Goal: Task Accomplishment & Management: Complete application form

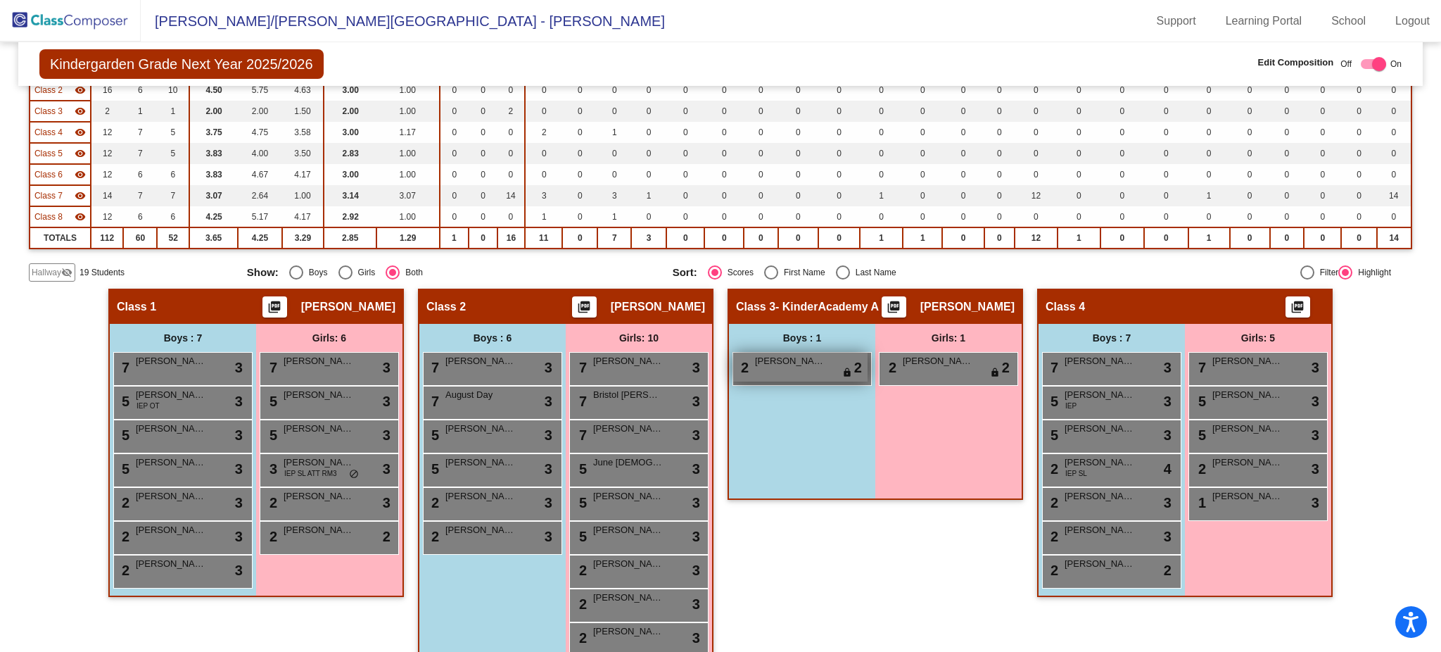
scroll to position [284, 0]
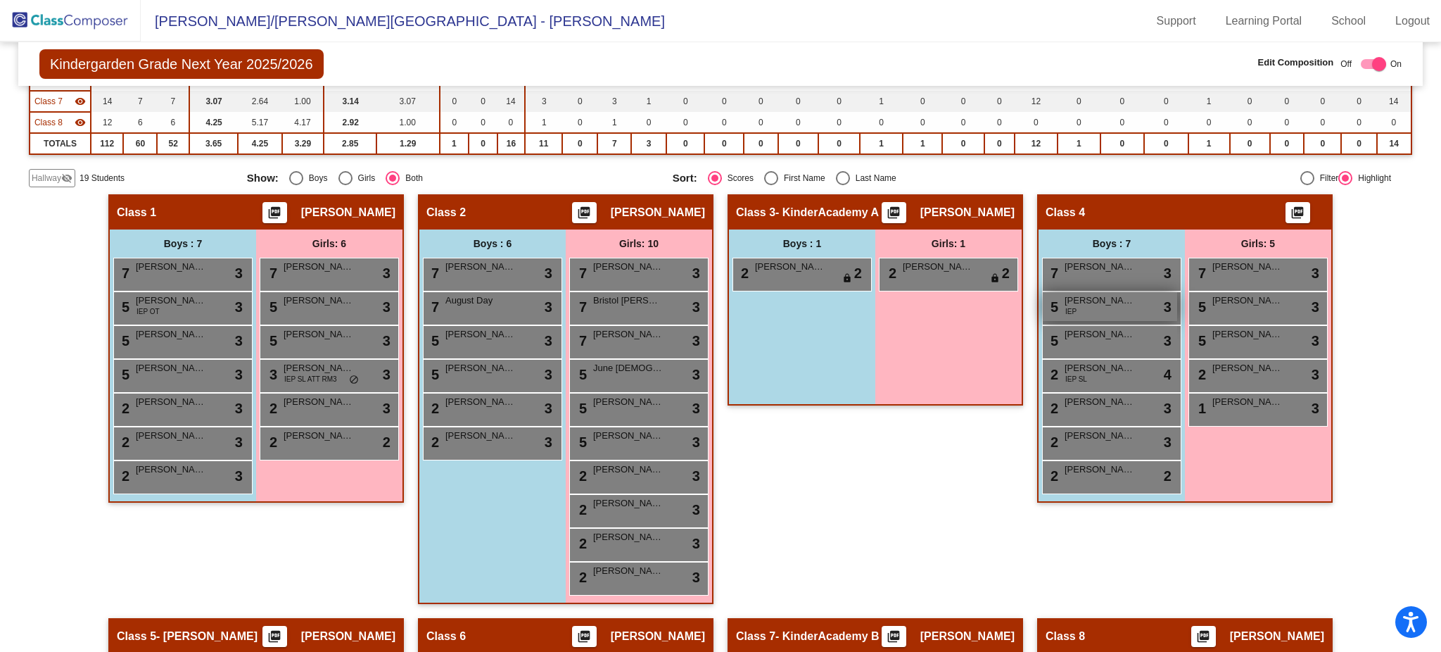
click at [1097, 298] on span "[PERSON_NAME]" at bounding box center [1100, 300] width 70 height 14
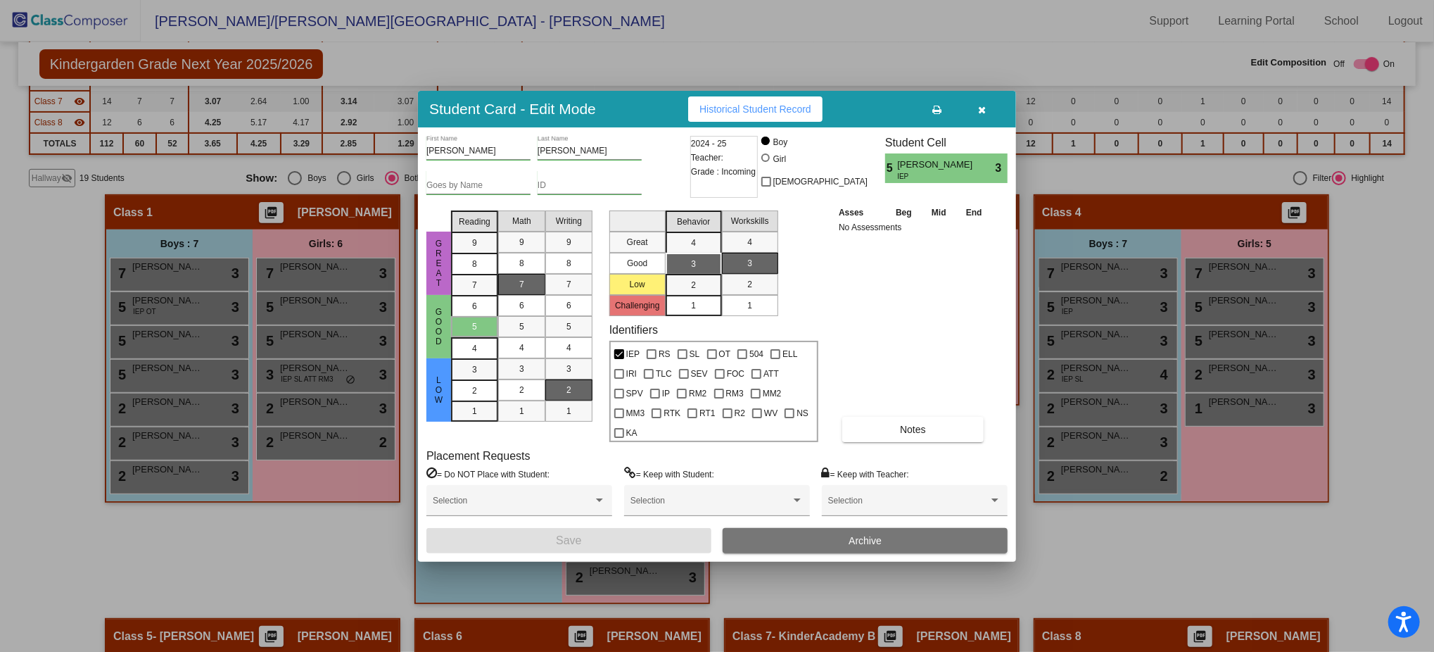
click at [981, 114] on icon "button" at bounding box center [983, 110] width 8 height 10
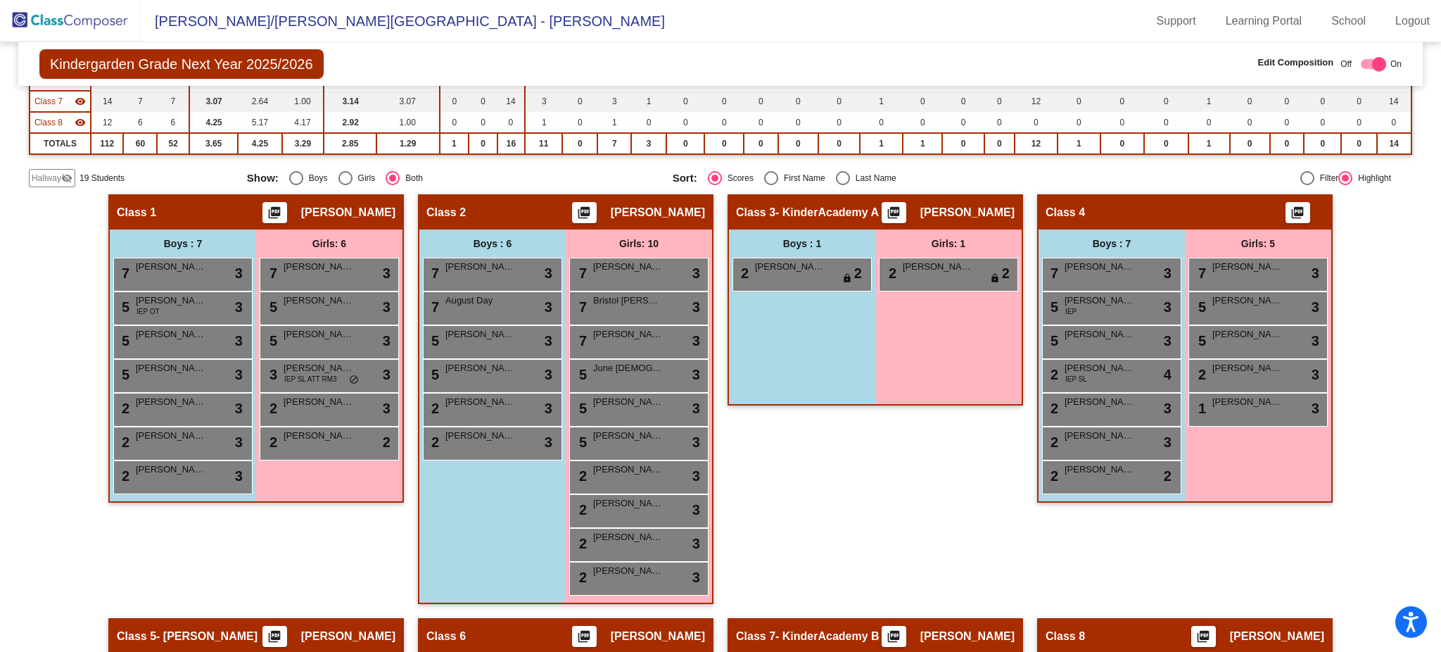
scroll to position [0, 0]
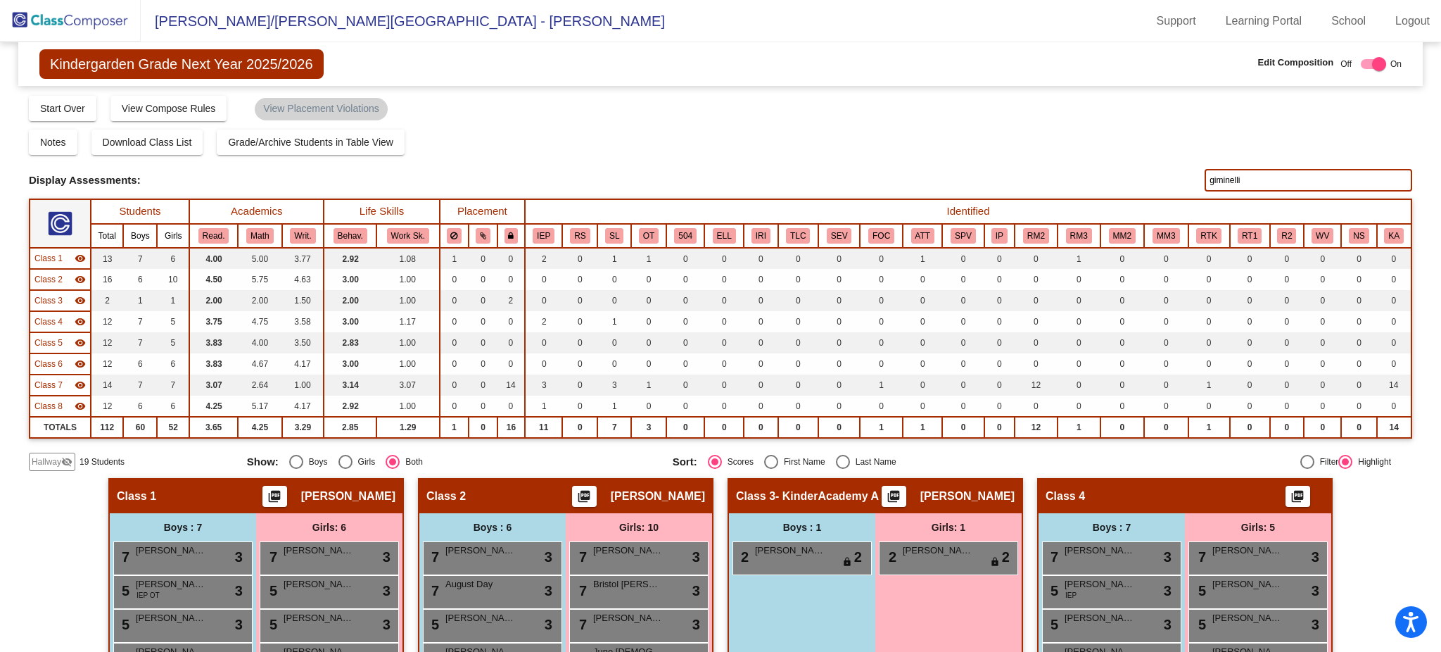
click at [1240, 175] on input "giminelli" at bounding box center [1309, 180] width 208 height 23
type input "esch"
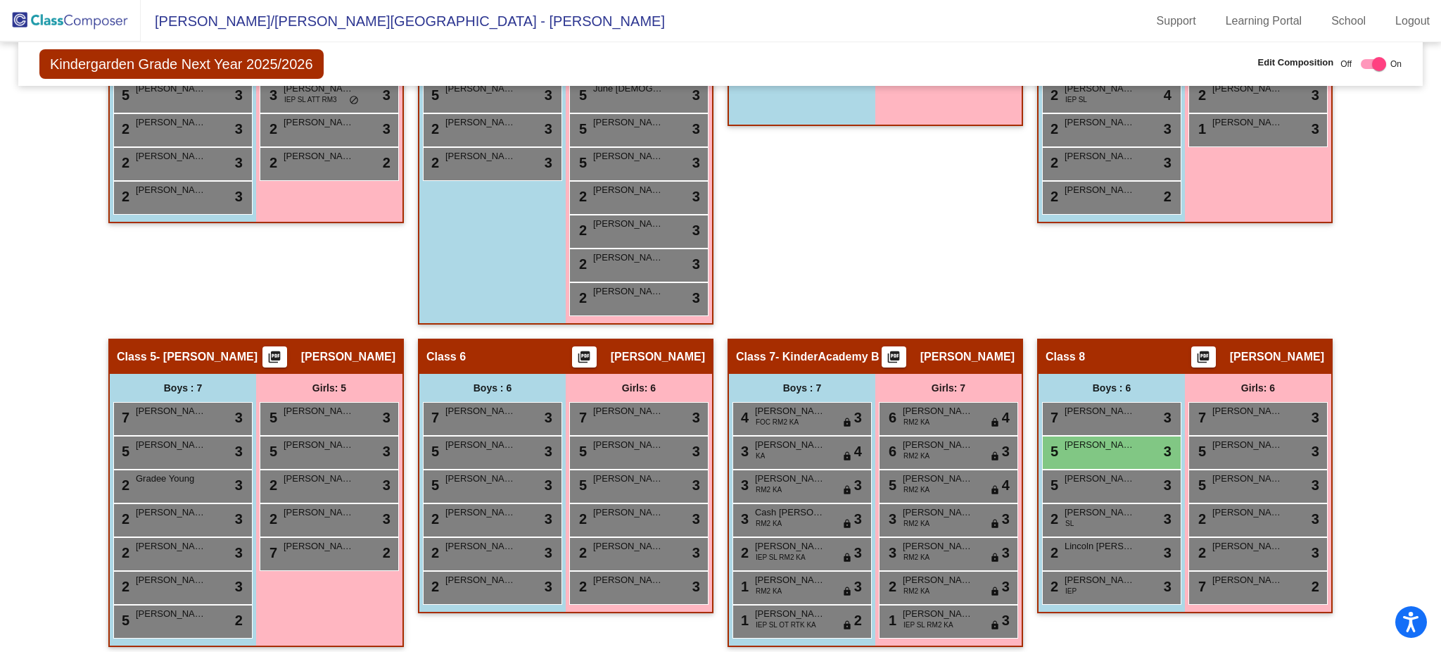
scroll to position [565, 0]
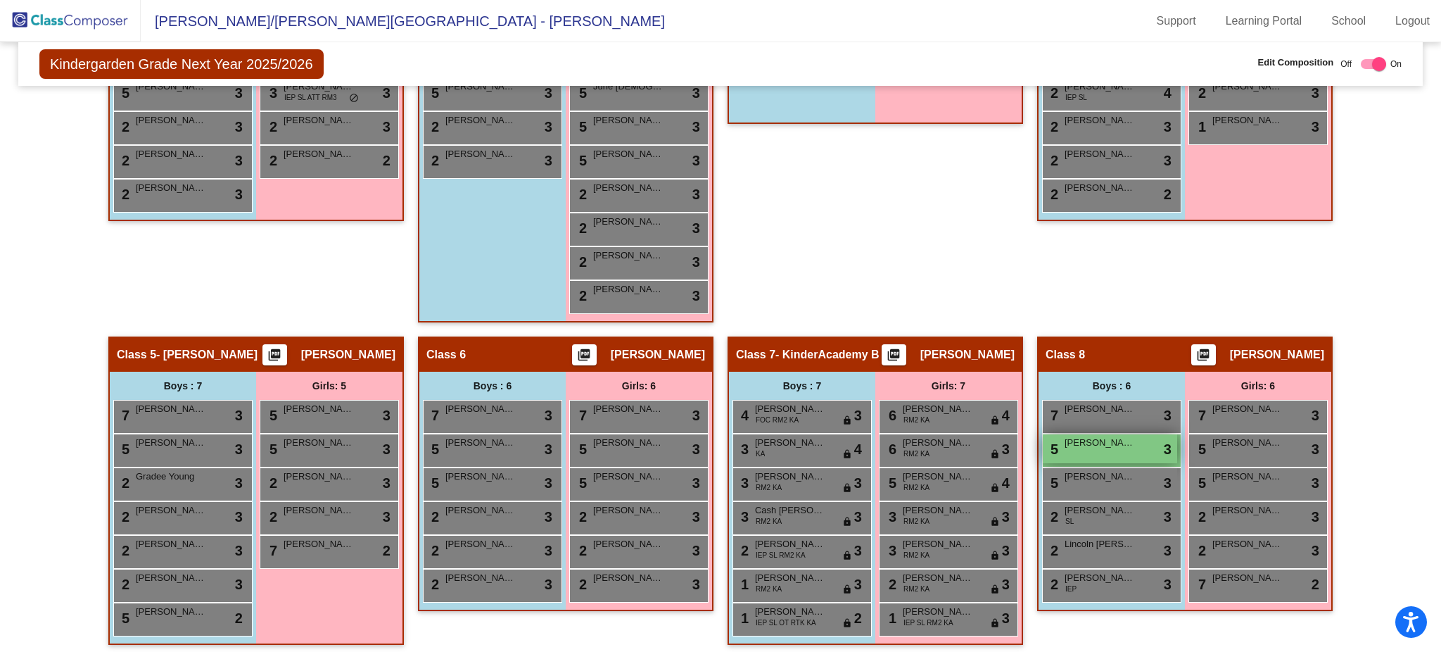
click at [1135, 444] on div "5 Lane Esch lock do_not_disturb_alt 3" at bounding box center [1110, 448] width 134 height 29
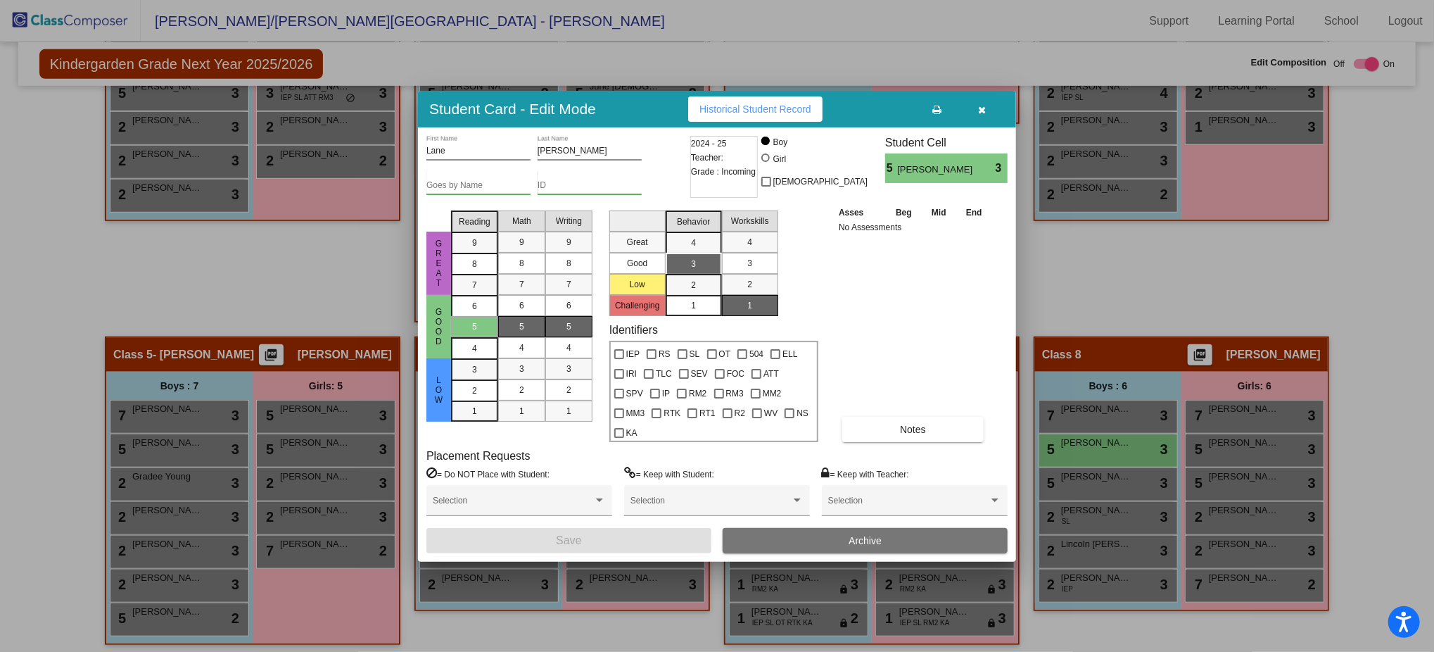
click at [984, 115] on icon "button" at bounding box center [983, 110] width 8 height 10
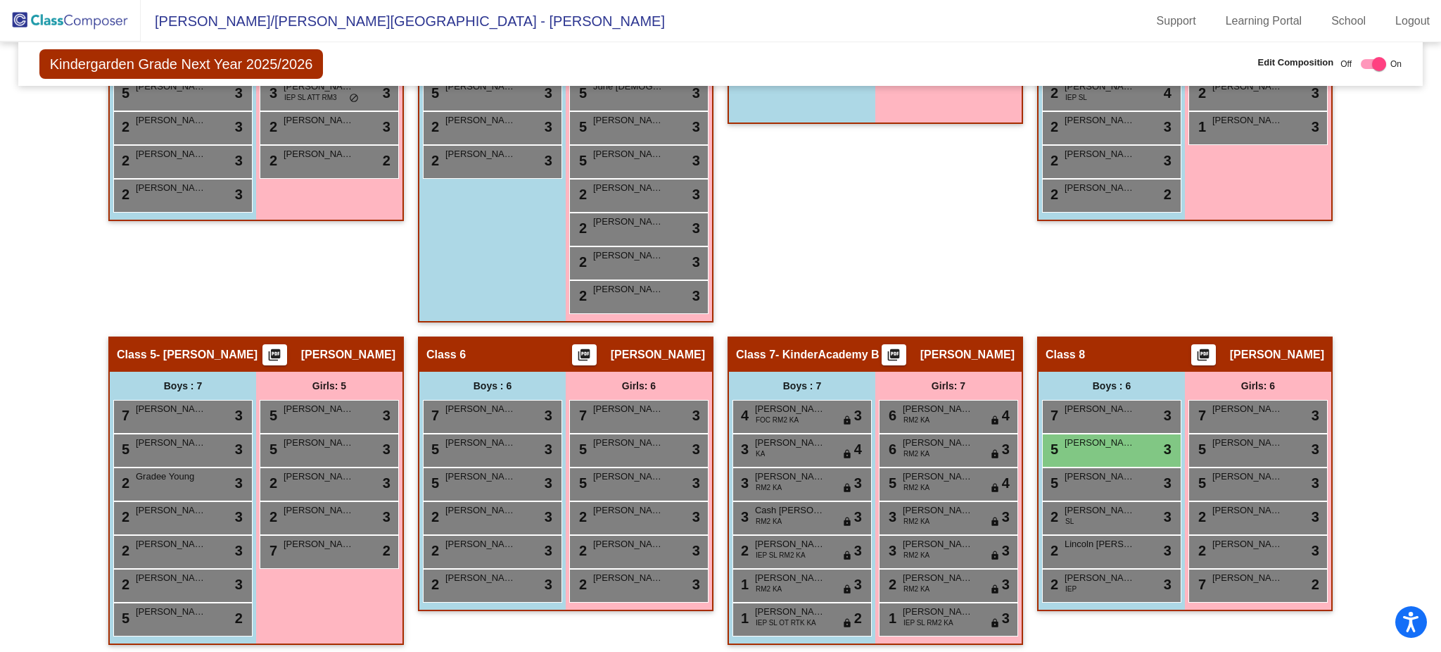
scroll to position [0, 0]
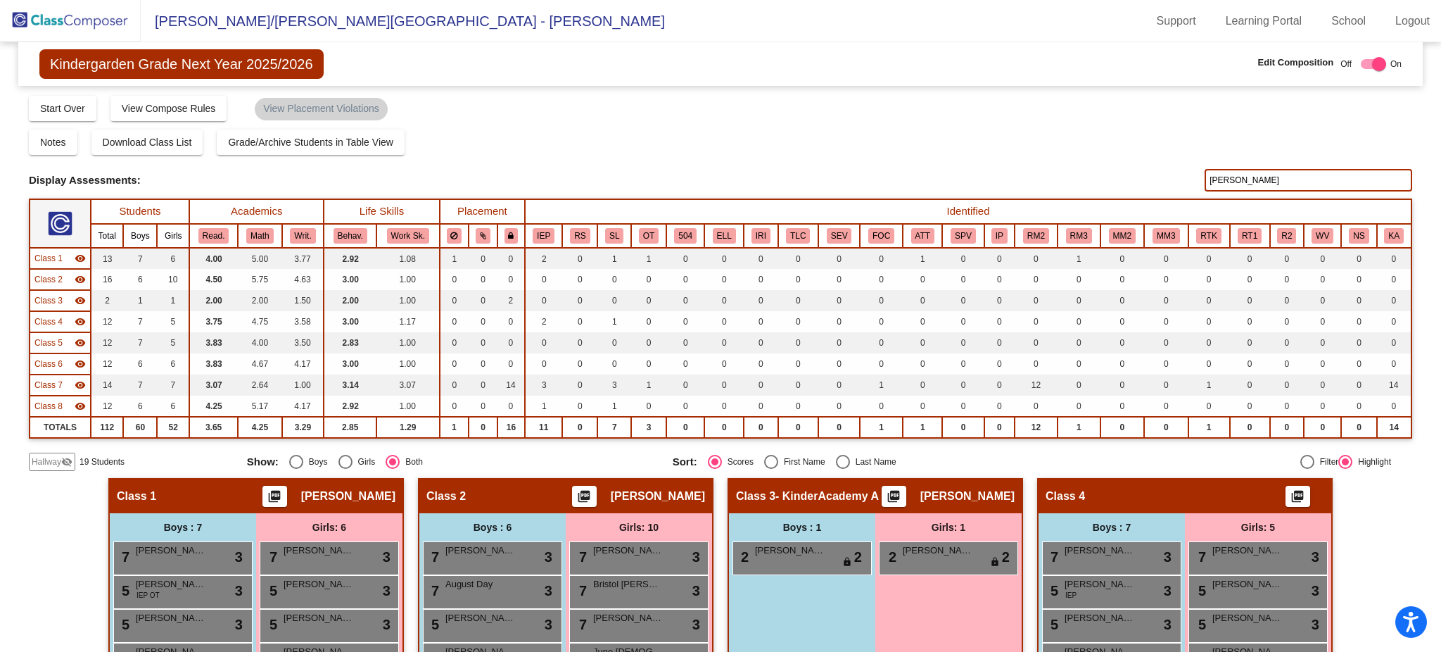
click at [47, 462] on span "Hallway" at bounding box center [47, 461] width 30 height 13
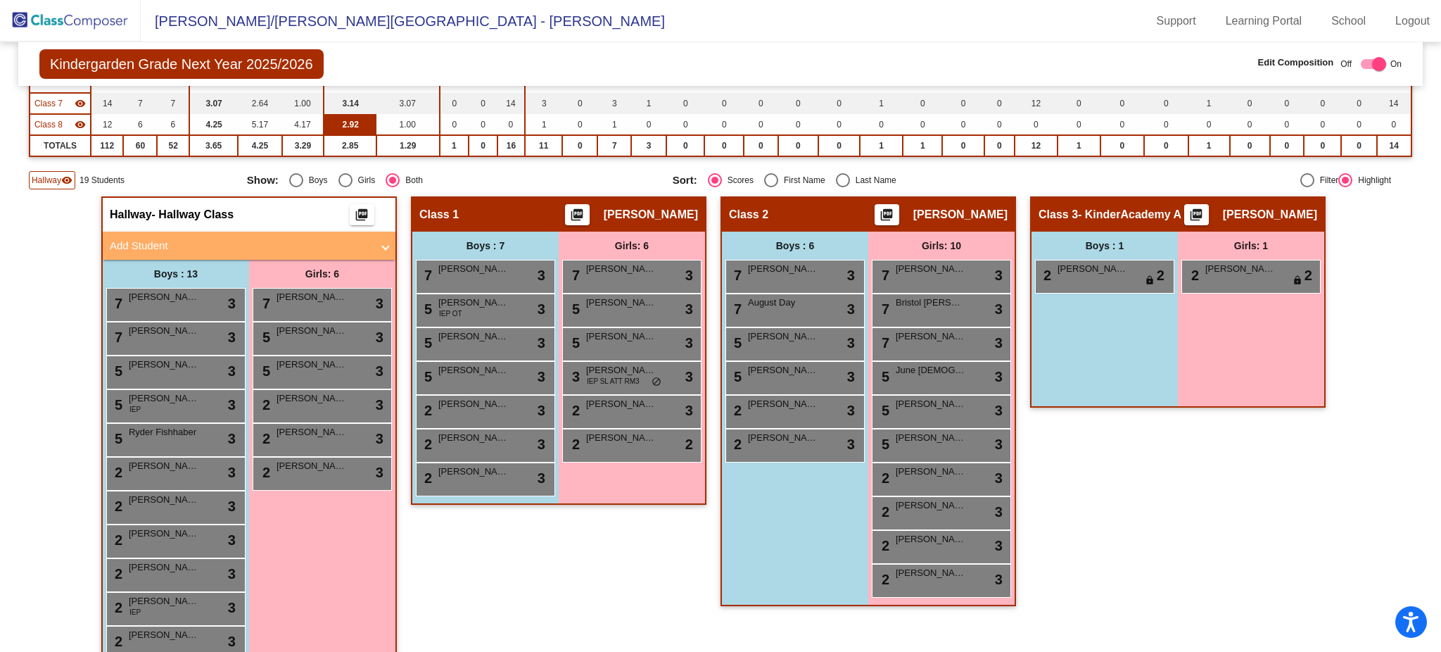
scroll to position [375, 0]
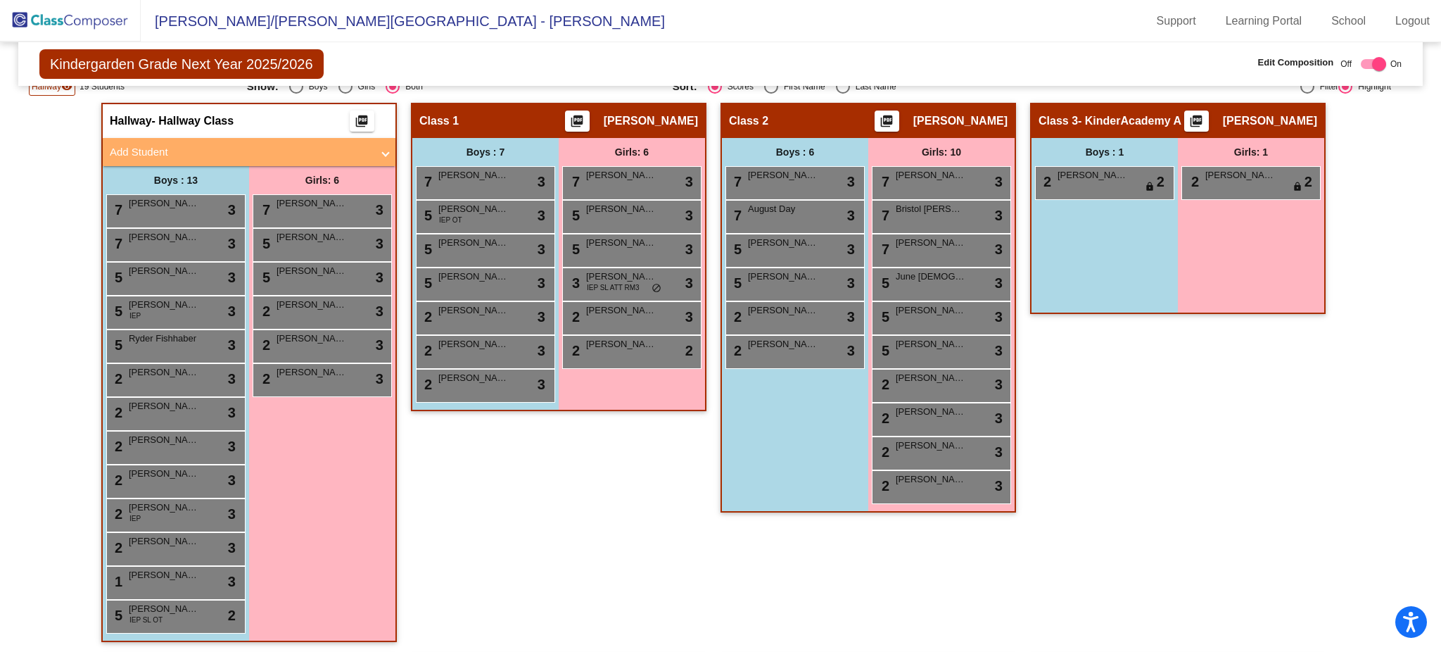
checkbox input "false"
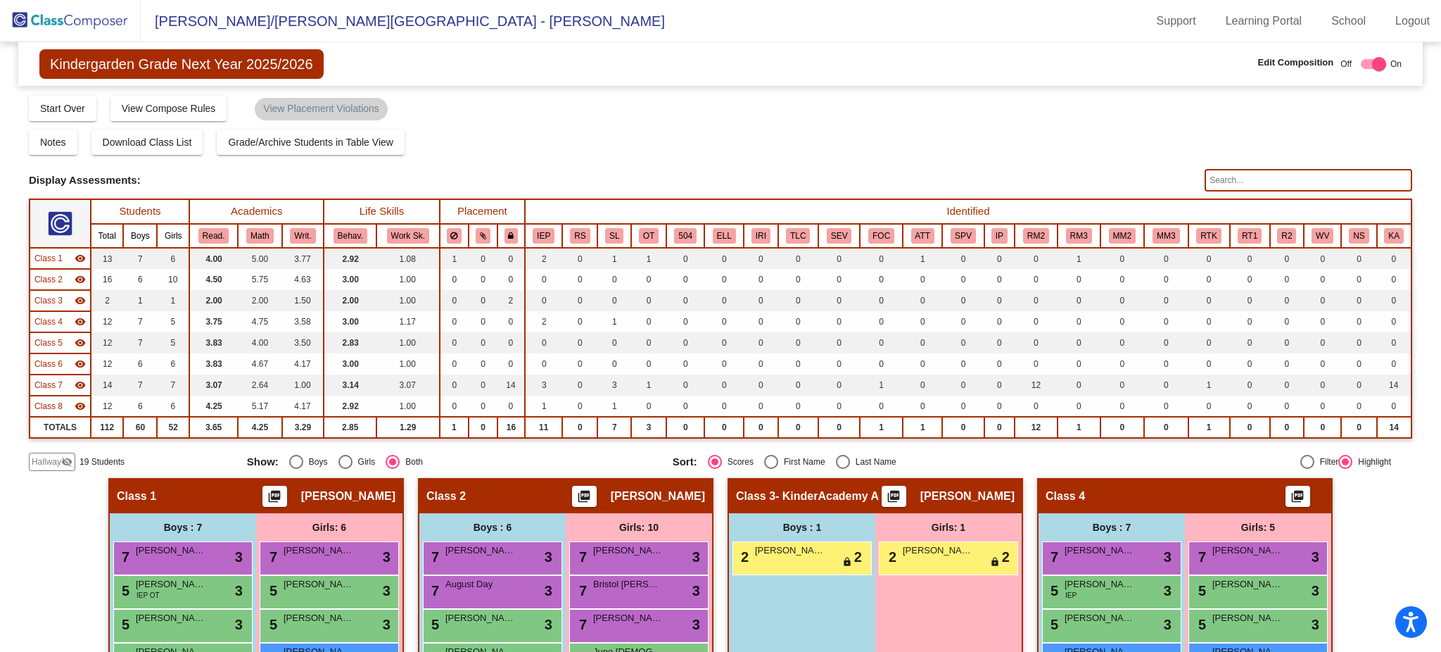
click at [62, 460] on mat-icon "visibility_off" at bounding box center [66, 461] width 11 height 11
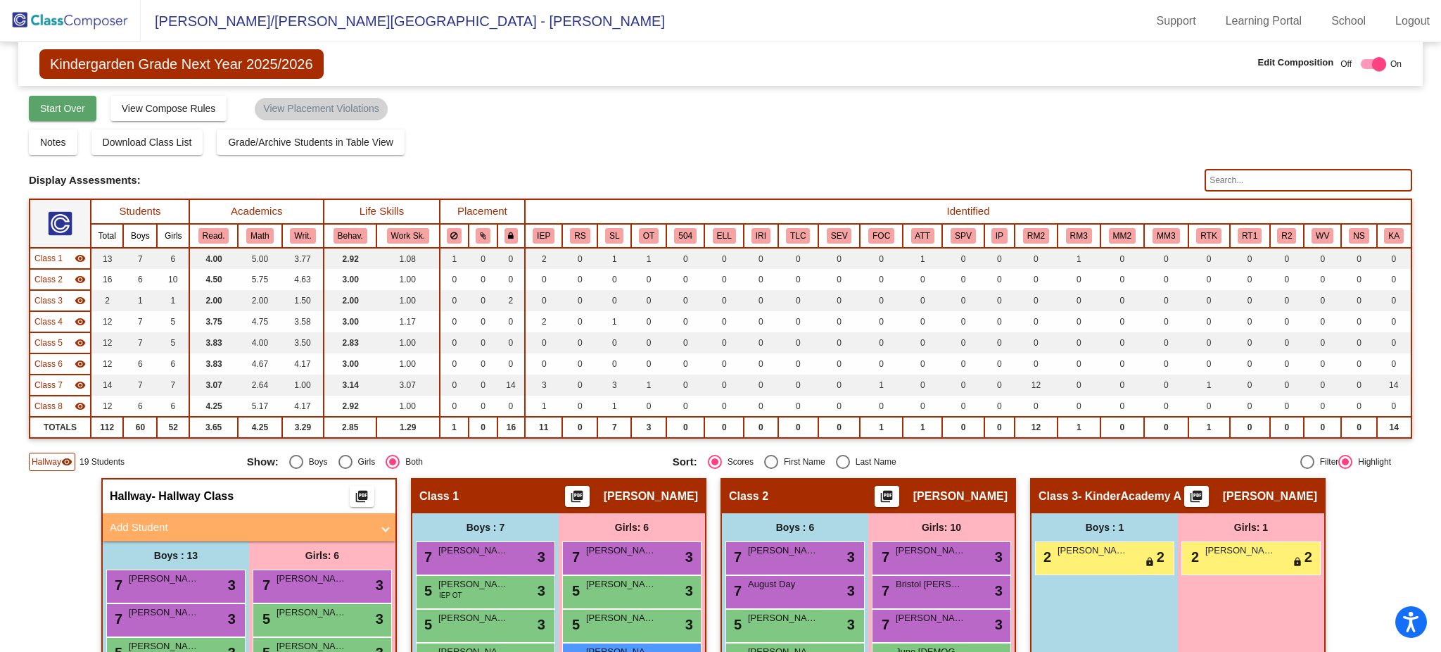
click at [69, 106] on span "Start Over" at bounding box center [62, 108] width 45 height 11
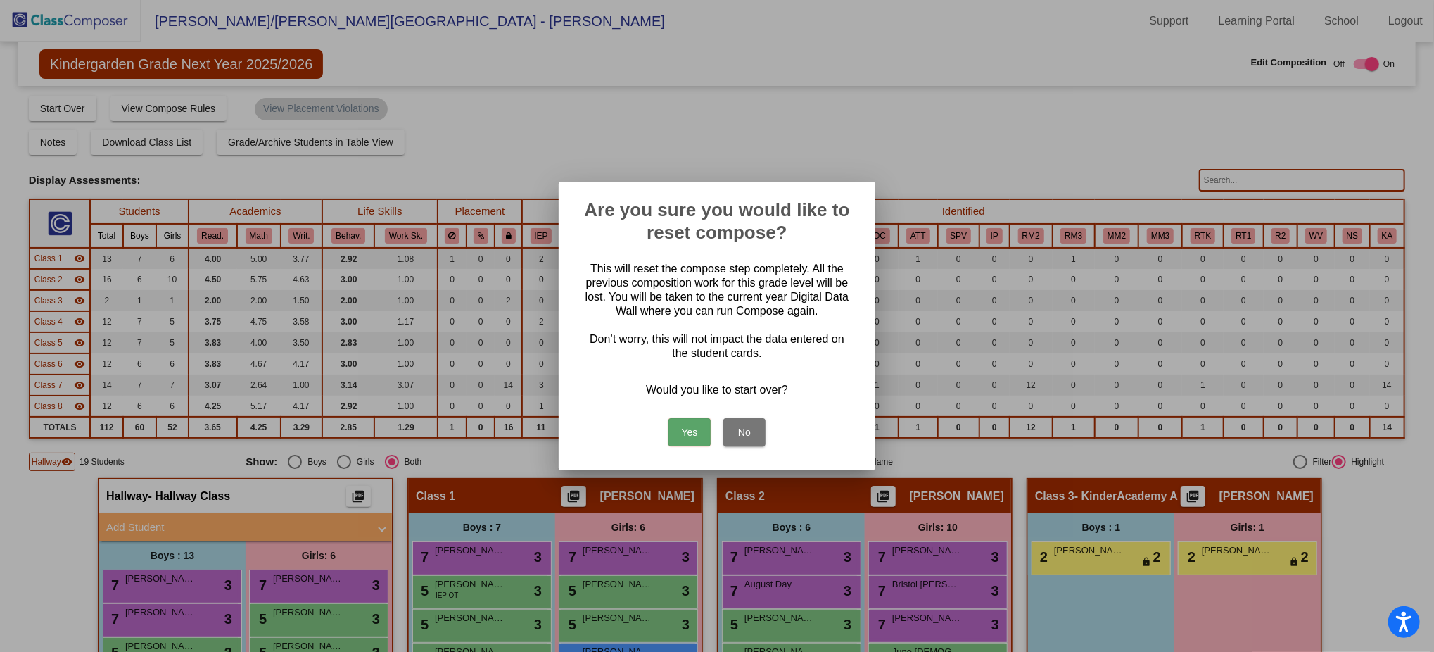
click at [697, 426] on button "Yes" at bounding box center [690, 432] width 42 height 28
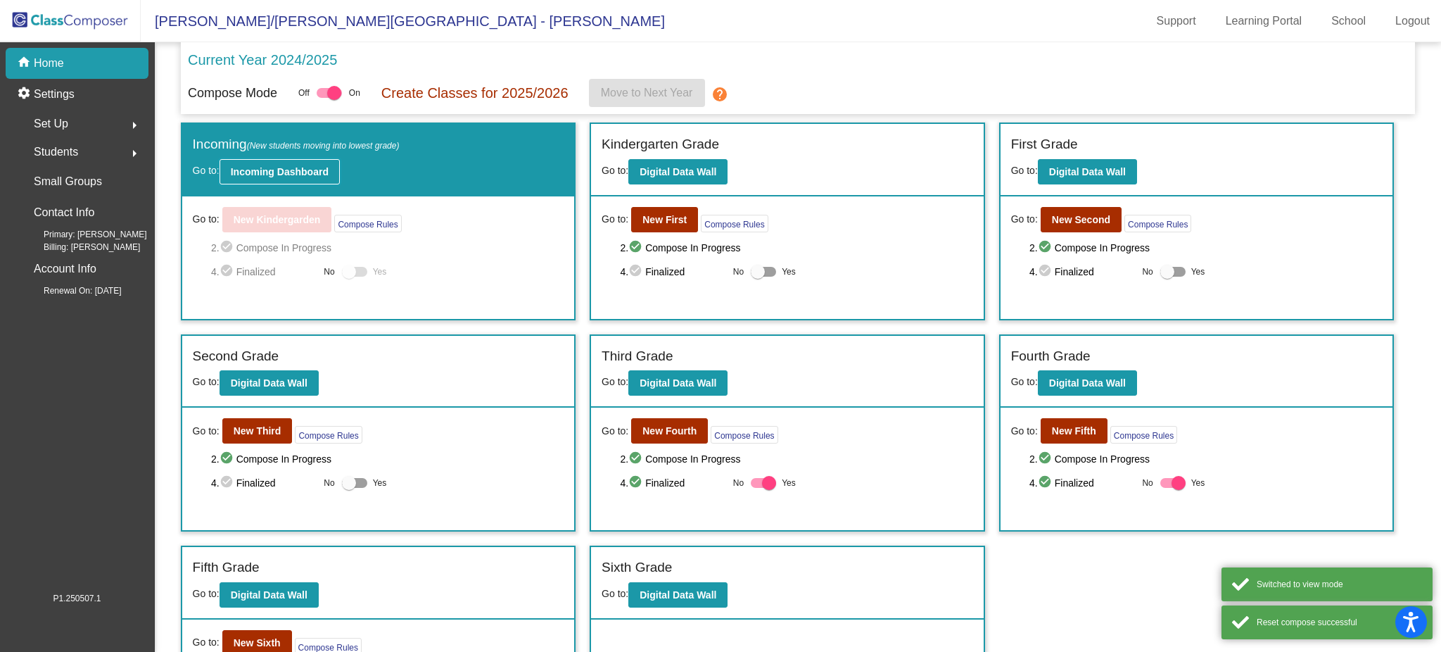
click at [258, 163] on button "Incoming Dashboard" at bounding box center [280, 171] width 120 height 25
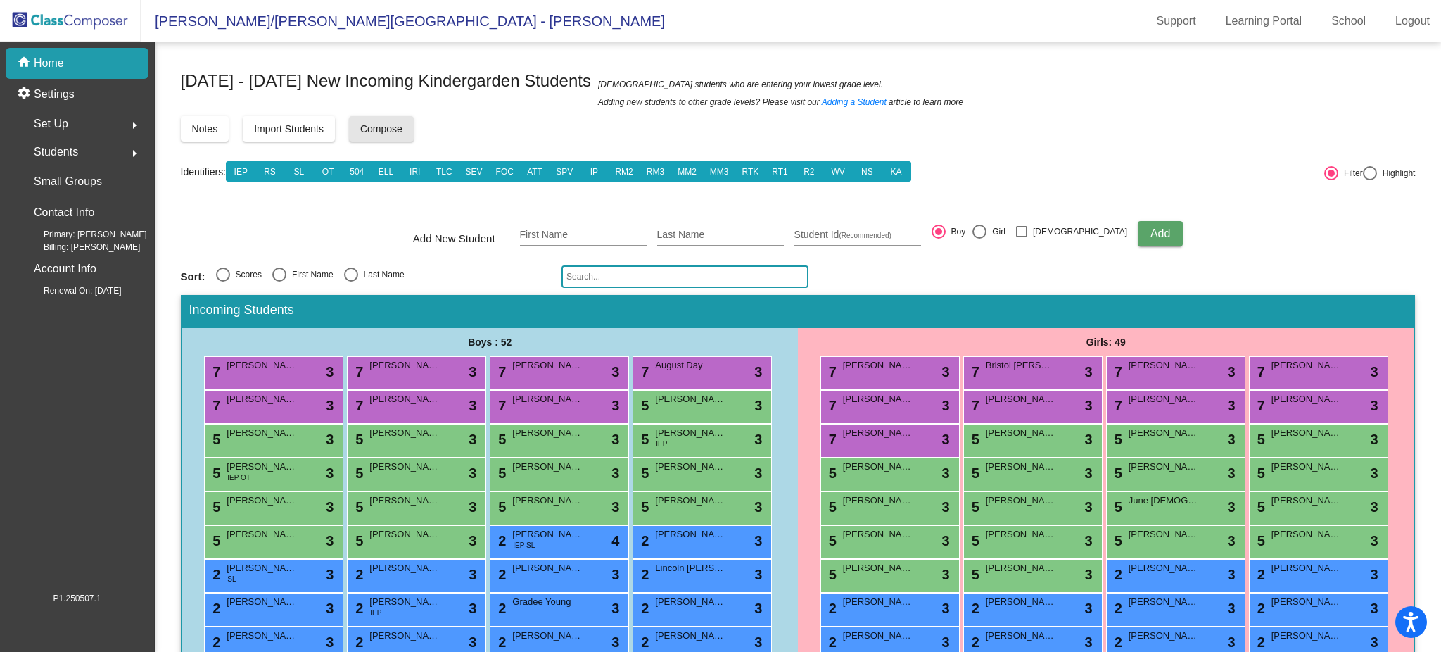
click at [393, 135] on button "Compose" at bounding box center [381, 128] width 65 height 25
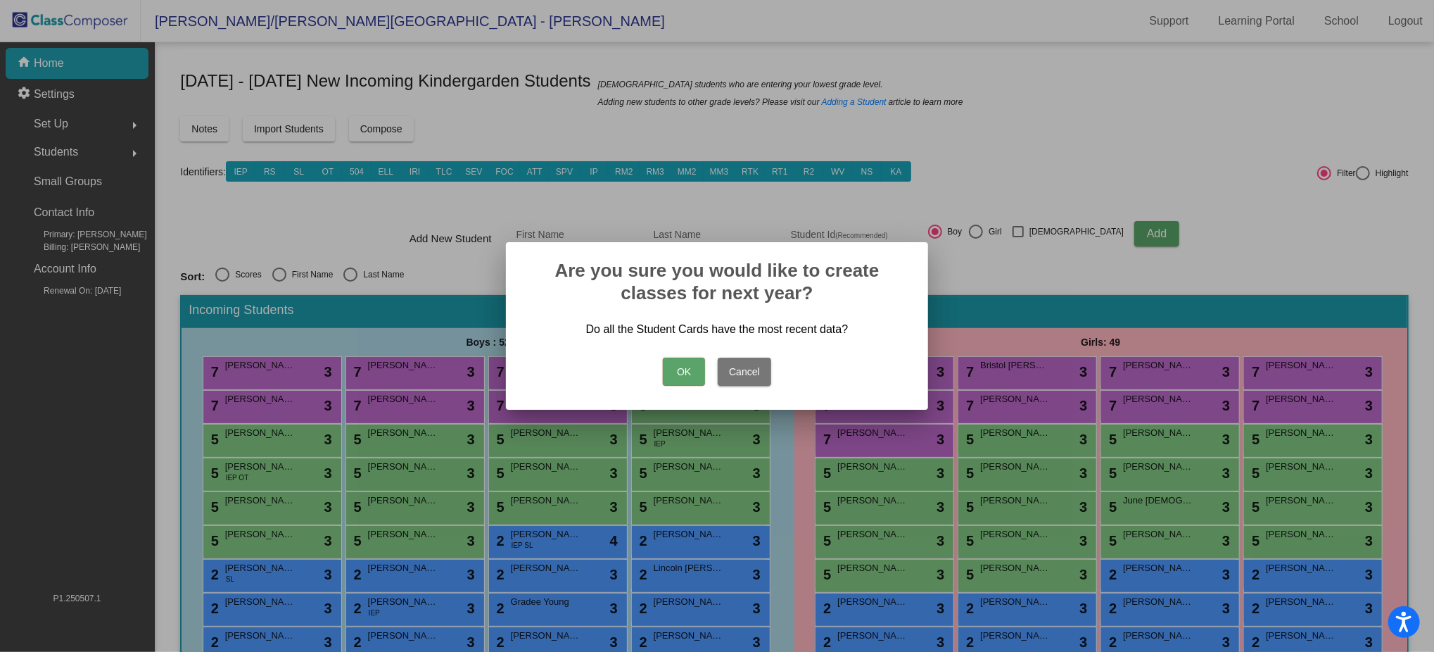
click at [688, 369] on button "OK" at bounding box center [684, 371] width 42 height 28
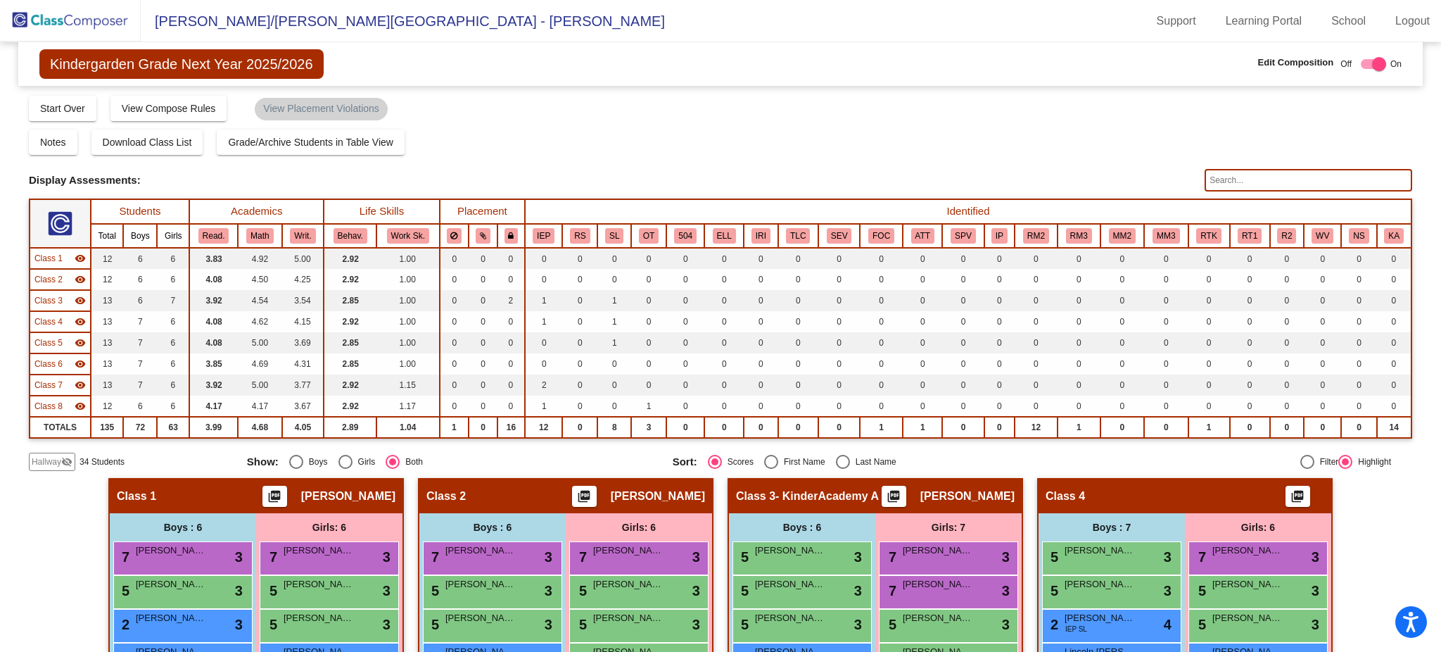
click at [61, 458] on mat-icon "visibility_off" at bounding box center [66, 461] width 11 height 11
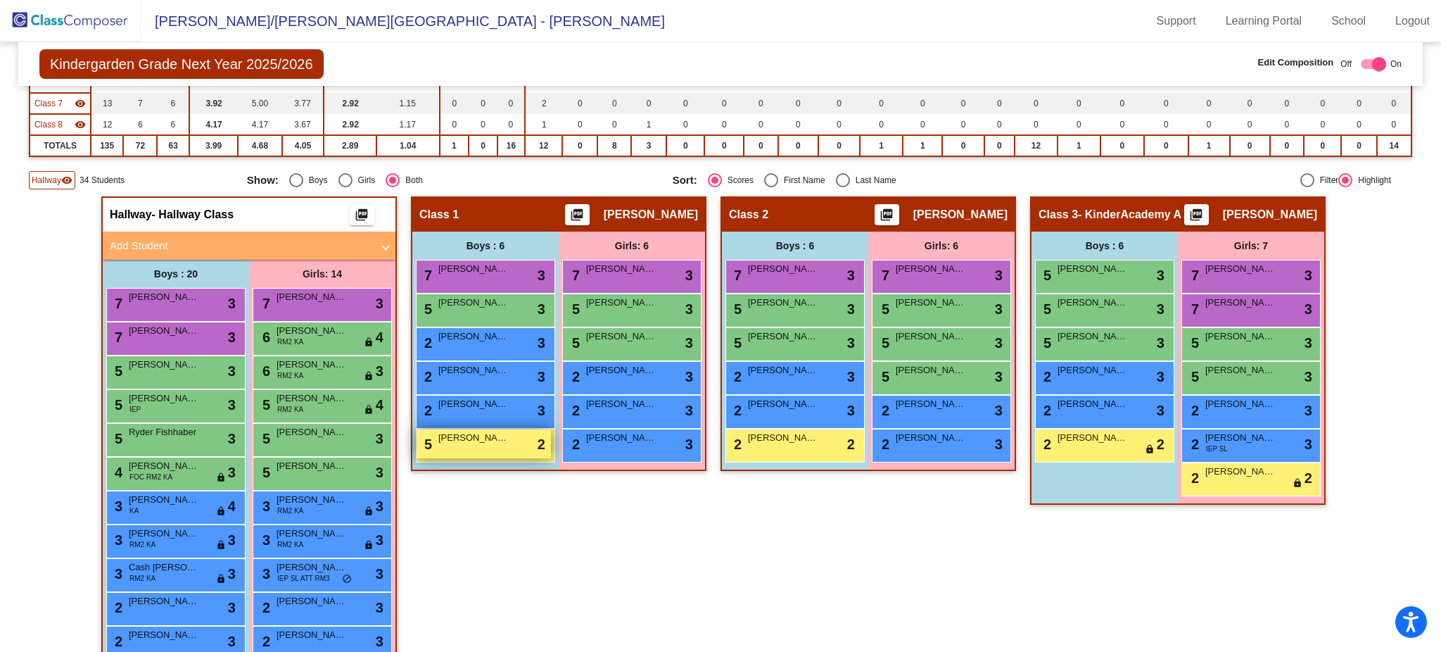
scroll to position [375, 0]
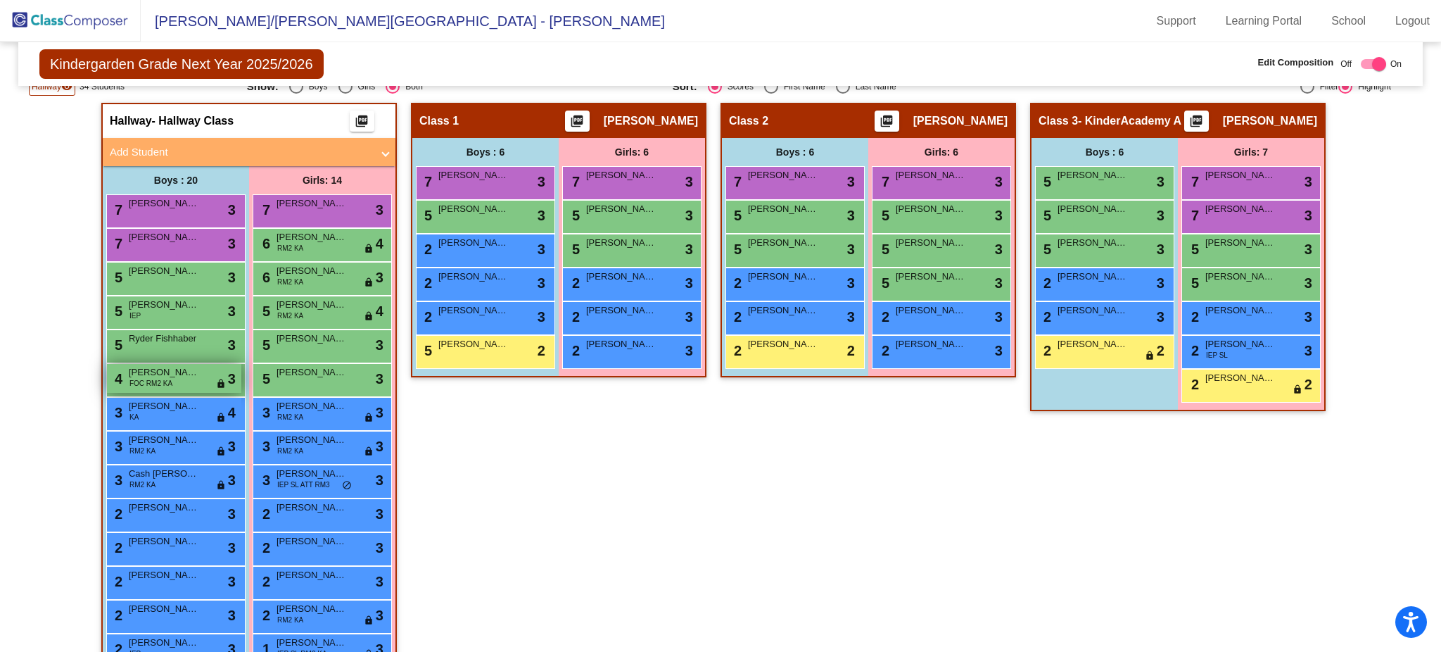
click at [200, 378] on div "4 Archer Fournier FOC RM2 KA lock do_not_disturb_alt 3" at bounding box center [174, 378] width 134 height 29
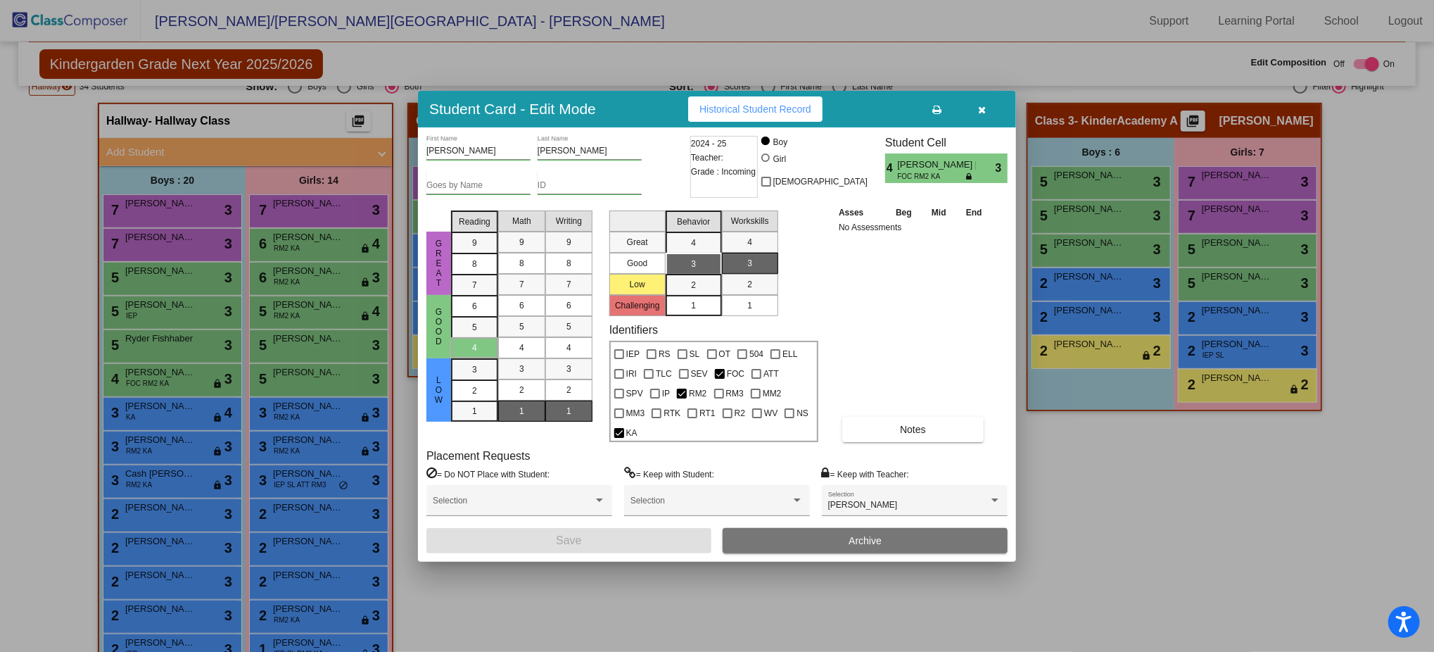
click at [976, 122] on button "button" at bounding box center [982, 108] width 45 height 25
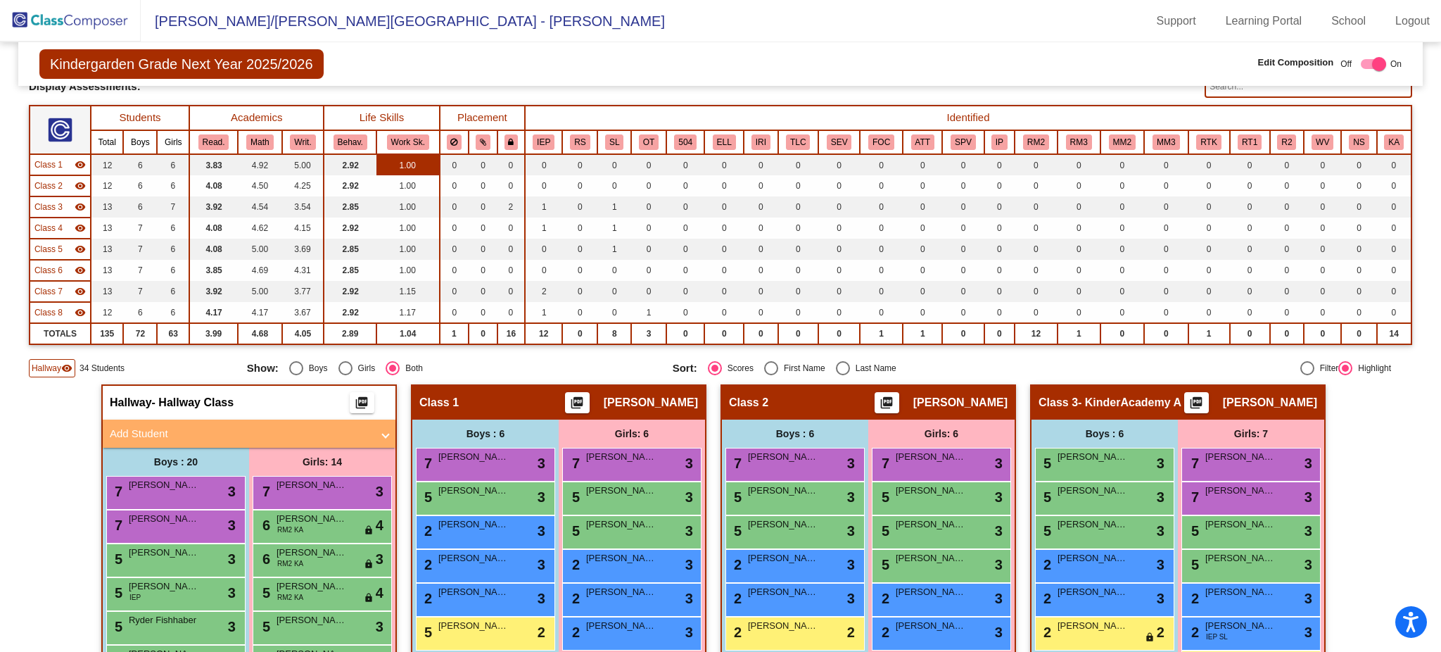
scroll to position [0, 0]
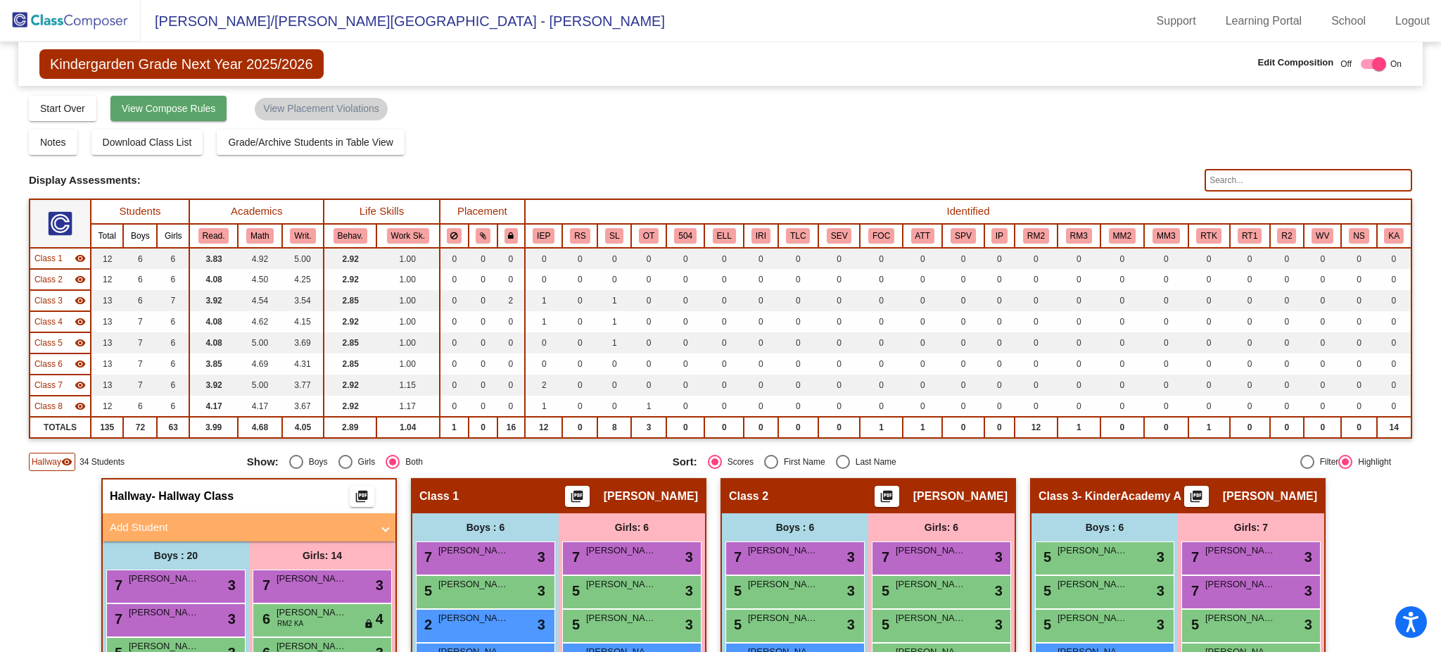
click at [173, 118] on button "View Compose Rules" at bounding box center [168, 108] width 117 height 25
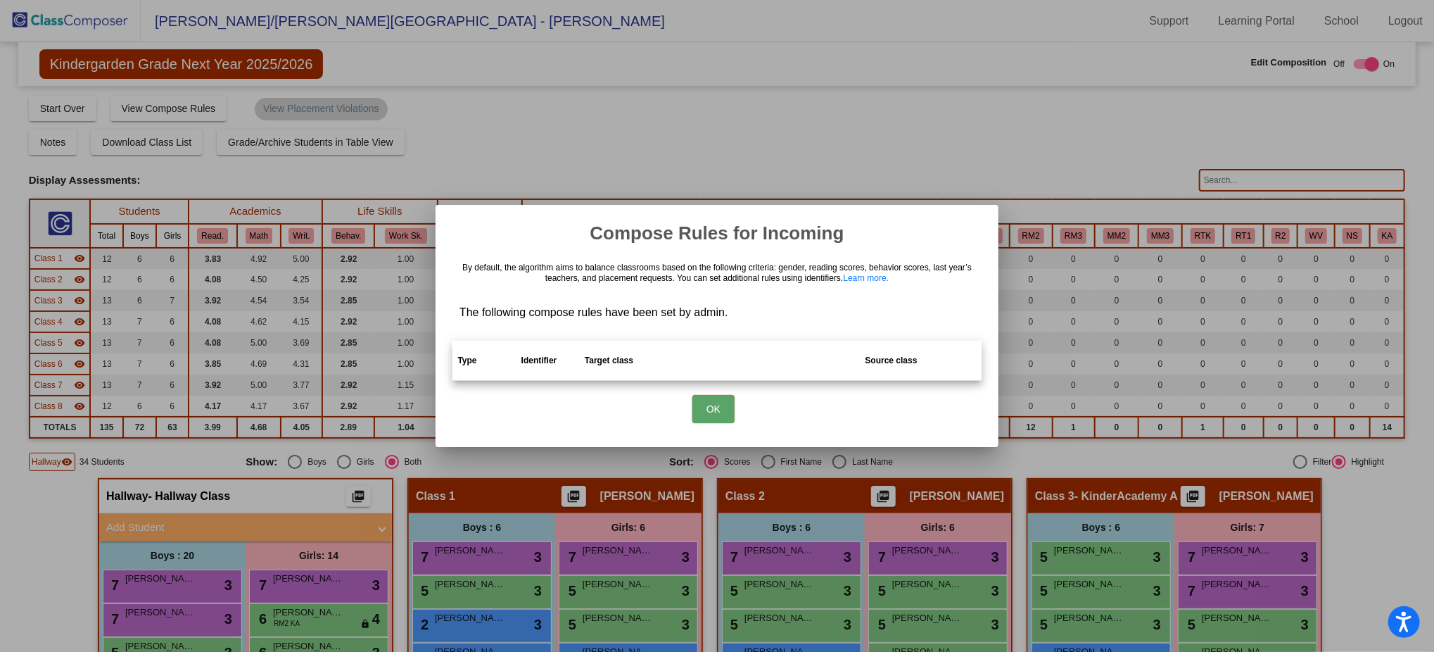
click at [716, 405] on button "OK" at bounding box center [713, 409] width 42 height 28
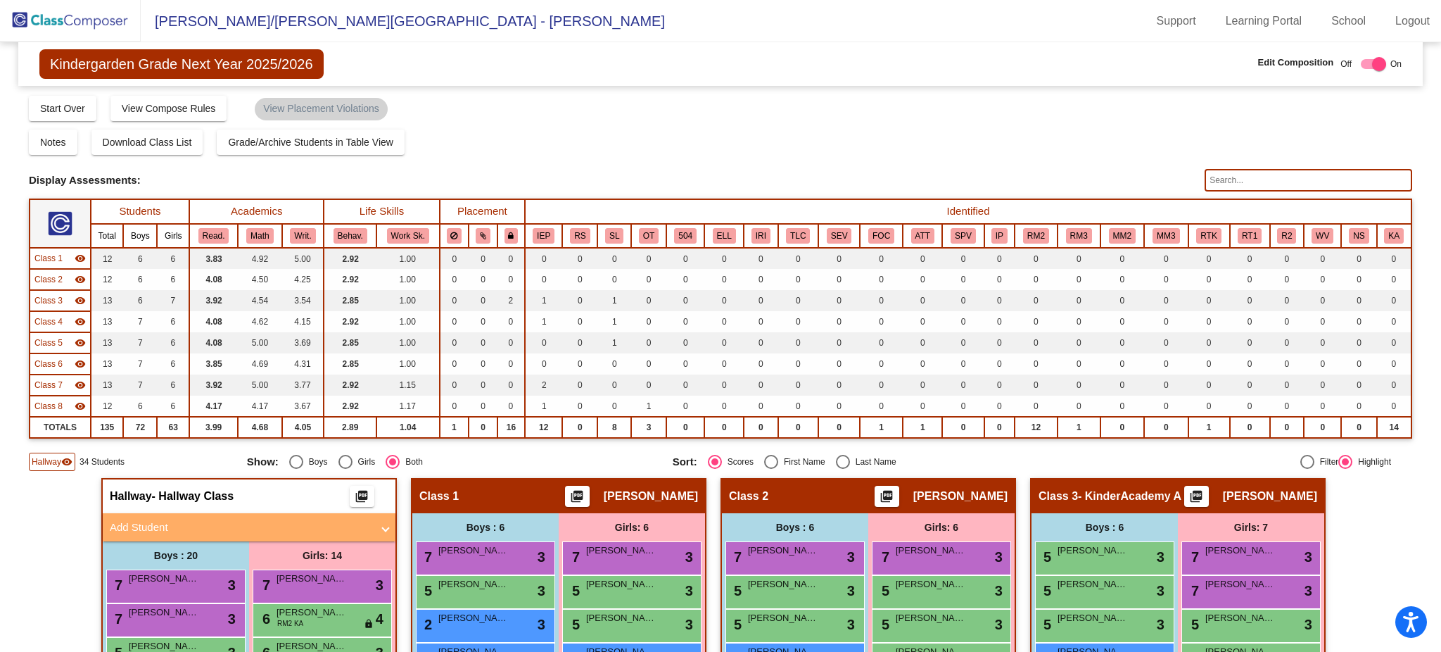
click at [1229, 187] on input "text" at bounding box center [1309, 180] width 208 height 23
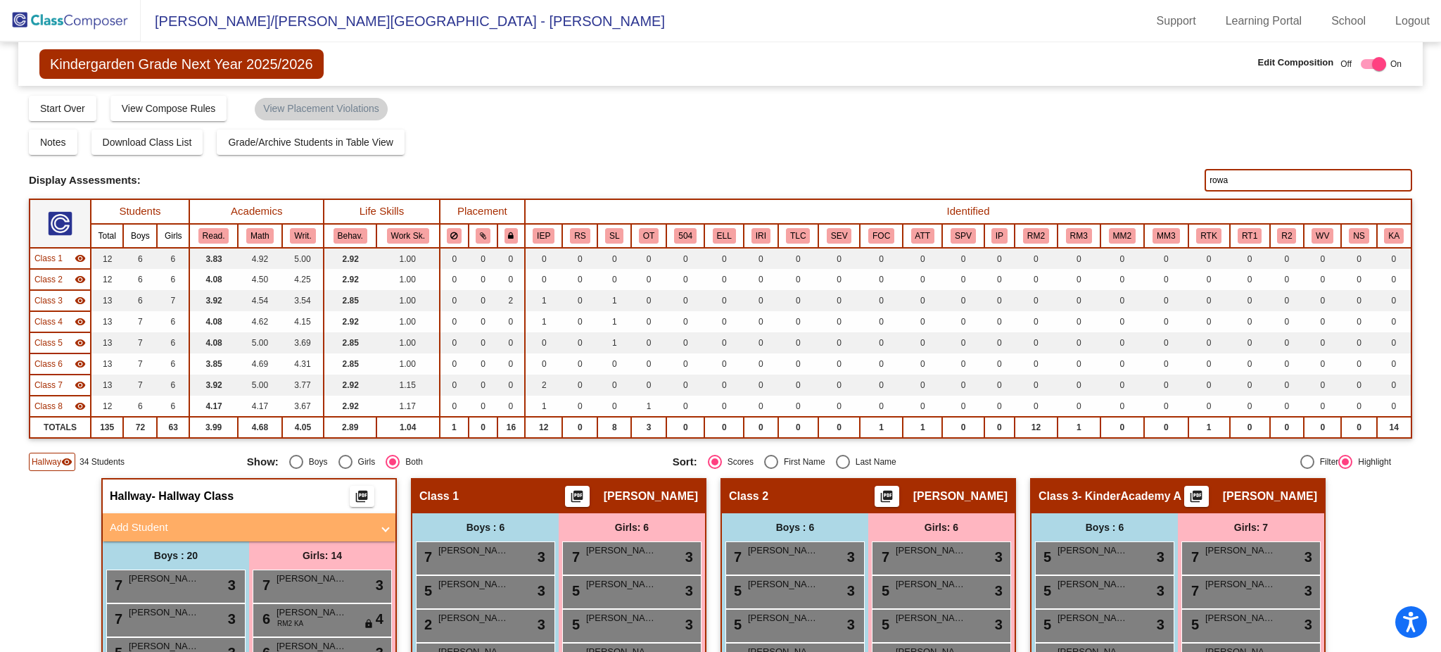
scroll to position [281, 0]
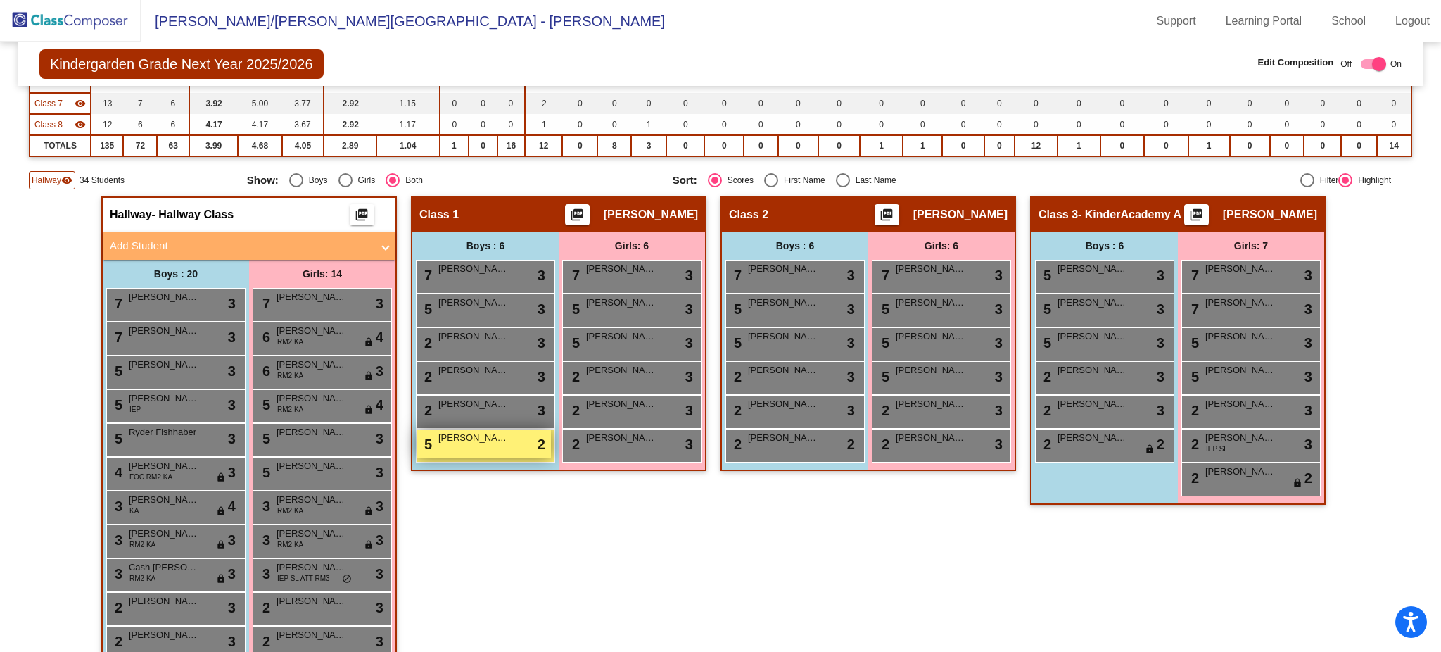
click at [464, 450] on div "5 Rowan Harrison lock do_not_disturb_alt 2" at bounding box center [484, 443] width 134 height 29
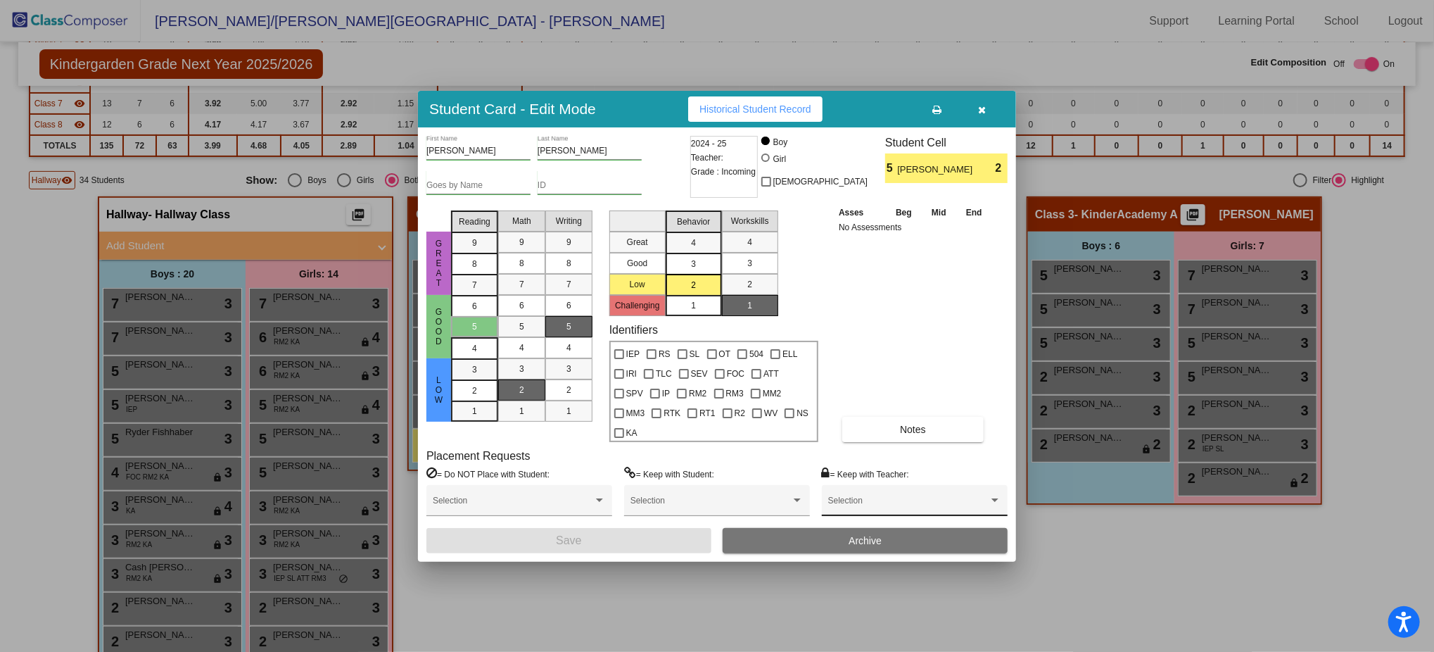
click at [942, 500] on span at bounding box center [908, 505] width 160 height 10
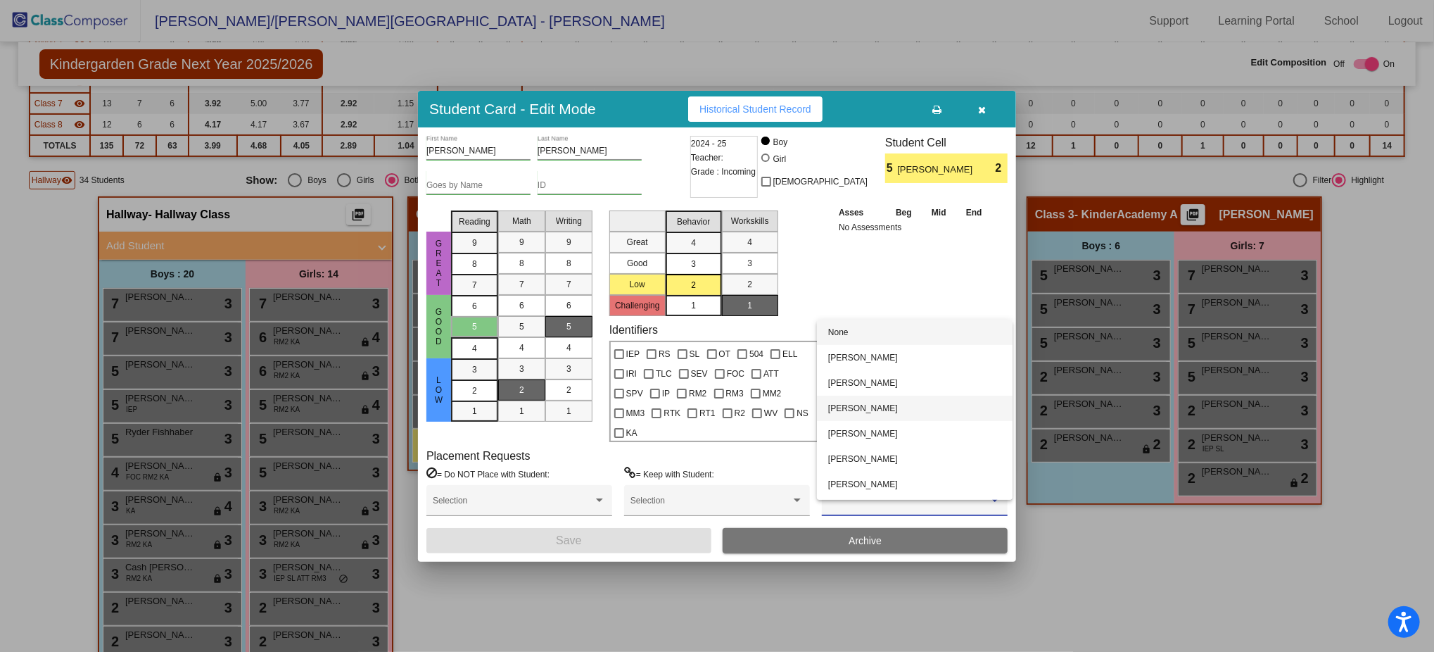
click at [925, 410] on span "[PERSON_NAME]" at bounding box center [914, 407] width 173 height 25
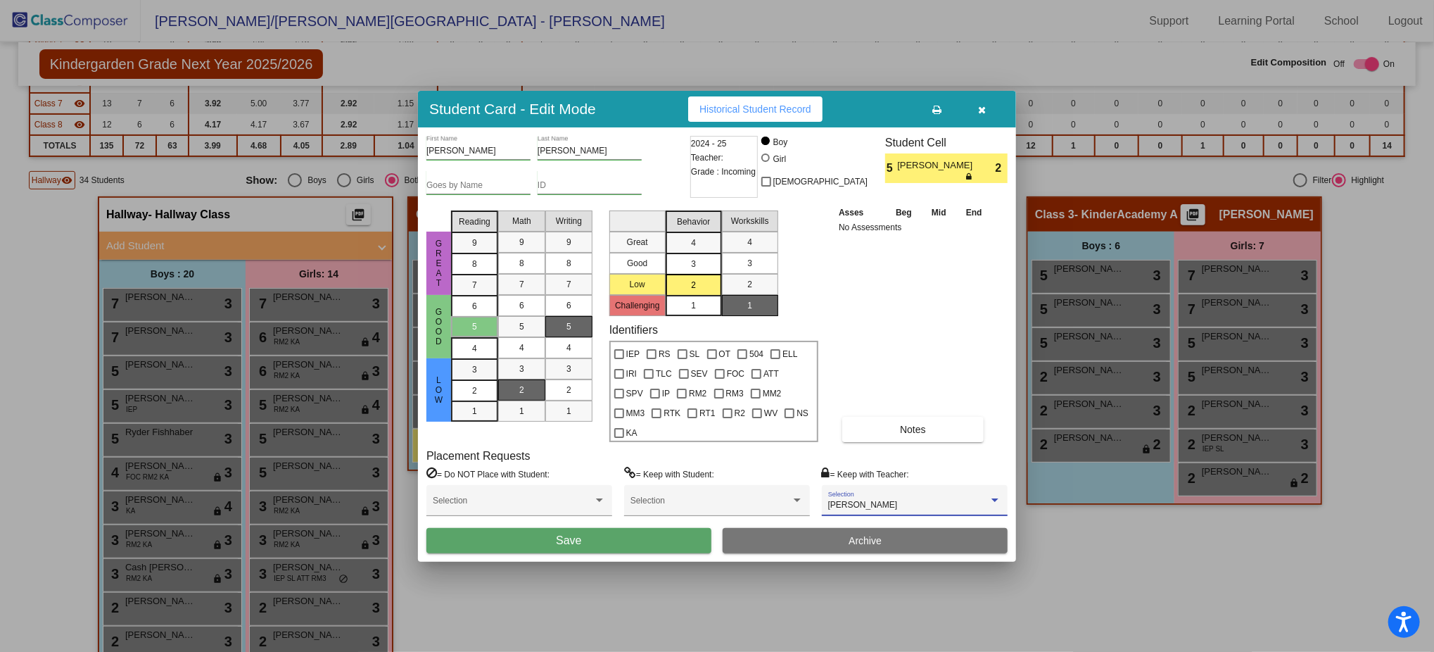
click at [561, 534] on span "Save" at bounding box center [568, 540] width 25 height 12
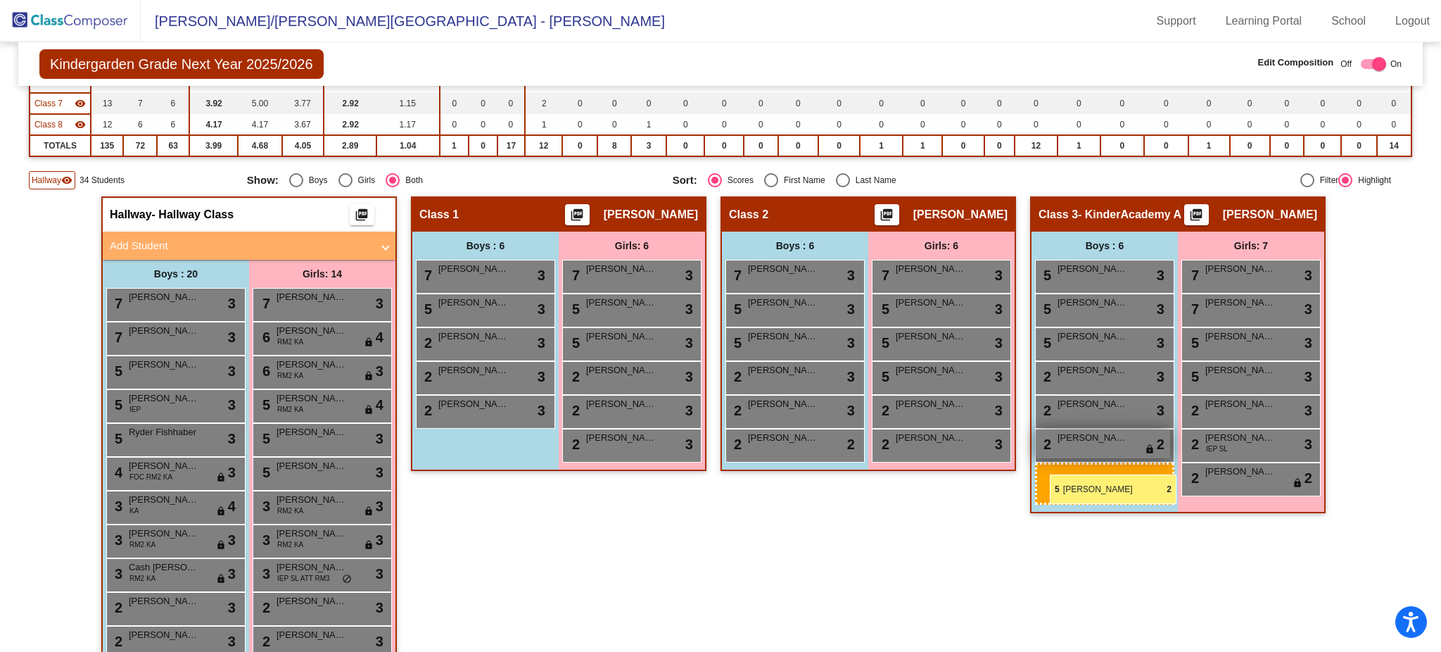
drag, startPoint x: 486, startPoint y: 435, endPoint x: 1049, endPoint y: 476, distance: 563.7
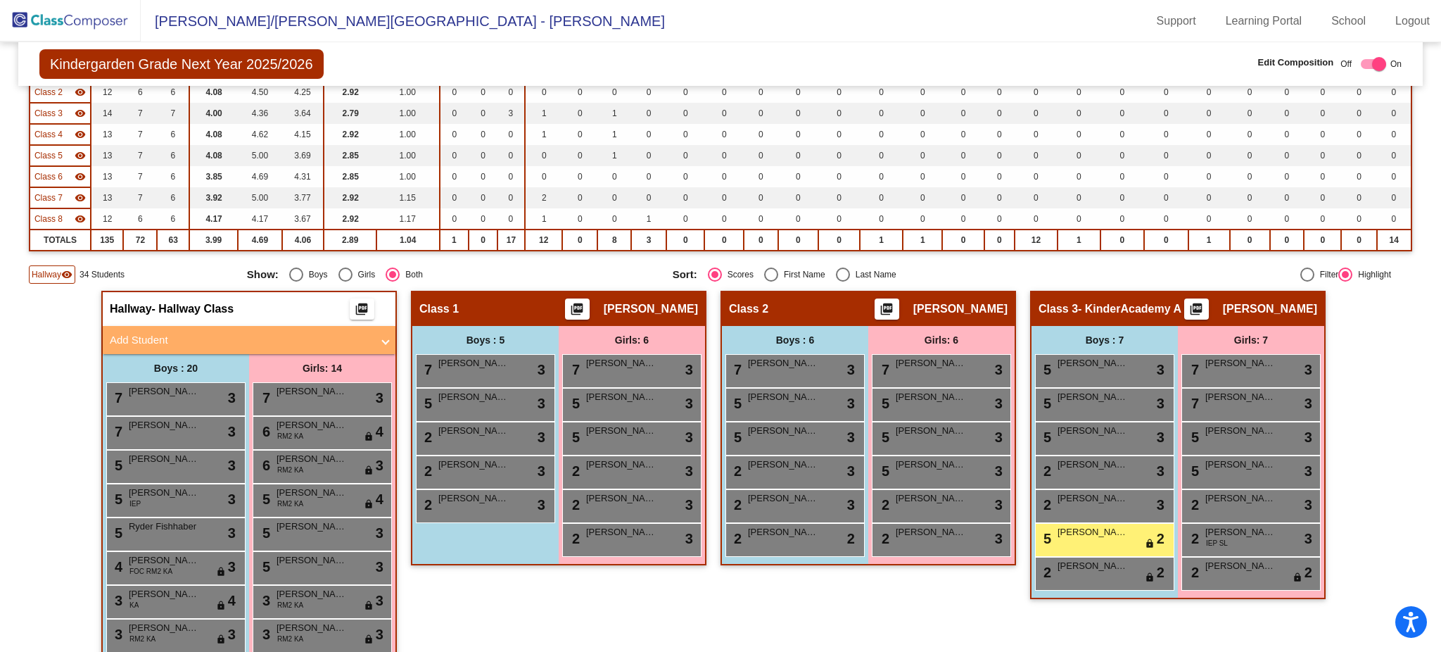
scroll to position [0, 0]
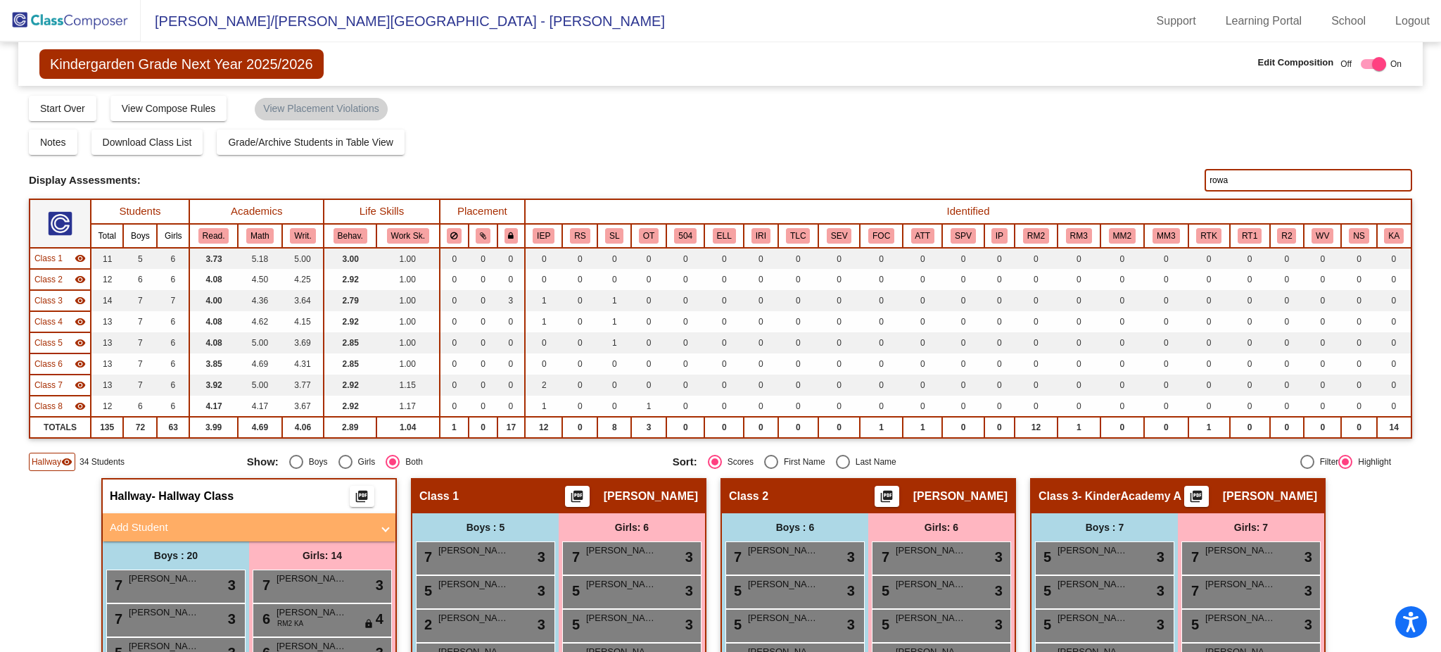
click at [1229, 176] on input "rowa" at bounding box center [1309, 180] width 208 height 23
click at [1229, 175] on input "rowa" at bounding box center [1309, 180] width 208 height 23
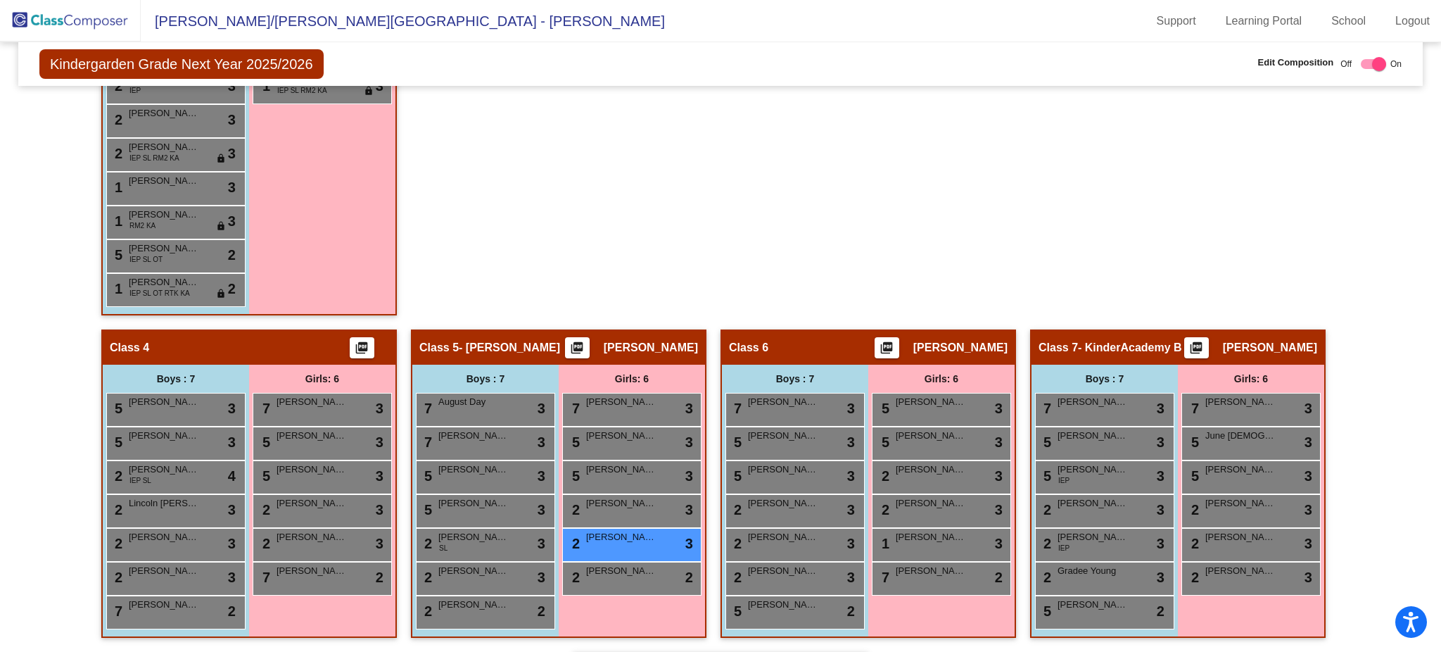
scroll to position [1126, 0]
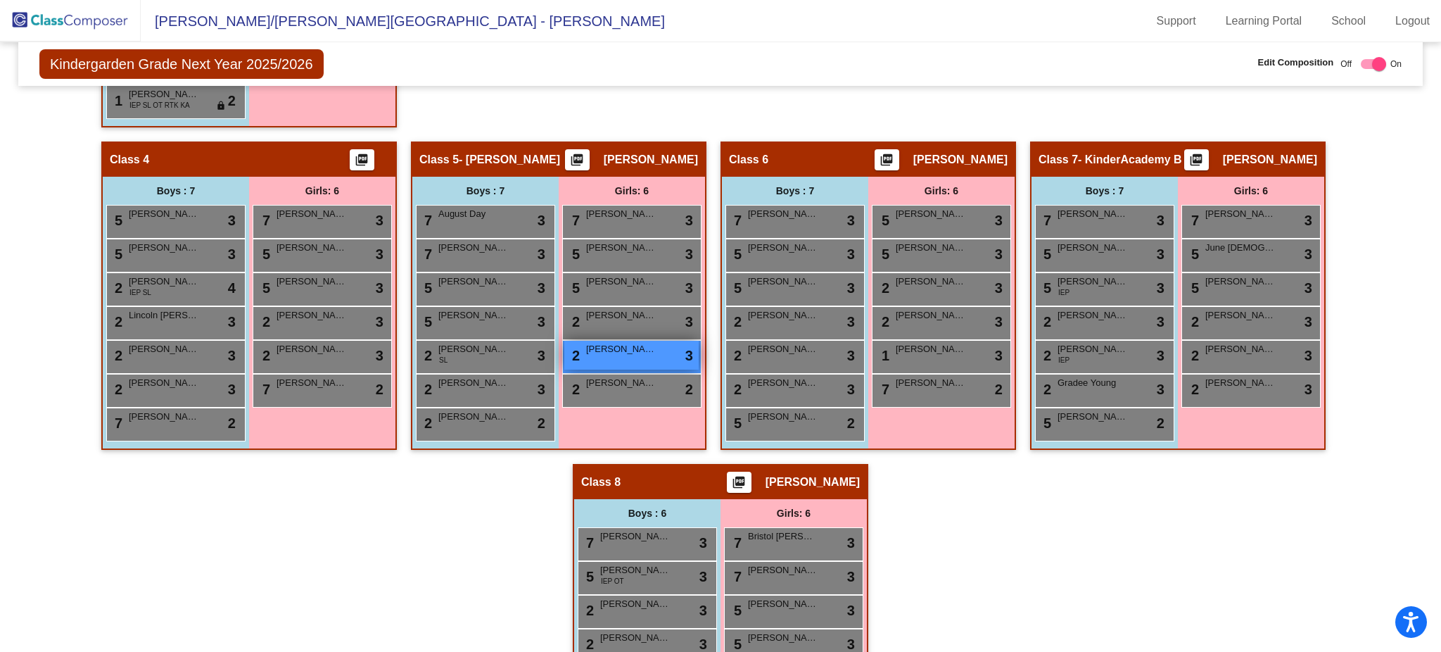
click at [646, 346] on span "[PERSON_NAME]" at bounding box center [621, 349] width 70 height 14
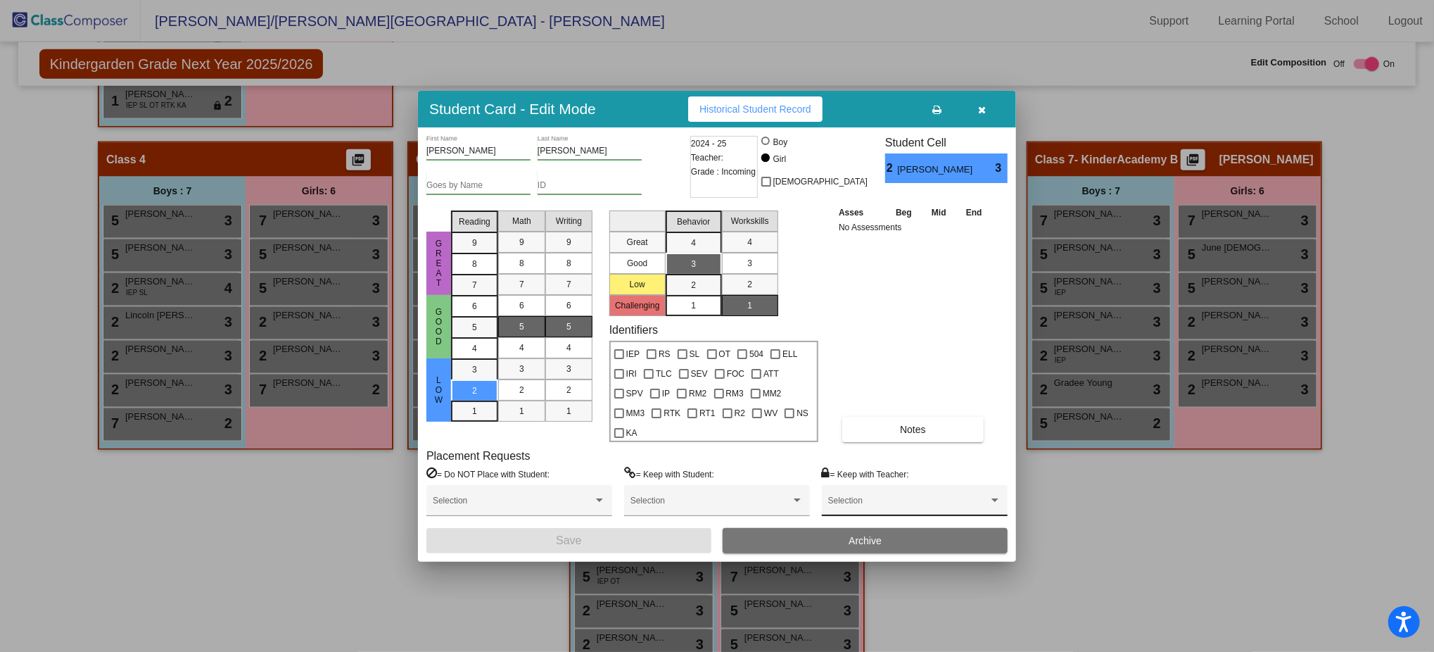
click at [905, 491] on div "Selection" at bounding box center [914, 503] width 173 height 25
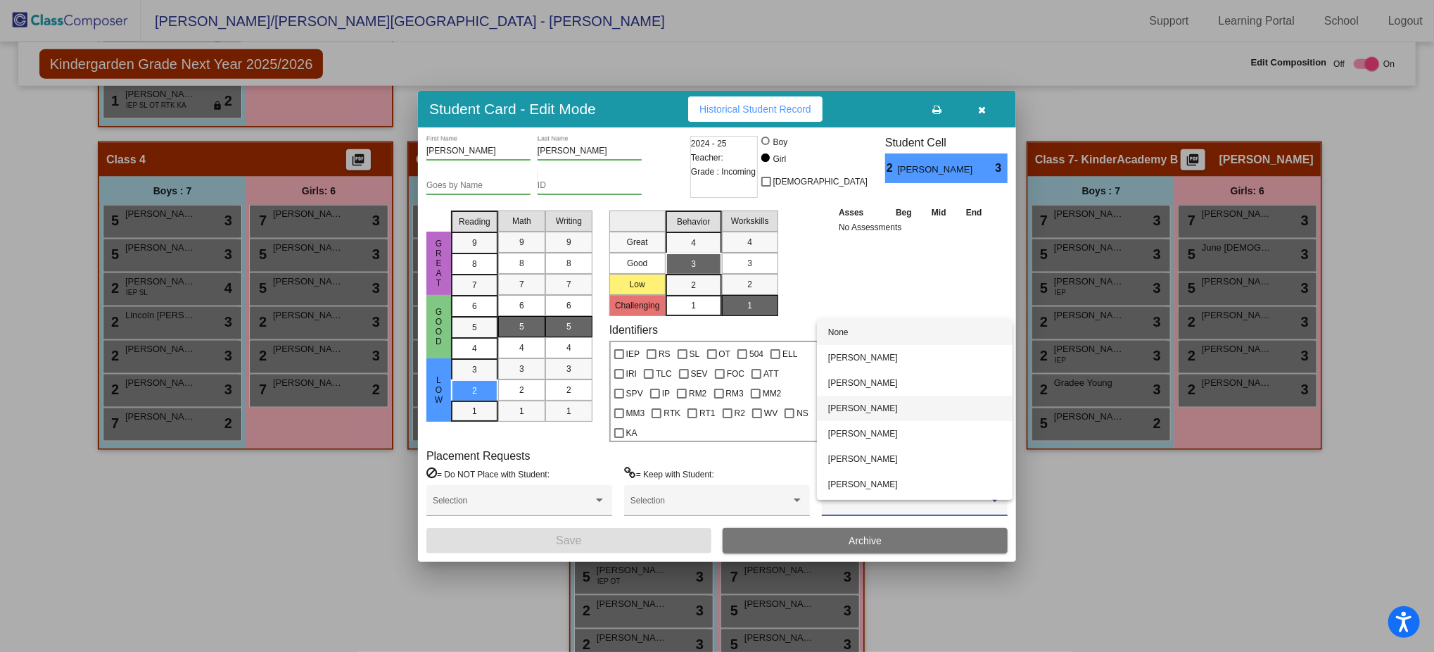
click at [881, 404] on span "[PERSON_NAME]" at bounding box center [914, 407] width 173 height 25
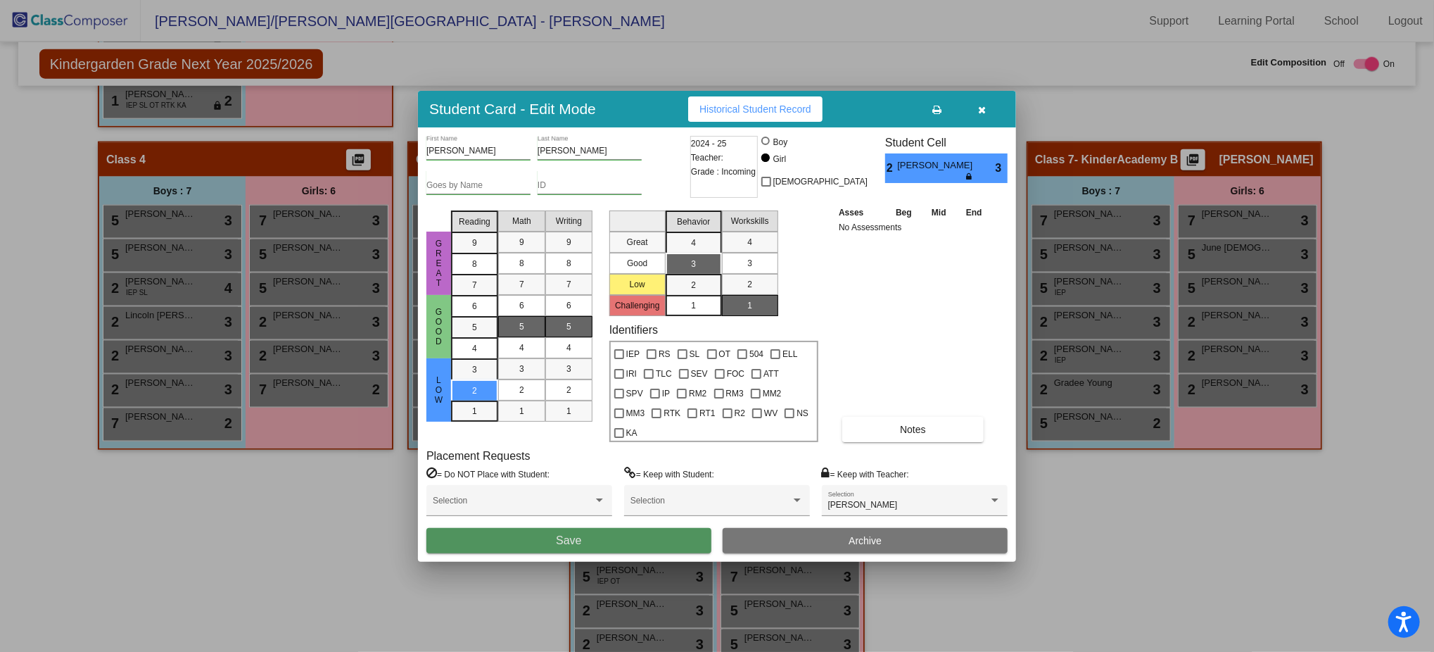
click at [524, 535] on button "Save" at bounding box center [568, 540] width 285 height 25
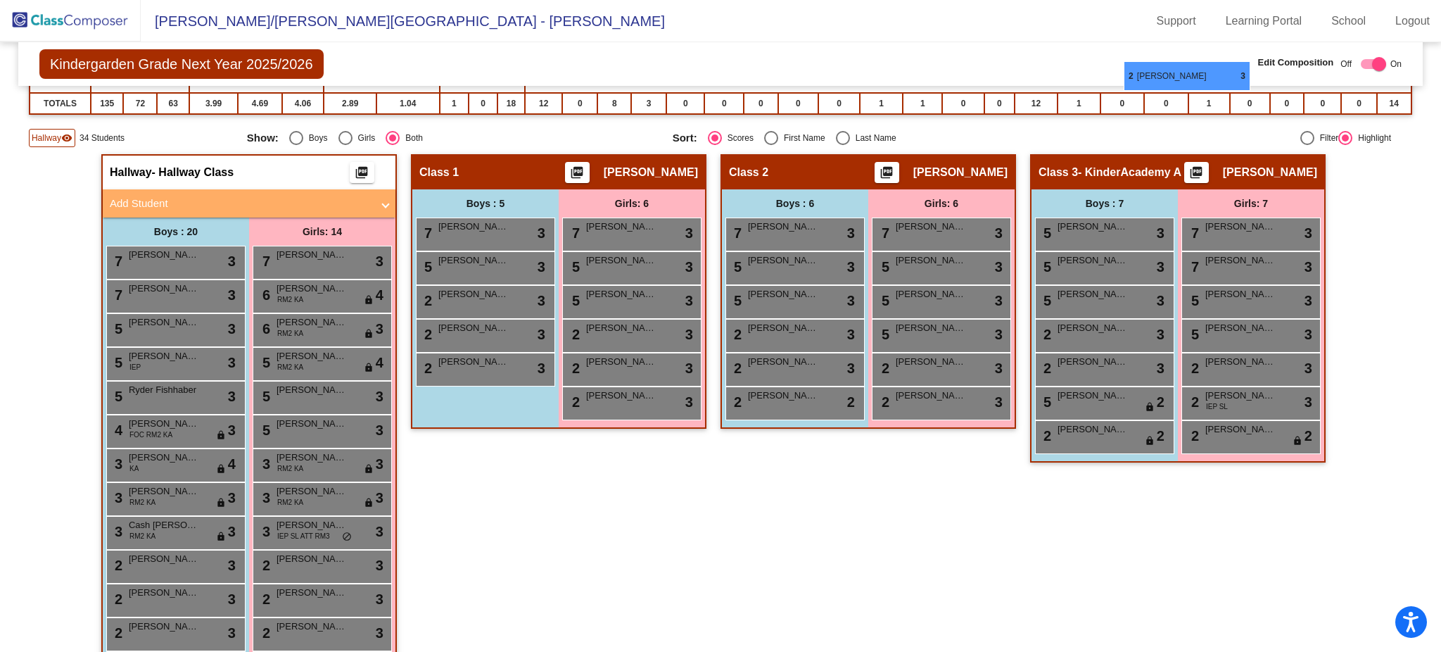
scroll to position [312, 0]
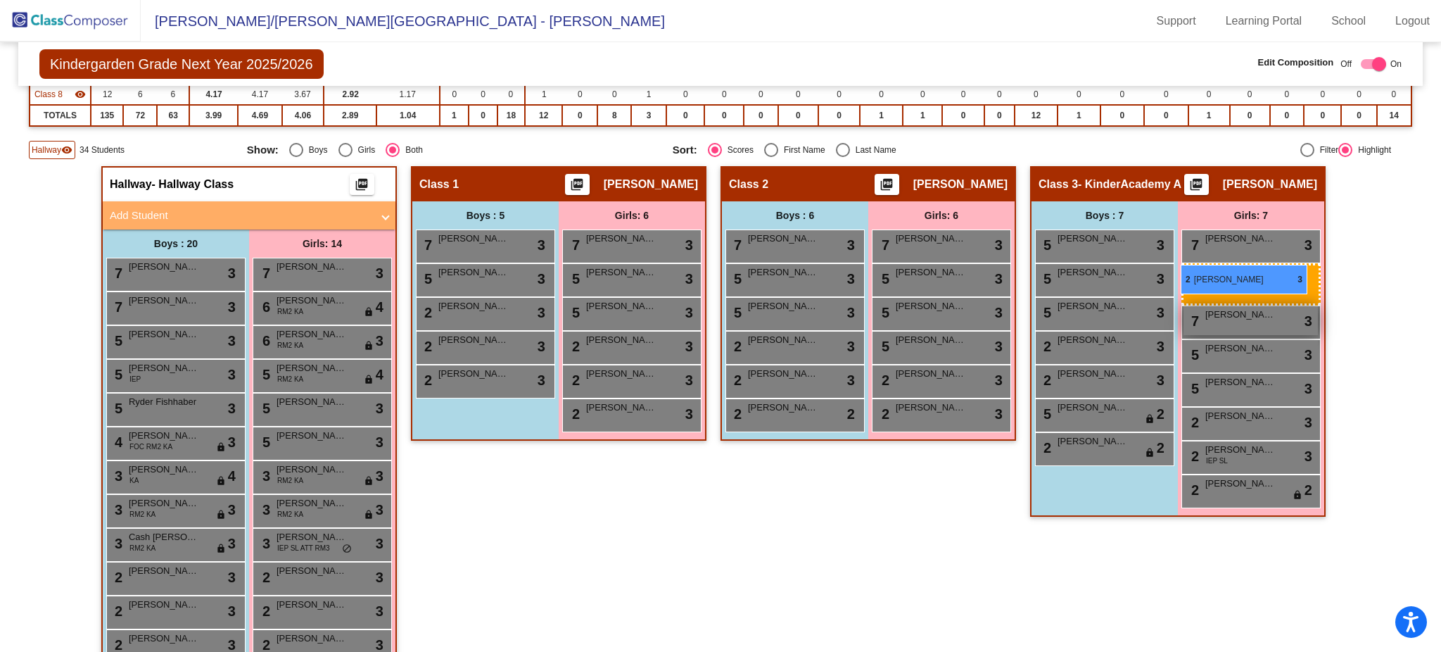
drag, startPoint x: 624, startPoint y: 343, endPoint x: 1181, endPoint y: 264, distance: 562.2
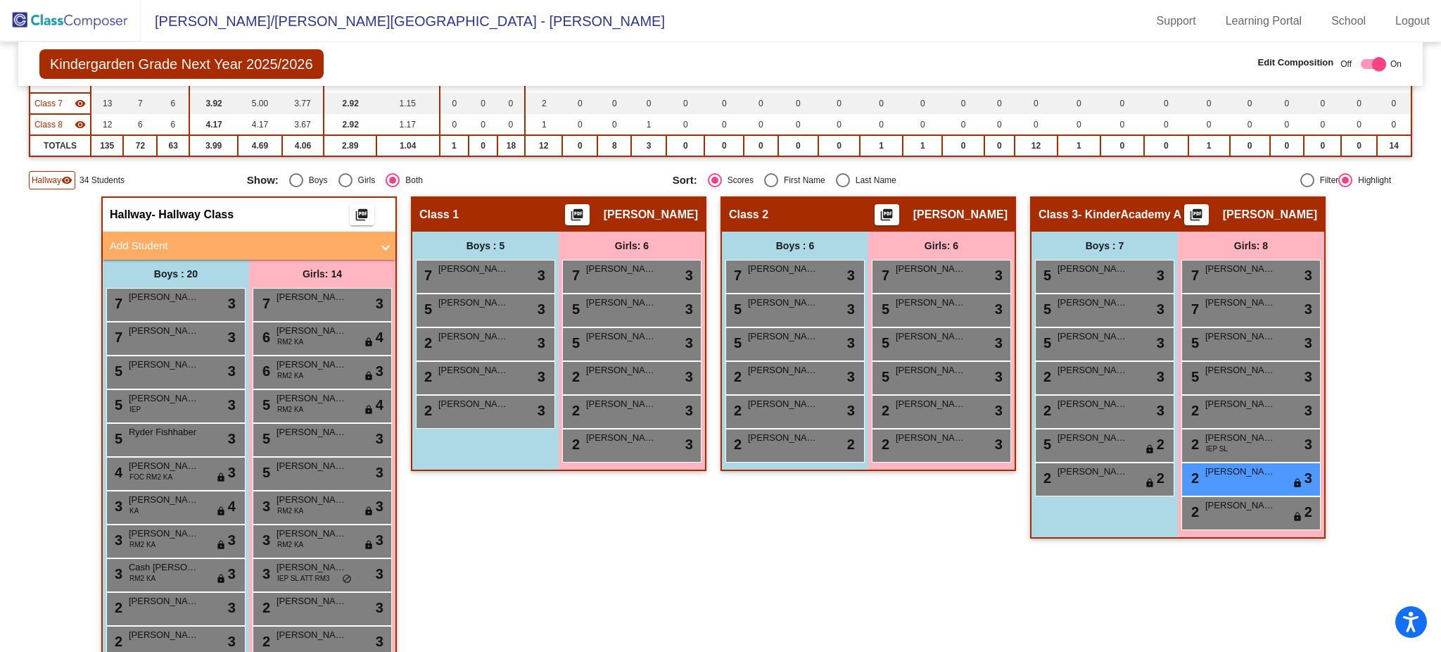
scroll to position [0, 0]
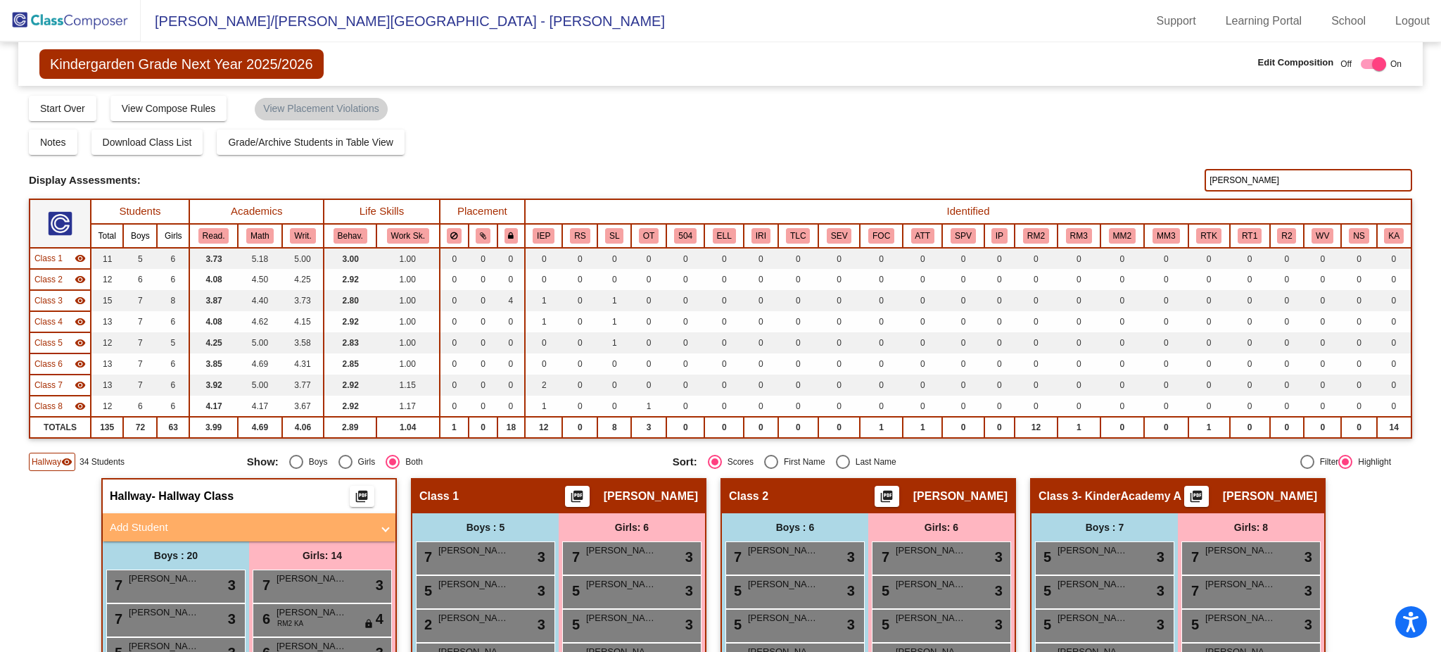
click at [1247, 169] on input "kirby" at bounding box center [1309, 180] width 208 height 23
click at [1246, 175] on input "kirby" at bounding box center [1309, 180] width 208 height 23
type input "s"
type input "r"
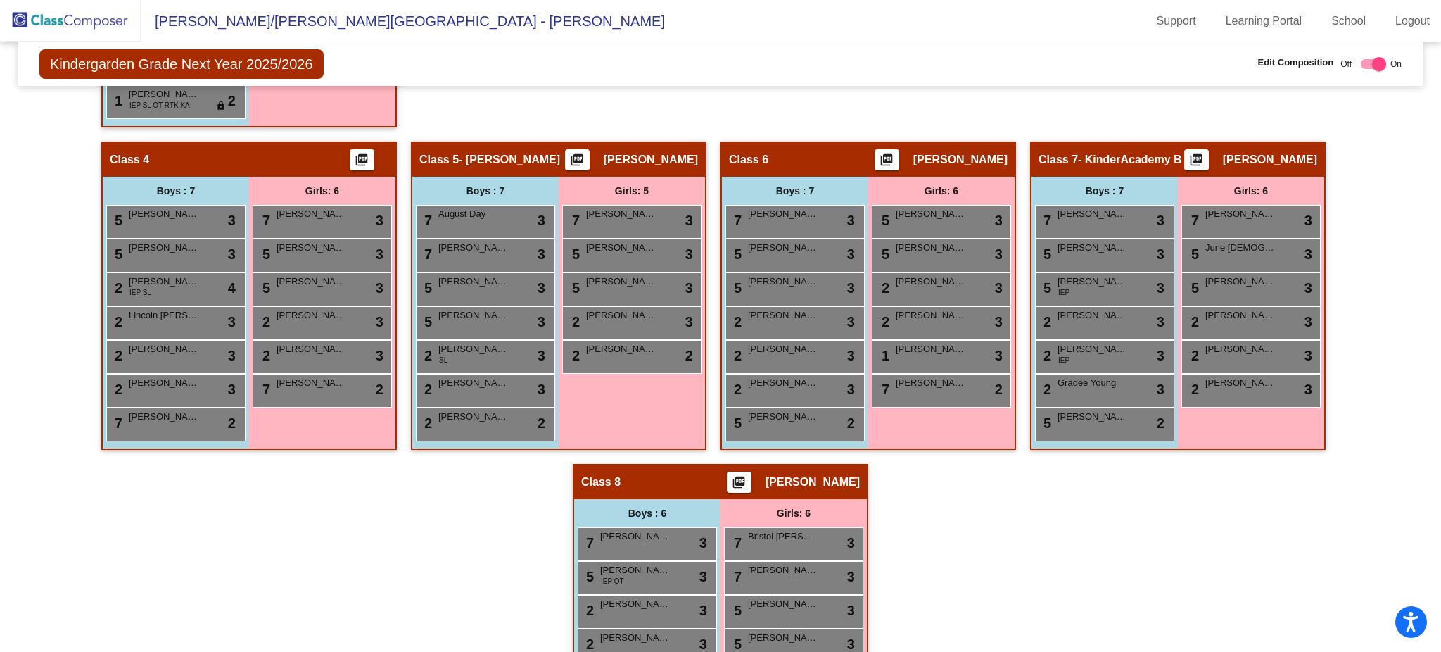
scroll to position [1218, 0]
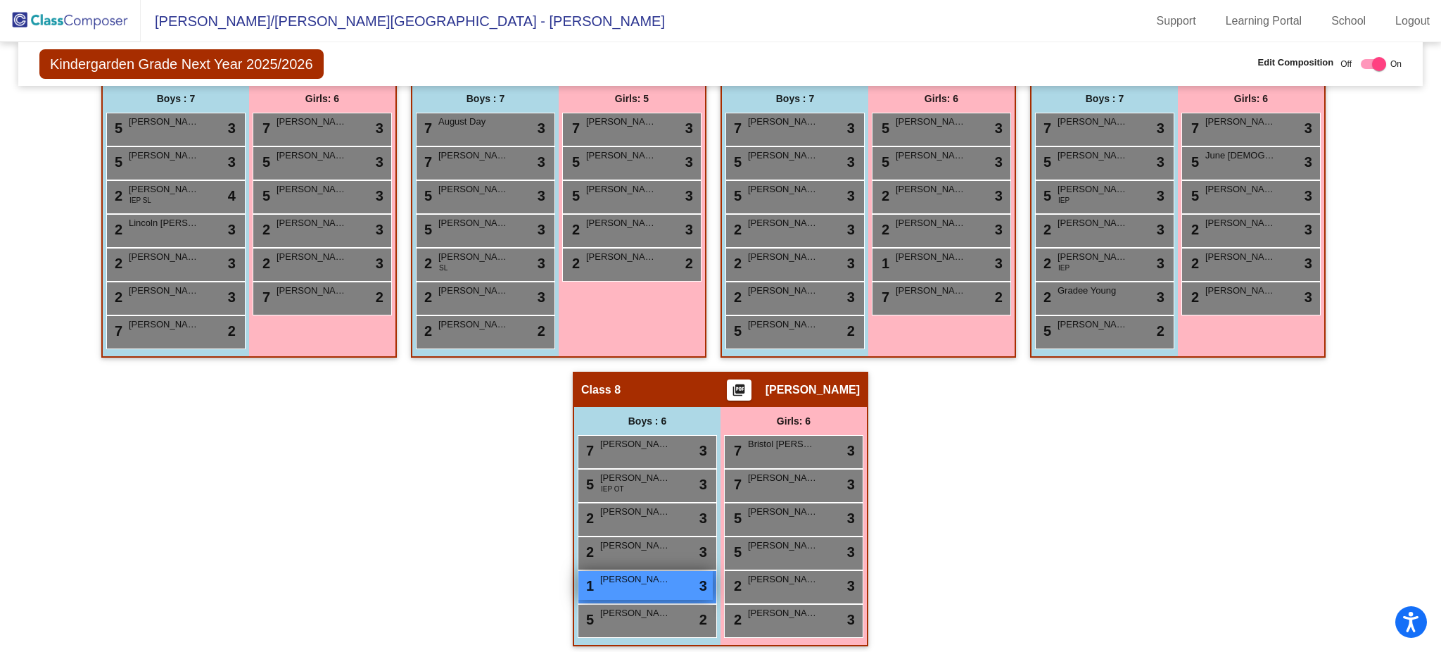
click at [637, 574] on span "[PERSON_NAME]" at bounding box center [635, 579] width 70 height 14
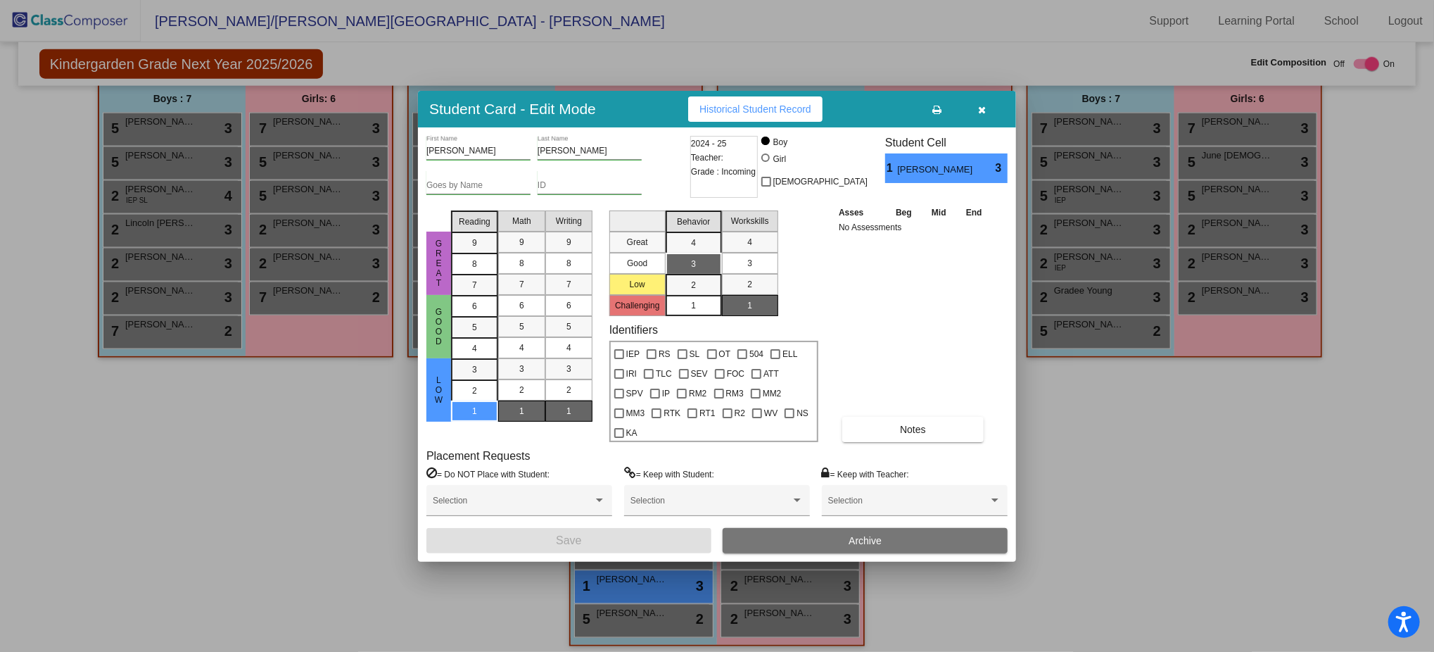
click at [986, 115] on icon "button" at bounding box center [983, 110] width 8 height 10
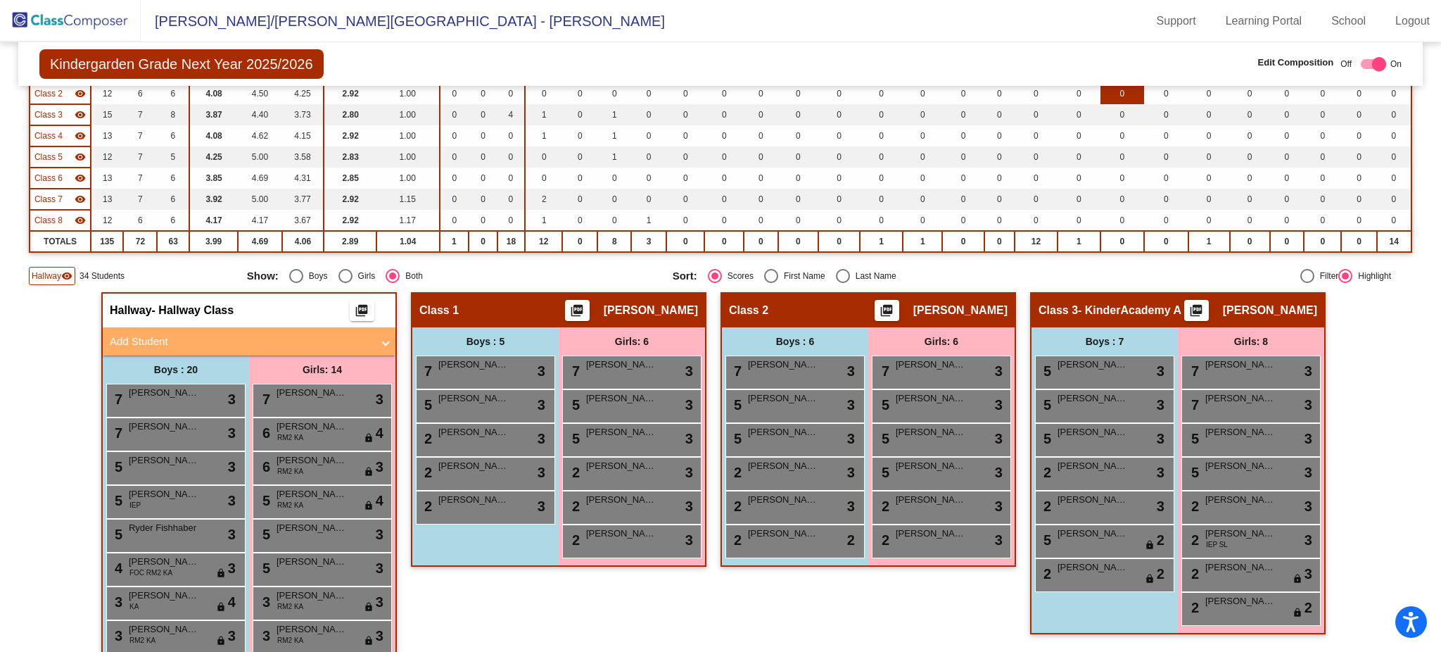
scroll to position [0, 0]
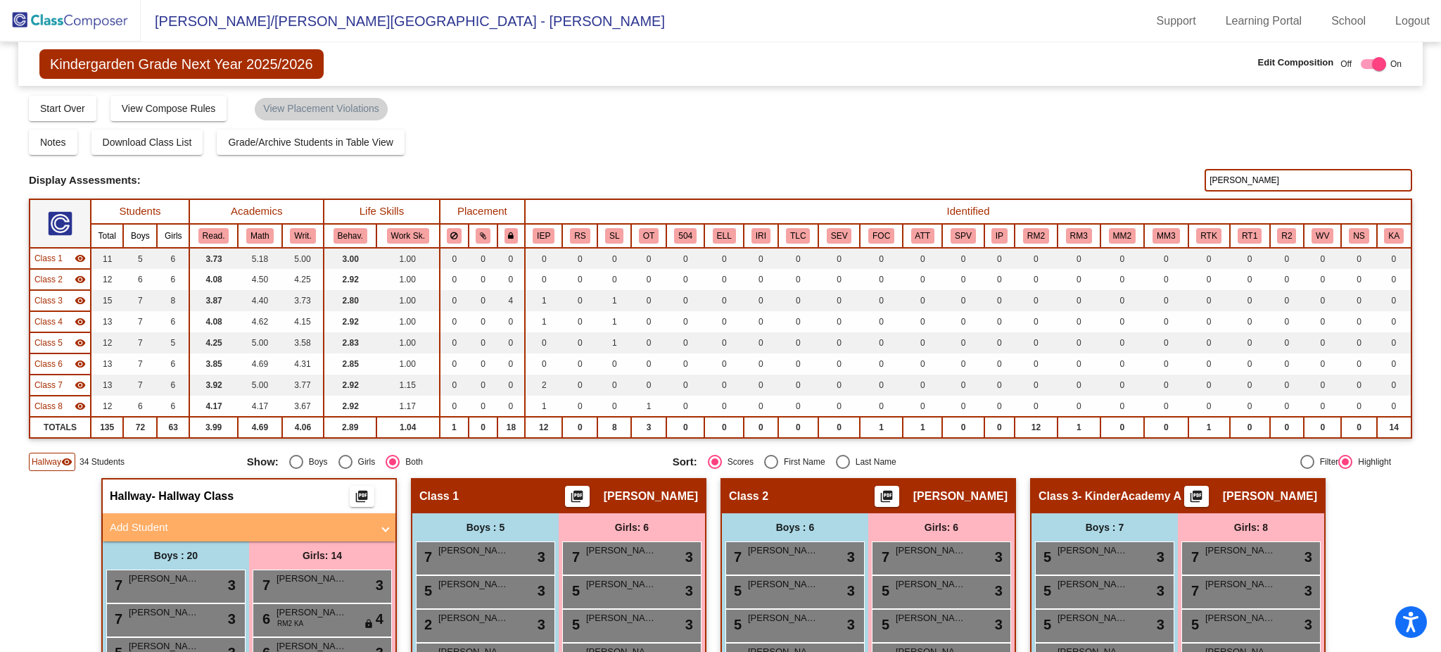
click at [1229, 177] on input "tuttle" at bounding box center [1309, 180] width 208 height 23
type input "lavigne"
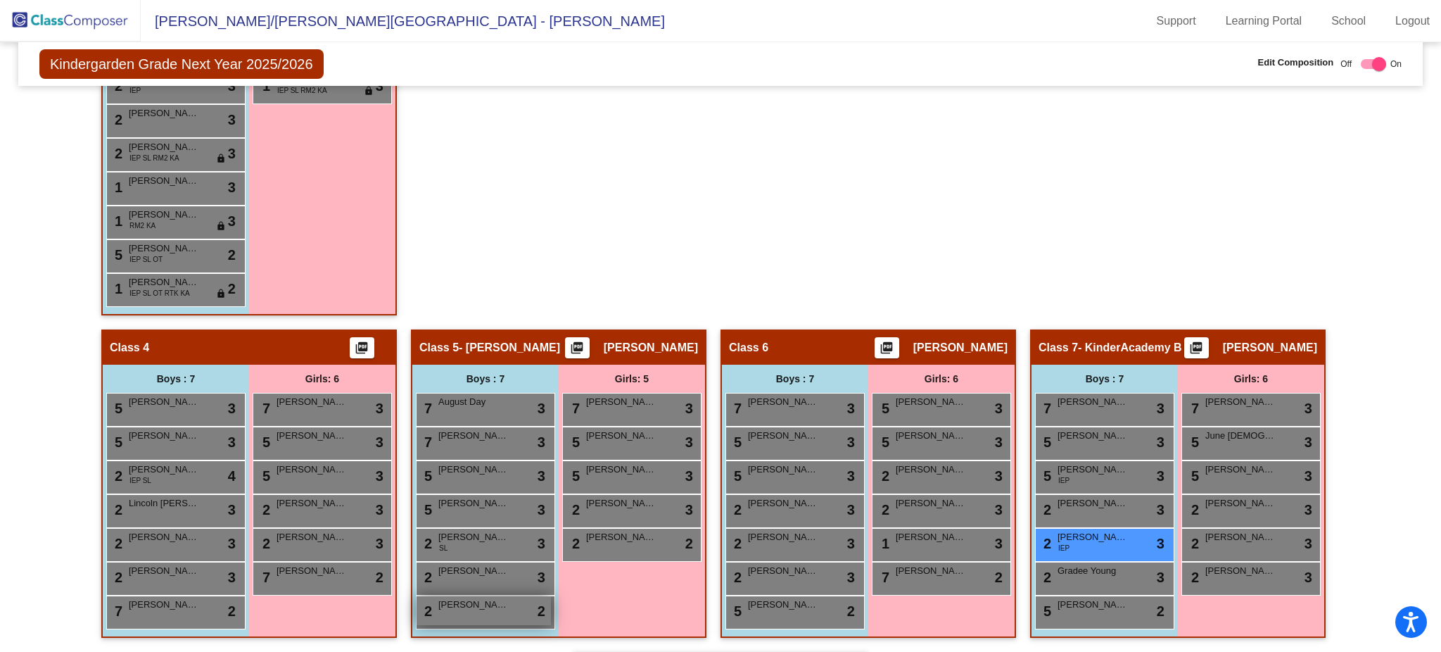
scroll to position [1126, 0]
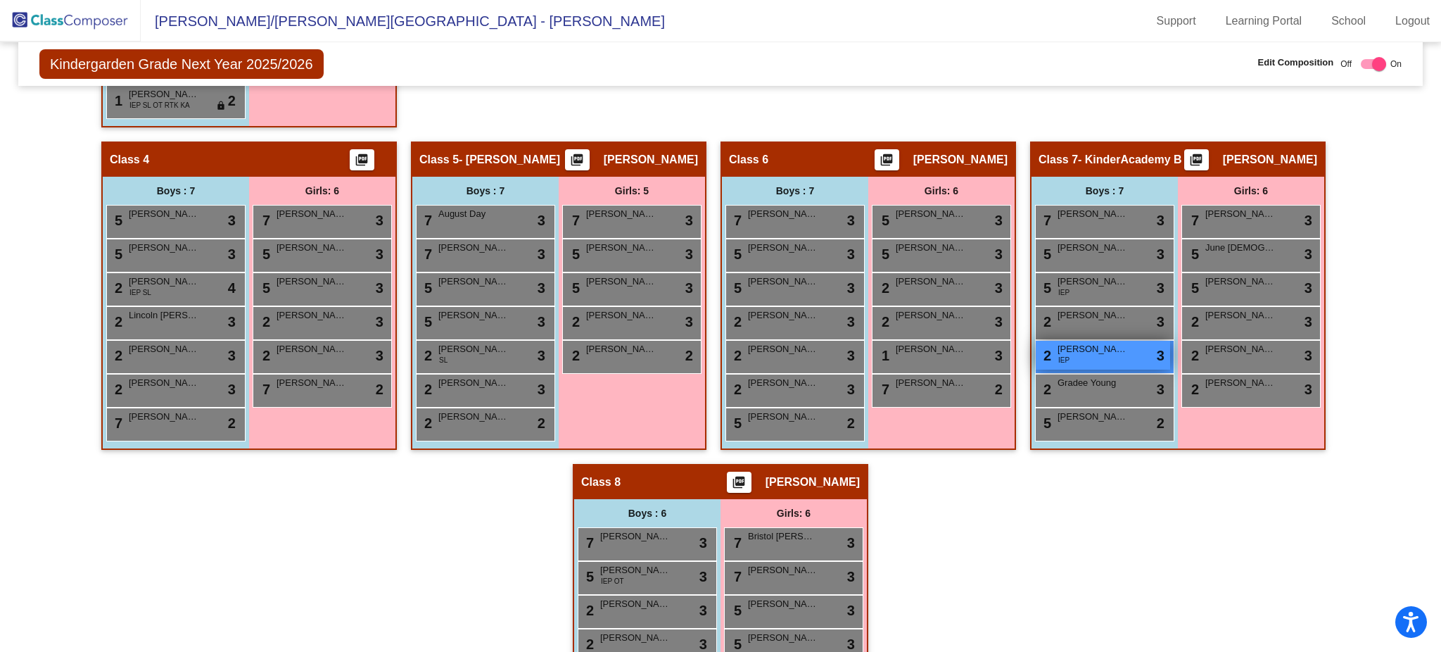
click at [1089, 347] on span "[PERSON_NAME]" at bounding box center [1093, 349] width 70 height 14
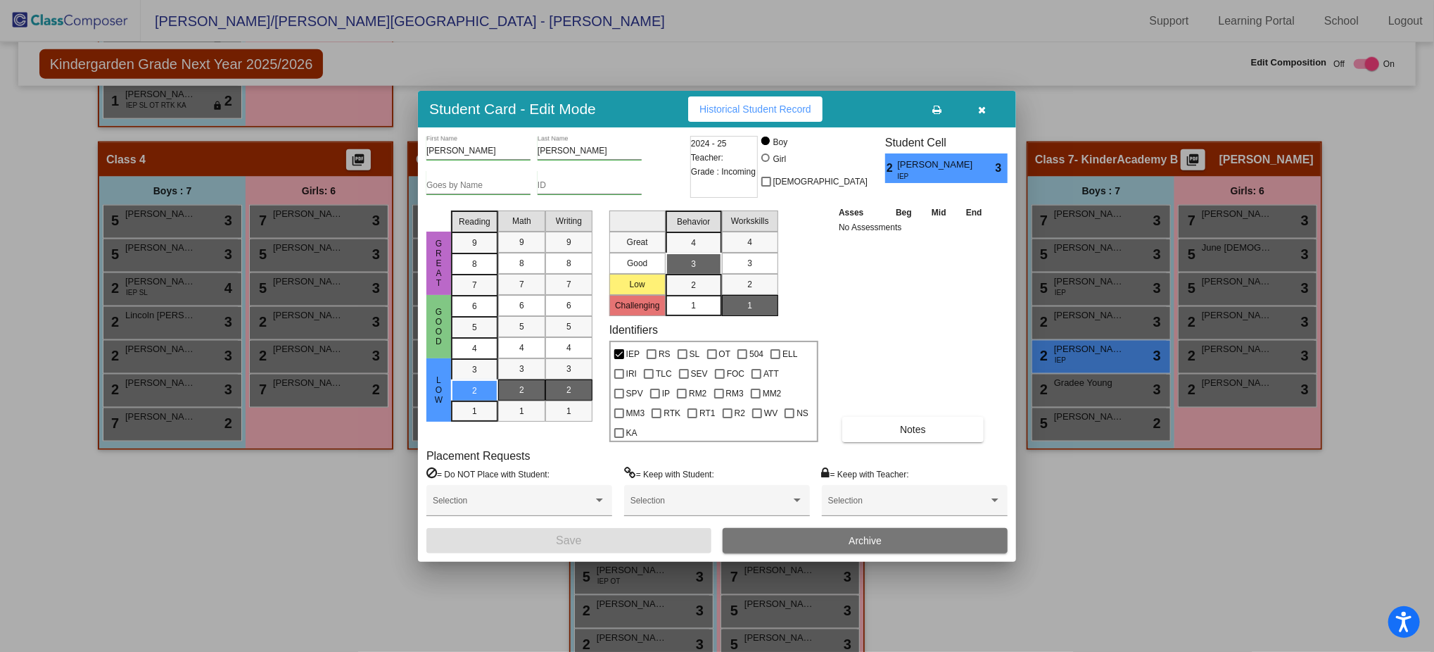
click at [984, 115] on icon "button" at bounding box center [983, 110] width 8 height 10
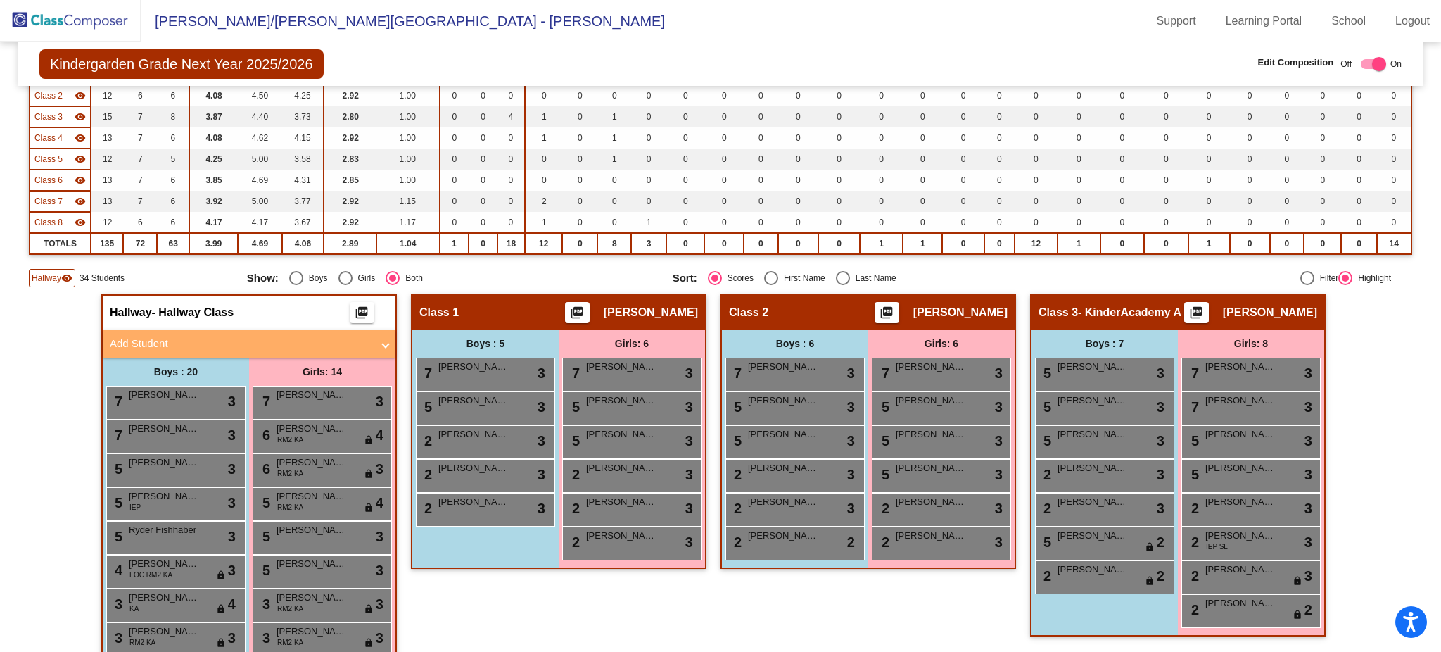
scroll to position [0, 0]
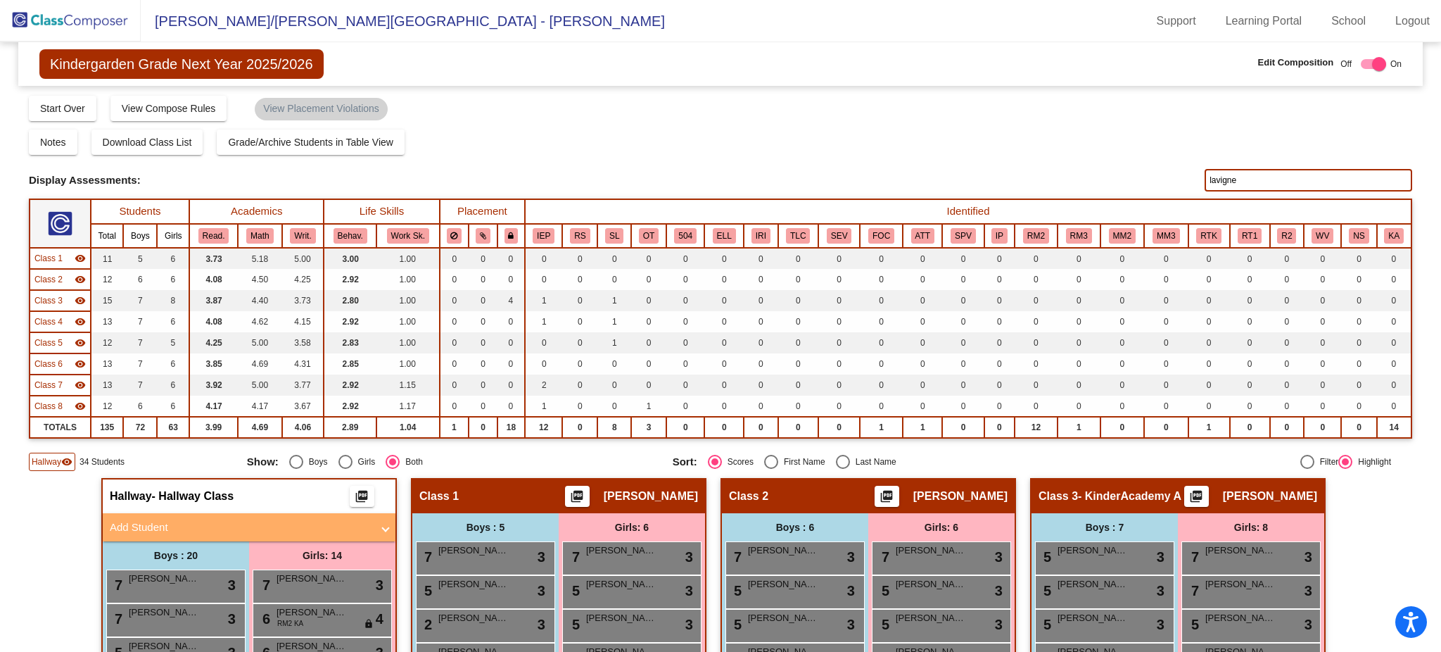
drag, startPoint x: 1239, startPoint y: 177, endPoint x: 1144, endPoint y: 178, distance: 95.0
click at [1144, 178] on div "Display Scores for Years: 2023 - 2024 2024 - 2025 Display Assessments: lavigne" at bounding box center [720, 180] width 1383 height 23
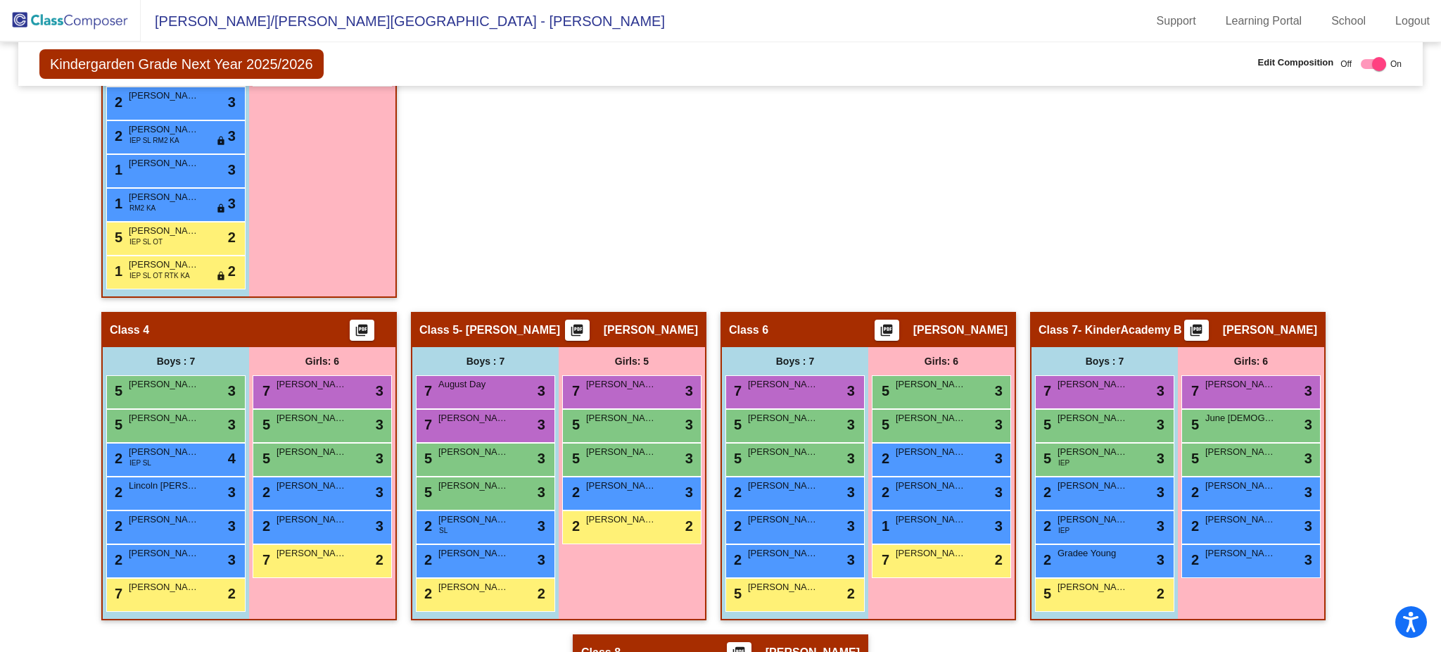
scroll to position [927, 0]
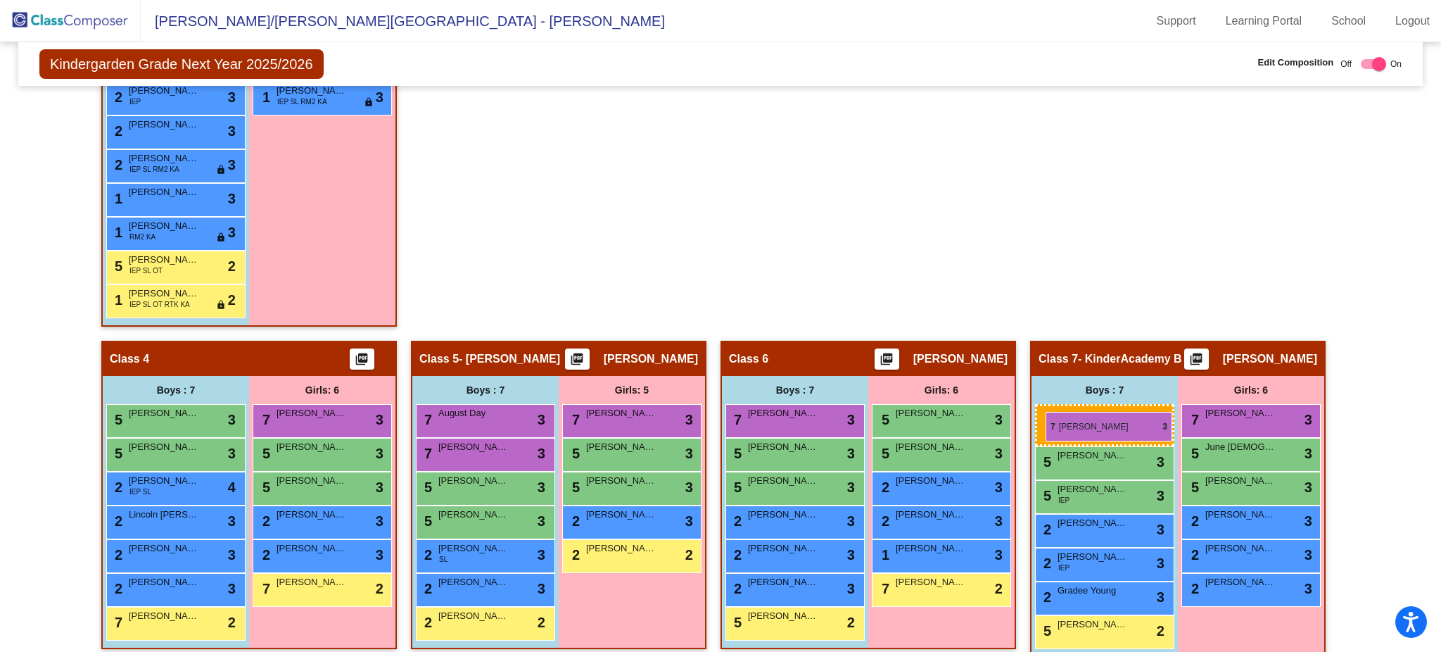
drag, startPoint x: 1099, startPoint y: 414, endPoint x: 1034, endPoint y: 412, distance: 65.5
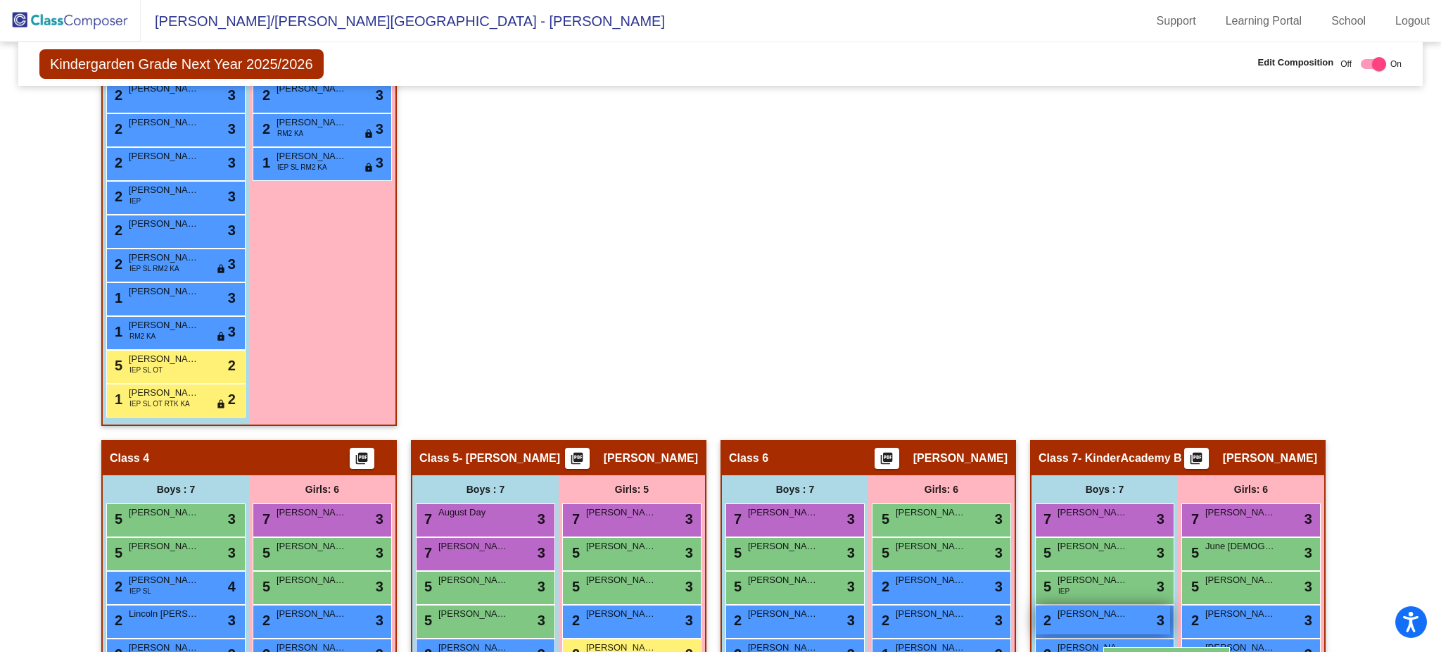
scroll to position [837, 0]
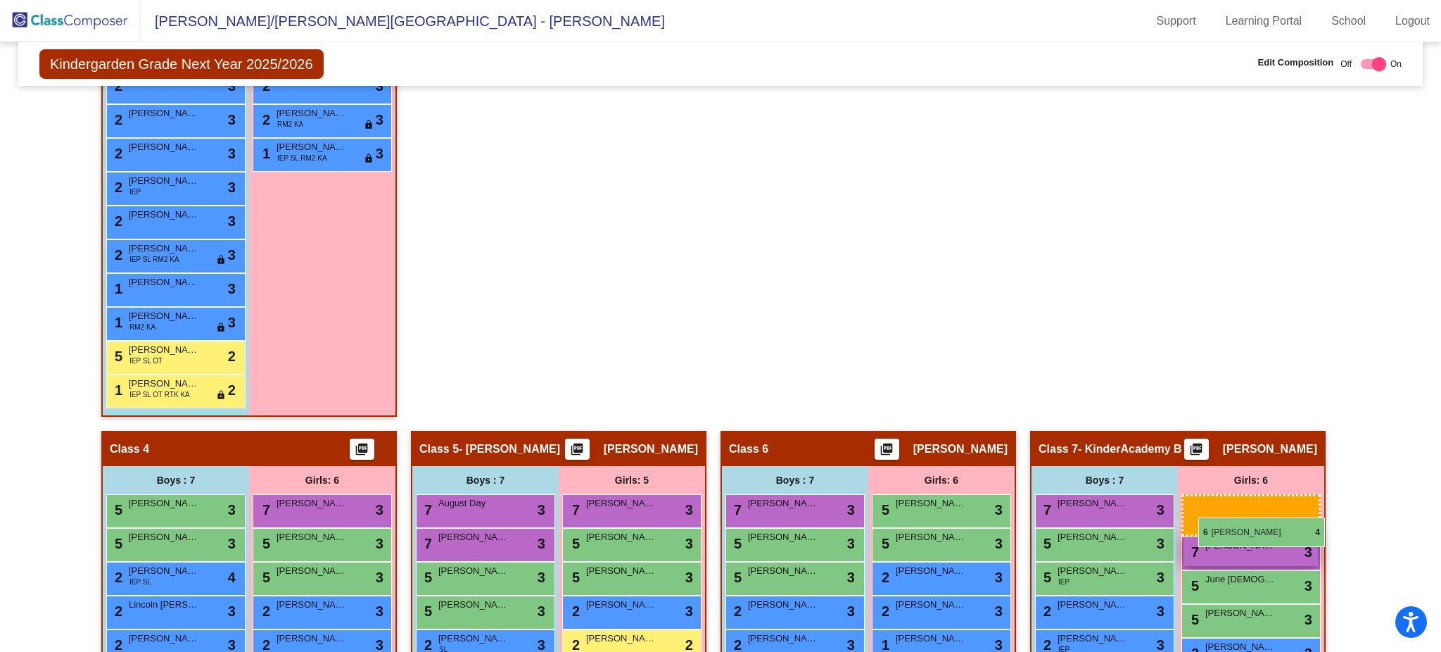
drag, startPoint x: 347, startPoint y: 279, endPoint x: 1196, endPoint y: 517, distance: 882.1
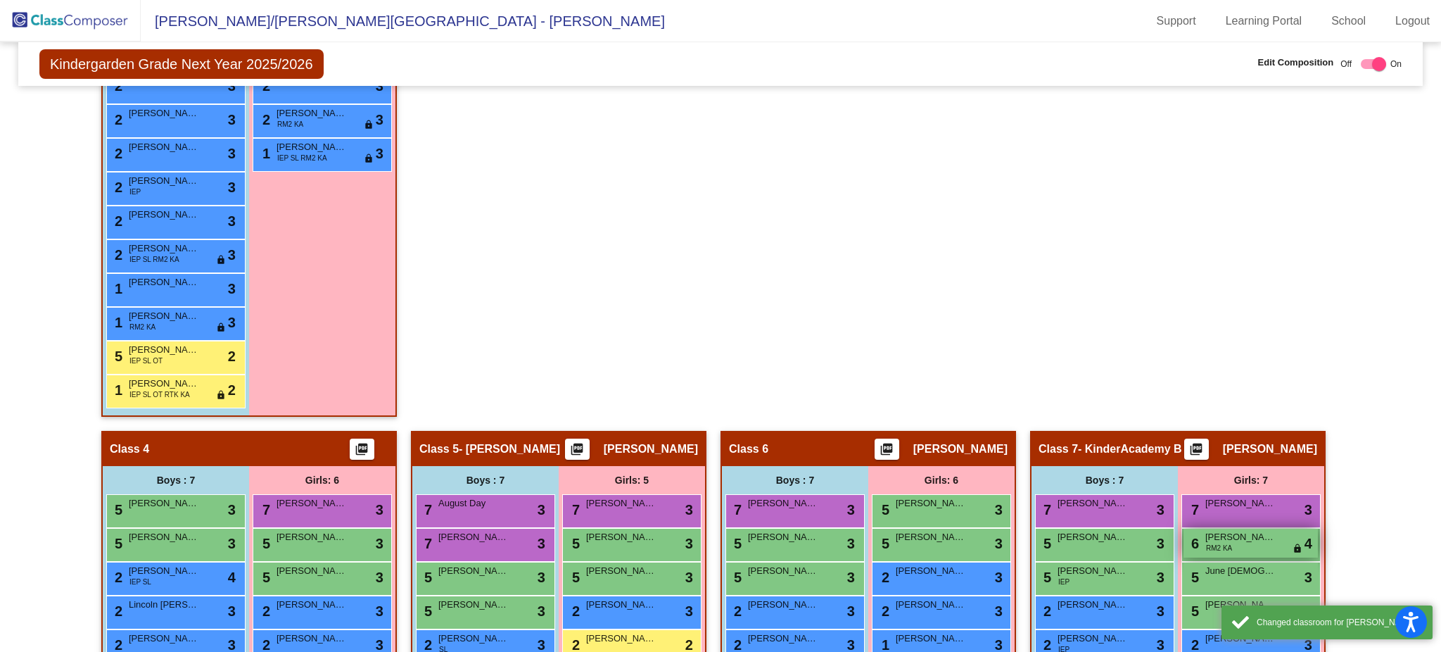
click at [1305, 541] on span "4" at bounding box center [1309, 543] width 8 height 21
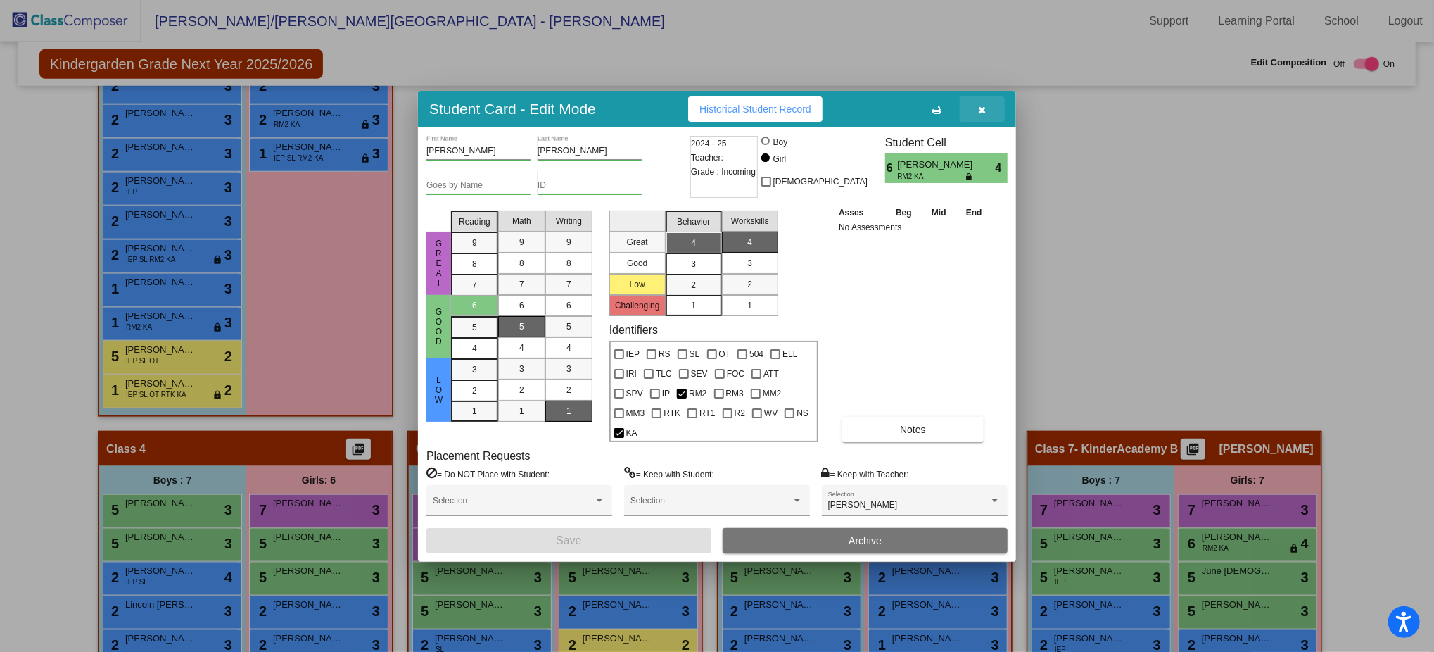
click at [987, 117] on button "button" at bounding box center [982, 108] width 45 height 25
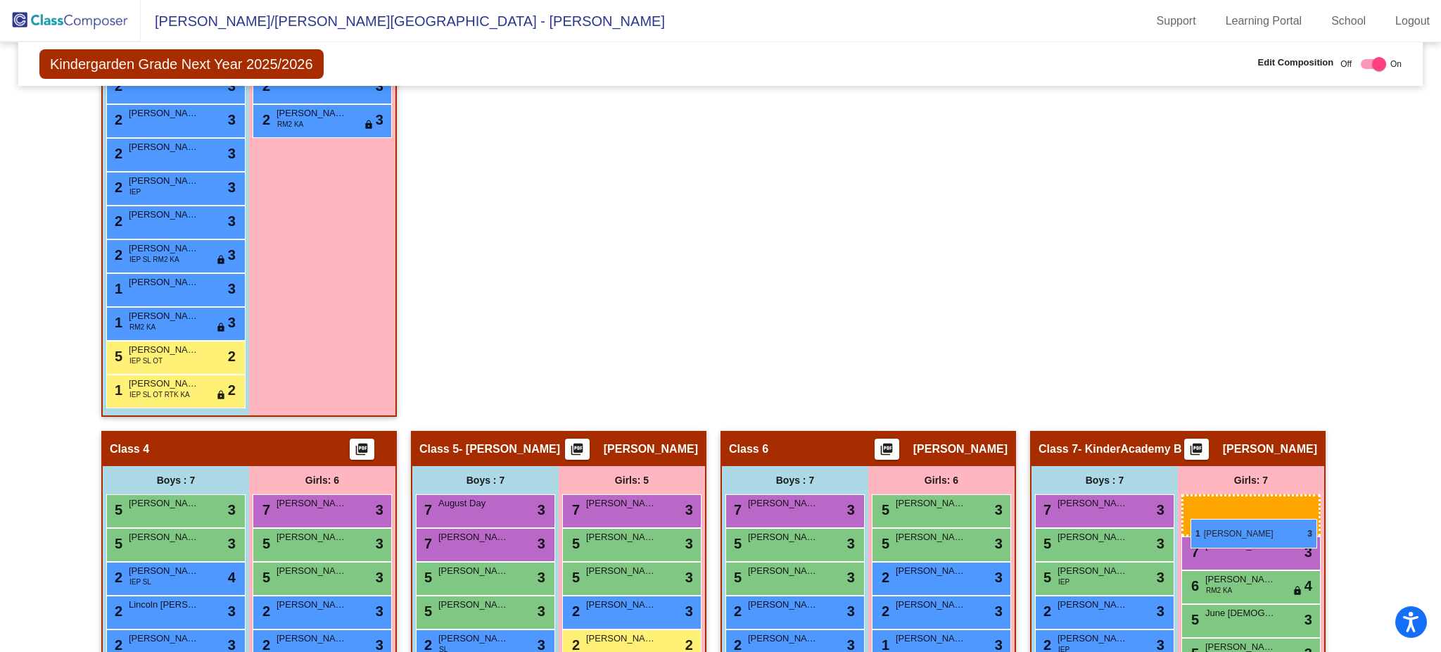
drag, startPoint x: 344, startPoint y: 154, endPoint x: 1192, endPoint y: 519, distance: 923.0
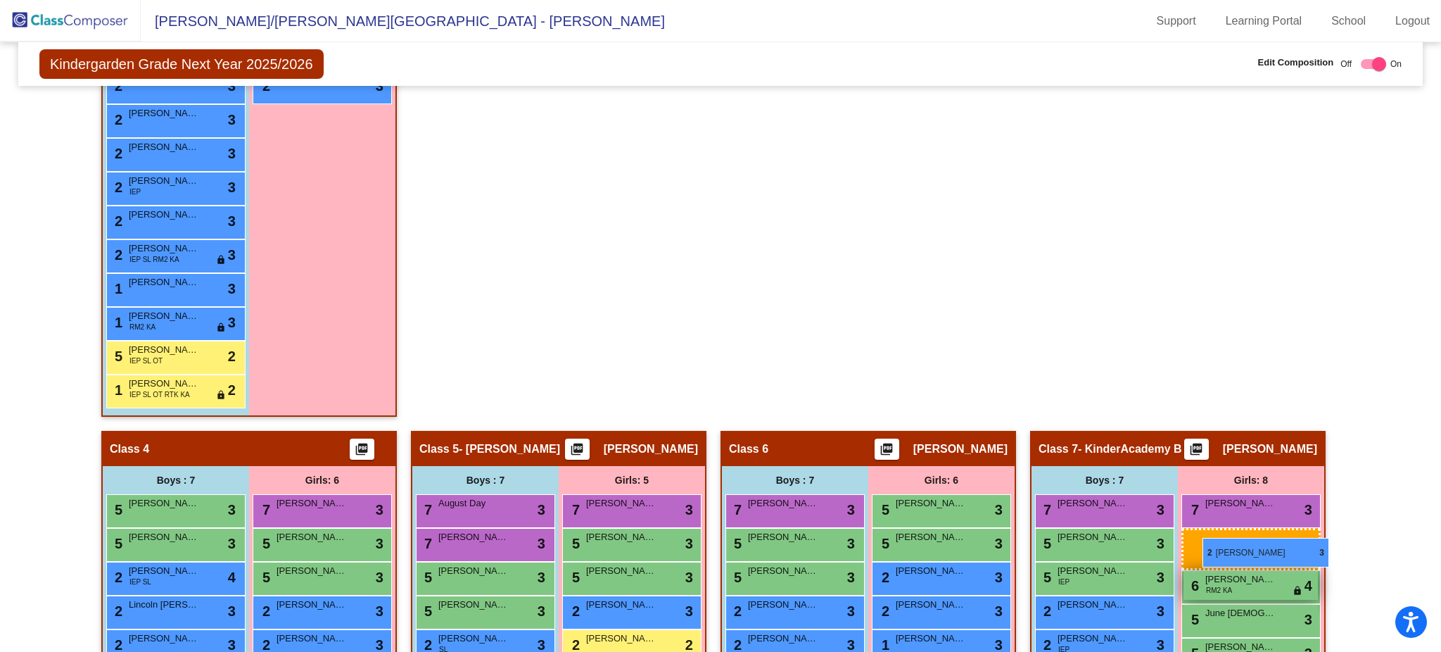
drag, startPoint x: 323, startPoint y: 107, endPoint x: 1202, endPoint y: 534, distance: 977.2
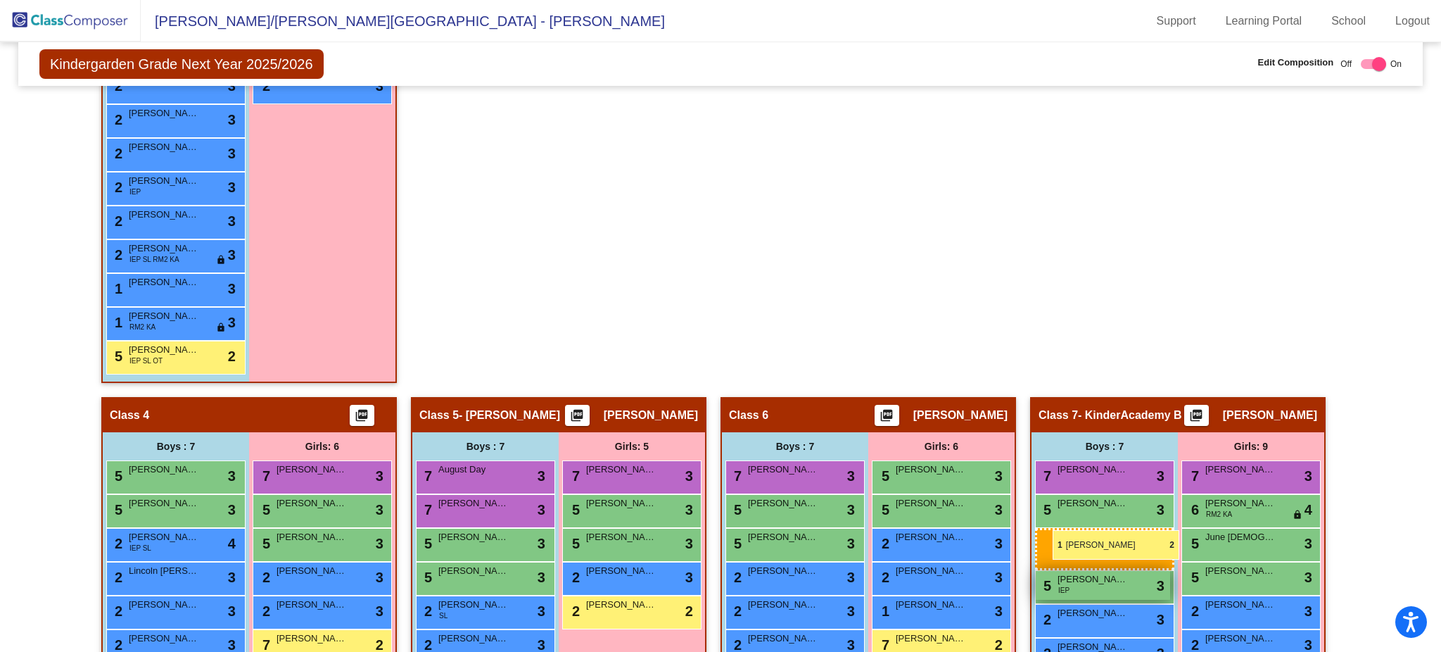
drag, startPoint x: 207, startPoint y: 391, endPoint x: 1052, endPoint y: 528, distance: 856.2
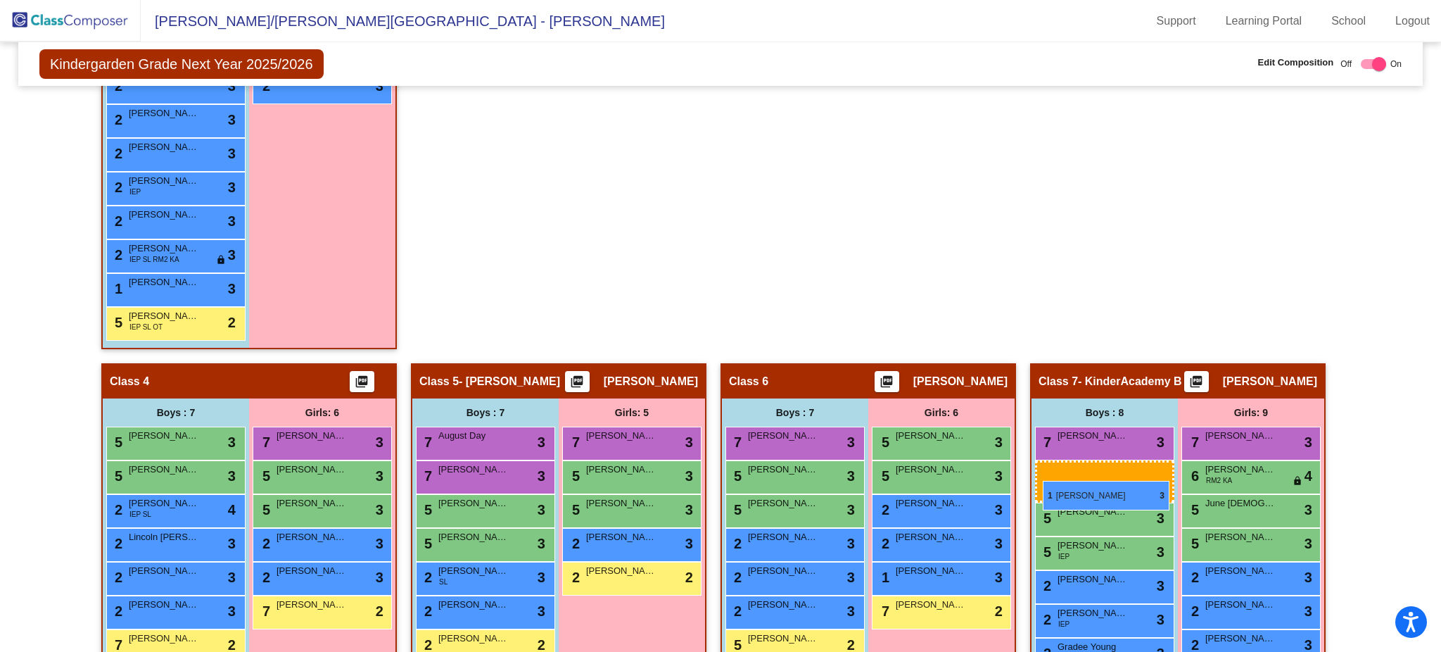
drag, startPoint x: 182, startPoint y: 315, endPoint x: 1043, endPoint y: 481, distance: 877.1
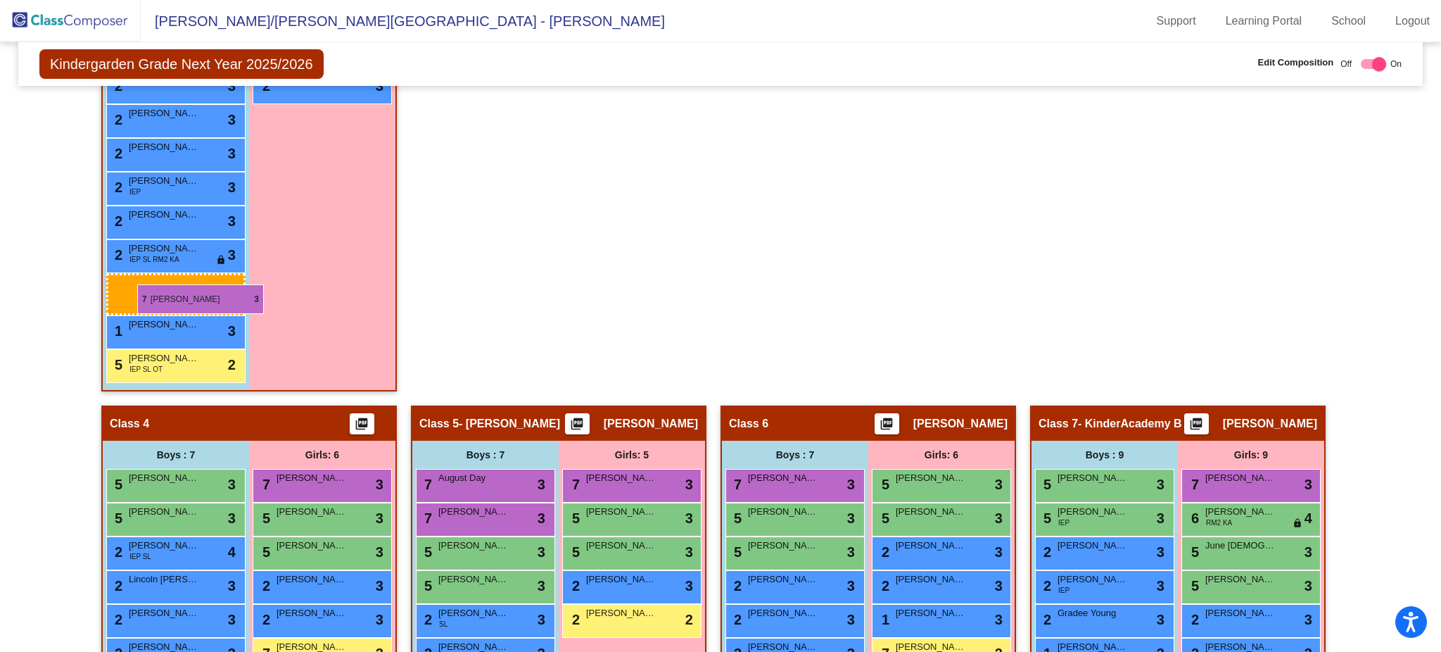
drag, startPoint x: 1117, startPoint y: 443, endPoint x: 124, endPoint y: 273, distance: 1008.1
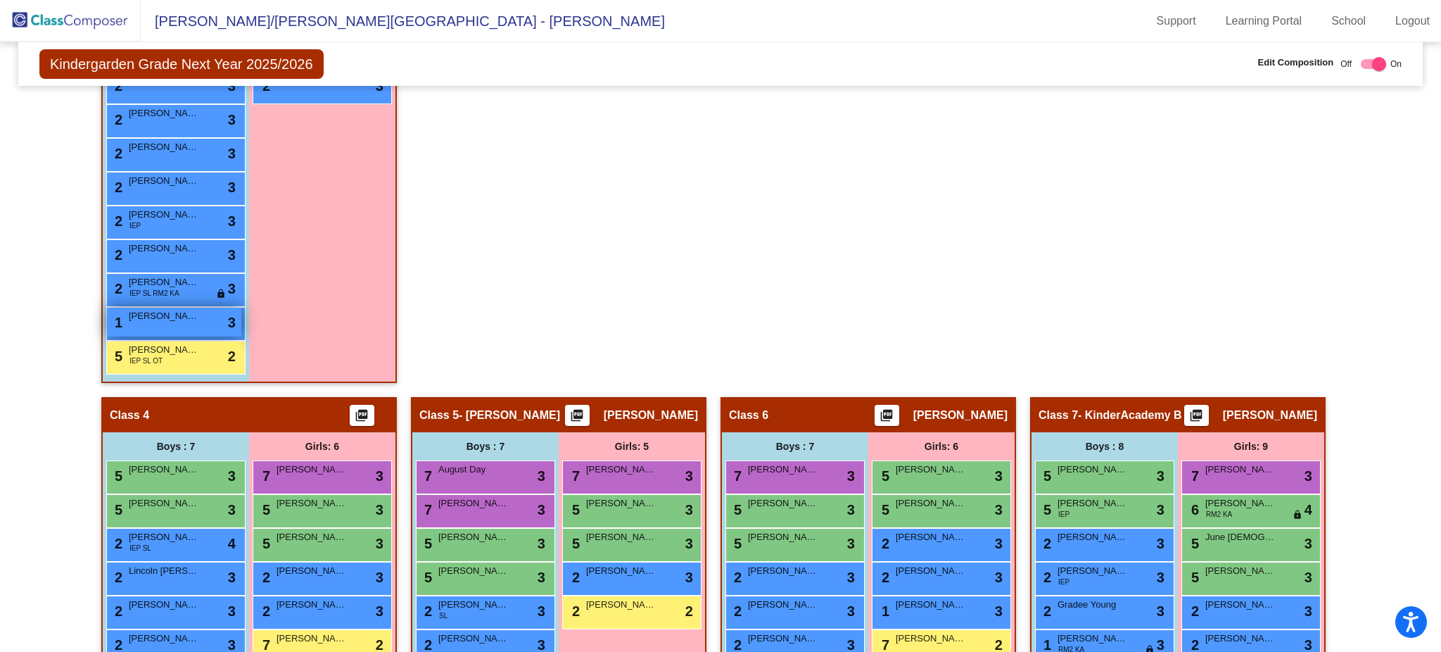
scroll to position [870, 0]
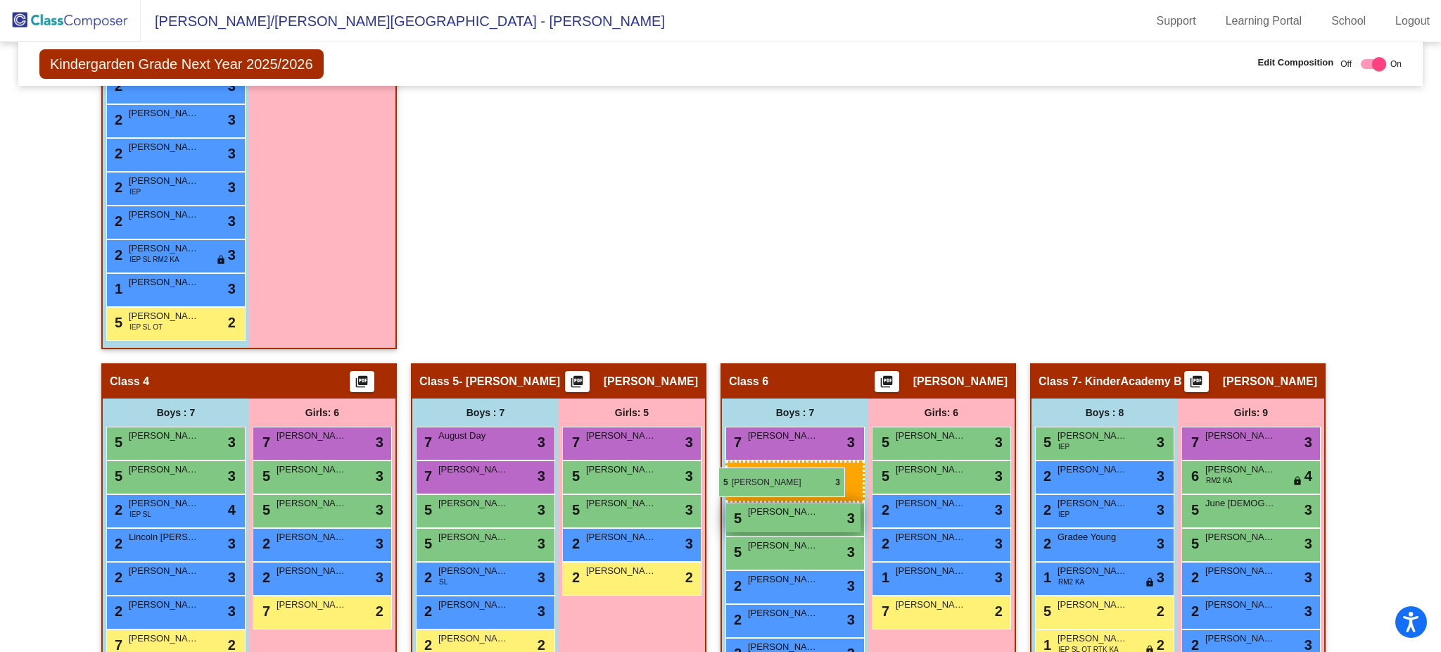
drag, startPoint x: 1120, startPoint y: 431, endPoint x: 748, endPoint y: 480, distance: 374.8
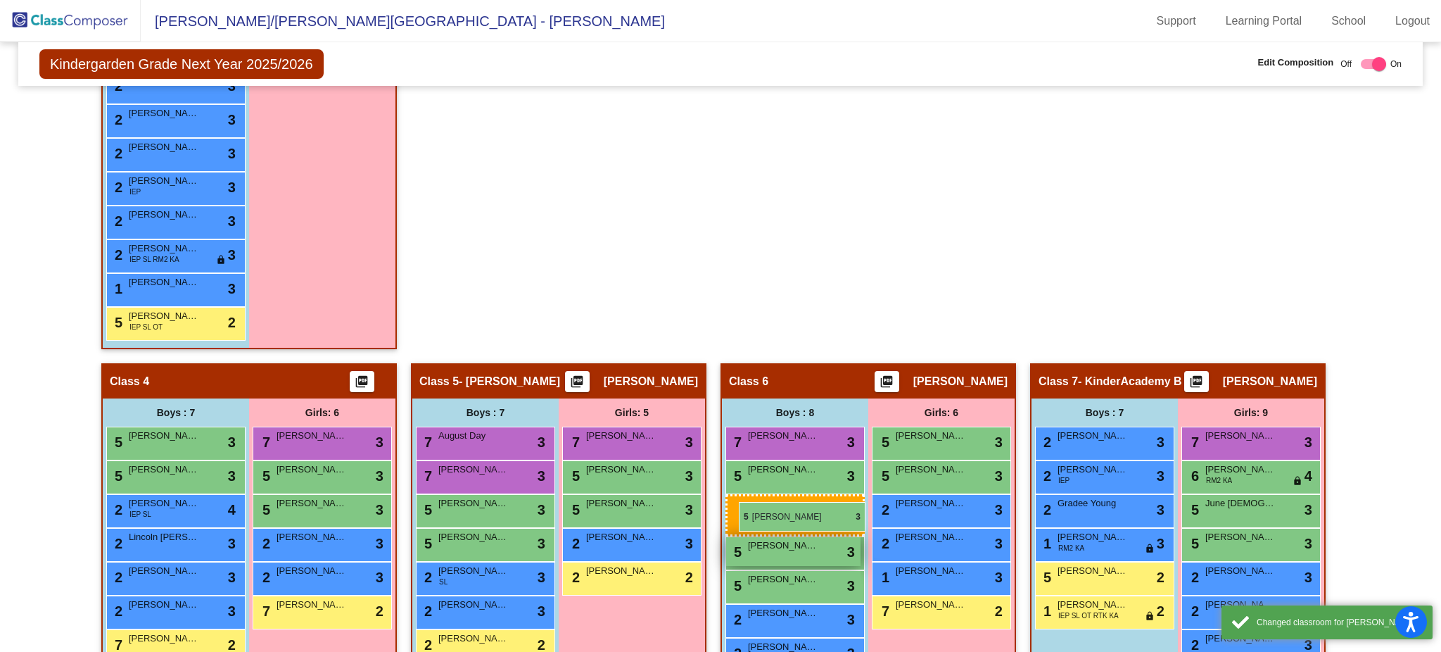
drag, startPoint x: 1113, startPoint y: 436, endPoint x: 738, endPoint y: 500, distance: 379.9
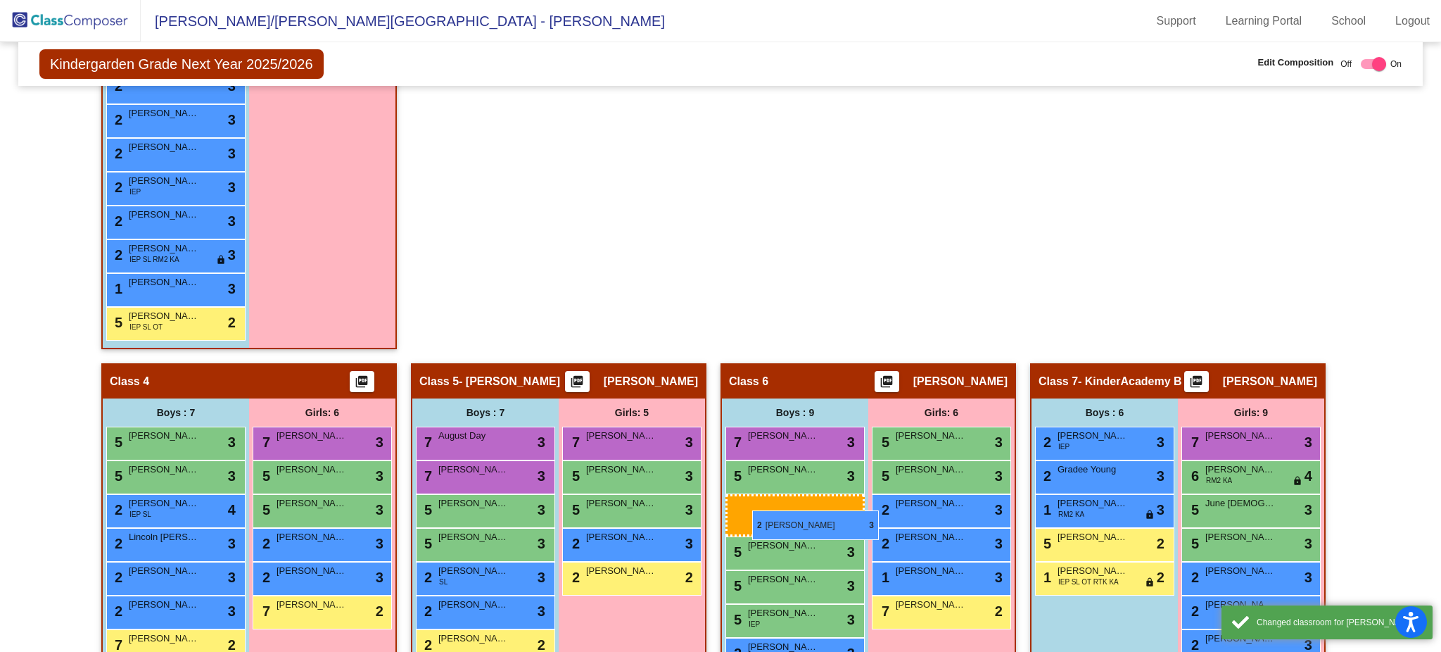
drag, startPoint x: 1107, startPoint y: 437, endPoint x: 749, endPoint y: 508, distance: 364.5
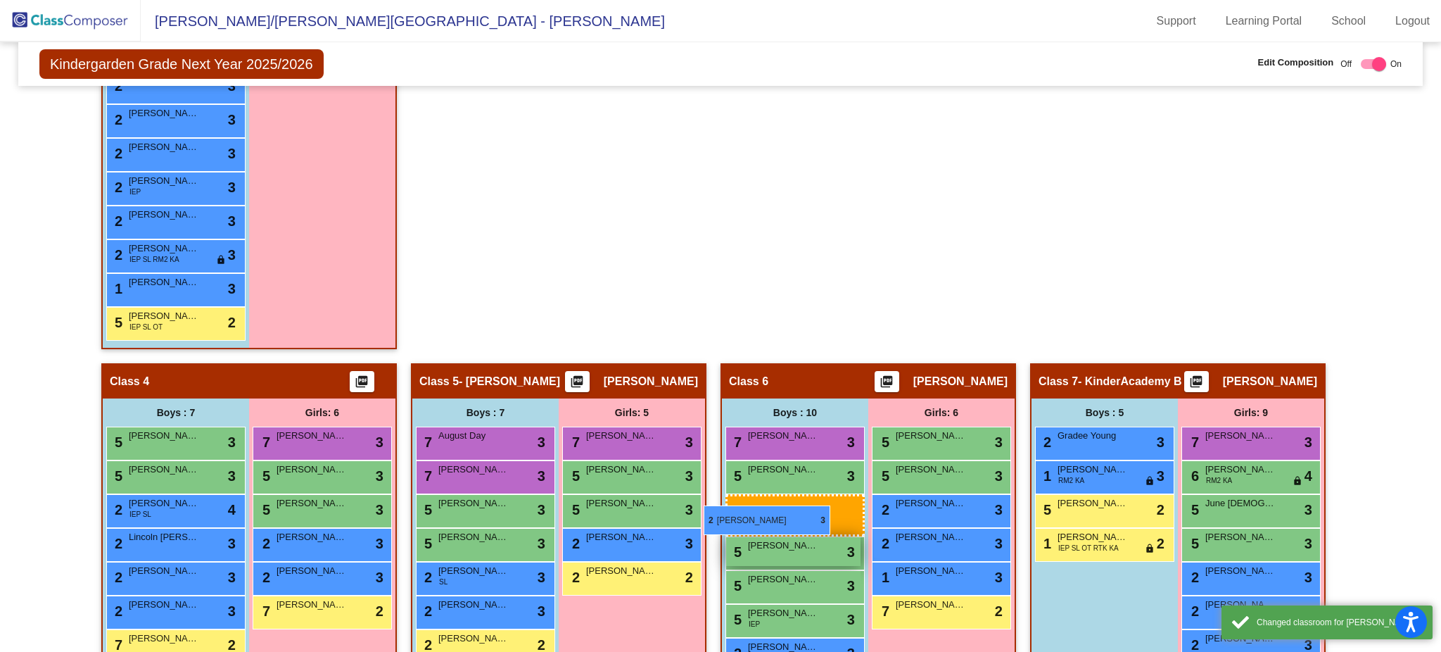
drag, startPoint x: 1127, startPoint y: 433, endPoint x: 724, endPoint y: 505, distance: 408.9
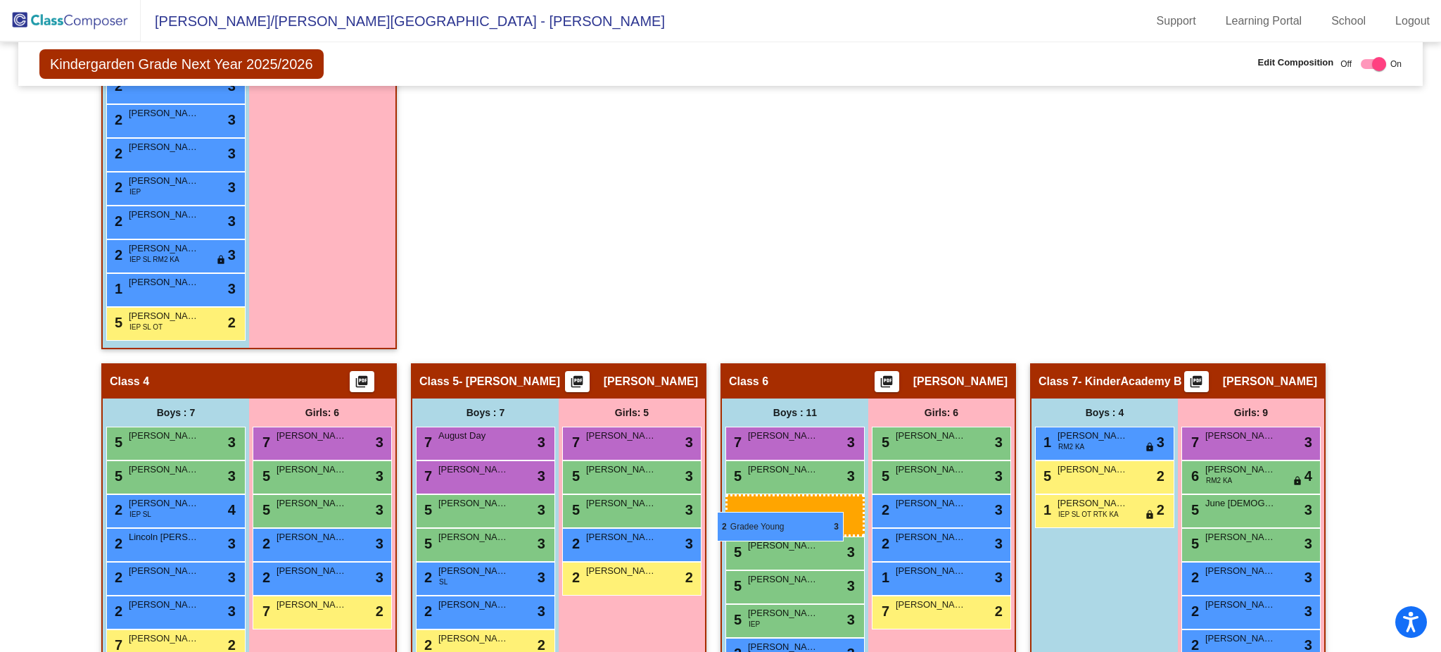
drag, startPoint x: 1123, startPoint y: 441, endPoint x: 717, endPoint y: 512, distance: 412.3
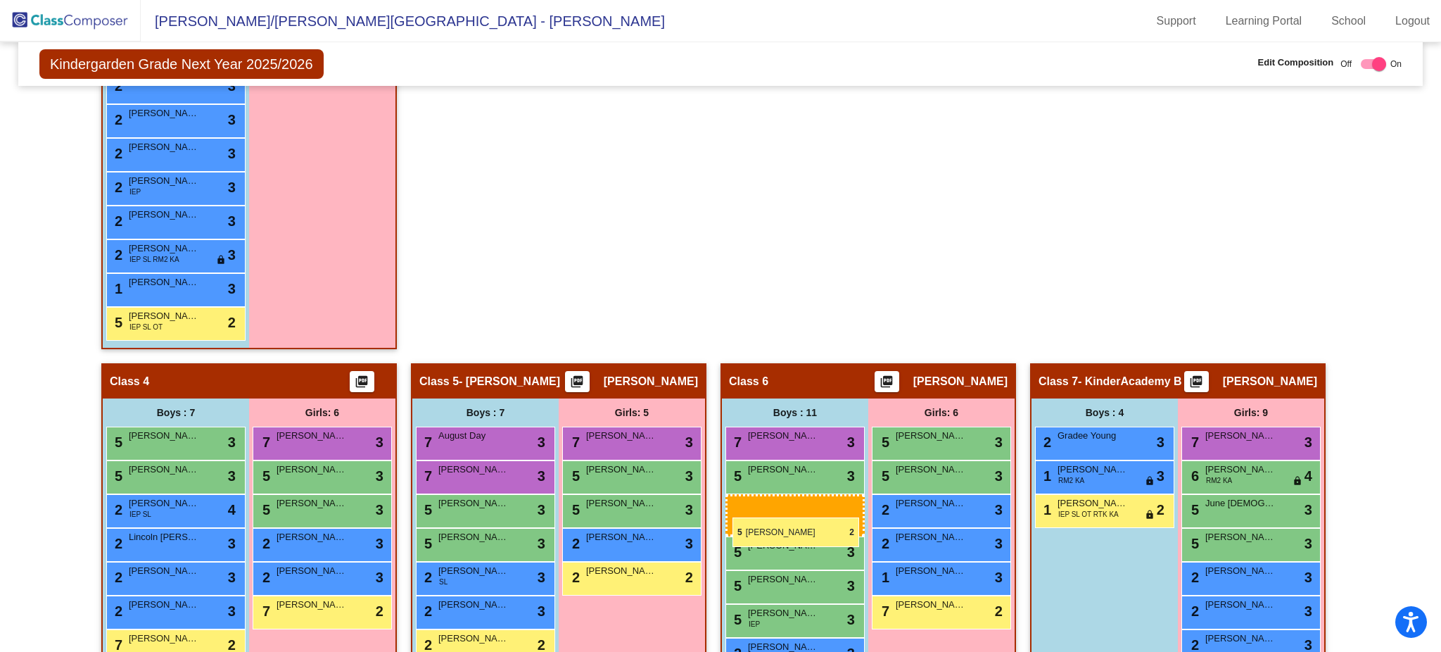
drag, startPoint x: 1113, startPoint y: 502, endPoint x: 733, endPoint y: 517, distance: 380.3
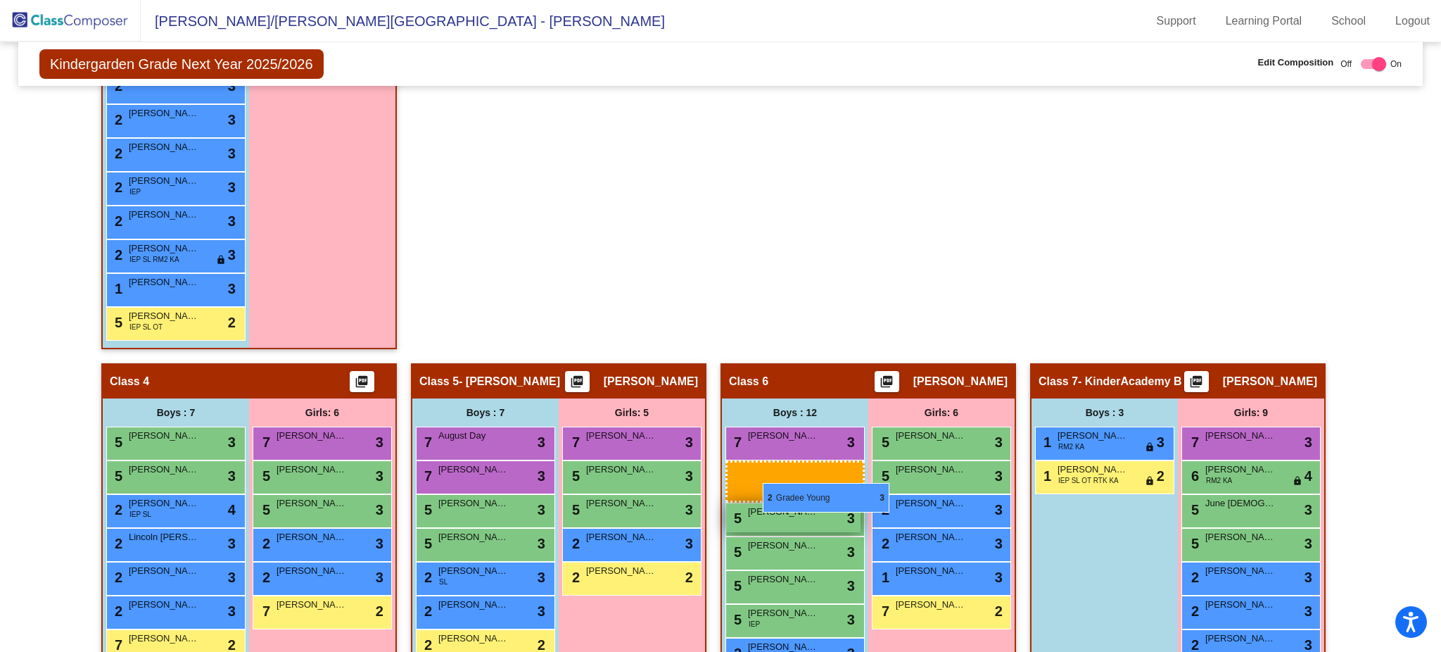
drag, startPoint x: 1108, startPoint y: 438, endPoint x: 764, endPoint y: 483, distance: 347.0
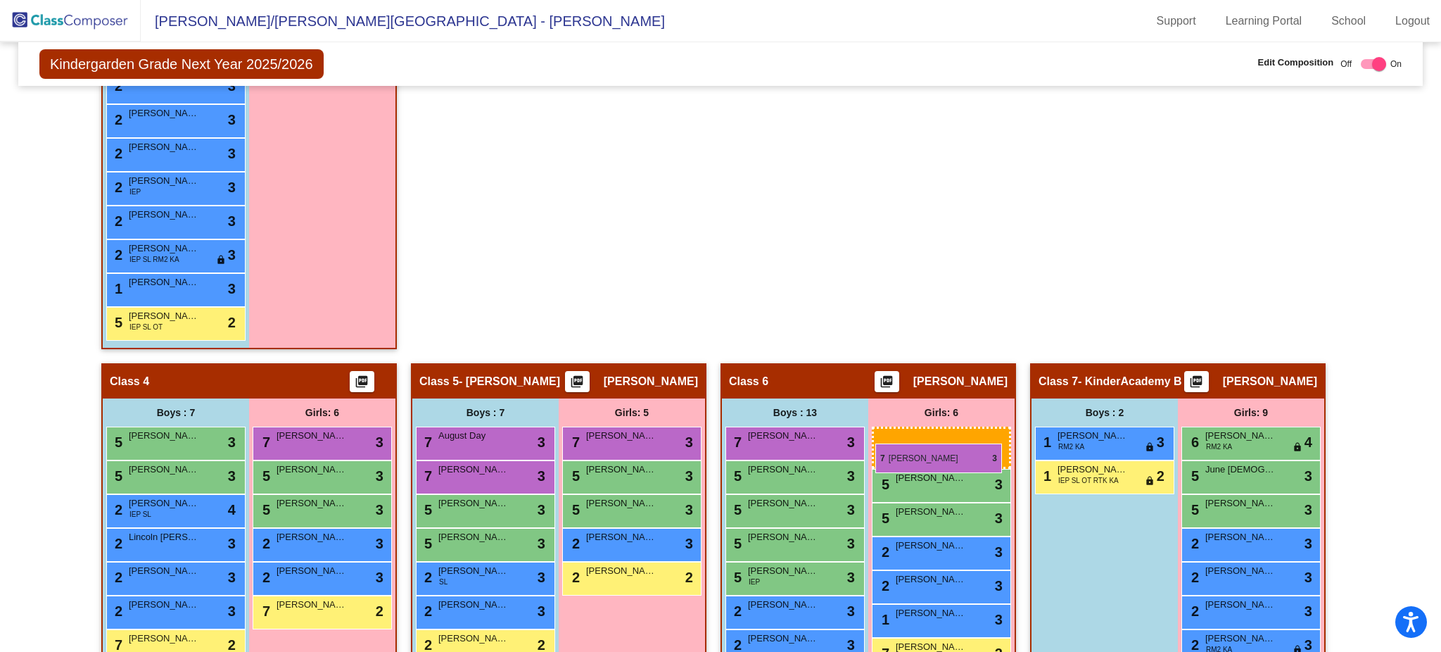
drag, startPoint x: 1222, startPoint y: 431, endPoint x: 875, endPoint y: 444, distance: 346.5
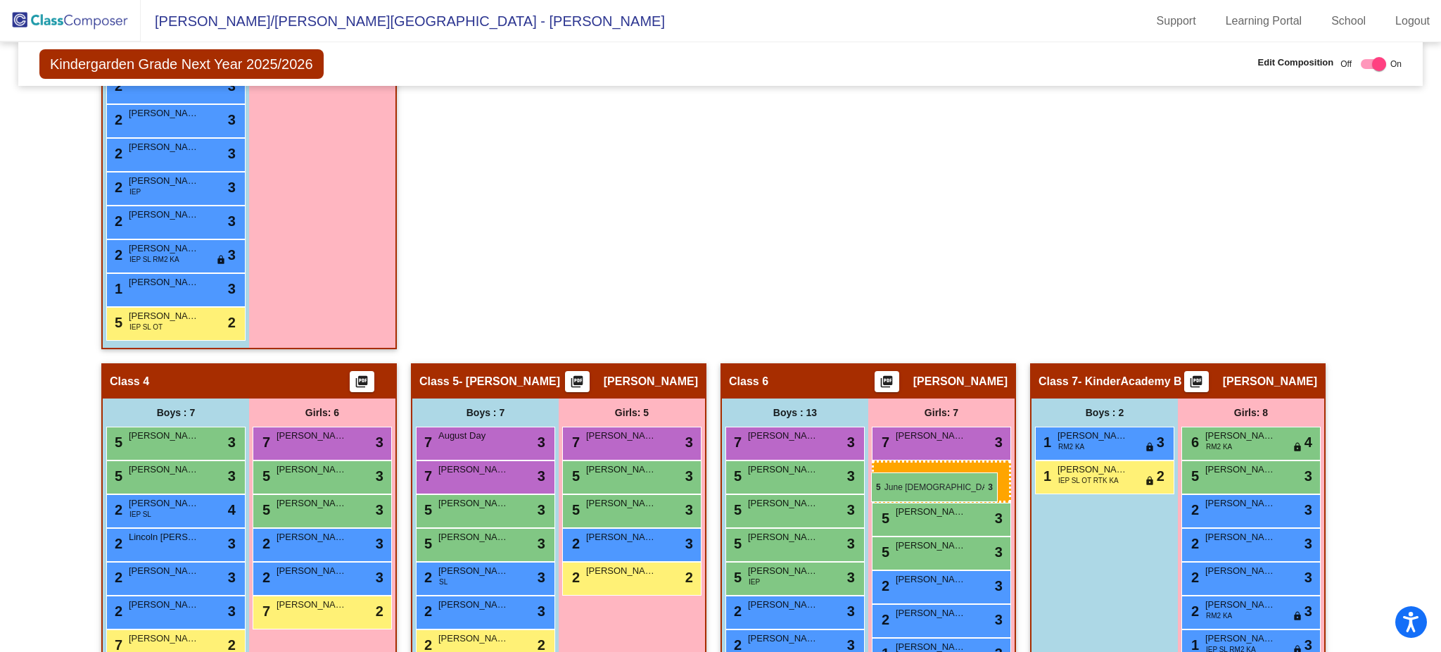
drag, startPoint x: 1255, startPoint y: 482, endPoint x: 868, endPoint y: 471, distance: 387.2
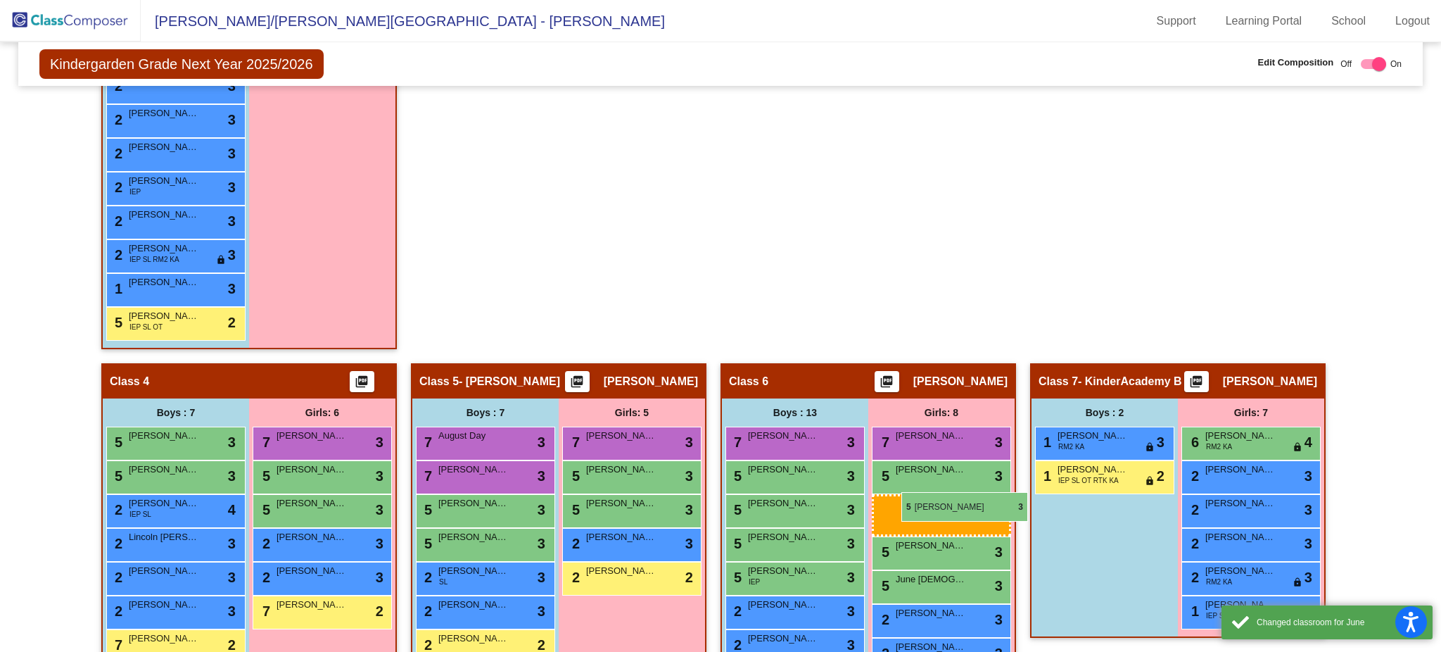
drag, startPoint x: 1279, startPoint y: 474, endPoint x: 897, endPoint y: 492, distance: 382.5
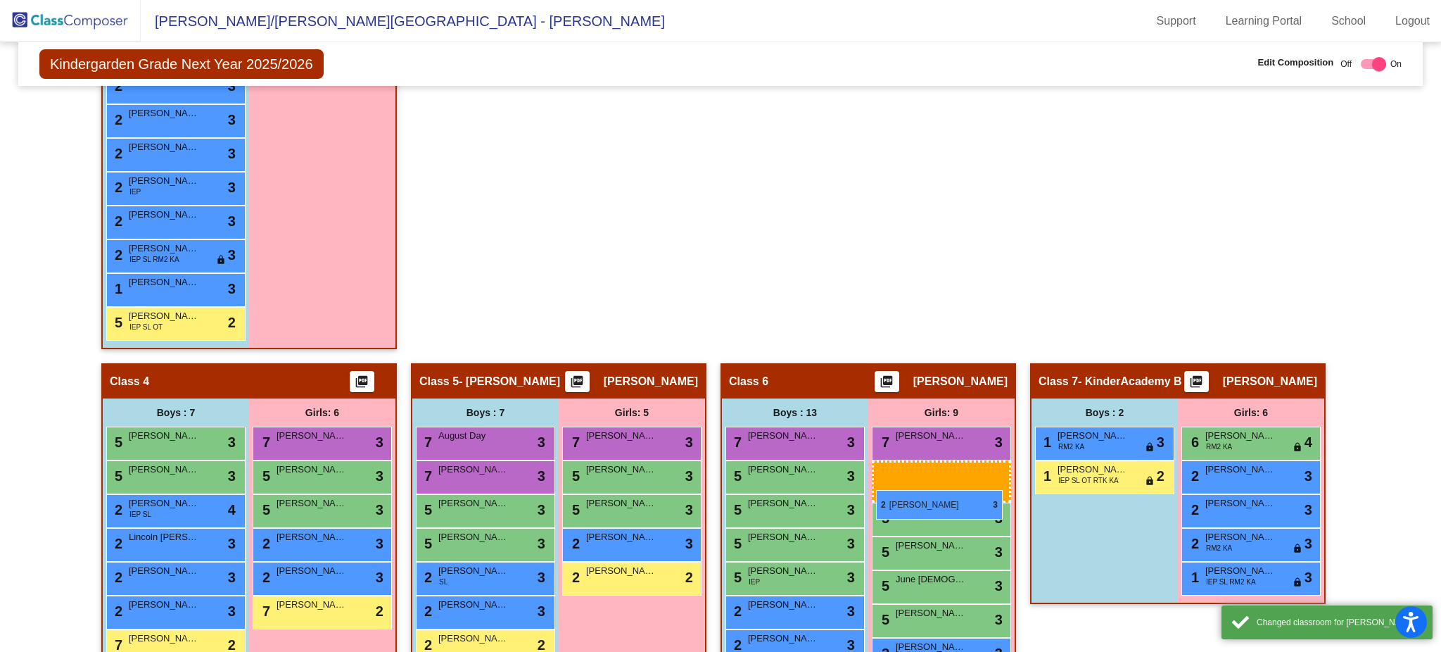
drag, startPoint x: 1270, startPoint y: 469, endPoint x: 876, endPoint y: 490, distance: 394.6
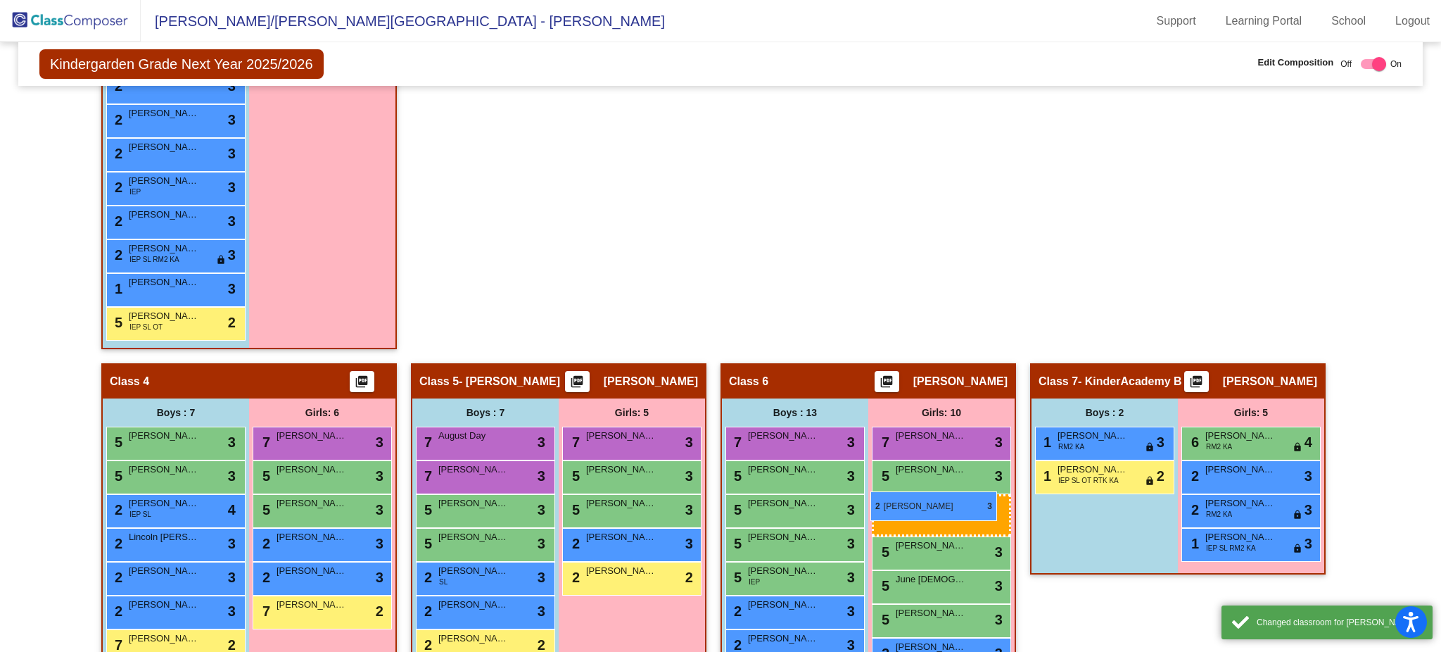
drag, startPoint x: 1269, startPoint y: 474, endPoint x: 870, endPoint y: 491, distance: 398.7
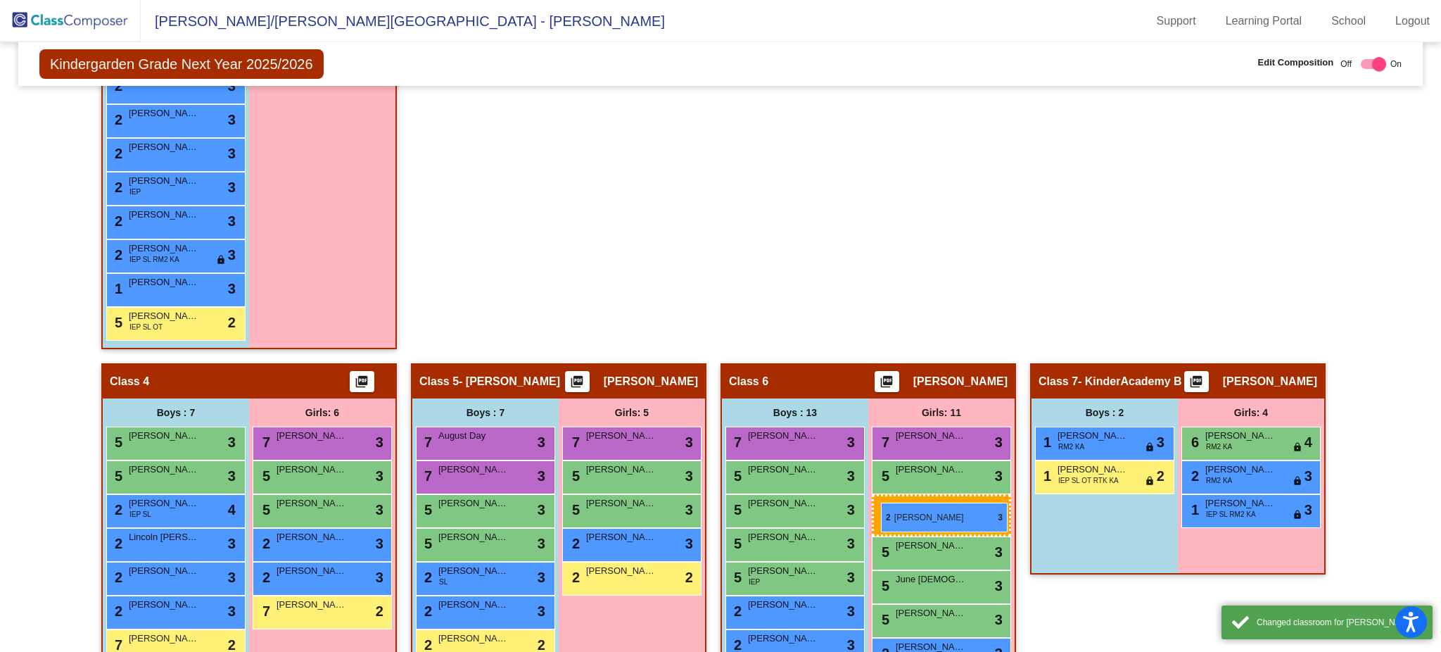
drag, startPoint x: 1272, startPoint y: 464, endPoint x: 880, endPoint y: 502, distance: 393.8
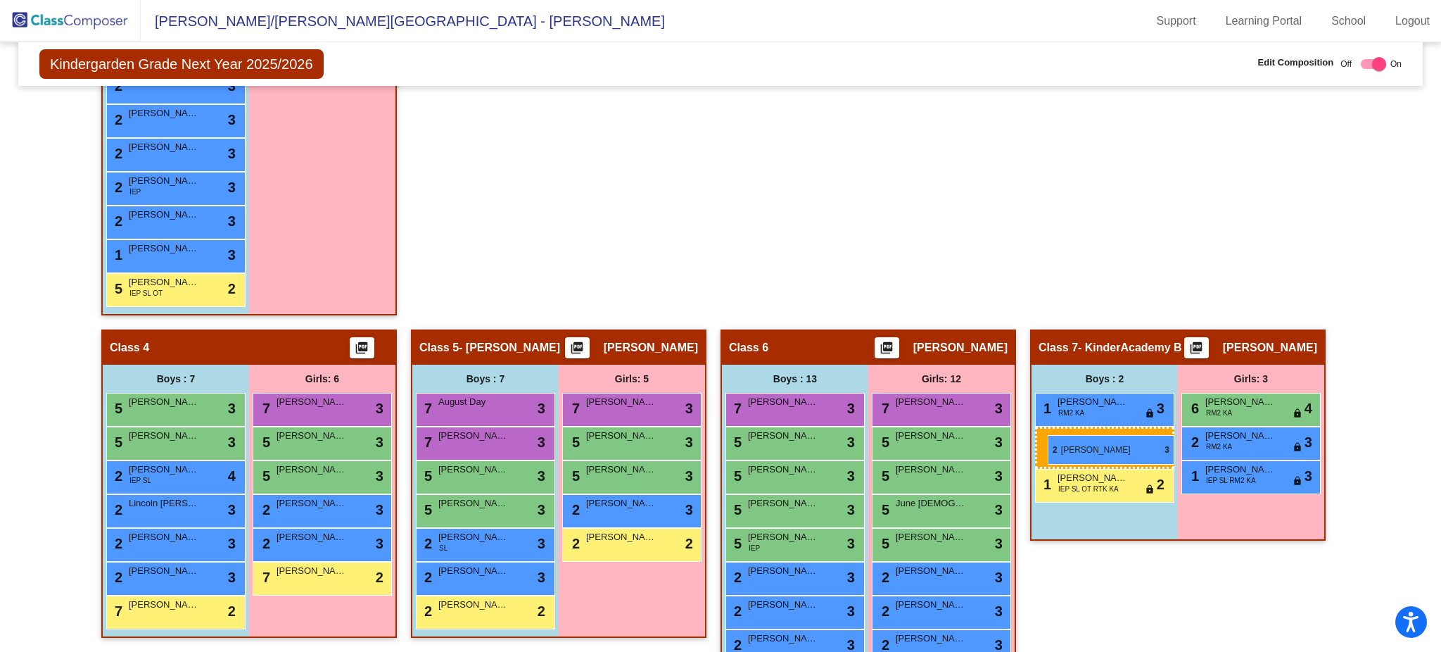
drag, startPoint x: 184, startPoint y: 264, endPoint x: 1048, endPoint y: 435, distance: 880.9
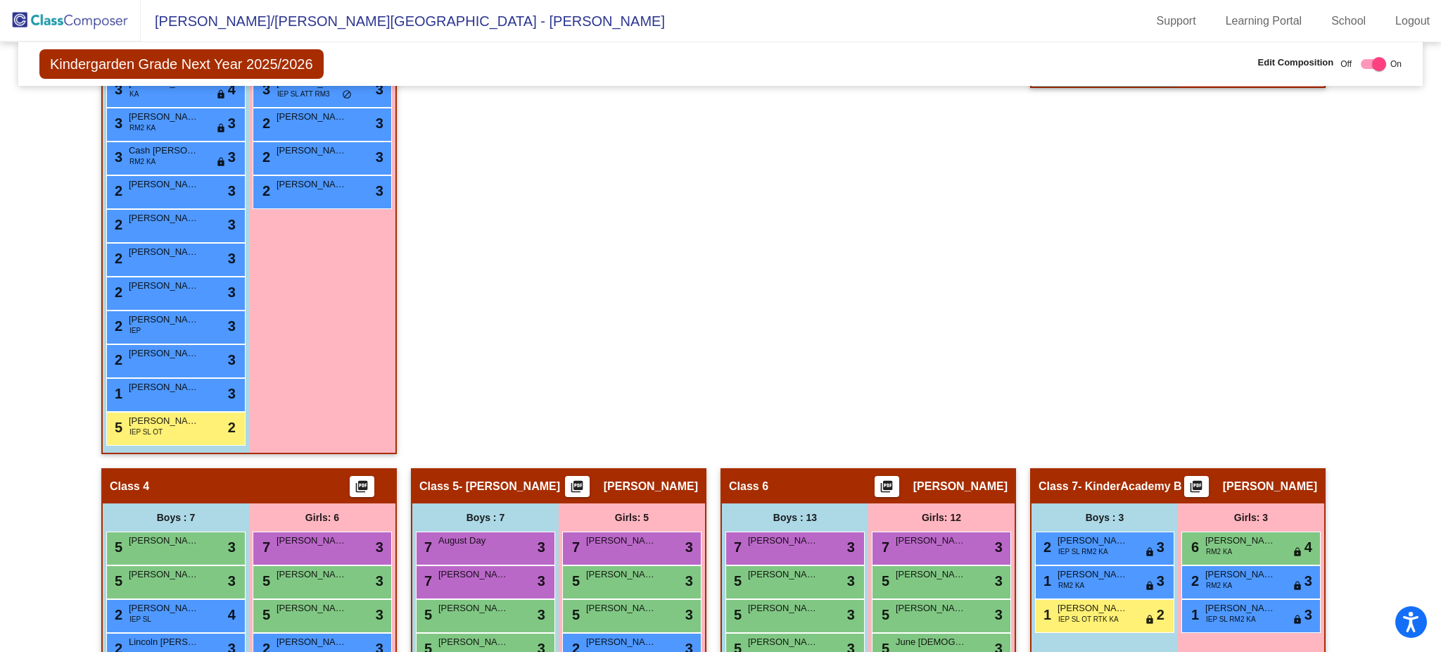
scroll to position [730, 0]
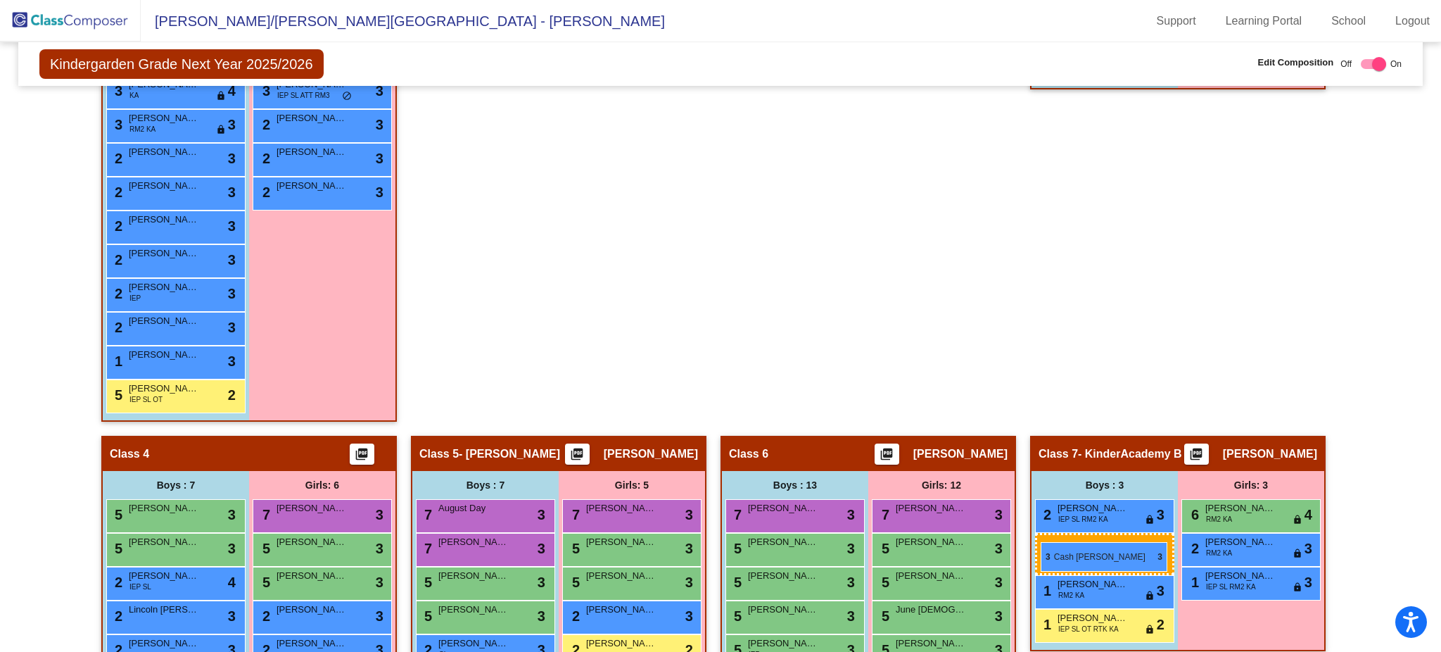
drag, startPoint x: 135, startPoint y: 157, endPoint x: 1041, endPoint y: 542, distance: 984.1
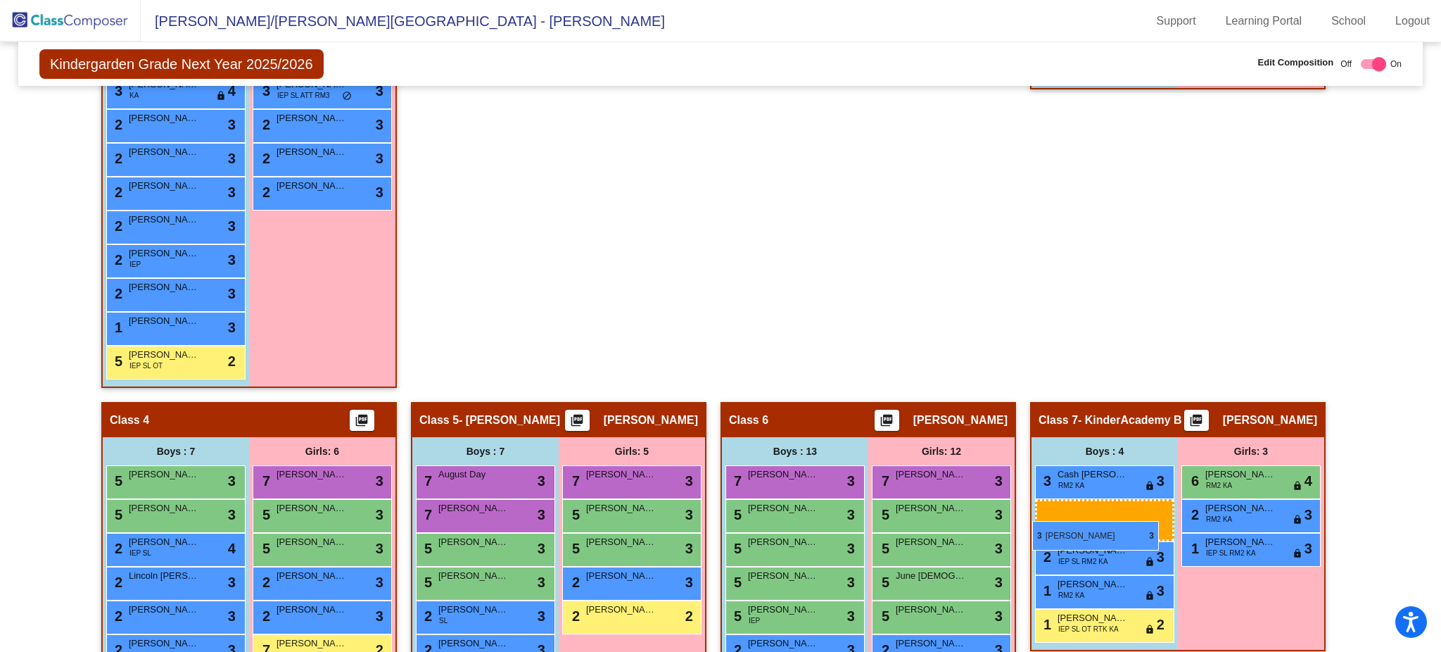
drag, startPoint x: 165, startPoint y: 125, endPoint x: 1037, endPoint y: 516, distance: 955.0
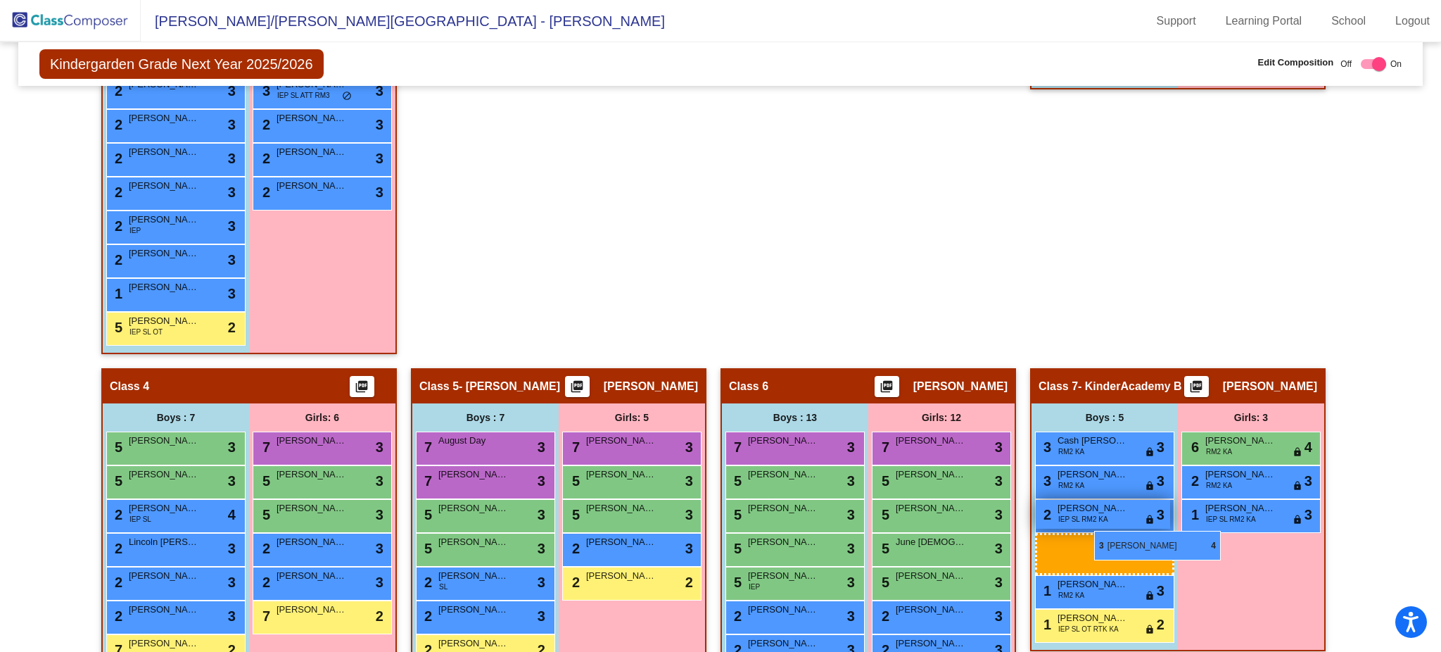
drag, startPoint x: 198, startPoint y: 97, endPoint x: 1043, endPoint y: 538, distance: 952.4
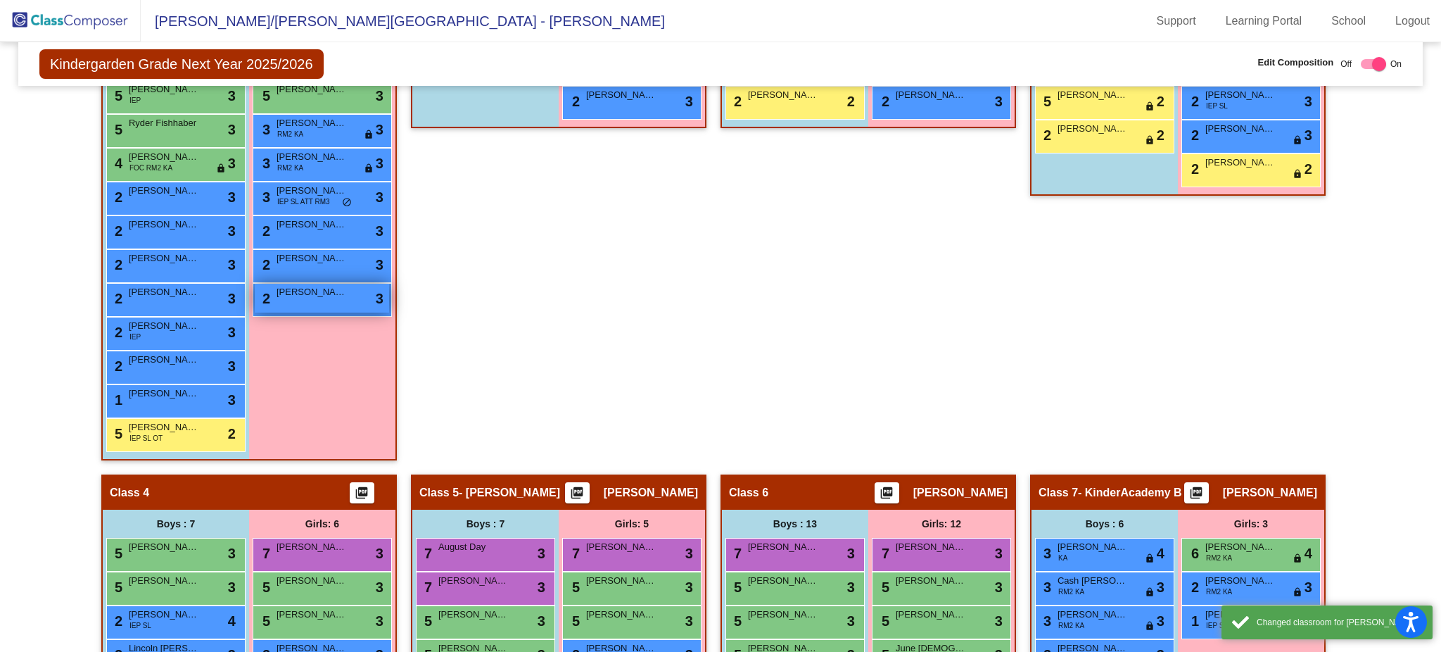
scroll to position [607, 0]
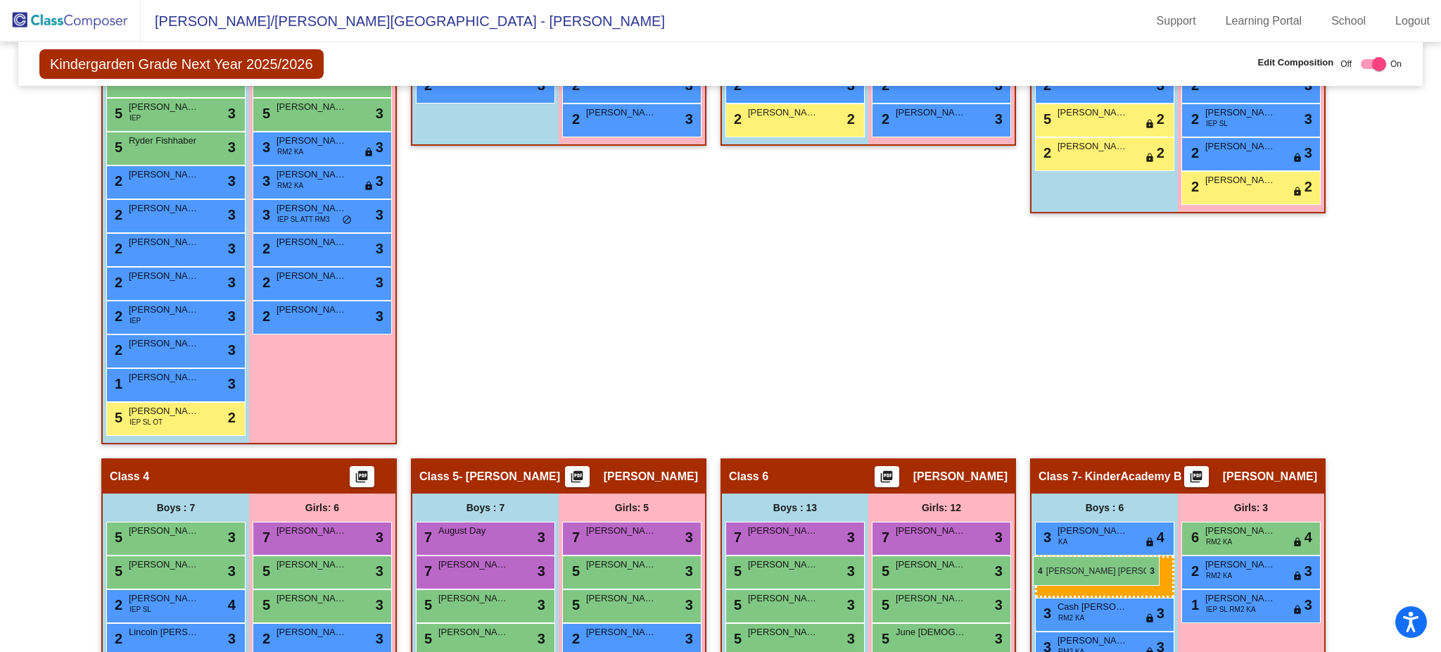
drag, startPoint x: 173, startPoint y: 172, endPoint x: 1033, endPoint y: 556, distance: 941.9
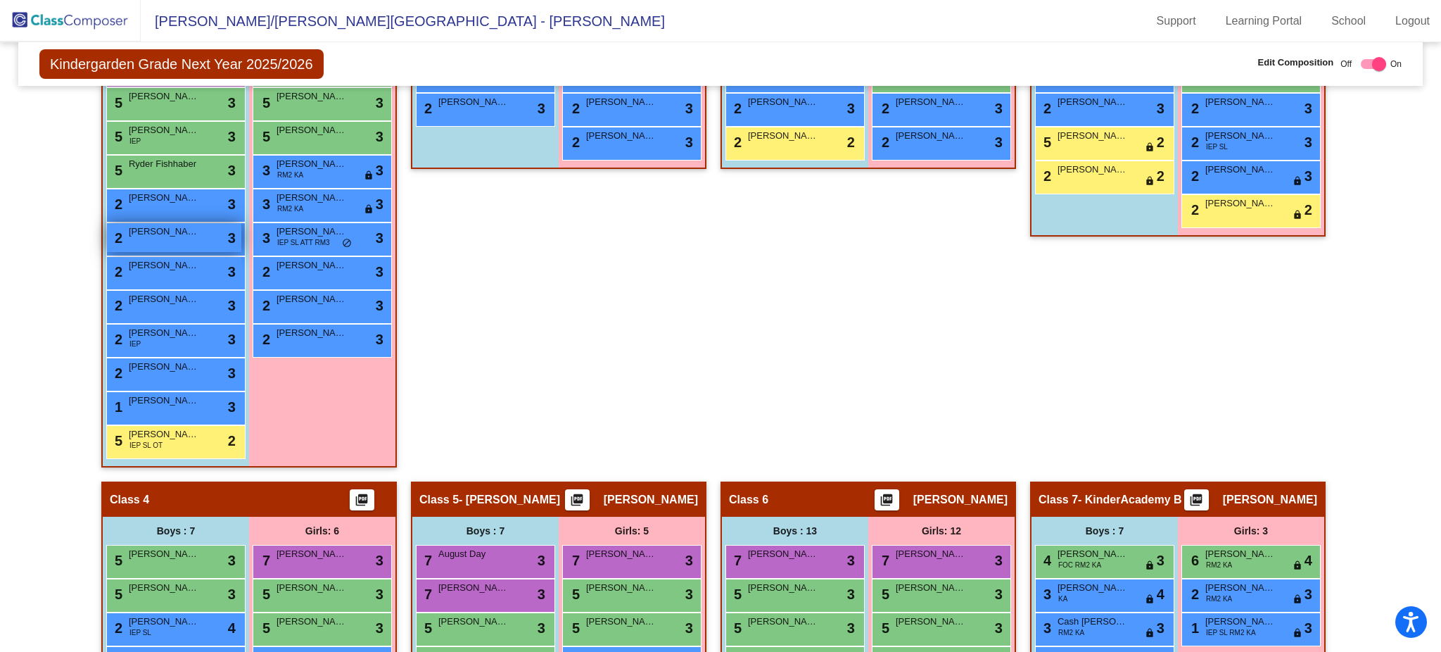
scroll to position [583, 0]
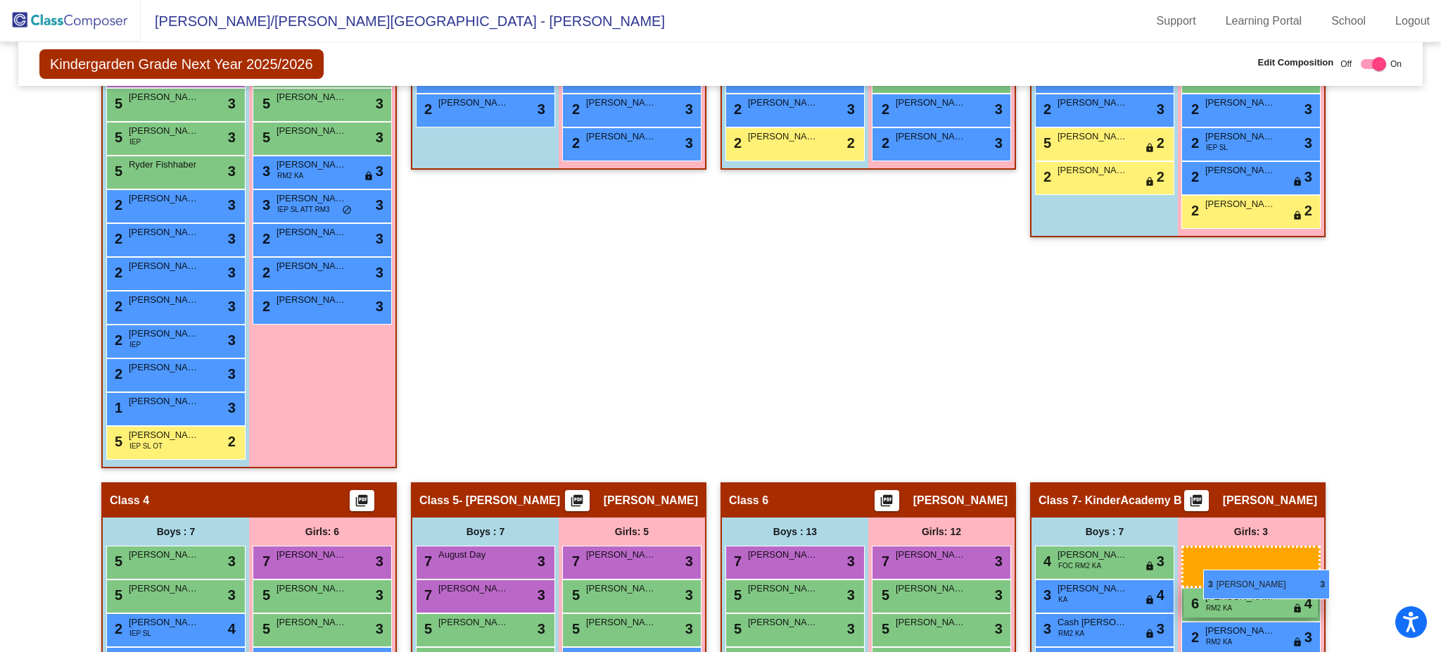
drag, startPoint x: 333, startPoint y: 197, endPoint x: 1203, endPoint y: 569, distance: 945.8
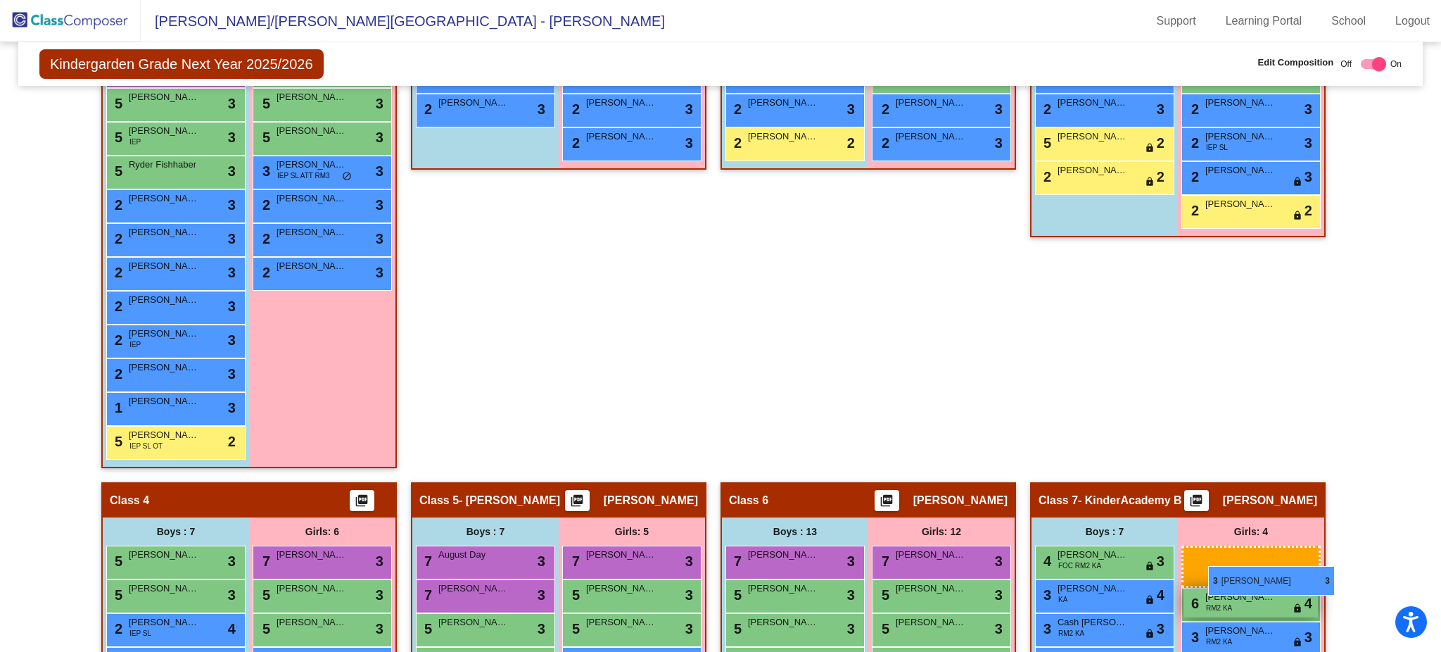
drag, startPoint x: 312, startPoint y: 172, endPoint x: 1197, endPoint y: 555, distance: 963.8
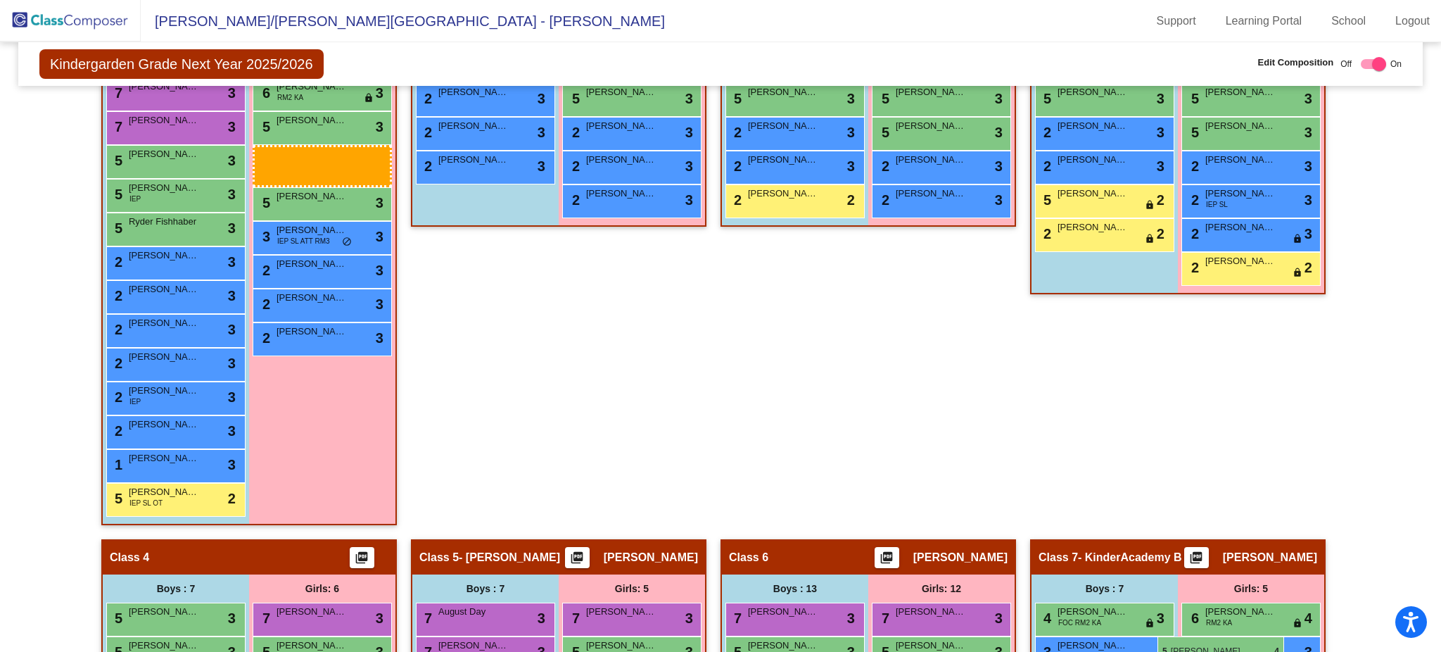
scroll to position [553, 0]
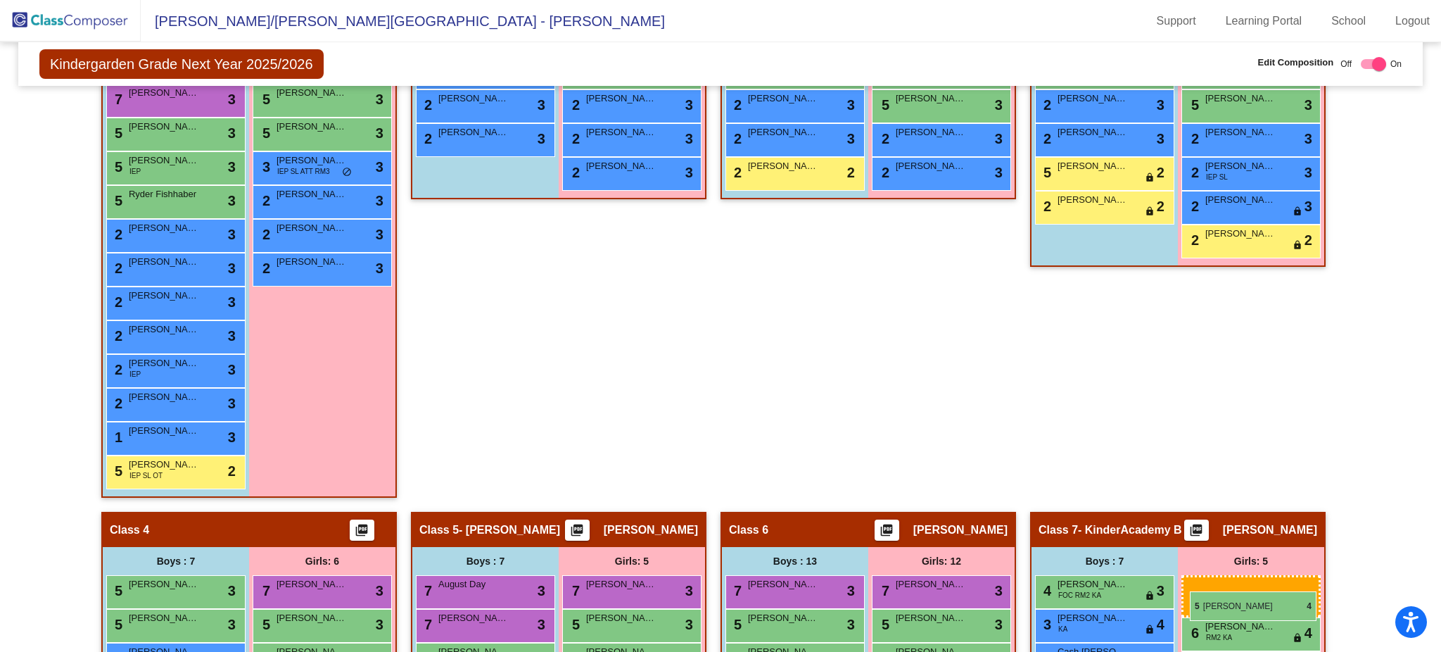
drag, startPoint x: 295, startPoint y: 241, endPoint x: 1190, endPoint y: 591, distance: 961.0
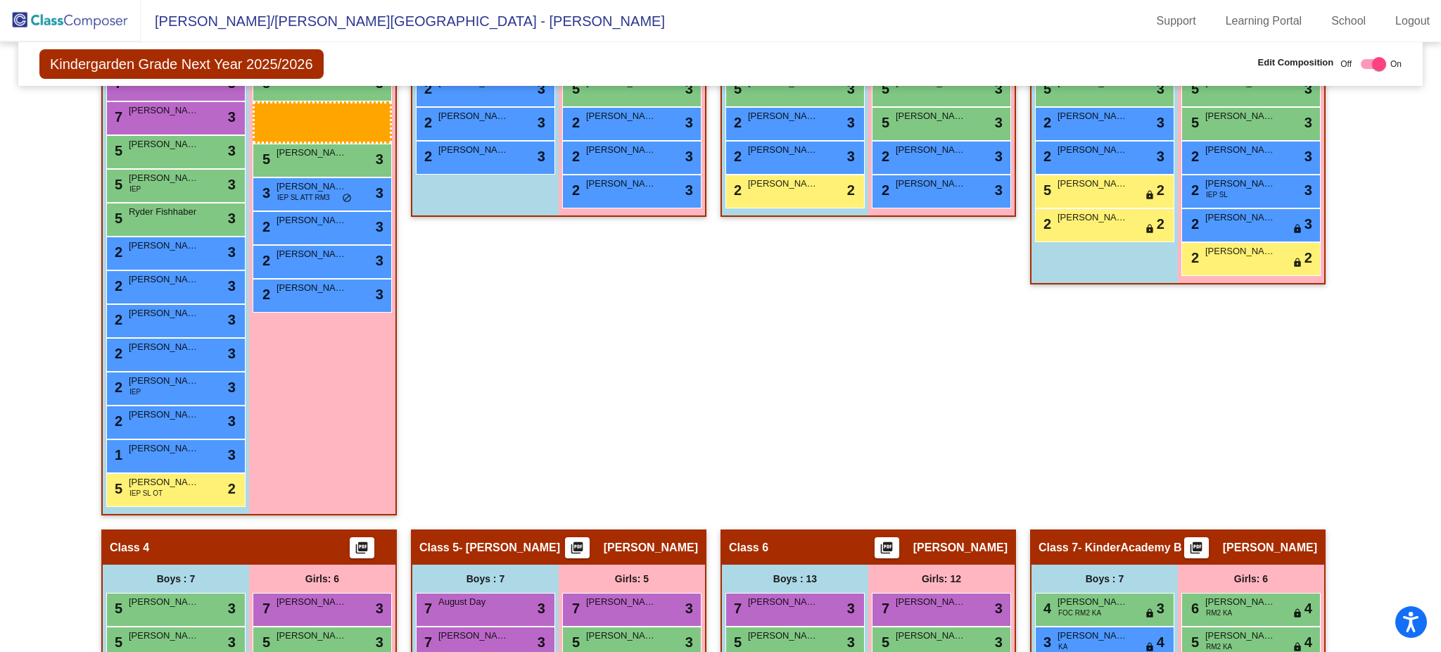
scroll to position [550, 0]
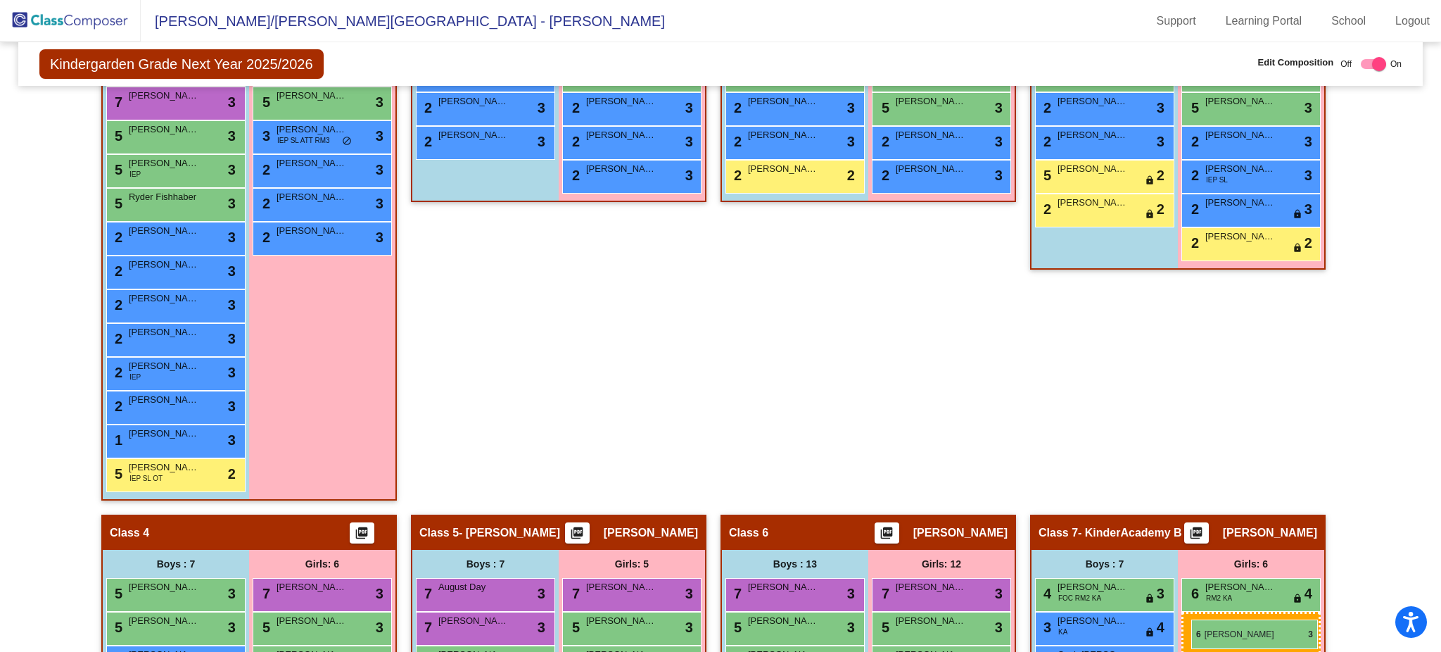
drag, startPoint x: 307, startPoint y: 194, endPoint x: 1193, endPoint y: 620, distance: 983.6
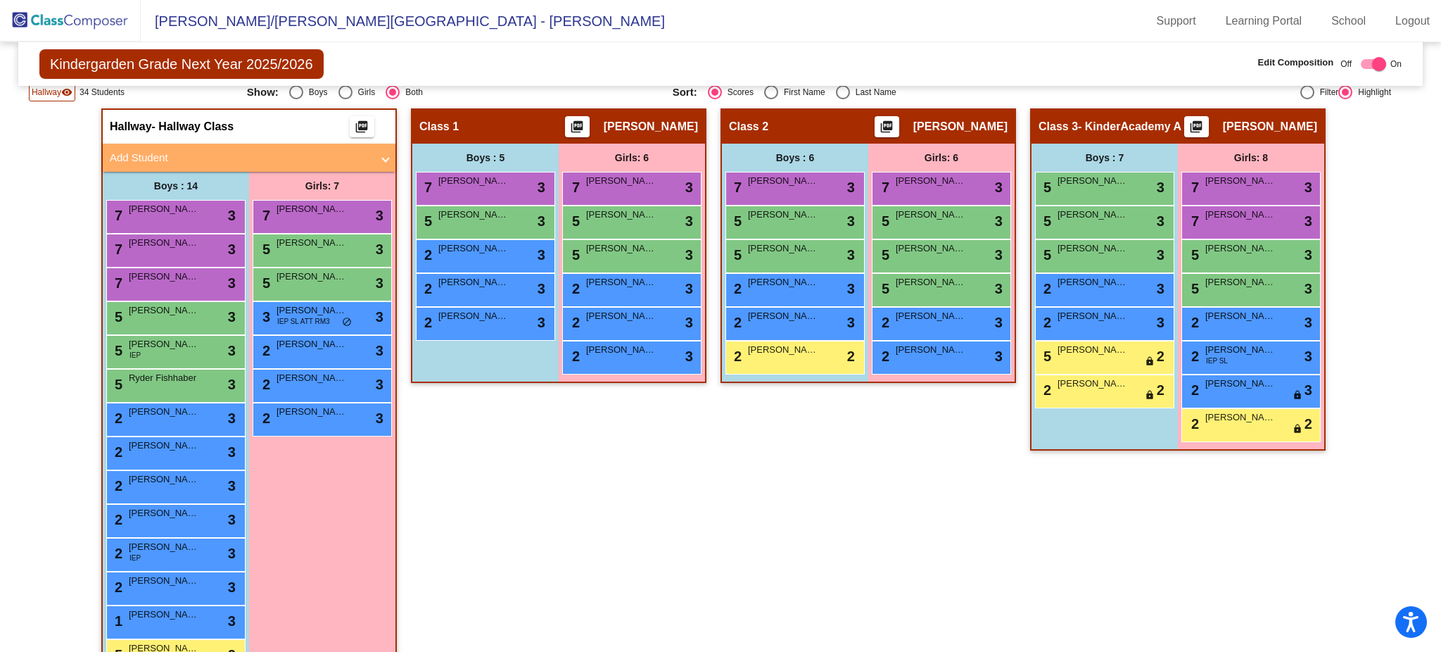
scroll to position [370, 0]
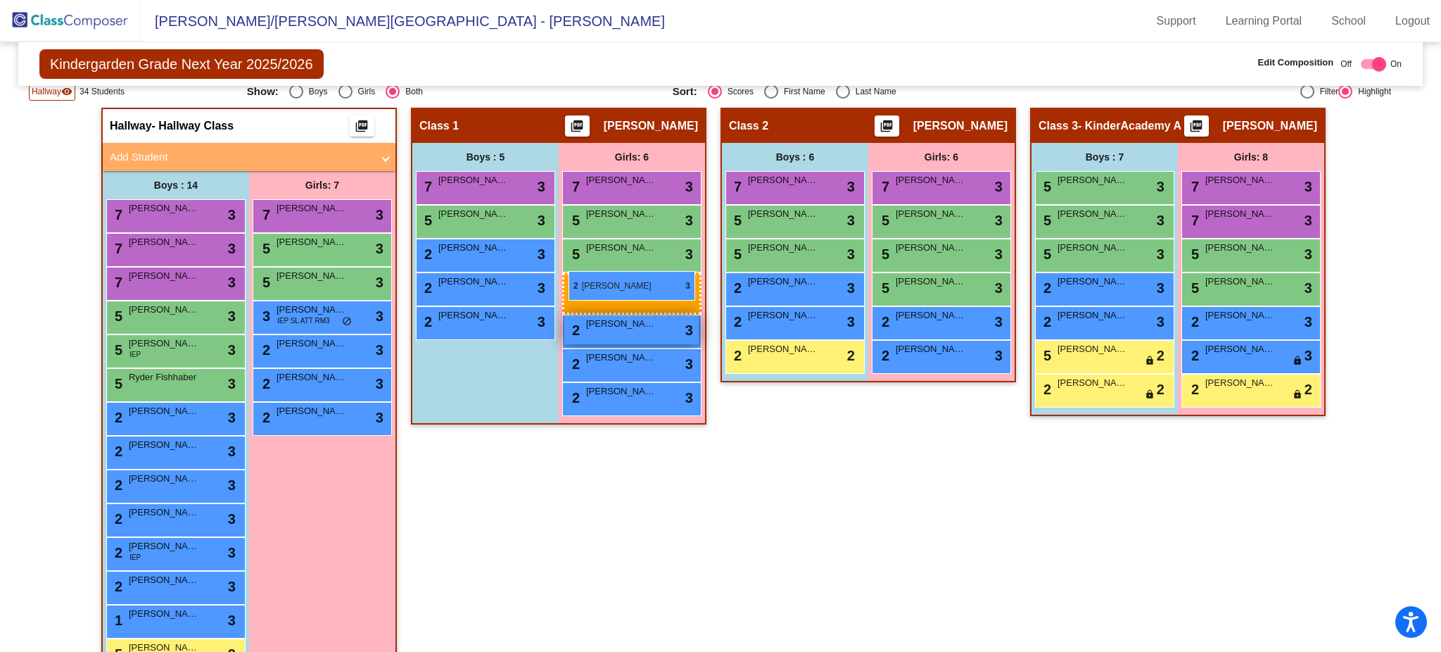
drag, startPoint x: 1241, startPoint y: 353, endPoint x: 568, endPoint y: 272, distance: 677.6
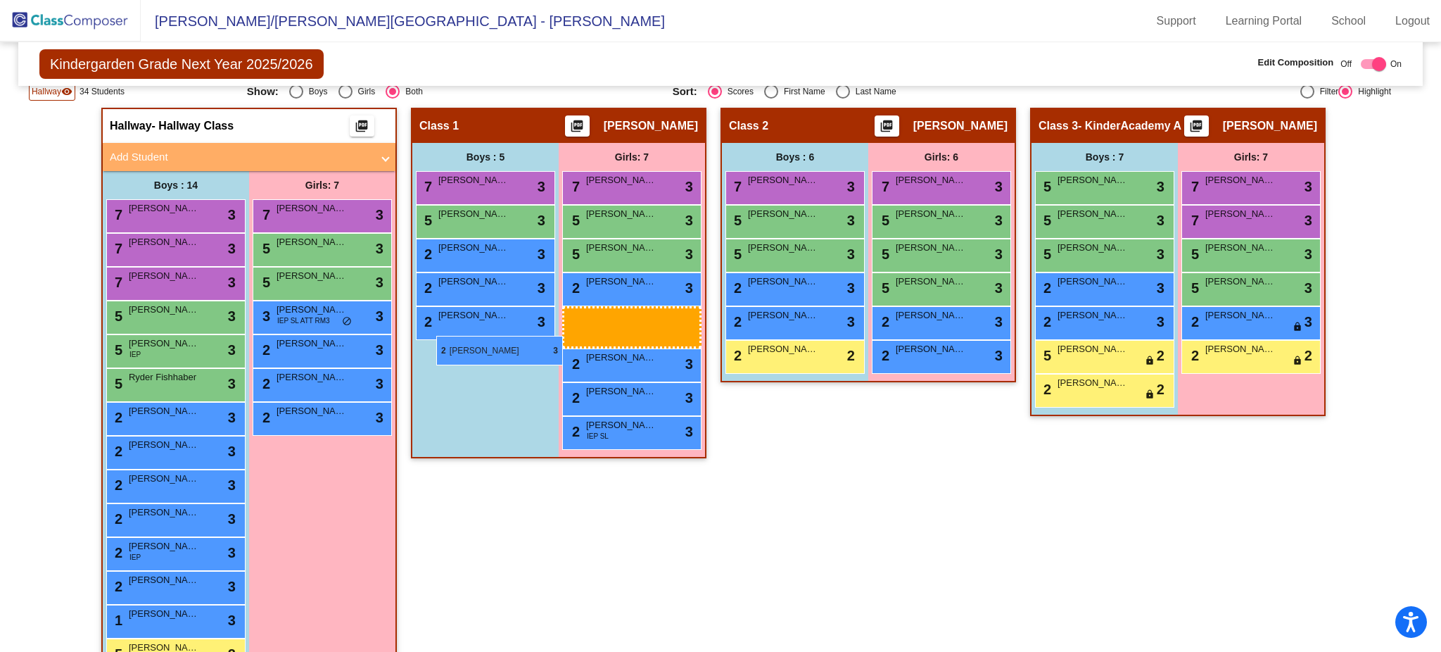
drag, startPoint x: 1260, startPoint y: 316, endPoint x: 417, endPoint y: 338, distance: 842.6
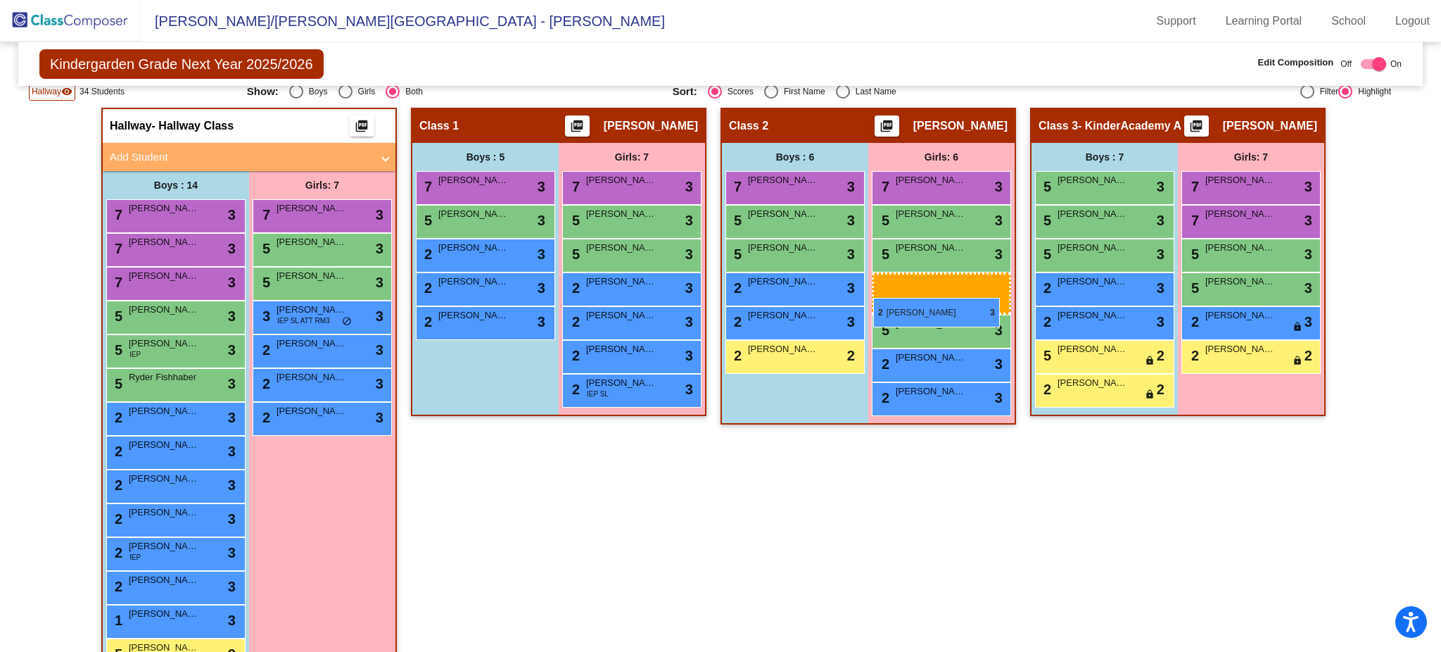
drag, startPoint x: 1217, startPoint y: 310, endPoint x: 872, endPoint y: 293, distance: 346.0
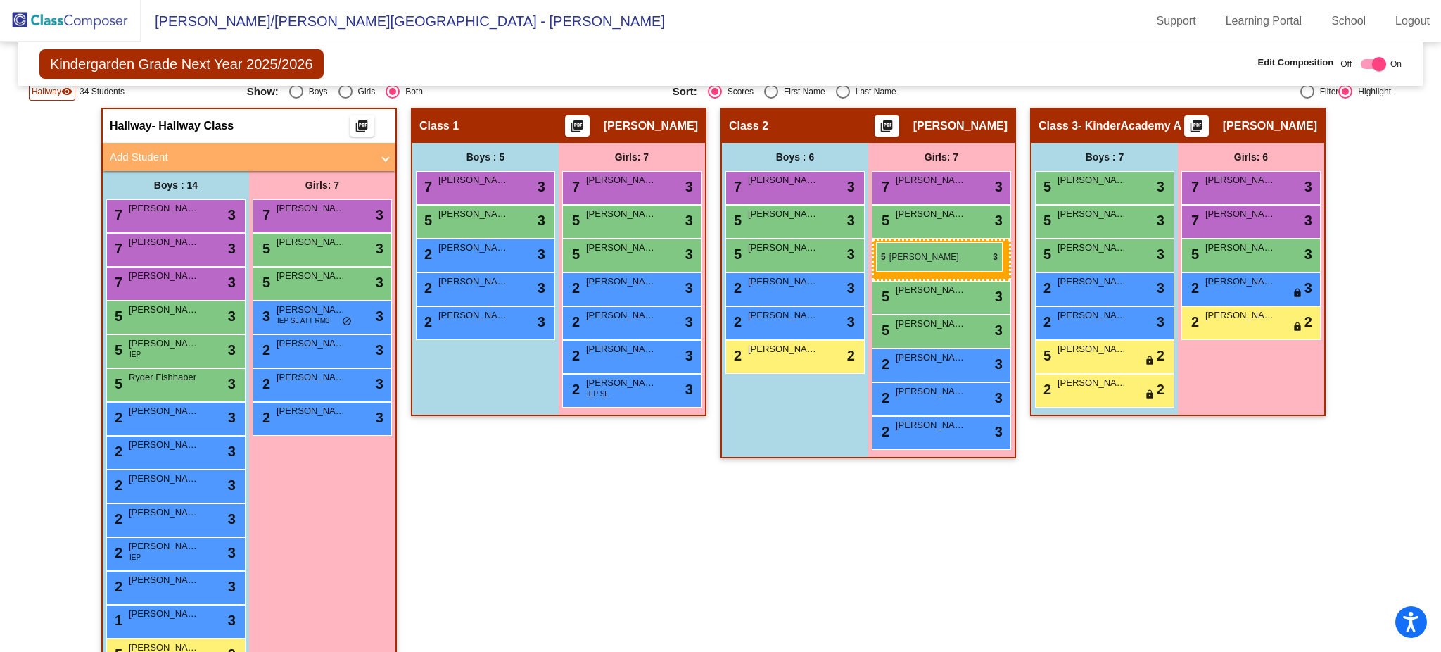
drag, startPoint x: 1284, startPoint y: 273, endPoint x: 876, endPoint y: 242, distance: 409.3
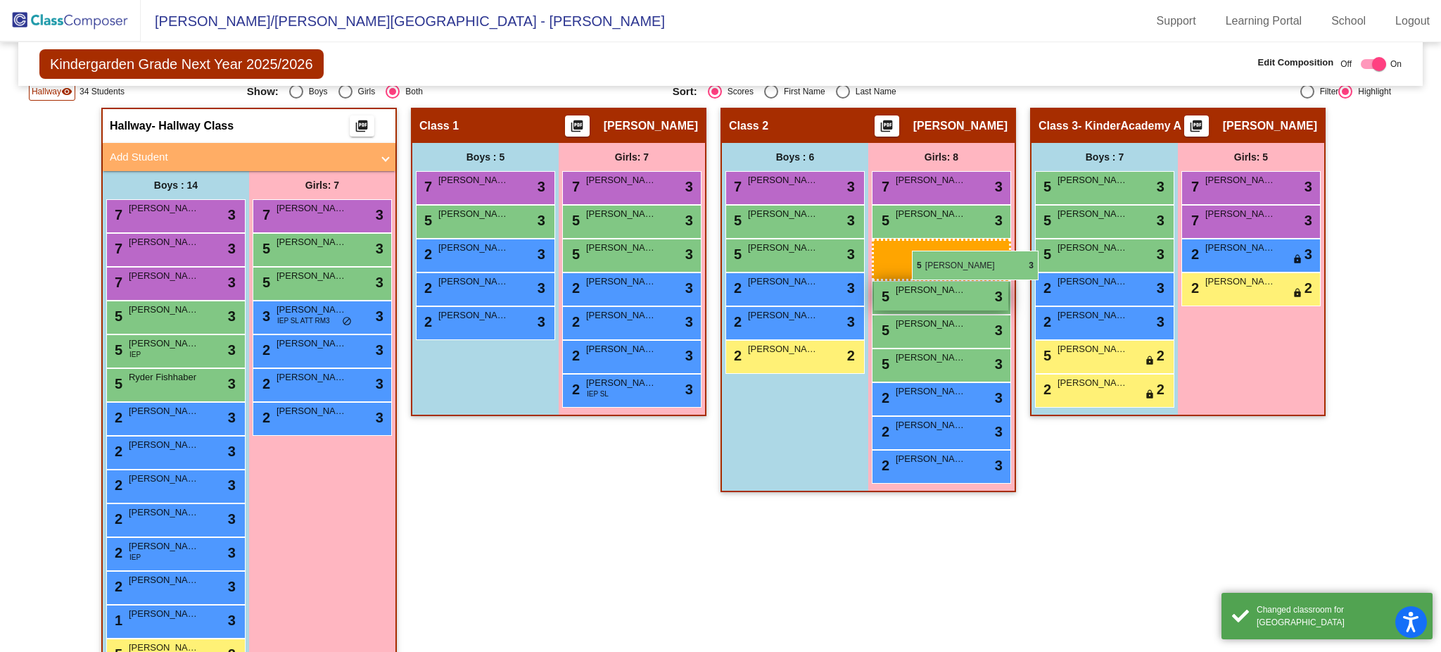
drag, startPoint x: 1246, startPoint y: 243, endPoint x: 906, endPoint y: 251, distance: 339.3
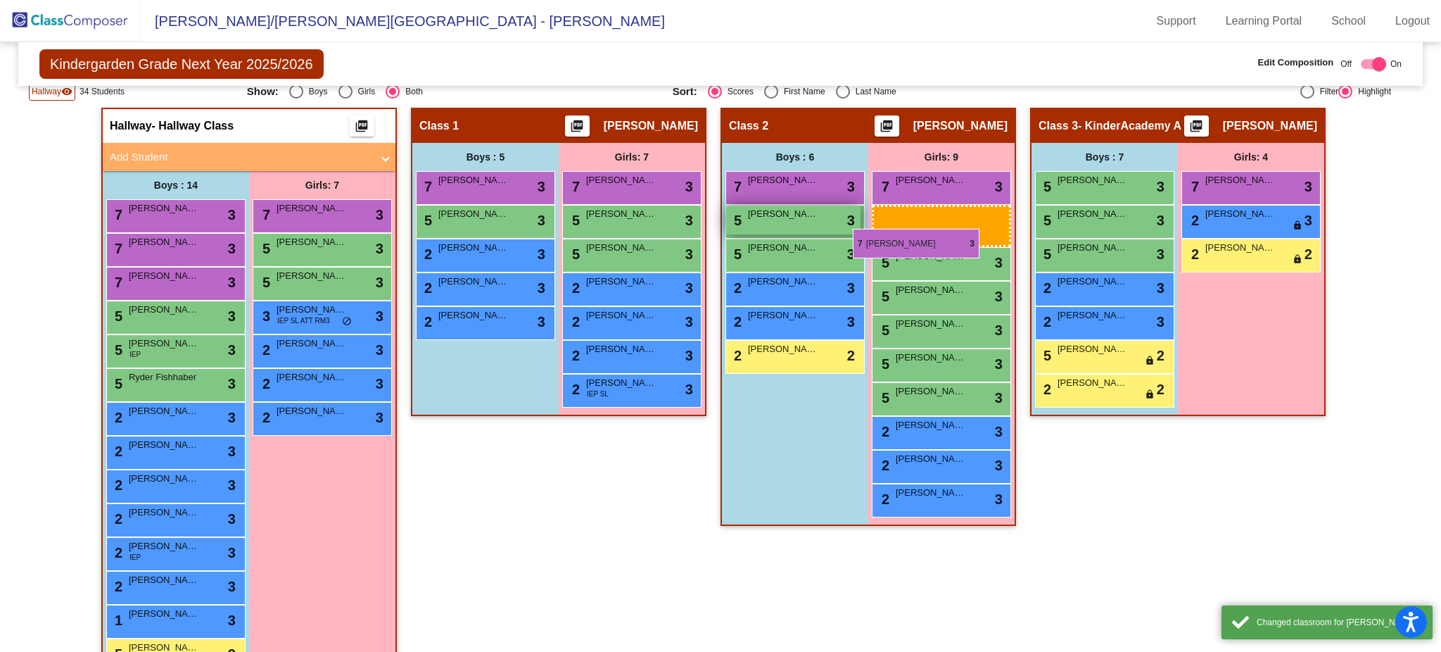
drag, startPoint x: 1281, startPoint y: 211, endPoint x: 856, endPoint y: 228, distance: 425.4
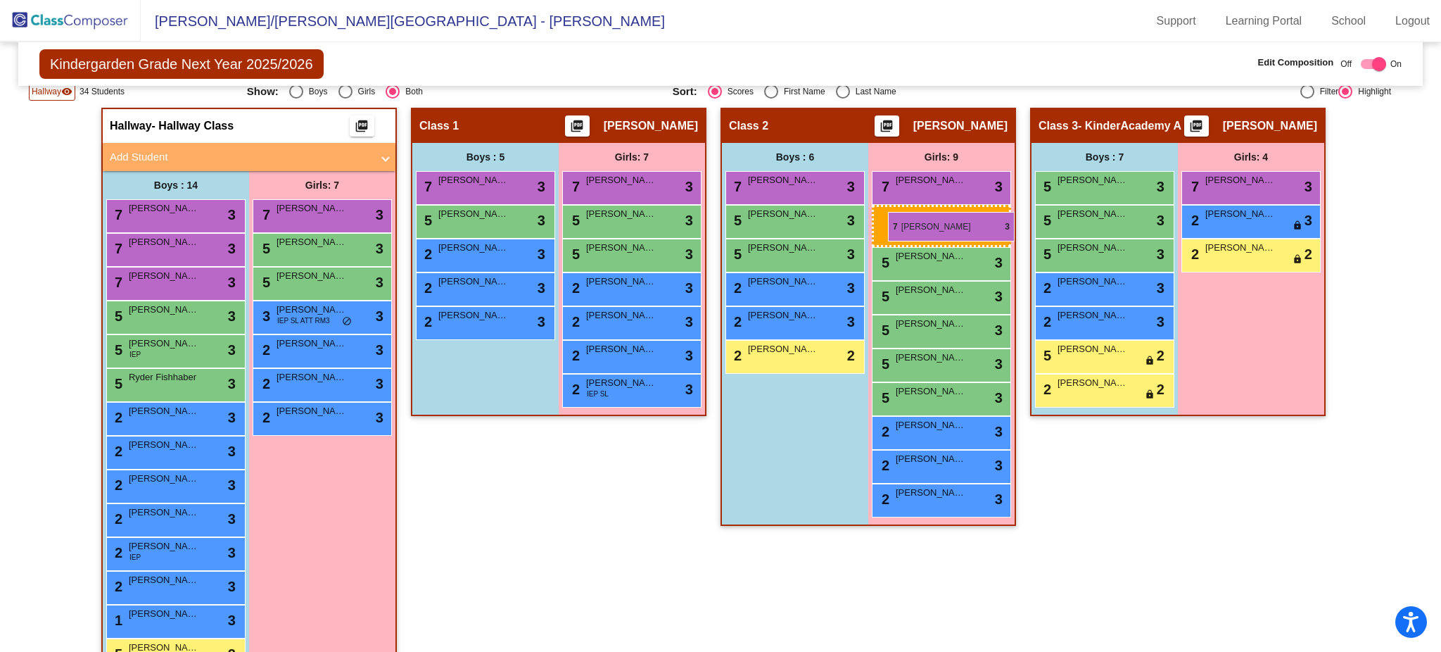
drag, startPoint x: 1239, startPoint y: 213, endPoint x: 882, endPoint y: 210, distance: 356.8
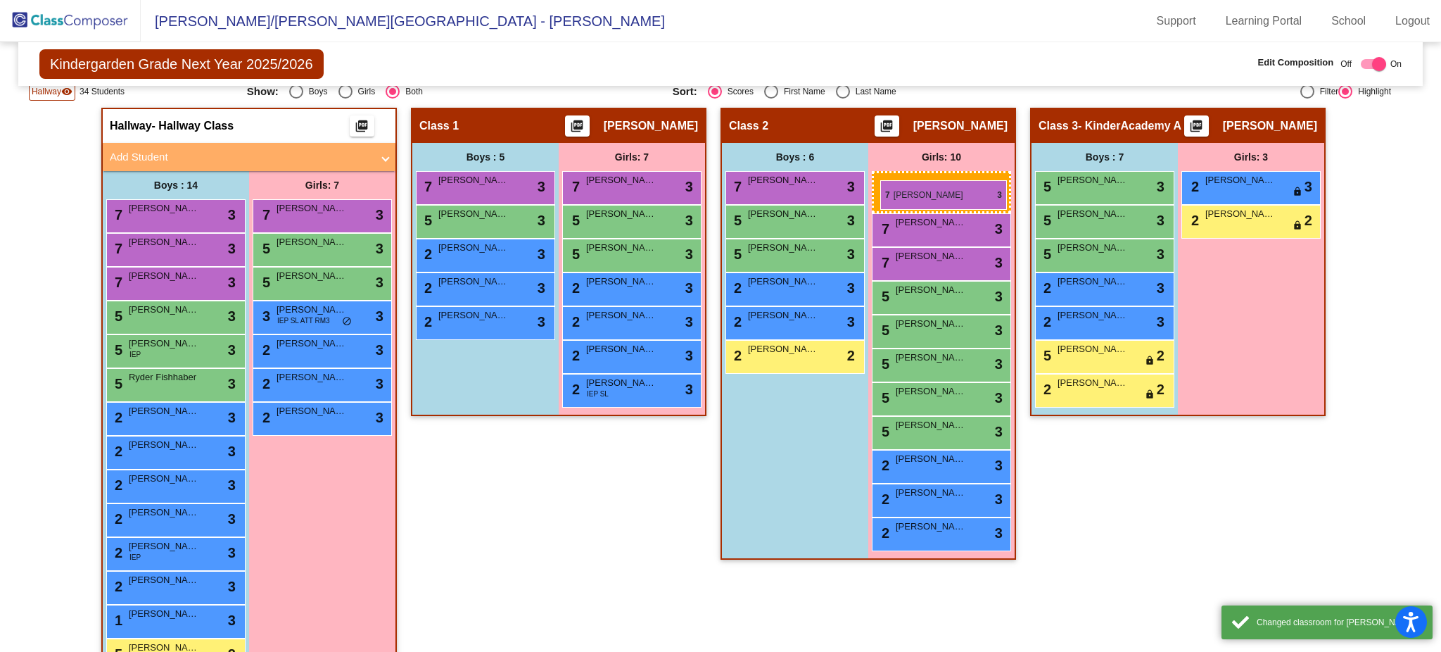
drag, startPoint x: 1252, startPoint y: 174, endPoint x: 880, endPoint y: 180, distance: 371.6
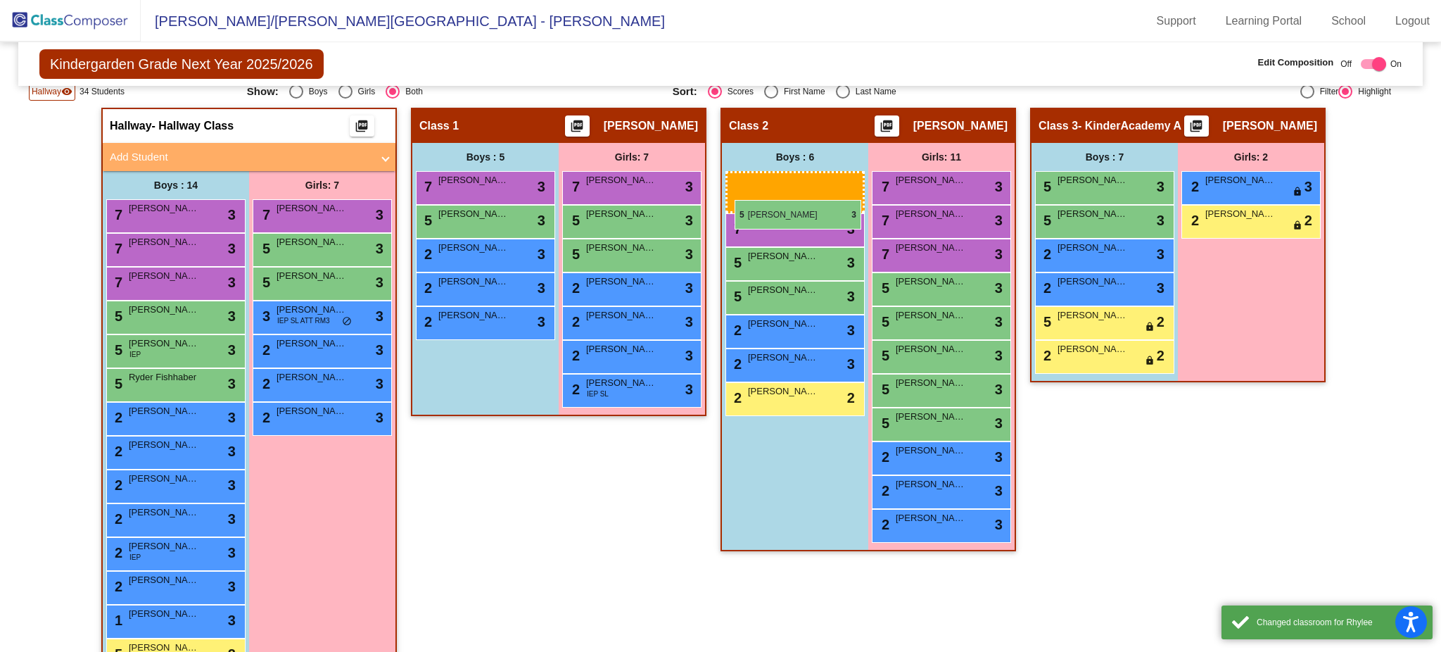
drag, startPoint x: 1079, startPoint y: 181, endPoint x: 734, endPoint y: 200, distance: 345.3
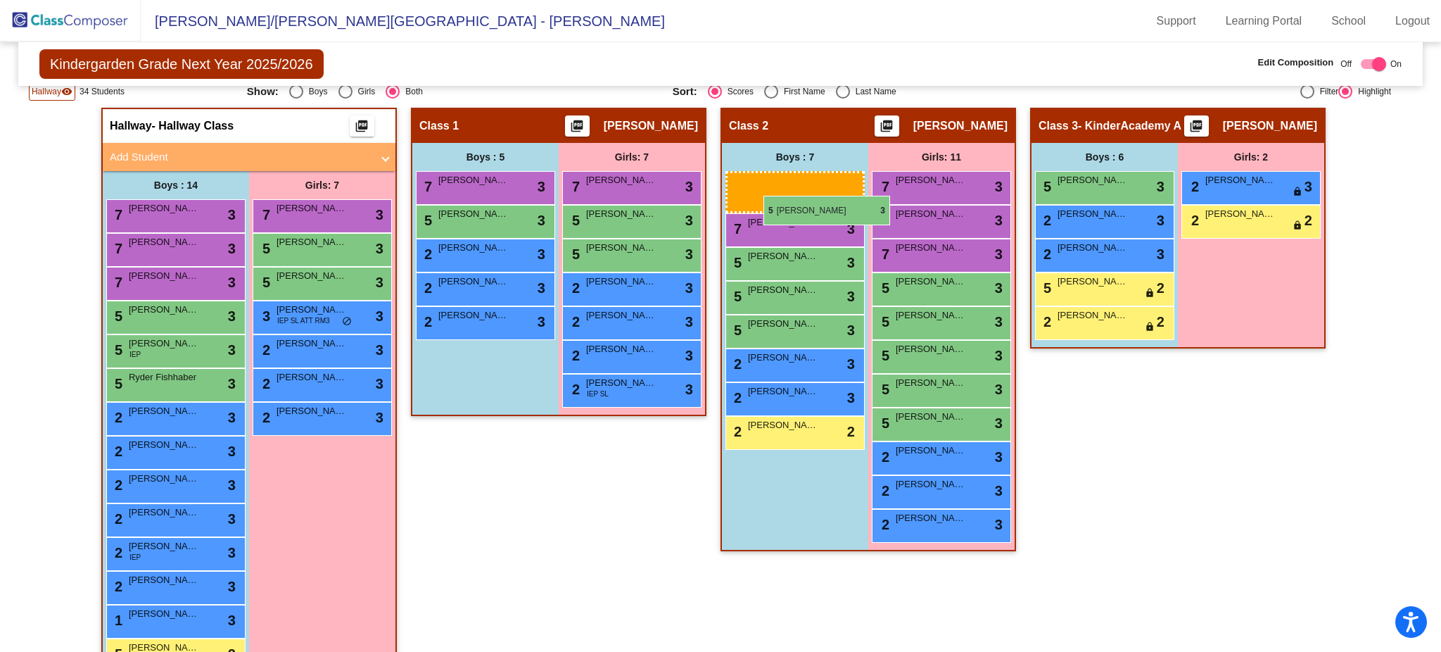
drag, startPoint x: 1098, startPoint y: 176, endPoint x: 764, endPoint y: 196, distance: 335.5
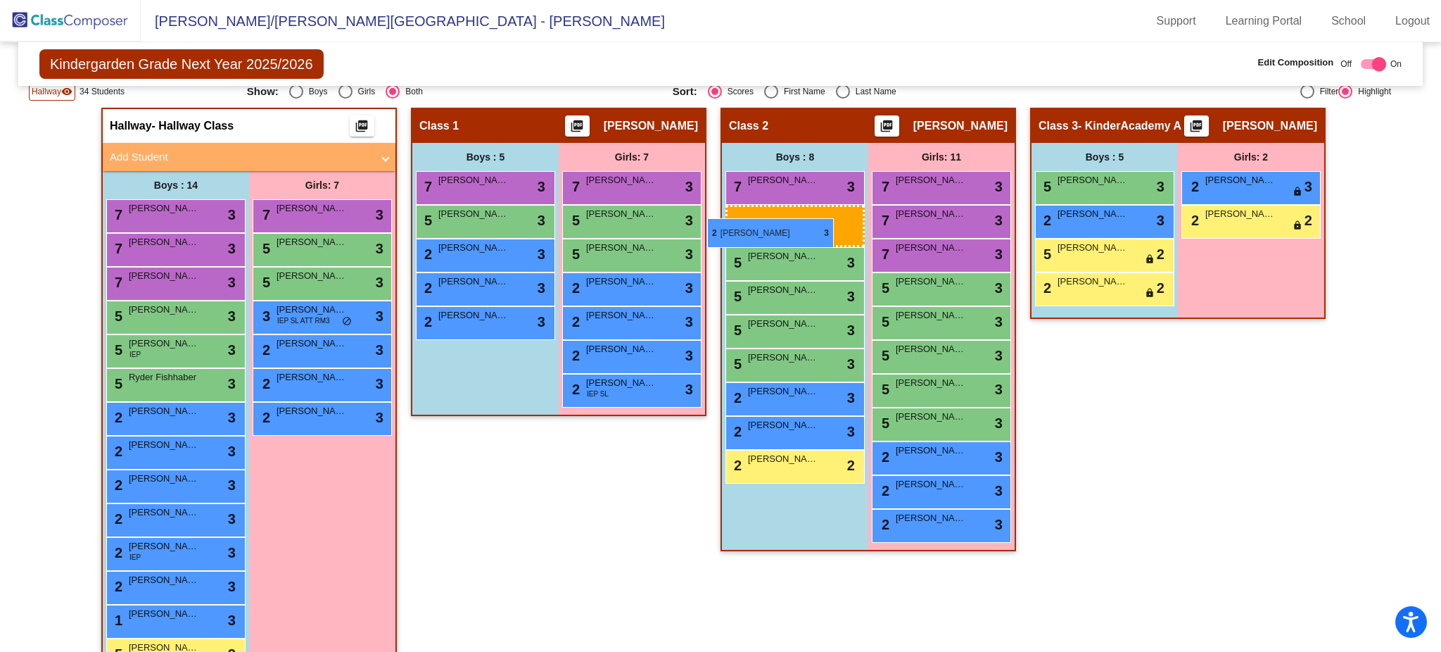
drag, startPoint x: 1120, startPoint y: 222, endPoint x: 709, endPoint y: 217, distance: 411.0
drag, startPoint x: 1104, startPoint y: 213, endPoint x: 742, endPoint y: 203, distance: 362.5
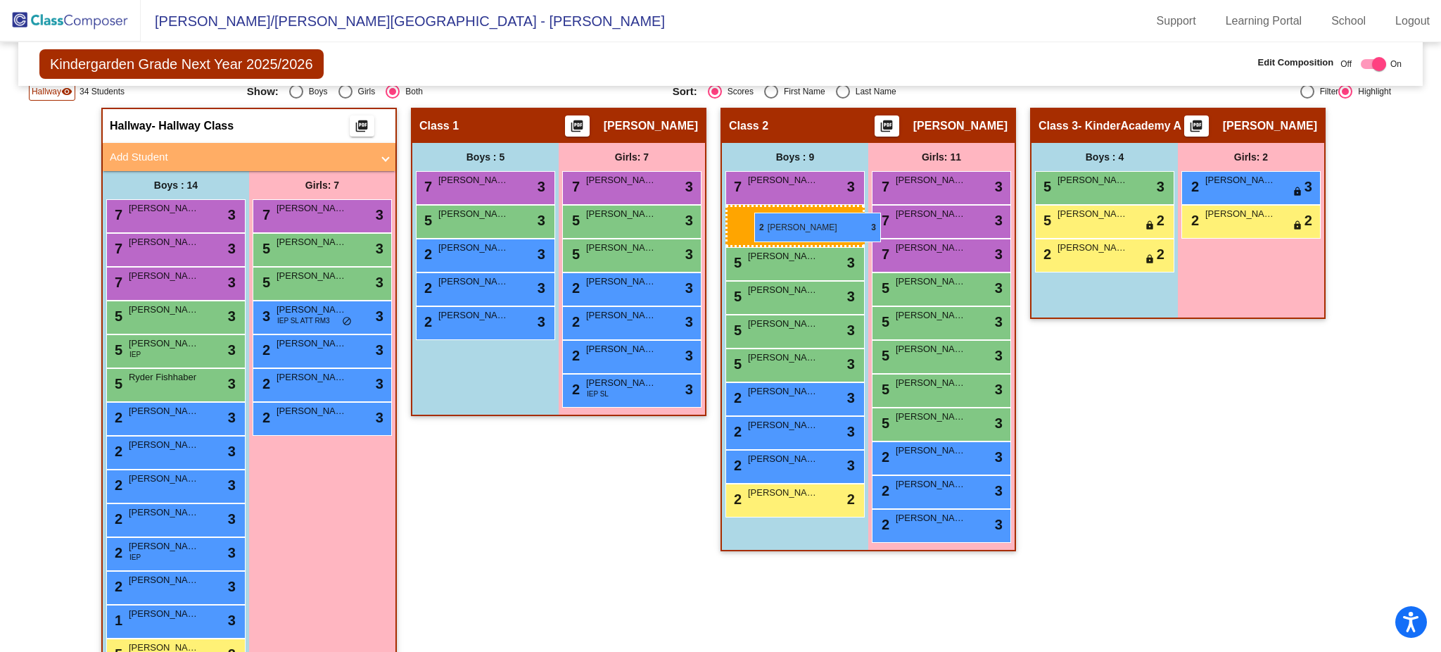
drag, startPoint x: 1115, startPoint y: 222, endPoint x: 754, endPoint y: 213, distance: 360.4
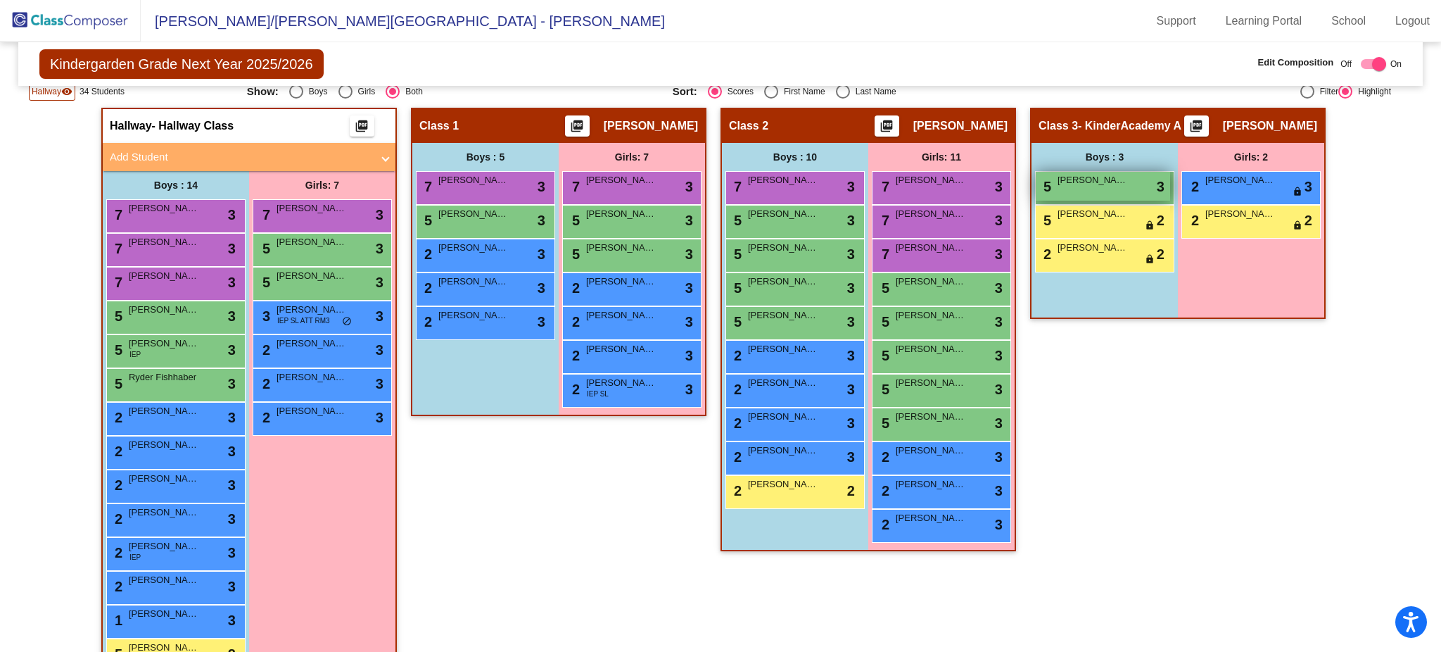
click at [1134, 186] on div "5 Hudson Harris lock do_not_disturb_alt 3" at bounding box center [1103, 186] width 134 height 29
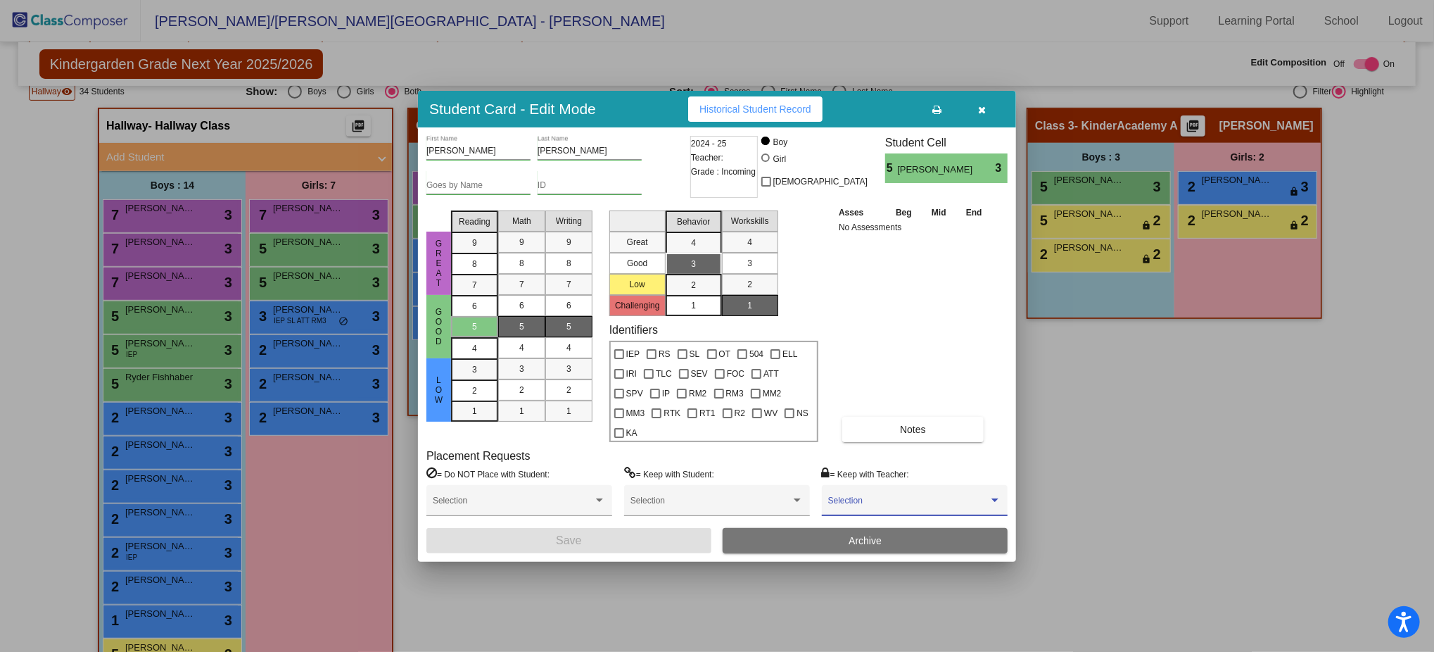
click at [936, 500] on span at bounding box center [908, 505] width 160 height 10
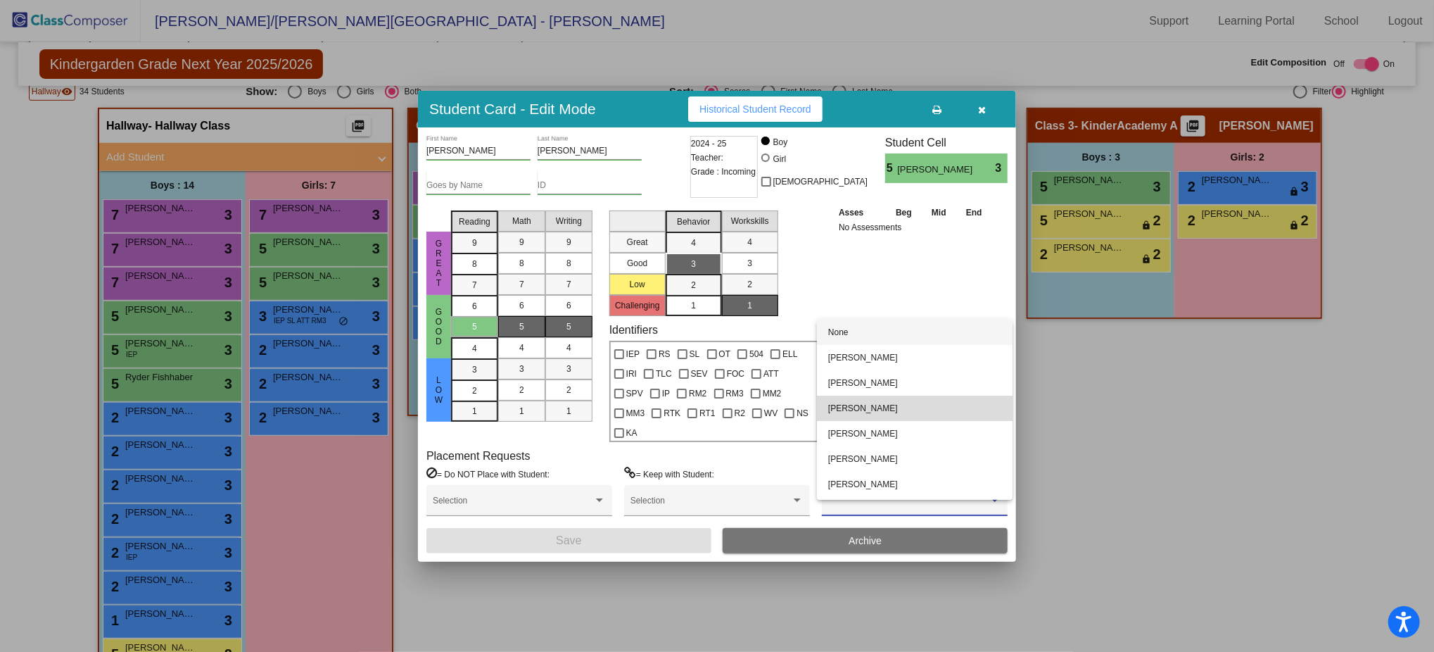
click at [918, 405] on span "[PERSON_NAME]" at bounding box center [914, 407] width 173 height 25
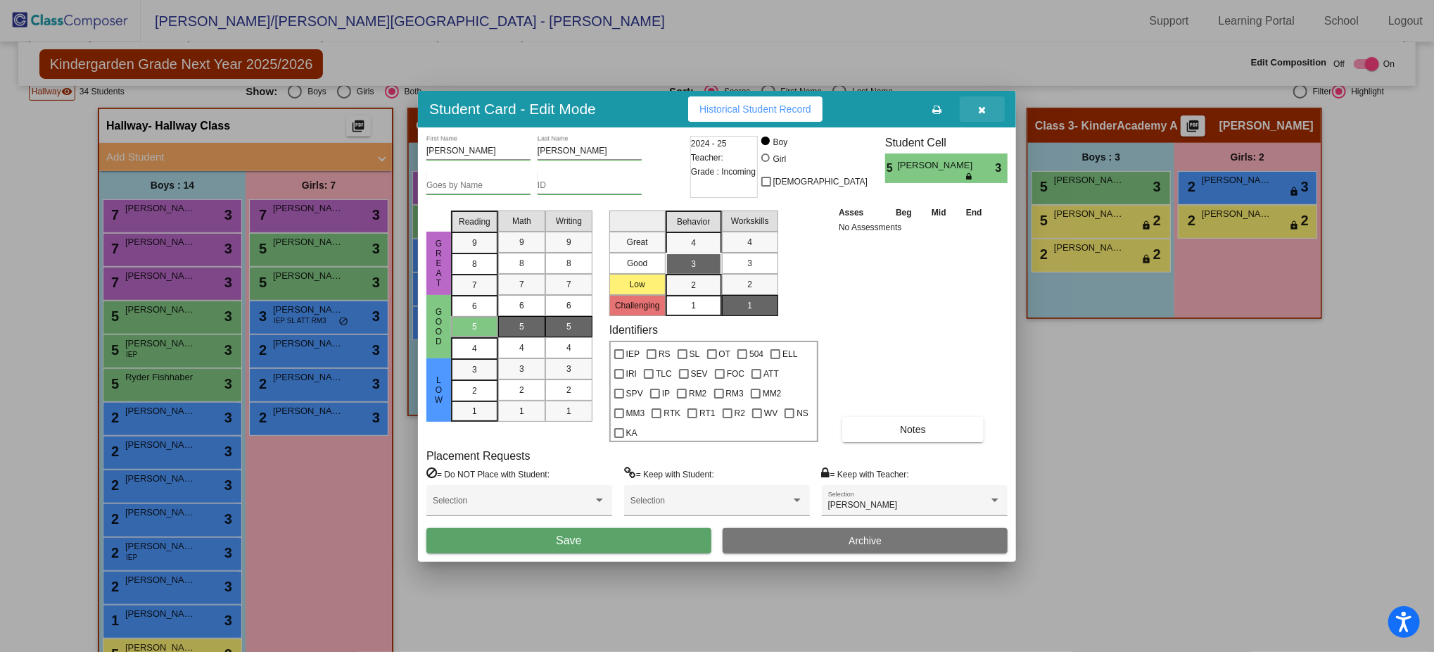
click at [980, 115] on icon "button" at bounding box center [983, 110] width 8 height 10
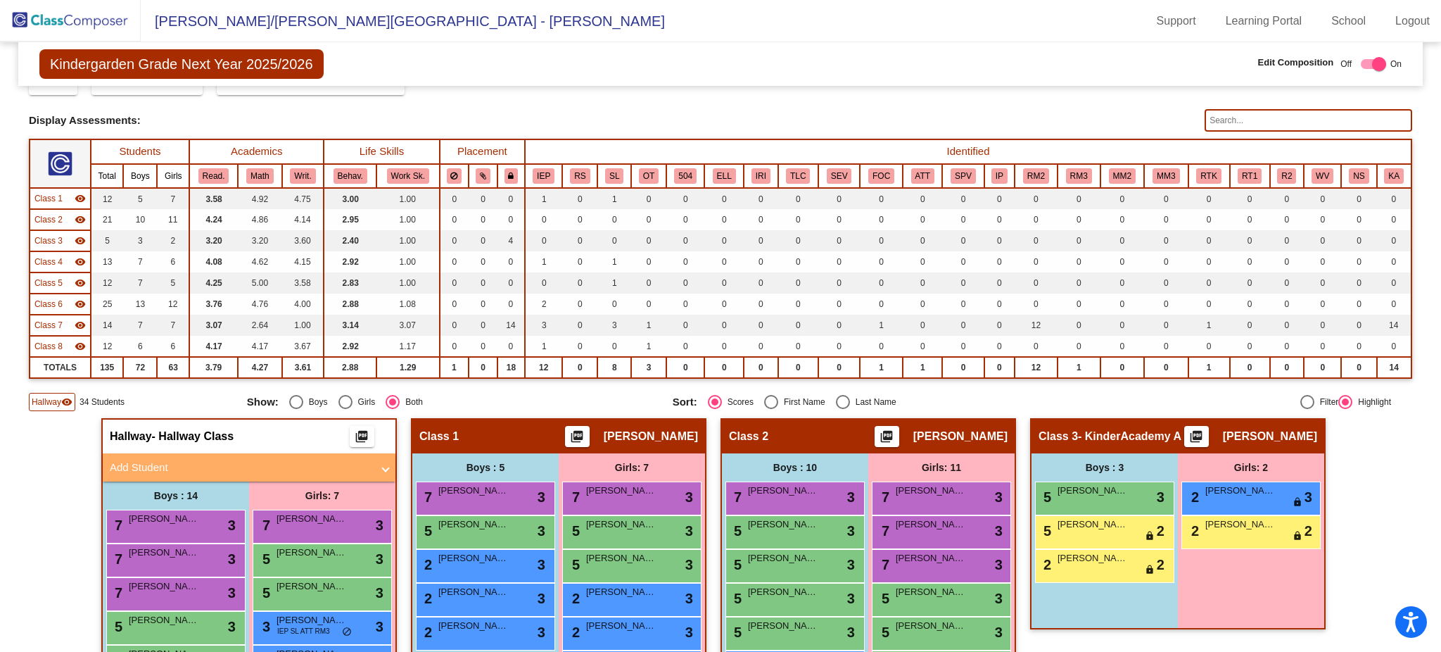
scroll to position [58, 0]
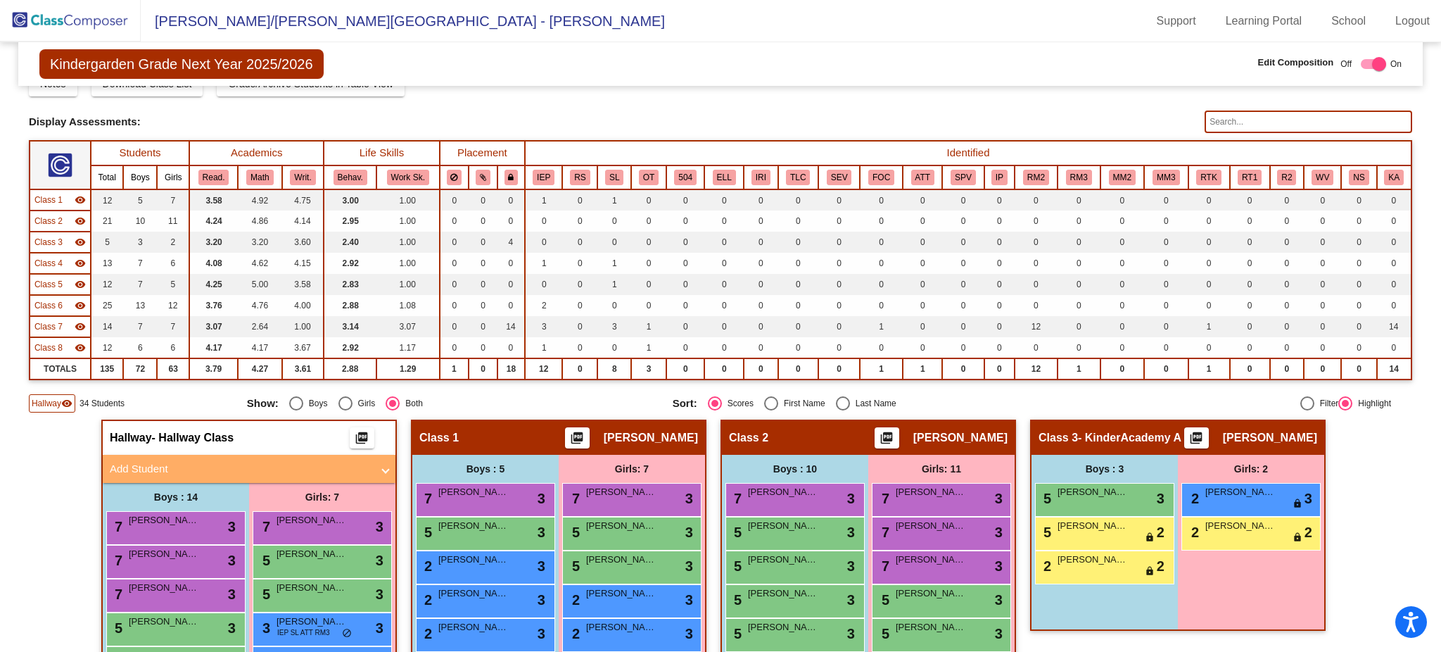
click at [1243, 124] on input "text" at bounding box center [1309, 121] width 208 height 23
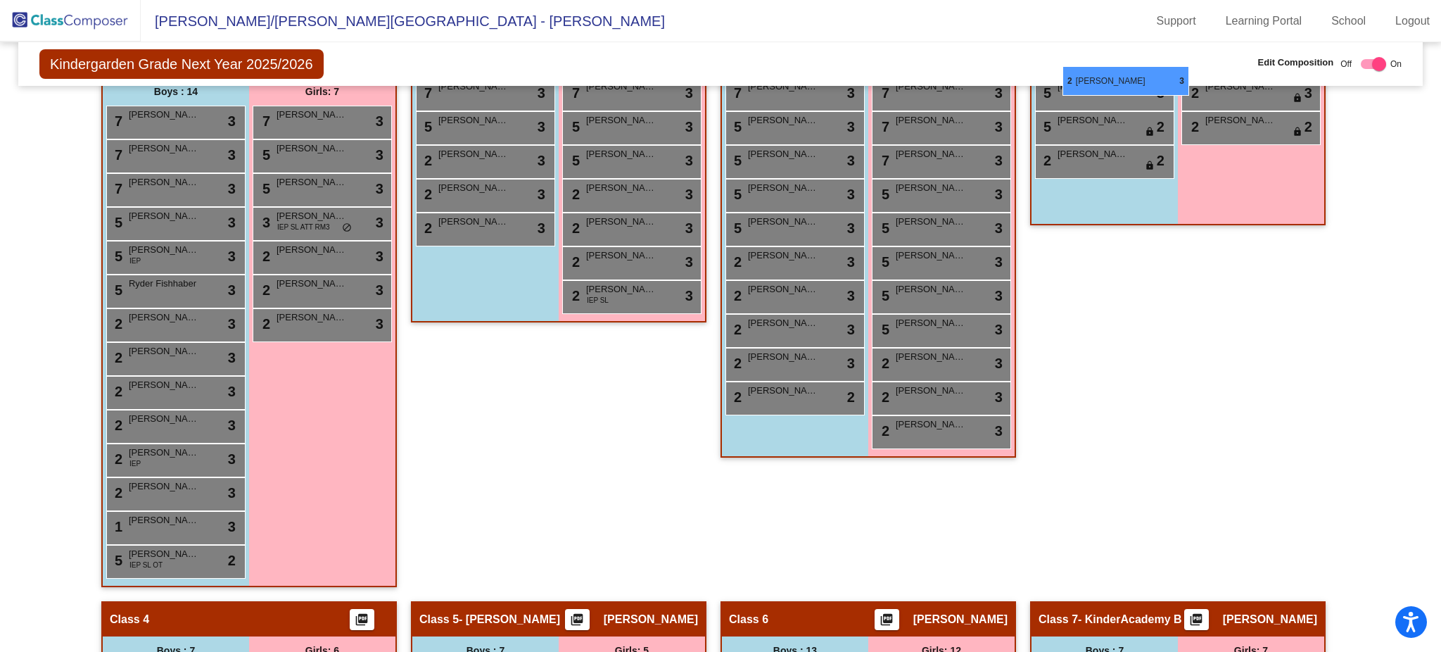
scroll to position [452, 0]
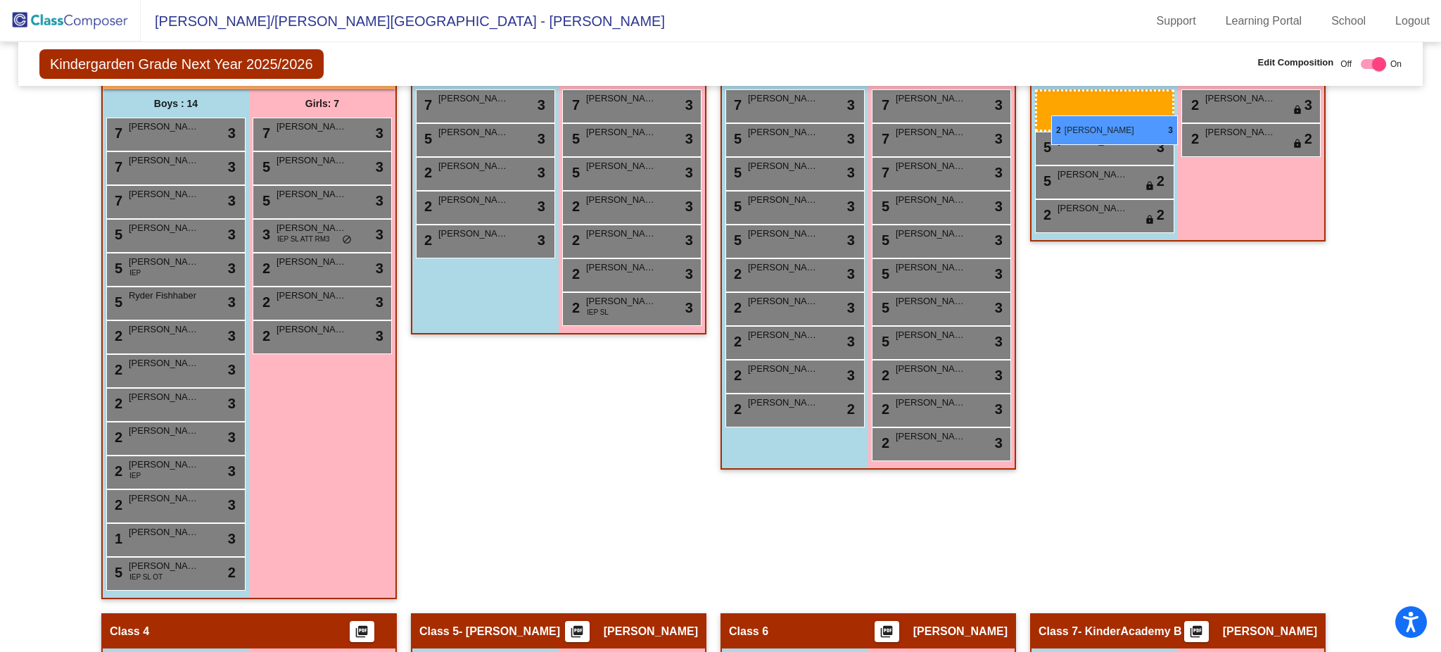
drag, startPoint x: 769, startPoint y: 566, endPoint x: 1049, endPoint y: 125, distance: 522.6
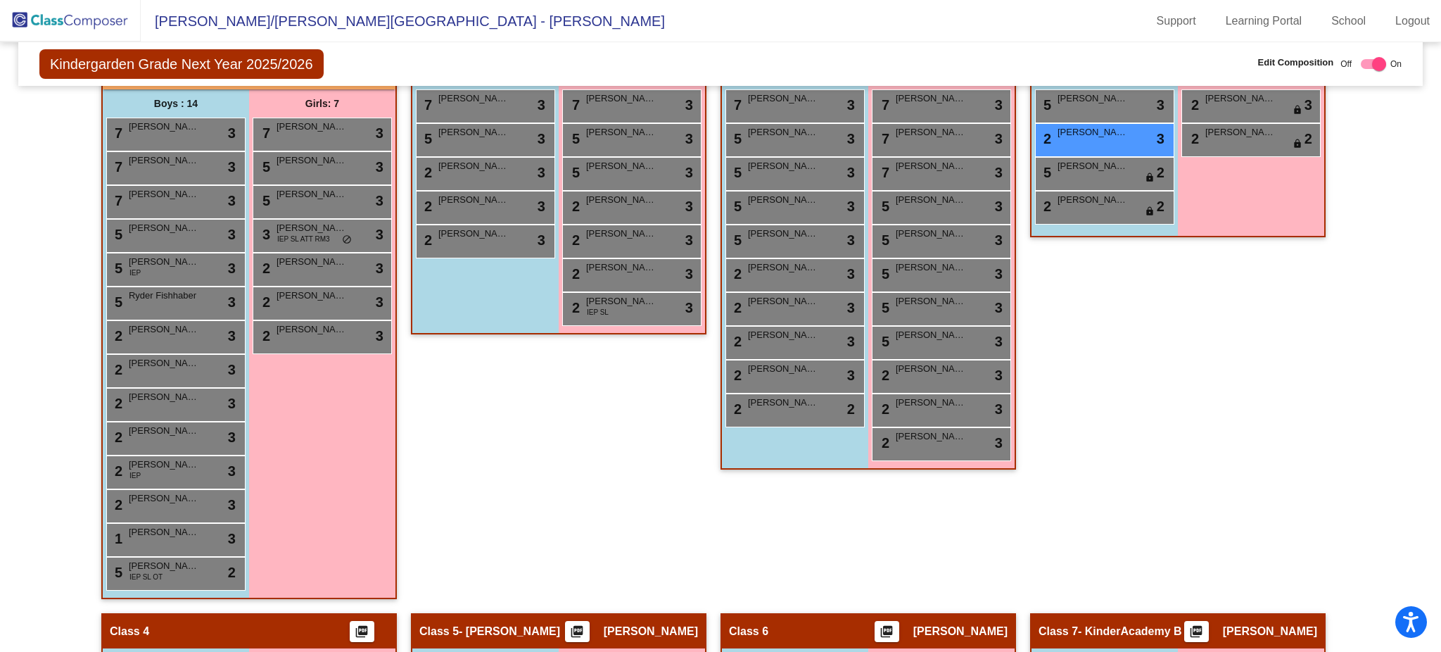
scroll to position [0, 0]
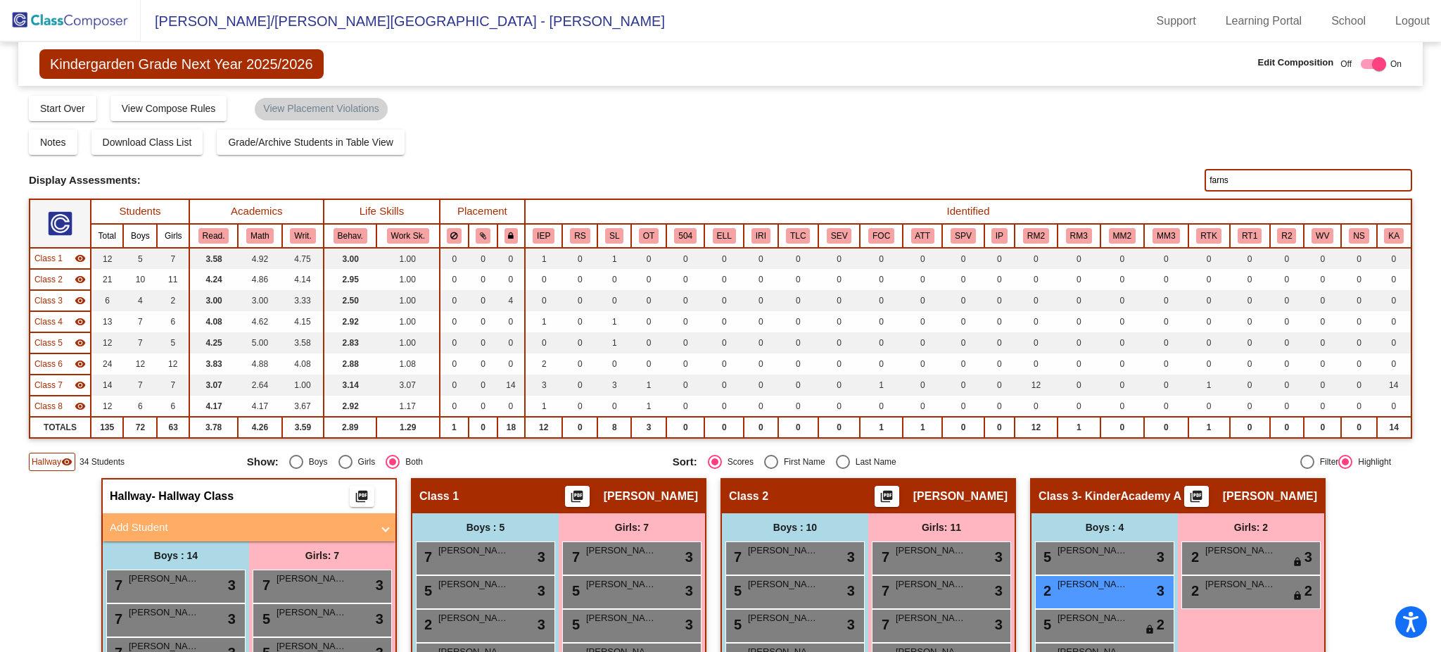
click at [1243, 179] on input "farns" at bounding box center [1309, 180] width 208 height 23
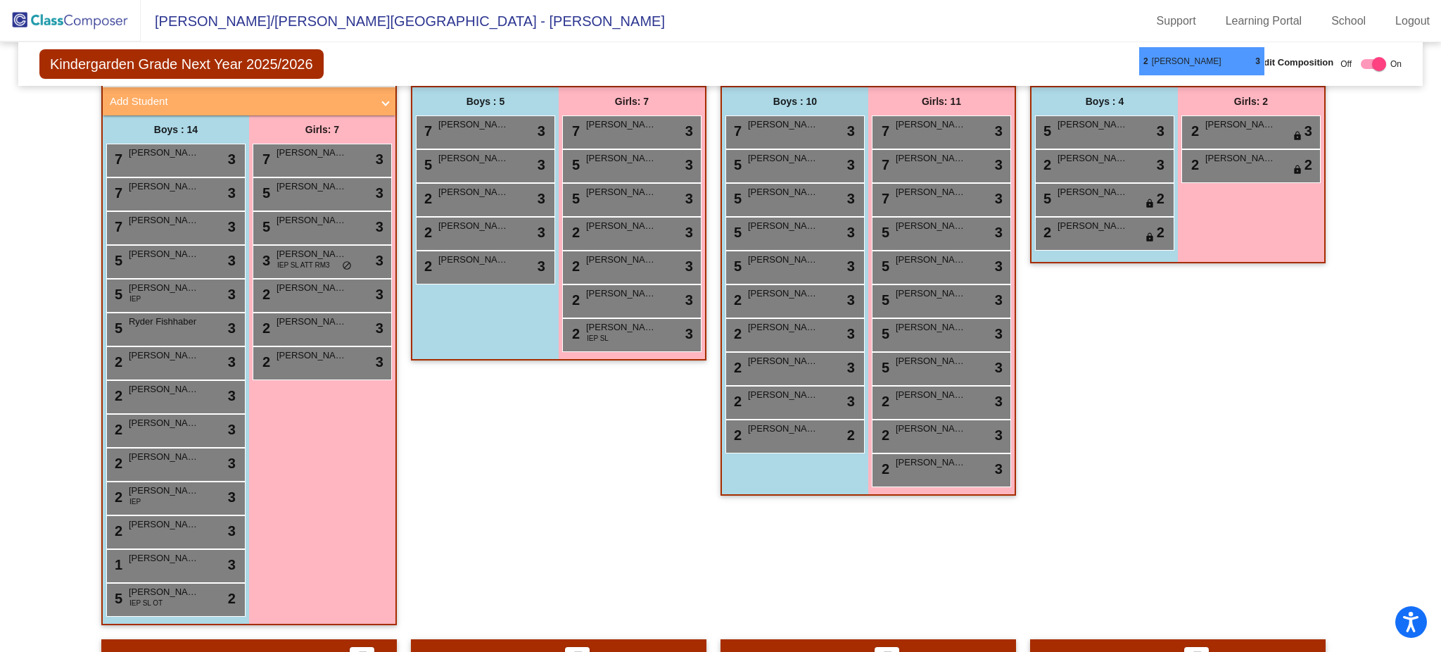
scroll to position [417, 0]
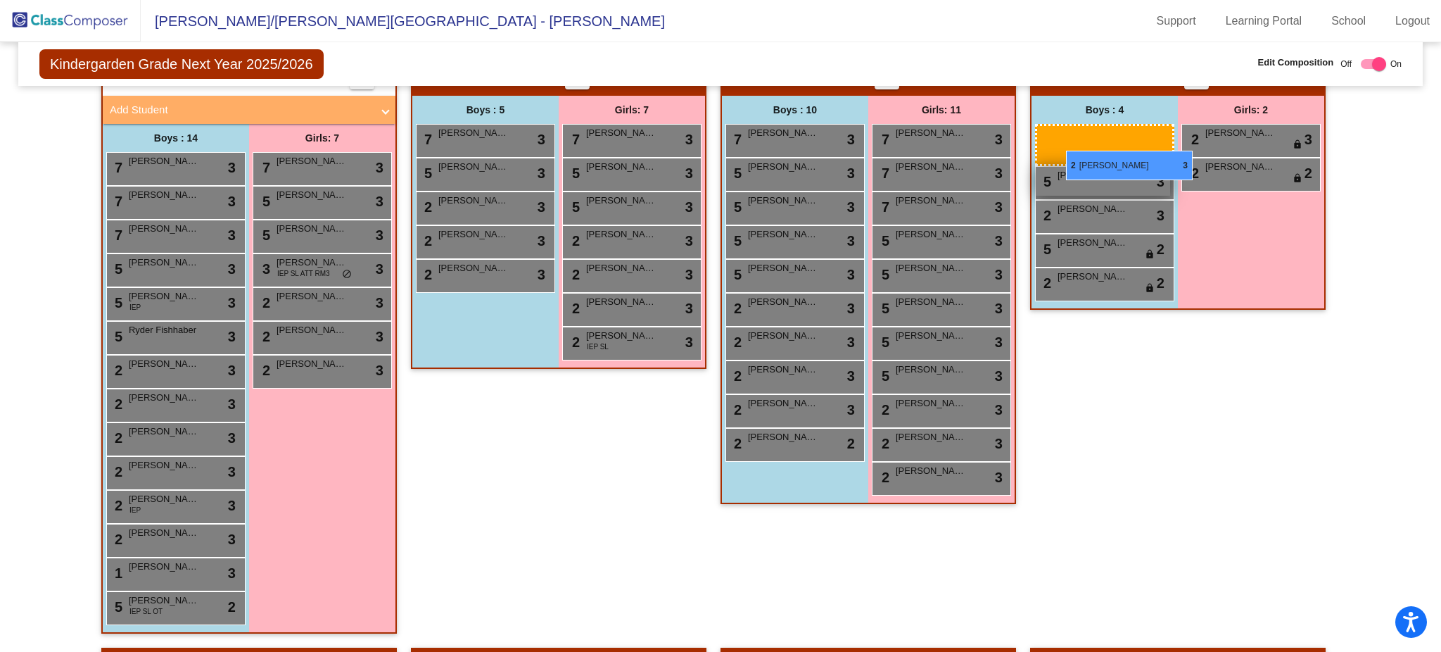
drag, startPoint x: 177, startPoint y: 267, endPoint x: 1066, endPoint y: 149, distance: 897.3
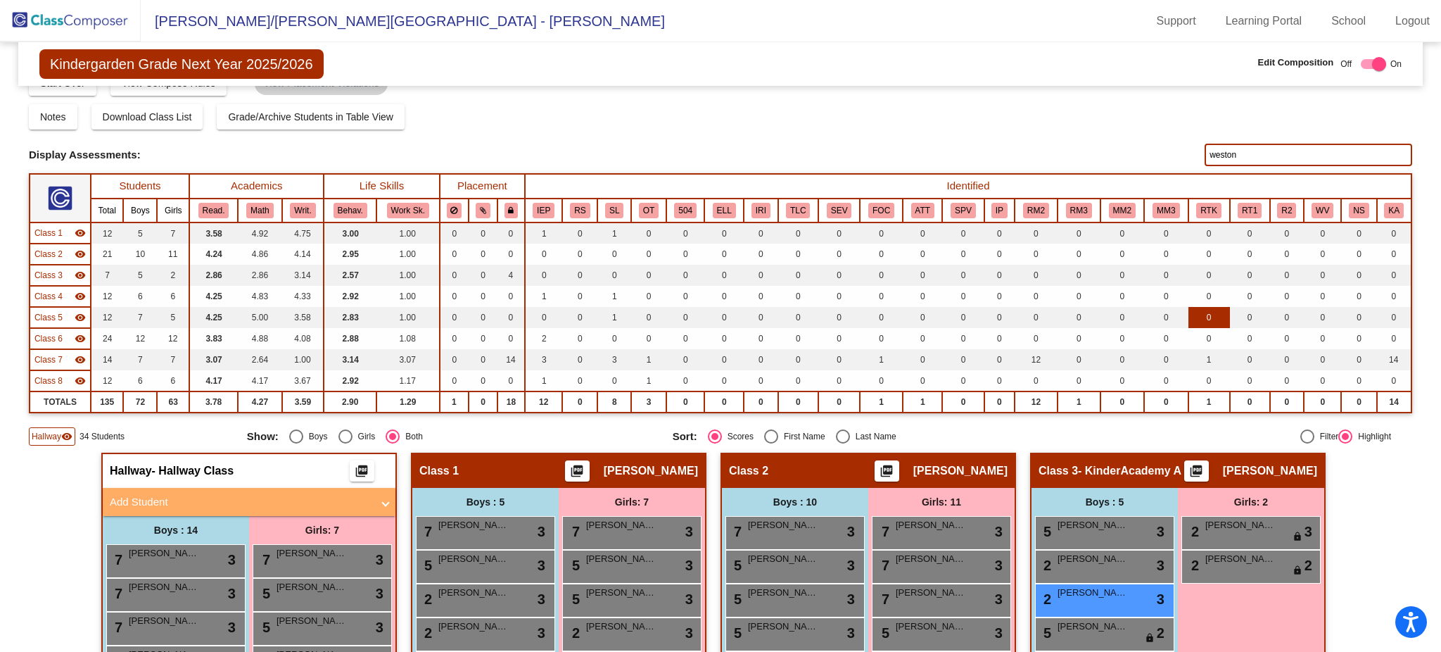
scroll to position [20, 0]
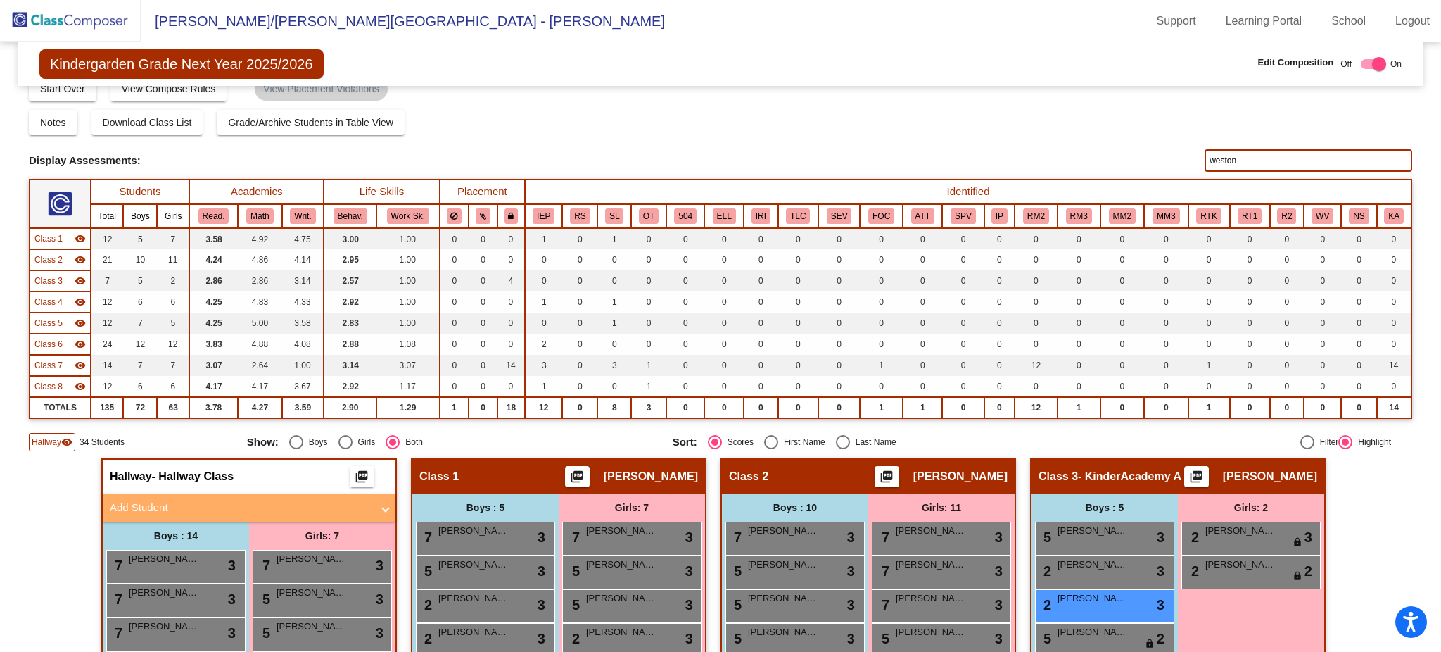
drag, startPoint x: 1288, startPoint y: 163, endPoint x: 1171, endPoint y: 168, distance: 117.0
click at [1171, 168] on div "Display Scores for Years: 2023 - 2024 2024 - 2025 Display Assessments: weston" at bounding box center [720, 160] width 1383 height 23
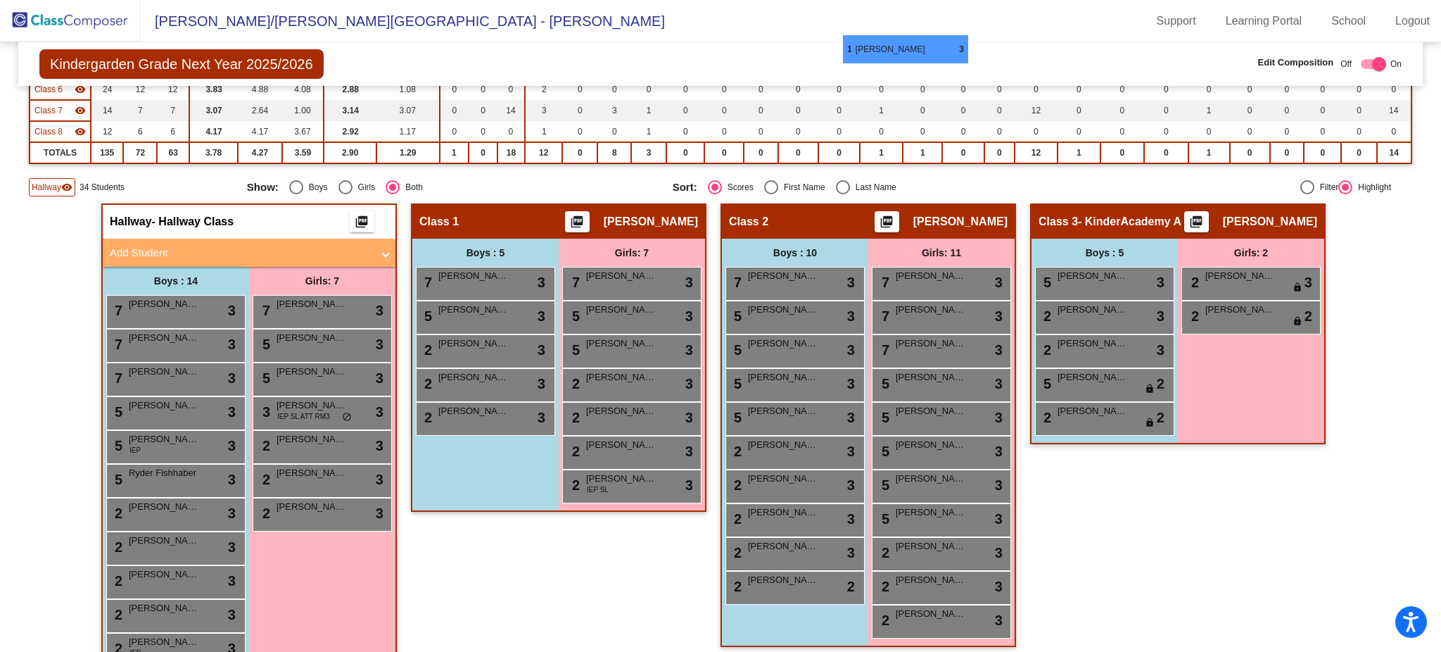
scroll to position [272, 0]
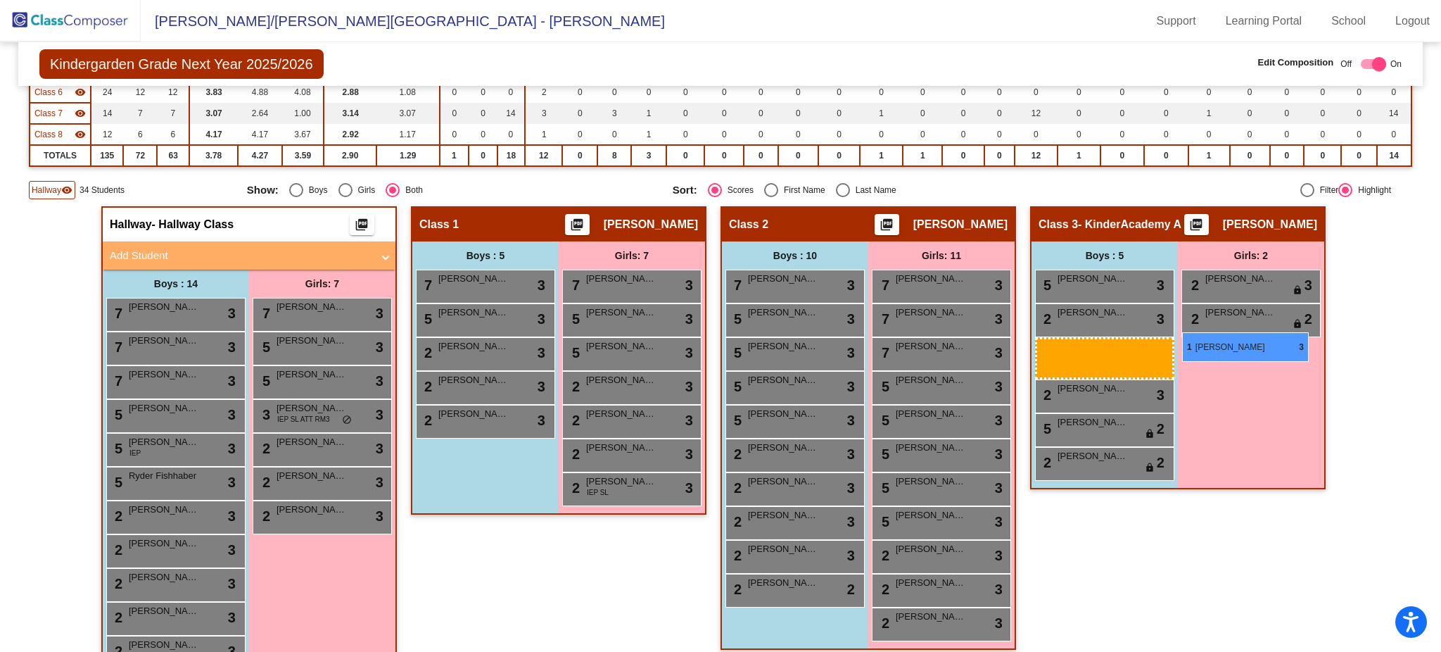
drag, startPoint x: 626, startPoint y: 574, endPoint x: 1181, endPoint y: 331, distance: 605.3
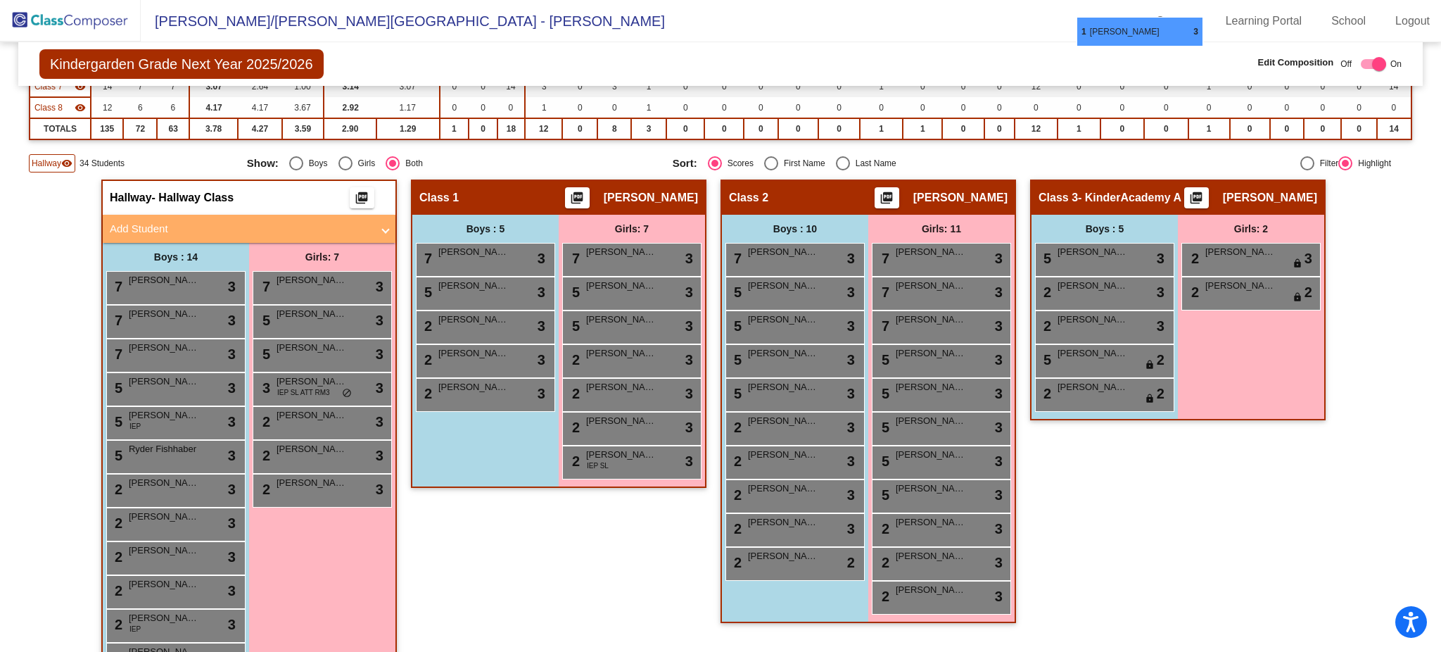
scroll to position [293, 0]
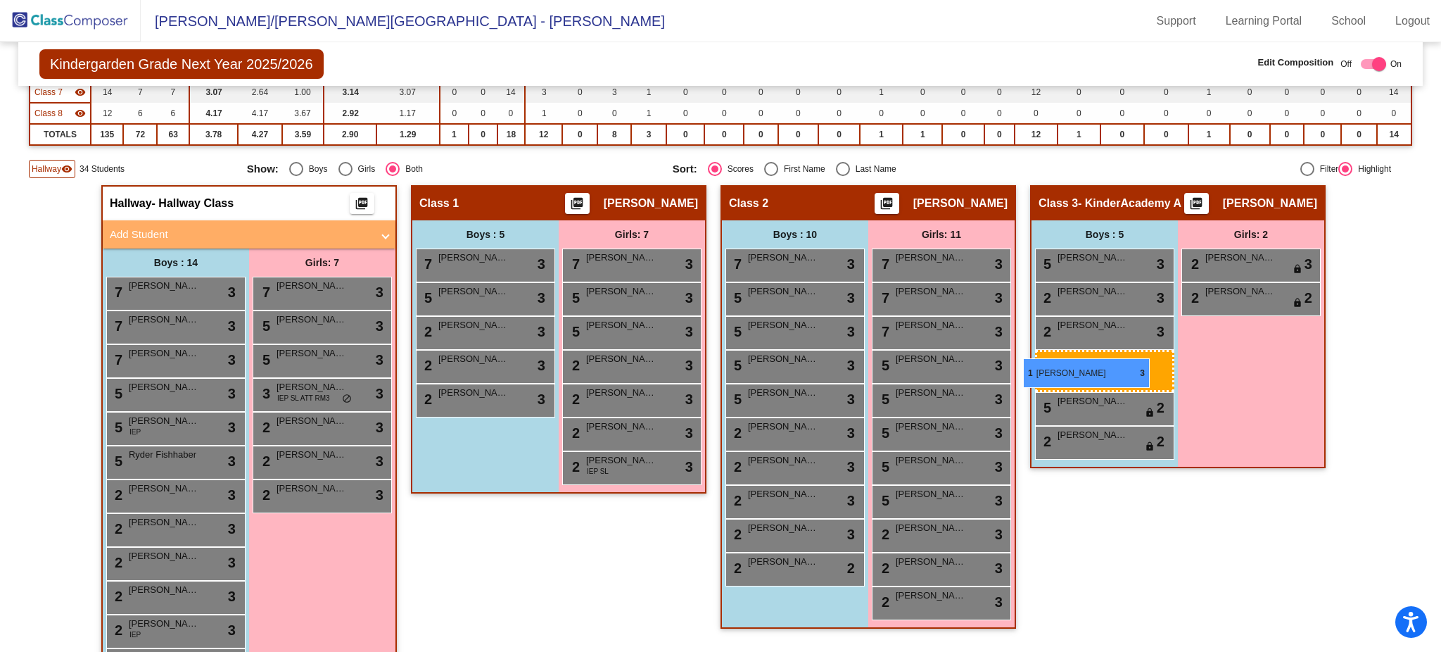
drag, startPoint x: 632, startPoint y: 578, endPoint x: 1023, endPoint y: 357, distance: 449.3
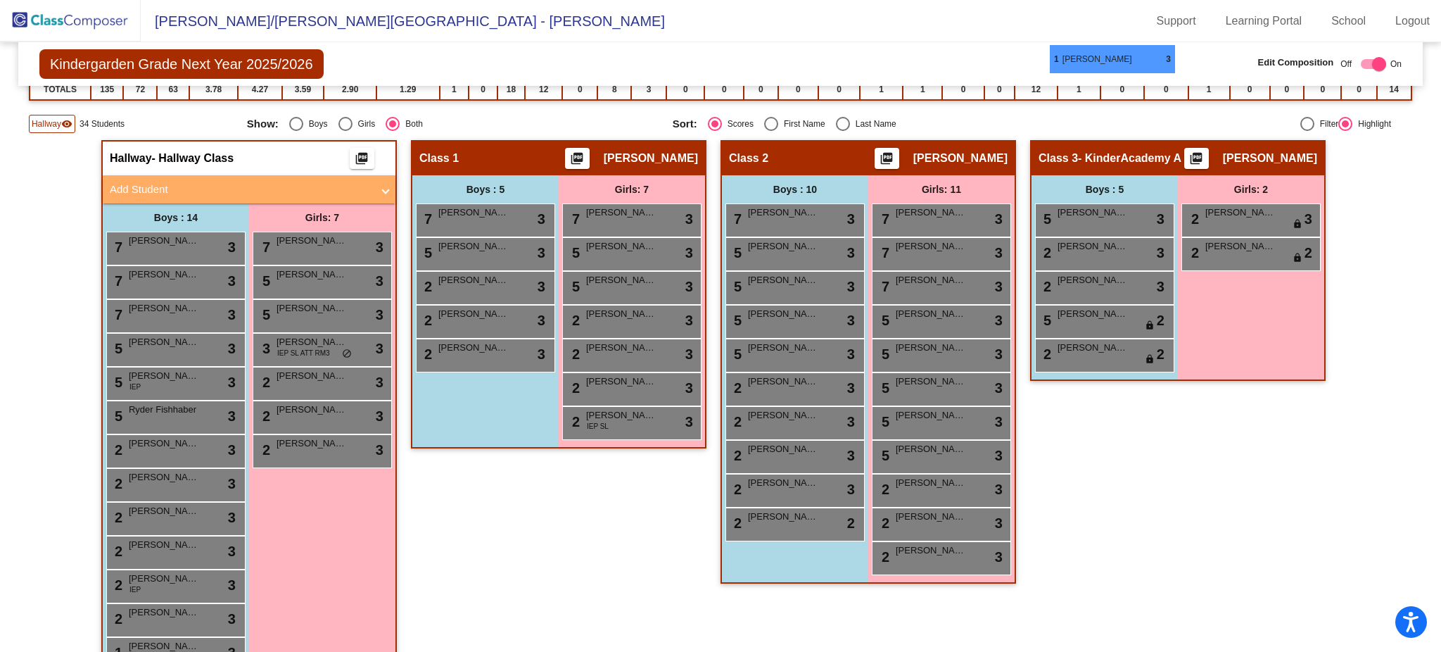
scroll to position [301, 0]
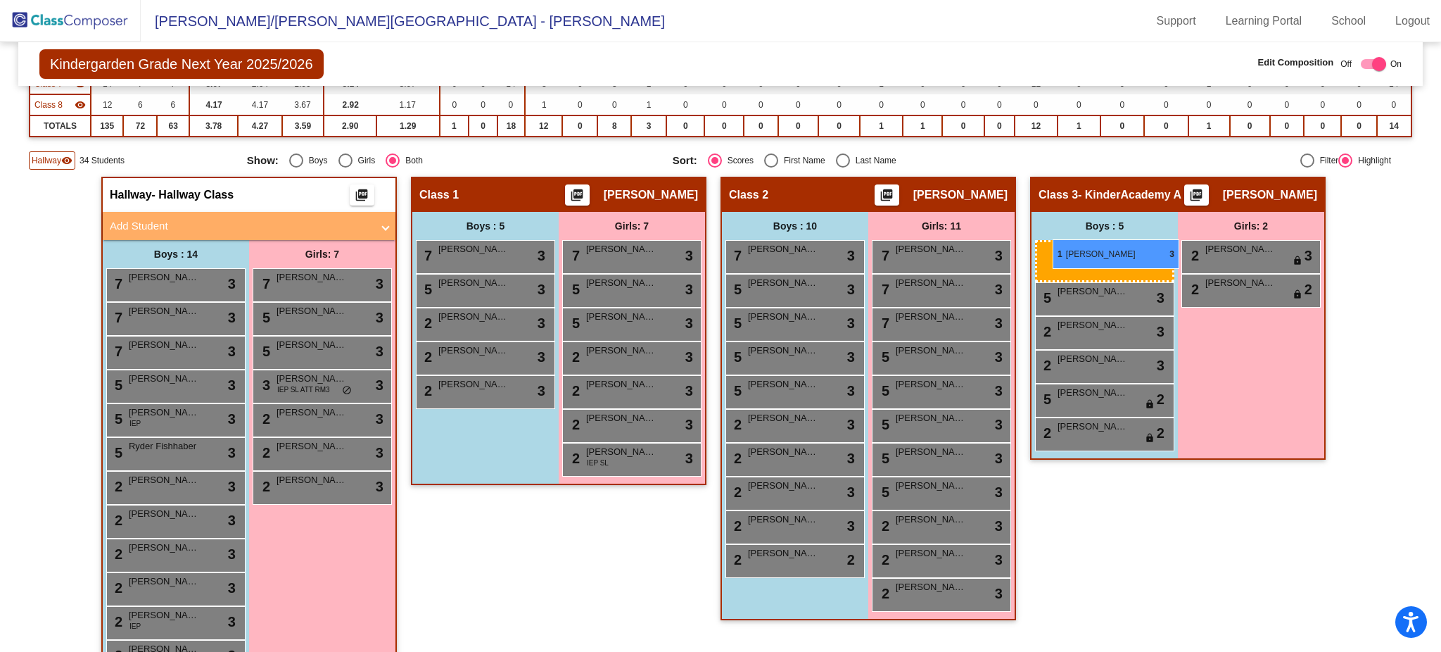
drag, startPoint x: 647, startPoint y: 569, endPoint x: 1053, endPoint y: 239, distance: 523.3
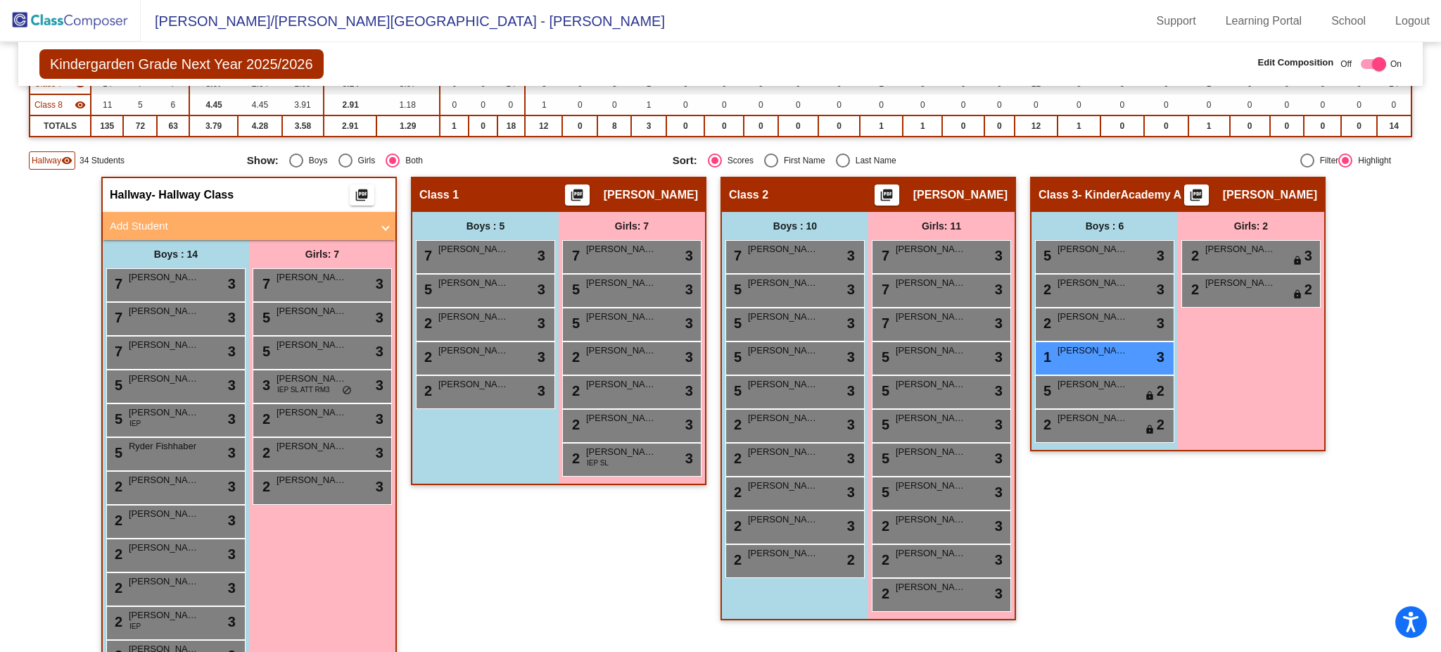
click at [395, 397] on div "Girls: 2 2 Theola Kirby lock do_not_disturb_alt 3 2 Eleanor Thome lock do_not_d…" at bounding box center [322, 494] width 146 height 508
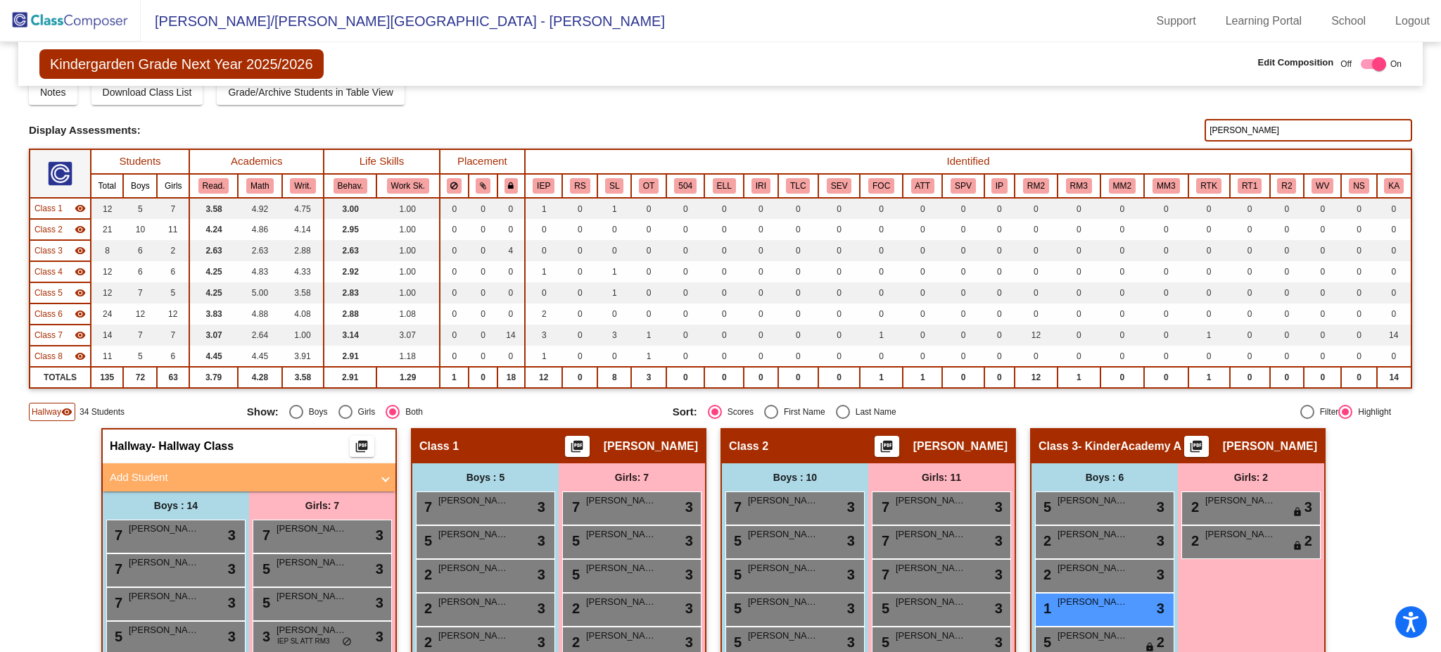
scroll to position [0, 0]
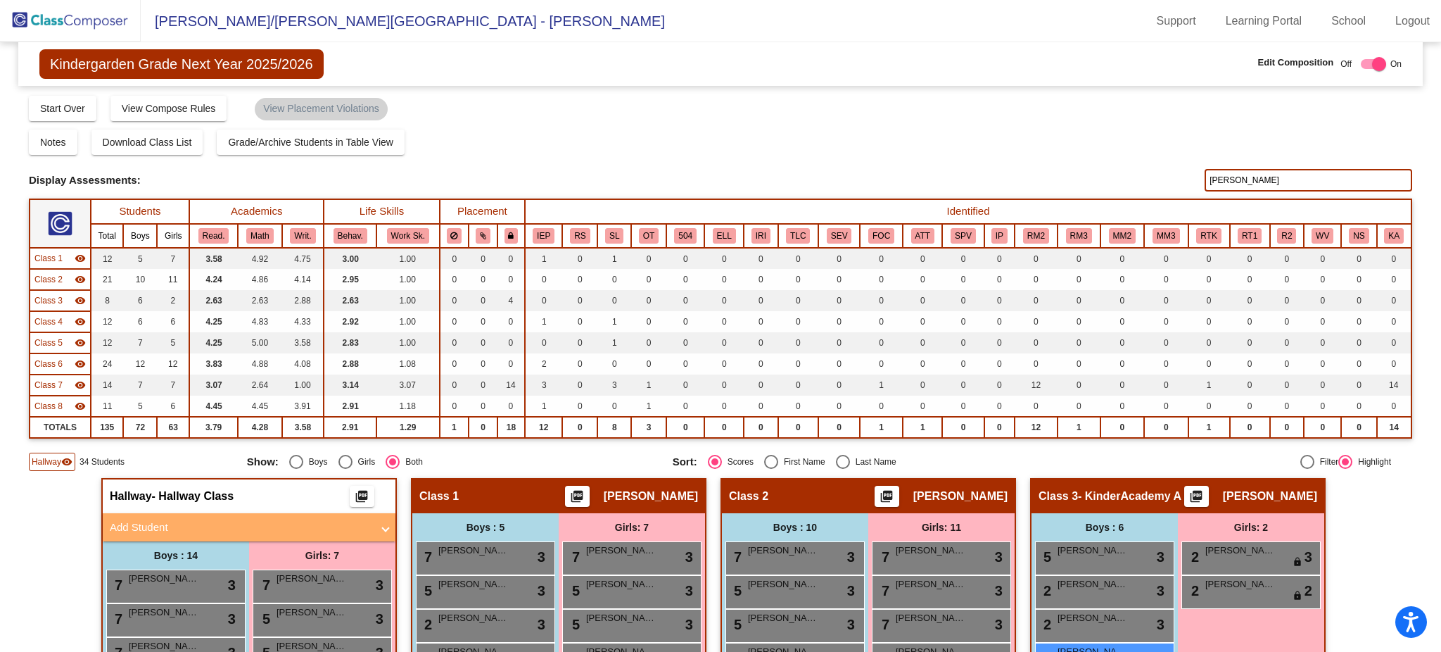
click at [1250, 181] on input "tuttle" at bounding box center [1309, 180] width 208 height 23
drag, startPoint x: 442, startPoint y: 583, endPoint x: 1044, endPoint y: 541, distance: 603.1
click at [1221, 177] on input "tutt" at bounding box center [1309, 180] width 208 height 23
type input "t"
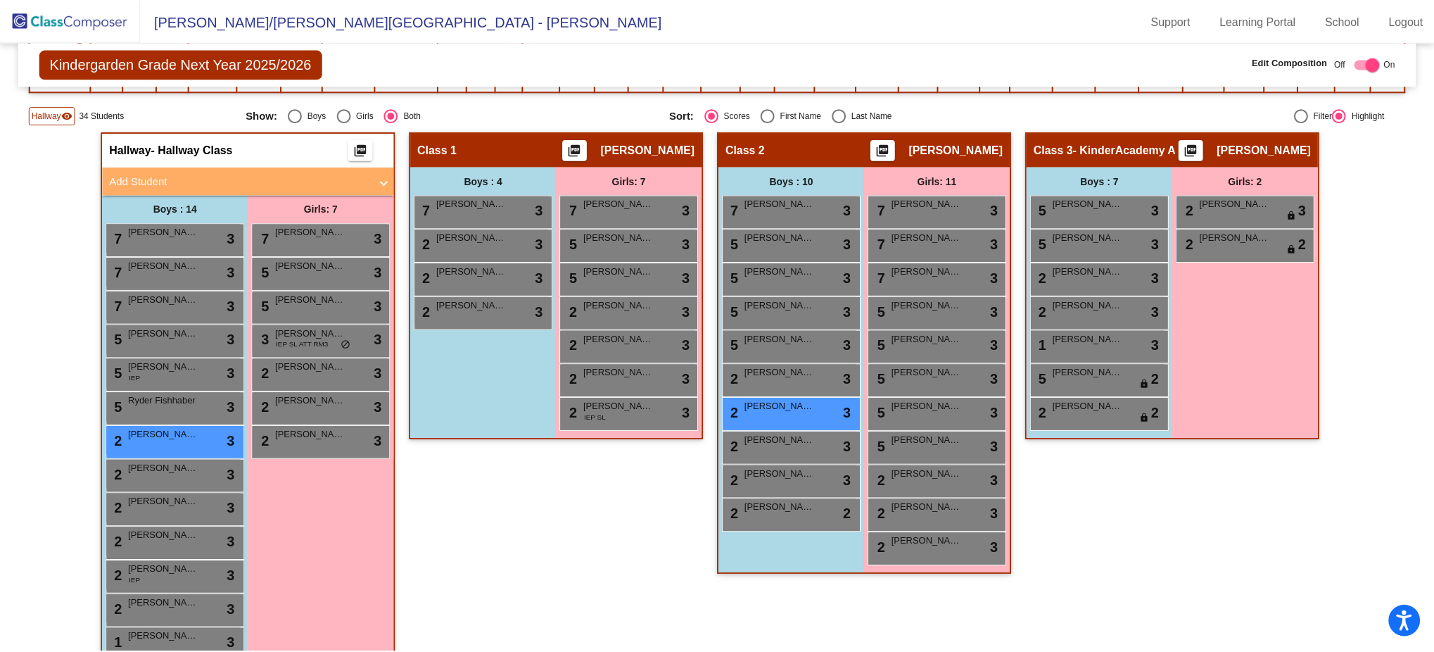
scroll to position [353, 0]
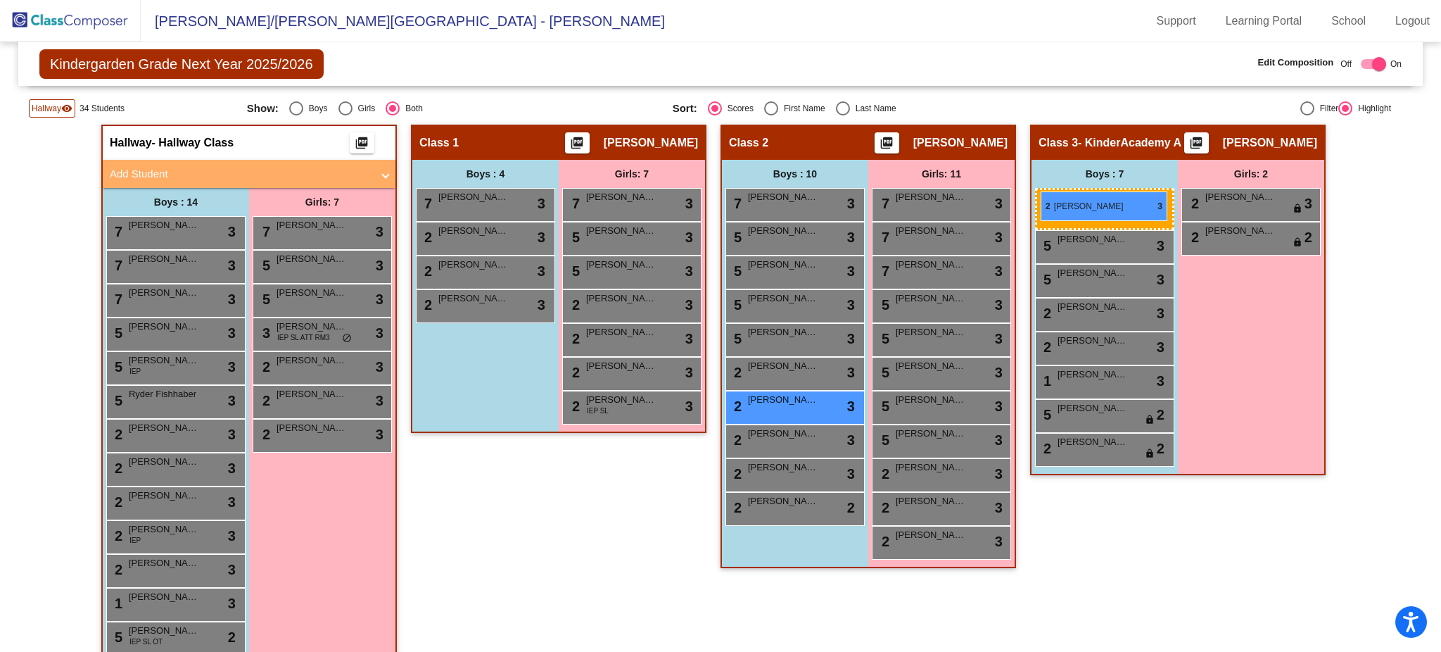
drag, startPoint x: 129, startPoint y: 426, endPoint x: 1041, endPoint y: 191, distance: 941.8
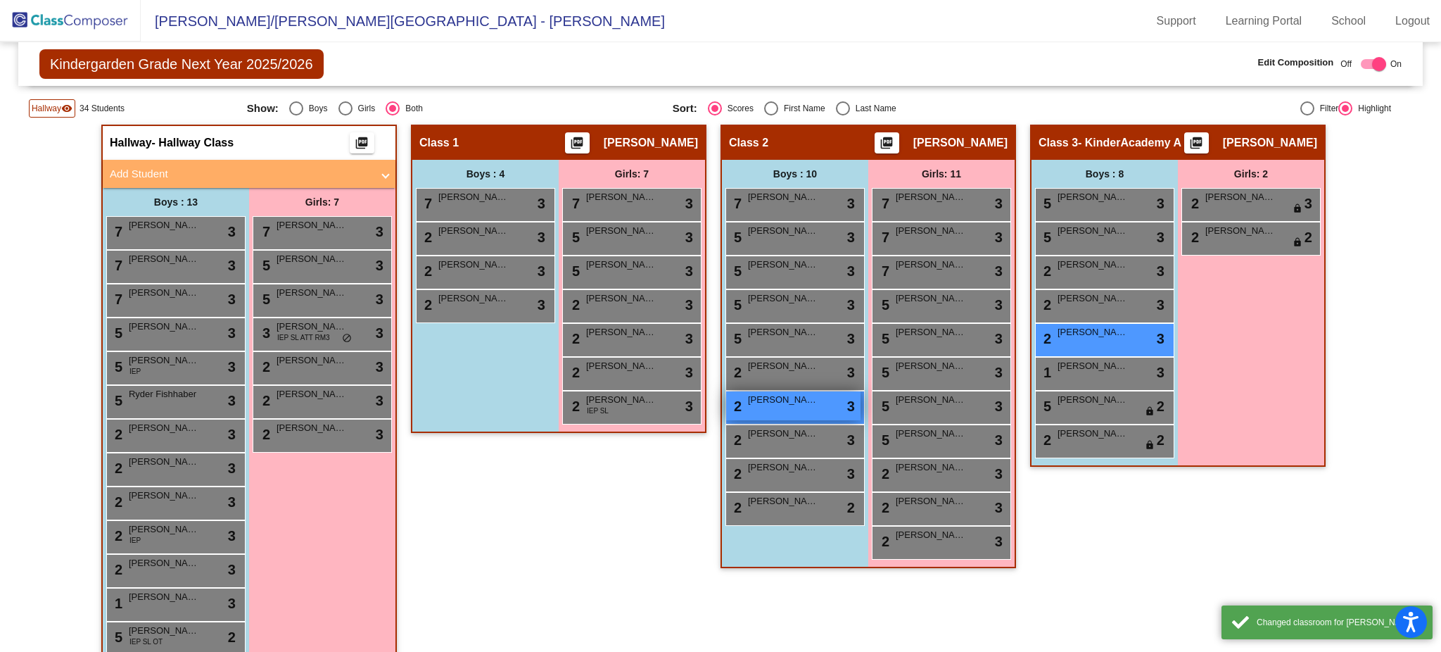
click at [783, 398] on span "[PERSON_NAME]" at bounding box center [783, 400] width 70 height 14
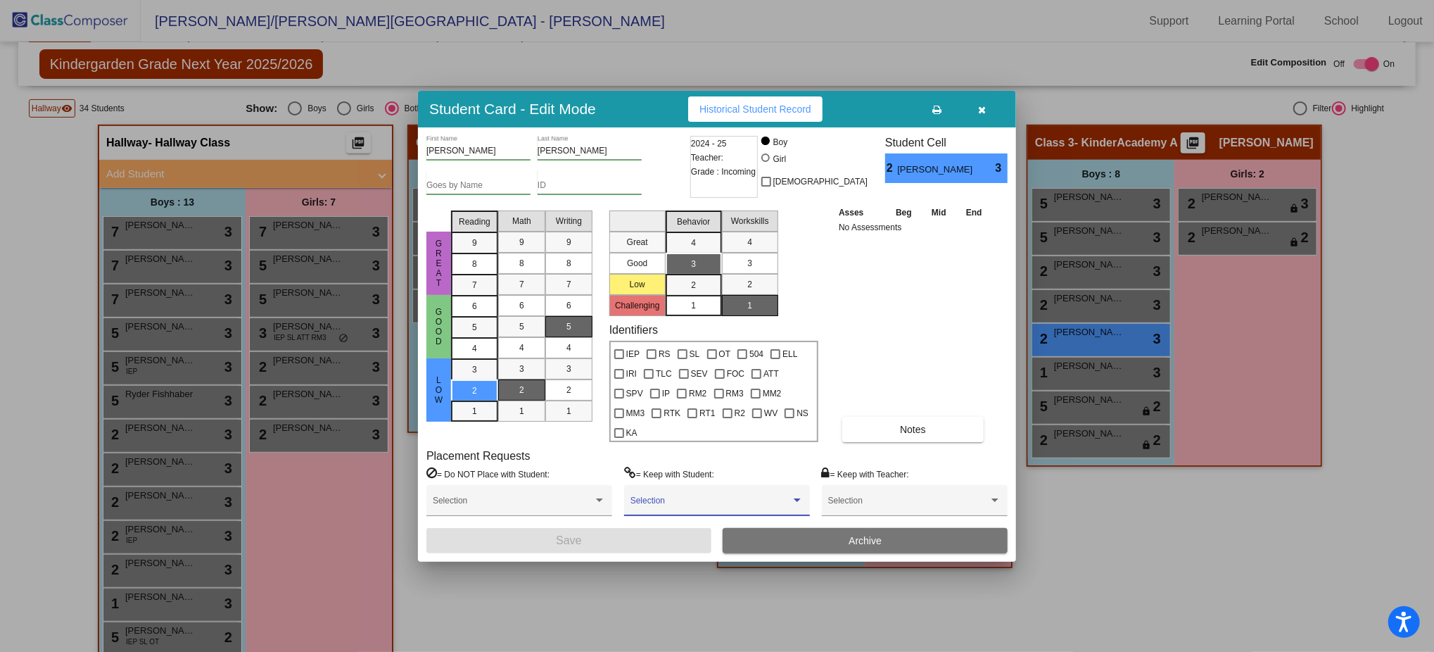
click at [794, 498] on div at bounding box center [797, 500] width 7 height 4
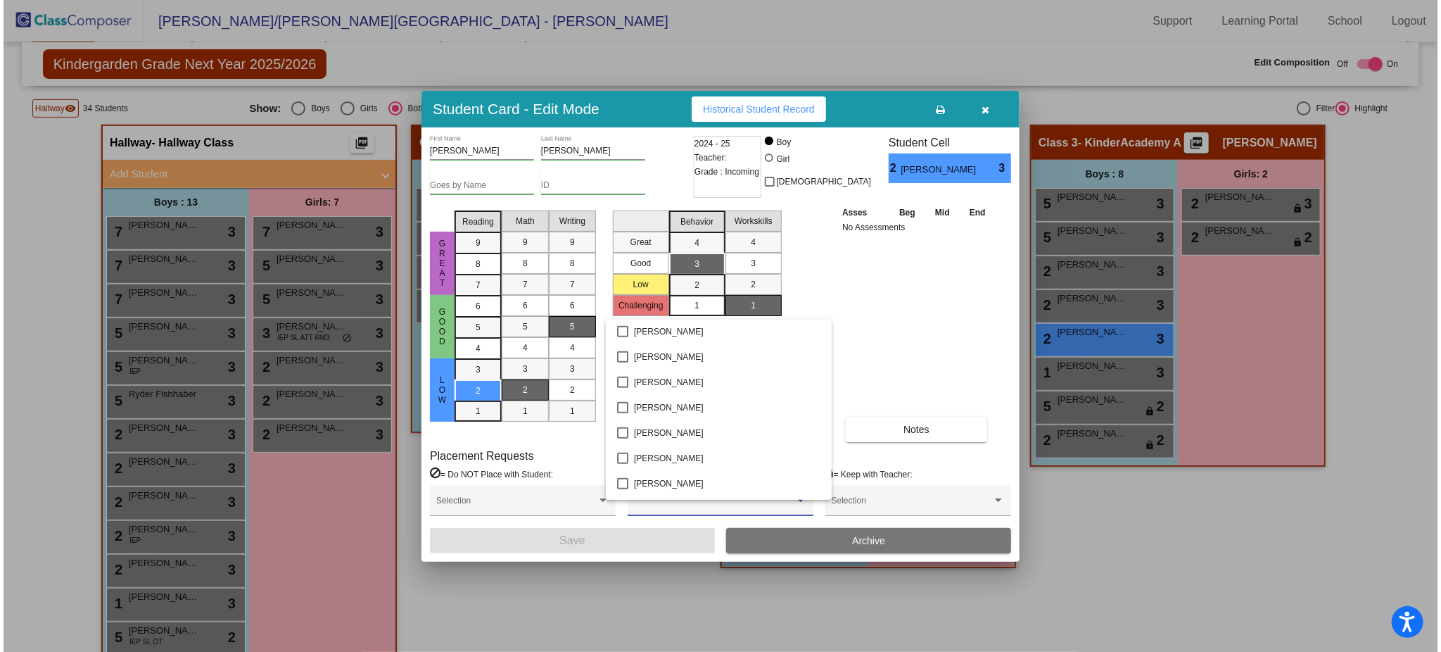
scroll to position [1048, 0]
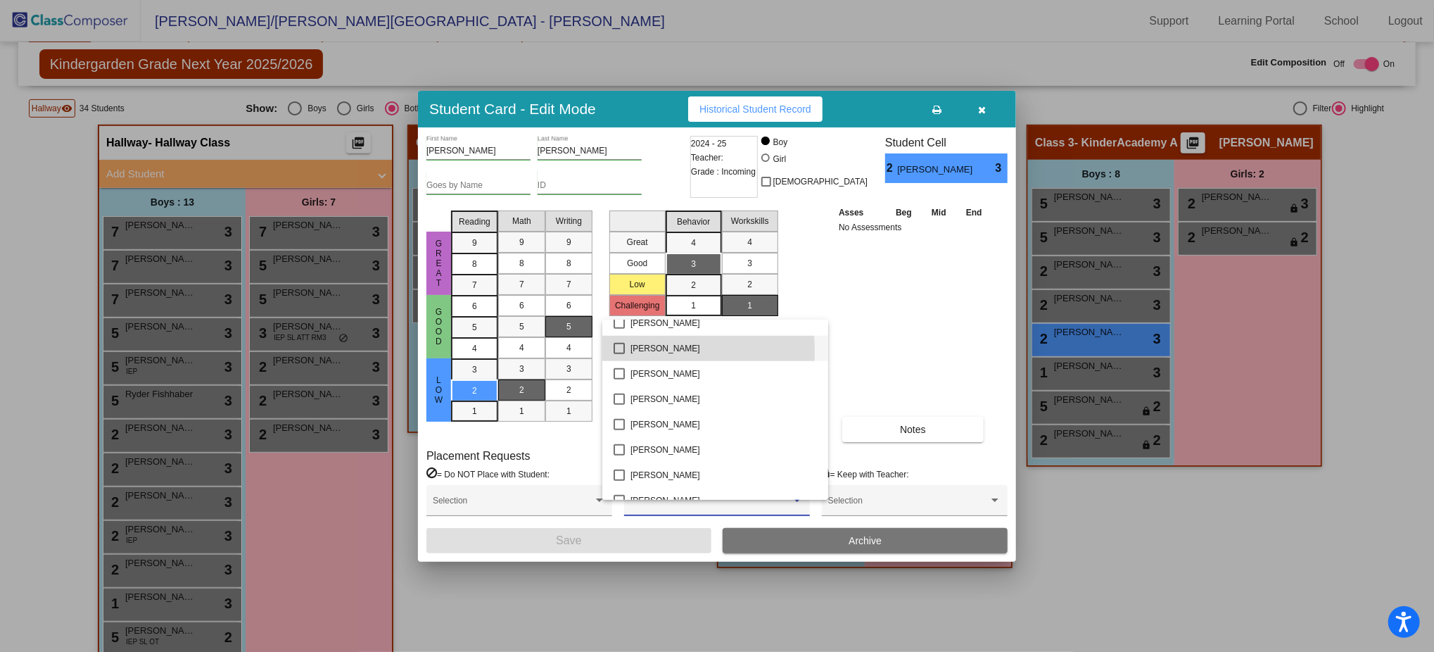
click at [616, 352] on mat-pseudo-checkbox at bounding box center [619, 348] width 11 height 11
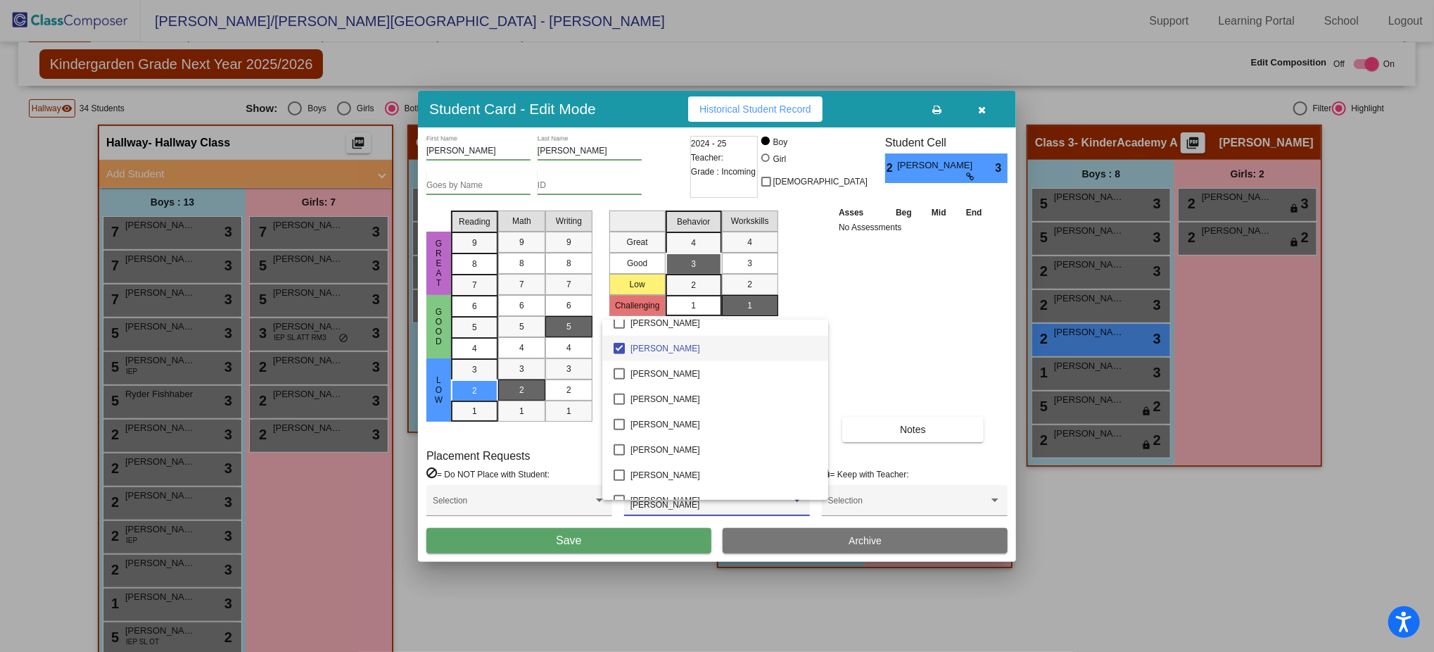
click at [615, 531] on div at bounding box center [717, 326] width 1434 height 652
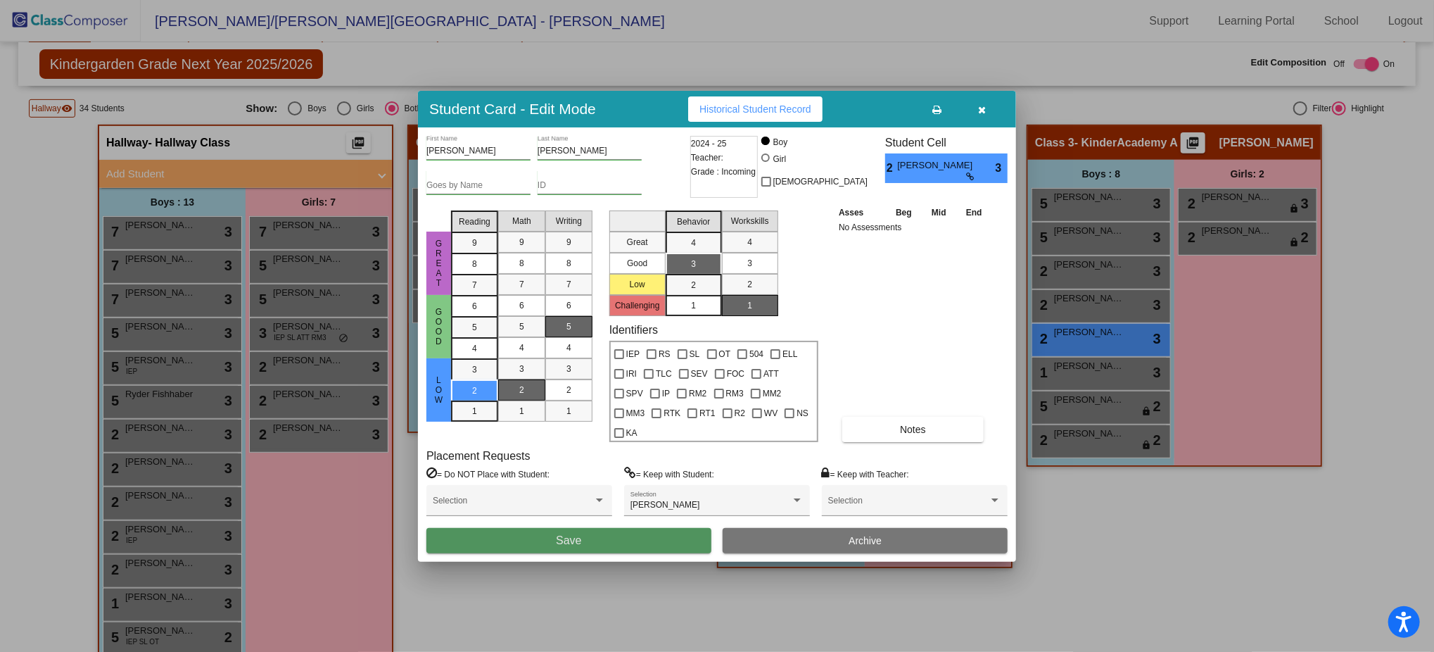
click at [594, 528] on button "Save" at bounding box center [568, 540] width 285 height 25
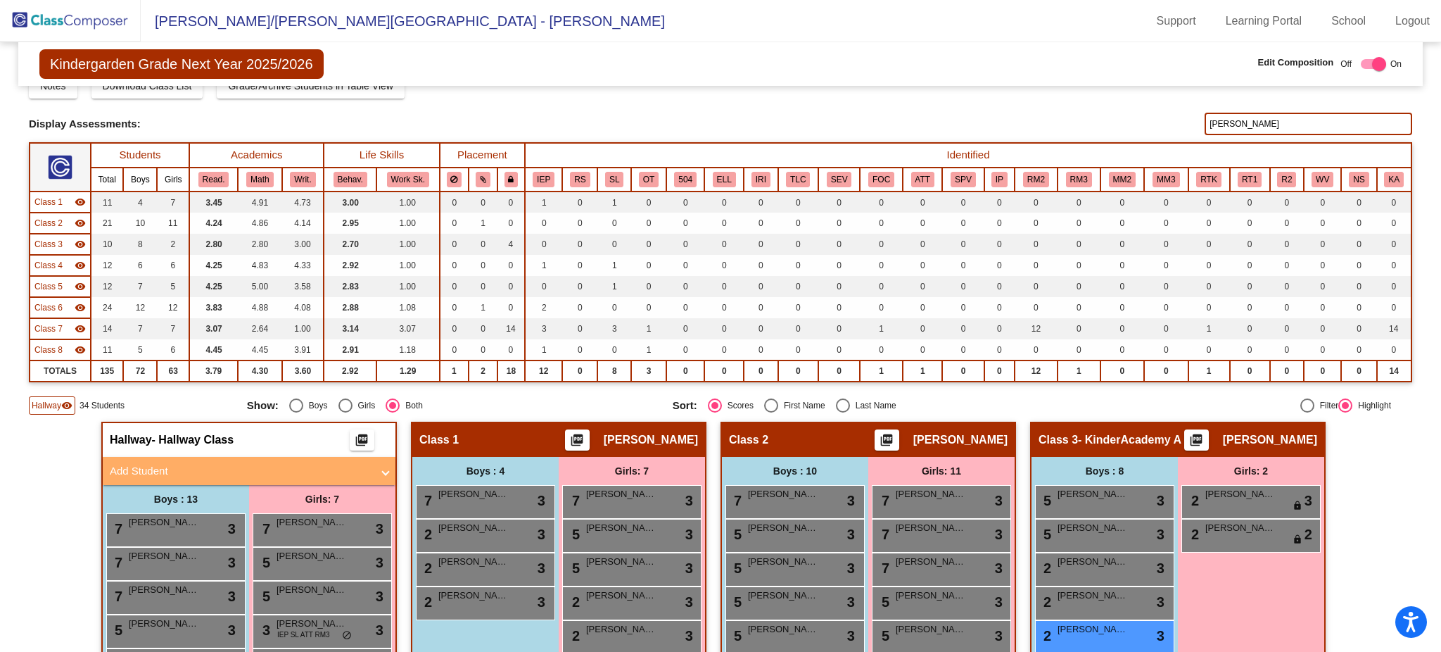
scroll to position [0, 0]
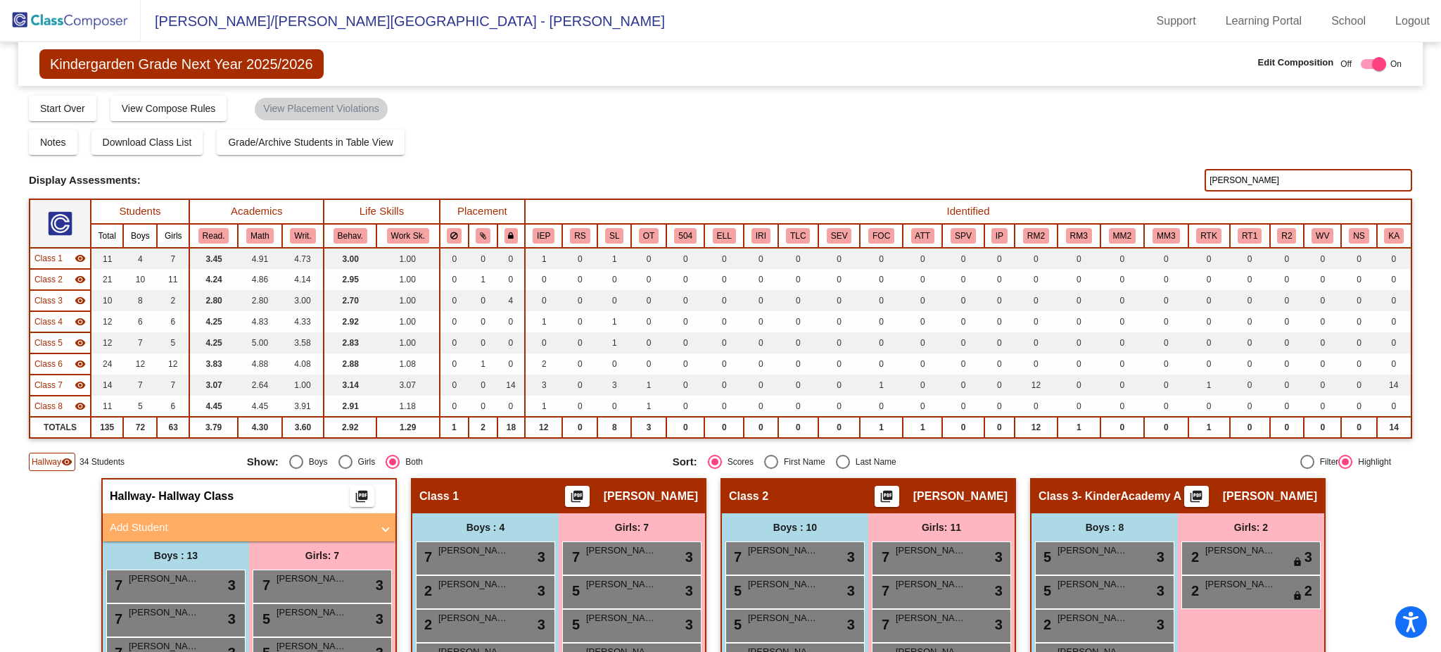
click at [1229, 177] on input "myers" at bounding box center [1309, 180] width 208 height 23
type input "m"
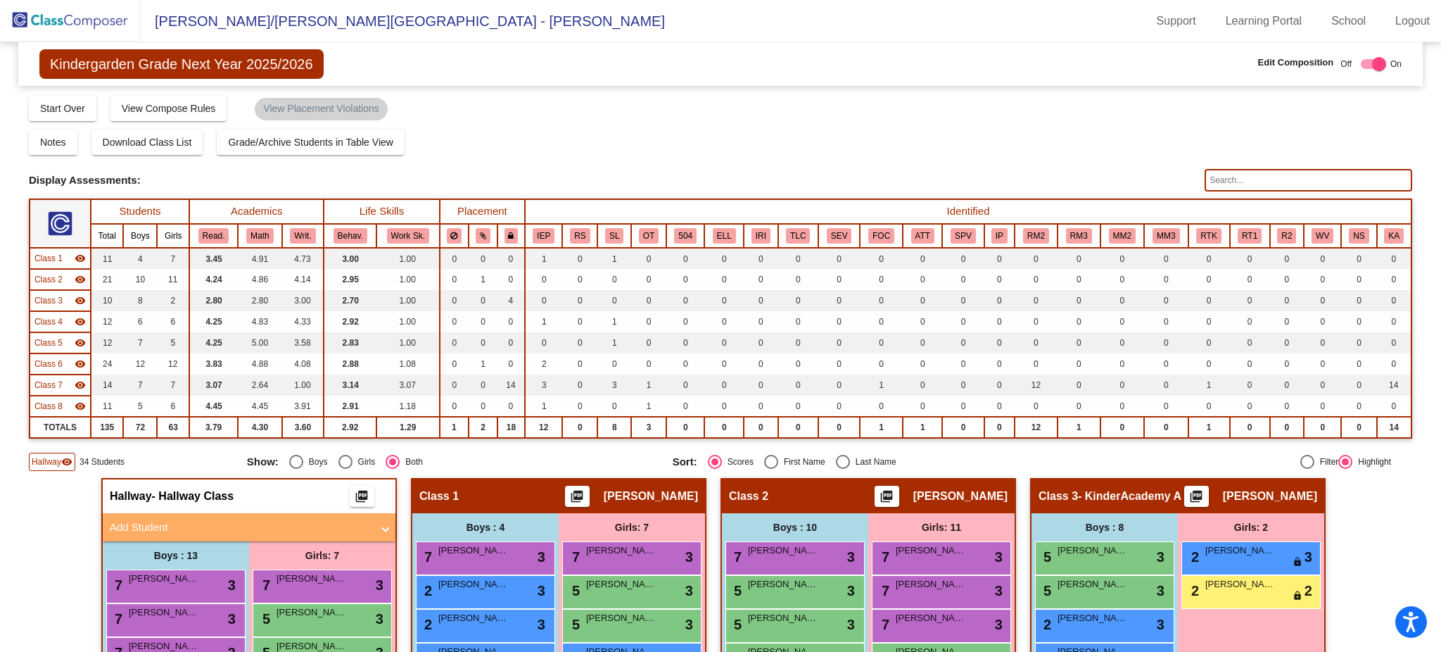
click at [1248, 178] on input "text" at bounding box center [1309, 180] width 208 height 23
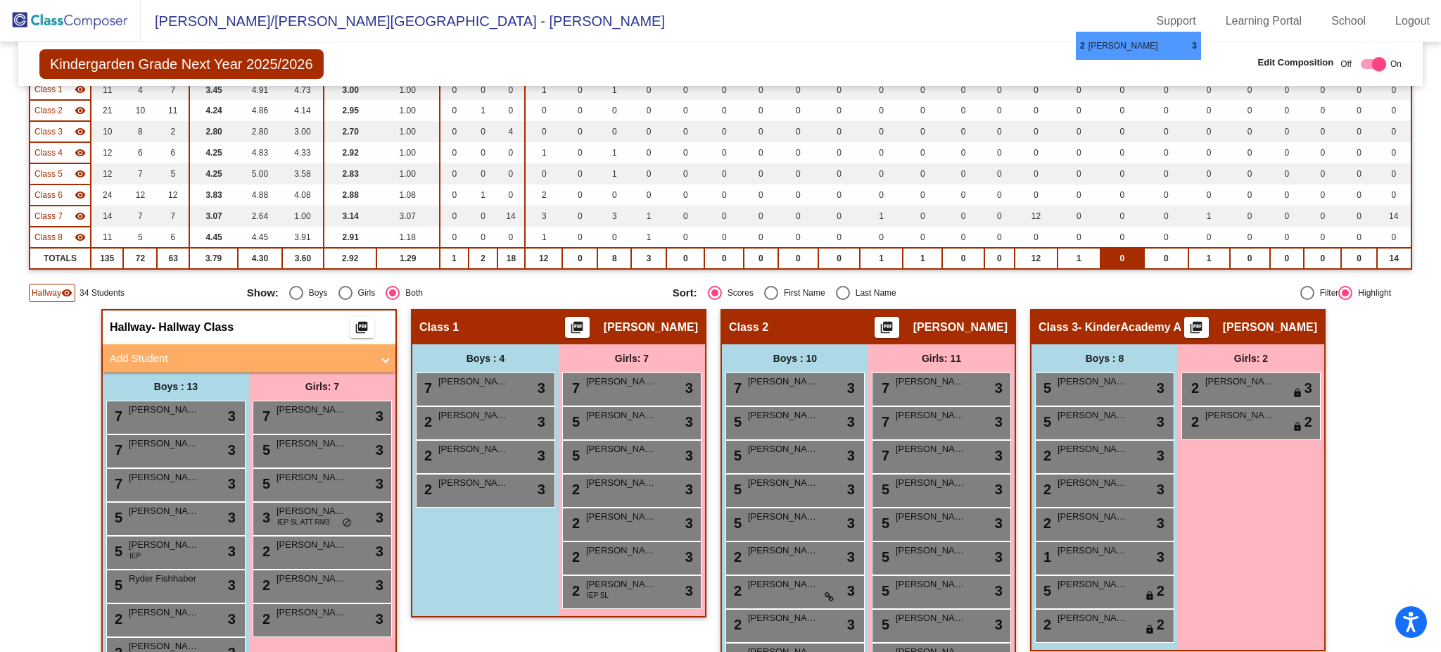
scroll to position [165, 0]
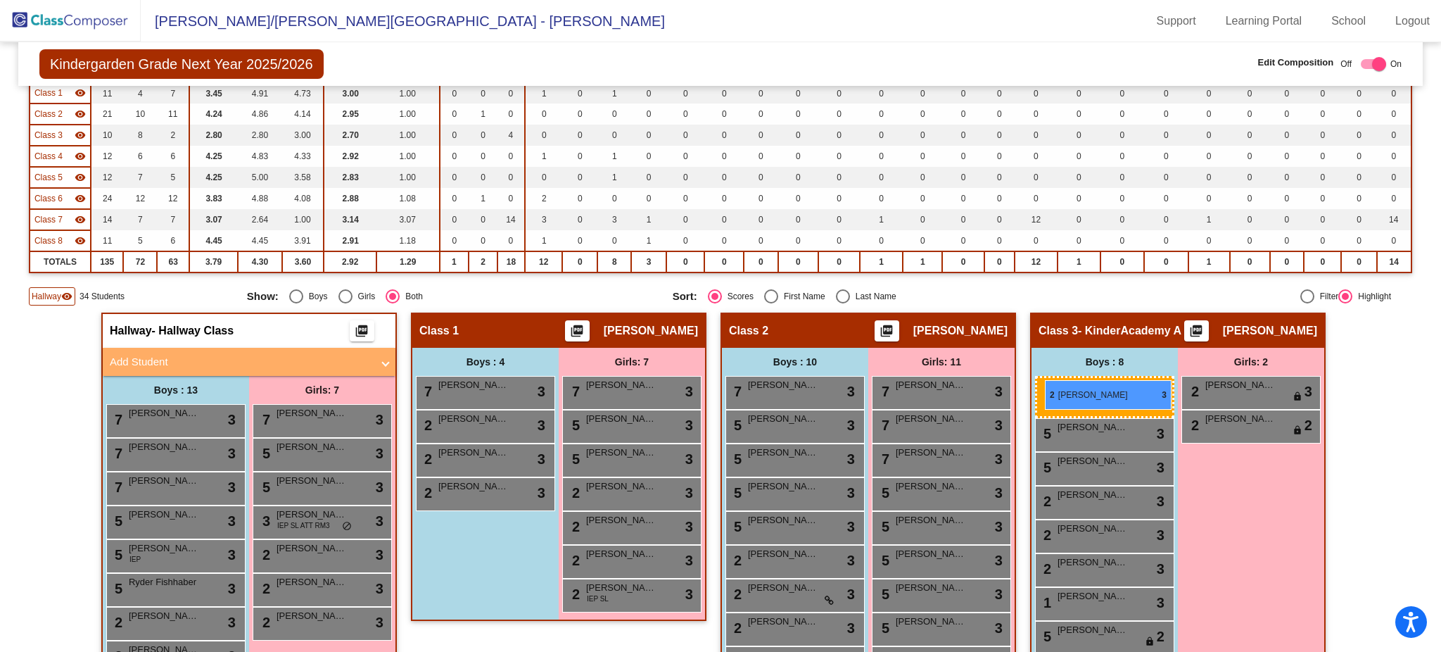
drag, startPoint x: 648, startPoint y: 538, endPoint x: 1045, endPoint y: 380, distance: 427.0
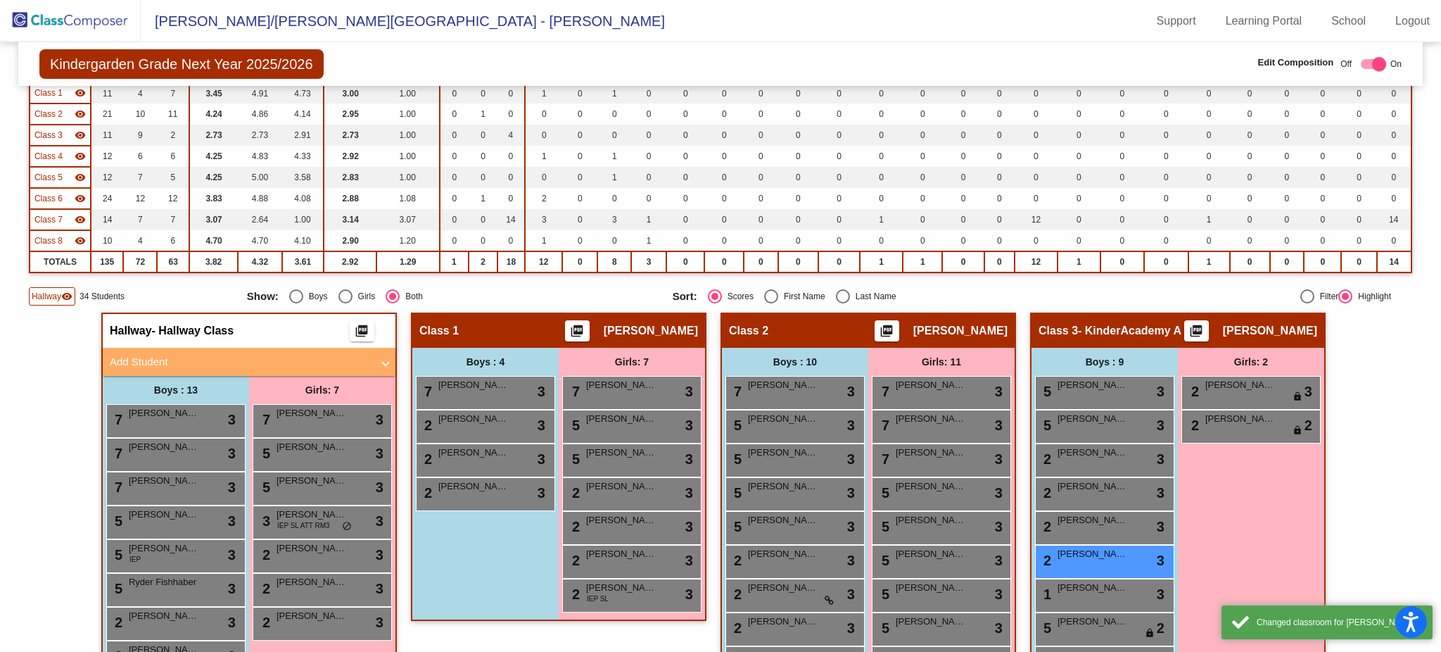
click at [395, 534] on div "Girls: 2 2 Theola Kirby lock do_not_disturb_alt 3 2 Eleanor Thome lock do_not_d…" at bounding box center [322, 613] width 146 height 474
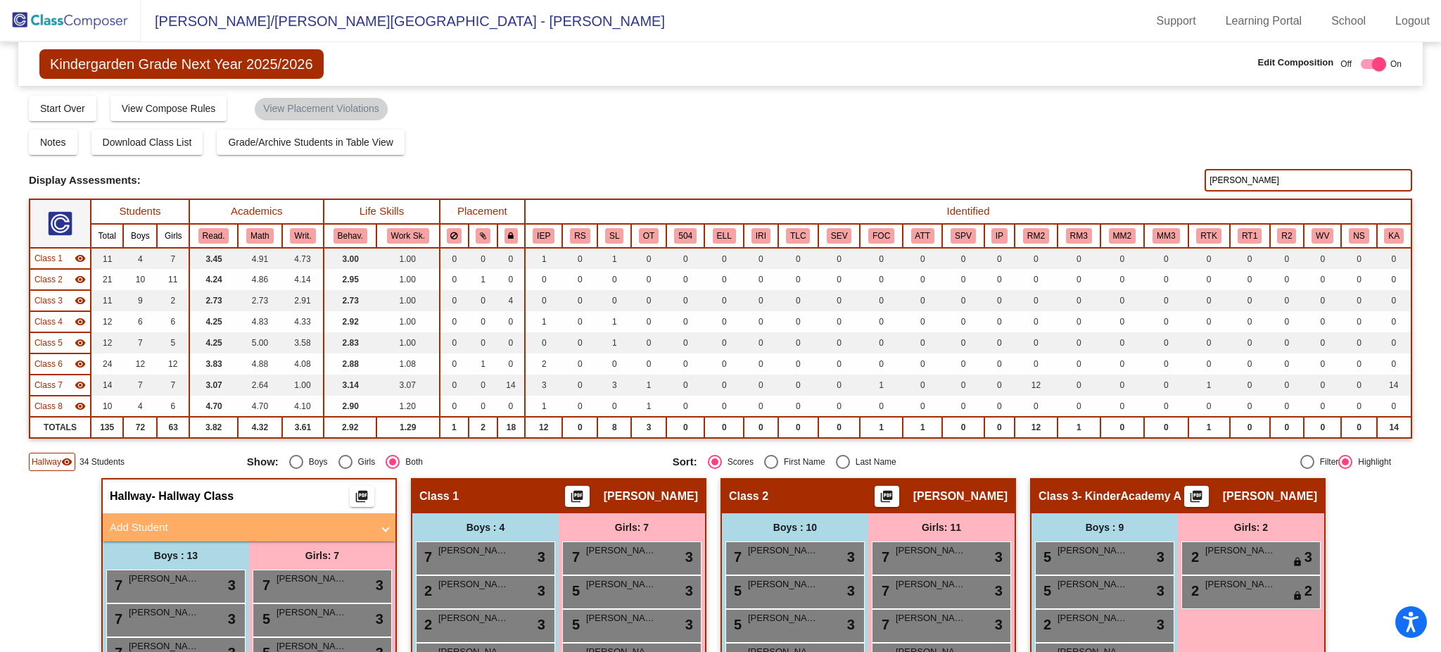
click at [1229, 184] on input "arthur" at bounding box center [1309, 180] width 208 height 23
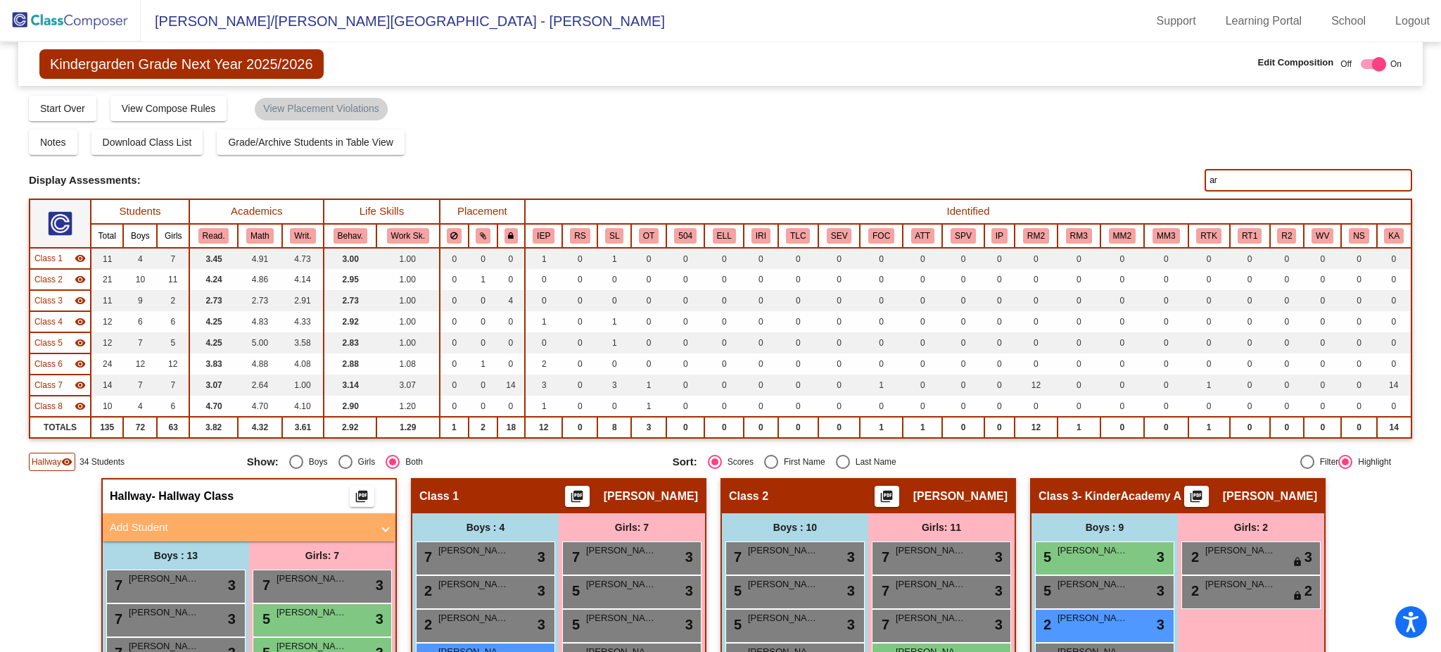
type input "a"
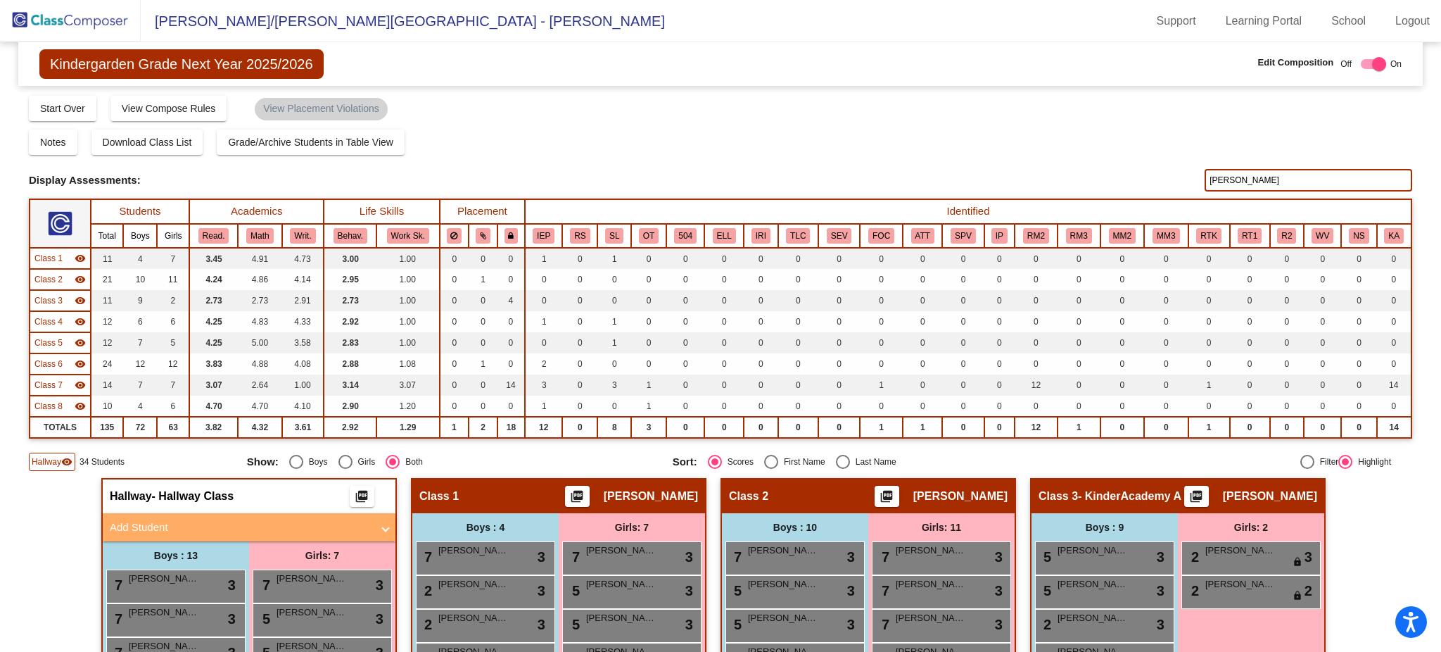
click at [1229, 177] on input "ryker" at bounding box center [1309, 180] width 208 height 23
click at [1206, 185] on input "rrhyder" at bounding box center [1309, 180] width 208 height 23
click at [1239, 182] on input "rhyder" at bounding box center [1309, 180] width 208 height 23
type input "r"
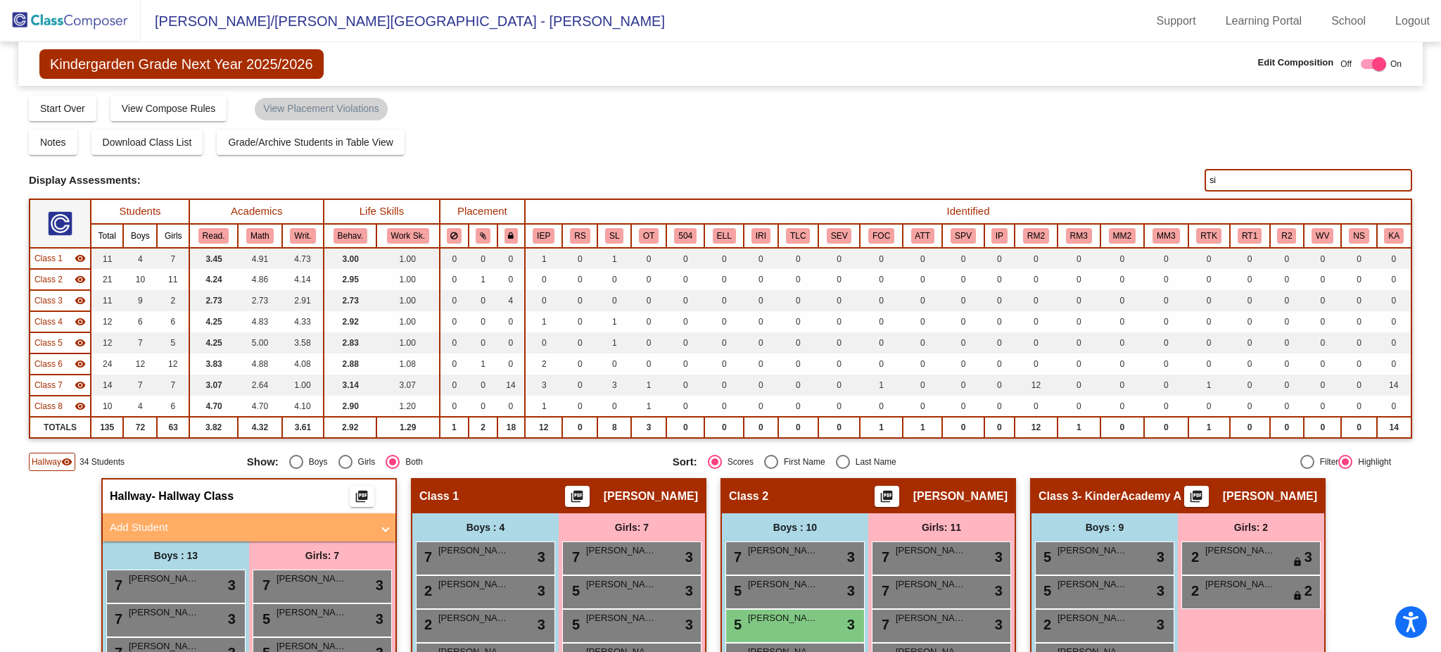
type input "s"
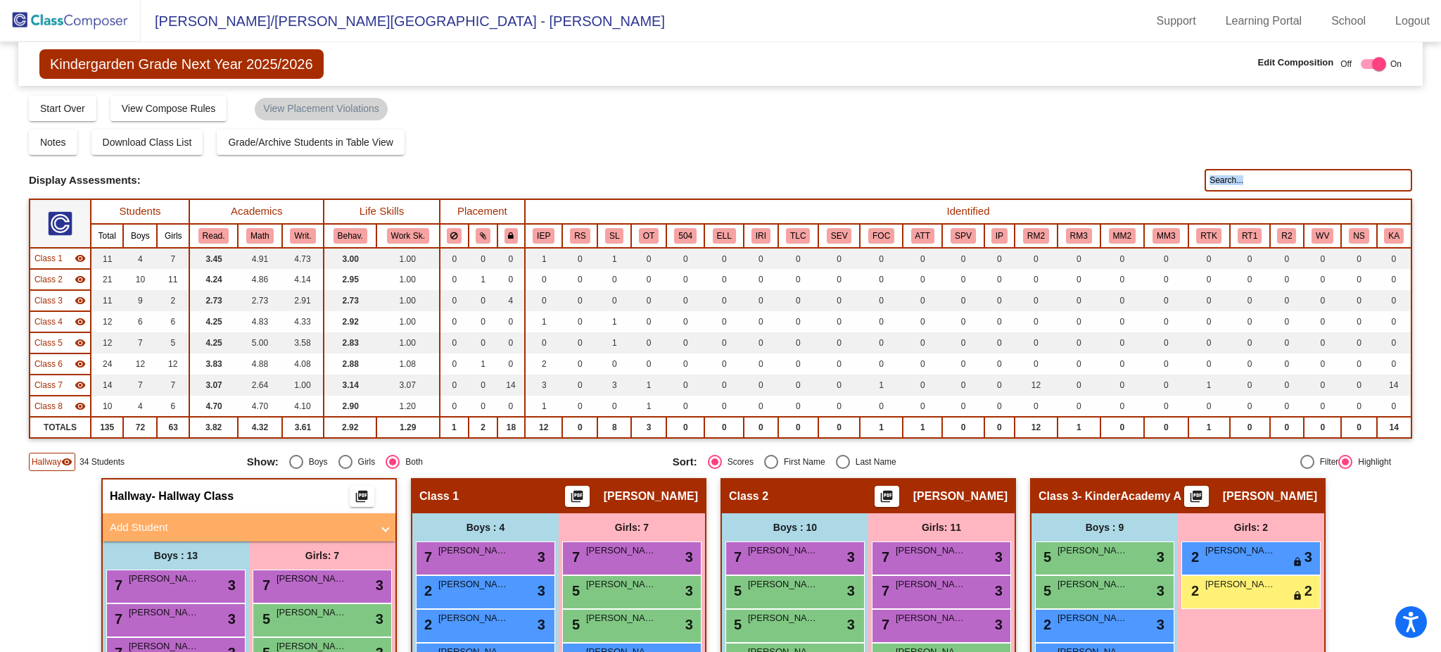
drag, startPoint x: 1434, startPoint y: 156, endPoint x: 1424, endPoint y: 193, distance: 38.1
click at [1424, 193] on mat-sidenav-content "Kindergarden Grade Next Year 2025/2026 Edit Composition Off On Incoming Digital…" at bounding box center [720, 346] width 1441 height 609
click at [1251, 176] on input "text" at bounding box center [1309, 180] width 208 height 23
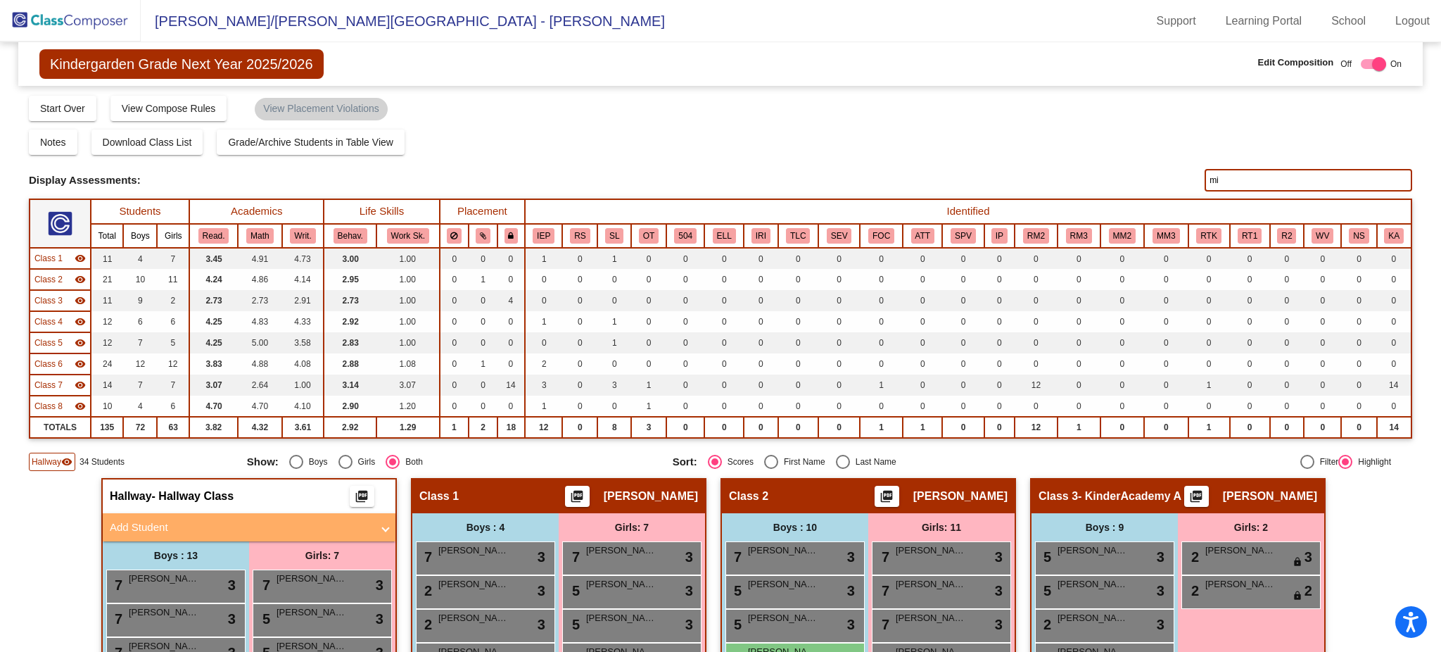
type input "m"
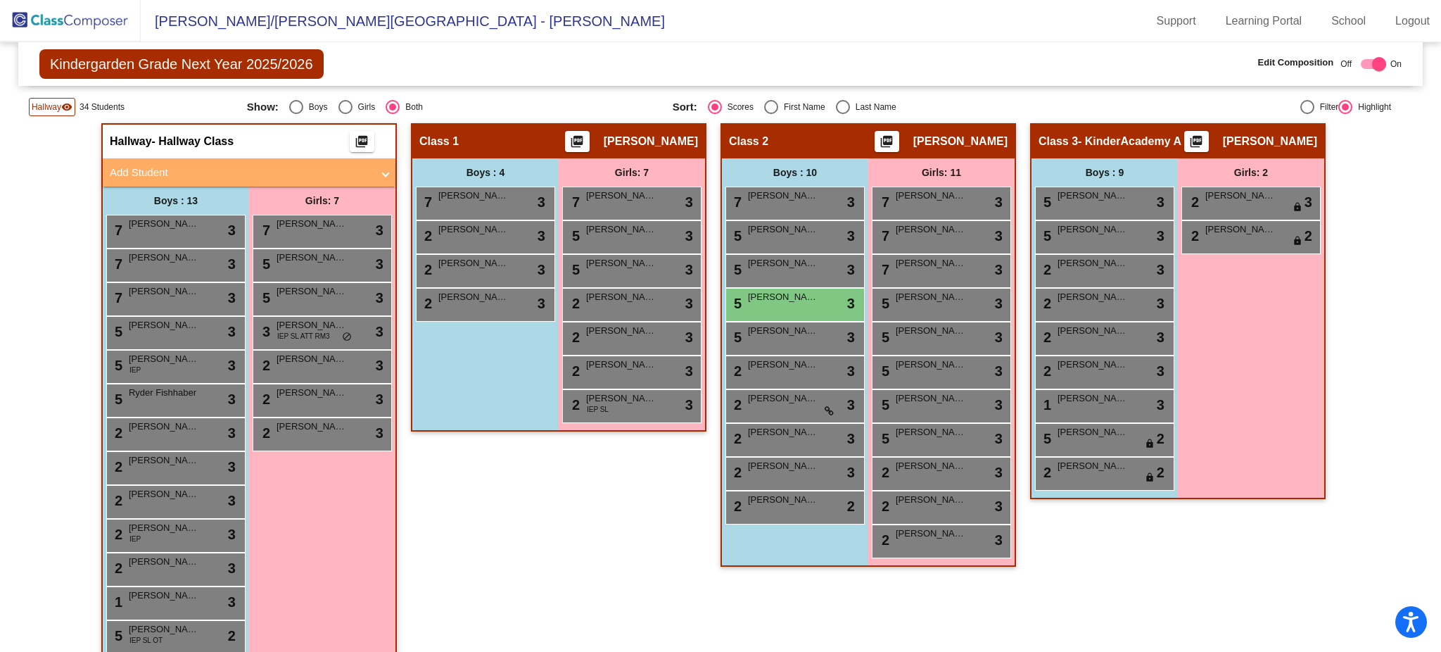
scroll to position [329, 0]
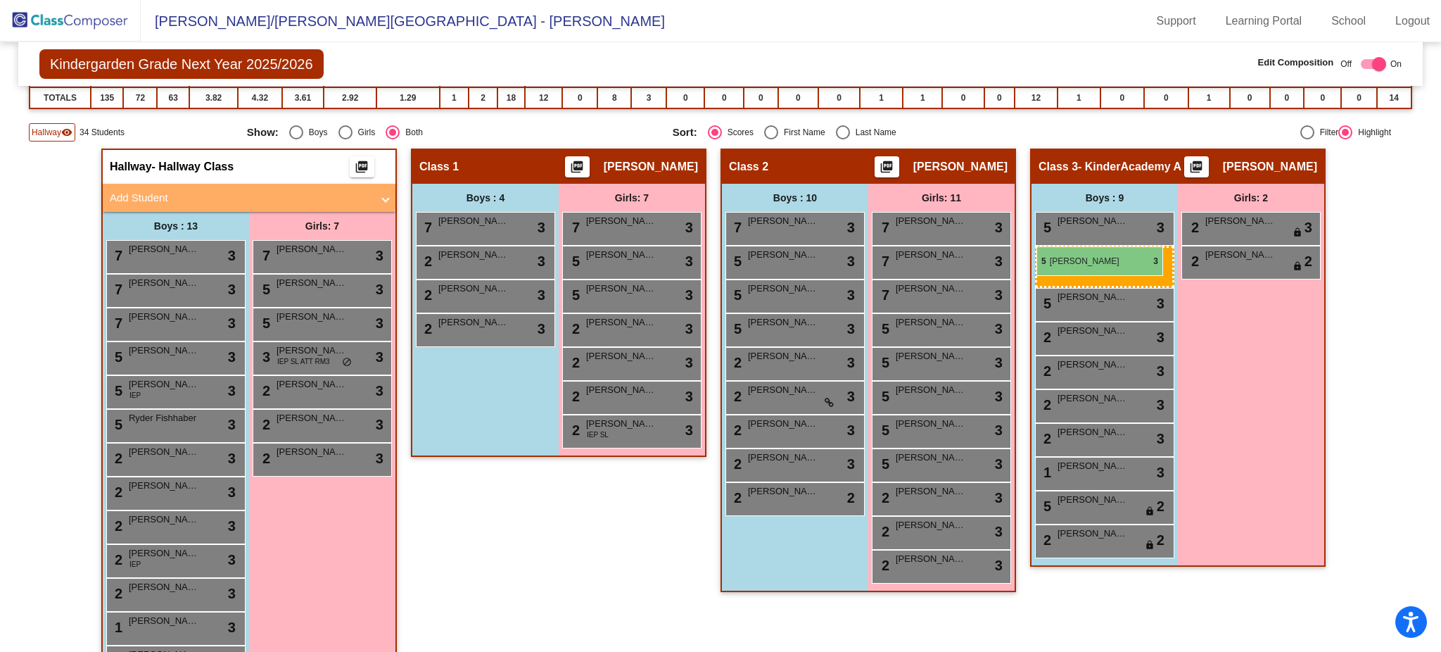
drag, startPoint x: 762, startPoint y: 321, endPoint x: 1037, endPoint y: 246, distance: 284.4
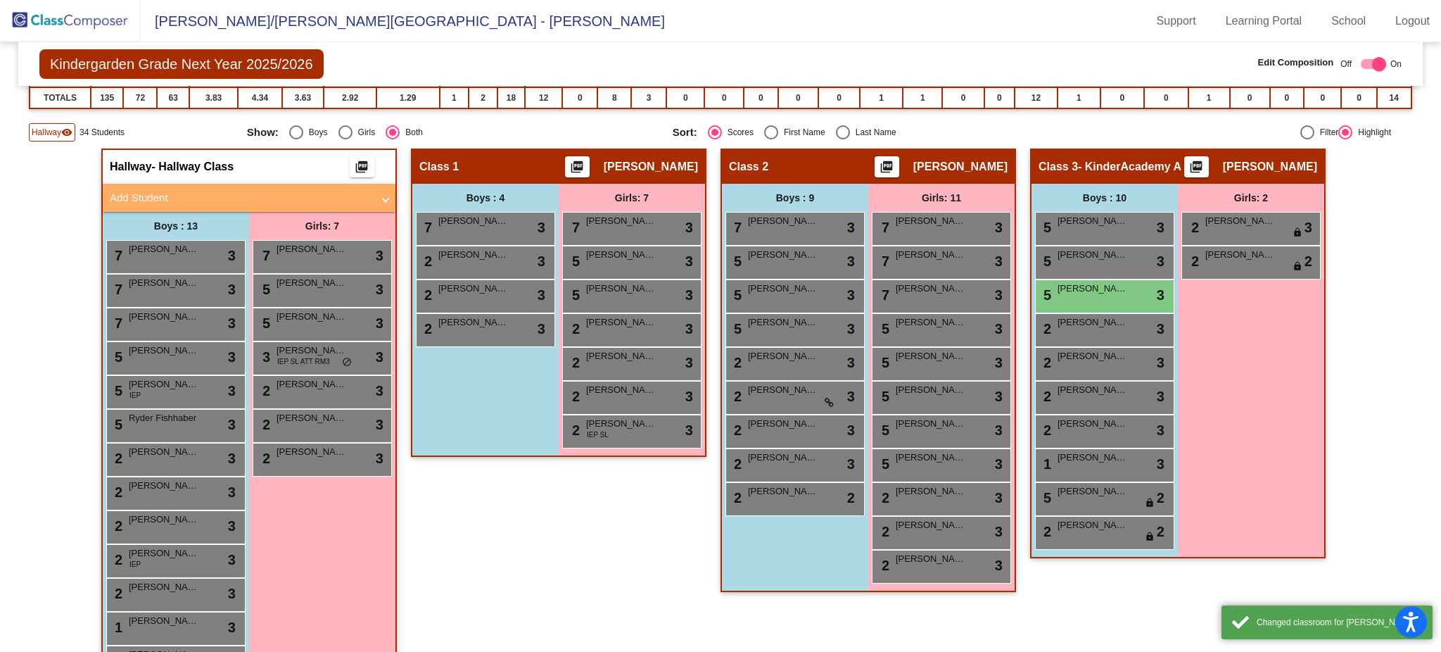
scroll to position [0, 0]
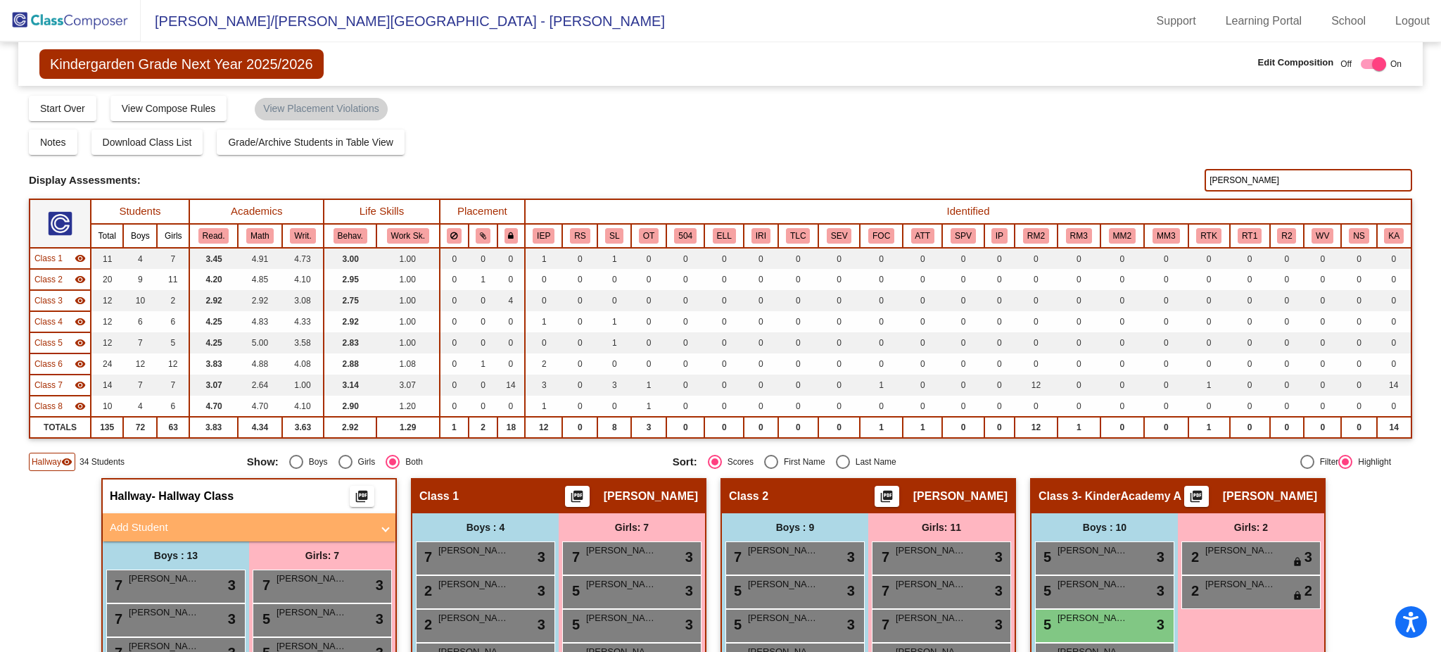
click at [1243, 175] on input "[PERSON_NAME]" at bounding box center [1309, 180] width 208 height 23
type input "o"
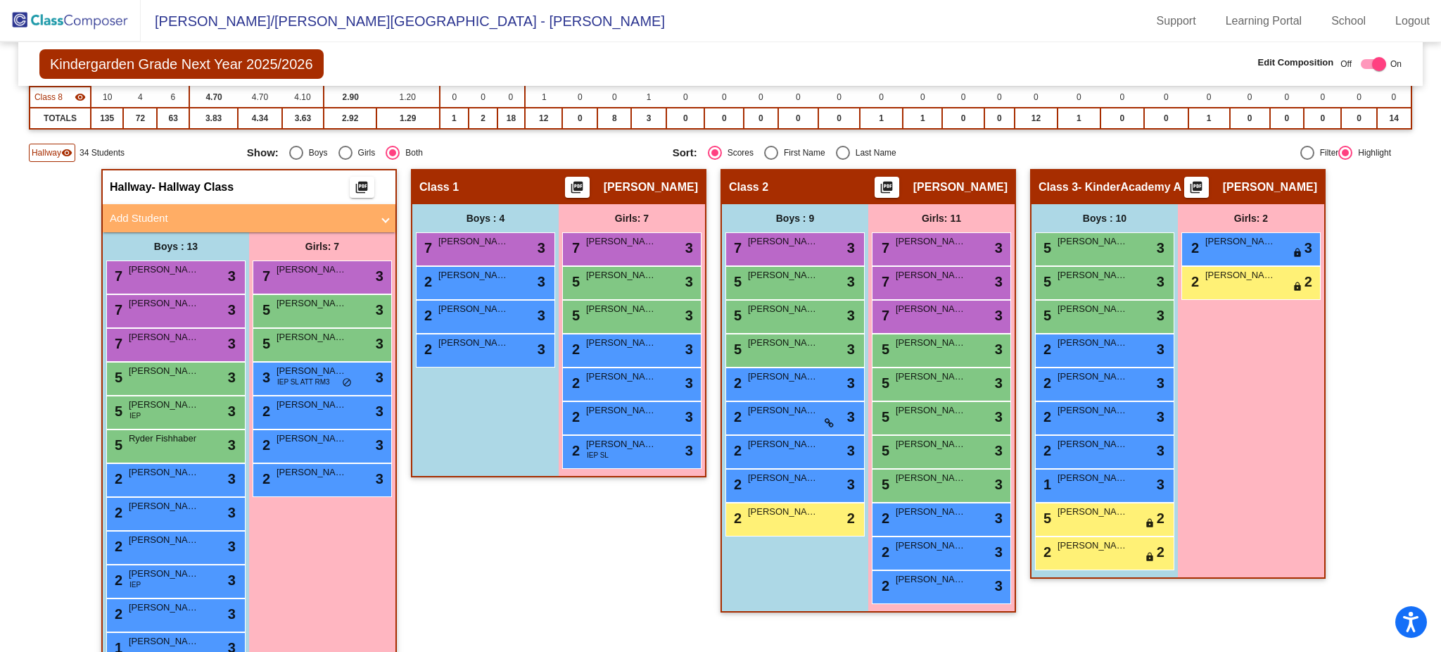
scroll to position [317, 0]
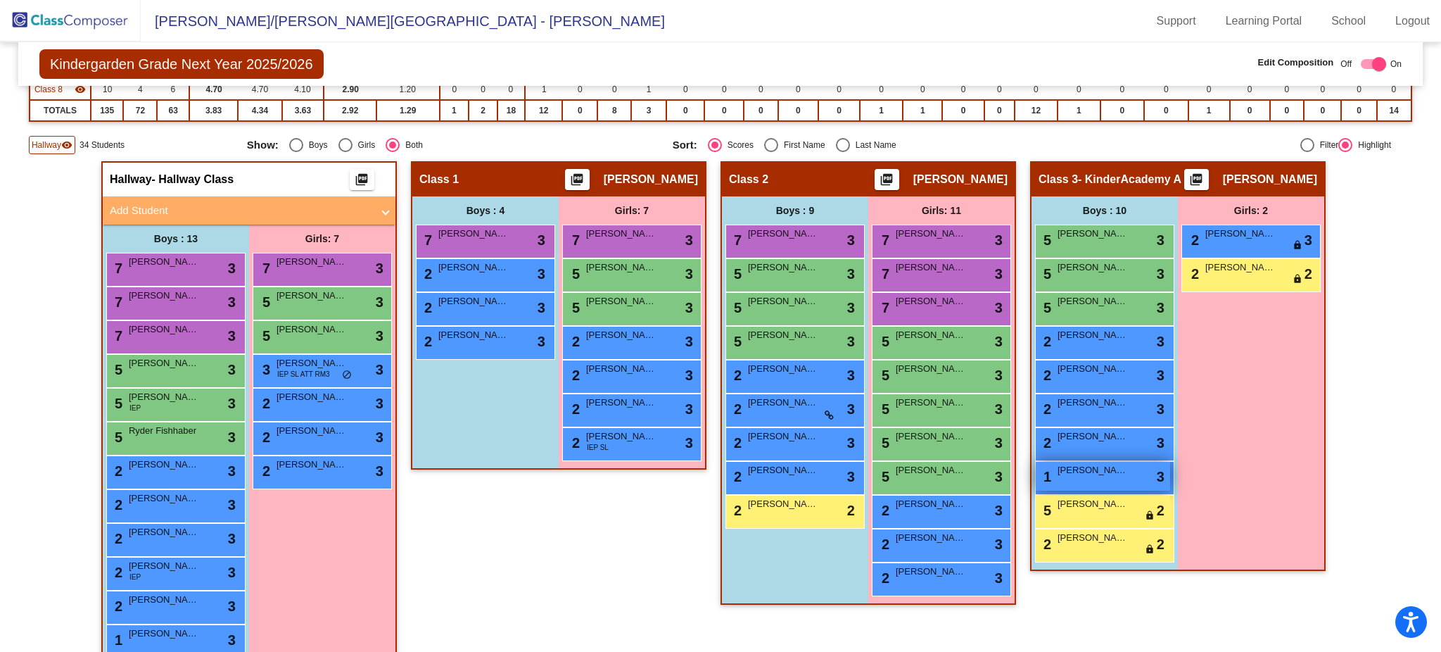
click at [1157, 476] on span "3" at bounding box center [1161, 476] width 8 height 21
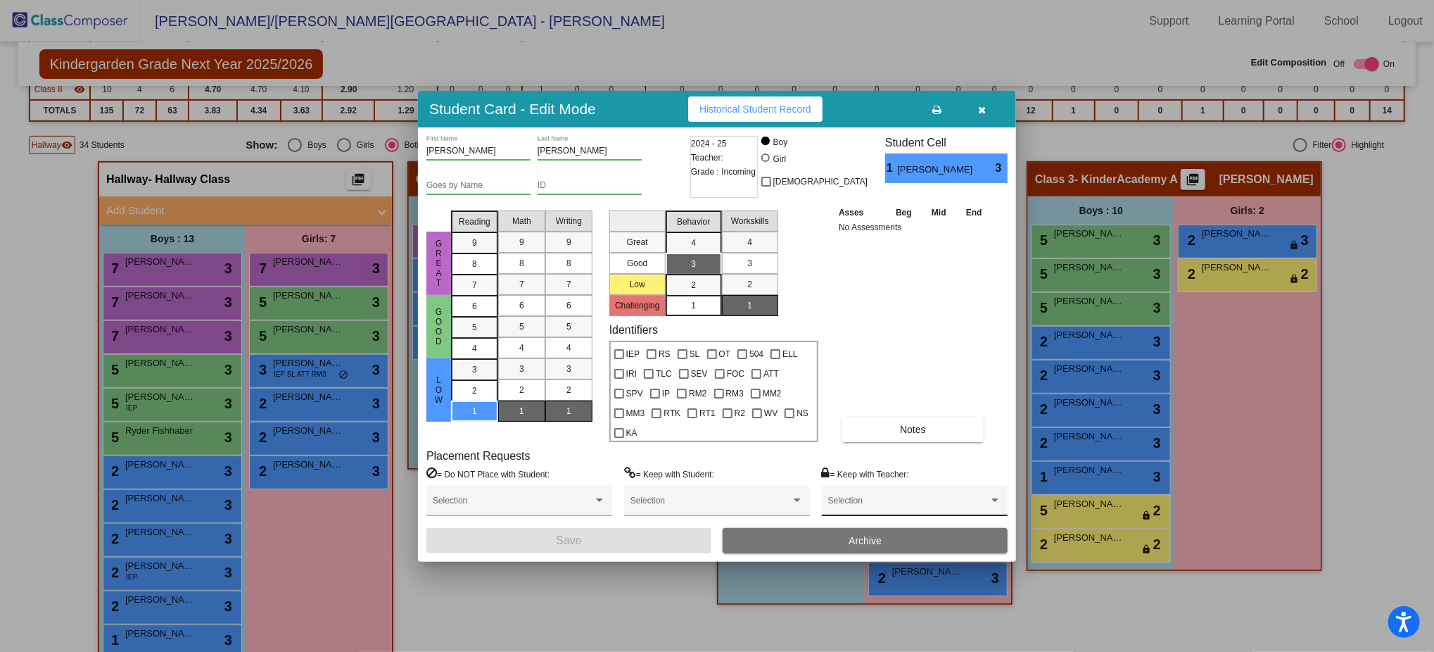
click at [884, 500] on div "Selection" at bounding box center [914, 503] width 173 height 25
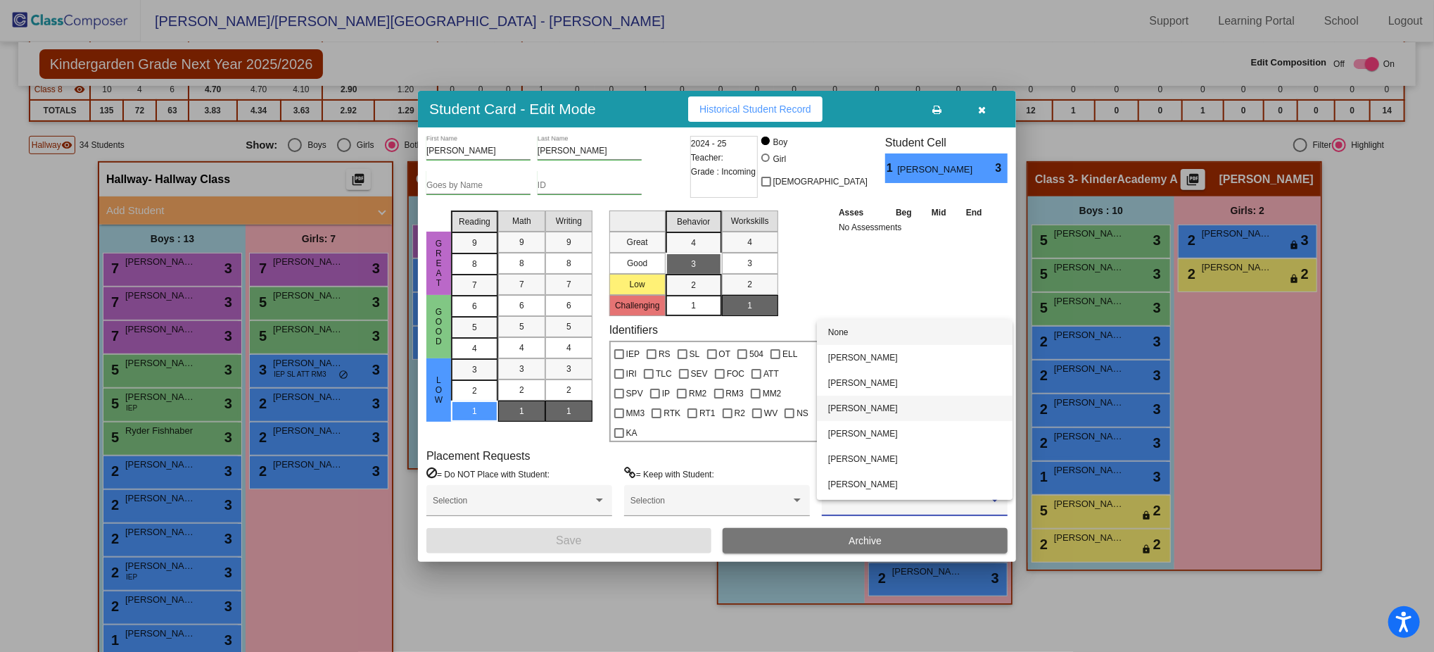
click at [878, 404] on span "[PERSON_NAME]" at bounding box center [914, 407] width 173 height 25
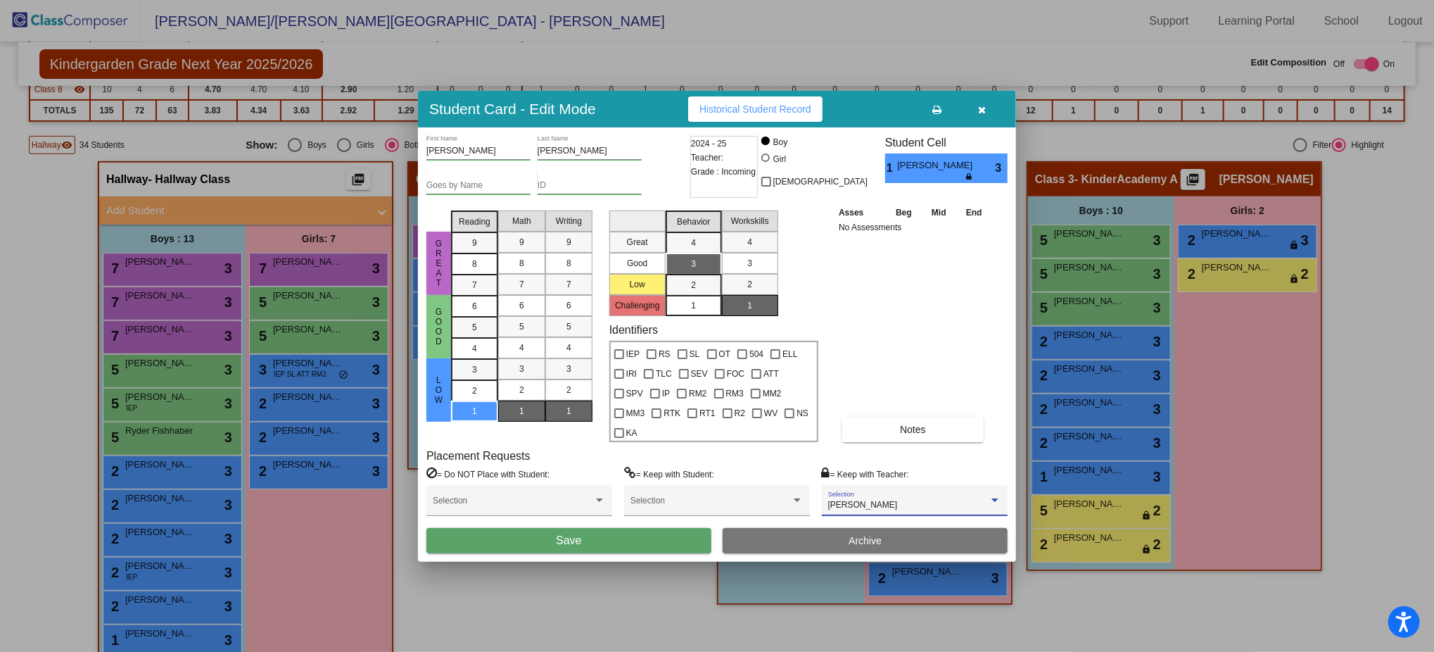
click at [647, 532] on button "Save" at bounding box center [568, 540] width 285 height 25
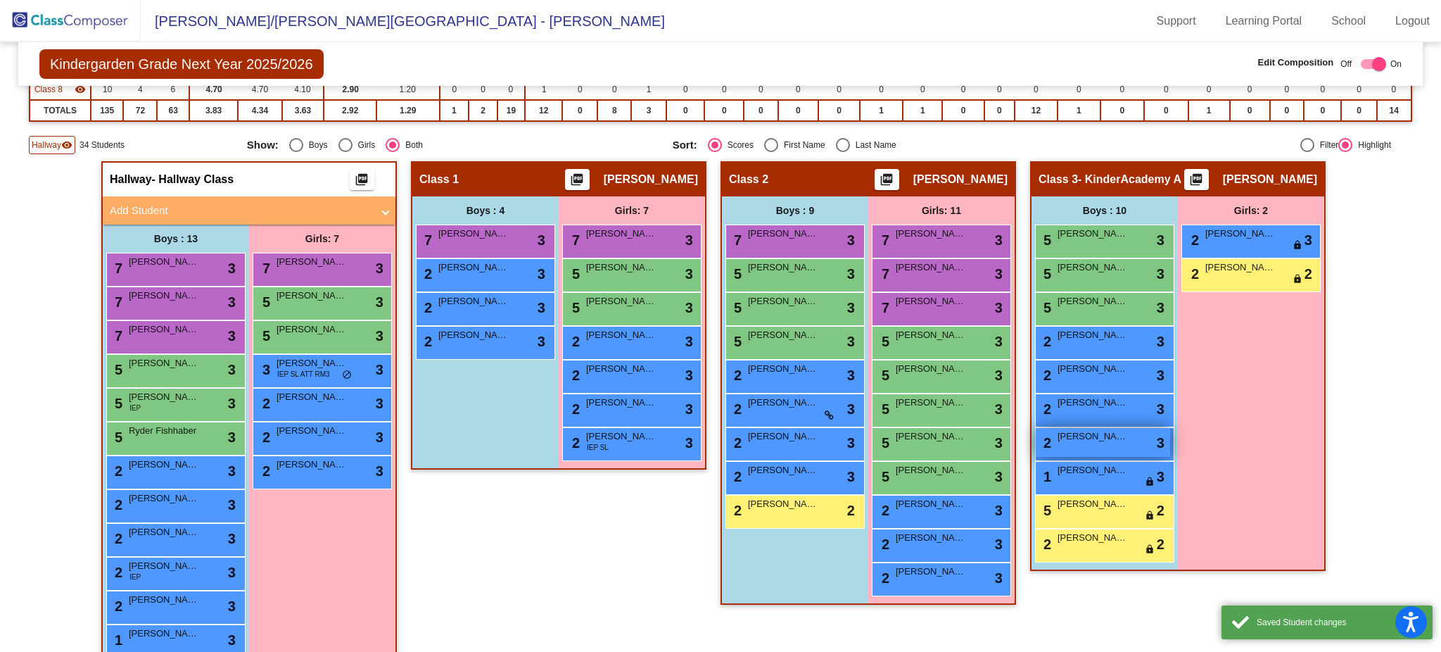
click at [1139, 435] on div "2 Arthur Pennala lock do_not_disturb_alt 3" at bounding box center [1103, 442] width 134 height 29
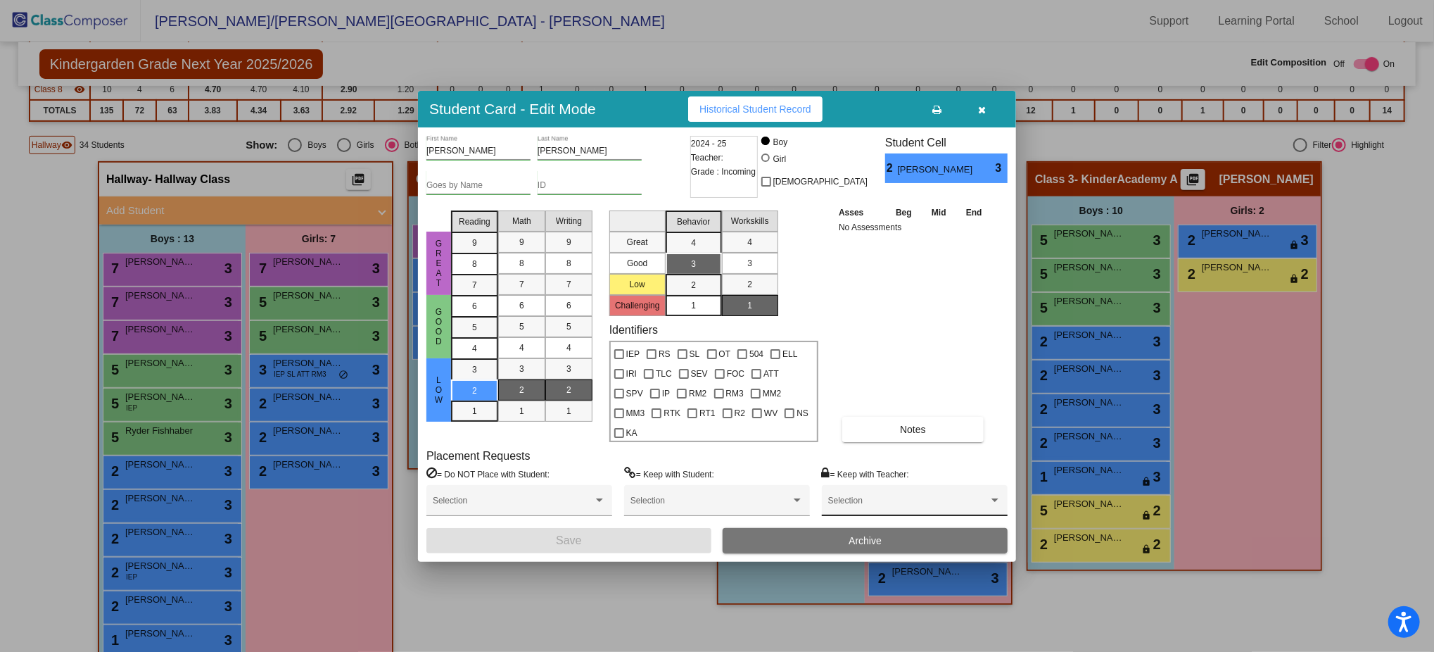
click at [908, 500] on span at bounding box center [908, 505] width 160 height 10
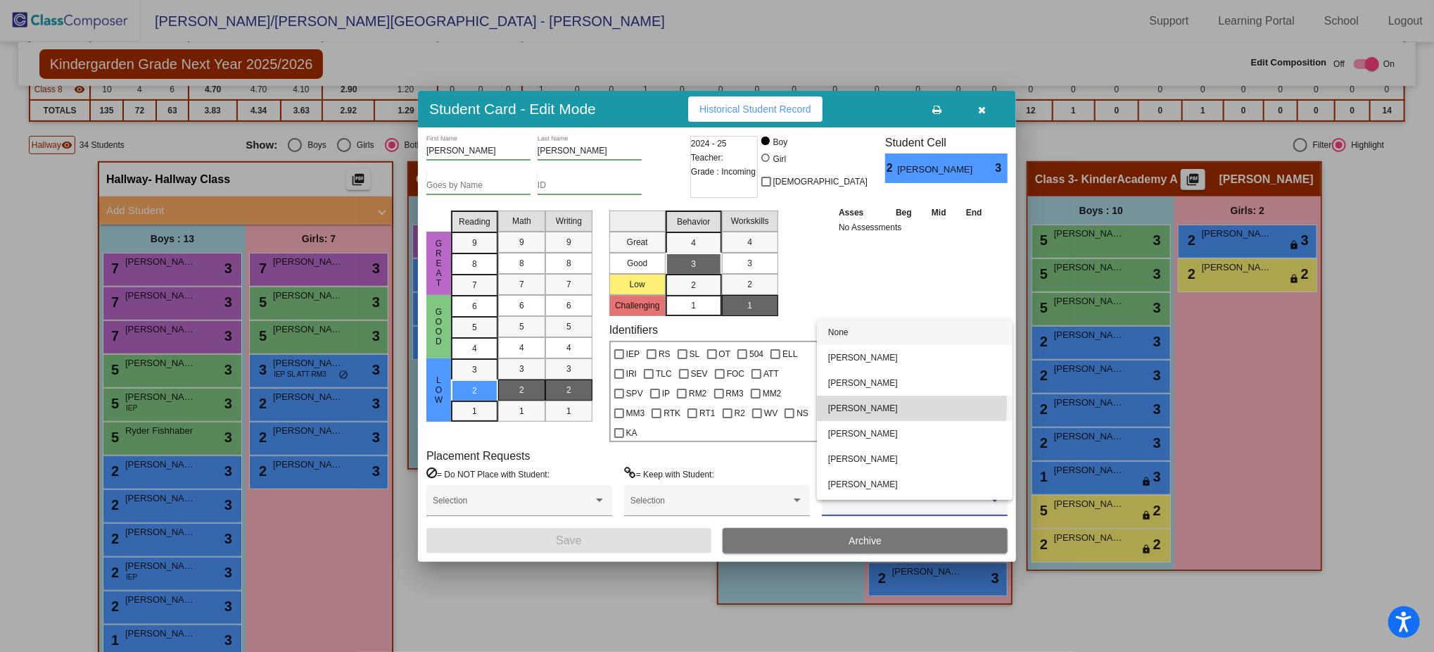
click at [908, 407] on span "[PERSON_NAME]" at bounding box center [914, 407] width 173 height 25
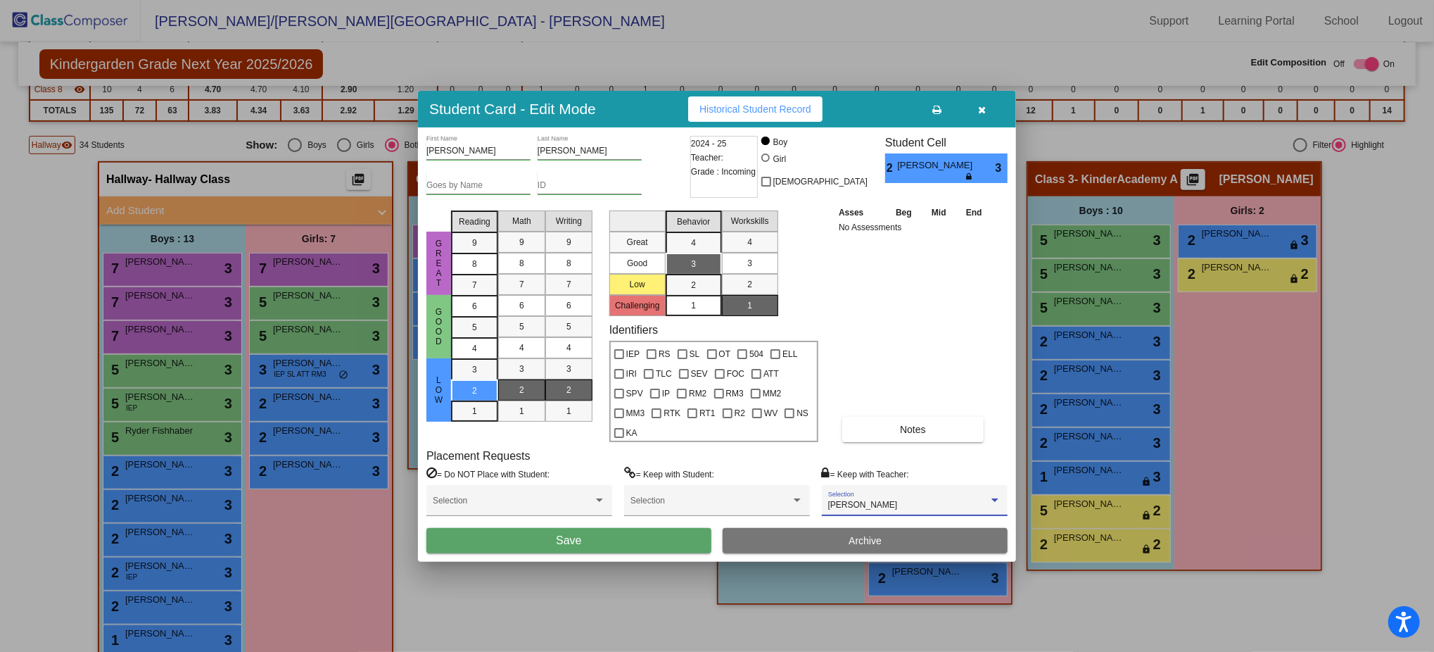
click at [657, 533] on button "Save" at bounding box center [568, 540] width 285 height 25
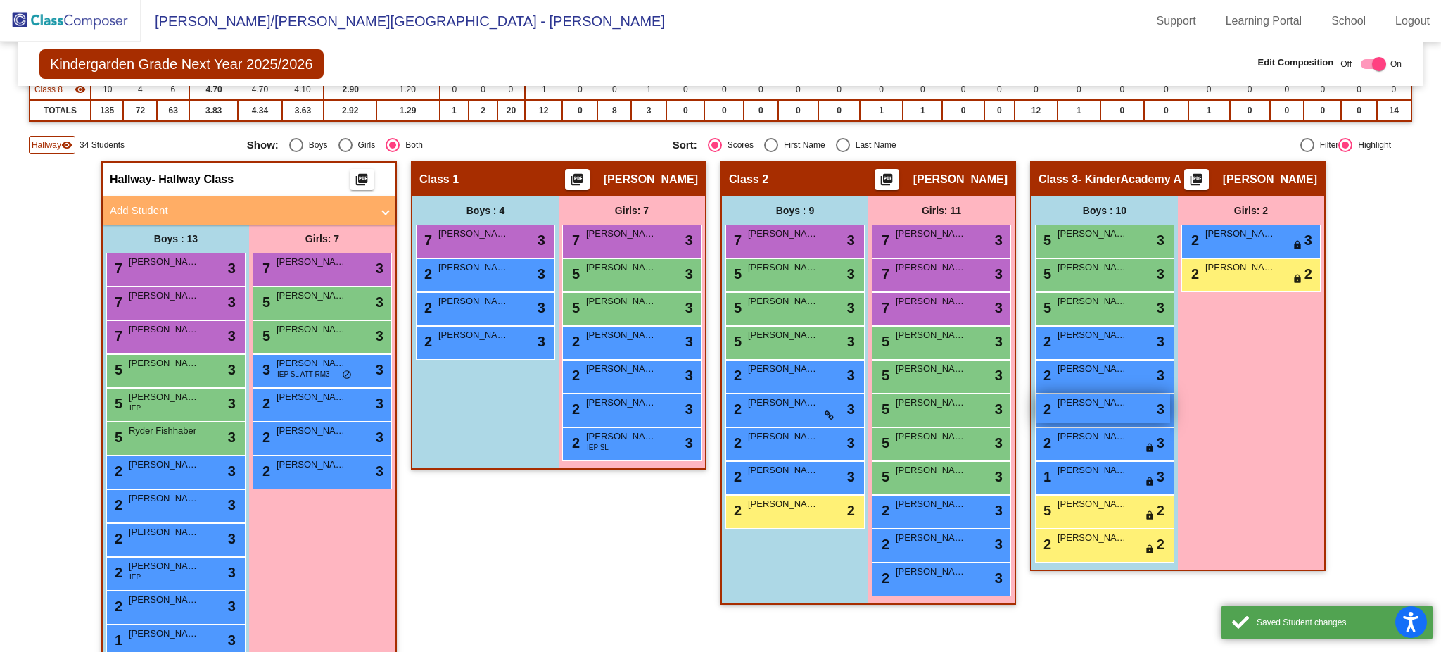
click at [1157, 405] on span "3" at bounding box center [1161, 408] width 8 height 21
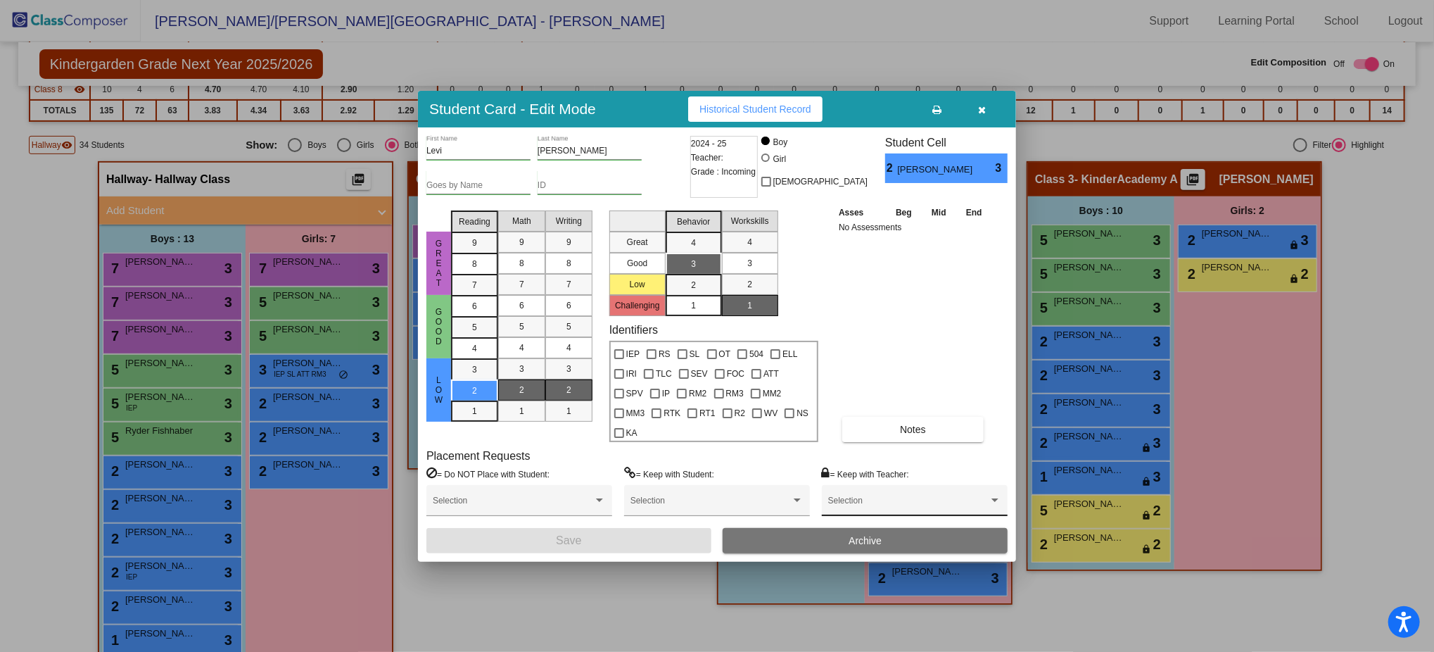
click at [883, 491] on div "Selection" at bounding box center [914, 503] width 173 height 25
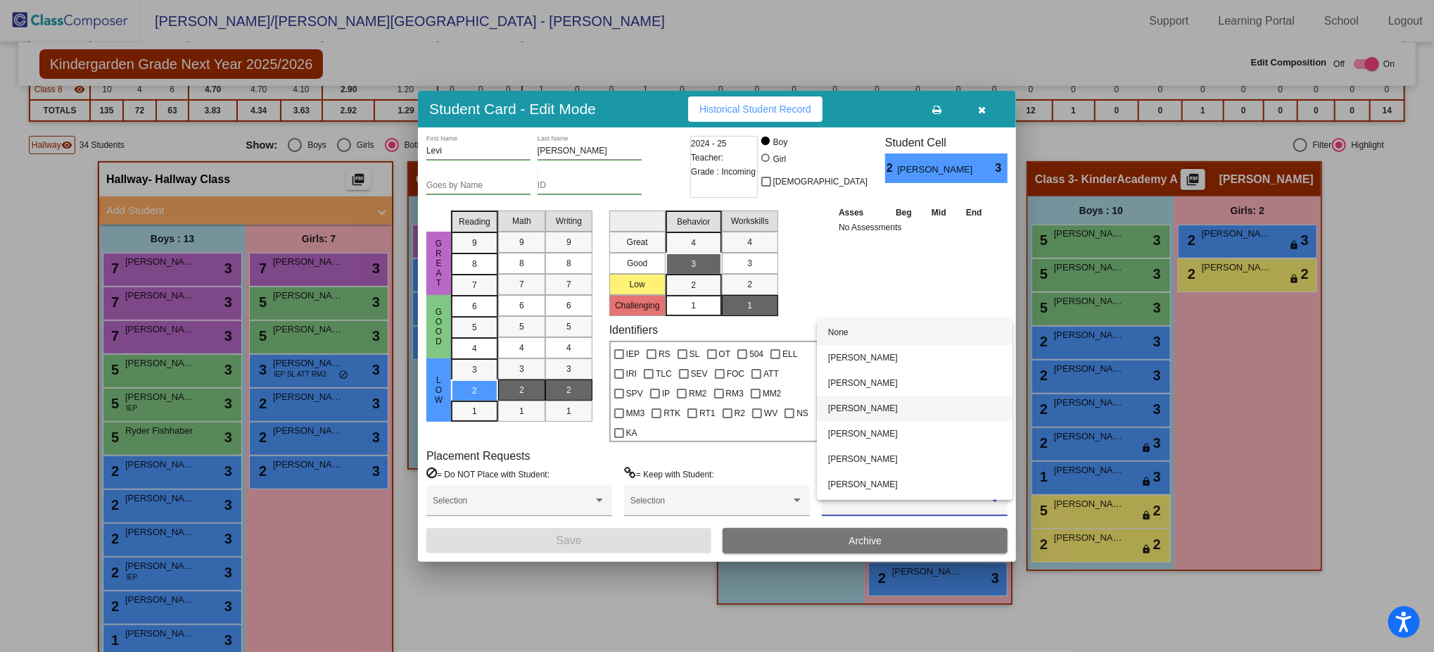
click at [871, 408] on span "[PERSON_NAME]" at bounding box center [914, 407] width 173 height 25
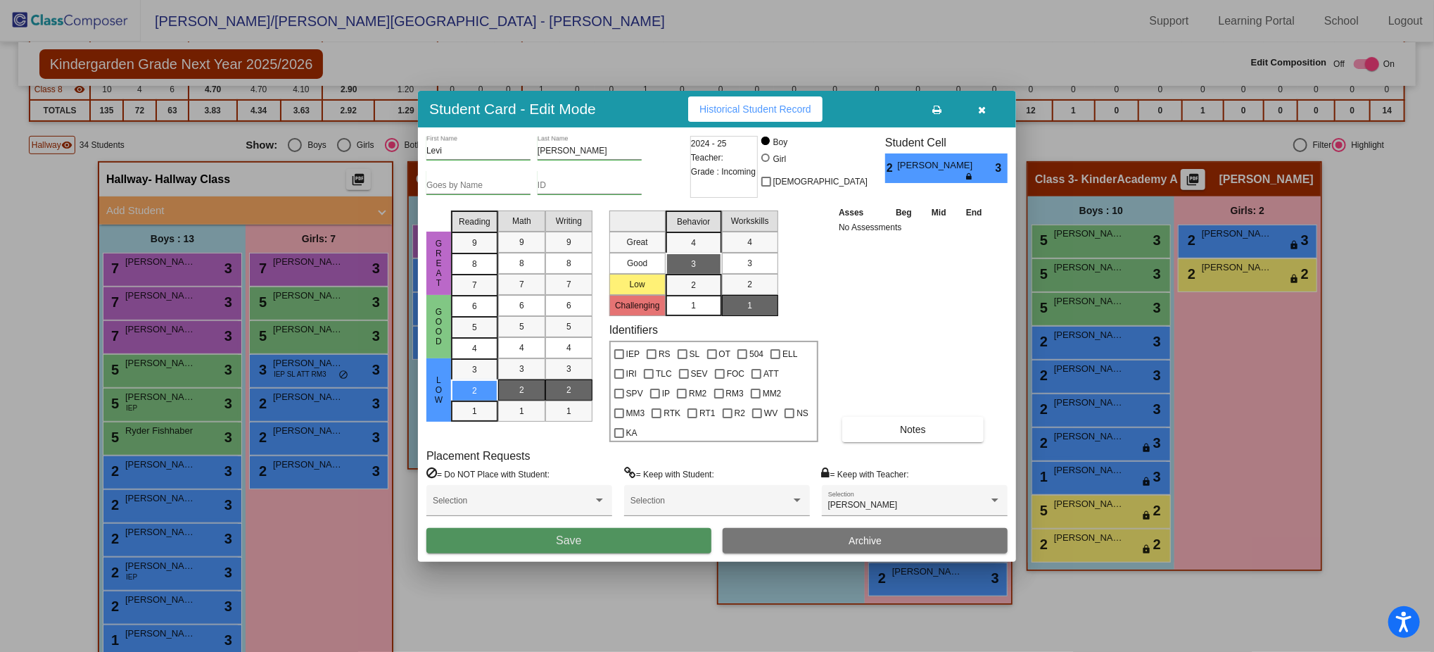
click at [613, 536] on button "Save" at bounding box center [568, 540] width 285 height 25
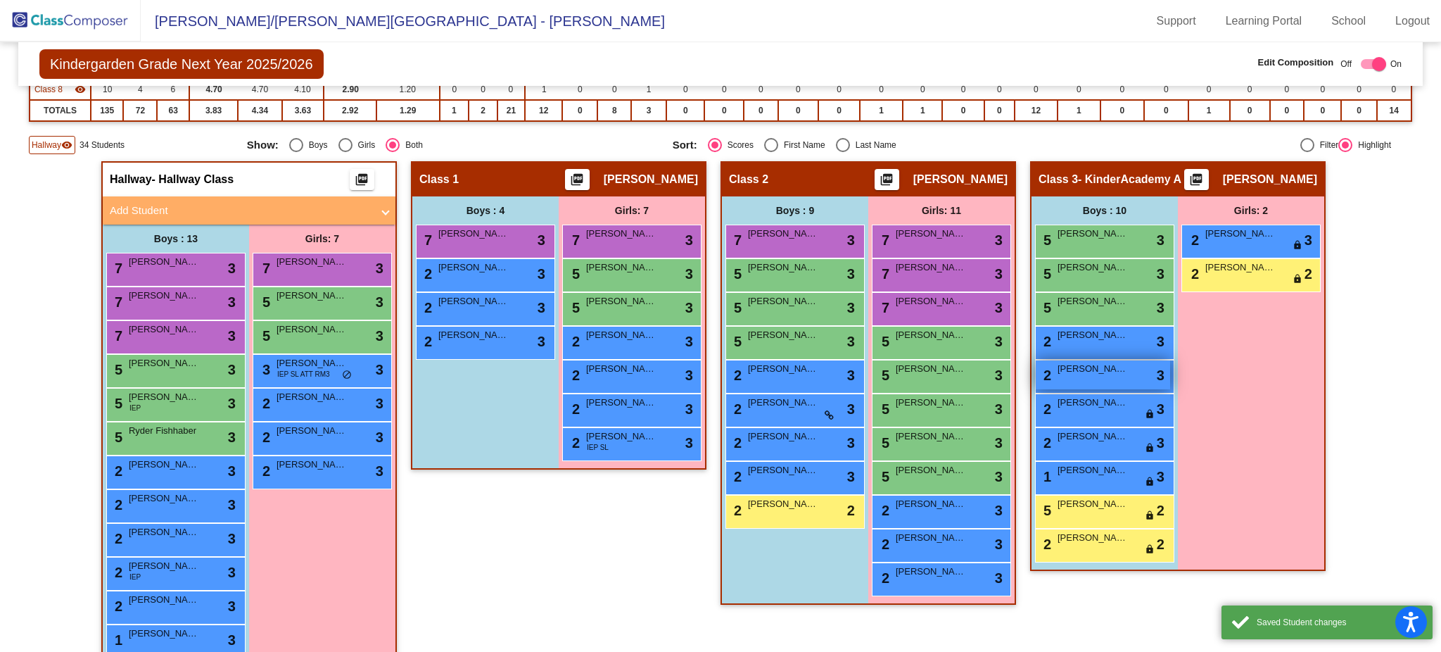
click at [1142, 375] on div "2 Weston Van Gilder lock do_not_disturb_alt 3" at bounding box center [1103, 374] width 134 height 29
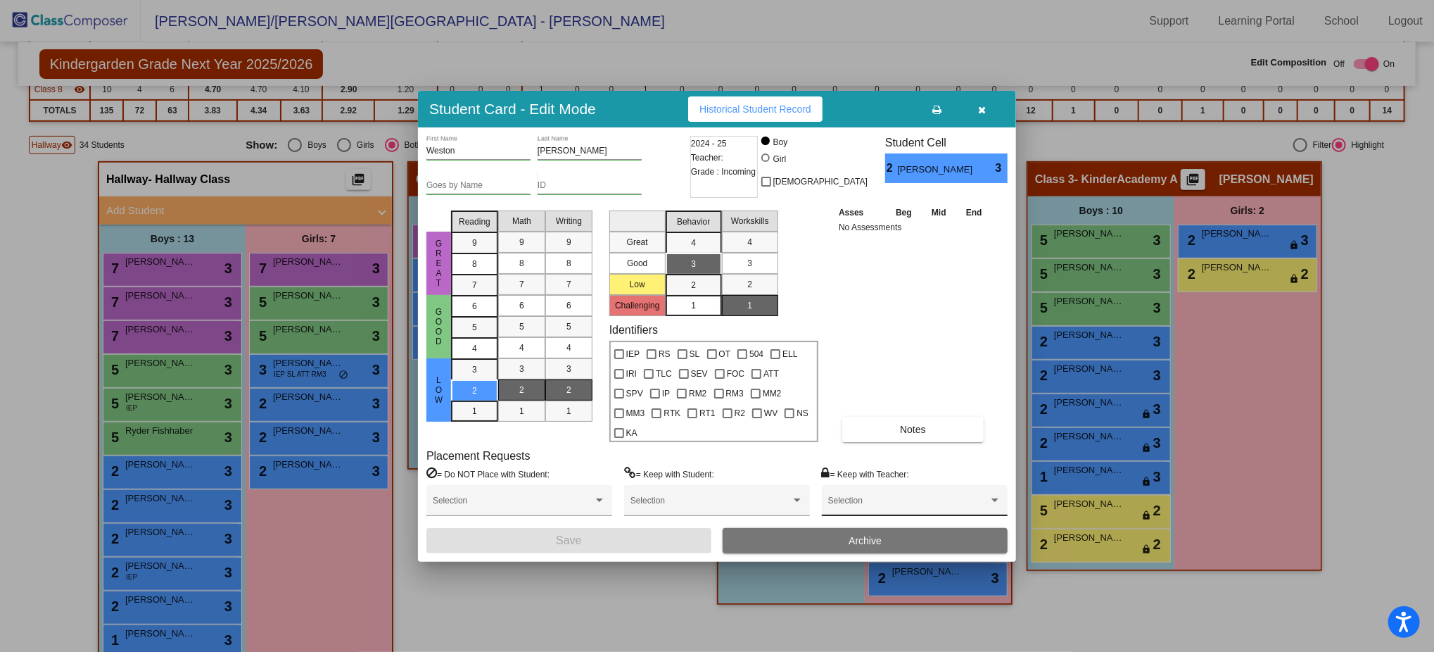
click at [862, 500] on span at bounding box center [908, 505] width 160 height 10
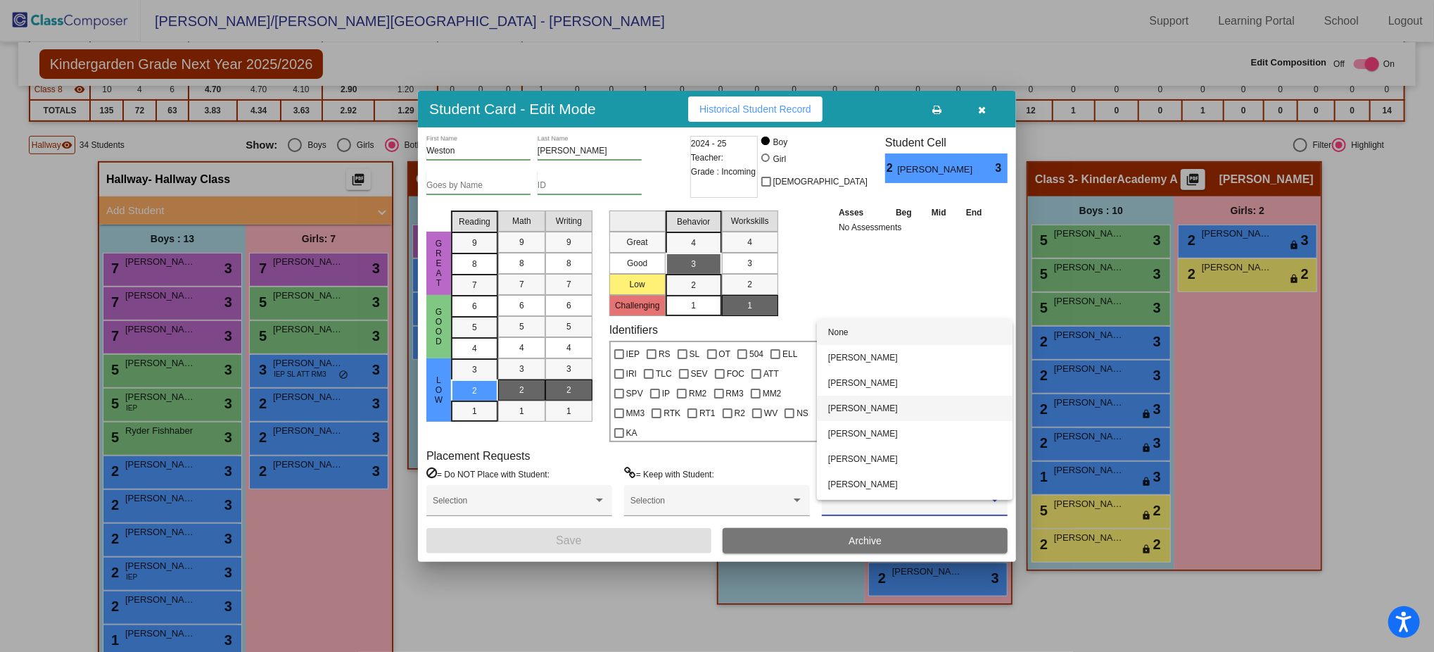
click at [906, 403] on span "[PERSON_NAME]" at bounding box center [914, 407] width 173 height 25
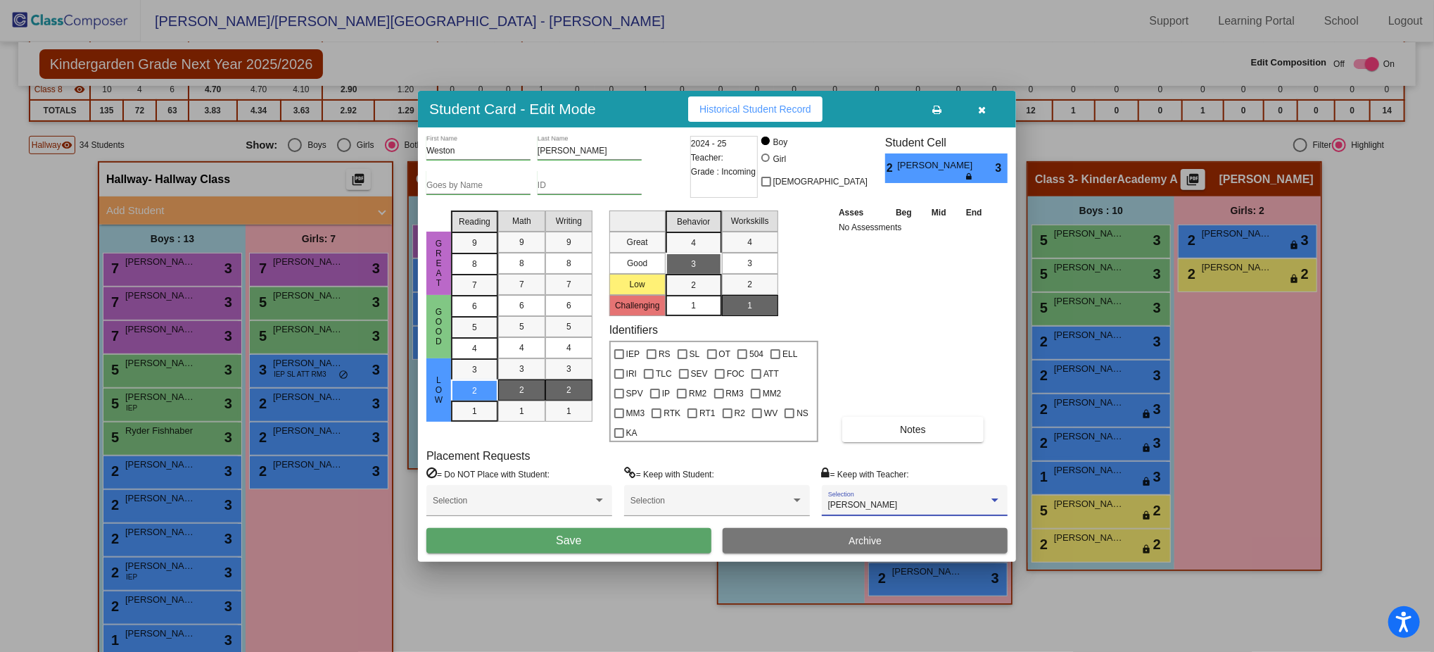
click at [647, 533] on button "Save" at bounding box center [568, 540] width 285 height 25
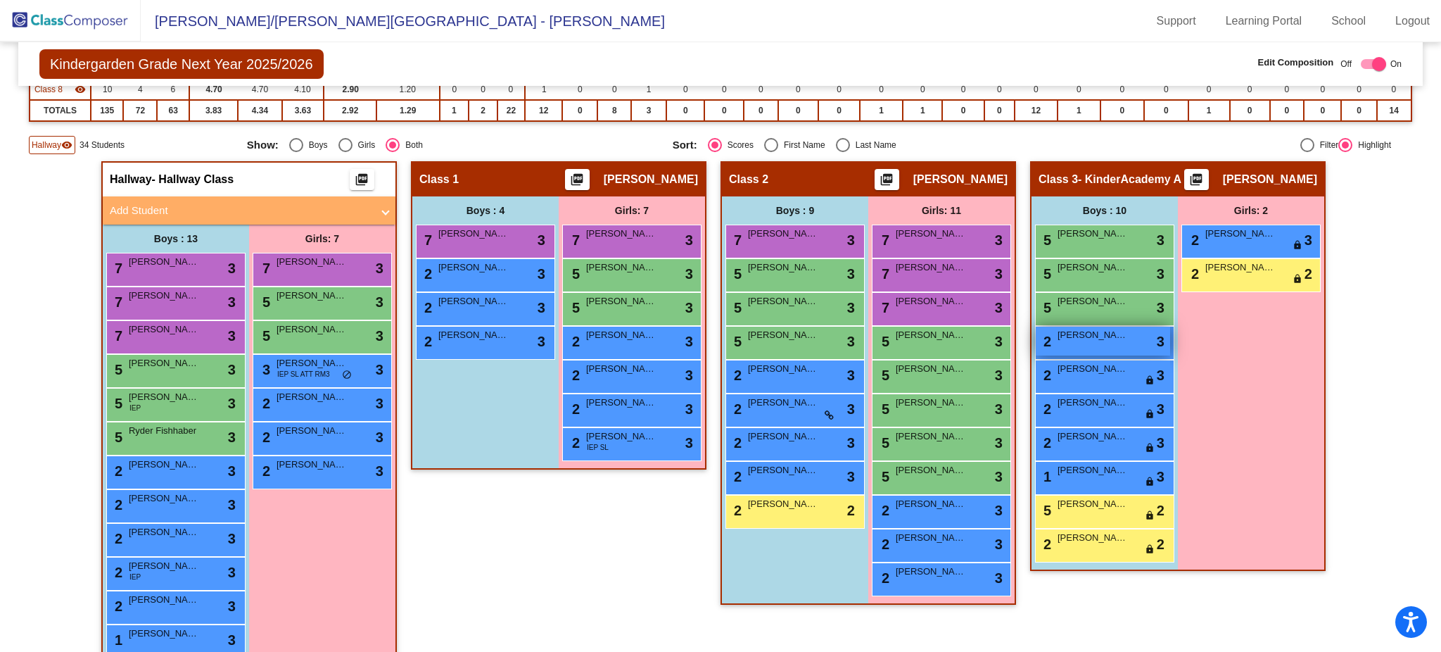
click at [1151, 344] on div "2 Liam Farnsworth lock do_not_disturb_alt 3" at bounding box center [1103, 341] width 134 height 29
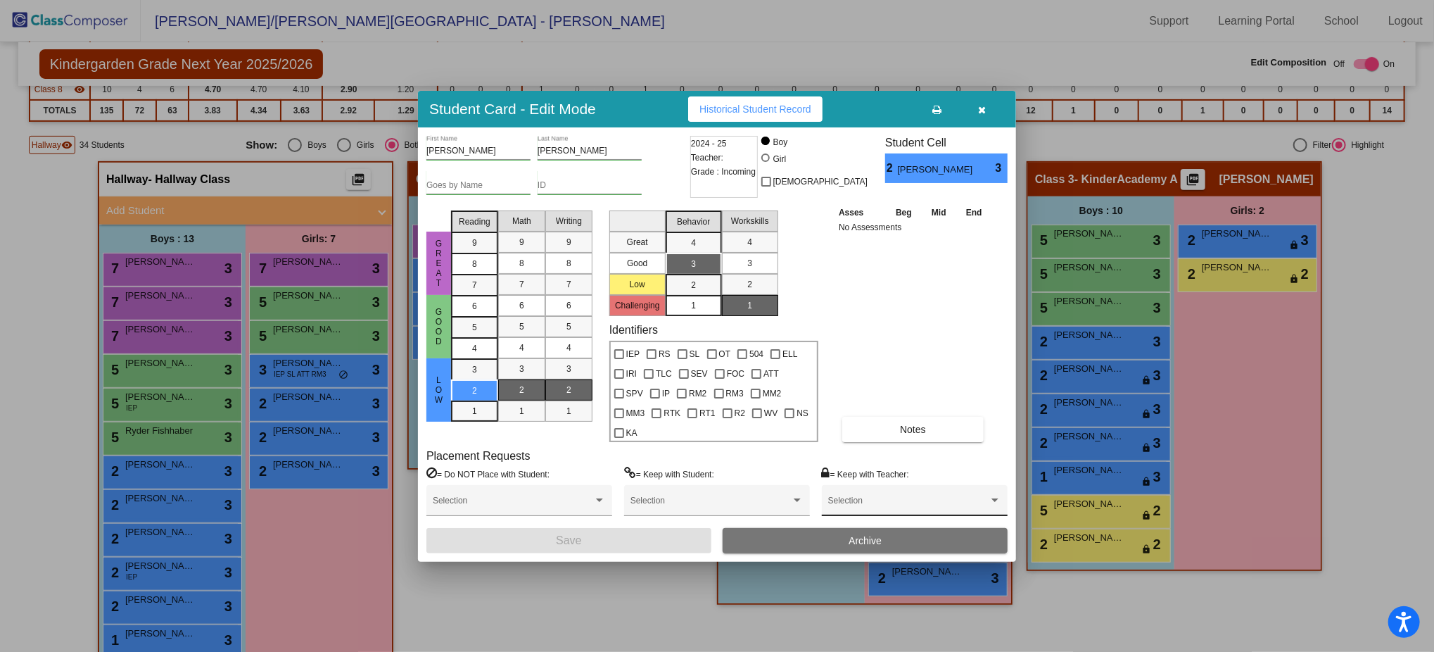
click at [959, 491] on div "Selection" at bounding box center [914, 503] width 173 height 25
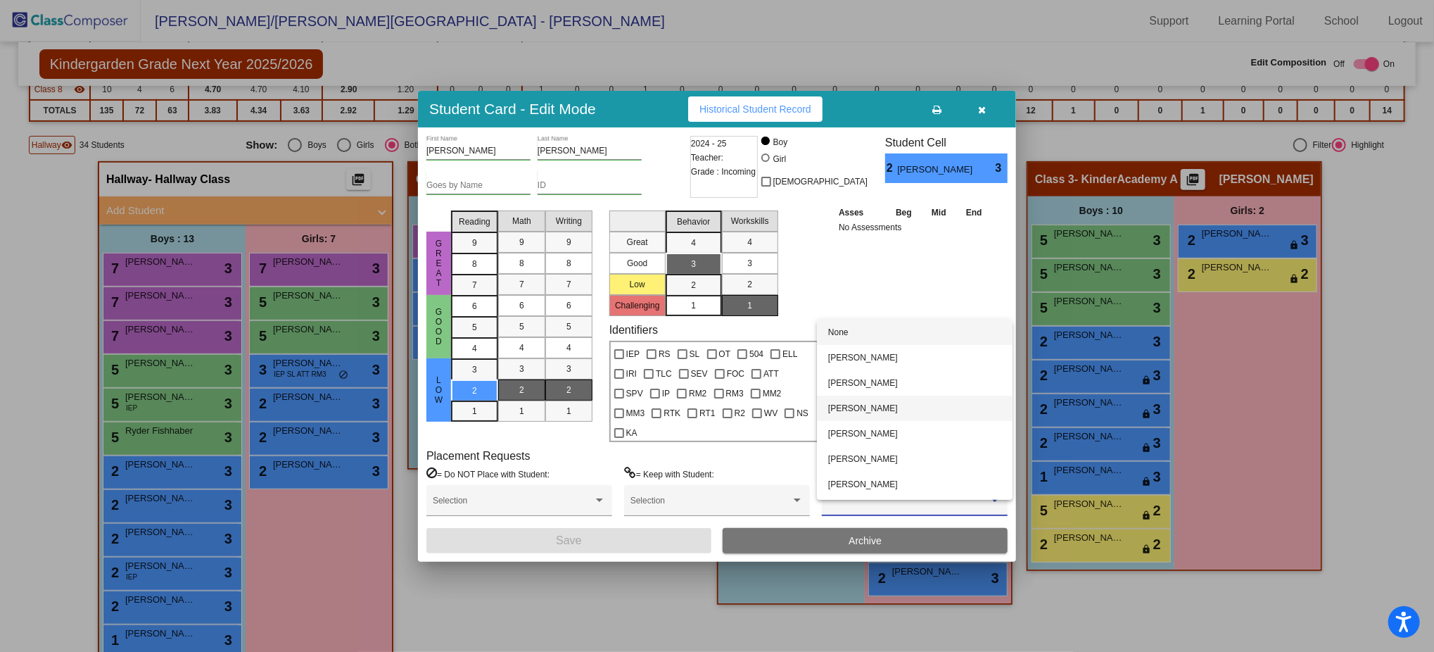
click at [894, 405] on span "[PERSON_NAME]" at bounding box center [914, 407] width 173 height 25
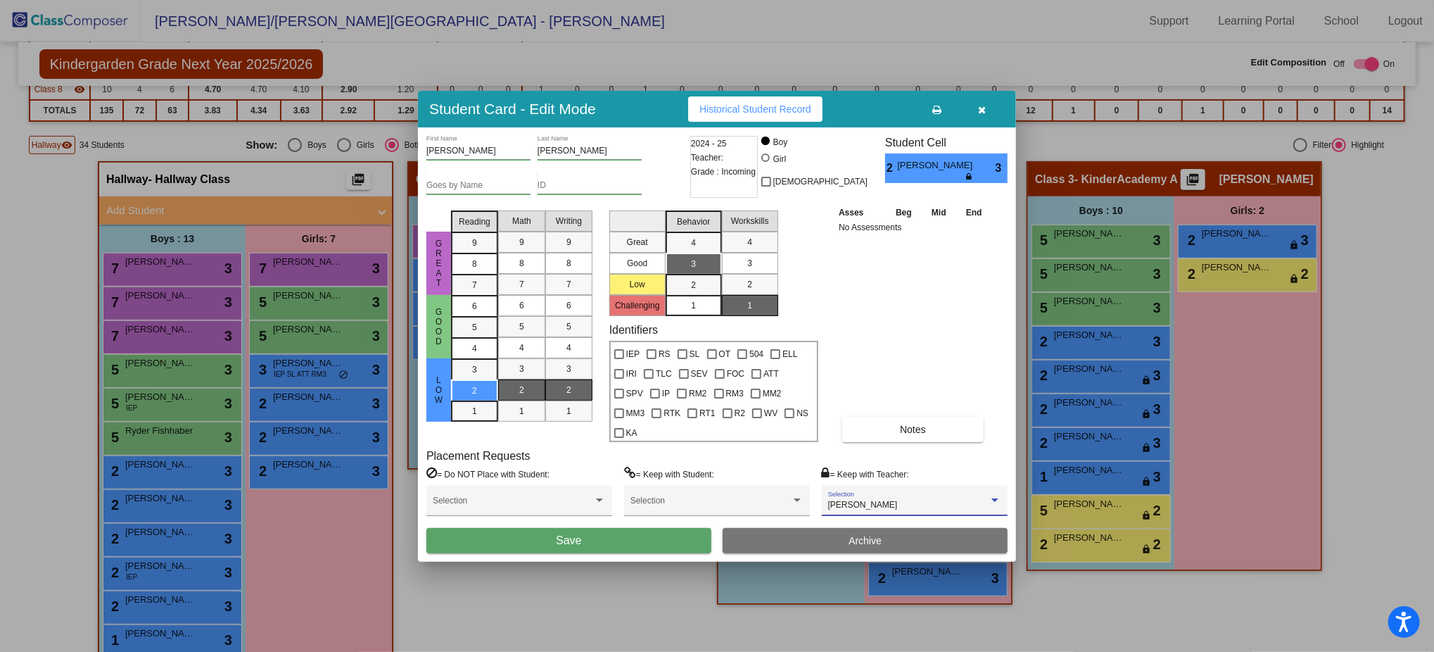
click at [617, 535] on button "Save" at bounding box center [568, 540] width 285 height 25
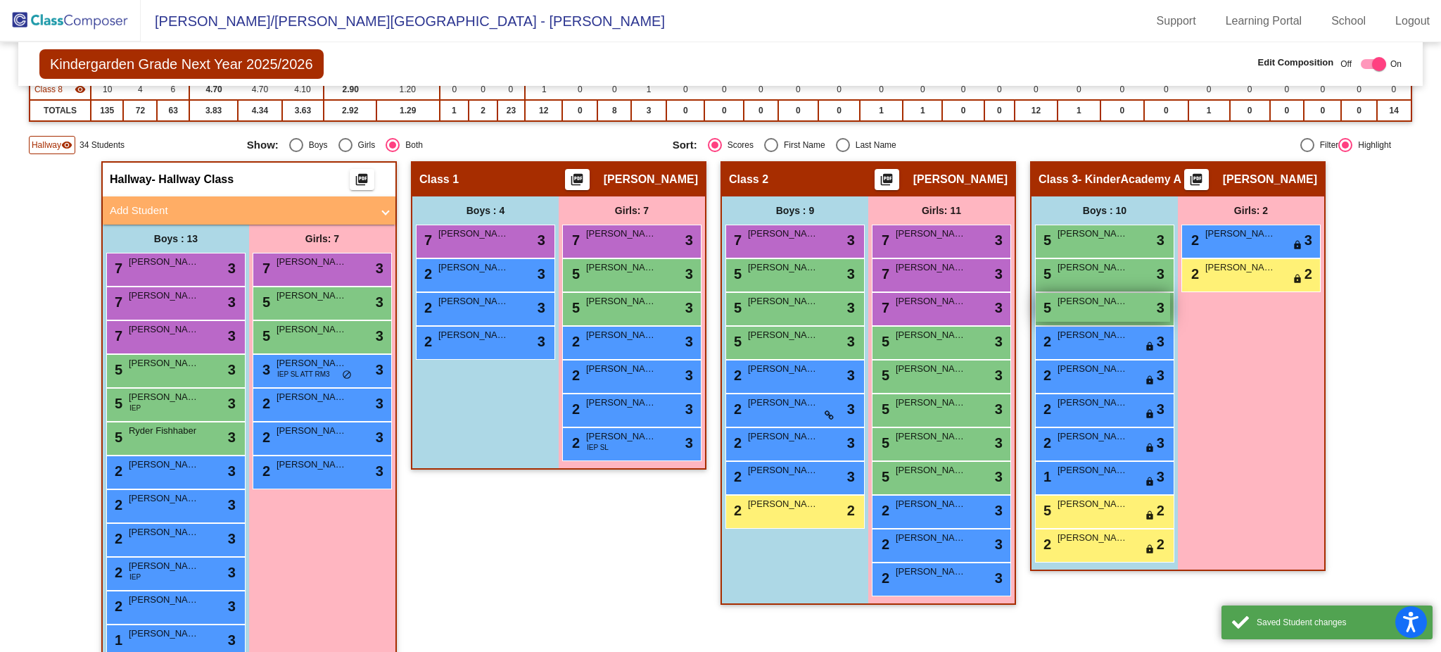
click at [1128, 305] on div "5 Mitchell Oliver lock do_not_disturb_alt 3" at bounding box center [1103, 307] width 134 height 29
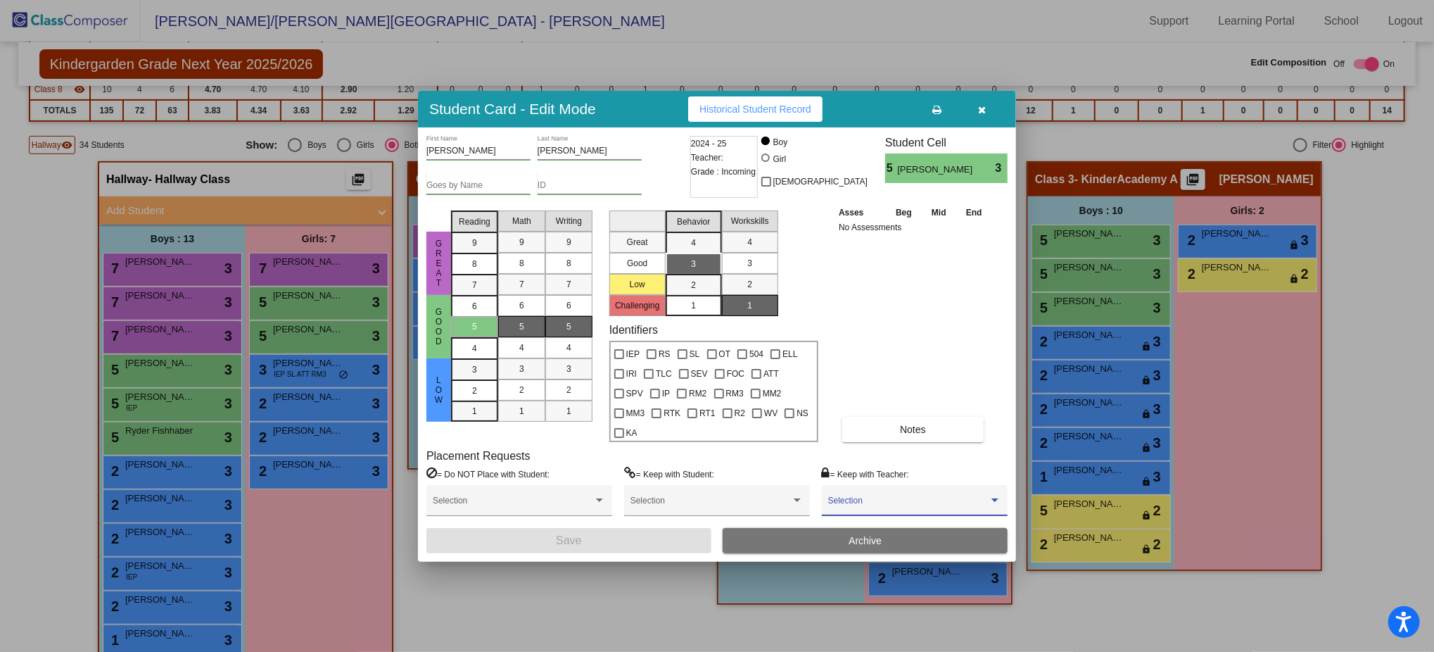
click at [949, 500] on span at bounding box center [908, 505] width 160 height 10
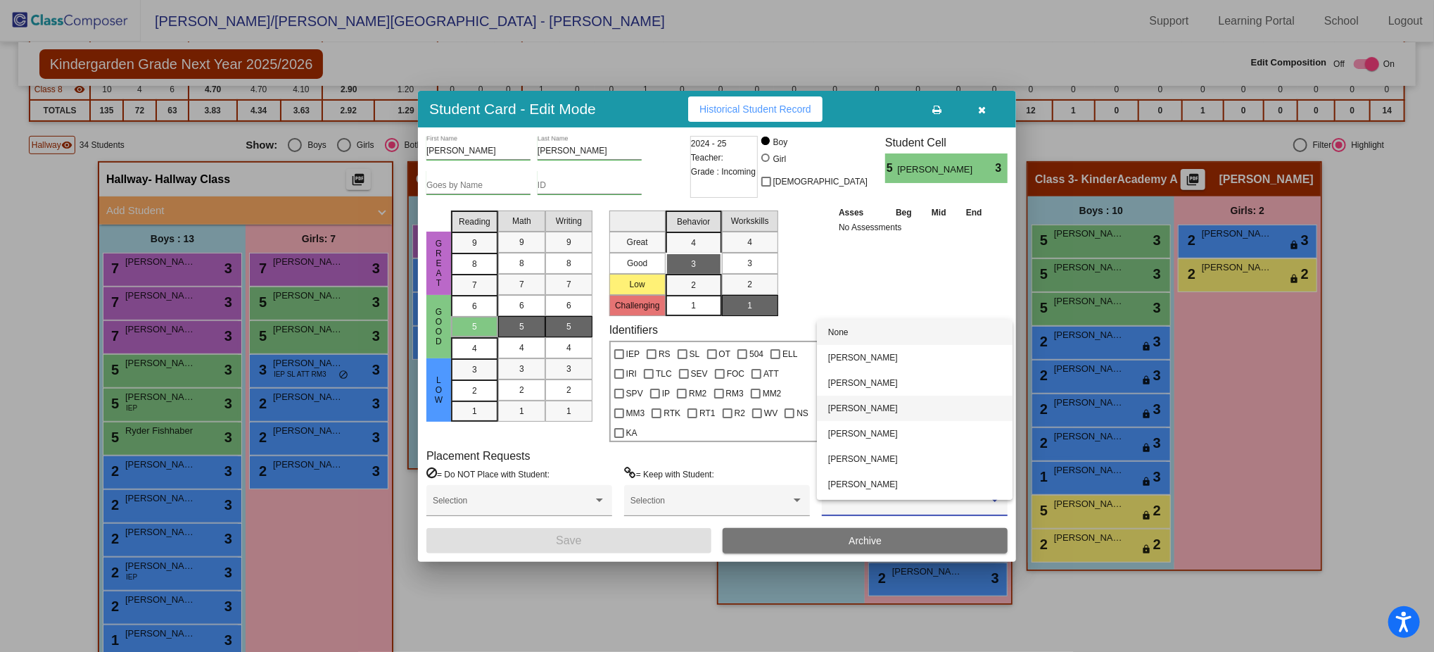
click at [925, 414] on span "[PERSON_NAME]" at bounding box center [914, 407] width 173 height 25
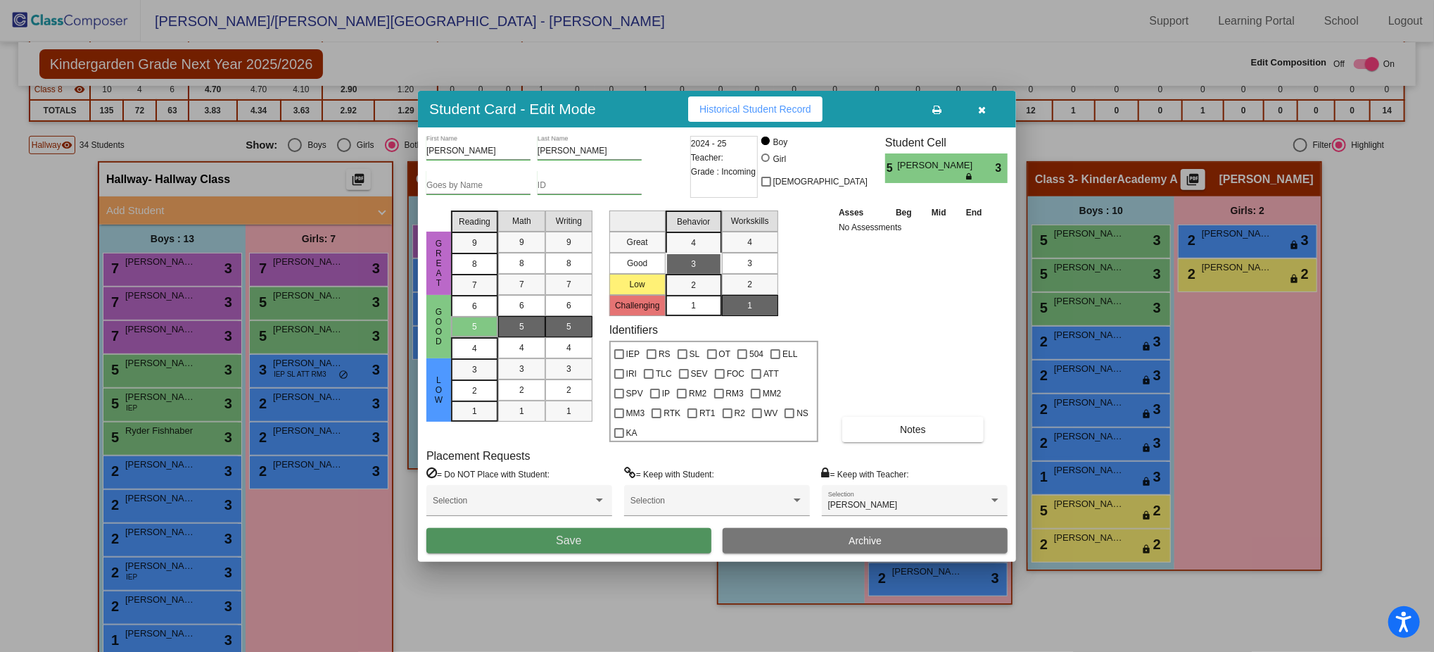
click at [673, 528] on button "Save" at bounding box center [568, 540] width 285 height 25
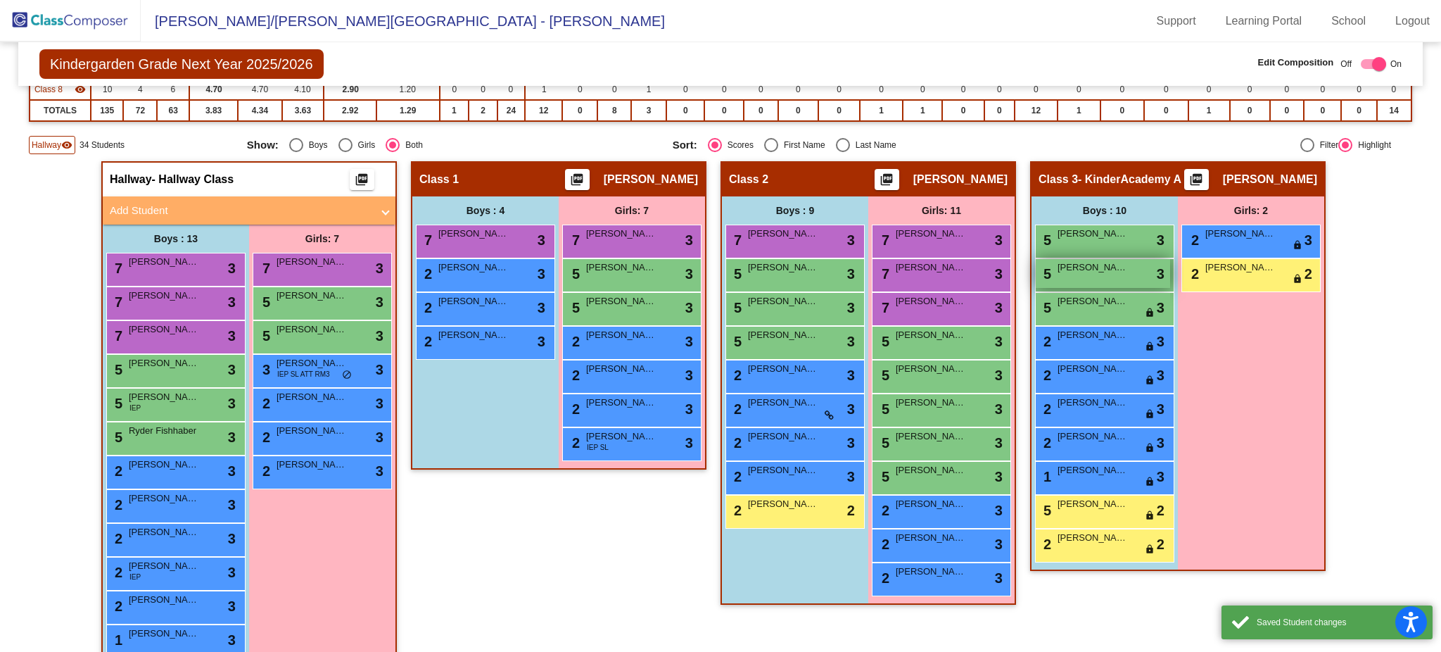
click at [1119, 270] on span "[PERSON_NAME]" at bounding box center [1093, 267] width 70 height 14
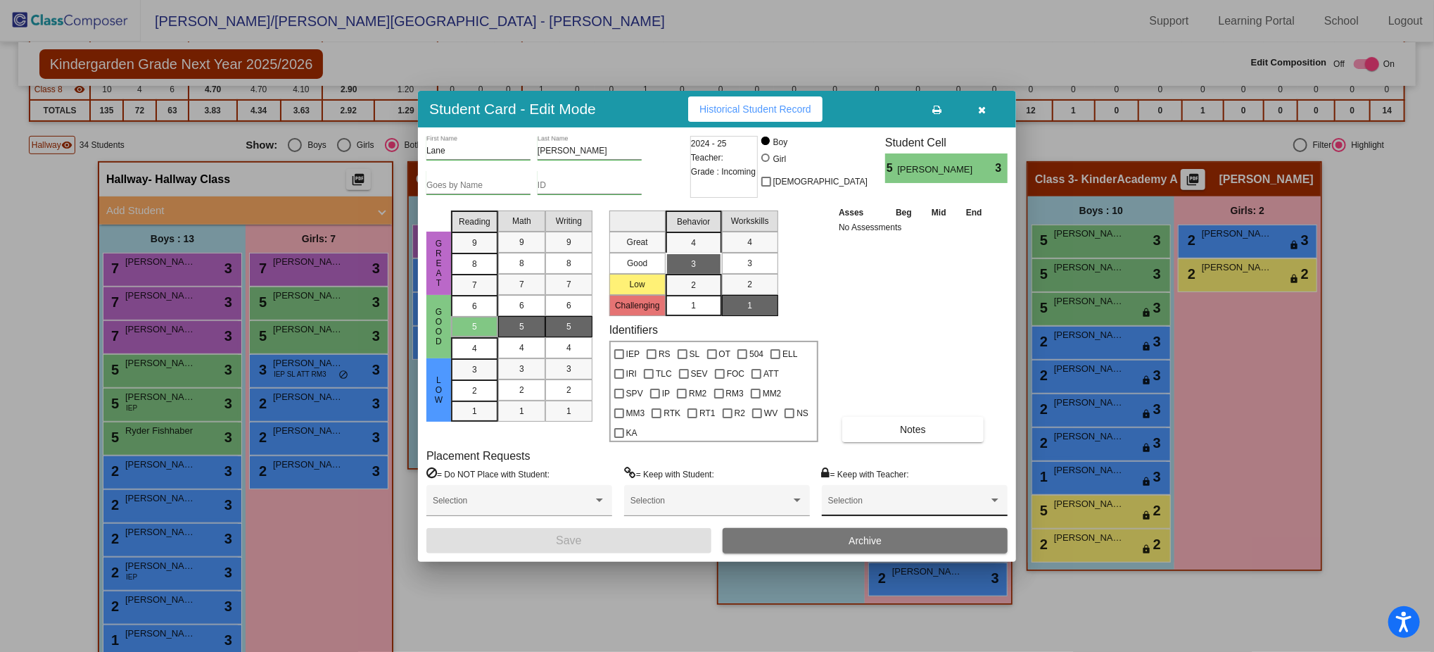
click at [939, 491] on div "Selection" at bounding box center [914, 503] width 173 height 25
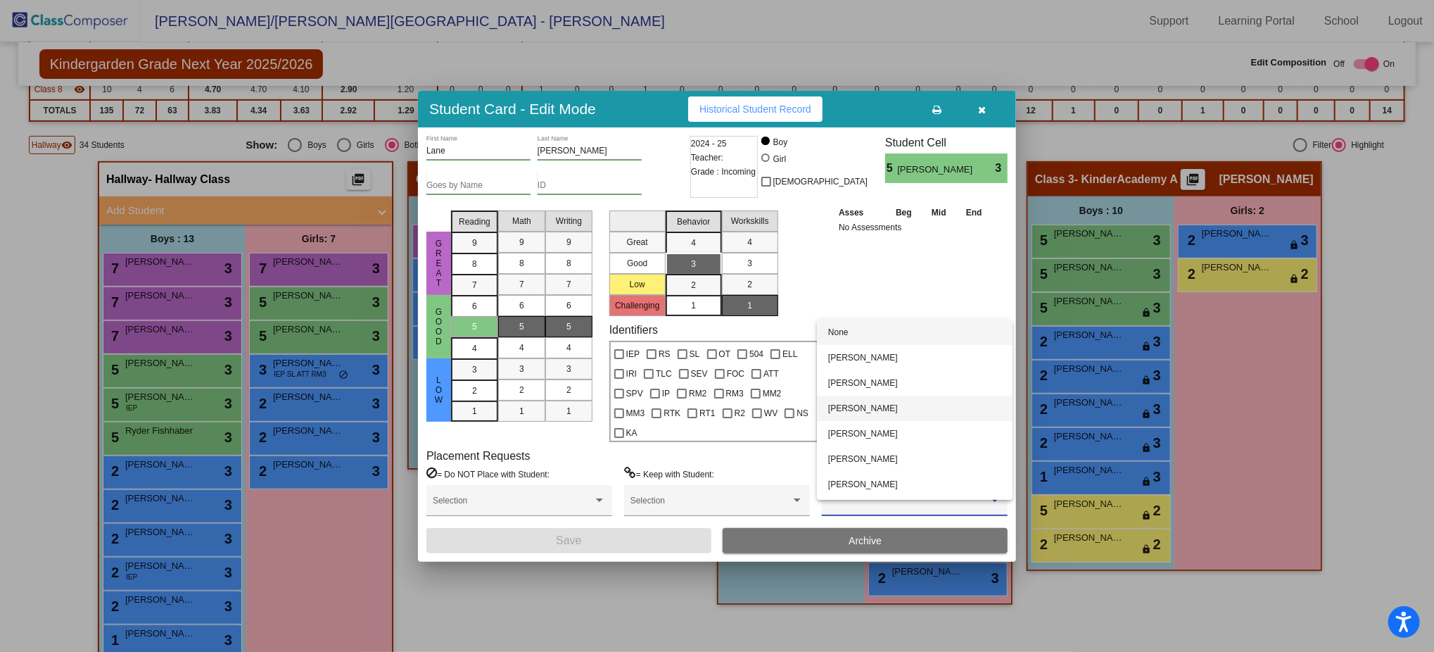
click at [906, 401] on span "[PERSON_NAME]" at bounding box center [914, 407] width 173 height 25
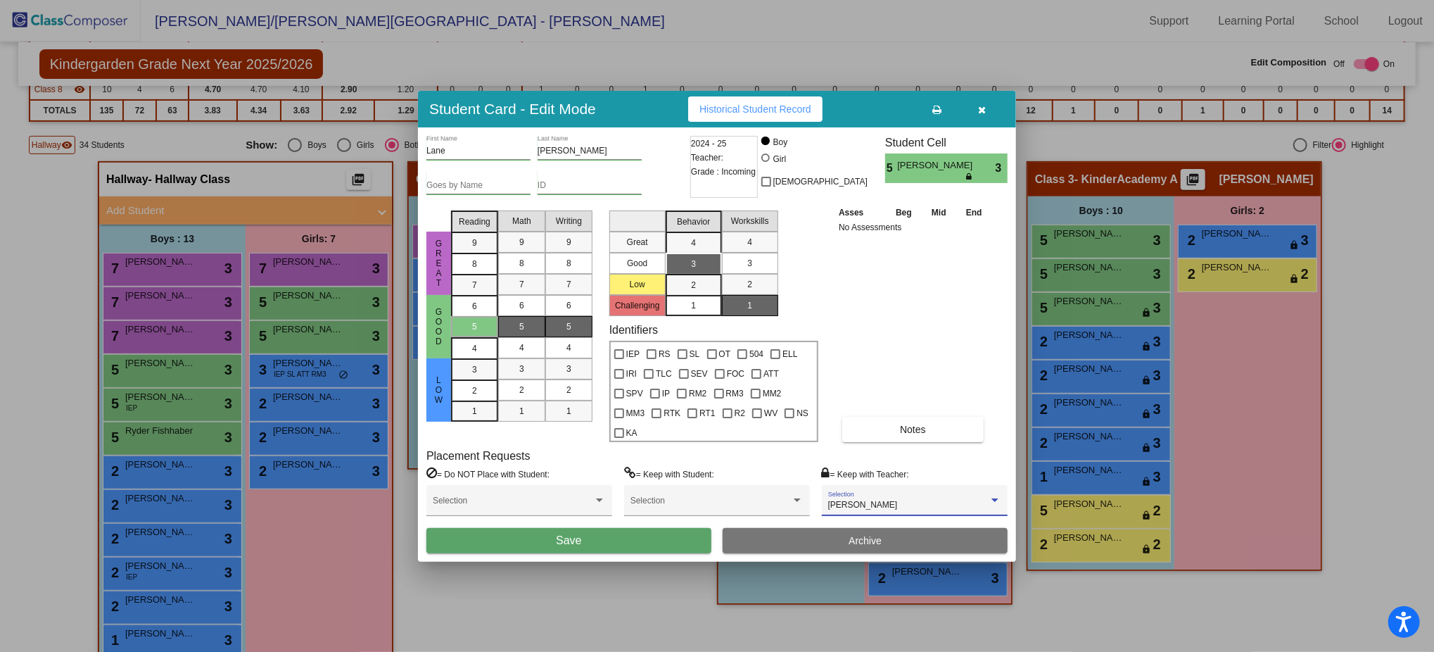
click at [638, 528] on button "Save" at bounding box center [568, 540] width 285 height 25
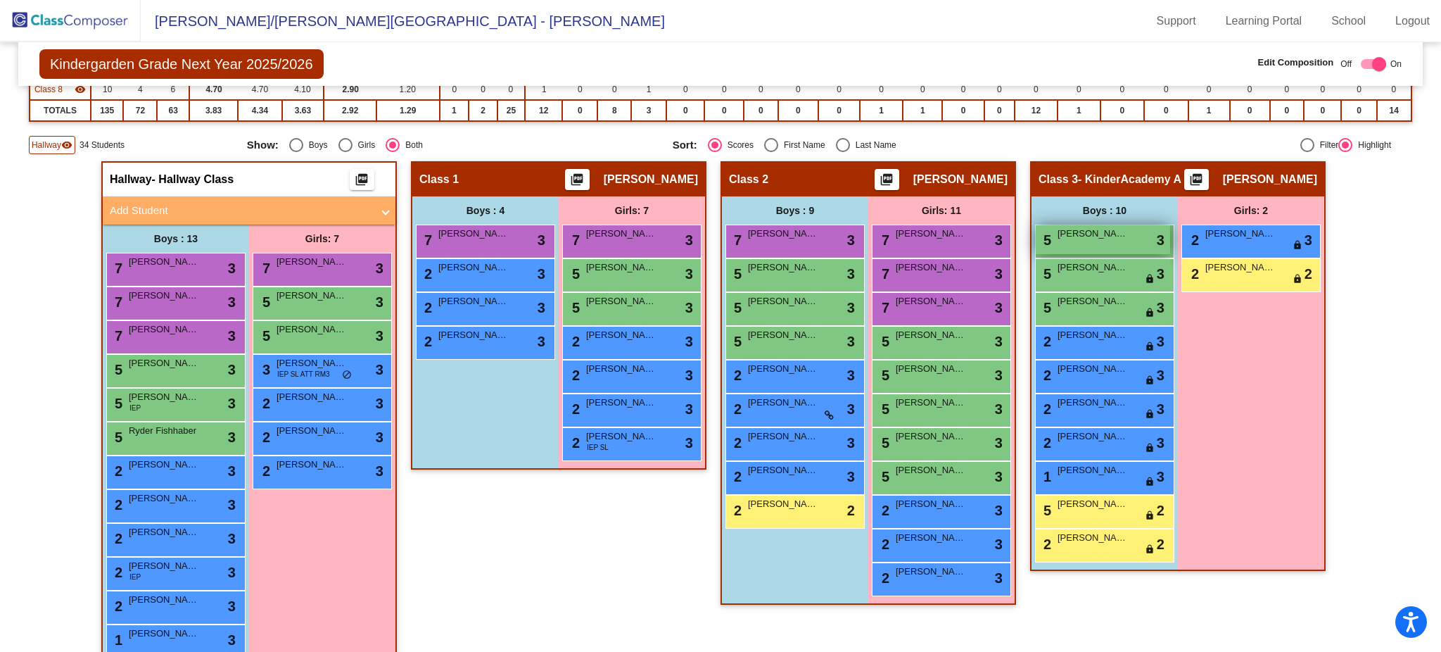
click at [1094, 238] on div "5 Hudson Harris lock do_not_disturb_alt 3" at bounding box center [1103, 239] width 134 height 29
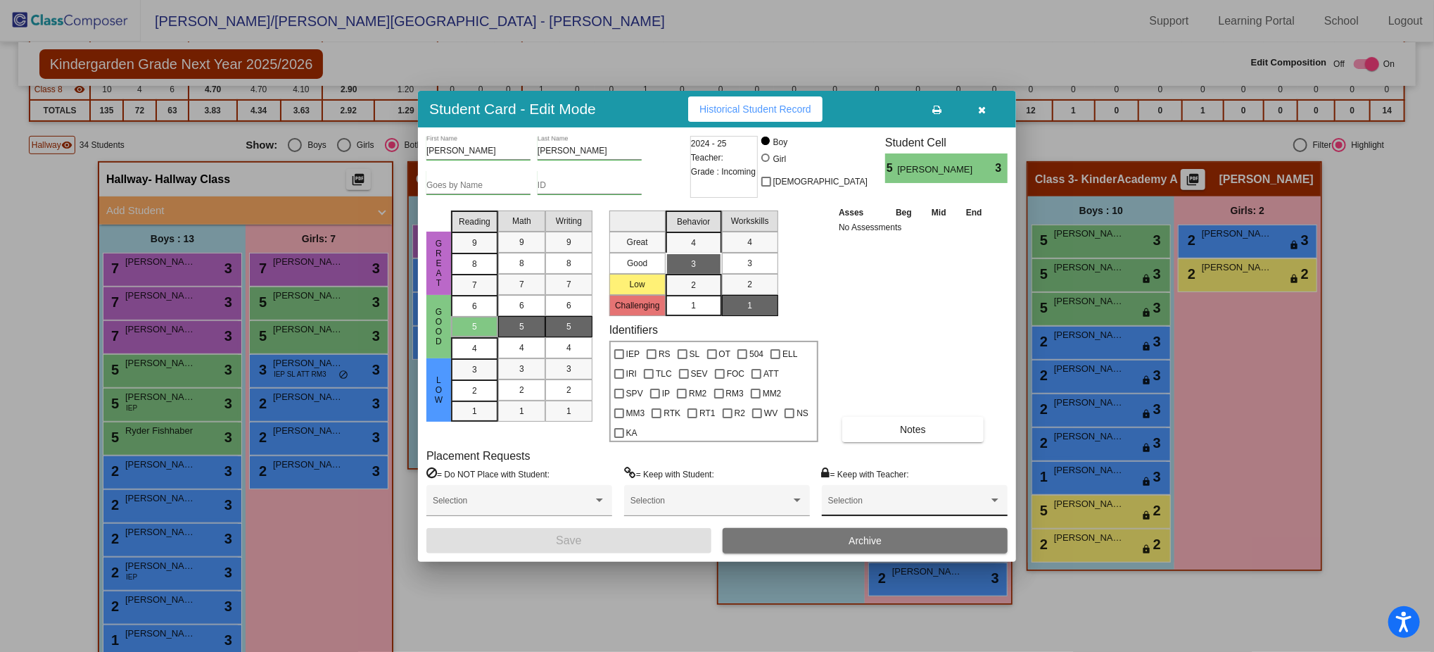
click at [930, 491] on div "Selection" at bounding box center [914, 503] width 173 height 25
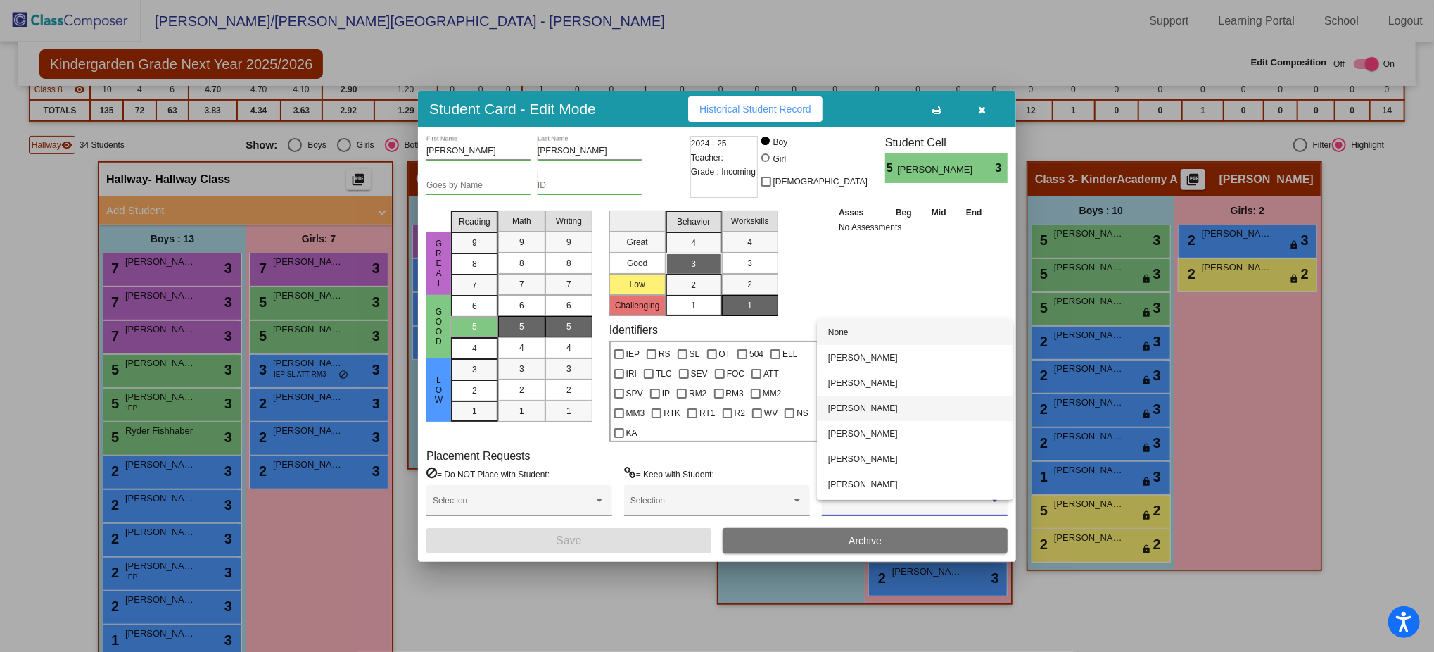
click at [894, 406] on span "[PERSON_NAME]" at bounding box center [914, 407] width 173 height 25
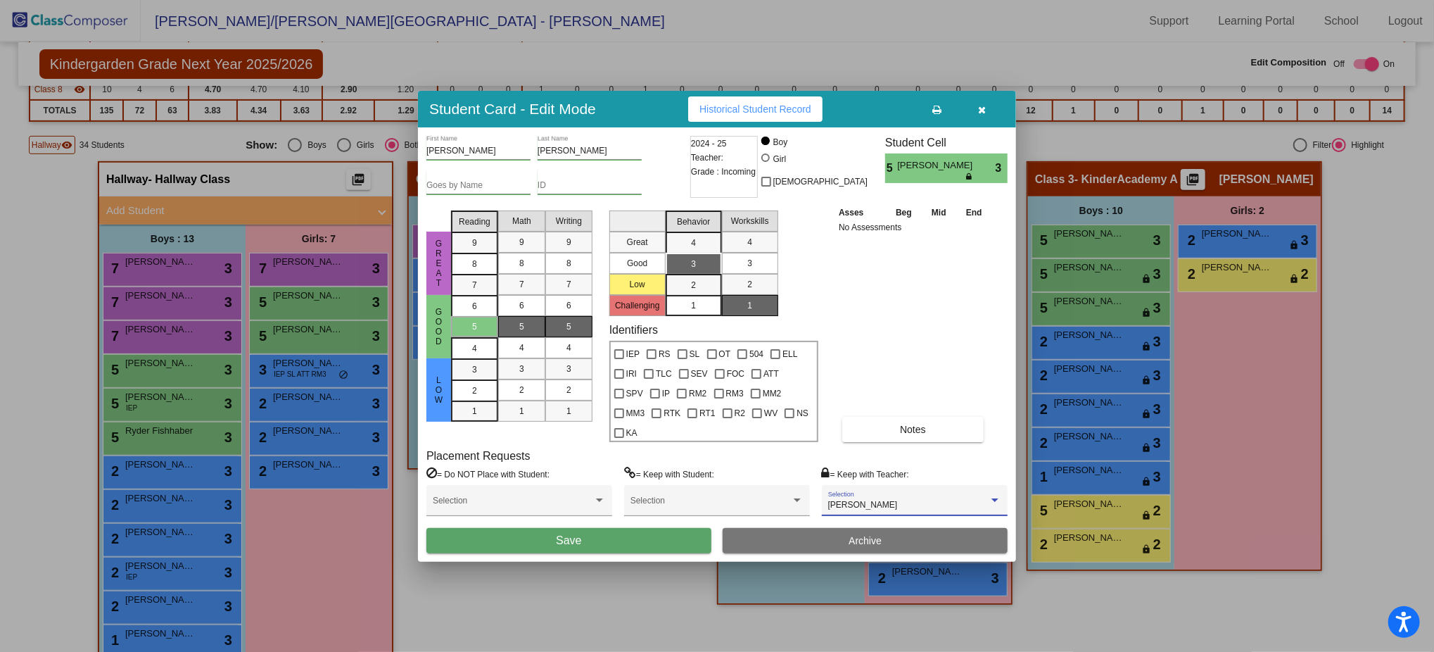
click at [643, 538] on button "Save" at bounding box center [568, 540] width 285 height 25
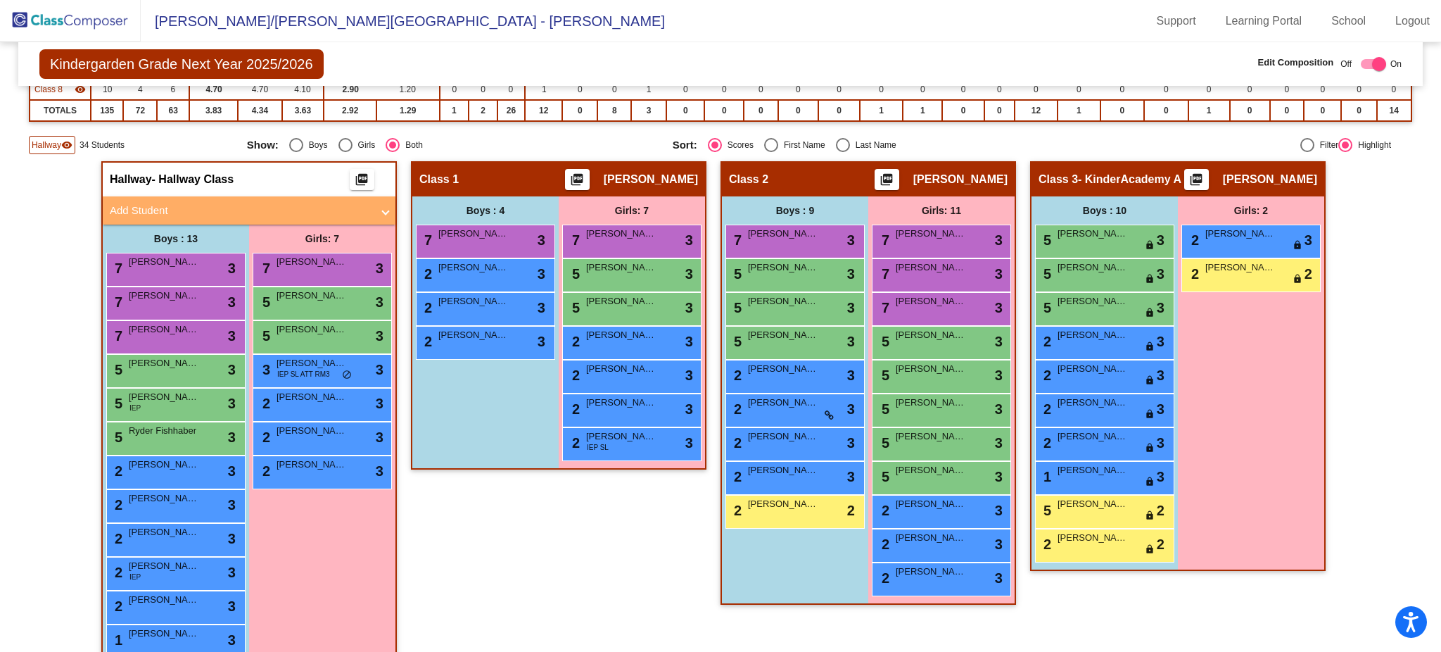
scroll to position [0, 0]
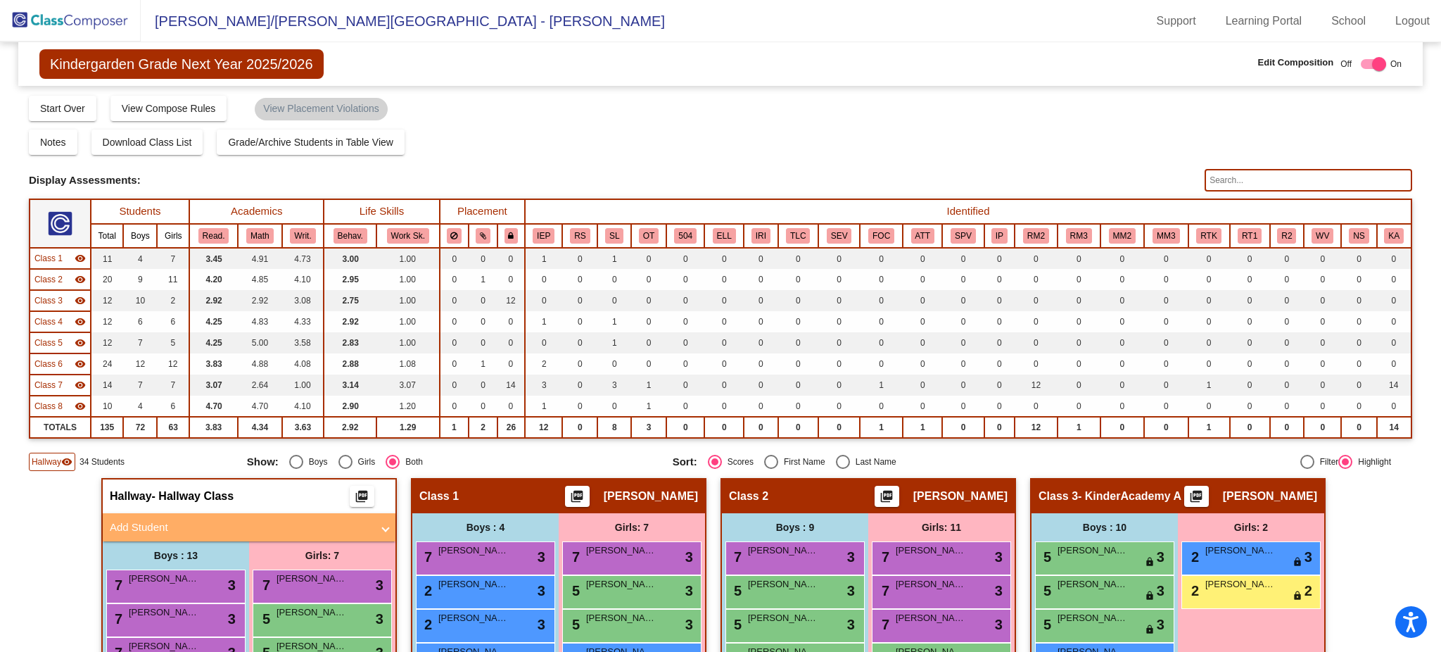
click at [1336, 173] on input "text" at bounding box center [1309, 180] width 208 height 23
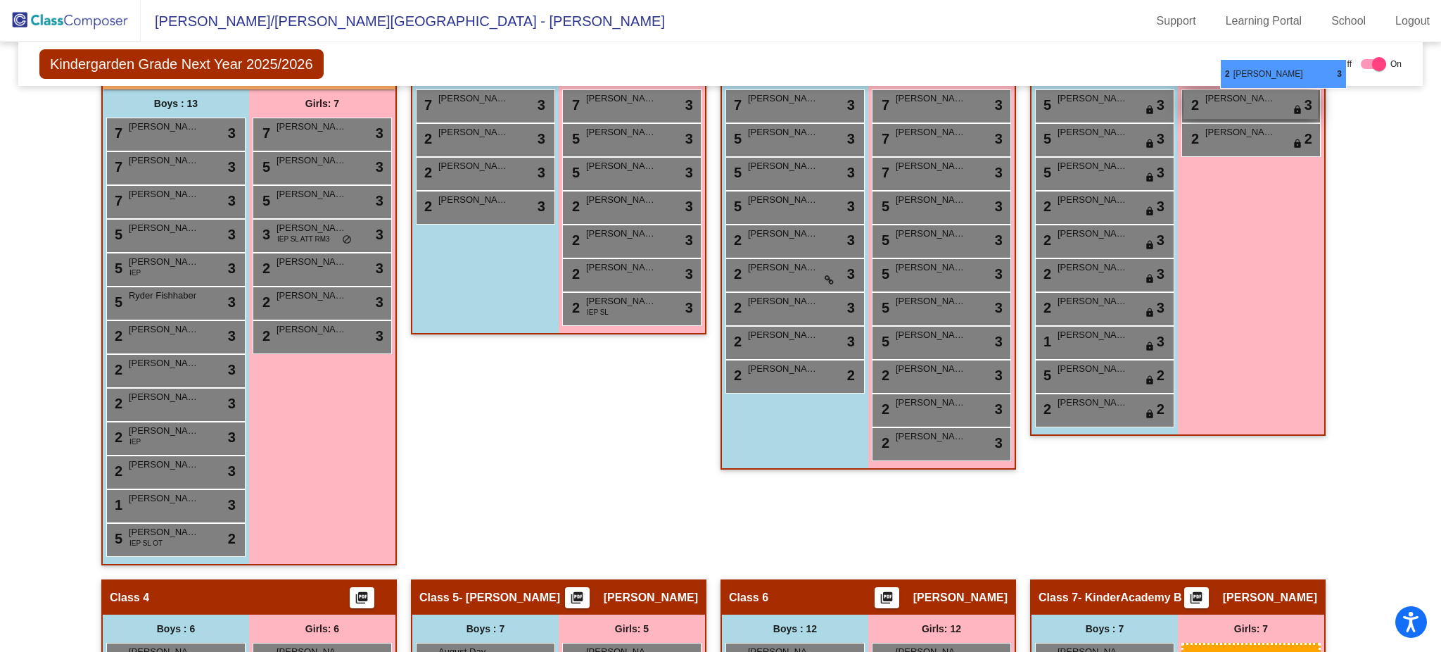
scroll to position [433, 0]
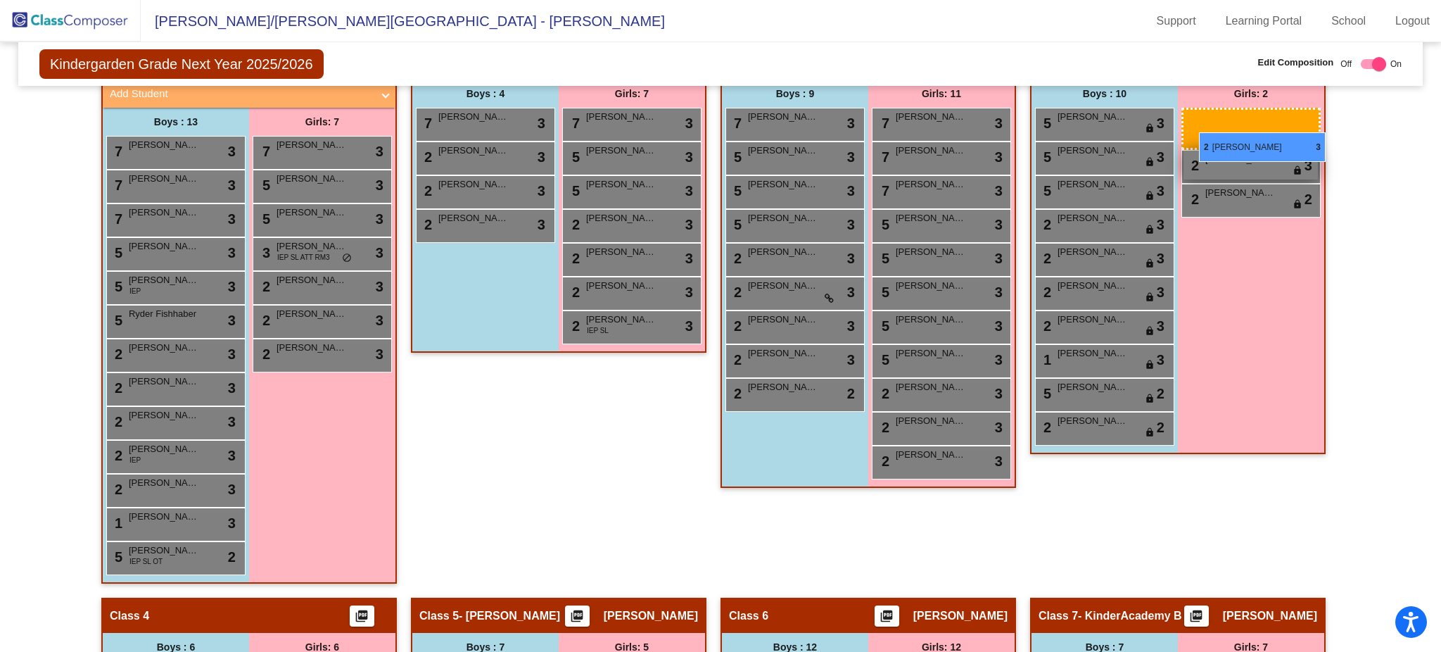
drag, startPoint x: 368, startPoint y: 384, endPoint x: 1199, endPoint y: 132, distance: 868.6
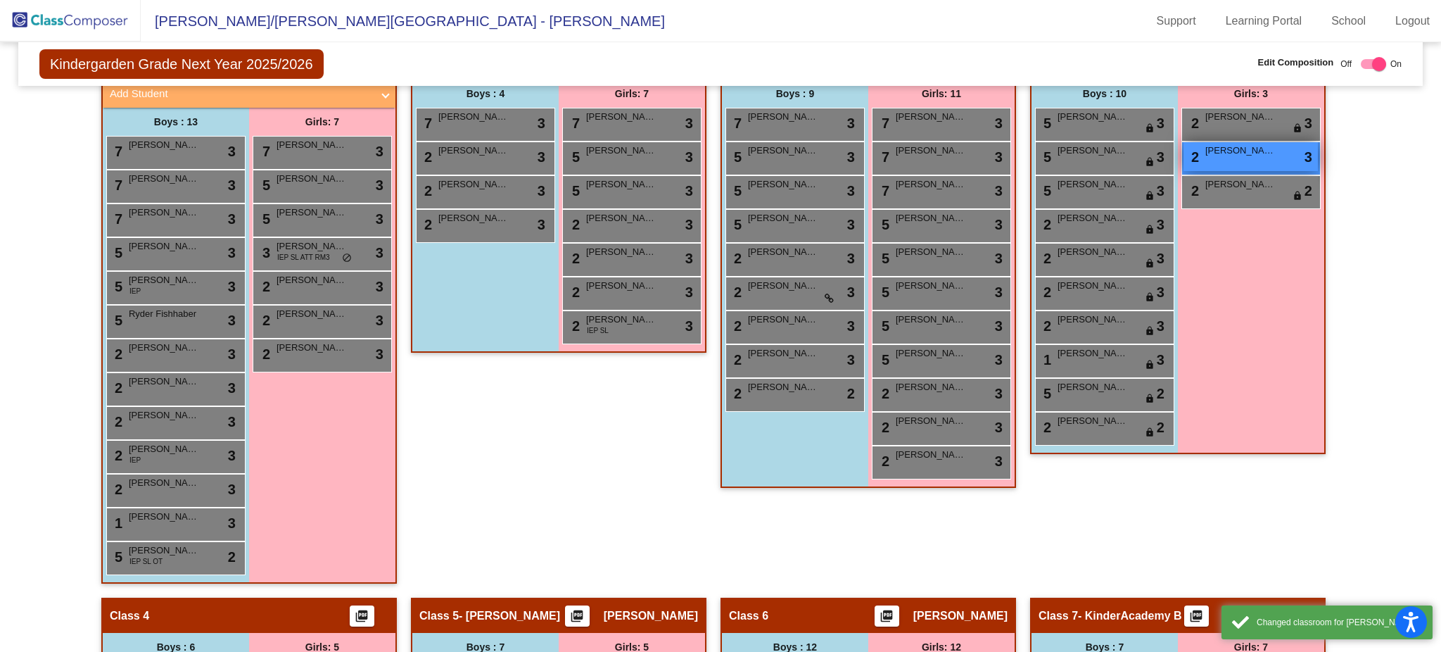
click at [1272, 162] on div "2 Avery Howell lock do_not_disturb_alt 3" at bounding box center [1251, 156] width 134 height 29
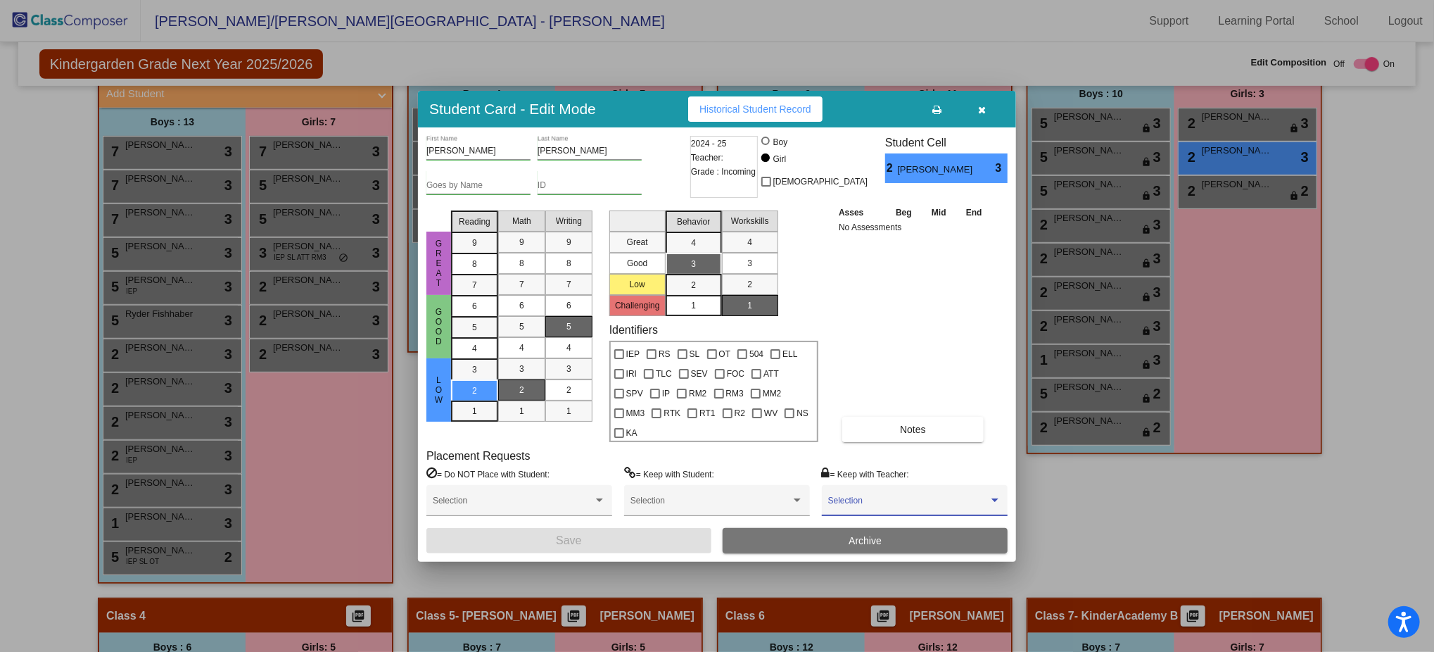
click at [925, 500] on span at bounding box center [908, 505] width 160 height 10
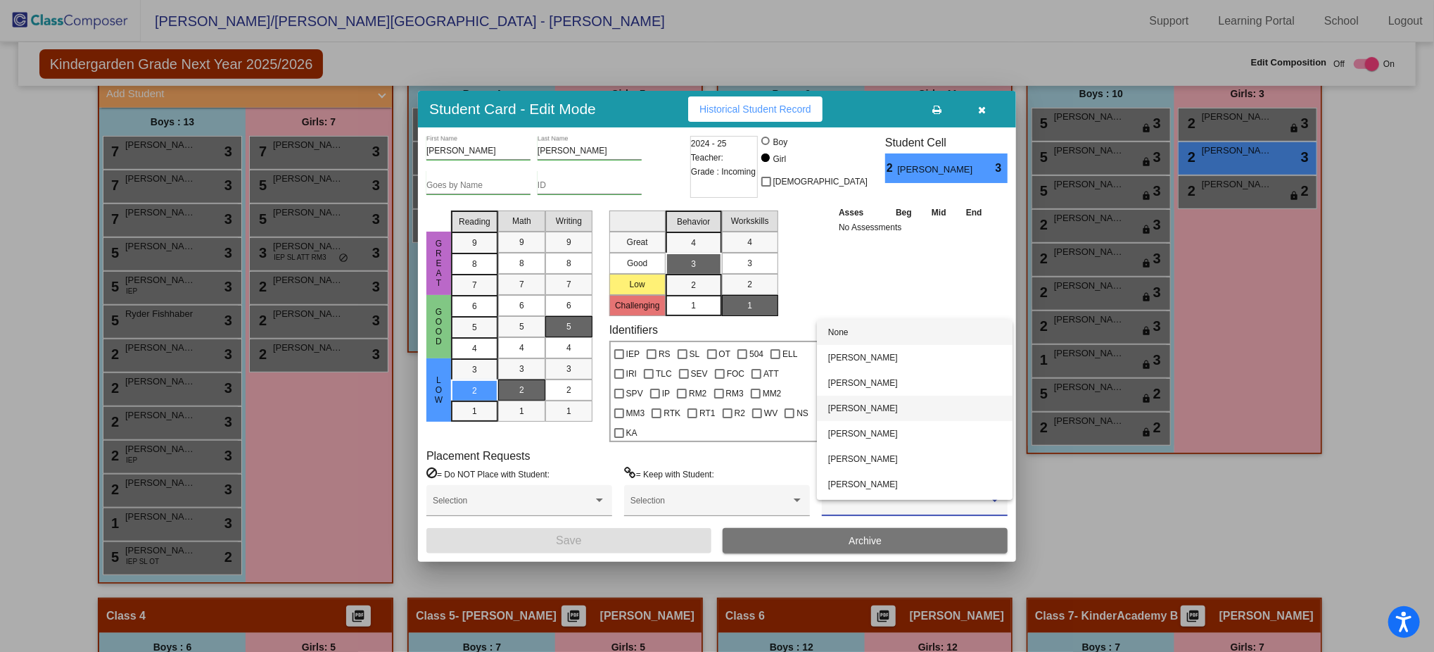
click at [907, 413] on span "[PERSON_NAME]" at bounding box center [914, 407] width 173 height 25
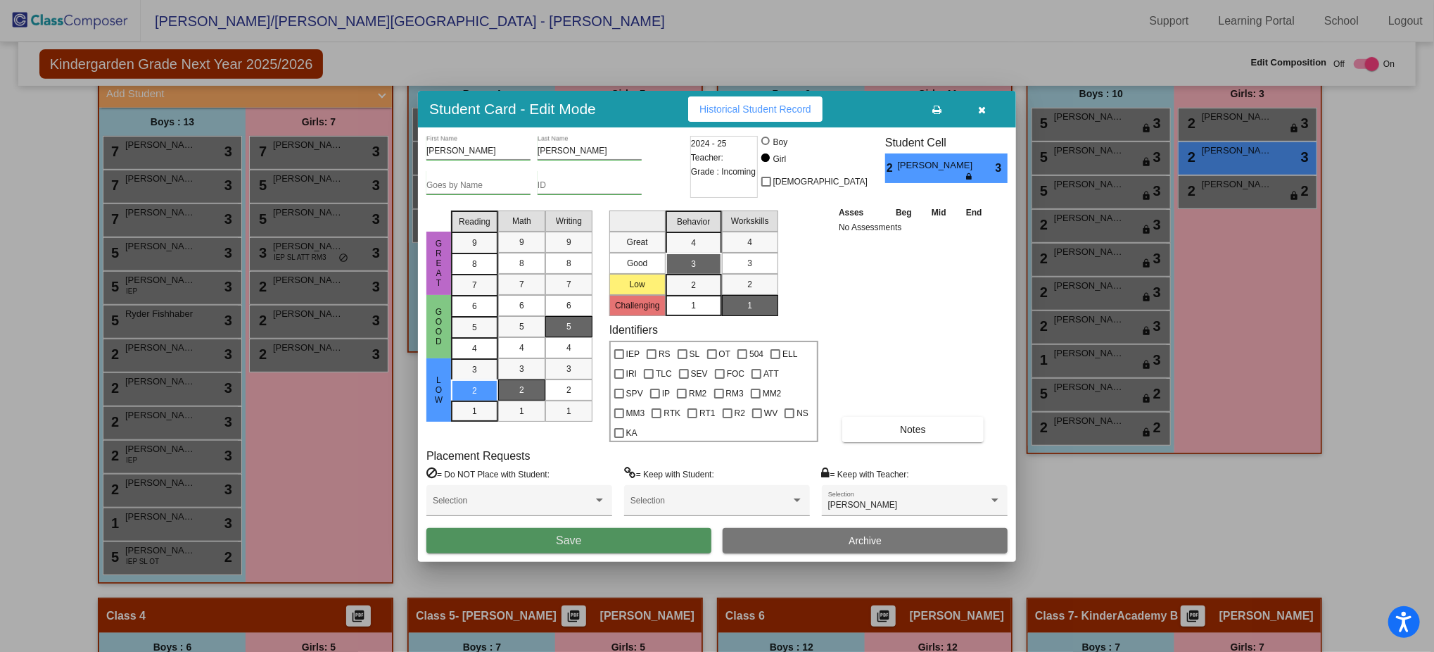
click at [645, 535] on button "Save" at bounding box center [568, 540] width 285 height 25
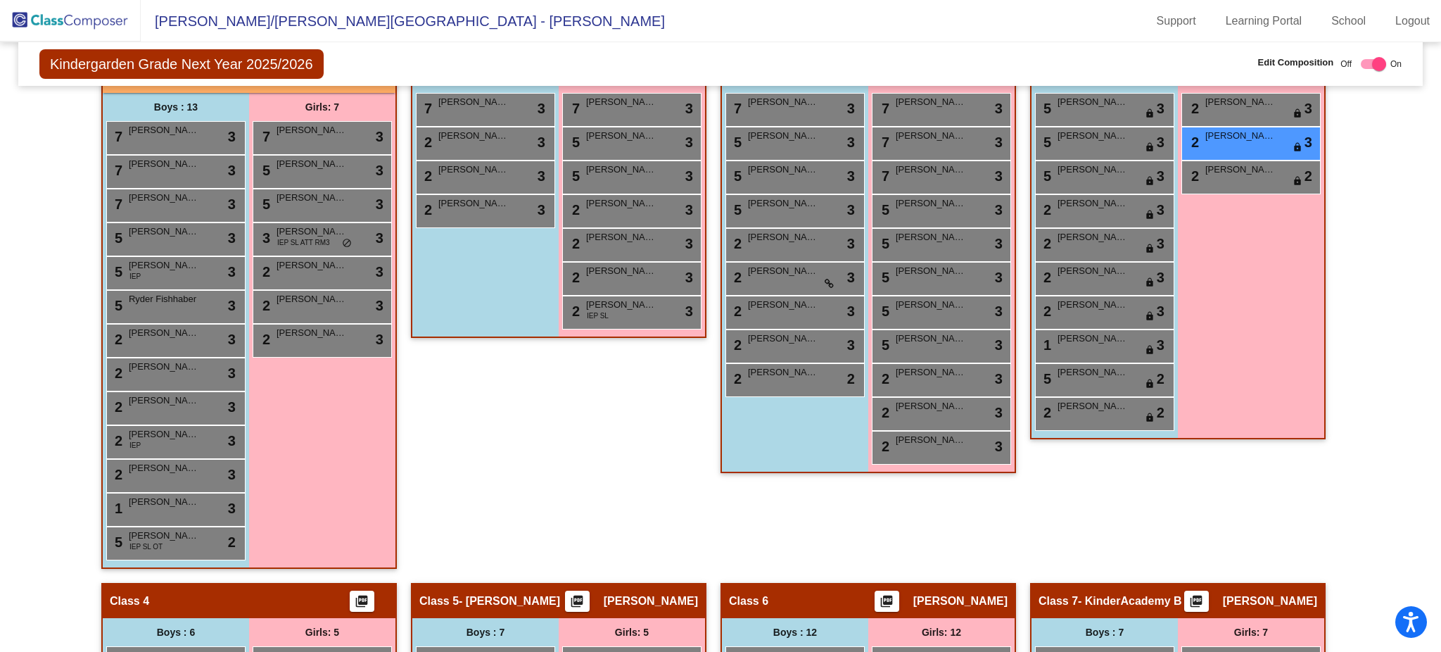
scroll to position [0, 0]
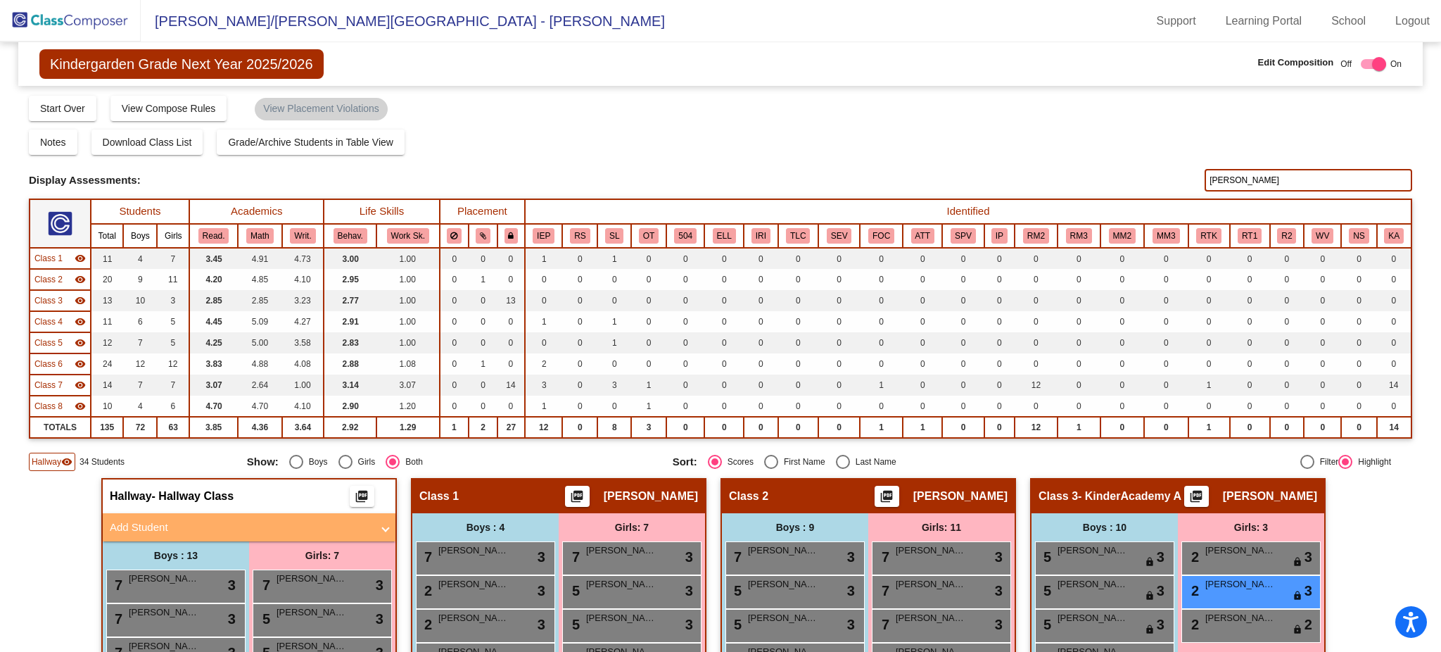
click at [1279, 183] on input "howell" at bounding box center [1309, 180] width 208 height 23
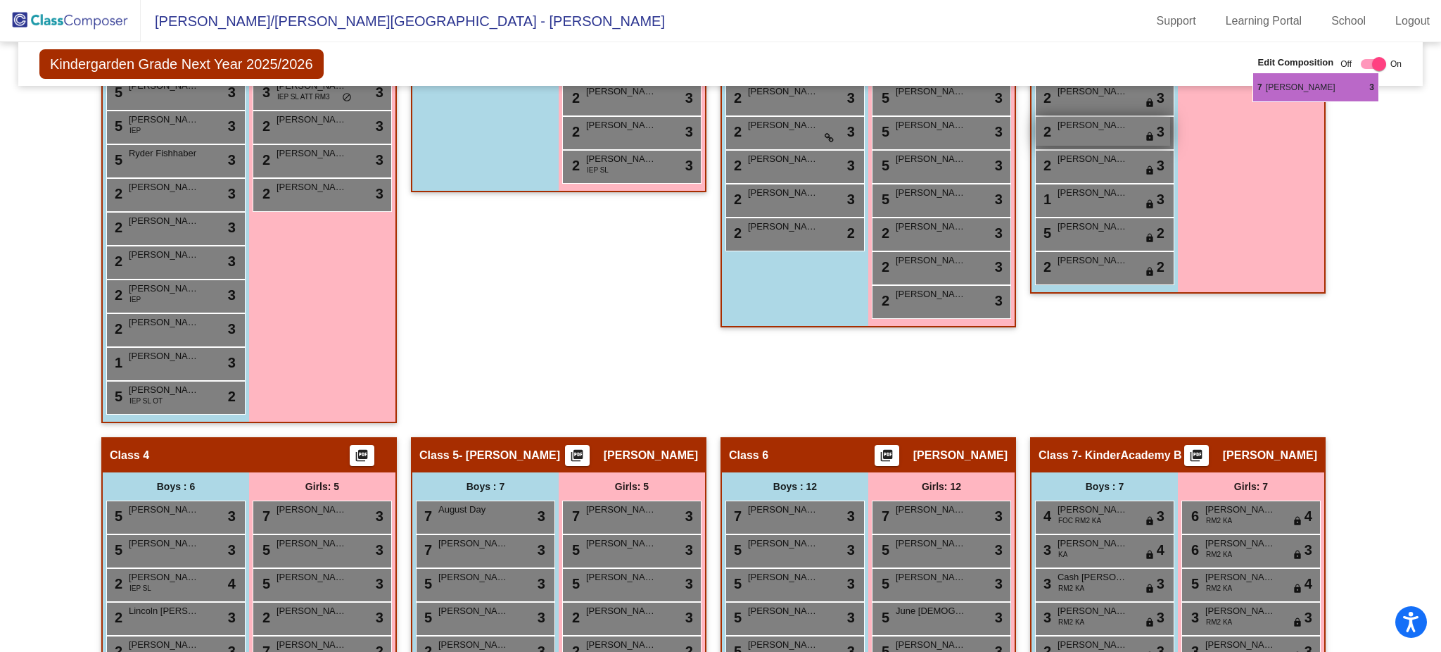
scroll to position [594, 0]
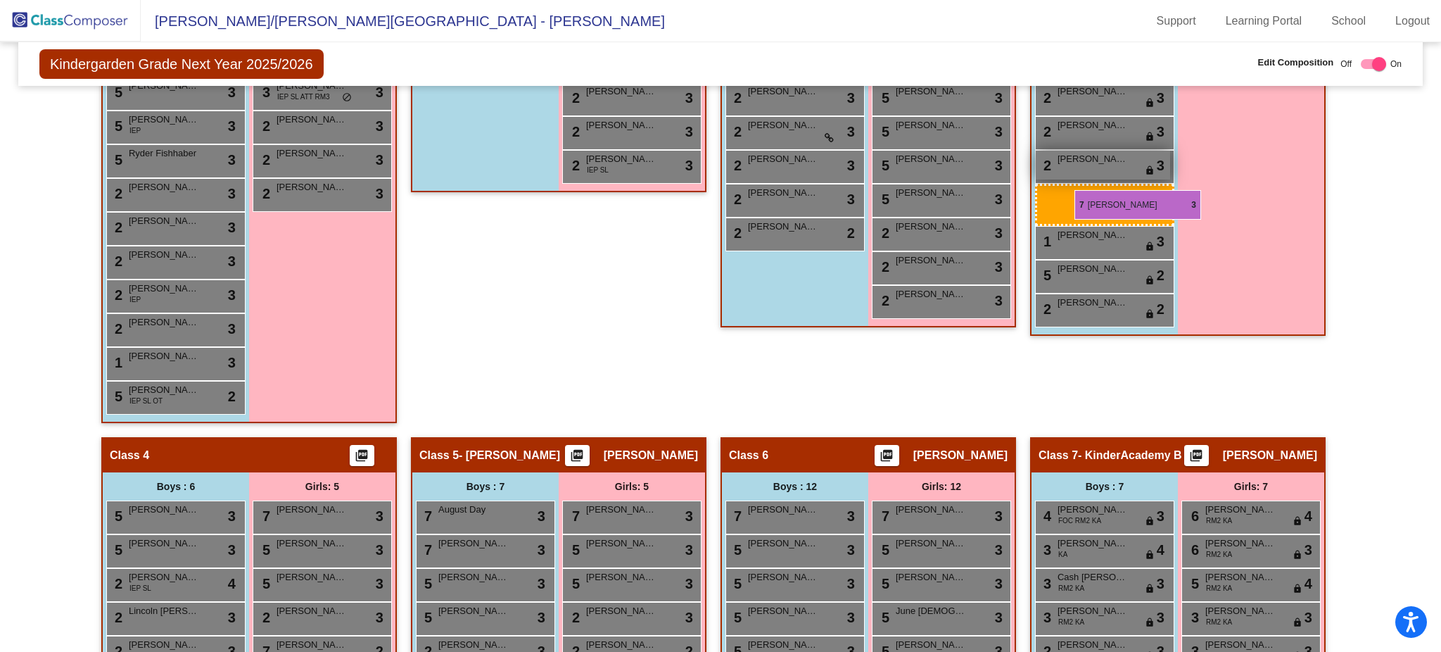
drag, startPoint x: 677, startPoint y: 488, endPoint x: 1075, endPoint y: 189, distance: 497.1
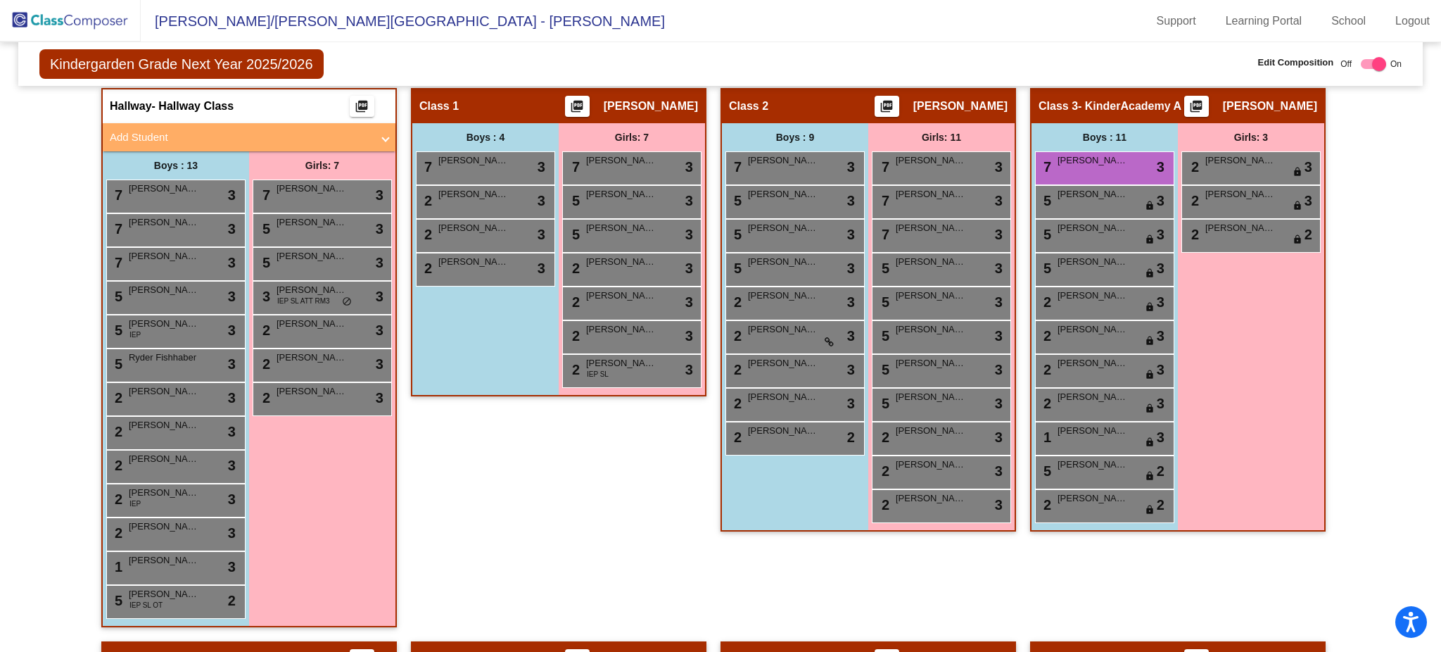
scroll to position [444, 0]
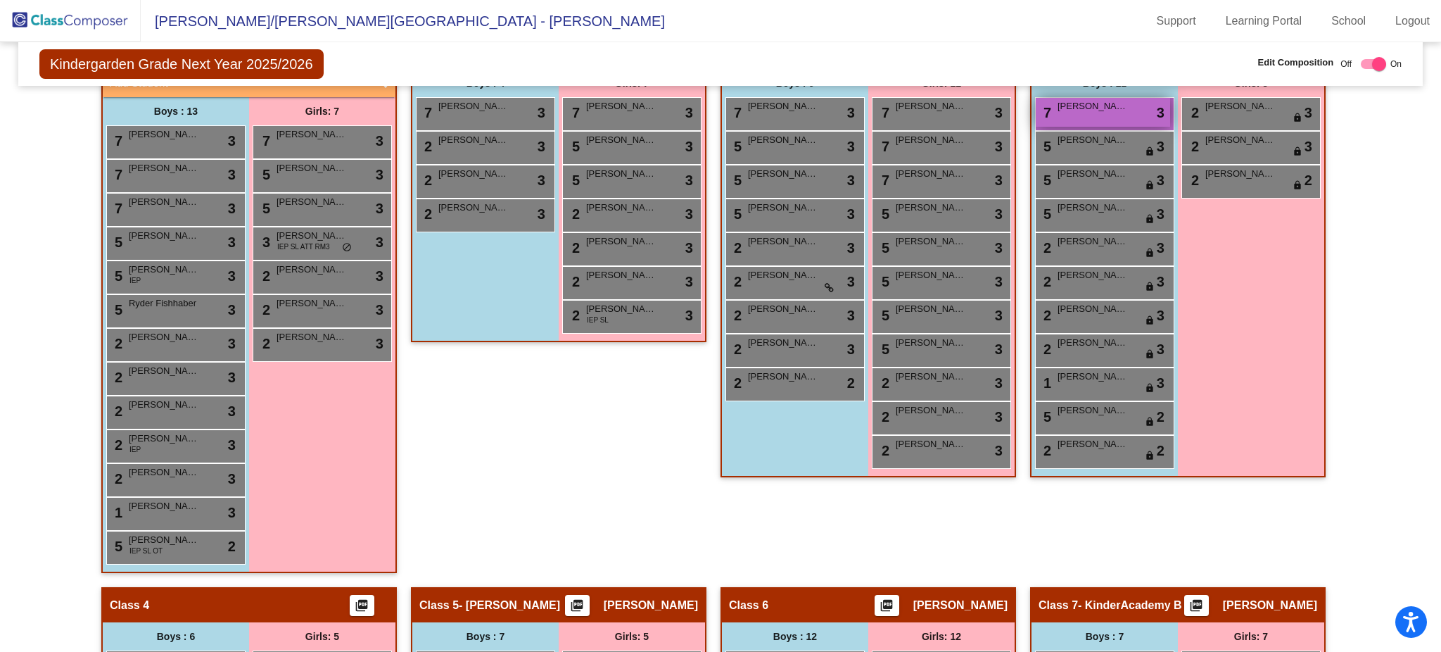
click at [1142, 120] on div "7 Mezuzah Jones lock do_not_disturb_alt 3" at bounding box center [1103, 112] width 134 height 29
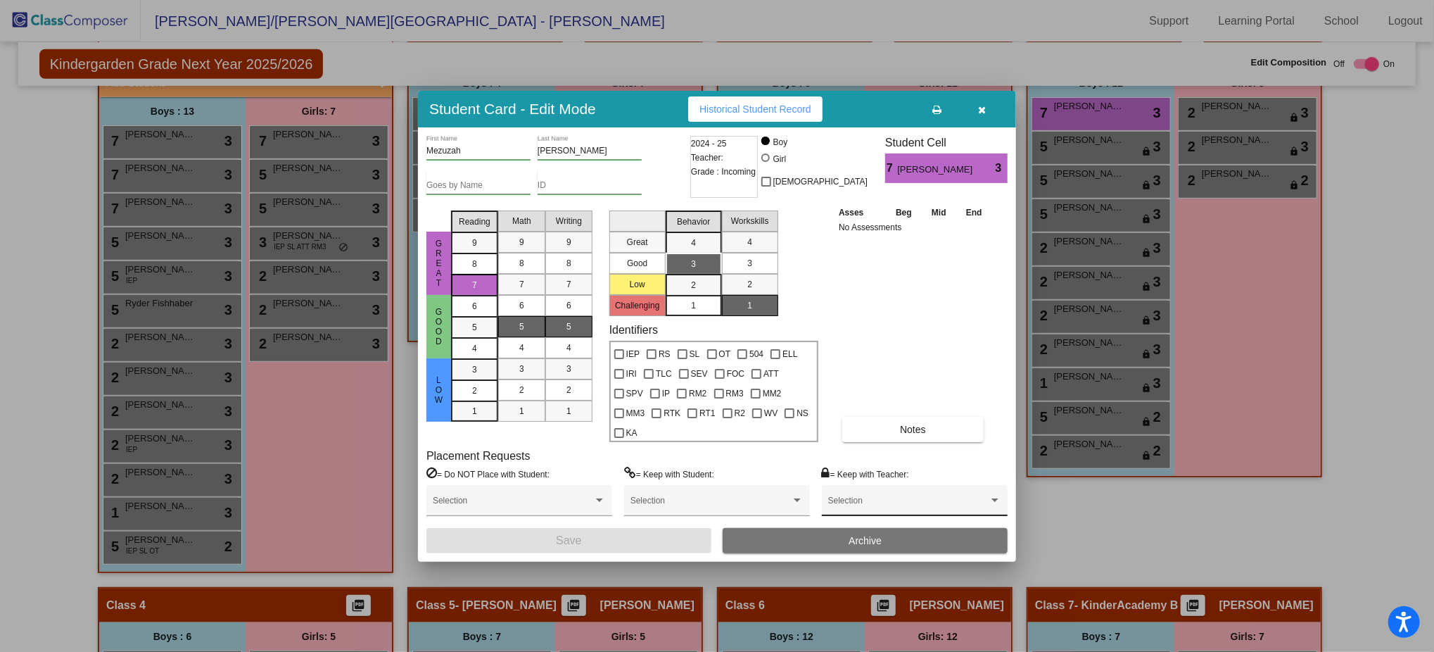
click at [925, 491] on div "Selection" at bounding box center [914, 503] width 173 height 25
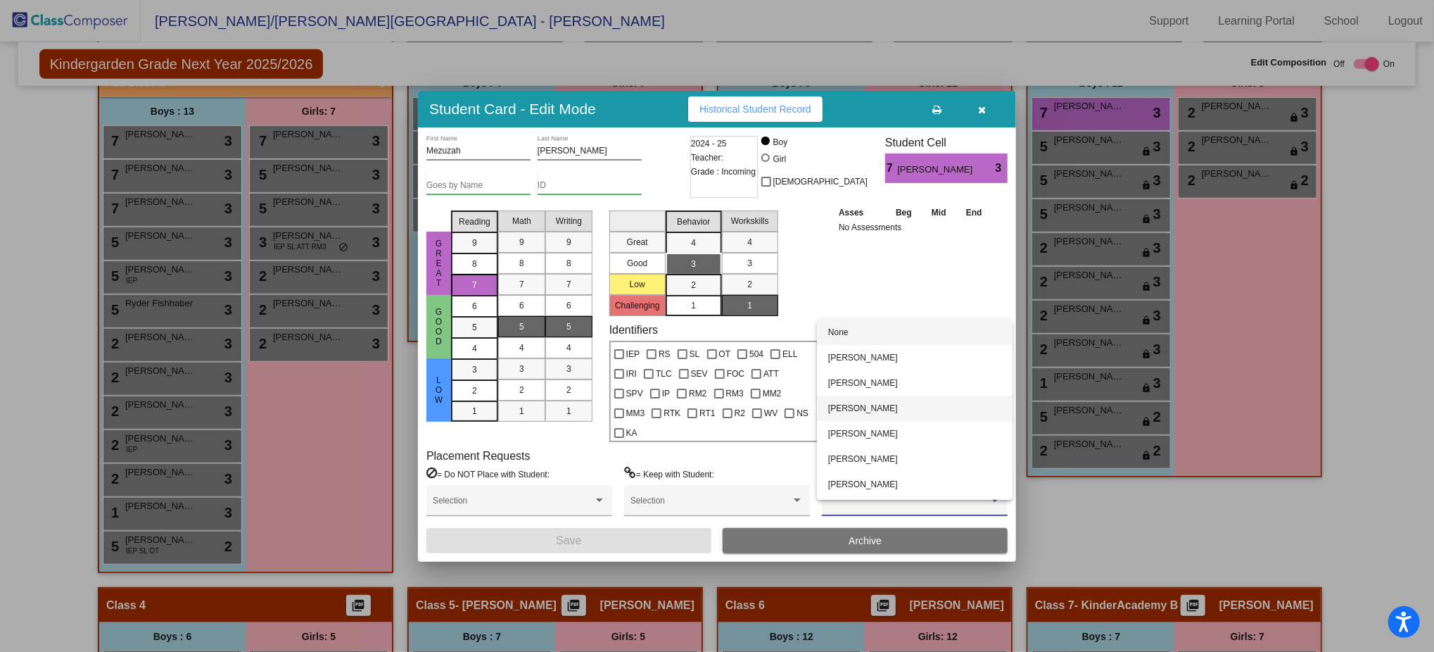
click at [913, 404] on span "[PERSON_NAME]" at bounding box center [914, 407] width 173 height 25
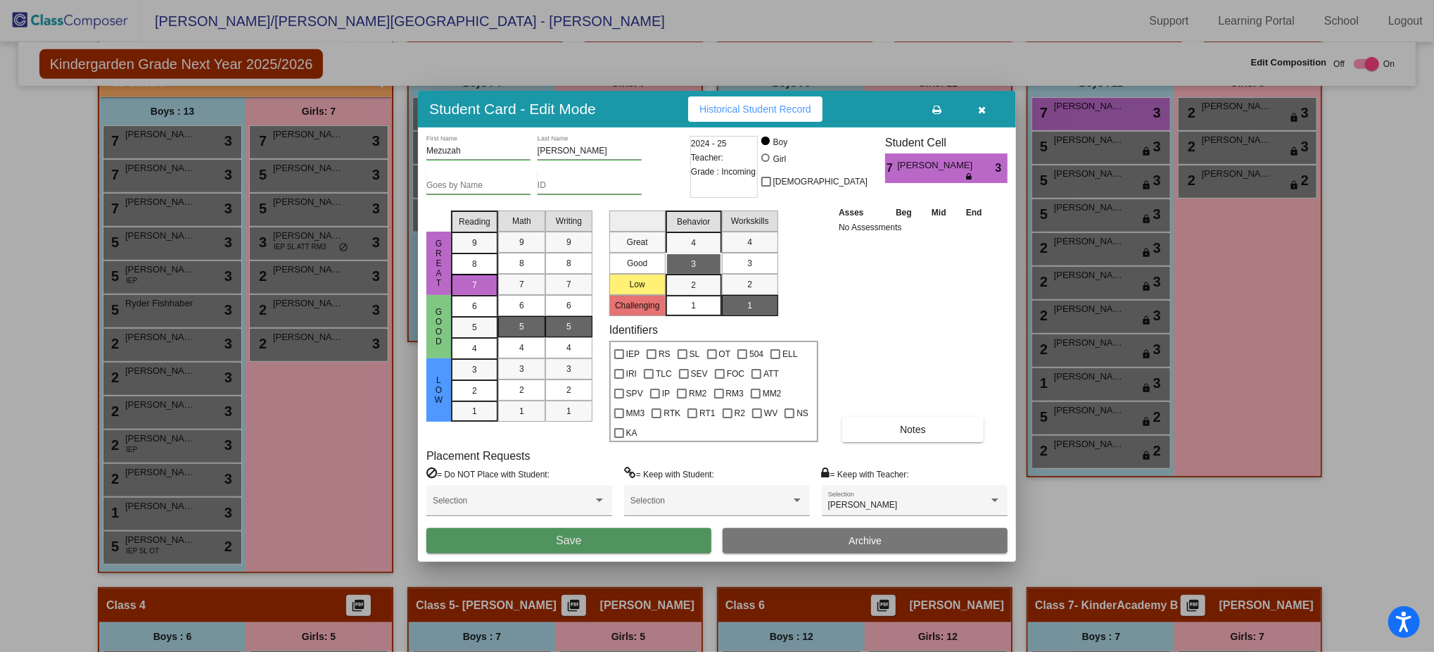
click at [642, 528] on button "Save" at bounding box center [568, 540] width 285 height 25
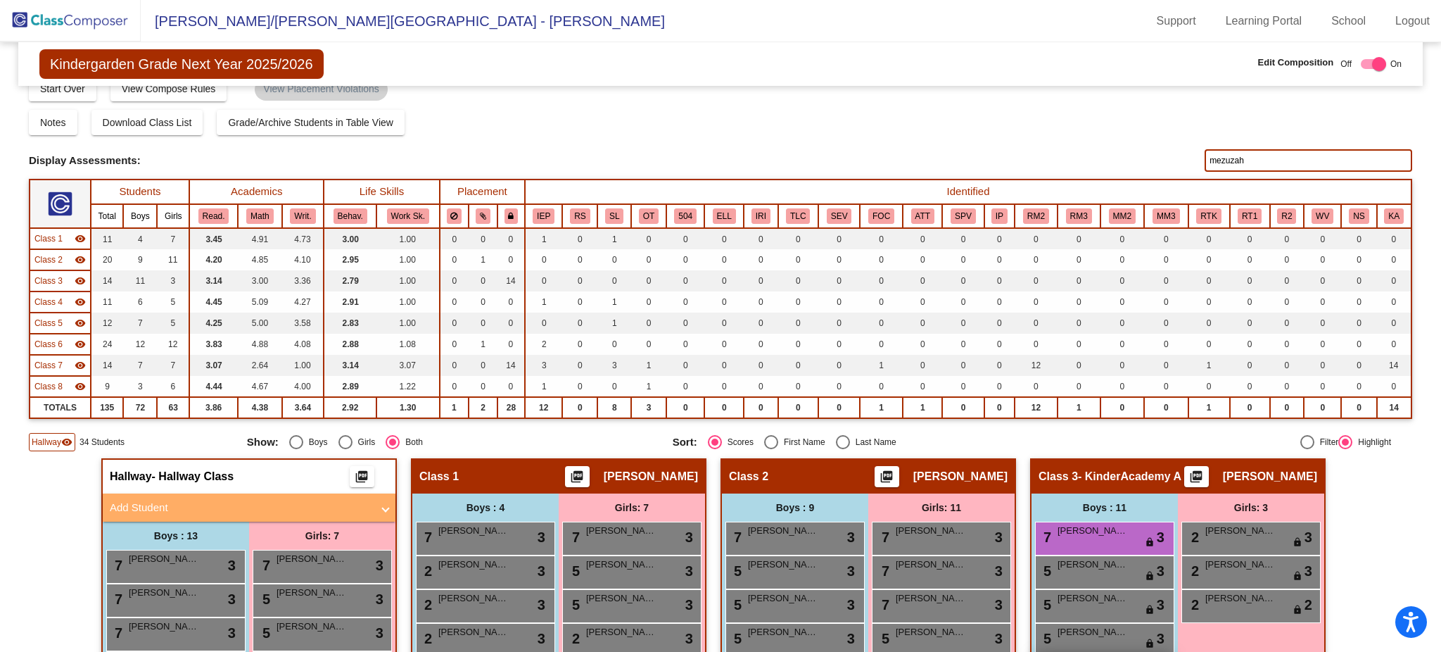
scroll to position [17, 0]
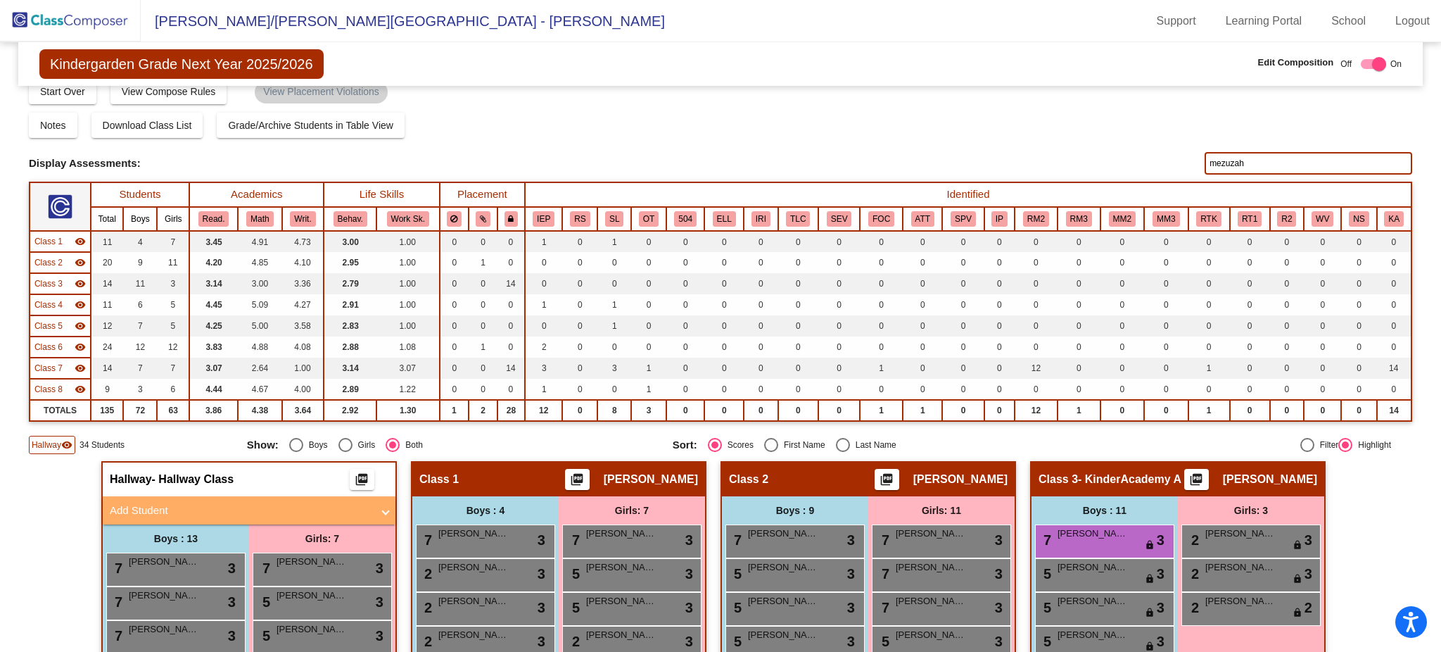
click at [1250, 163] on input "mezuzah" at bounding box center [1309, 163] width 208 height 23
type input "n"
type input "booker"
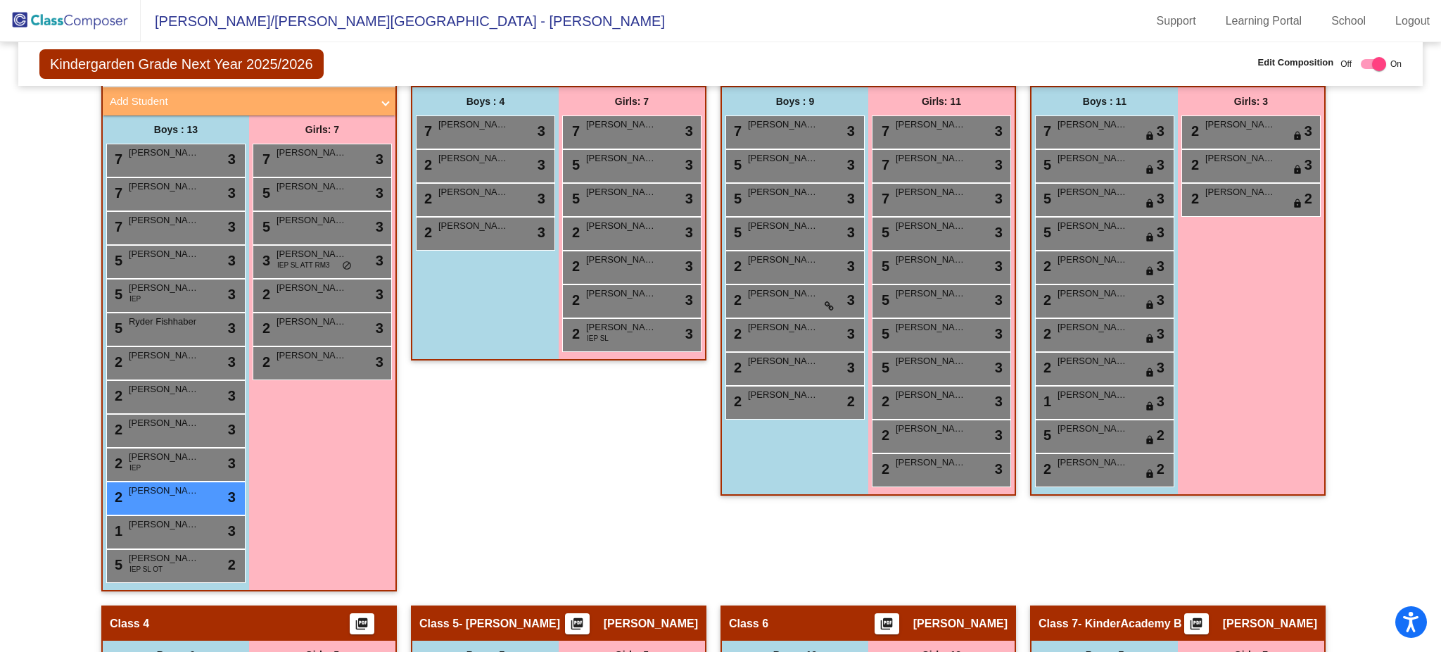
scroll to position [441, 0]
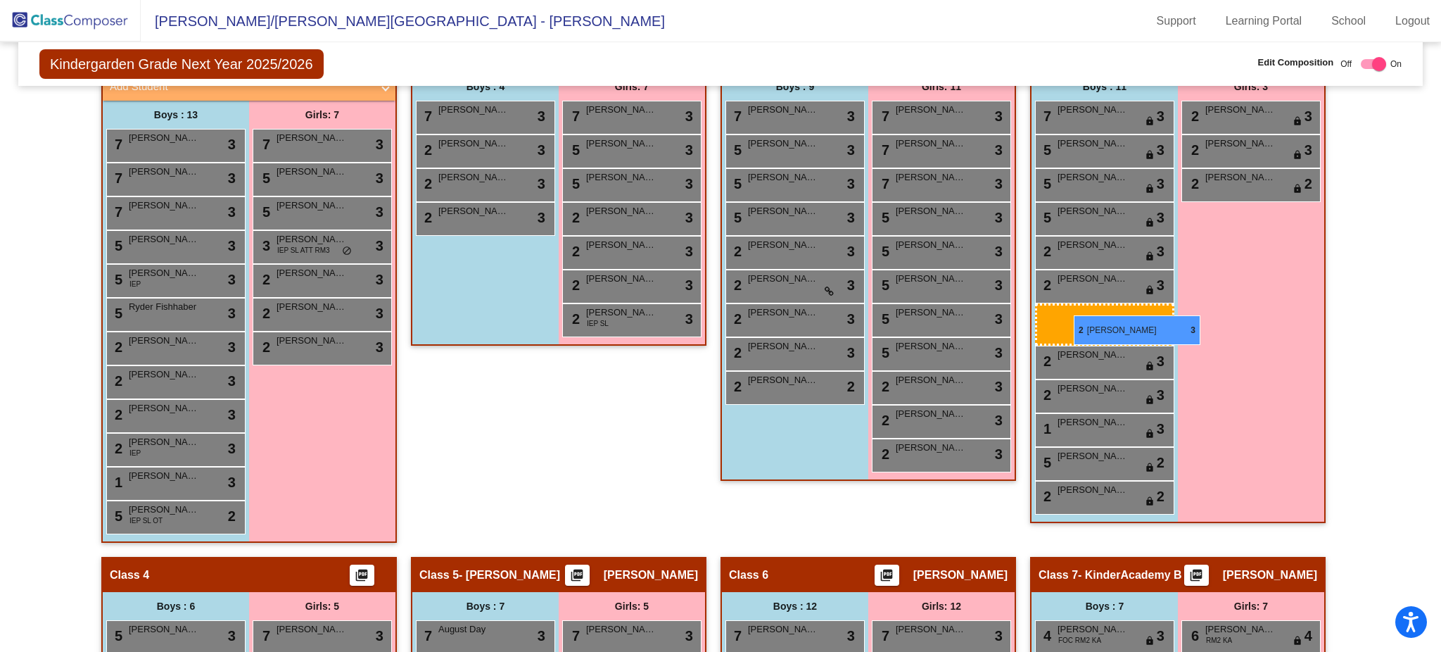
drag, startPoint x: 203, startPoint y: 471, endPoint x: 1074, endPoint y: 315, distance: 884.4
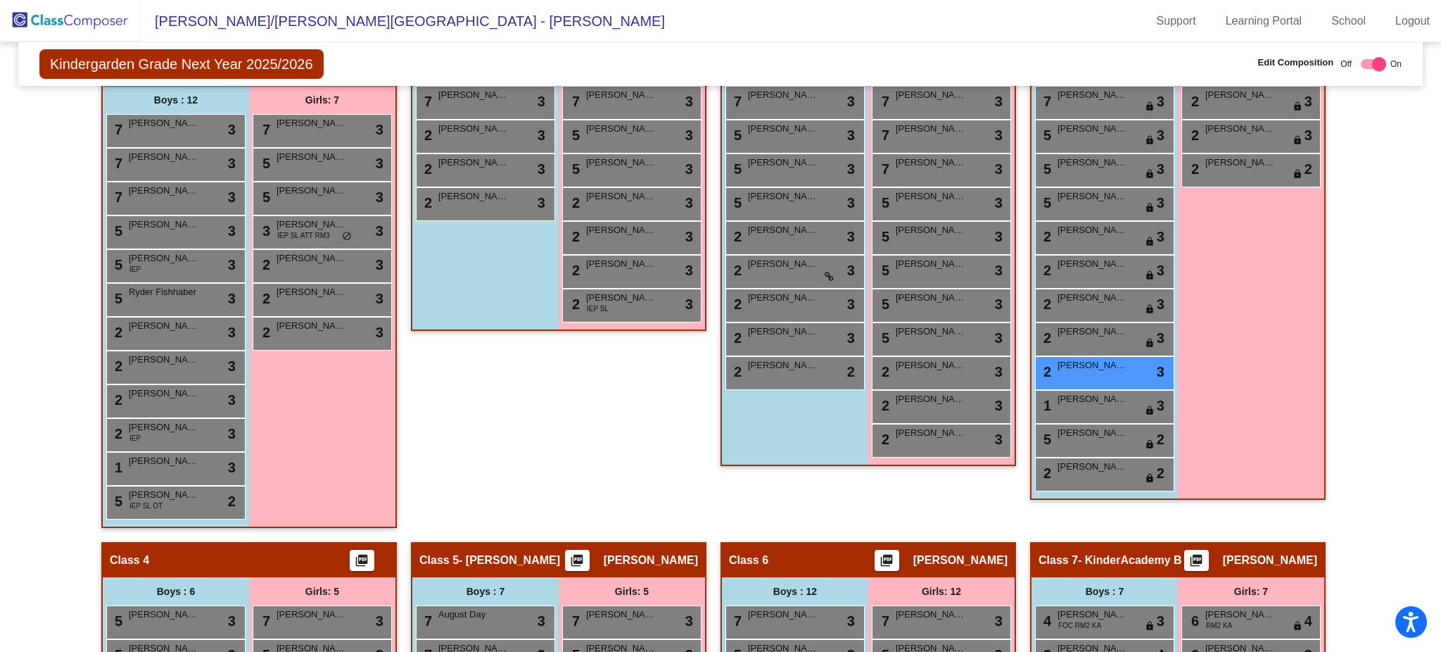
scroll to position [465, 0]
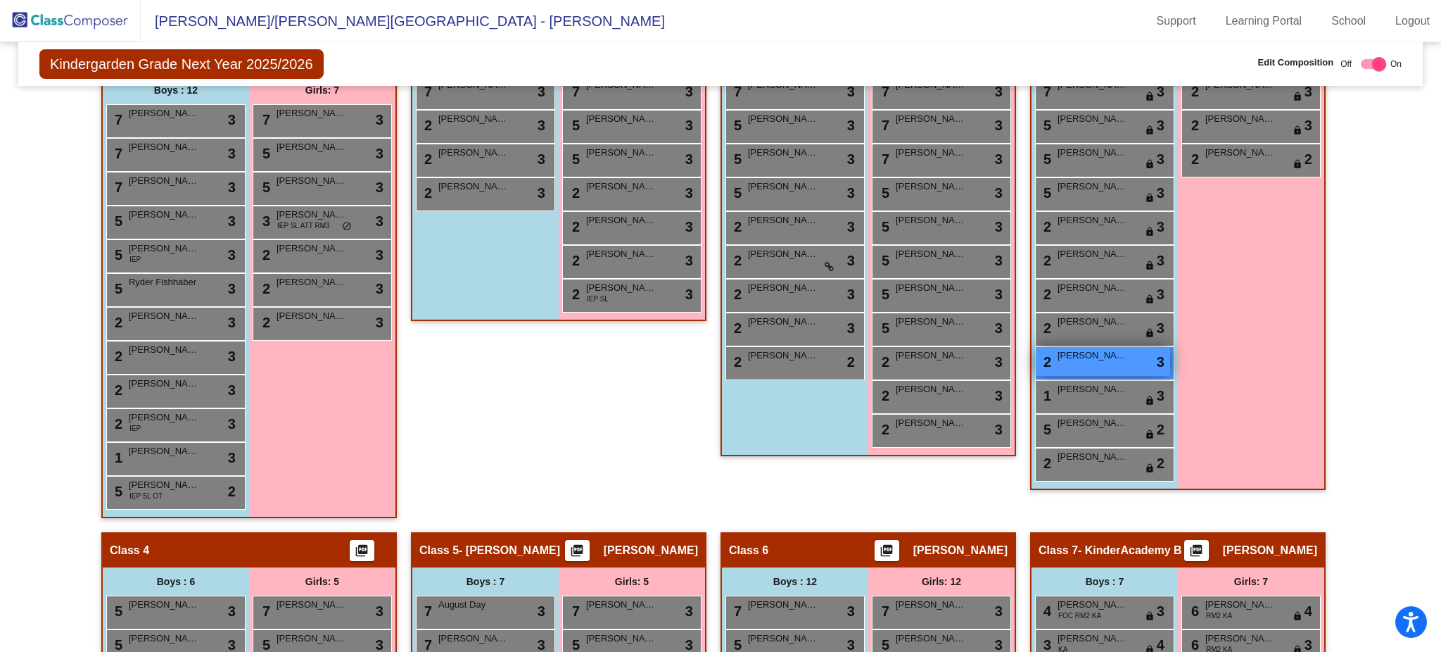
click at [1135, 360] on div "2 Evan Booker lock do_not_disturb_alt 3" at bounding box center [1103, 361] width 134 height 29
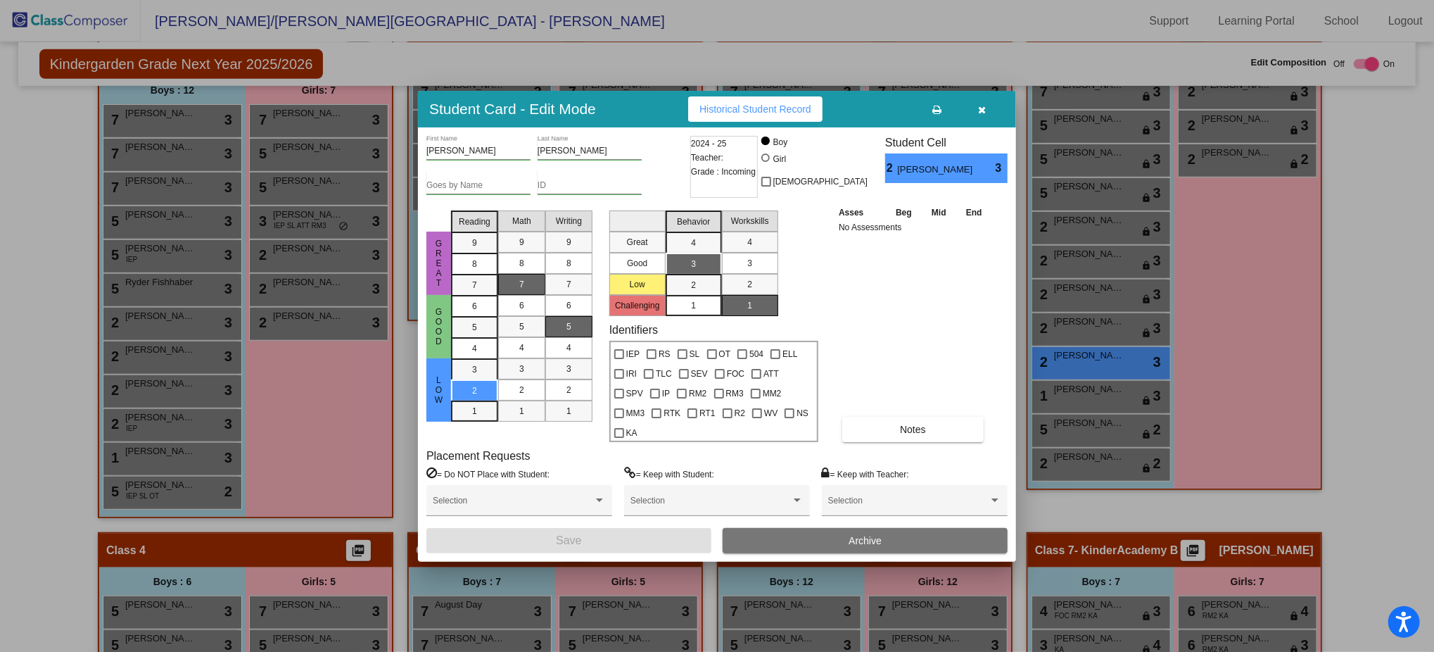
click at [873, 535] on span "Archive" at bounding box center [865, 540] width 33 height 11
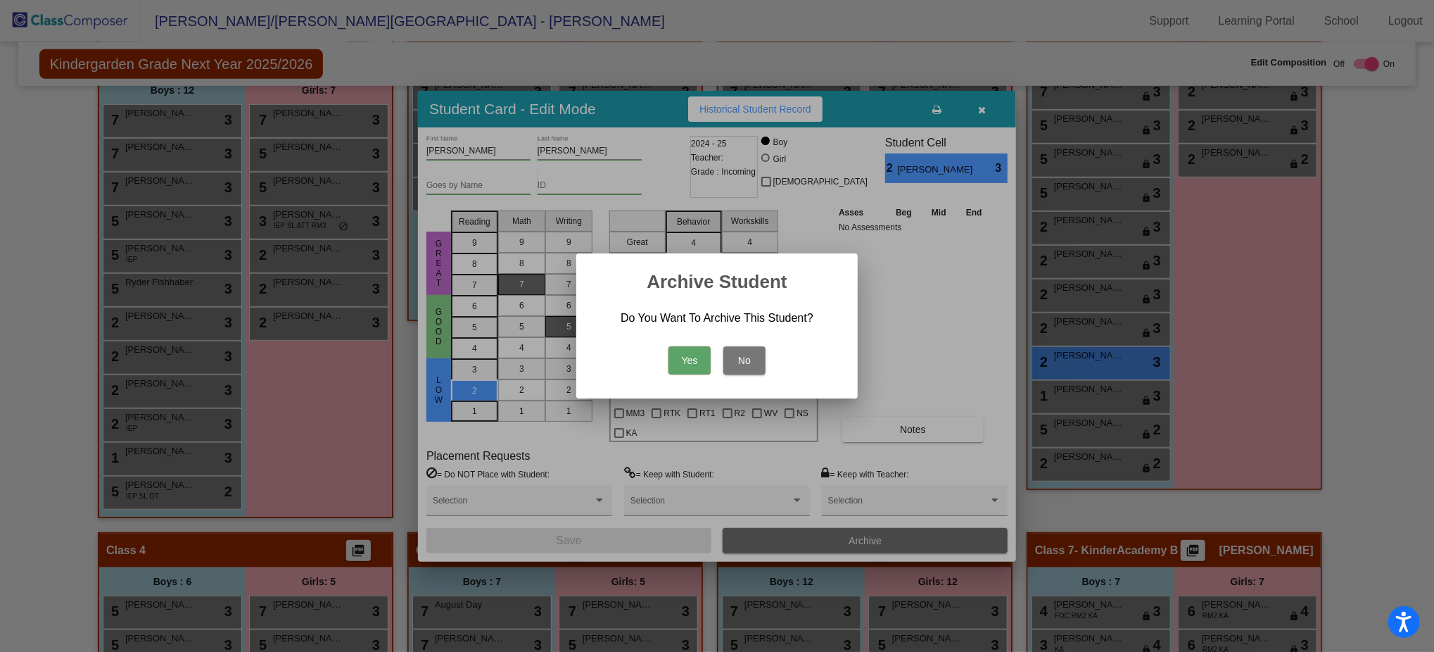
click at [873, 535] on div at bounding box center [717, 326] width 1434 height 652
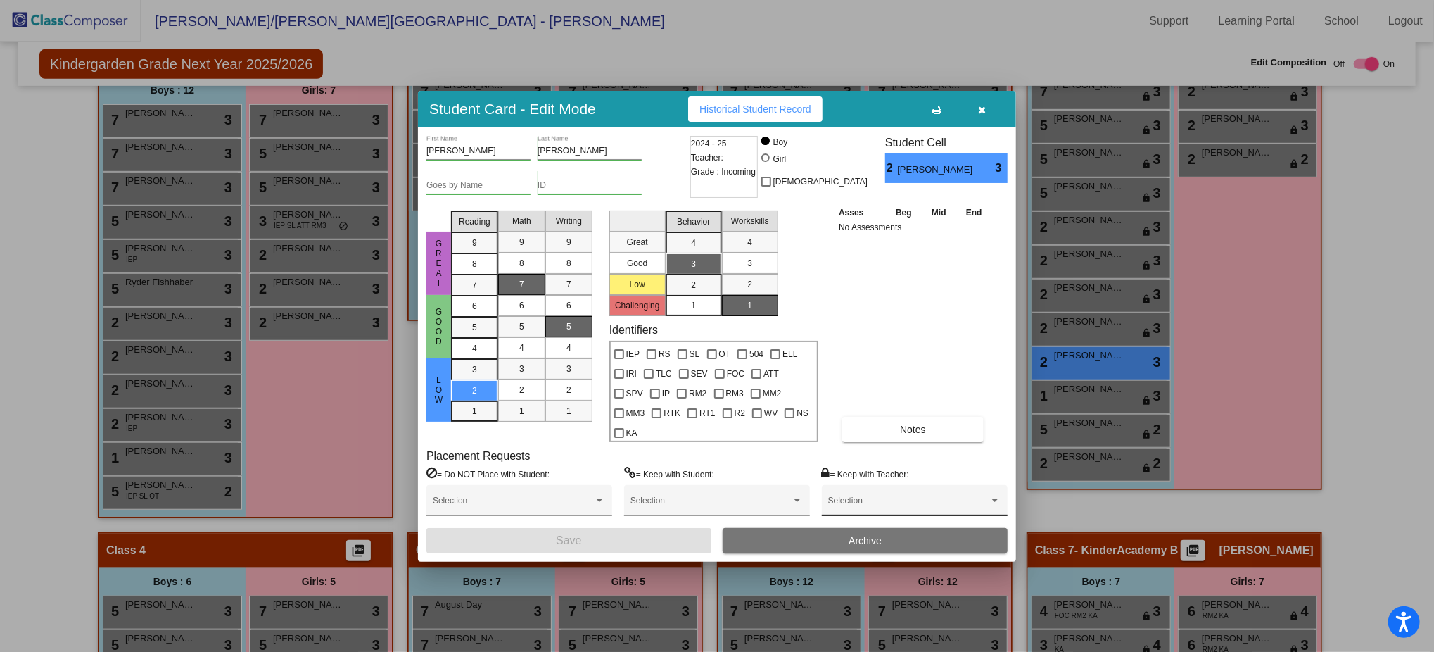
click at [884, 491] on div "Selection" at bounding box center [914, 503] width 173 height 25
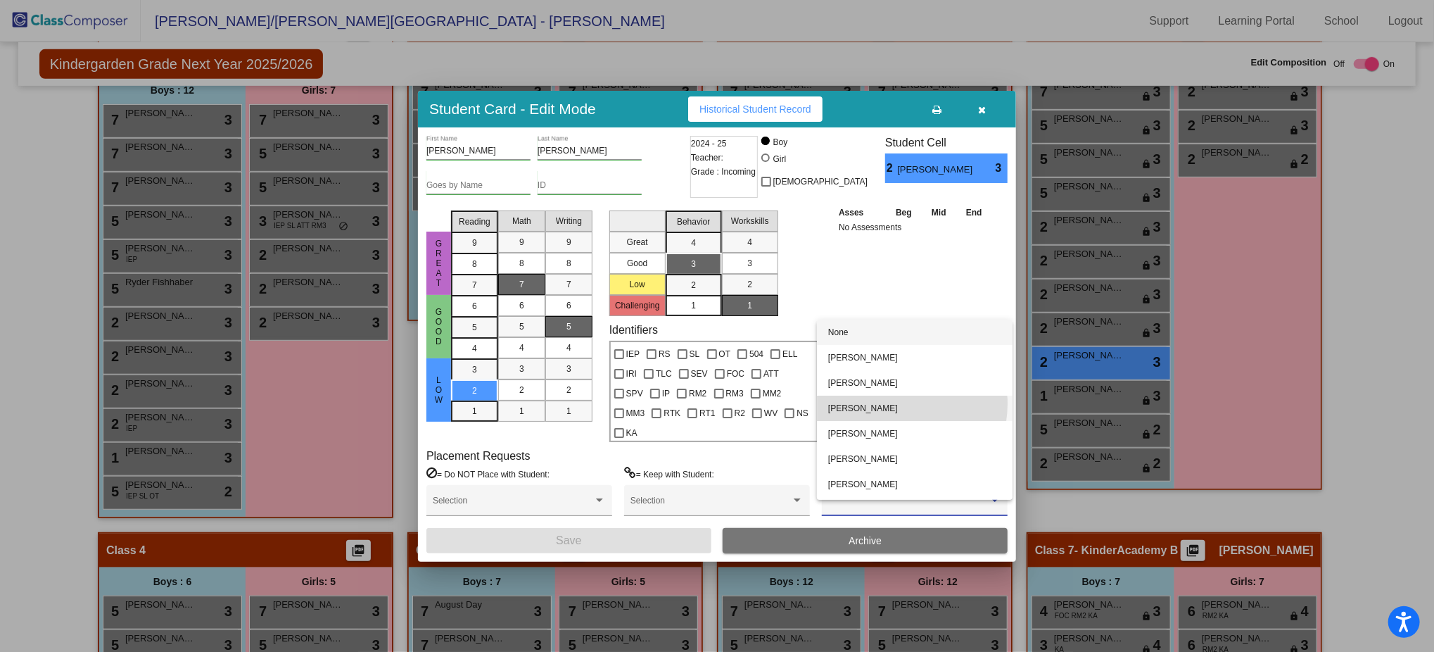
click at [896, 404] on span "[PERSON_NAME]" at bounding box center [914, 407] width 173 height 25
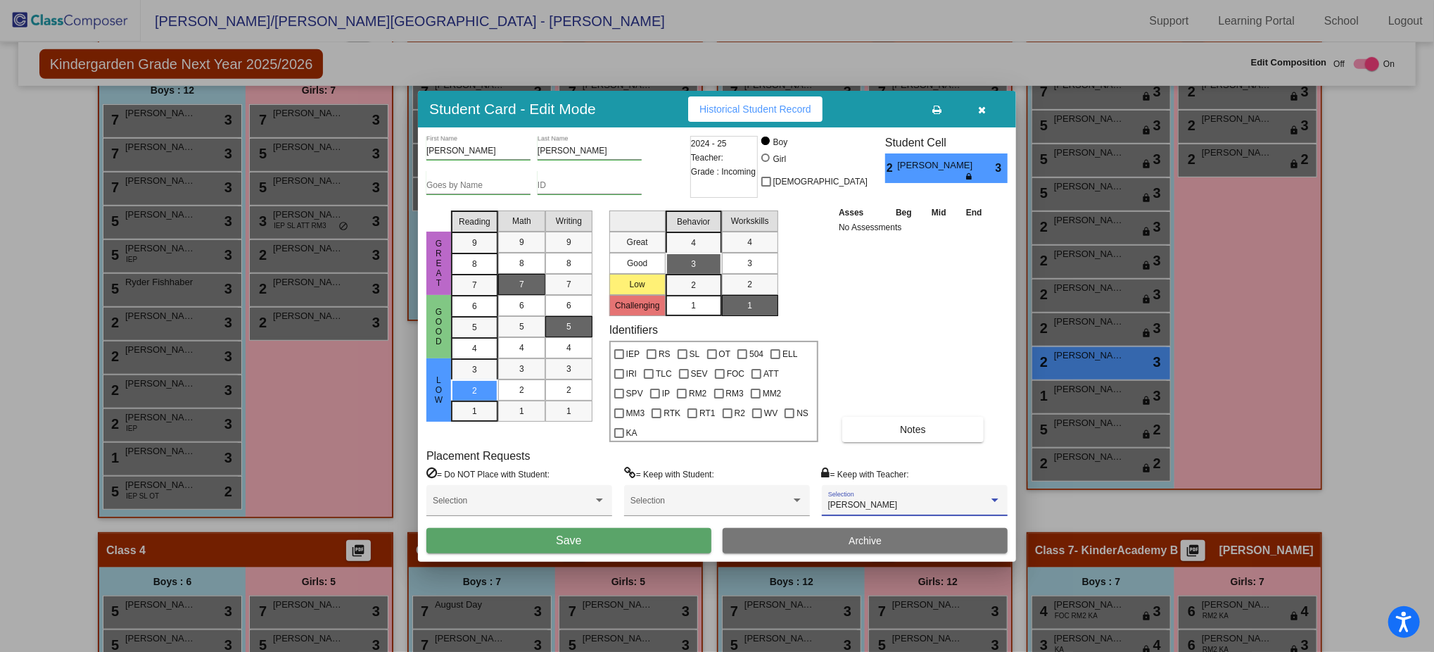
click at [622, 528] on button "Save" at bounding box center [568, 540] width 285 height 25
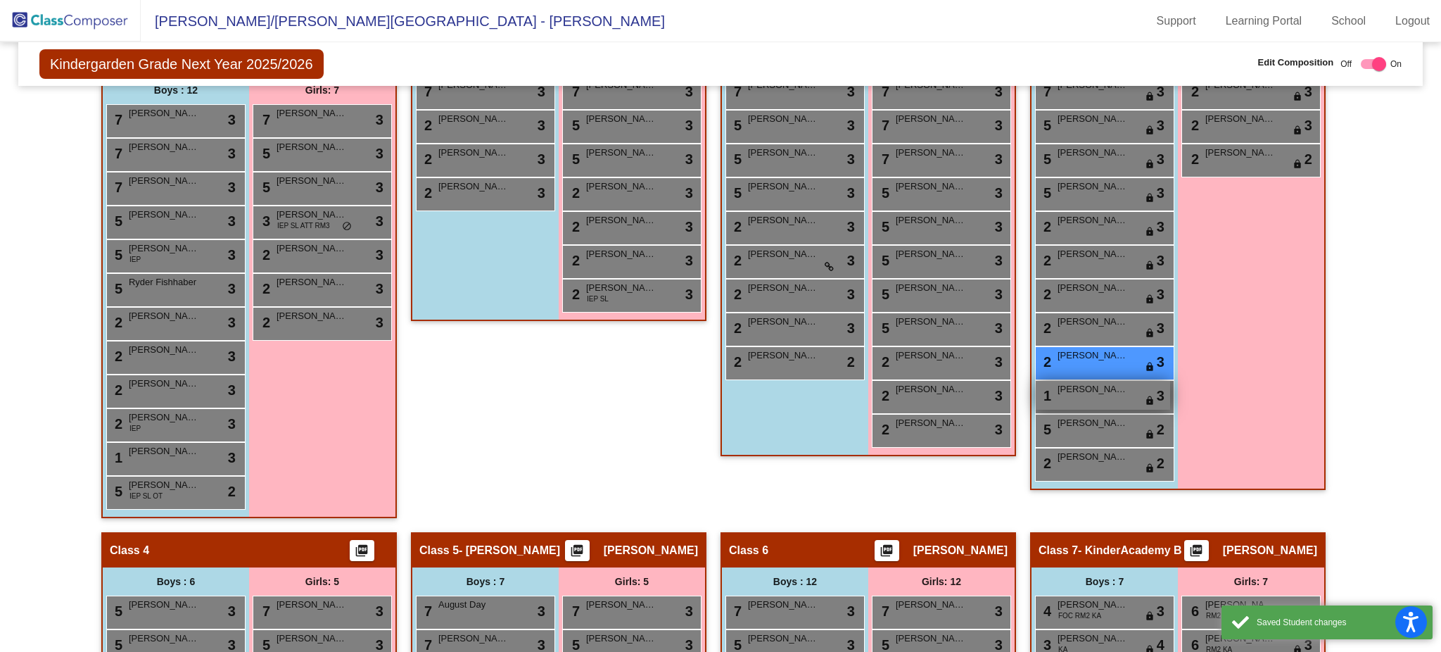
scroll to position [0, 0]
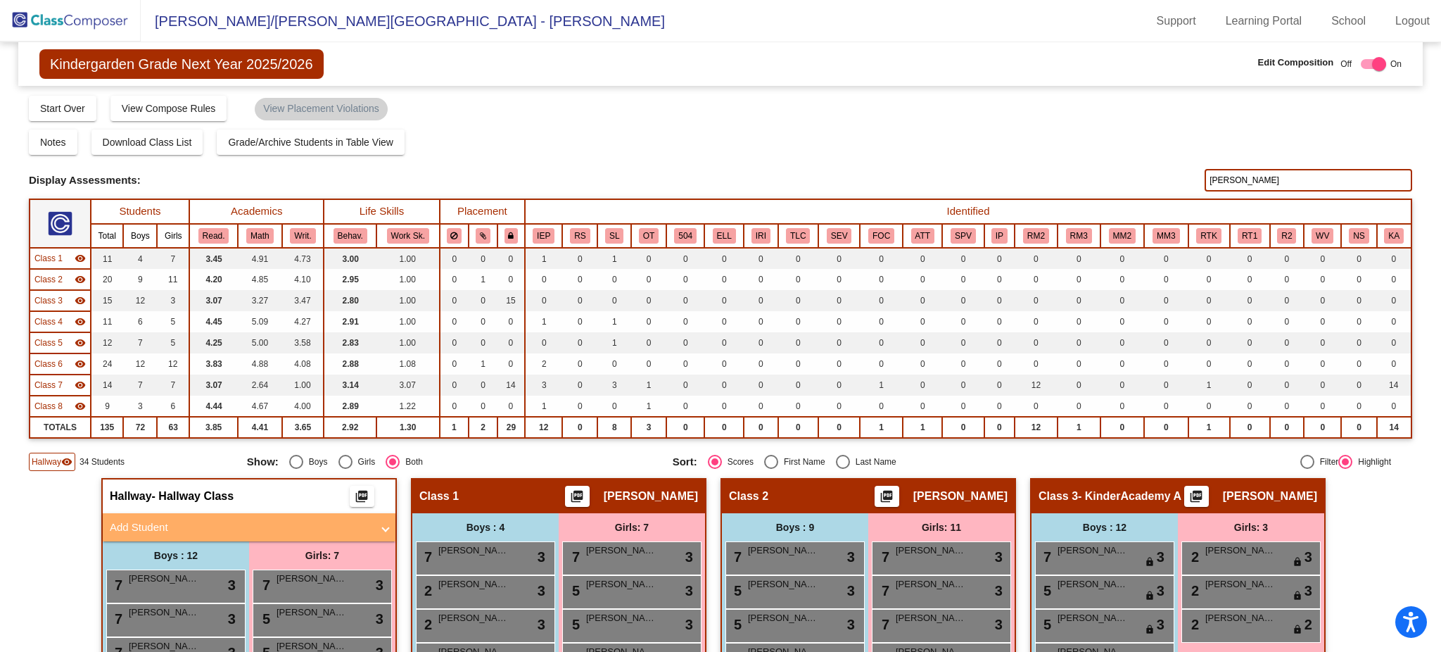
drag, startPoint x: 1241, startPoint y: 175, endPoint x: 1195, endPoint y: 173, distance: 46.5
click at [1195, 173] on div "Display Scores for Years: 2023 - 2024 2024 - 2025 Display Assessments: booker" at bounding box center [720, 180] width 1383 height 23
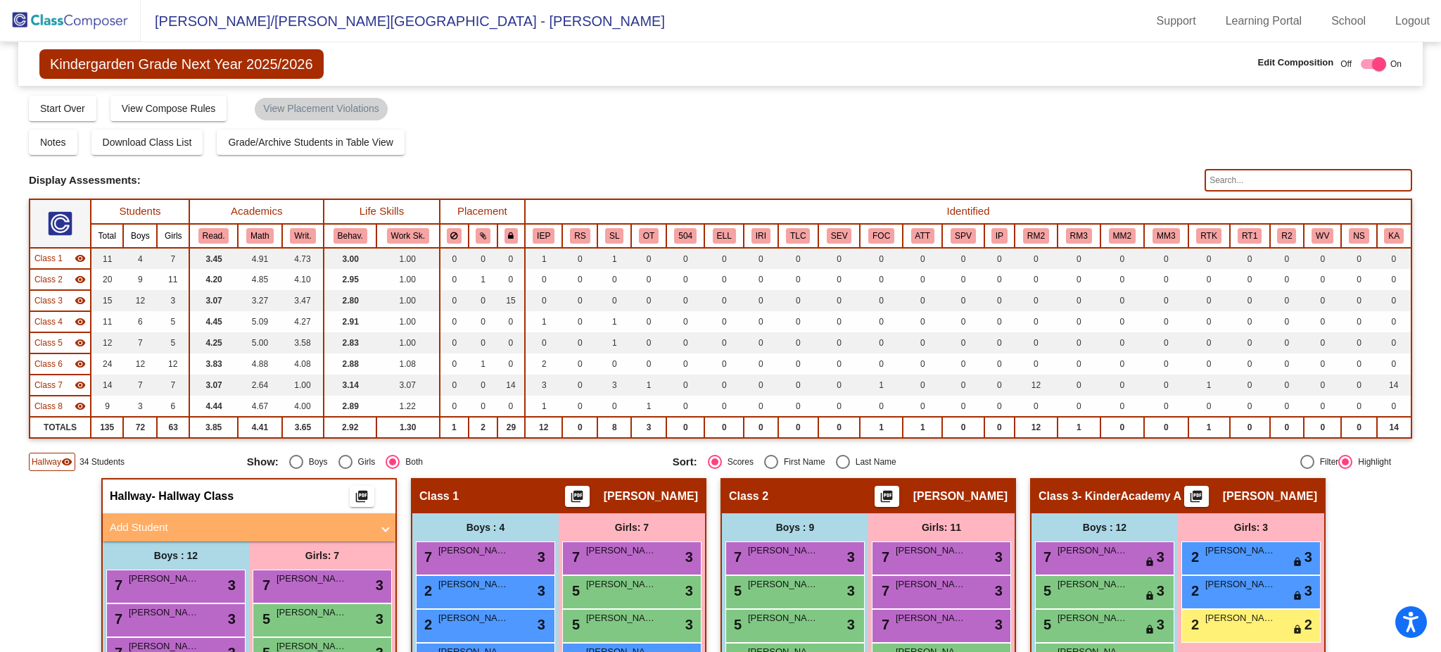
click at [1248, 176] on input "text" at bounding box center [1309, 180] width 208 height 23
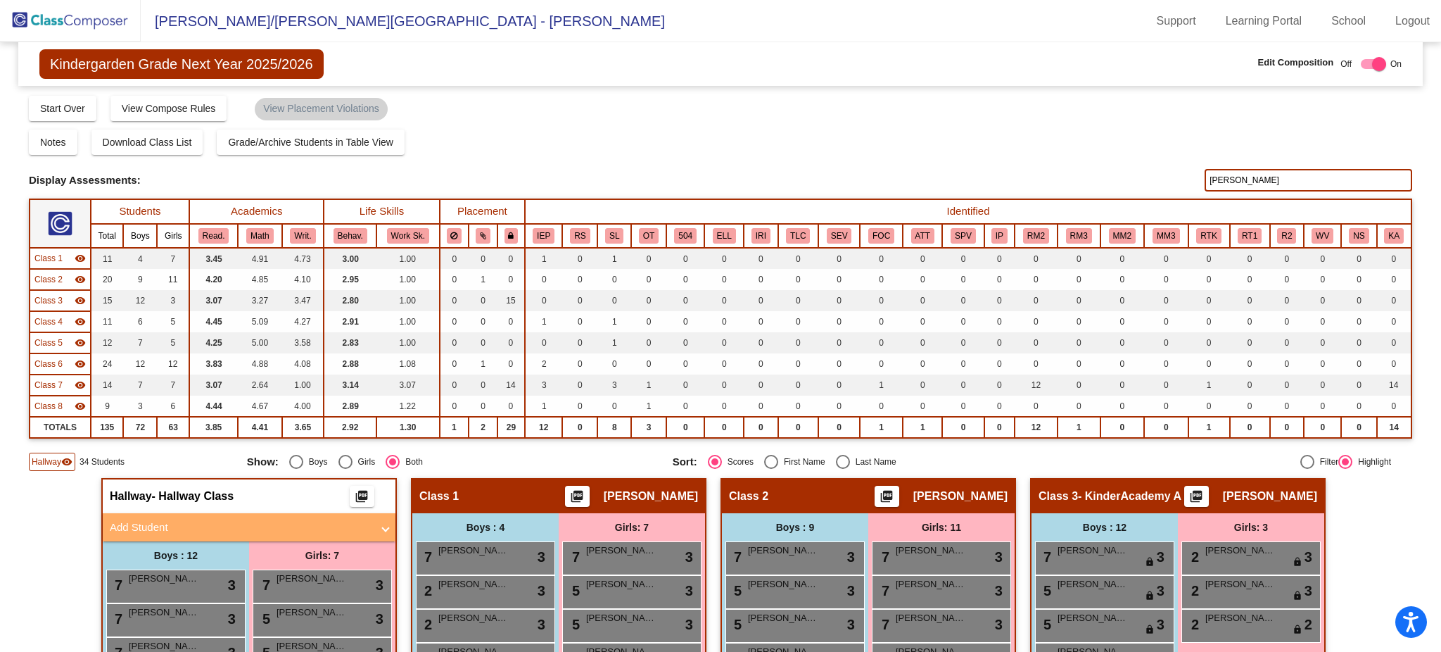
type input "cardona"
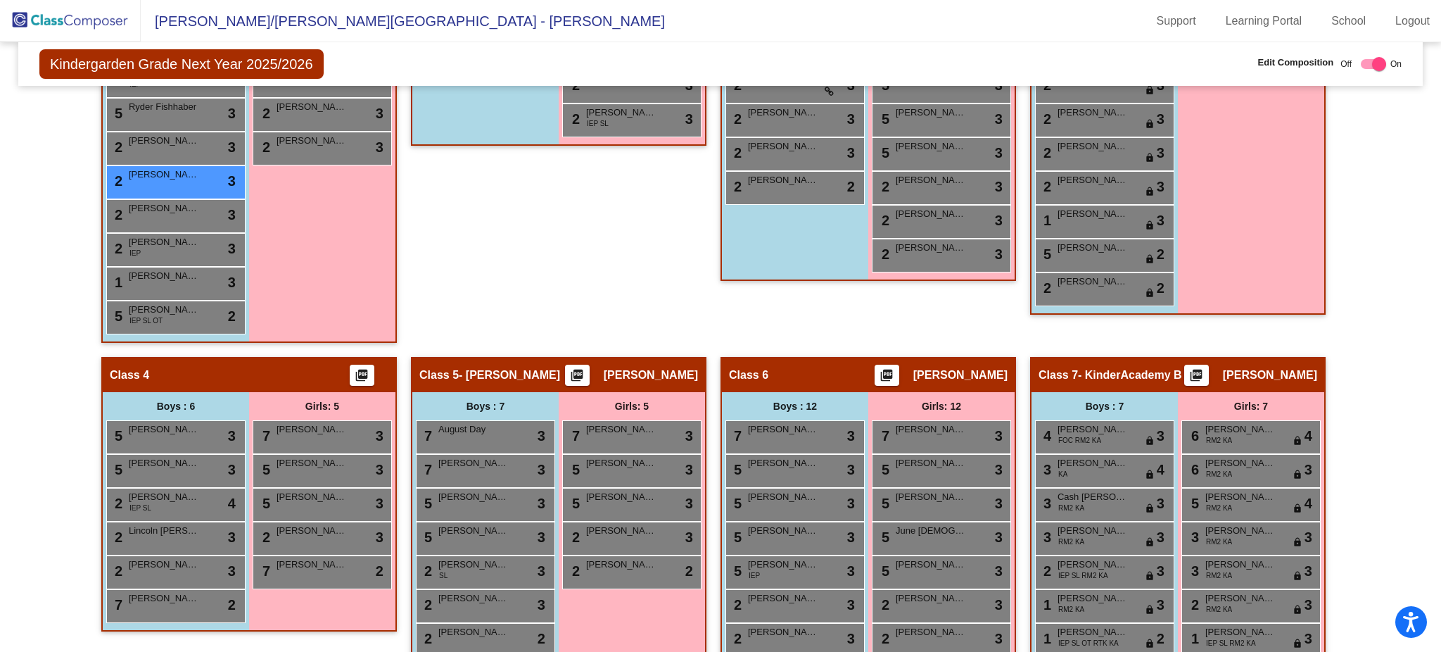
scroll to position [619, 0]
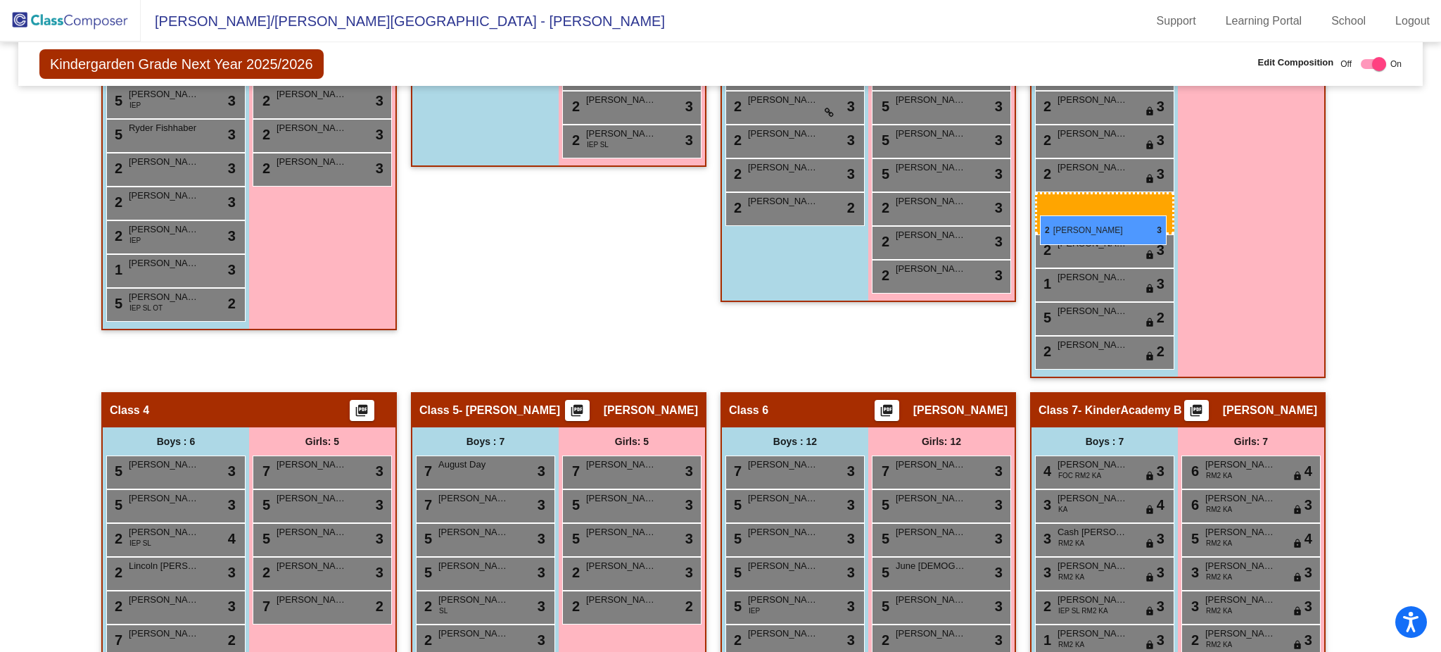
drag, startPoint x: 167, startPoint y: 198, endPoint x: 1041, endPoint y: 215, distance: 874.2
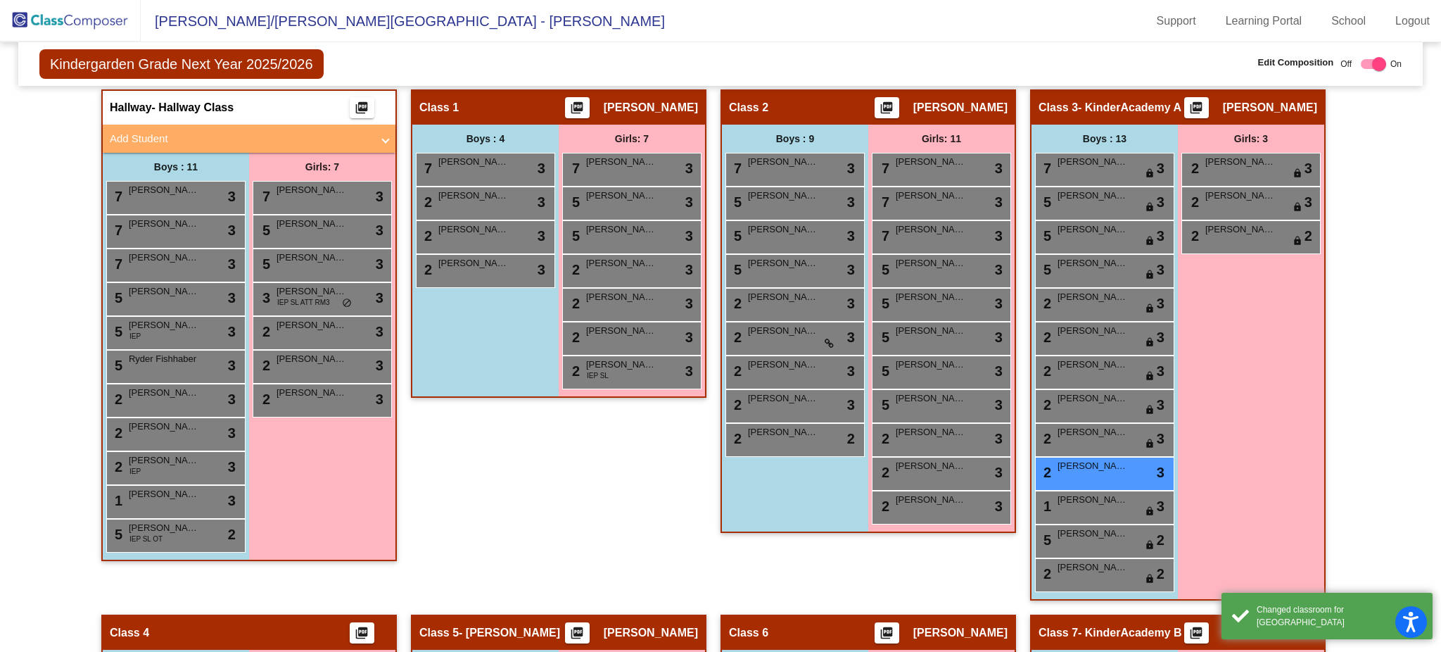
scroll to position [455, 0]
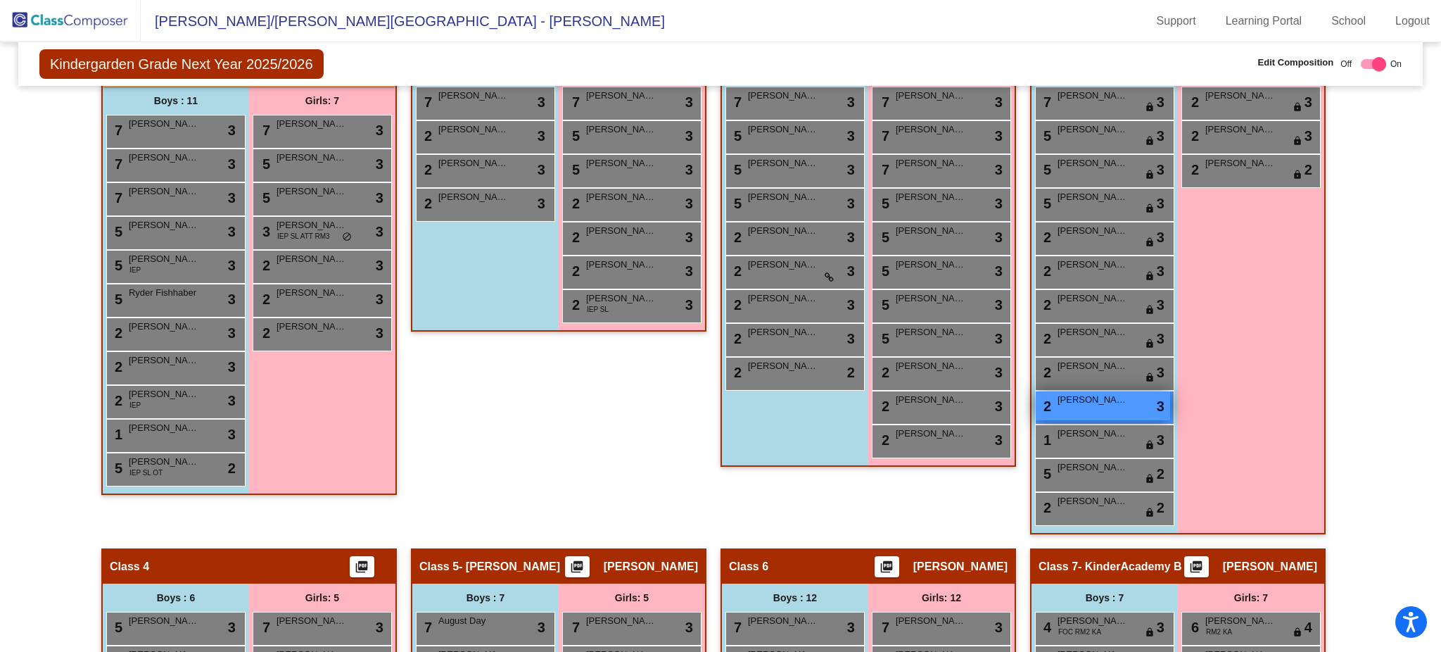
click at [1120, 405] on div "2 Daxton Cardona lock do_not_disturb_alt 3" at bounding box center [1103, 405] width 134 height 29
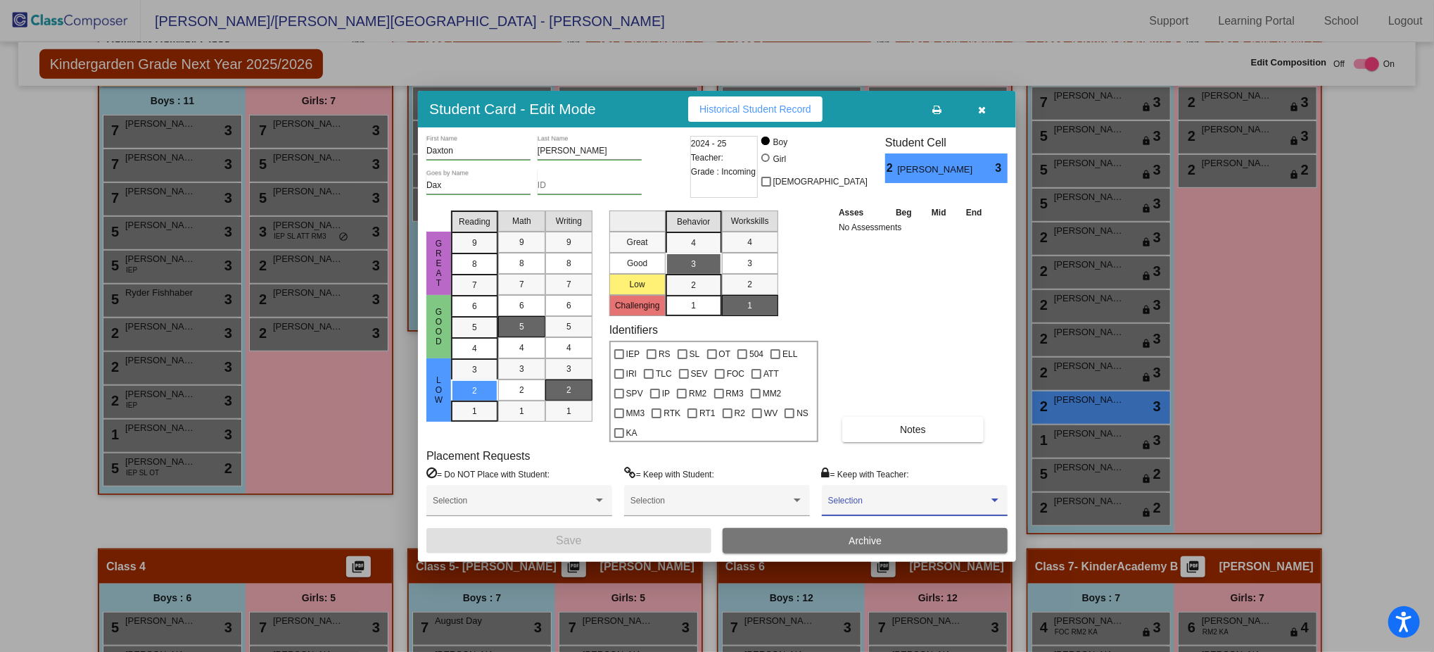
click at [889, 500] on span at bounding box center [908, 505] width 160 height 10
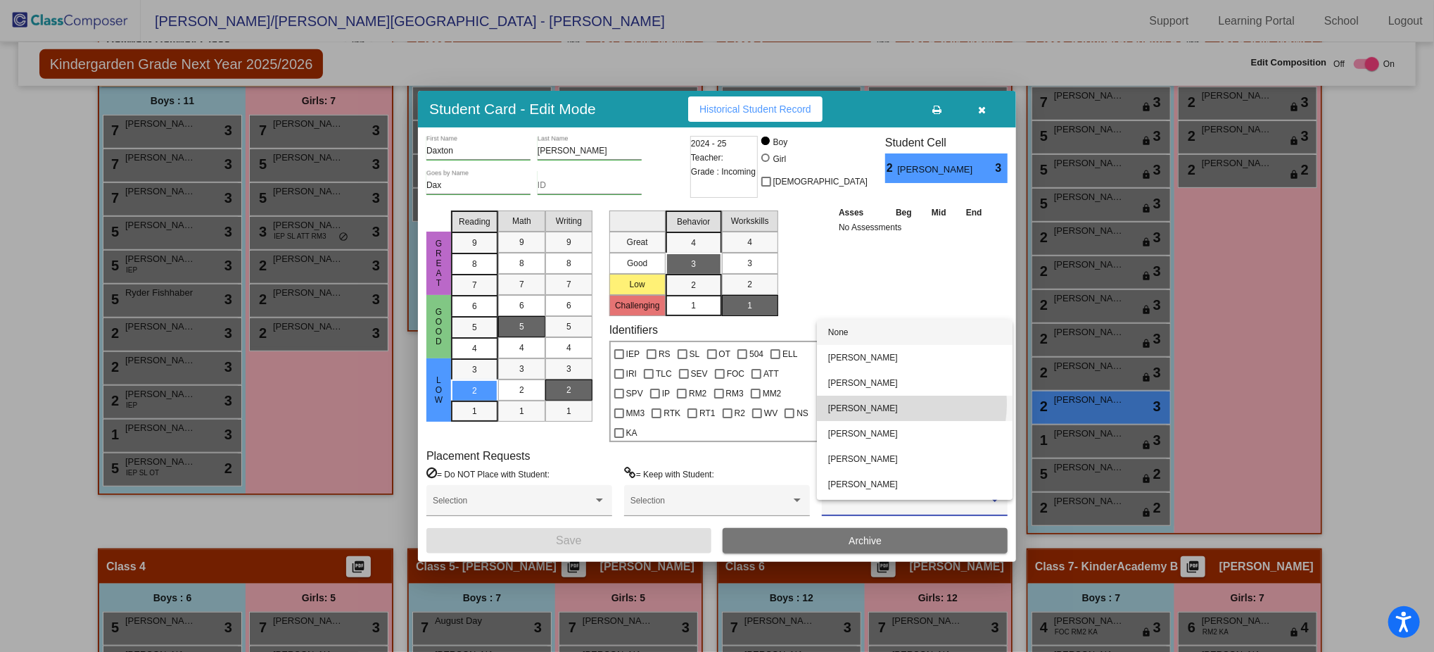
click at [892, 405] on span "[PERSON_NAME]" at bounding box center [914, 407] width 173 height 25
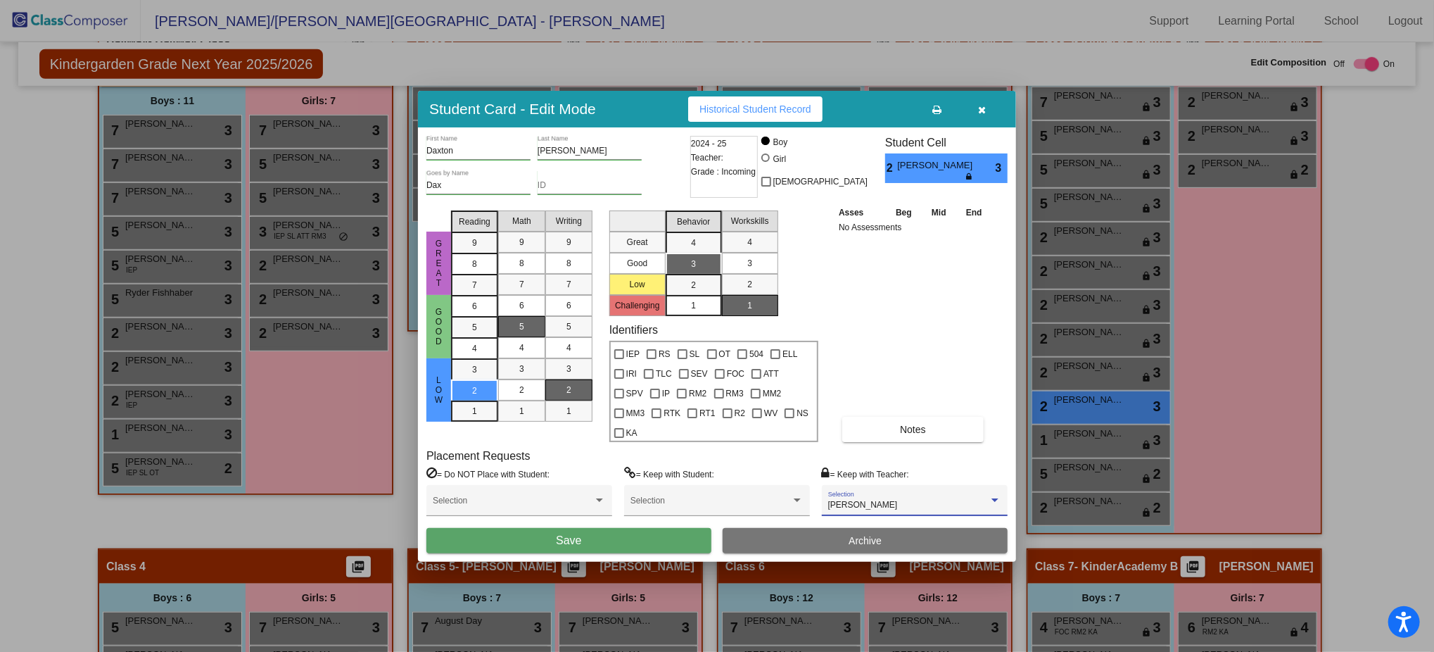
click at [645, 528] on button "Save" at bounding box center [568, 540] width 285 height 25
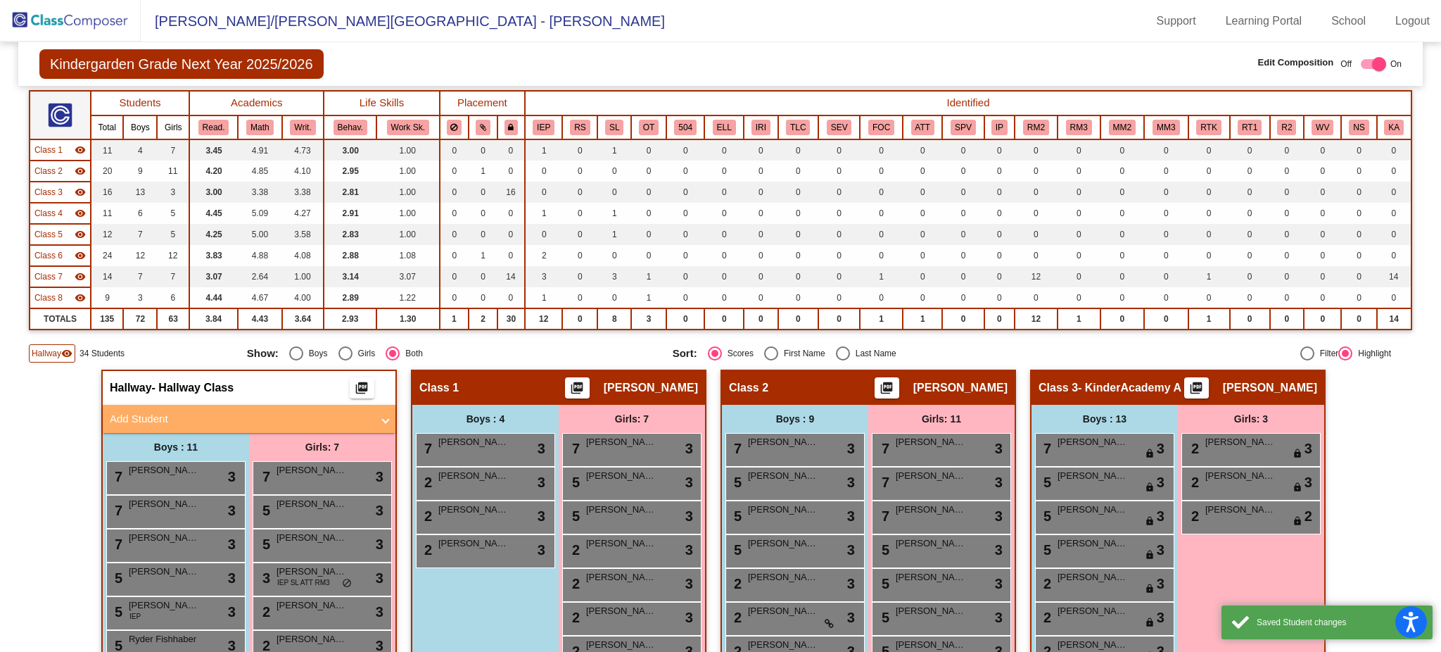
scroll to position [49, 0]
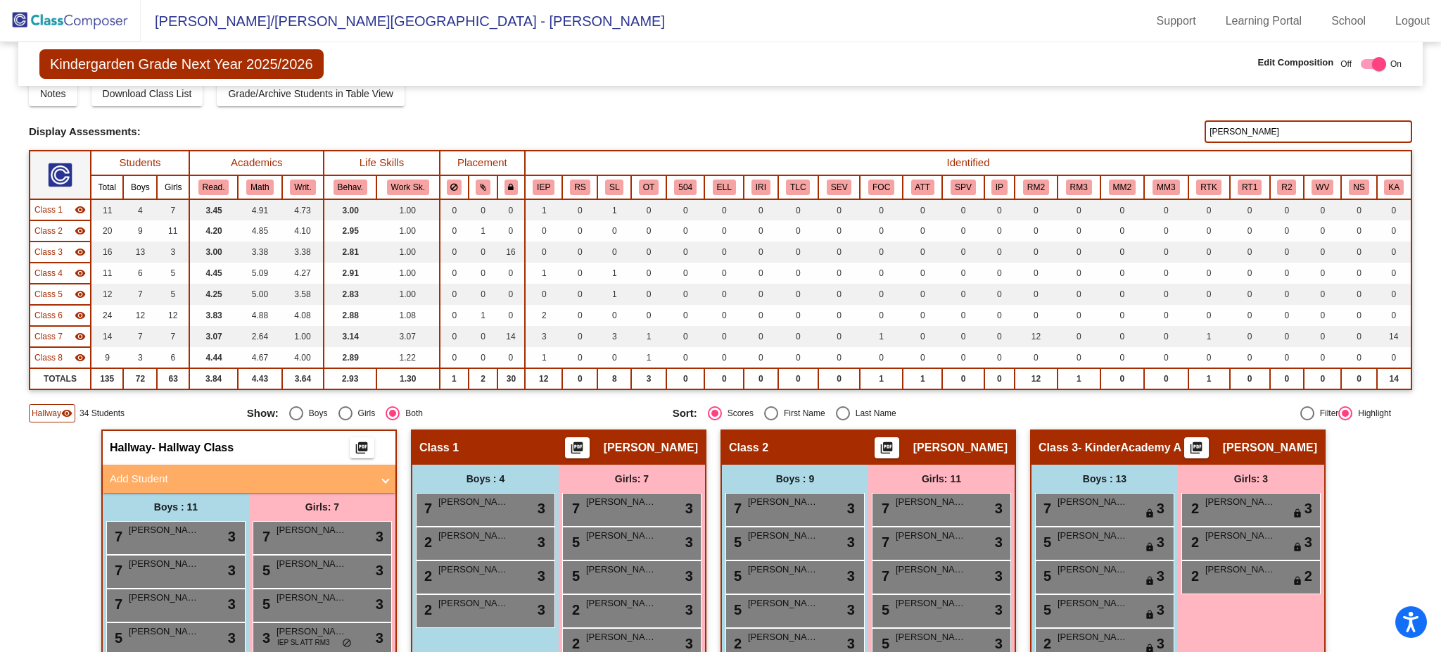
click at [1250, 130] on input "cardona" at bounding box center [1309, 131] width 208 height 23
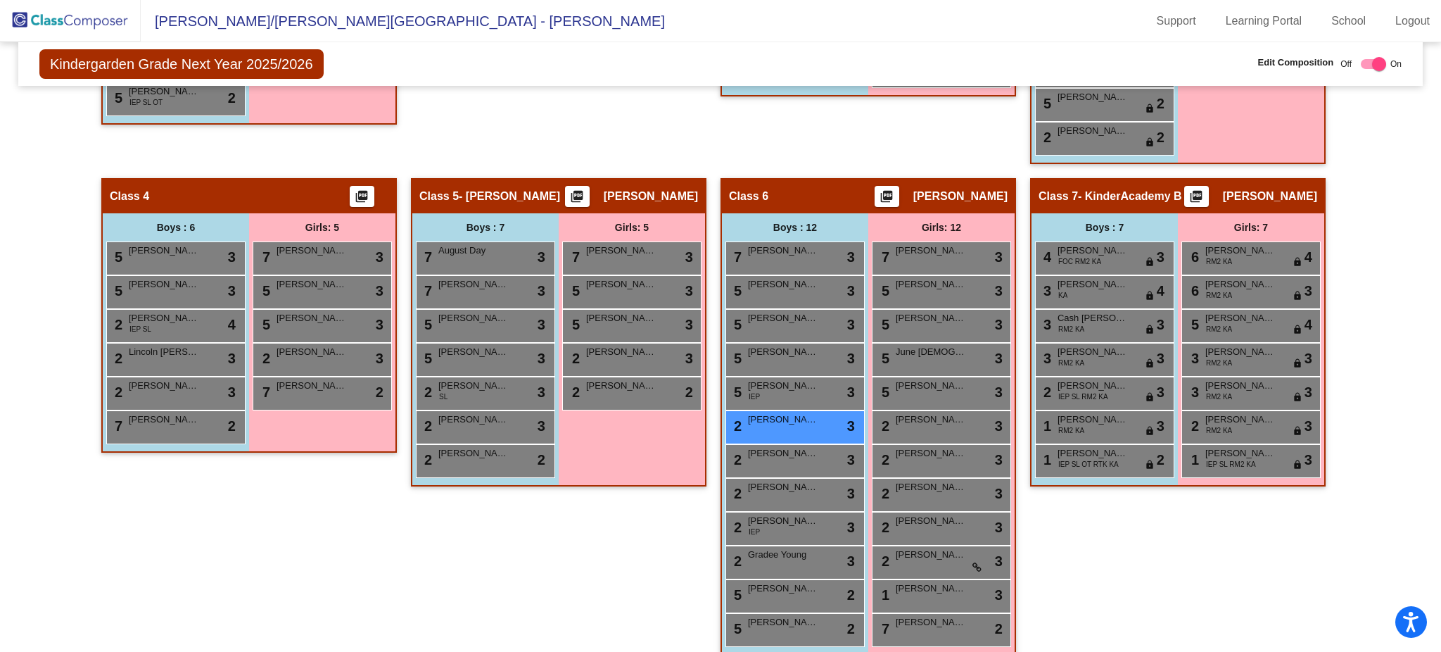
scroll to position [825, 0]
type input "hern"
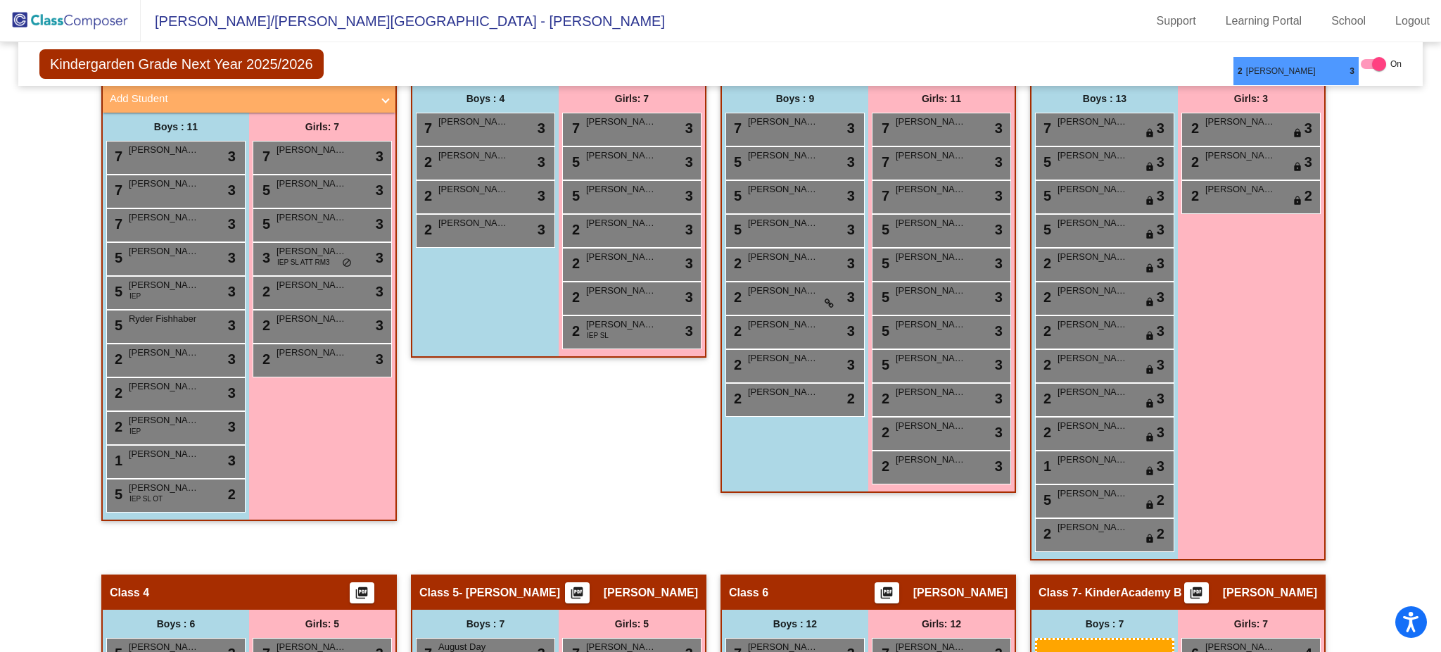
scroll to position [422, 0]
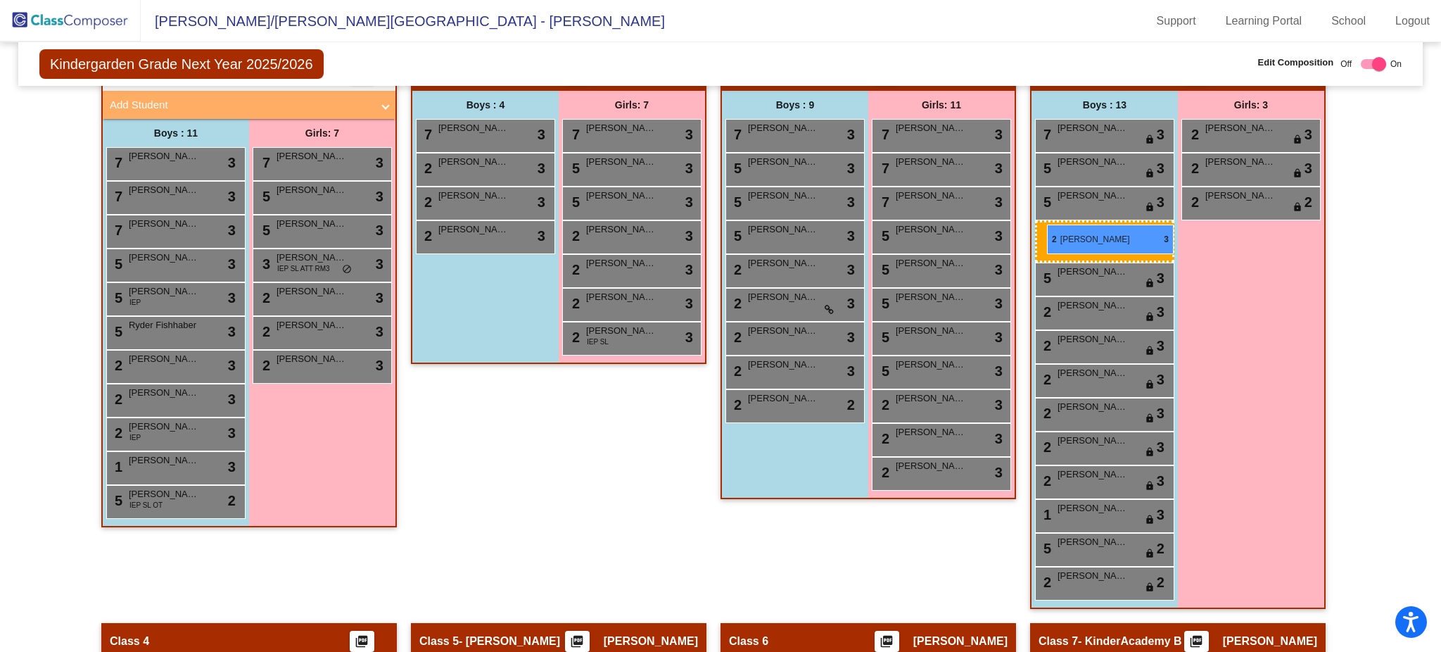
drag, startPoint x: 808, startPoint y: 419, endPoint x: 1047, endPoint y: 224, distance: 308.6
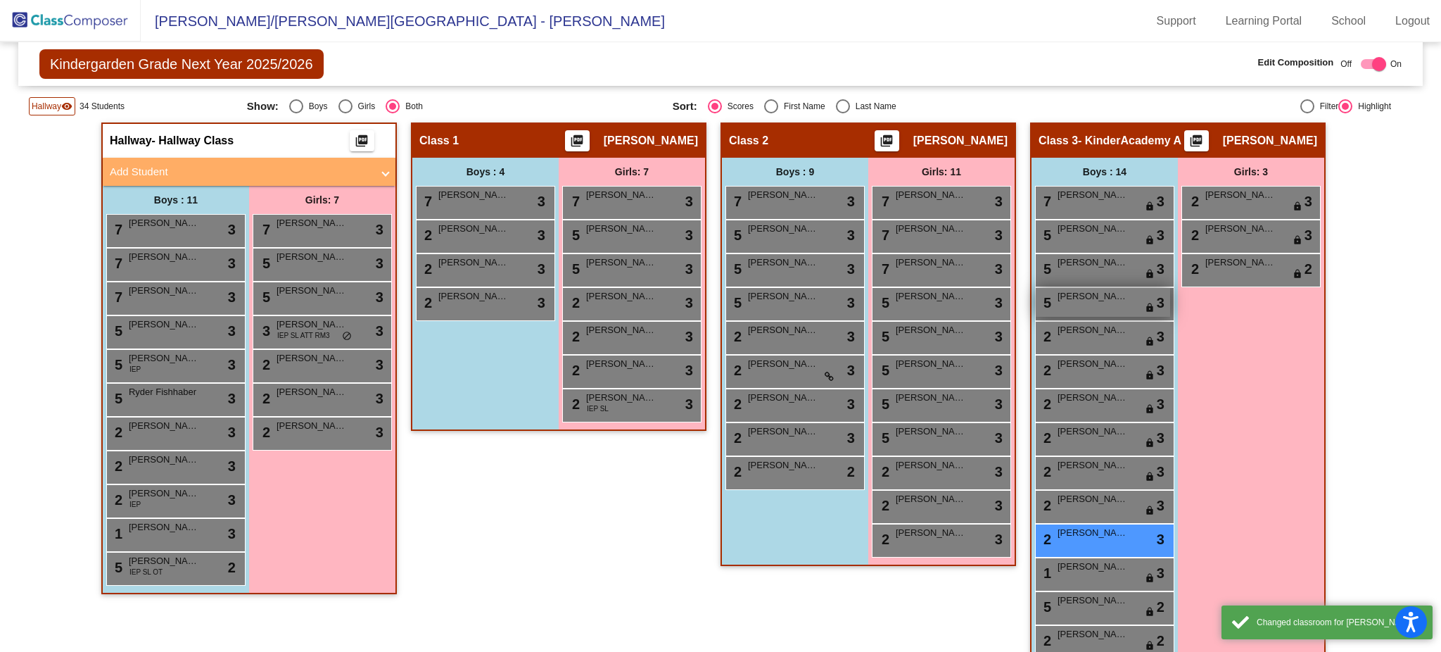
scroll to position [355, 0]
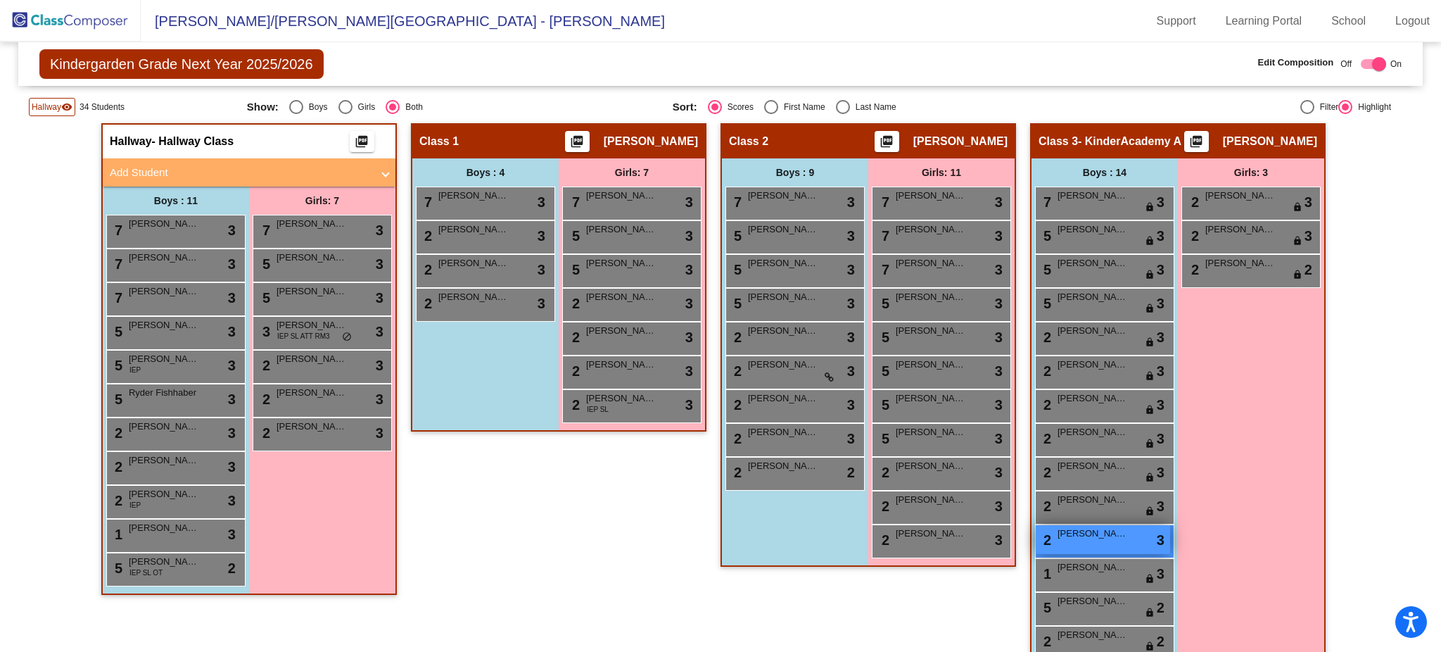
click at [1131, 525] on div "2 Seth Herndon lock do_not_disturb_alt 3" at bounding box center [1103, 539] width 134 height 29
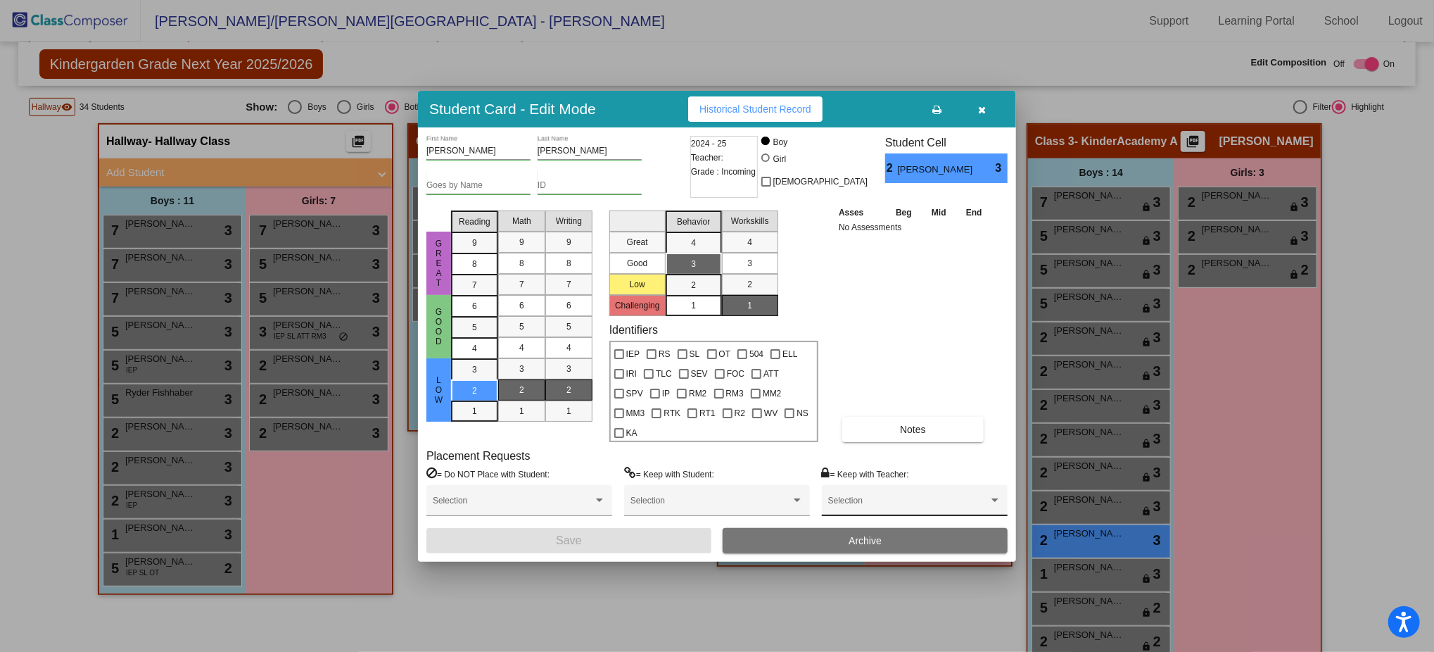
click at [849, 502] on div "Selection" at bounding box center [914, 503] width 173 height 25
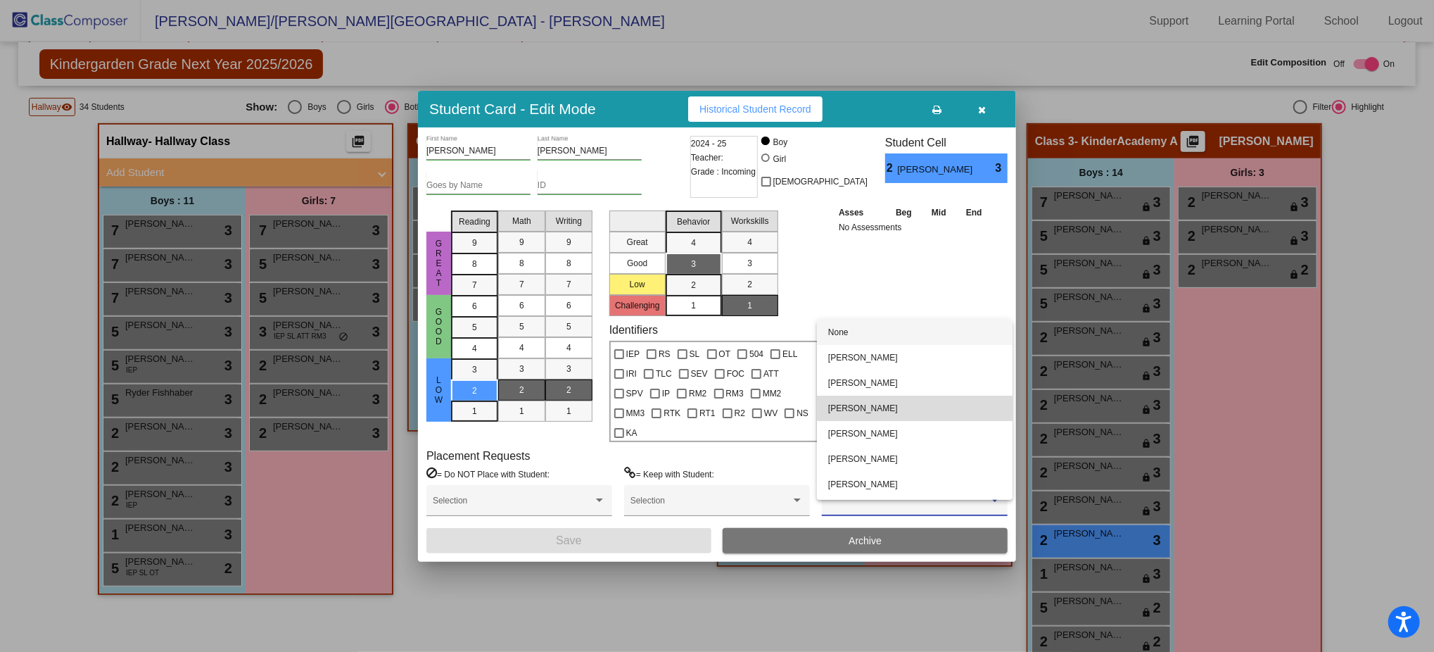
click at [952, 406] on span "[PERSON_NAME]" at bounding box center [914, 407] width 173 height 25
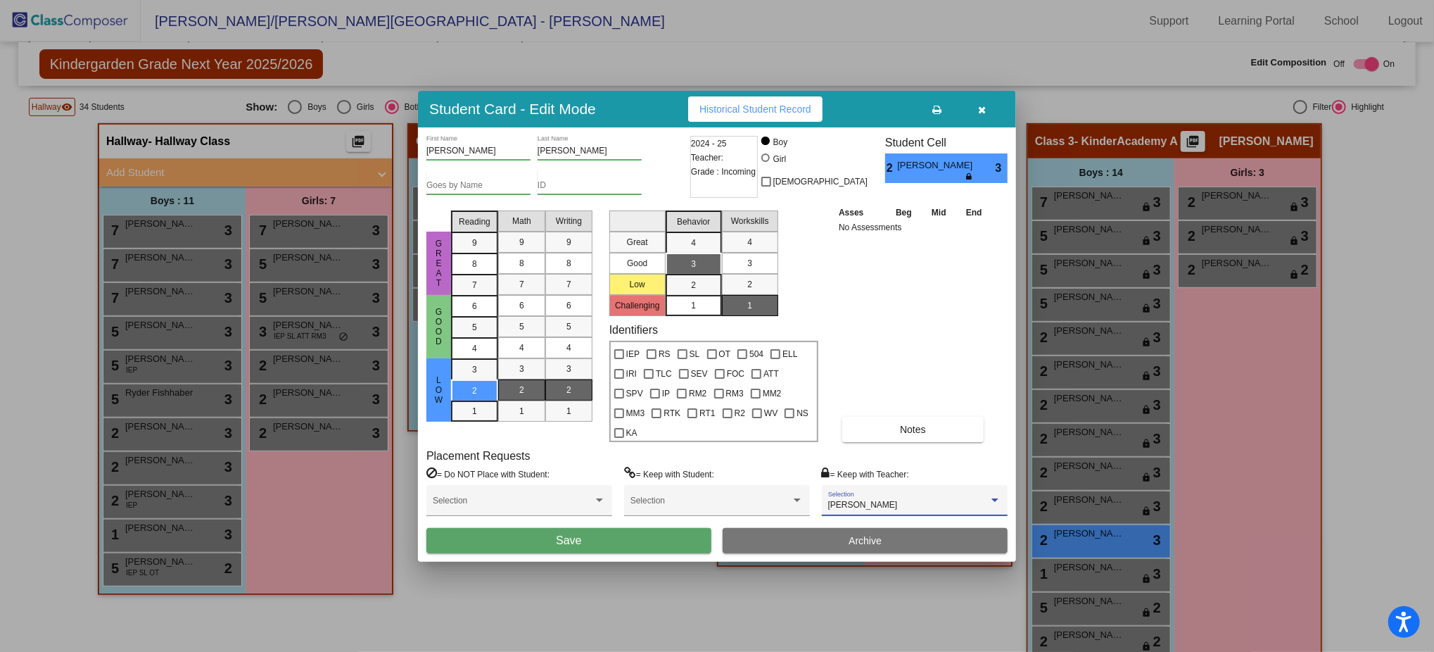
click at [615, 536] on button "Save" at bounding box center [568, 540] width 285 height 25
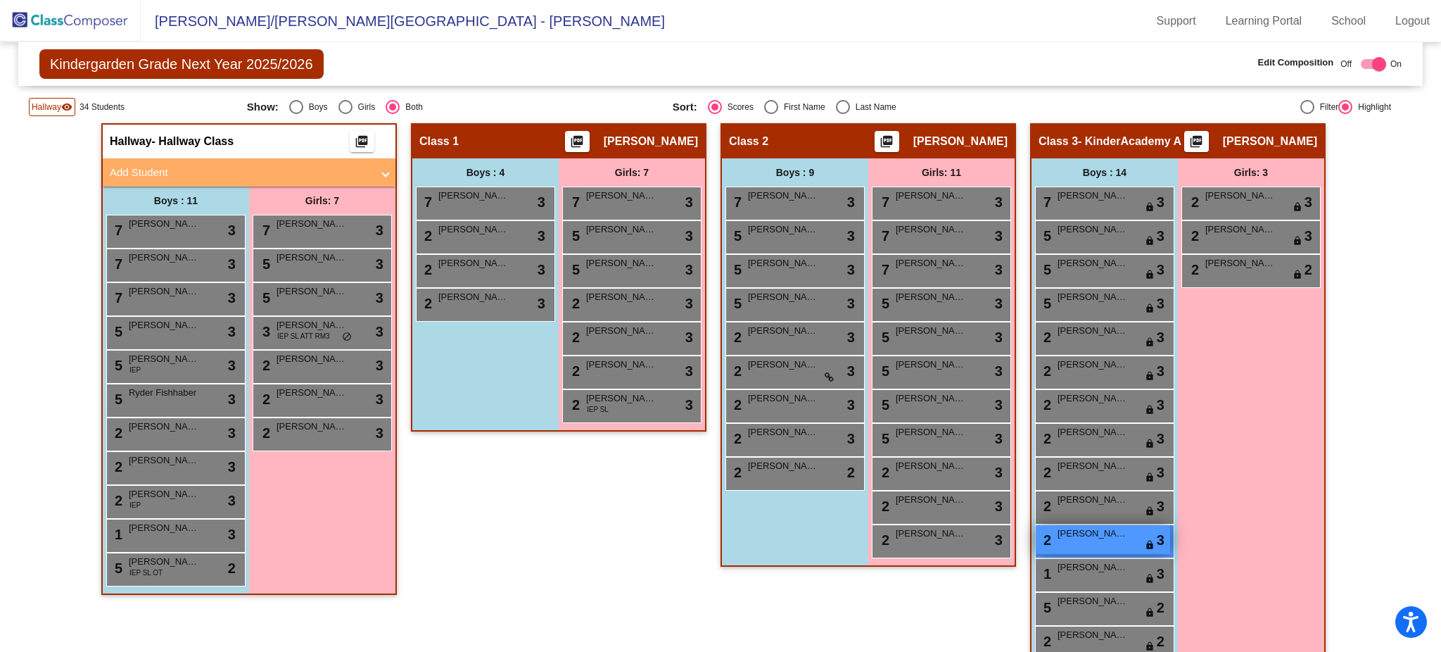
scroll to position [0, 0]
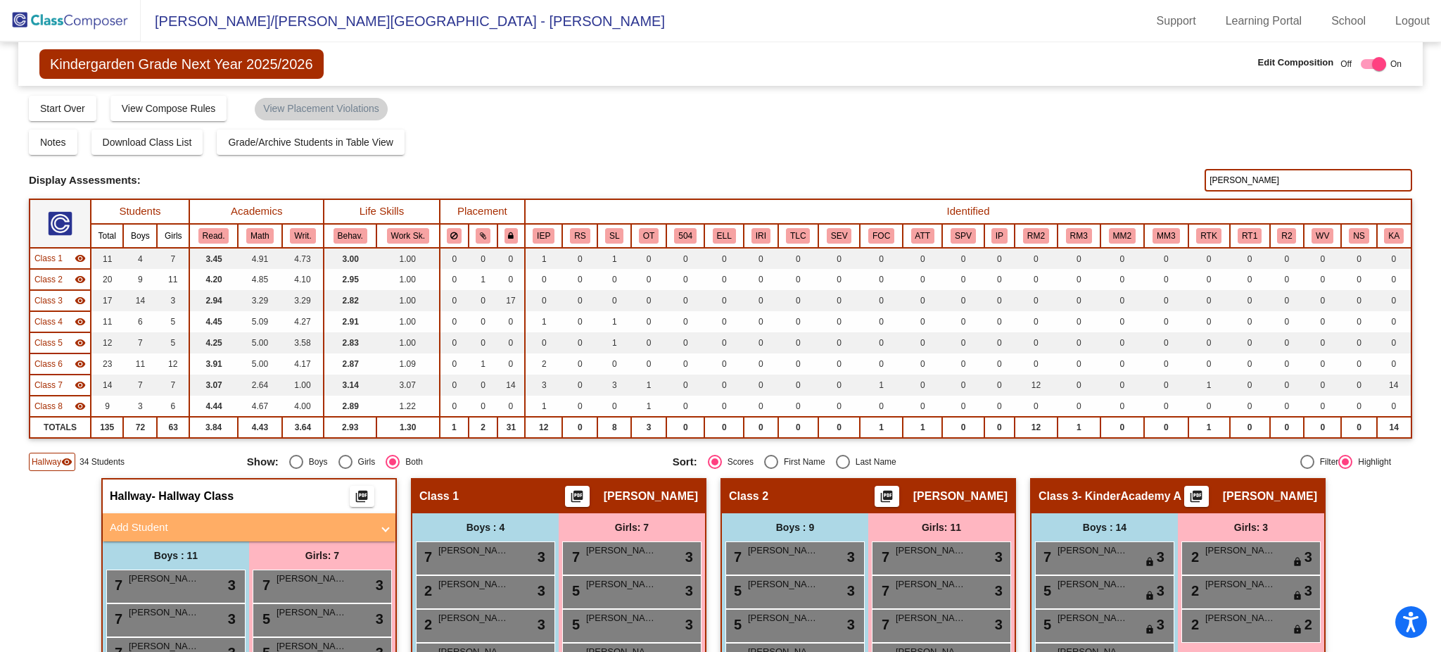
drag, startPoint x: 1227, startPoint y: 175, endPoint x: 1190, endPoint y: 177, distance: 37.4
click at [1190, 177] on div "Display Scores for Years: 2023 - 2024 2024 - 2025 Display Assessments: hern" at bounding box center [720, 180] width 1383 height 23
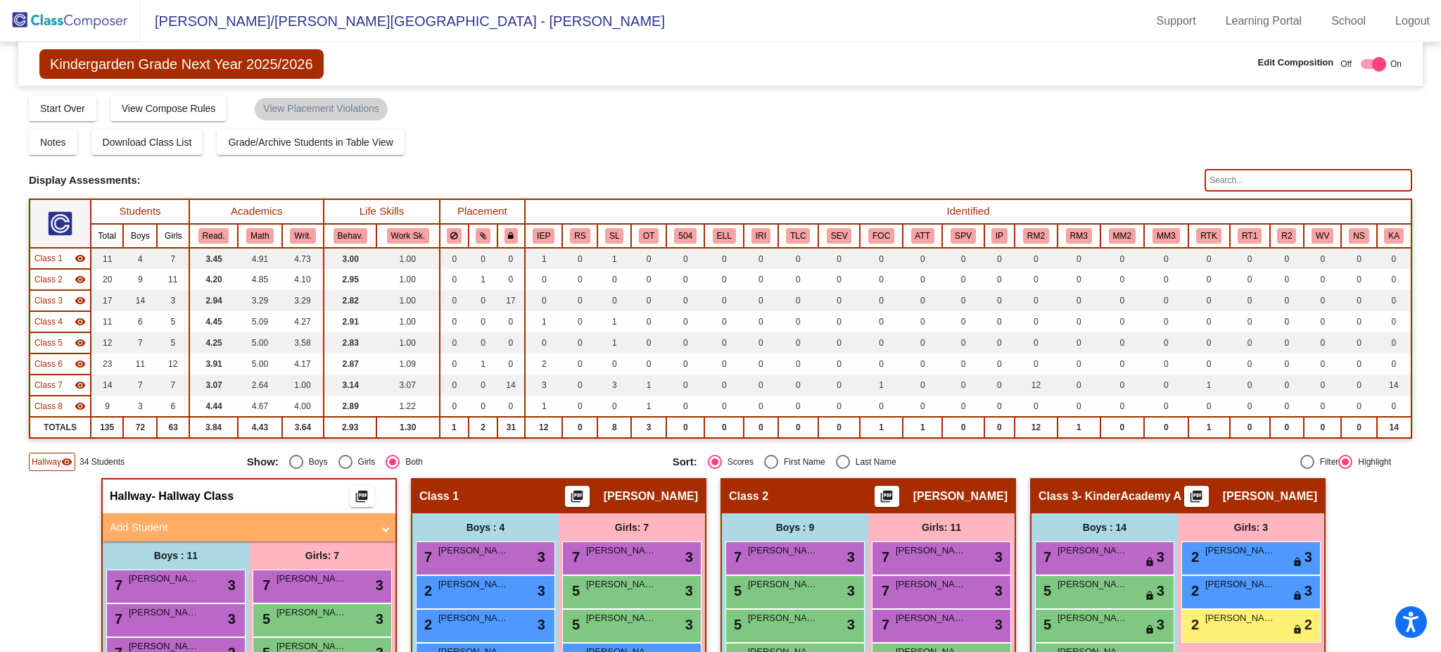
click at [1229, 176] on input "text" at bounding box center [1309, 180] width 208 height 23
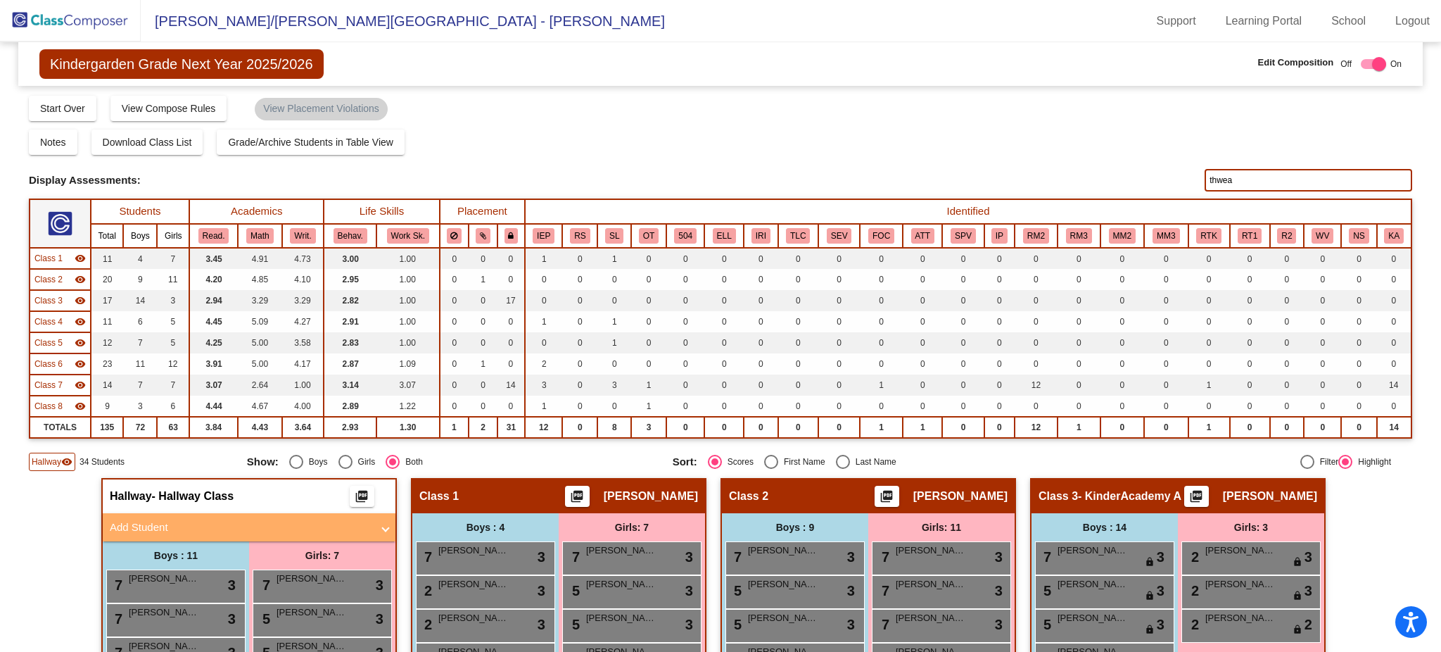
type input "thwea"
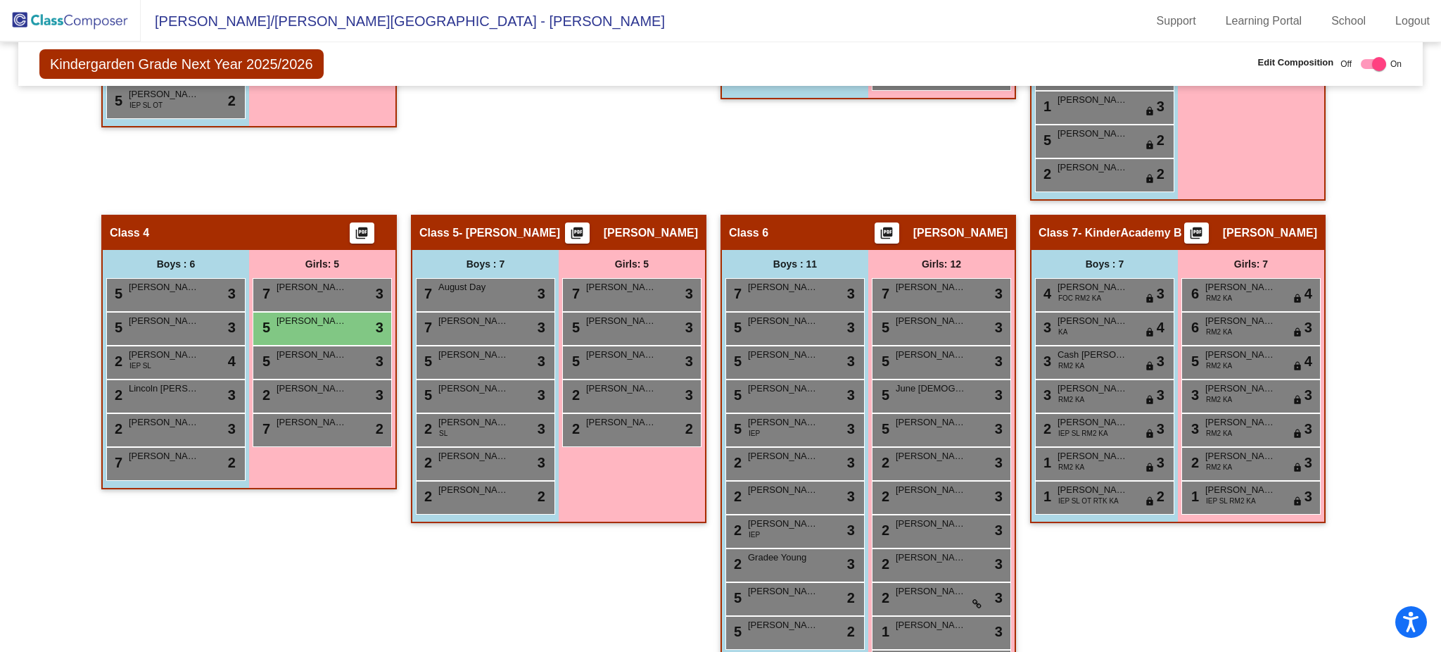
scroll to position [825, 0]
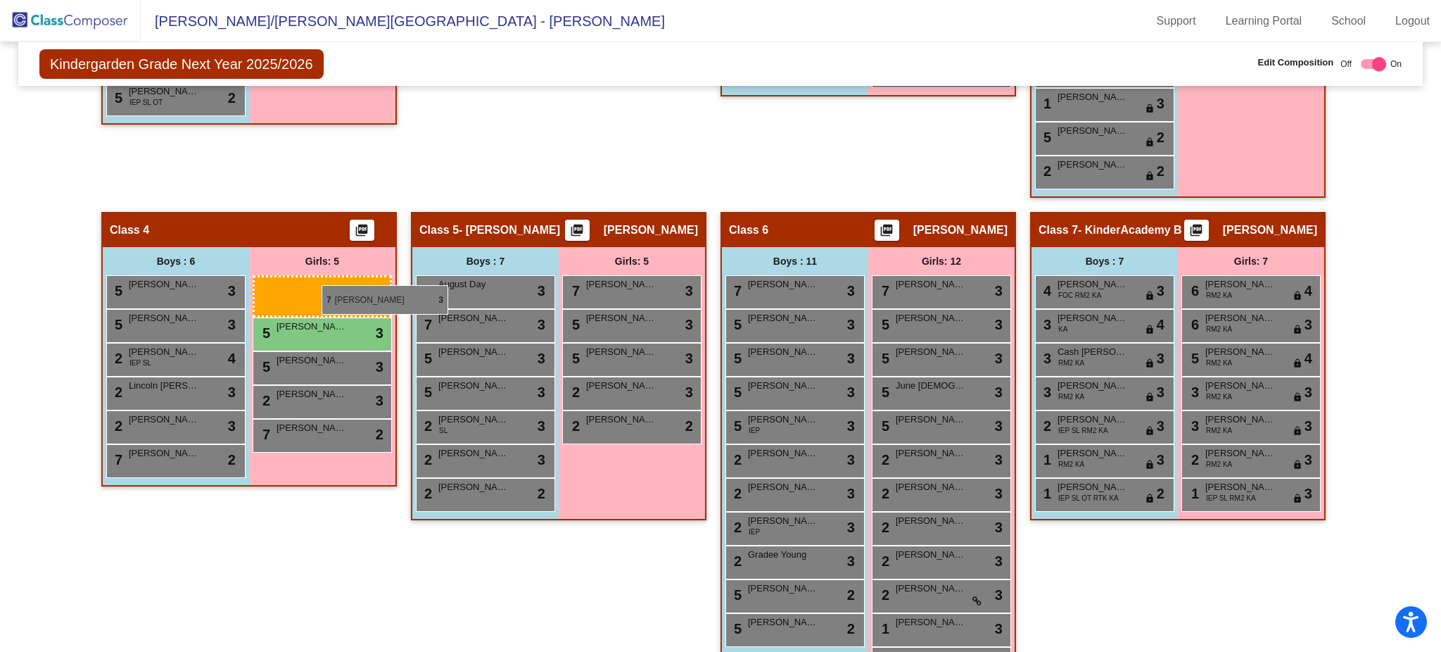
drag, startPoint x: 353, startPoint y: 301, endPoint x: 310, endPoint y: 277, distance: 49.8
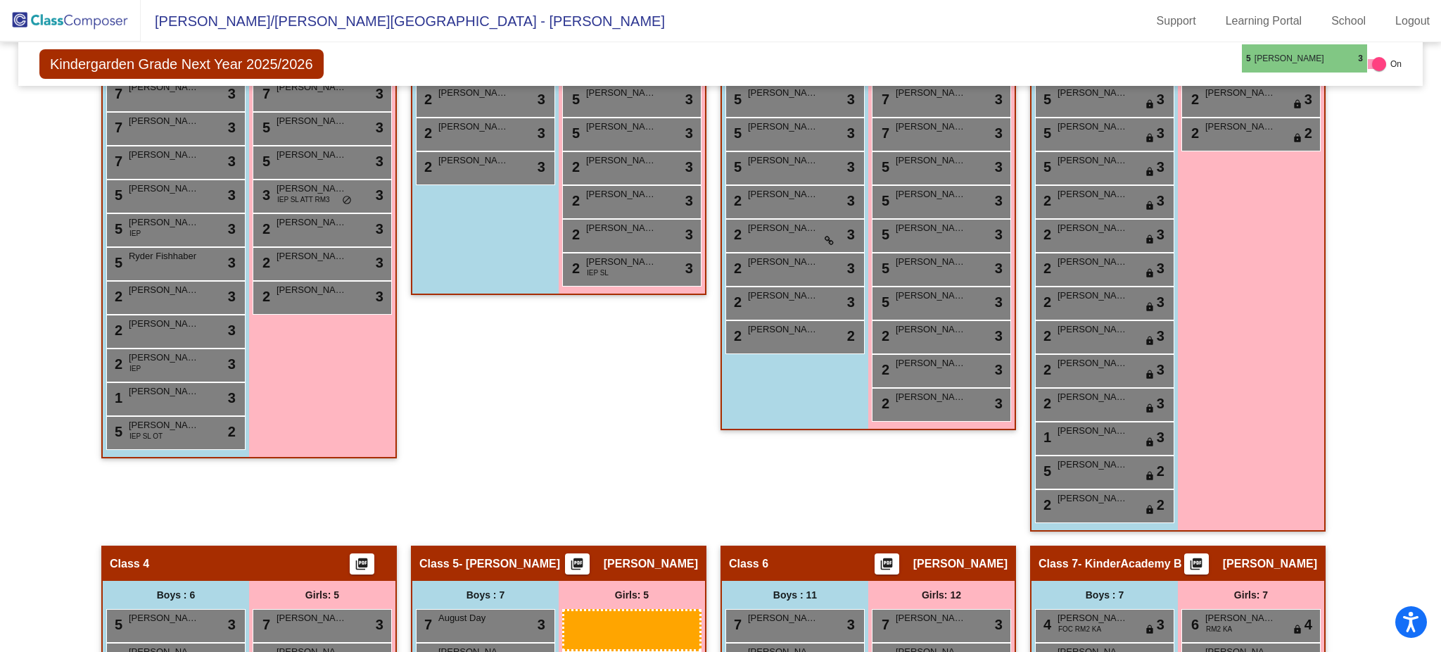
scroll to position [458, 0]
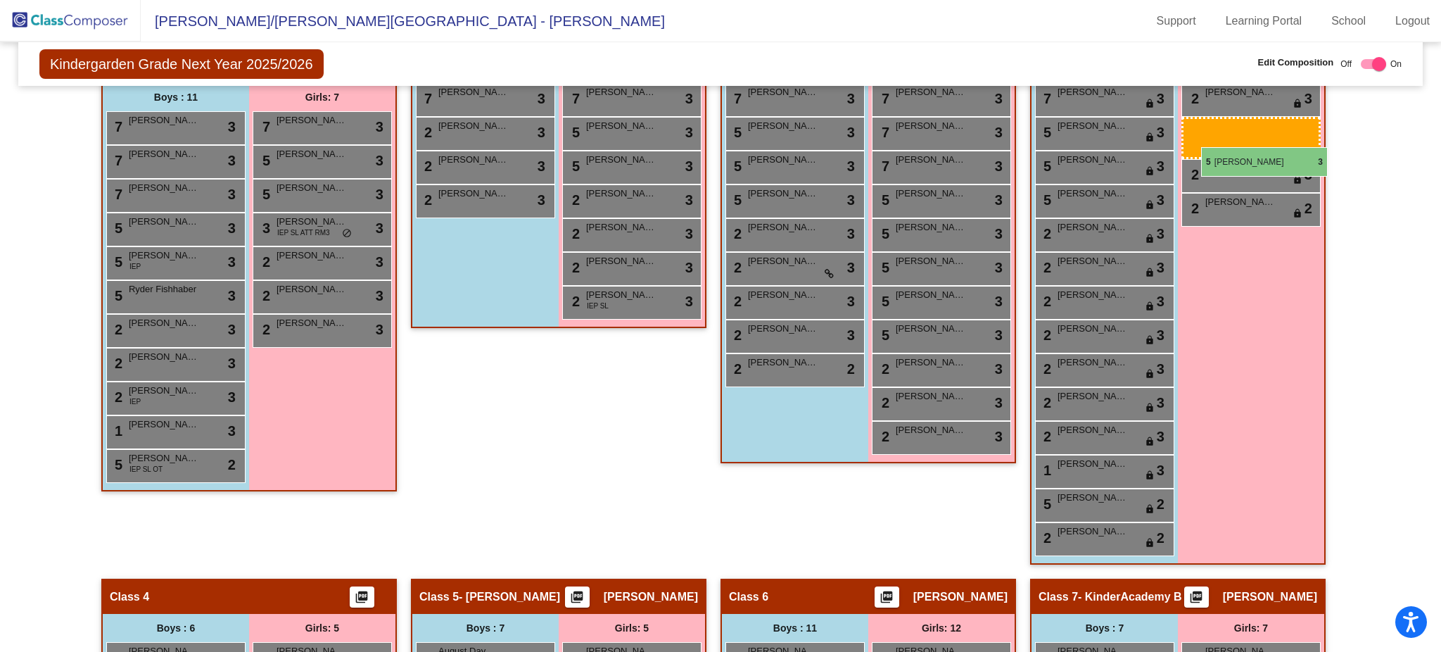
drag, startPoint x: 267, startPoint y: 324, endPoint x: 1201, endPoint y: 147, distance: 951.1
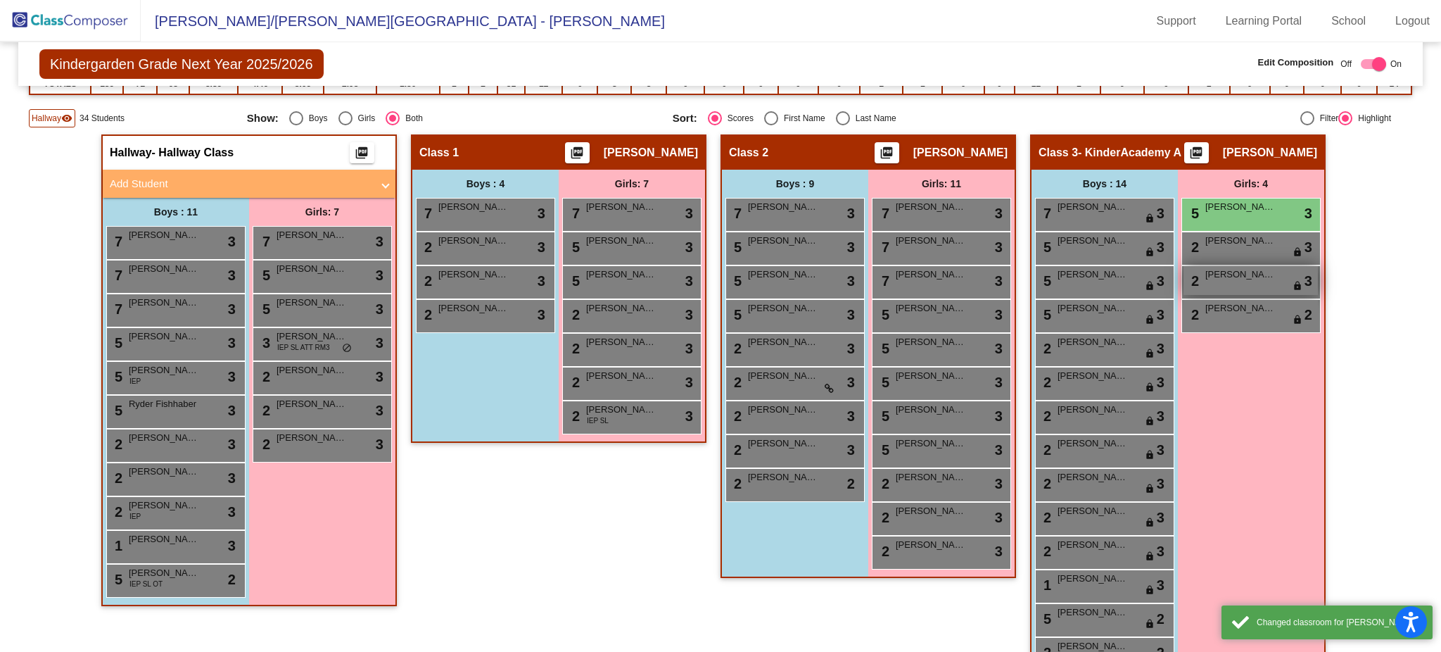
scroll to position [345, 0]
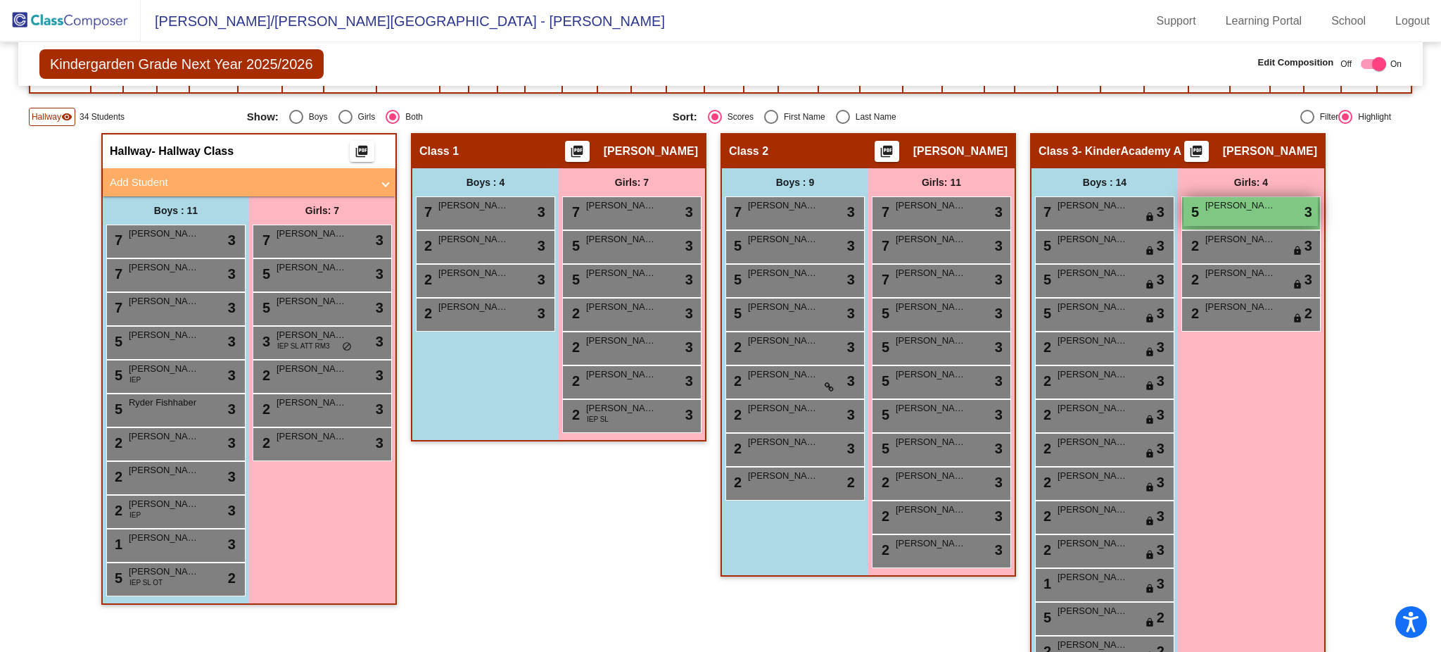
click at [1291, 201] on div "5 Gabriella Thweatt lock do_not_disturb_alt 3" at bounding box center [1251, 211] width 134 height 29
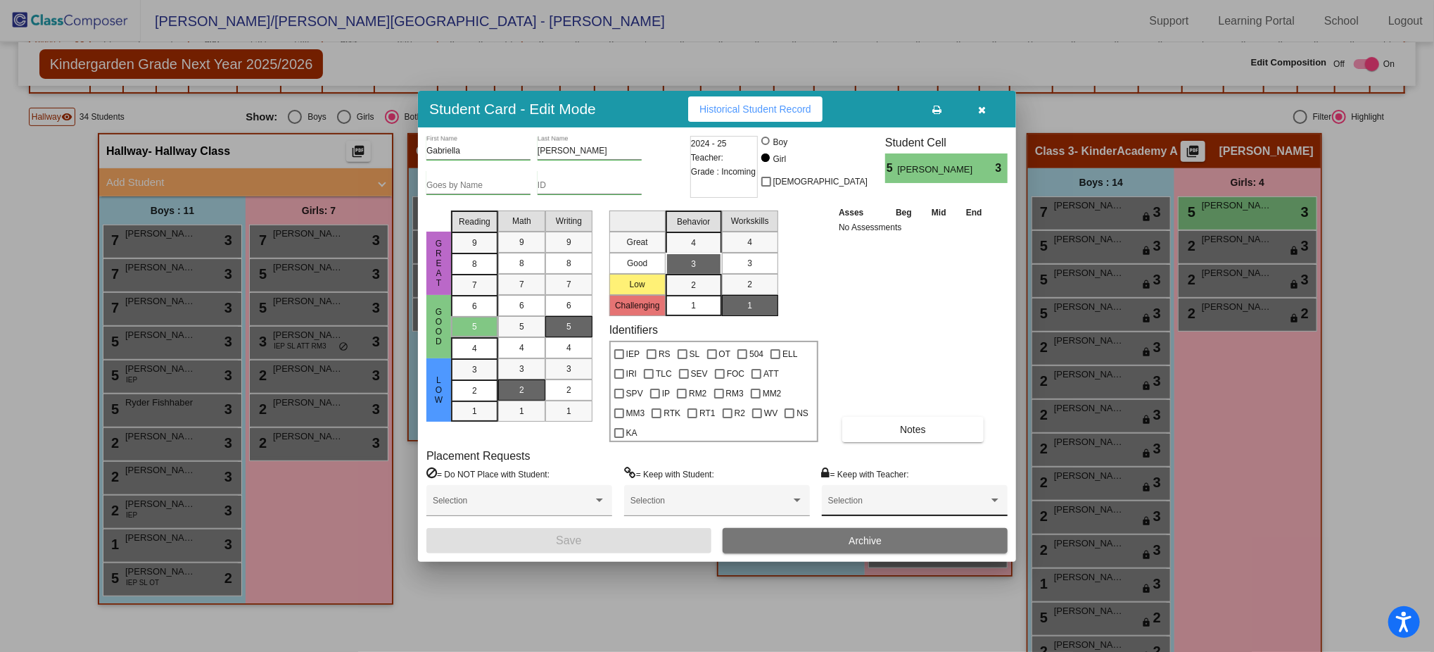
click at [889, 485] on div "Selection" at bounding box center [915, 501] width 186 height 32
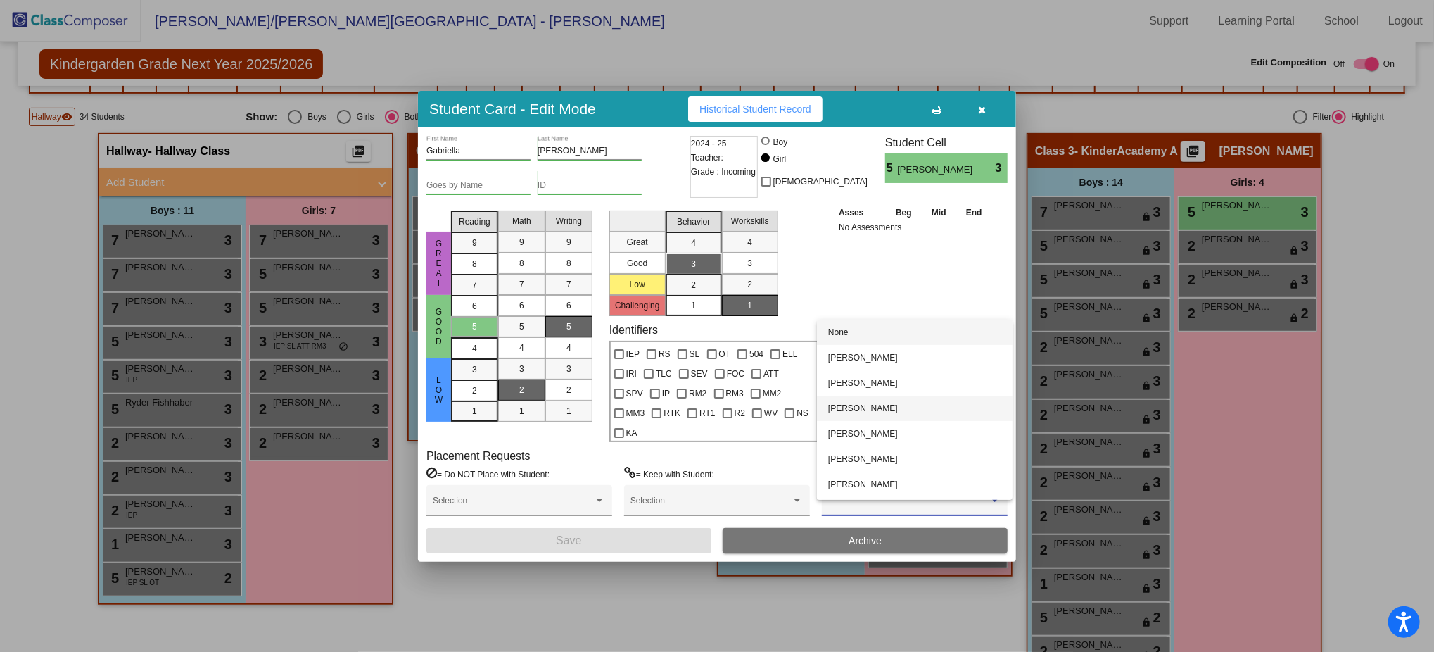
click at [940, 416] on span "[PERSON_NAME]" at bounding box center [914, 407] width 173 height 25
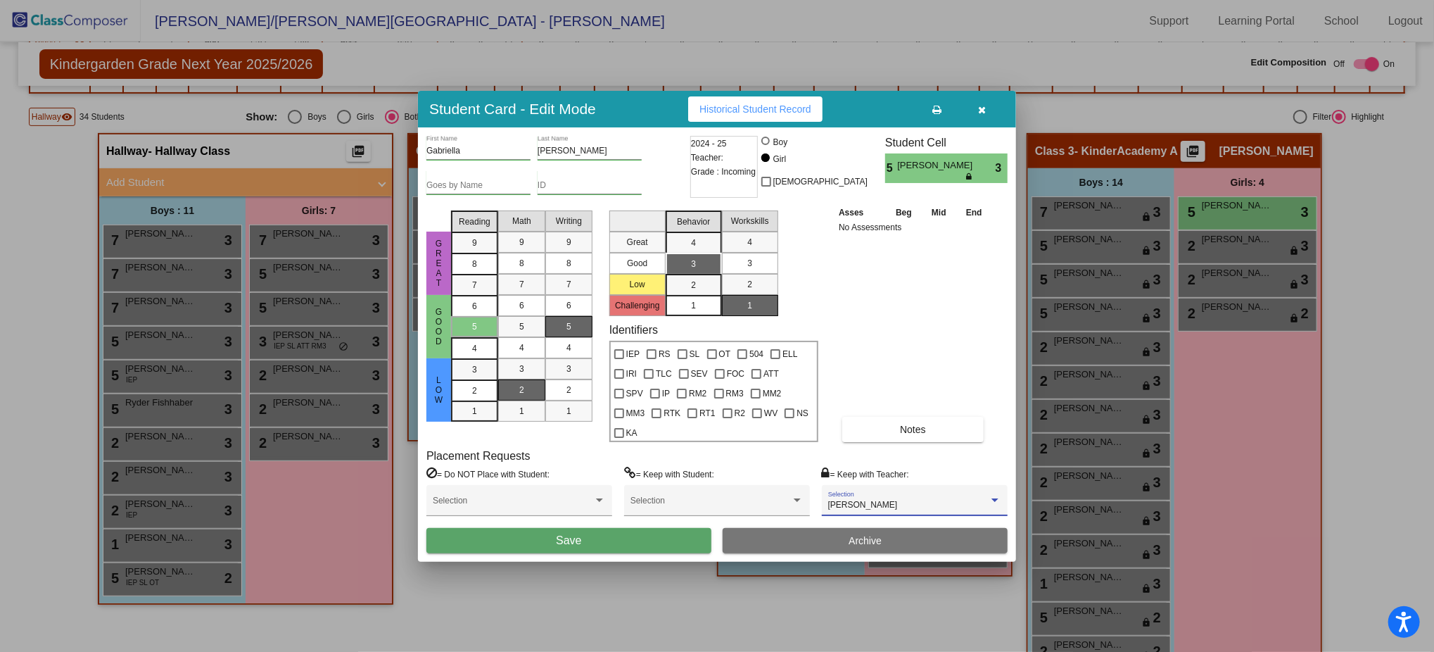
click at [631, 529] on button "Save" at bounding box center [568, 540] width 285 height 25
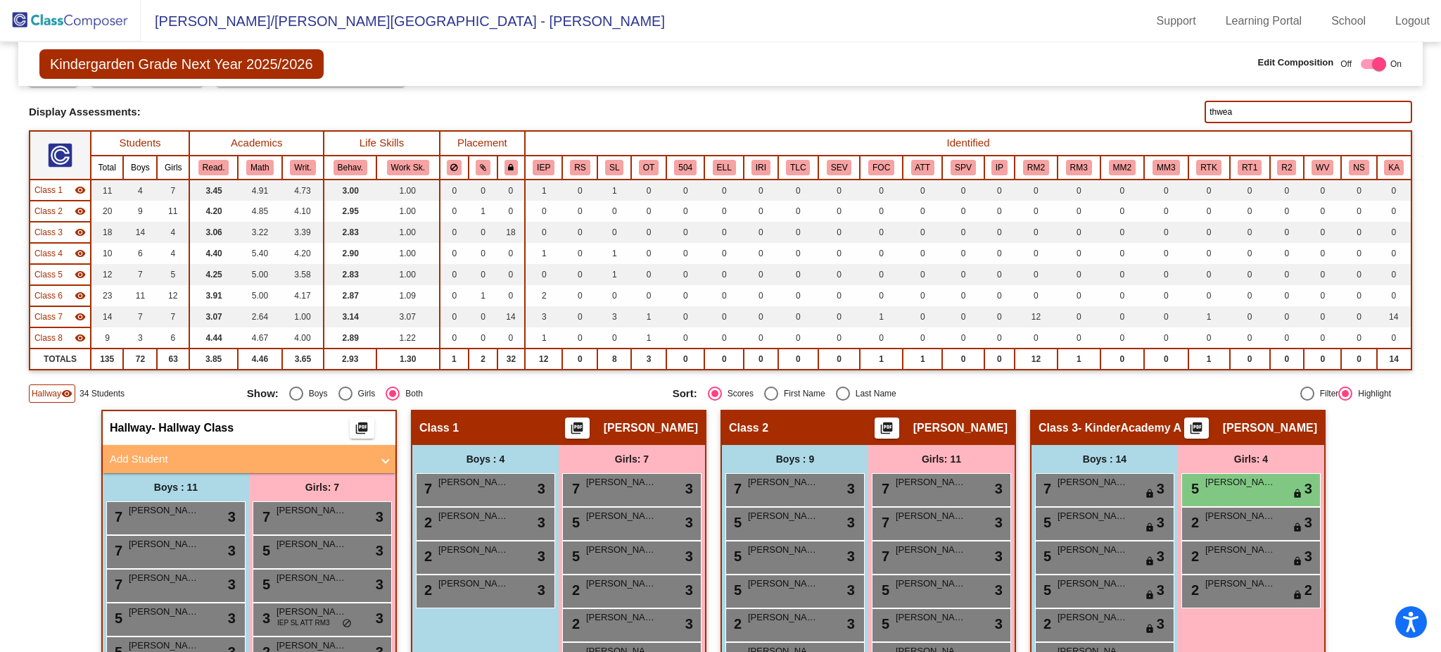
scroll to position [18, 0]
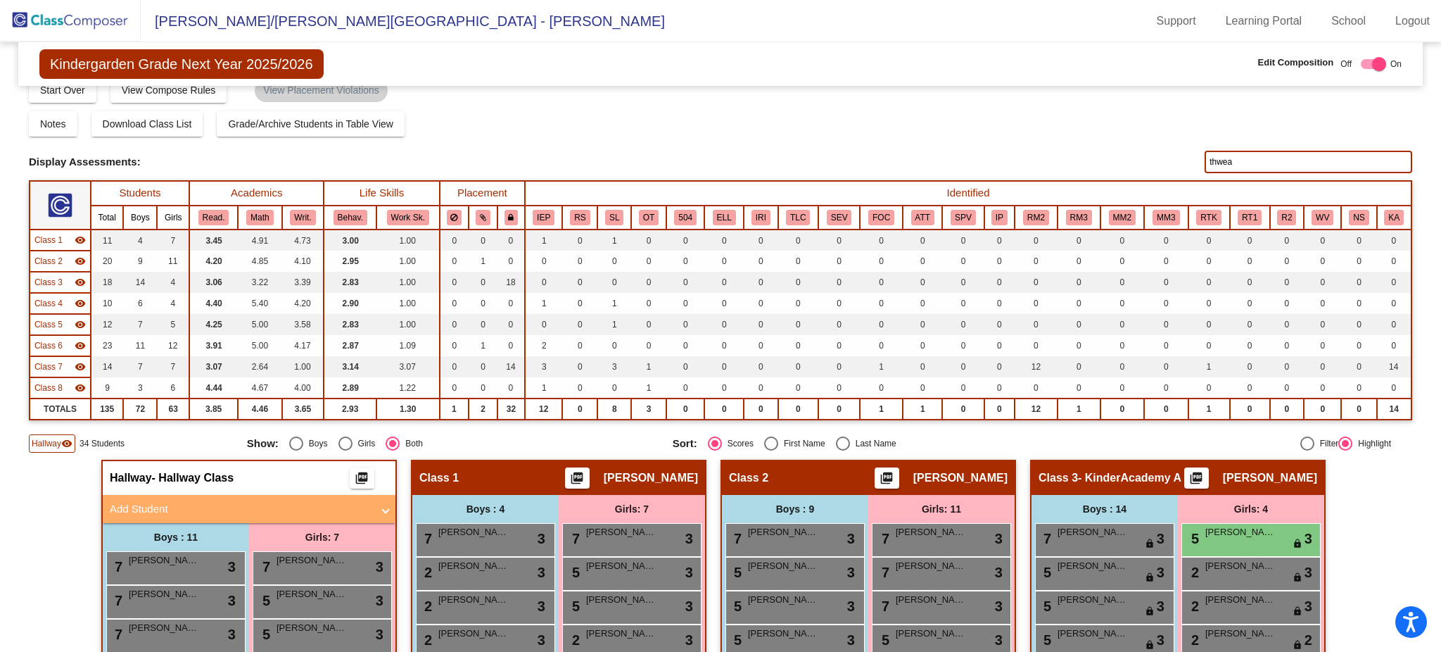
drag, startPoint x: 1232, startPoint y: 163, endPoint x: 1183, endPoint y: 165, distance: 49.3
click at [1183, 165] on div "Display Scores for Years: 2023 - 2024 2024 - 2025 Display Assessments: thwea" at bounding box center [720, 162] width 1383 height 23
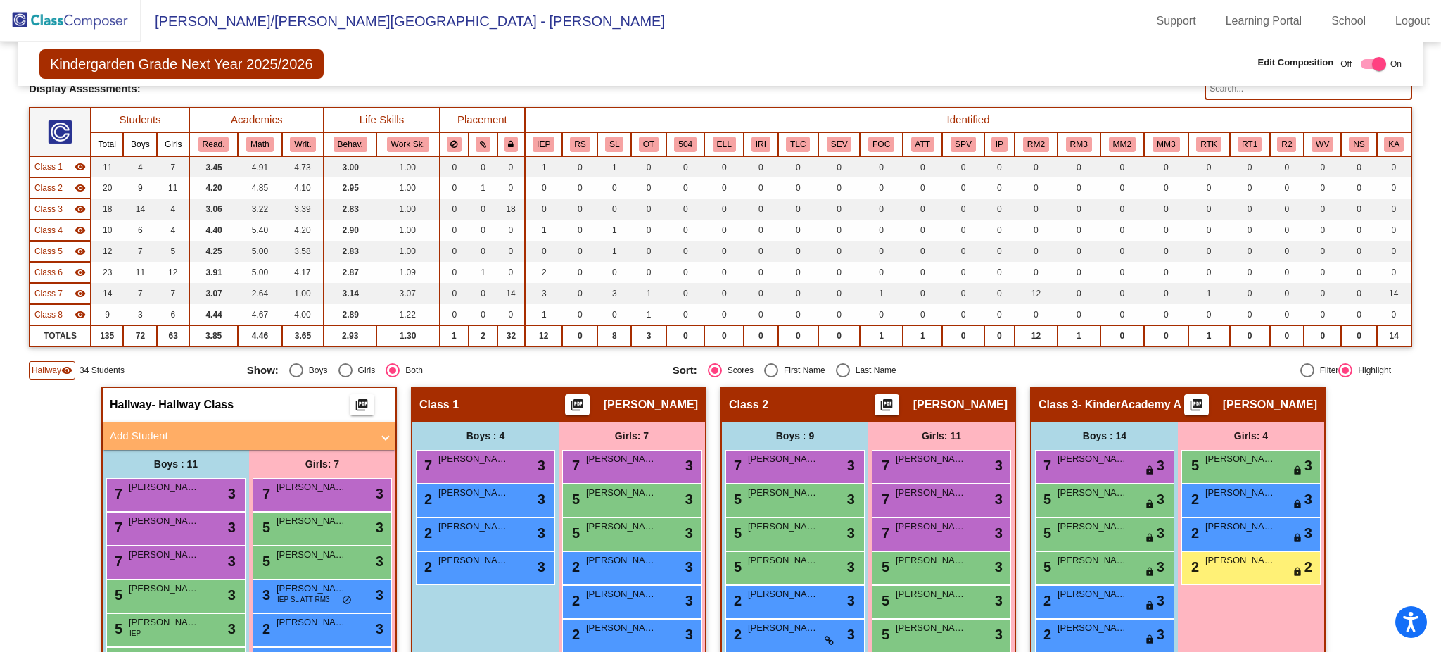
scroll to position [0, 0]
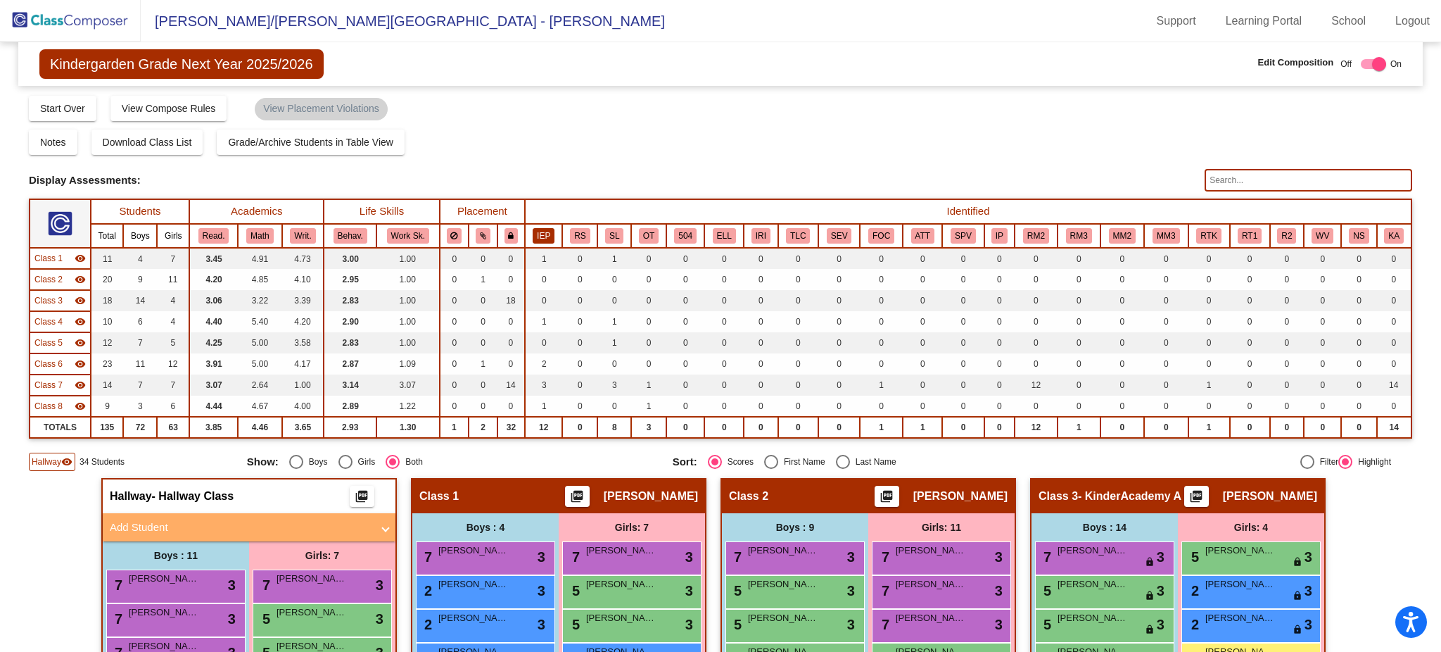
click at [539, 230] on button "IEP" at bounding box center [544, 235] width 22 height 15
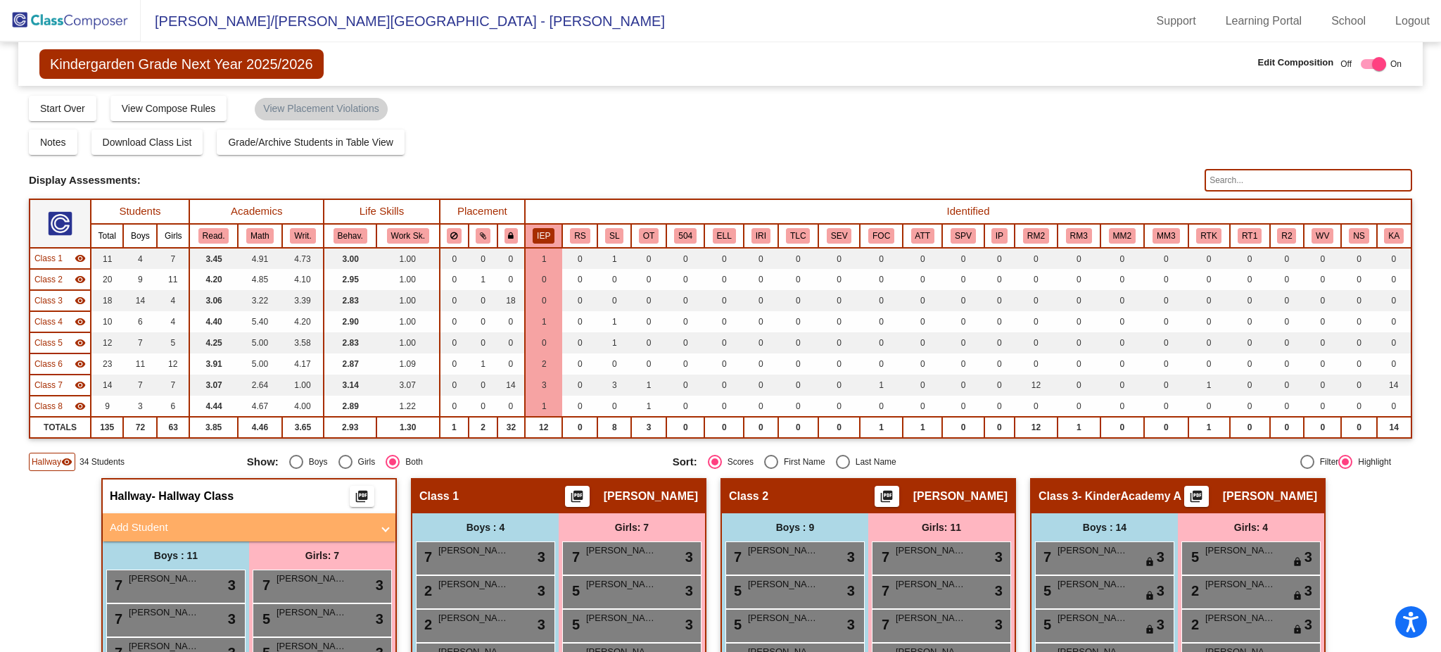
click at [80, 298] on mat-icon "visibility" at bounding box center [80, 300] width 11 height 11
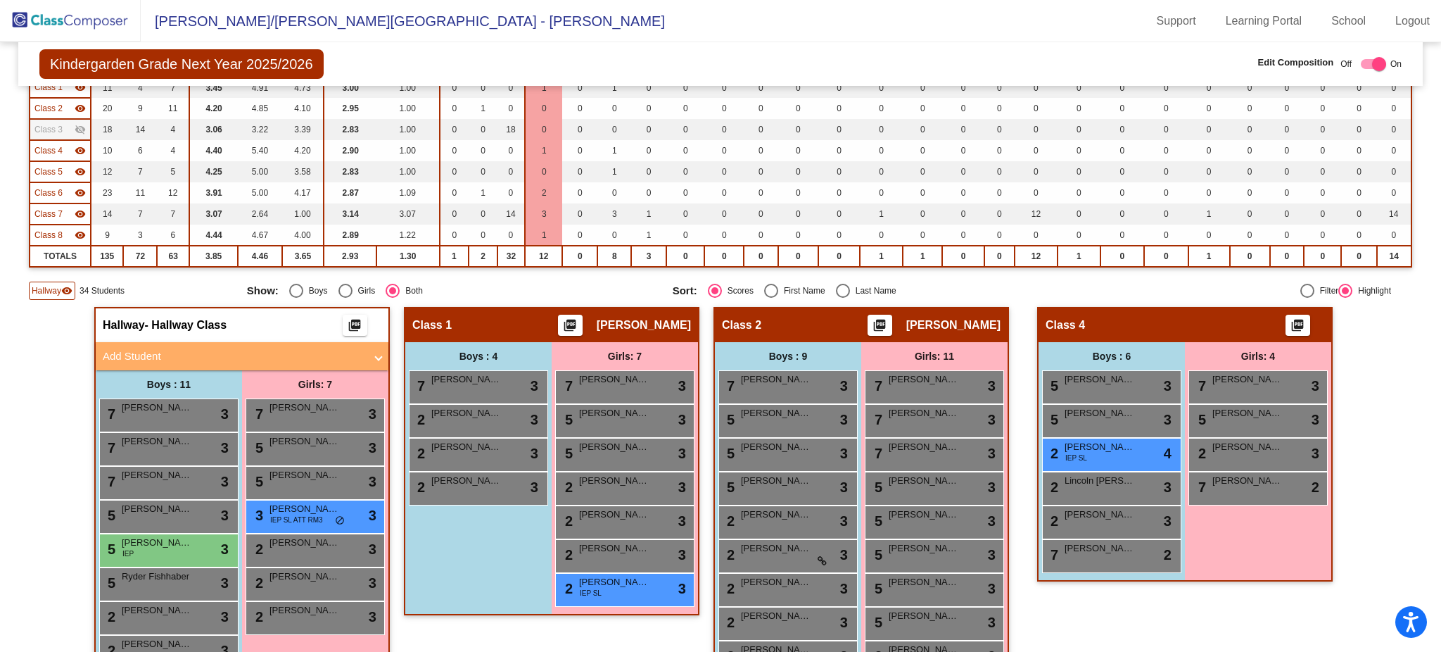
scroll to position [167, 0]
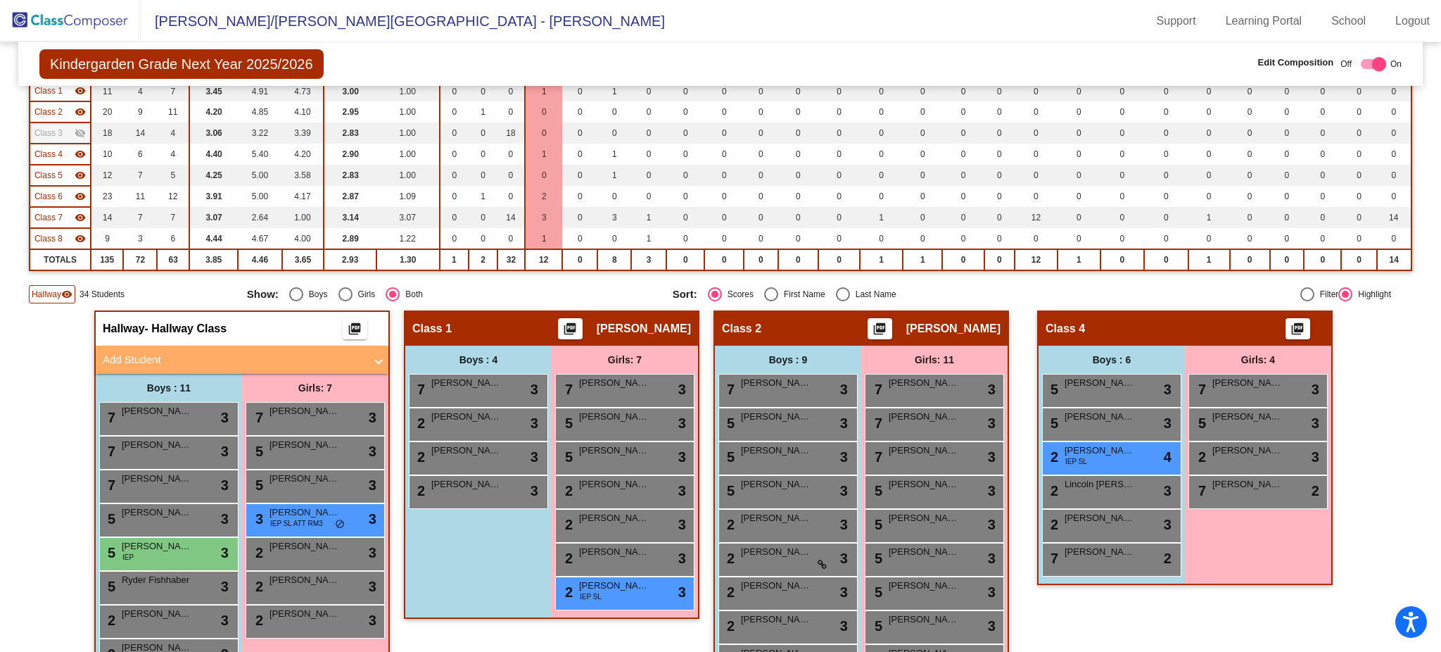
click at [82, 213] on mat-icon "visibility" at bounding box center [80, 217] width 11 height 11
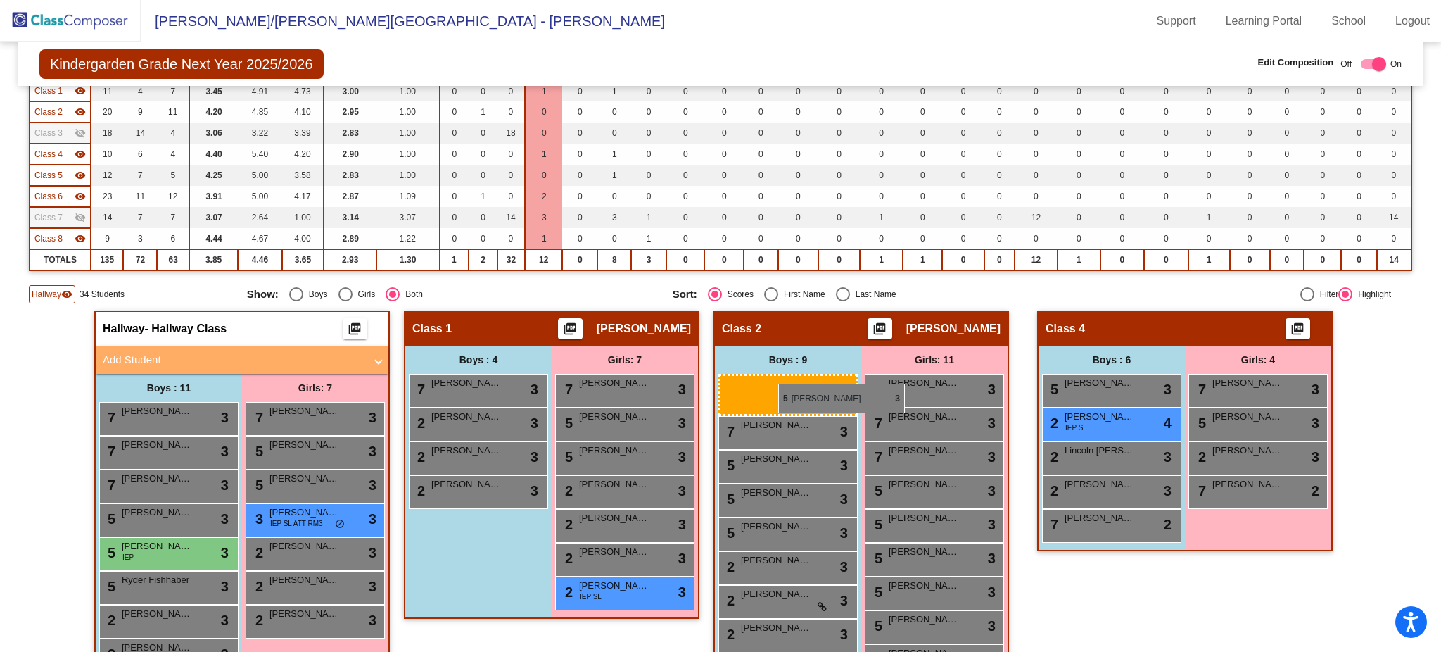
drag, startPoint x: 1094, startPoint y: 379, endPoint x: 778, endPoint y: 384, distance: 316.0
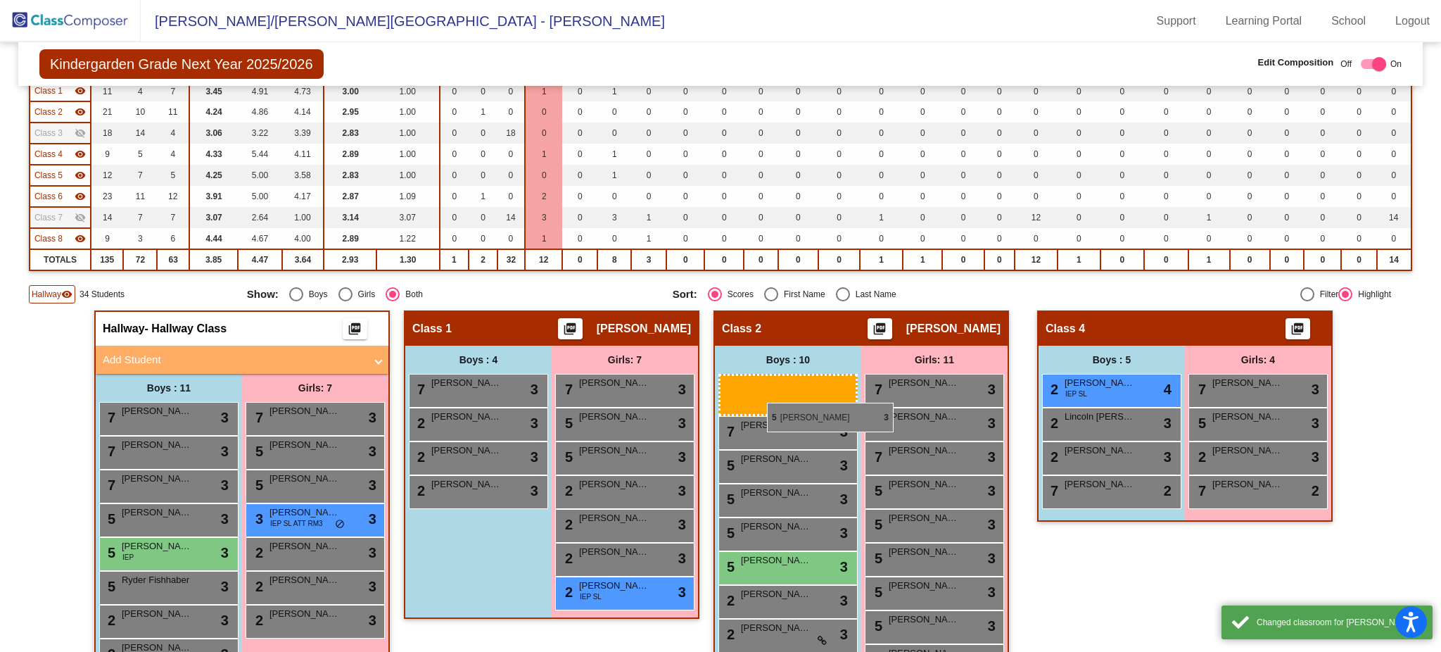
drag, startPoint x: 1161, startPoint y: 388, endPoint x: 767, endPoint y: 403, distance: 394.4
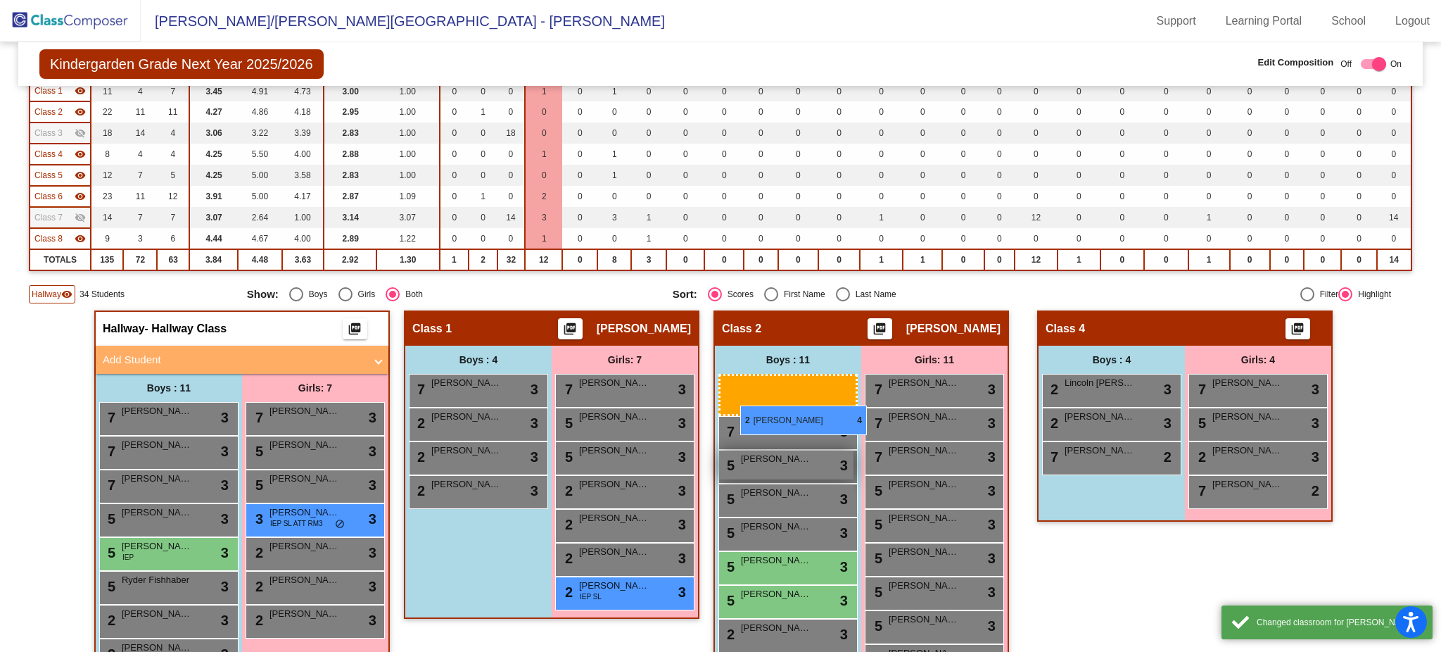
drag, startPoint x: 1091, startPoint y: 391, endPoint x: 741, endPoint y: 405, distance: 350.0
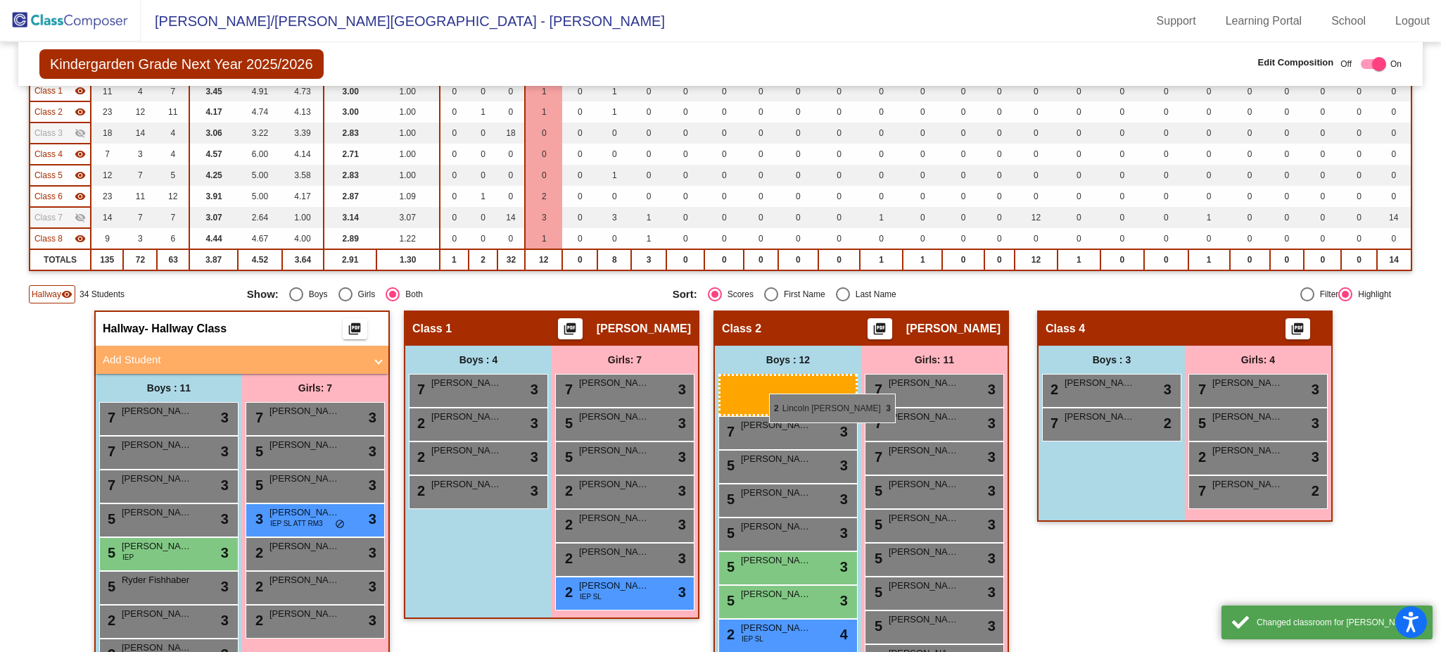
drag, startPoint x: 1082, startPoint y: 386, endPoint x: 769, endPoint y: 393, distance: 313.2
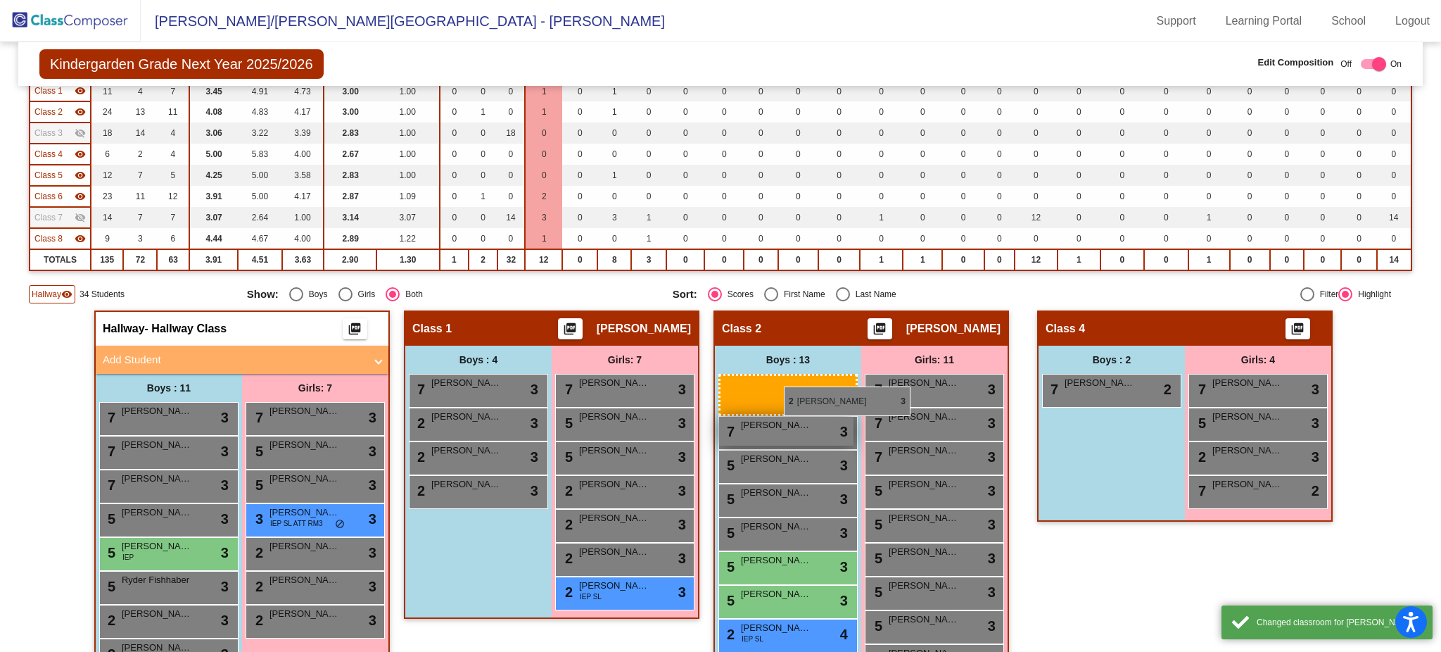
drag, startPoint x: 1079, startPoint y: 376, endPoint x: 759, endPoint y: 386, distance: 321.0
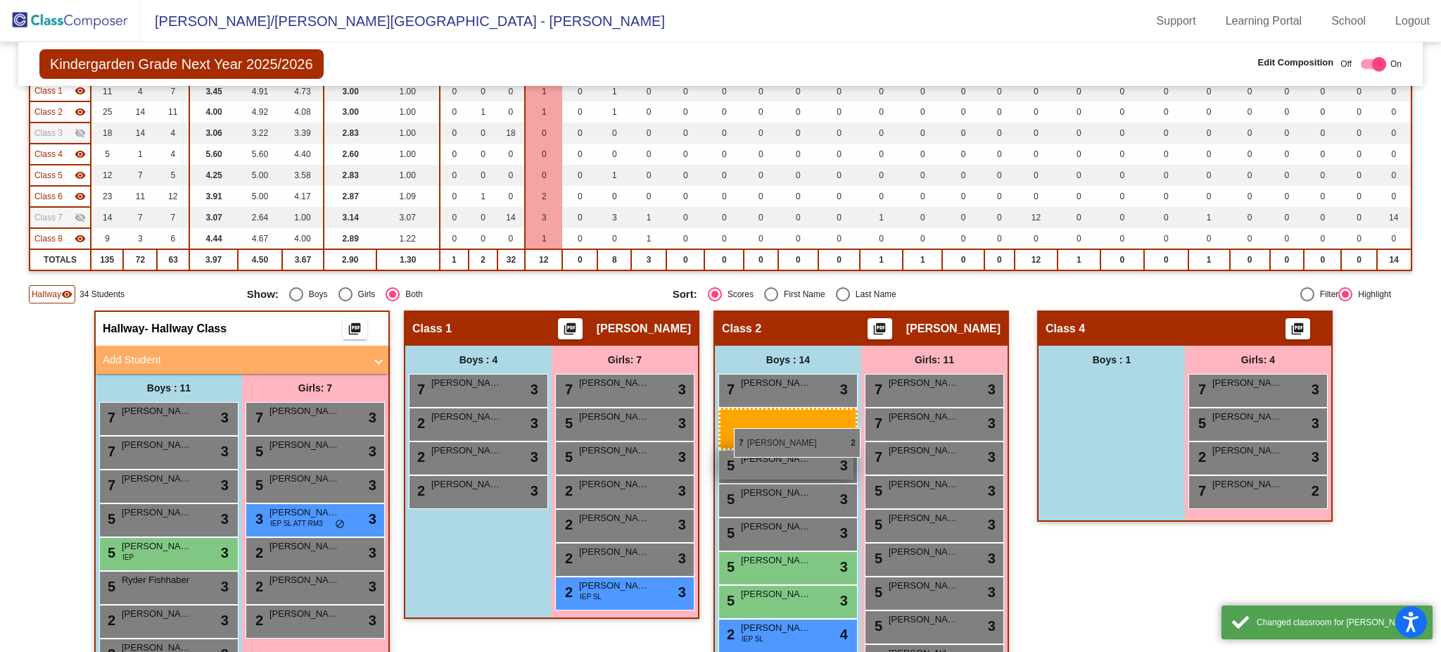
drag, startPoint x: 1082, startPoint y: 381, endPoint x: 726, endPoint y: 429, distance: 359.3
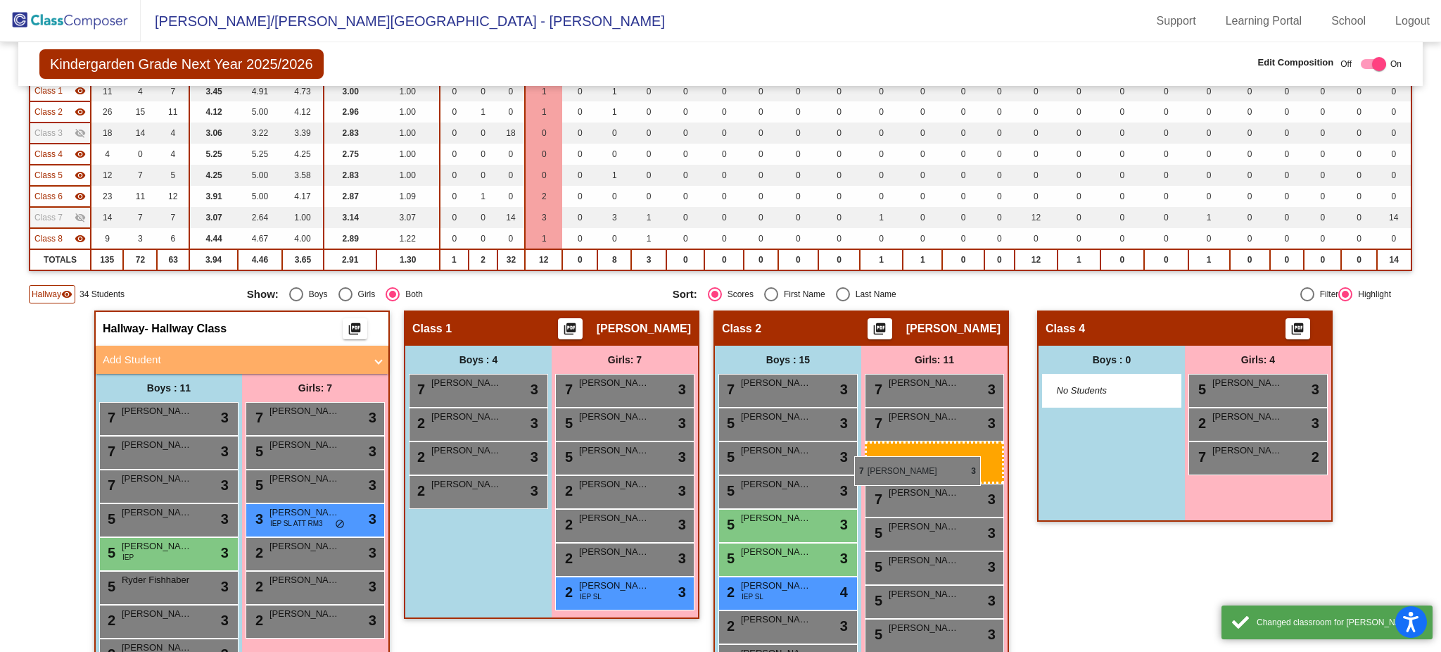
drag, startPoint x: 1240, startPoint y: 389, endPoint x: 859, endPoint y: 457, distance: 387.3
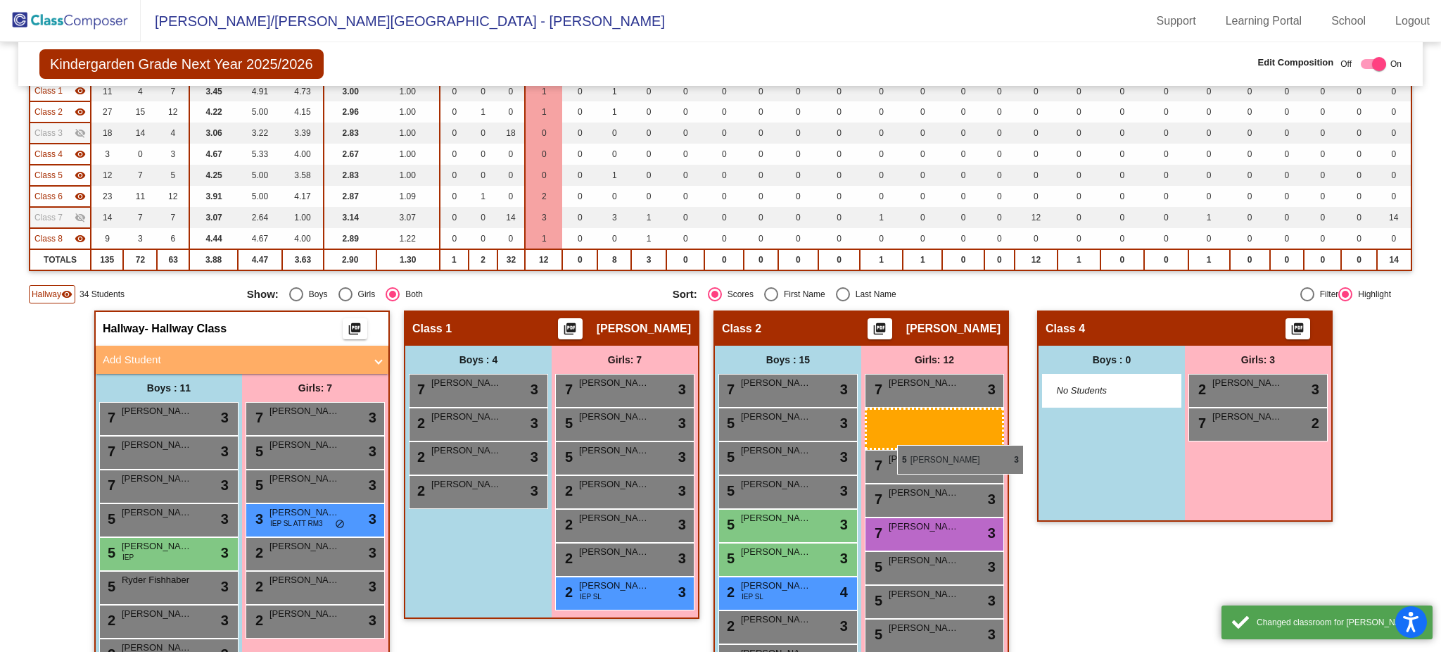
drag, startPoint x: 1239, startPoint y: 382, endPoint x: 874, endPoint y: 449, distance: 370.6
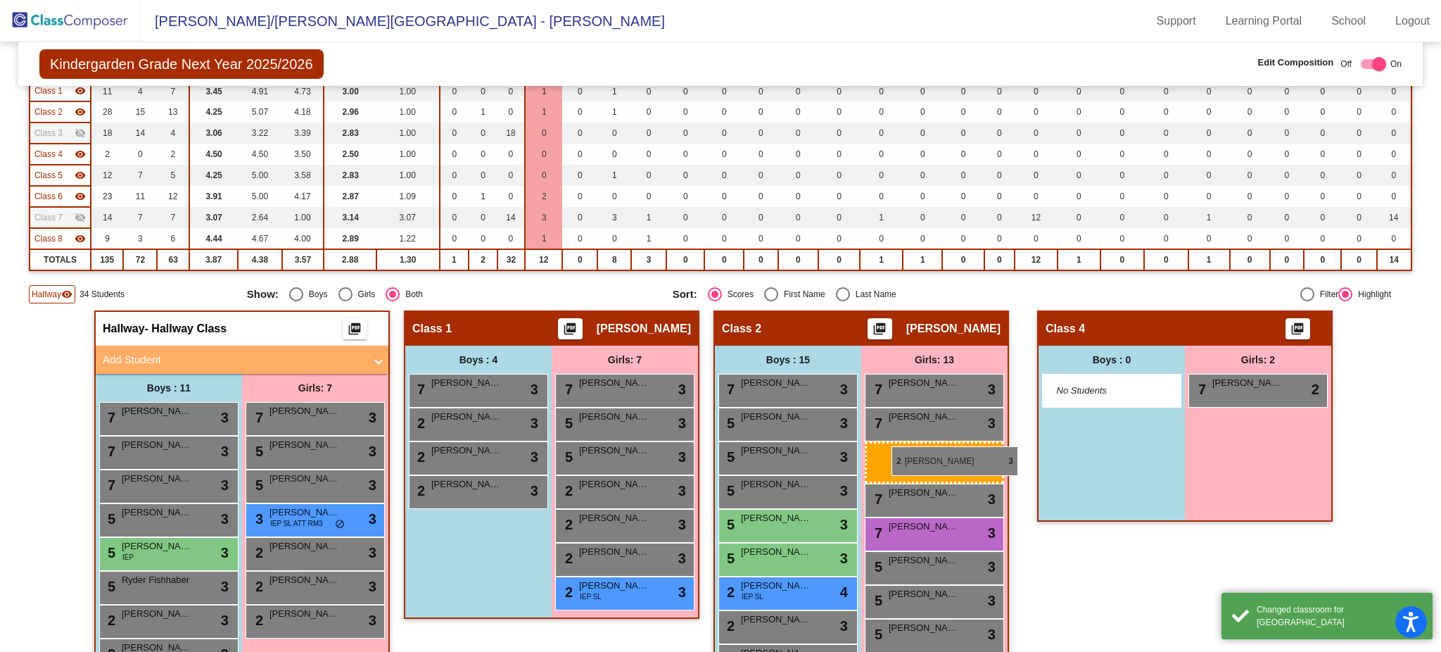
drag, startPoint x: 1279, startPoint y: 381, endPoint x: 891, endPoint y: 446, distance: 393.8
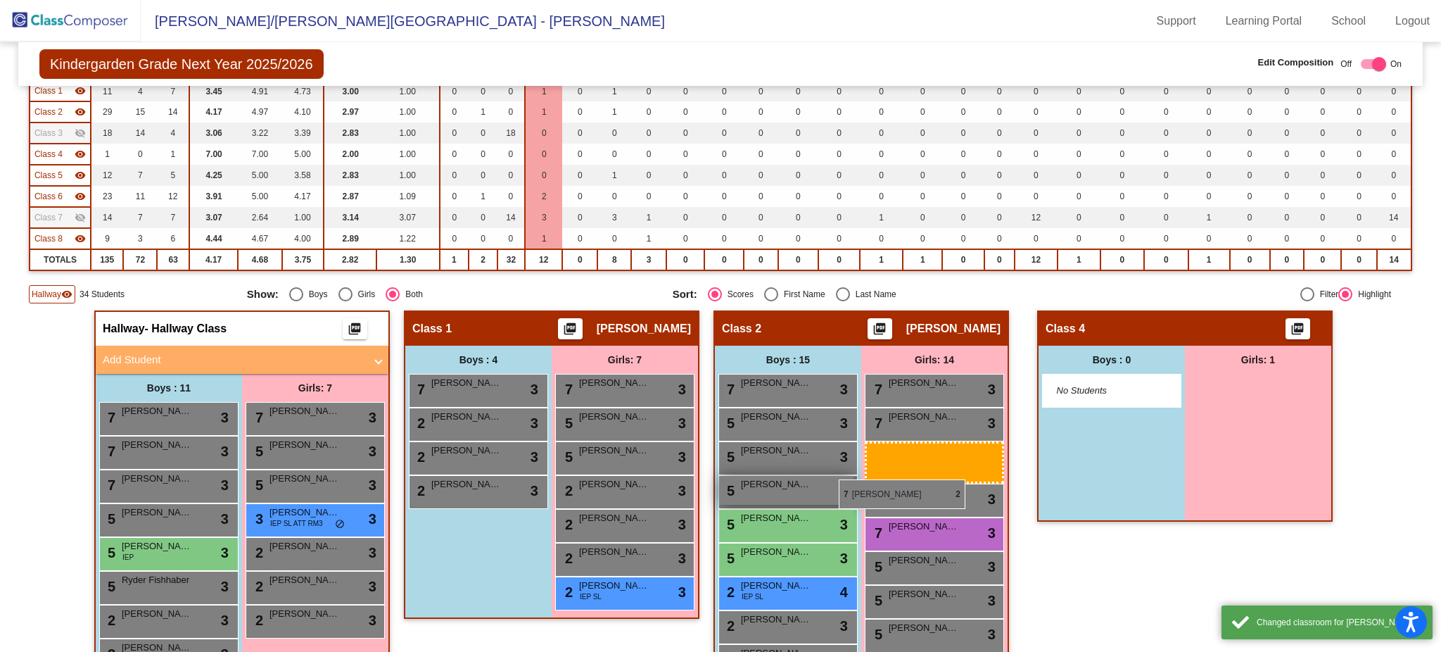
drag, startPoint x: 1266, startPoint y: 381, endPoint x: 841, endPoint y: 480, distance: 436.5
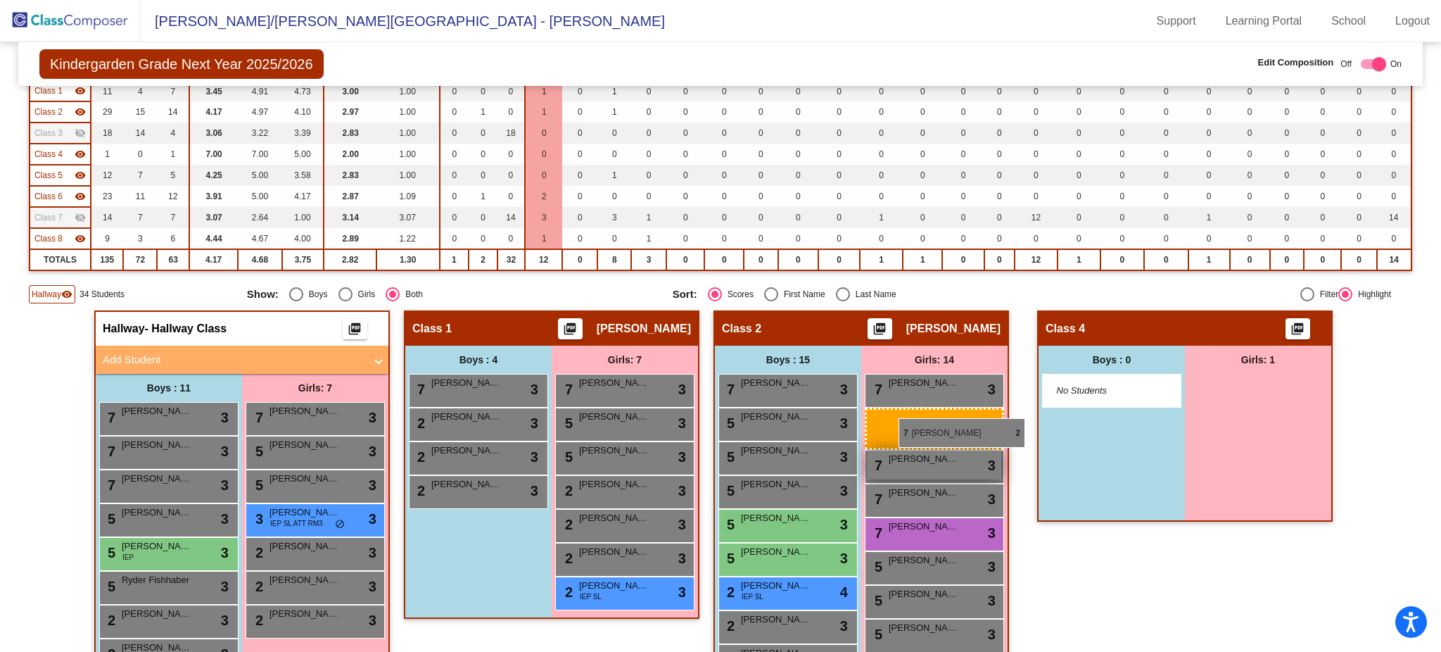
drag, startPoint x: 1243, startPoint y: 384, endPoint x: 879, endPoint y: 416, distance: 366.0
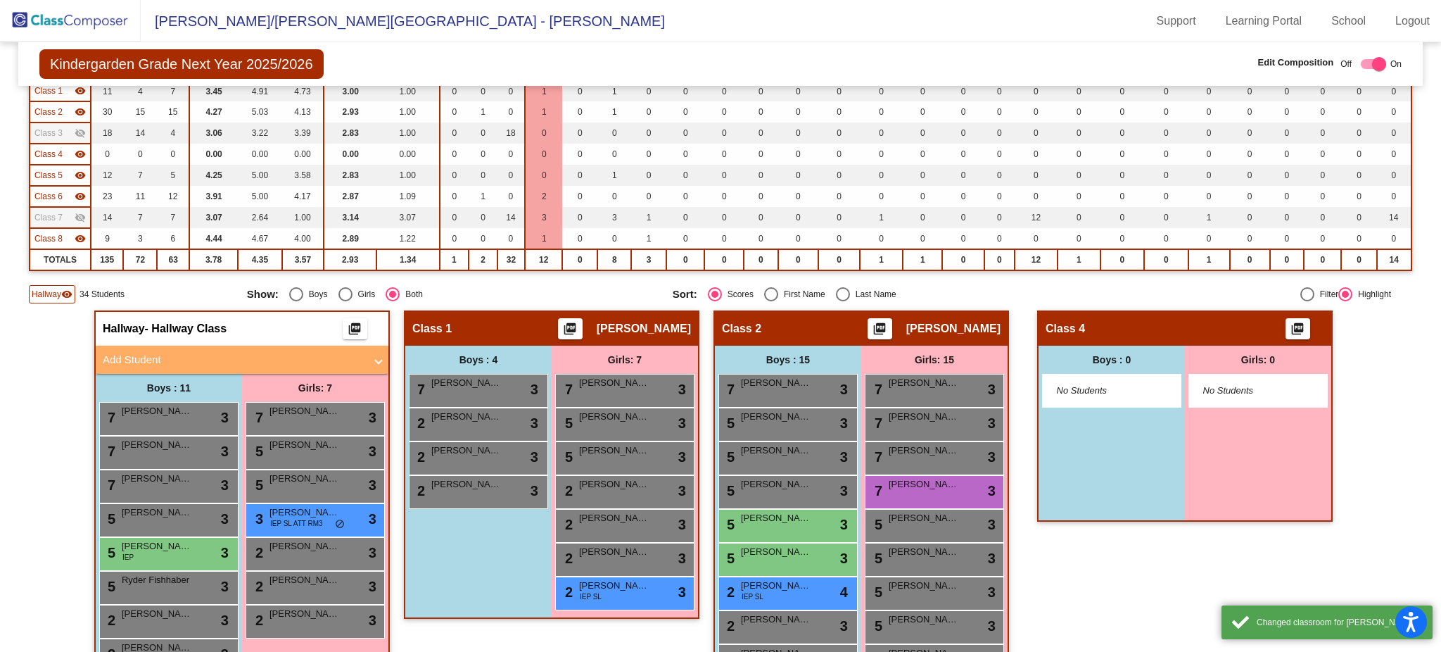
click at [80, 148] on mat-icon "visibility" at bounding box center [80, 153] width 11 height 11
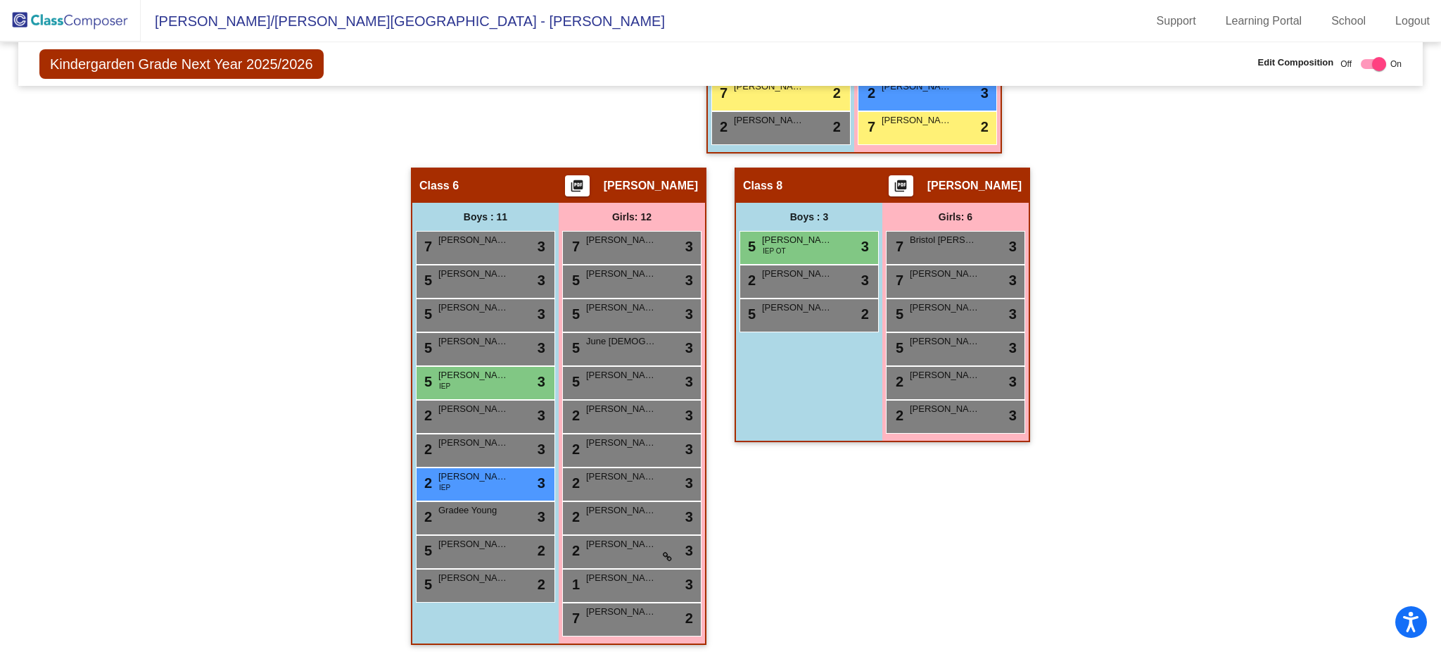
scroll to position [903, 0]
click at [481, 586] on div "5 Giovanni Gaugler lock do_not_disturb_alt 2" at bounding box center [484, 583] width 134 height 29
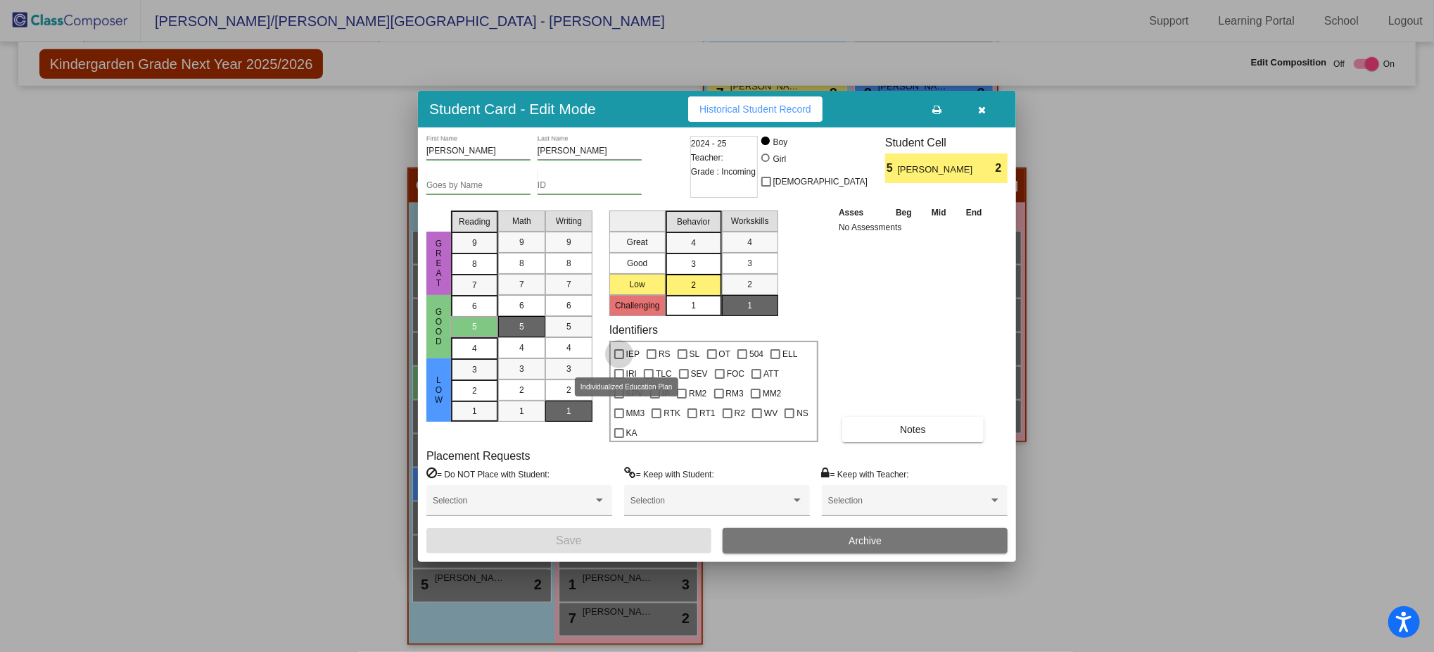
click at [616, 359] on div at bounding box center [619, 354] width 10 height 10
click at [619, 360] on input "IEP" at bounding box center [619, 359] width 1 height 1
checkbox input "true"
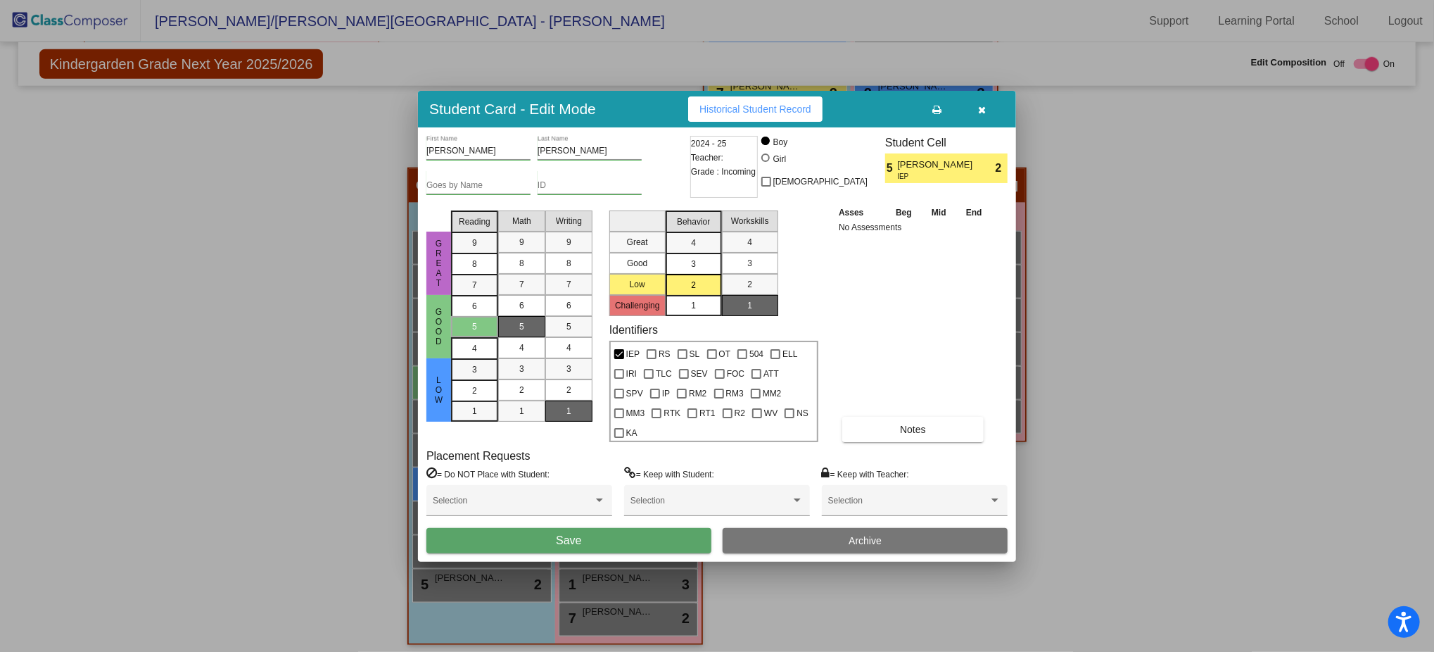
click at [645, 536] on button "Save" at bounding box center [568, 540] width 285 height 25
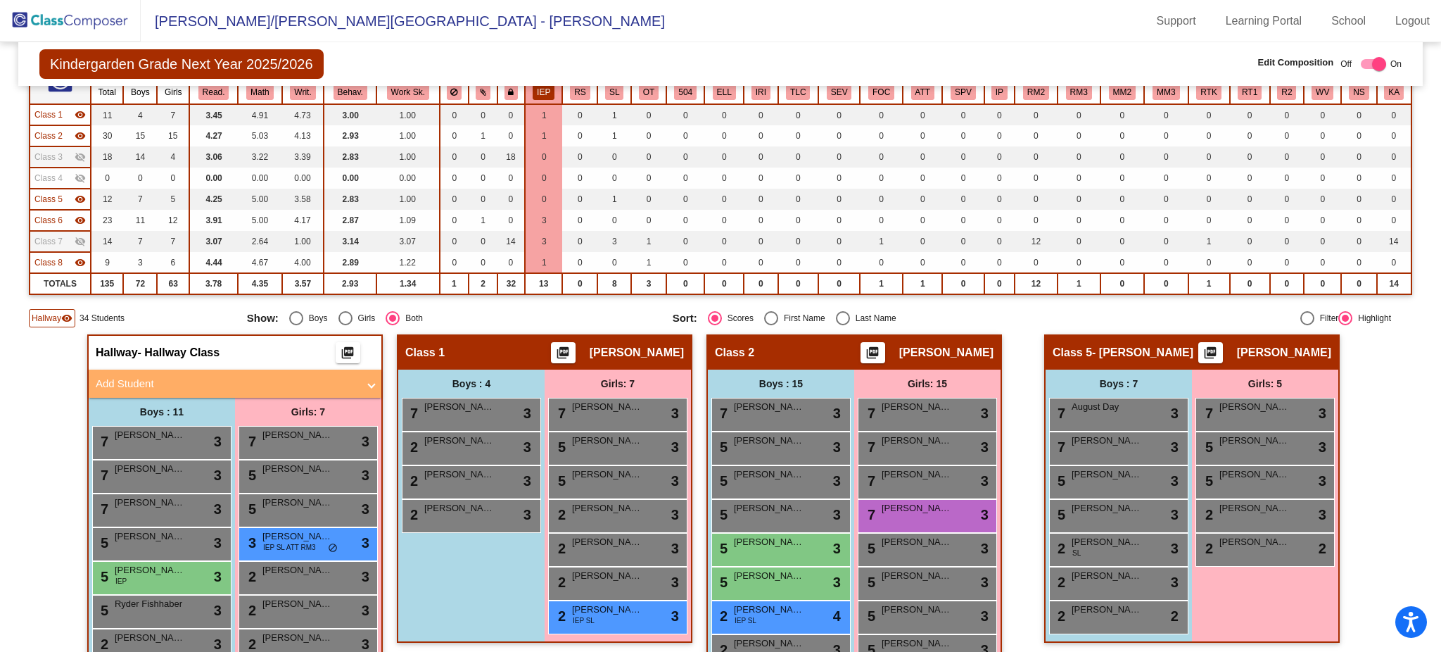
scroll to position [0, 0]
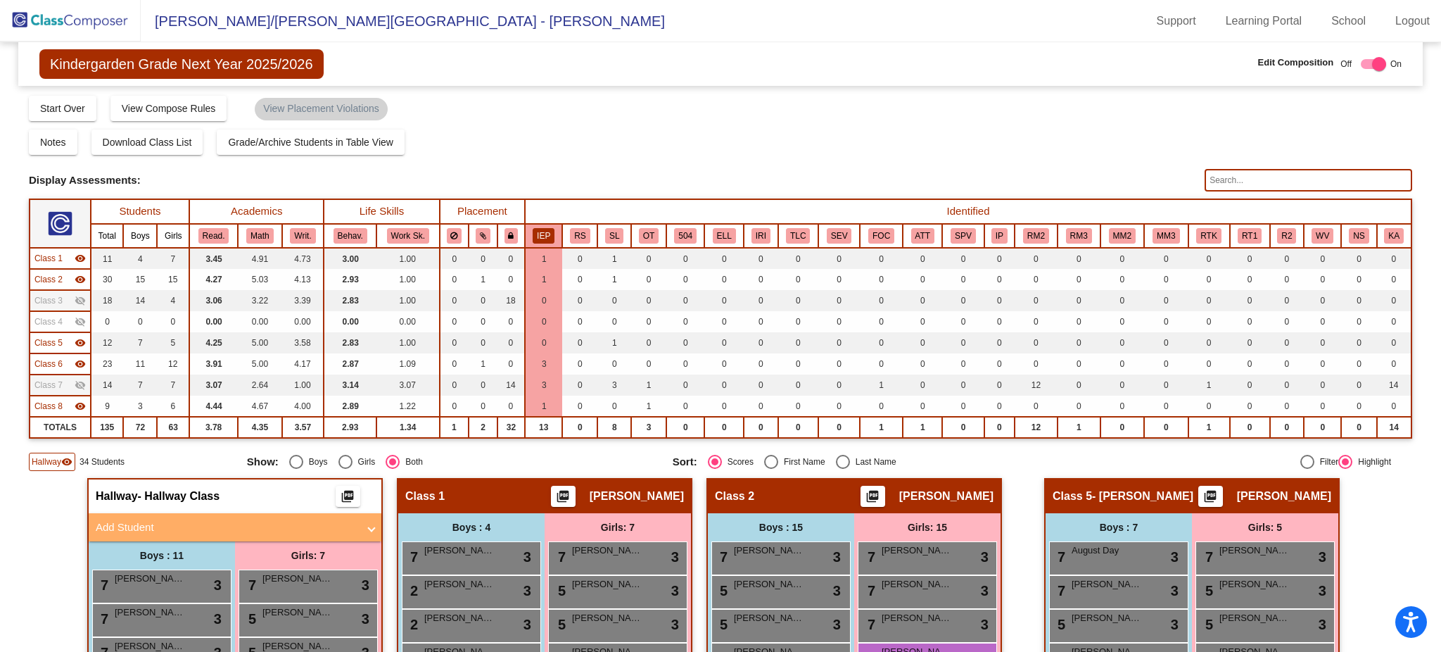
click at [1312, 177] on input "text" at bounding box center [1309, 180] width 208 height 23
type input "kolbie"
drag, startPoint x: 1236, startPoint y: 180, endPoint x: 1167, endPoint y: 184, distance: 69.1
click at [1167, 184] on div "Display Scores for Years: 2023 - 2024 2024 - 2025 Display Assessments: kolbie" at bounding box center [720, 180] width 1383 height 23
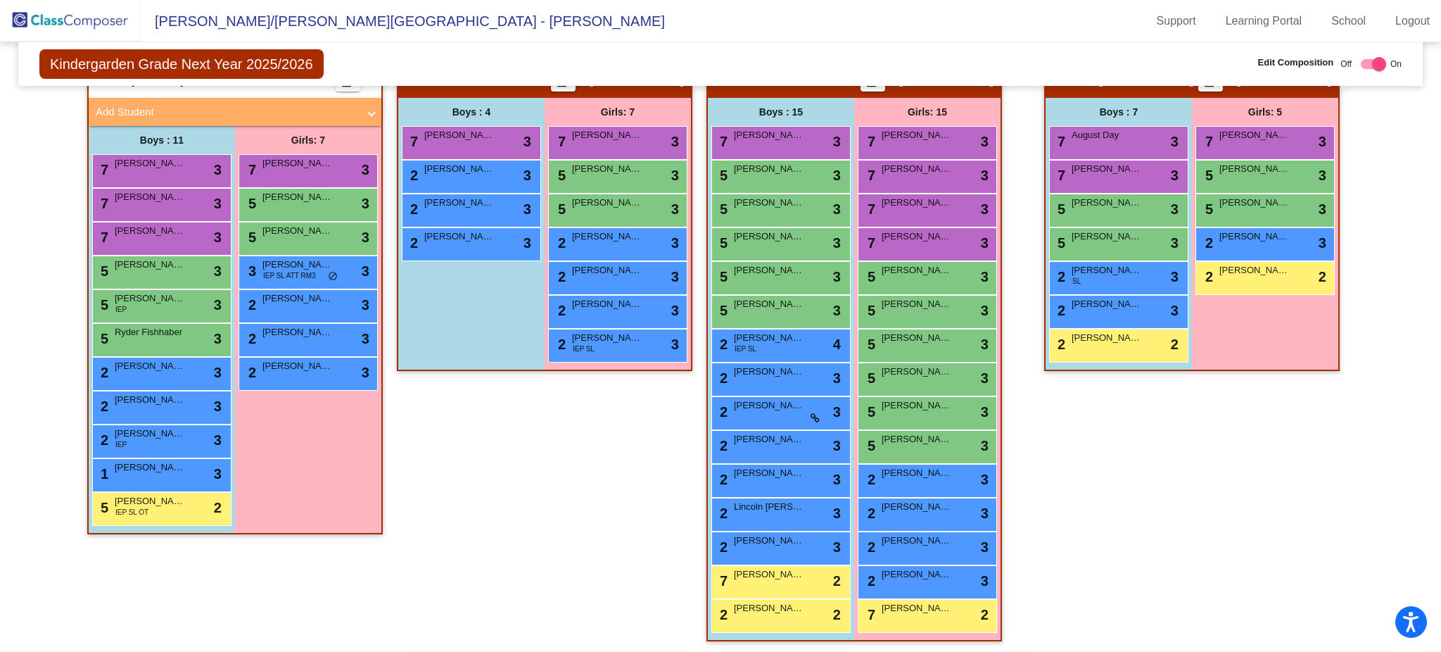
scroll to position [417, 0]
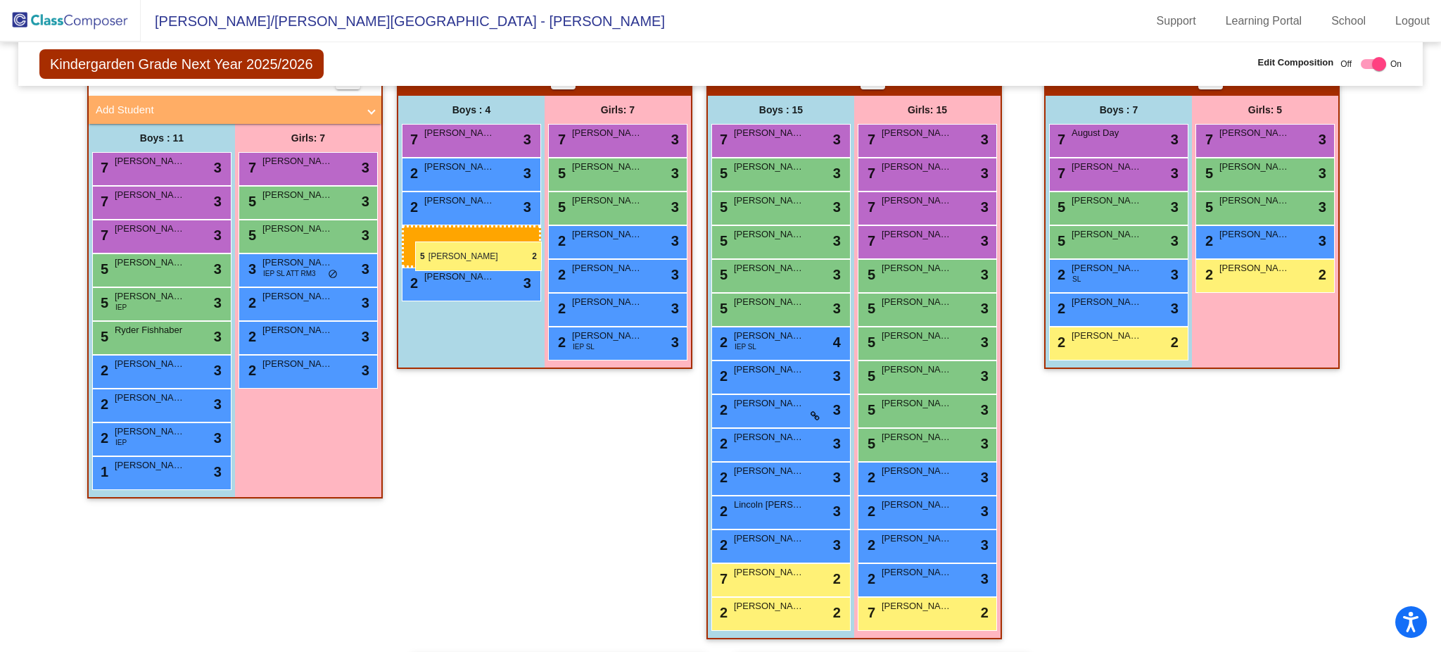
drag, startPoint x: 160, startPoint y: 504, endPoint x: 415, endPoint y: 241, distance: 365.8
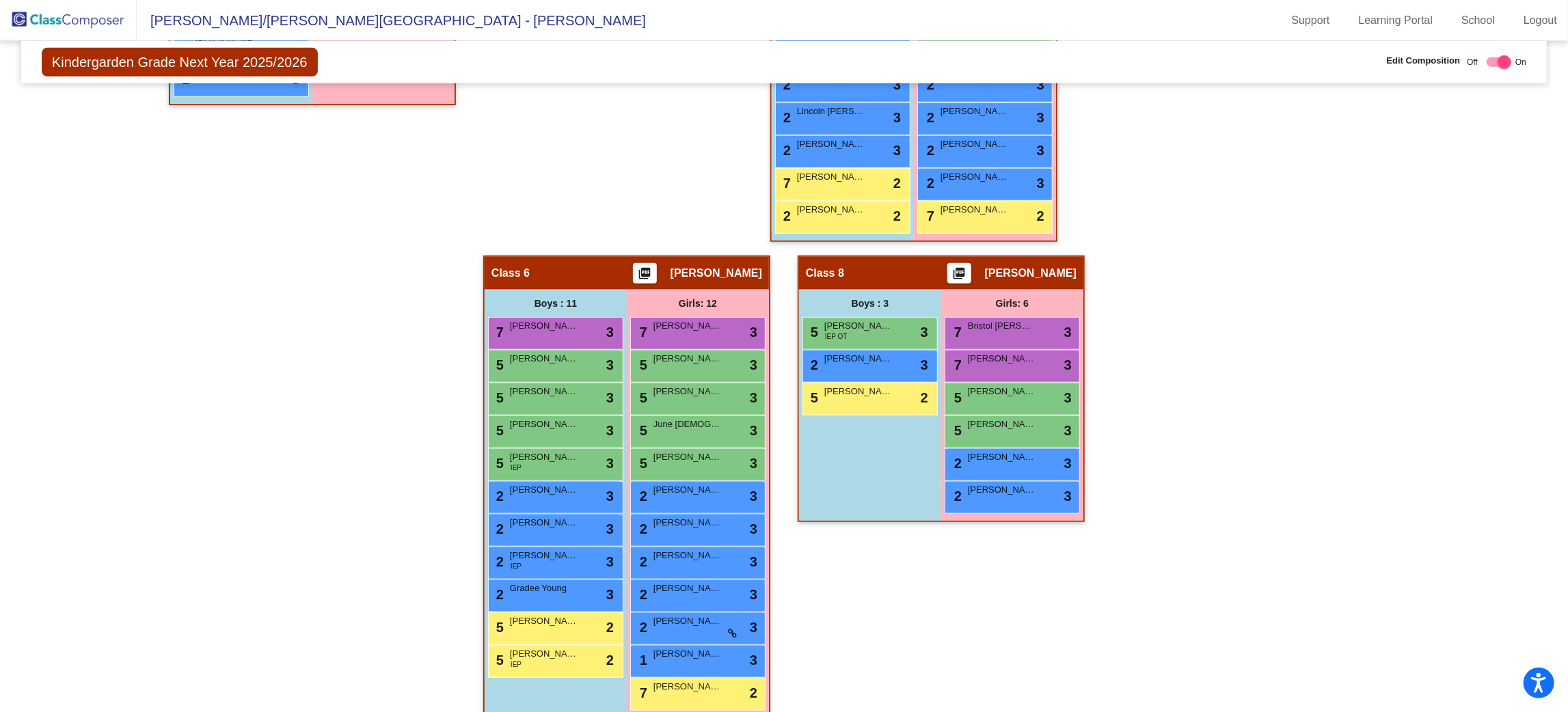
scroll to position [798, 0]
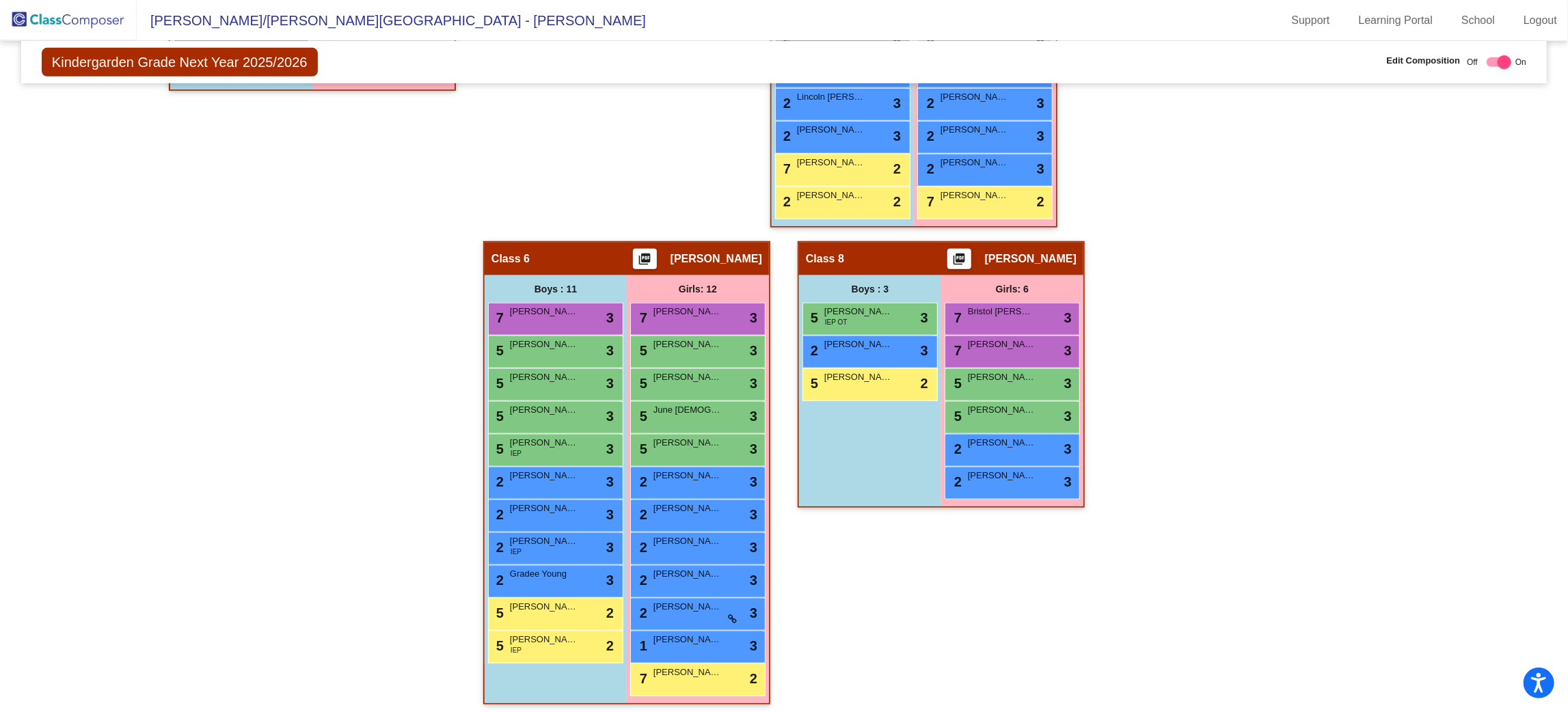
click at [619, 580] on div "2 Gradee Young lock do_not_disturb_alt 3" at bounding box center [555, 582] width 135 height 33
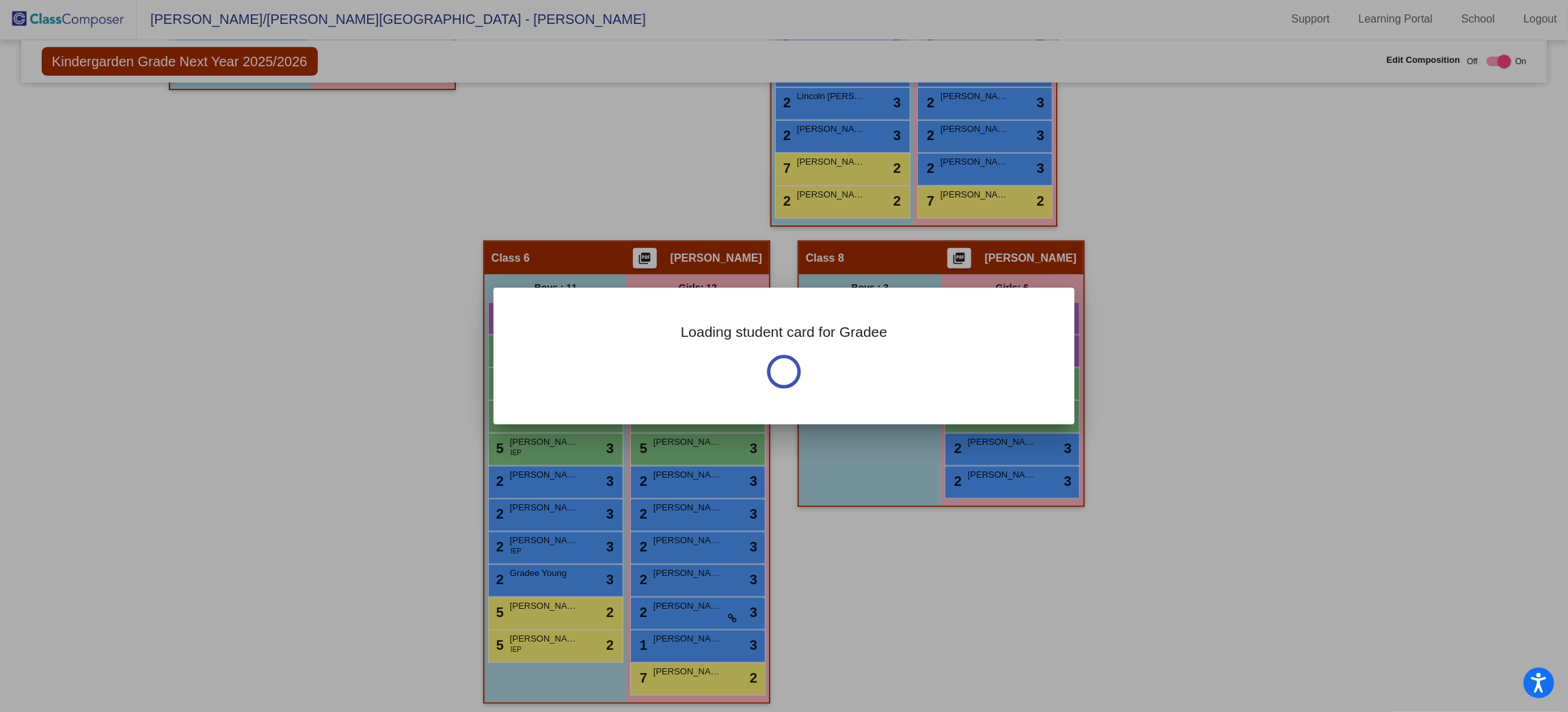
scroll to position [0, 0]
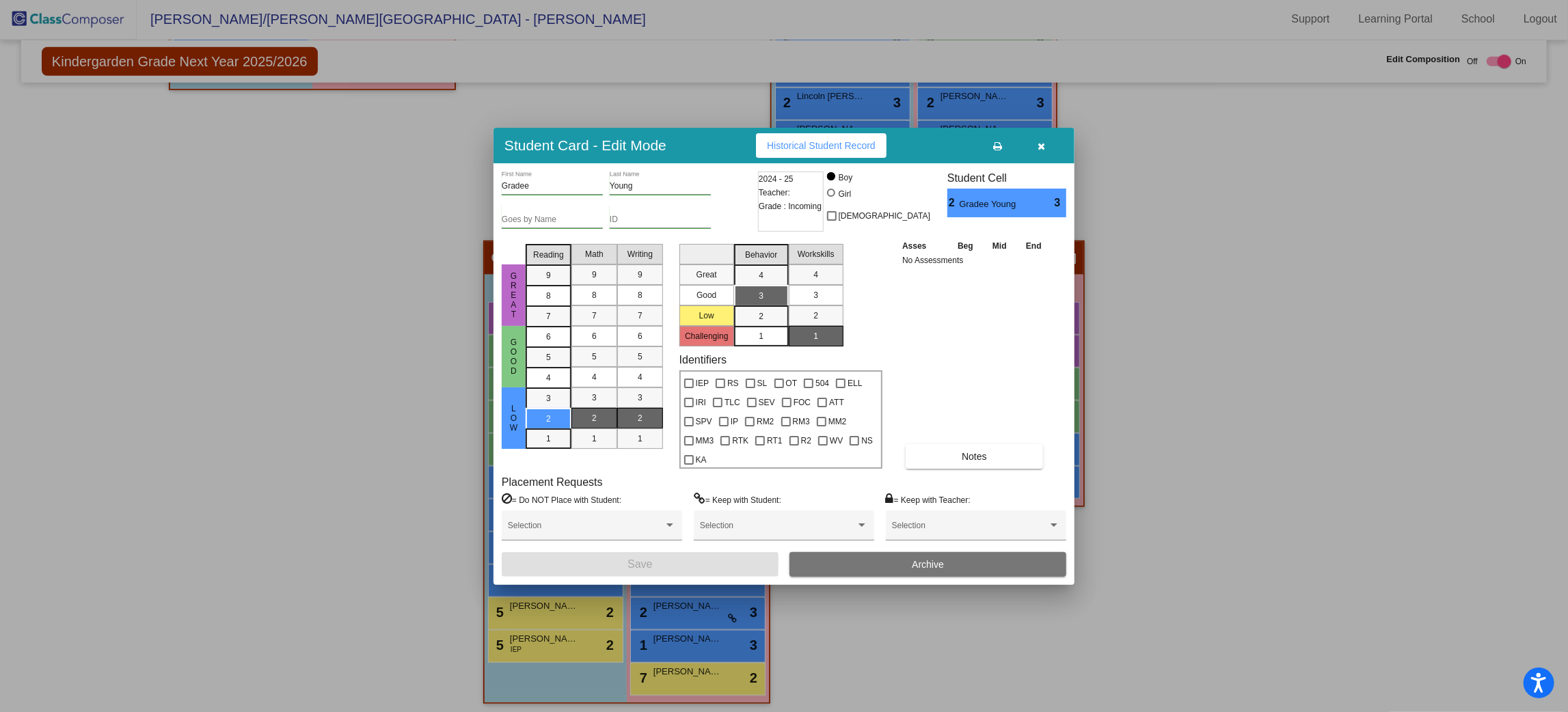
click at [1047, 152] on button "button" at bounding box center [1041, 145] width 44 height 24
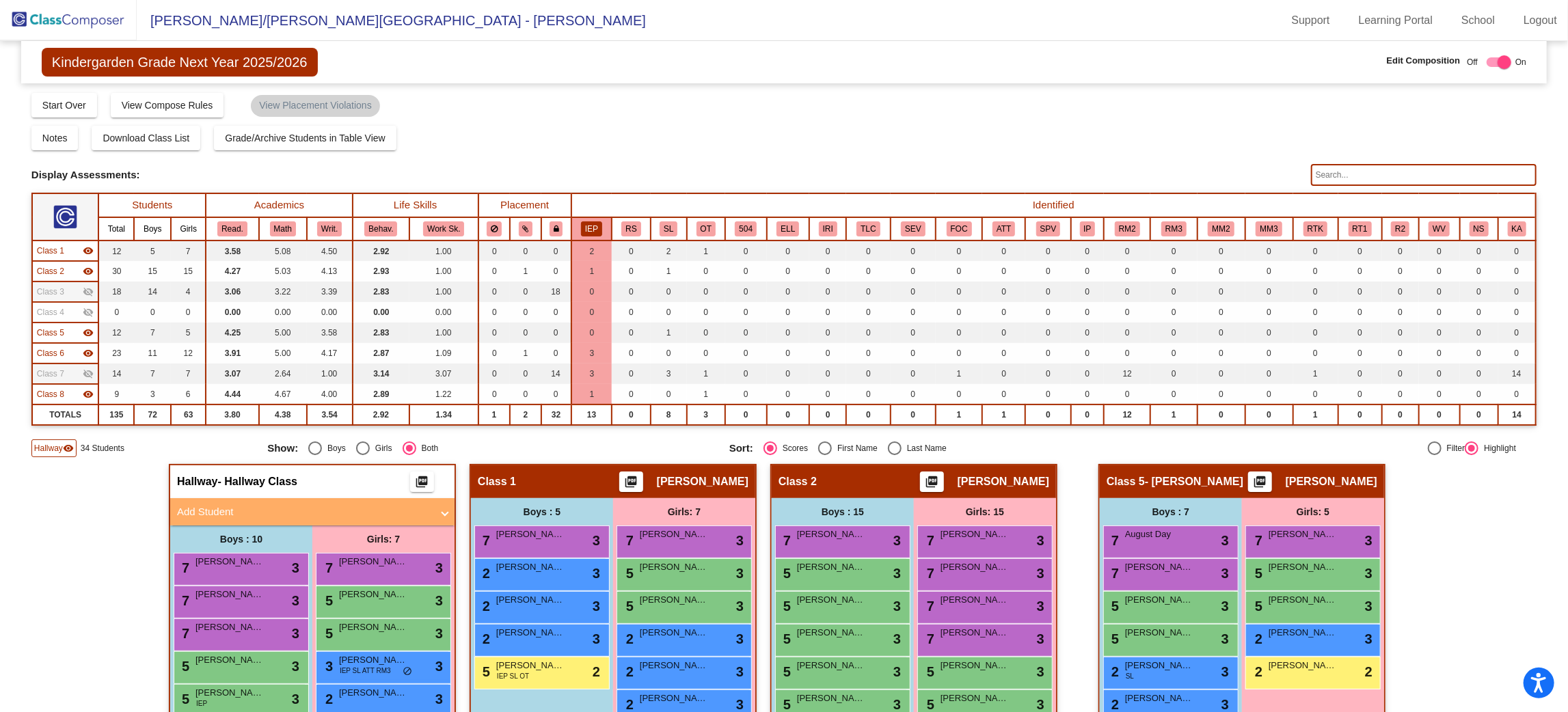
click at [1367, 177] on input "text" at bounding box center [1424, 175] width 225 height 22
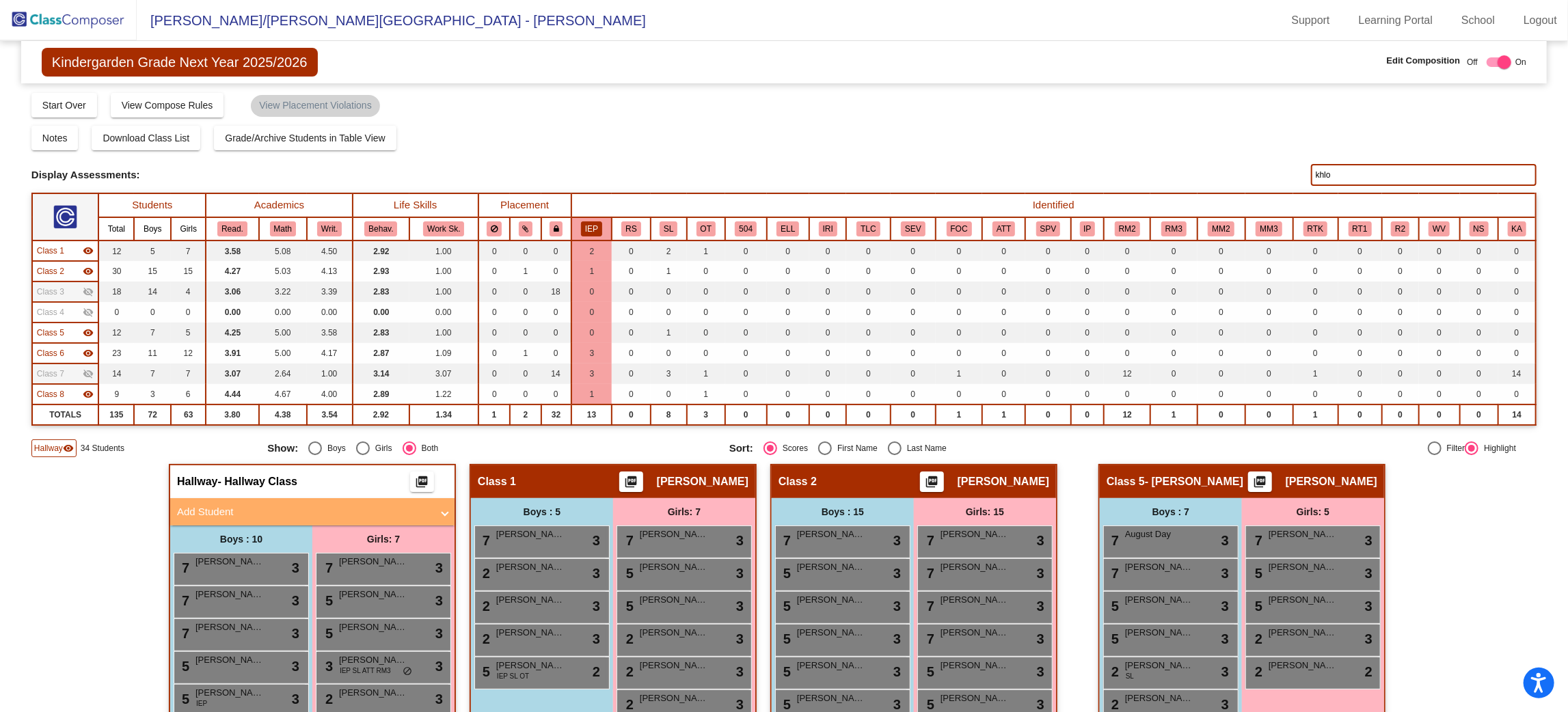
type input "khlo"
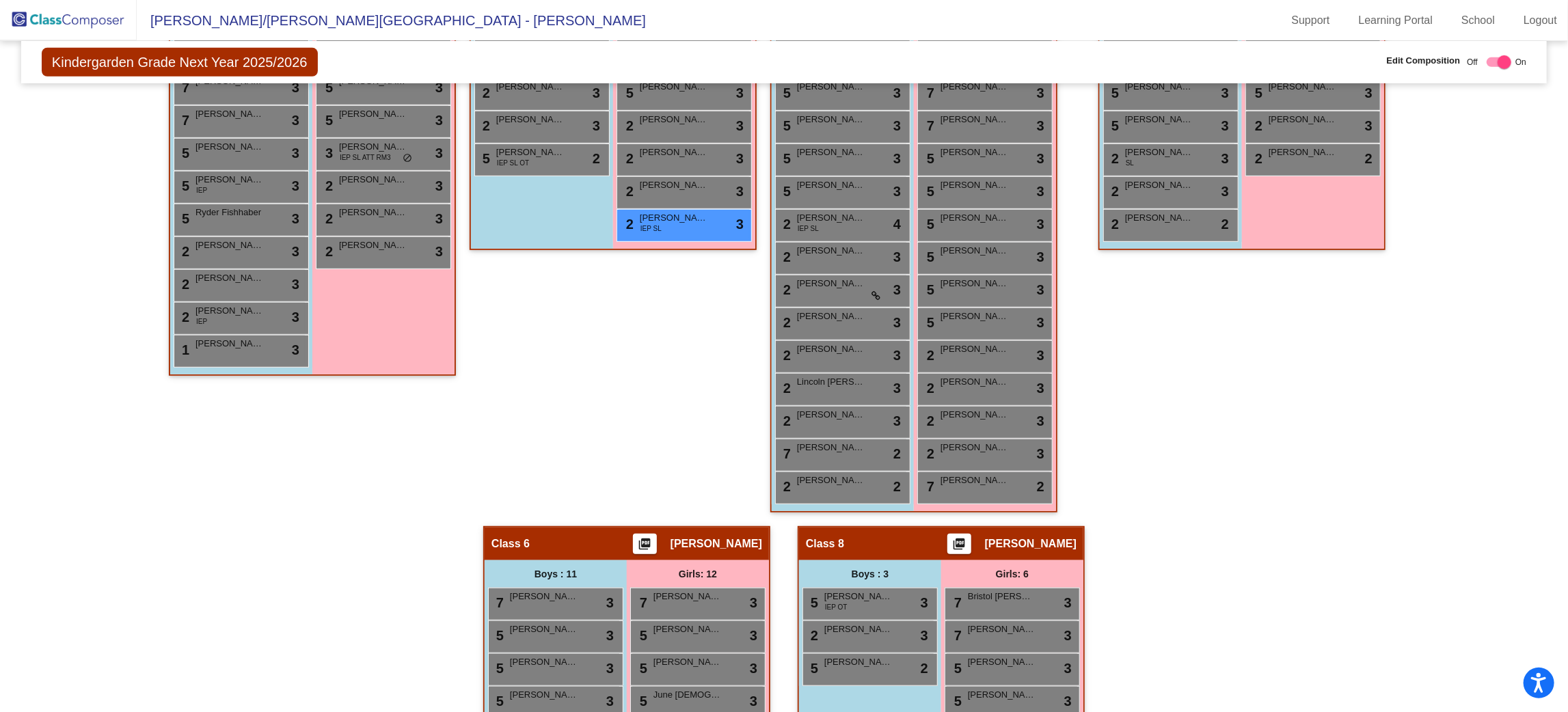
scroll to position [513, 0]
click at [700, 221] on div "2 Khloe Reetz IEP SL lock do_not_disturb_alt 3" at bounding box center [684, 223] width 130 height 28
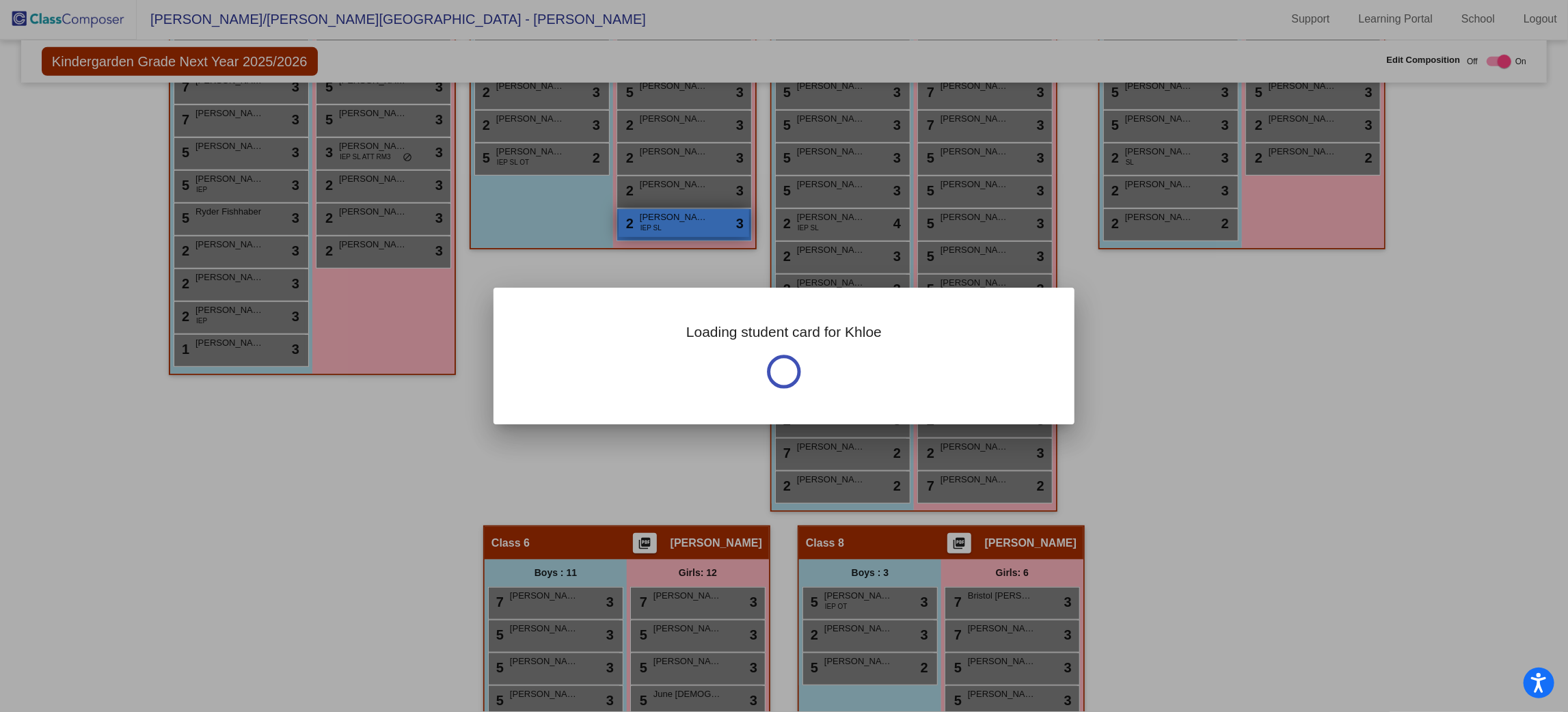
scroll to position [0, 0]
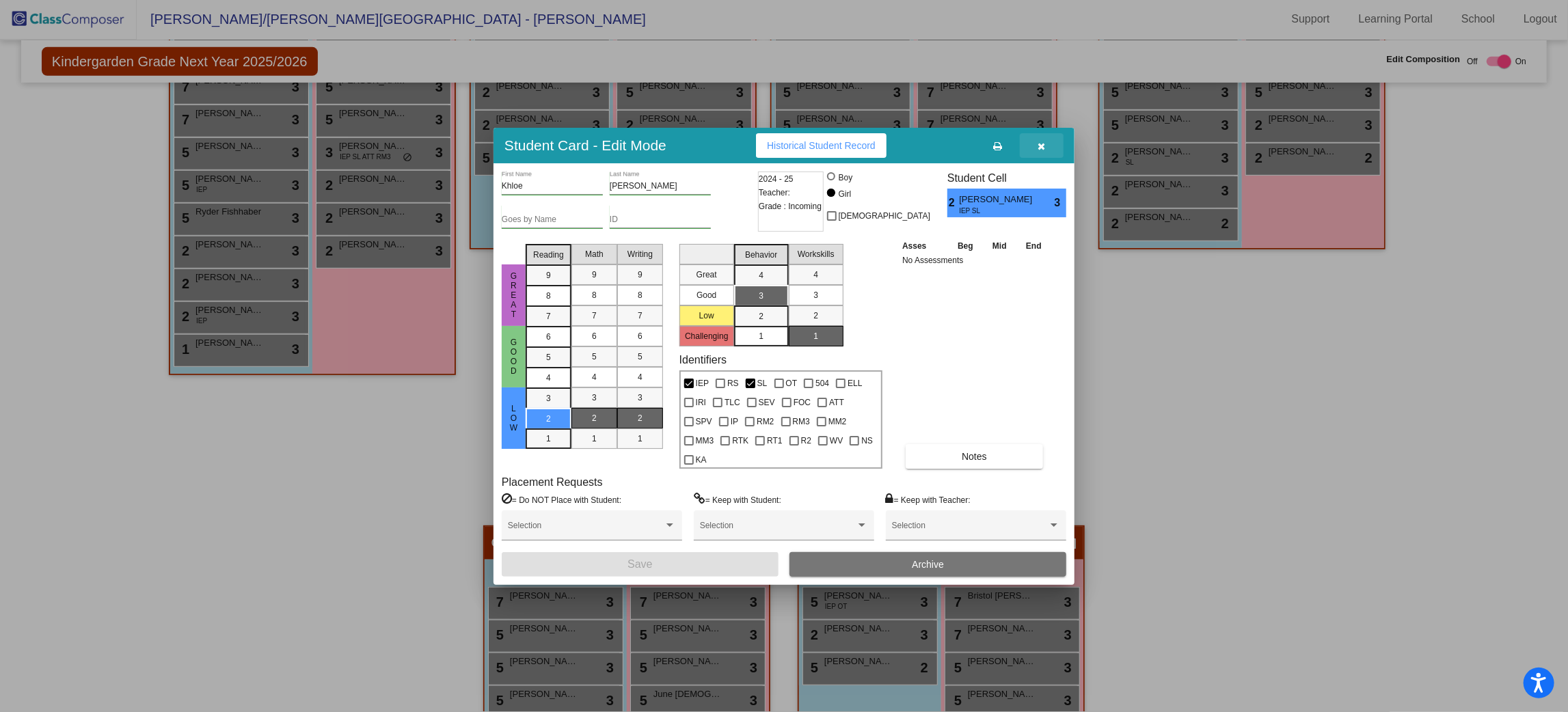
click at [1044, 152] on icon "button" at bounding box center [1042, 147] width 8 height 10
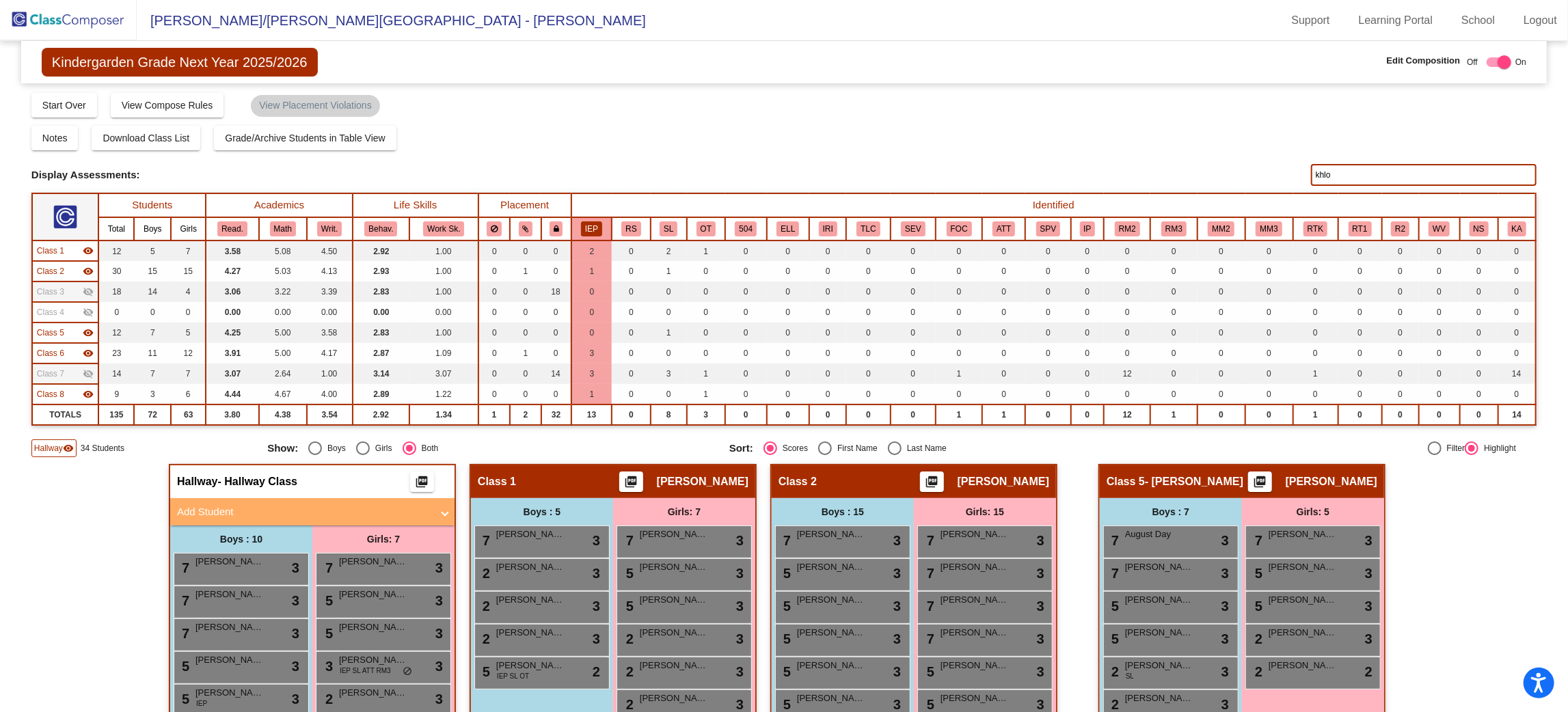
drag, startPoint x: 1351, startPoint y: 171, endPoint x: 1302, endPoint y: 174, distance: 49.1
click at [1302, 174] on div "Display Scores for Years: 2023 - 2024 2024 - 2025 Display Assessments: khlo" at bounding box center [784, 175] width 1506 height 22
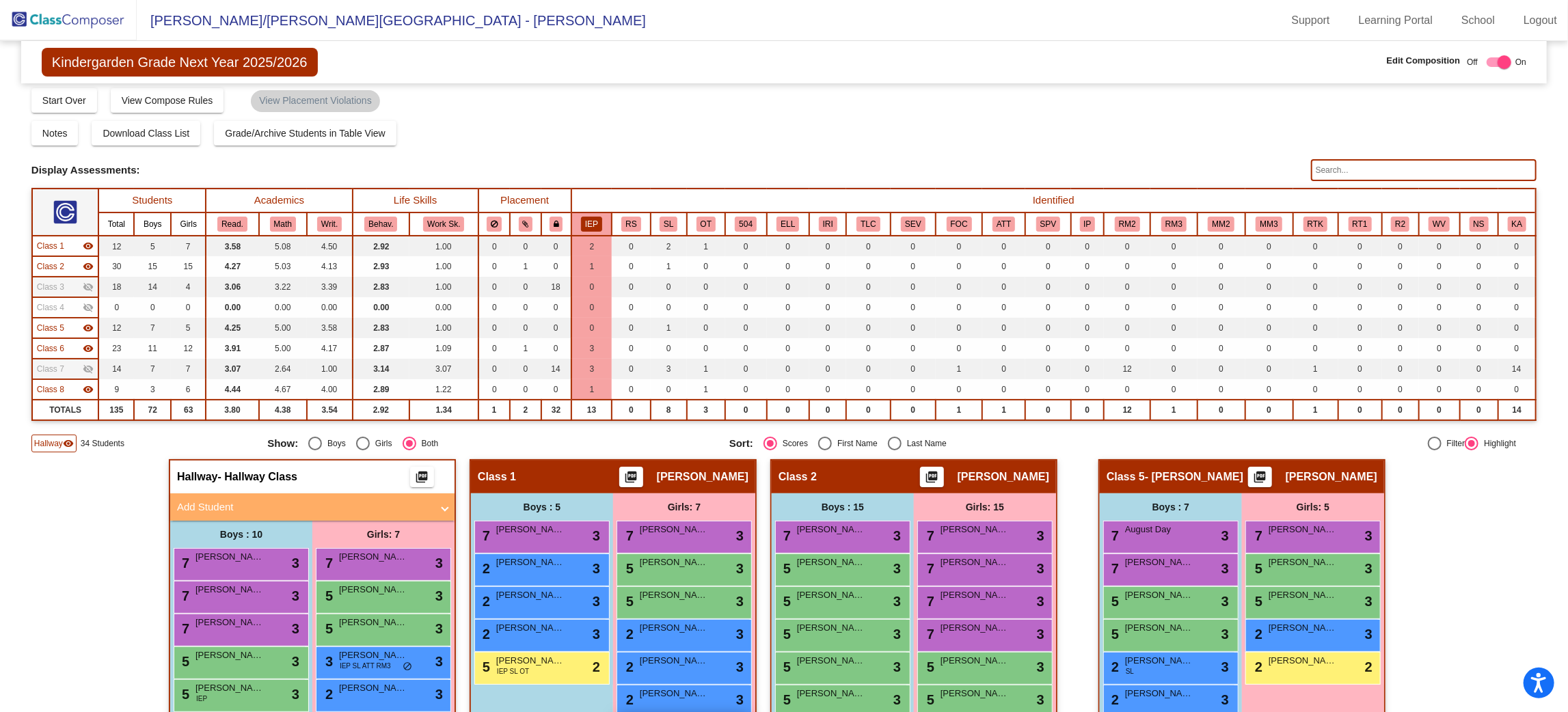
scroll to position [4, 0]
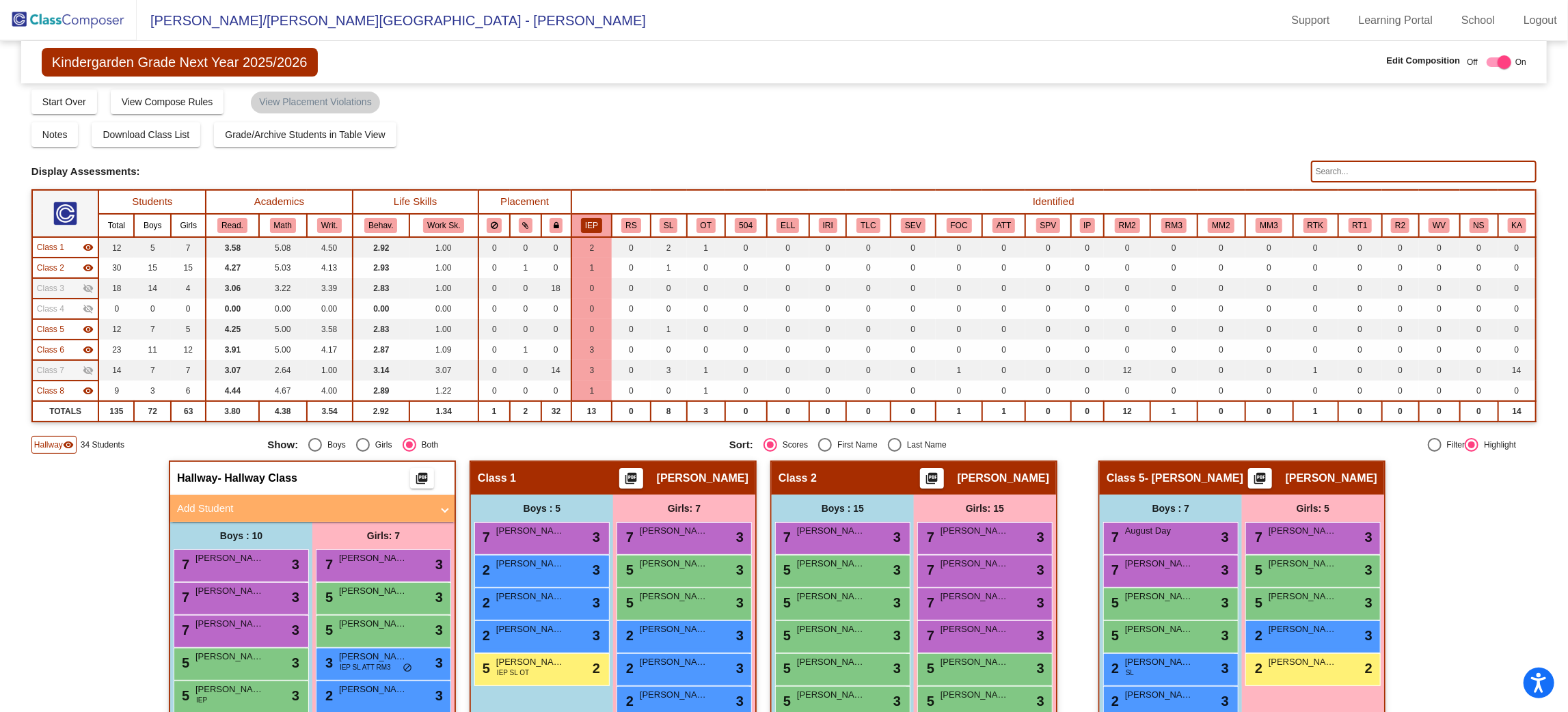
click at [589, 220] on button "IEP" at bounding box center [592, 224] width 21 height 15
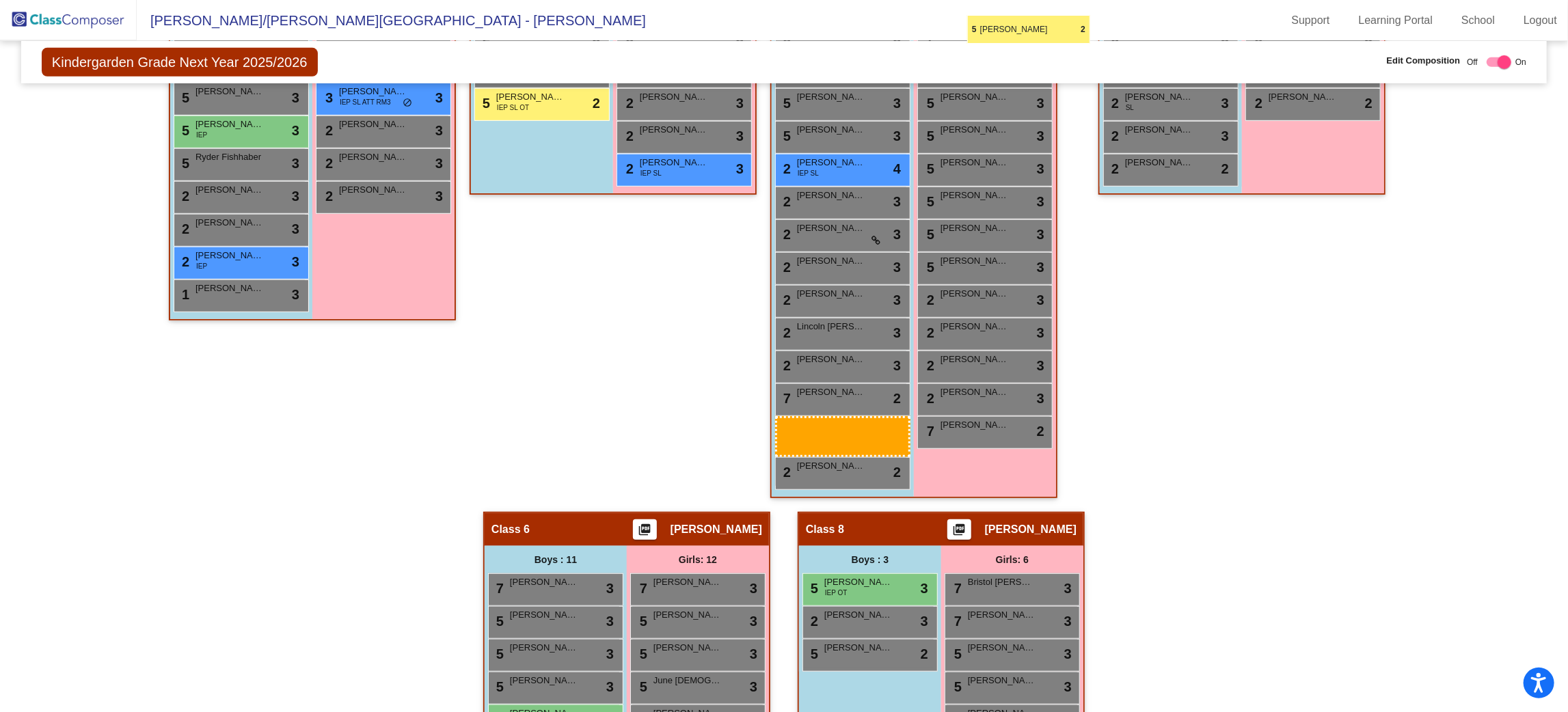
scroll to position [529, 0]
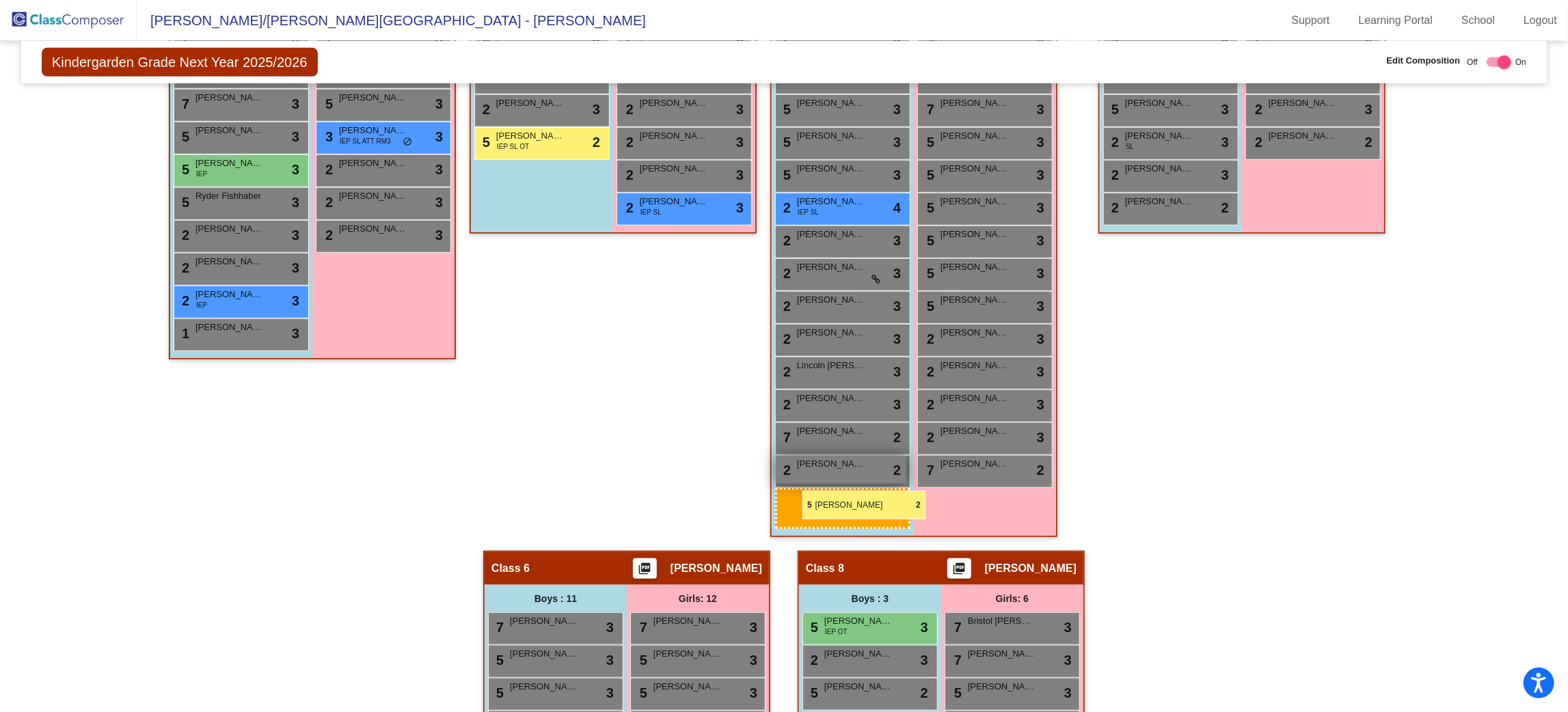
drag, startPoint x: 558, startPoint y: 644, endPoint x: 802, endPoint y: 492, distance: 287.5
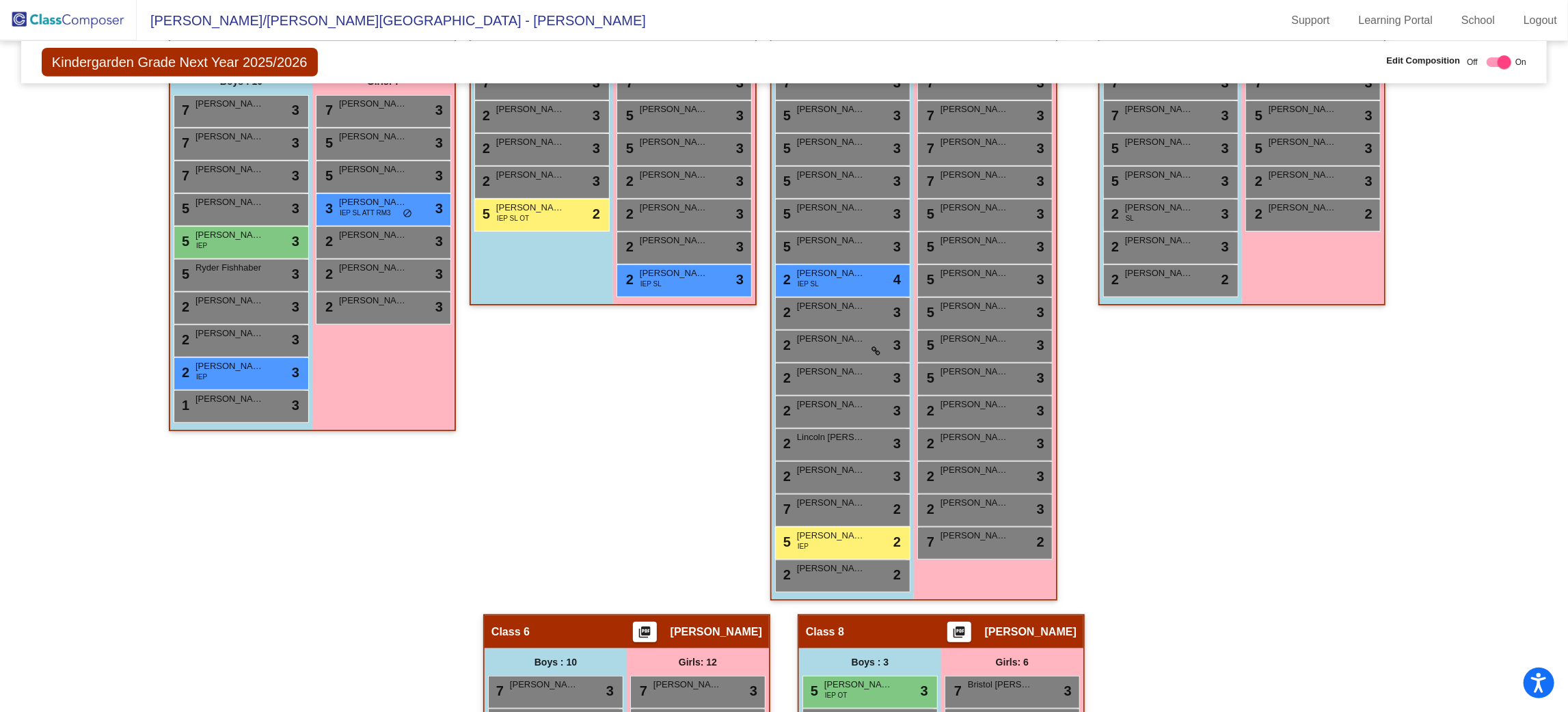
scroll to position [0, 0]
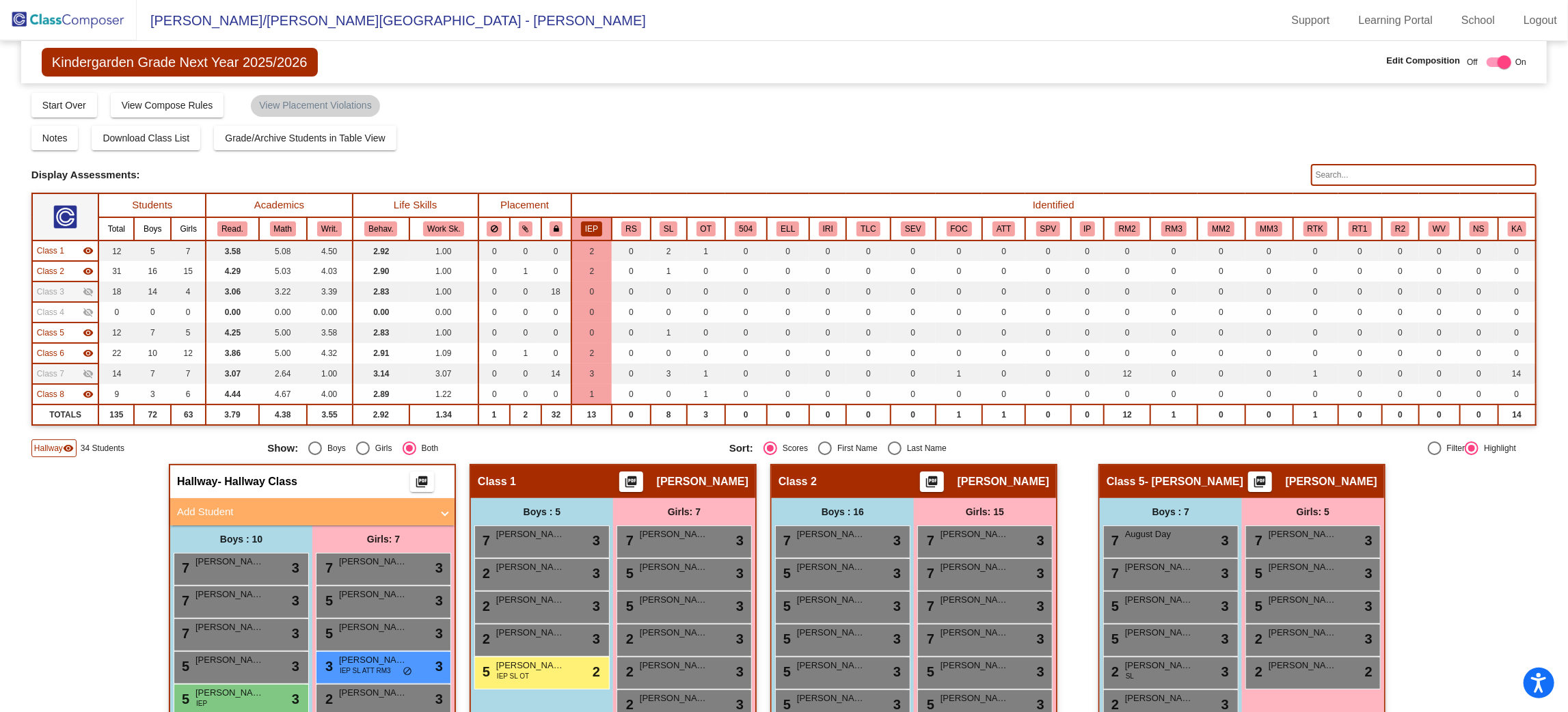
click at [1399, 175] on input "text" at bounding box center [1424, 175] width 225 height 22
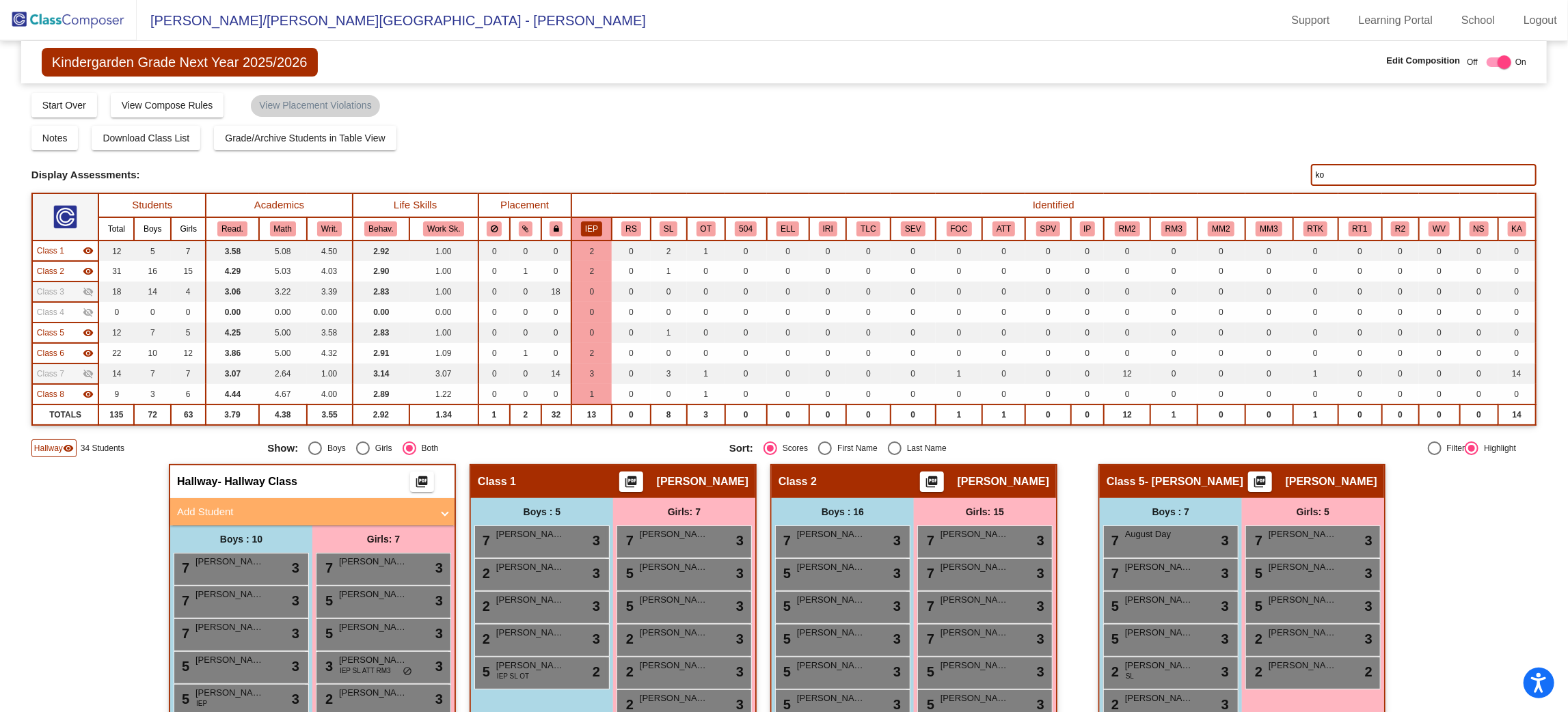
type input "k"
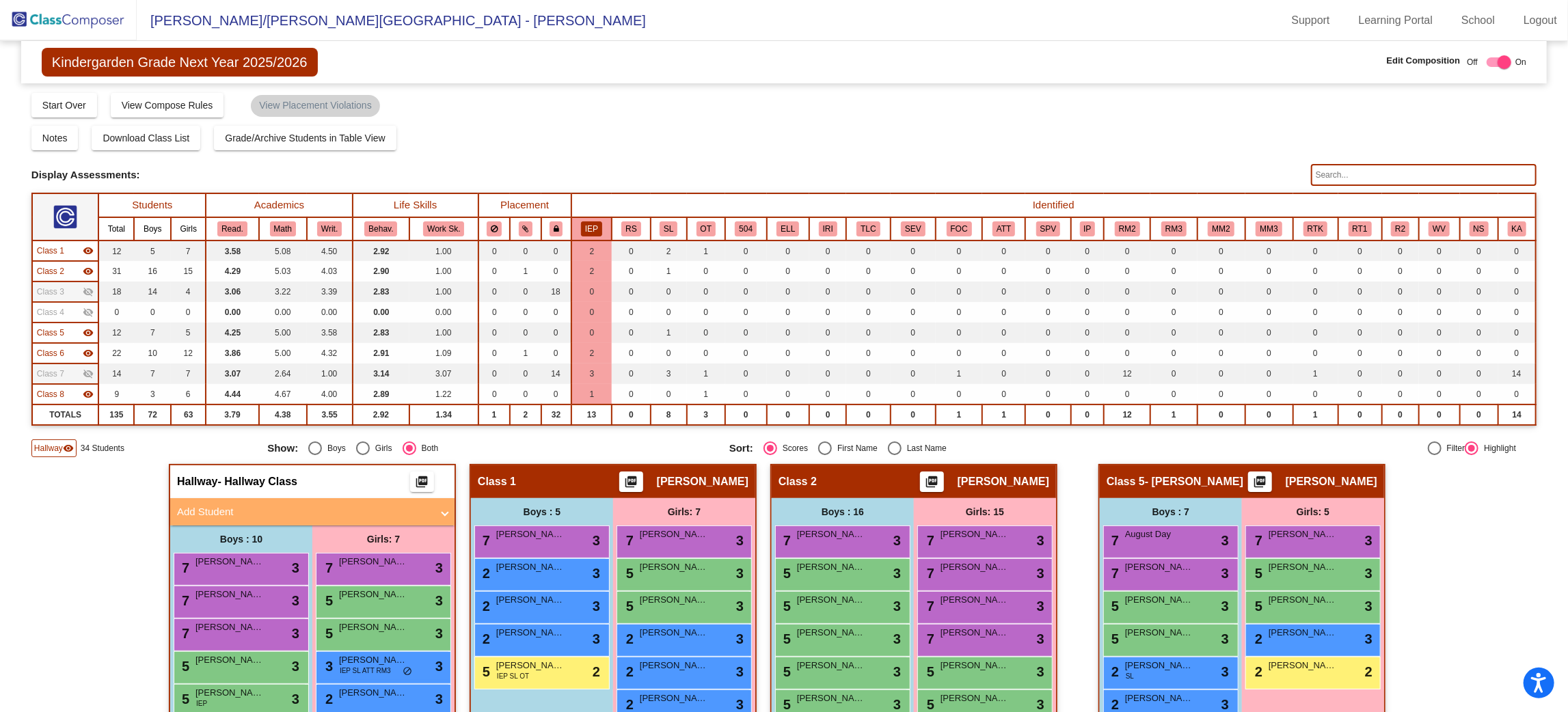
click at [322, 511] on mat-panel-title "Add Student" at bounding box center [304, 512] width 255 height 16
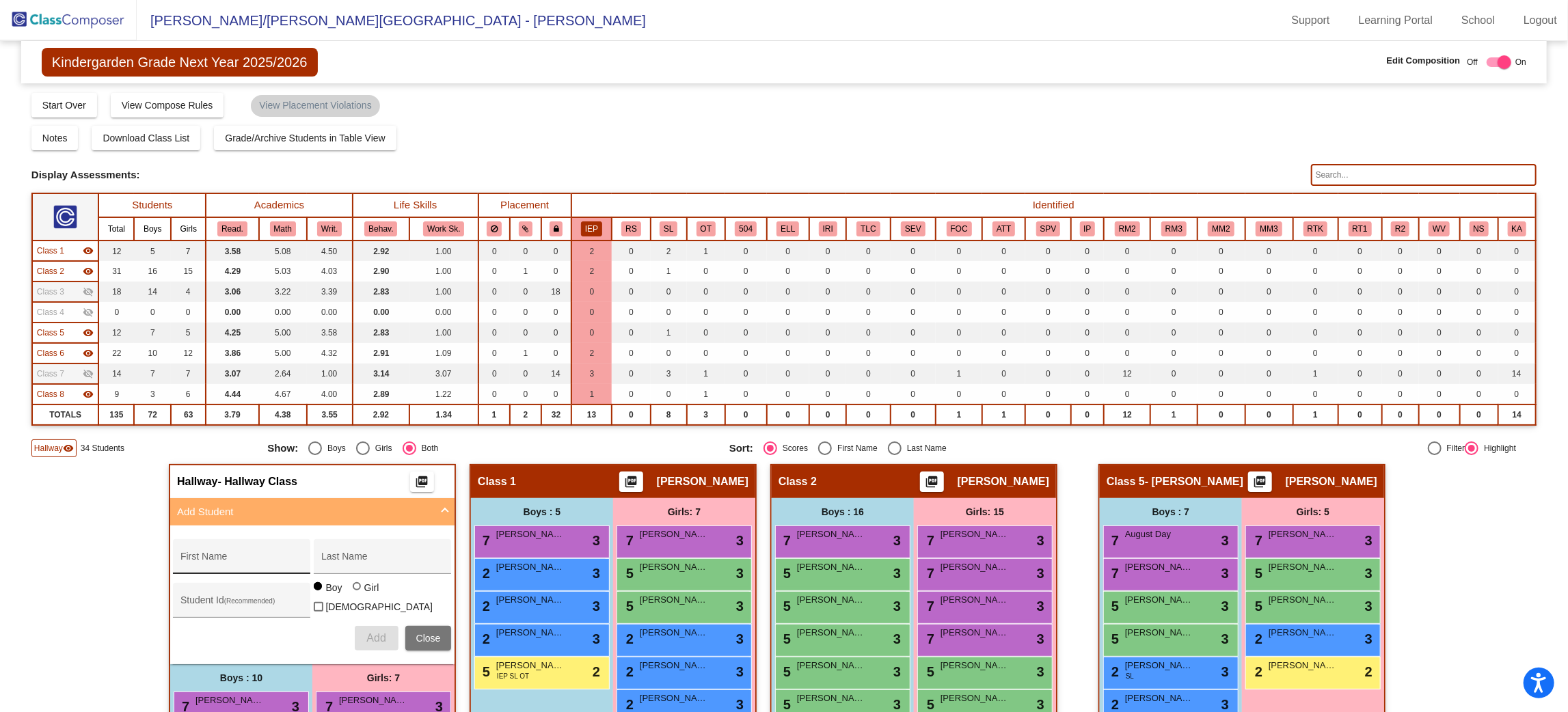
click at [257, 553] on div "First Name" at bounding box center [242, 560] width 123 height 28
type input "Kolbie"
click at [366, 632] on span "Add" at bounding box center [376, 638] width 19 height 12
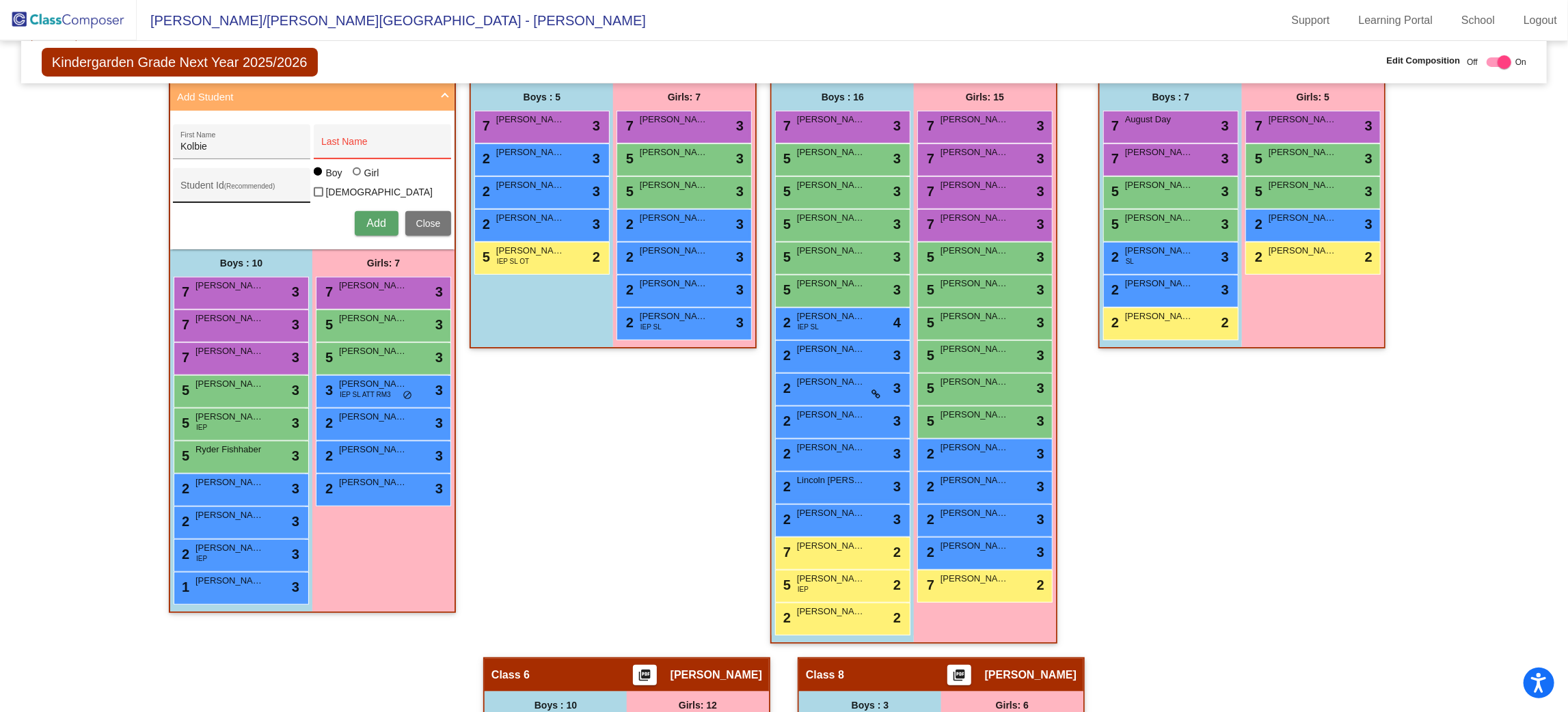
scroll to position [390, 0]
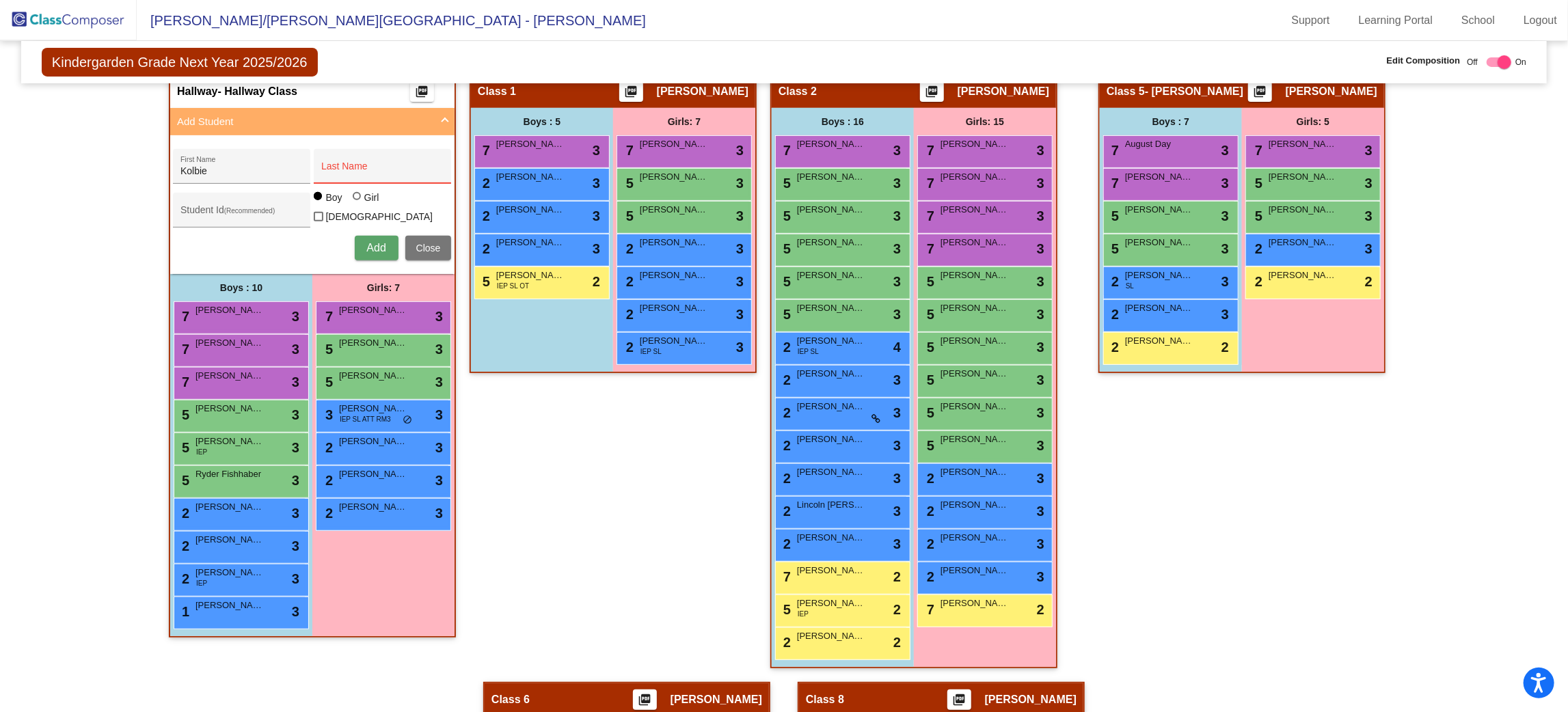
click at [375, 149] on div "Last Name" at bounding box center [382, 166] width 137 height 35
type input "Spanish"
click at [384, 236] on button "Add" at bounding box center [376, 248] width 44 height 24
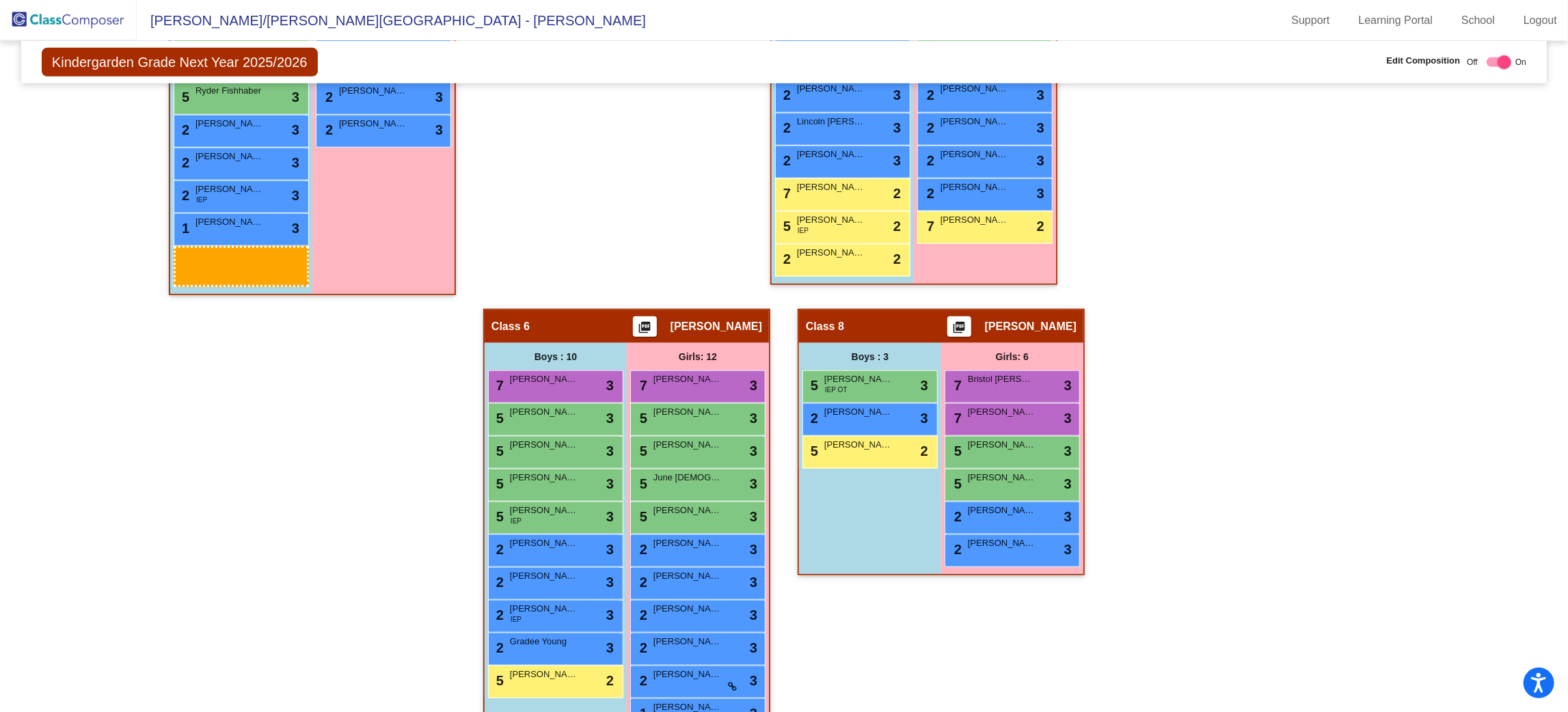
scroll to position [781, 0]
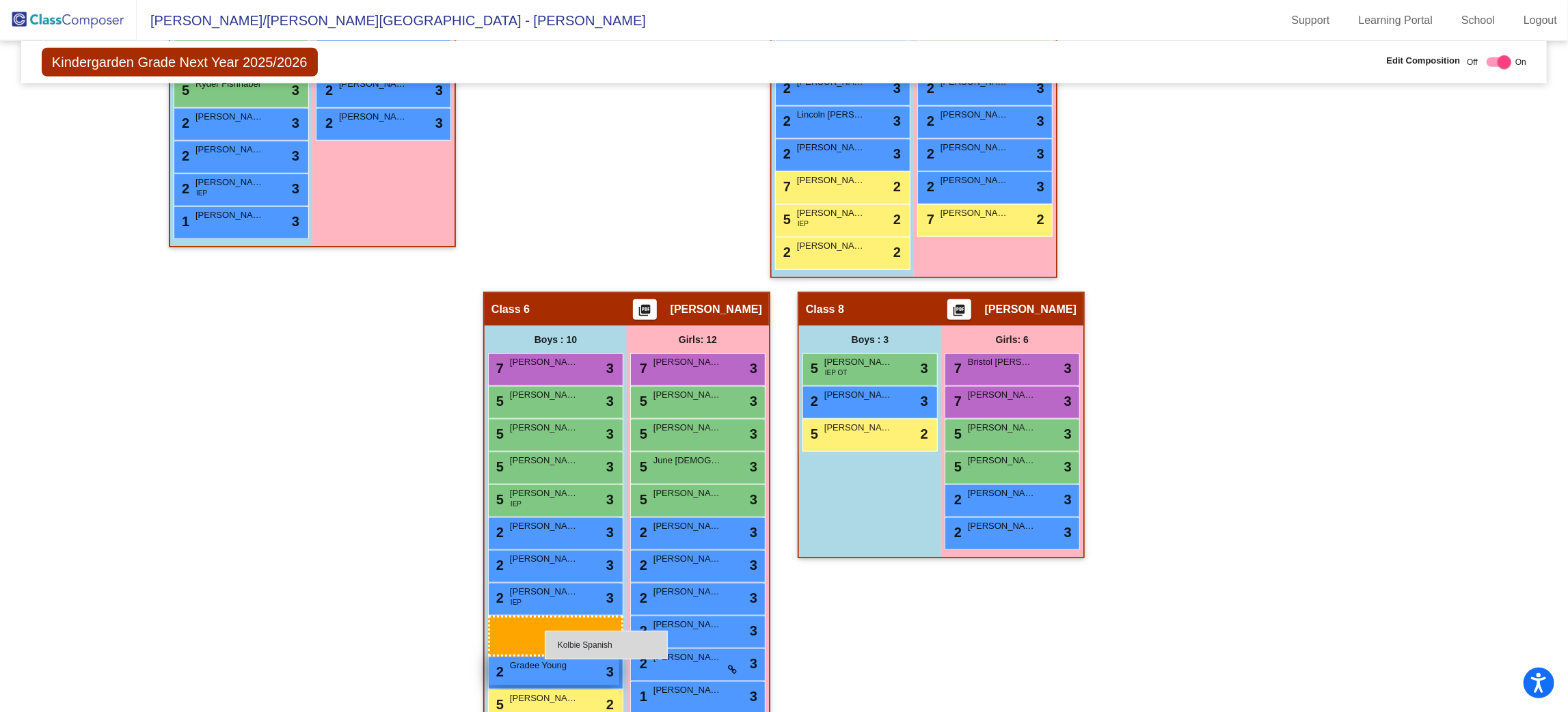
drag, startPoint x: 233, startPoint y: 640, endPoint x: 545, endPoint y: 633, distance: 312.1
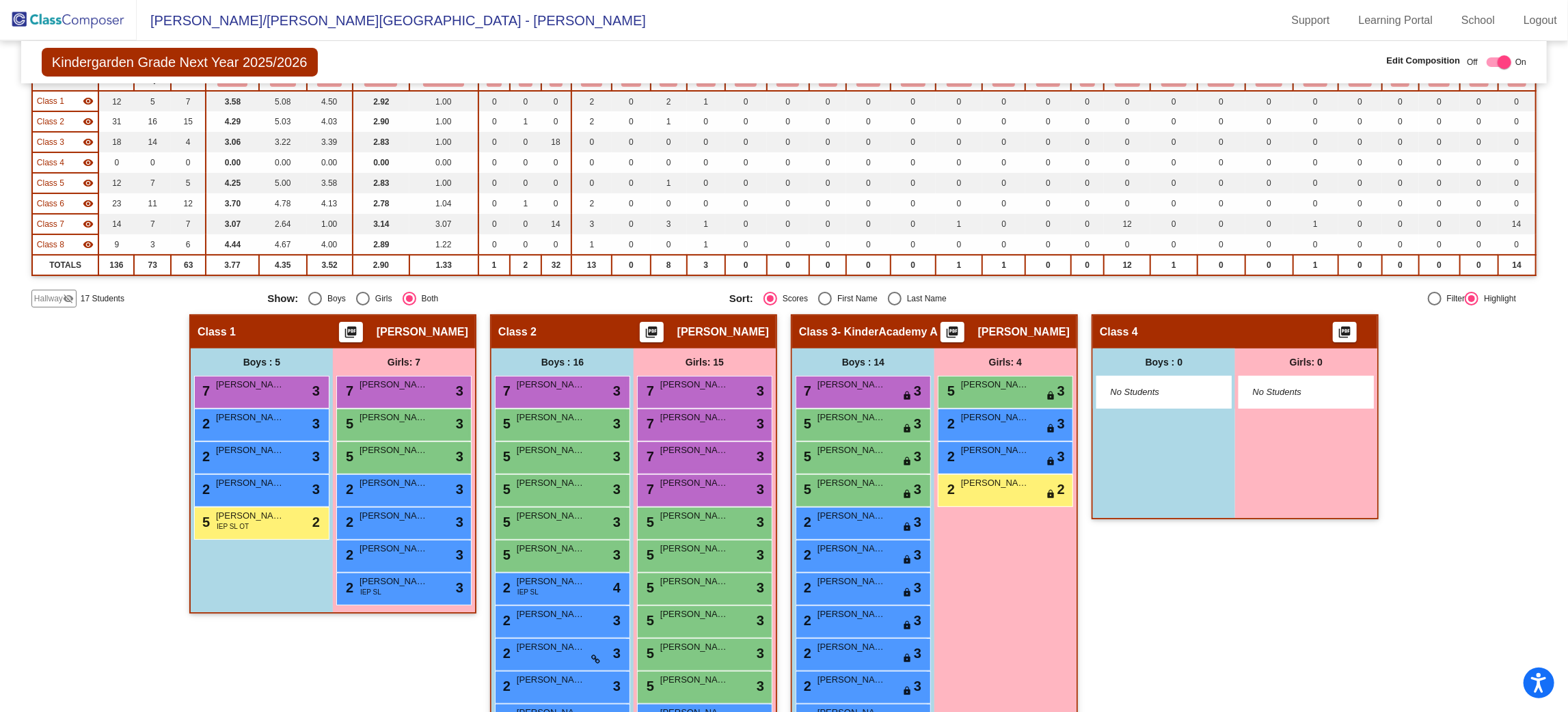
scroll to position [105, 0]
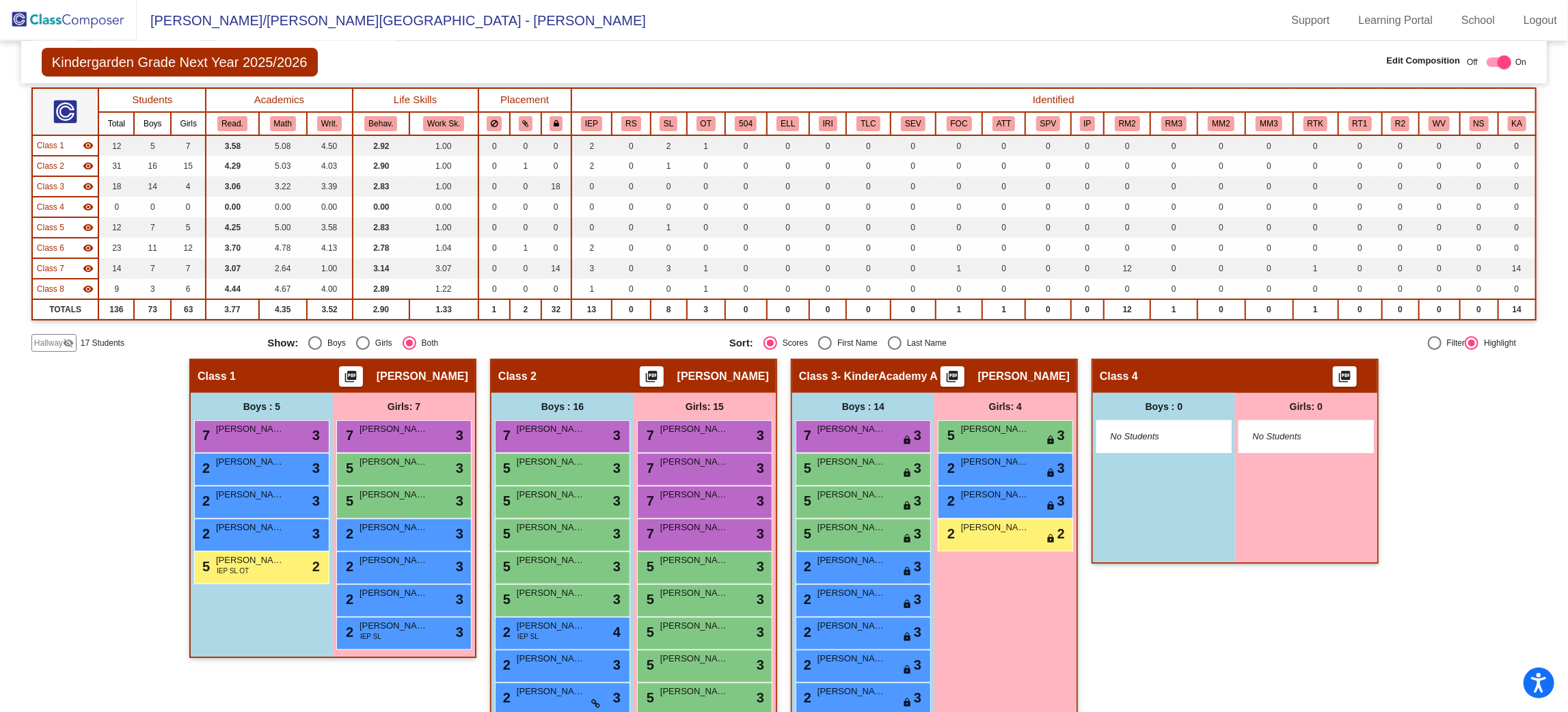
click at [51, 340] on span "Hallway" at bounding box center [49, 343] width 29 height 13
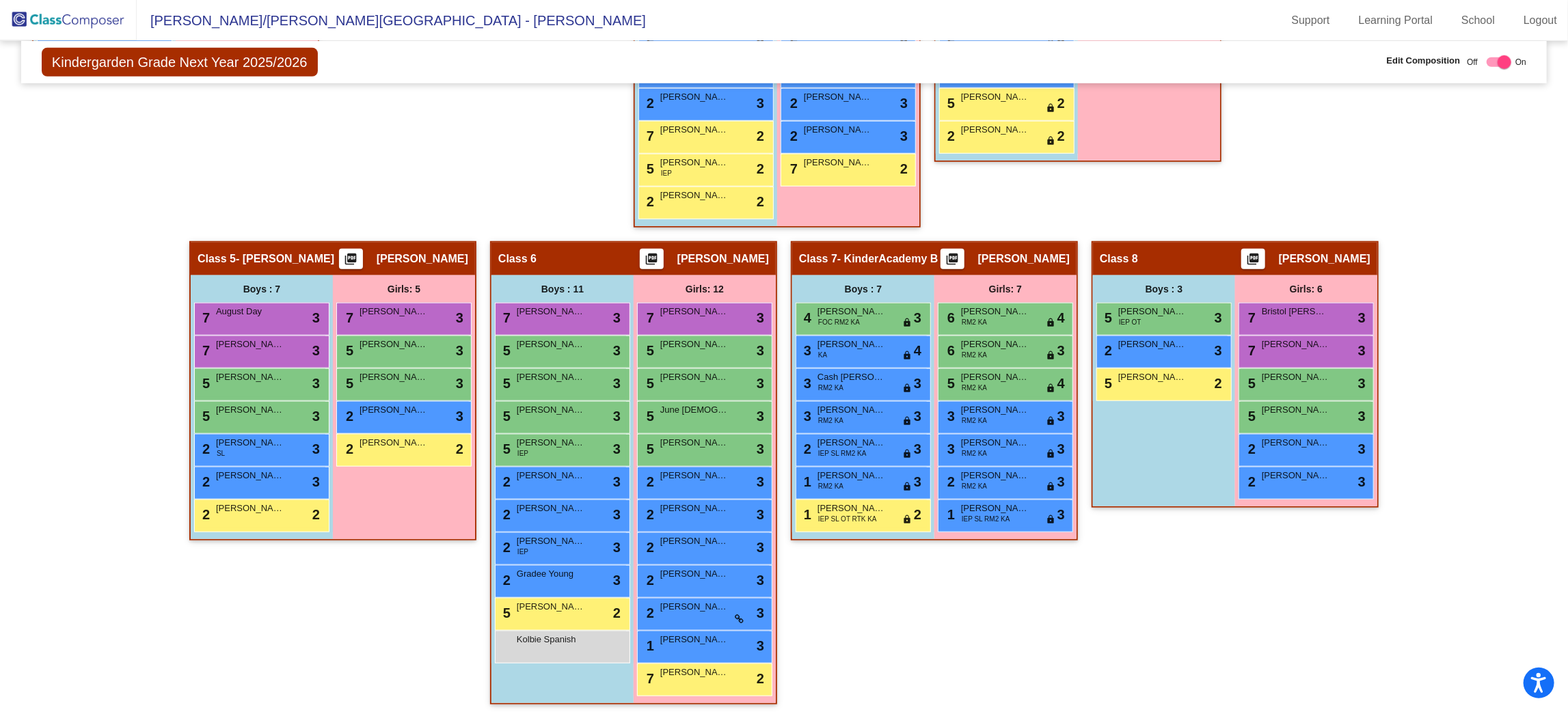
scroll to position [0, 0]
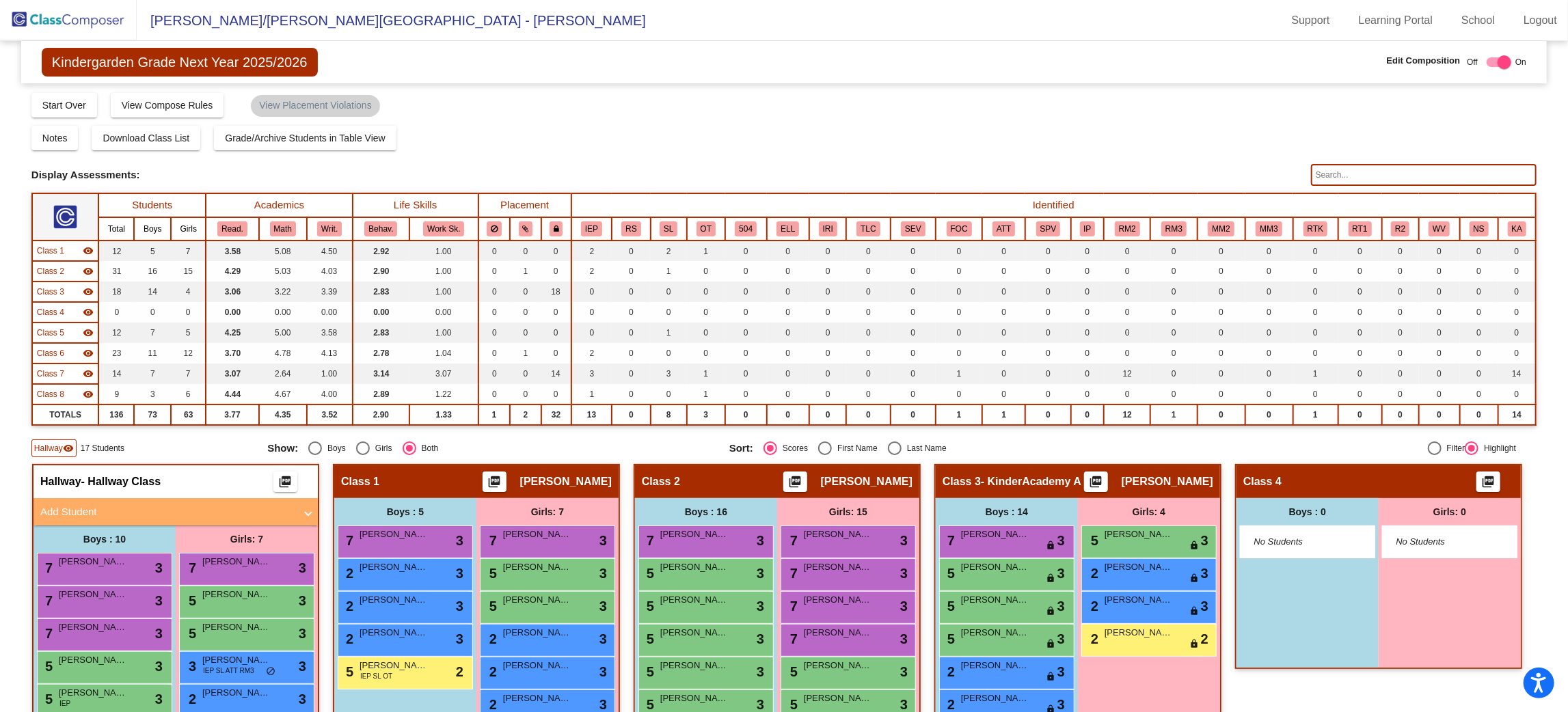
click at [87, 307] on mat-icon "visibility" at bounding box center [87, 312] width 11 height 11
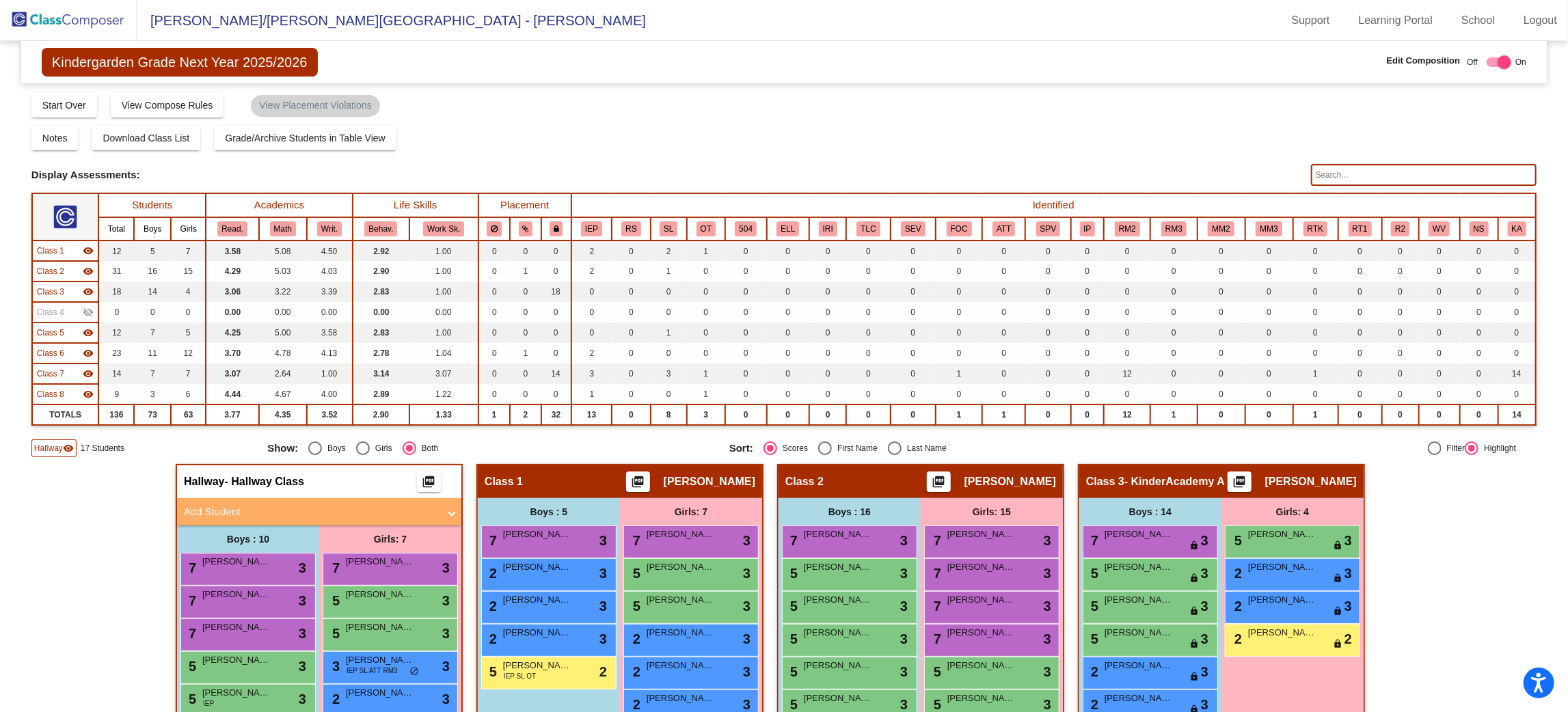
click at [84, 287] on mat-icon "visibility" at bounding box center [87, 291] width 11 height 11
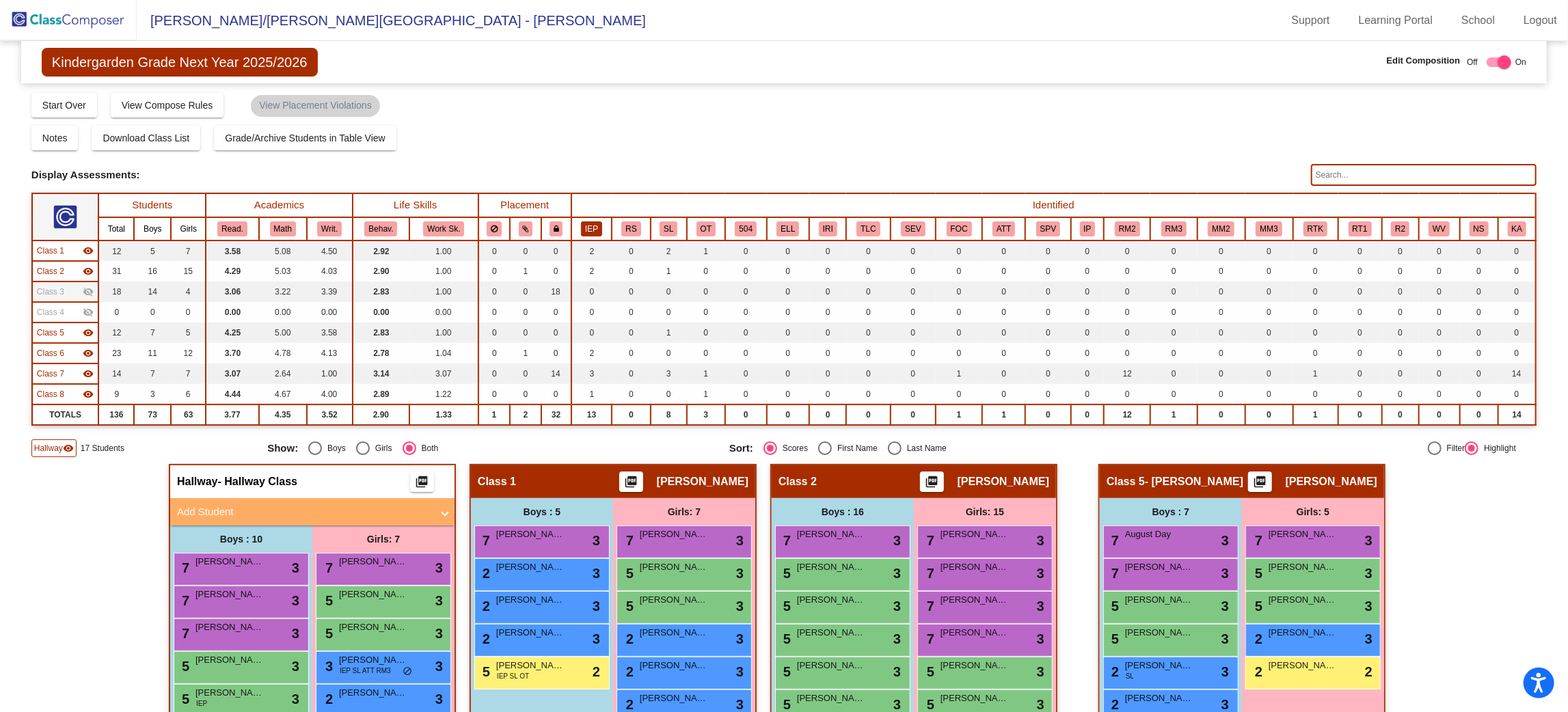
click at [585, 228] on button "IEP" at bounding box center [592, 228] width 21 height 15
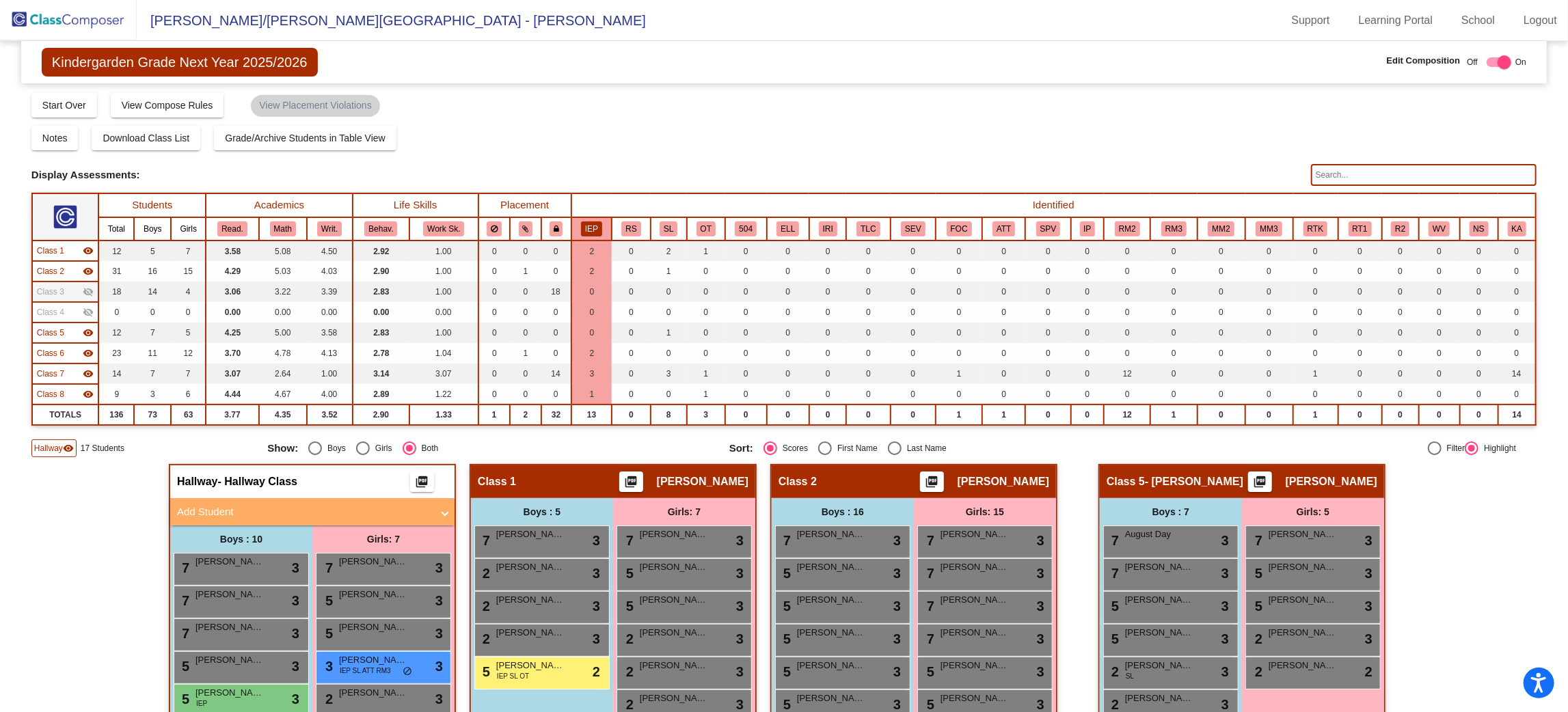
click at [87, 368] on mat-icon "visibility" at bounding box center [87, 373] width 11 height 11
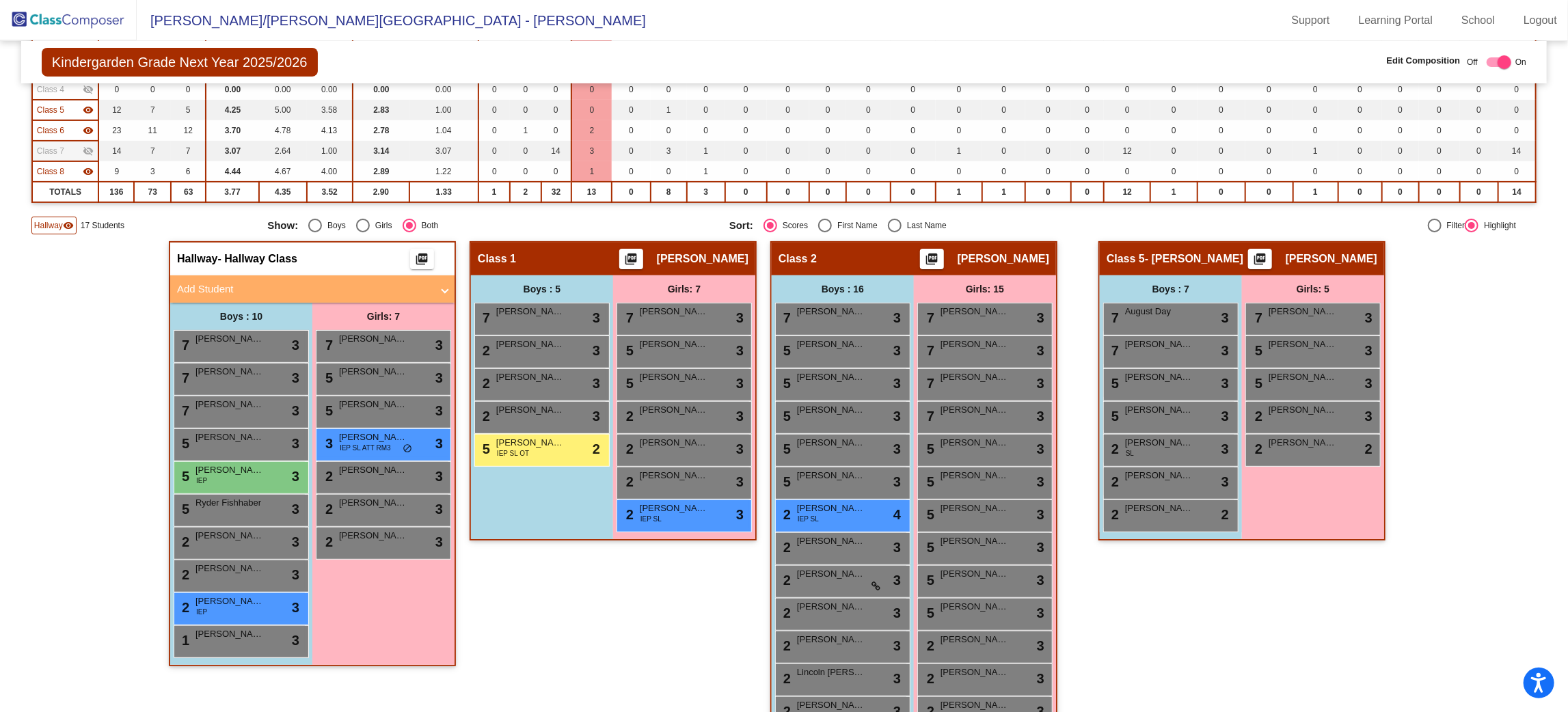
scroll to position [222, 0]
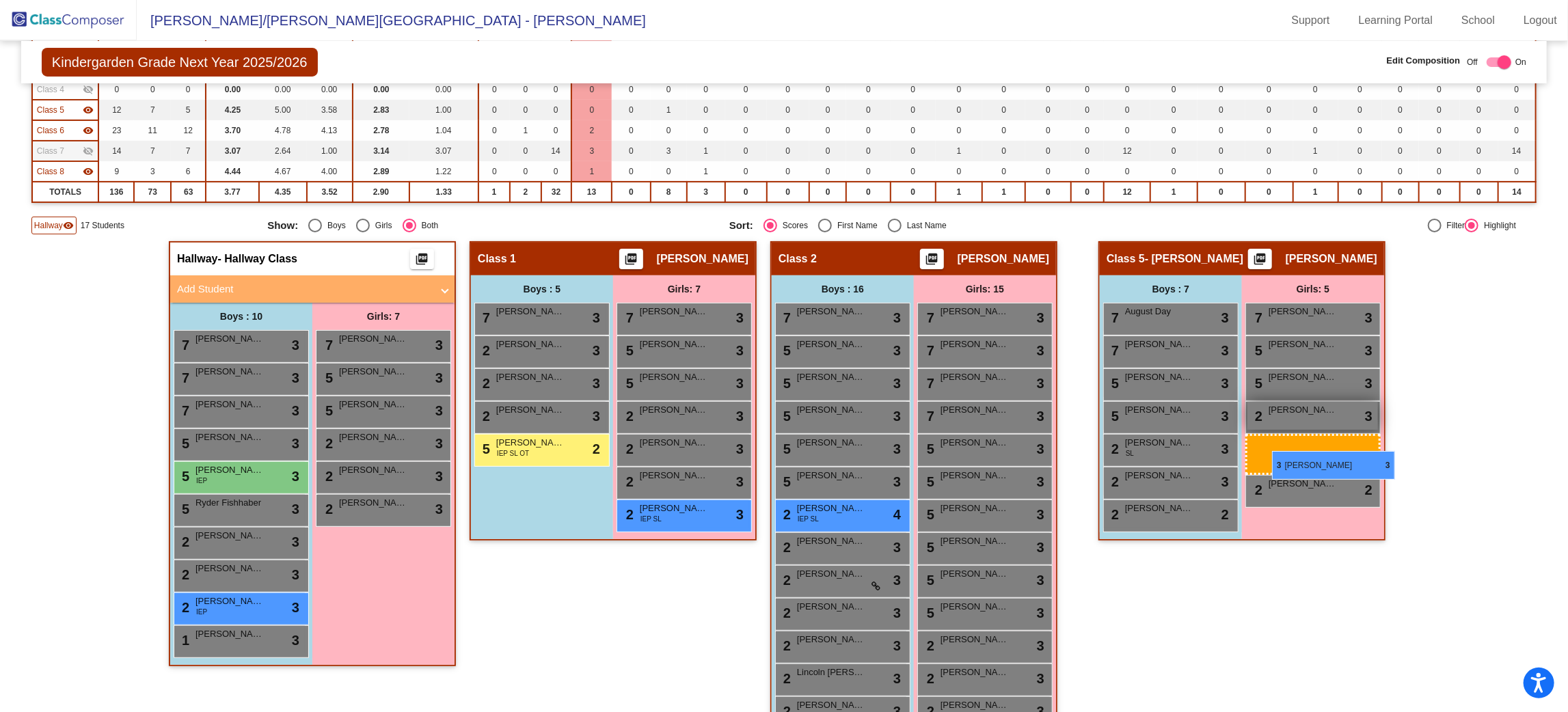
drag, startPoint x: 360, startPoint y: 437, endPoint x: 1275, endPoint y: 451, distance: 915.1
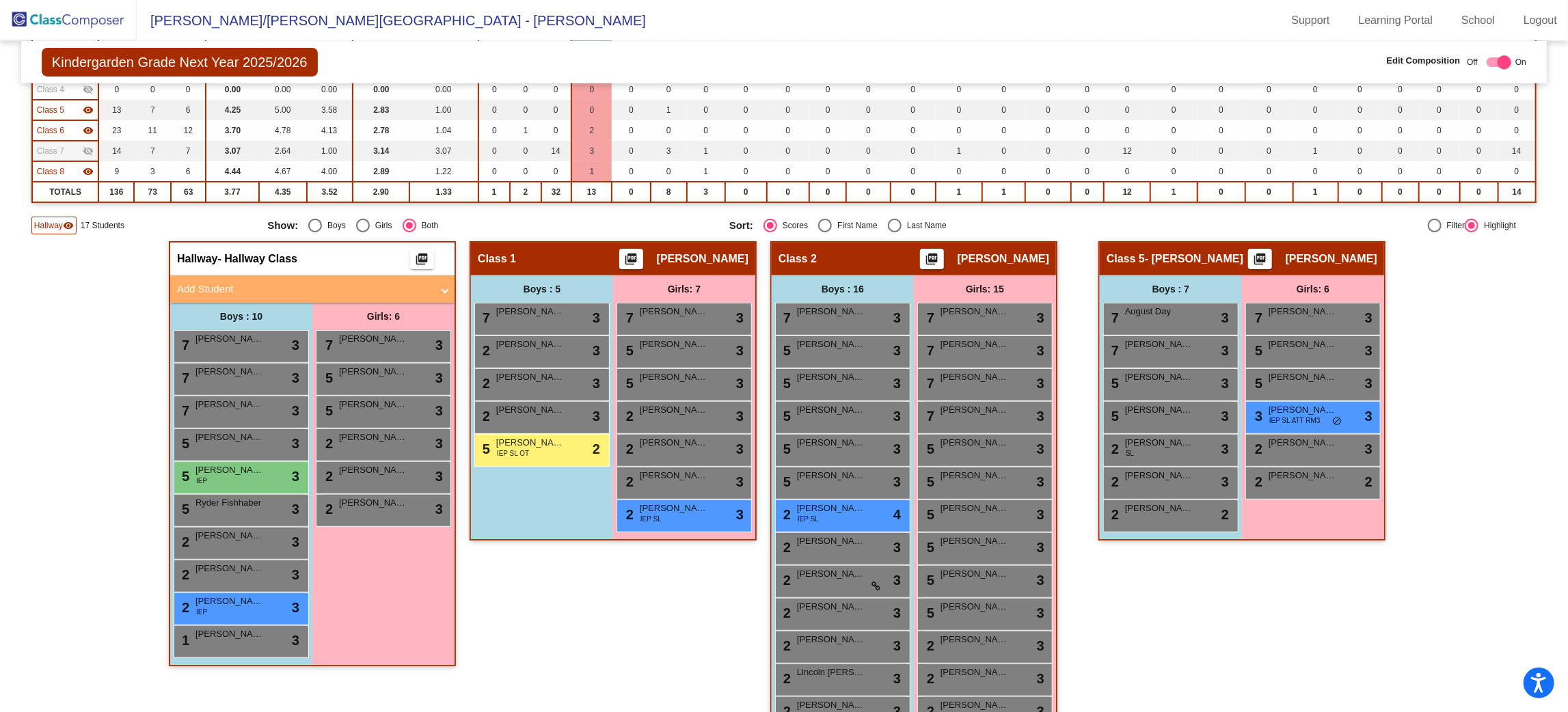
checkbox input "false"
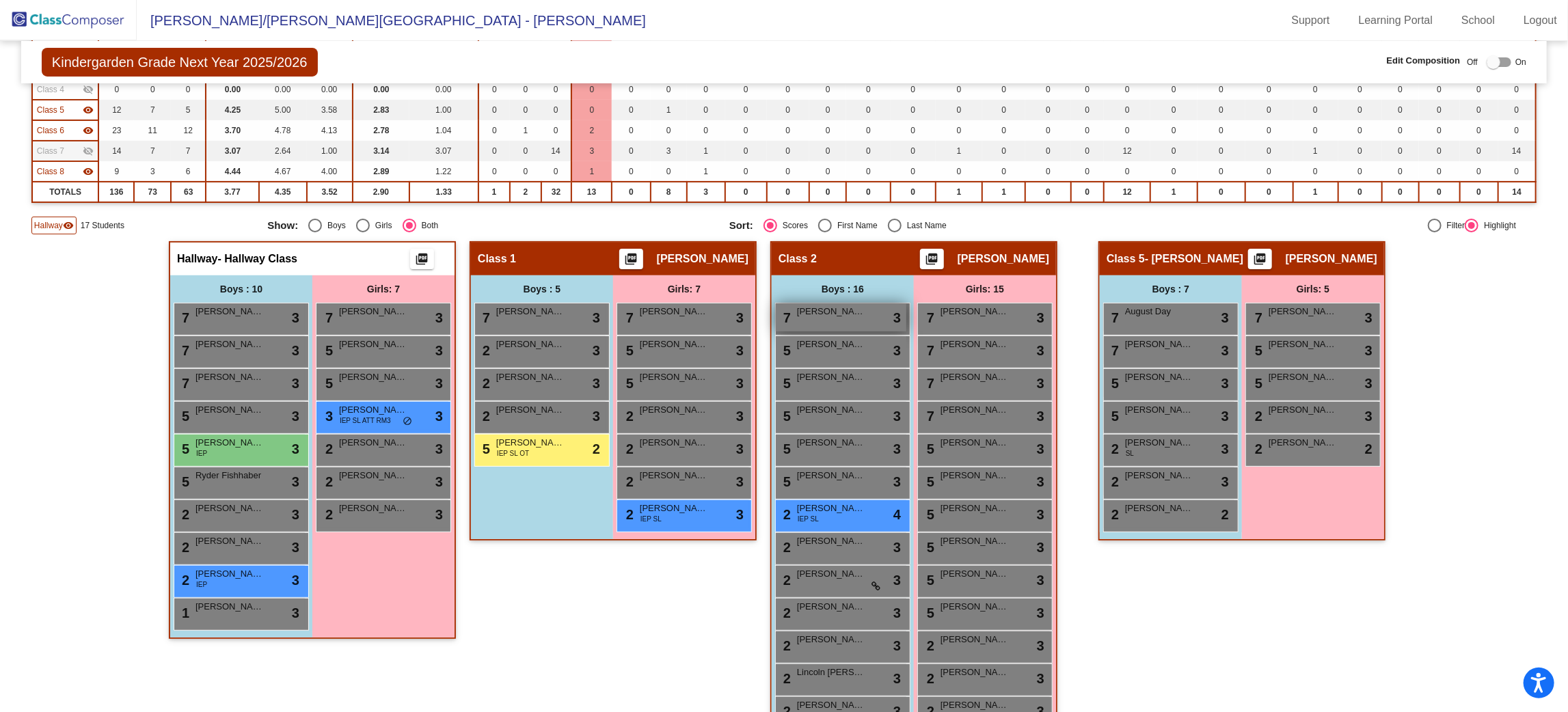
click at [787, 319] on div "7 [PERSON_NAME] lock do_not_disturb_alt 3" at bounding box center [841, 317] width 130 height 28
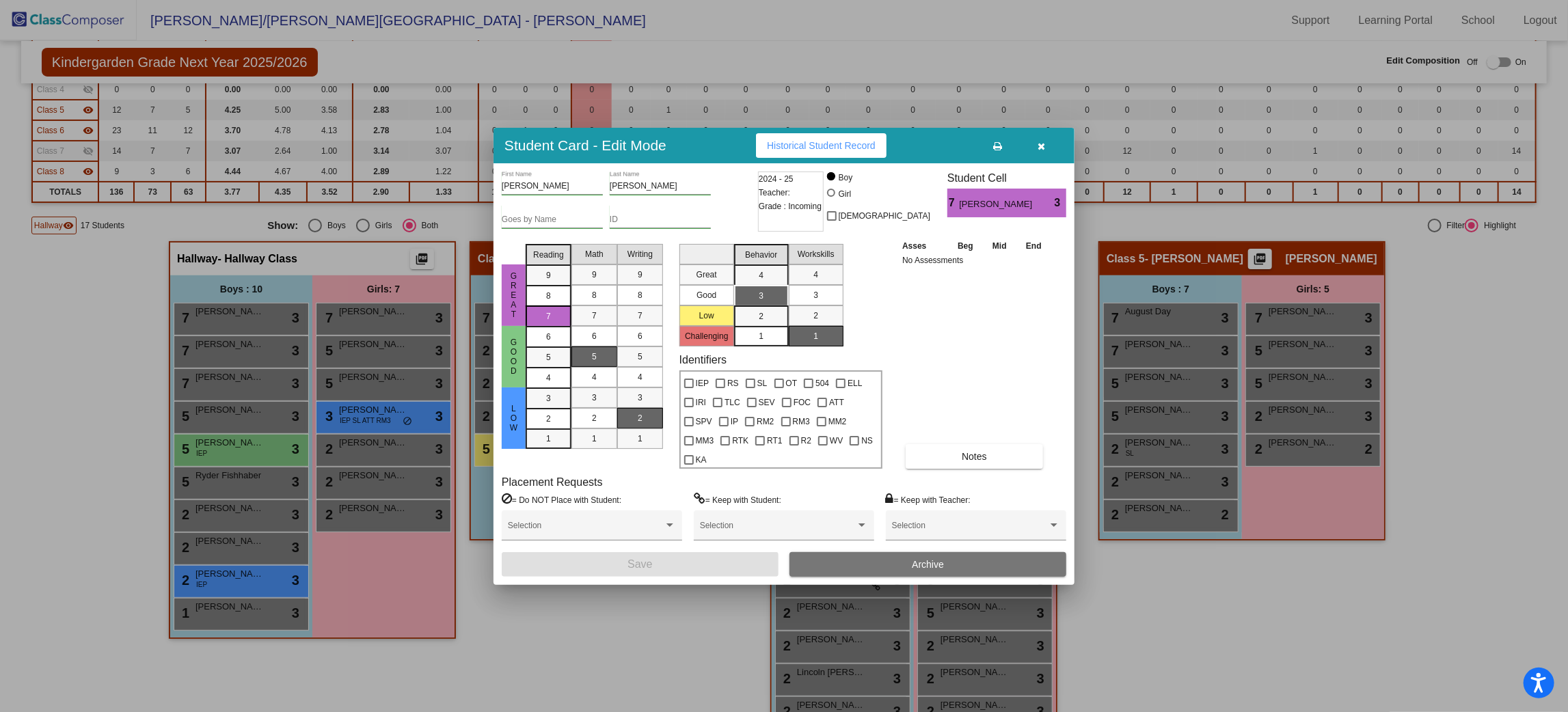
click at [1043, 152] on icon "button" at bounding box center [1042, 147] width 8 height 10
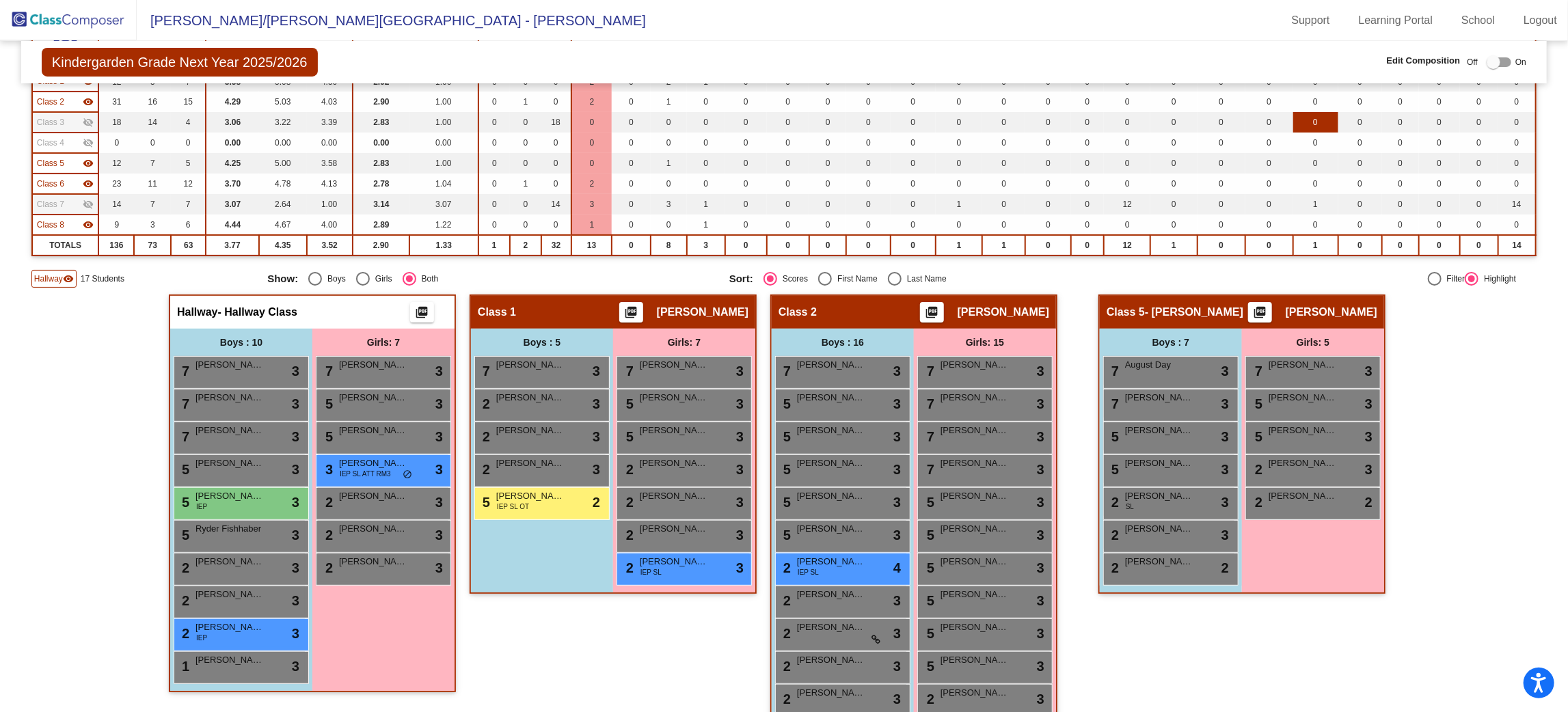
scroll to position [0, 0]
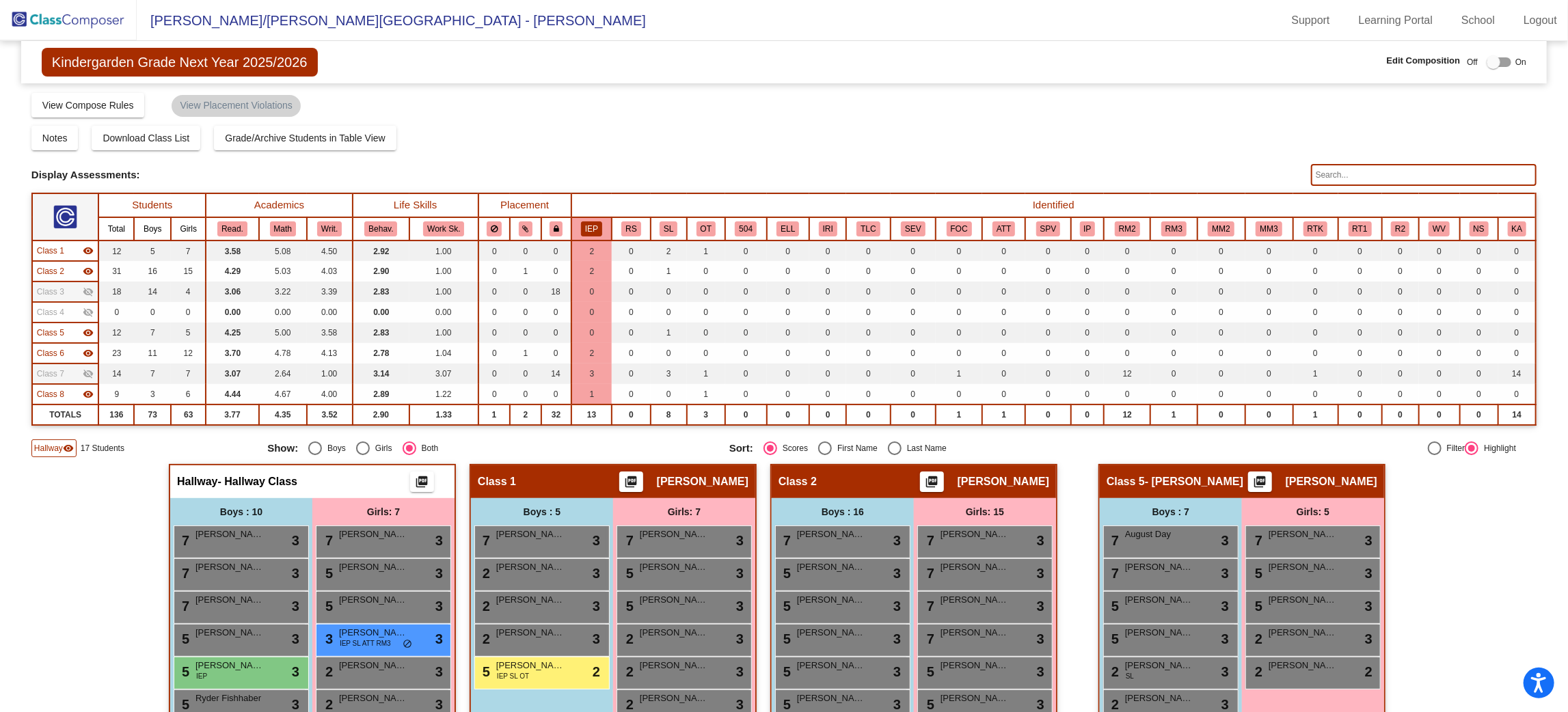
click at [1374, 172] on input "text" at bounding box center [1424, 175] width 225 height 22
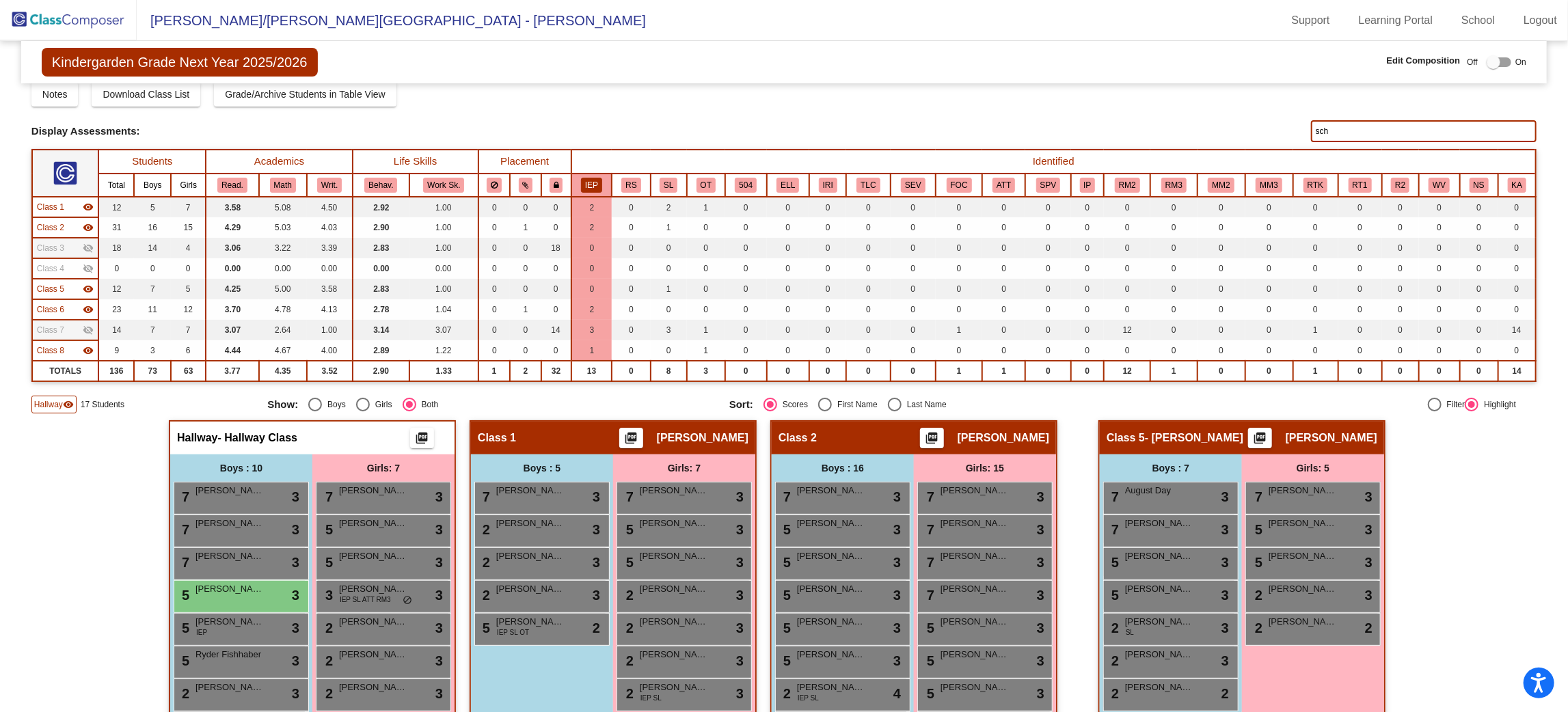
scroll to position [44, 0]
type input "[PERSON_NAME]"
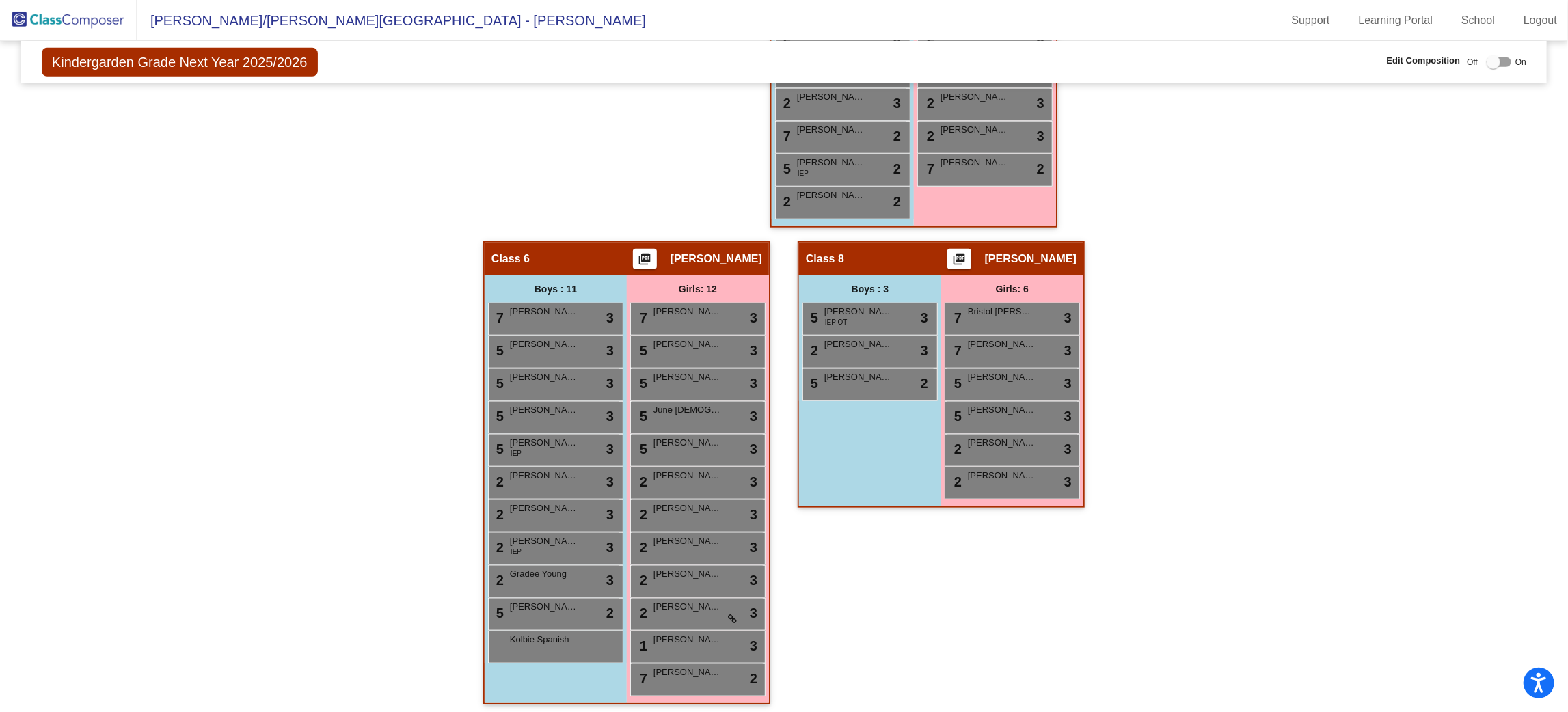
scroll to position [0, 0]
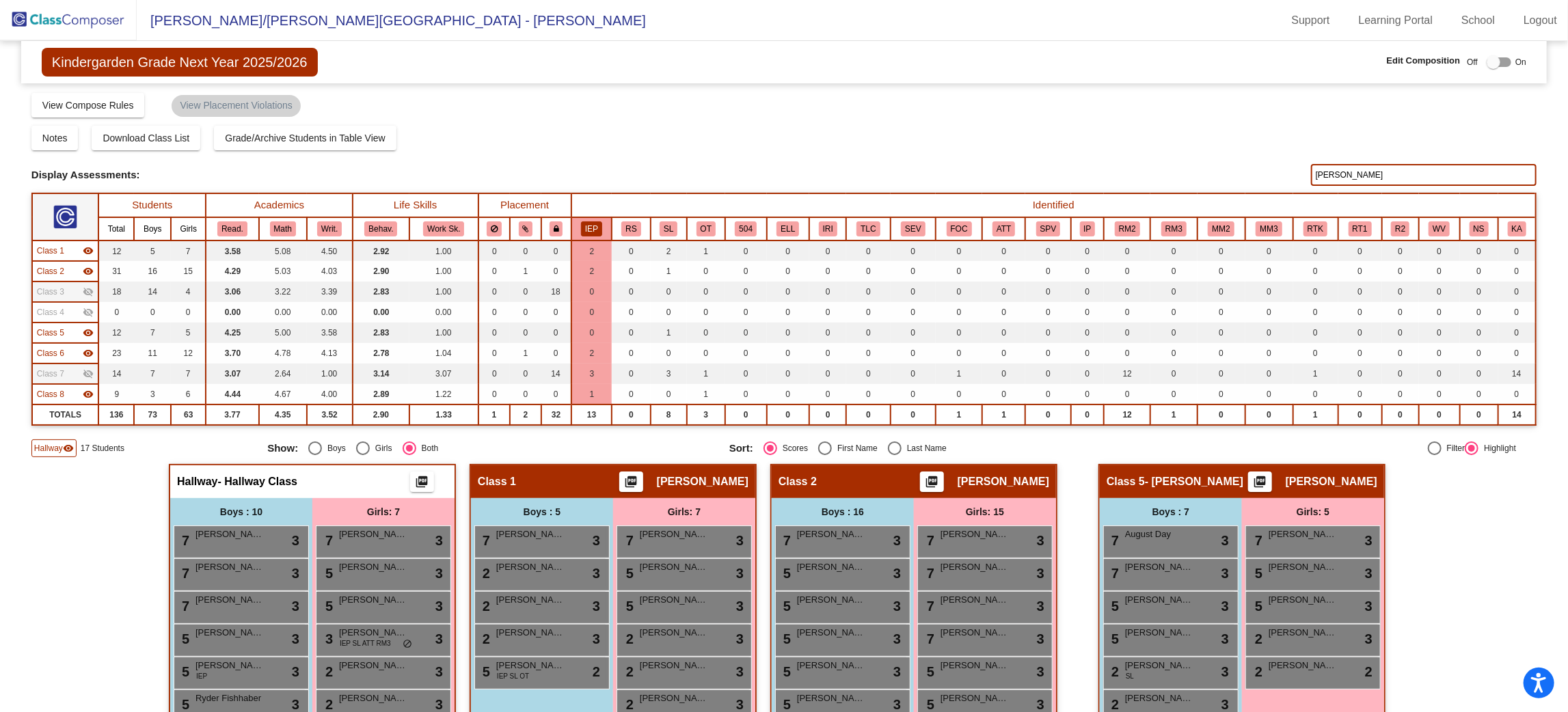
click at [1488, 64] on div at bounding box center [1494, 62] width 14 height 14
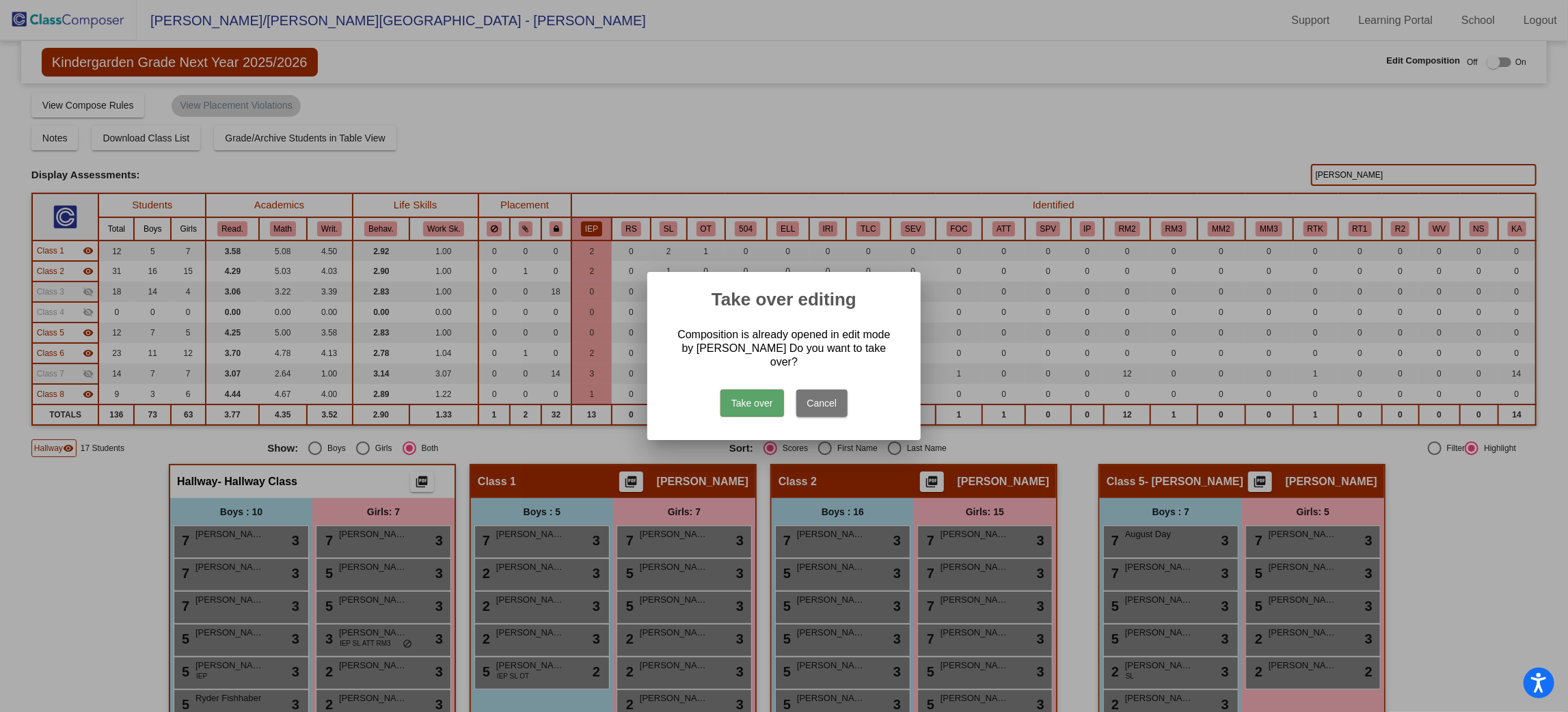
click at [742, 393] on button "Take over" at bounding box center [752, 403] width 63 height 27
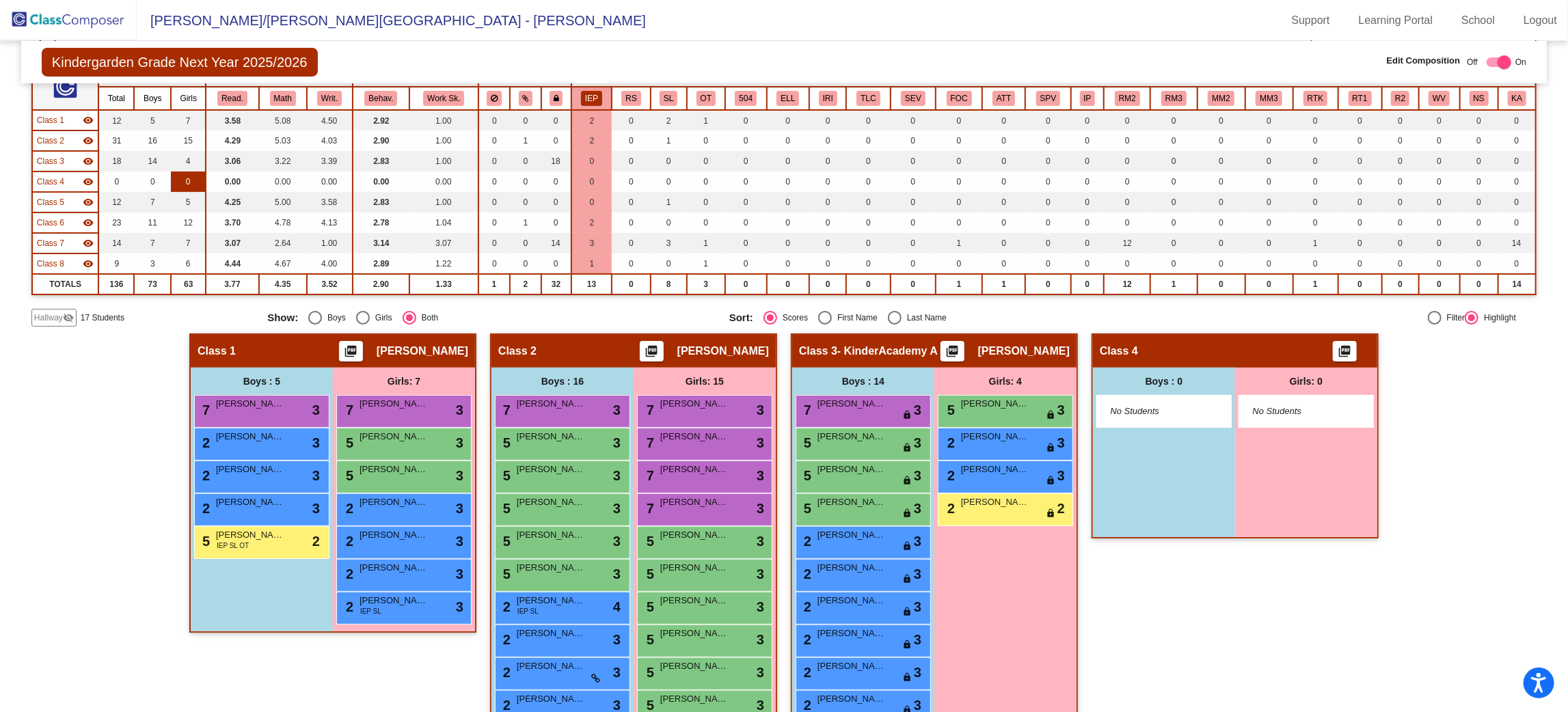
scroll to position [139, 0]
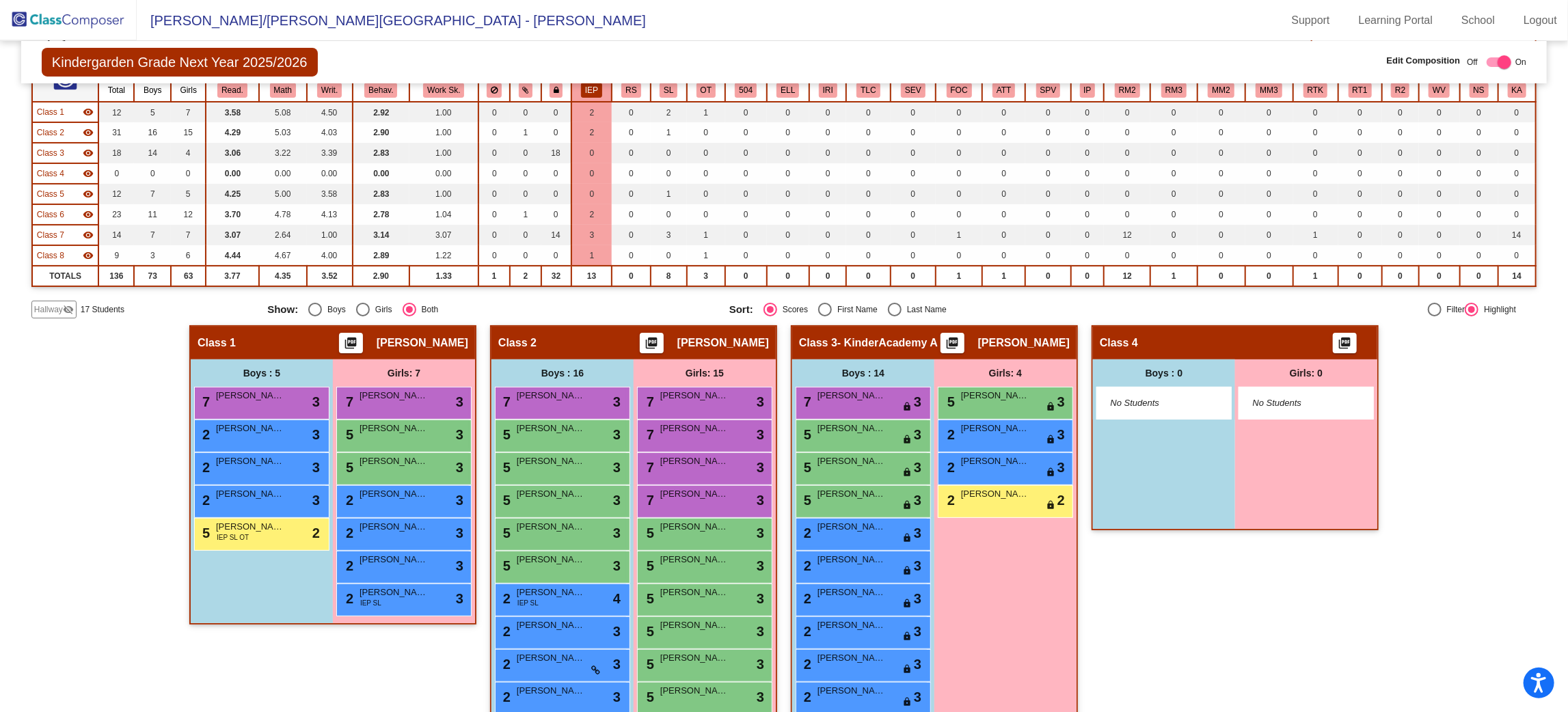
click at [51, 308] on span "Hallway" at bounding box center [49, 309] width 29 height 13
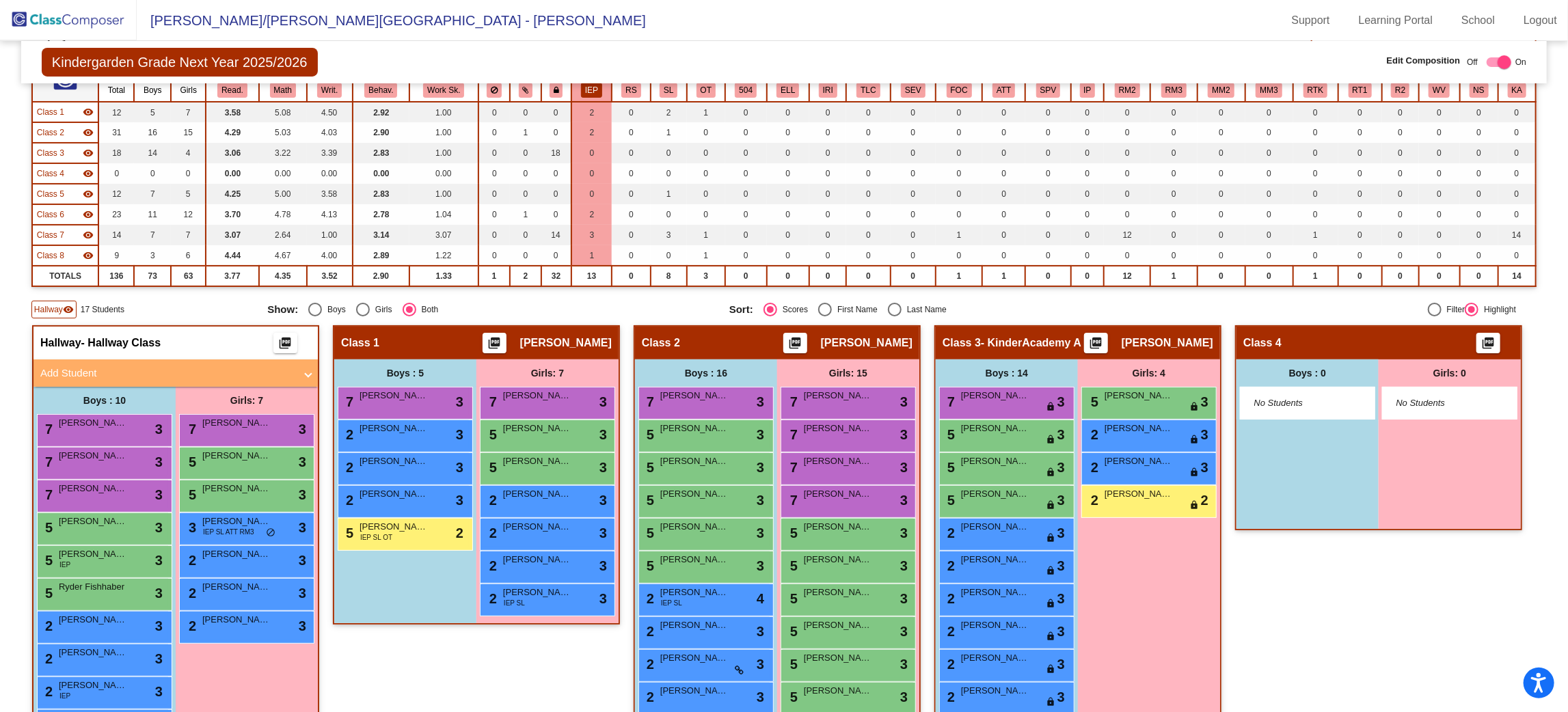
click at [294, 366] on mat-panel-title "Add Student" at bounding box center [168, 373] width 255 height 16
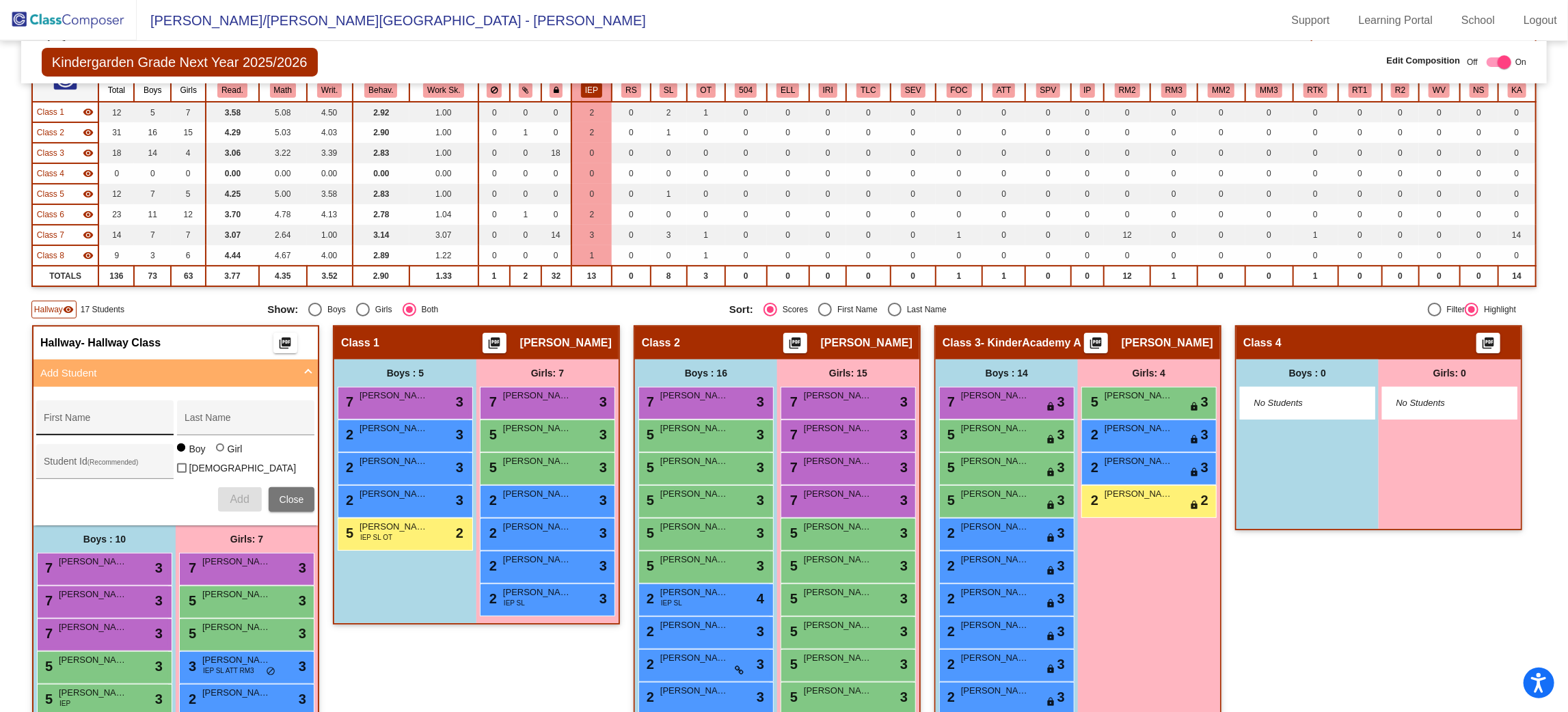
click at [167, 420] on input "First Name" at bounding box center [105, 423] width 123 height 11
type input "[PERSON_NAME]"
type input "m"
type input "[PERSON_NAME]"
click at [249, 493] on span "Add" at bounding box center [239, 499] width 19 height 12
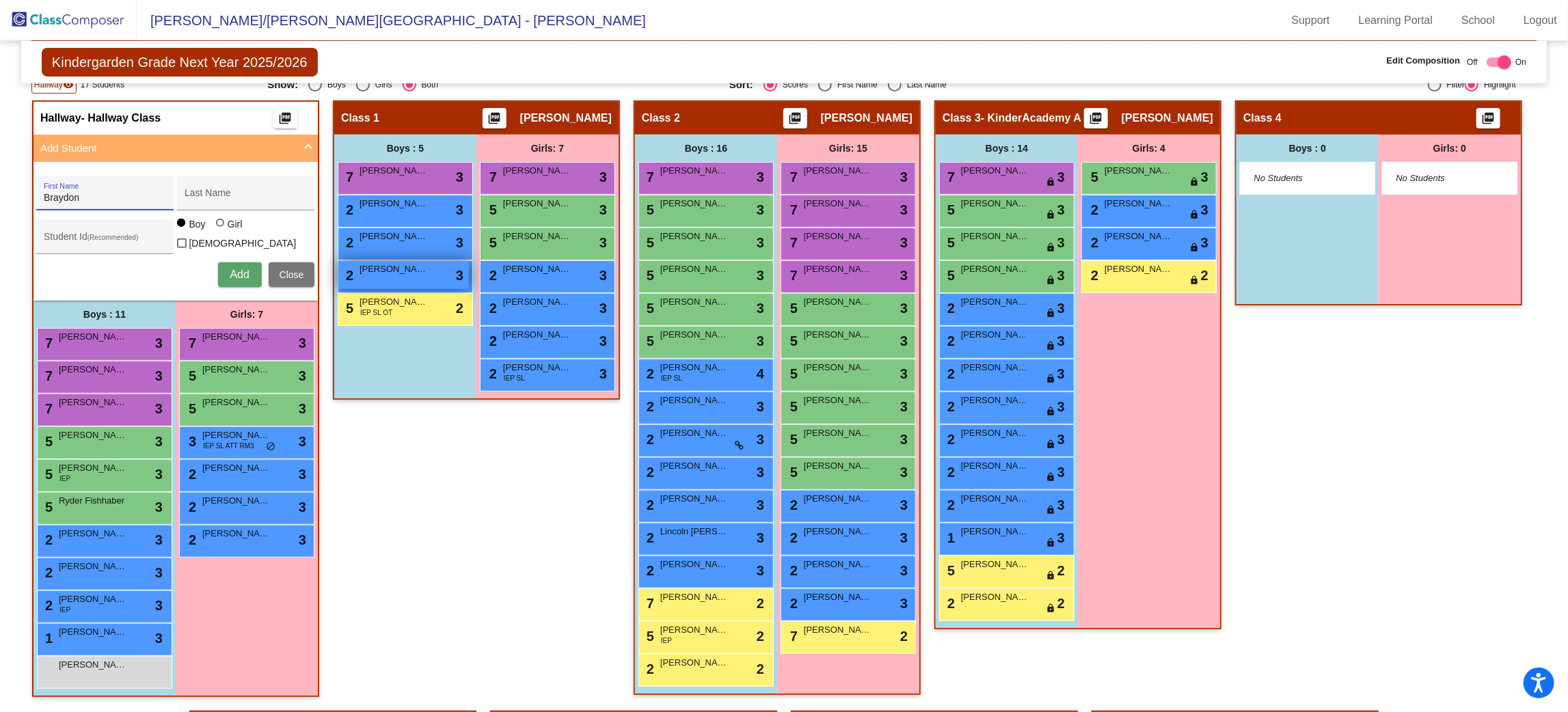
scroll to position [365, 0]
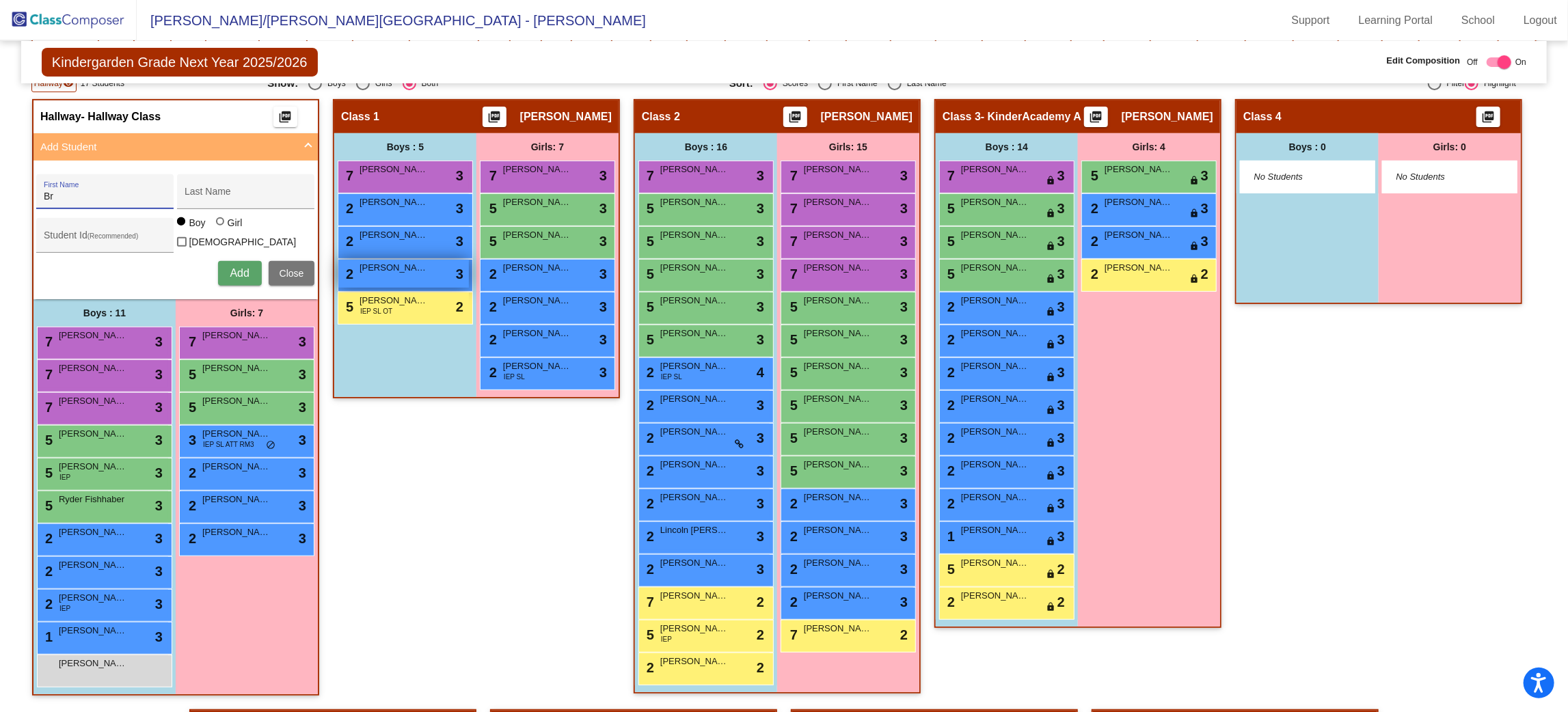
type input "B"
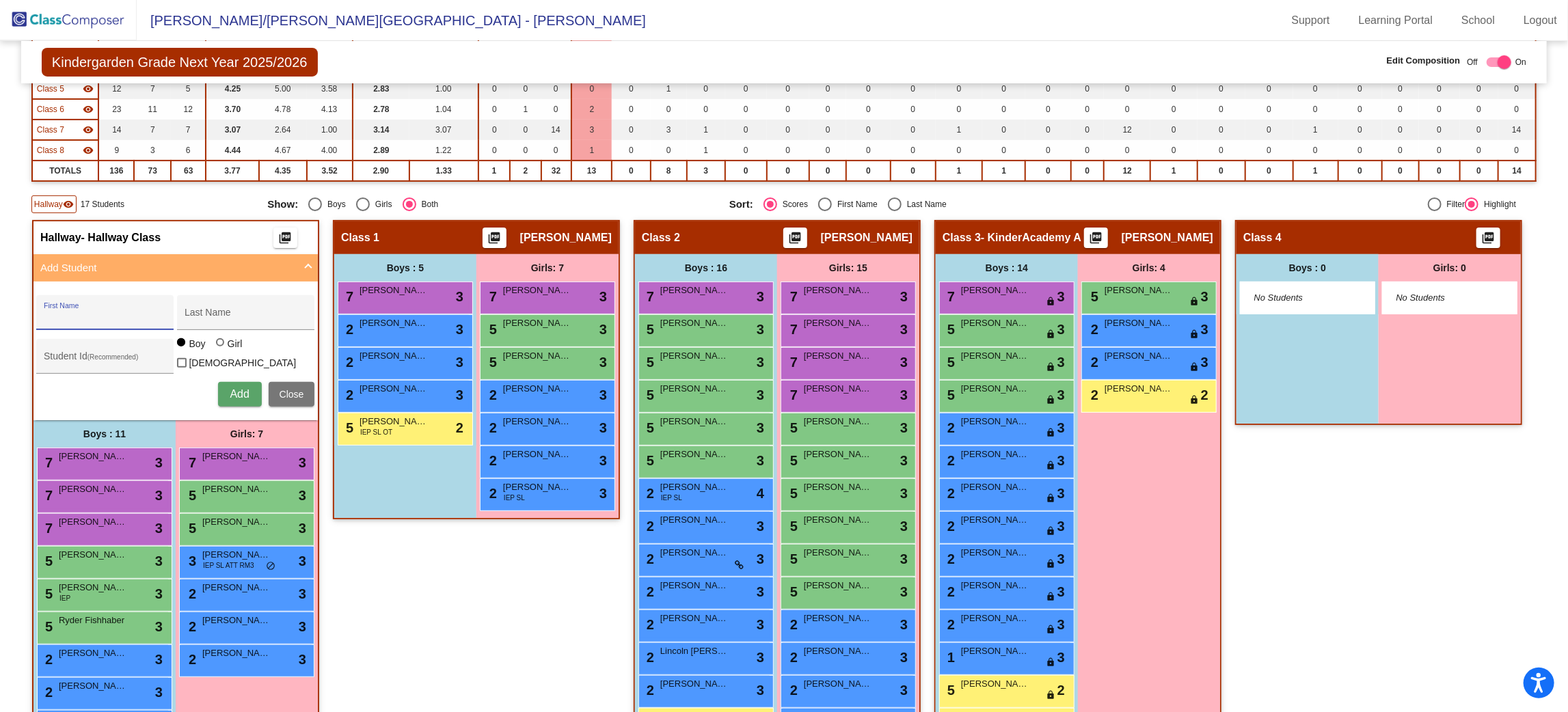
scroll to position [0, 0]
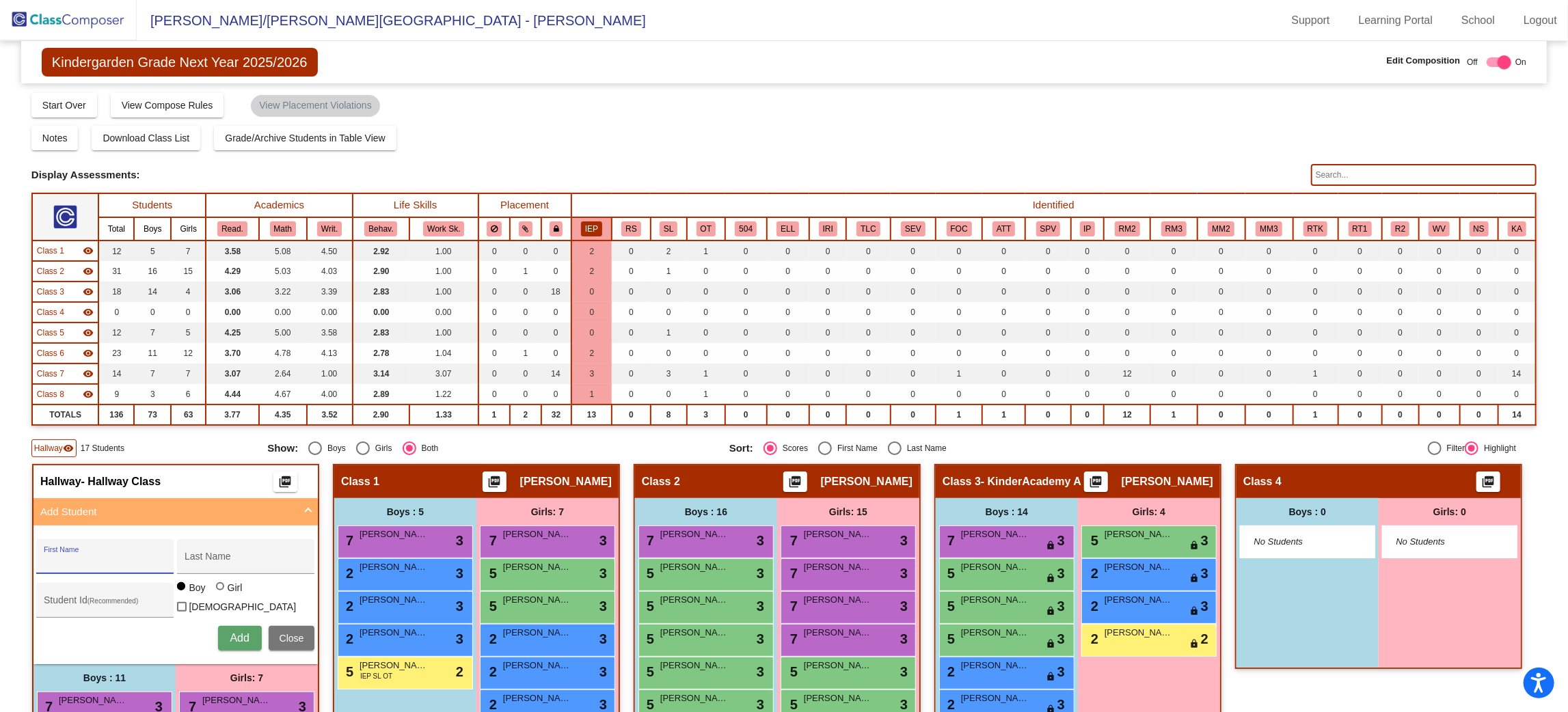
click at [1356, 172] on input "text" at bounding box center [1424, 175] width 225 height 22
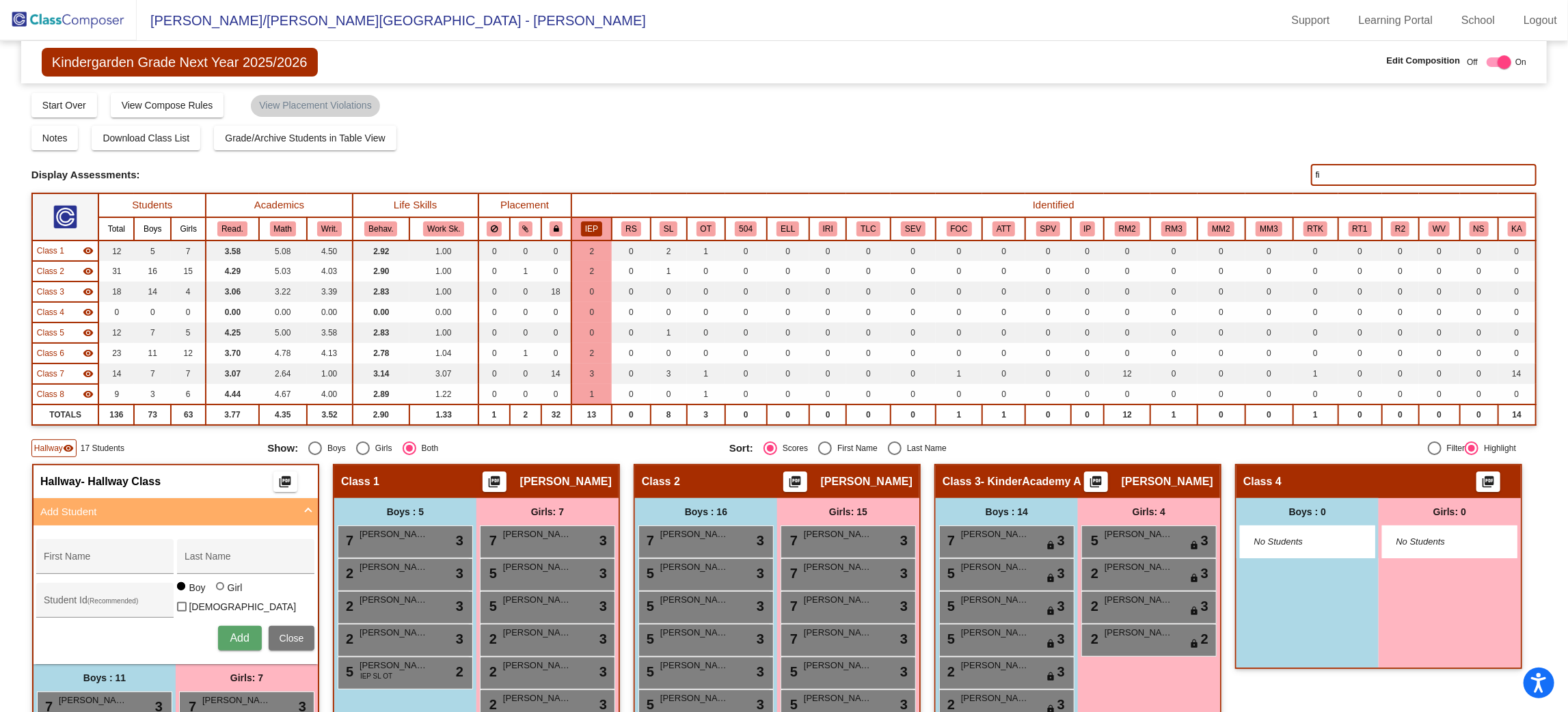
type input "f"
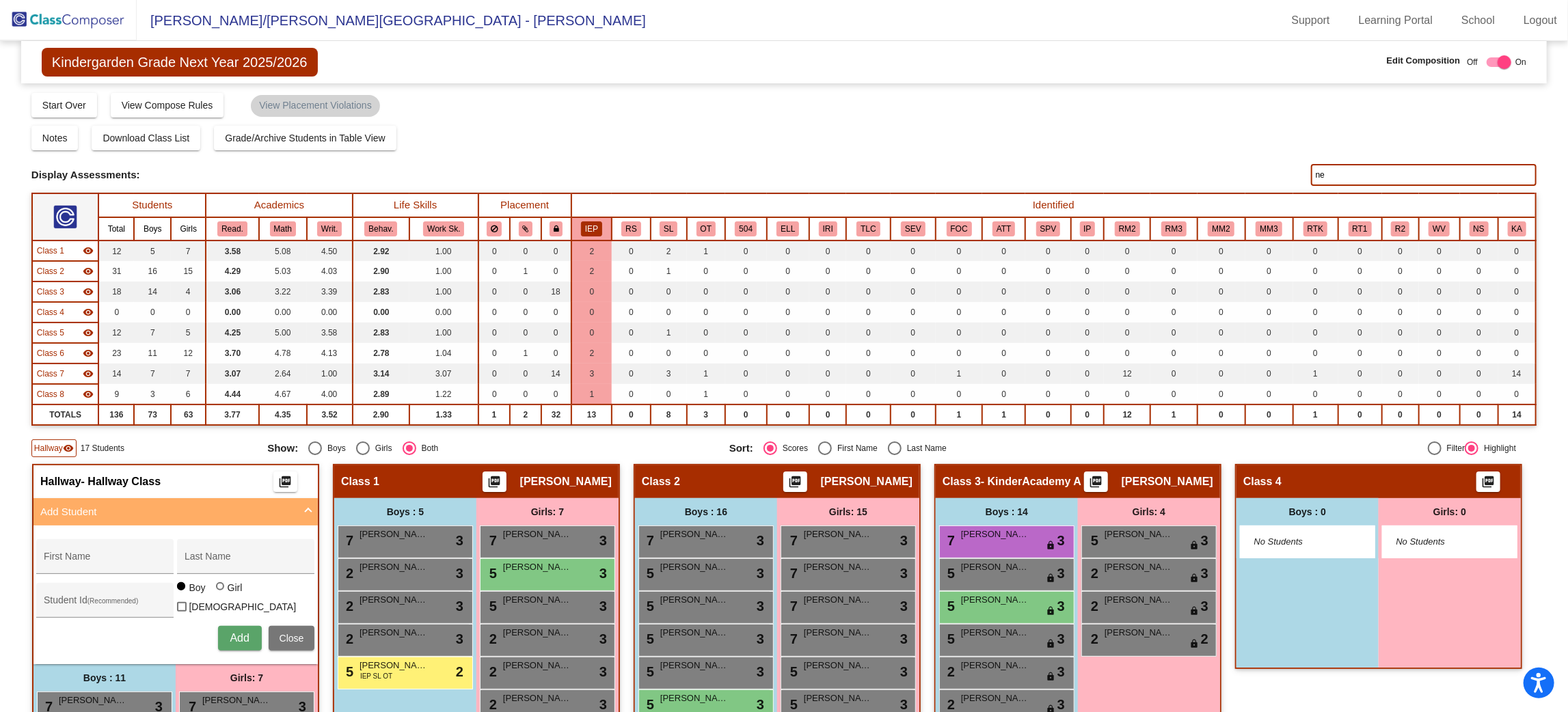
type input "n"
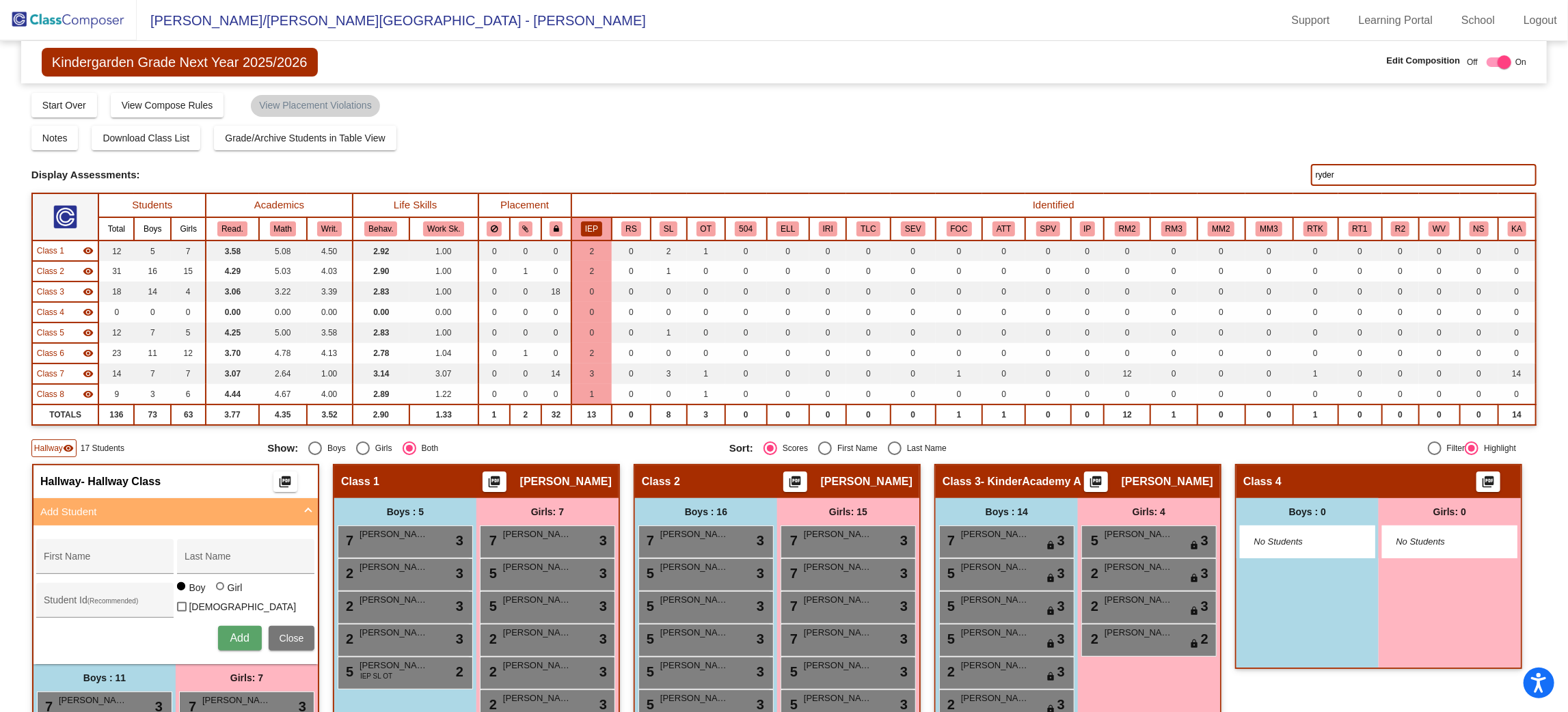
type input "ryder"
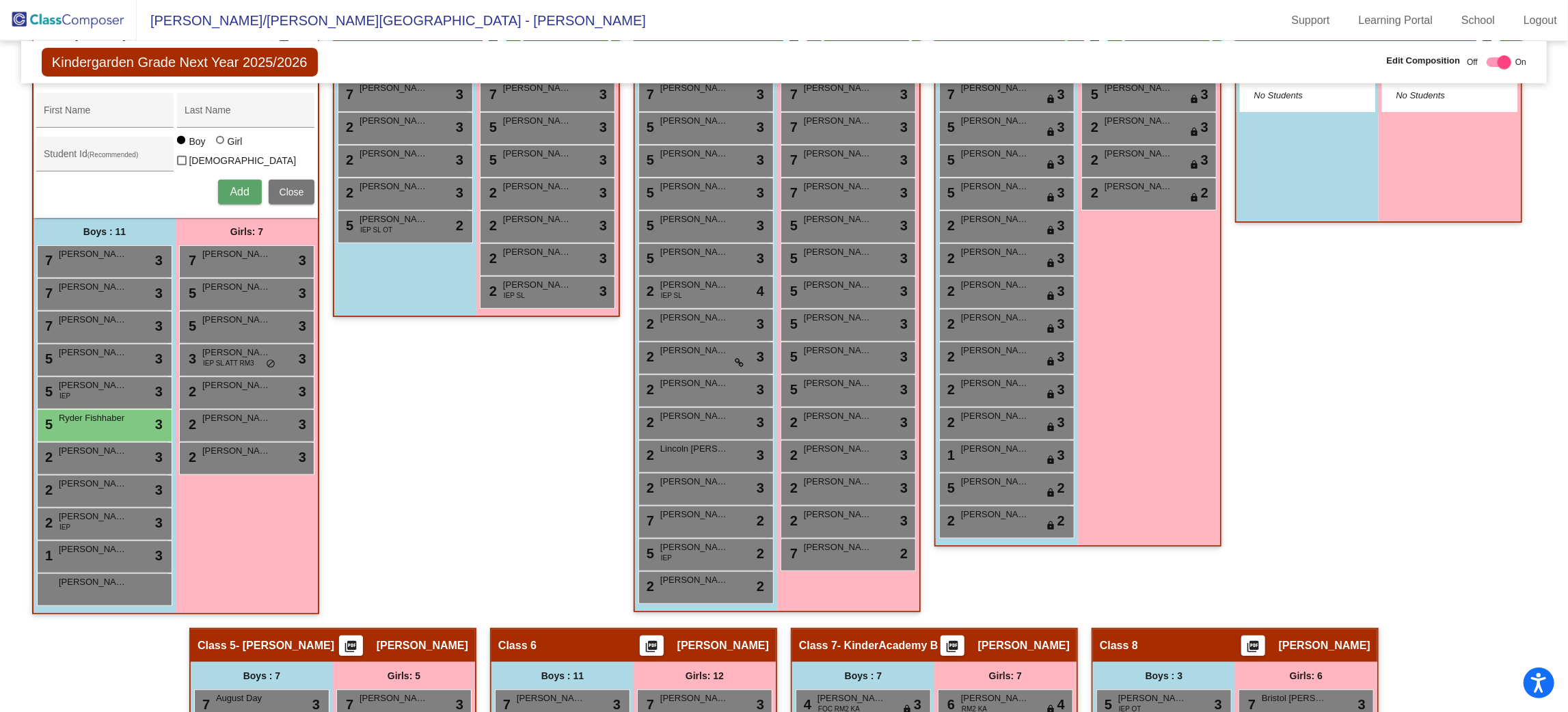
scroll to position [266, 0]
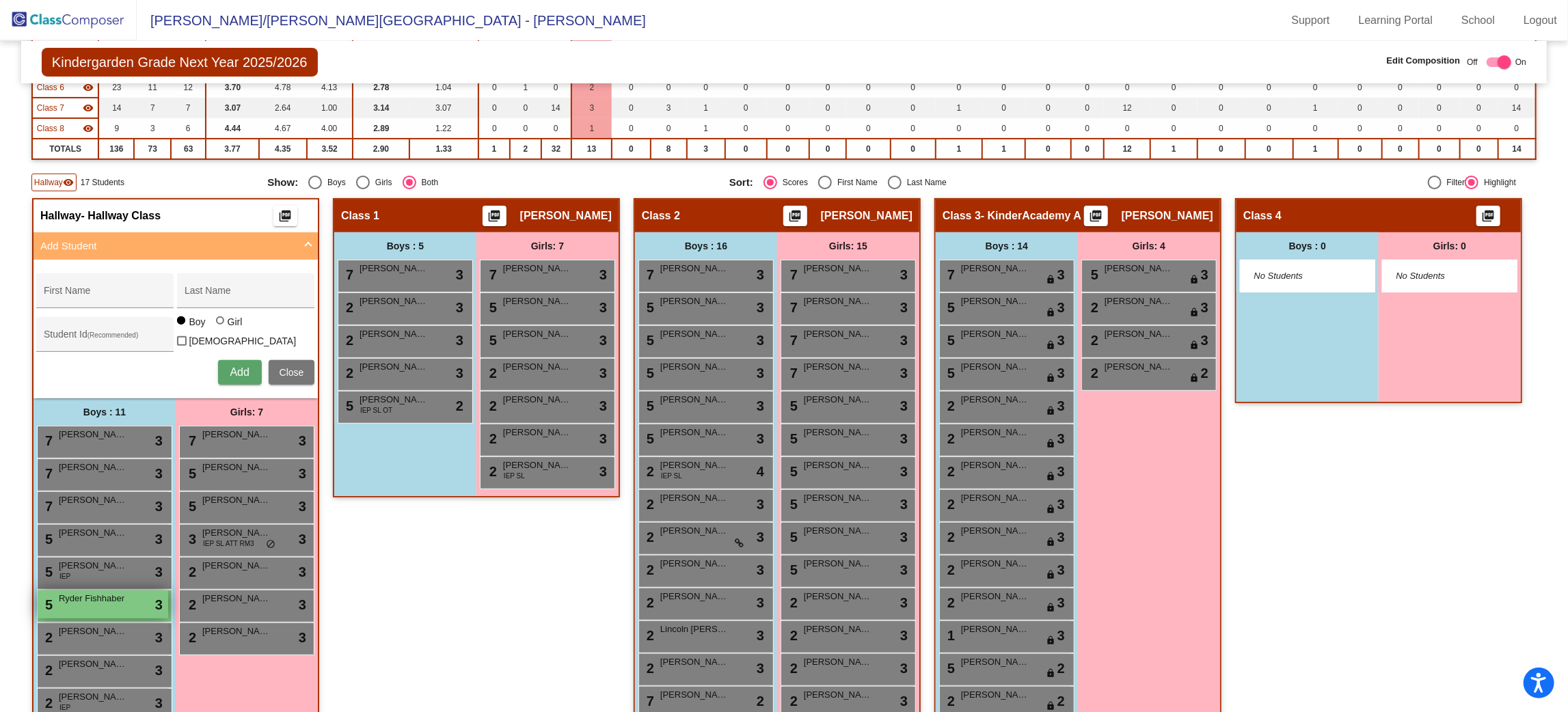
click at [127, 593] on span "Ryder Fishhaber" at bounding box center [93, 598] width 68 height 14
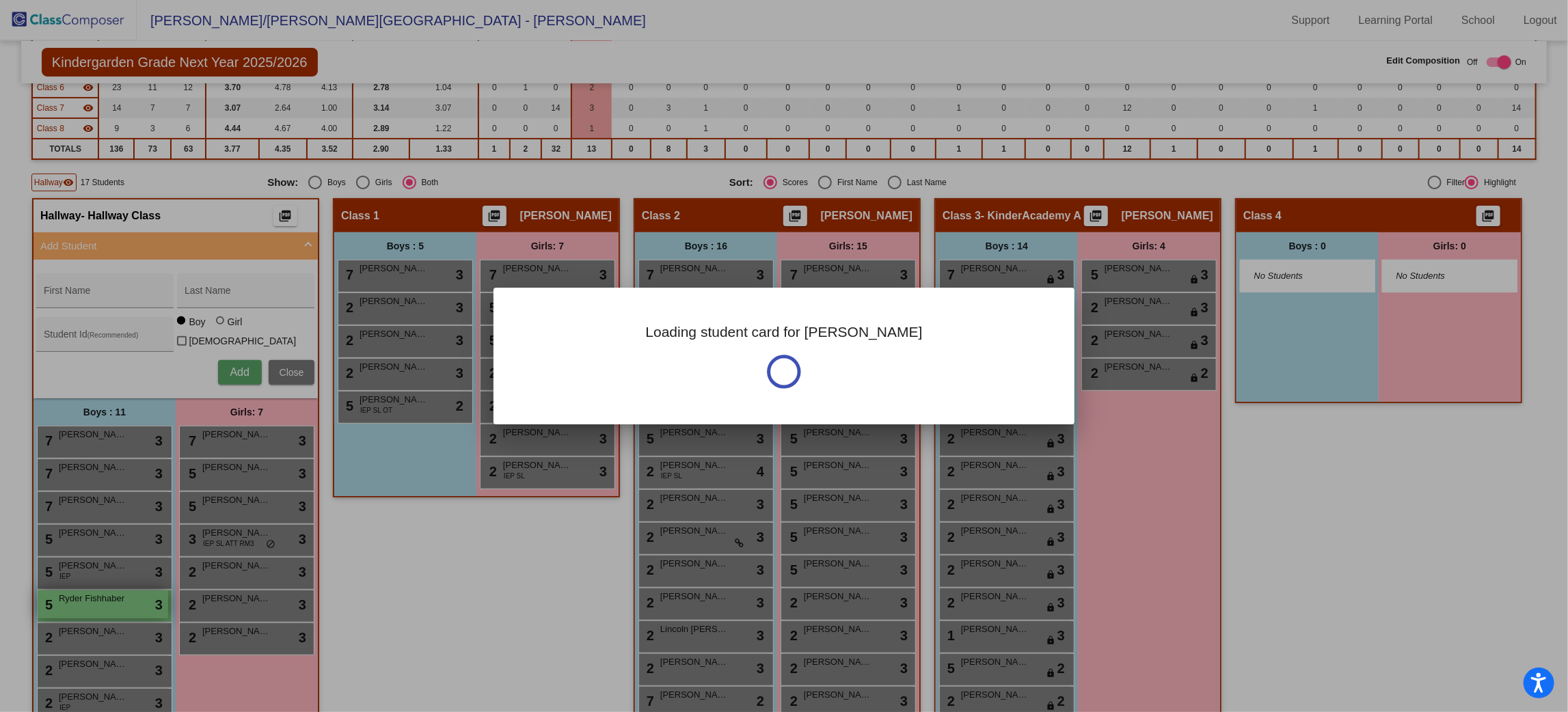
click at [268, 593] on div at bounding box center [784, 356] width 1568 height 712
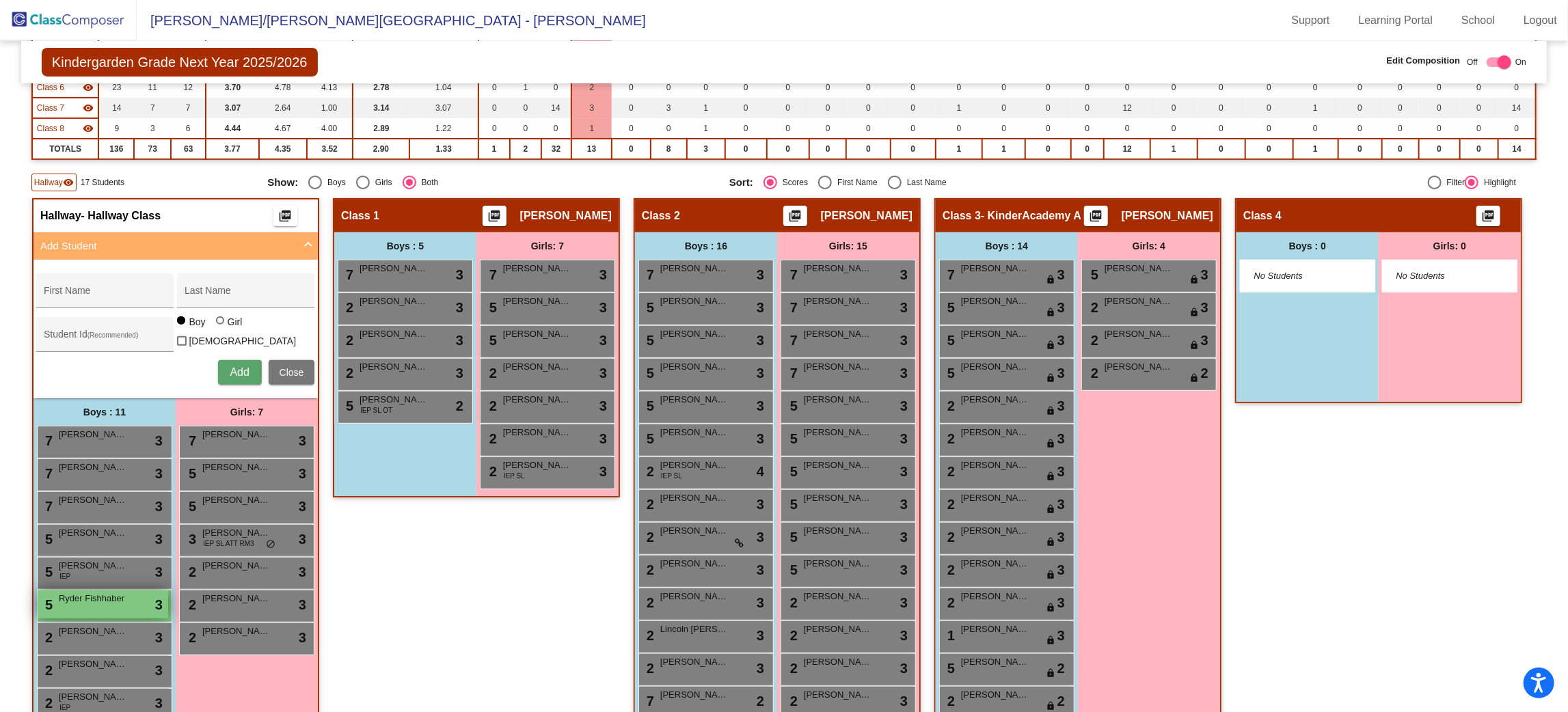
click at [168, 605] on div "5 [PERSON_NAME] Fishhaber lock do_not_disturb_alt 3" at bounding box center [103, 604] width 130 height 28
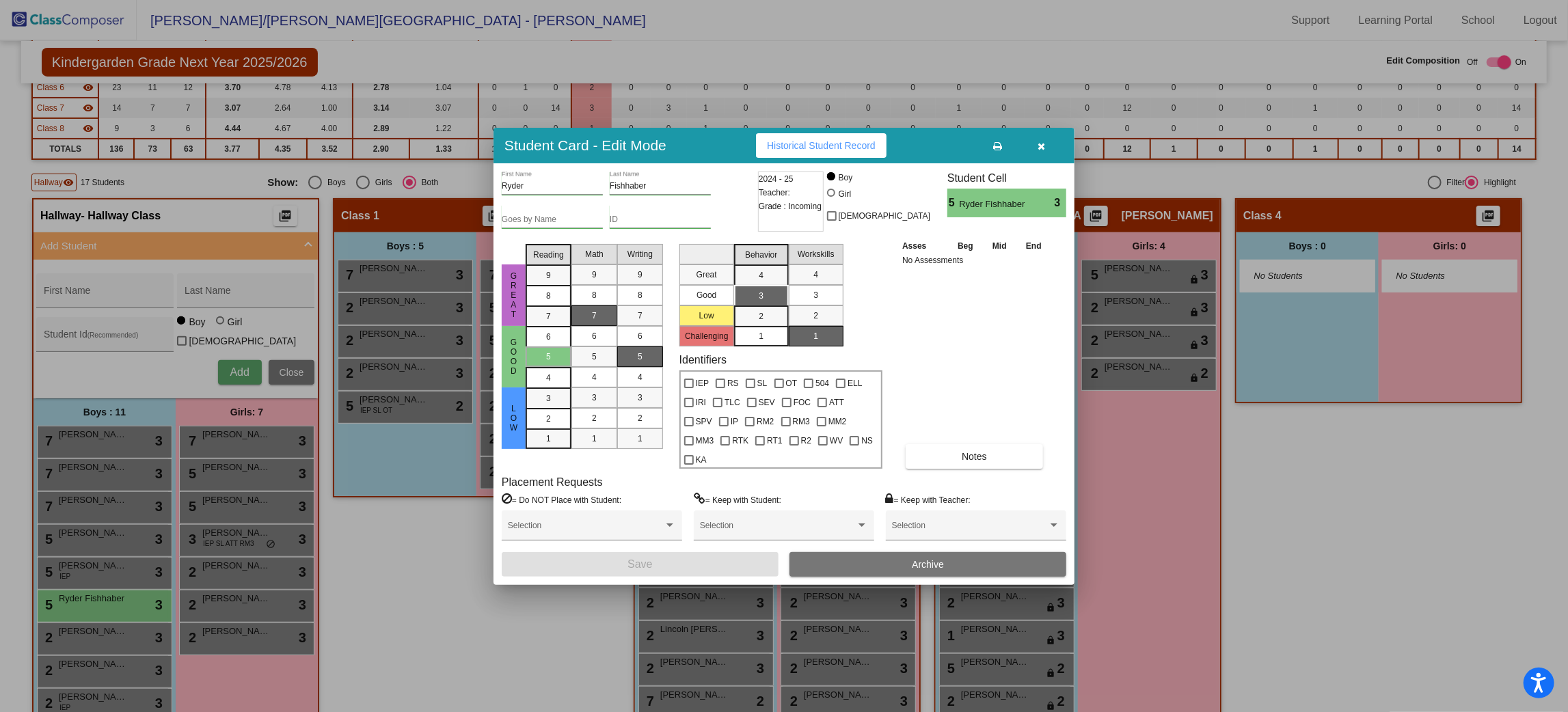
click at [622, 191] on input "Fishhaber" at bounding box center [661, 186] width 101 height 10
type input "[PERSON_NAME]"
click at [616, 555] on button "Save" at bounding box center [640, 564] width 277 height 24
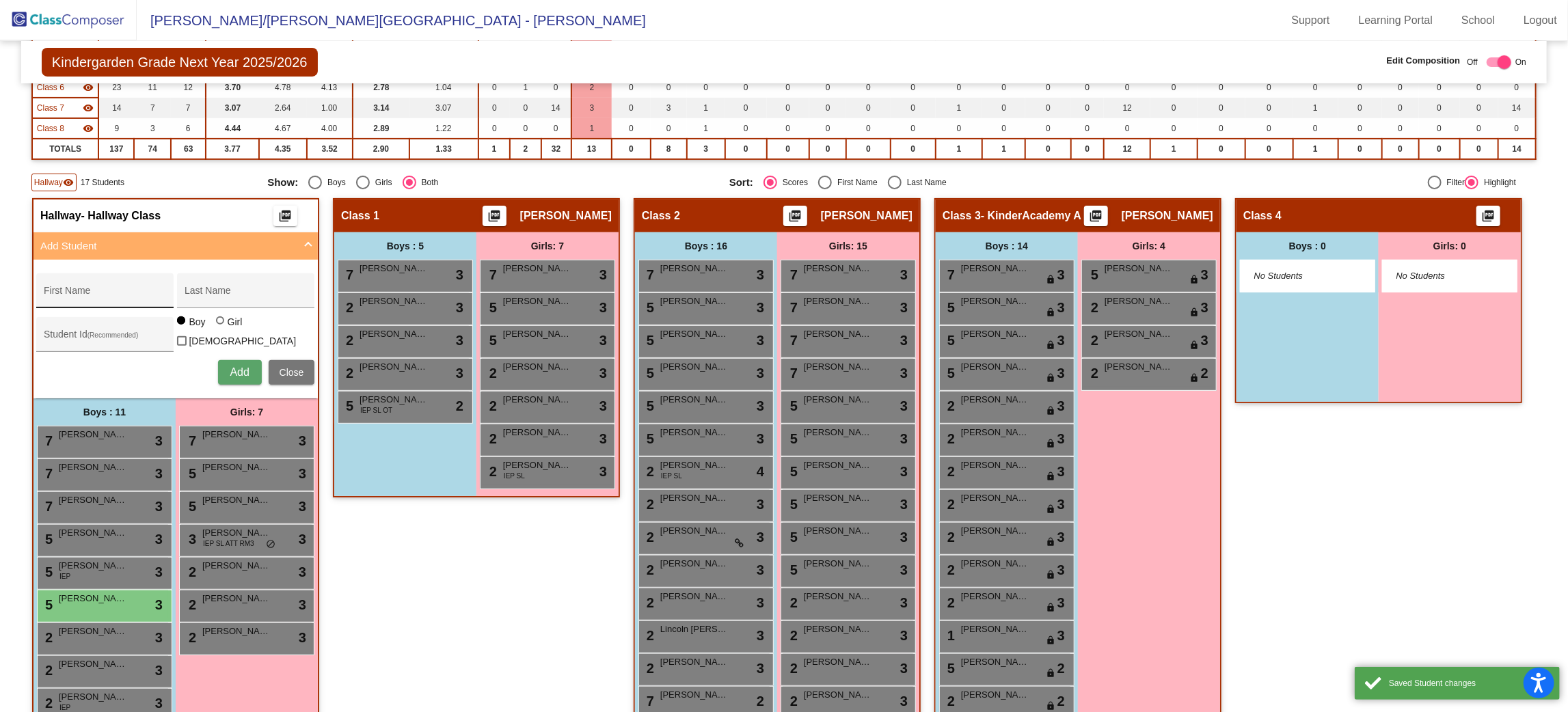
click at [167, 285] on div "First Name" at bounding box center [105, 294] width 123 height 28
type input "k"
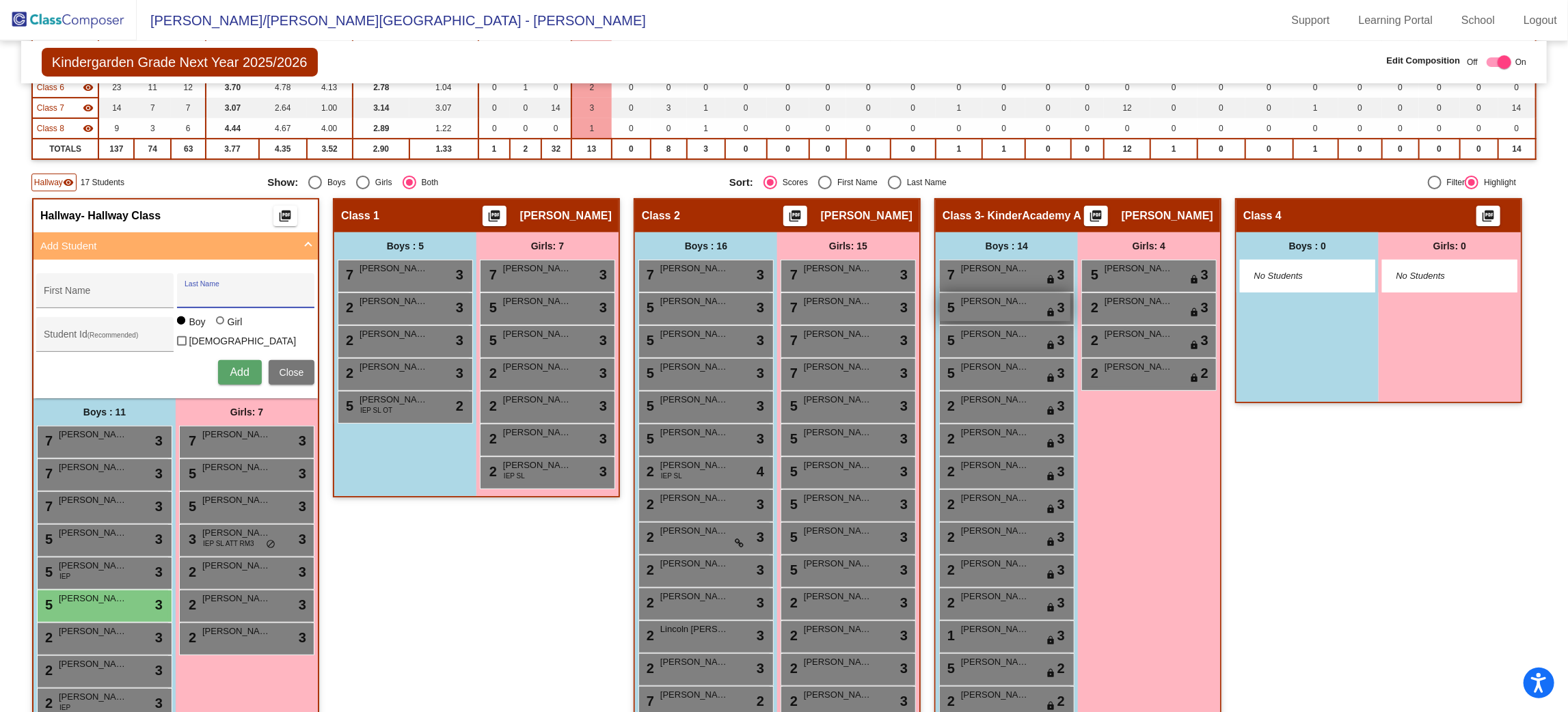
scroll to position [0, 0]
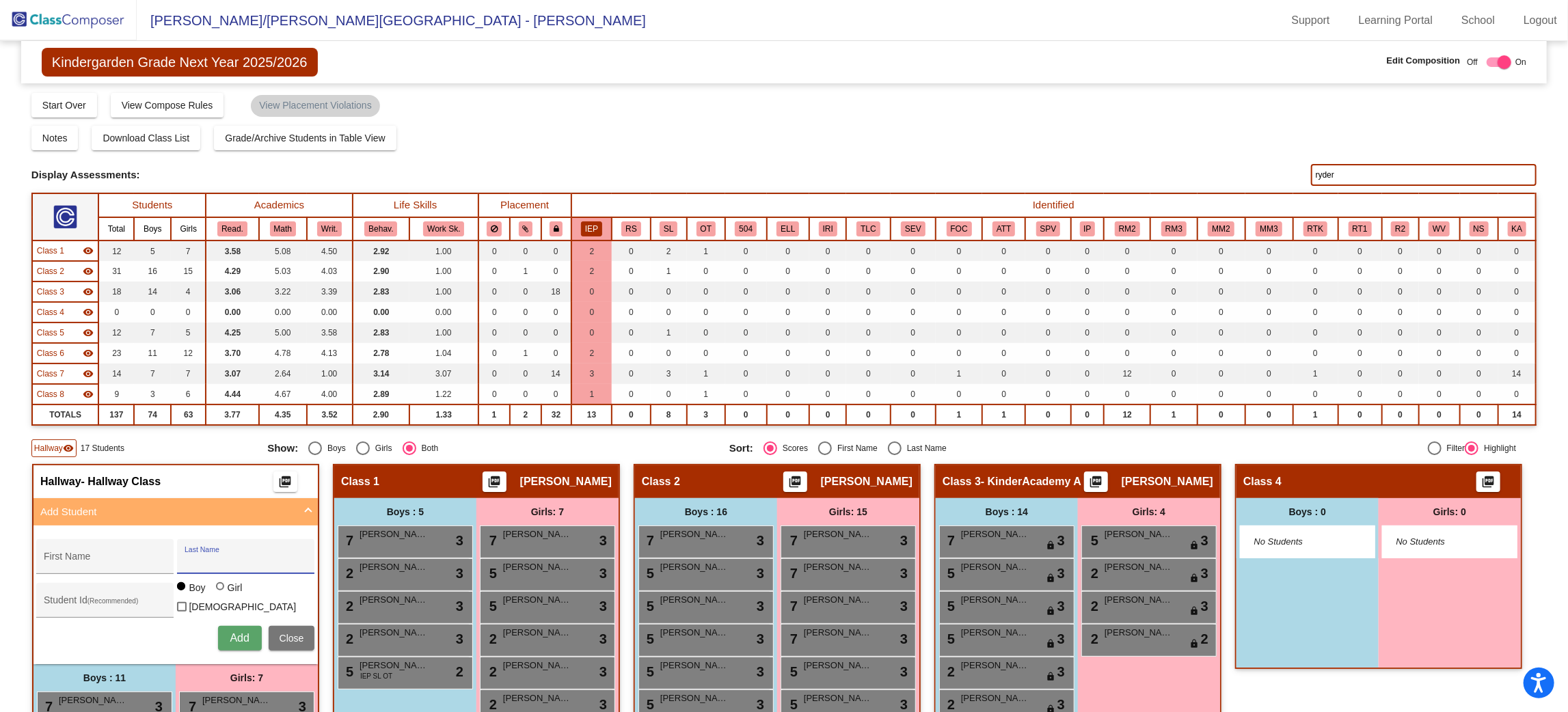
click at [1422, 174] on input "ryder" at bounding box center [1424, 175] width 225 height 22
type input "k"
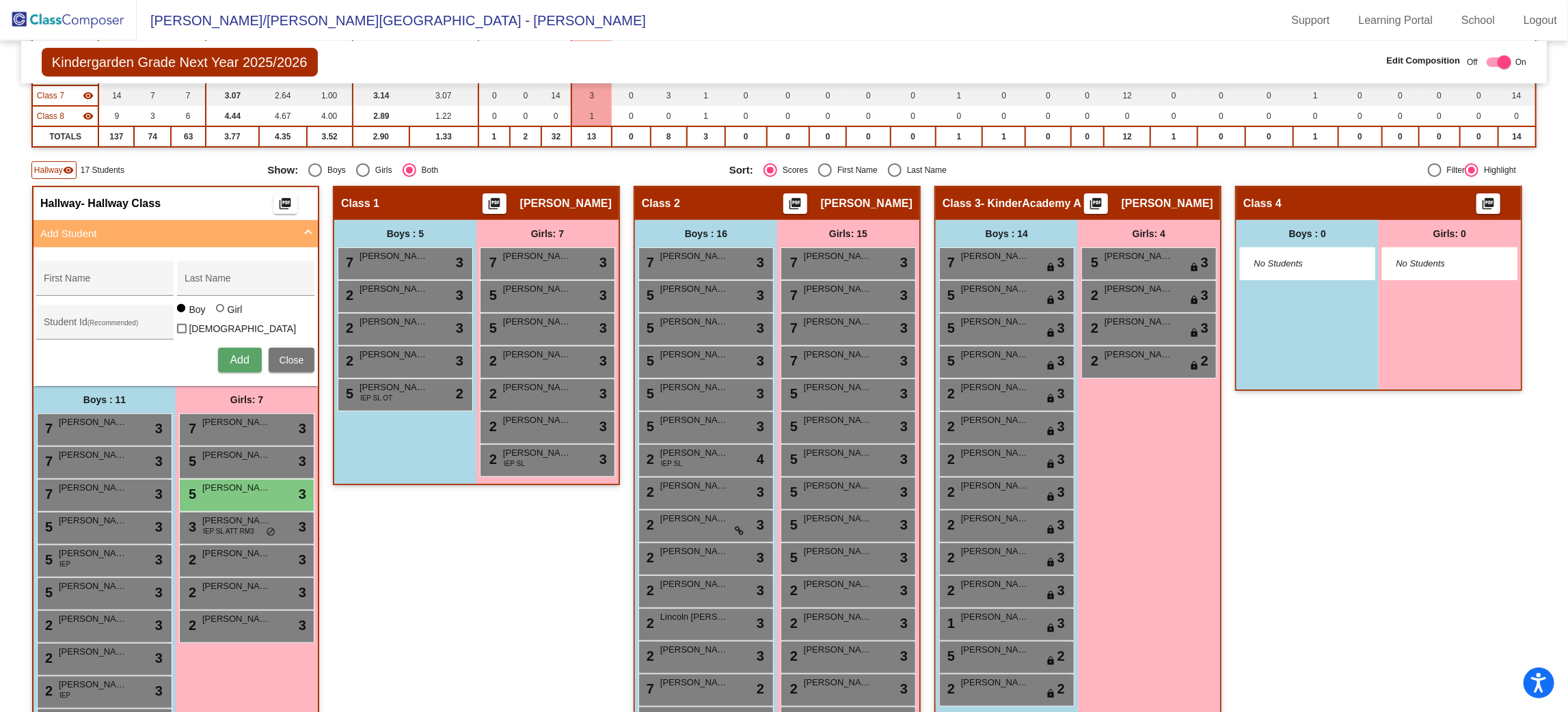
scroll to position [128, 0]
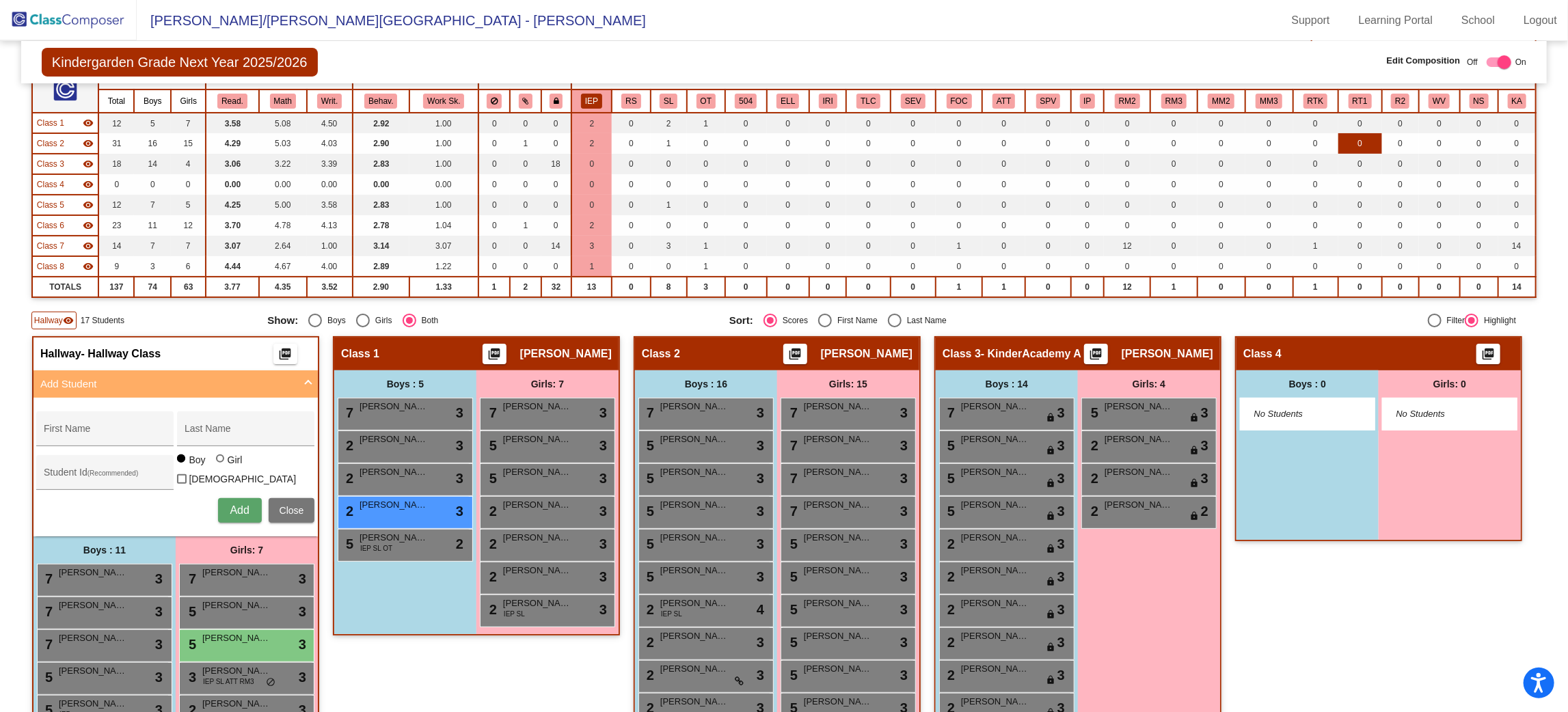
type input "m"
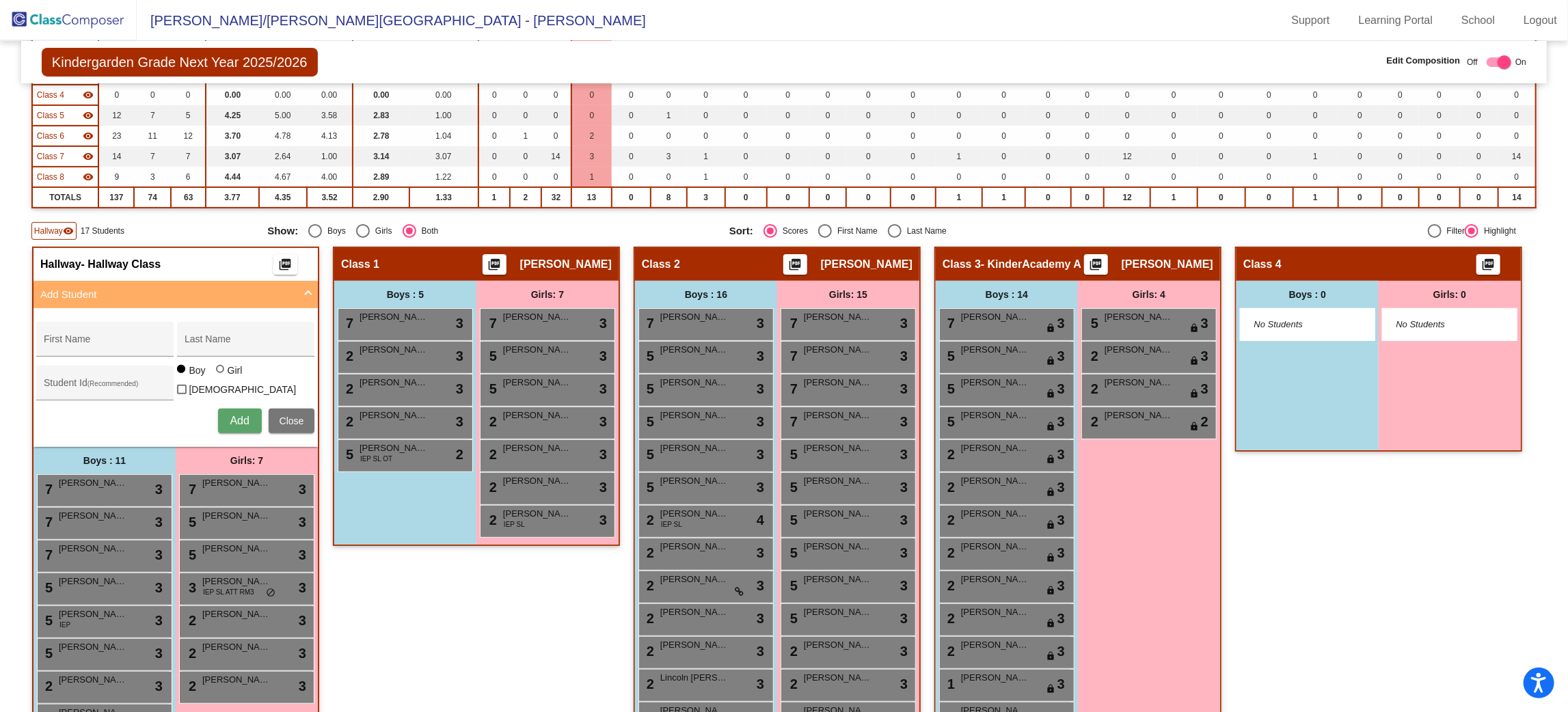
scroll to position [0, 0]
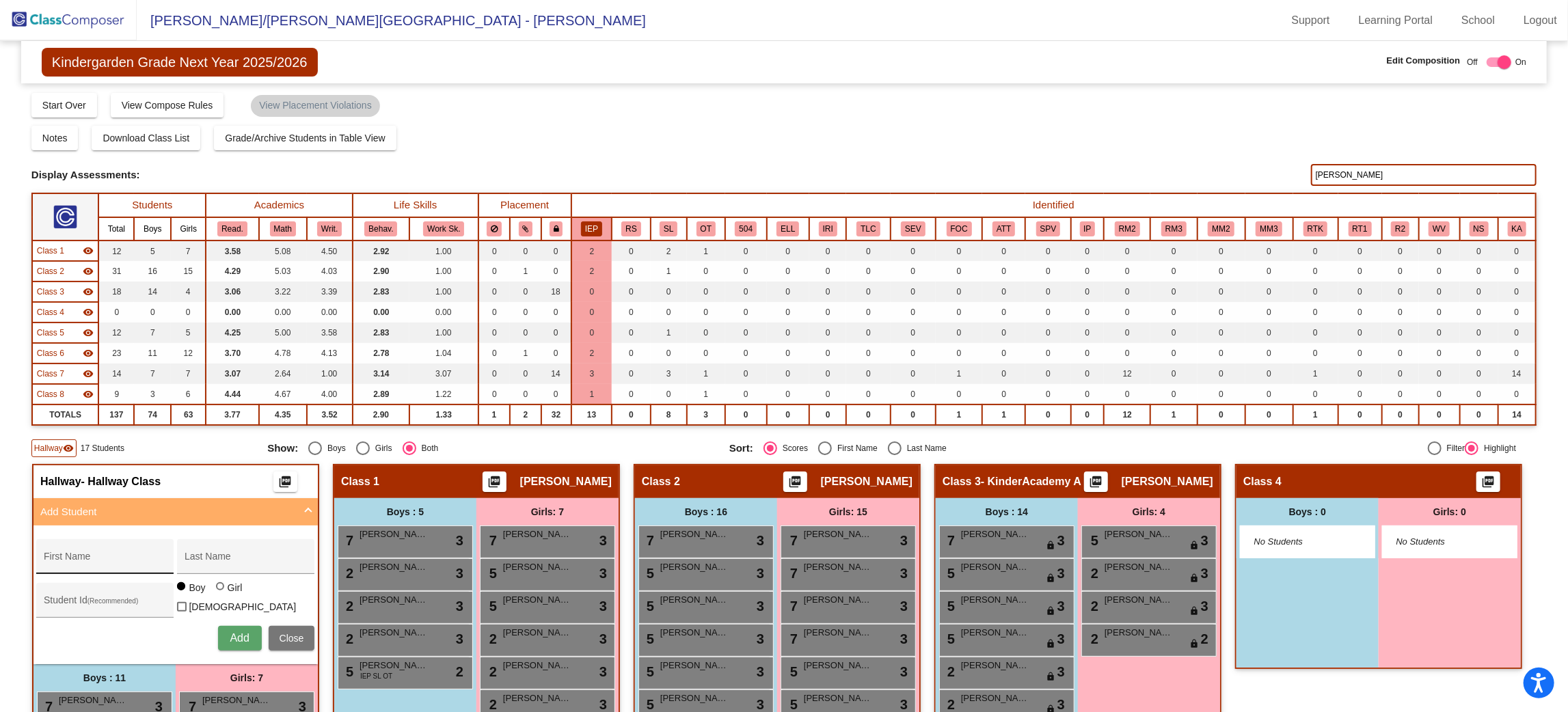
type input "[PERSON_NAME]"
click at [167, 557] on input "First Name" at bounding box center [105, 561] width 123 height 11
type input "[PERSON_NAME]"
click at [249, 635] on span "Add" at bounding box center [239, 638] width 19 height 12
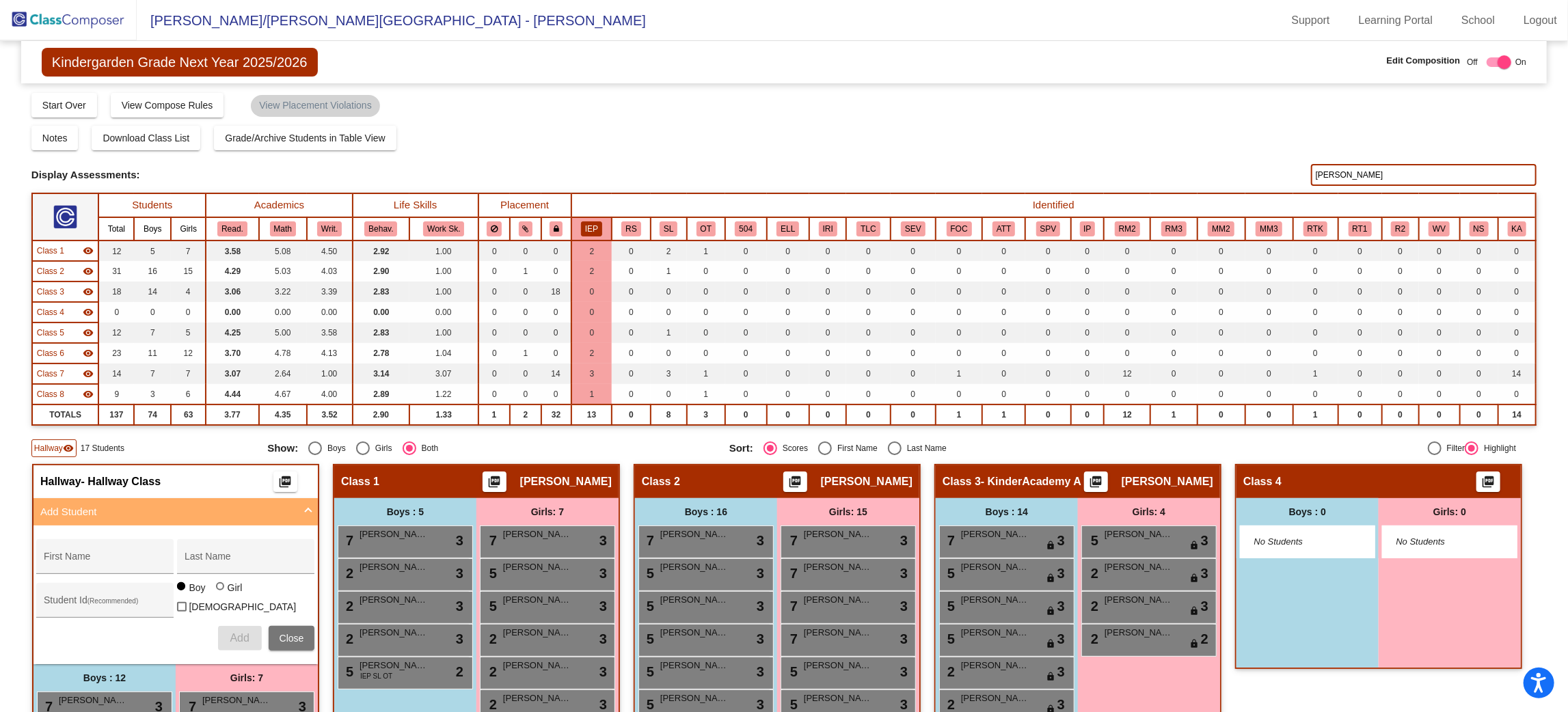
drag, startPoint x: 1353, startPoint y: 174, endPoint x: 1236, endPoint y: 174, distance: 117.0
click at [1236, 174] on div "Display Scores for Years: [DATE] - [DATE] [DATE] - [DATE] Display Assessments: …" at bounding box center [784, 175] width 1506 height 22
type input "r"
type input "g"
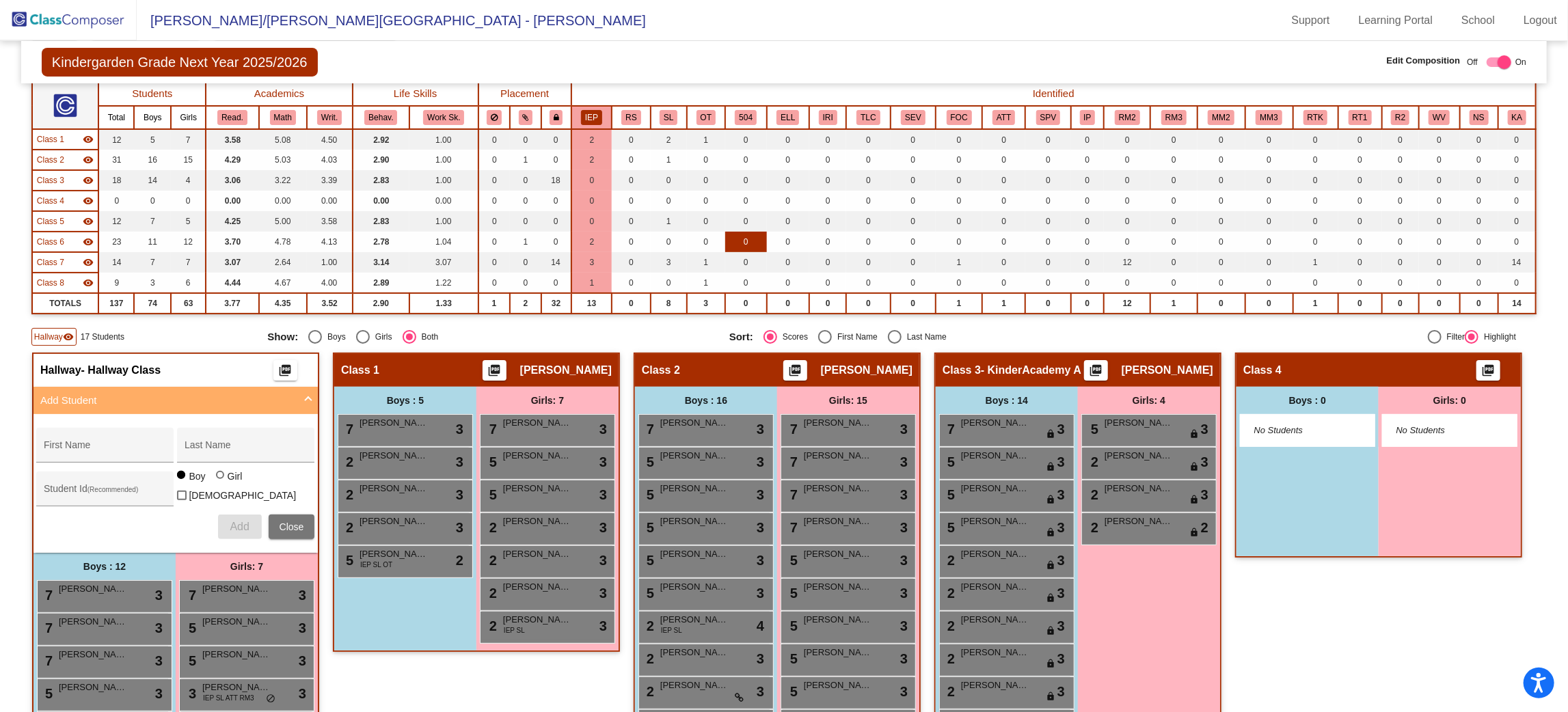
scroll to position [108, 0]
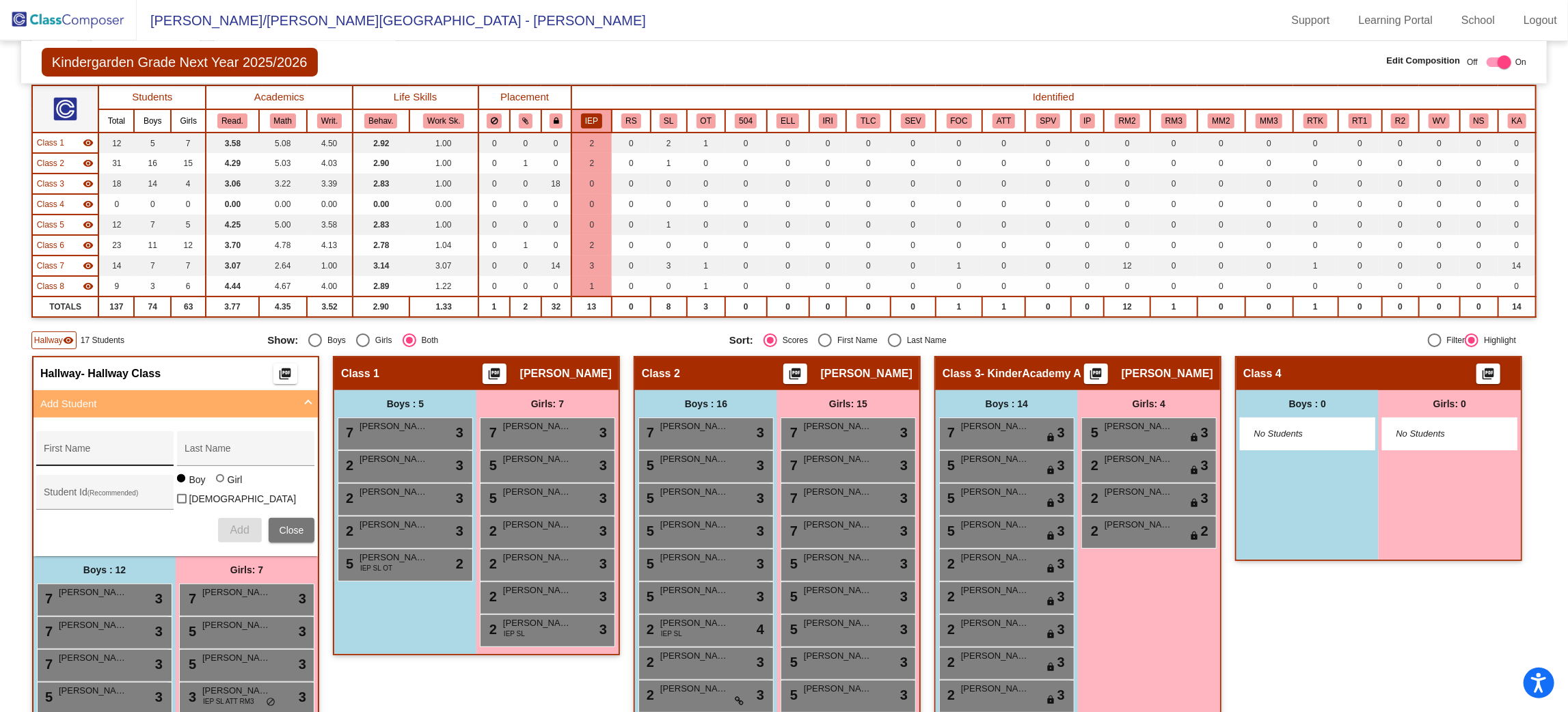
type input "[PERSON_NAME]"
click at [167, 440] on div "First Name" at bounding box center [105, 453] width 123 height 28
type input "[PERSON_NAME]"
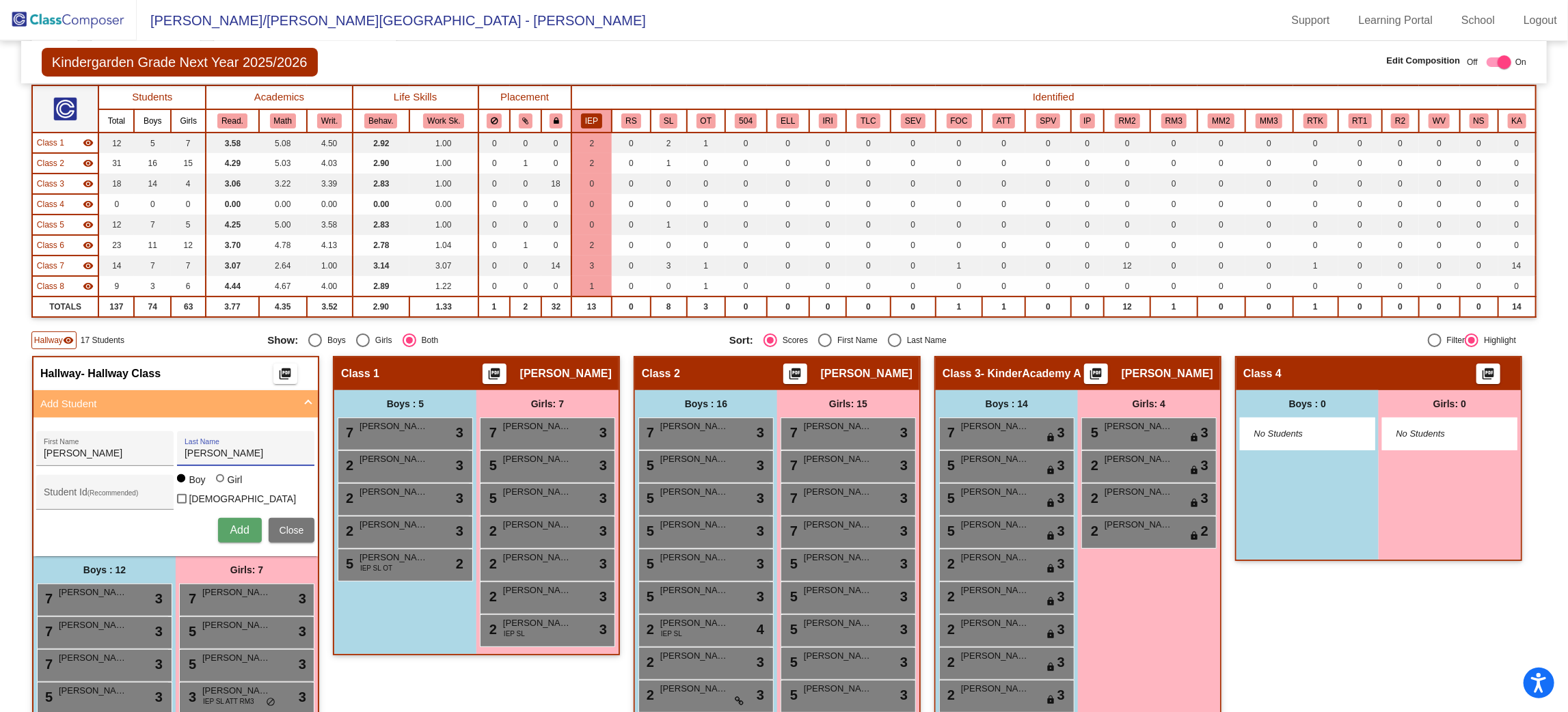
click at [246, 483] on mat-radio-group "Boy Girl" at bounding box center [211, 481] width 68 height 11
click at [224, 483] on div at bounding box center [220, 478] width 8 height 8
click at [222, 486] on input "Girl" at bounding box center [221, 486] width 1 height 1
radio input "true"
click at [249, 525] on span "Add" at bounding box center [239, 530] width 19 height 12
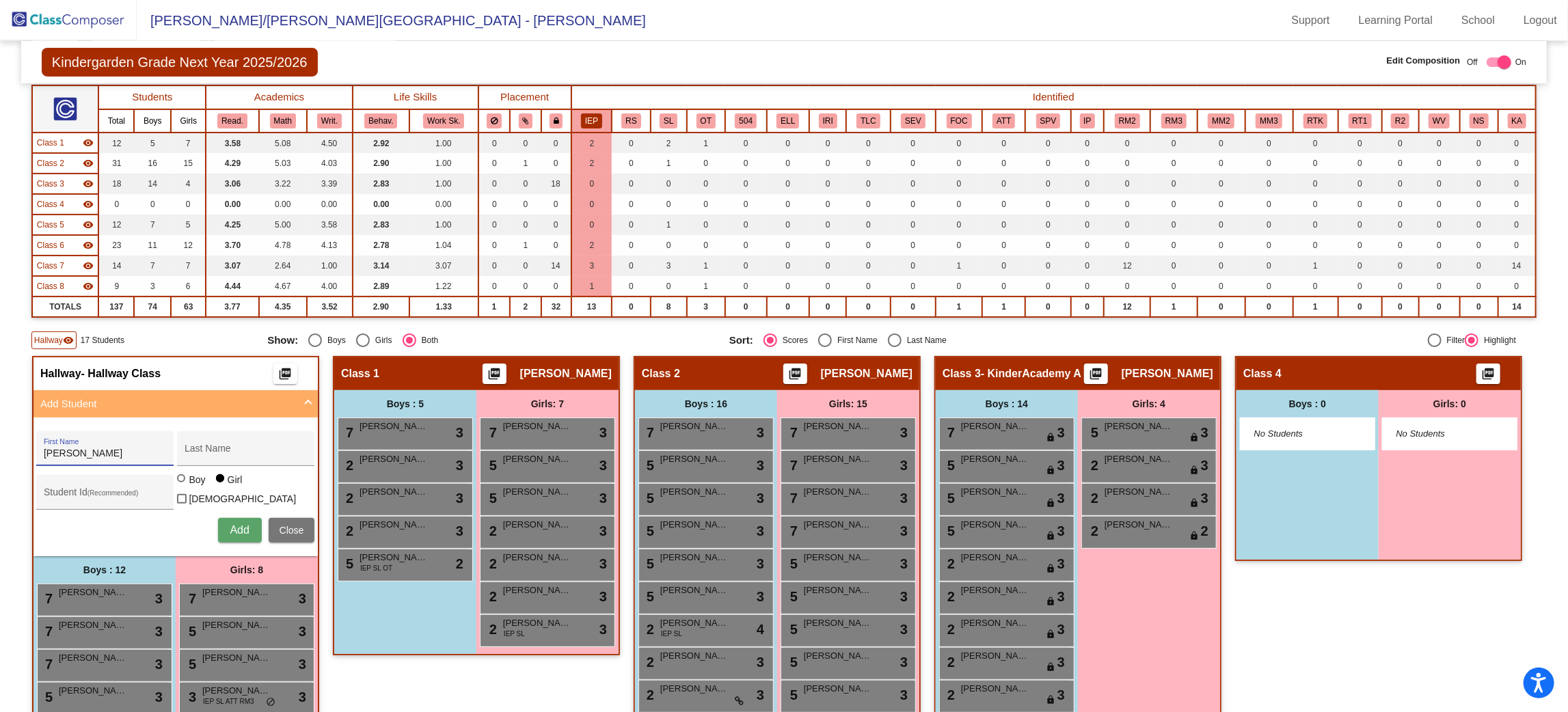
type input "[PERSON_NAME]"
click at [249, 525] on span "Add" at bounding box center [239, 530] width 19 height 12
type input "h"
type input "[PERSON_NAME]"
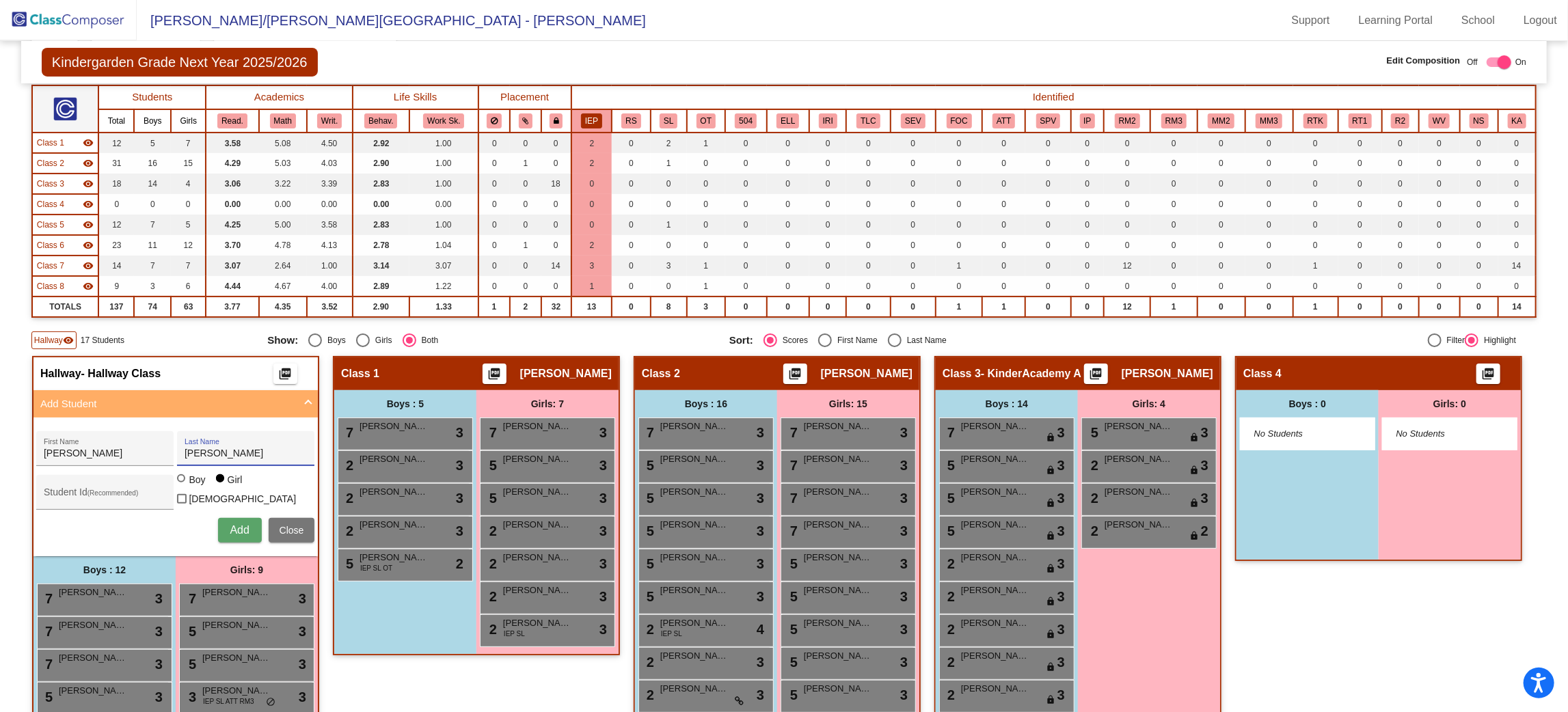
type input "[PERSON_NAME]"
click at [186, 481] on div at bounding box center [181, 478] width 8 height 8
click at [183, 486] on input "Boy" at bounding box center [182, 486] width 1 height 1
radio input "true"
click at [262, 523] on button "Add" at bounding box center [239, 529] width 44 height 24
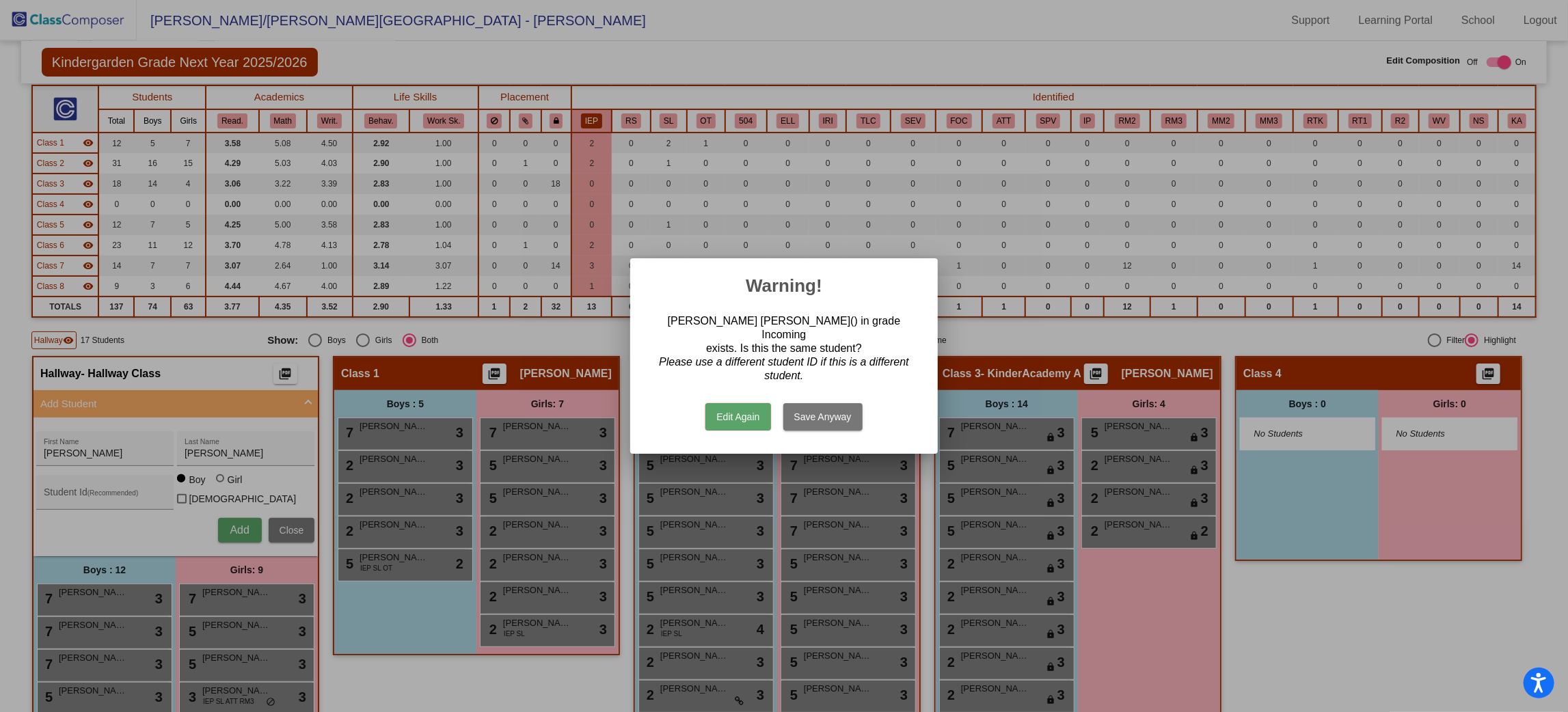
click at [729, 410] on button "Edit Again" at bounding box center [737, 417] width 65 height 27
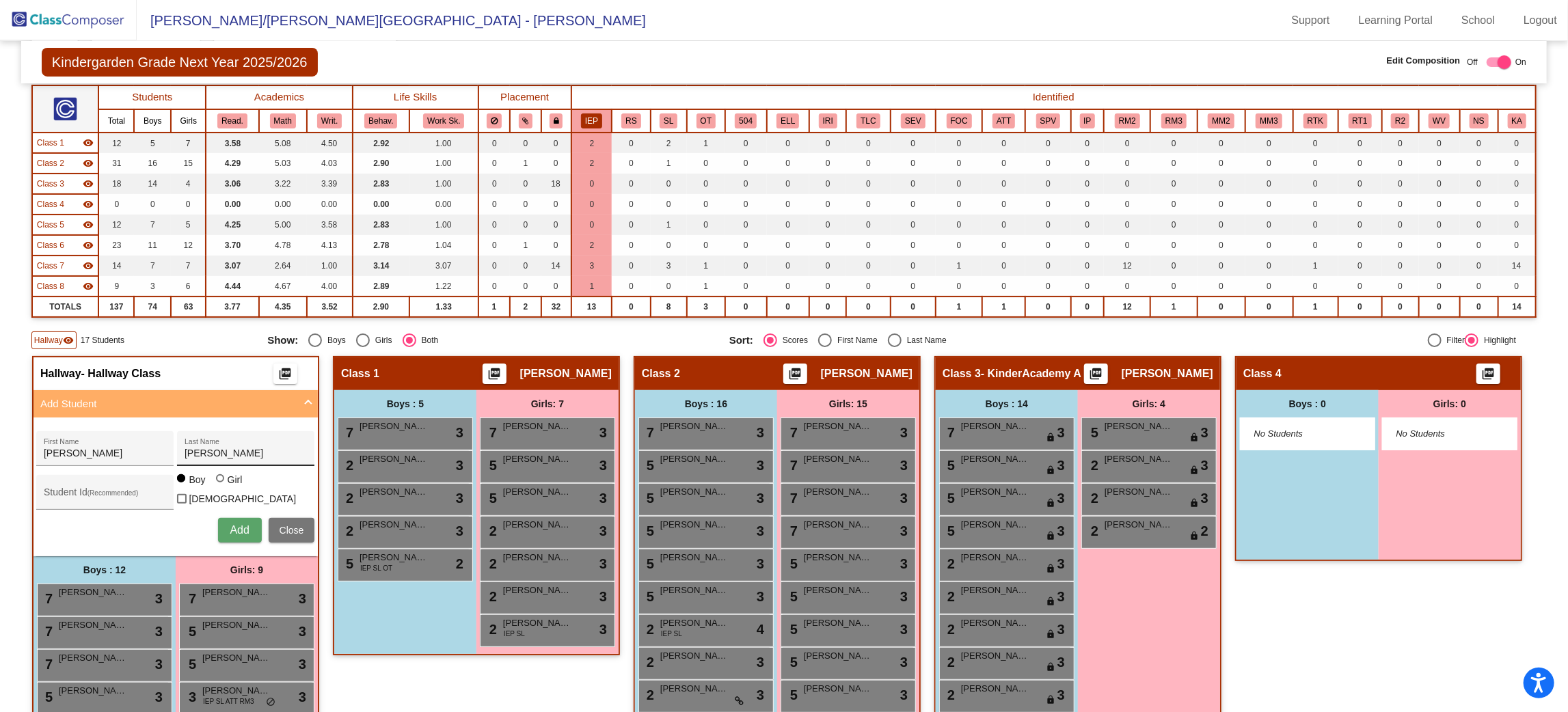
click at [308, 458] on div "[PERSON_NAME] Last Name" at bounding box center [246, 453] width 123 height 28
type input "C"
drag, startPoint x: 247, startPoint y: 453, endPoint x: 167, endPoint y: 449, distance: 80.1
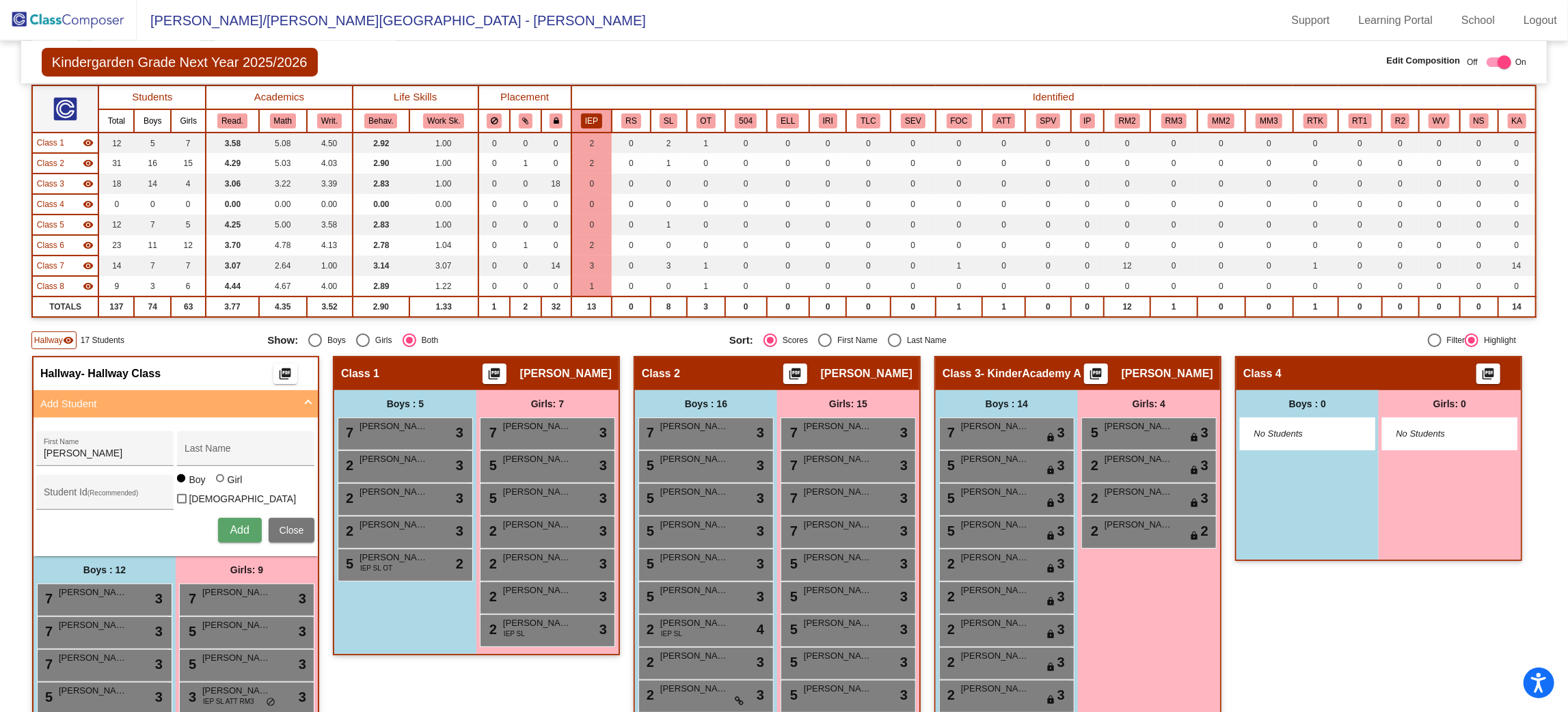
click at [318, 358] on div "Hallway - Hallway Class picture_as_pdf" at bounding box center [175, 374] width 285 height 33
drag, startPoint x: 239, startPoint y: 451, endPoint x: 195, endPoint y: 458, distance: 44.6
click at [167, 458] on div "[PERSON_NAME] First Name" at bounding box center [105, 453] width 123 height 28
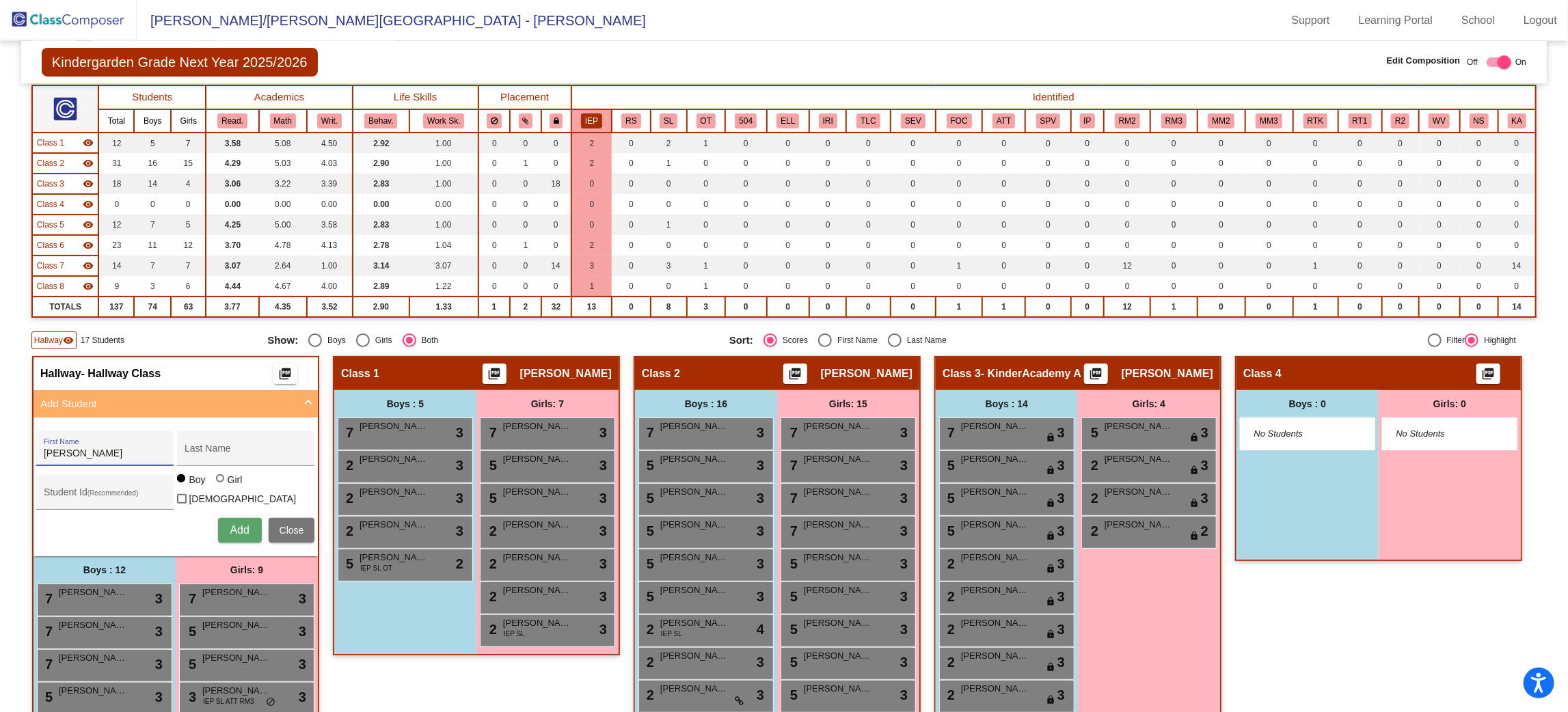
type input "[PERSON_NAME]"
type input "Mizzi"
click at [218, 518] on button "Add" at bounding box center [239, 529] width 44 height 24
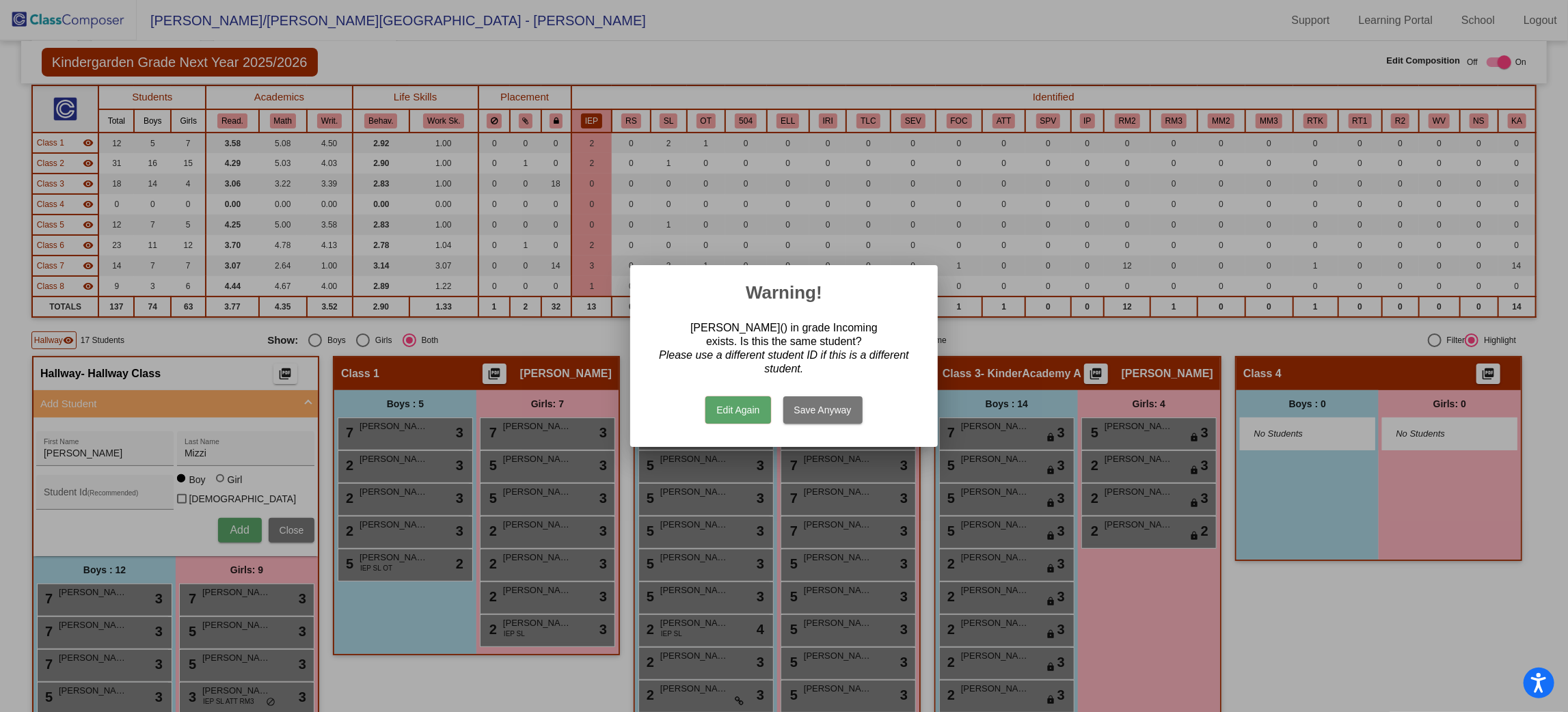
click at [377, 488] on div at bounding box center [784, 356] width 1568 height 712
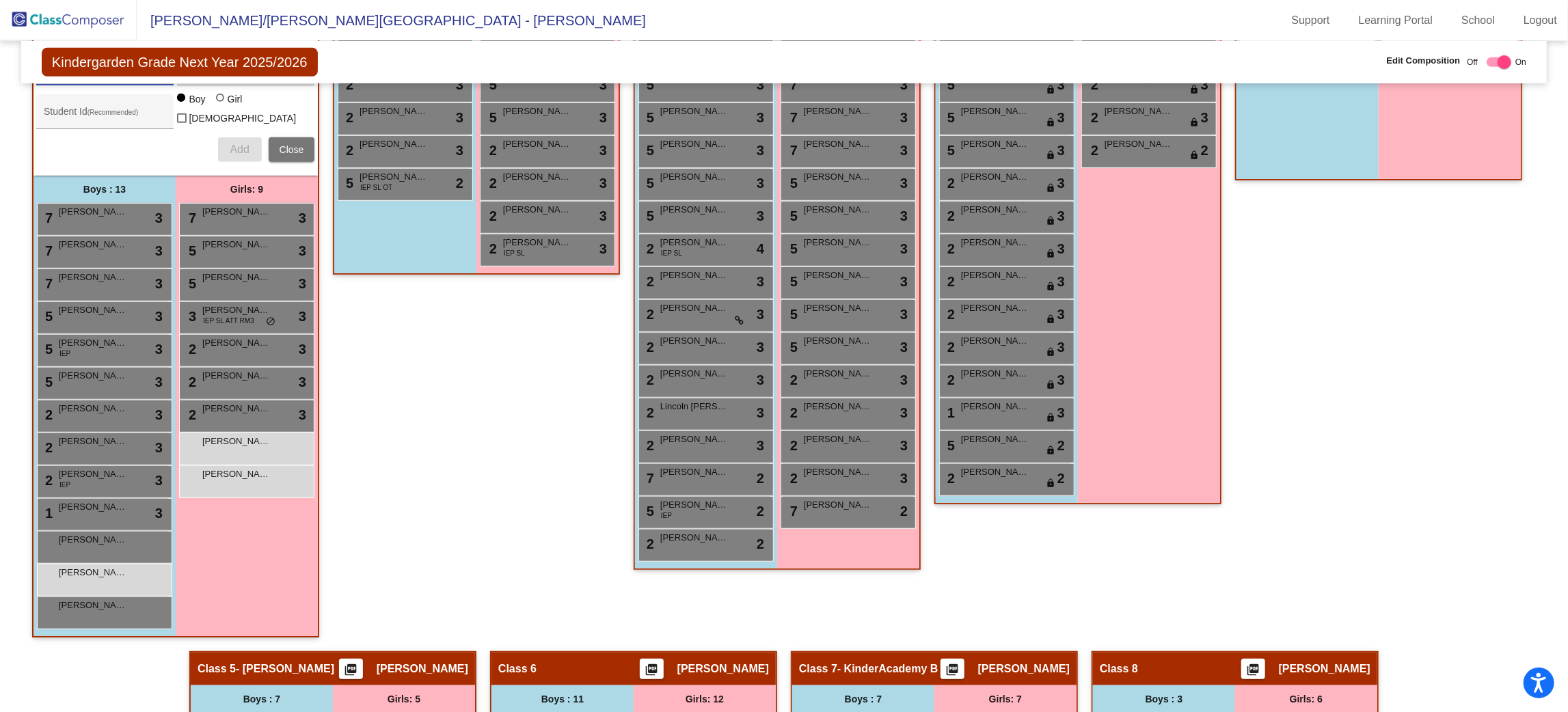
scroll to position [526, 0]
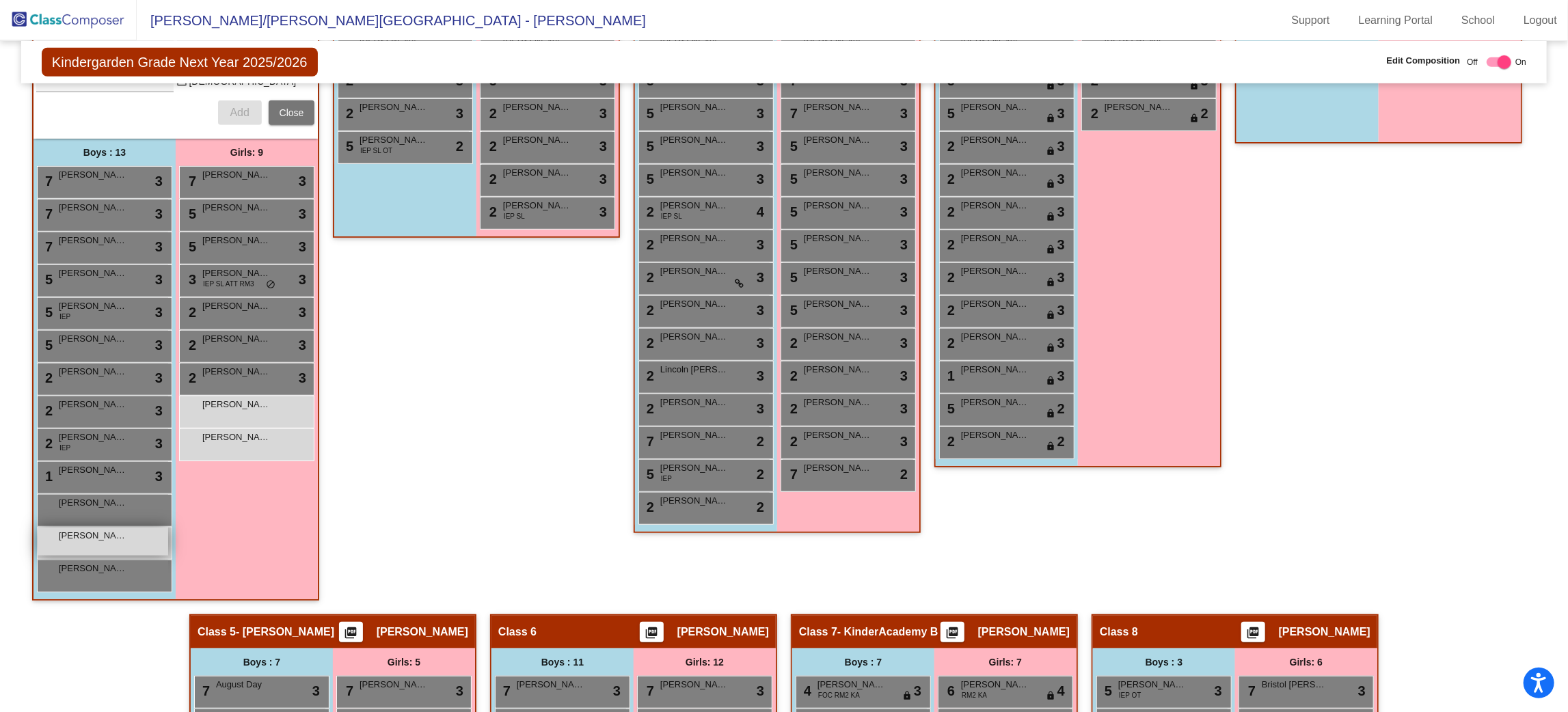
drag, startPoint x: 254, startPoint y: 543, endPoint x: 223, endPoint y: 528, distance: 34.4
click at [127, 529] on span "[PERSON_NAME]" at bounding box center [93, 536] width 68 height 14
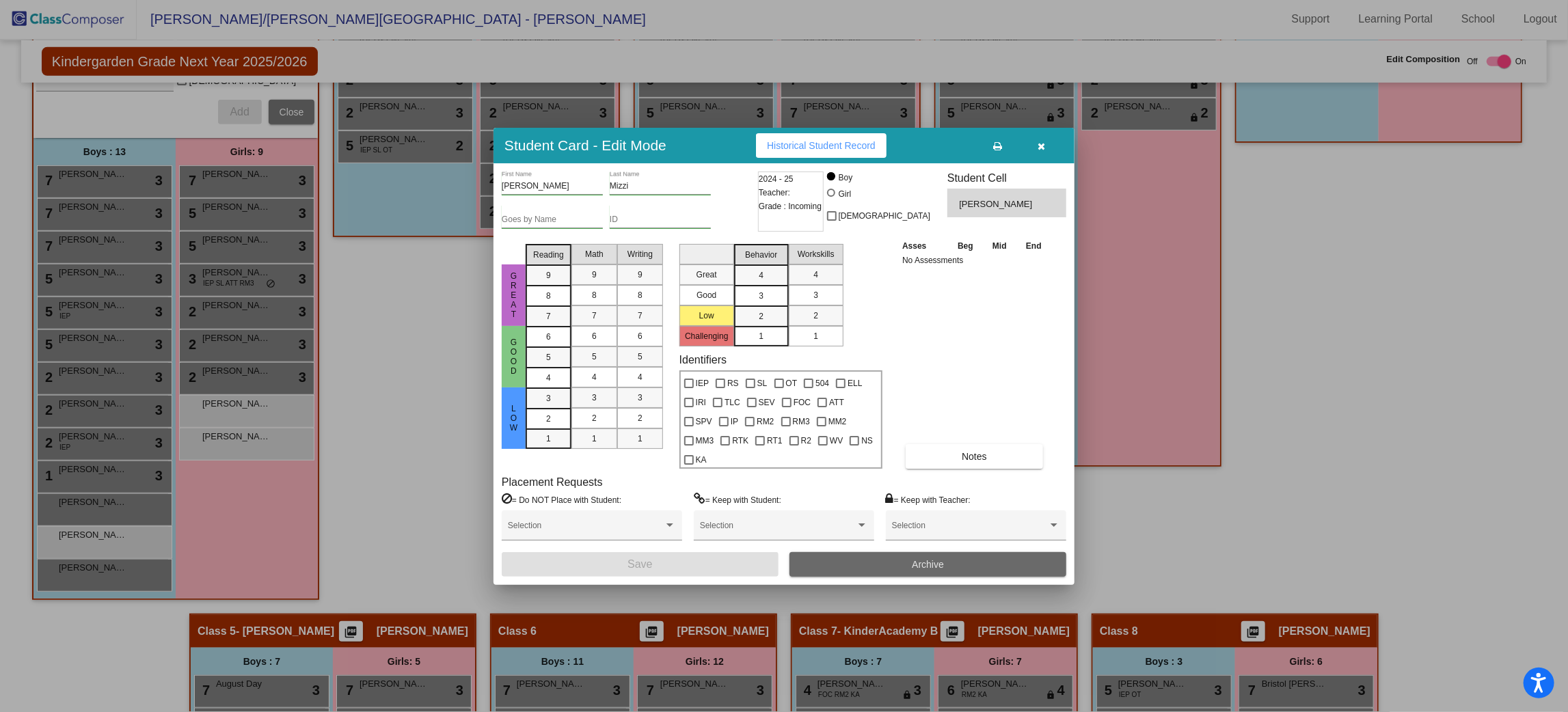
click at [1001, 553] on button "Archive" at bounding box center [928, 564] width 277 height 24
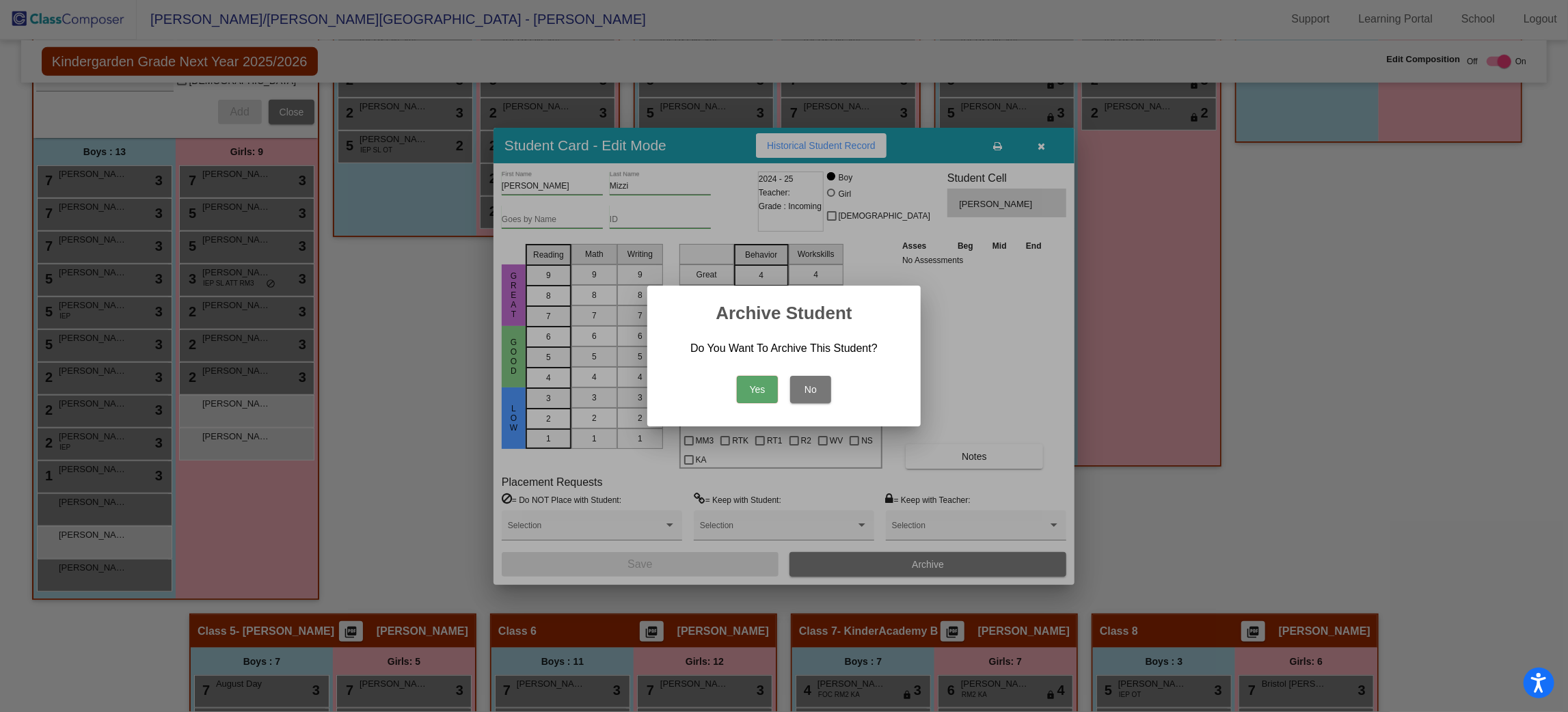
click at [746, 386] on button "Yes" at bounding box center [758, 390] width 41 height 27
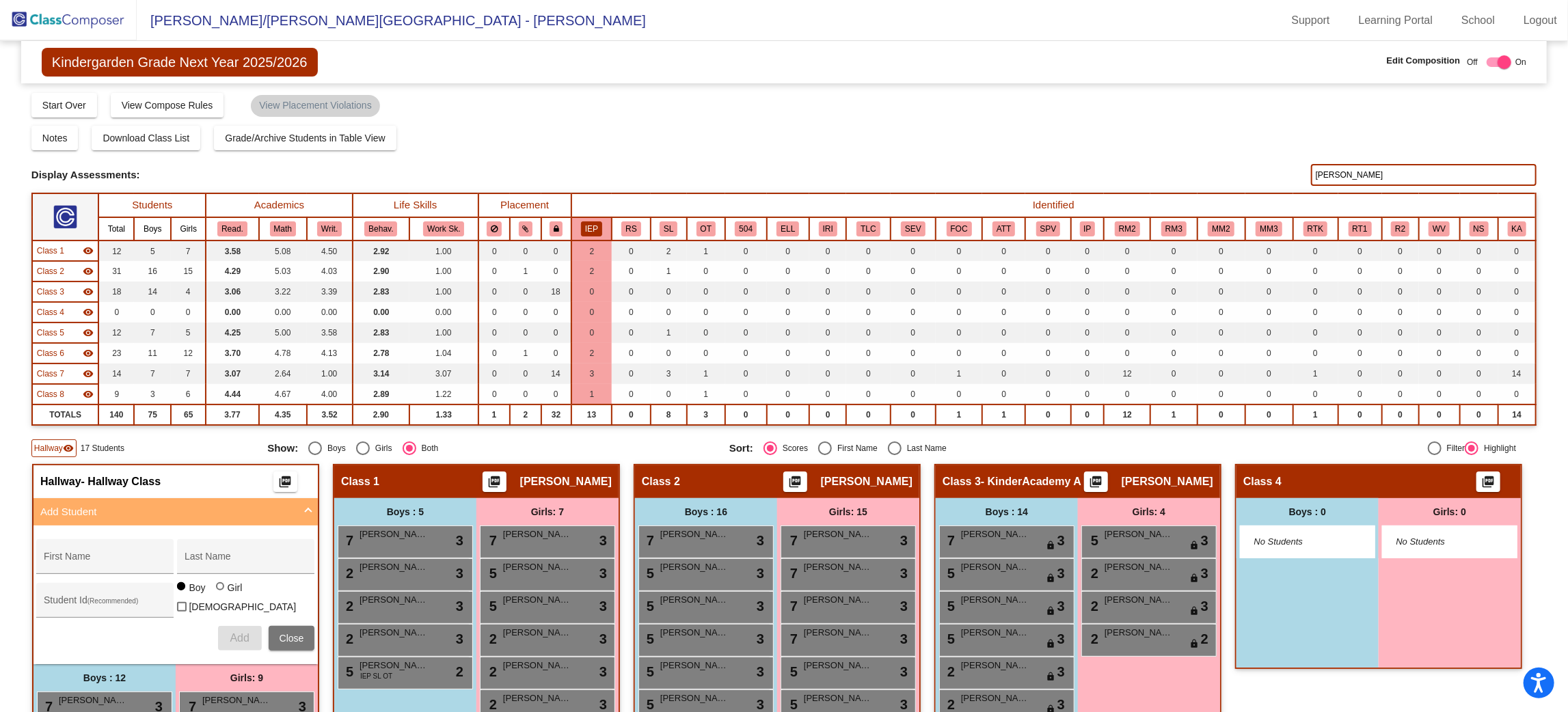
drag, startPoint x: 1351, startPoint y: 172, endPoint x: 1277, endPoint y: 176, distance: 74.1
click at [1277, 176] on div "Display Scores for Years: [DATE] - [DATE] [DATE] - [DATE] Display Assessments: …" at bounding box center [784, 175] width 1506 height 22
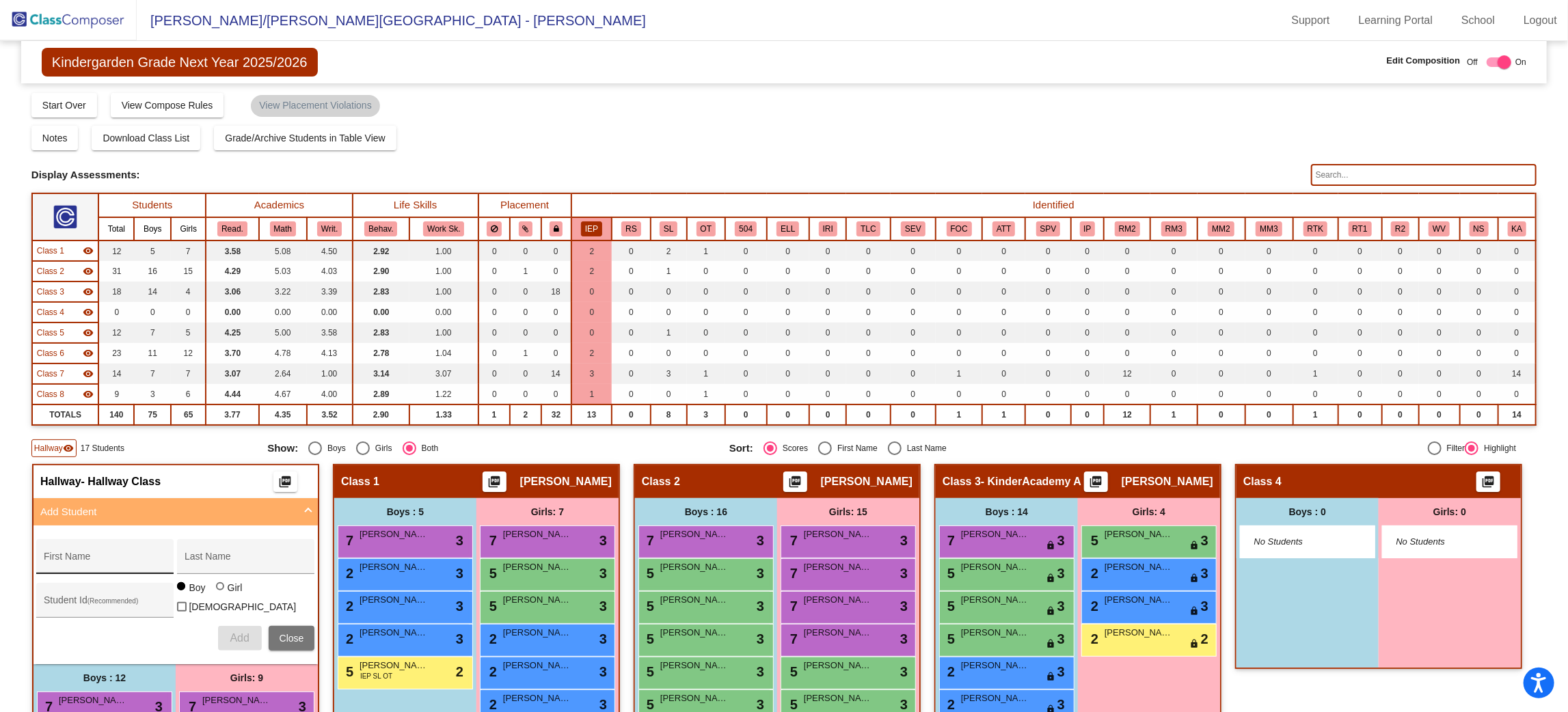
click at [167, 547] on div "First Name" at bounding box center [105, 560] width 123 height 28
type input "Sterling"
click at [262, 627] on button "Add" at bounding box center [239, 638] width 44 height 24
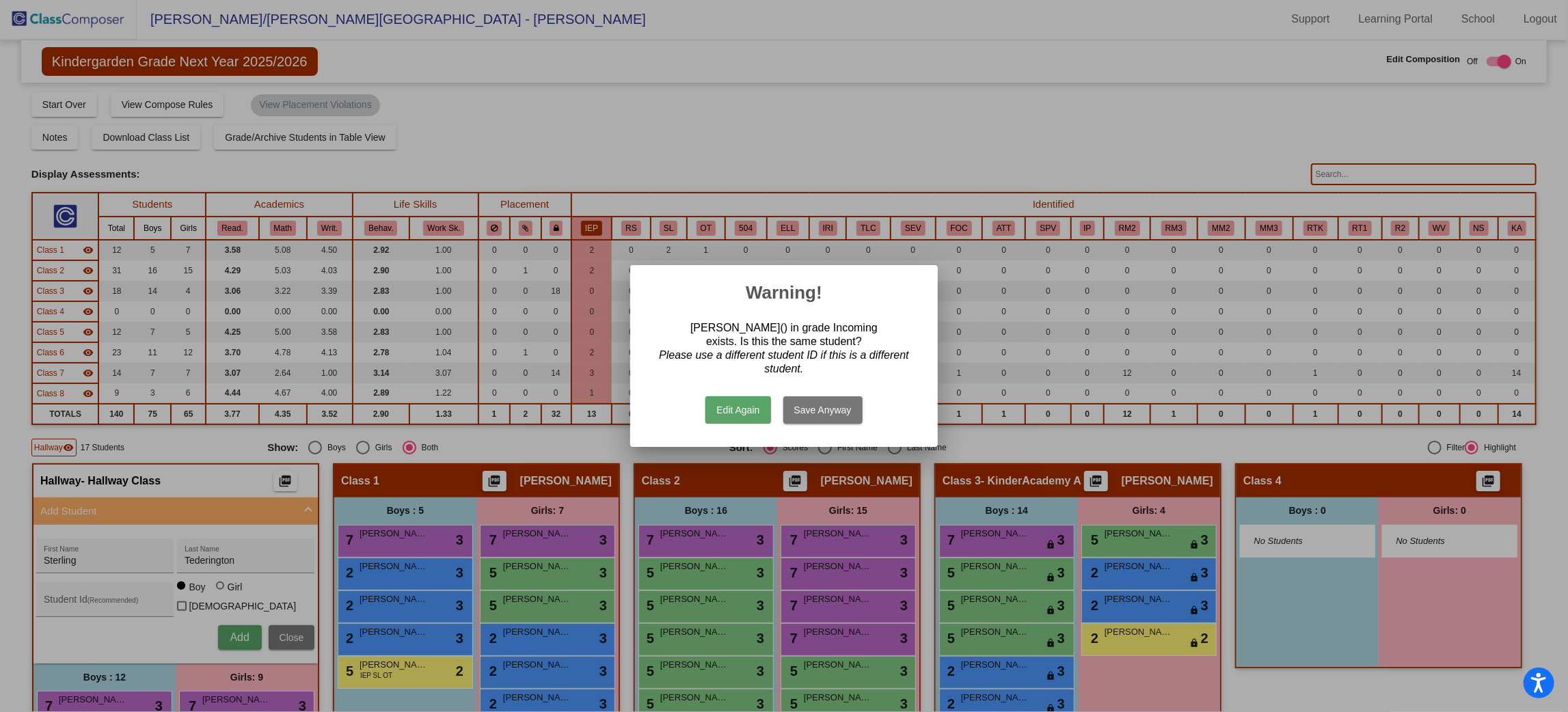
click at [728, 412] on button "Edit Again" at bounding box center [737, 410] width 65 height 27
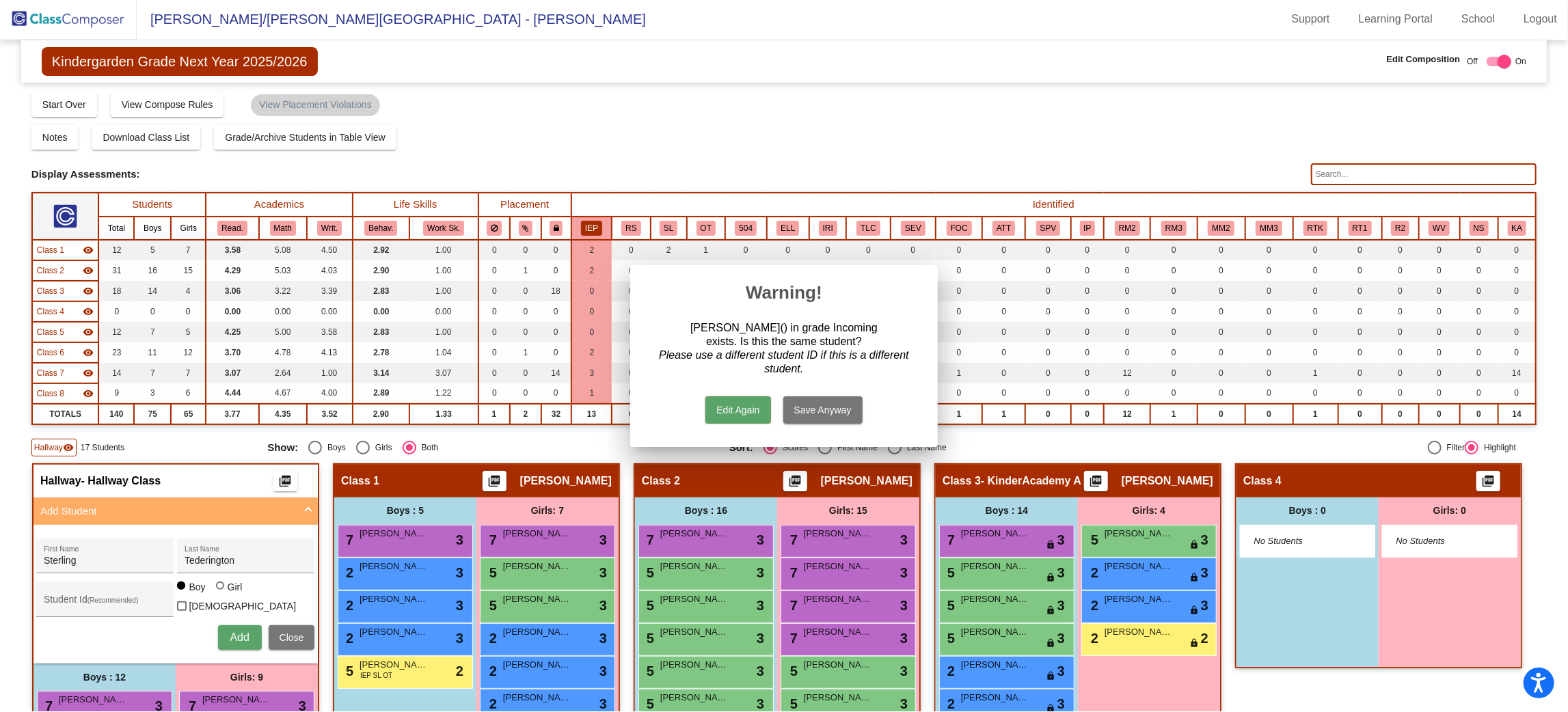
scroll to position [1, 0]
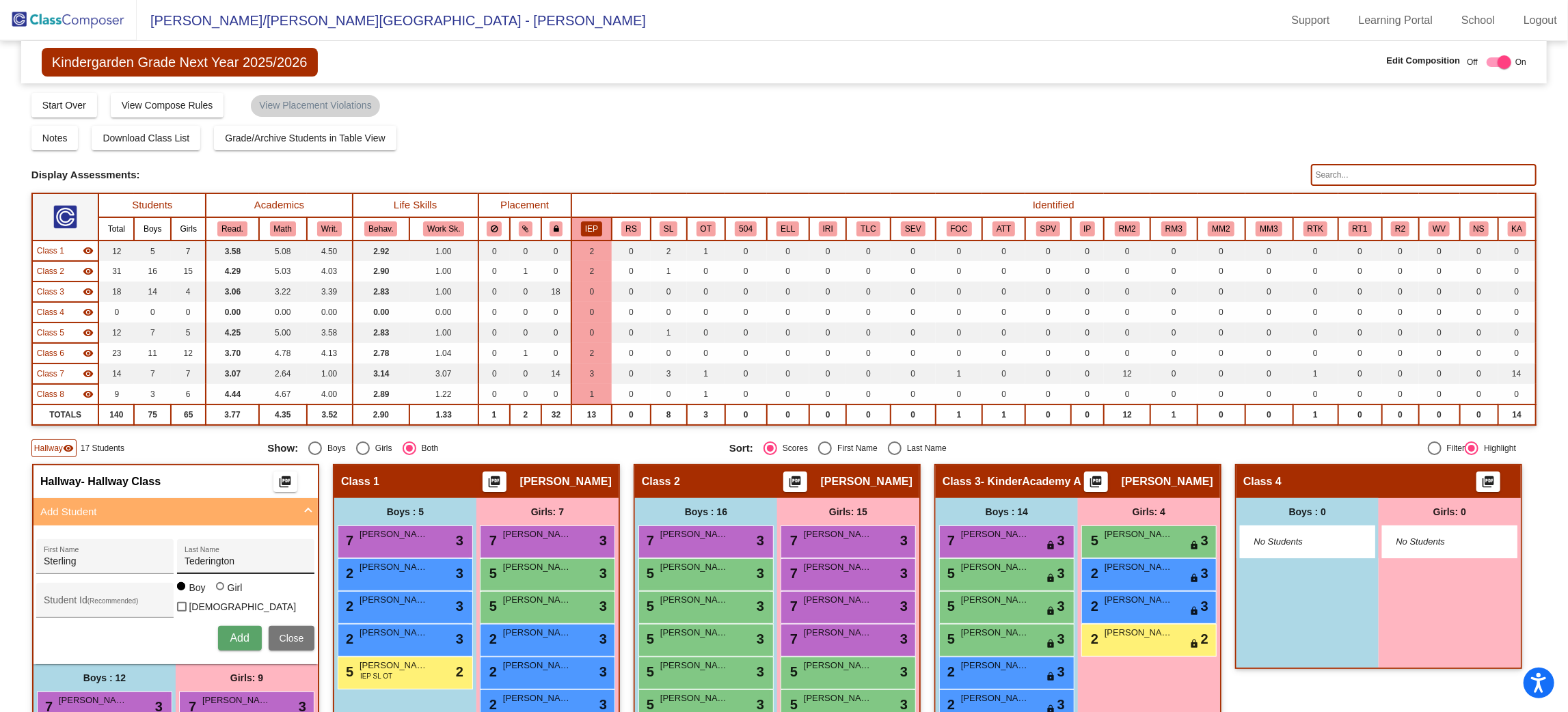
click at [308, 564] on div "Tederington Last Name" at bounding box center [246, 560] width 123 height 28
type input "T"
type input "[PERSON_NAME]"
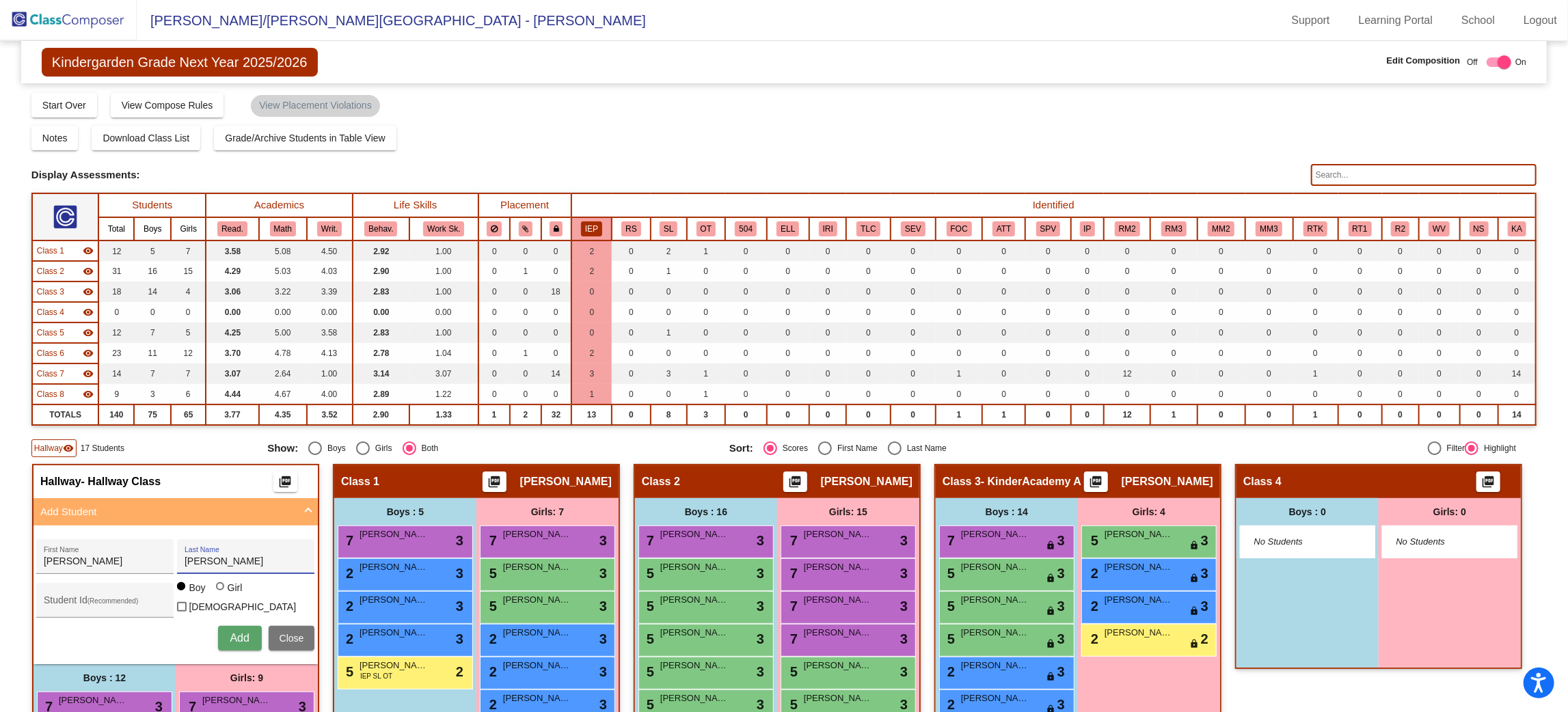
click at [224, 589] on div at bounding box center [220, 587] width 8 height 8
click at [222, 593] on input "Girl" at bounding box center [221, 593] width 1 height 1
radio input "true"
click at [249, 634] on span "Add" at bounding box center [239, 638] width 19 height 12
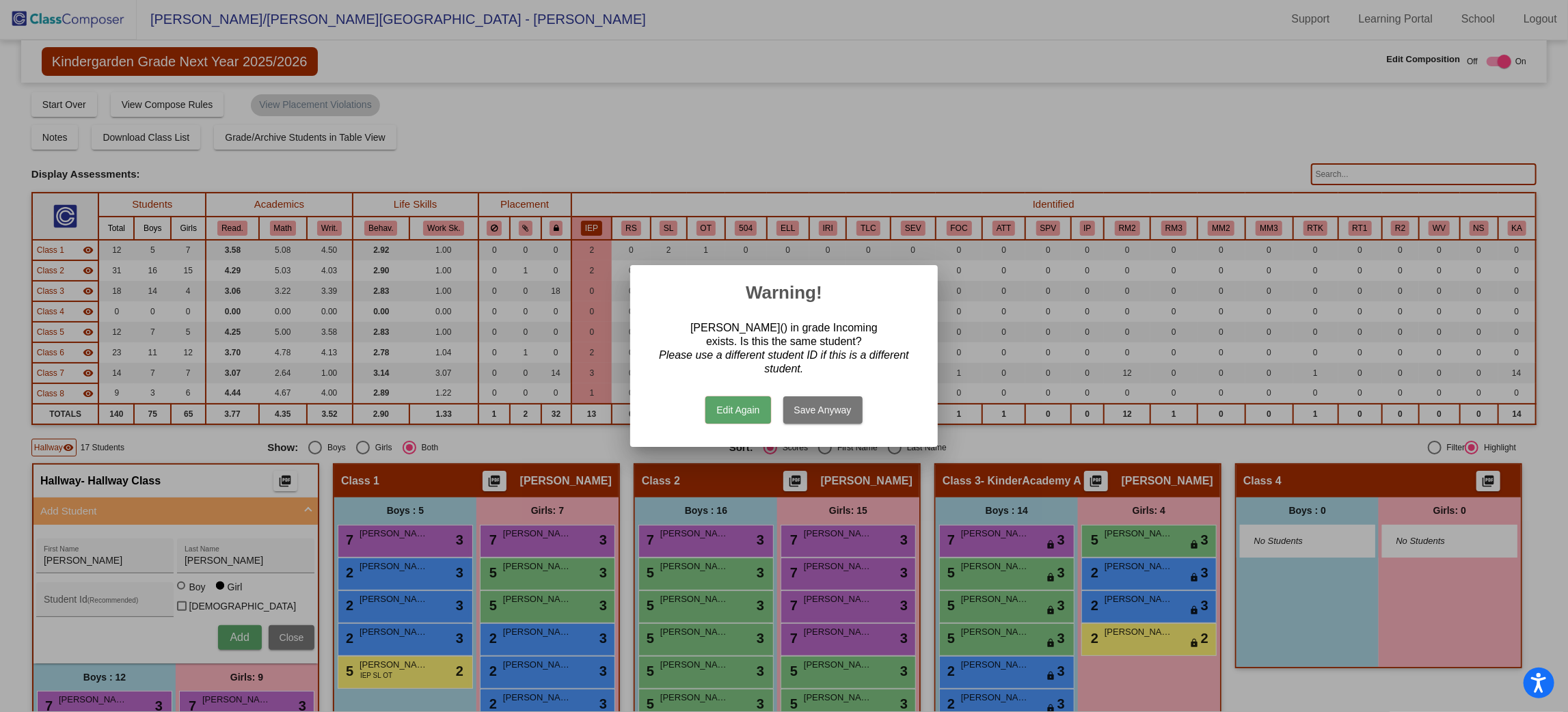
click at [733, 406] on button "Edit Again" at bounding box center [737, 410] width 65 height 27
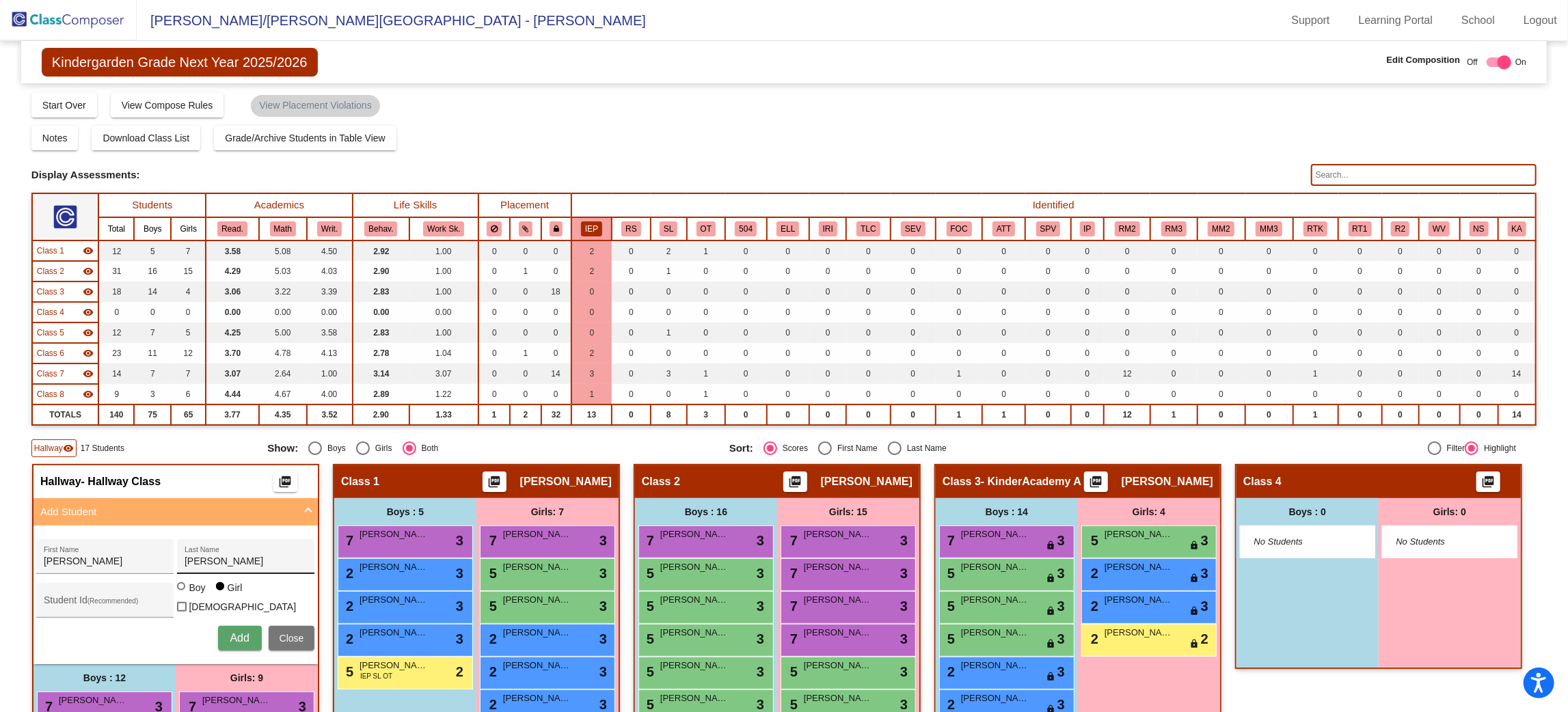
scroll to position [1, 0]
drag, startPoint x: 408, startPoint y: 553, endPoint x: 307, endPoint y: 555, distance: 101.0
click at [307, 555] on div "[PERSON_NAME] First Name [PERSON_NAME] Last Name" at bounding box center [175, 557] width 278 height 35
type input "Zoey"
type input "[PERSON_NAME]"
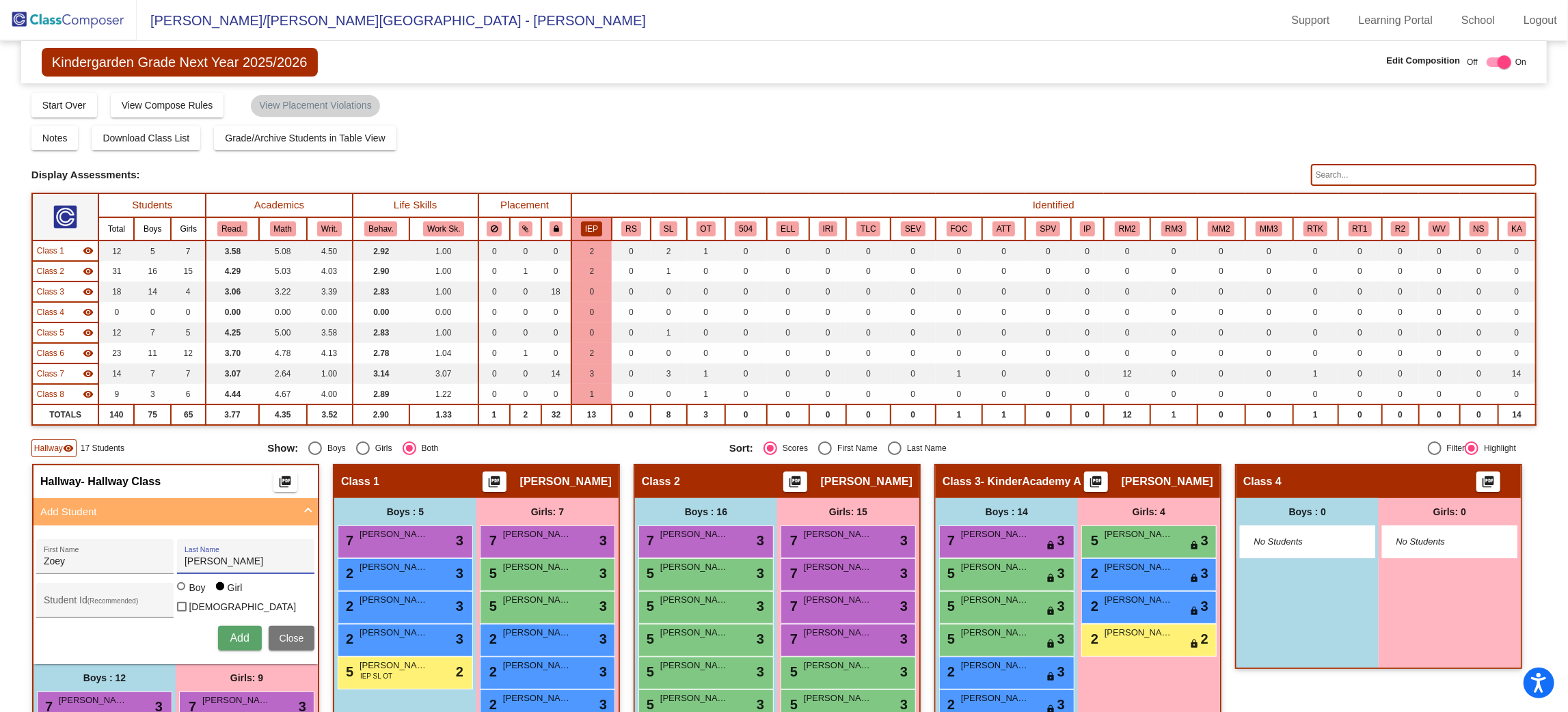
click at [249, 635] on span "Add" at bounding box center [239, 638] width 19 height 12
type input "[PERSON_NAME]"
click at [262, 627] on button "Add" at bounding box center [239, 638] width 44 height 24
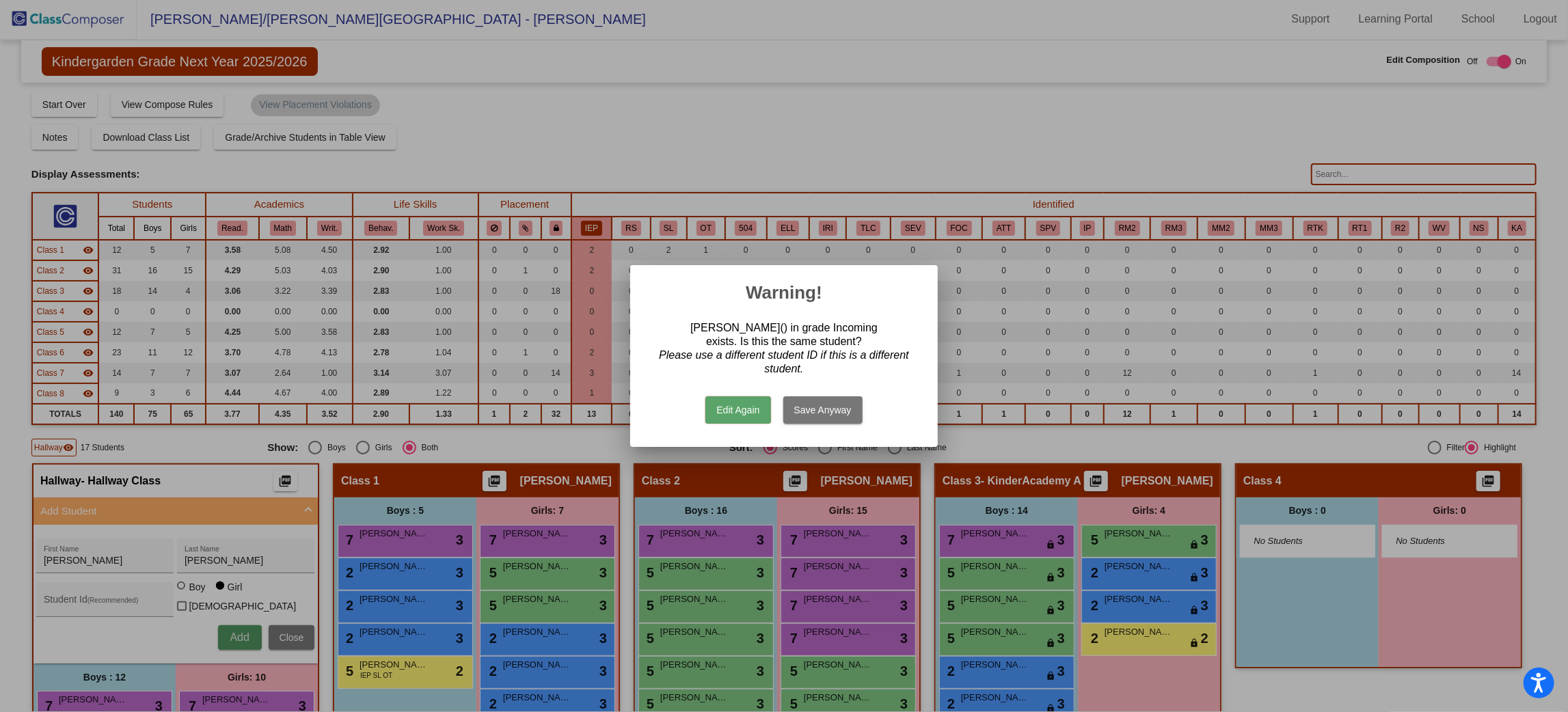
scroll to position [0, 0]
click at [252, 641] on div at bounding box center [784, 356] width 1568 height 712
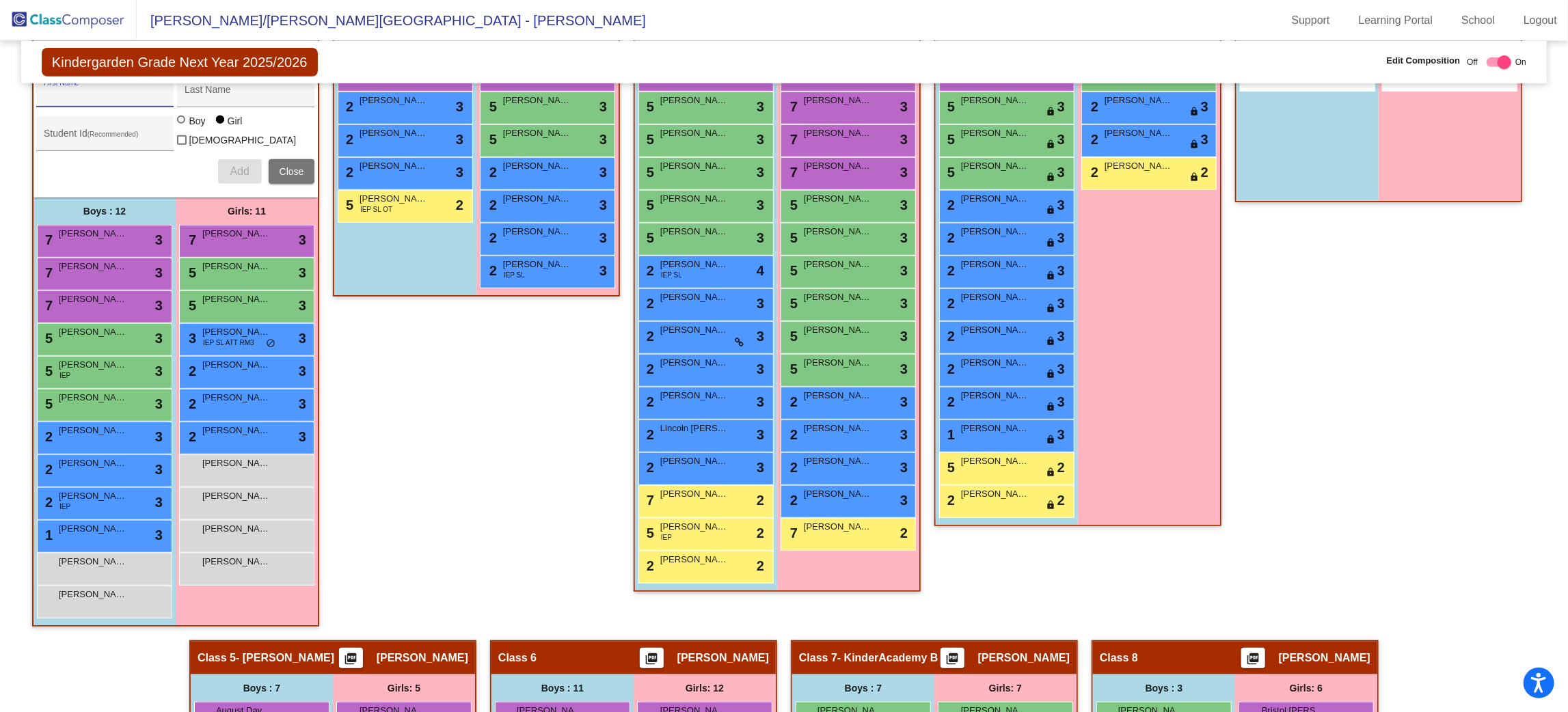
scroll to position [492, 0]
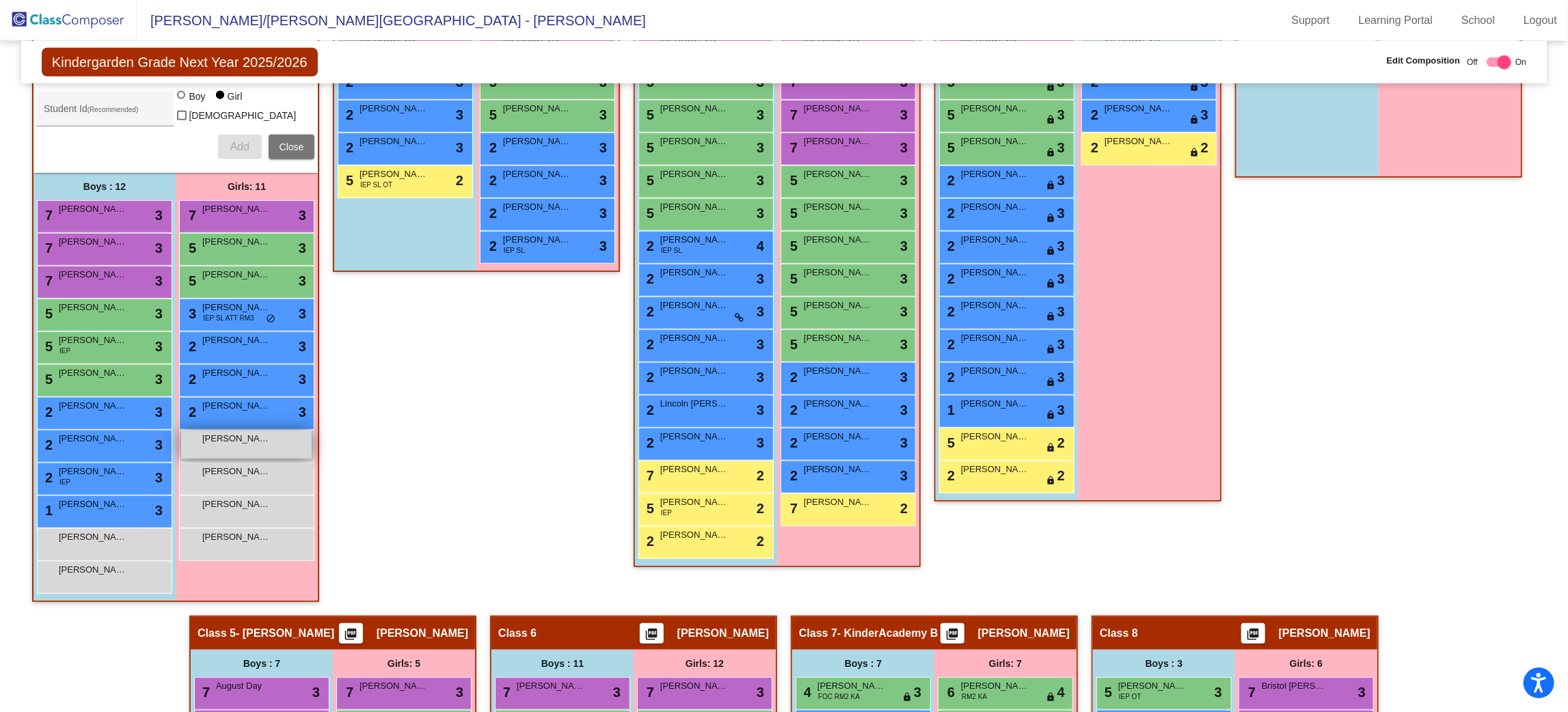
click at [312, 438] on div "[PERSON_NAME] lock do_not_disturb_alt" at bounding box center [246, 444] width 130 height 28
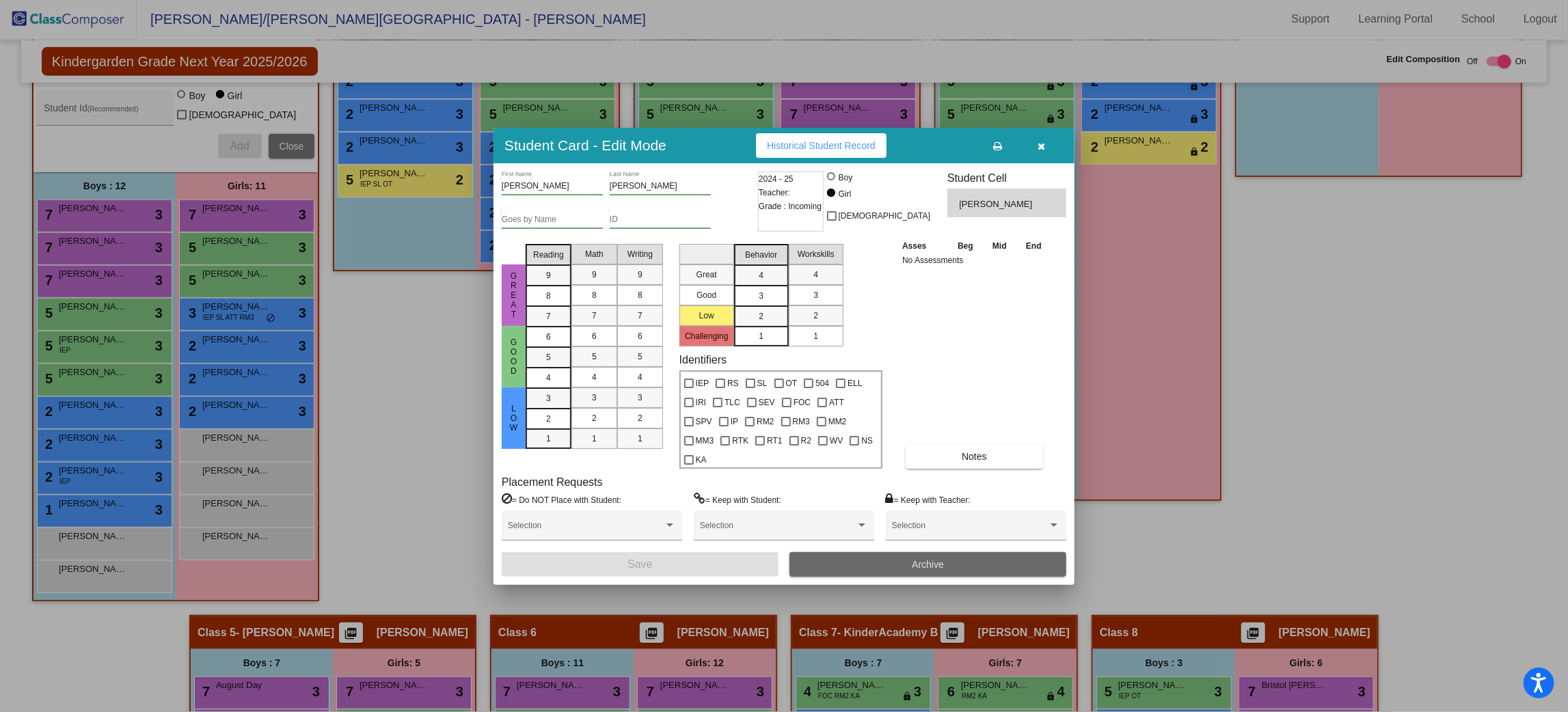
click at [979, 555] on button "Archive" at bounding box center [928, 564] width 277 height 24
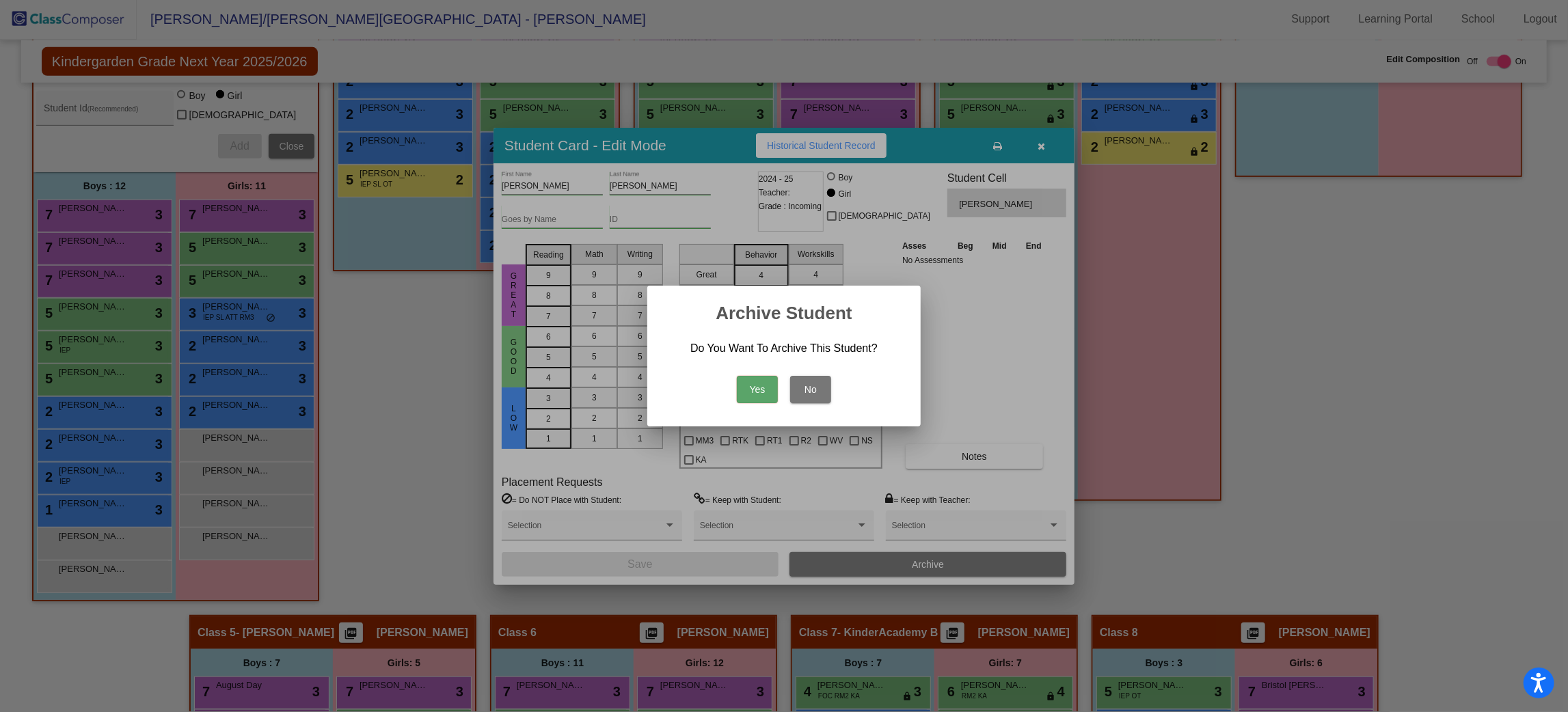
click at [743, 393] on button "Yes" at bounding box center [758, 390] width 41 height 27
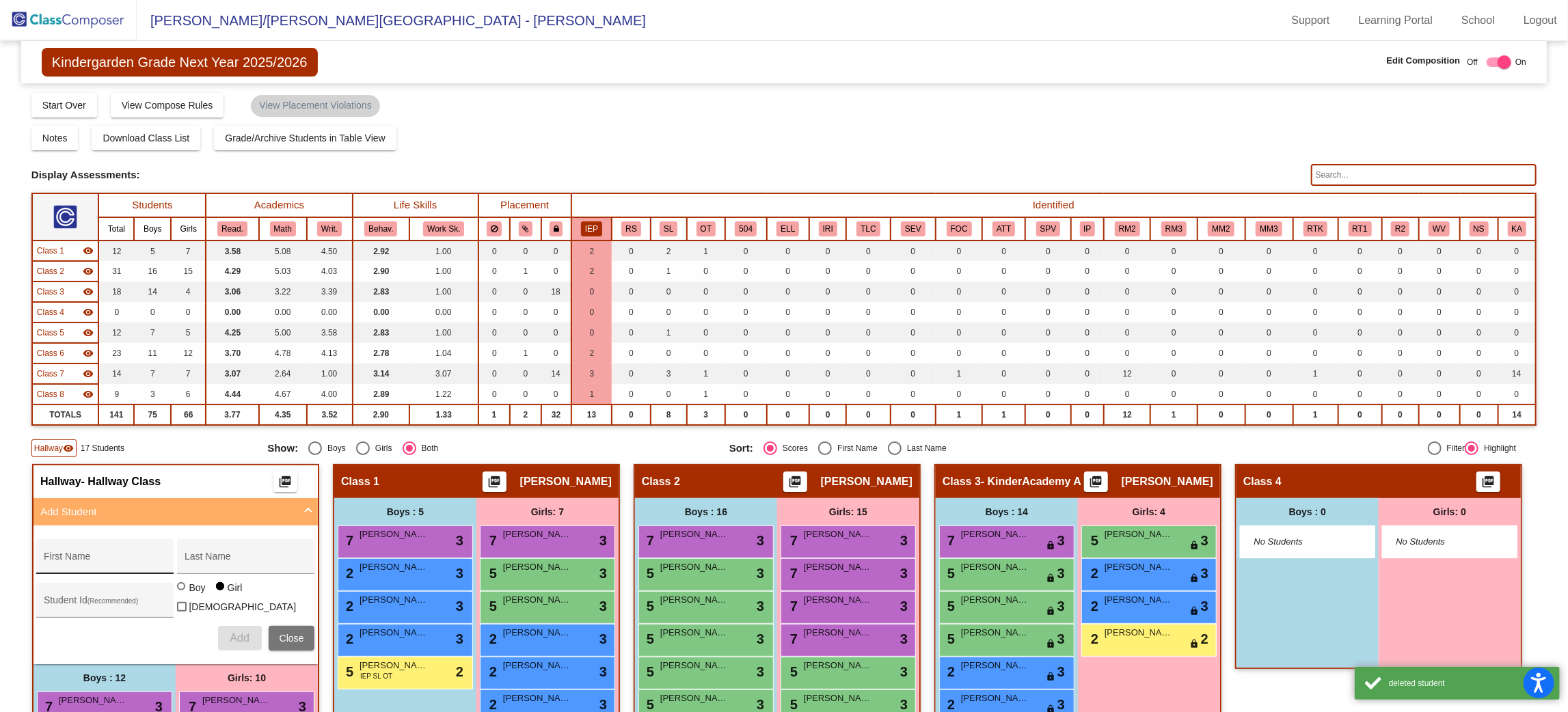
click at [167, 557] on input "First Name" at bounding box center [105, 561] width 123 height 11
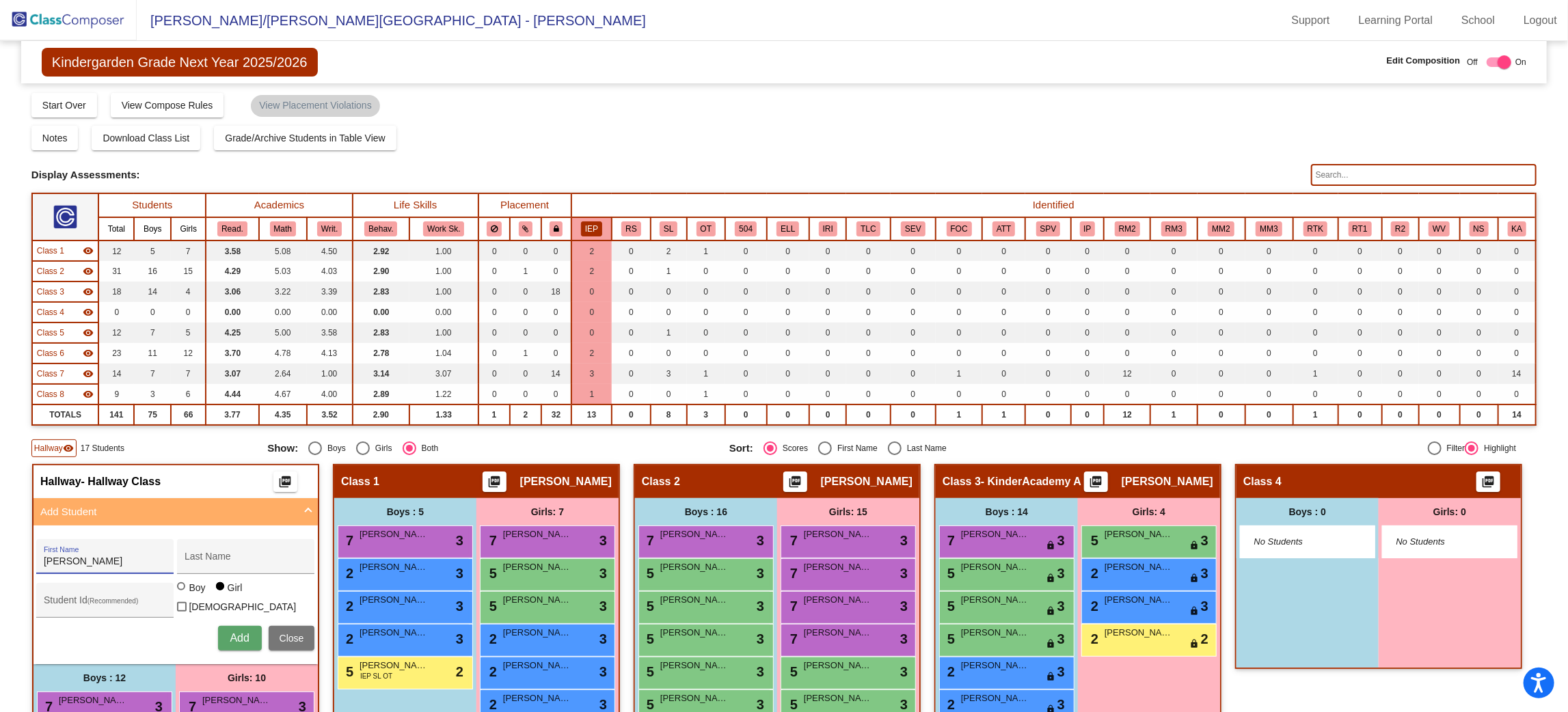
type input "[PERSON_NAME]"
click at [186, 591] on div at bounding box center [181, 587] width 8 height 8
click at [183, 593] on input "Boy" at bounding box center [182, 593] width 1 height 1
radio input "true"
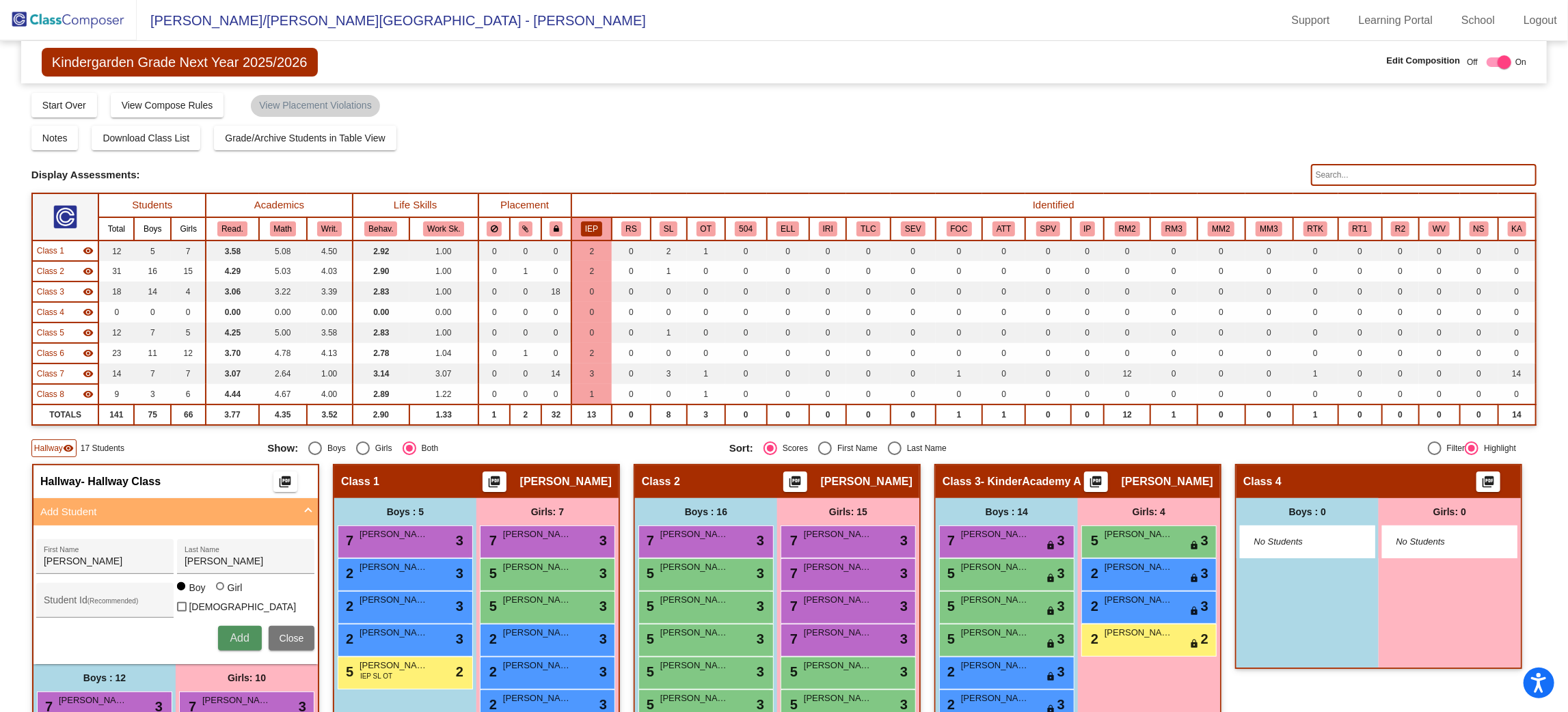
click at [249, 632] on span "Add" at bounding box center [239, 638] width 19 height 12
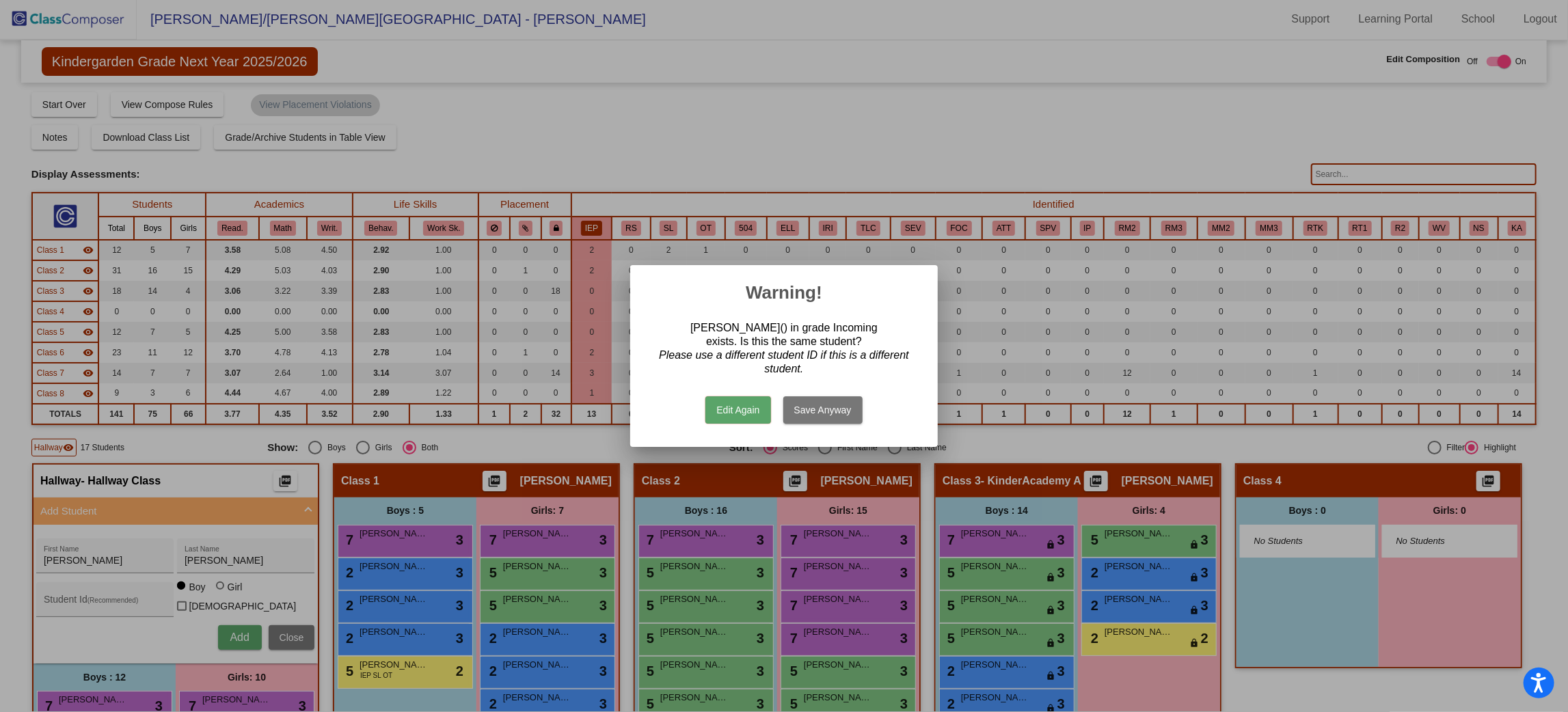
click at [728, 410] on button "Edit Again" at bounding box center [737, 410] width 65 height 27
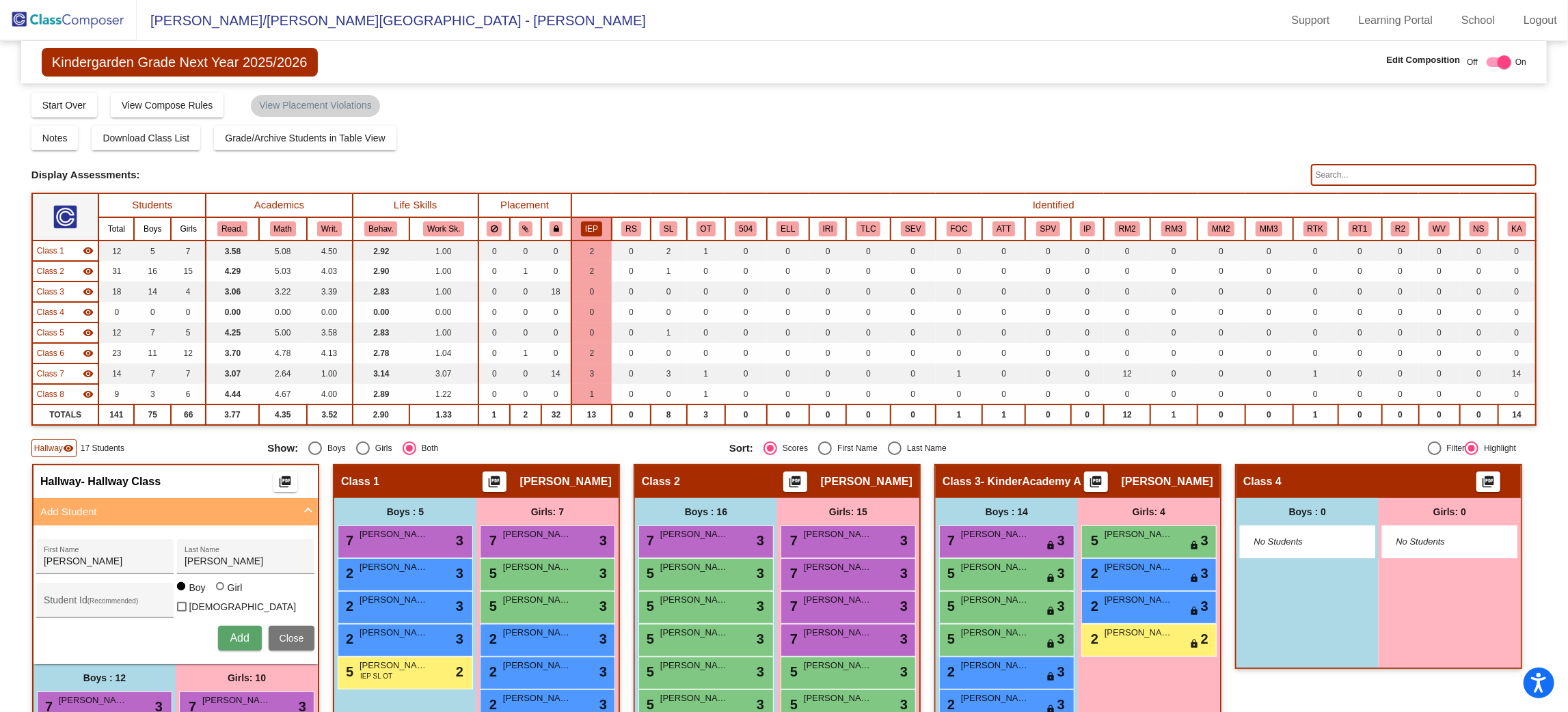
scroll to position [1, 0]
click at [308, 564] on div "[PERSON_NAME] Last Name" at bounding box center [246, 560] width 123 height 28
type input "D"
type input "[PERSON_NAME]"
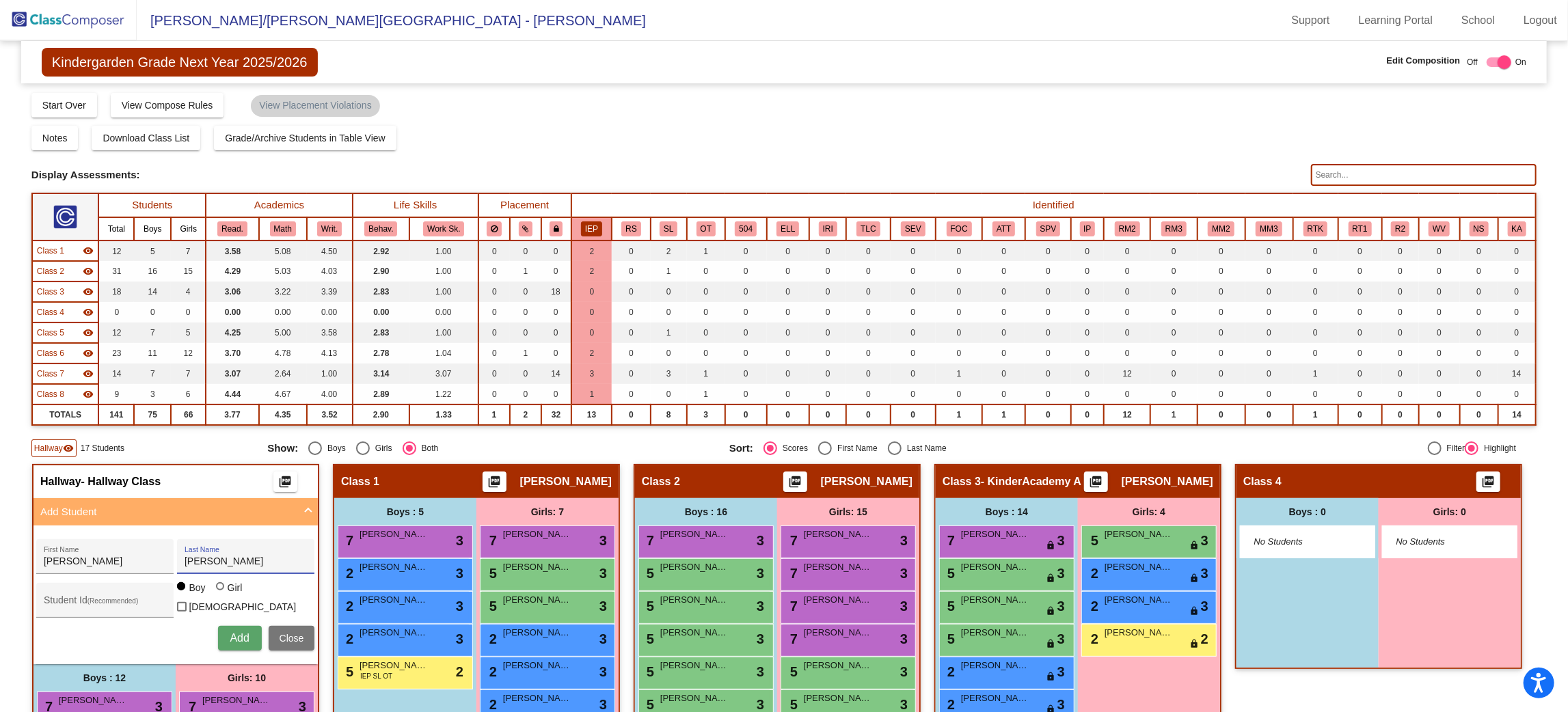
click at [224, 591] on div at bounding box center [220, 587] width 8 height 8
click at [222, 593] on input "Girl" at bounding box center [221, 593] width 1 height 1
radio input "true"
click at [249, 637] on span "Add" at bounding box center [239, 638] width 19 height 12
type input "[PERSON_NAME]"
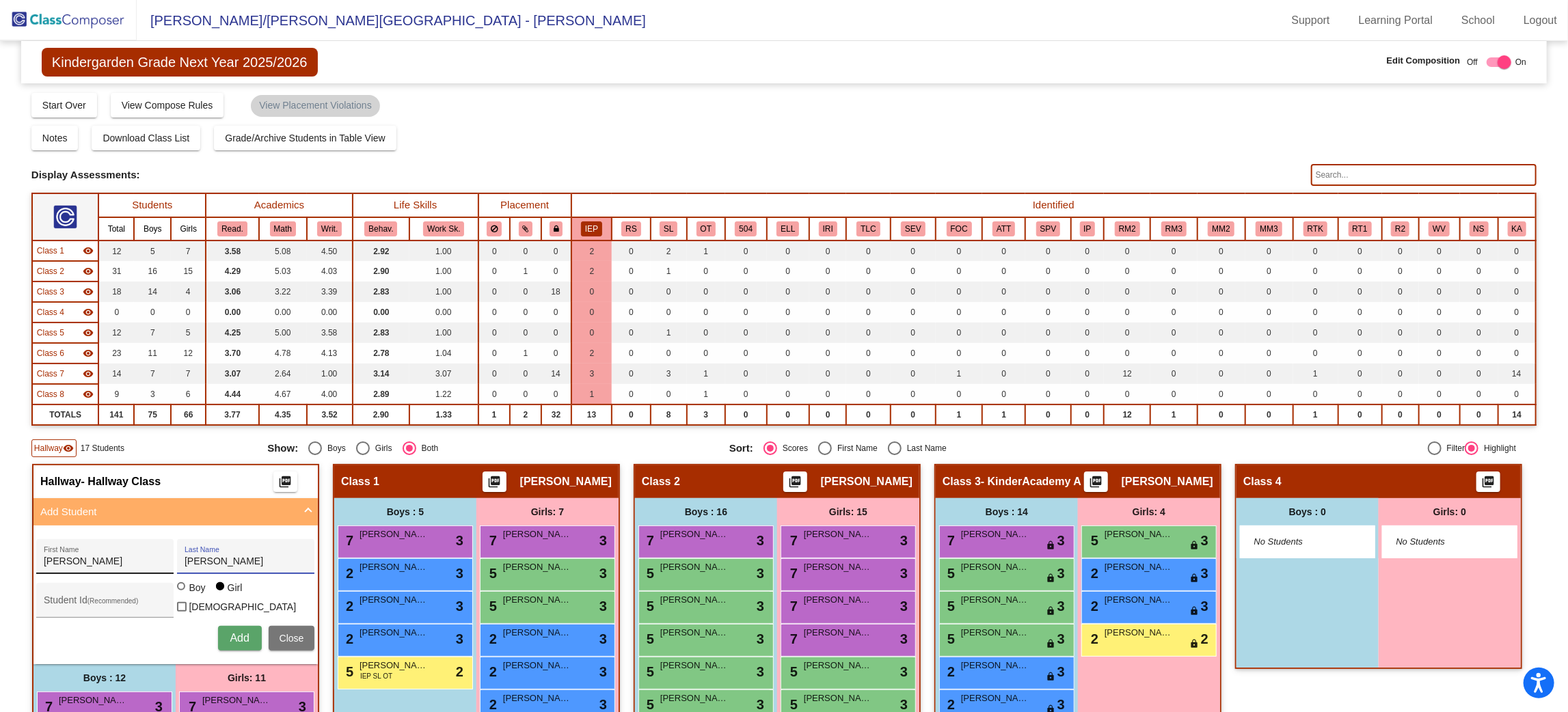
click at [218, 627] on button "Add" at bounding box center [239, 638] width 44 height 24
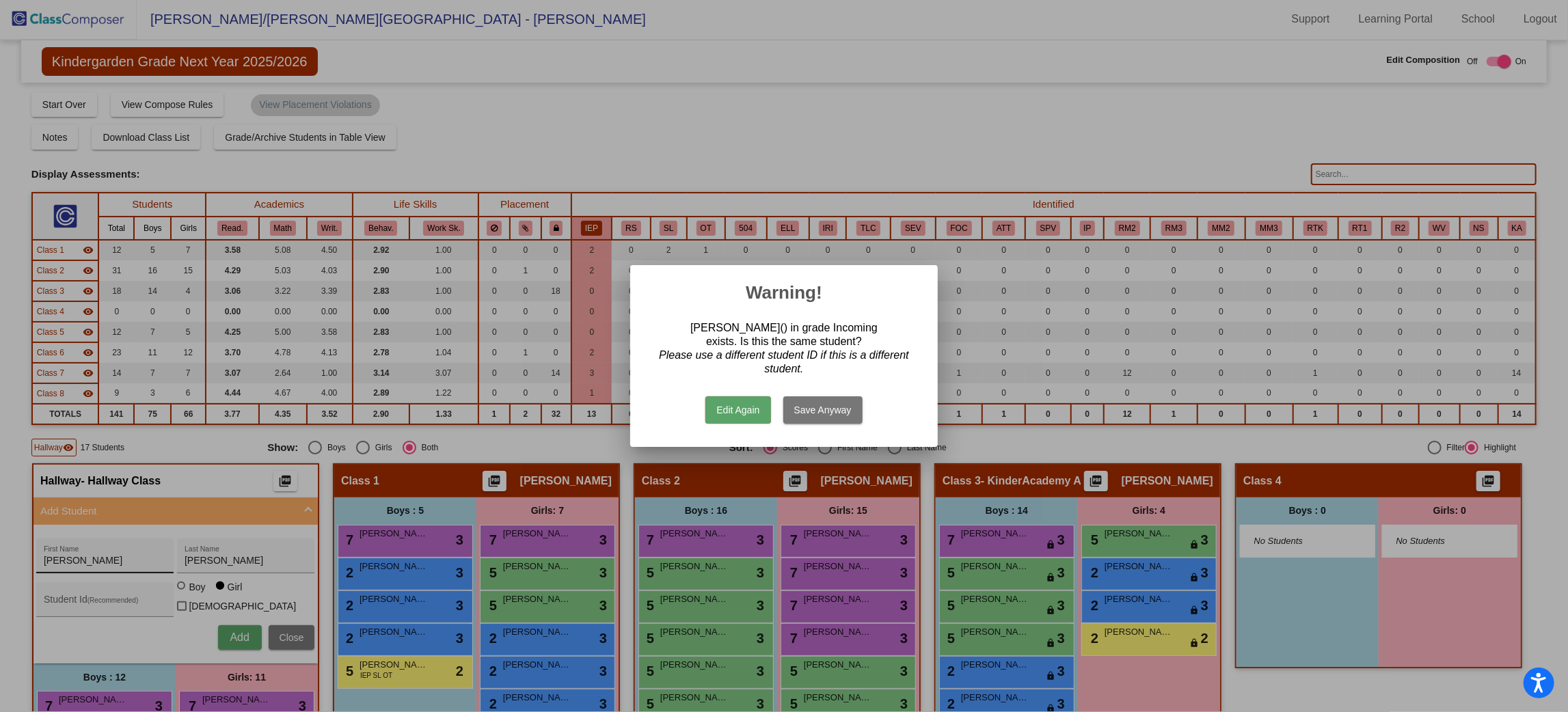
scroll to position [0, 0]
click at [724, 405] on button "Edit Again" at bounding box center [737, 410] width 65 height 27
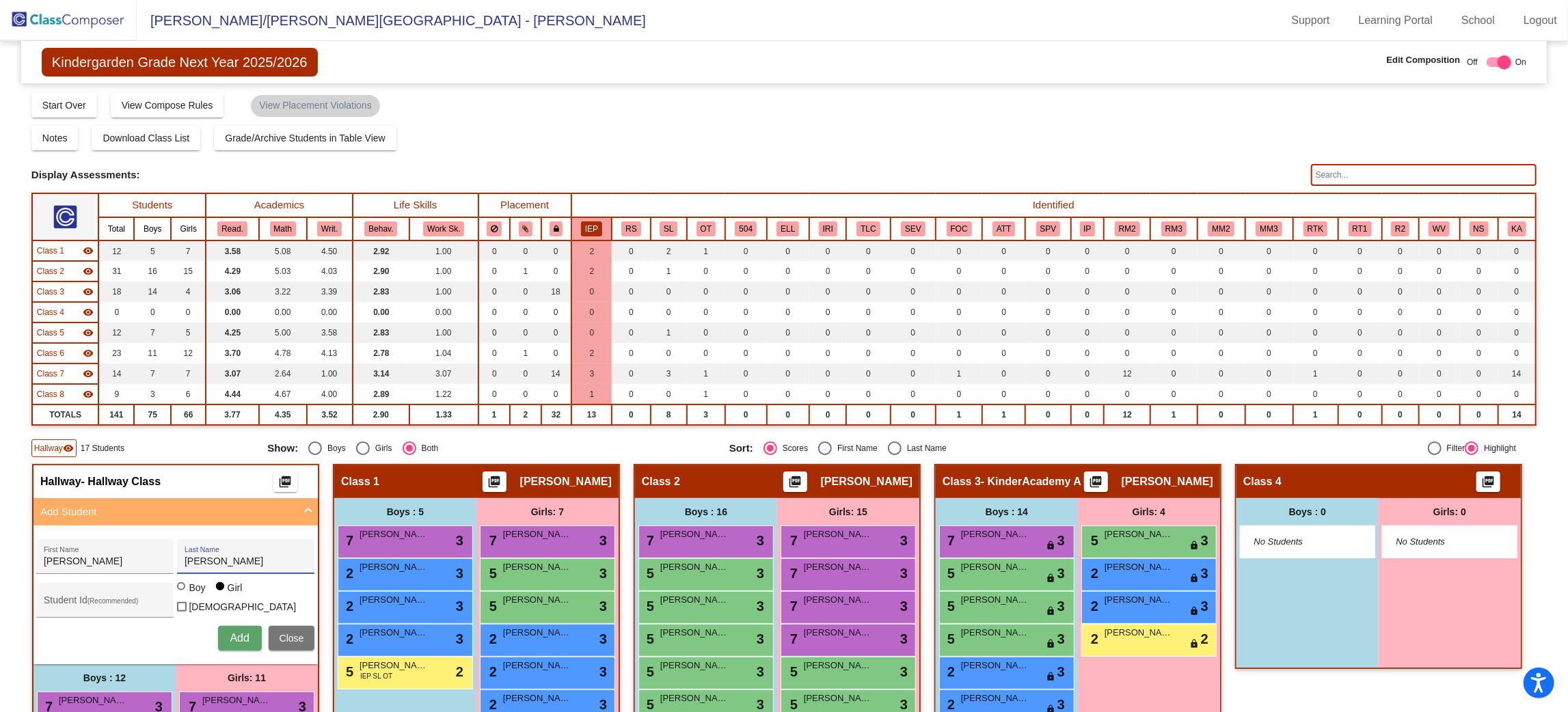
scroll to position [1, 0]
type input "S"
type input "[PERSON_NAME]"
click at [188, 587] on div at bounding box center [182, 588] width 11 height 11
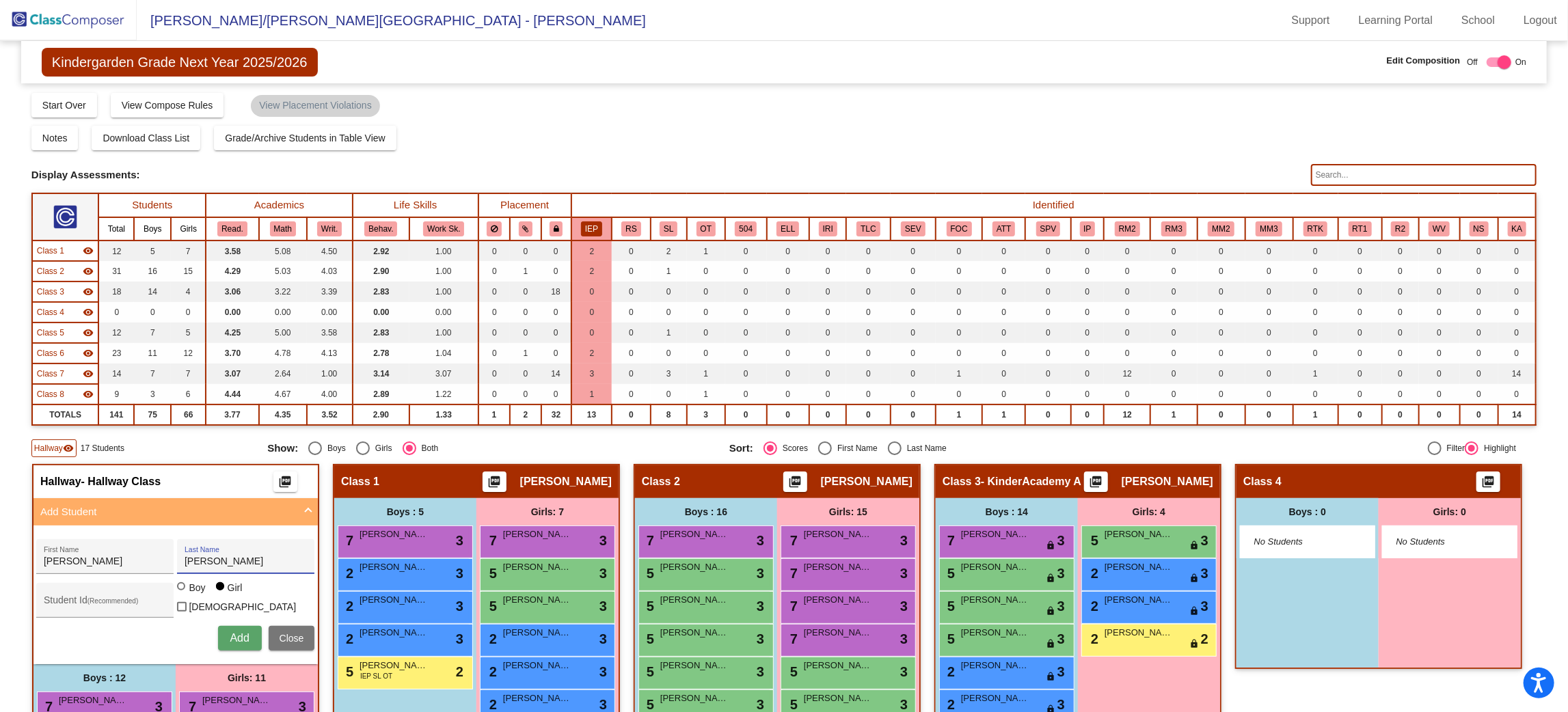
click at [183, 593] on input "Boy" at bounding box center [182, 593] width 1 height 1
radio input "true"
click at [262, 629] on button "Add" at bounding box center [239, 638] width 44 height 24
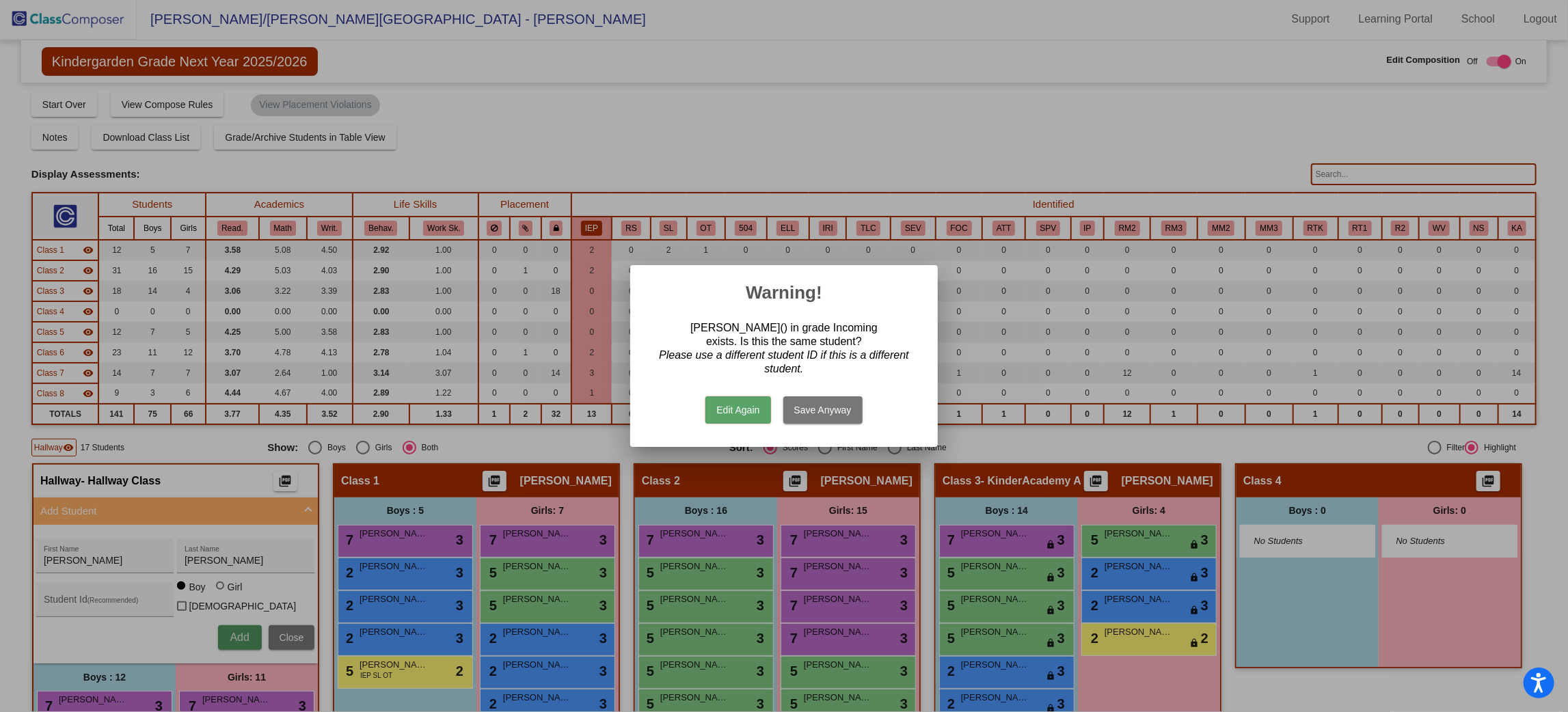
scroll to position [0, 0]
click at [745, 413] on button "Edit Again" at bounding box center [737, 410] width 65 height 27
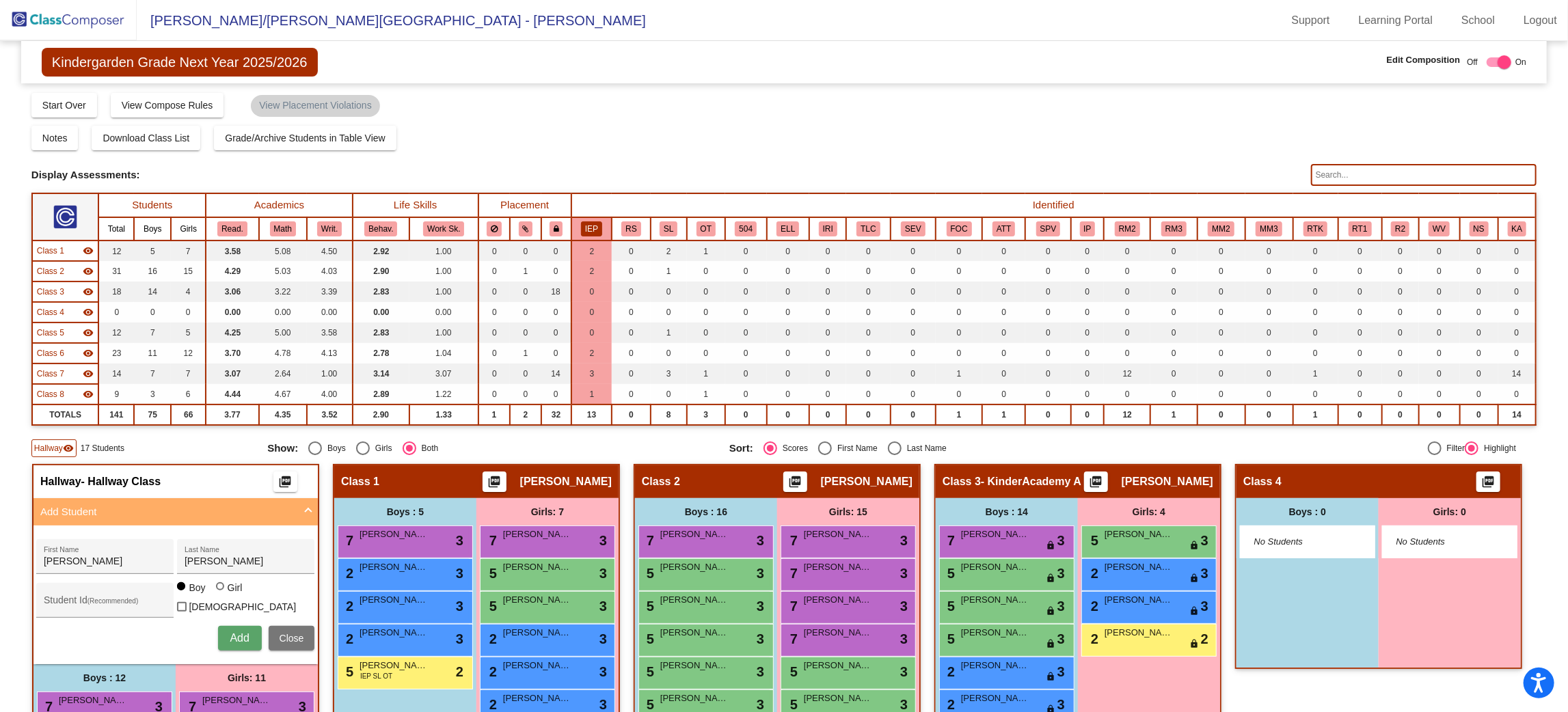
scroll to position [1, 0]
click at [308, 559] on input "[PERSON_NAME]" at bounding box center [246, 561] width 123 height 11
type input "C"
type input "[PERSON_NAME]"
type input "[DEMOGRAPHIC_DATA]"
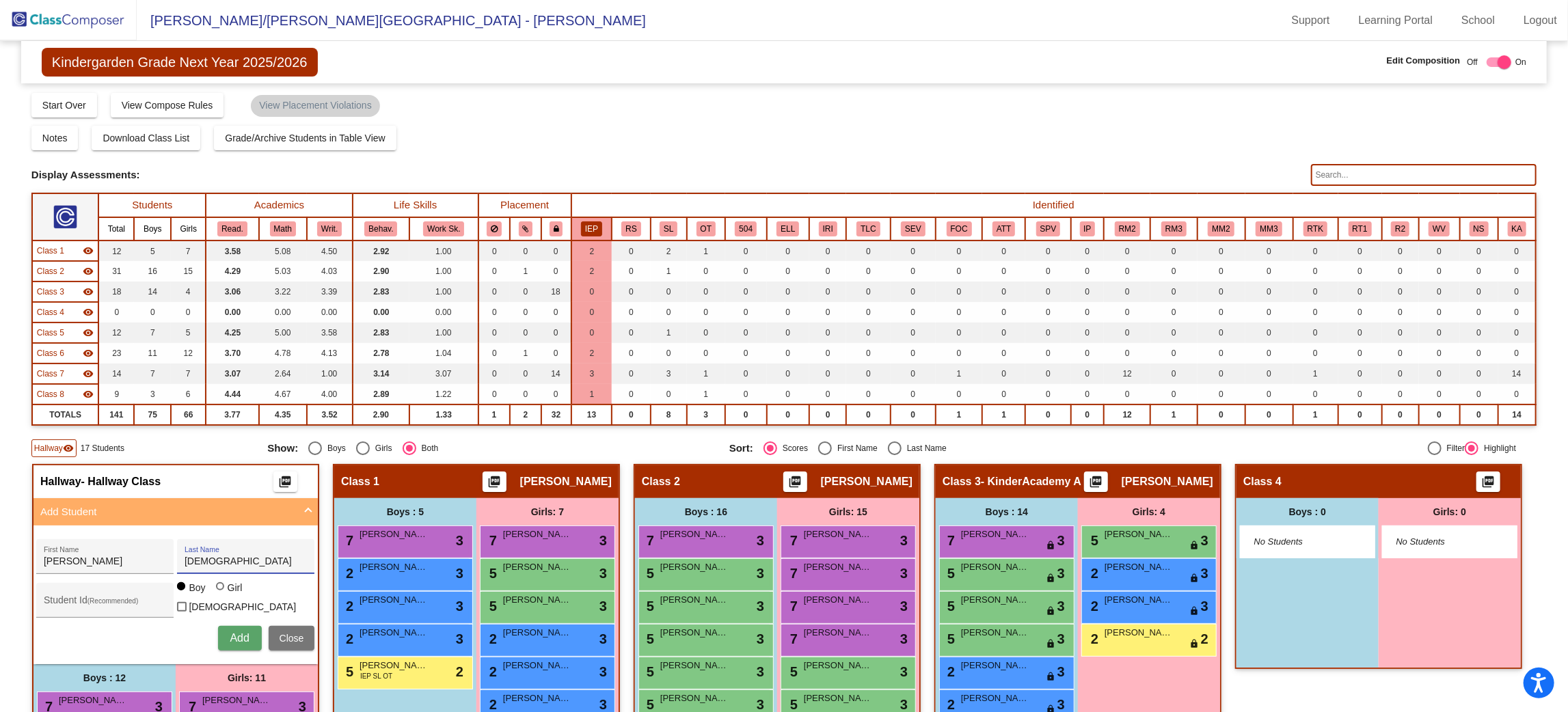
click at [218, 627] on button "Add" at bounding box center [239, 638] width 44 height 24
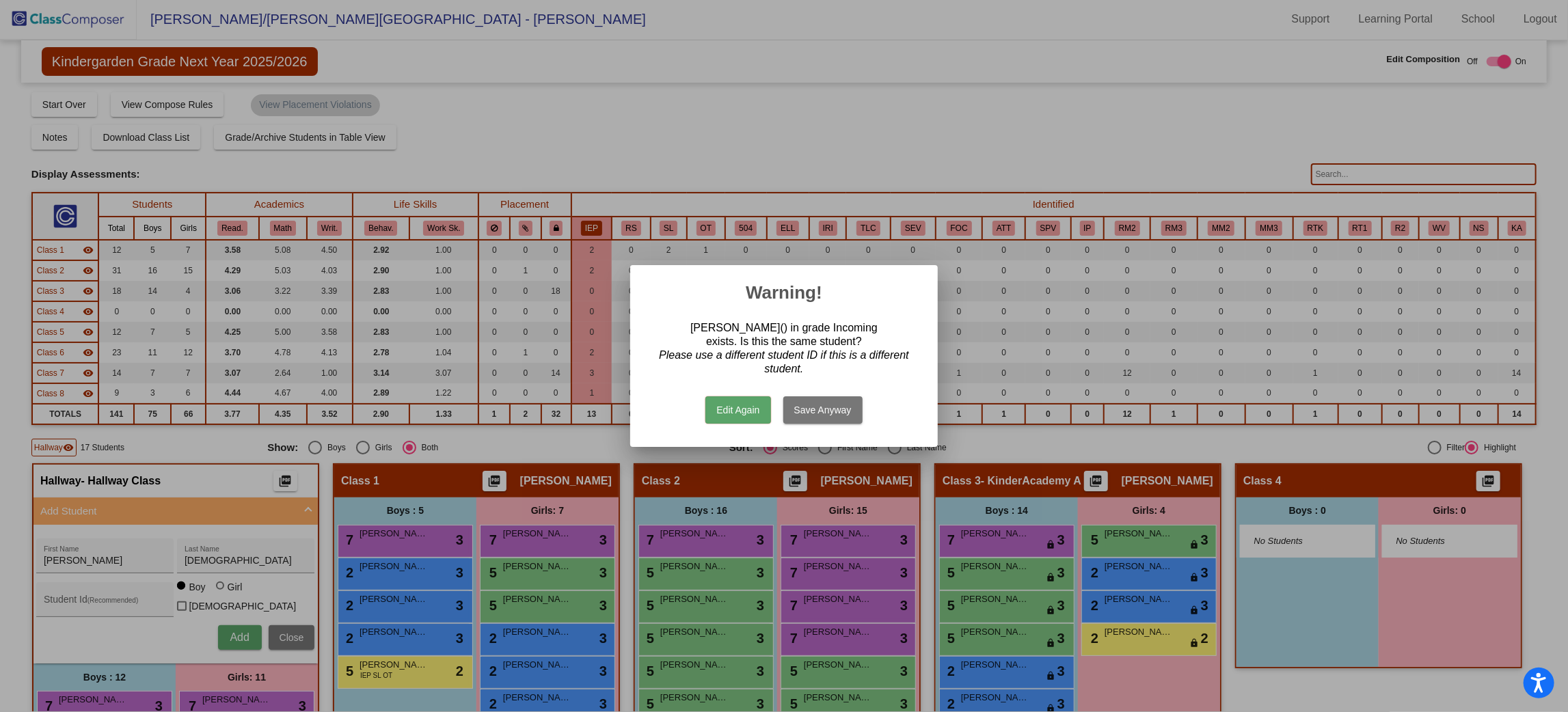
click at [729, 407] on button "Edit Again" at bounding box center [737, 410] width 65 height 27
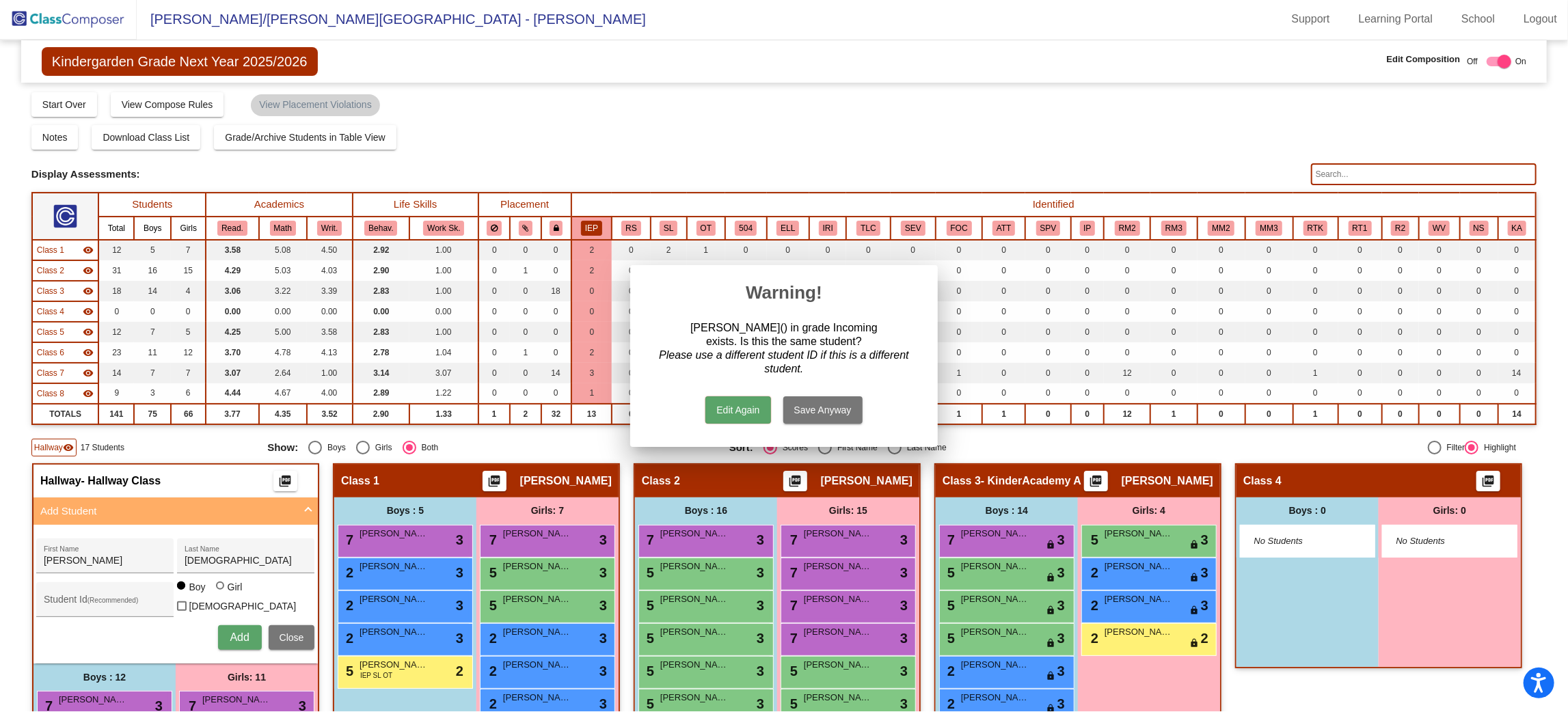
scroll to position [1, 0]
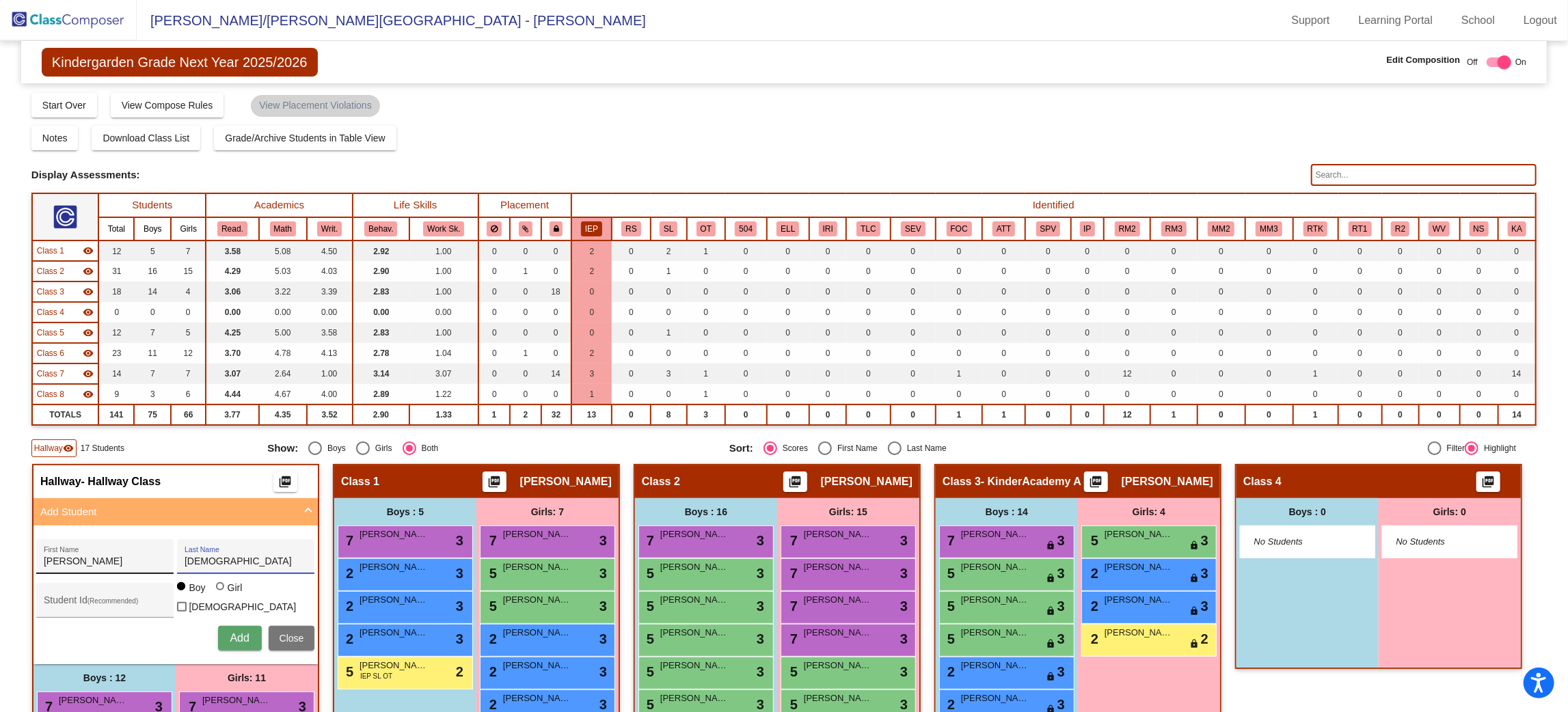
drag, startPoint x: 374, startPoint y: 553, endPoint x: 304, endPoint y: 566, distance: 71.2
click at [304, 566] on div "[PERSON_NAME] First Name Priest Last Name" at bounding box center [175, 557] width 278 height 35
type input "[DEMOGRAPHIC_DATA]"
type input "[PERSON_NAME]"
click at [249, 632] on span "Add" at bounding box center [239, 638] width 19 height 12
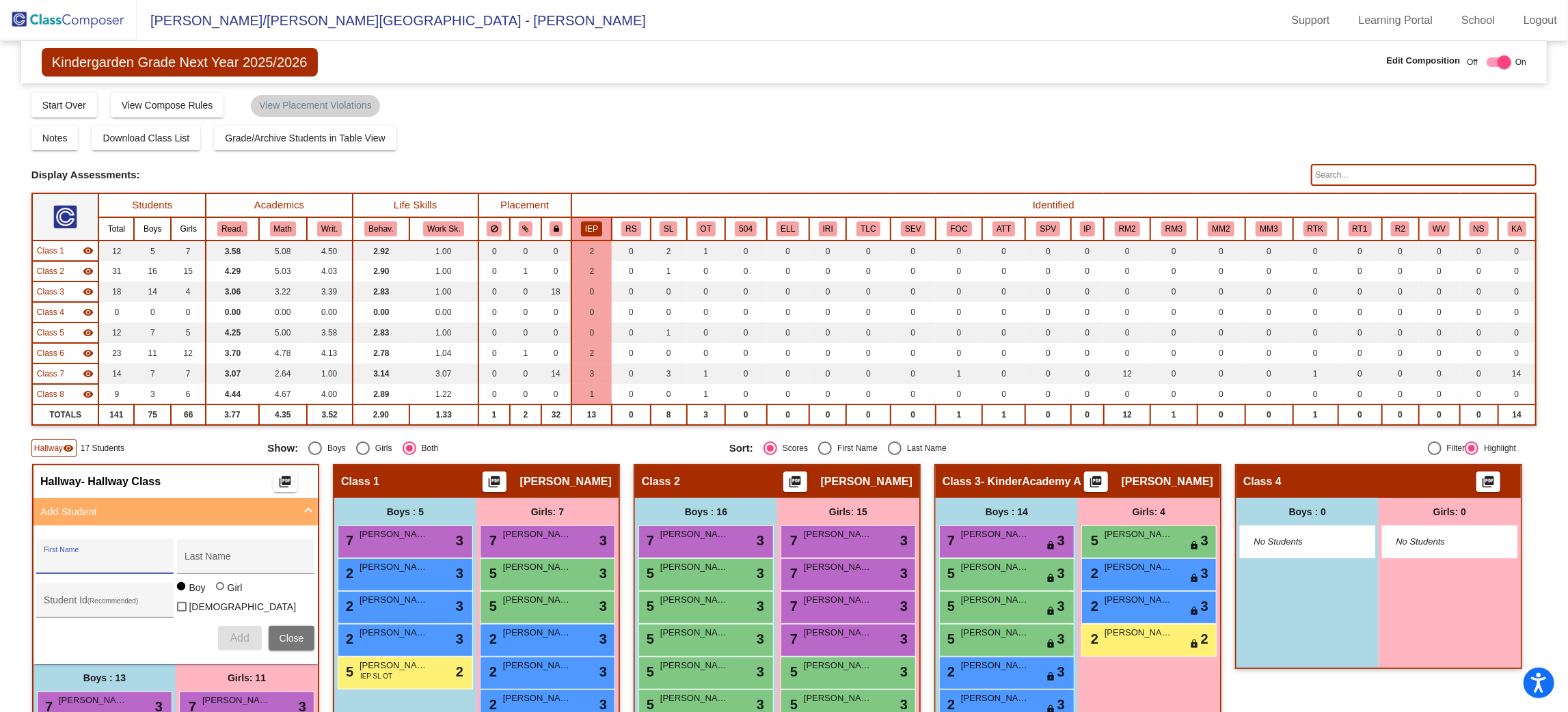
click at [167, 558] on input "First Name" at bounding box center [105, 561] width 123 height 11
type input "[PERSON_NAME]"
click at [224, 590] on div at bounding box center [220, 587] width 8 height 8
click at [222, 593] on input "Girl" at bounding box center [221, 593] width 1 height 1
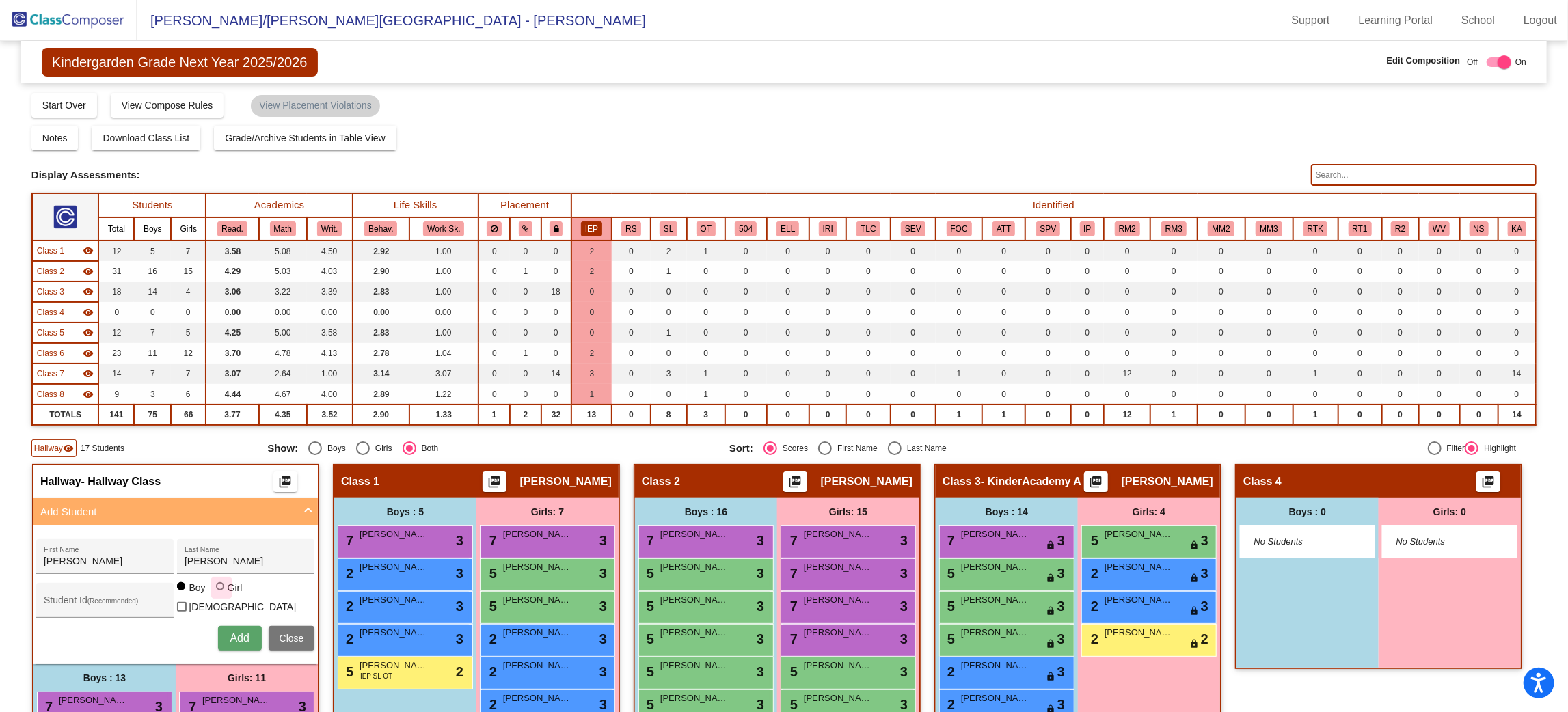
radio input "true"
click at [262, 638] on button "Add" at bounding box center [239, 638] width 44 height 24
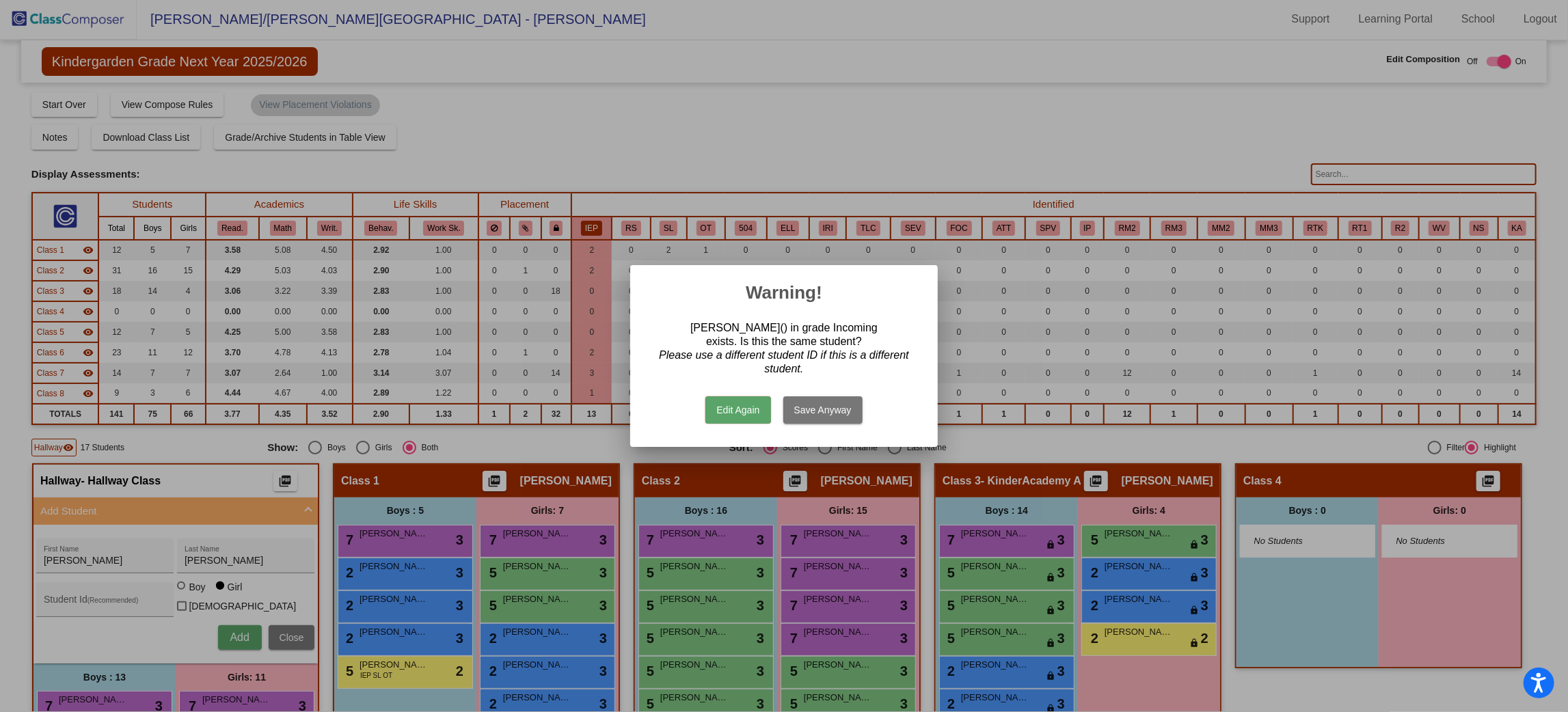
click at [721, 407] on button "Edit Again" at bounding box center [737, 410] width 65 height 27
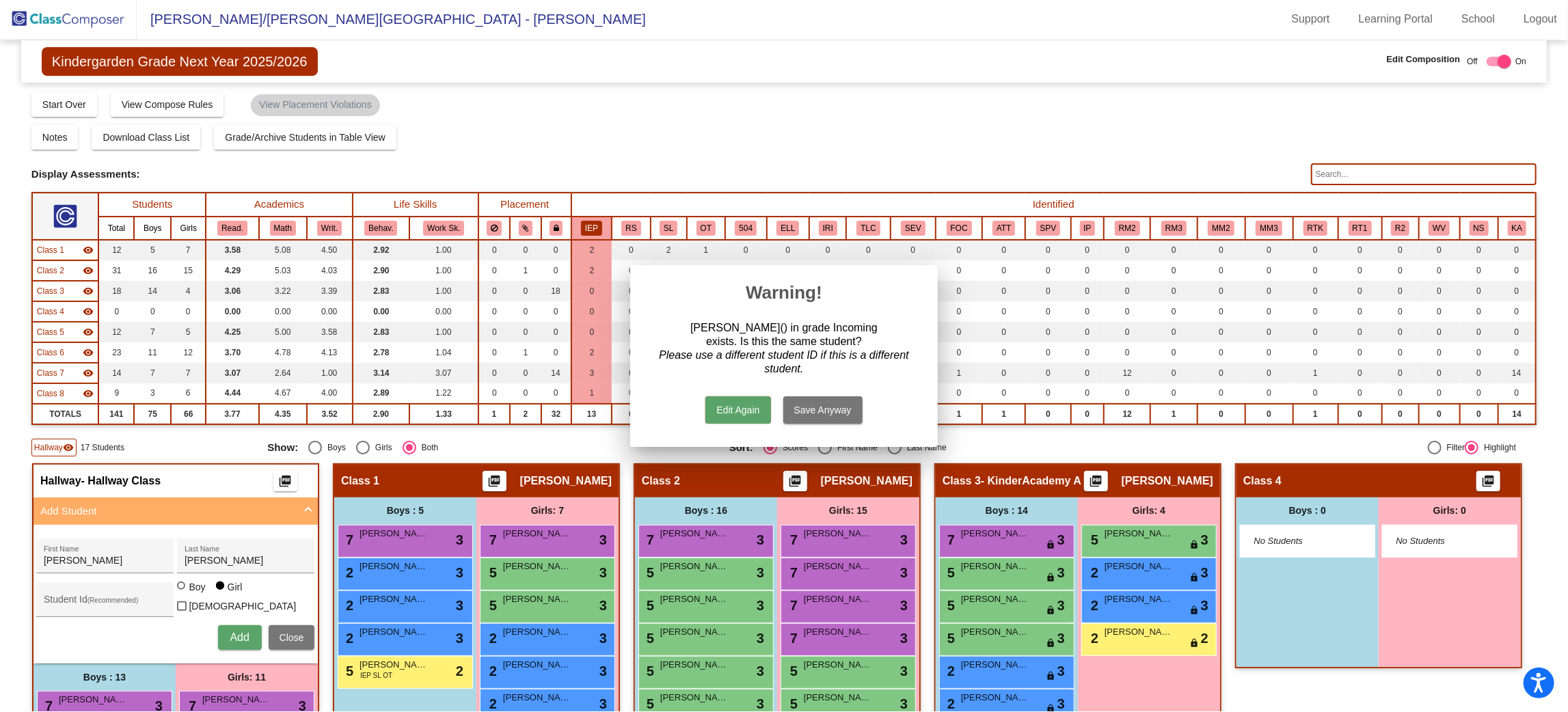
scroll to position [1, 0]
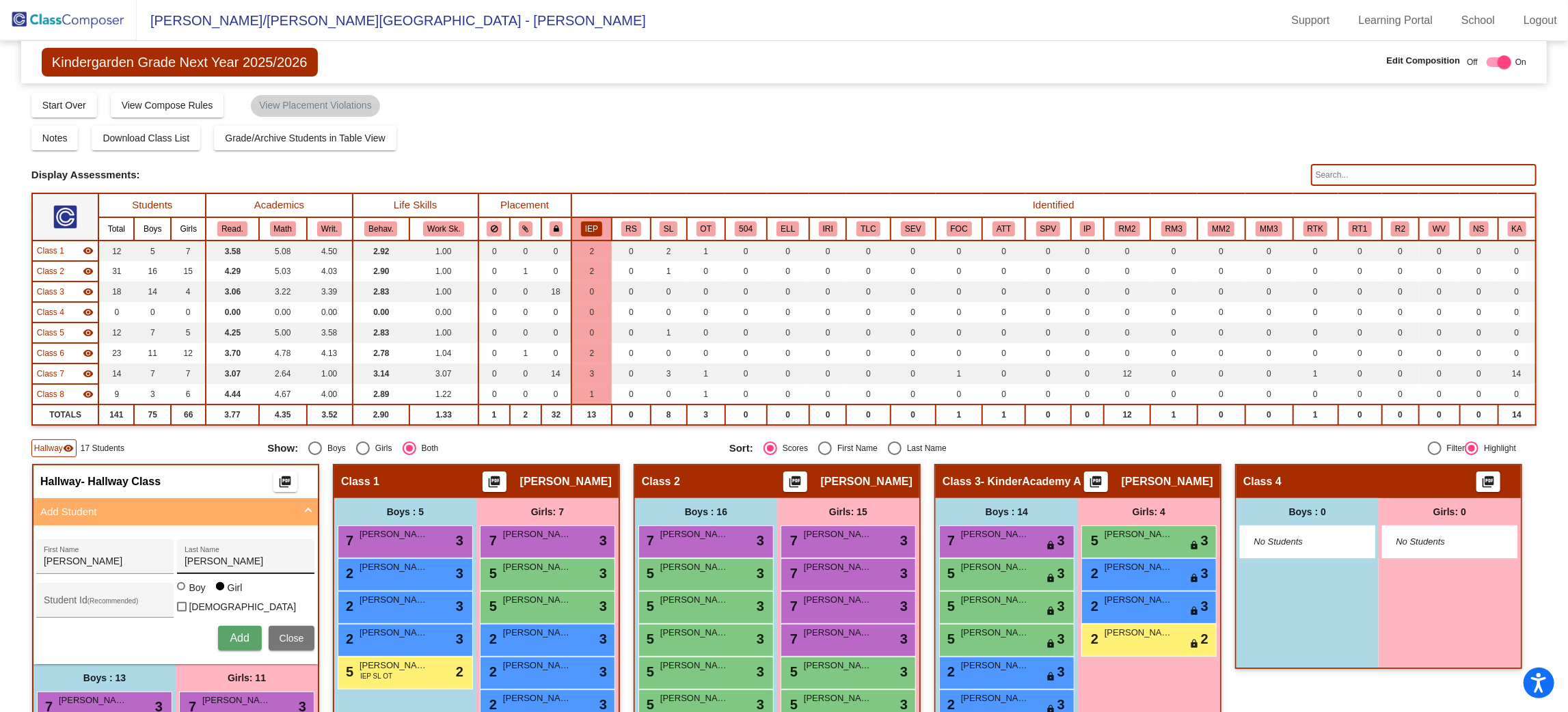
click at [308, 552] on div "[PERSON_NAME] Last Name" at bounding box center [246, 560] width 123 height 28
type input "S"
type input "Silas"
type input "[PERSON_NAME]"
click at [186, 591] on div at bounding box center [181, 587] width 8 height 8
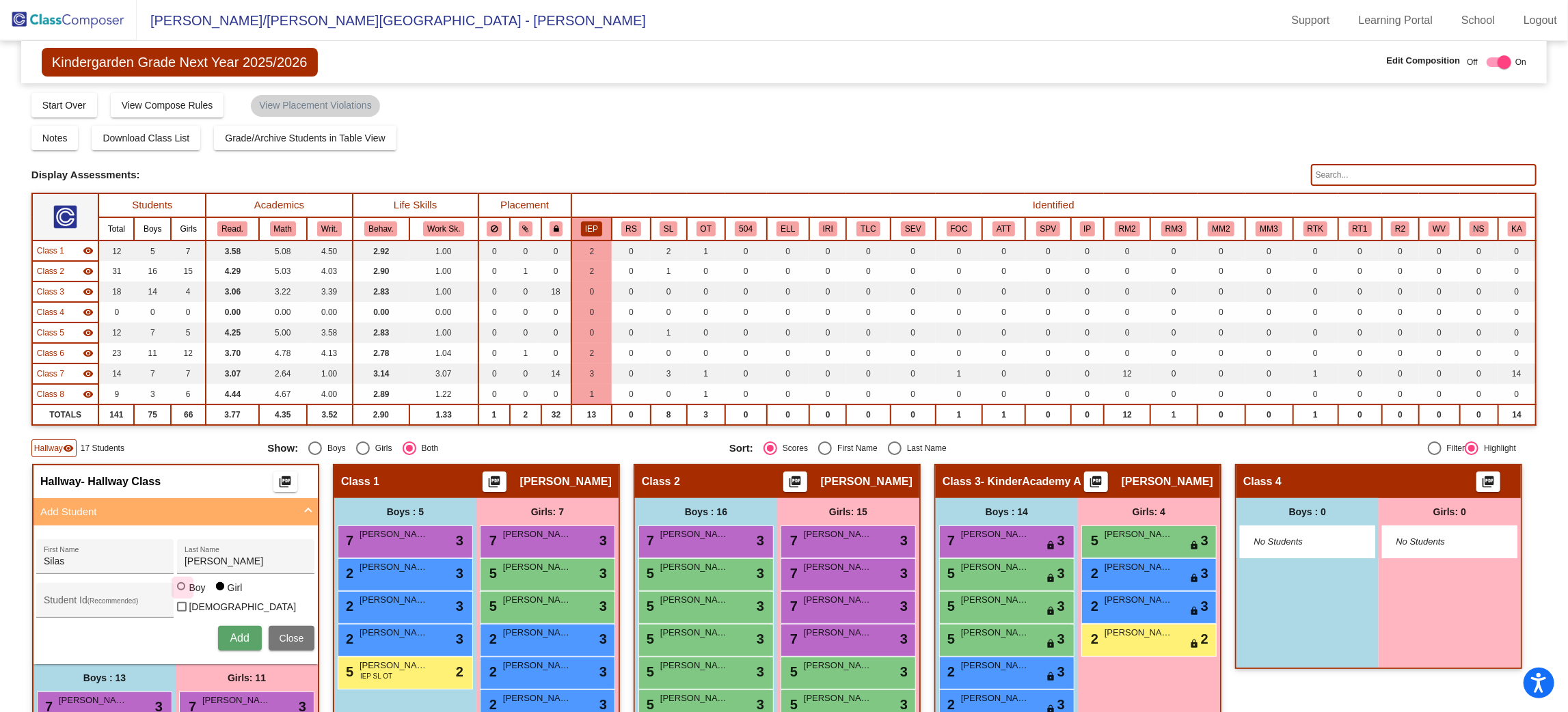
click at [183, 593] on input "Boy" at bounding box center [182, 593] width 1 height 1
radio input "true"
click at [262, 627] on button "Add" at bounding box center [239, 638] width 44 height 24
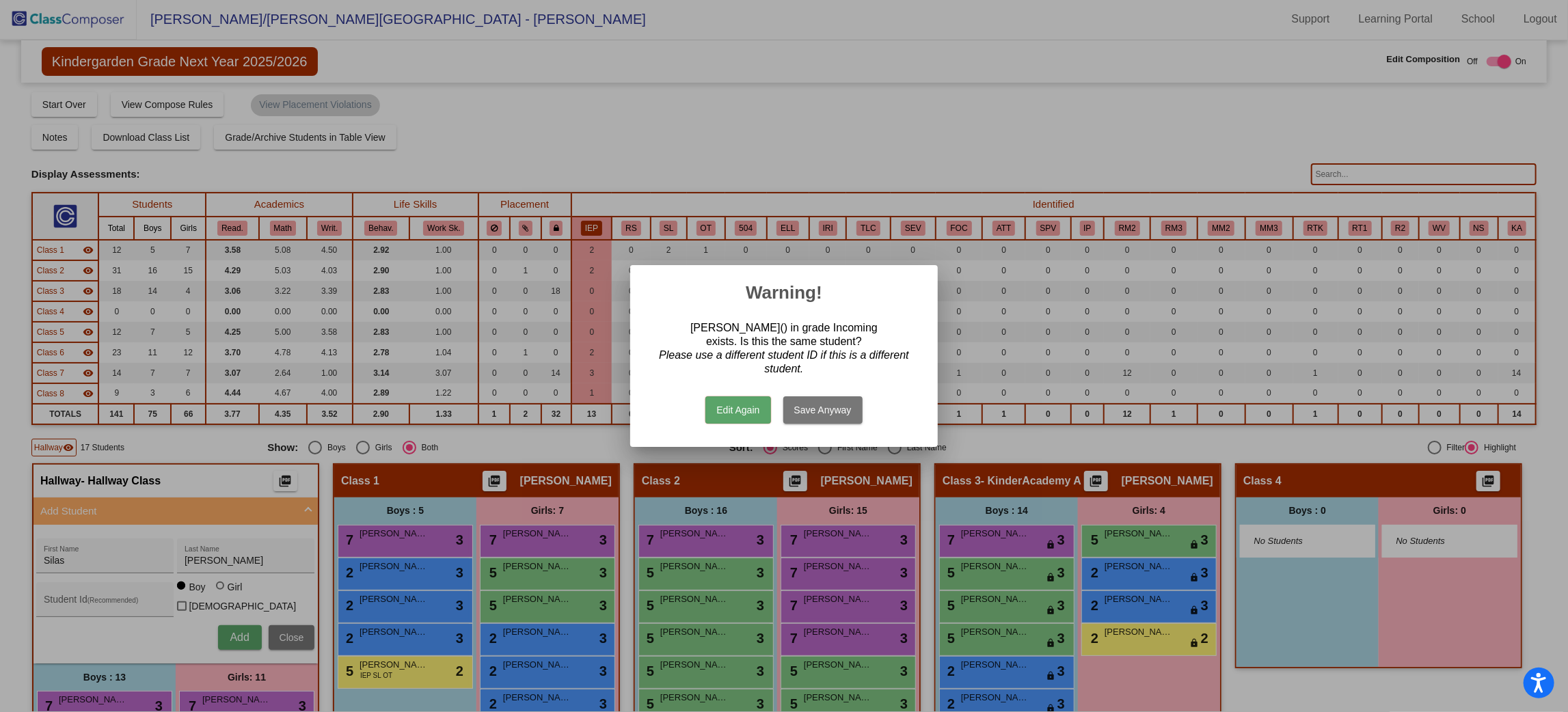
click at [733, 400] on button "Edit Again" at bounding box center [737, 410] width 65 height 27
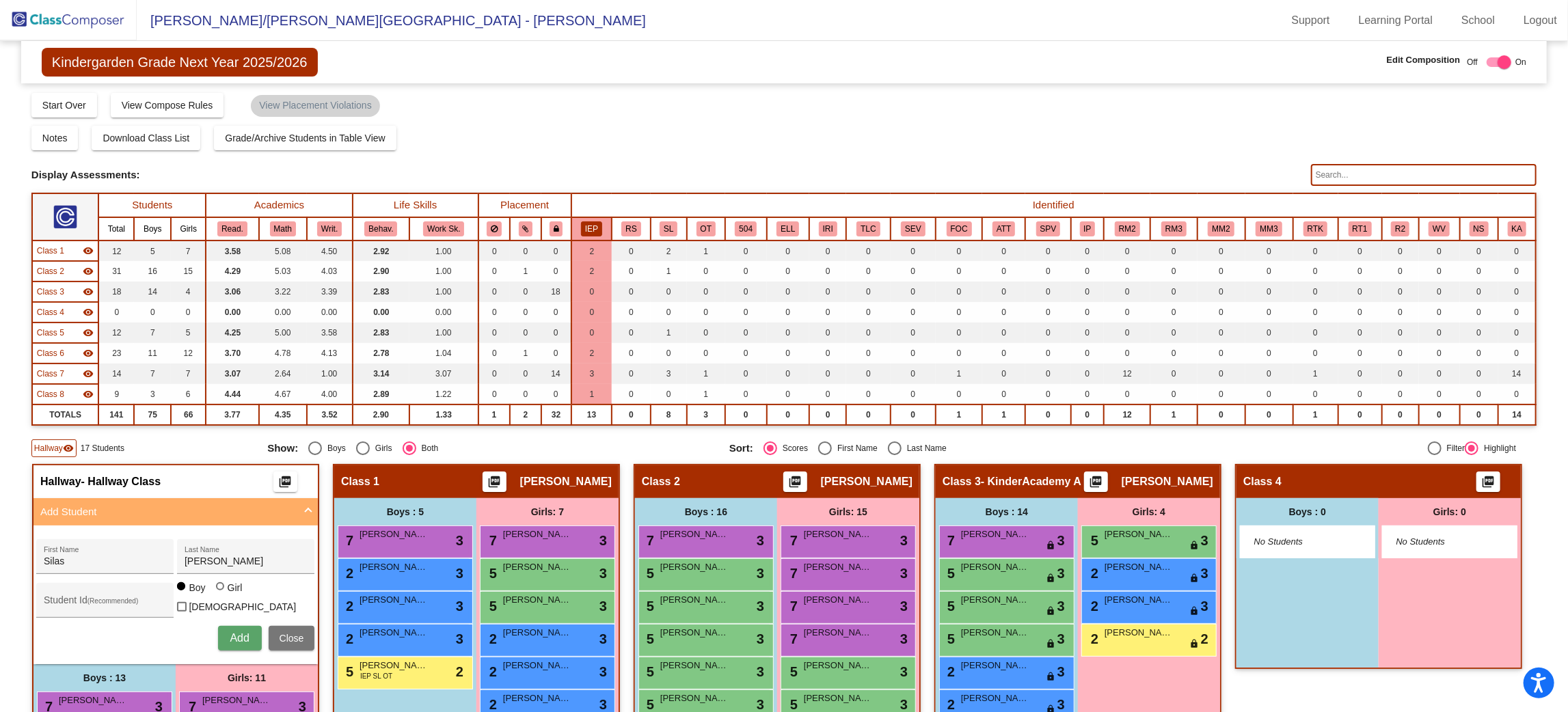
scroll to position [1, 0]
drag, startPoint x: 398, startPoint y: 558, endPoint x: 323, endPoint y: 557, distance: 75.0
click at [315, 557] on div "[PERSON_NAME] First Name [PERSON_NAME] Last Name" at bounding box center [175, 557] width 278 height 35
type input "C"
type input "M"
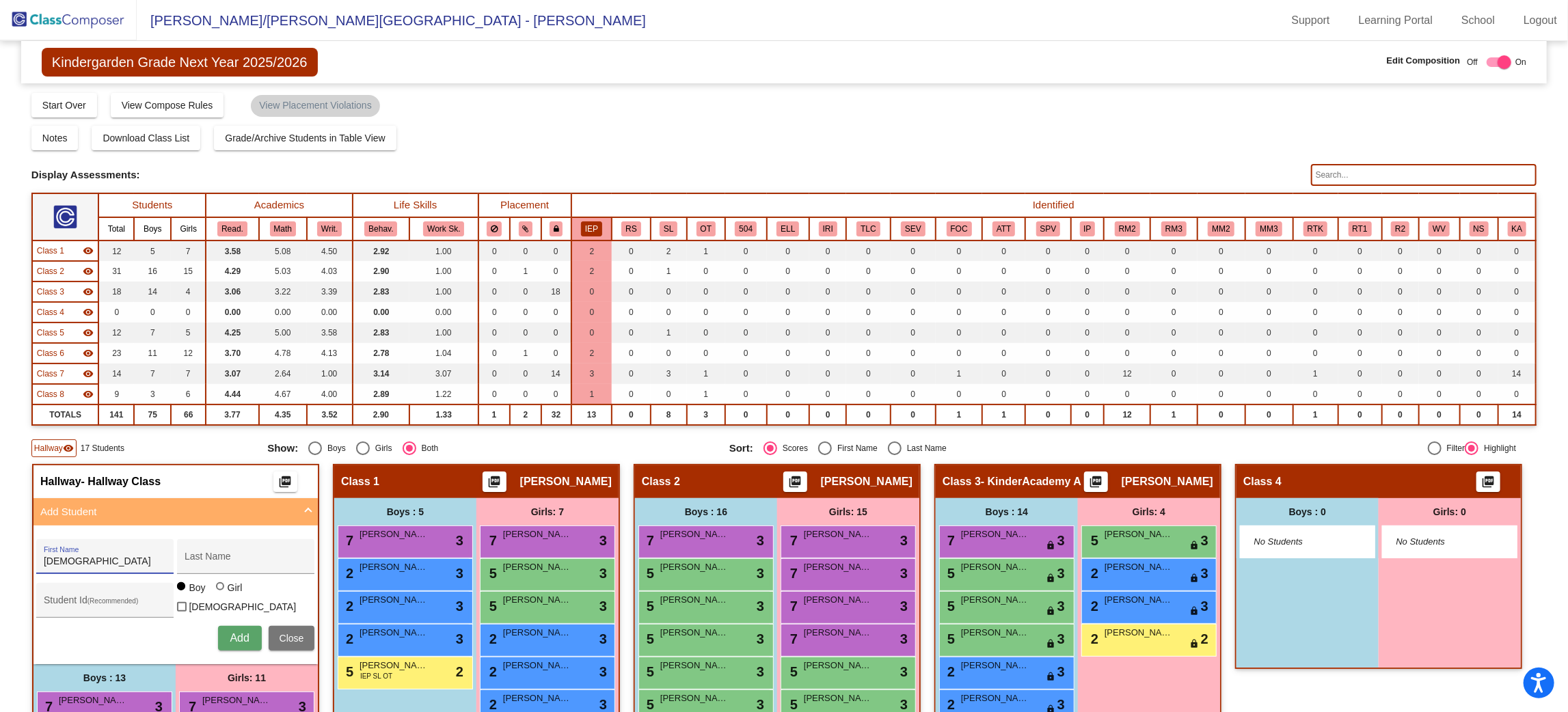
type input "[DEMOGRAPHIC_DATA]"
type input "[PERSON_NAME]"
click at [218, 627] on button "Add" at bounding box center [239, 638] width 44 height 24
type input "[PERSON_NAME]"
click at [218, 627] on button "Add" at bounding box center [239, 638] width 44 height 24
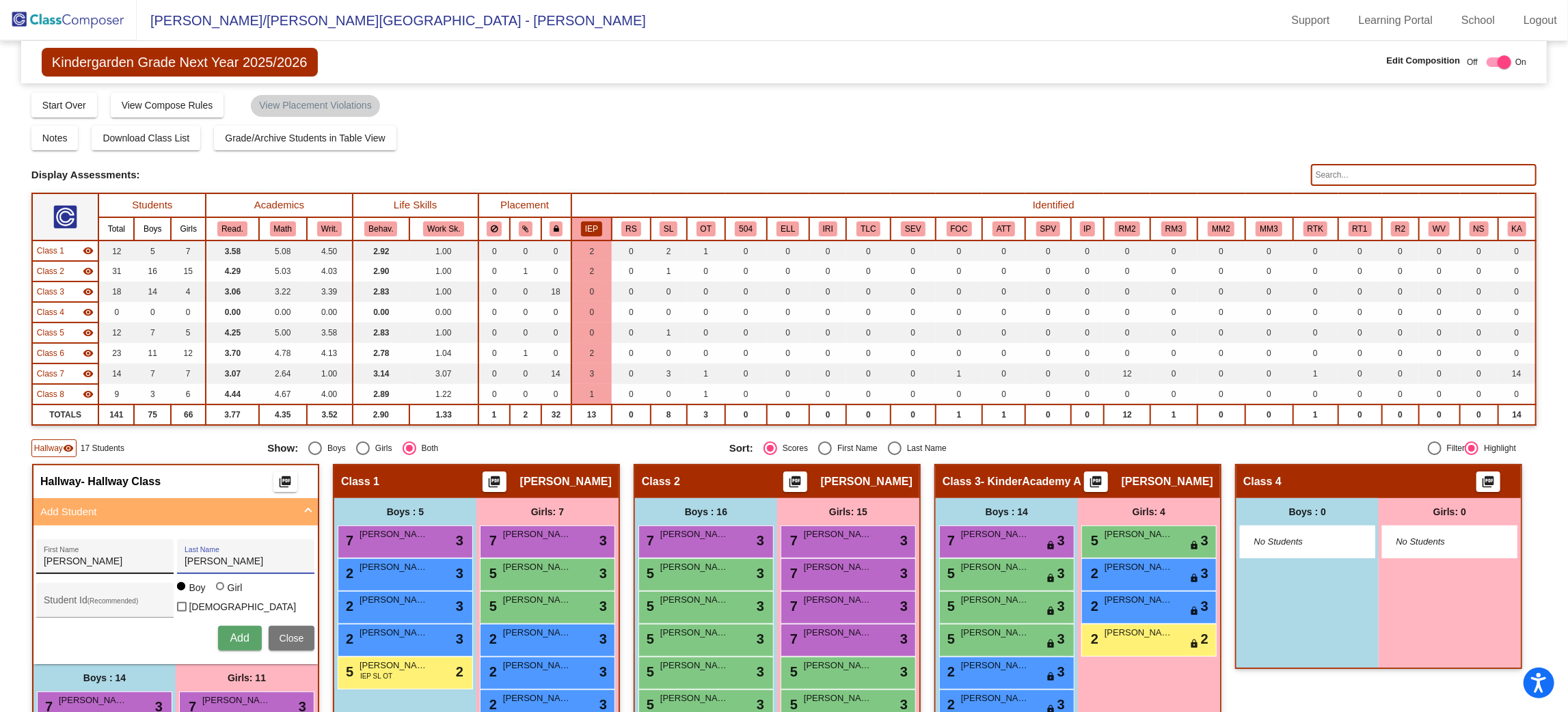
scroll to position [0, 0]
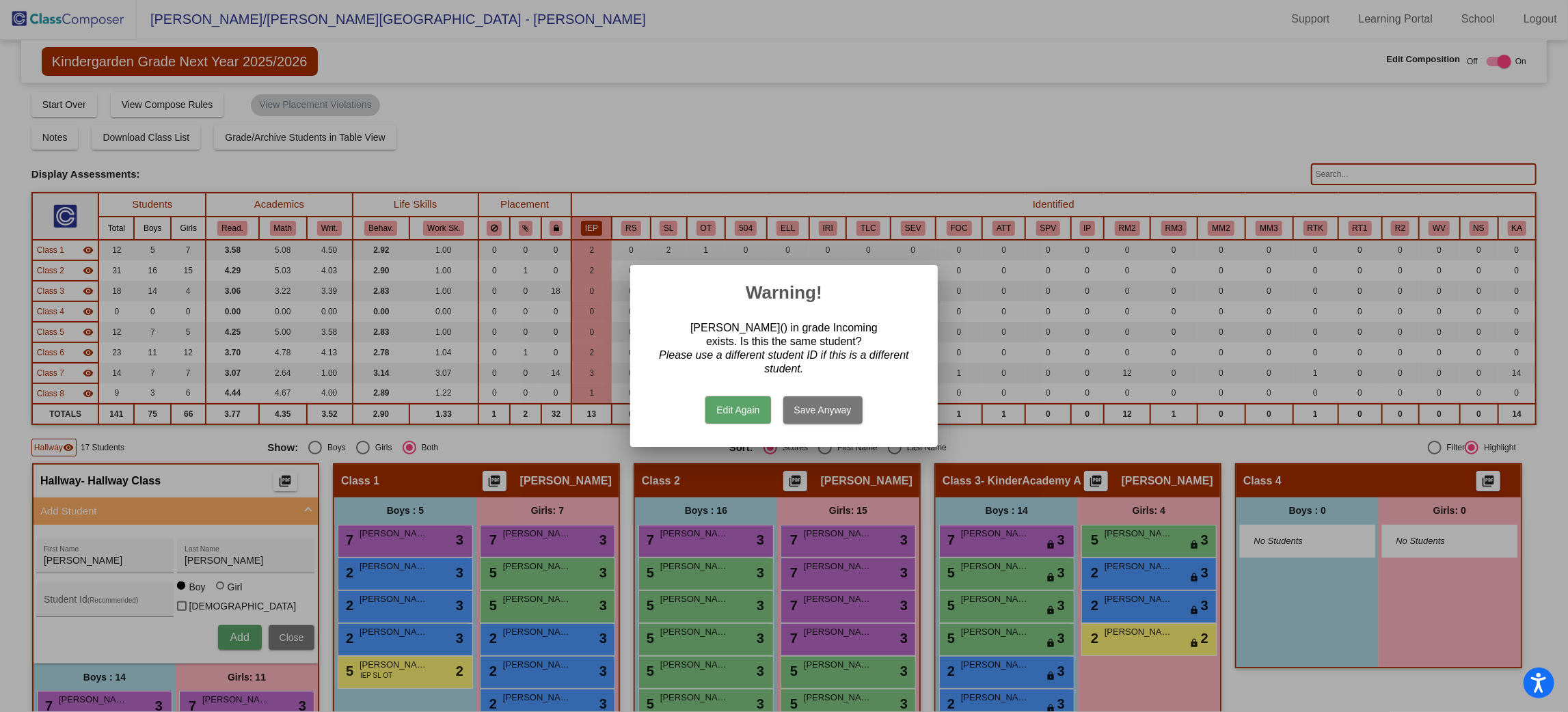
click at [736, 414] on button "Edit Again" at bounding box center [737, 410] width 65 height 27
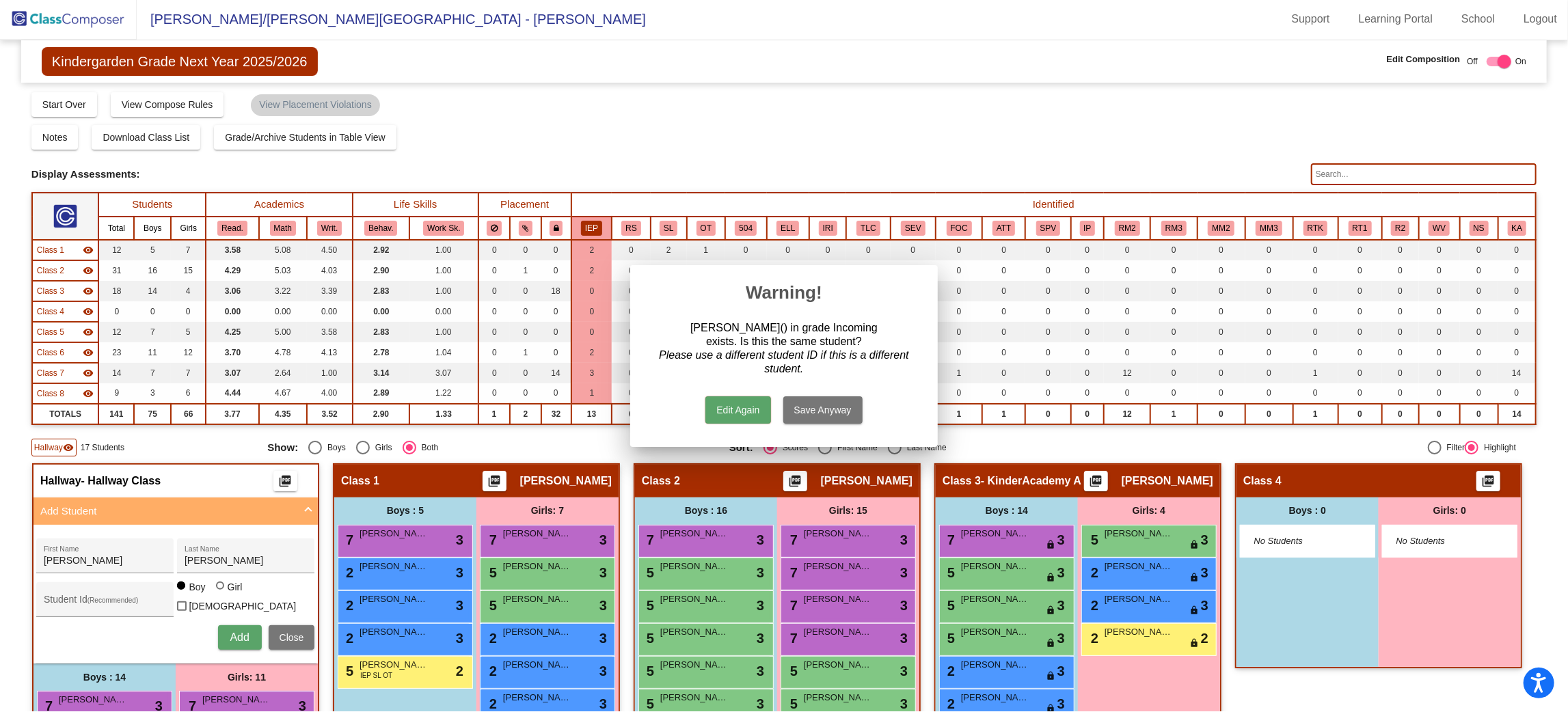
scroll to position [1, 0]
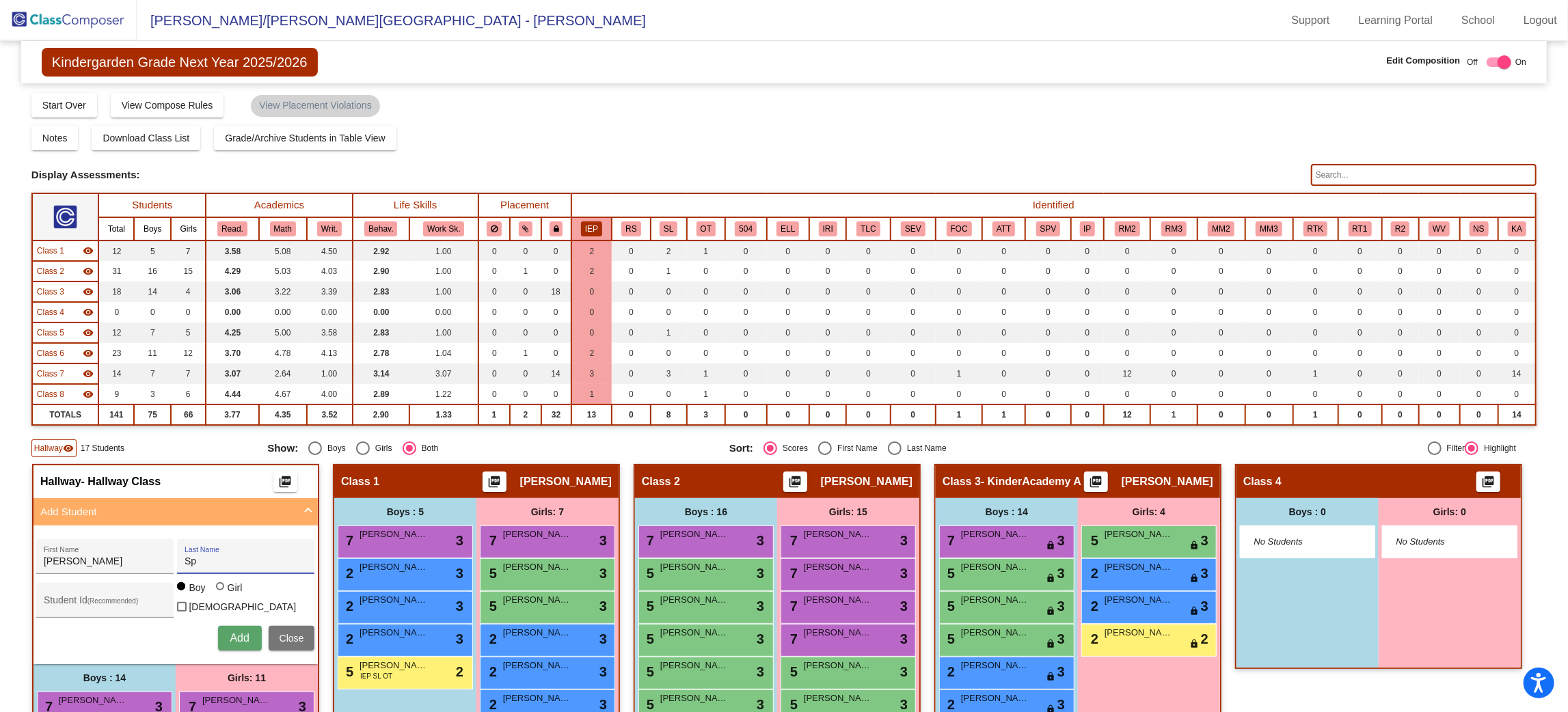
type input "S"
type input "Brook"
type input "[PERSON_NAME]"
click at [224, 590] on div at bounding box center [220, 587] width 8 height 8
click at [222, 593] on input "Girl" at bounding box center [221, 593] width 1 height 1
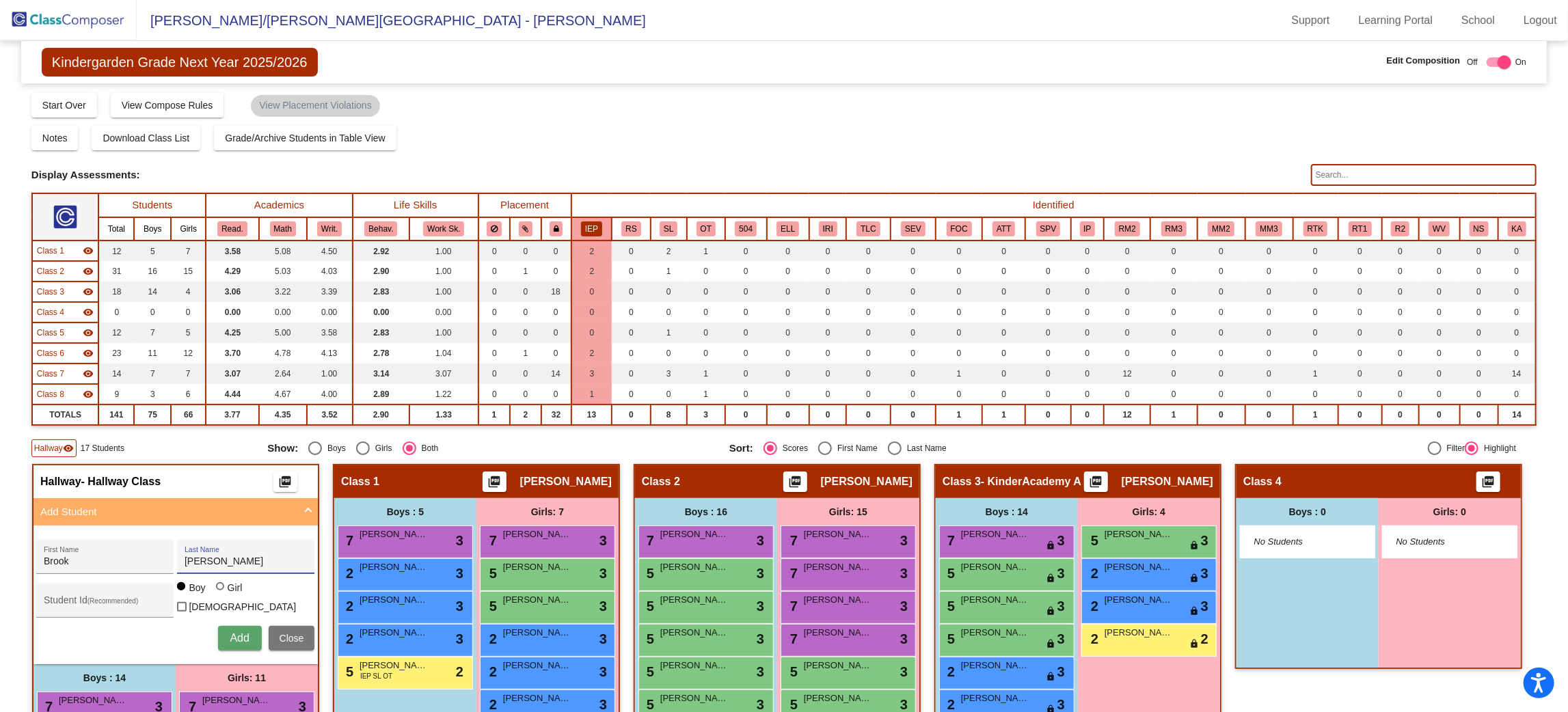
radio input "true"
click at [262, 640] on button "Add" at bounding box center [239, 638] width 44 height 24
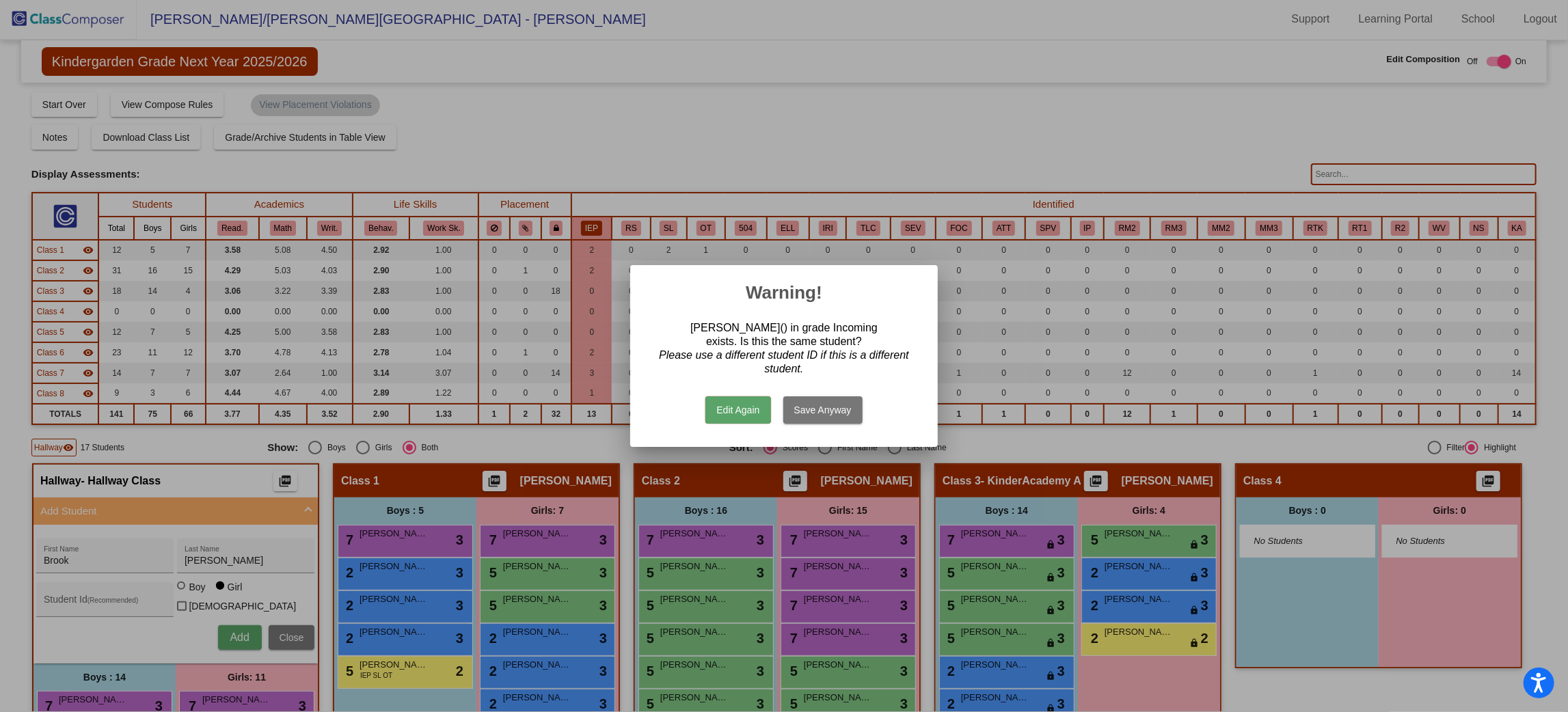
click at [741, 412] on button "Edit Again" at bounding box center [737, 410] width 65 height 27
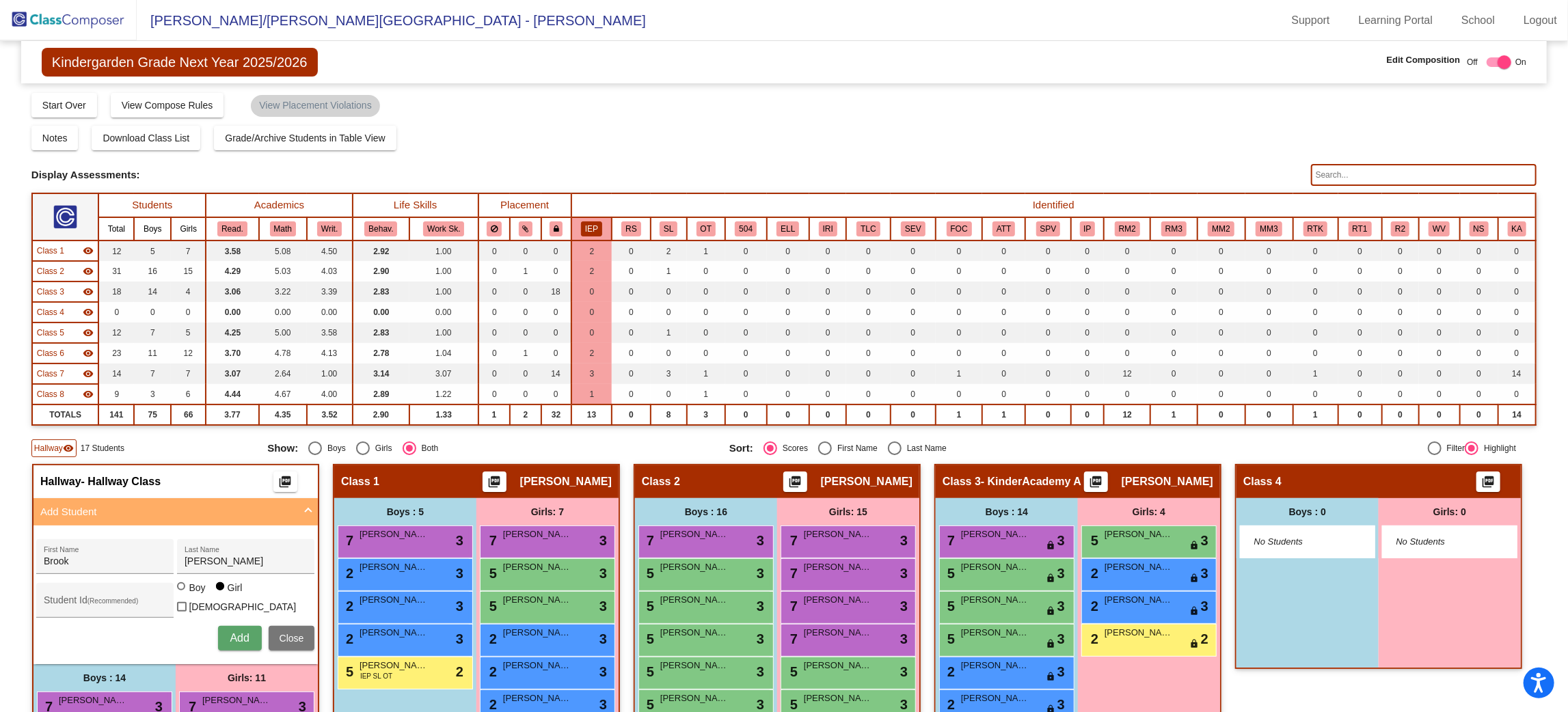
scroll to position [1, 0]
click at [308, 557] on input "[PERSON_NAME]" at bounding box center [246, 561] width 123 height 11
type input "S"
type input "Lincoln"
type input "[PERSON_NAME]"
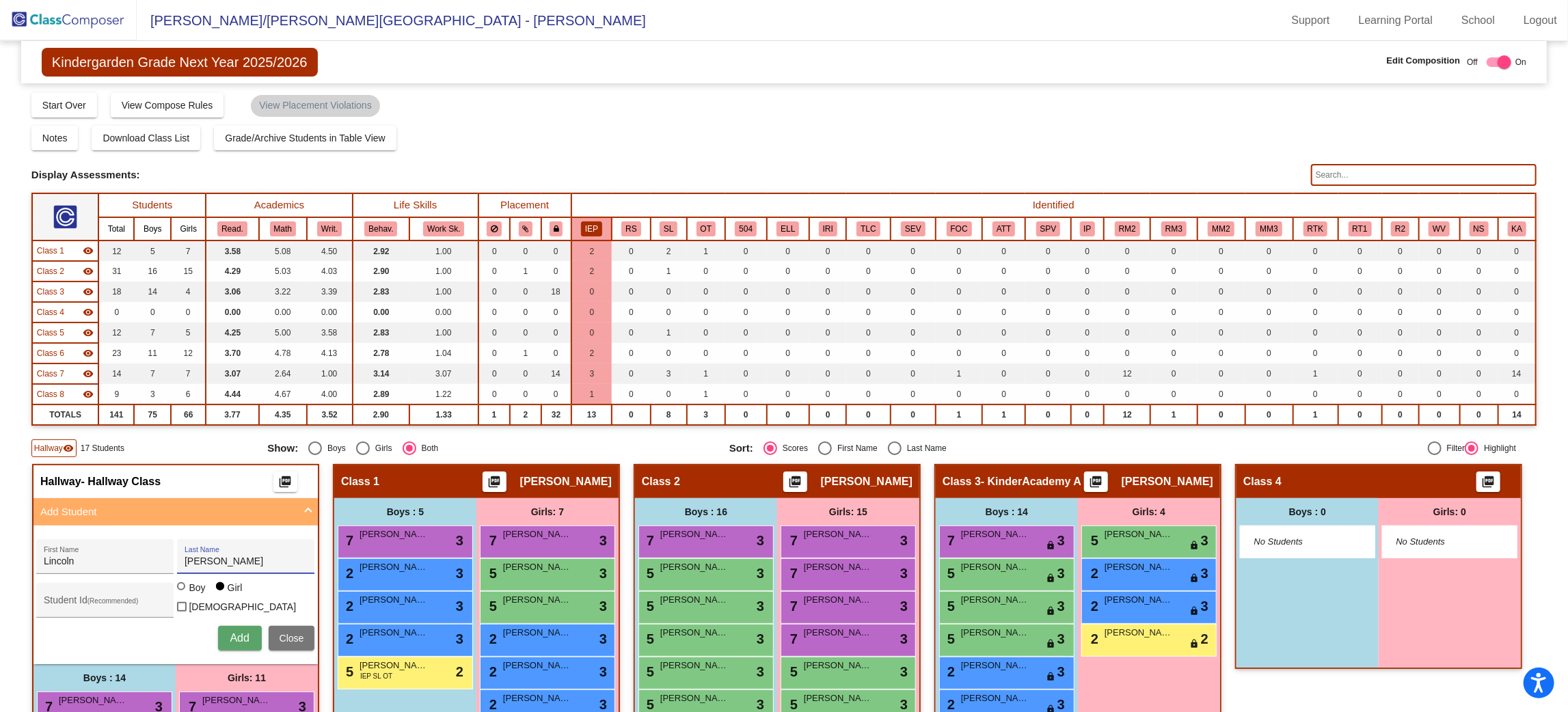
click at [186, 590] on div at bounding box center [181, 587] width 8 height 8
click at [183, 593] on input "Boy" at bounding box center [182, 593] width 1 height 1
radio input "true"
click at [262, 637] on button "Add" at bounding box center [239, 638] width 44 height 24
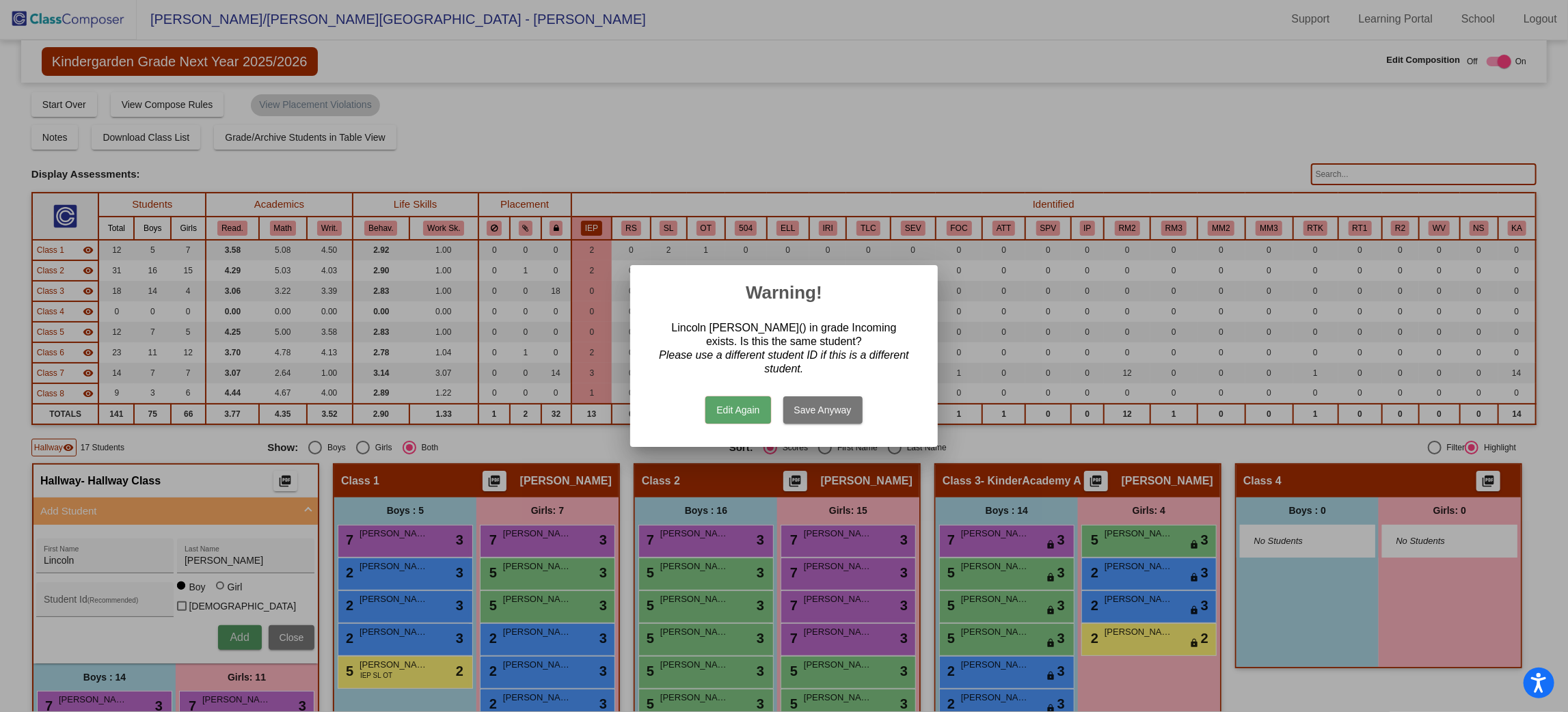
scroll to position [0, 0]
click at [731, 406] on button "Edit Again" at bounding box center [737, 410] width 65 height 27
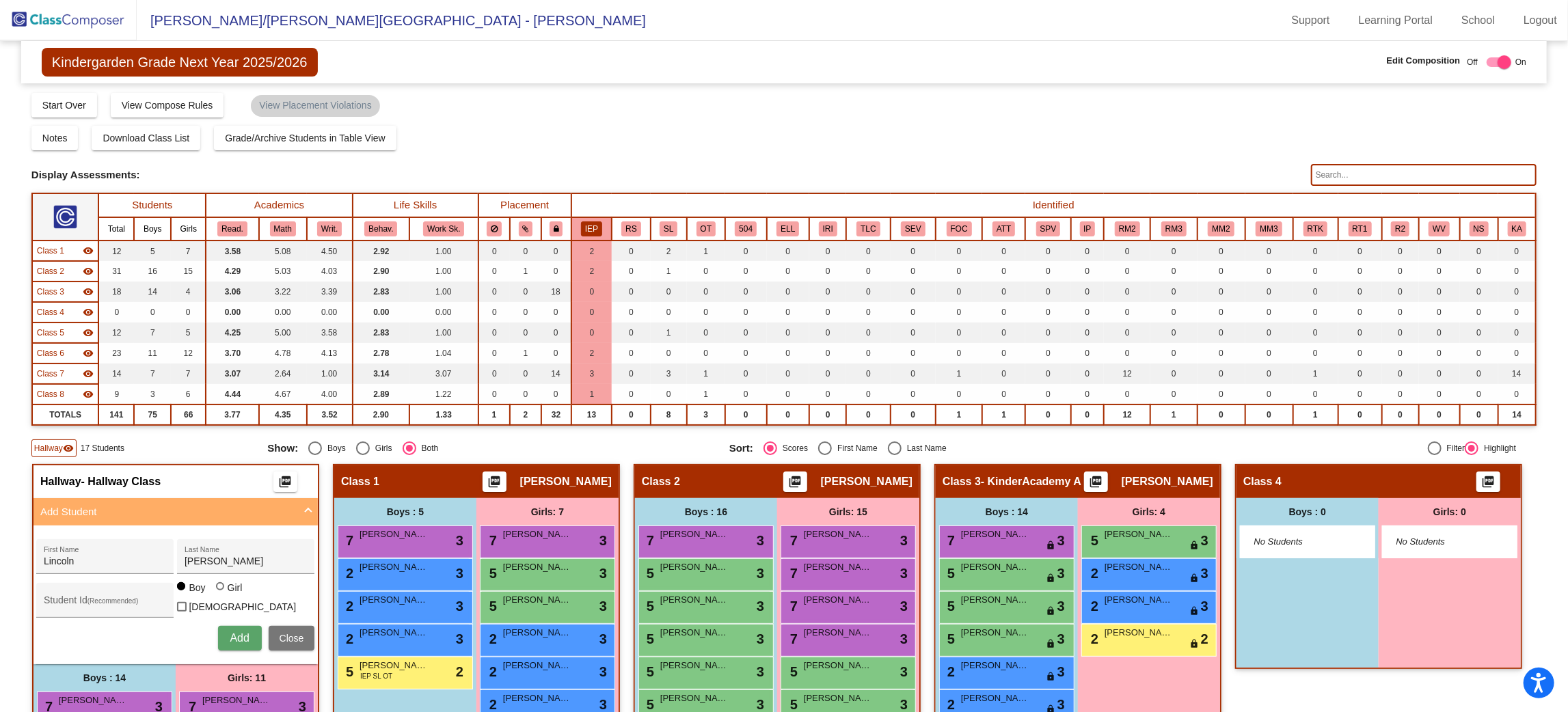
scroll to position [1, 0]
drag, startPoint x: 361, startPoint y: 558, endPoint x: 318, endPoint y: 561, distance: 43.1
click at [315, 561] on div "[PERSON_NAME] First Name [PERSON_NAME] Last Name" at bounding box center [175, 557] width 278 height 35
type input "[GEOGRAPHIC_DATA]"
type input "[PERSON_NAME]"
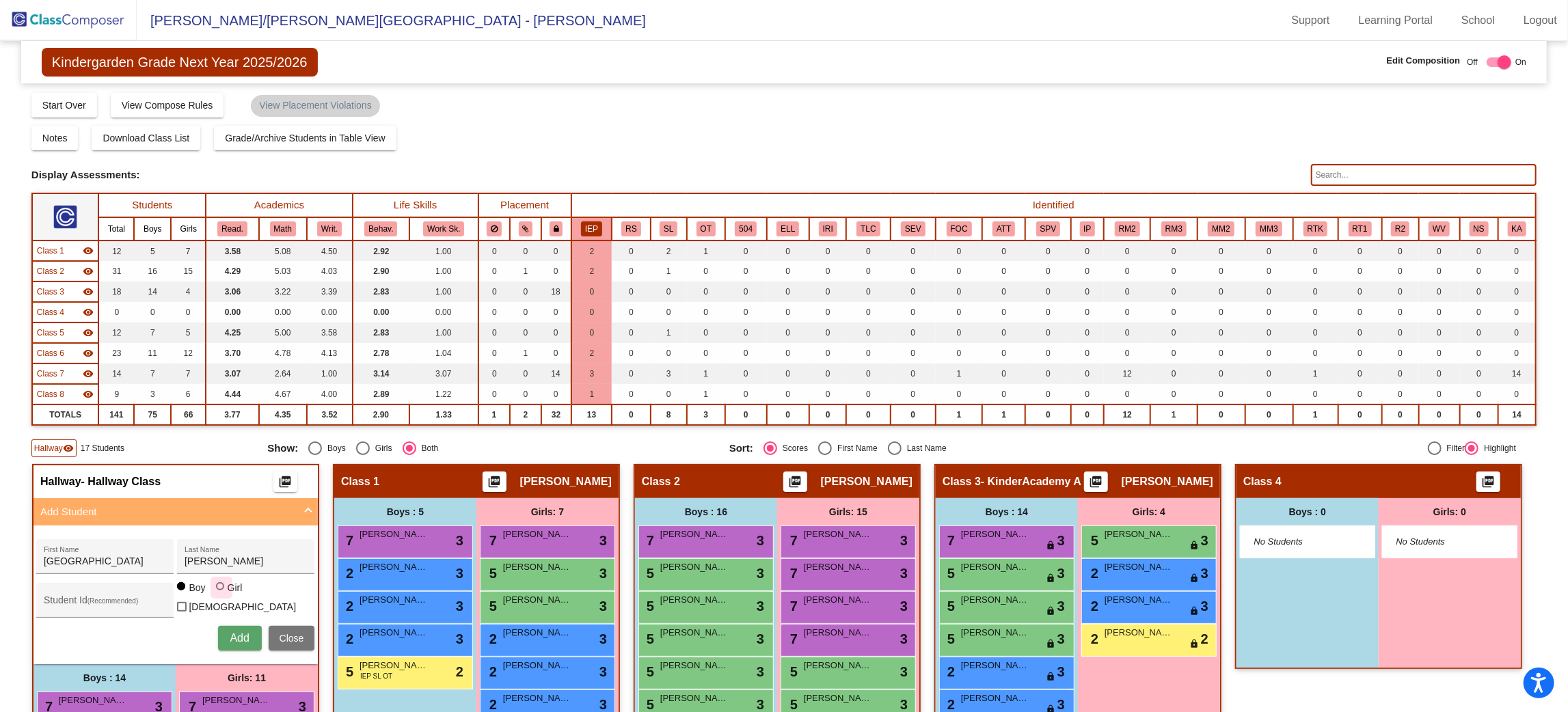
click at [227, 593] on div at bounding box center [221, 588] width 11 height 11
click at [222, 594] on input "Girl" at bounding box center [221, 593] width 1 height 1
radio input "true"
click at [249, 632] on span "Add" at bounding box center [239, 638] width 19 height 12
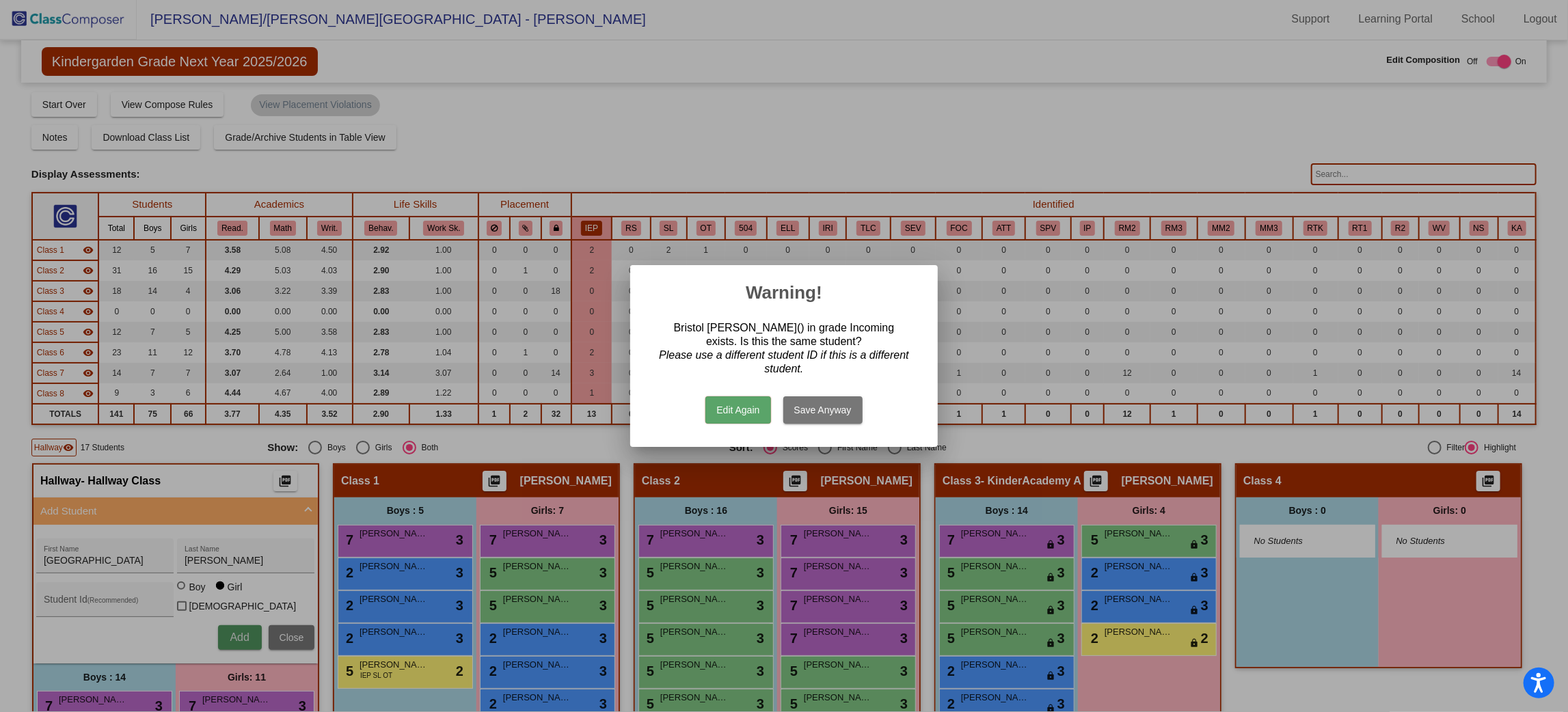
scroll to position [0, 0]
click at [740, 410] on button "Edit Again" at bounding box center [737, 410] width 65 height 27
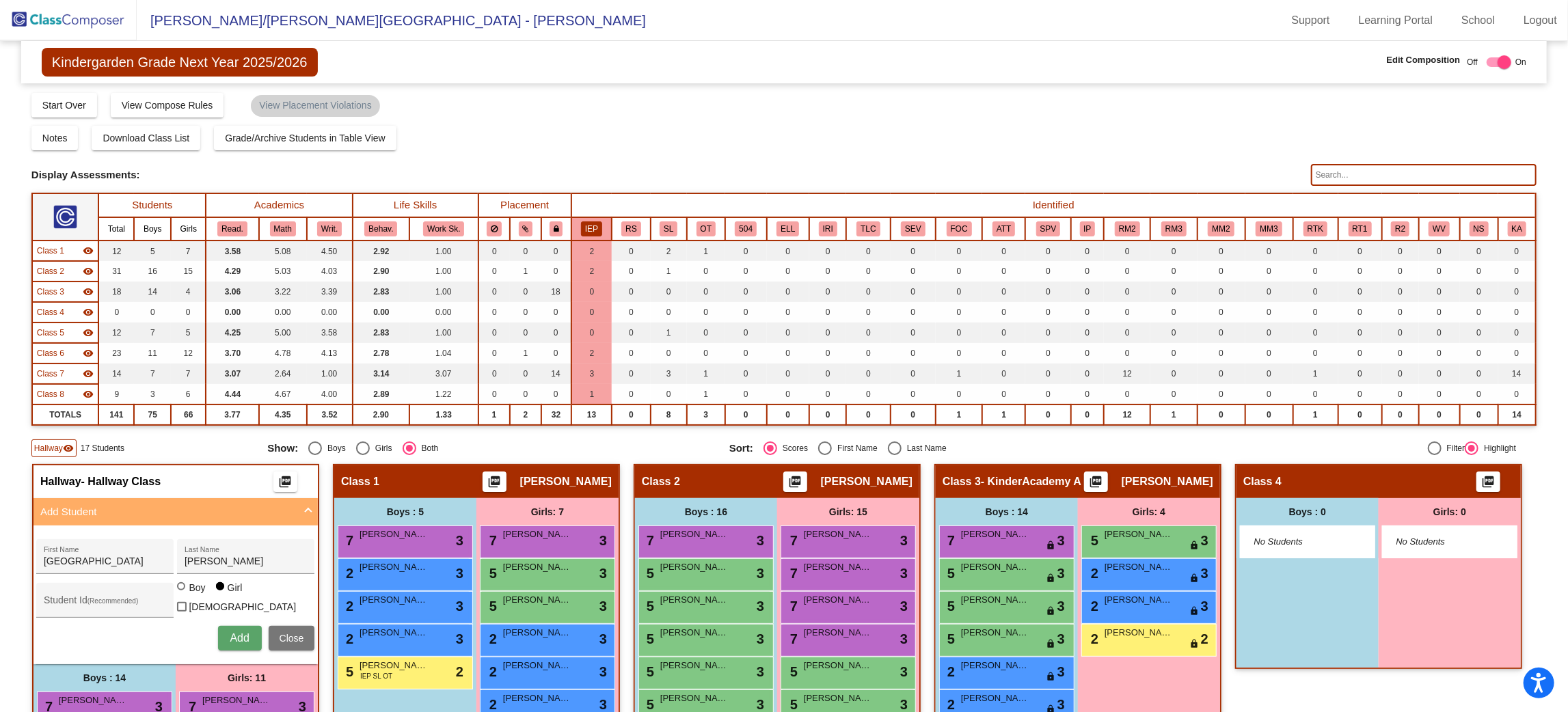
scroll to position [1, 0]
drag, startPoint x: 368, startPoint y: 560, endPoint x: 265, endPoint y: 571, distance: 103.6
click at [265, 571] on div "Bristol First Name [PERSON_NAME] Last Name Student Id (Recommended) Boy Girl [D…" at bounding box center [175, 594] width 291 height 125
type input "n"
drag, startPoint x: 232, startPoint y: 553, endPoint x: 179, endPoint y: 558, distance: 53.2
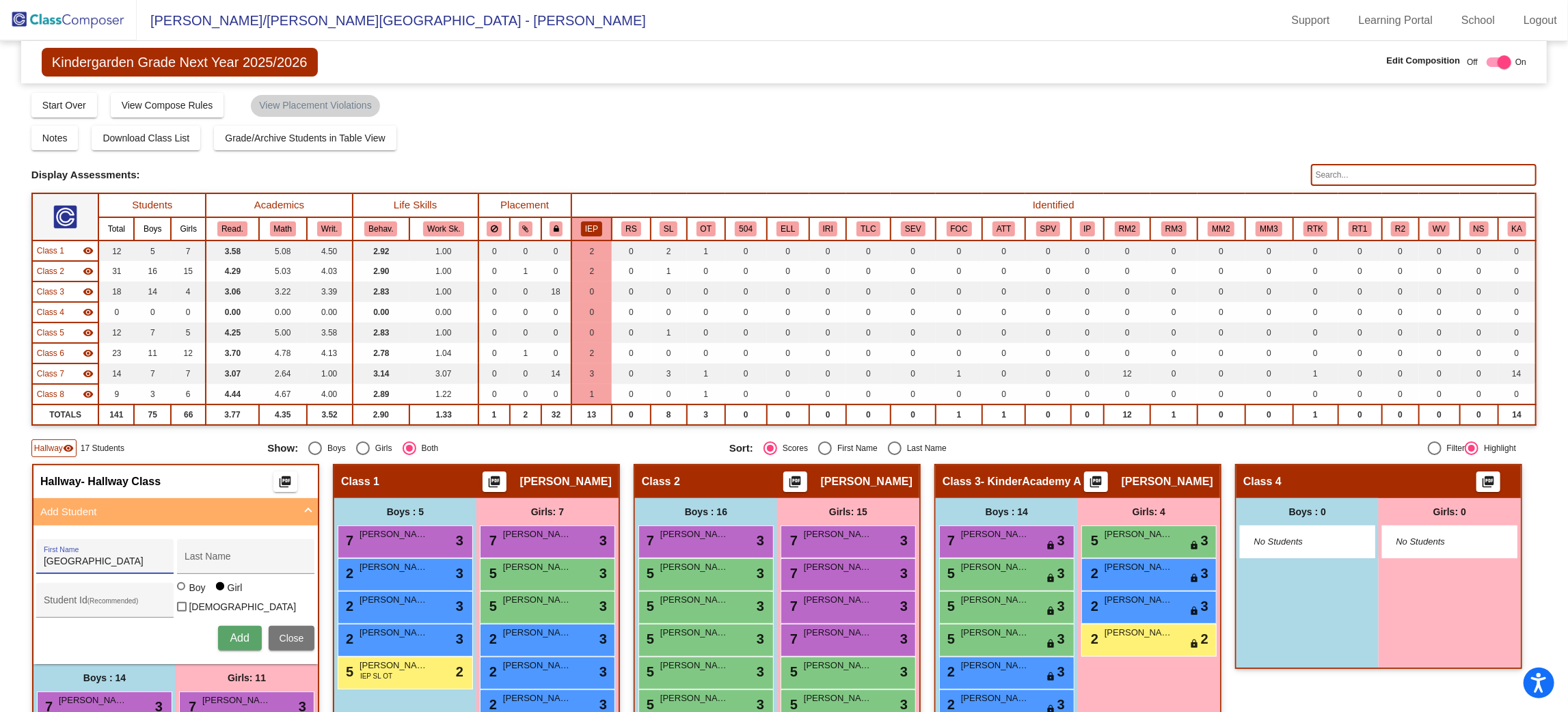
type input "[PERSON_NAME]"
type input "Percin"
click at [186, 591] on div at bounding box center [181, 587] width 8 height 8
click at [183, 593] on input "Boy" at bounding box center [182, 593] width 1 height 1
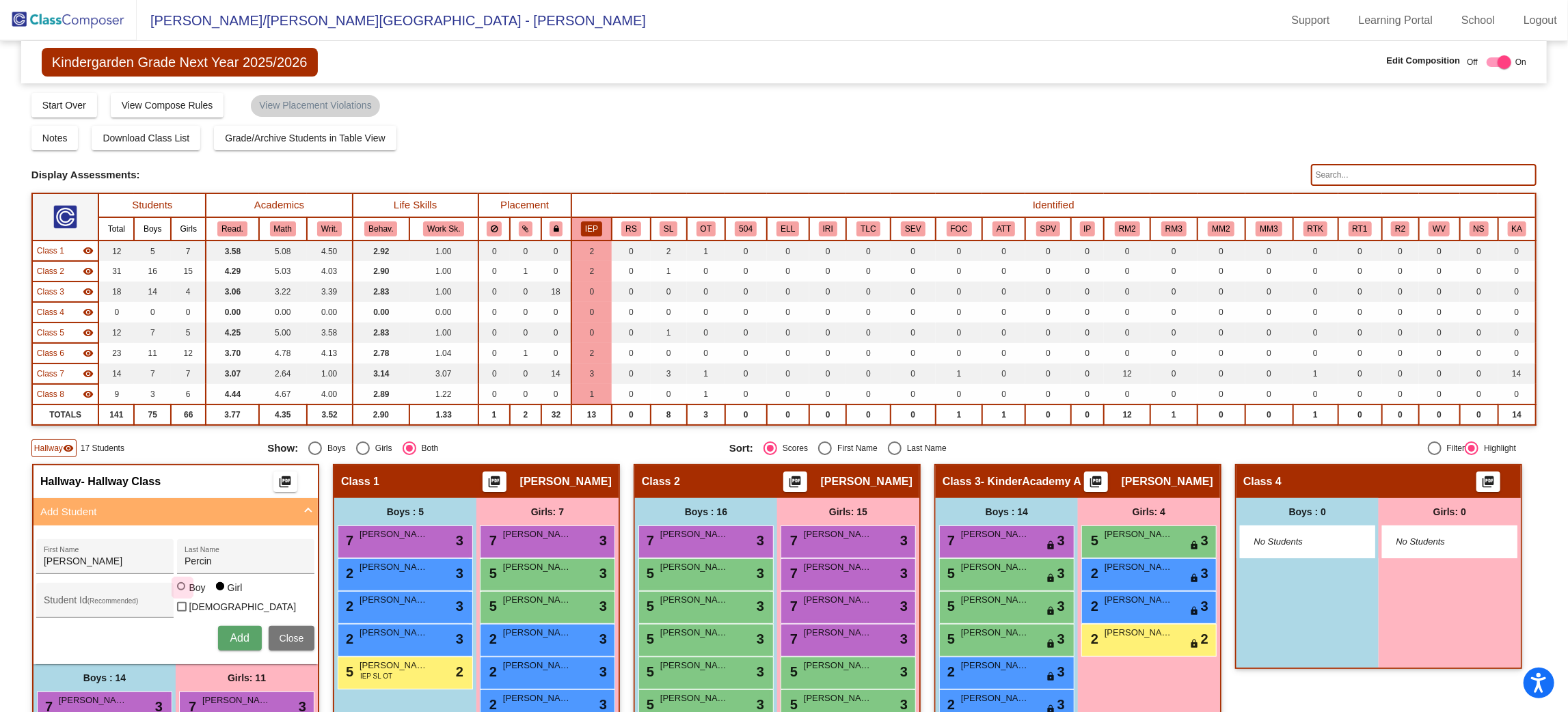
radio input "true"
click at [249, 632] on span "Add" at bounding box center [239, 638] width 19 height 12
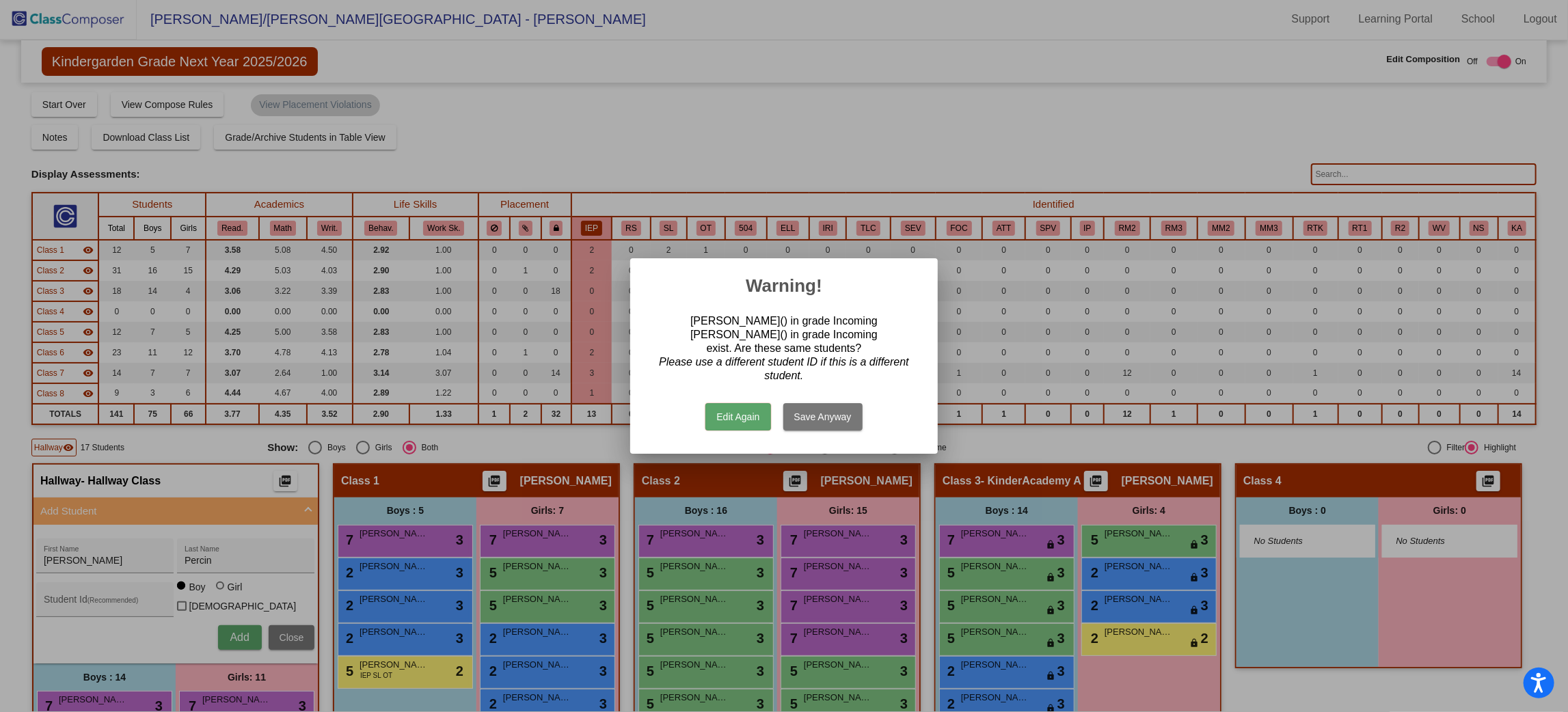
click at [733, 414] on button "Edit Again" at bounding box center [737, 417] width 65 height 27
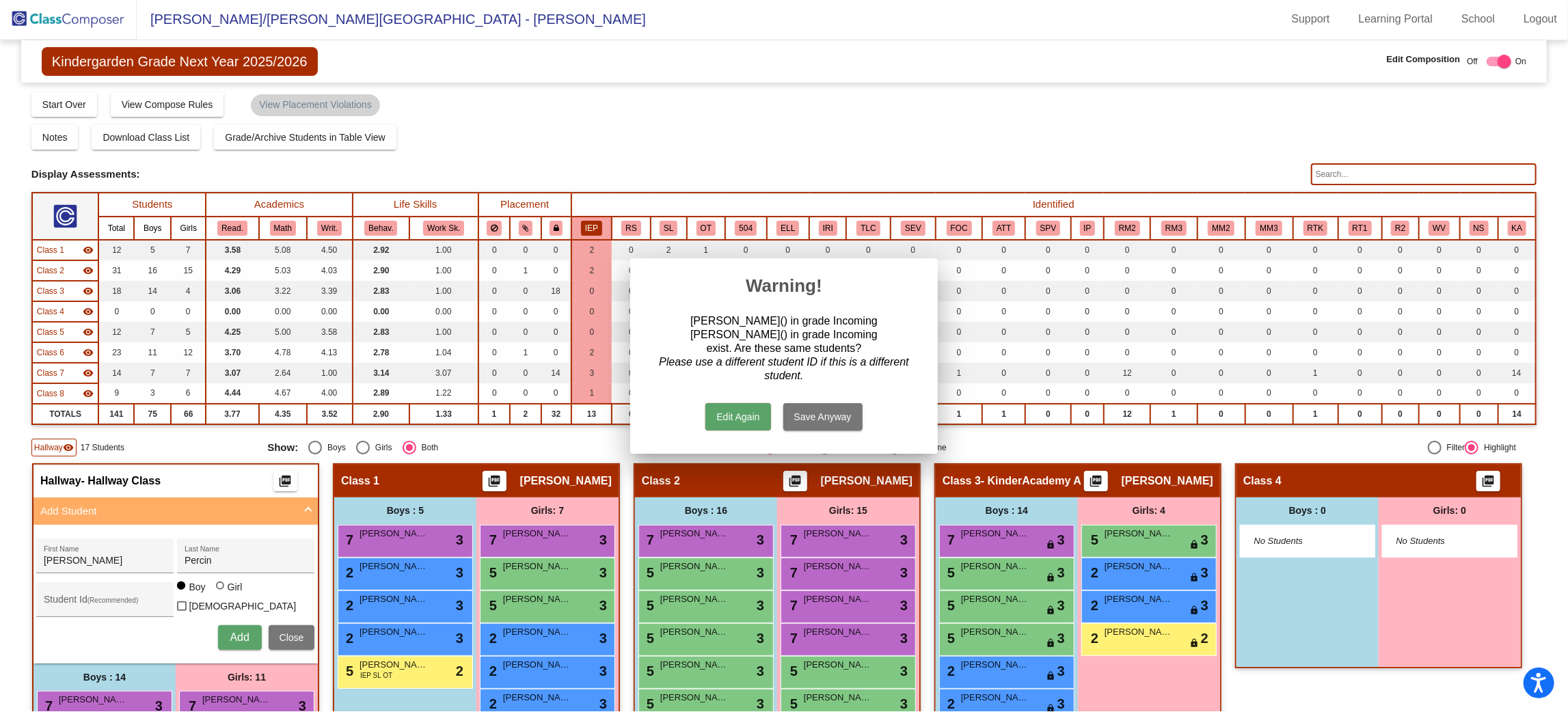
scroll to position [1, 0]
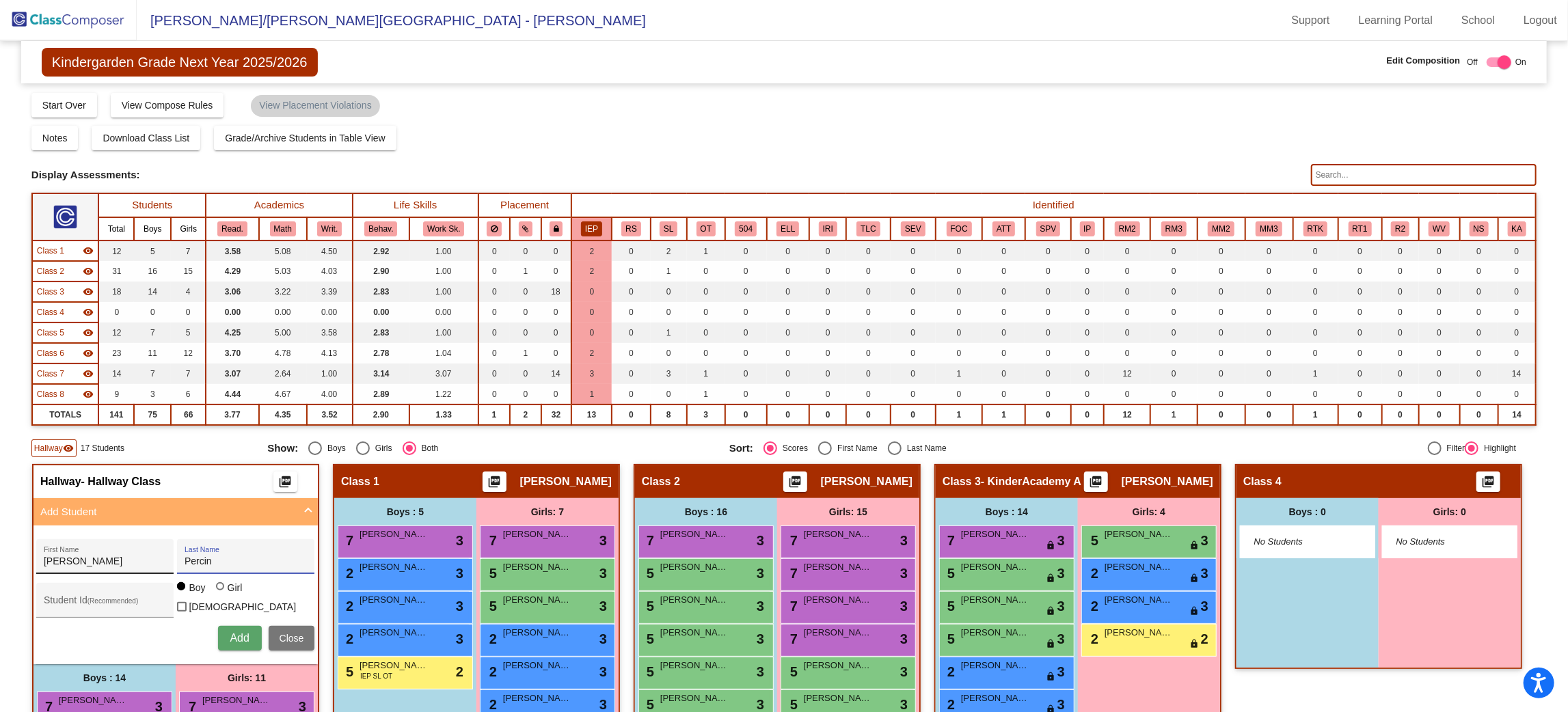
drag, startPoint x: 372, startPoint y: 563, endPoint x: 318, endPoint y: 565, distance: 54.0
click at [315, 565] on div "[PERSON_NAME] First Name [PERSON_NAME] Last Name" at bounding box center [175, 557] width 278 height 35
click at [107, 19] on img at bounding box center [68, 20] width 137 height 41
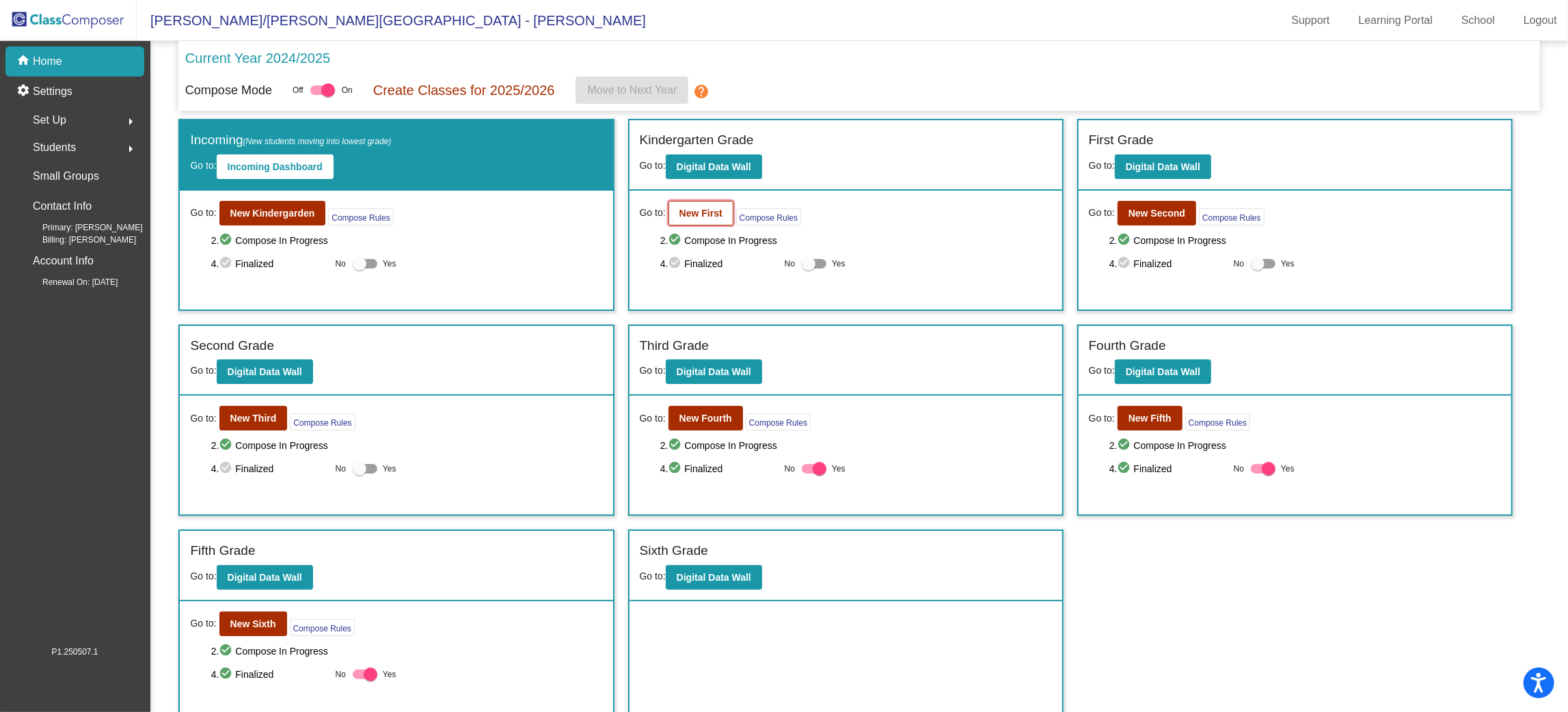
click at [708, 213] on b "New First" at bounding box center [700, 213] width 43 height 11
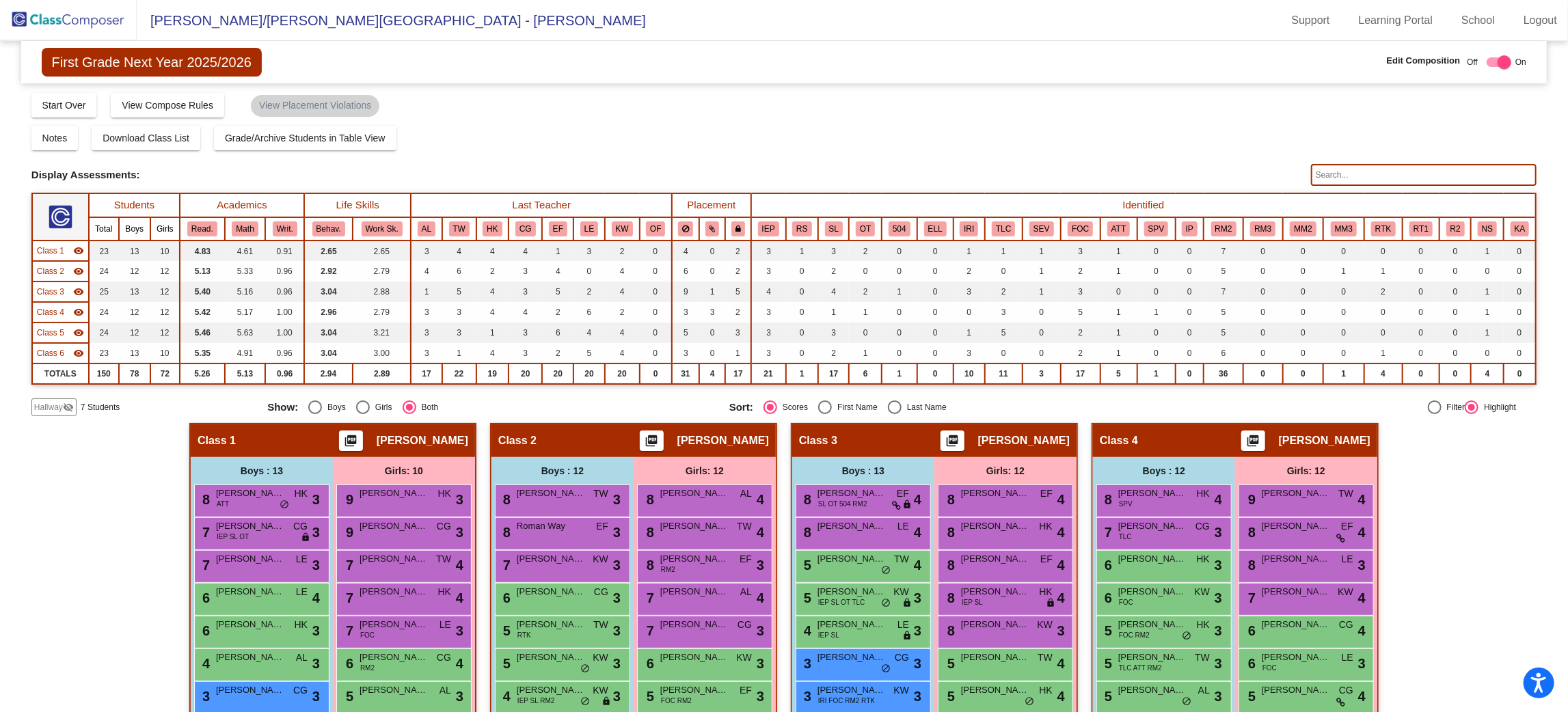
click at [1509, 170] on input "text" at bounding box center [1424, 175] width 225 height 22
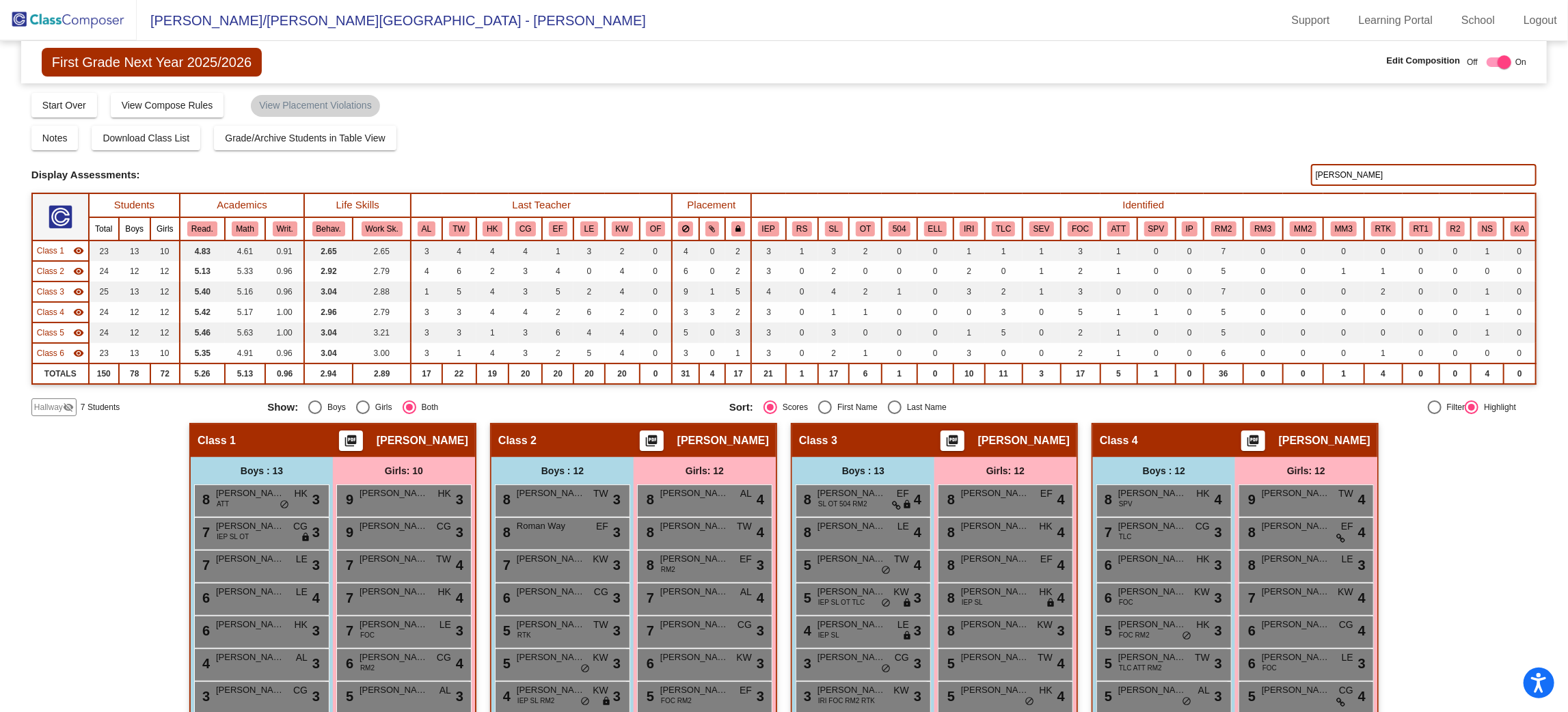
type input "[PERSON_NAME]"
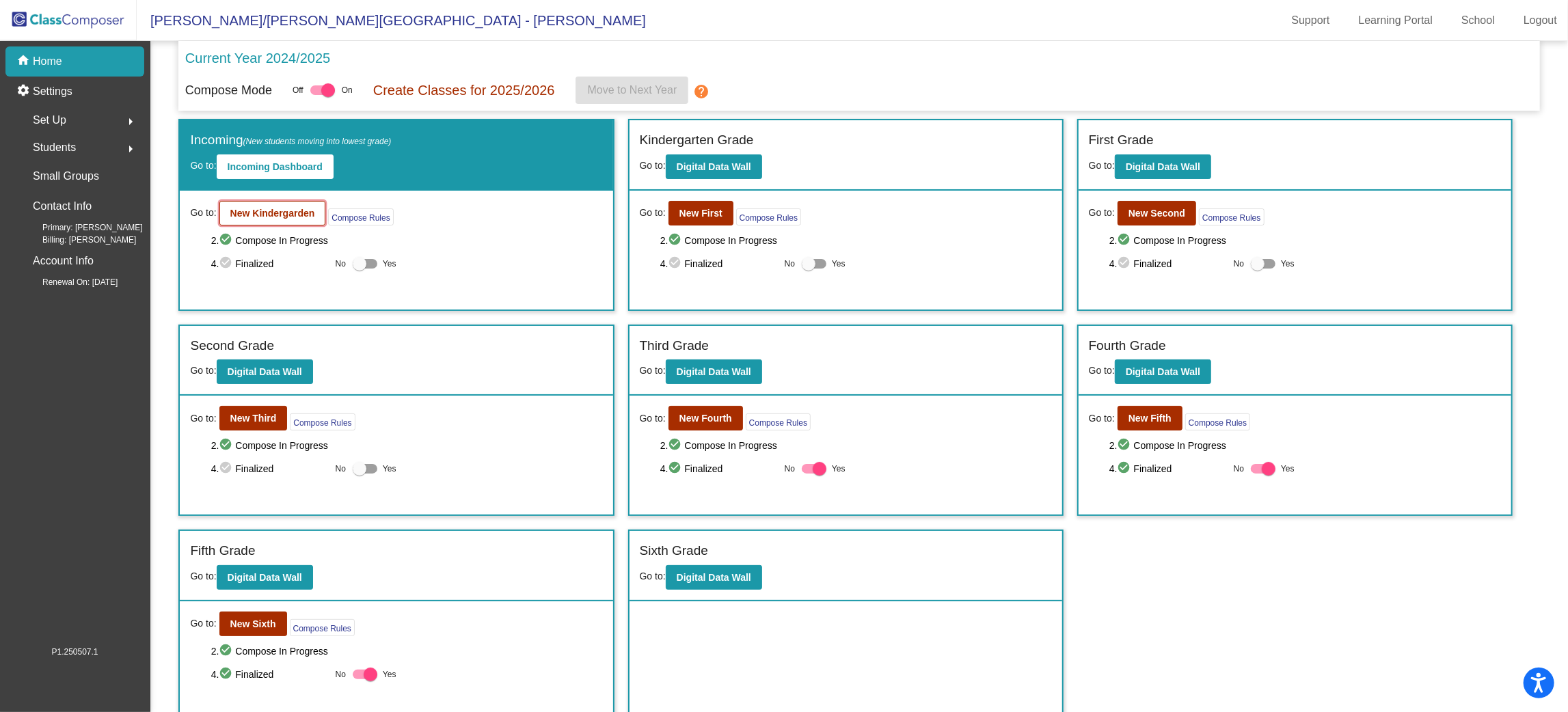
click at [283, 209] on b "New Kindergarden" at bounding box center [272, 213] width 85 height 11
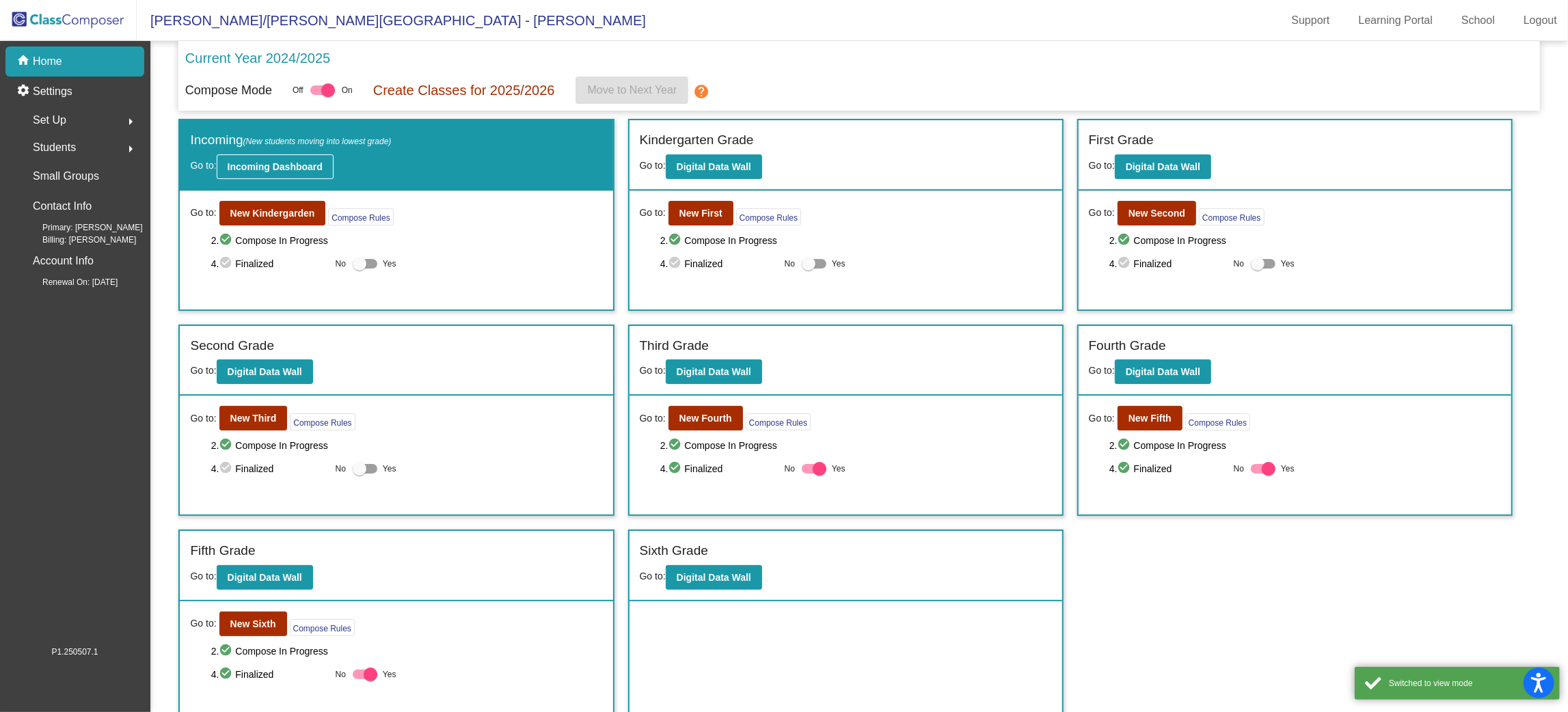
click at [290, 155] on button "Incoming Dashboard" at bounding box center [275, 166] width 117 height 24
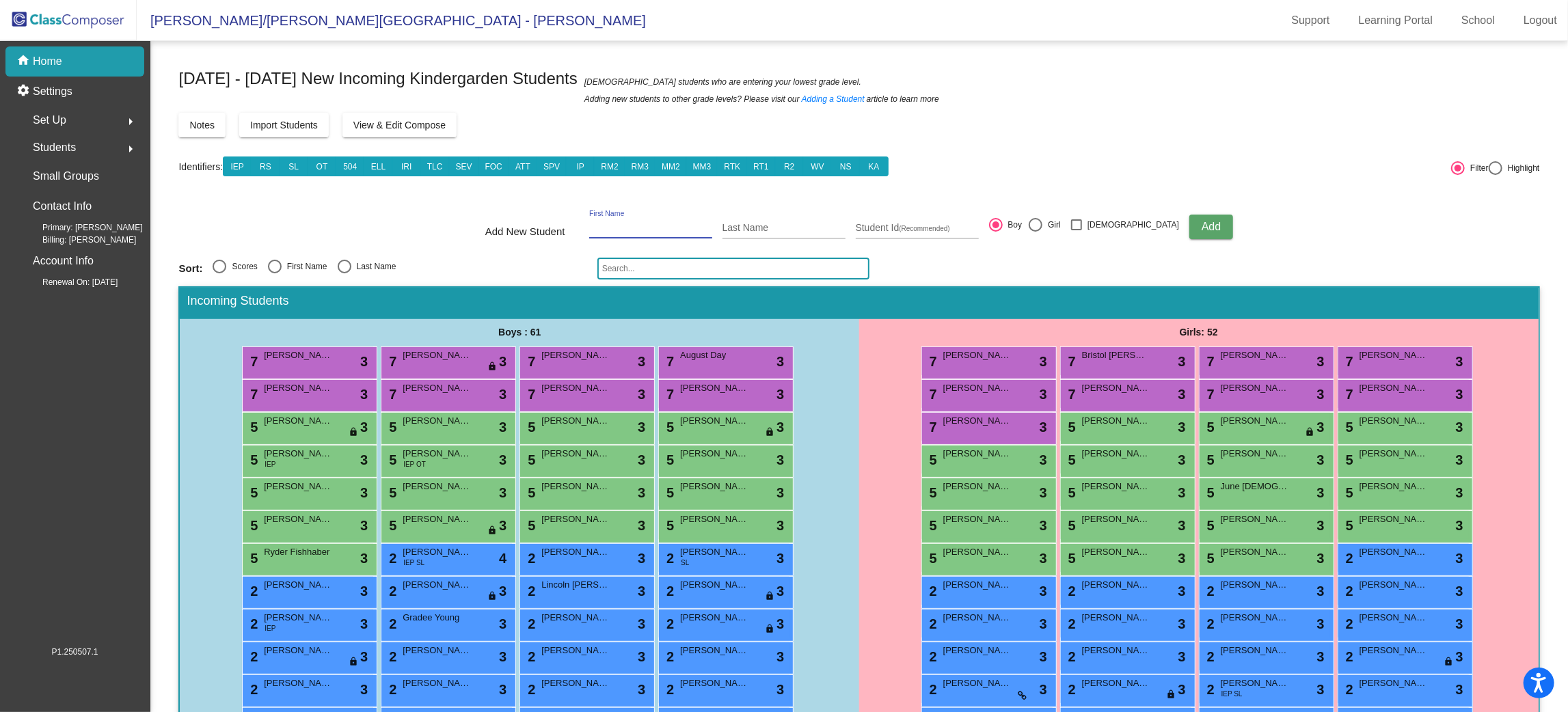
click at [670, 222] on input "First Name" at bounding box center [651, 227] width 123 height 11
type input "Blayke"
click at [804, 229] on input "Last Name" at bounding box center [784, 227] width 123 height 11
type input "[PERSON_NAME]"
click at [1042, 231] on div at bounding box center [1036, 224] width 14 height 14
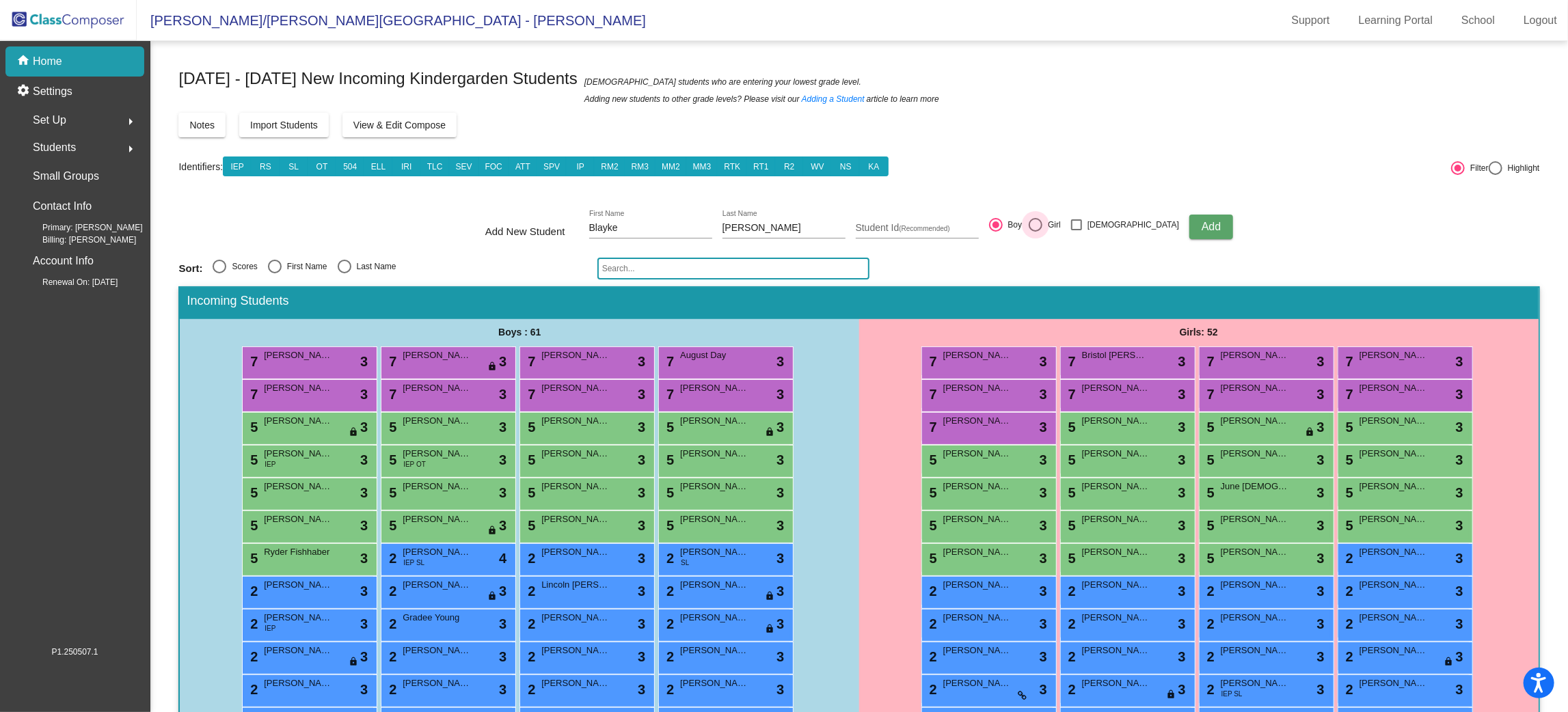
click at [1036, 232] on input "Girl" at bounding box center [1035, 232] width 1 height 1
radio input "true"
click at [1202, 221] on span "Add" at bounding box center [1211, 226] width 19 height 12
click at [646, 223] on input "First Name" at bounding box center [651, 227] width 123 height 11
type input "Kinsely"
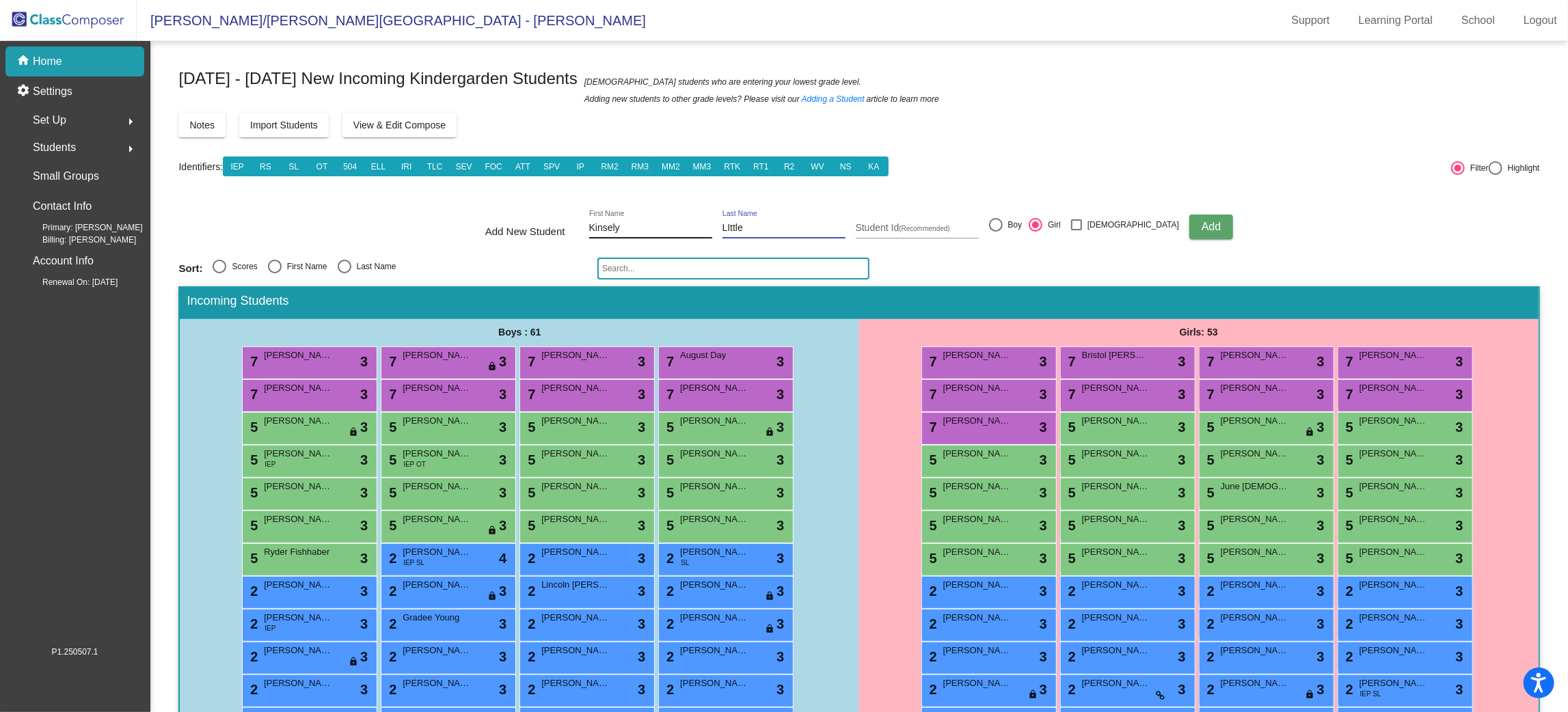
type input "LIttle"
click at [650, 229] on input "Kinsely" at bounding box center [651, 227] width 123 height 11
type input "[PERSON_NAME]"
click at [1202, 221] on span "Add" at bounding box center [1211, 226] width 19 height 12
click at [834, 265] on input "text" at bounding box center [733, 268] width 272 height 22
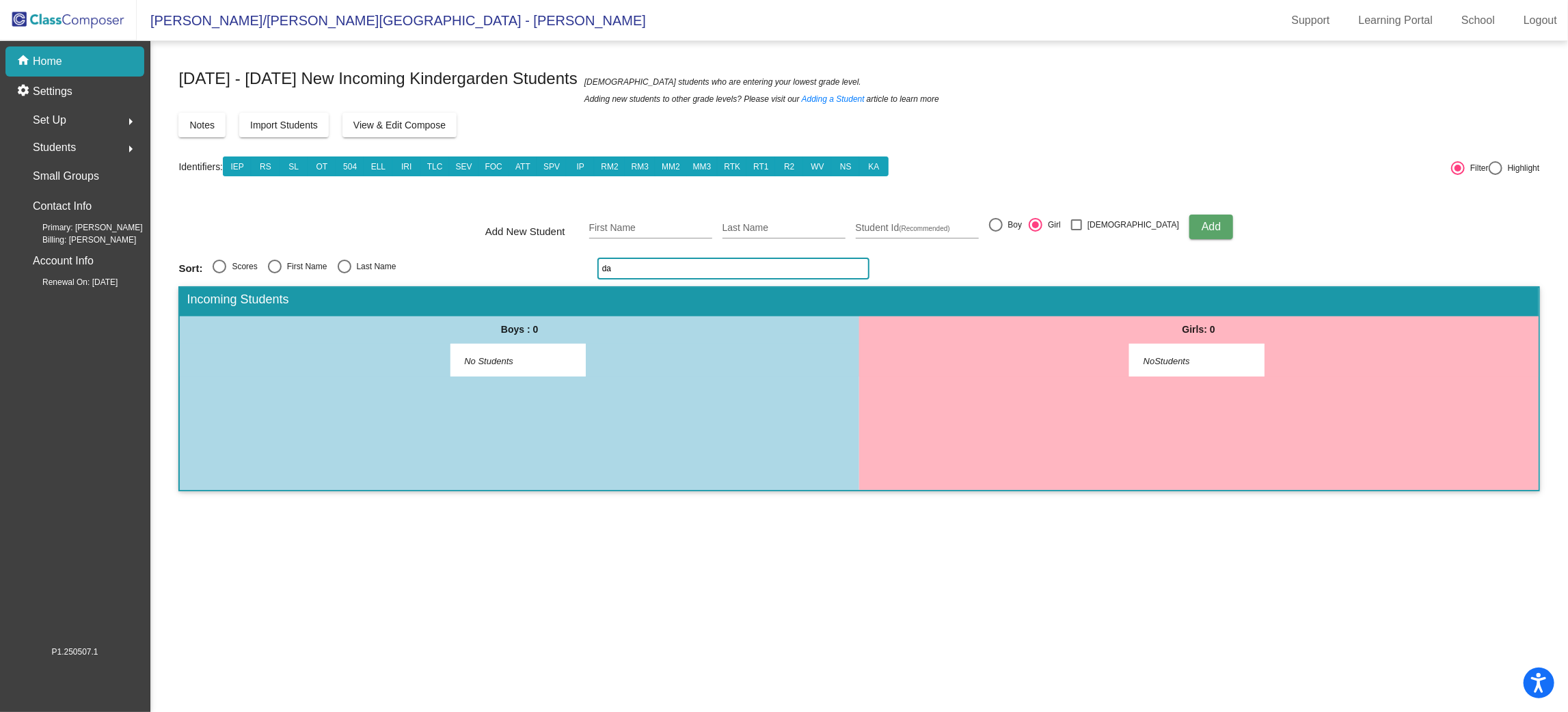
type input "d"
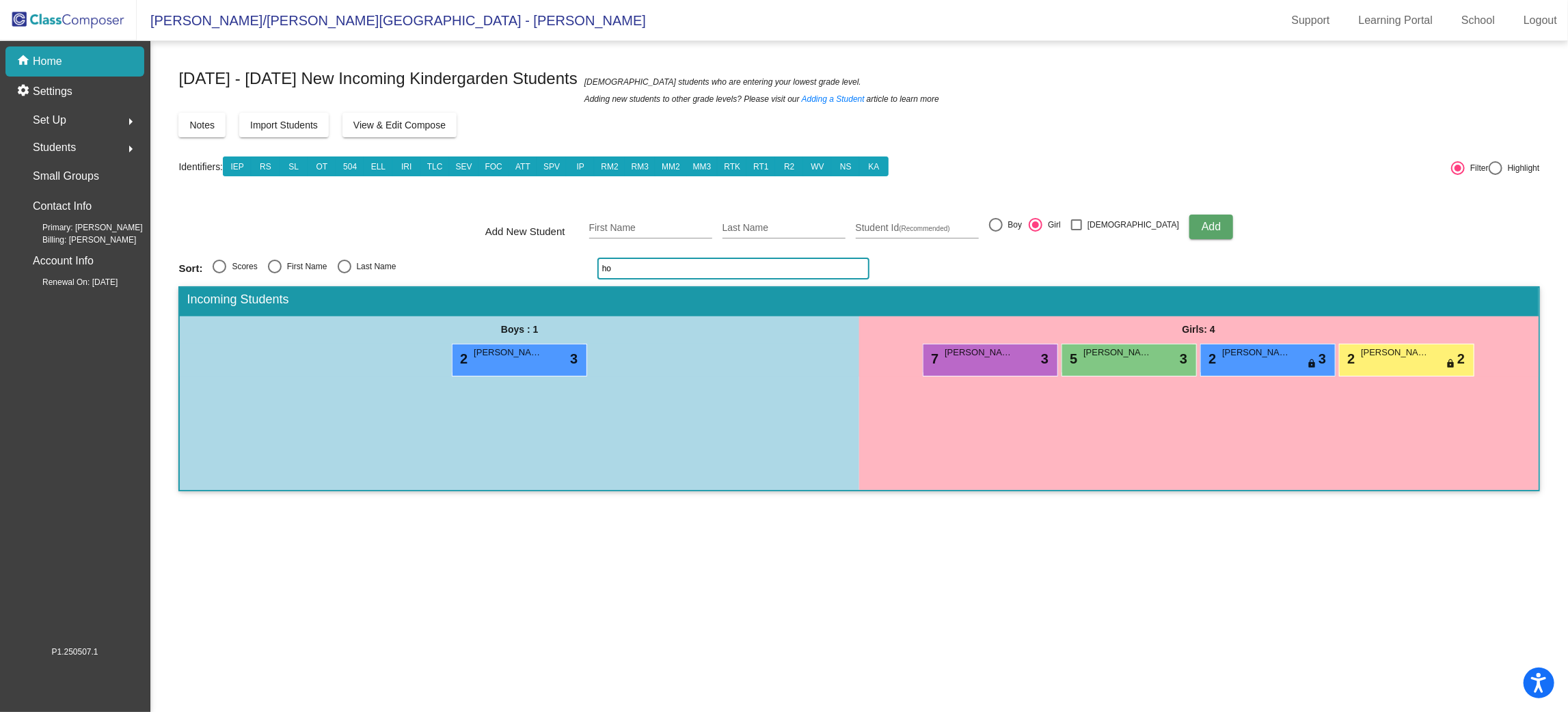
type input "h"
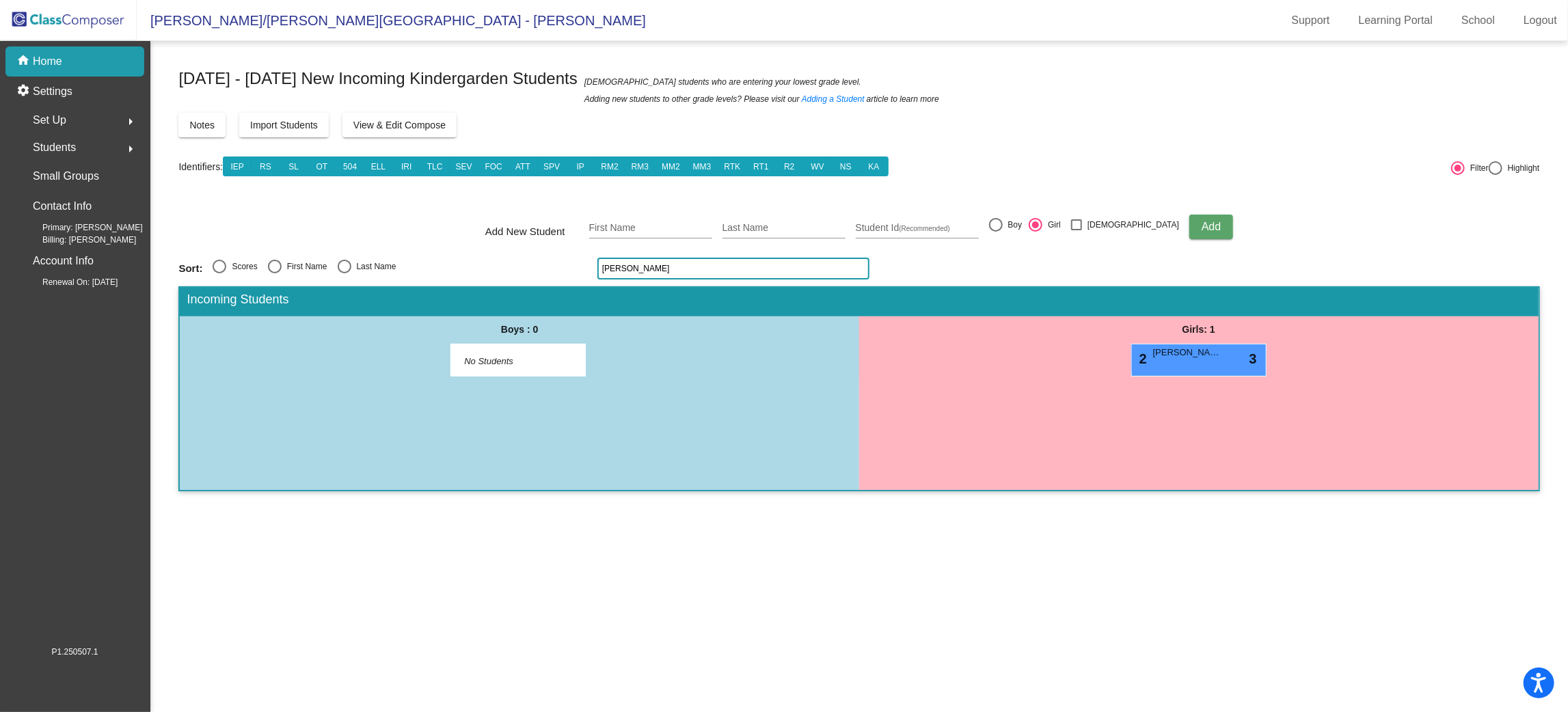
click at [647, 274] on input "[PERSON_NAME]" at bounding box center [733, 268] width 272 height 22
type input "i"
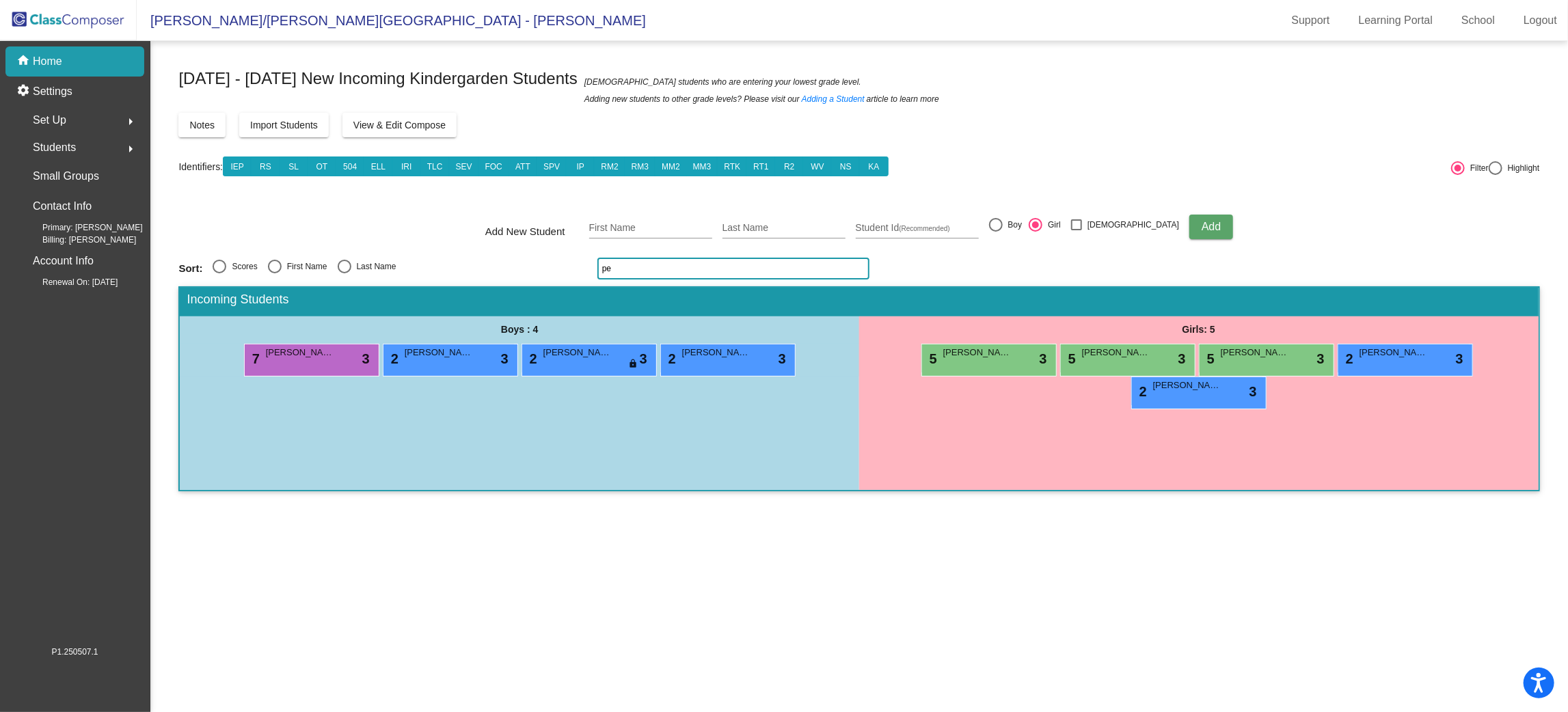
type input "p"
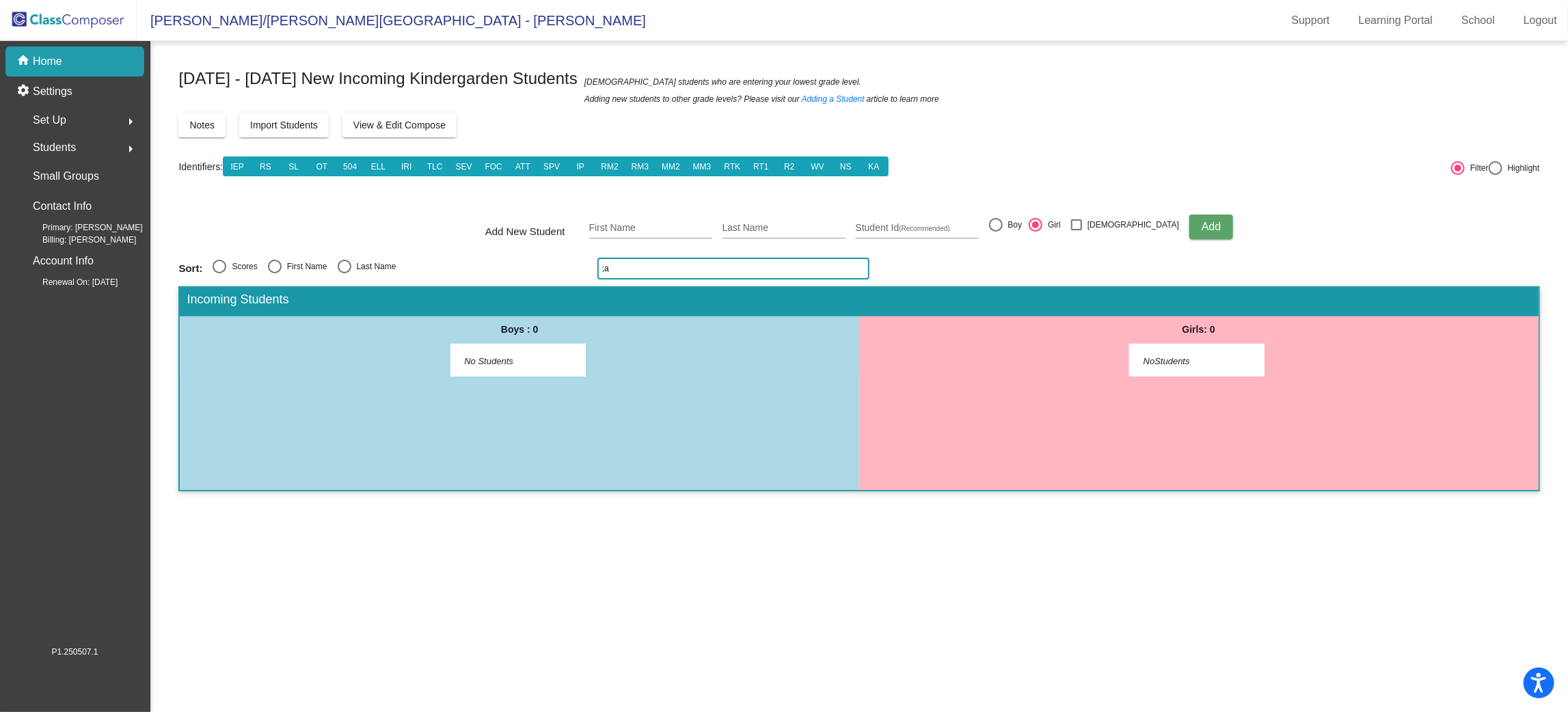
type input ";"
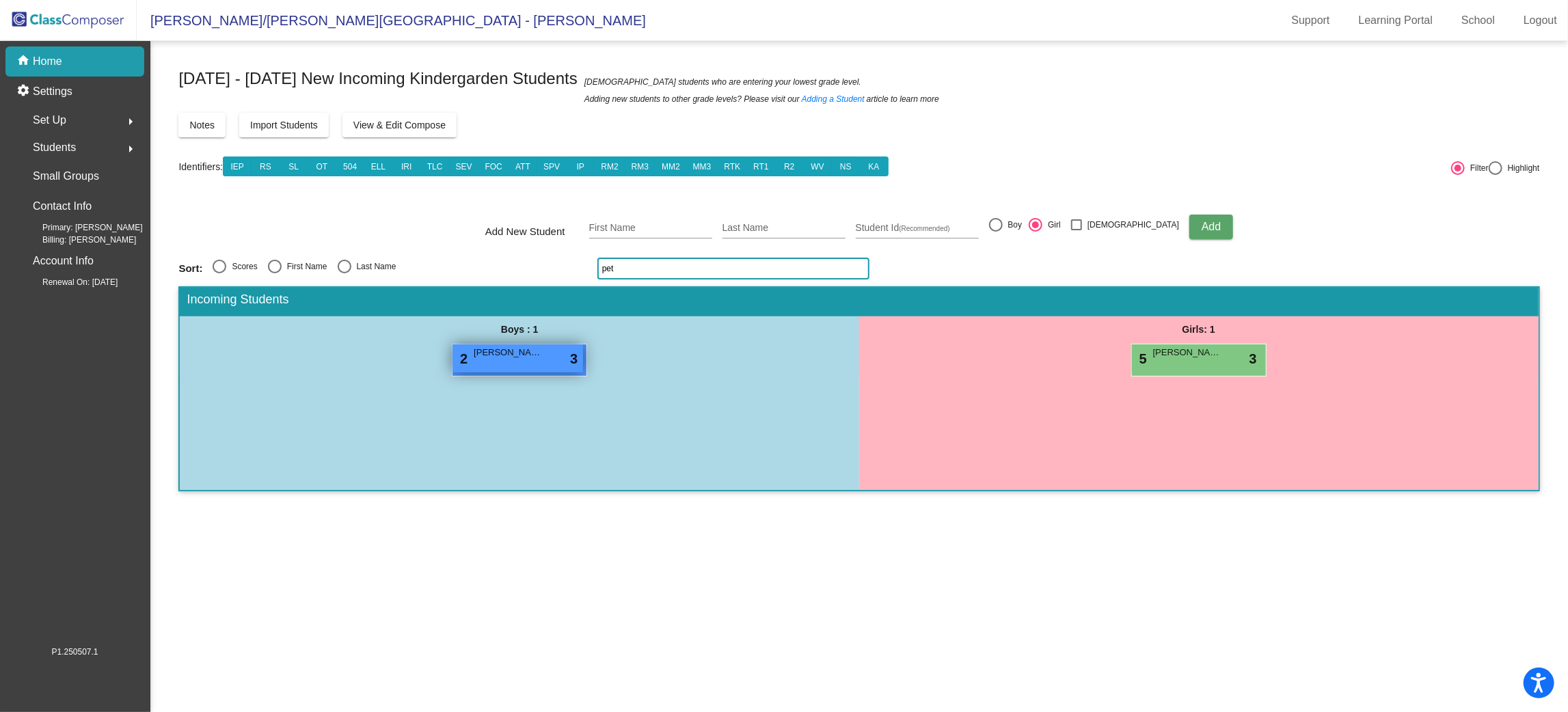
click at [549, 358] on div "2 [PERSON_NAME] lock do_not_disturb_alt 3" at bounding box center [518, 358] width 130 height 28
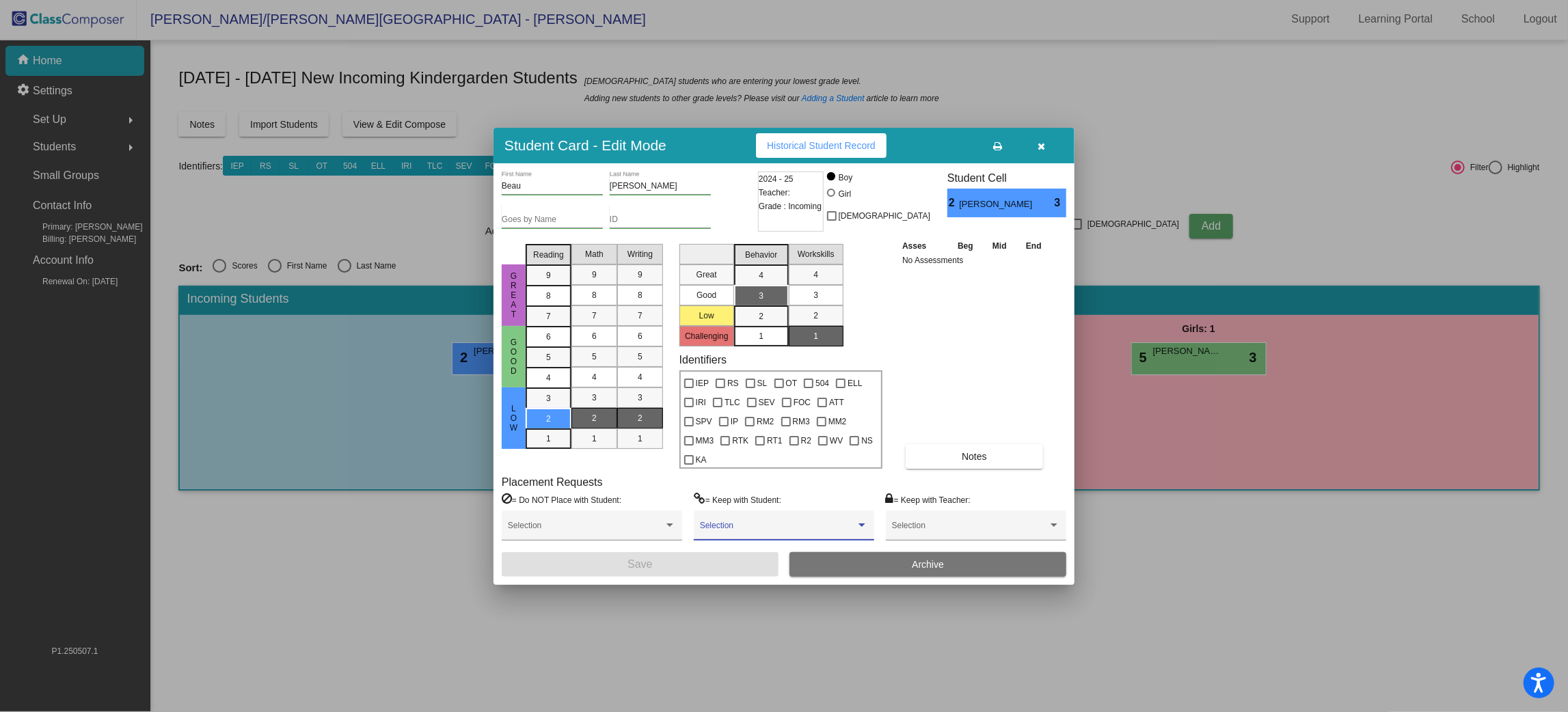
click at [865, 524] on div at bounding box center [862, 526] width 7 height 4
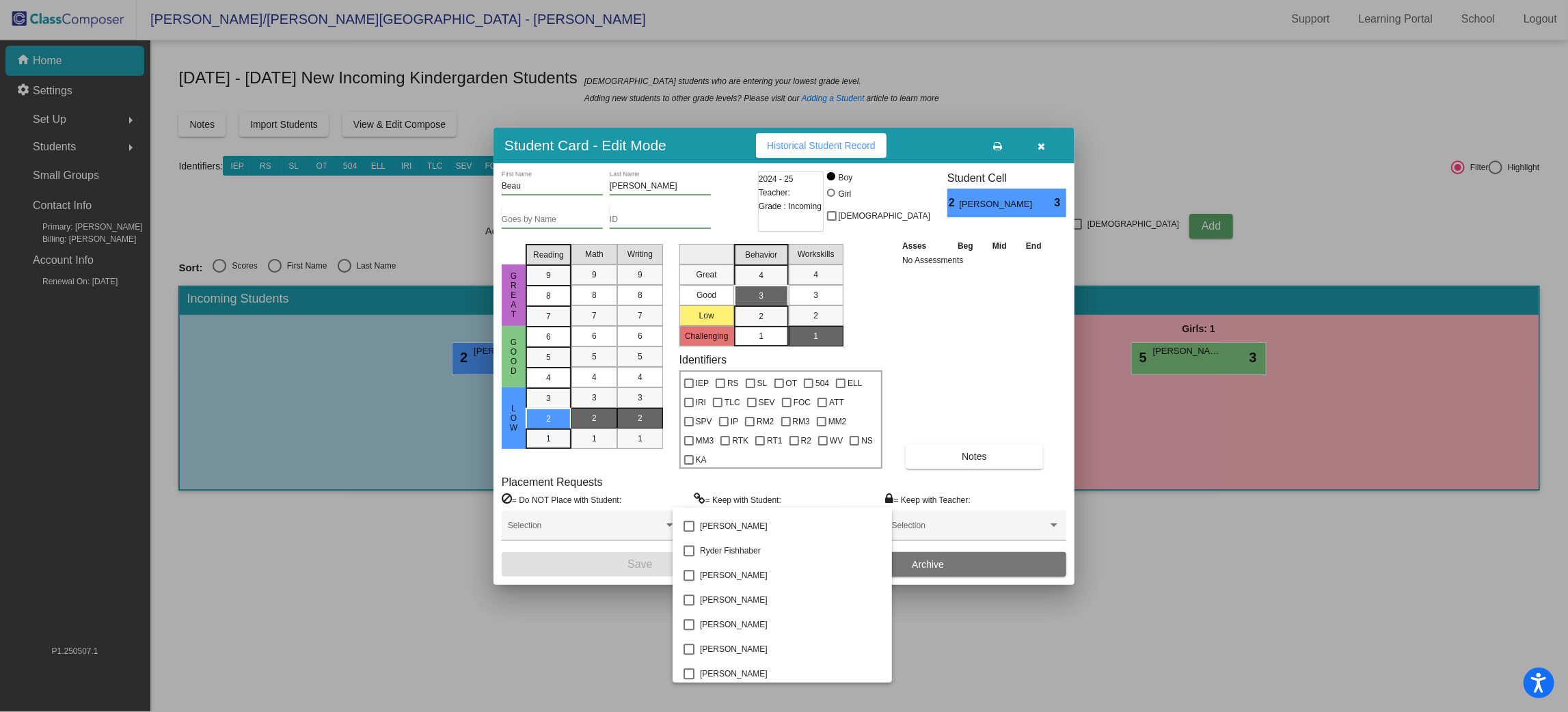
scroll to position [2426, 0]
click at [1033, 155] on div at bounding box center [784, 356] width 1568 height 712
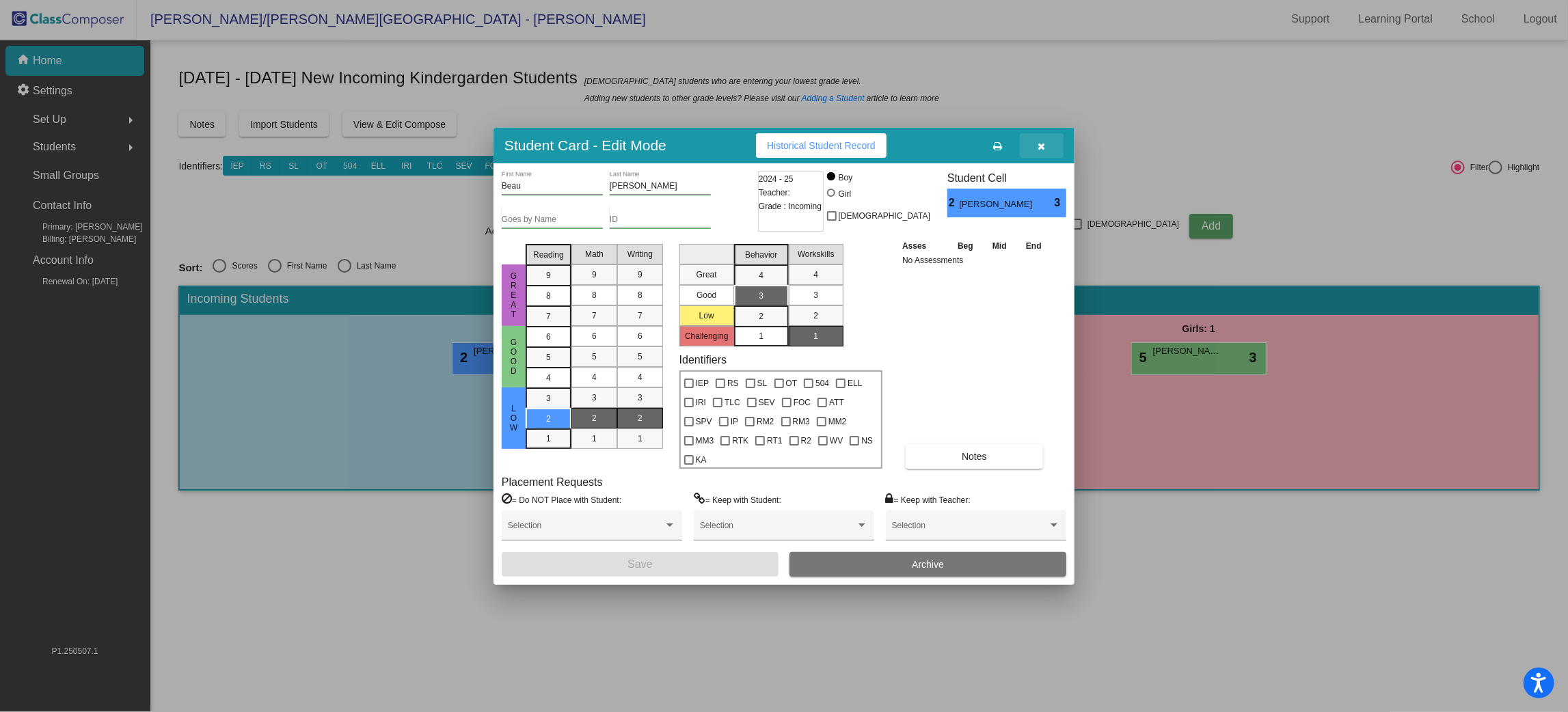
click at [1037, 151] on button "button" at bounding box center [1041, 145] width 44 height 24
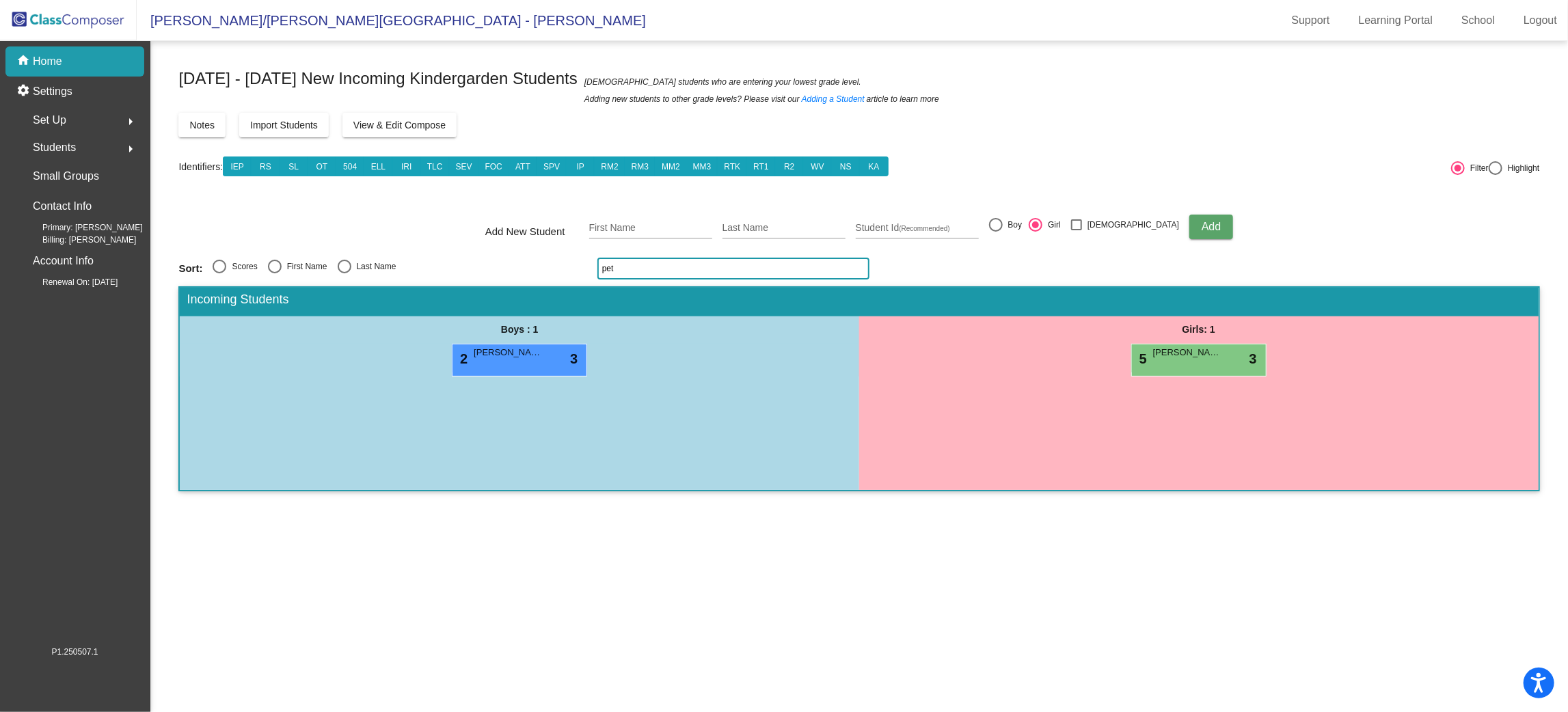
scroll to position [1, 0]
click at [726, 264] on input "pet" at bounding box center [733, 268] width 272 height 22
type input "p"
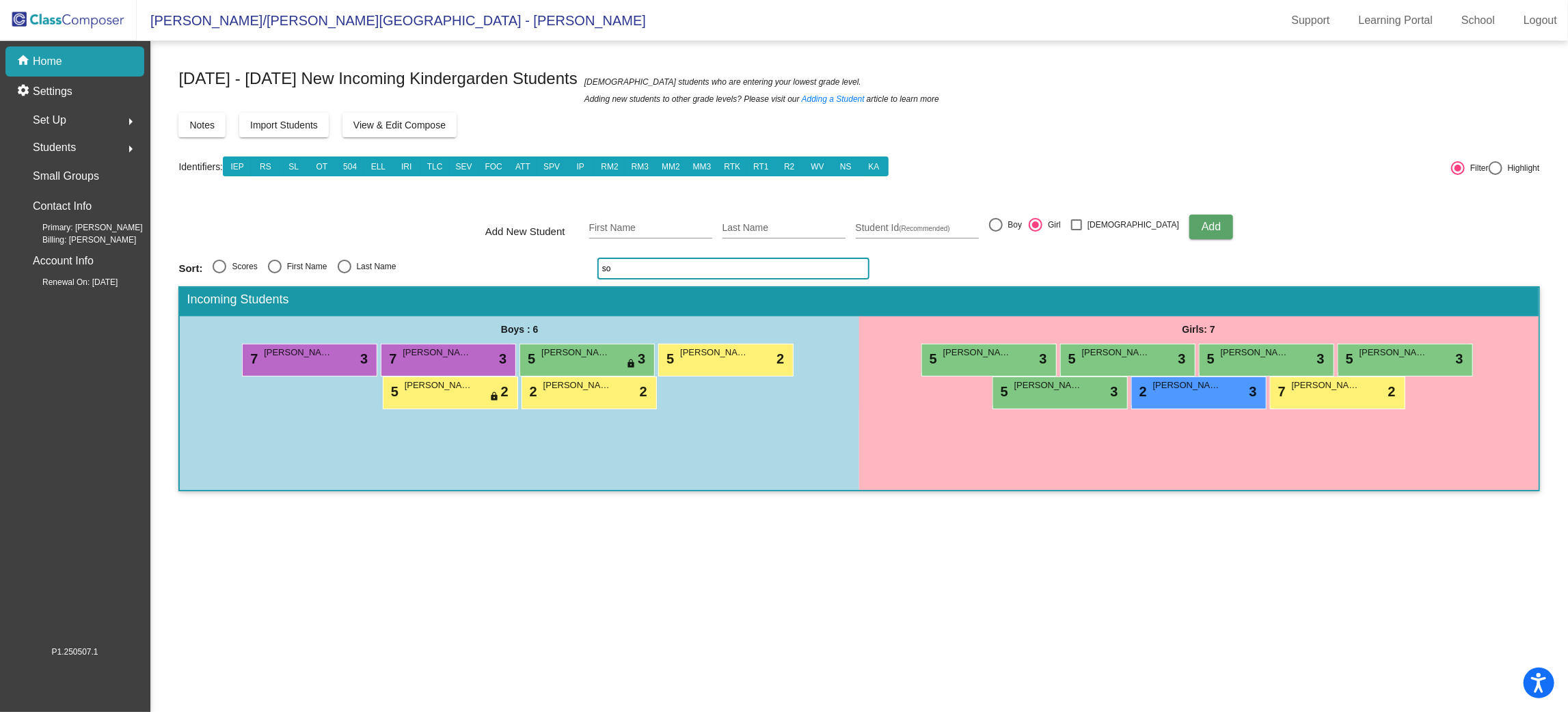
type input "s"
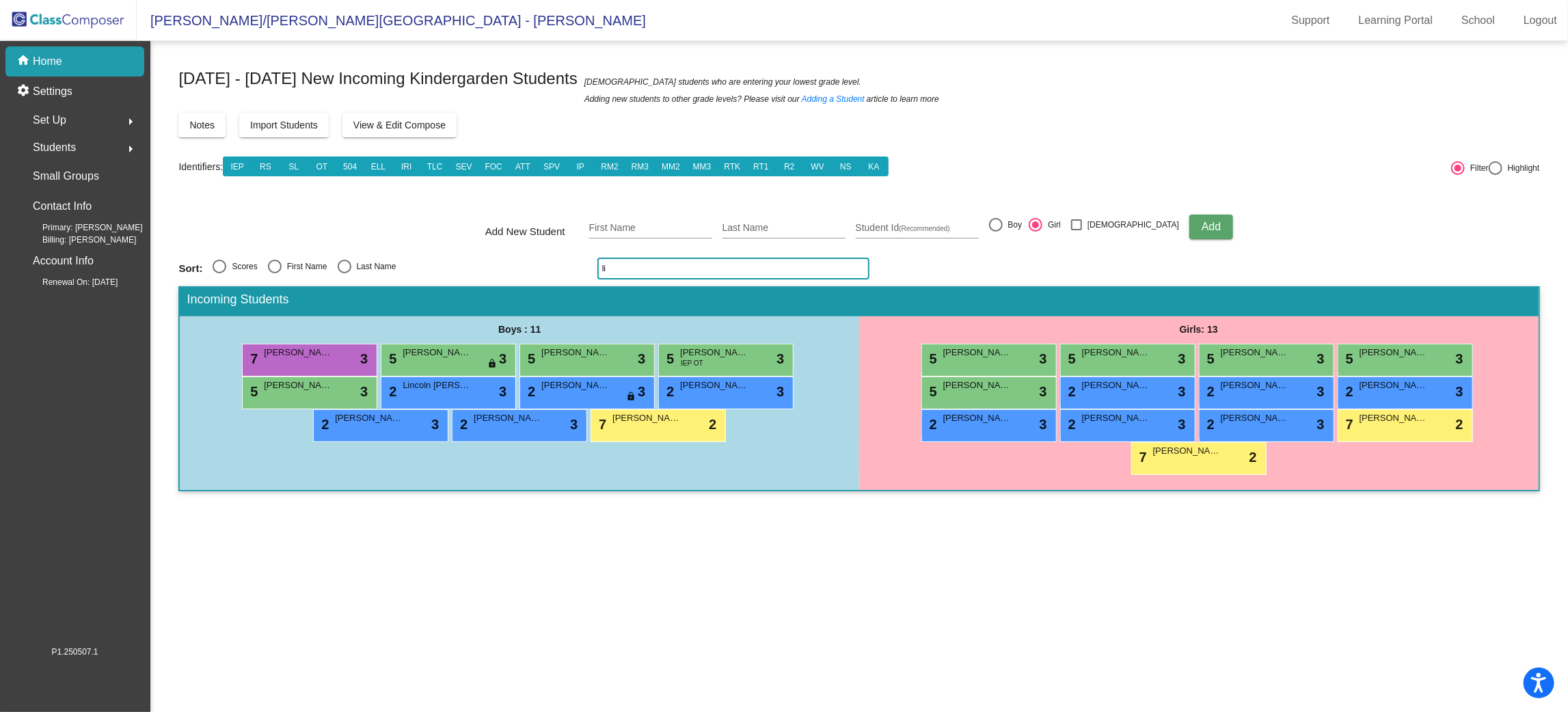
type input "l"
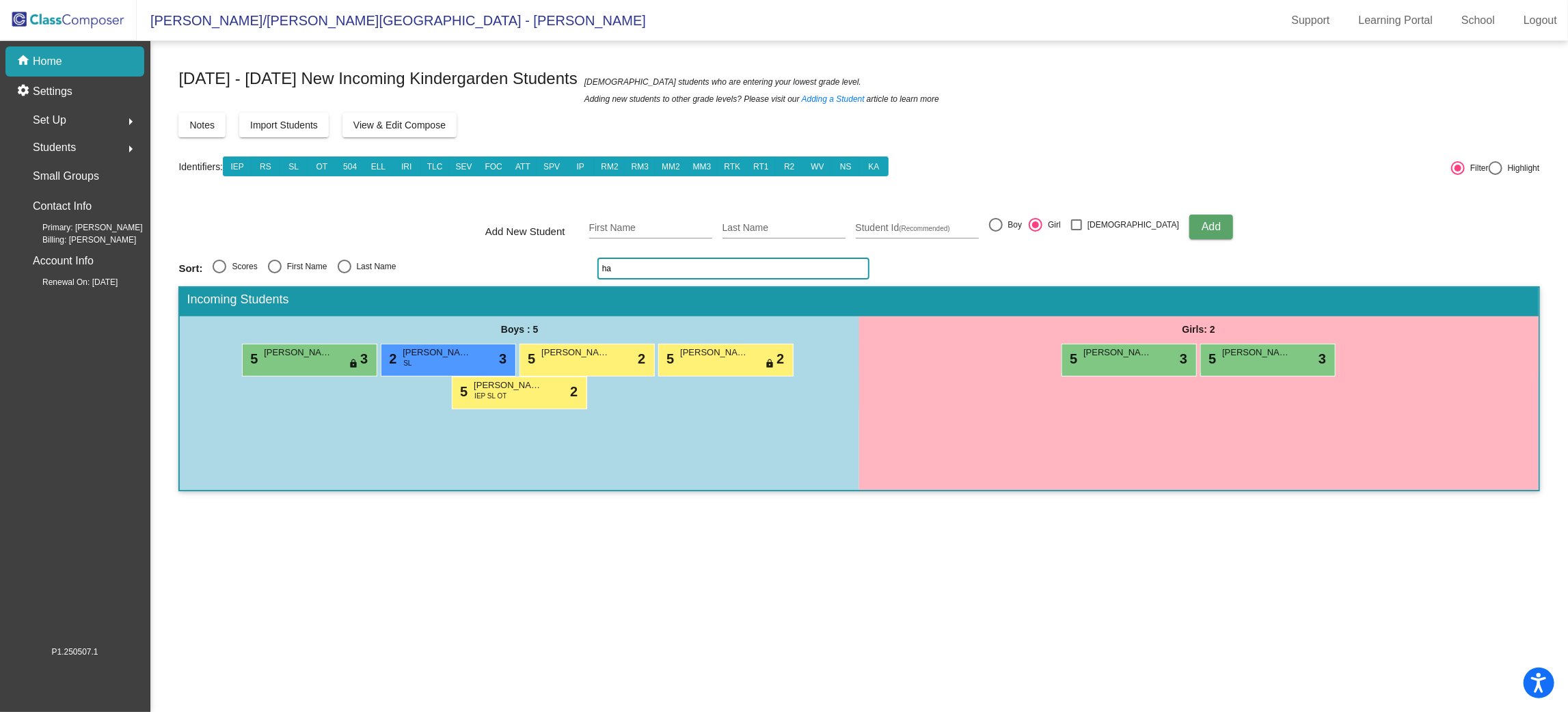
type input "h"
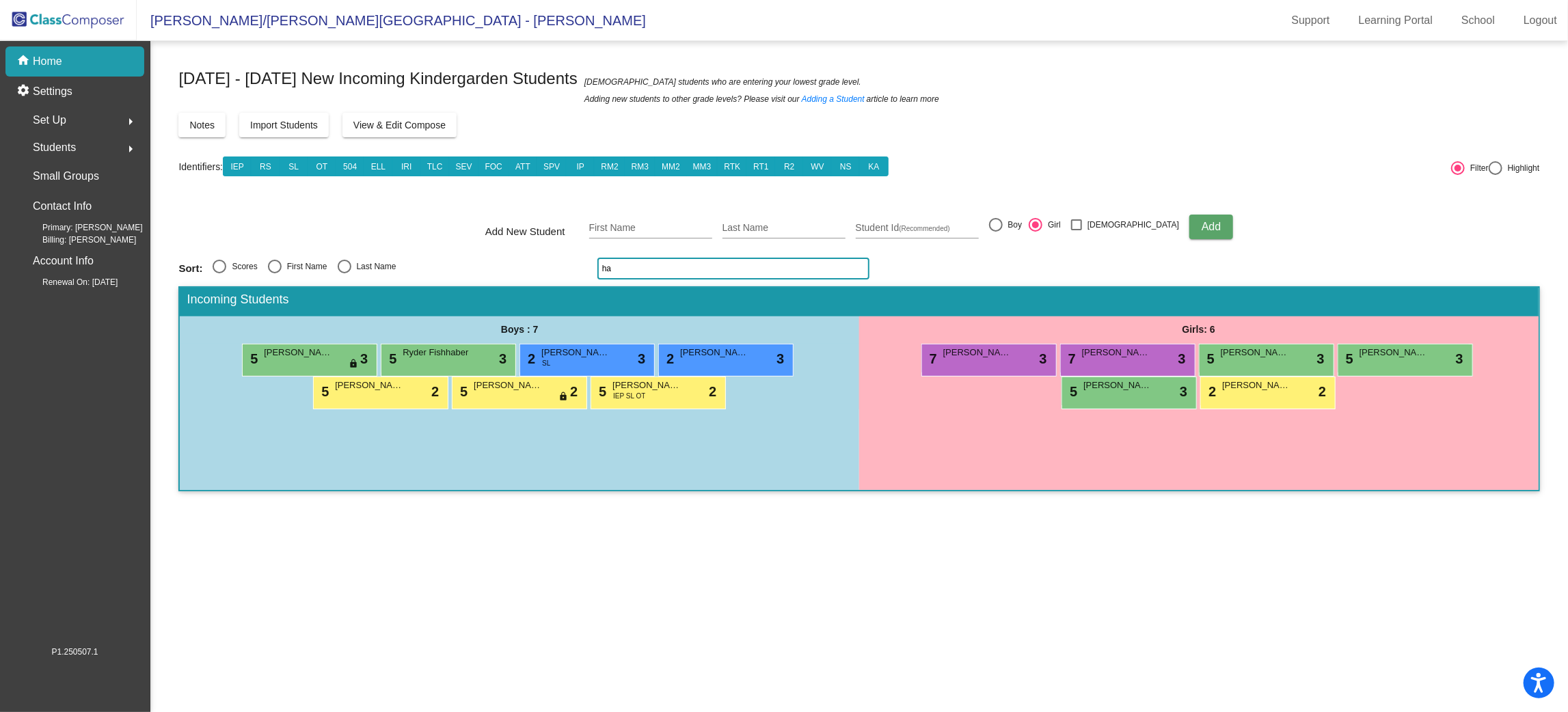
type input "h"
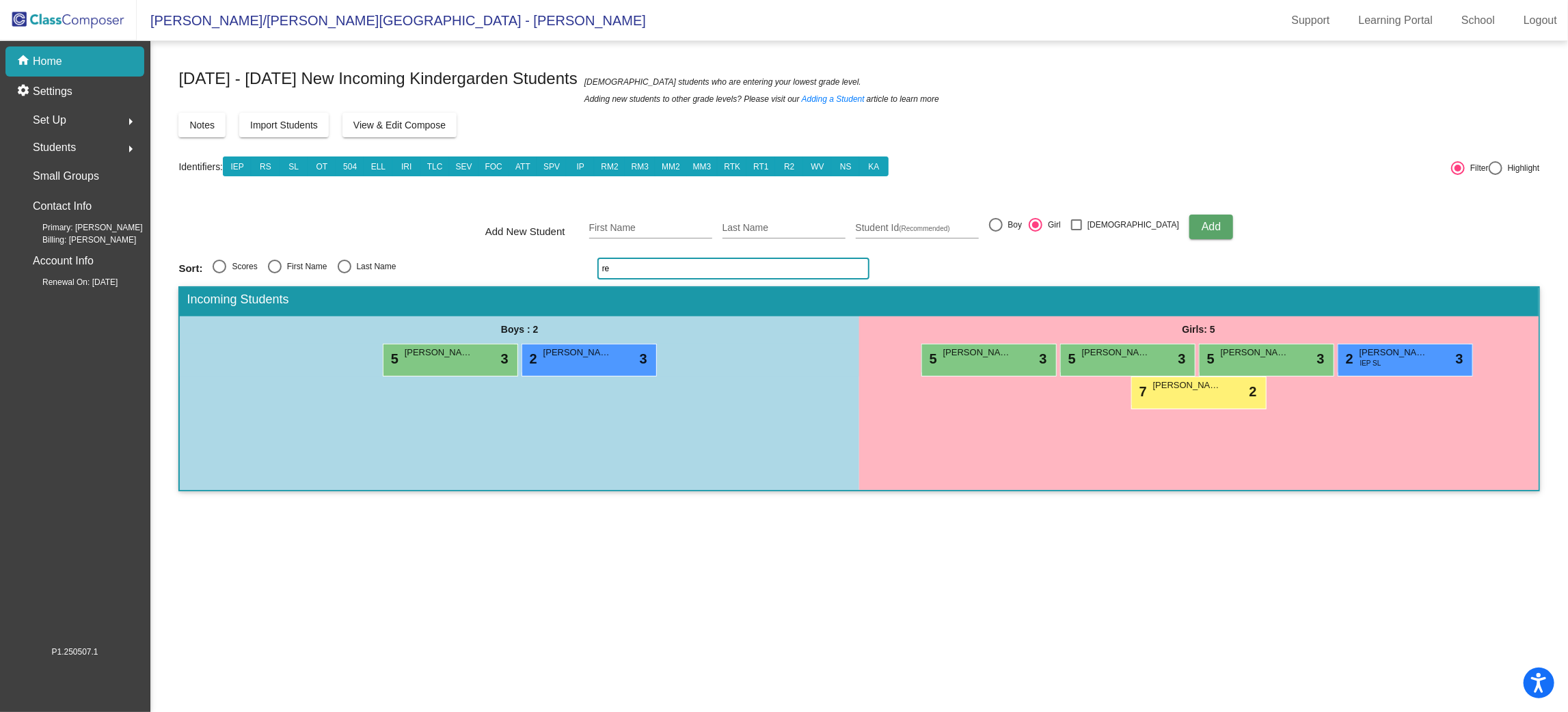
type input "r"
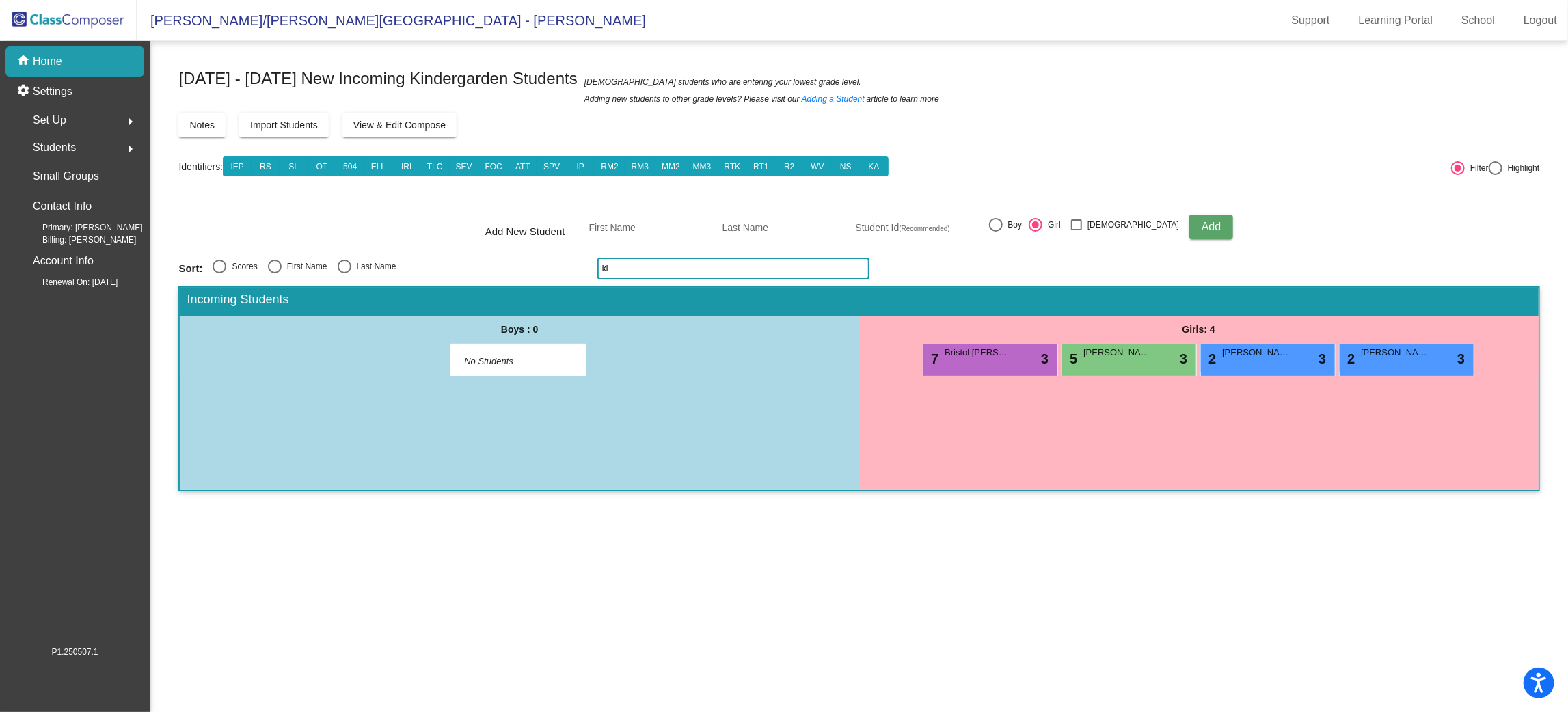
type input "k"
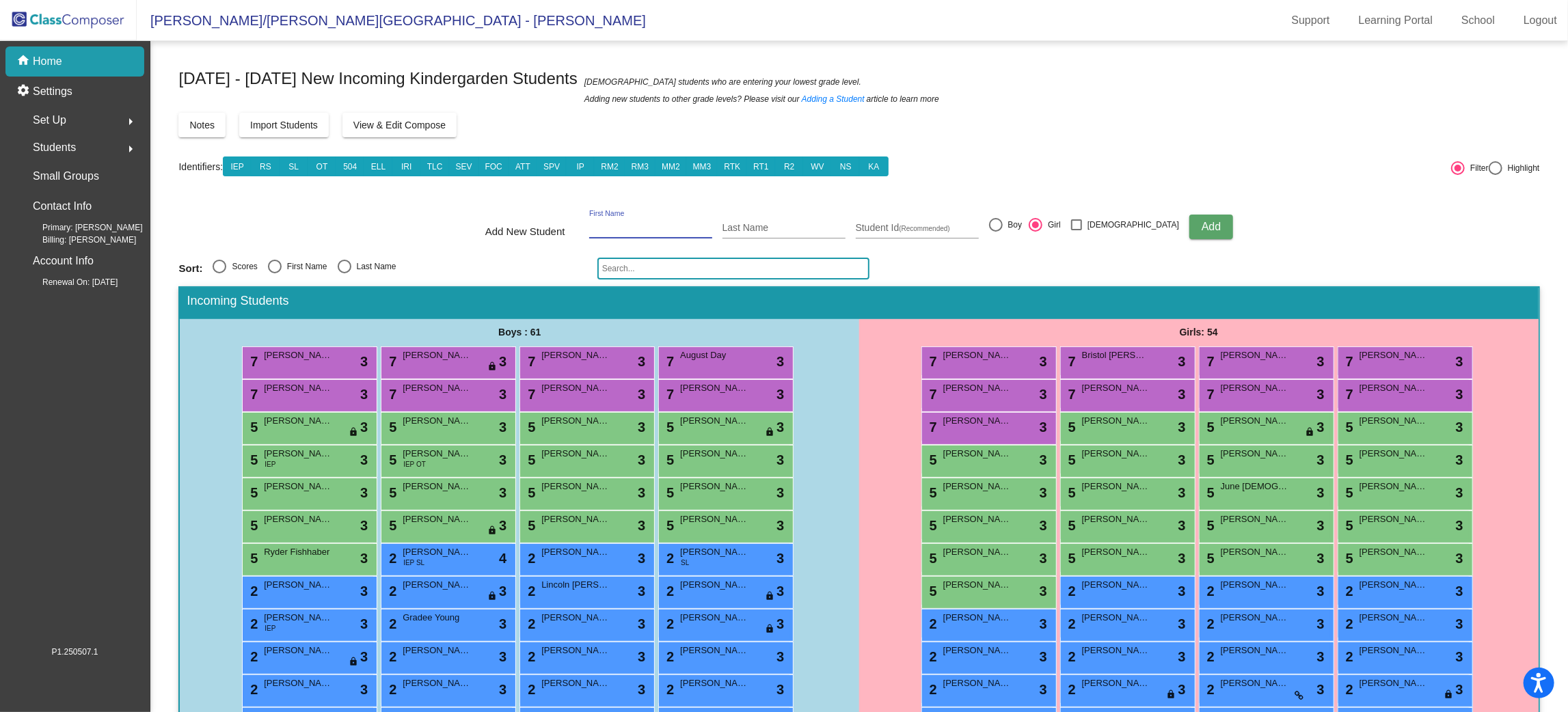
click at [709, 225] on input "First Name" at bounding box center [651, 227] width 123 height 11
type input "[PERSON_NAME]"
click at [1202, 223] on span "Add" at bounding box center [1211, 226] width 19 height 12
click at [655, 224] on input "First Name" at bounding box center [651, 227] width 123 height 11
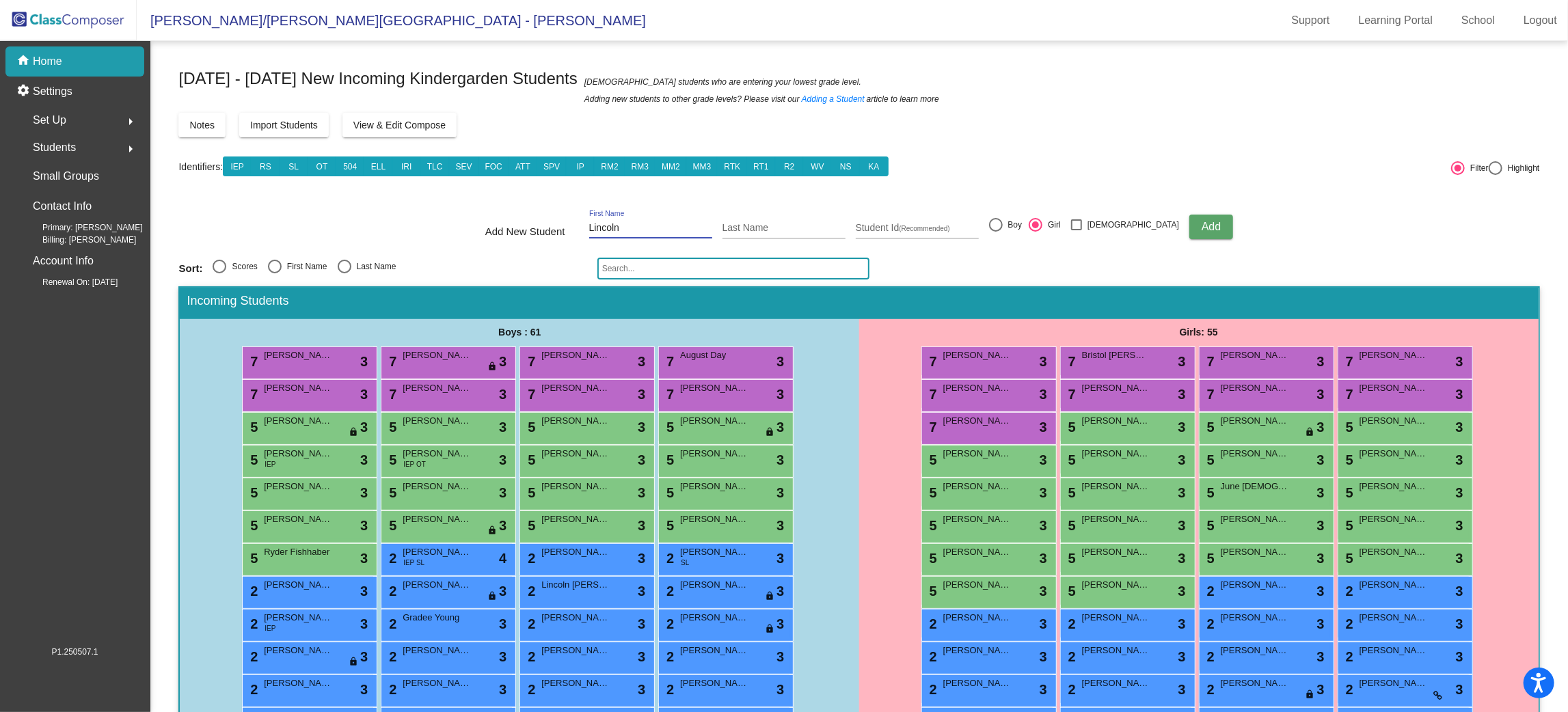
type input "Lincoln"
type input "LaTourneau"
click at [1003, 225] on div at bounding box center [996, 224] width 14 height 14
click at [996, 232] on input "Boy" at bounding box center [996, 232] width 1 height 1
radio input "true"
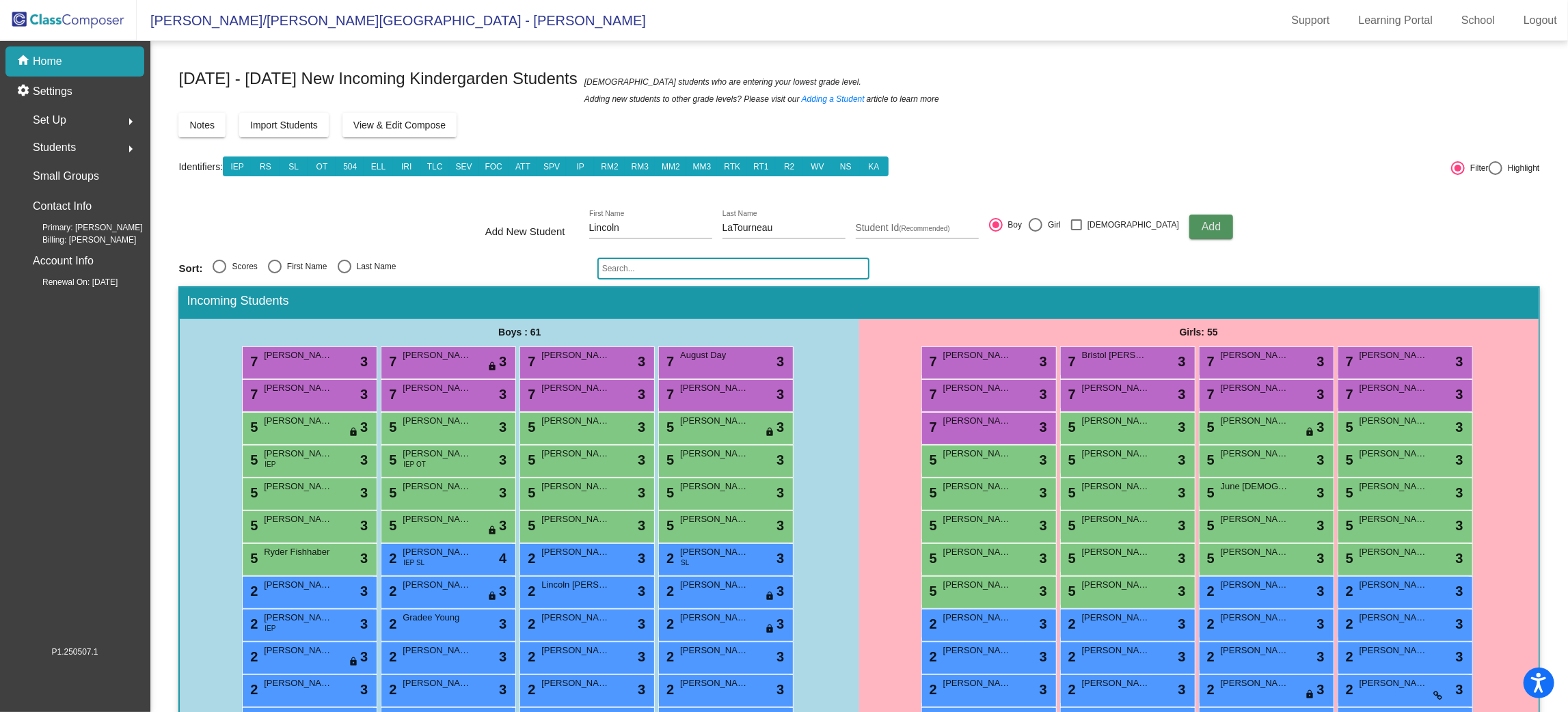
click at [1189, 218] on button "Add" at bounding box center [1210, 226] width 44 height 24
click at [721, 264] on input "text" at bounding box center [733, 268] width 272 height 22
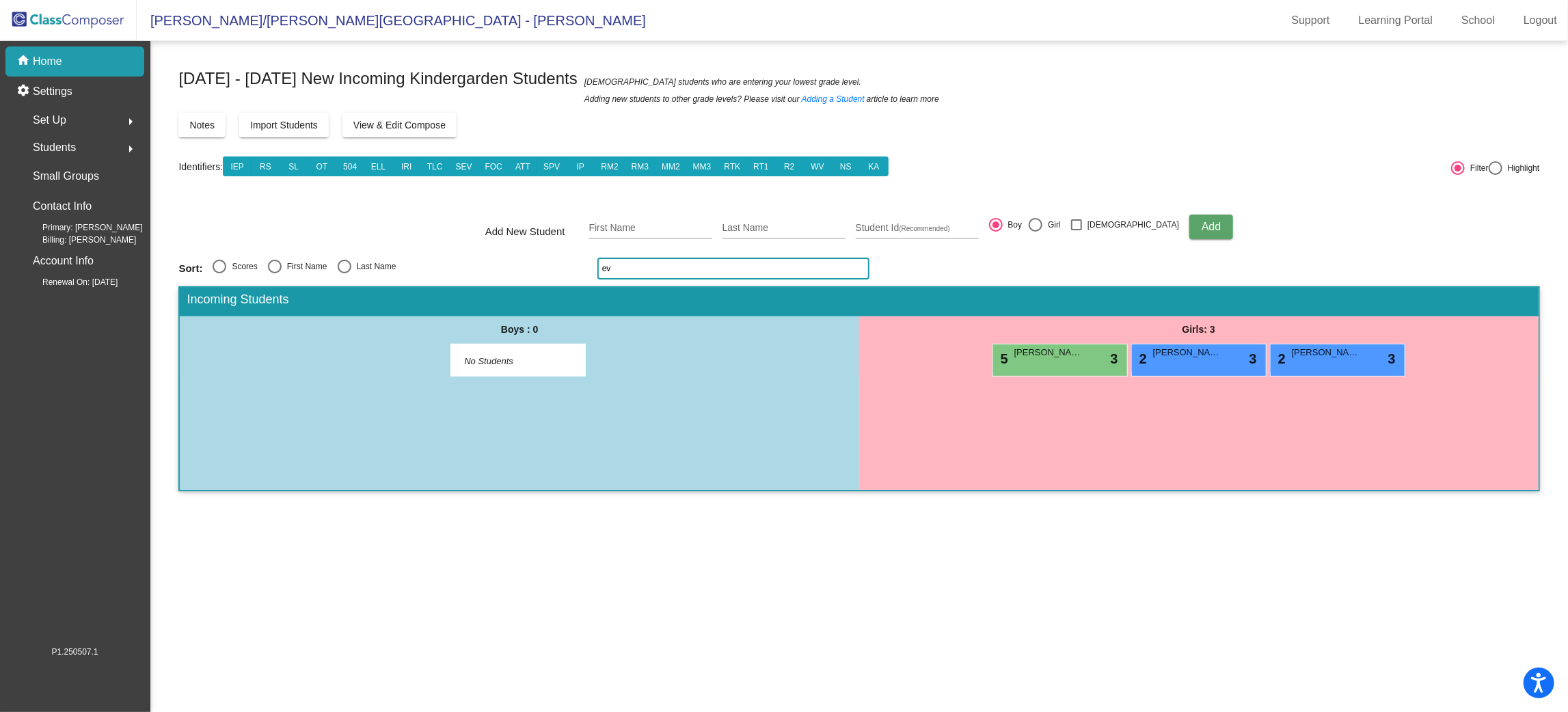
type input "e"
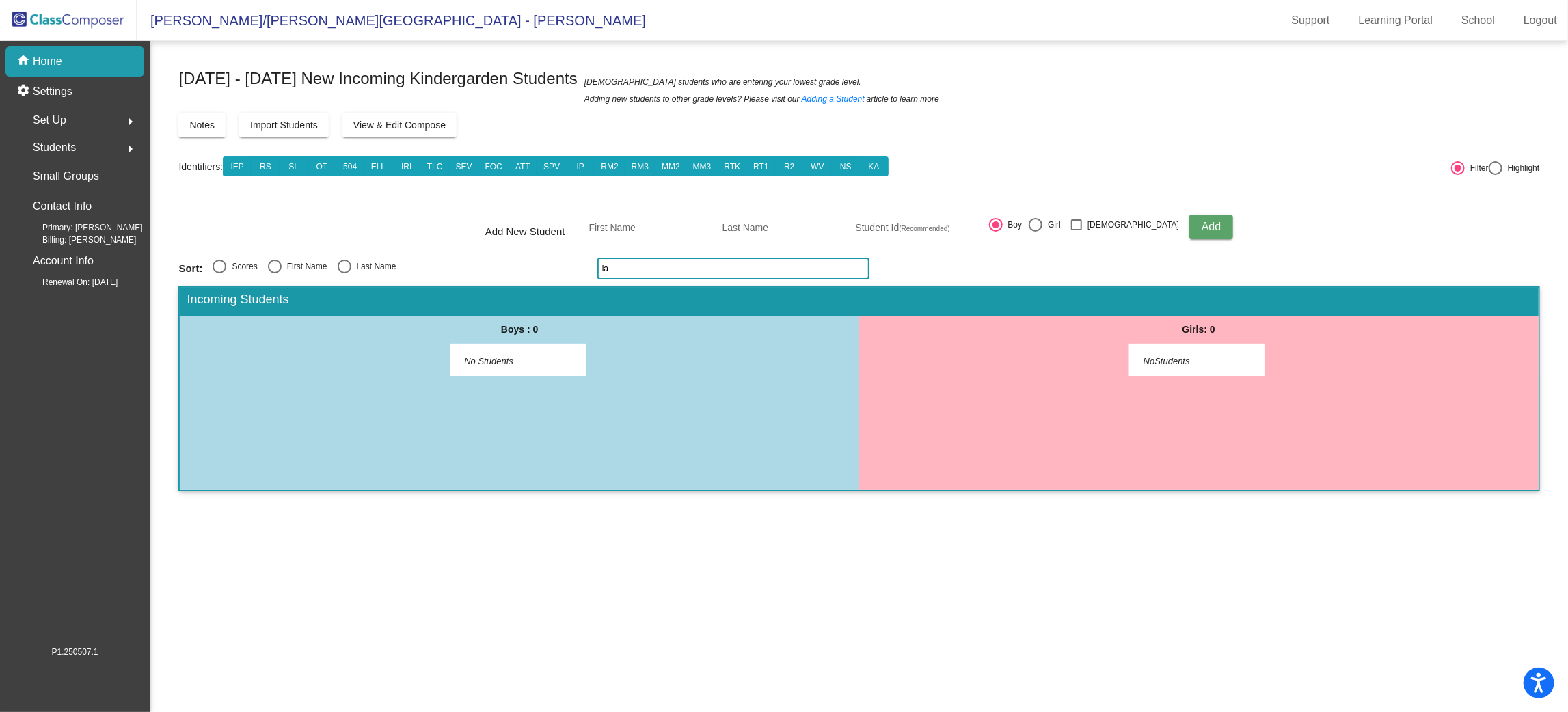
type input "l"
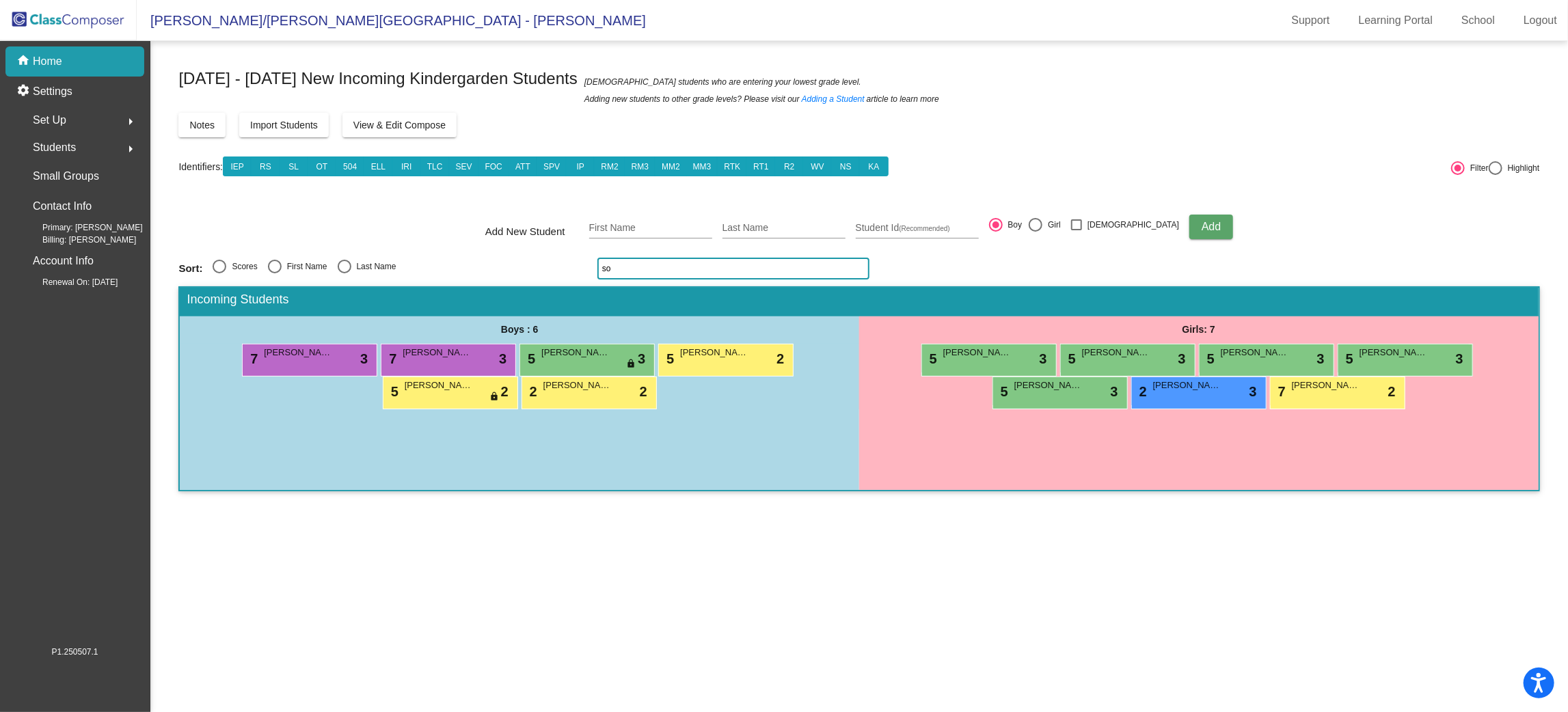
type input "s"
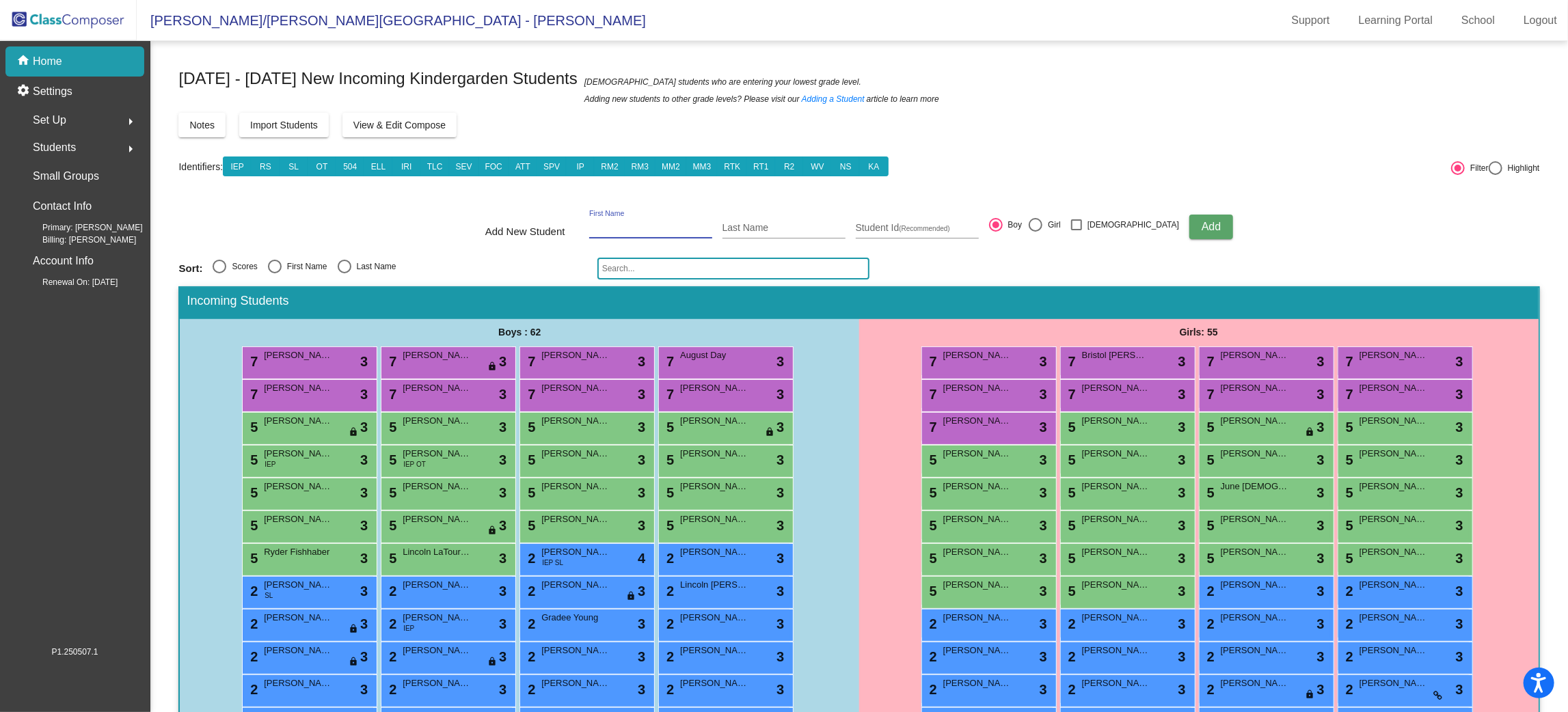
click at [690, 223] on input "First Name" at bounding box center [651, 227] width 123 height 11
type input "[PERSON_NAME]"
click at [827, 225] on input "Last Name" at bounding box center [784, 227] width 123 height 11
type input "Podojak"
click at [1042, 220] on div at bounding box center [1036, 224] width 14 height 14
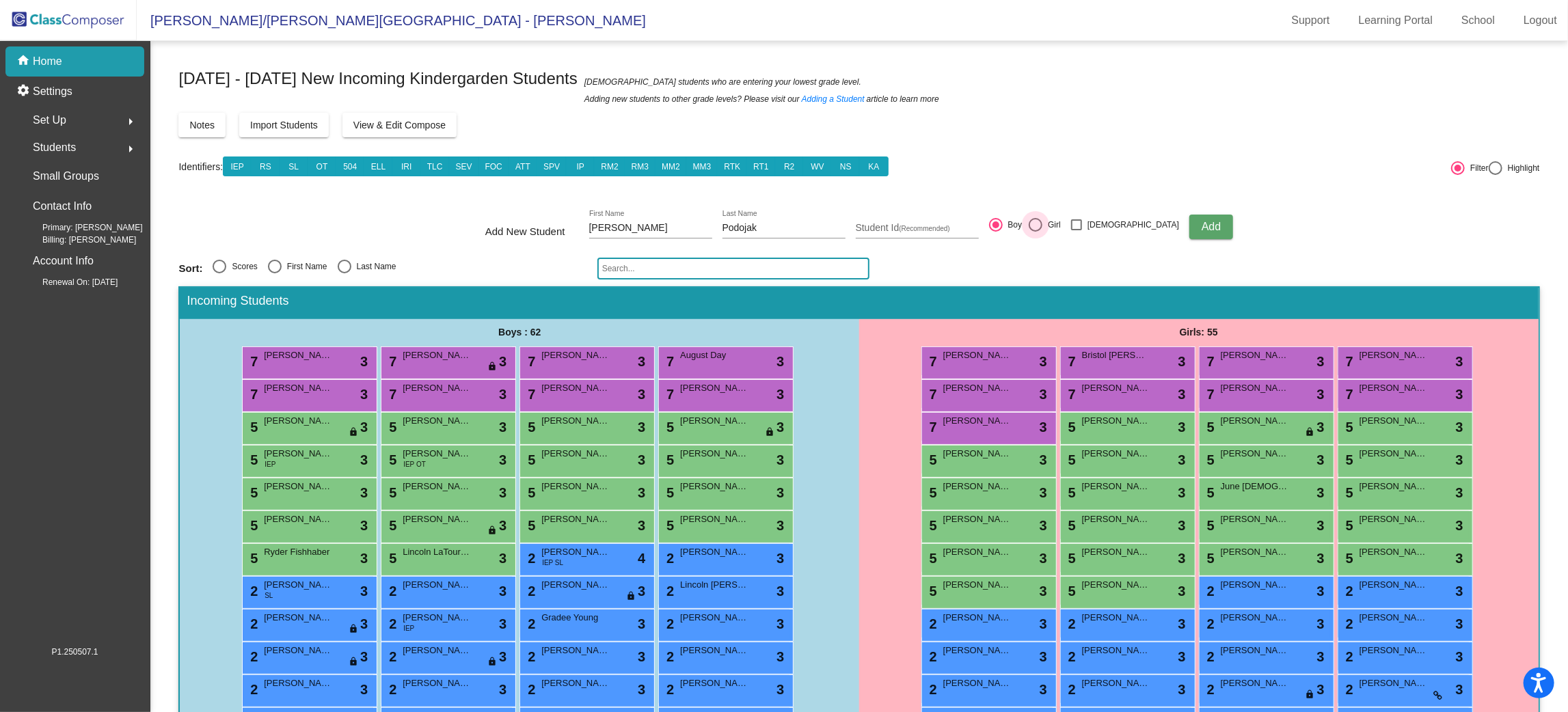
click at [1036, 232] on input "Girl" at bounding box center [1035, 232] width 1 height 1
radio input "true"
click at [1202, 223] on span "Add" at bounding box center [1211, 226] width 19 height 12
drag, startPoint x: 697, startPoint y: 213, endPoint x: 663, endPoint y: 227, distance: 36.8
click at [663, 227] on input "First Name" at bounding box center [651, 227] width 123 height 11
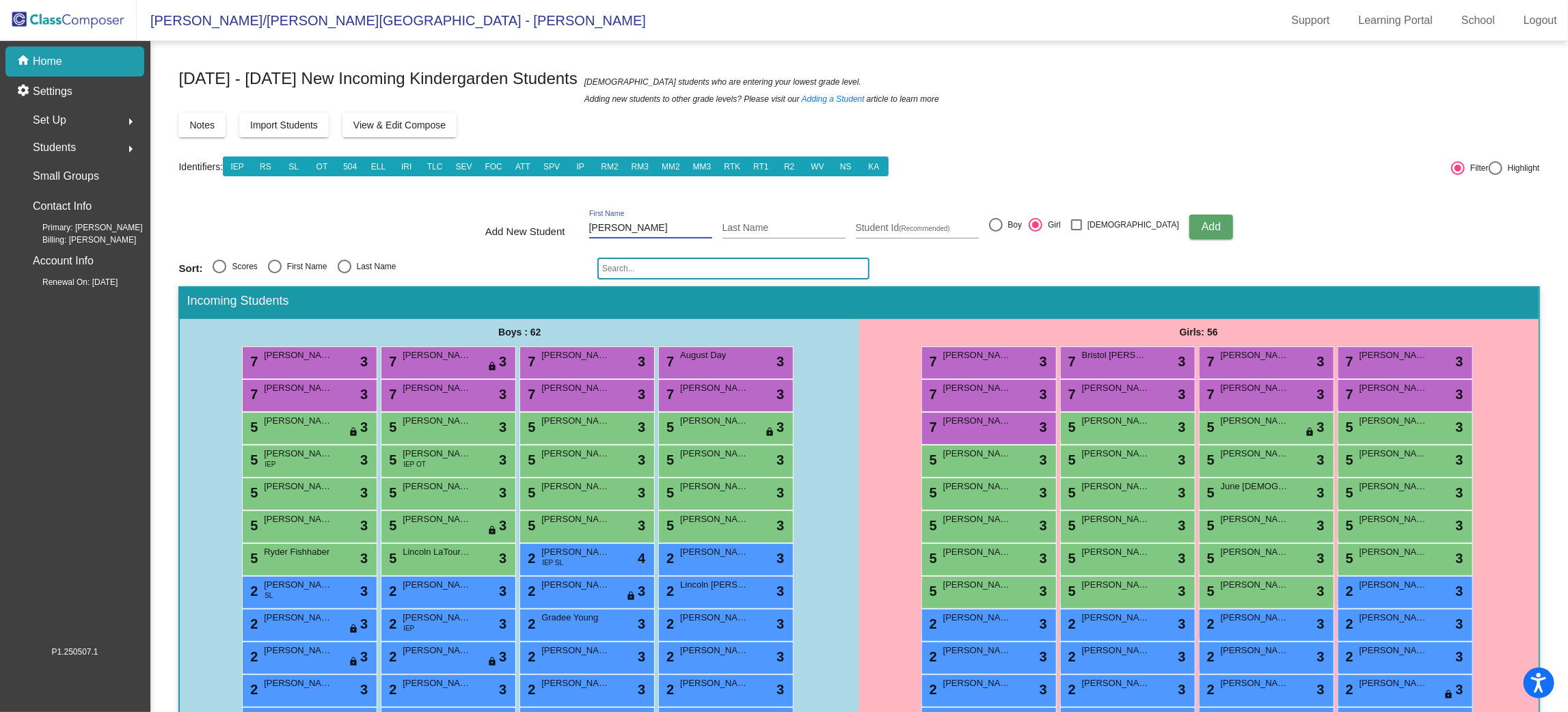
type input "[PERSON_NAME]"
click at [1003, 220] on div at bounding box center [996, 224] width 14 height 14
click at [996, 232] on input "Boy" at bounding box center [996, 232] width 1 height 1
radio input "true"
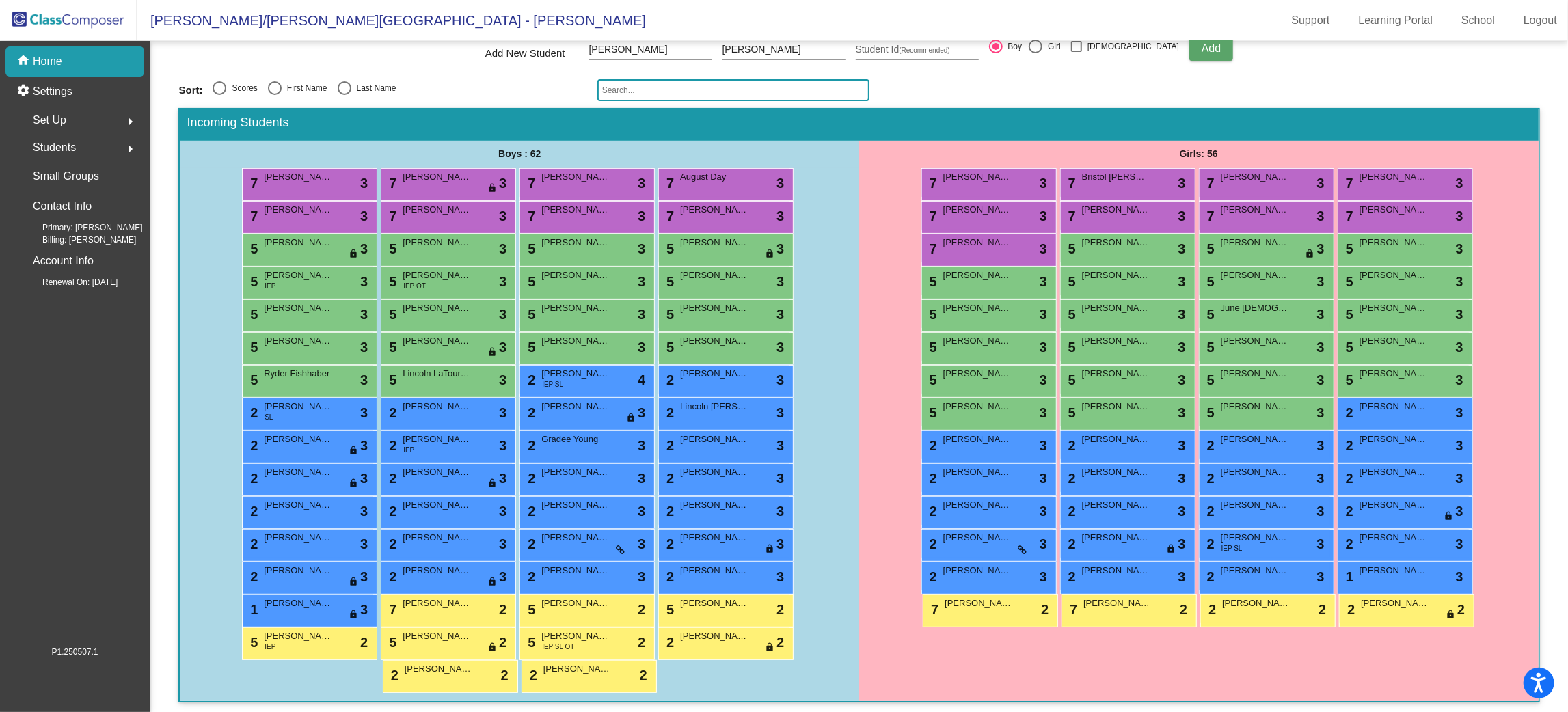
scroll to position [0, 0]
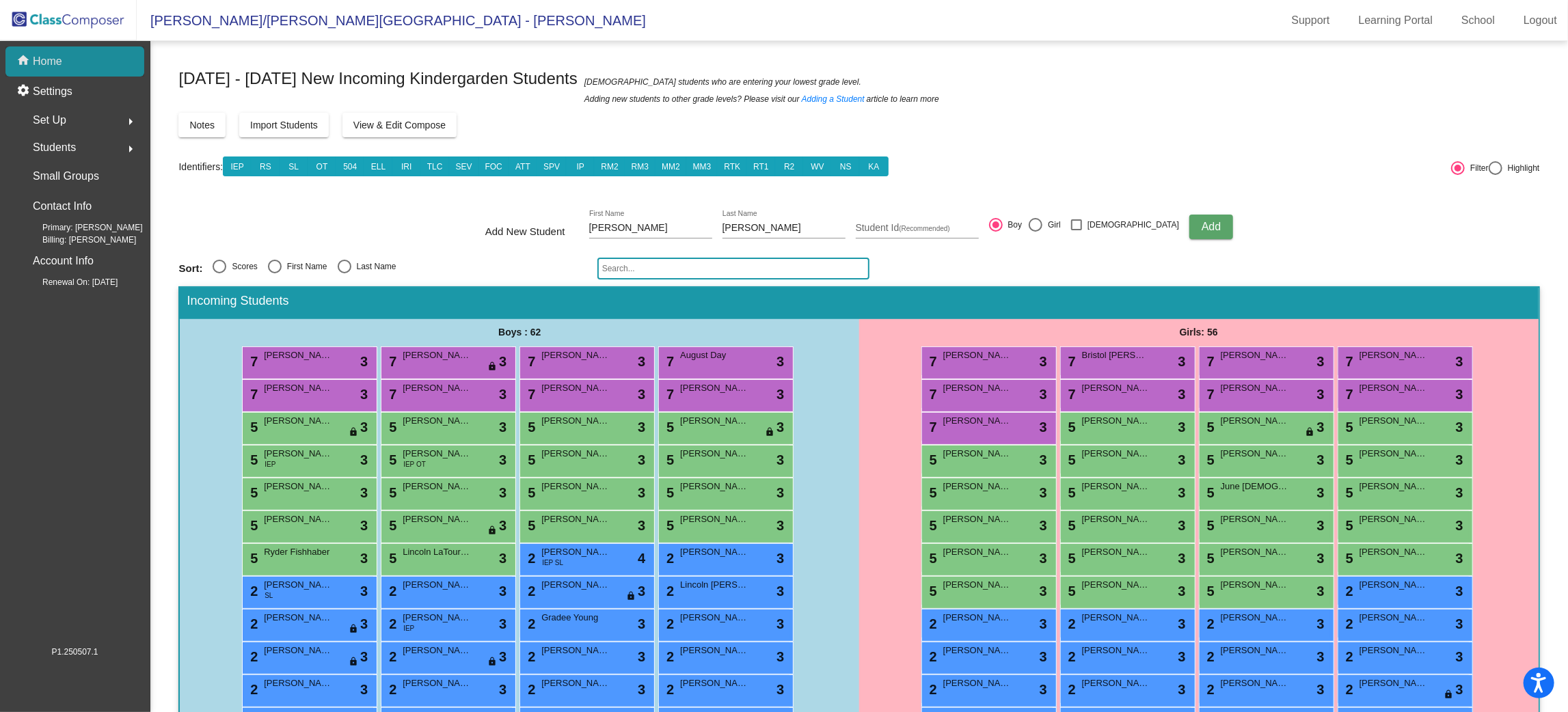
click at [112, 59] on div "home Home" at bounding box center [75, 61] width 139 height 30
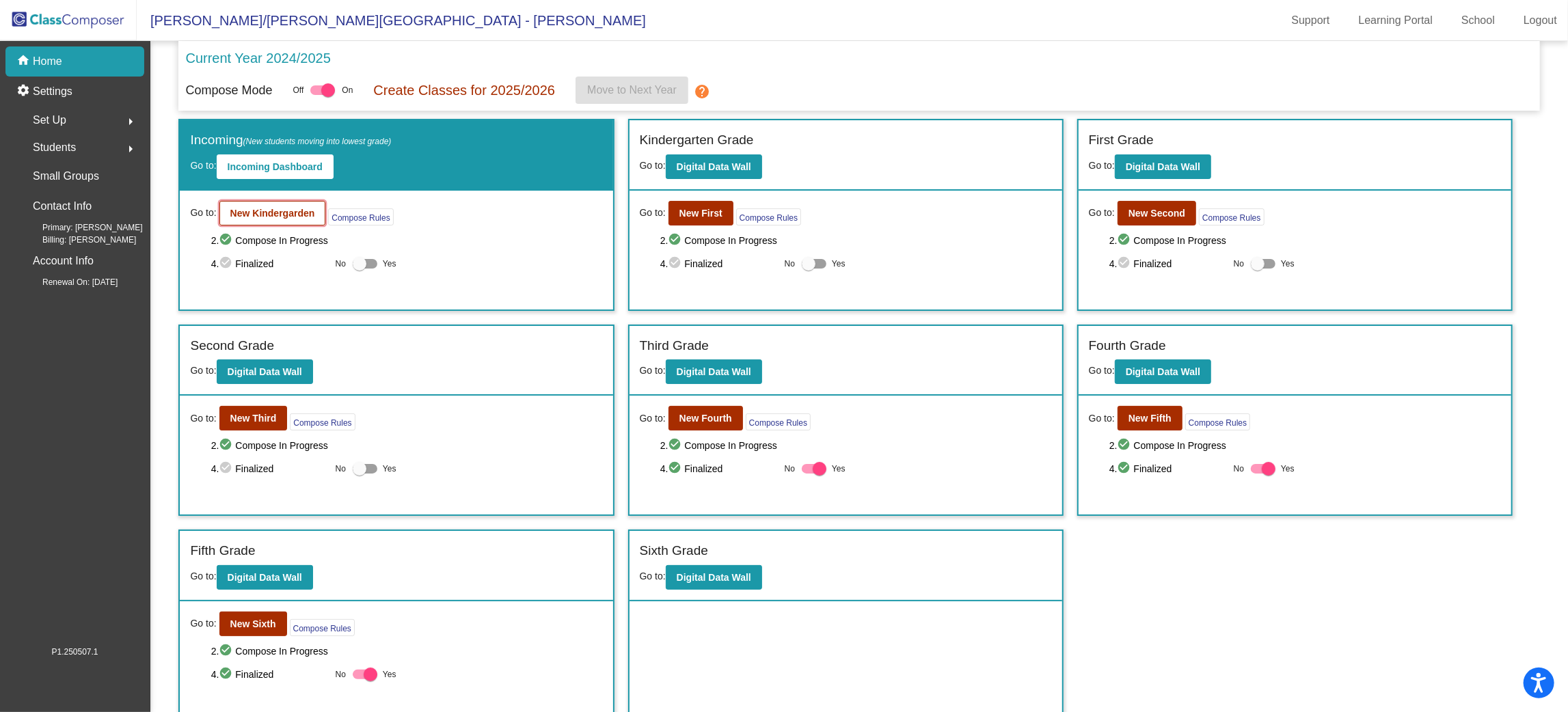
click at [285, 220] on button "New Kindergarden" at bounding box center [273, 213] width 107 height 24
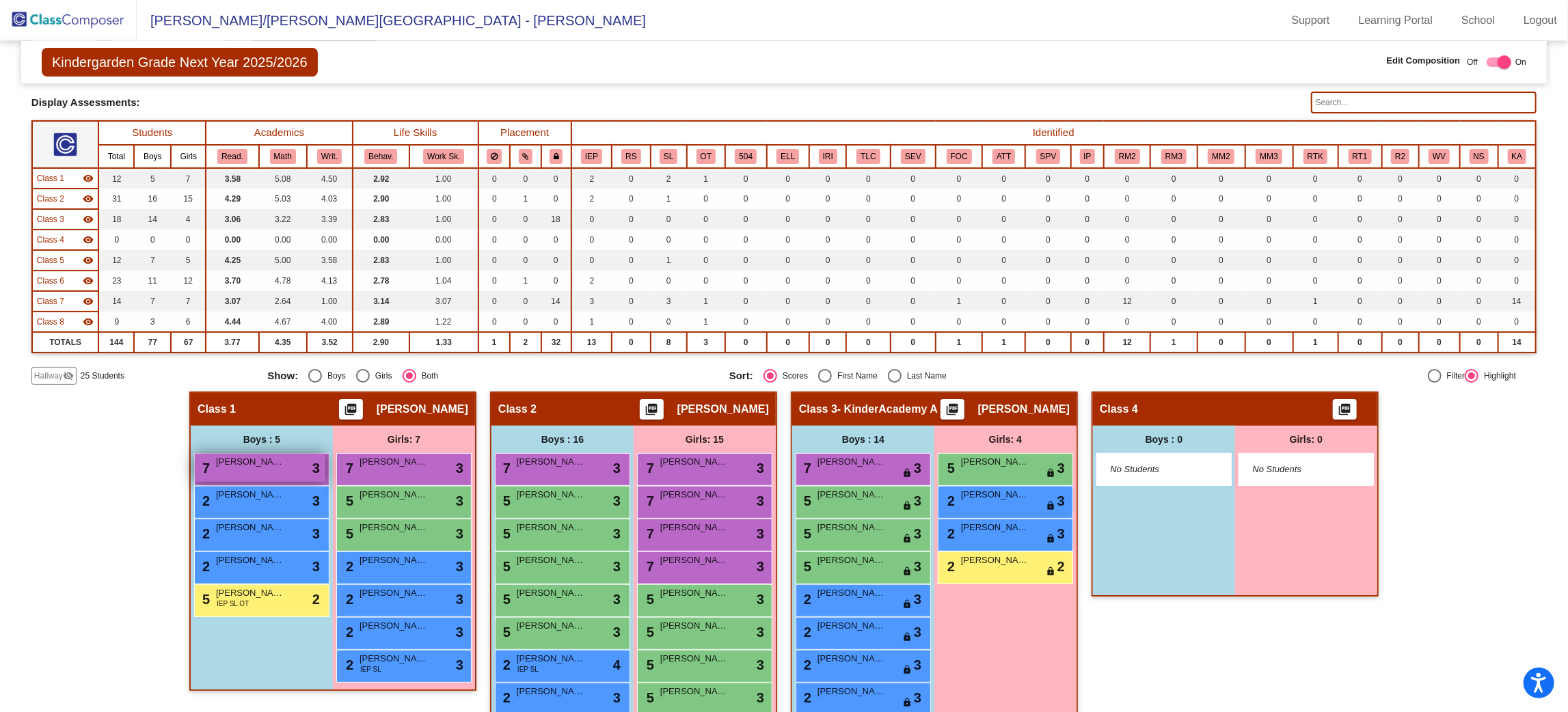
scroll to position [73, 0]
click at [44, 369] on span "Hallway" at bounding box center [49, 375] width 29 height 13
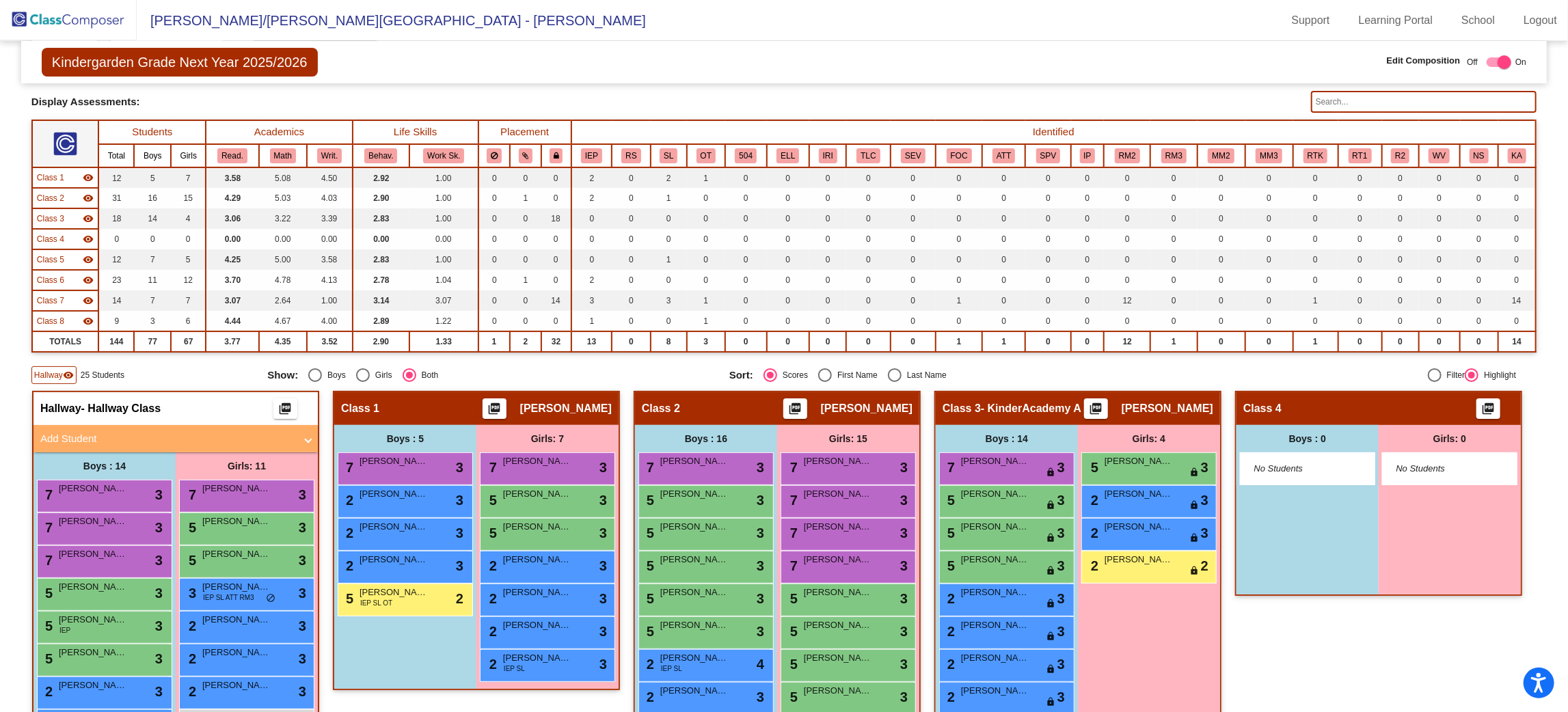
click at [294, 431] on mat-panel-title "Add Student" at bounding box center [168, 439] width 255 height 16
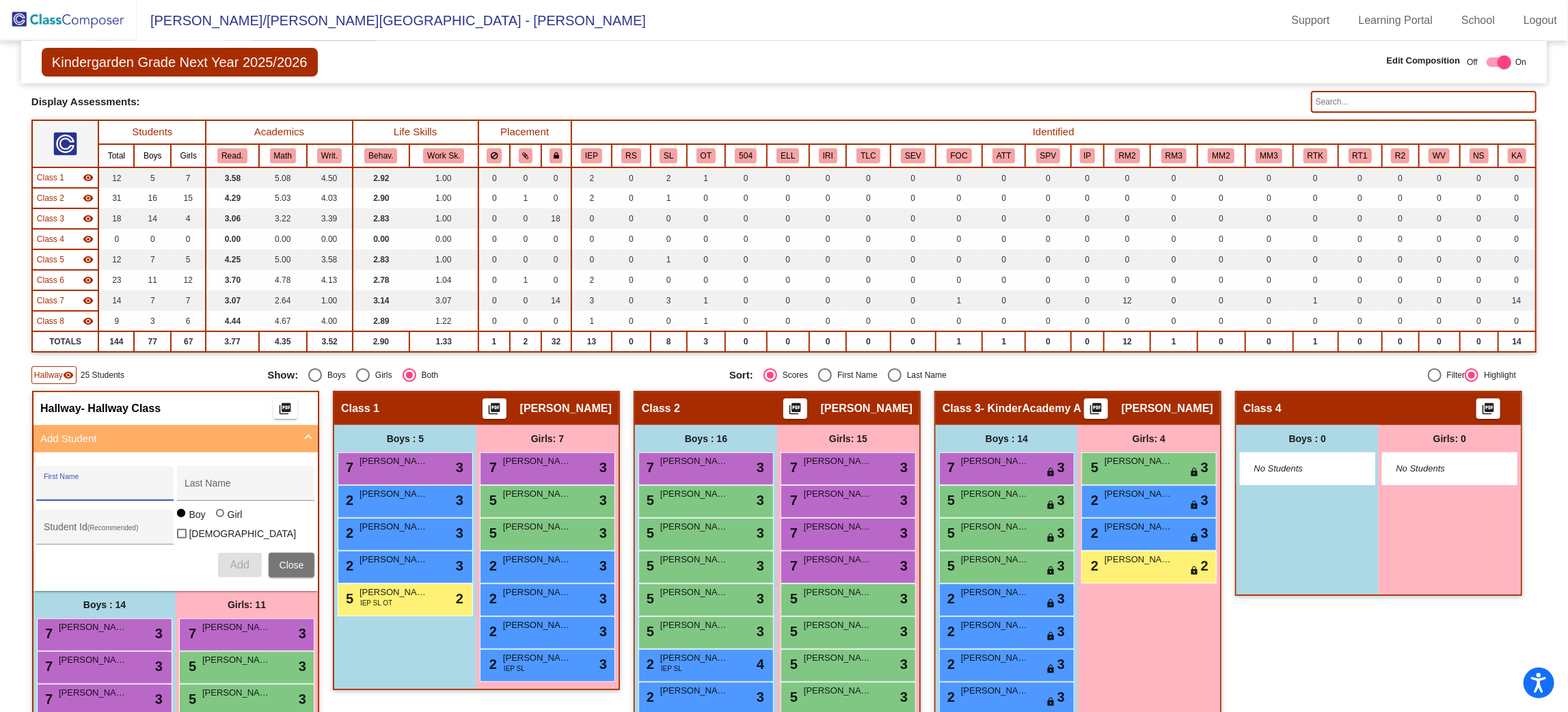
click at [167, 484] on input "First Name" at bounding box center [105, 489] width 123 height 11
type input "[PERSON_NAME]"
click at [224, 518] on div at bounding box center [220, 513] width 8 height 8
click at [222, 521] on input "Girl" at bounding box center [221, 521] width 1 height 1
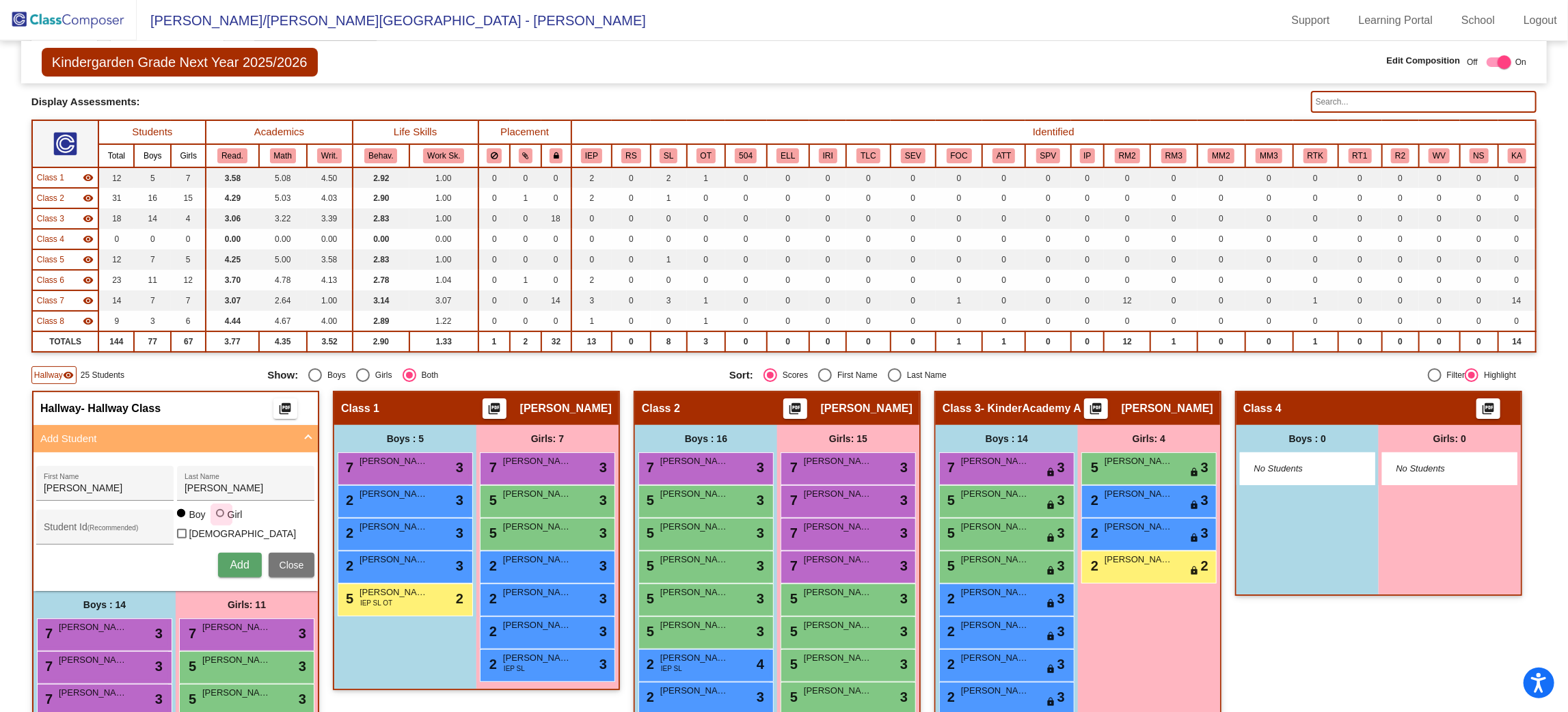
radio input "true"
click at [249, 559] on span "Add" at bounding box center [239, 565] width 19 height 12
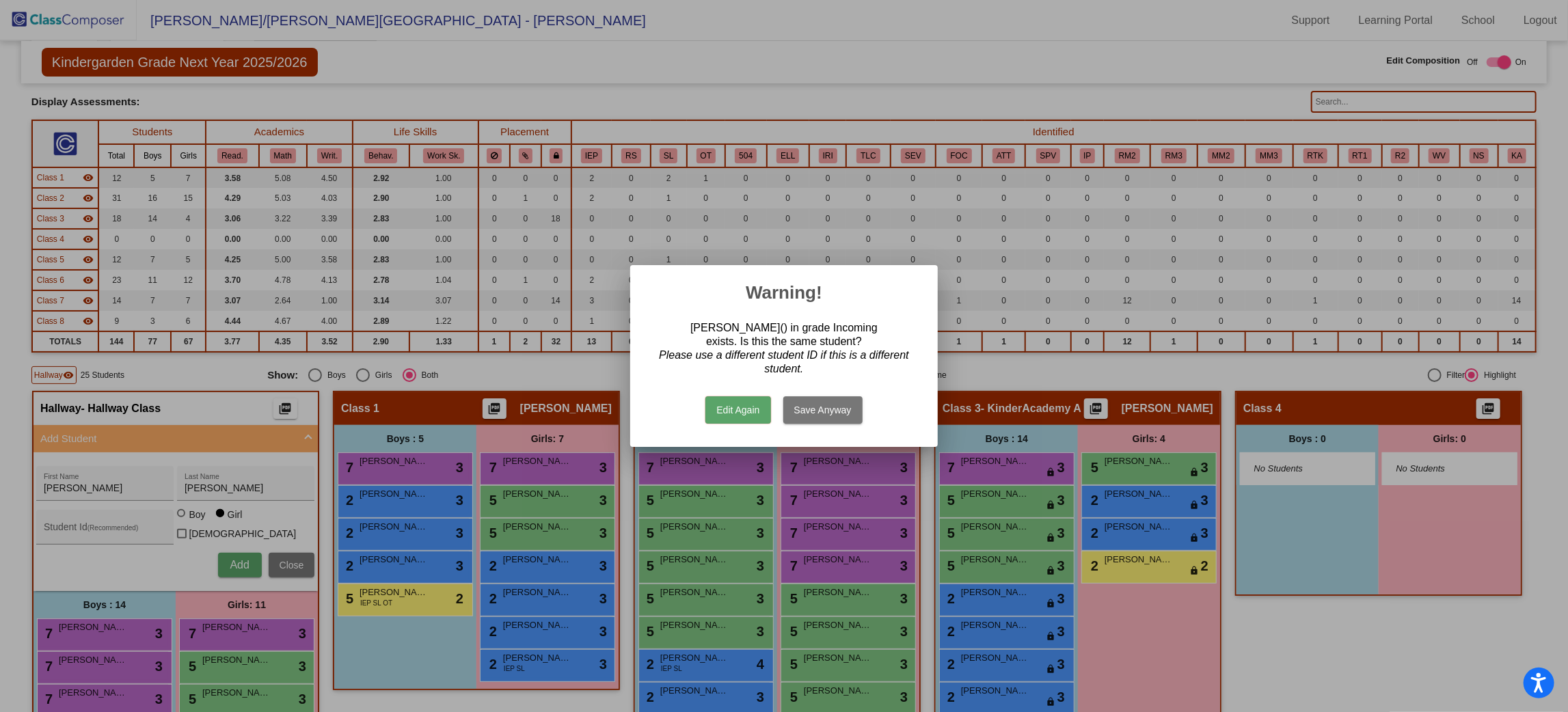
click at [711, 412] on button "Edit Again" at bounding box center [737, 410] width 65 height 27
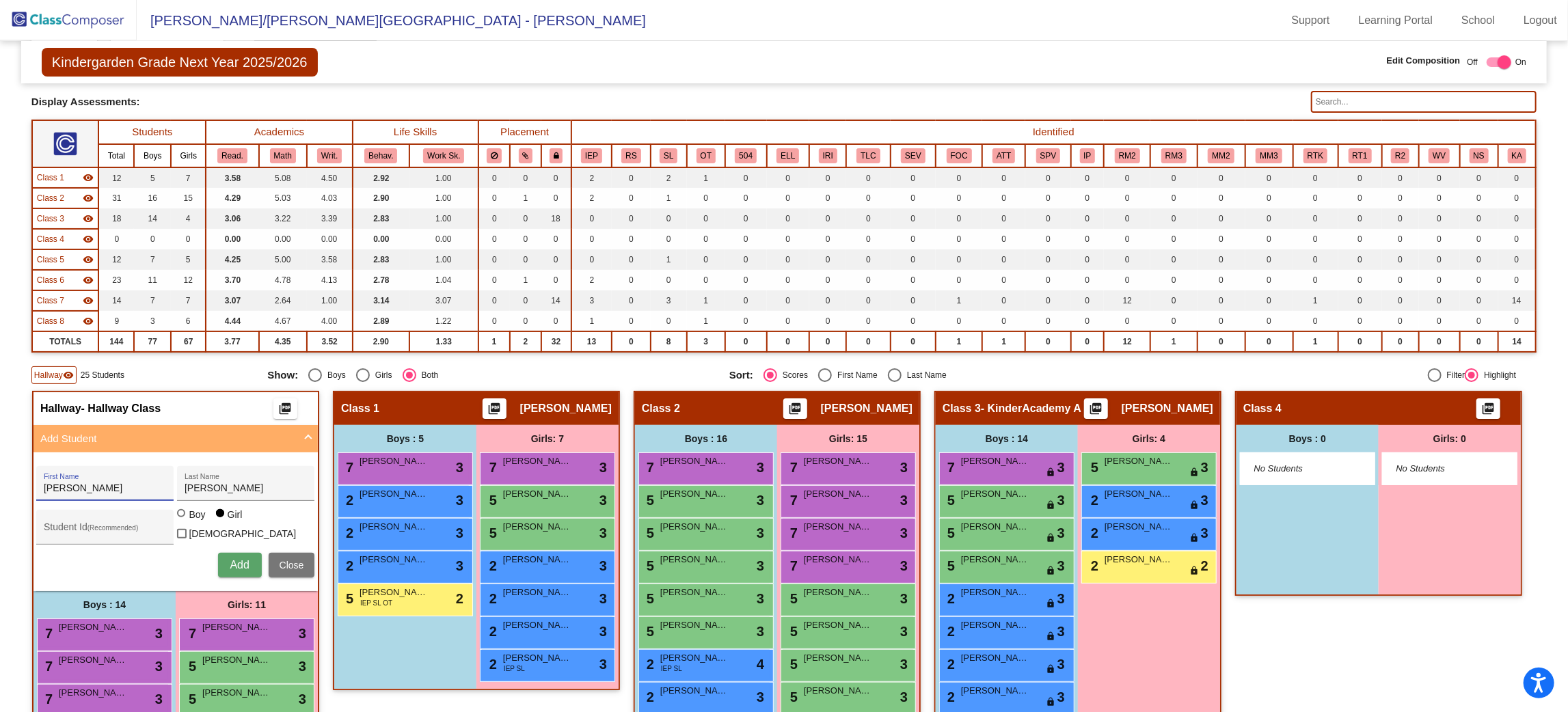
click at [167, 484] on input "[PERSON_NAME]" at bounding box center [105, 489] width 123 height 11
type input "H"
click at [308, 491] on input "[PERSON_NAME]" at bounding box center [246, 489] width 123 height 11
type input "D"
type input "L"
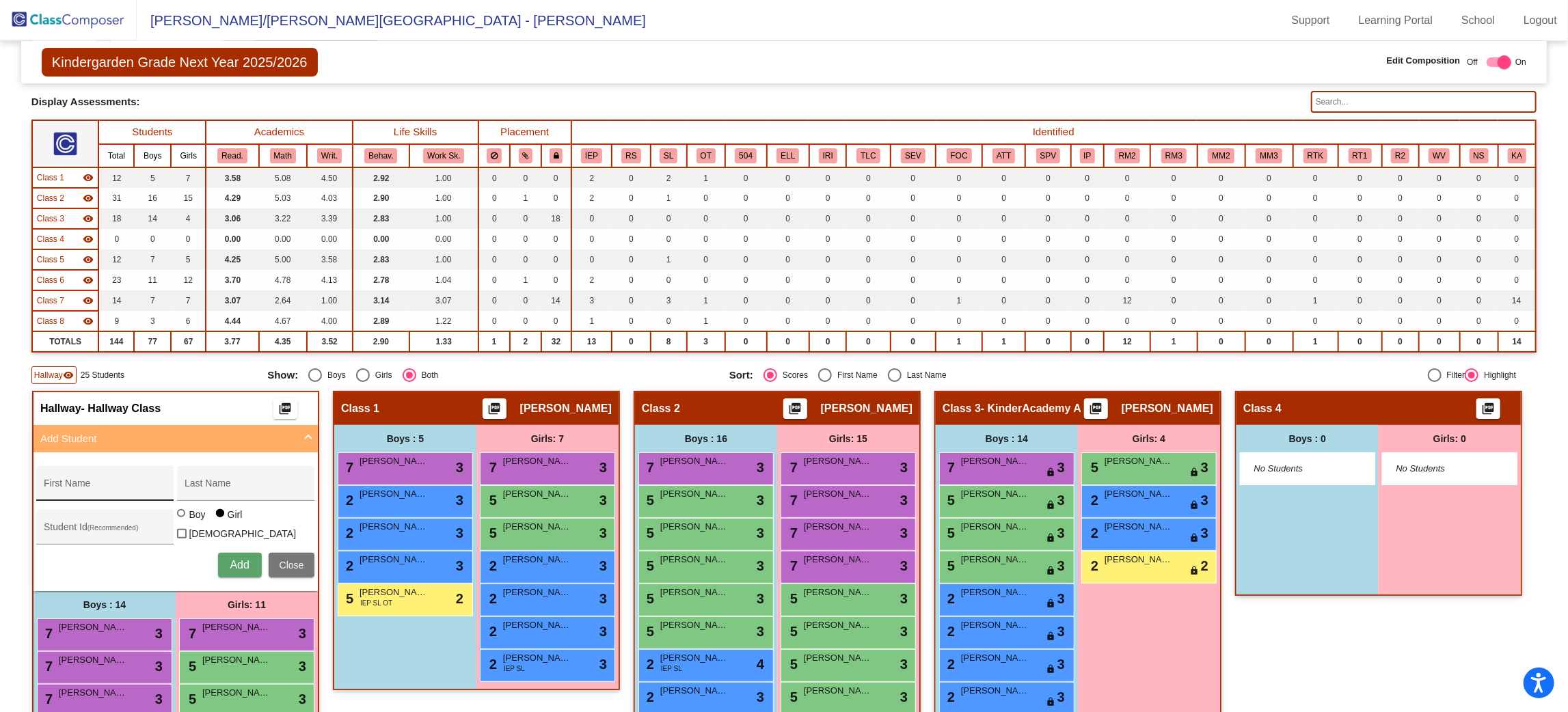
click at [167, 474] on div "First Name" at bounding box center [105, 488] width 123 height 28
click at [167, 484] on input "First Name" at bounding box center [105, 489] width 123 height 11
type input "Lincoln"
type input "LaTourneau"
click at [186, 516] on div at bounding box center [181, 513] width 8 height 8
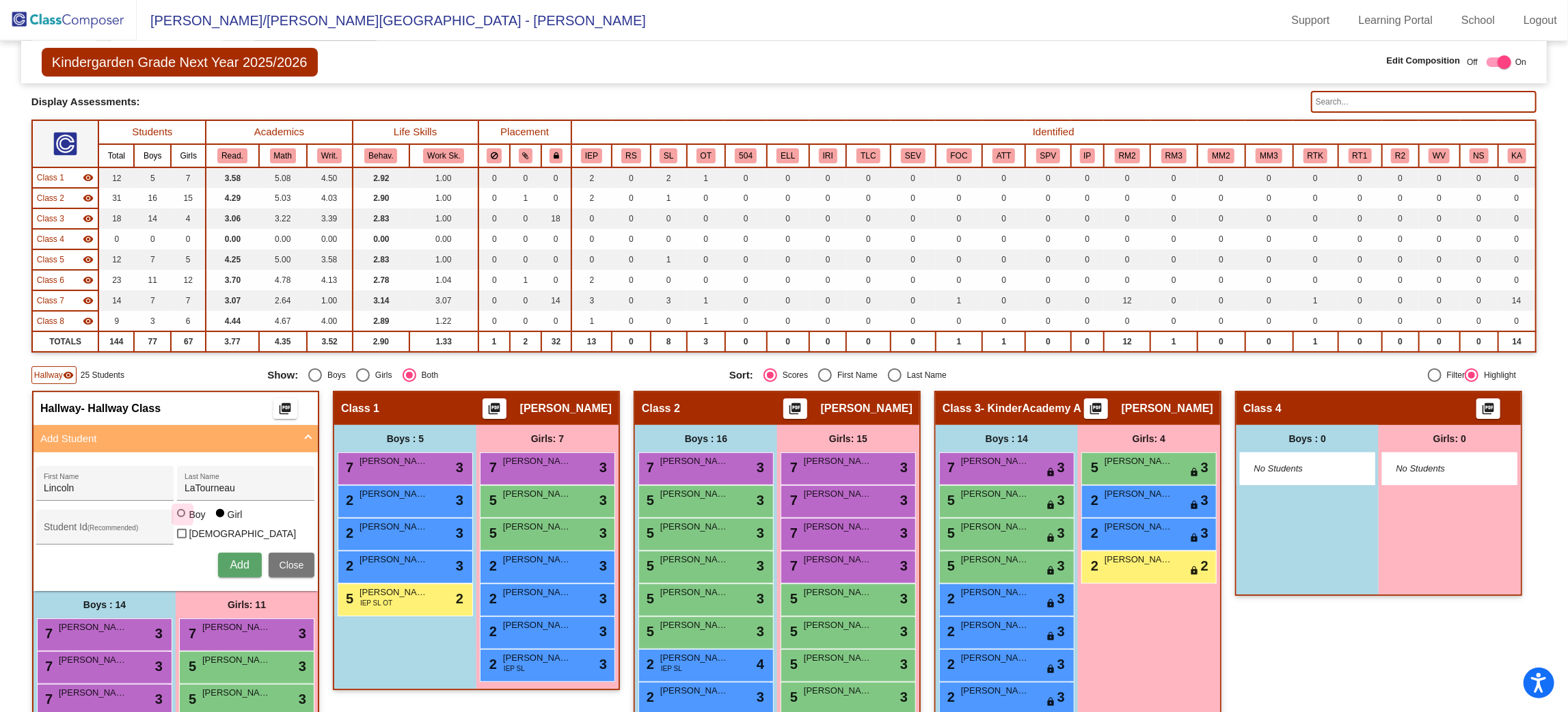
click at [183, 521] on input "Boy" at bounding box center [182, 521] width 1 height 1
radio input "true"
click at [249, 559] on span "Add" at bounding box center [239, 565] width 19 height 12
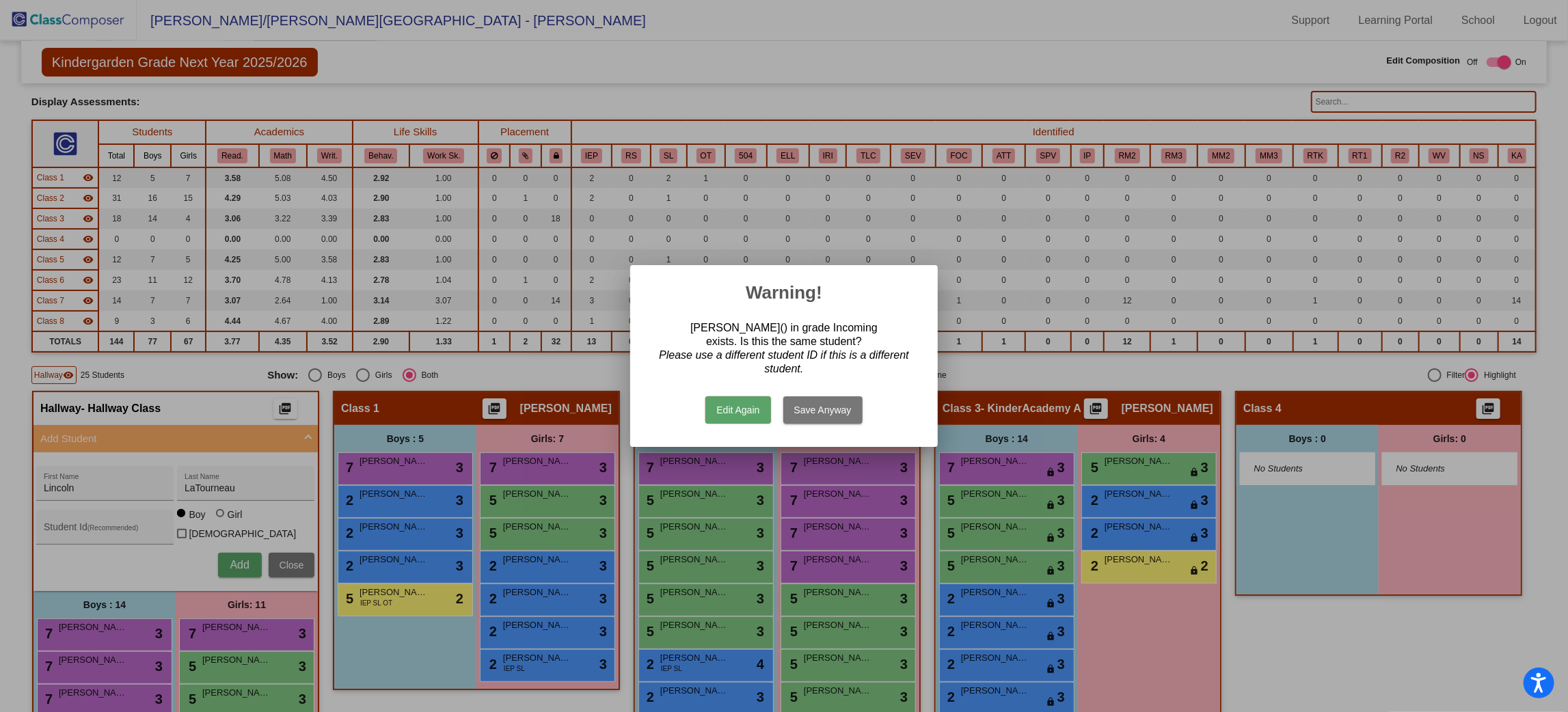
click at [739, 410] on button "Edit Again" at bounding box center [737, 410] width 65 height 27
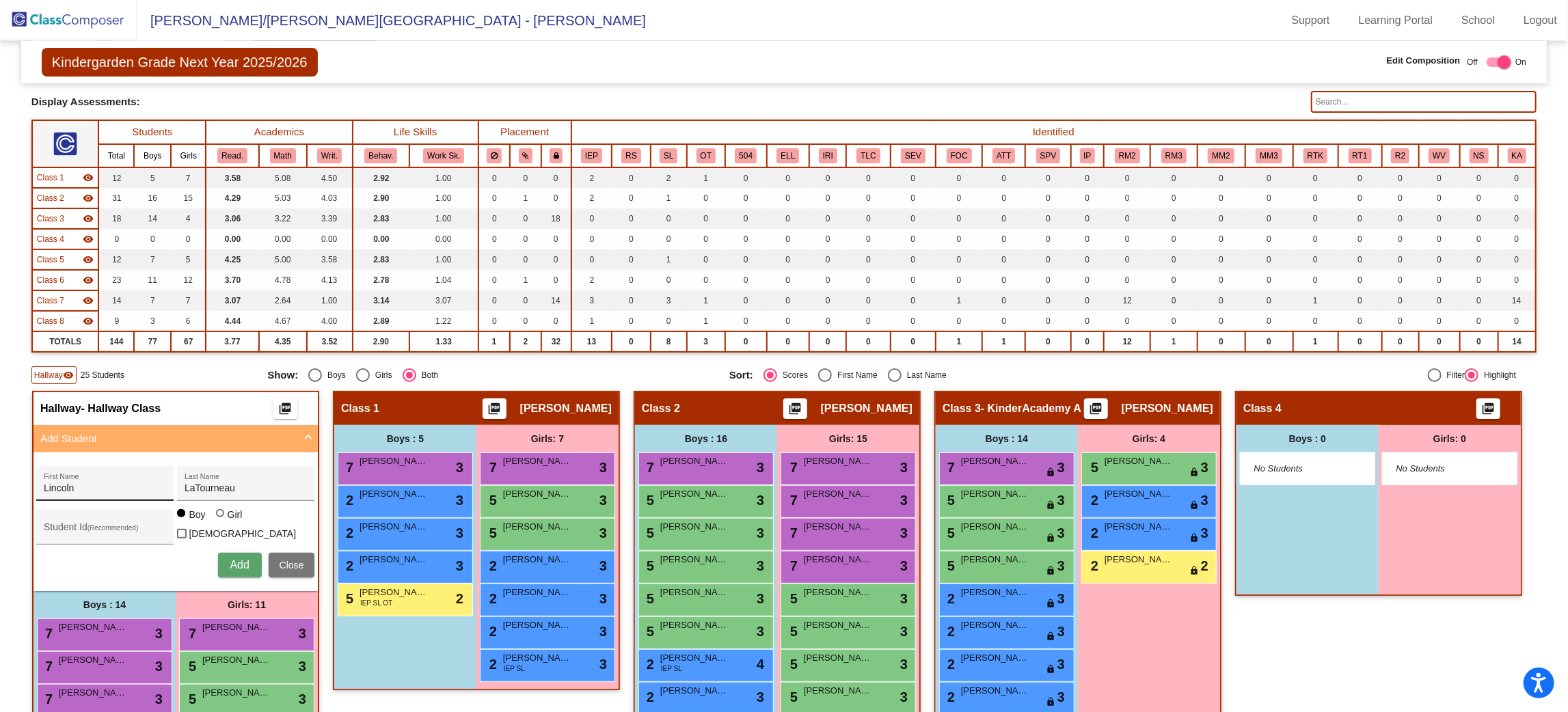
click at [167, 479] on div "[PERSON_NAME] First Name" at bounding box center [105, 488] width 123 height 28
type input "L"
click at [308, 484] on input "LaTourneau" at bounding box center [246, 489] width 123 height 11
type input "L"
type input "Podojack"
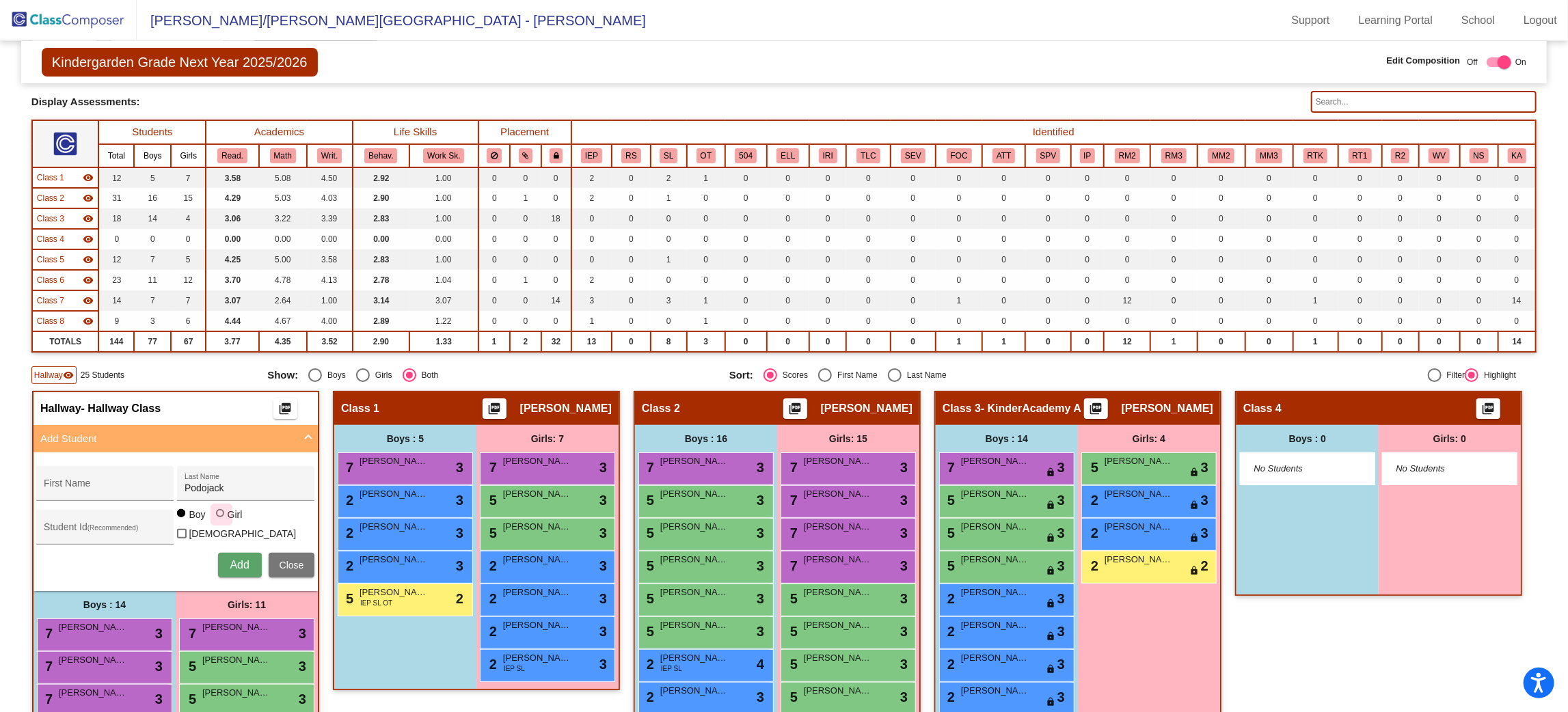
click at [224, 518] on div at bounding box center [220, 513] width 8 height 8
click at [222, 521] on input "Girl" at bounding box center [221, 521] width 1 height 1
radio input "true"
click at [167, 484] on input "First Name" at bounding box center [105, 489] width 123 height 11
type input "[PERSON_NAME]"
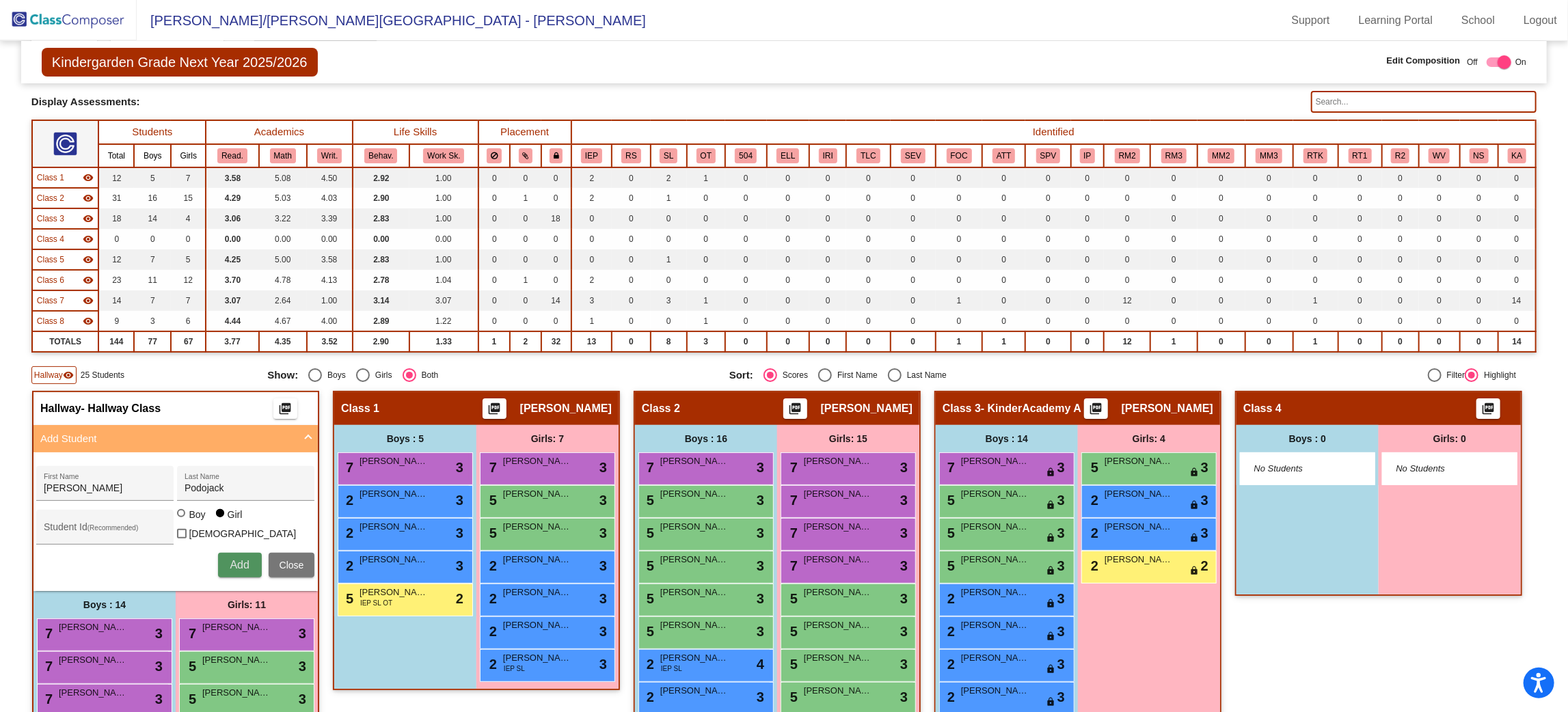
click at [249, 559] on span "Add" at bounding box center [239, 565] width 19 height 12
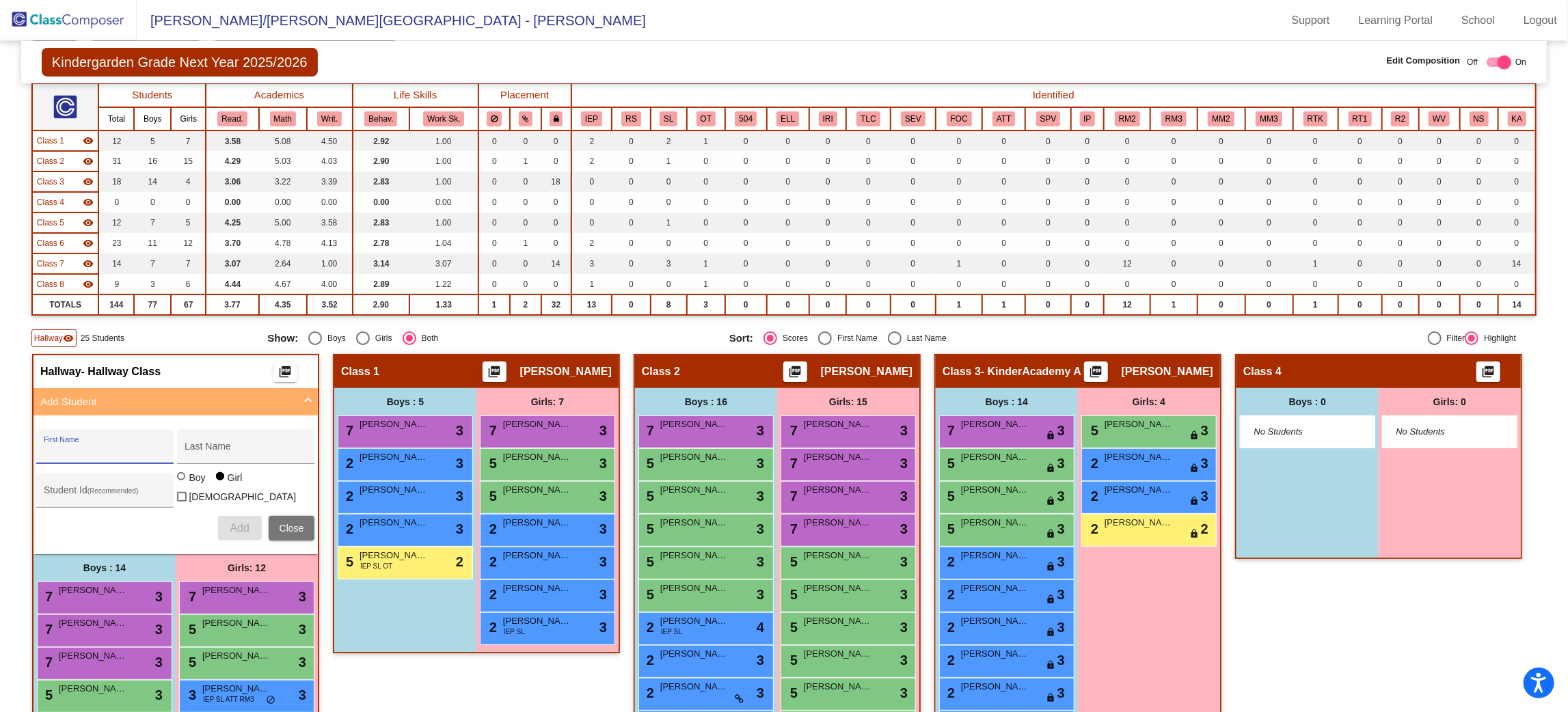
scroll to position [98, 0]
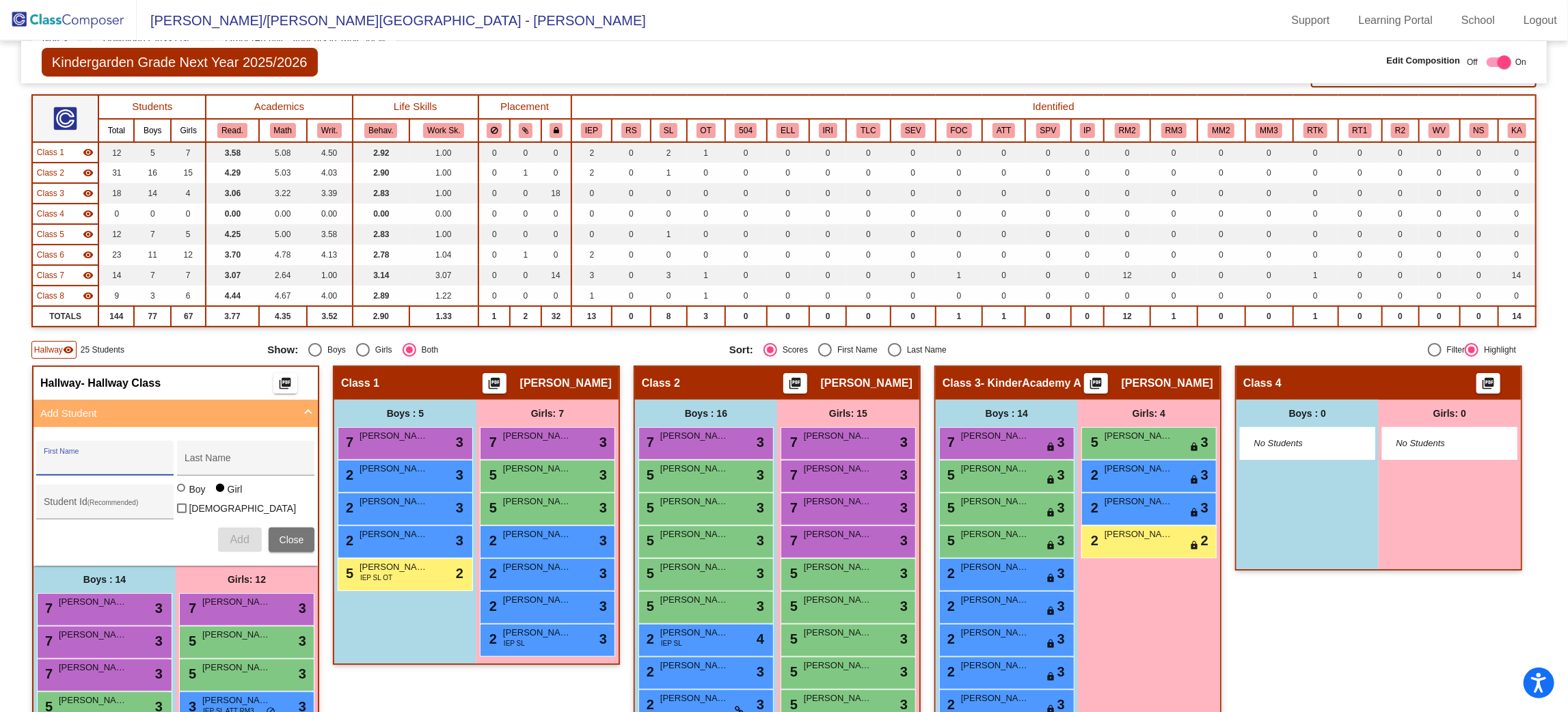
click at [85, 194] on mat-icon "visibility" at bounding box center [87, 193] width 11 height 11
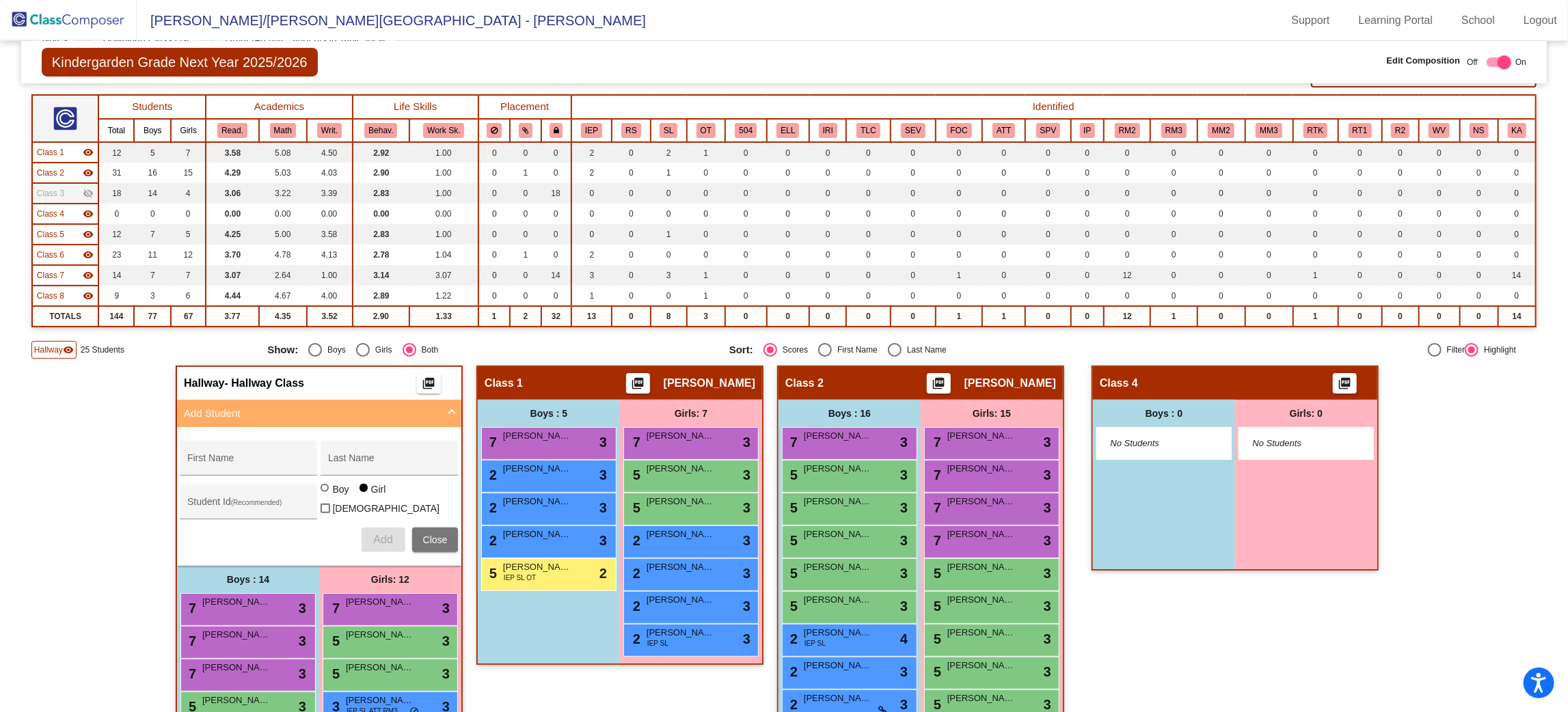
click at [85, 194] on mat-icon "visibility_off" at bounding box center [87, 193] width 11 height 11
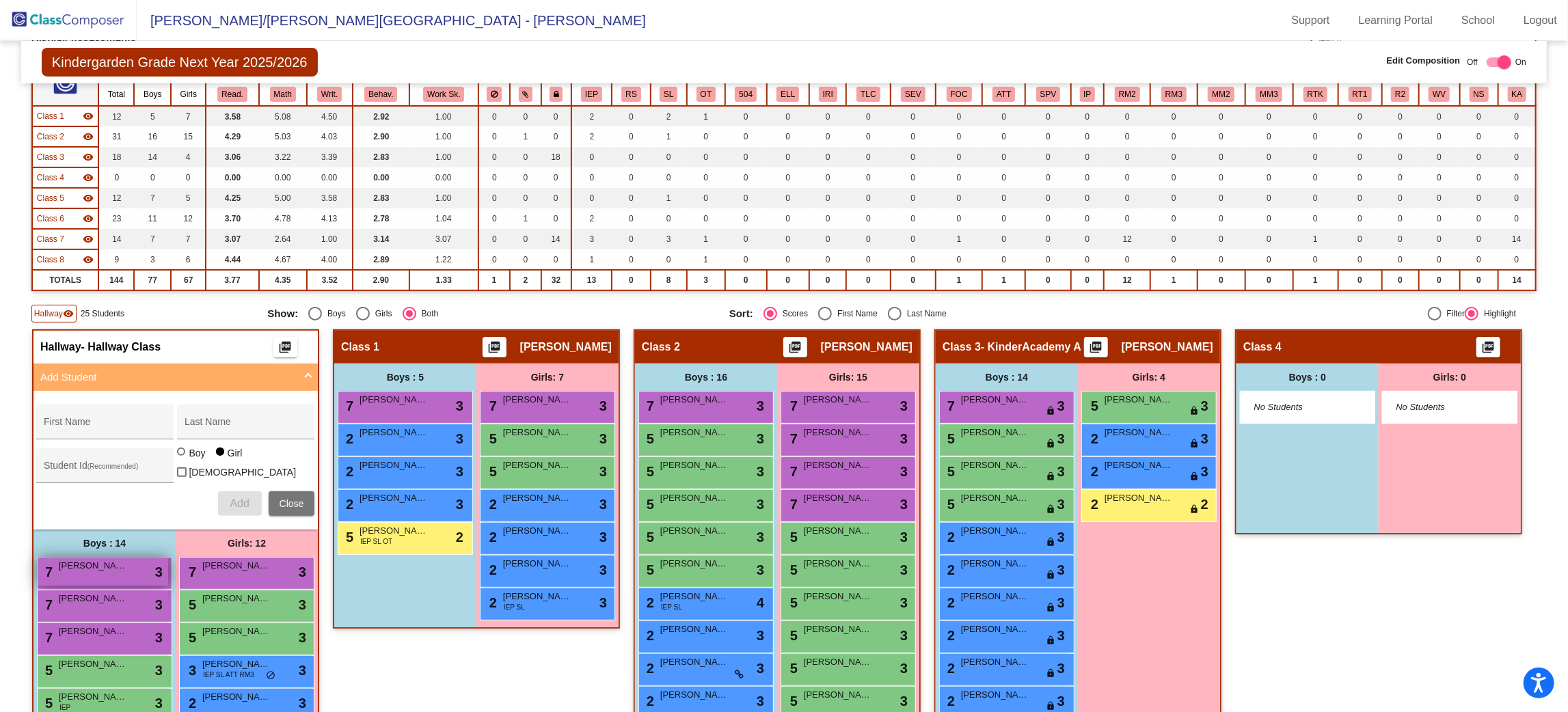
scroll to position [130, 0]
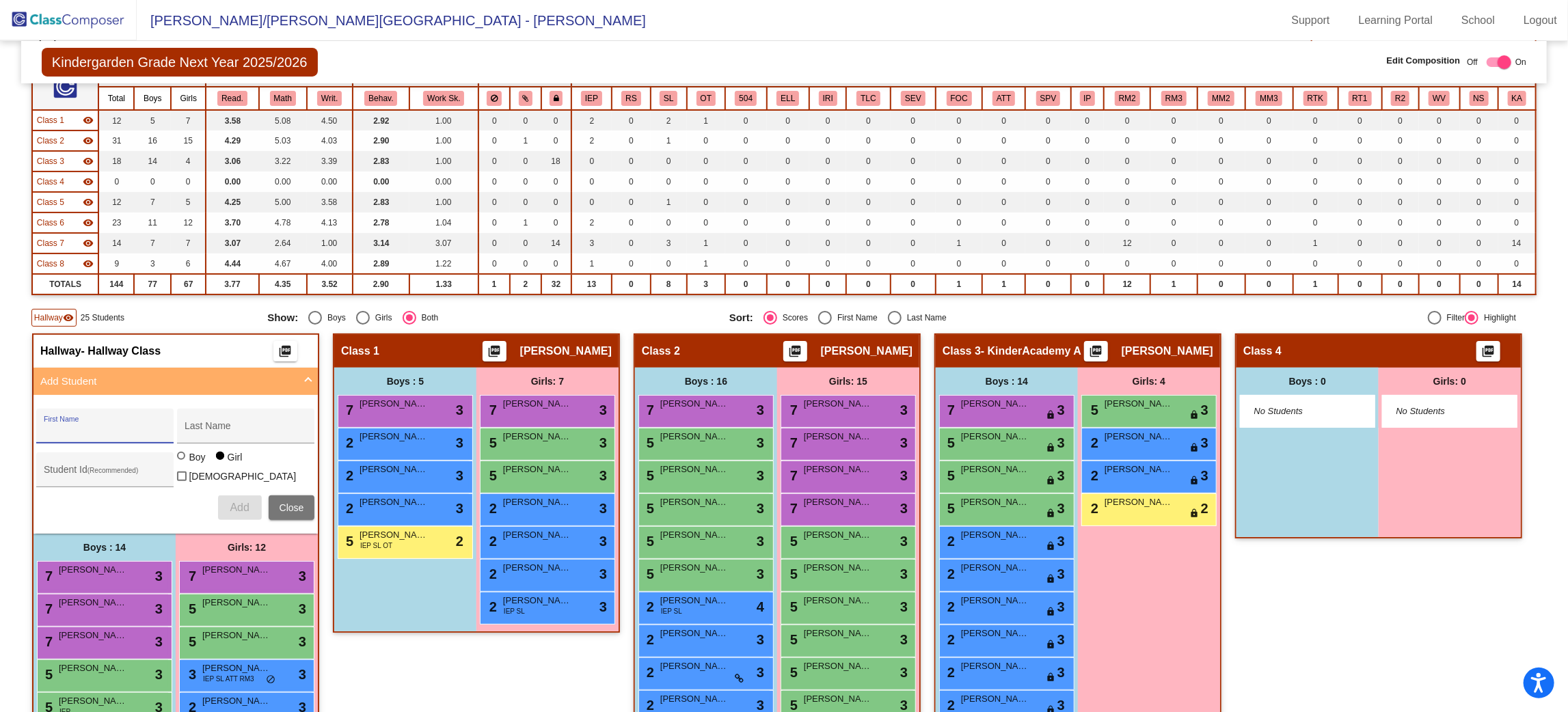
click at [167, 425] on input "First Name" at bounding box center [105, 430] width 123 height 11
type input "[PERSON_NAME]"
type input "A"
type input "[PERSON_NAME]"
click at [188, 462] on div at bounding box center [182, 457] width 11 height 11
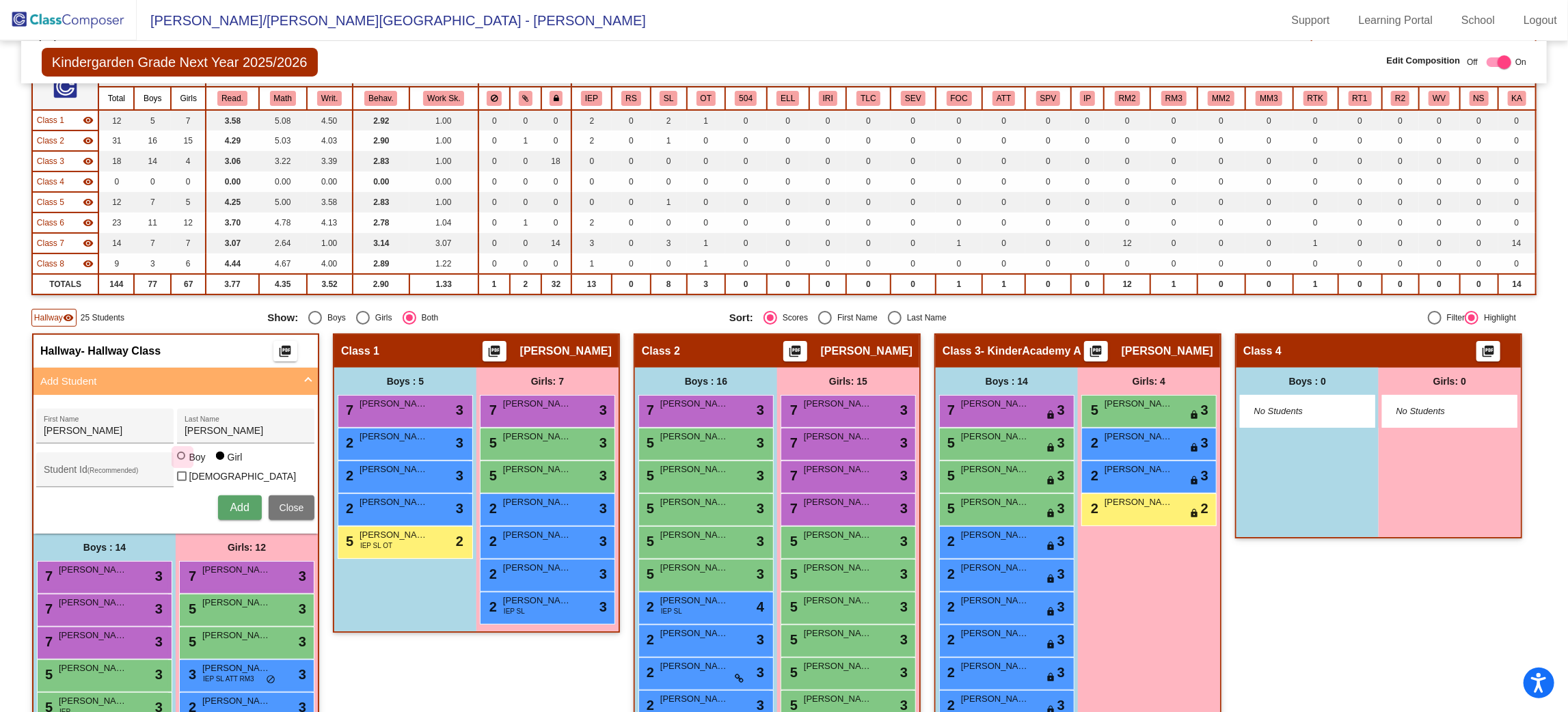
click at [183, 463] on input "Boy" at bounding box center [182, 462] width 1 height 1
radio input "true"
click at [249, 502] on span "Add" at bounding box center [239, 508] width 19 height 12
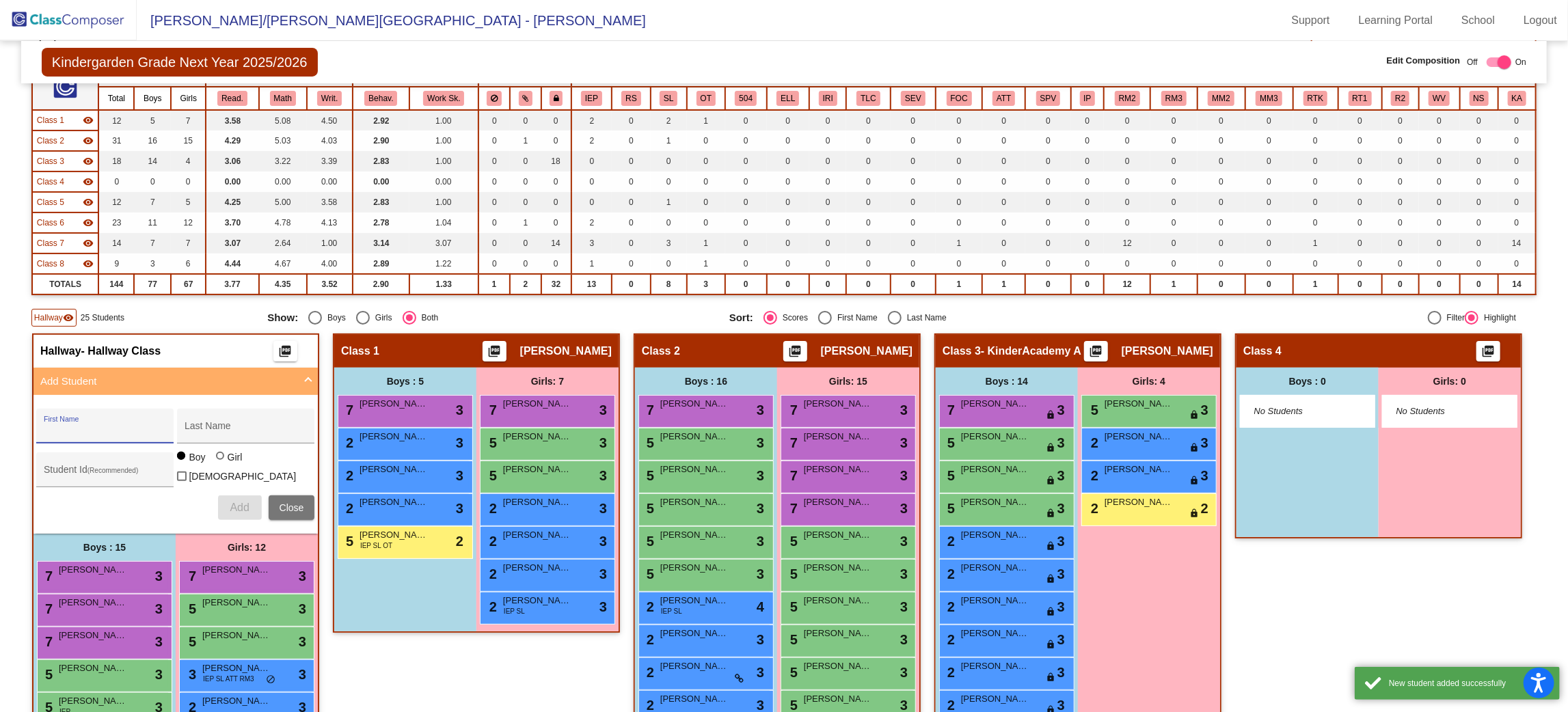
click at [167, 428] on input "First Name" at bounding box center [105, 430] width 123 height 11
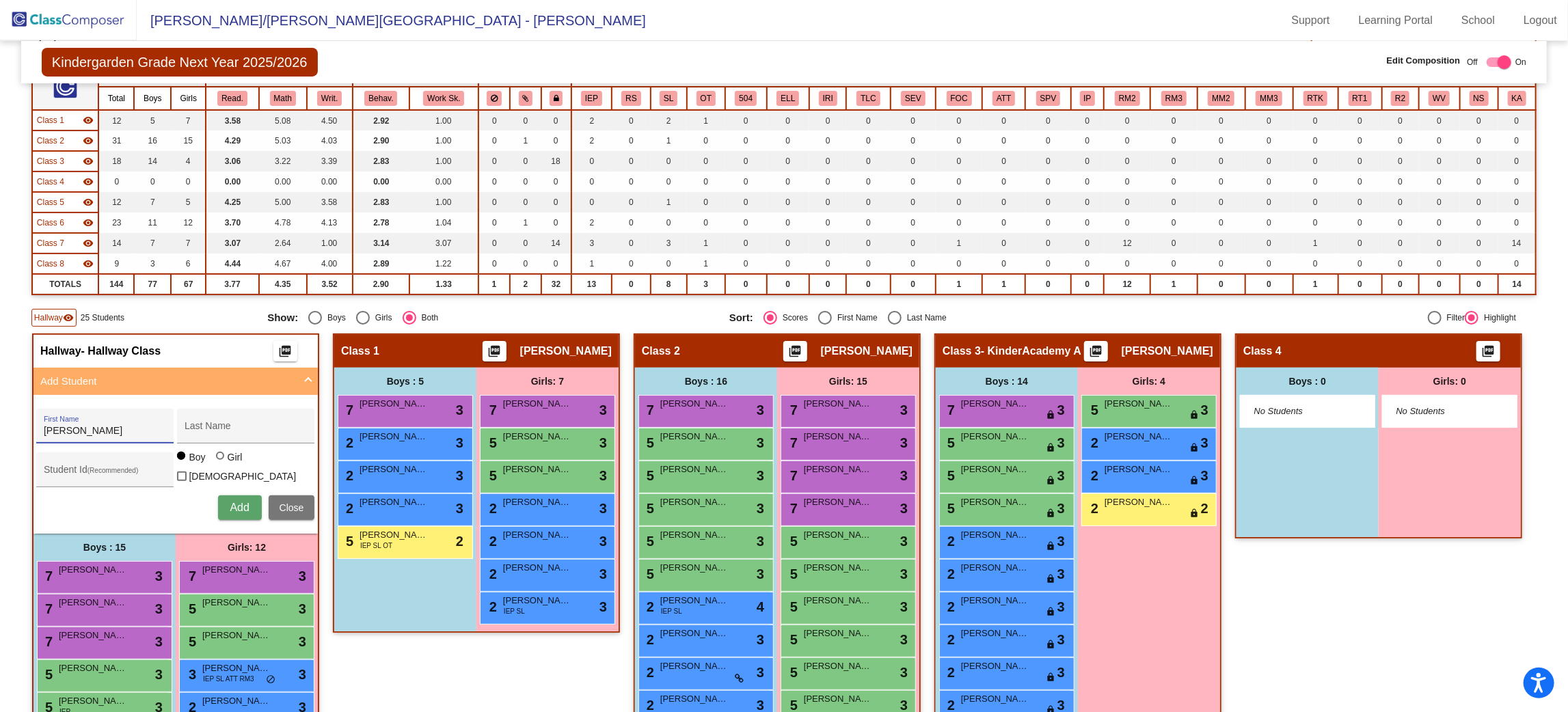
type input "[PERSON_NAME]"
type input "V"
type input "[PERSON_NAME]"
click at [249, 502] on span "Add" at bounding box center [239, 508] width 19 height 12
type input "D"
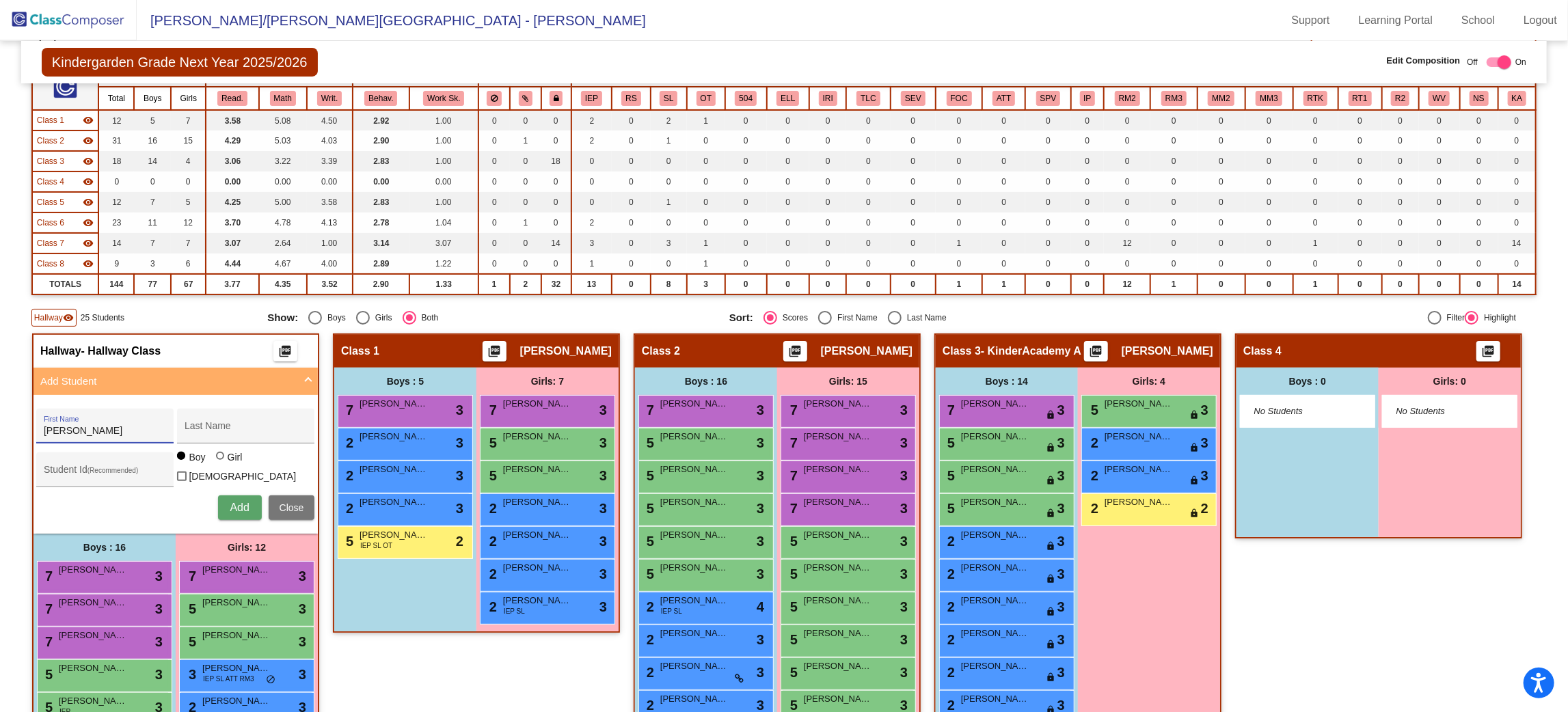
type input "[PERSON_NAME]"
click at [249, 502] on span "Add" at bounding box center [239, 508] width 19 height 12
click at [389, 494] on body "Accessibility Screen-Reader Guide, Feedback, and Issue Reporting | New window […" at bounding box center [784, 356] width 1568 height 712
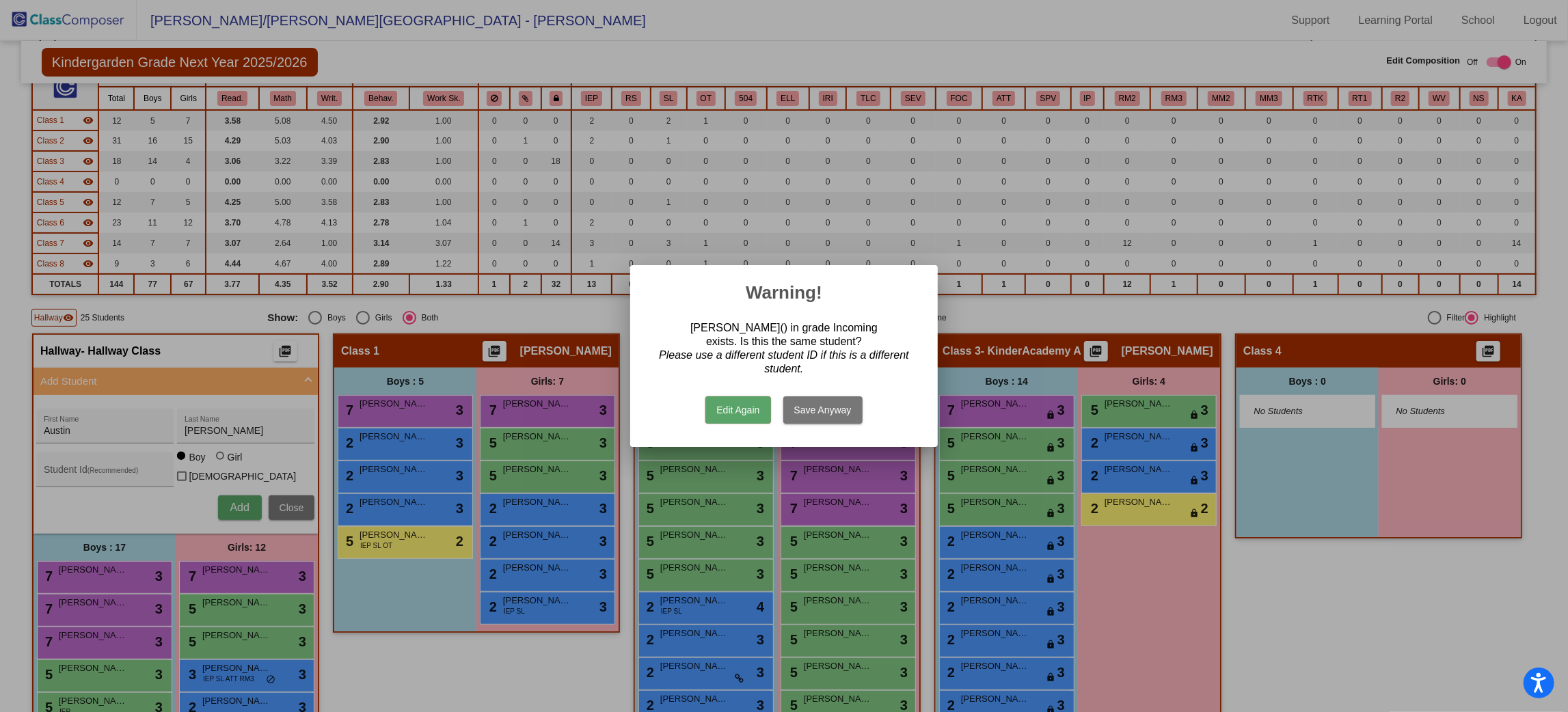
click at [750, 410] on button "Edit Again" at bounding box center [737, 410] width 65 height 27
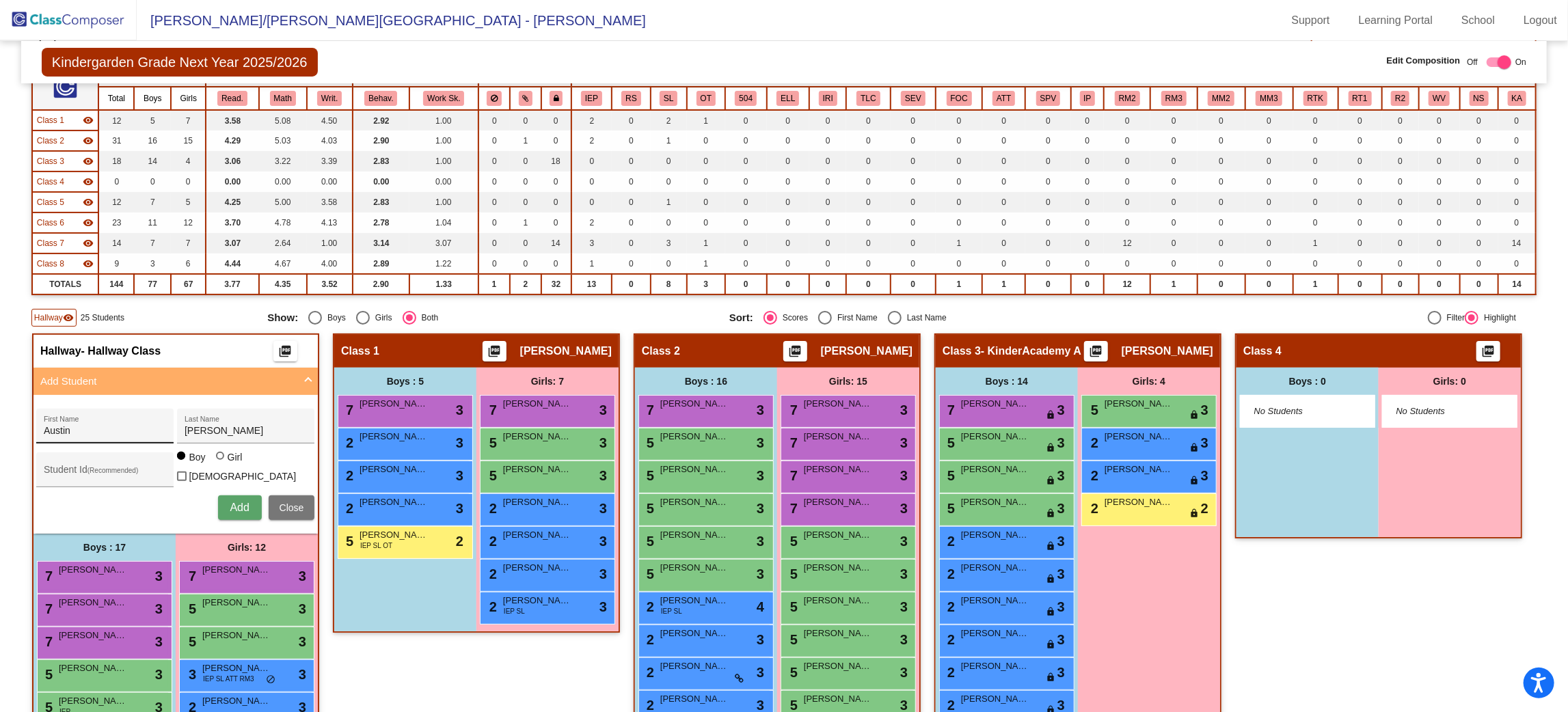
click at [167, 433] on div "[PERSON_NAME] First Name" at bounding box center [105, 430] width 123 height 28
click at [308, 425] on input "[PERSON_NAME]" at bounding box center [246, 430] width 123 height 11
click at [249, 502] on span "Add" at bounding box center [239, 508] width 19 height 12
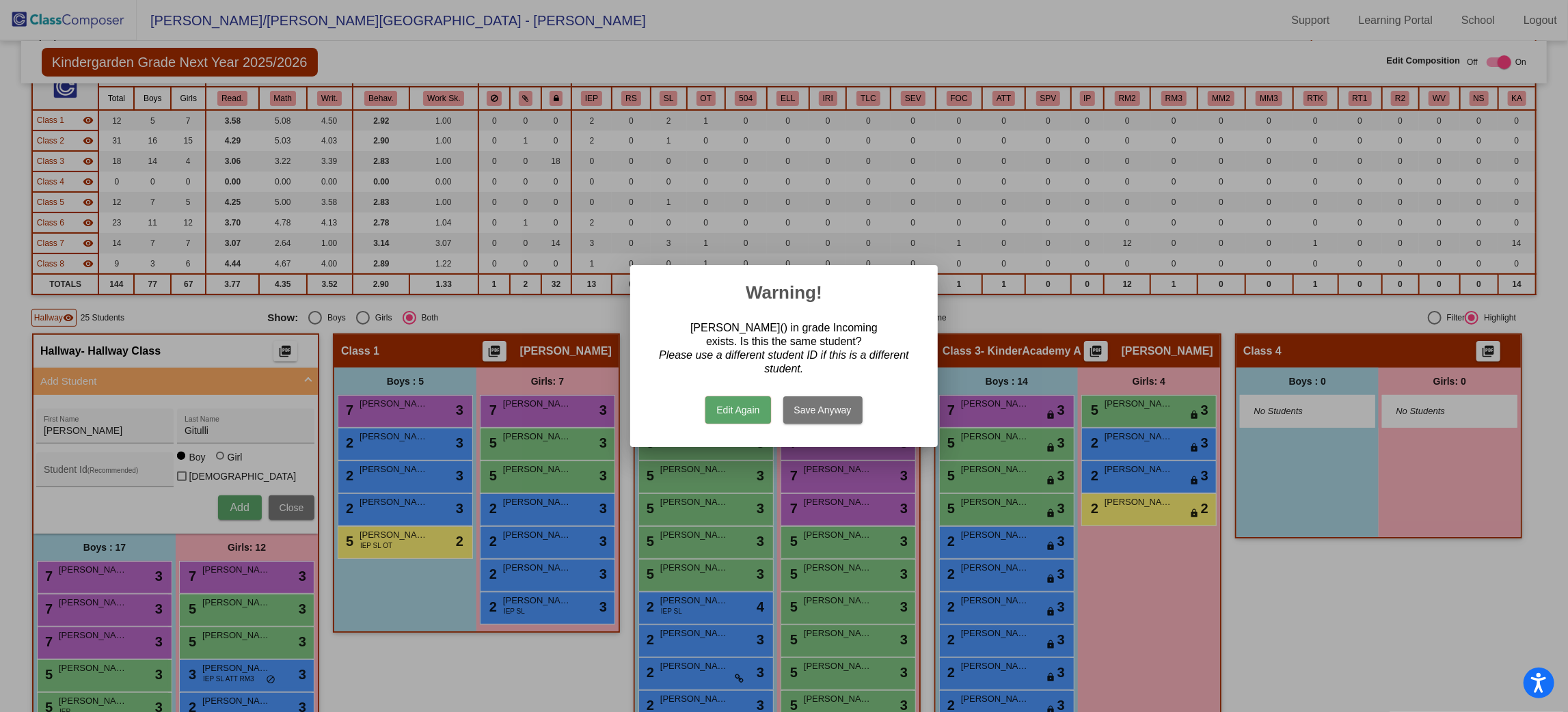
click at [744, 412] on button "Edit Again" at bounding box center [737, 410] width 65 height 27
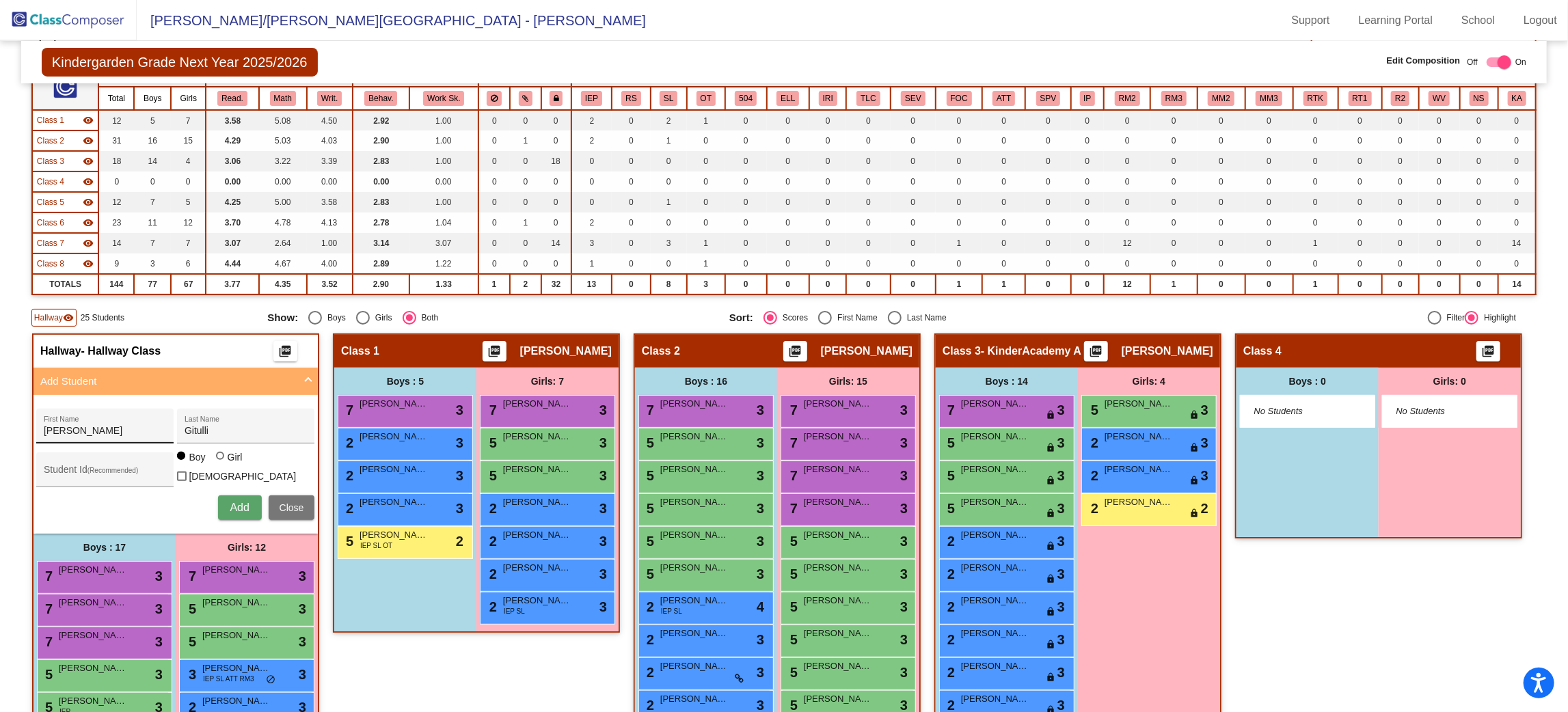
click at [167, 425] on input "[PERSON_NAME]" at bounding box center [105, 430] width 123 height 11
drag, startPoint x: 254, startPoint y: 423, endPoint x: 117, endPoint y: 430, distance: 137.2
click at [308, 421] on div "Gitulli Last Name" at bounding box center [246, 430] width 123 height 28
click at [167, 430] on input "[PERSON_NAME]" at bounding box center [105, 430] width 123 height 11
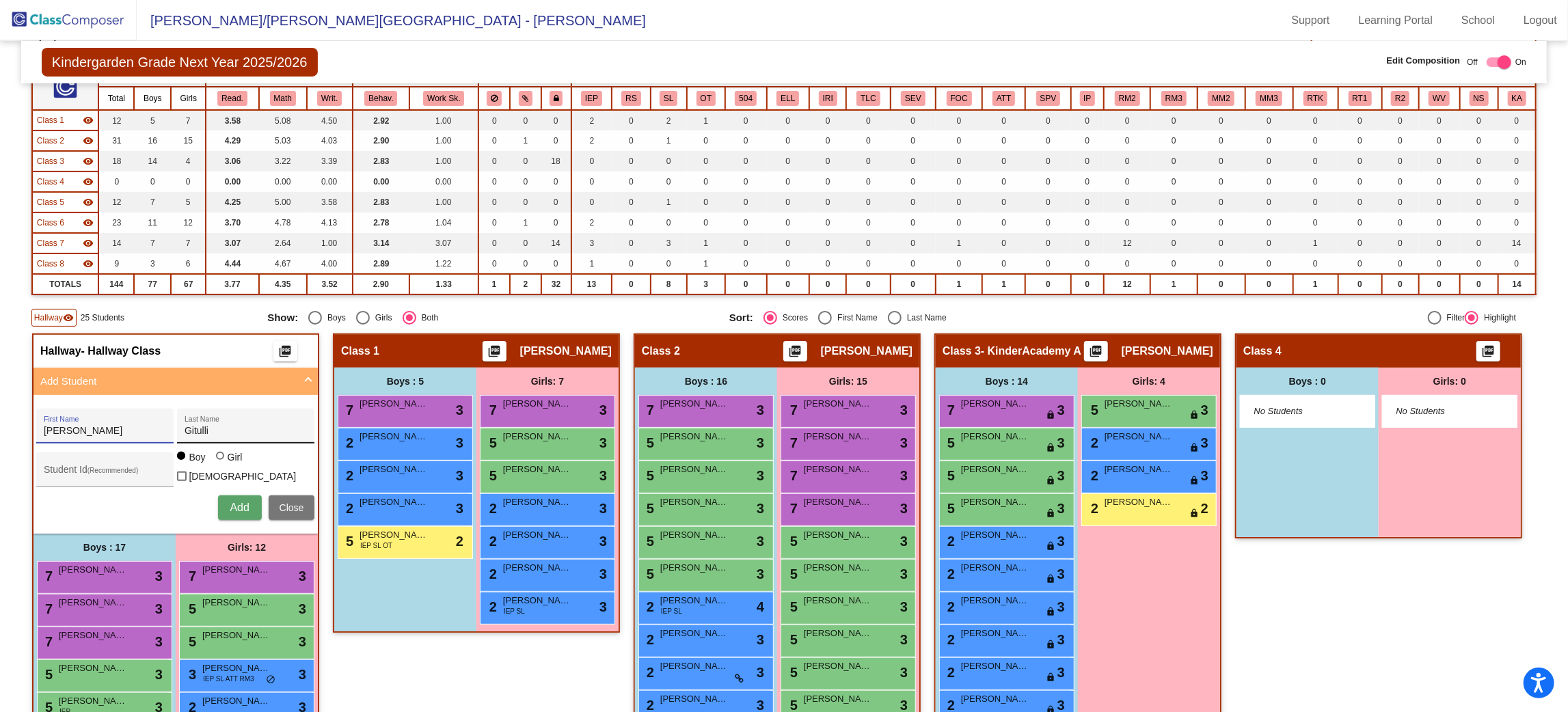
click at [308, 428] on input "Gitulli" at bounding box center [246, 430] width 123 height 11
click at [224, 460] on div at bounding box center [220, 456] width 8 height 8
click at [222, 462] on input "Girl" at bounding box center [221, 462] width 1 height 1
click at [249, 502] on span "Add" at bounding box center [239, 508] width 19 height 12
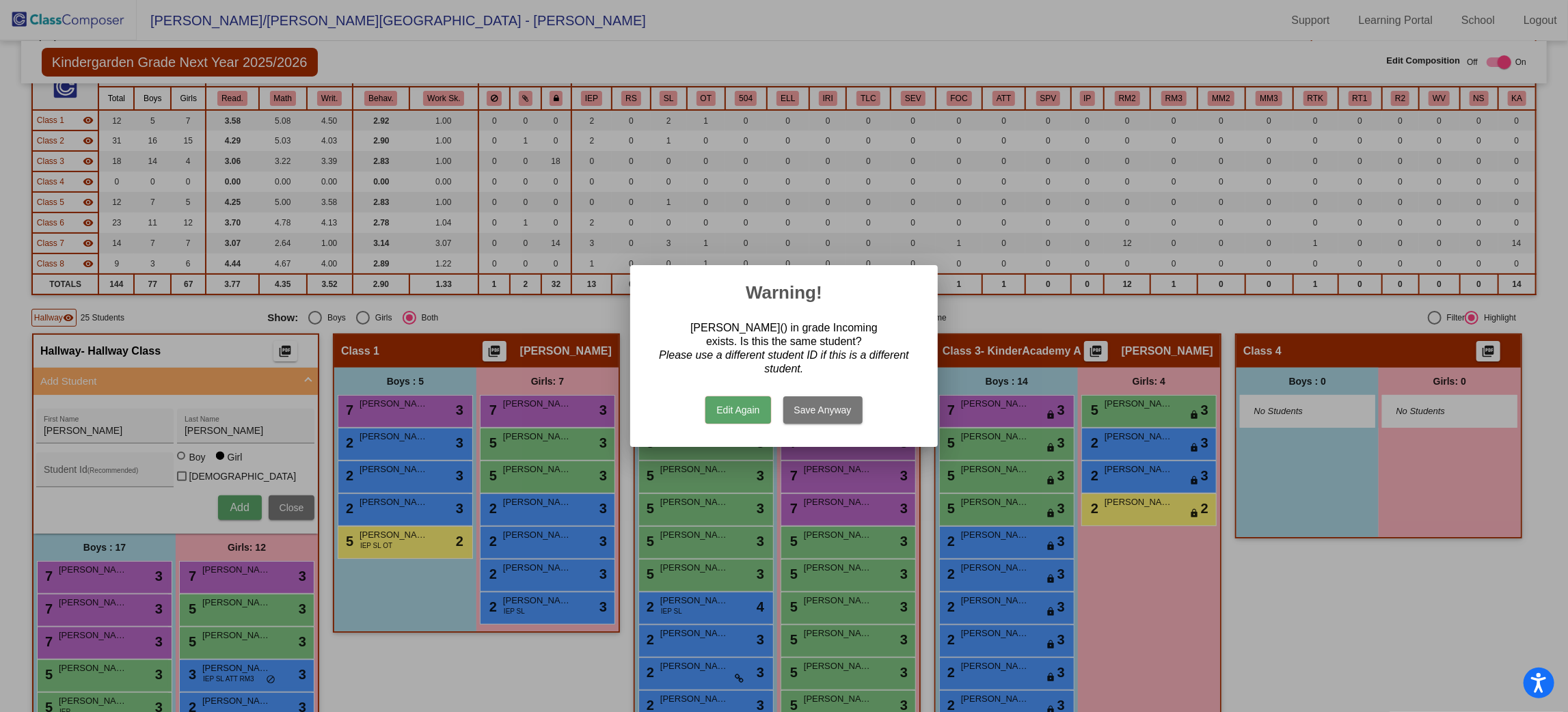
click at [737, 410] on button "Edit Again" at bounding box center [737, 410] width 65 height 27
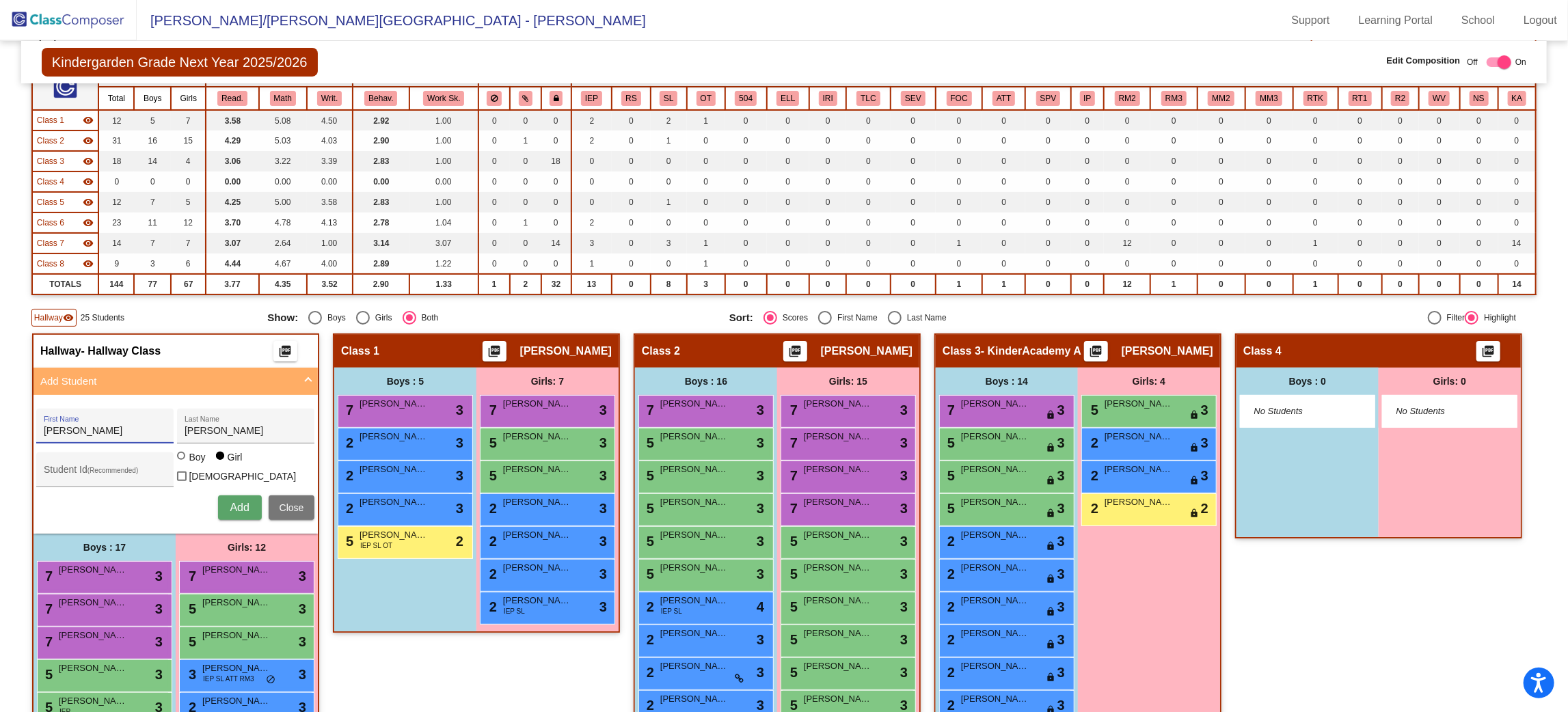
click at [167, 425] on input "[PERSON_NAME]" at bounding box center [105, 430] width 123 height 11
click at [308, 430] on input "[PERSON_NAME]" at bounding box center [246, 430] width 123 height 11
click at [249, 502] on span "Add" at bounding box center [239, 508] width 19 height 12
click at [308, 421] on div "Last Name" at bounding box center [246, 430] width 123 height 28
click at [188, 458] on div at bounding box center [182, 457] width 11 height 11
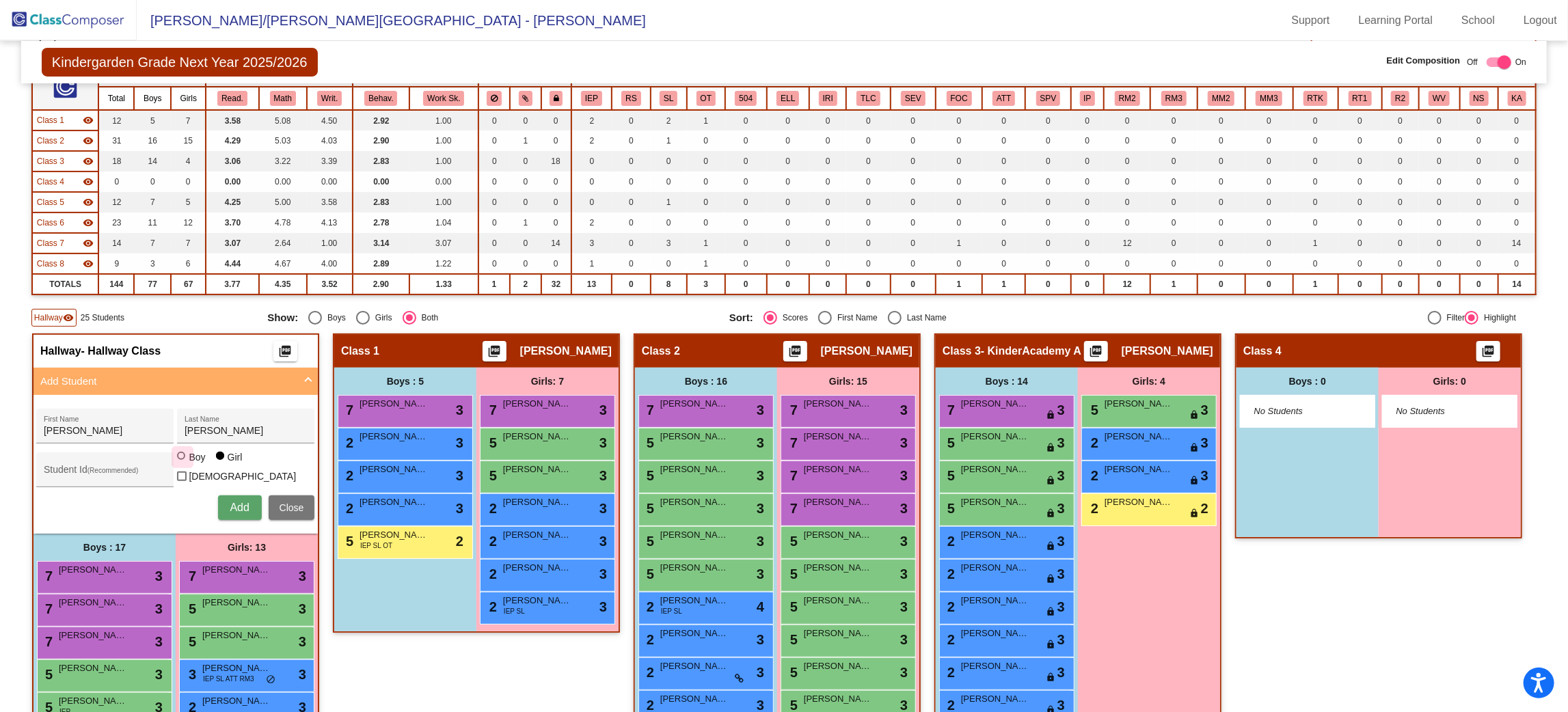
click at [183, 462] on input "Boy" at bounding box center [182, 462] width 1 height 1
click at [249, 502] on span "Add" at bounding box center [239, 508] width 19 height 12
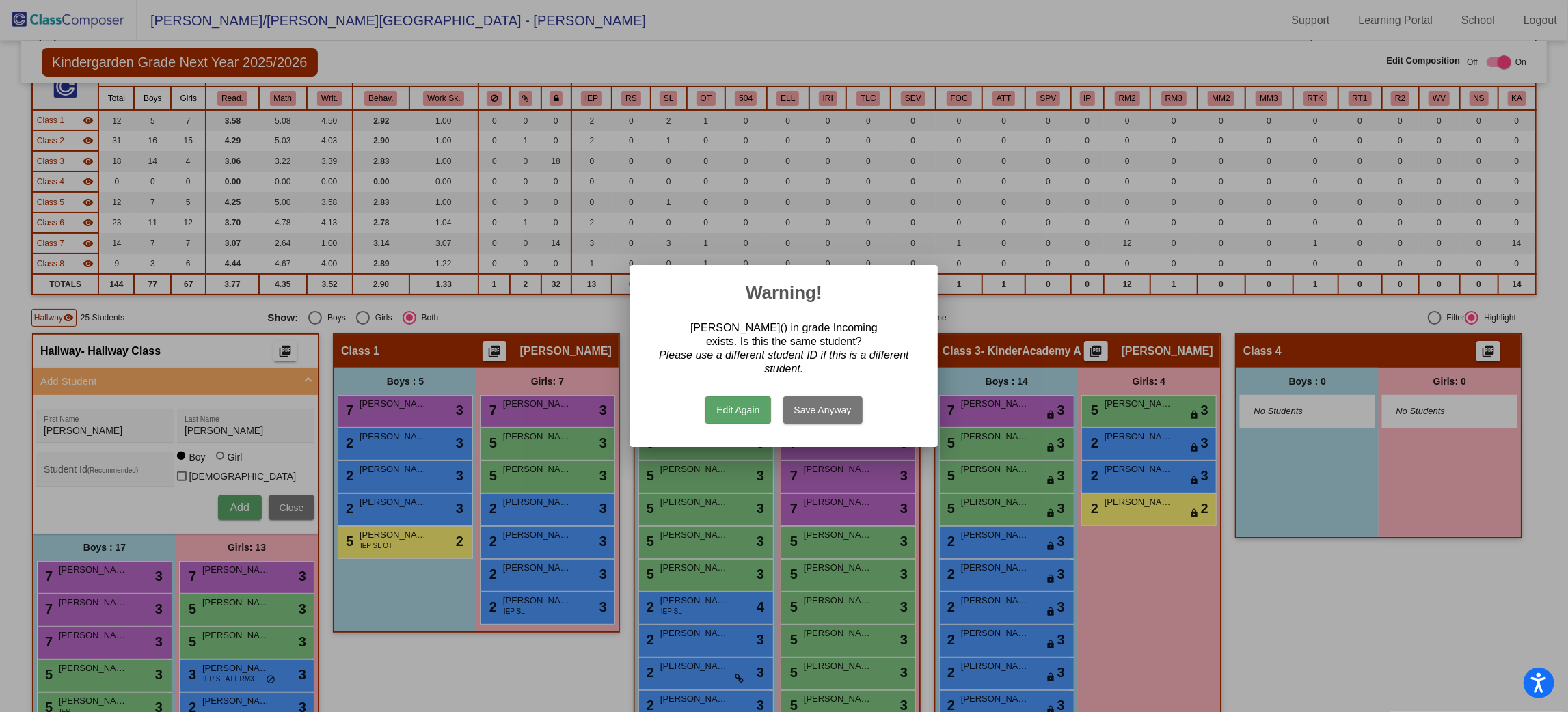
click at [739, 408] on button "Edit Again" at bounding box center [737, 410] width 65 height 27
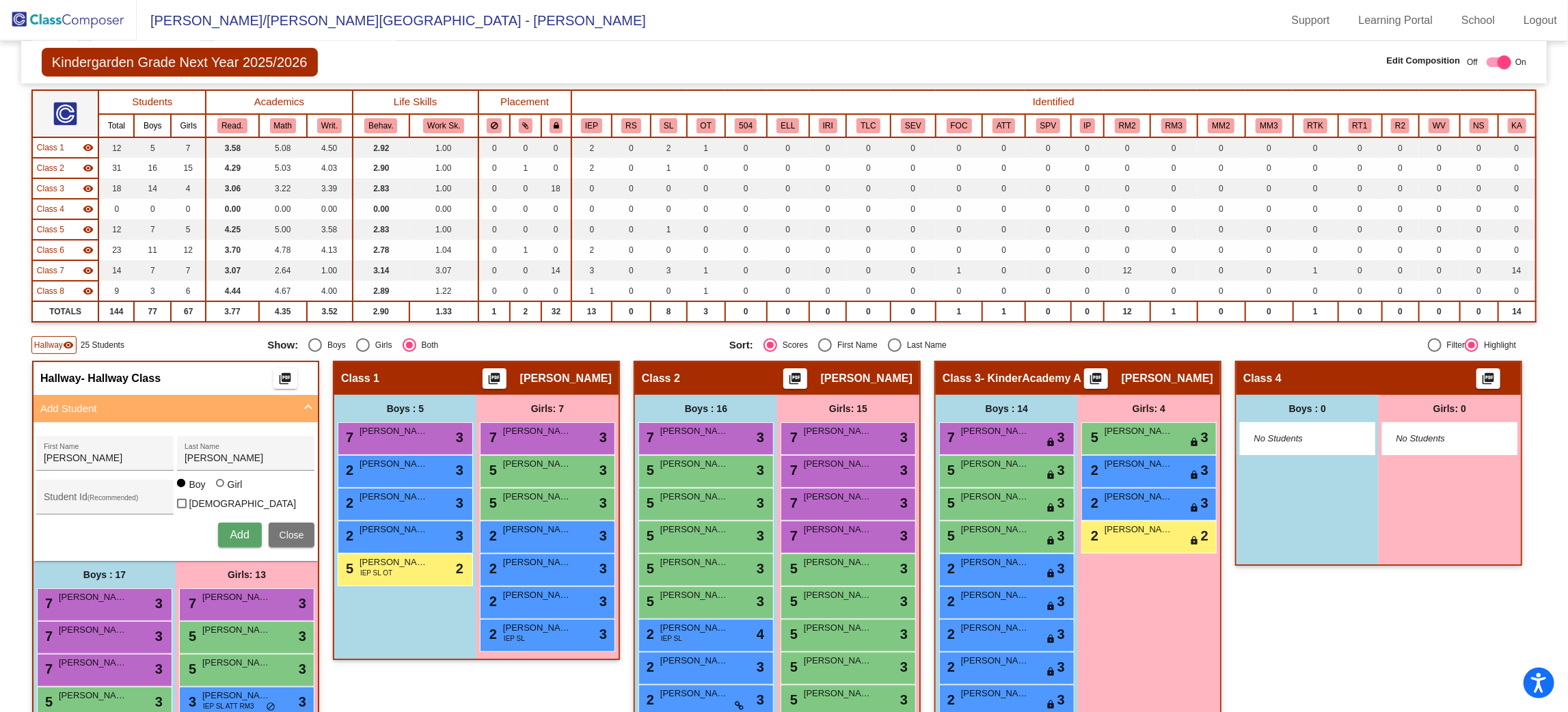
scroll to position [101, 0]
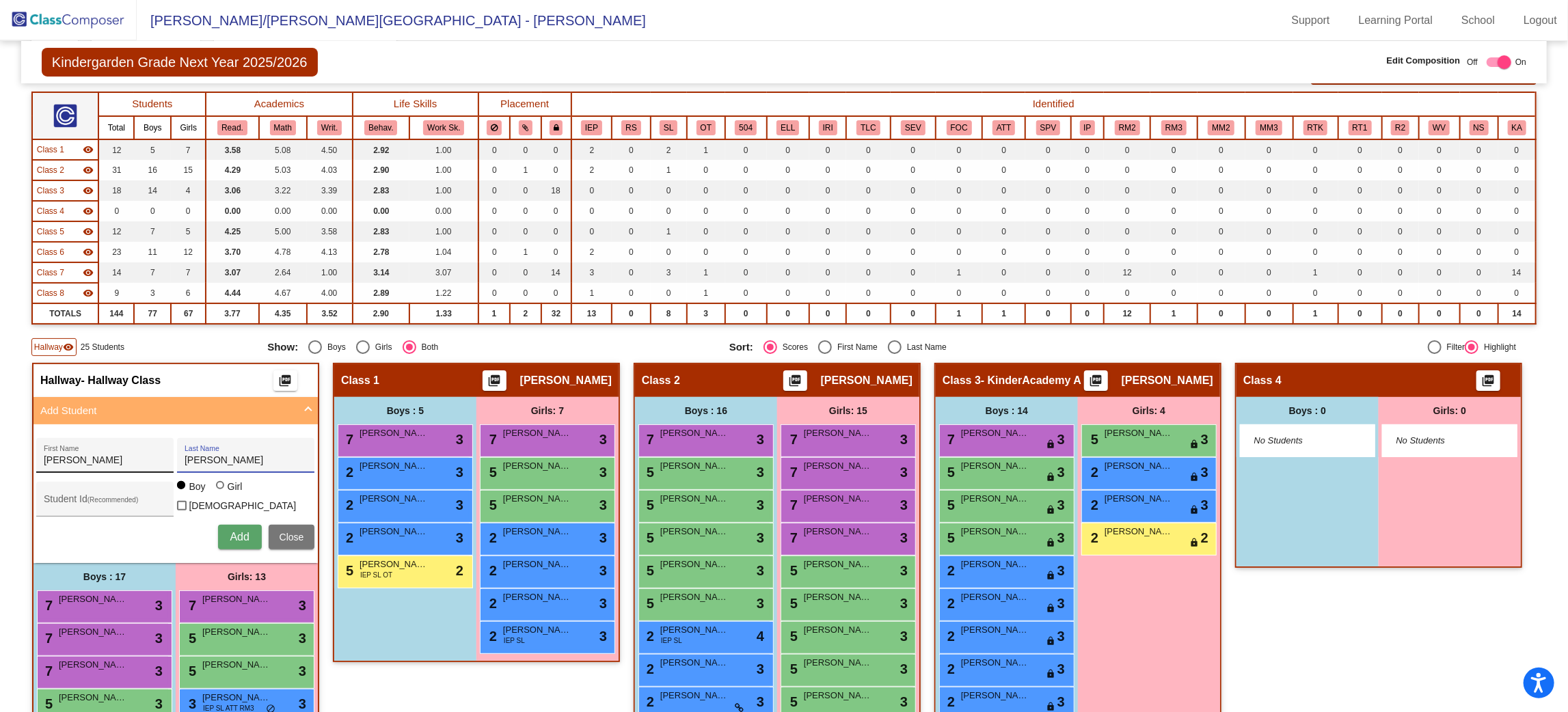
drag, startPoint x: 378, startPoint y: 460, endPoint x: 221, endPoint y: 449, distance: 157.4
click at [221, 449] on div "[PERSON_NAME] First Name [PERSON_NAME] Last Name" at bounding box center [175, 456] width 278 height 35
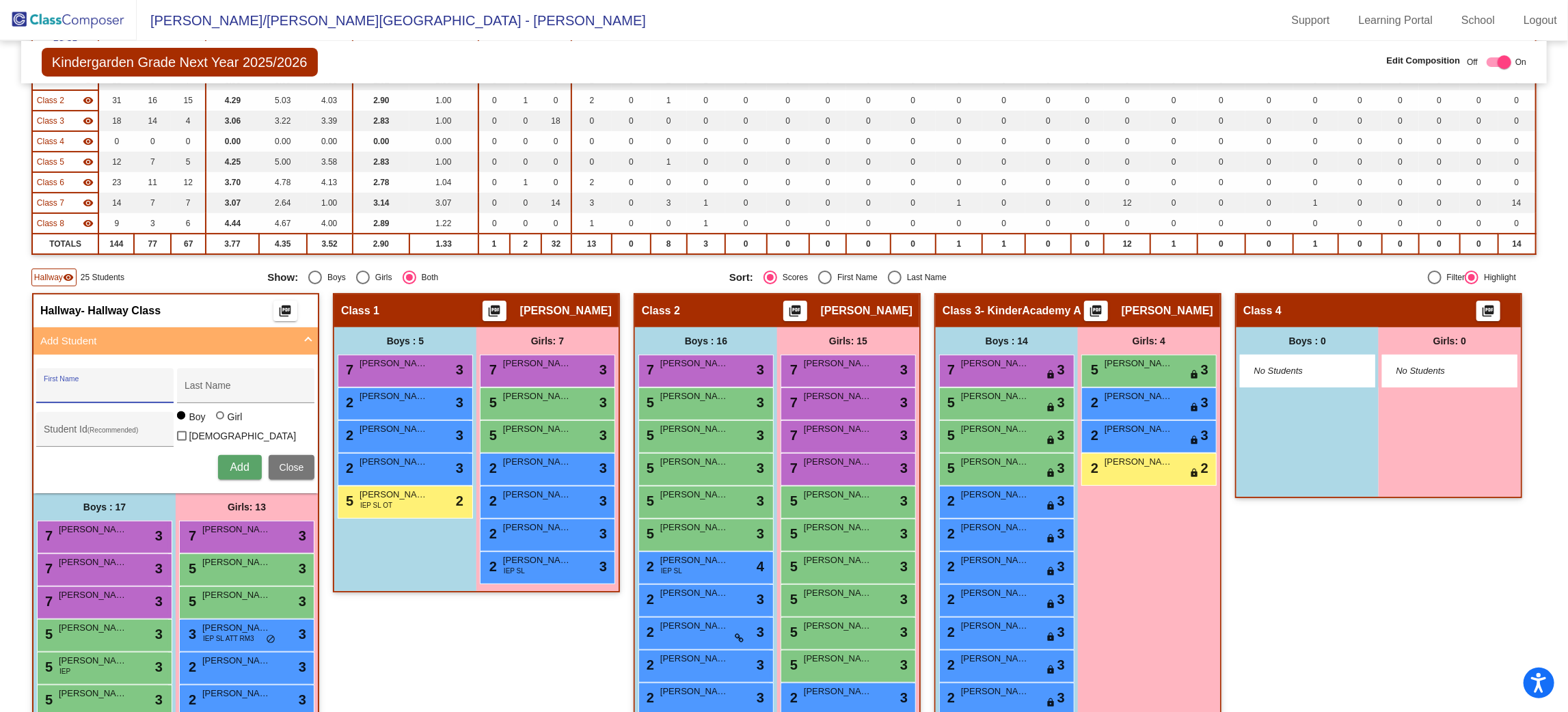
scroll to position [41, 0]
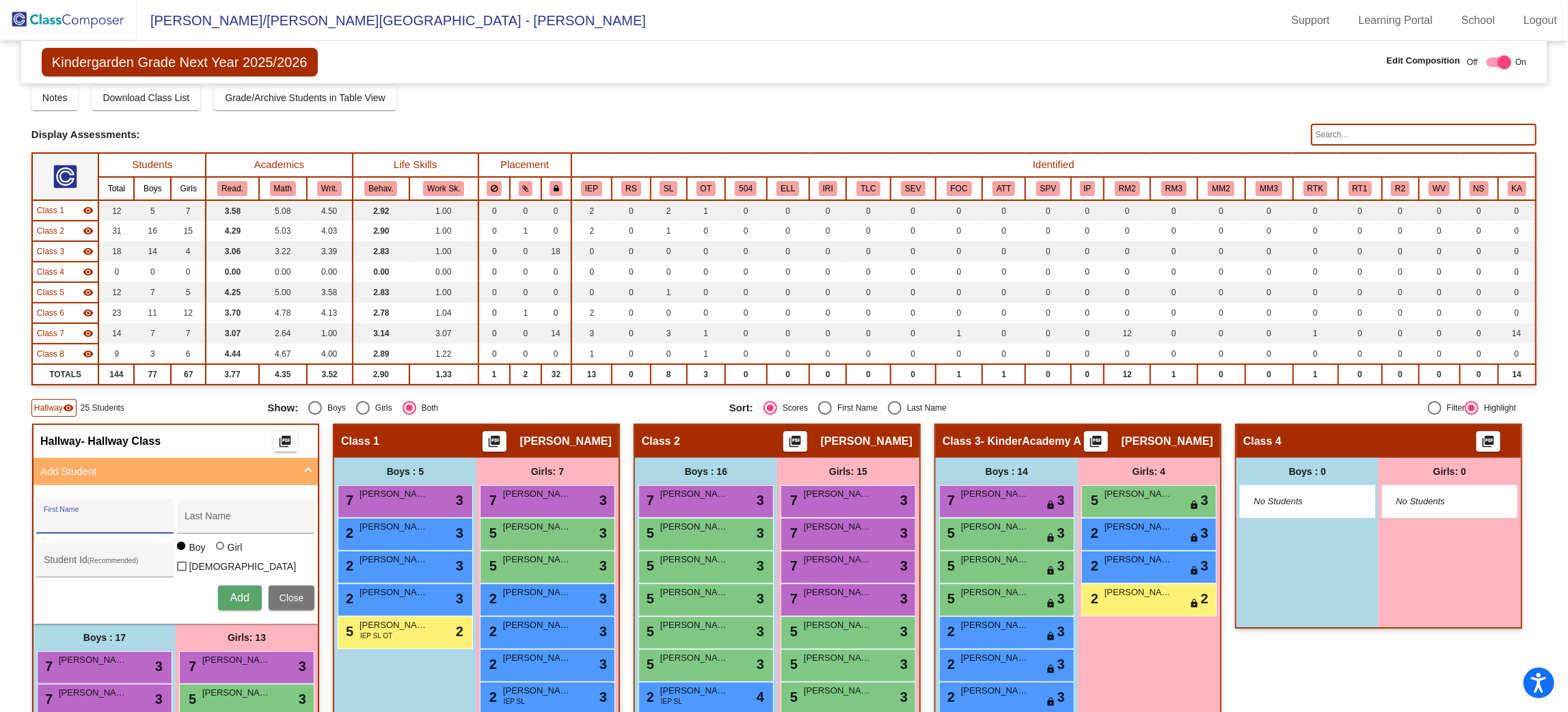
click at [70, 402] on mat-icon "visibility" at bounding box center [68, 407] width 11 height 11
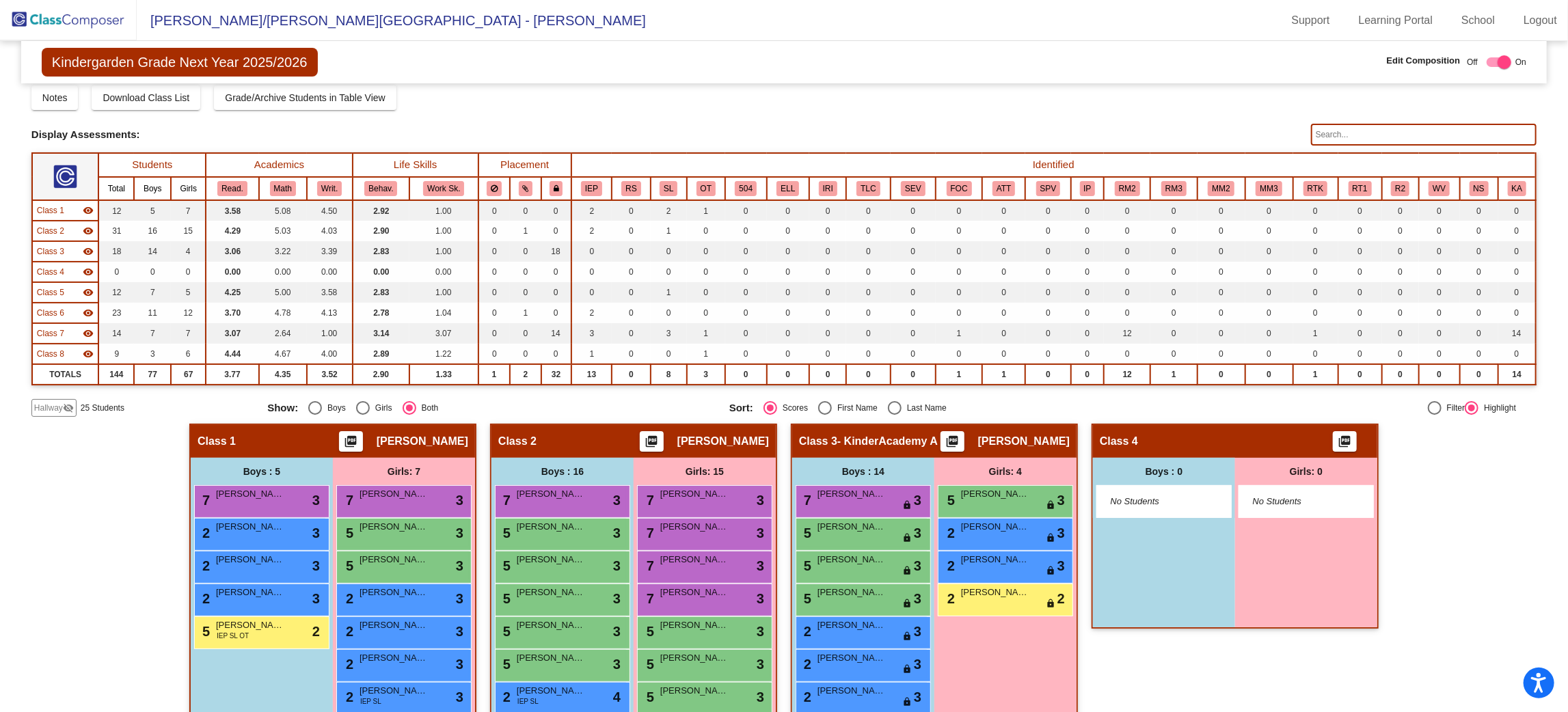
click at [70, 402] on mat-icon "visibility_off" at bounding box center [68, 407] width 11 height 11
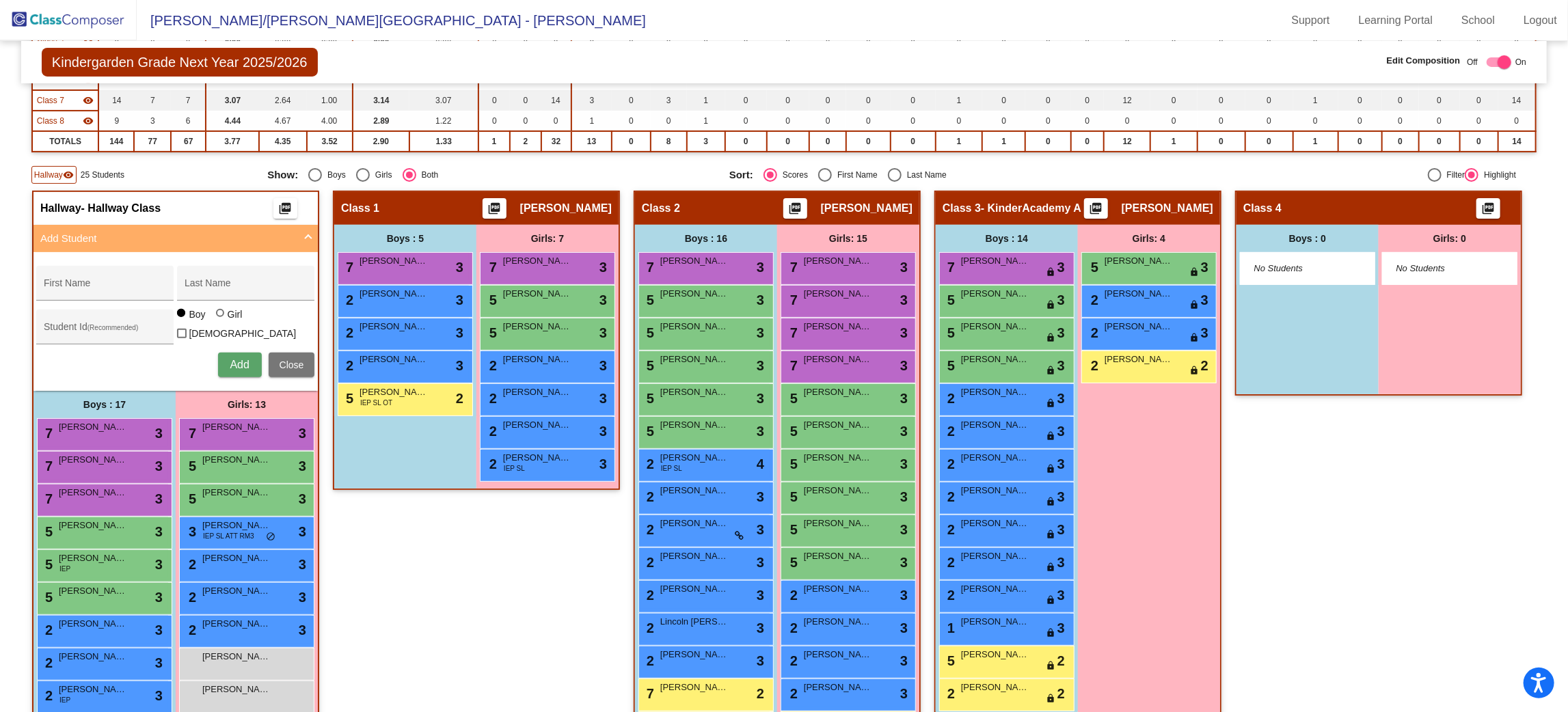
scroll to position [299, 0]
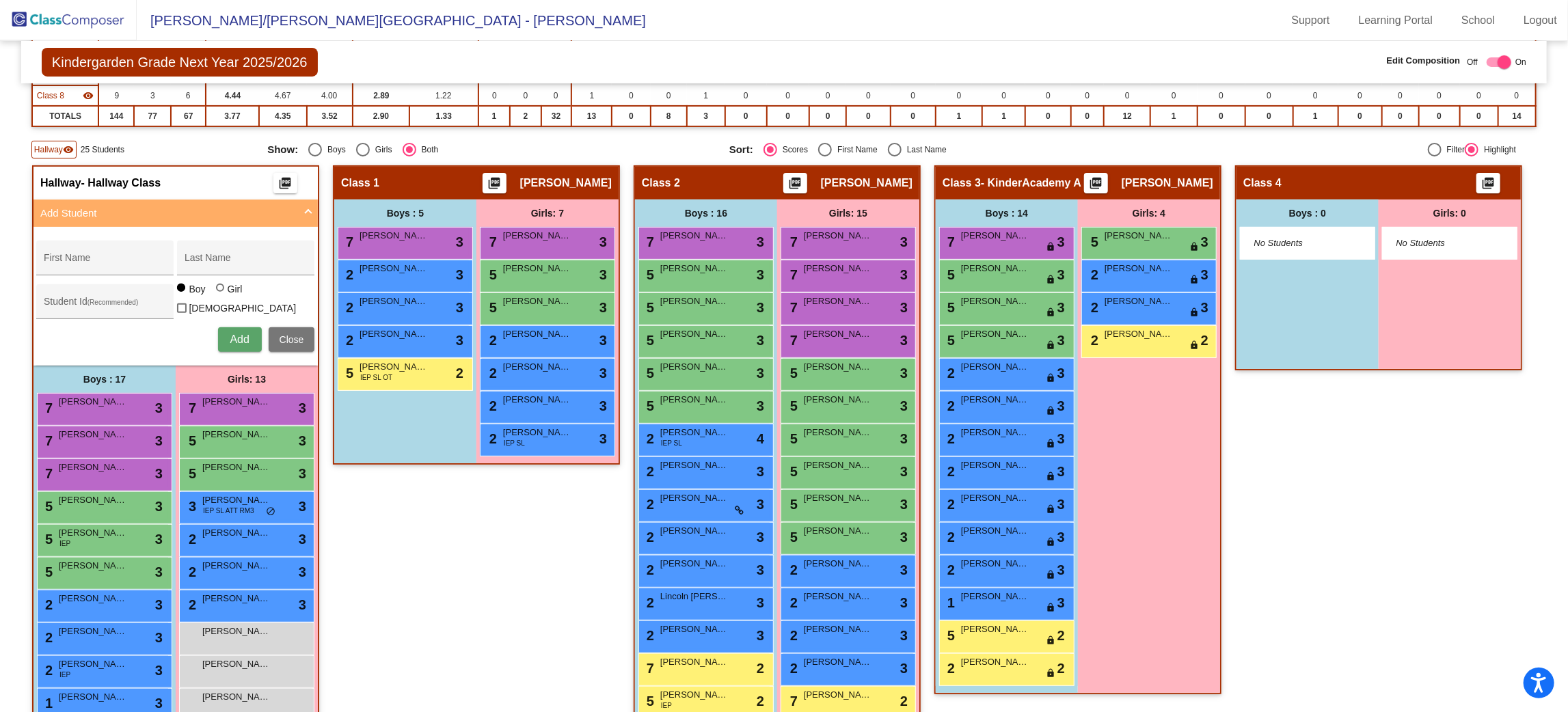
click at [304, 334] on span "Close" at bounding box center [291, 339] width 24 height 11
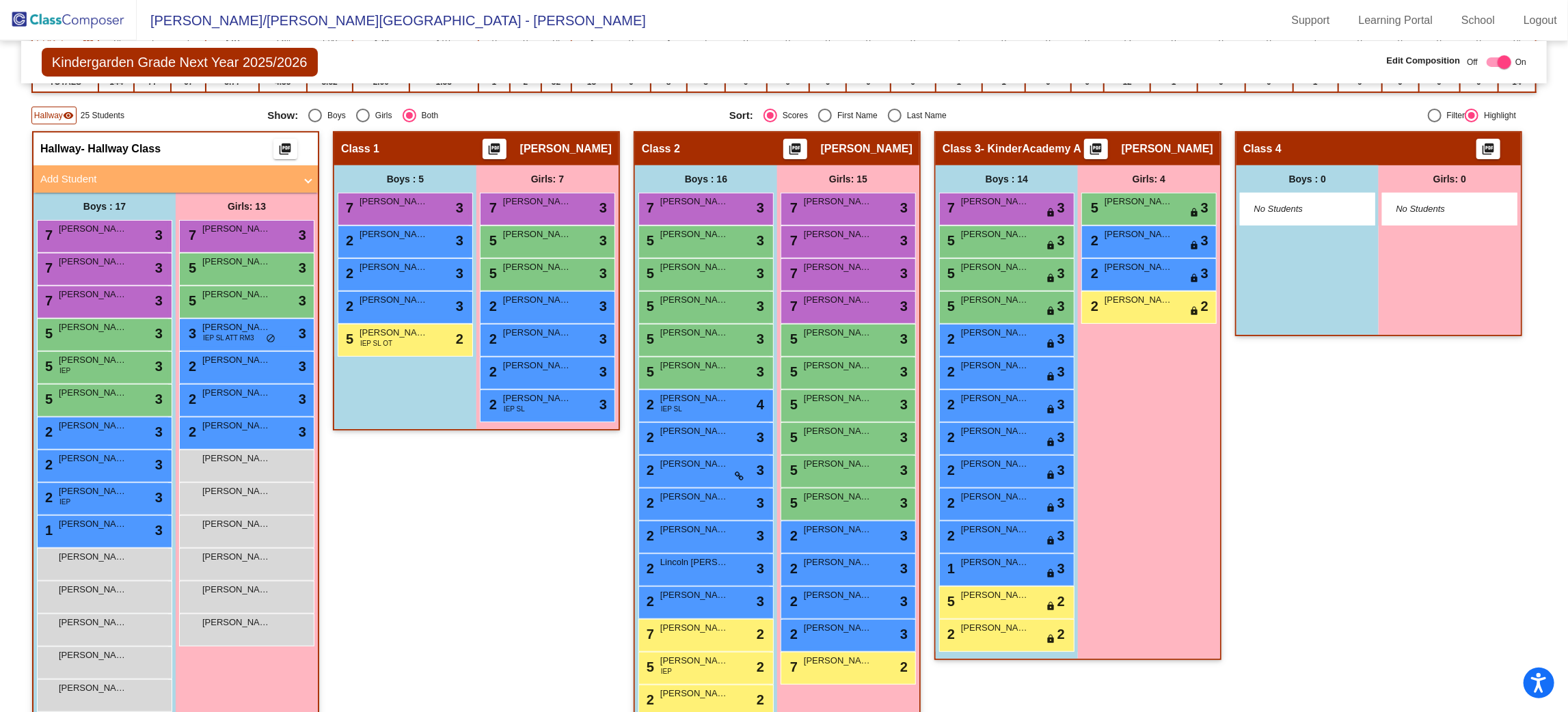
scroll to position [0, 0]
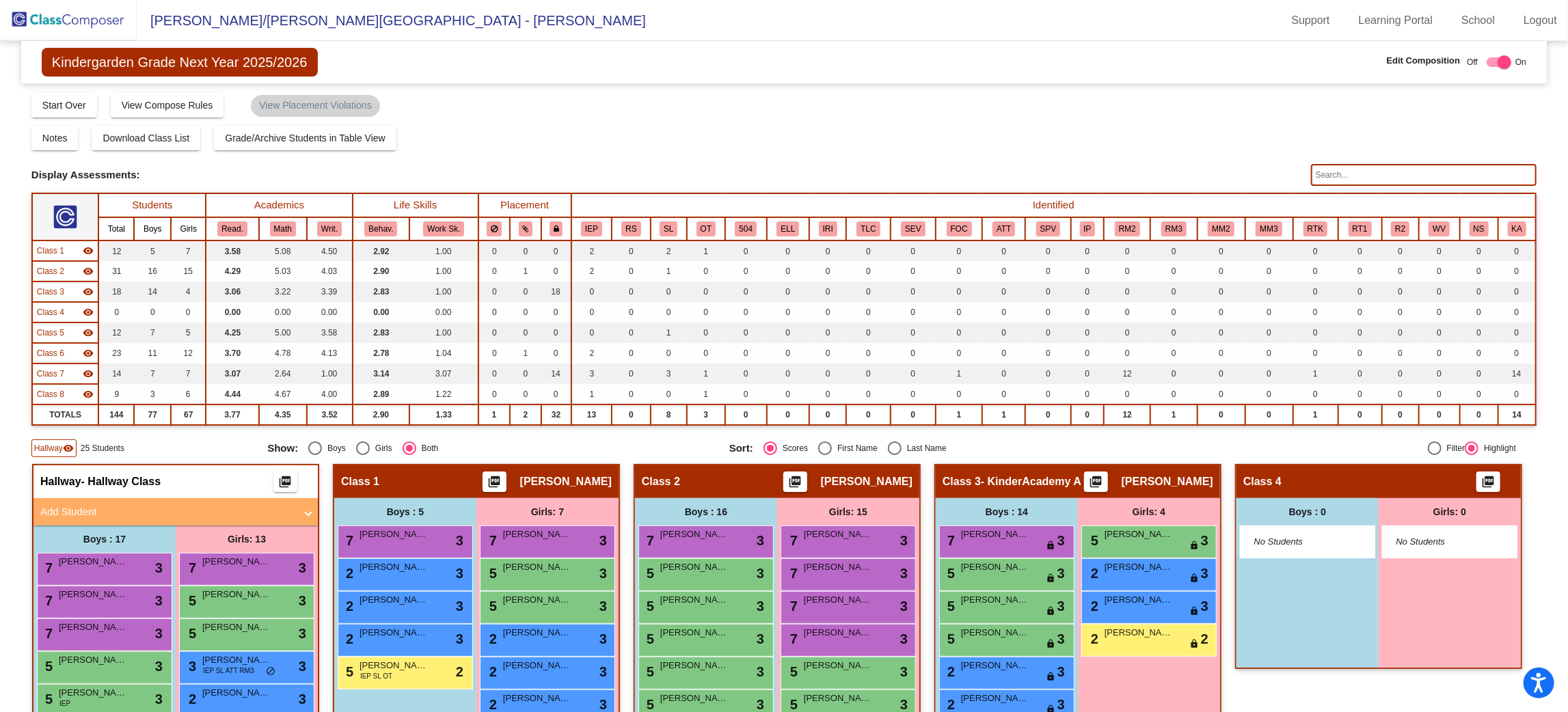
click at [85, 289] on mat-icon "visibility" at bounding box center [87, 291] width 11 height 11
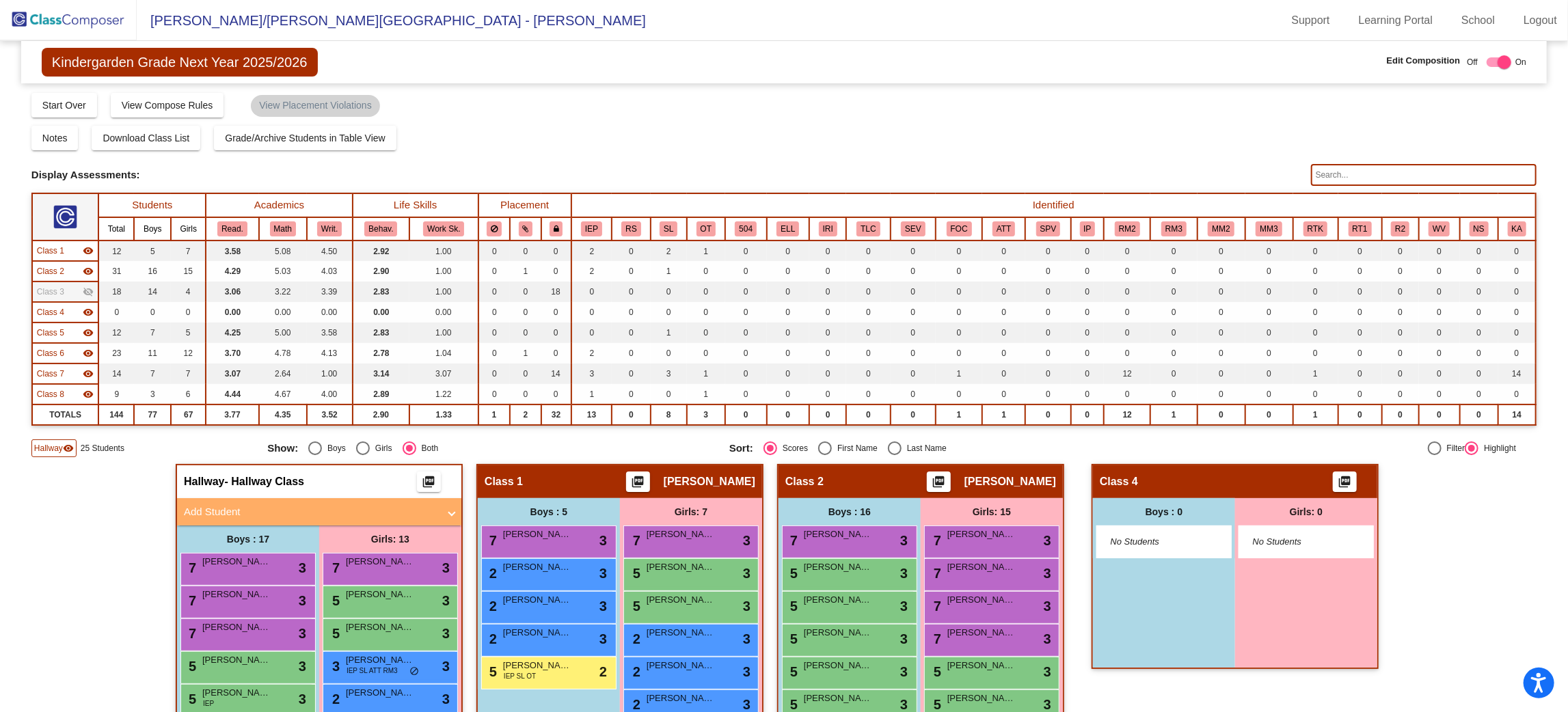
click at [83, 312] on mat-icon "visibility" at bounding box center [87, 312] width 11 height 11
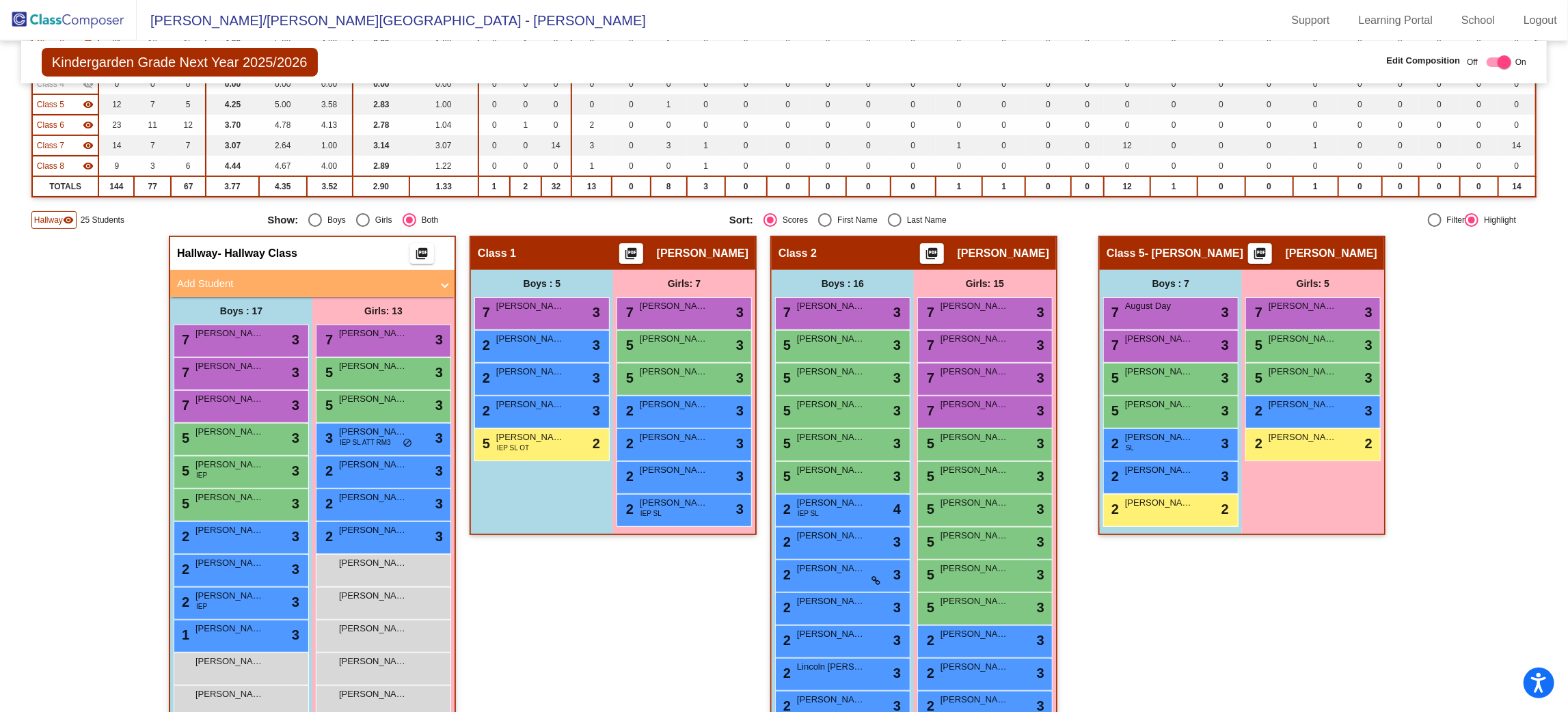
scroll to position [224, 0]
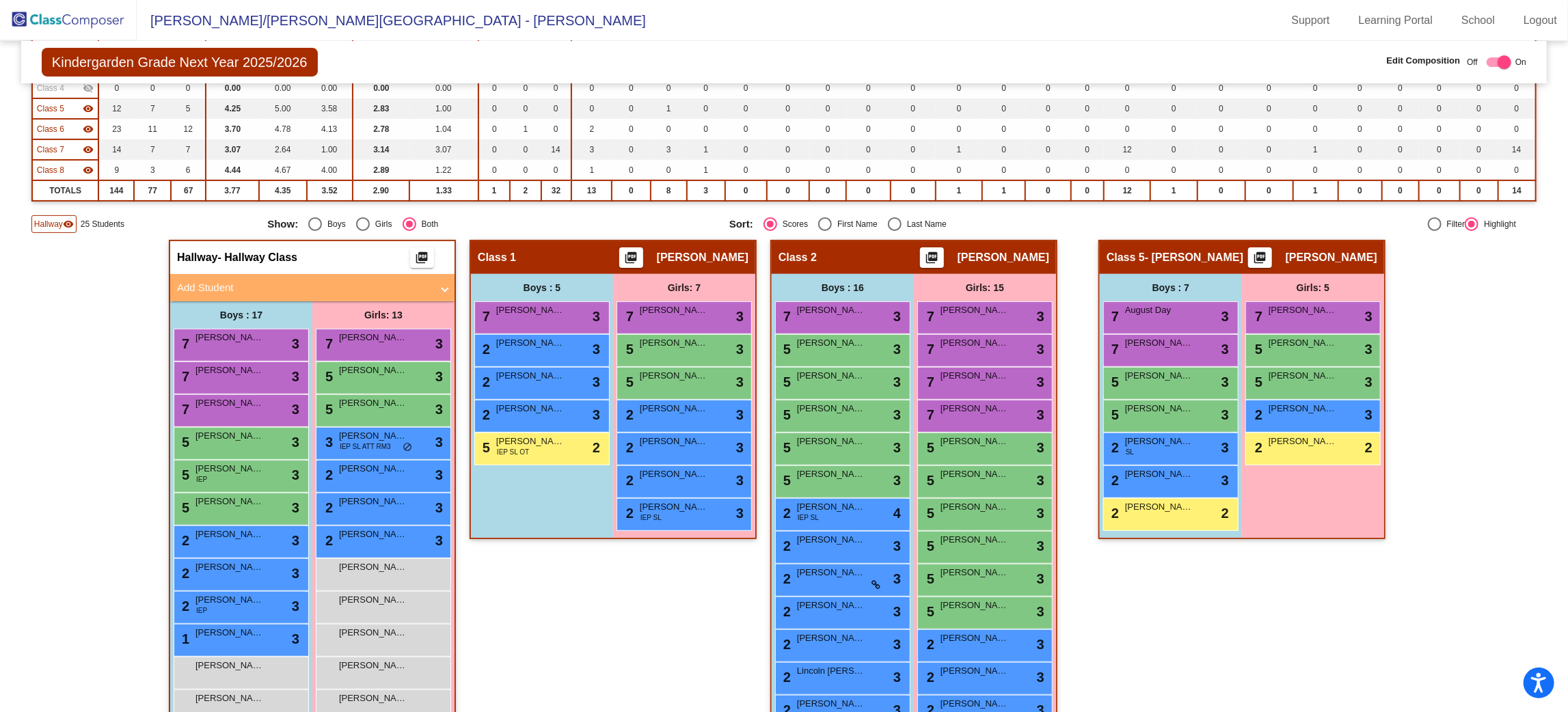
click at [88, 147] on mat-icon "visibility" at bounding box center [87, 149] width 11 height 11
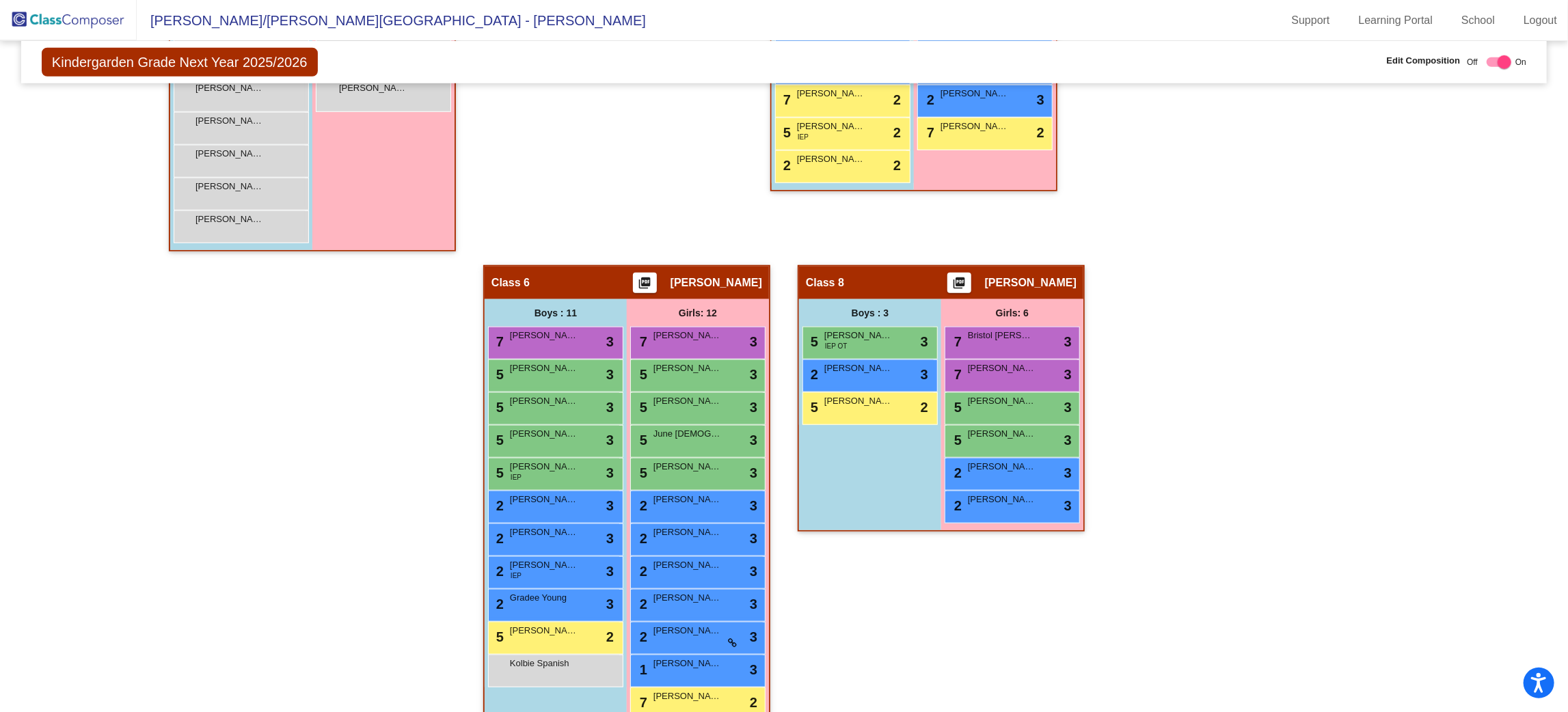
scroll to position [880, 0]
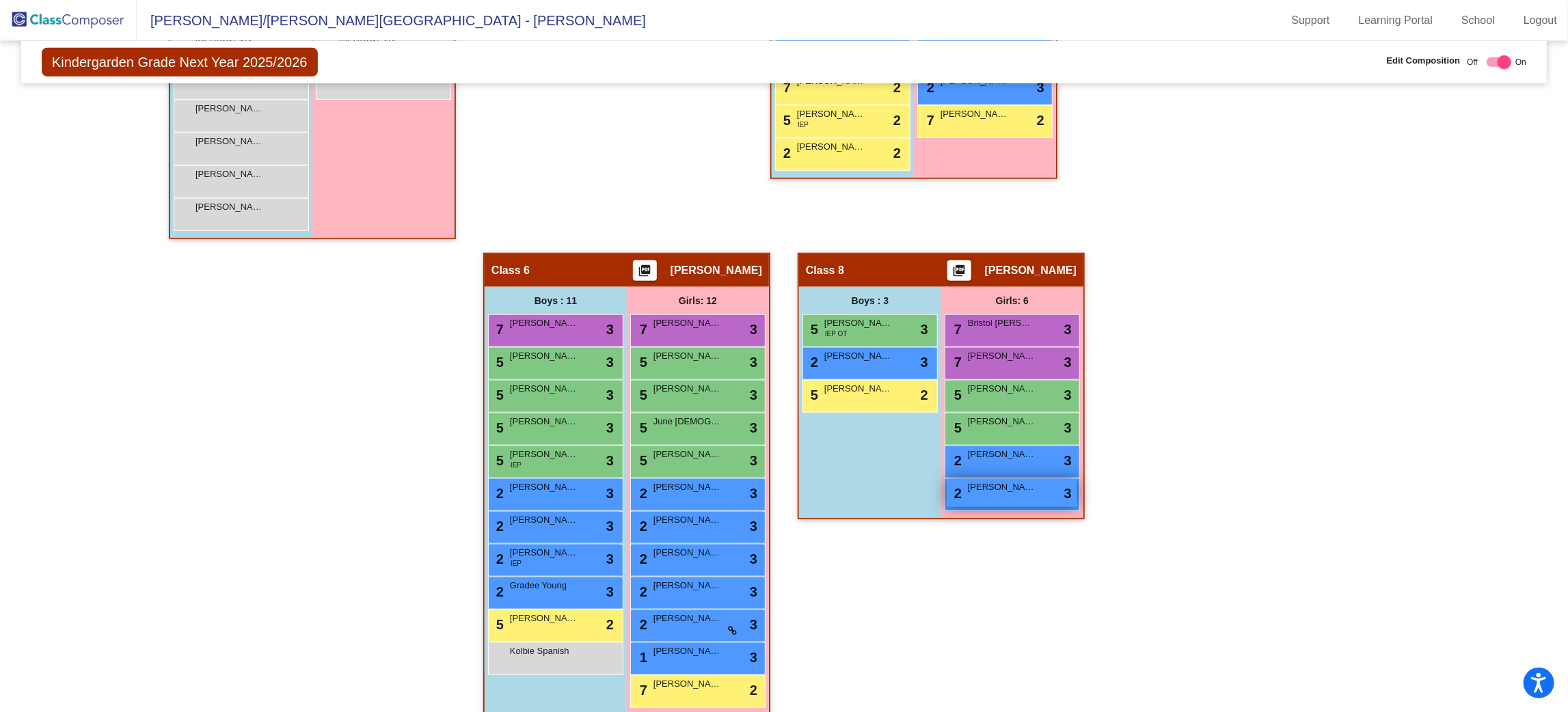
click at [1040, 484] on div "2 [PERSON_NAME] lock do_not_disturb_alt 3" at bounding box center [1012, 492] width 130 height 28
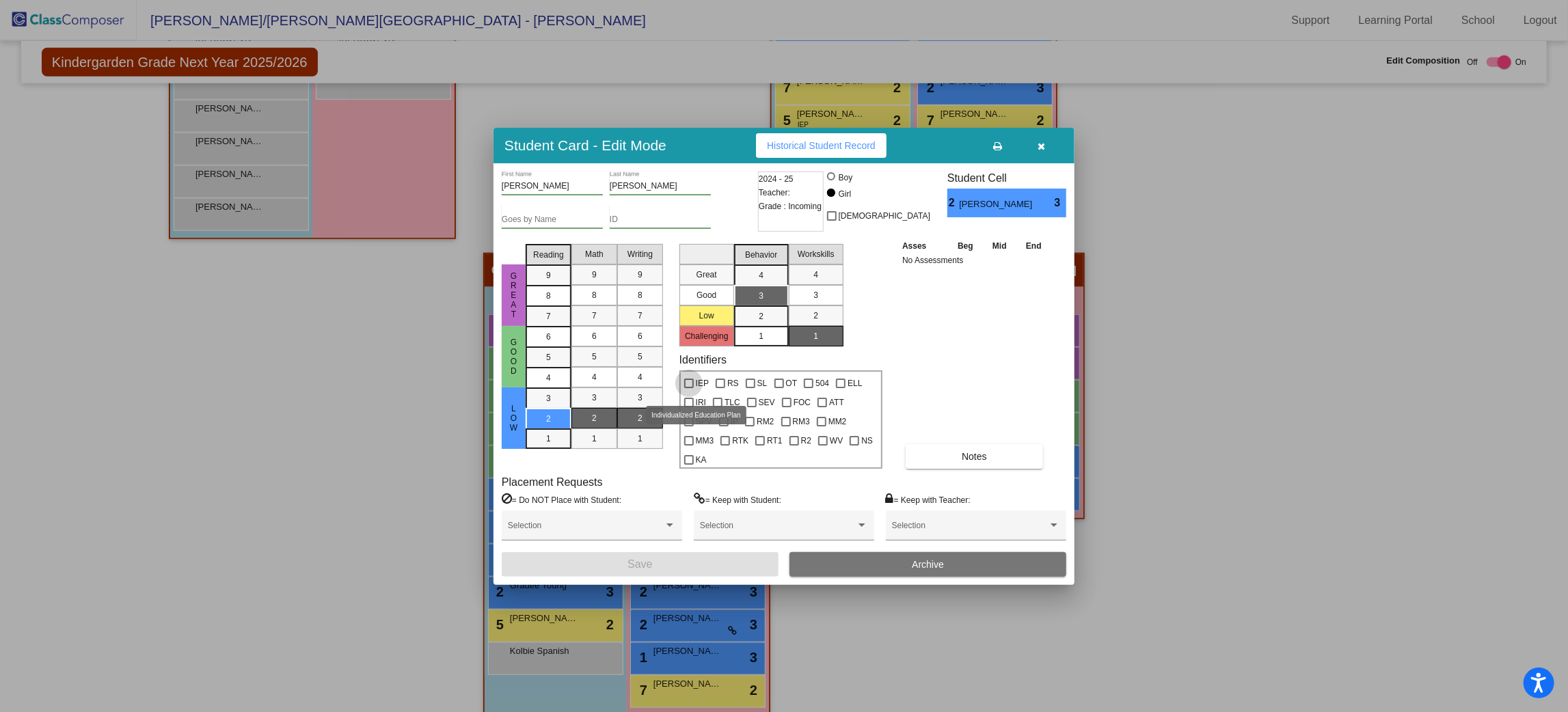
click at [690, 389] on div at bounding box center [689, 384] width 10 height 10
click at [689, 389] on input "IEP" at bounding box center [689, 389] width 1 height 1
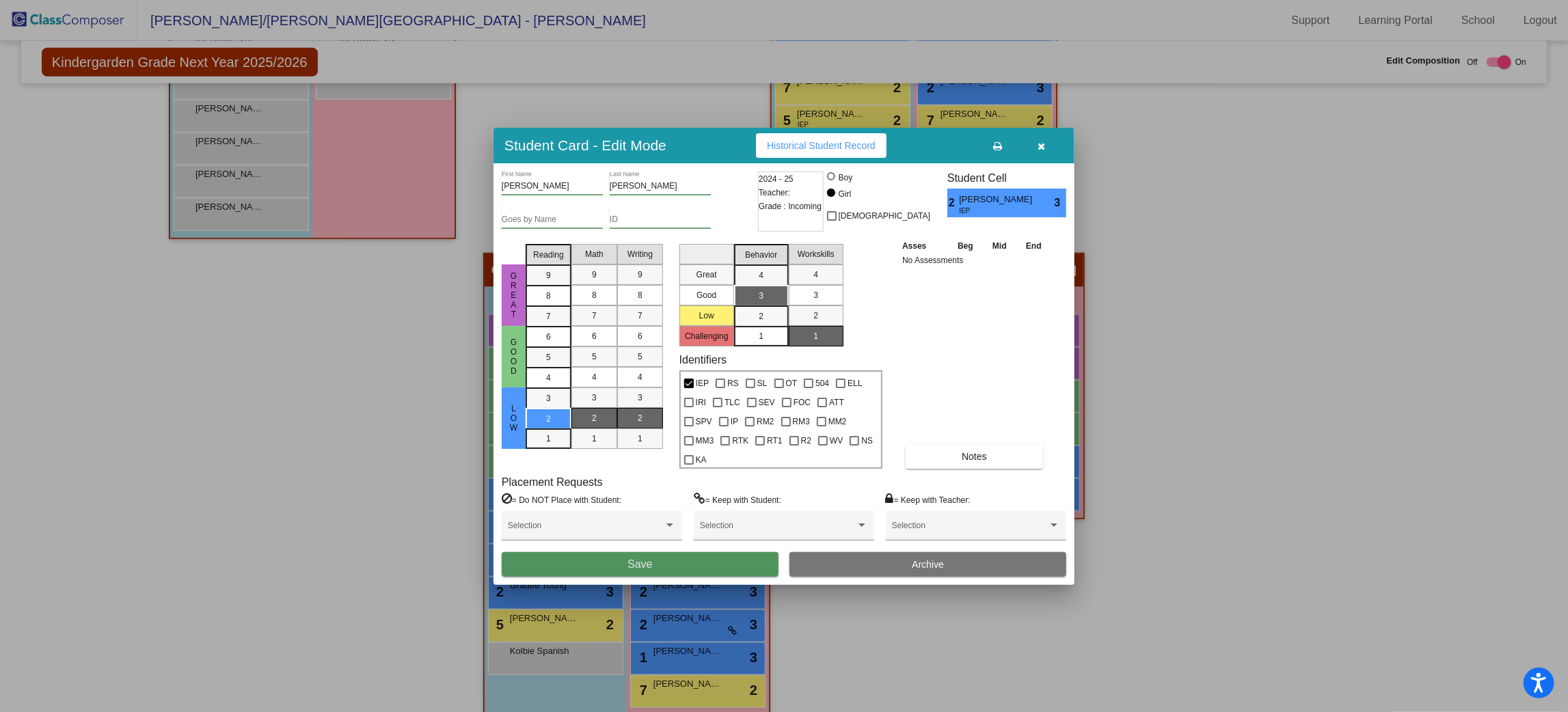
click at [638, 559] on span "Save" at bounding box center [639, 564] width 24 height 12
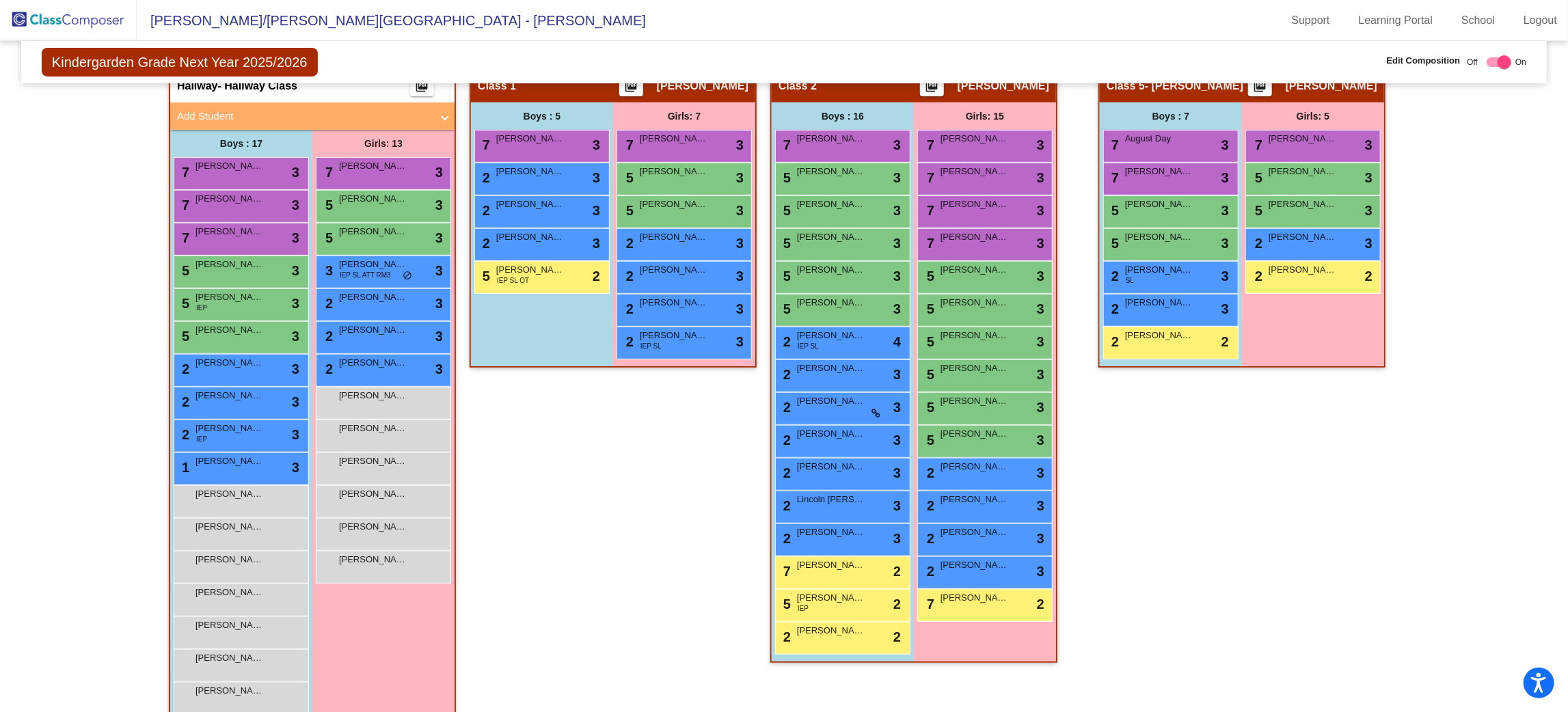
scroll to position [392, 0]
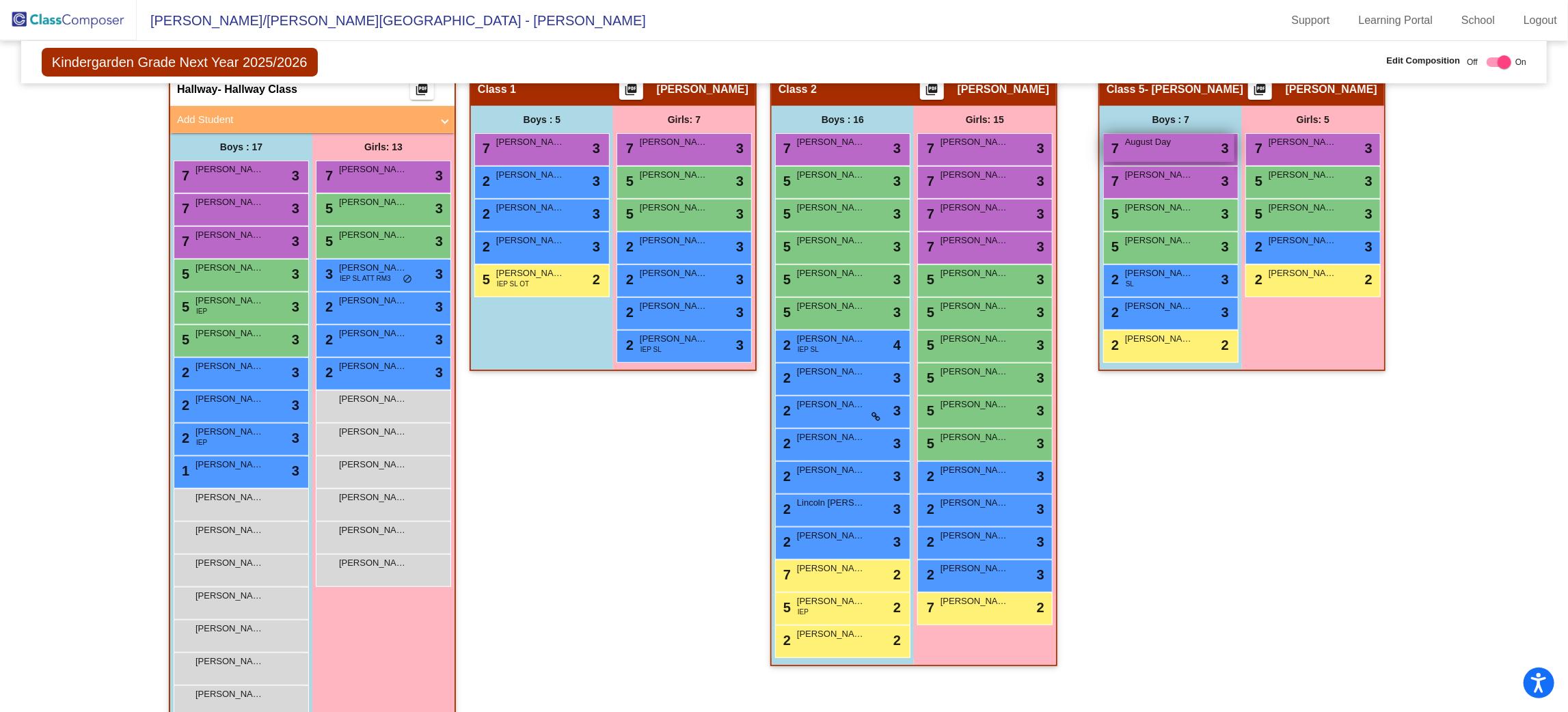
click at [1197, 148] on div "[DATE] Day lock do_not_disturb_alt 3" at bounding box center [1169, 148] width 130 height 28
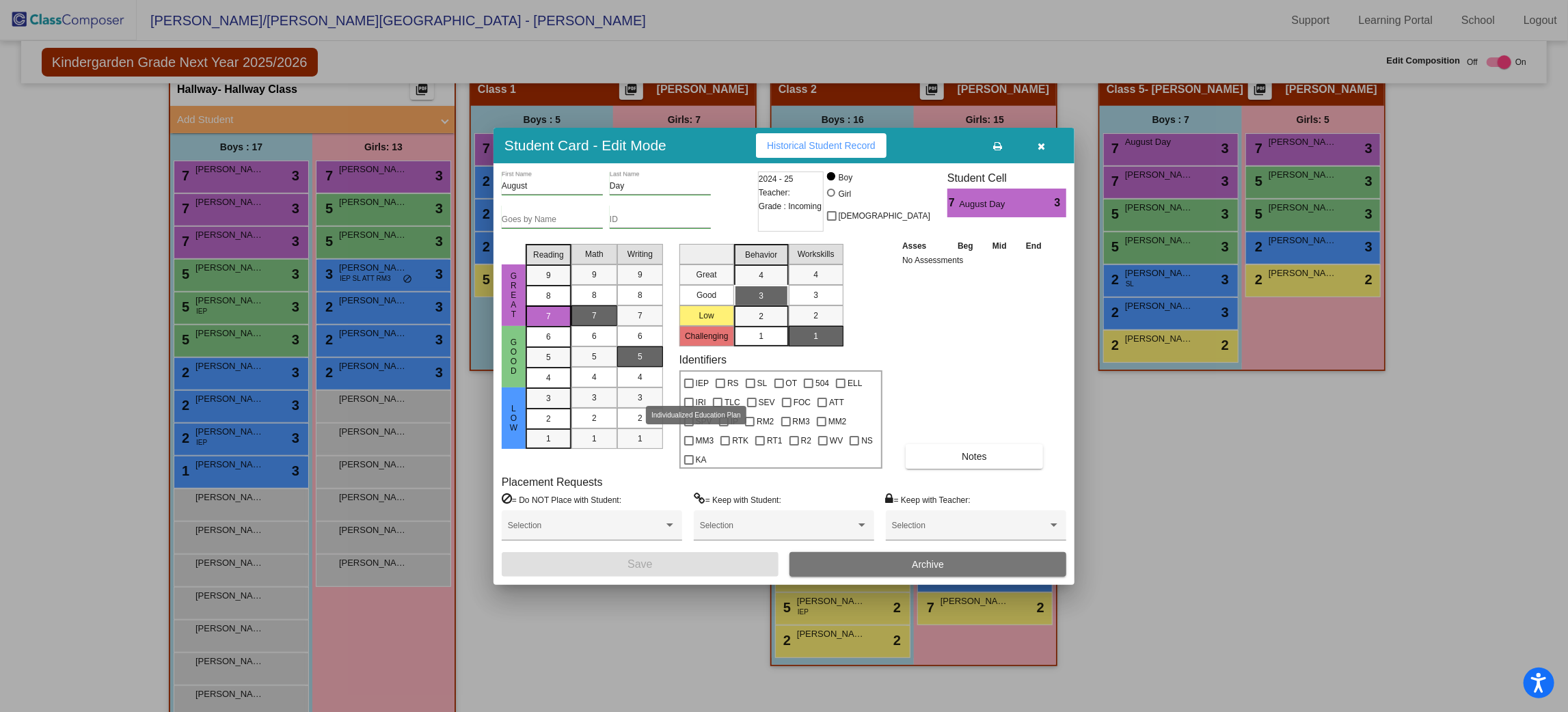
click at [687, 389] on div at bounding box center [689, 384] width 10 height 10
click at [689, 389] on input "IEP" at bounding box center [689, 389] width 1 height 1
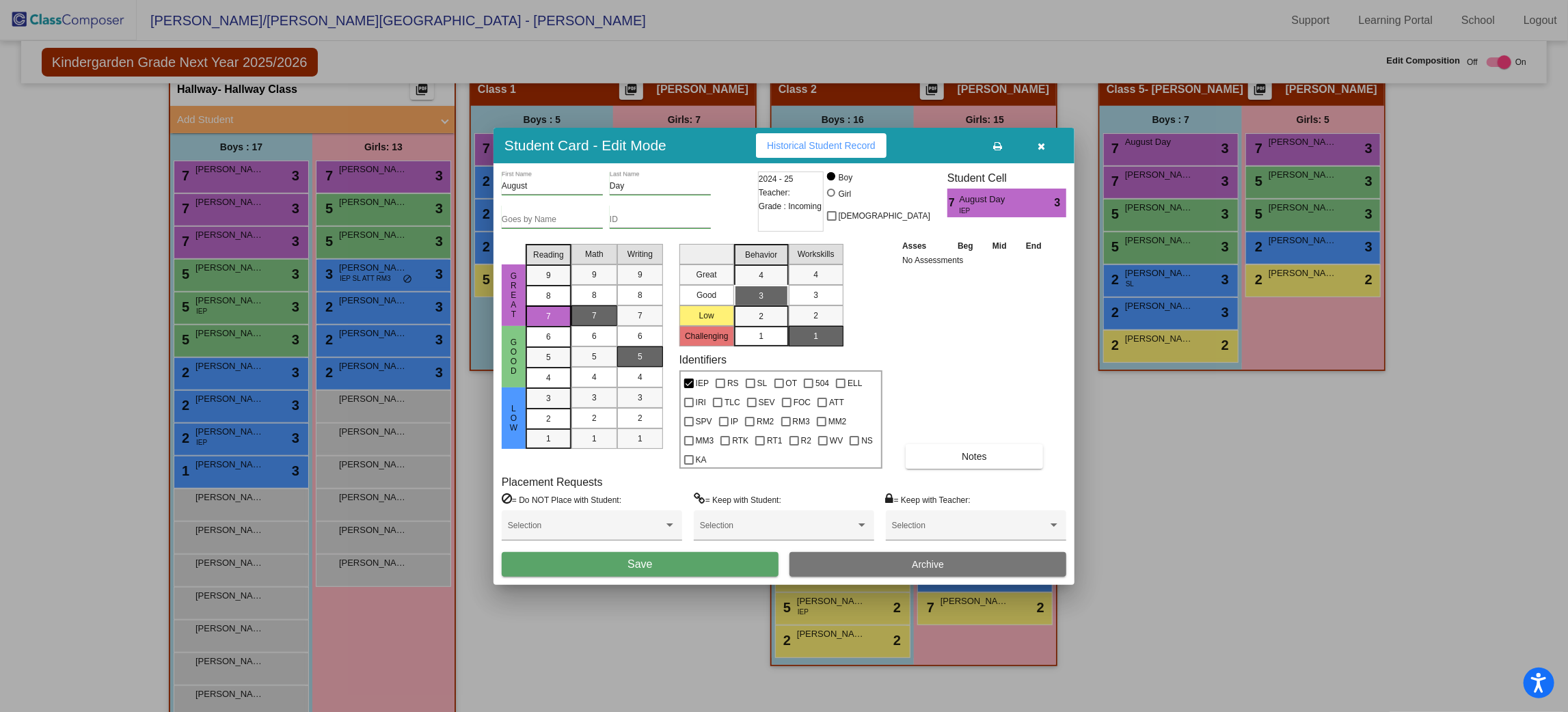
click at [660, 555] on button "Save" at bounding box center [640, 564] width 277 height 24
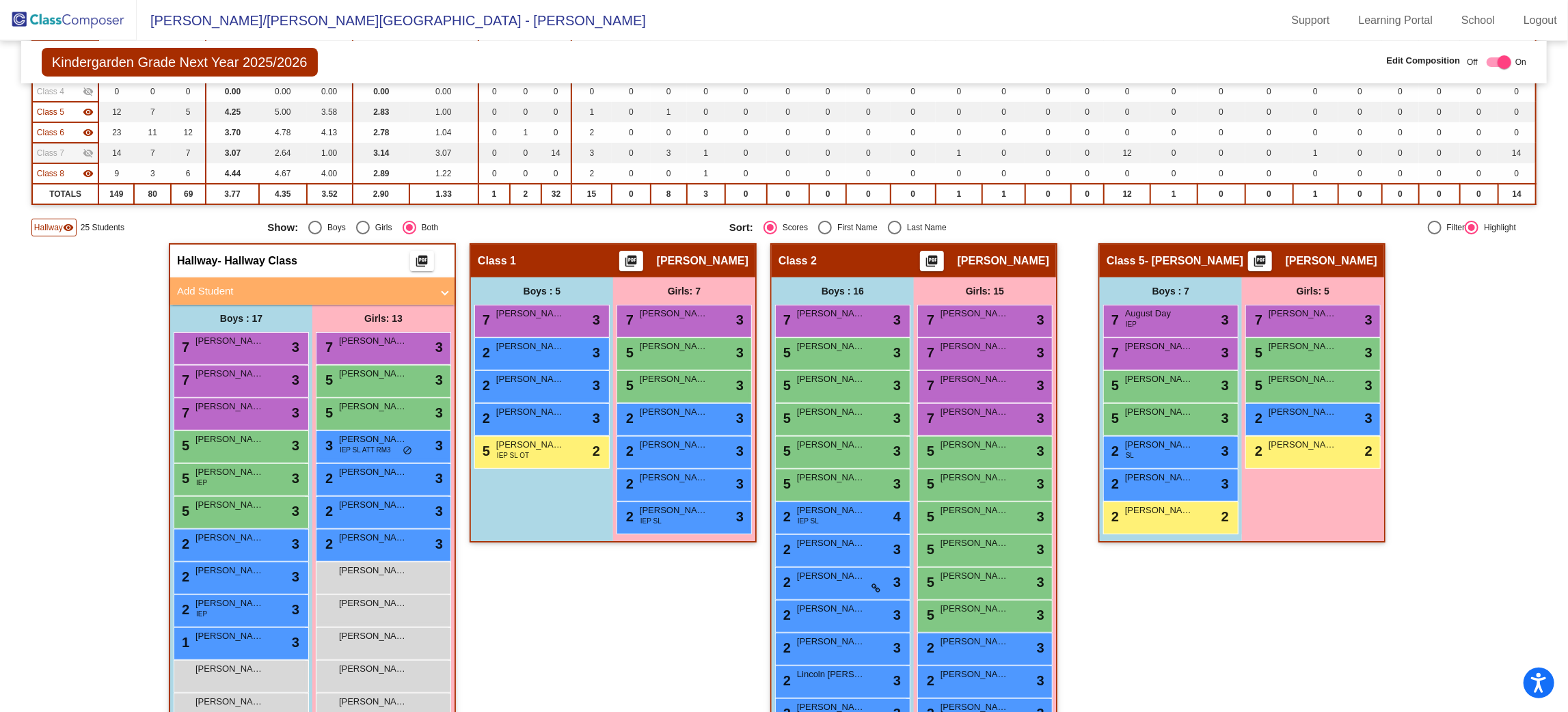
scroll to position [0, 0]
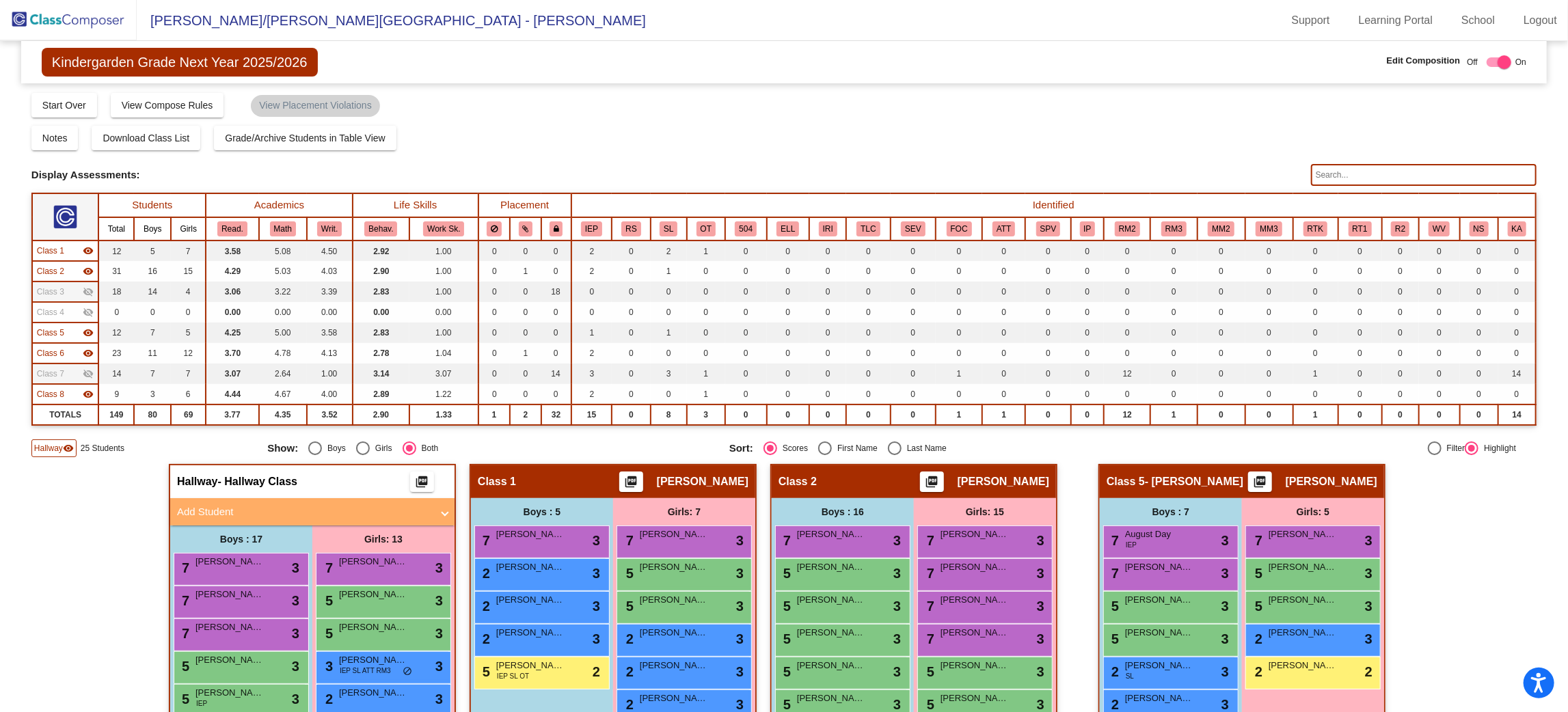
click at [1416, 178] on input "text" at bounding box center [1424, 175] width 225 height 22
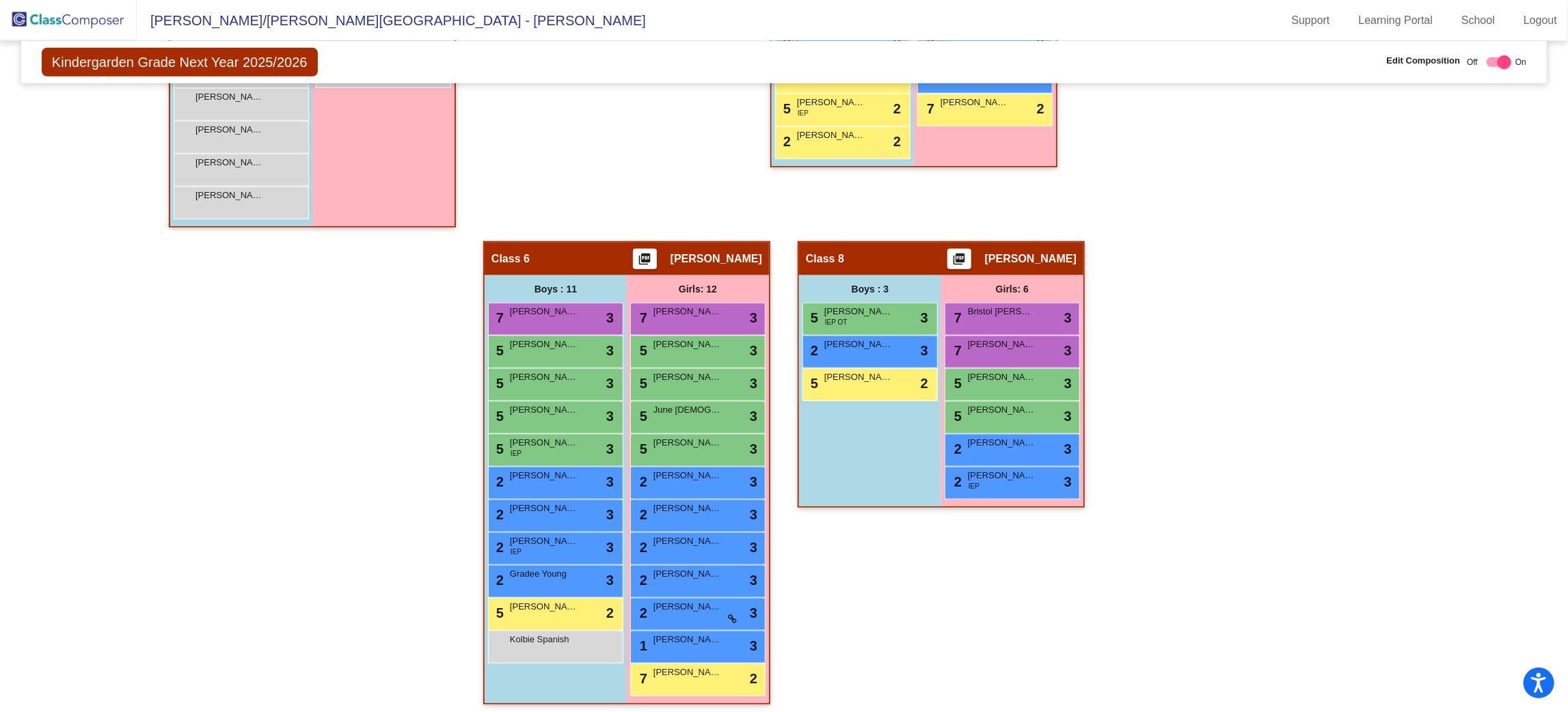
scroll to position [1, 0]
click at [578, 645] on div "Kolbie Spanish lock do_not_disturb_alt" at bounding box center [554, 645] width 130 height 28
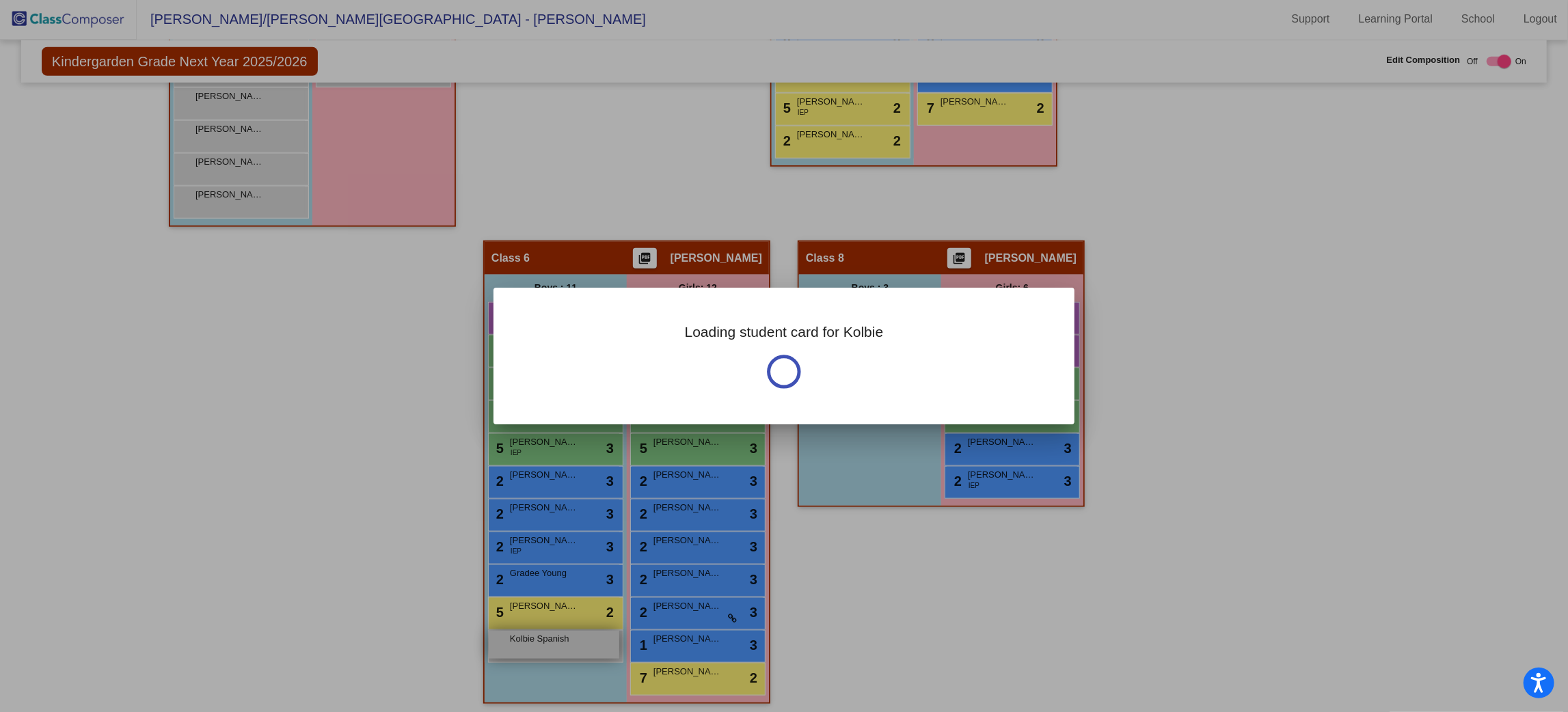
scroll to position [0, 0]
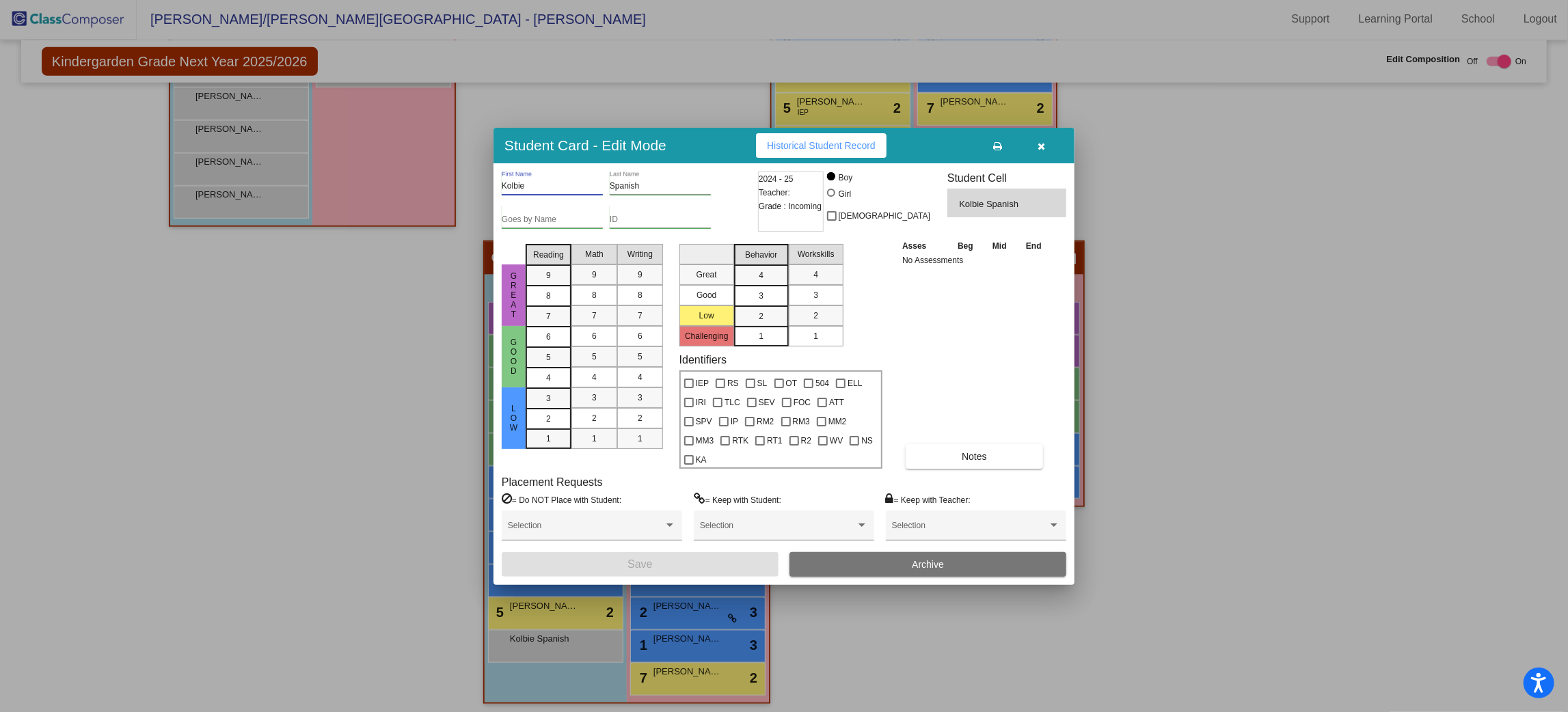
click at [515, 191] on input "Kolbie" at bounding box center [553, 186] width 101 height 10
click at [647, 191] on input "Spanish" at bounding box center [661, 186] width 101 height 10
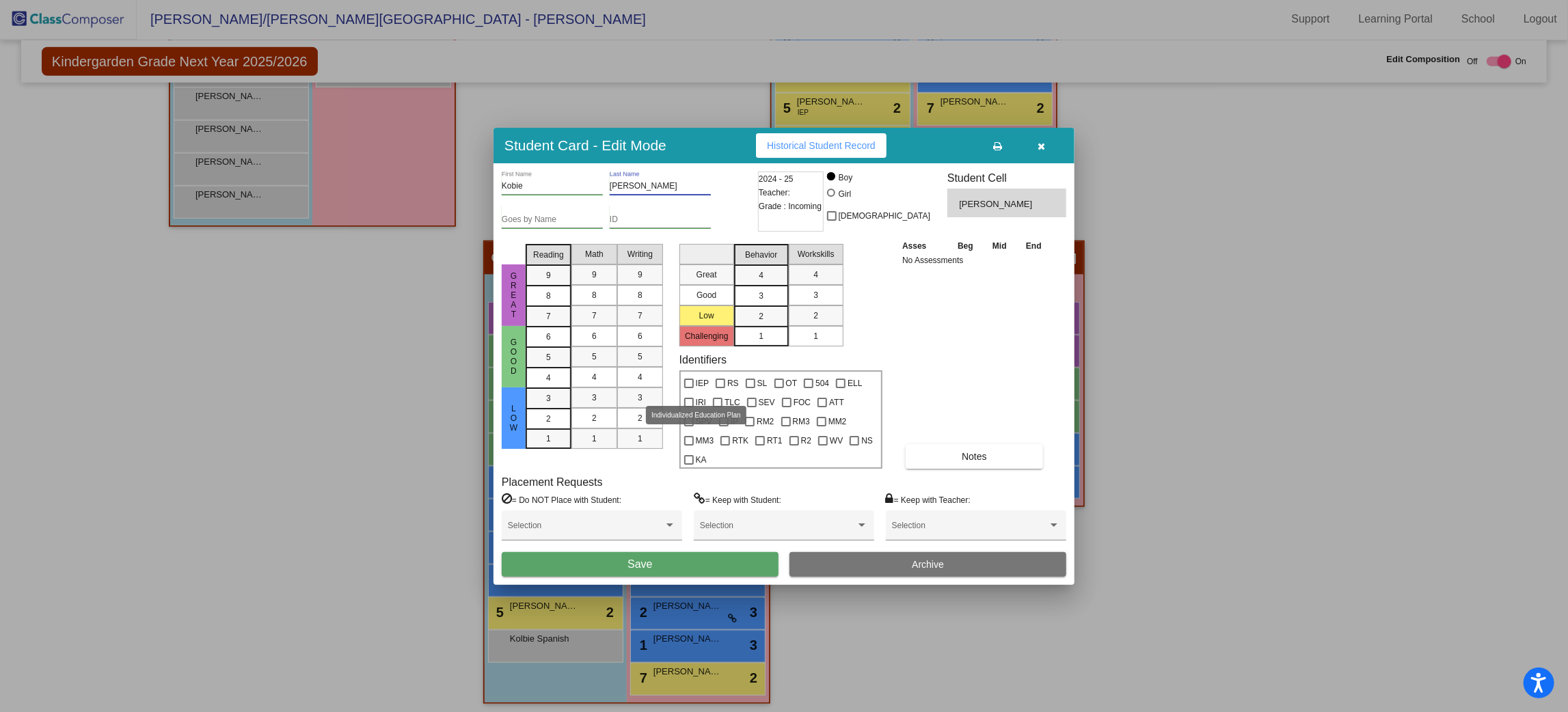
click at [687, 389] on div at bounding box center [689, 384] width 10 height 10
click at [689, 389] on input "IEP" at bounding box center [689, 389] width 1 height 1
click at [647, 559] on span "Save" at bounding box center [639, 564] width 24 height 12
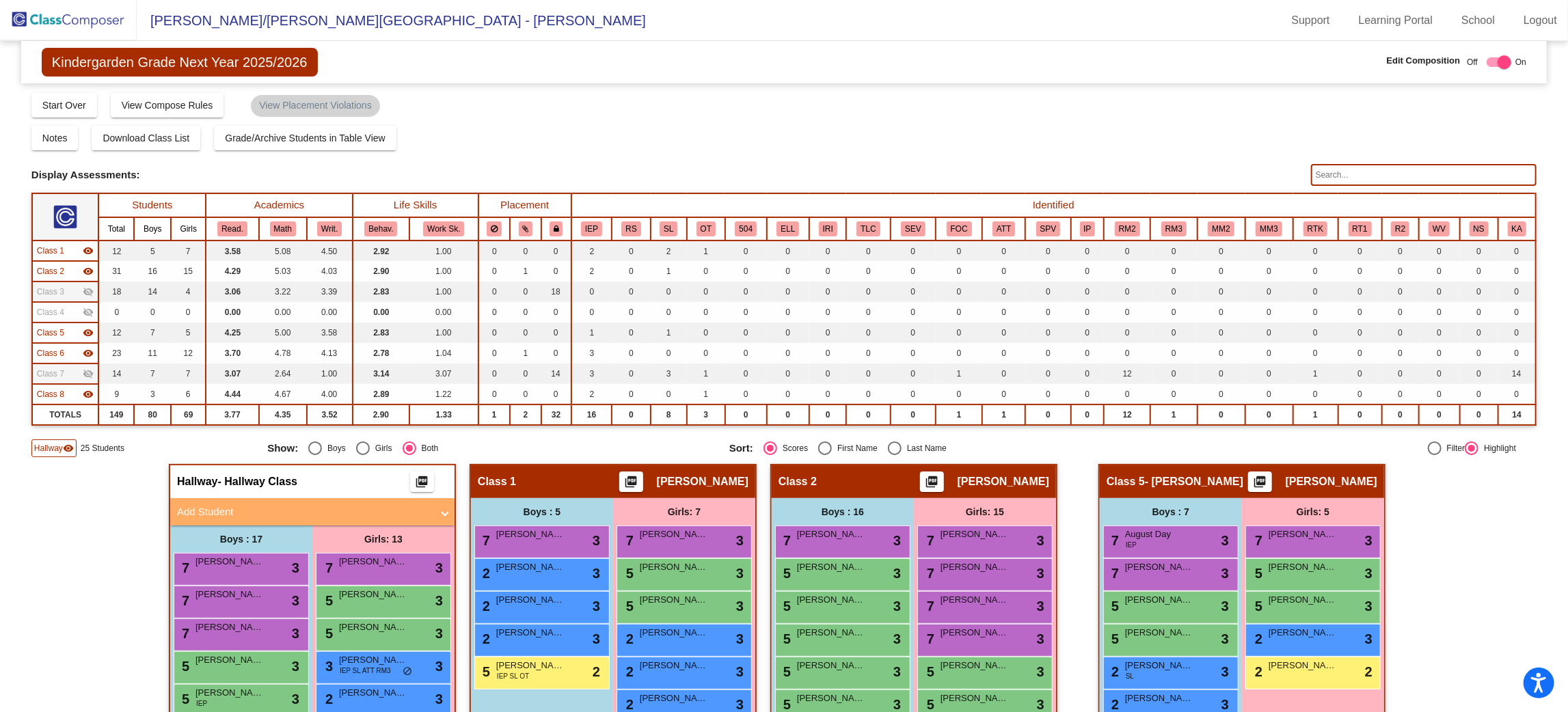
click at [1439, 172] on input "text" at bounding box center [1424, 175] width 225 height 22
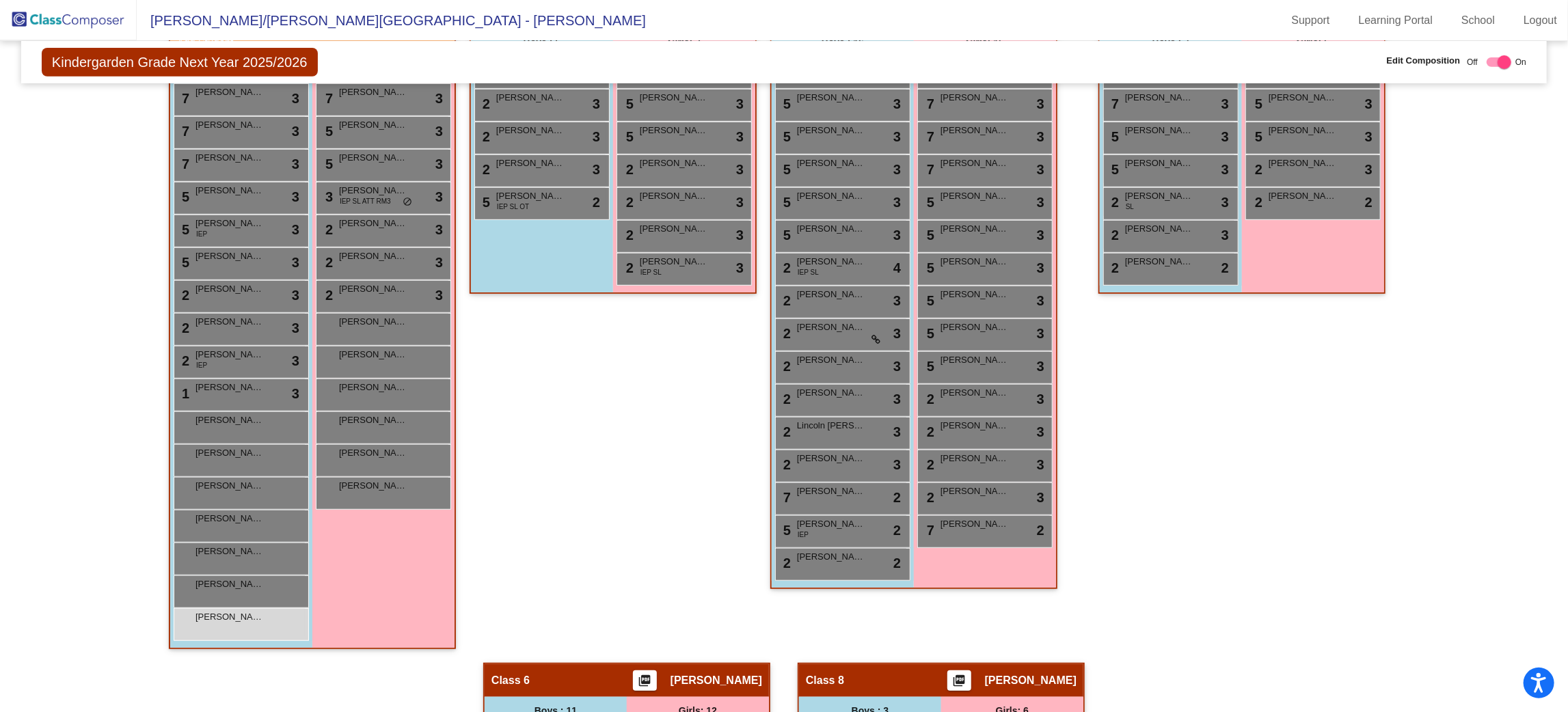
scroll to position [471, 0]
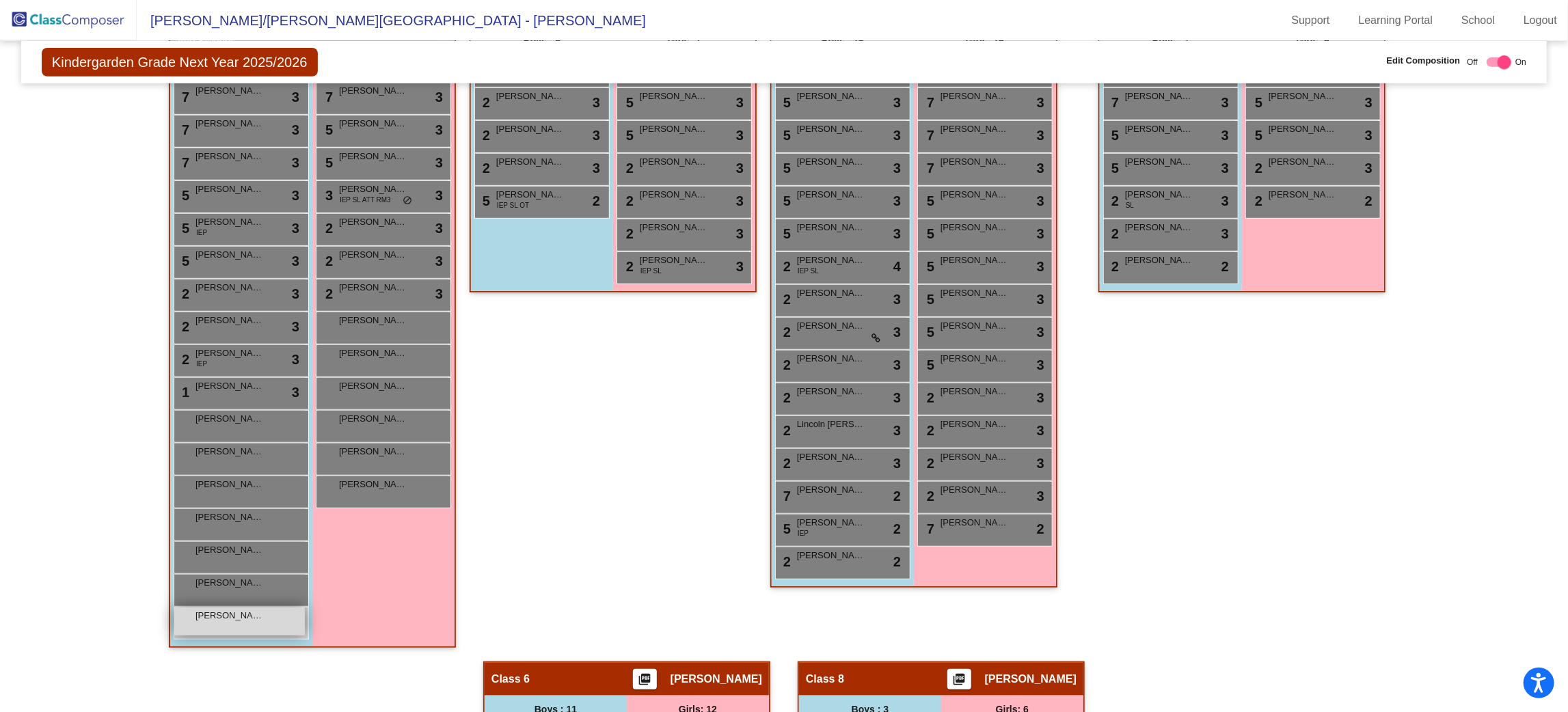
click at [213, 627] on div "[PERSON_NAME] lock do_not_disturb_alt" at bounding box center [239, 622] width 130 height 28
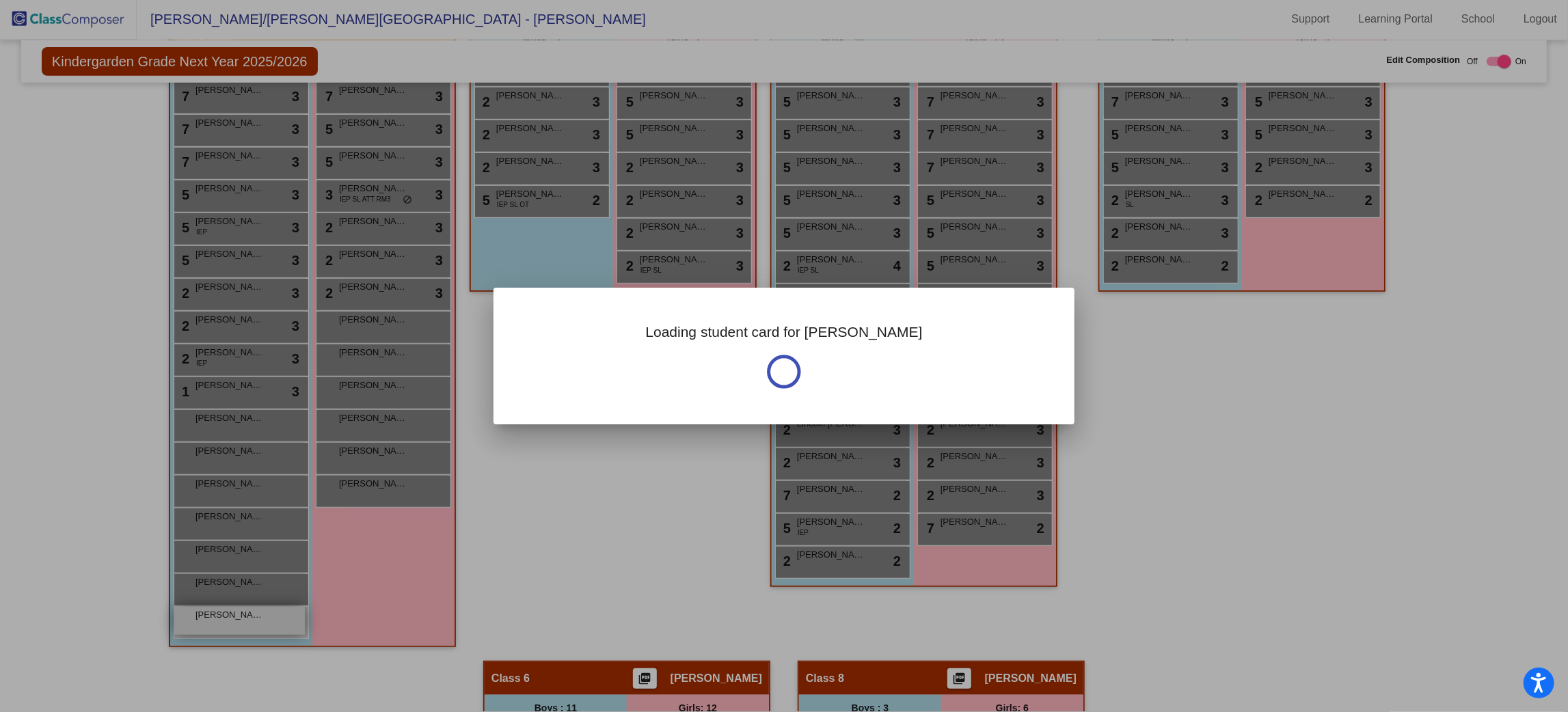
scroll to position [0, 0]
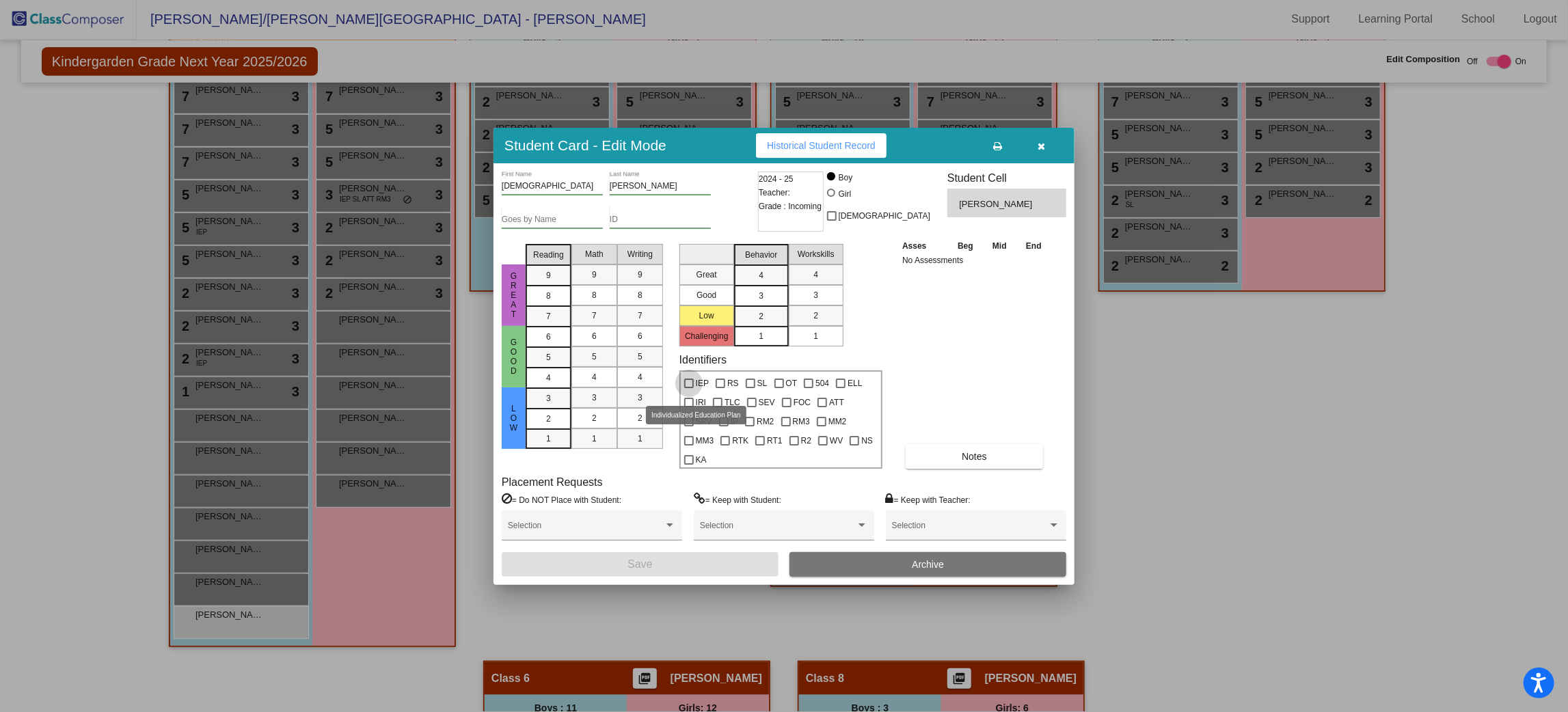
click at [686, 389] on div at bounding box center [689, 384] width 10 height 10
click at [689, 389] on input "IEP" at bounding box center [689, 389] width 1 height 1
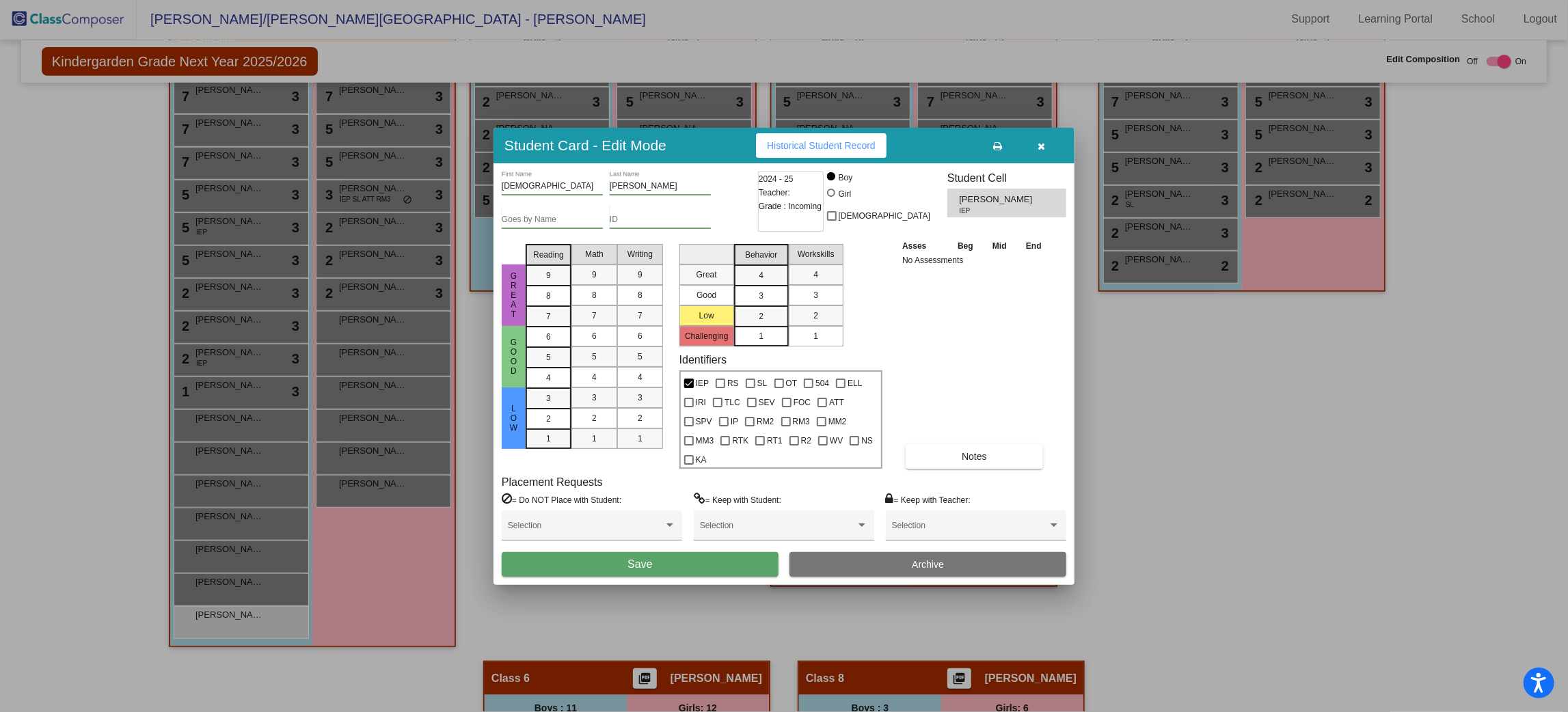
click at [669, 566] on button "Save" at bounding box center [640, 564] width 277 height 24
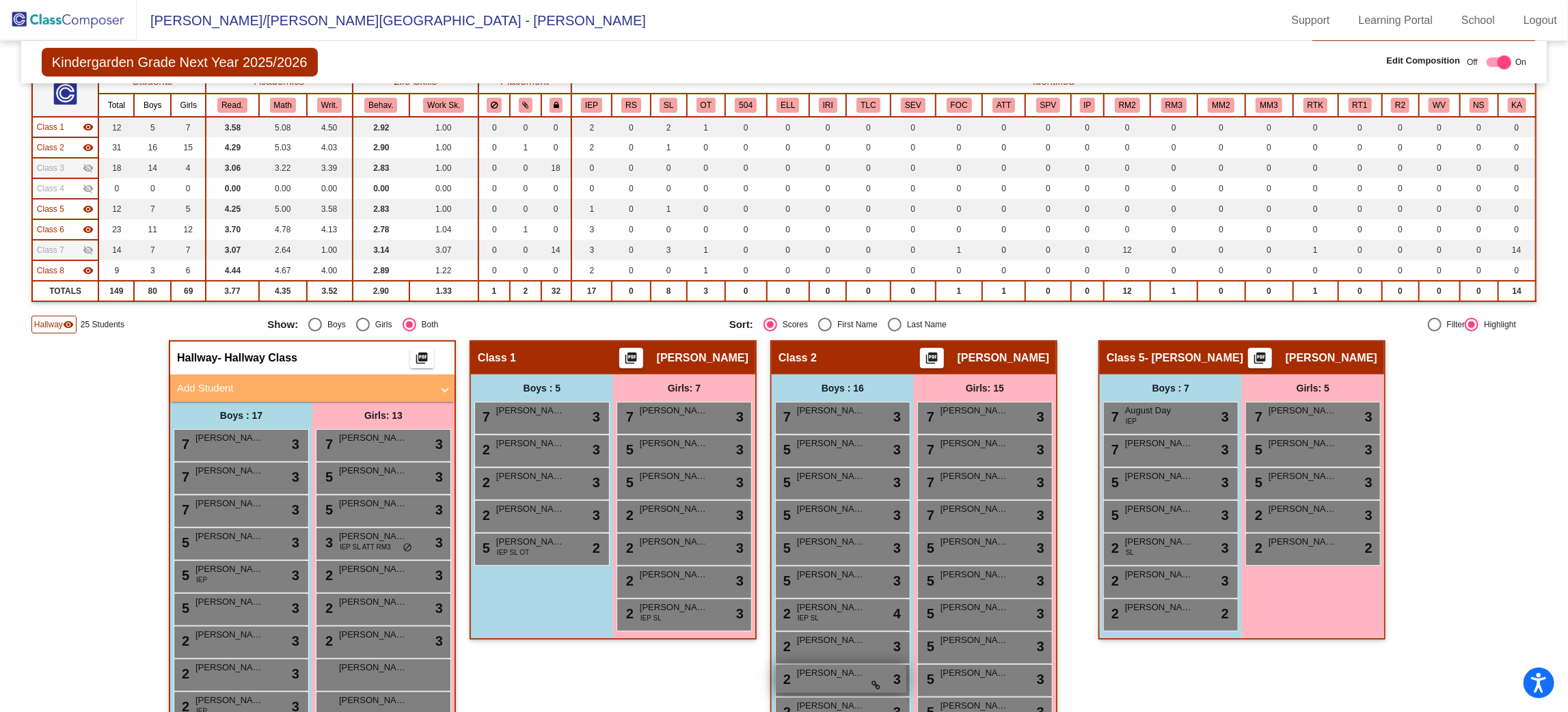
scroll to position [121, 0]
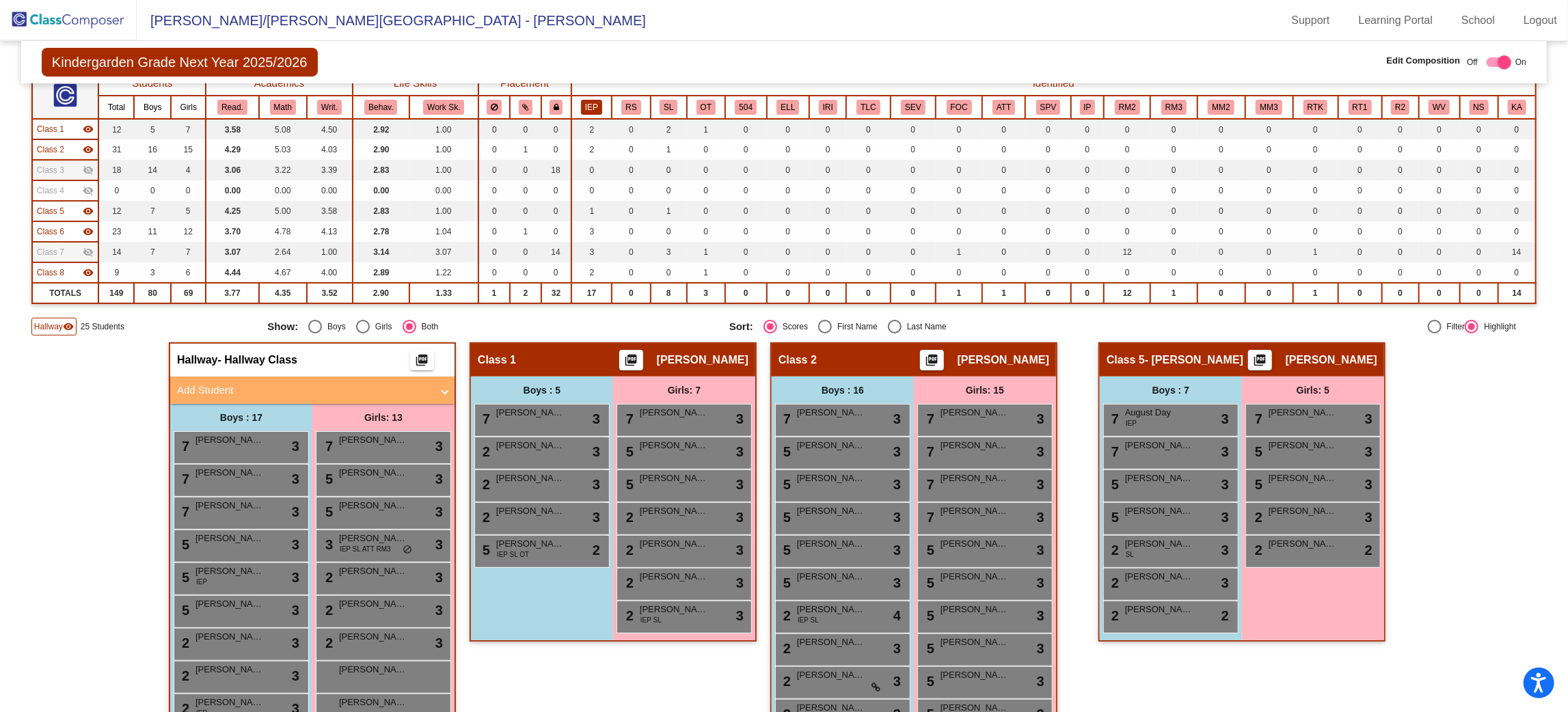
click at [587, 104] on button "IEP" at bounding box center [592, 107] width 21 height 15
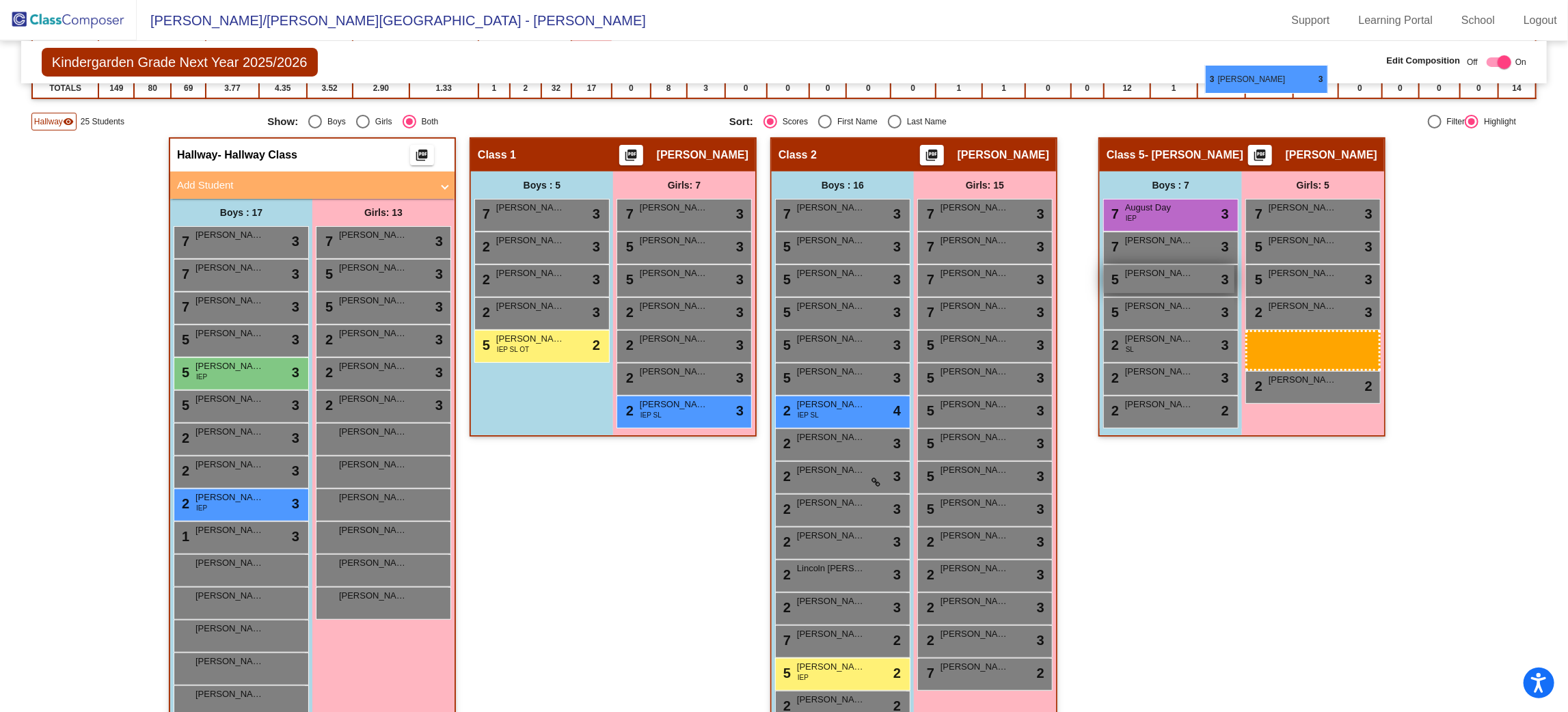
scroll to position [321, 0]
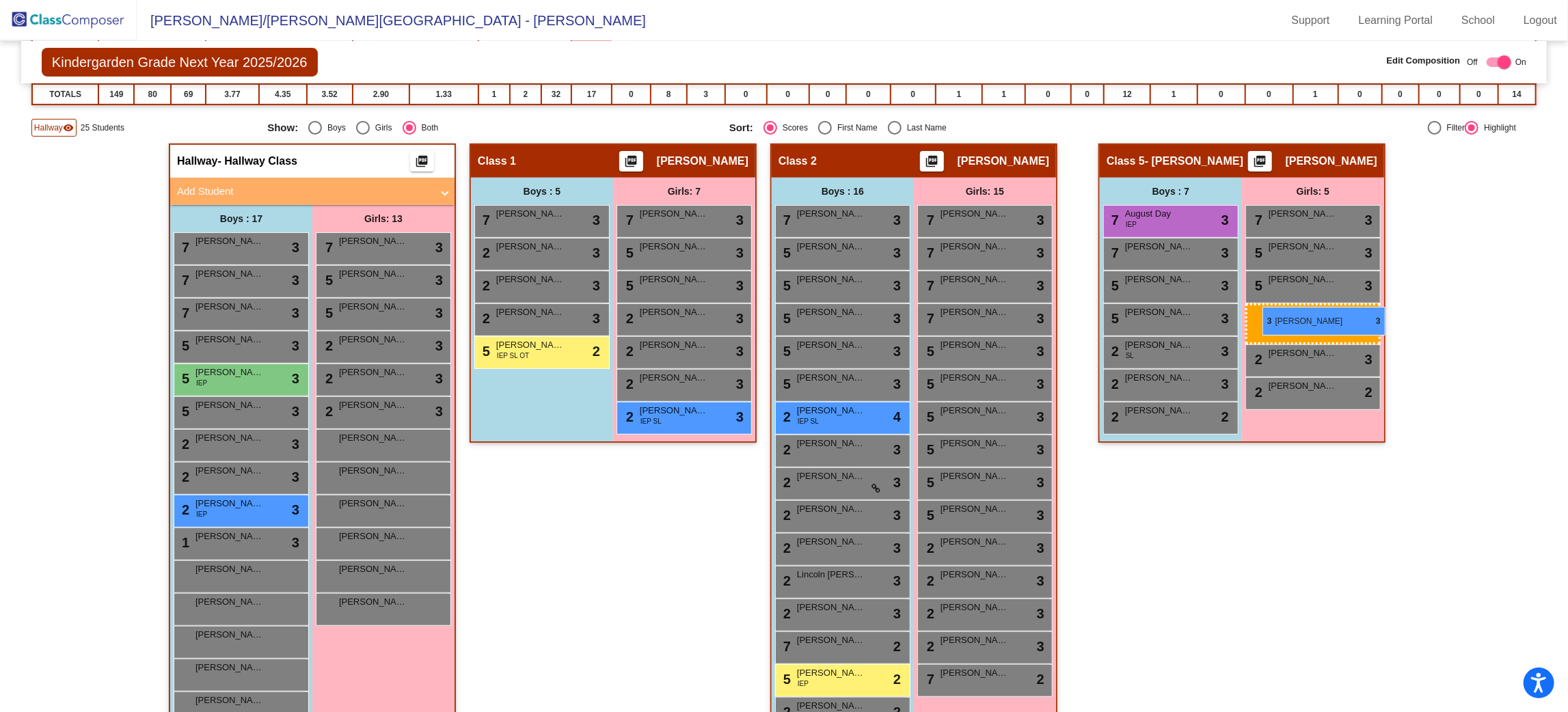
drag, startPoint x: 352, startPoint y: 191, endPoint x: 1262, endPoint y: 308, distance: 917.5
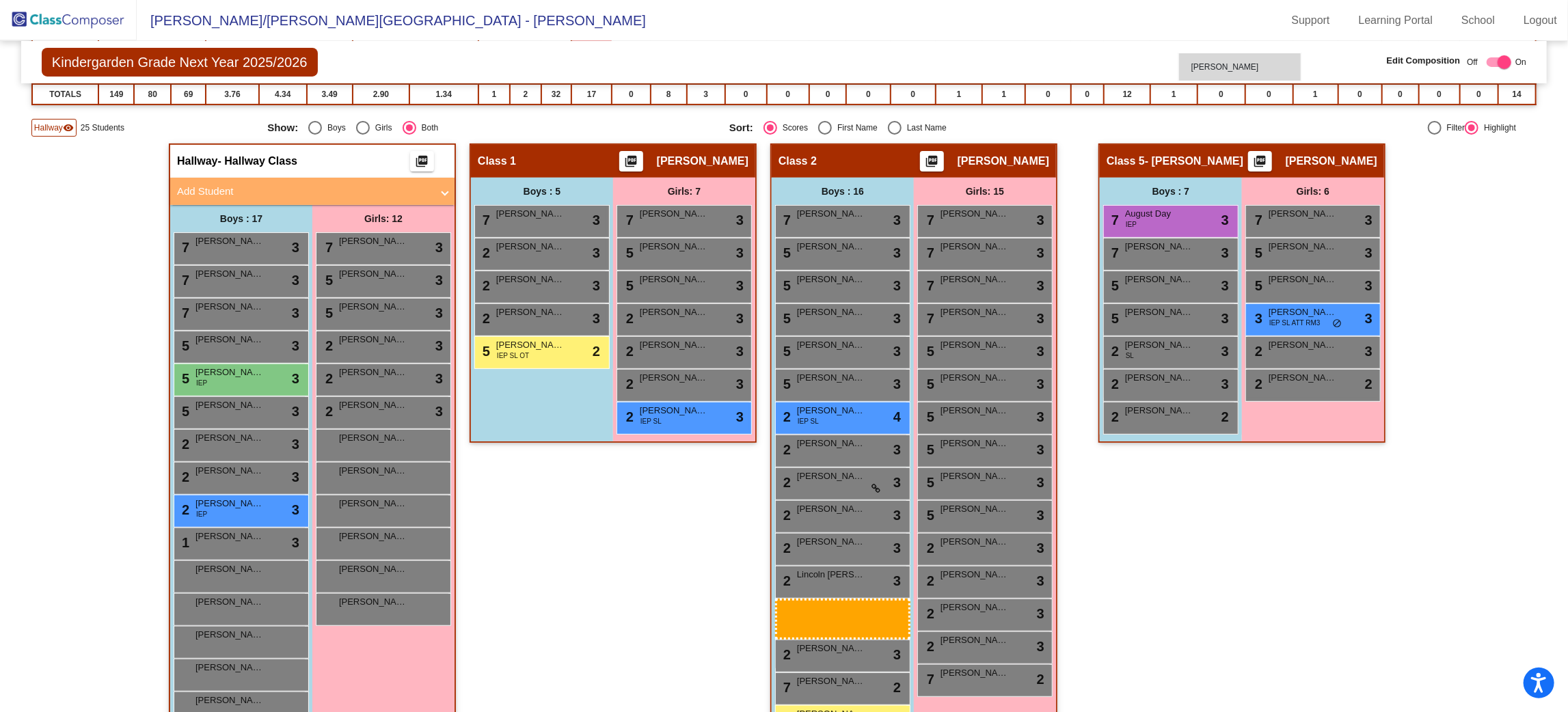
scroll to position [285, 0]
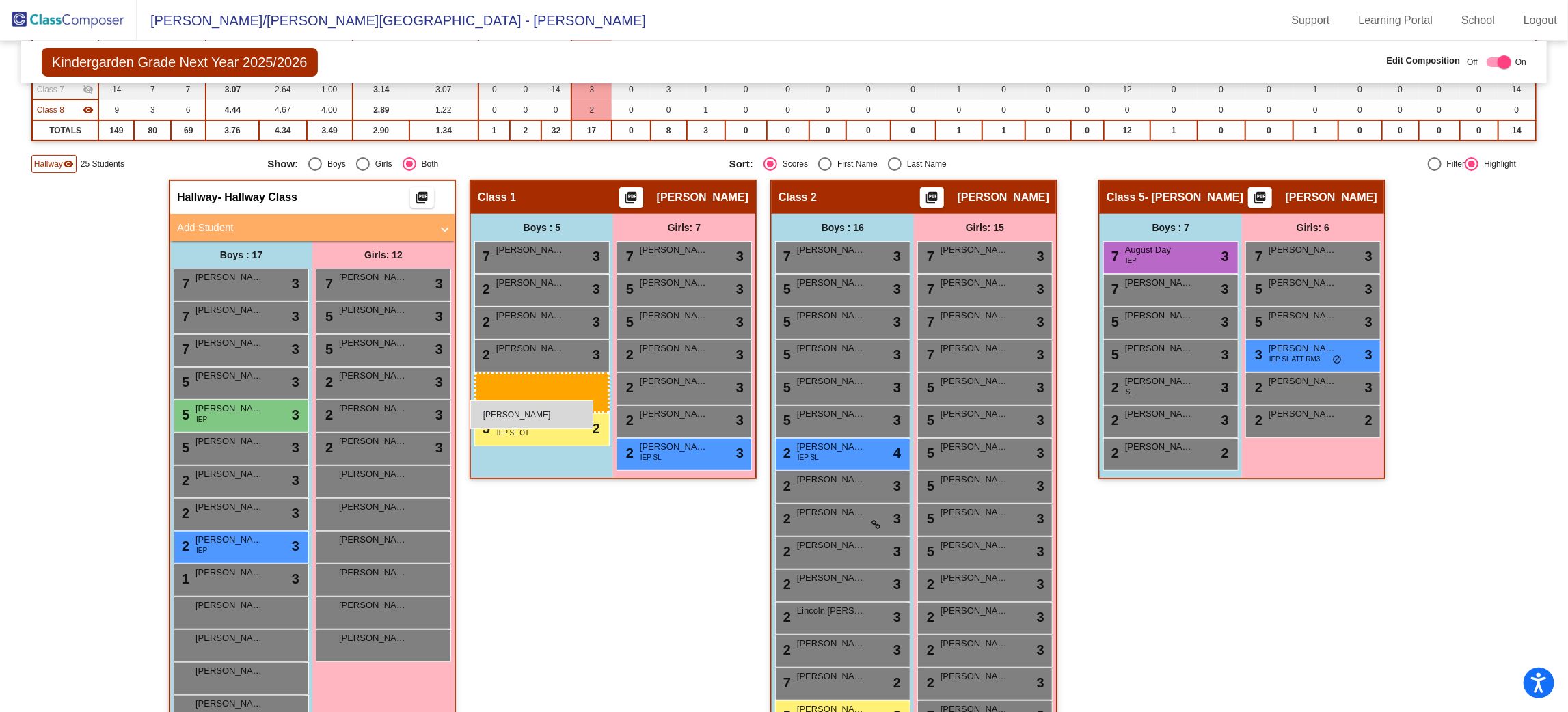
drag, startPoint x: 243, startPoint y: 573, endPoint x: 470, endPoint y: 400, distance: 285.4
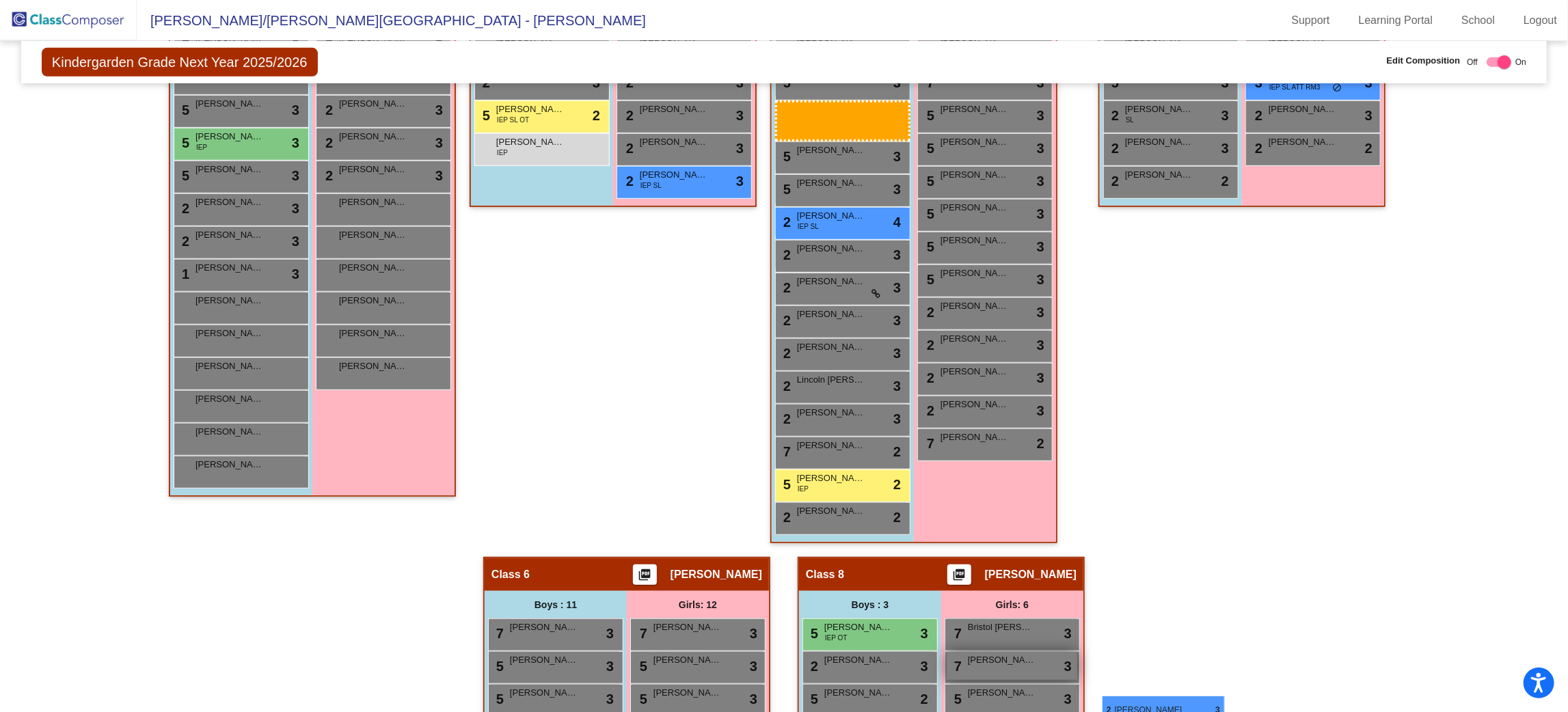
scroll to position [569, 0]
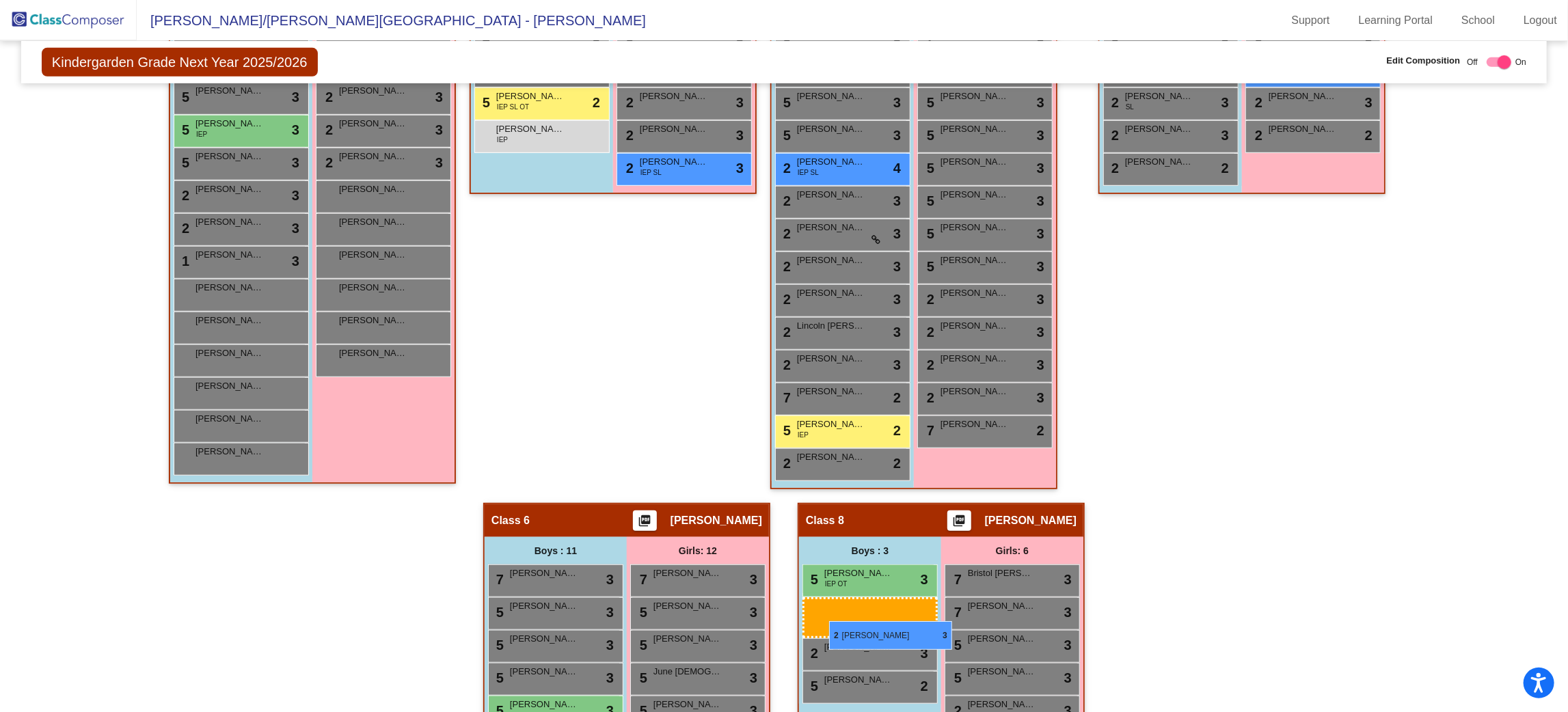
drag, startPoint x: 233, startPoint y: 546, endPoint x: 828, endPoint y: 622, distance: 599.8
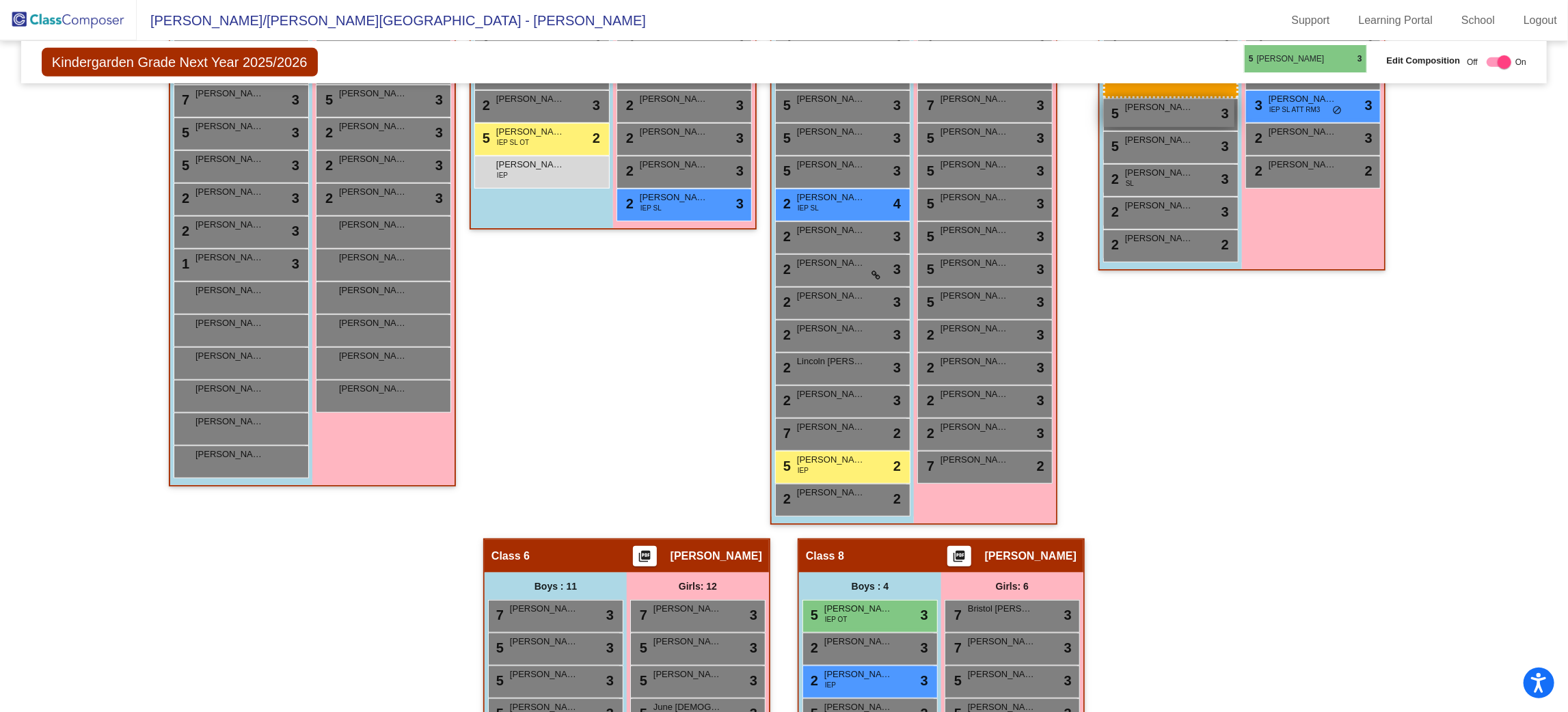
scroll to position [521, 0]
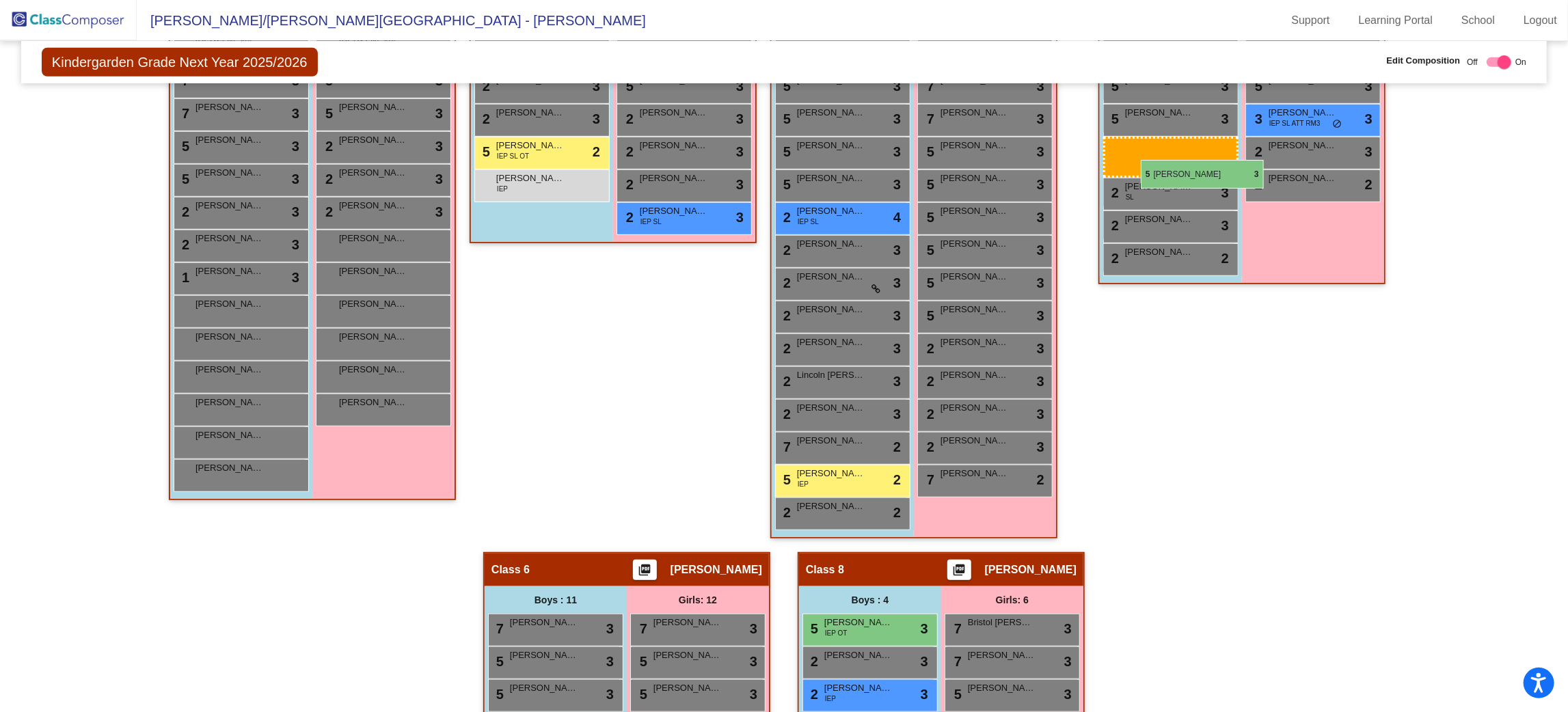
drag, startPoint x: 221, startPoint y: 389, endPoint x: 1140, endPoint y: 162, distance: 946.6
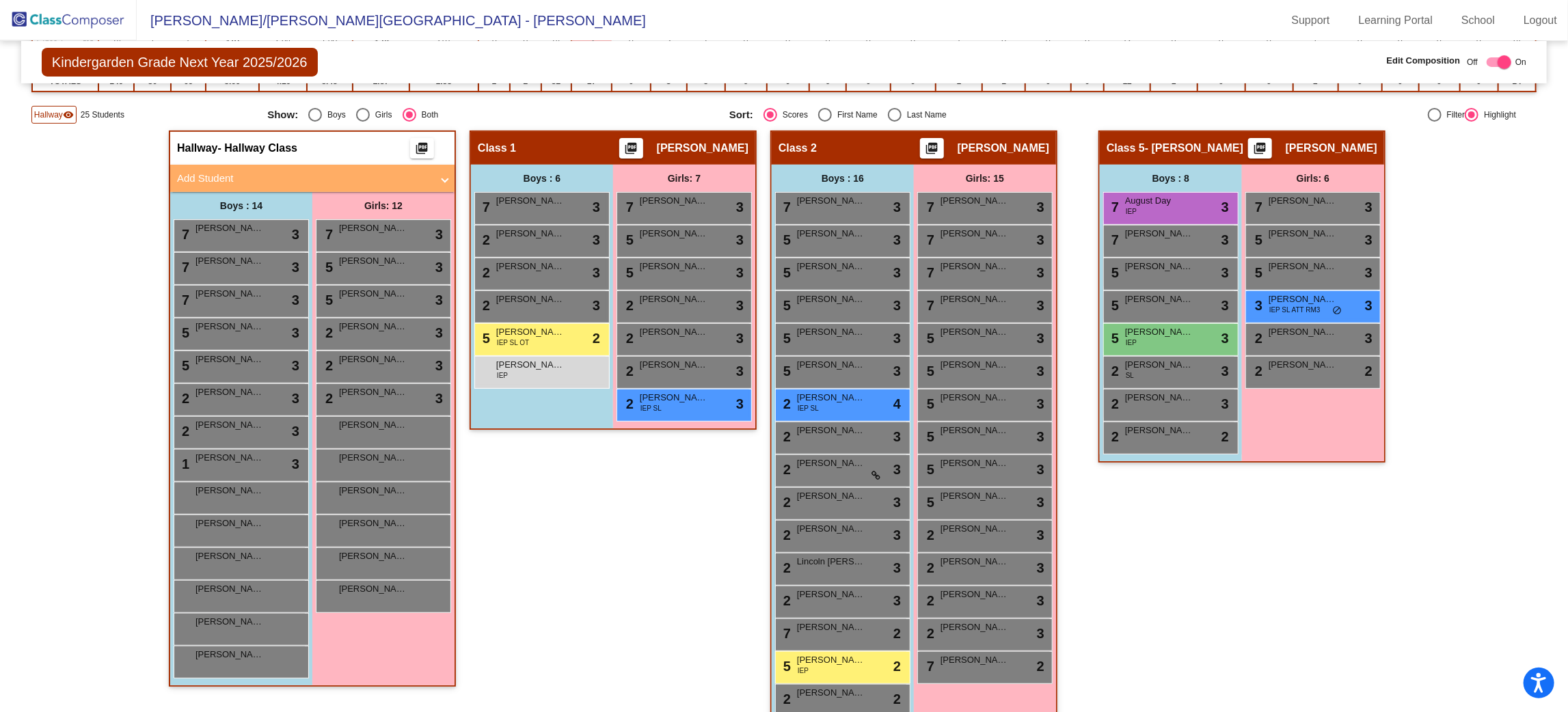
scroll to position [0, 0]
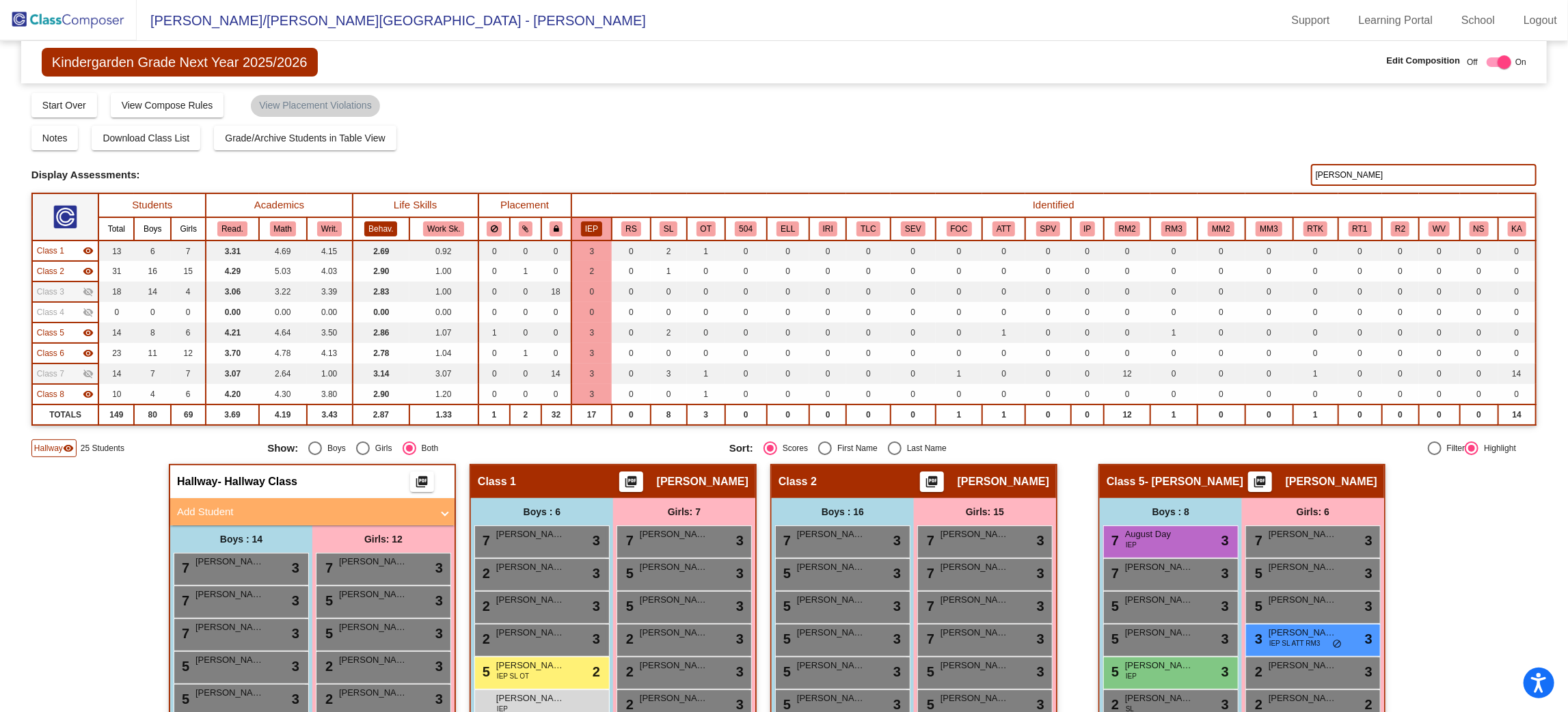
click at [384, 227] on button "Behav." at bounding box center [381, 228] width 33 height 15
click at [589, 225] on button "IEP" at bounding box center [592, 228] width 21 height 15
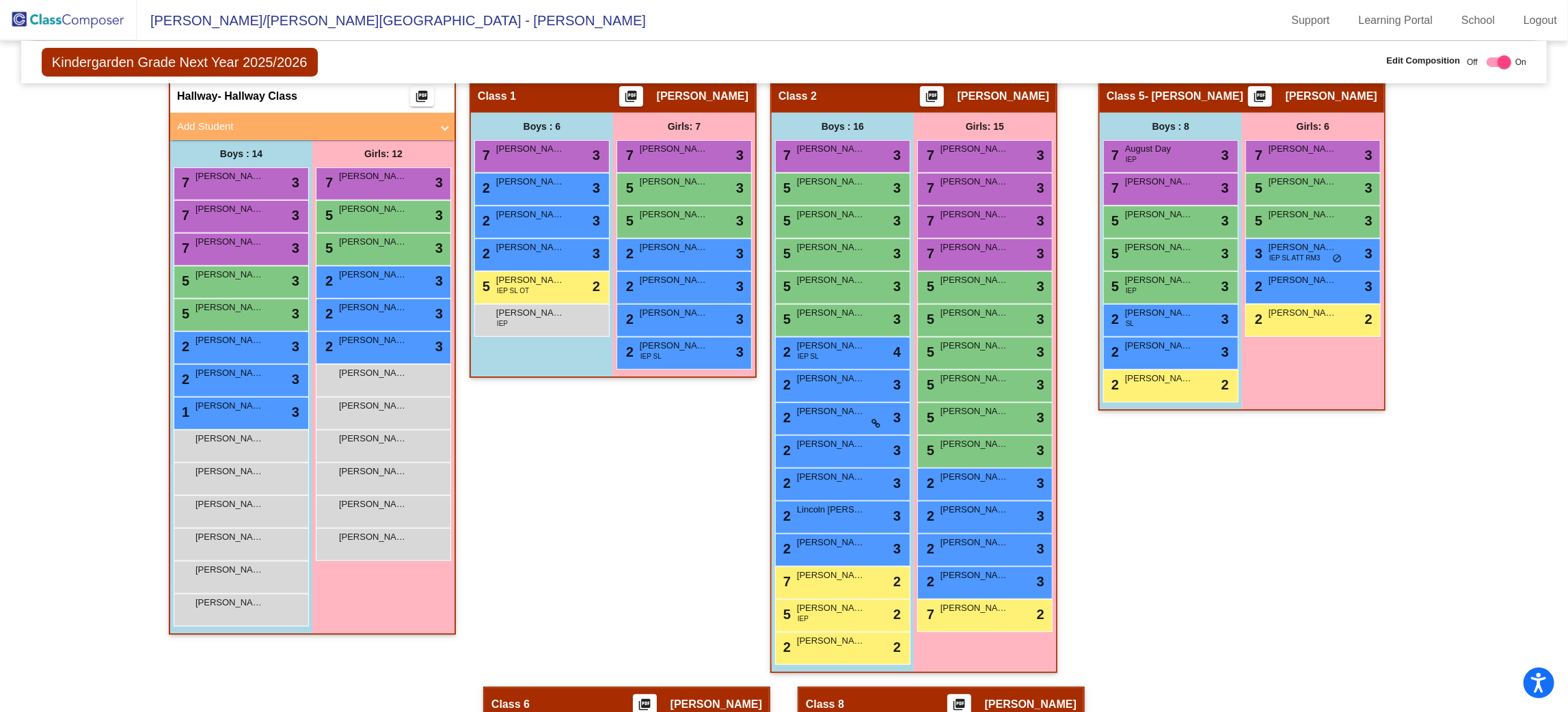
scroll to position [387, 0]
click at [1364, 475] on div "Class 5 - [PERSON_NAME] picture_as_pdf [PERSON_NAME] Add Student First Name Las…" at bounding box center [1243, 382] width 288 height 608
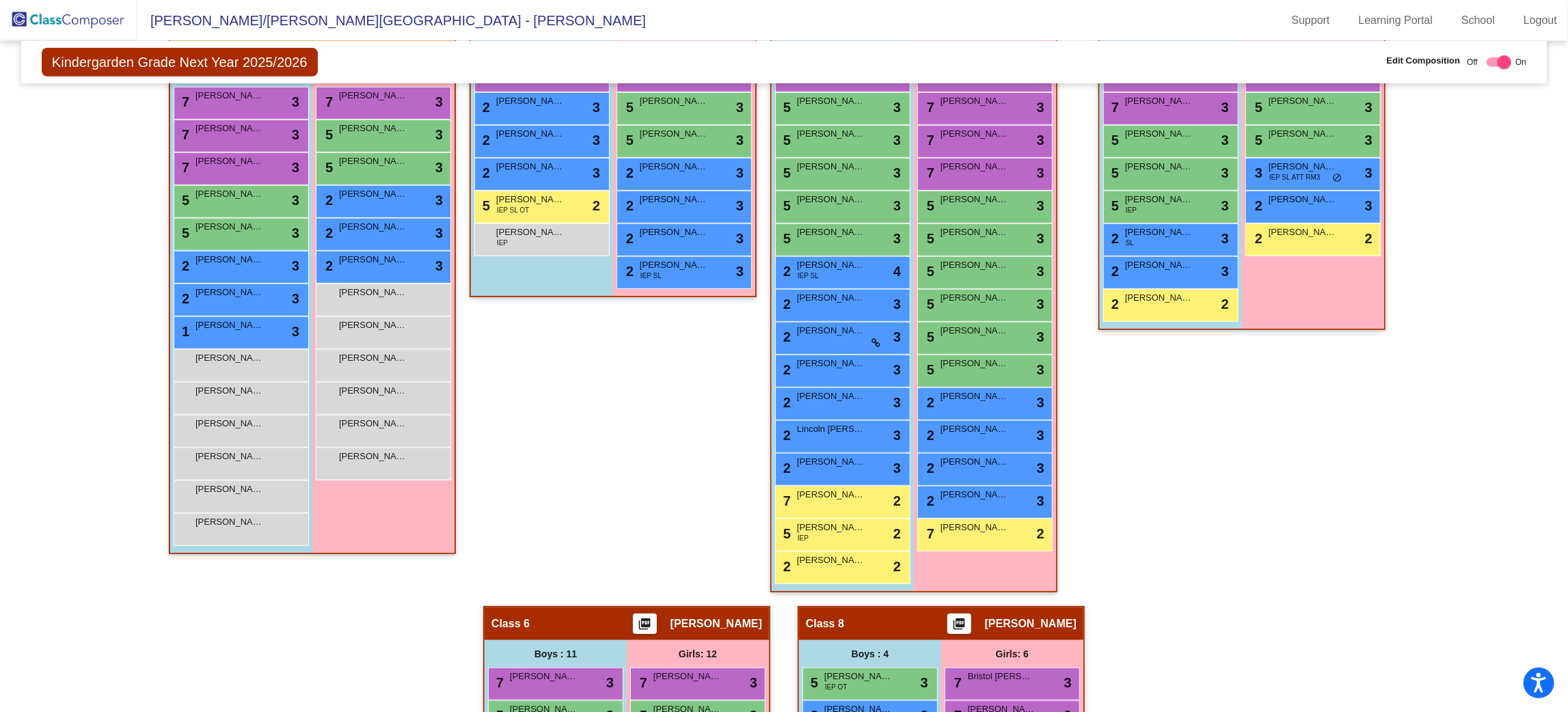
scroll to position [470, 0]
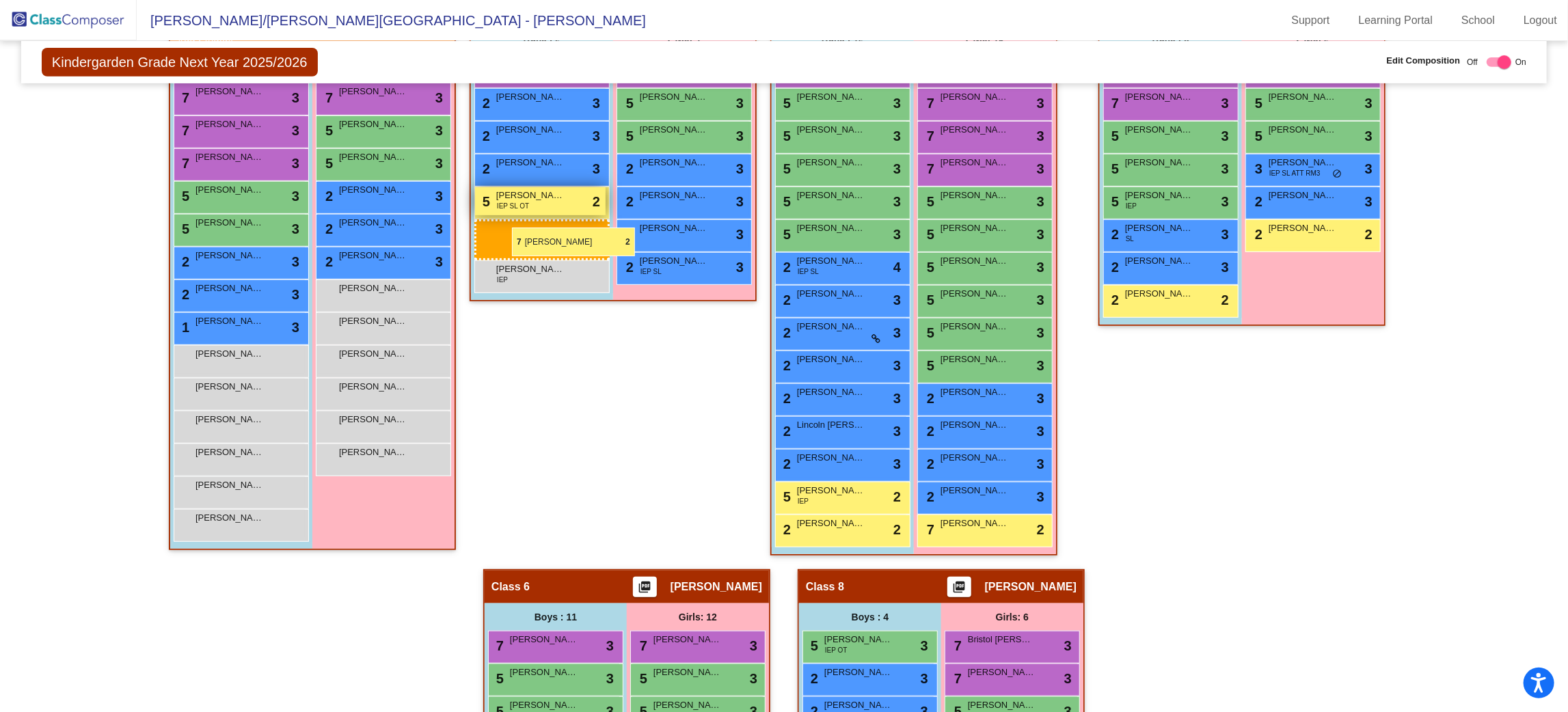
drag, startPoint x: 852, startPoint y: 496, endPoint x: 513, endPoint y: 229, distance: 431.5
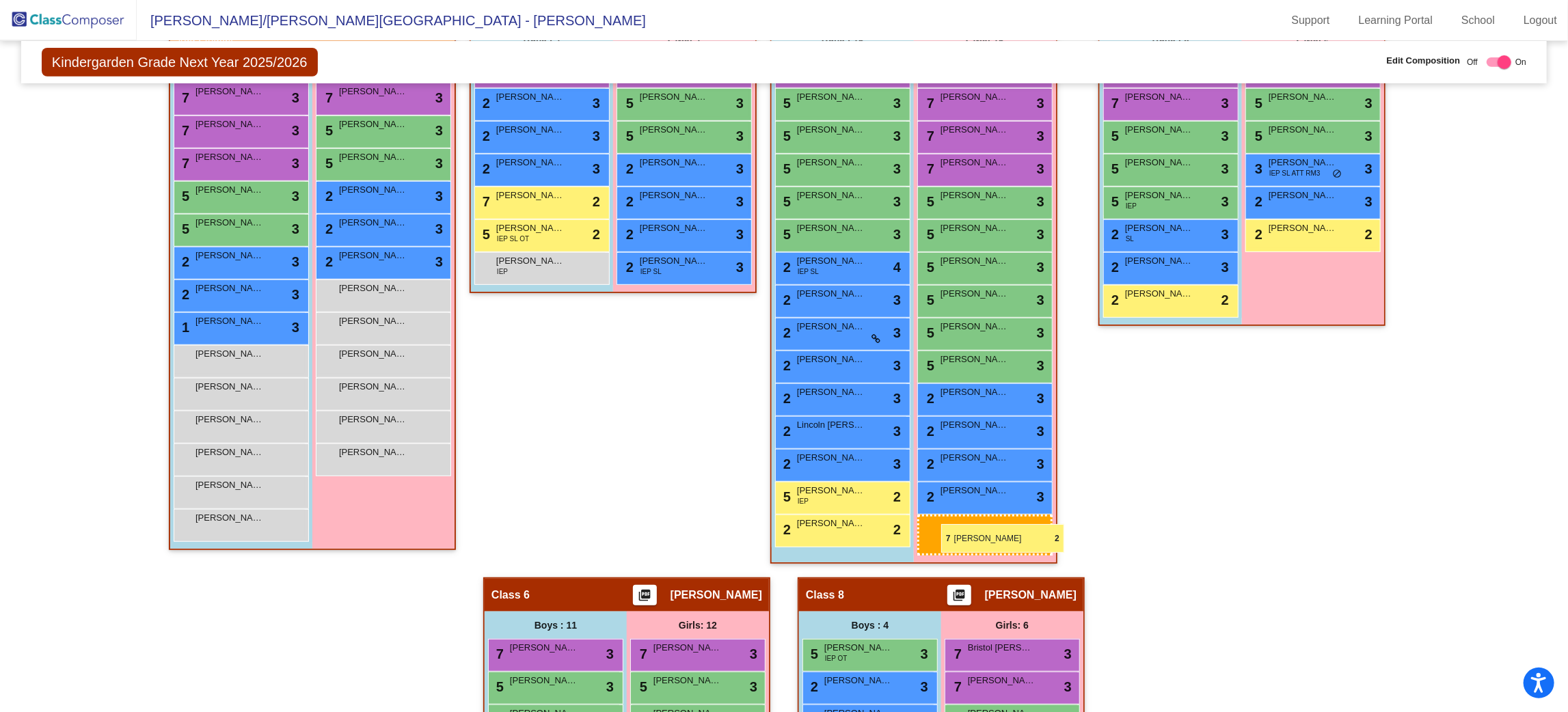
drag, startPoint x: 951, startPoint y: 525, endPoint x: 940, endPoint y: 523, distance: 11.2
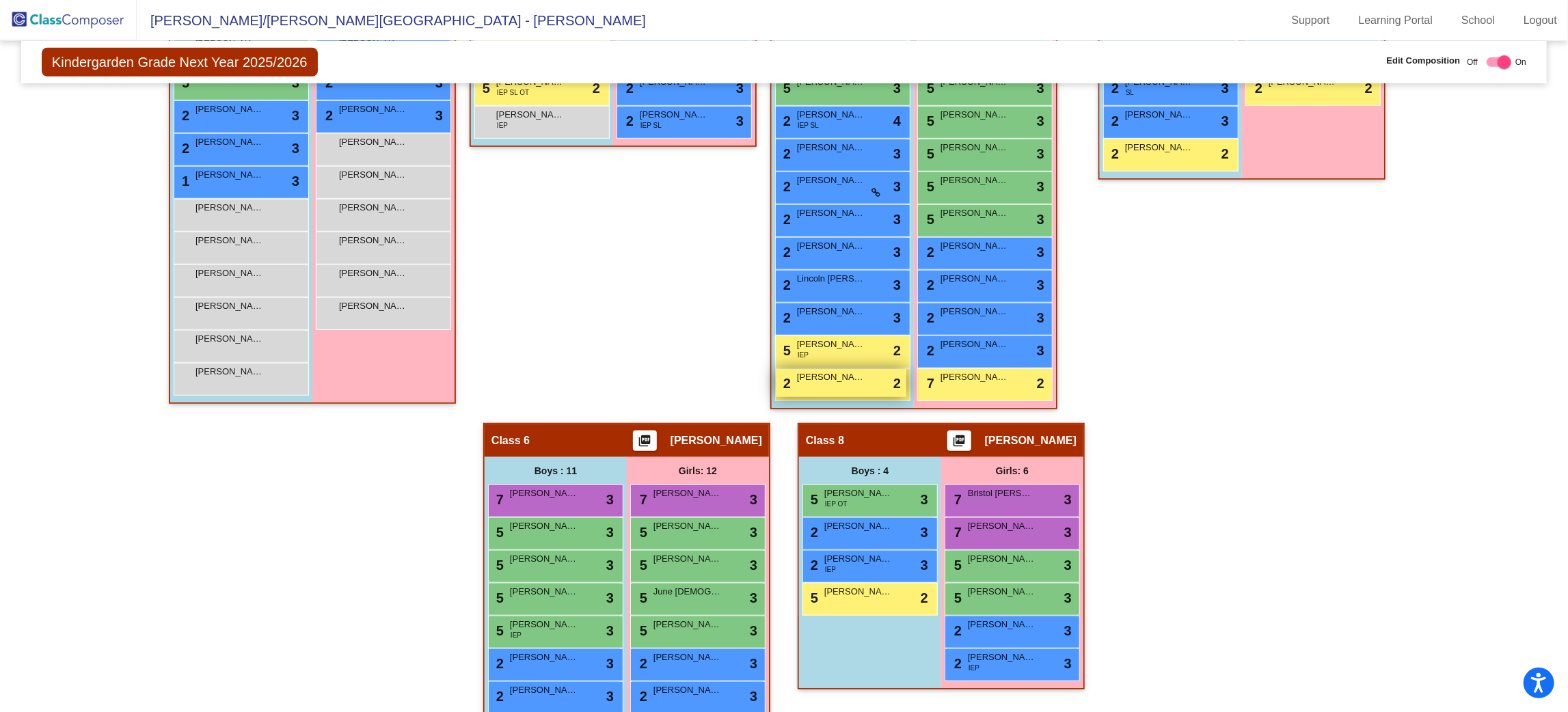
scroll to position [617, 0]
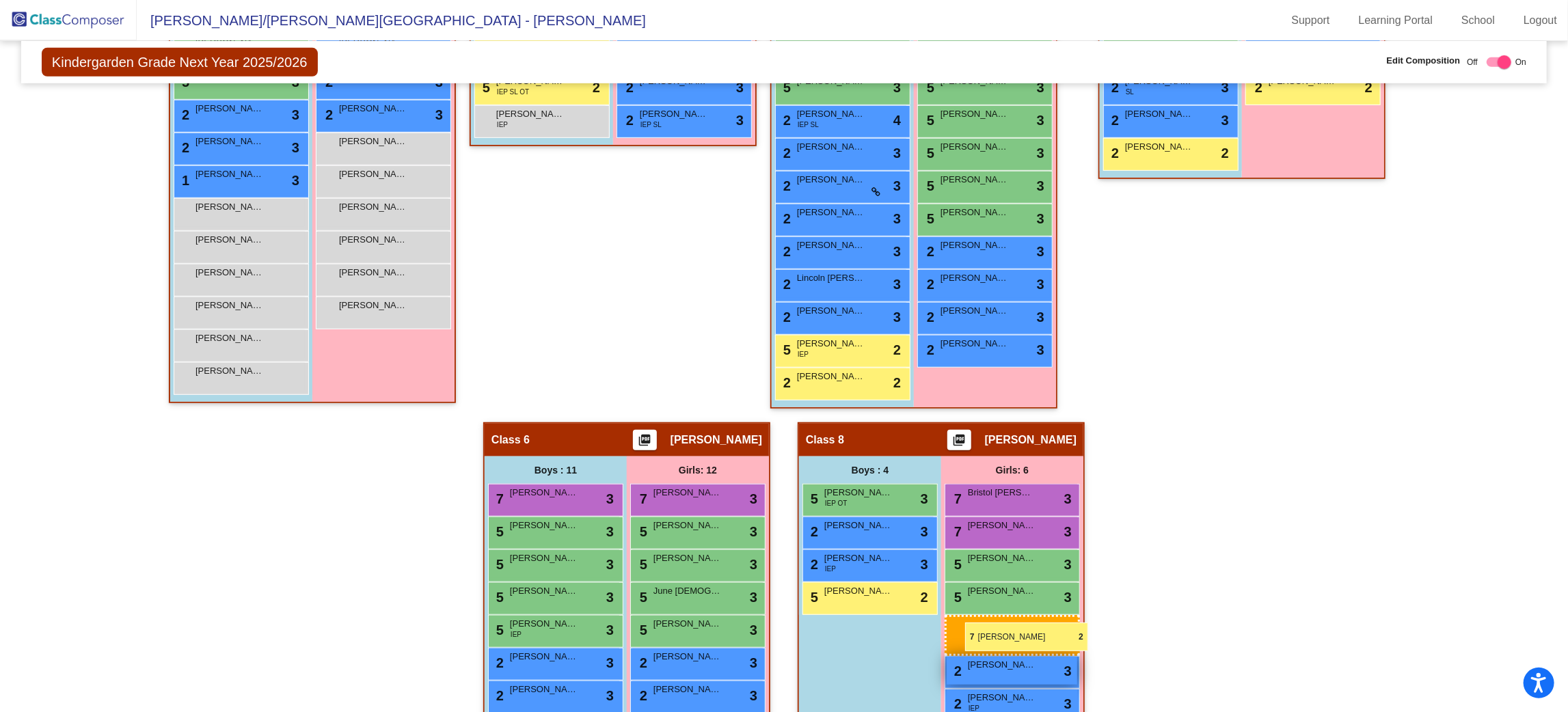
drag, startPoint x: 970, startPoint y: 371, endPoint x: 966, endPoint y: 622, distance: 251.0
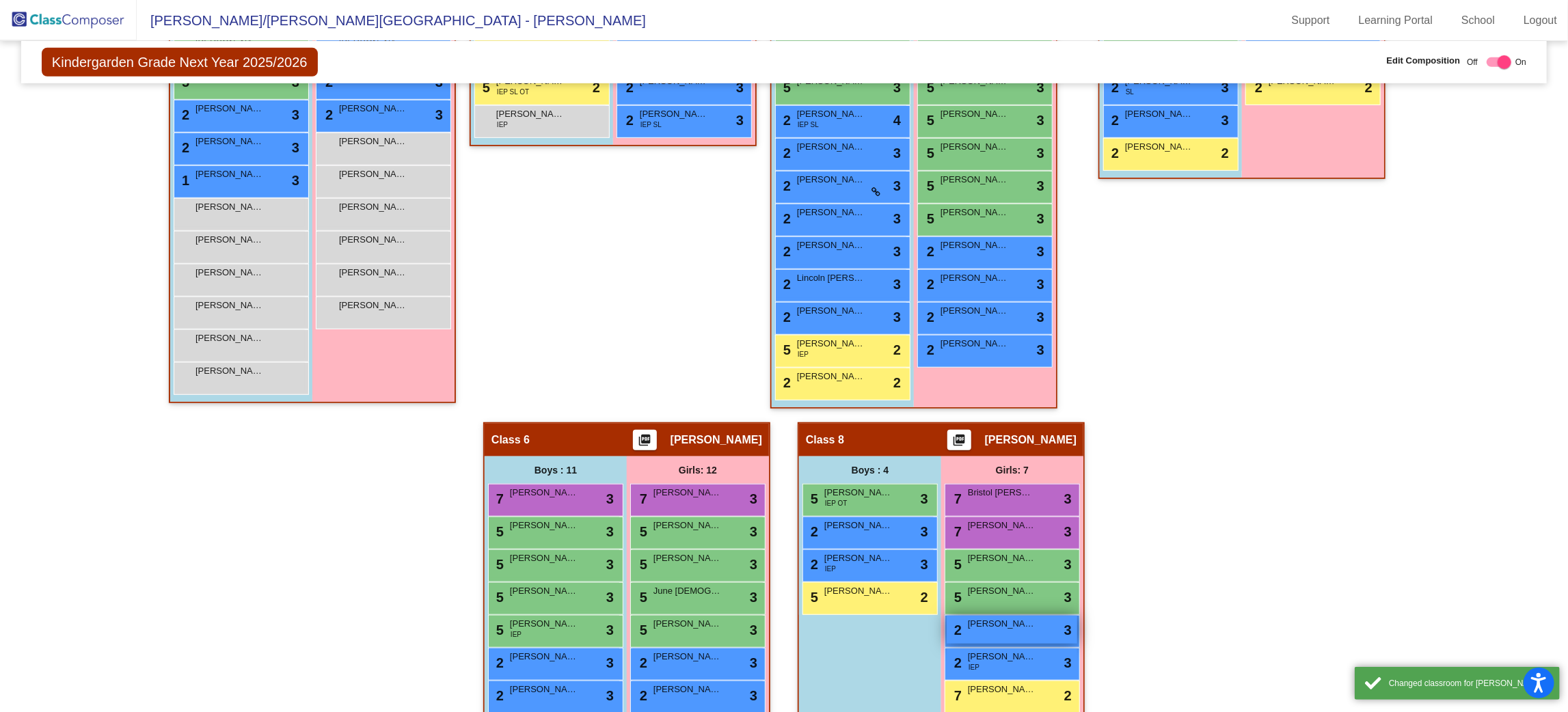
scroll to position [798, 0]
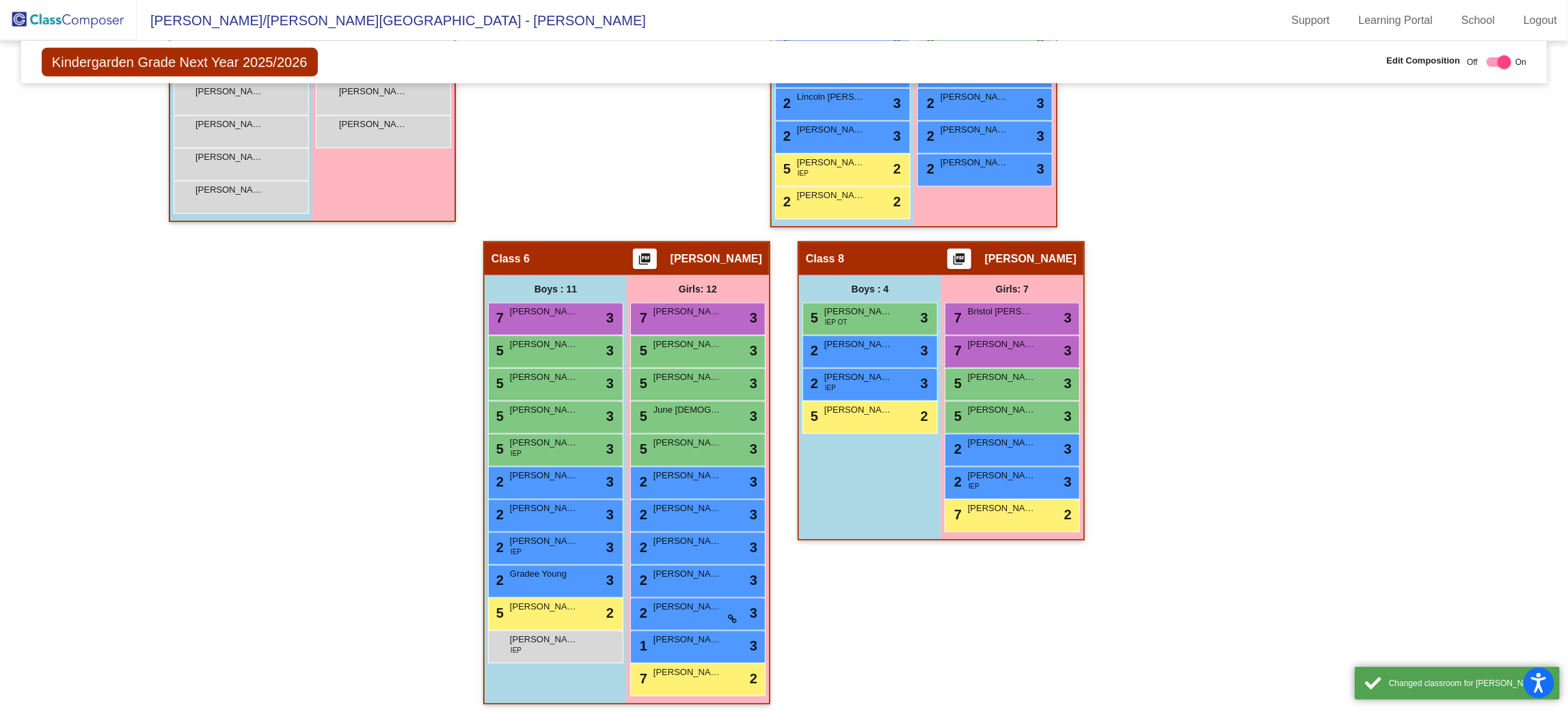
click at [1233, 536] on div "Hallway - Hallway Class picture_as_pdf Add Student First Name Last Name Student…" at bounding box center [784, 192] width 1506 height 1053
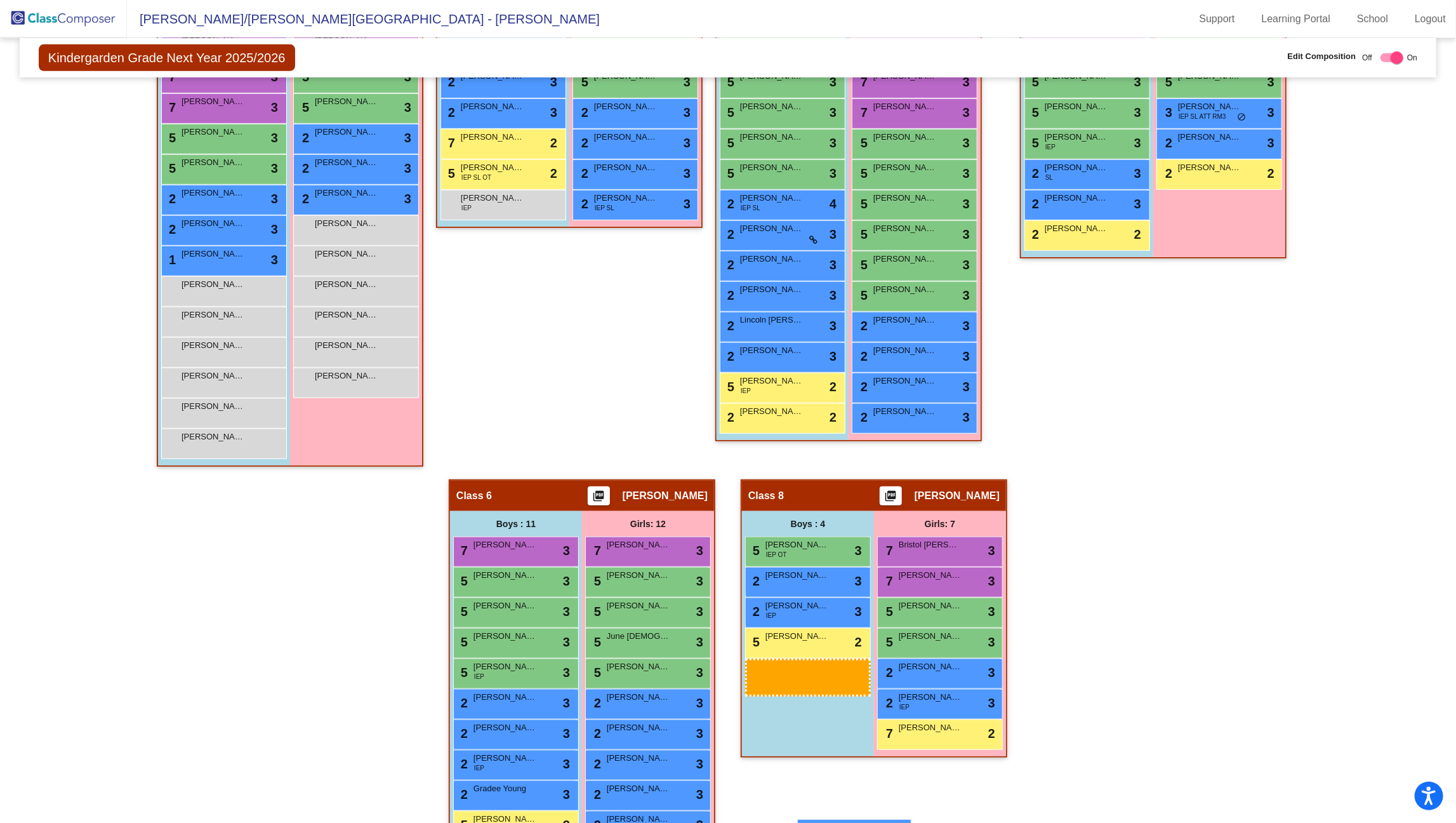
scroll to position [481, 0]
drag, startPoint x: 800, startPoint y: 383, endPoint x: 751, endPoint y: 631, distance: 252.8
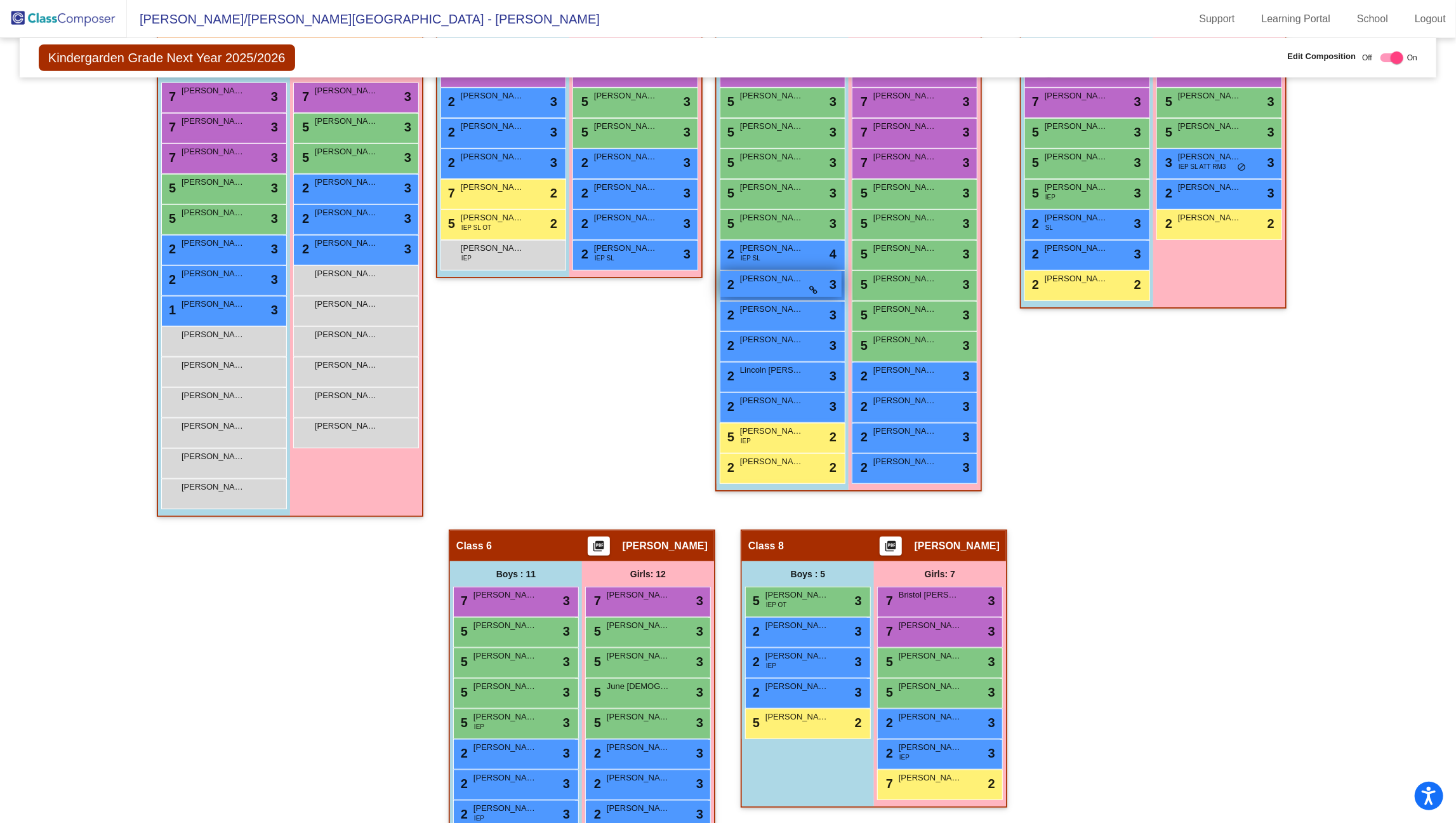
scroll to position [432, 0]
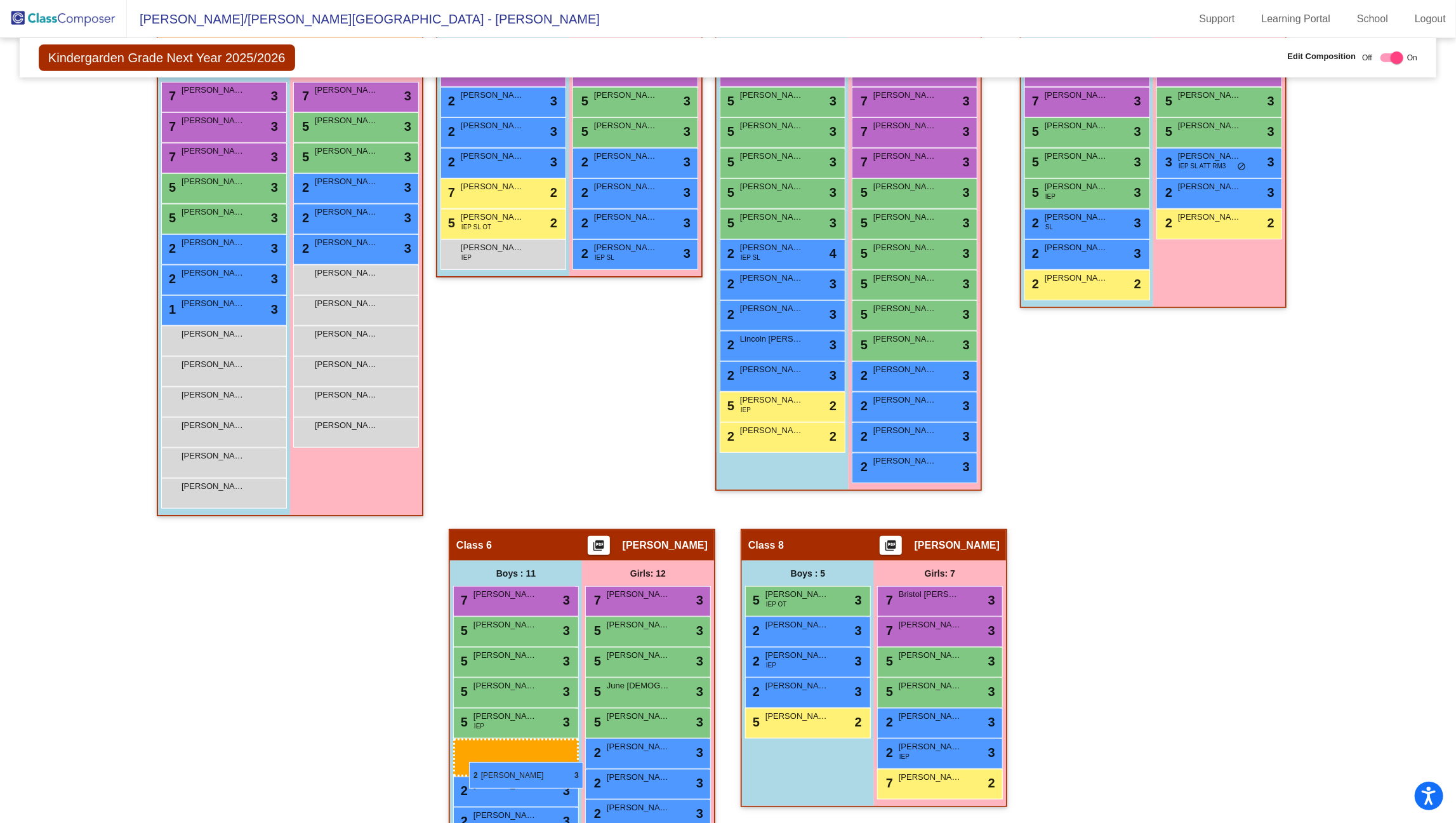
drag, startPoint x: 772, startPoint y: 279, endPoint x: 469, endPoint y: 762, distance: 570.2
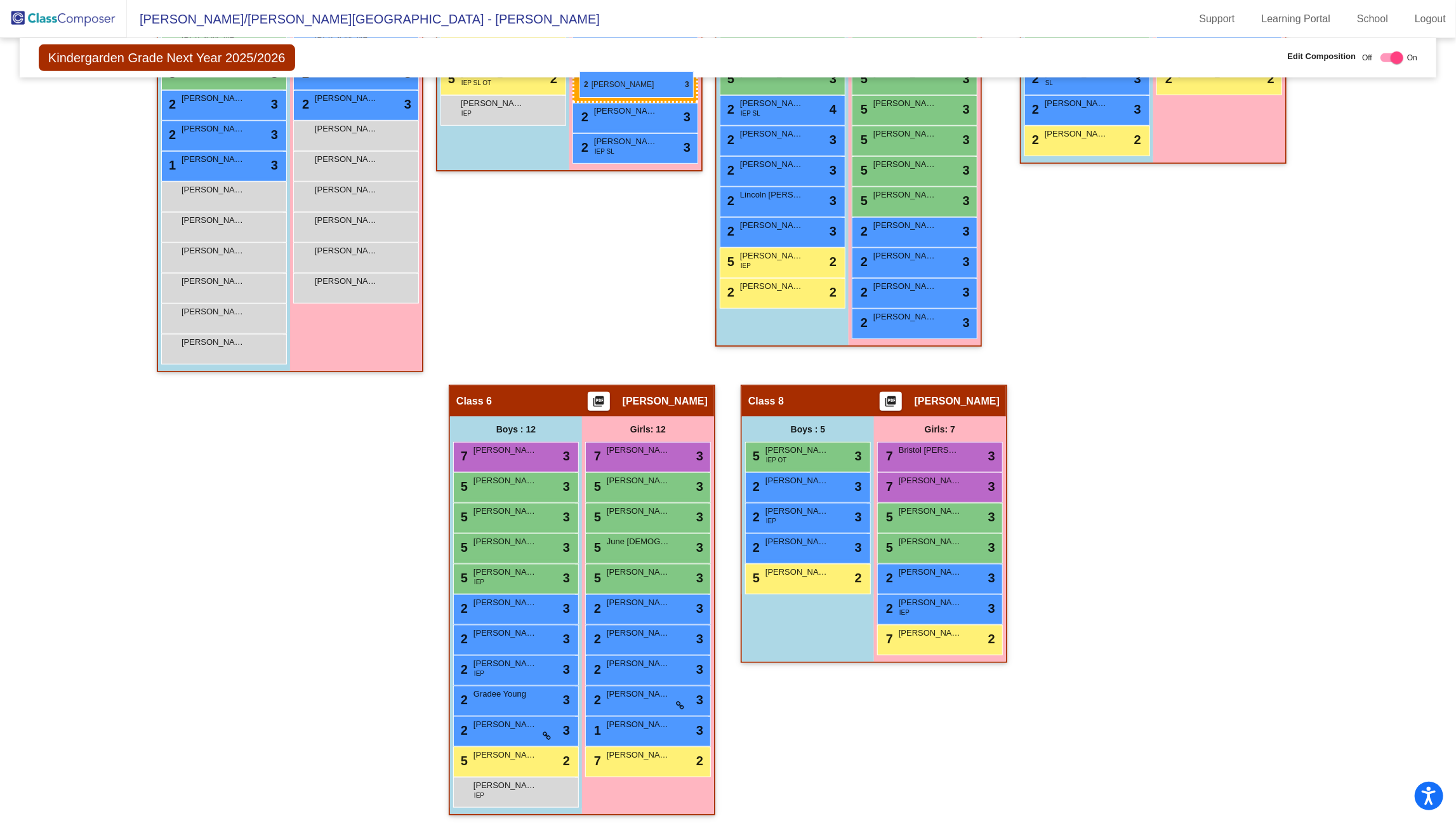
scroll to position [558, 0]
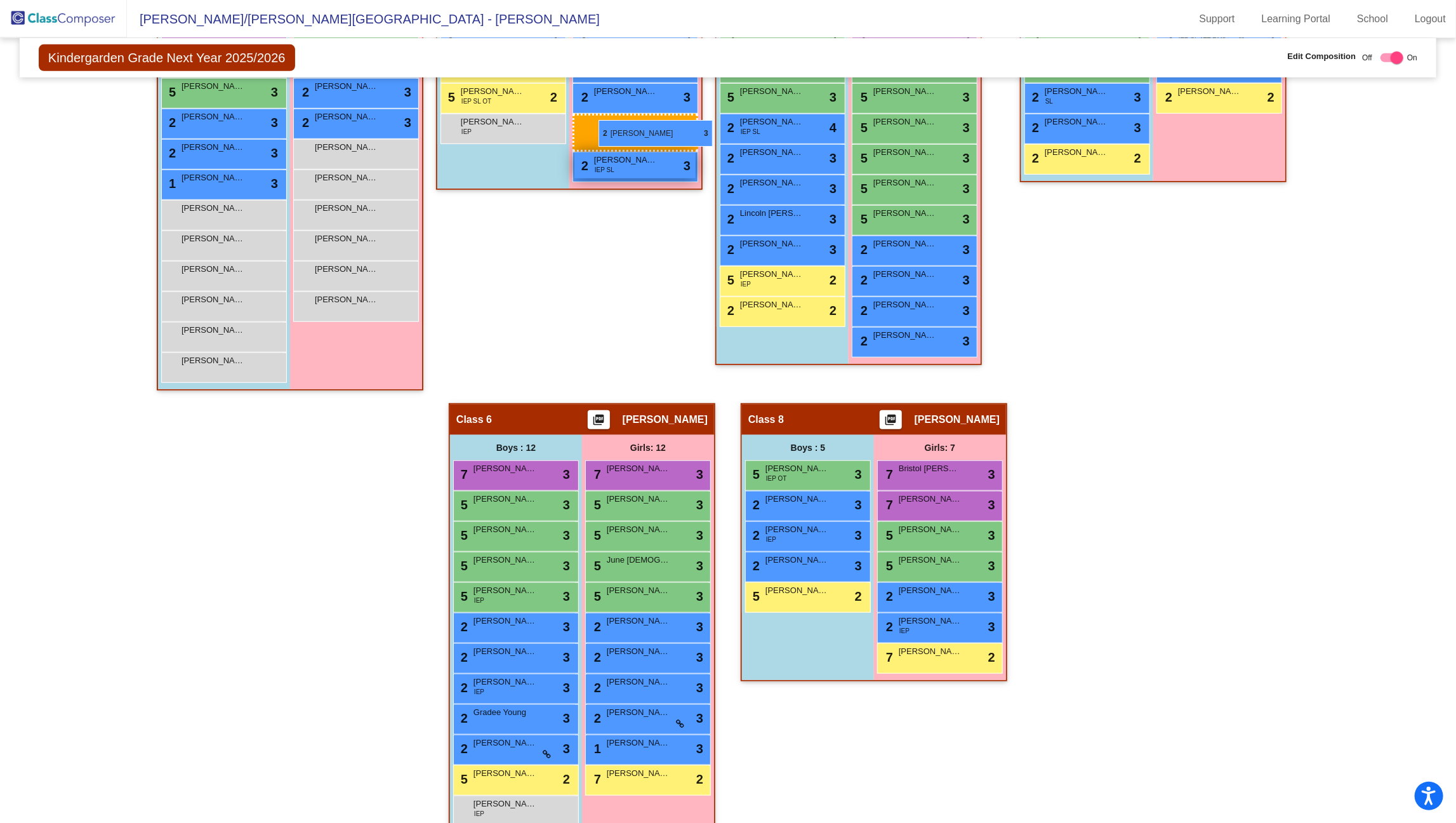
drag, startPoint x: 643, startPoint y: 688, endPoint x: 596, endPoint y: 129, distance: 561.0
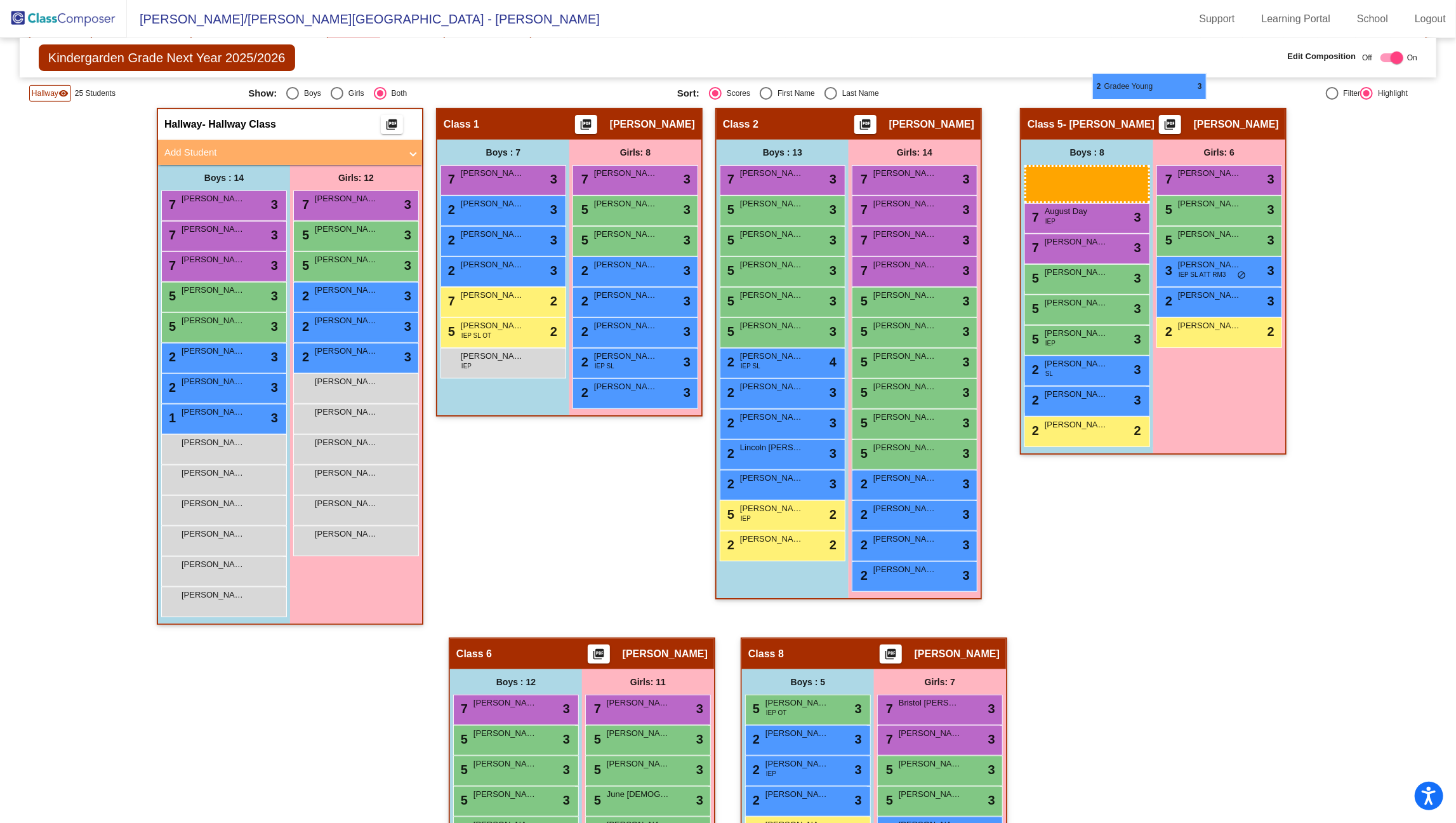
scroll to position [305, 0]
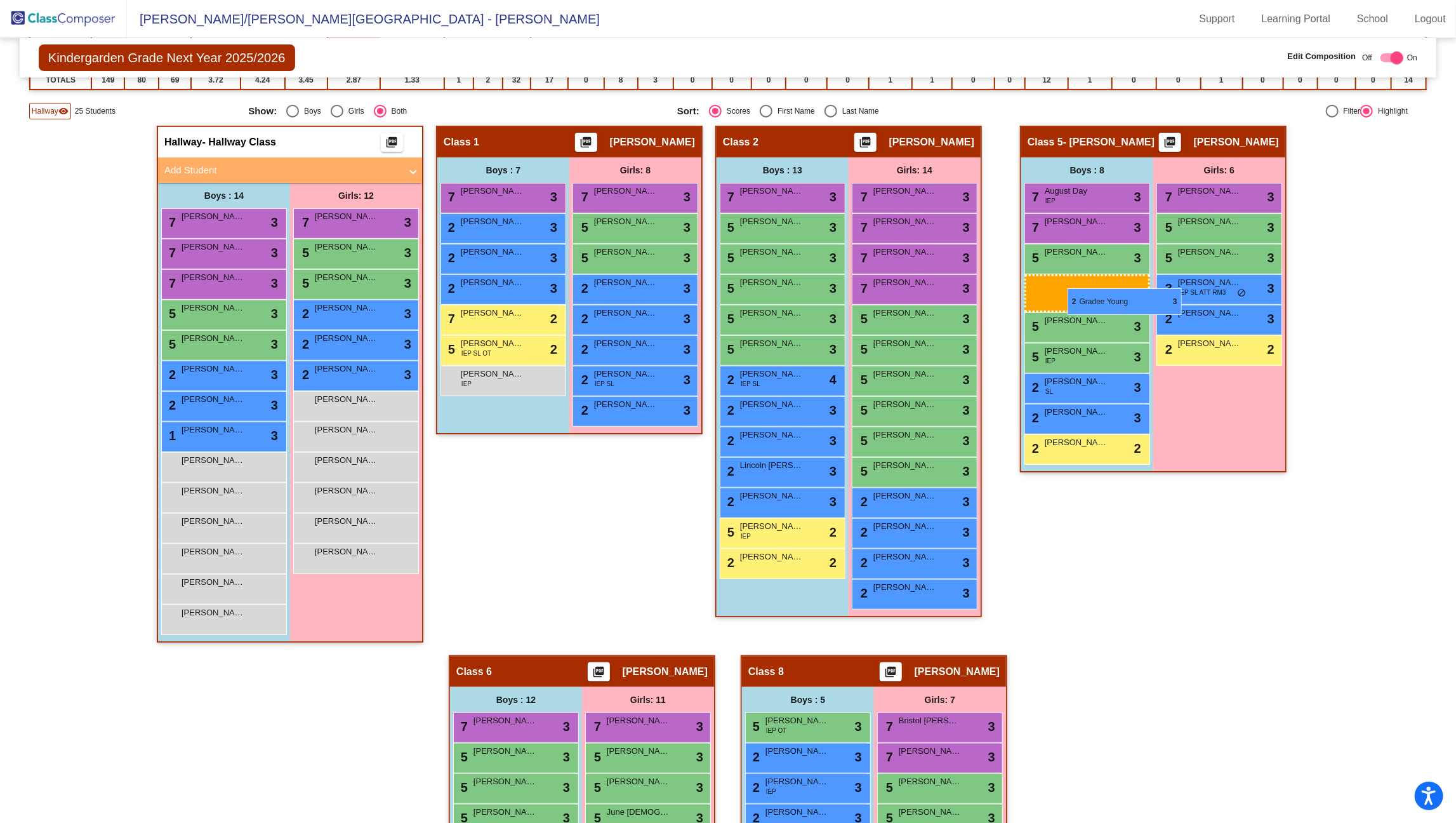
drag, startPoint x: 537, startPoint y: 708, endPoint x: 1067, endPoint y: 288, distance: 676.2
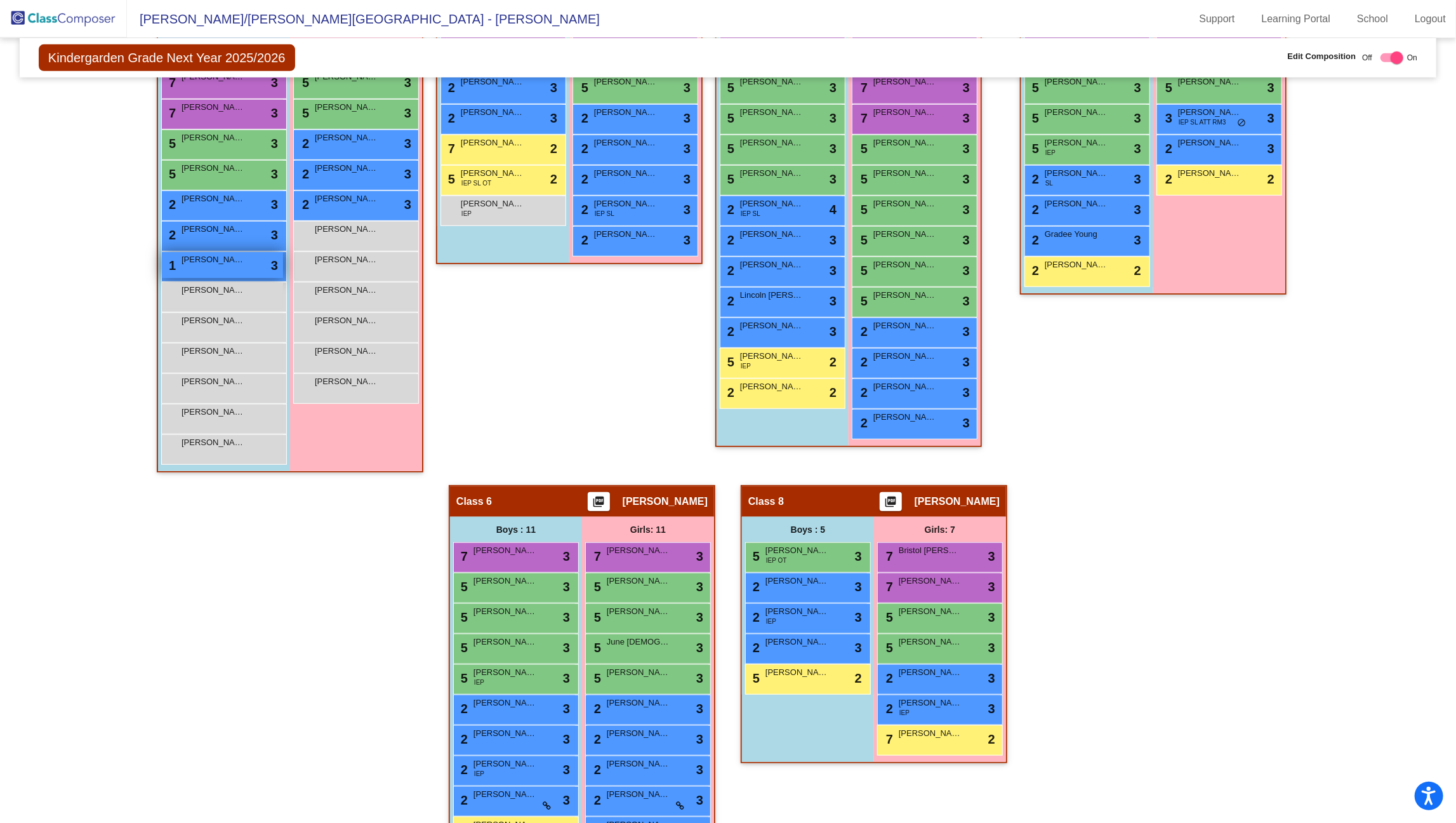
scroll to position [479, 0]
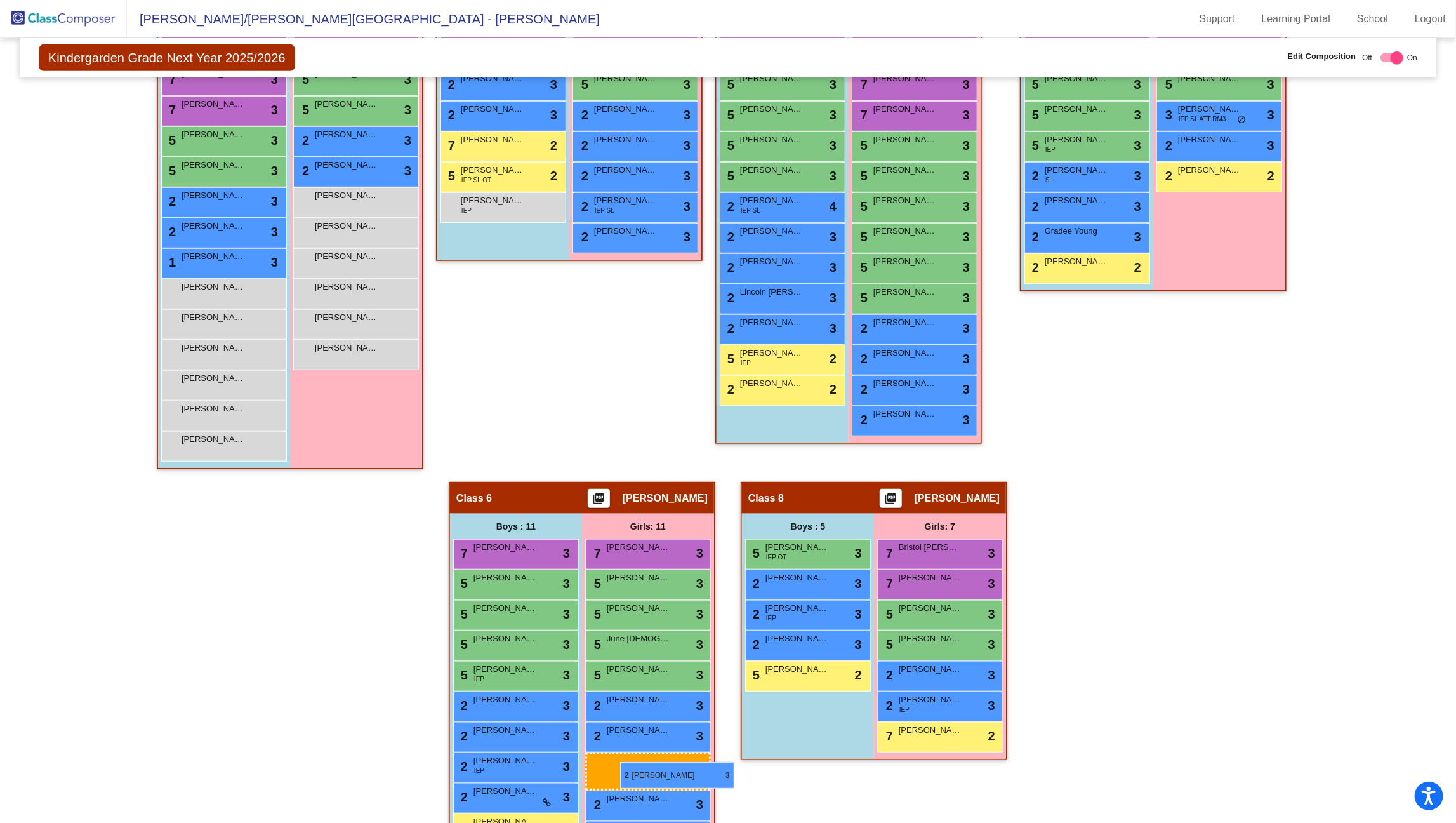
drag, startPoint x: 352, startPoint y: 162, endPoint x: 621, endPoint y: 762, distance: 657.5
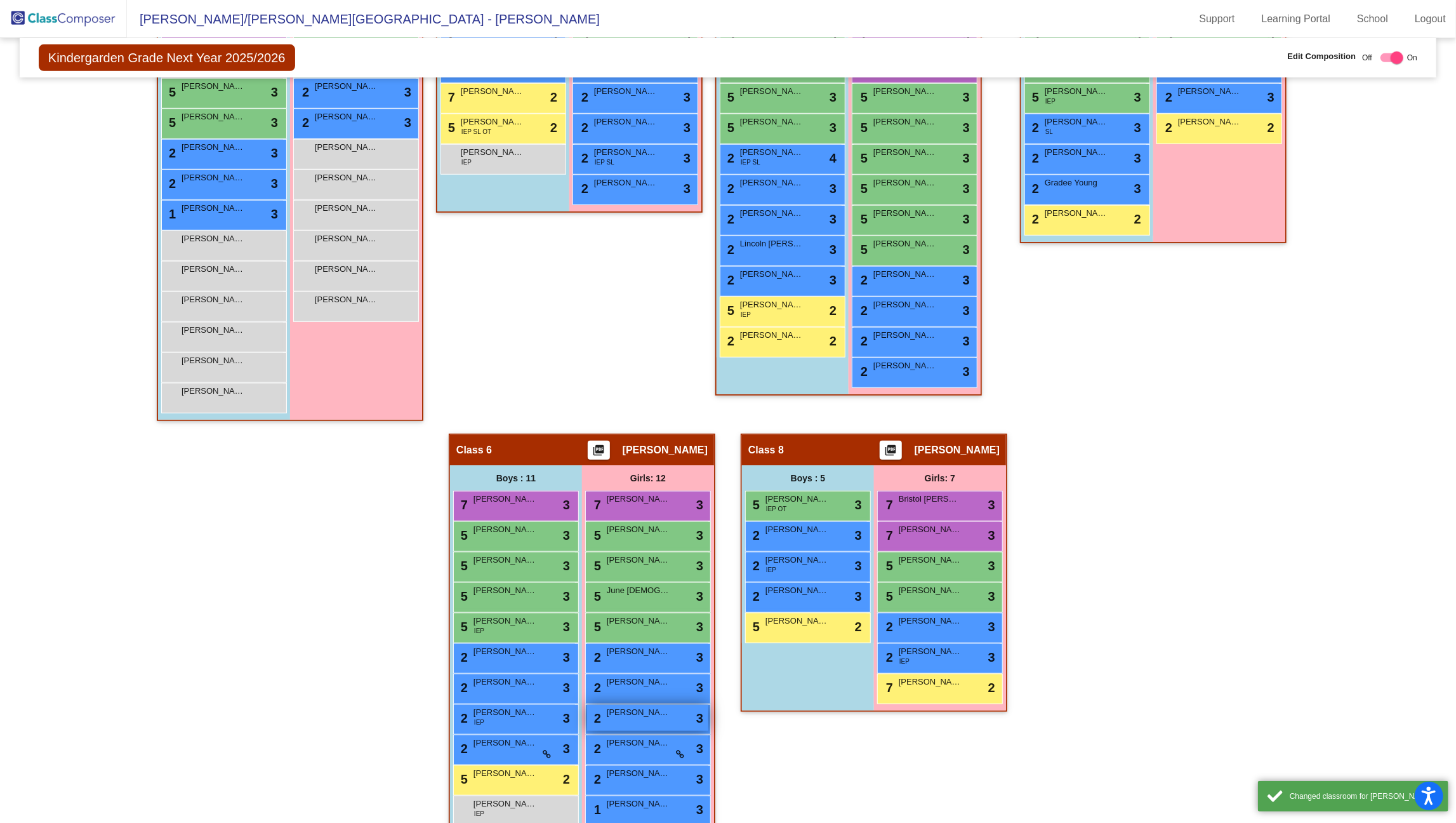
scroll to position [537, 0]
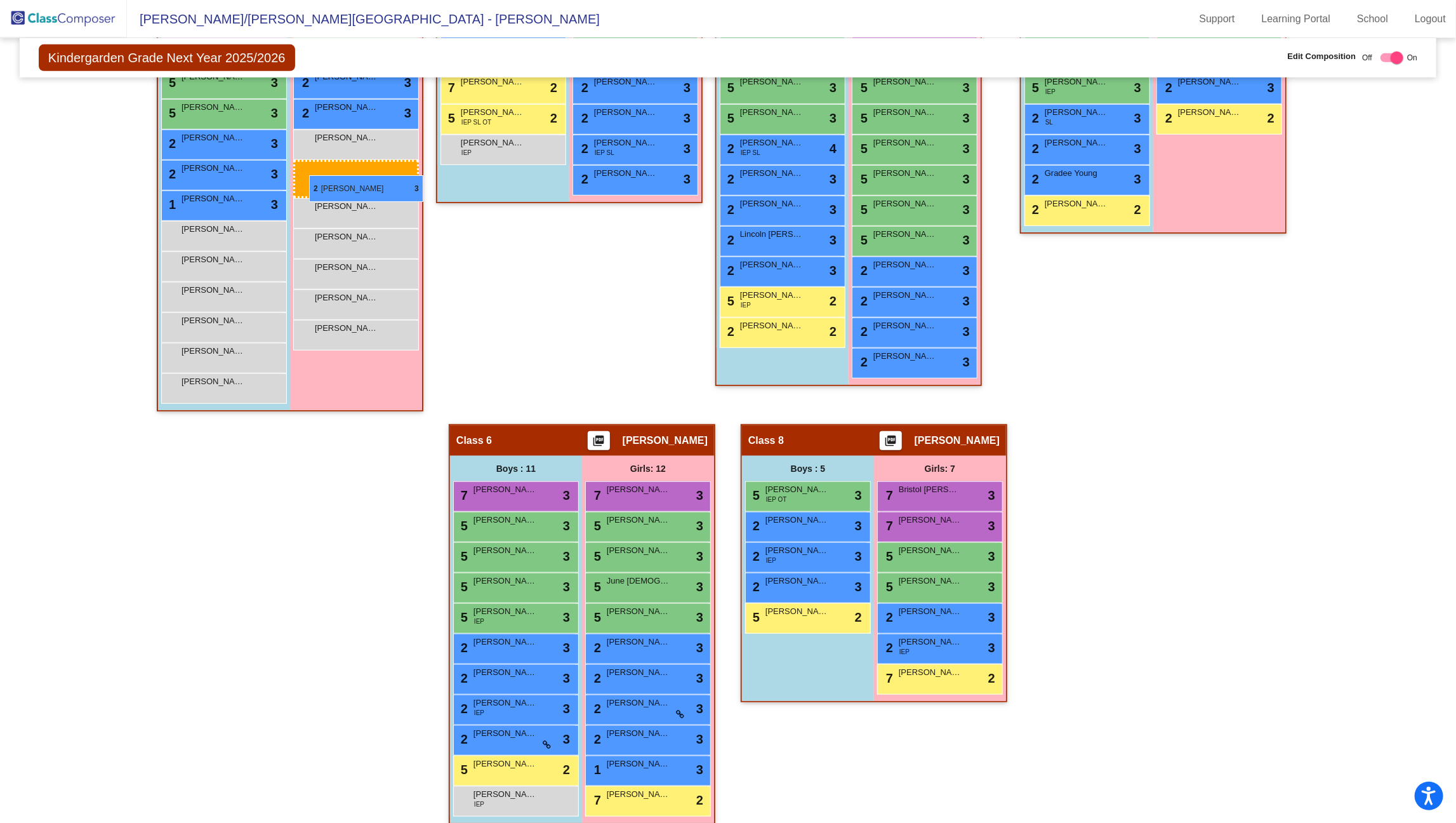
drag, startPoint x: 657, startPoint y: 707, endPoint x: 309, endPoint y: 175, distance: 635.7
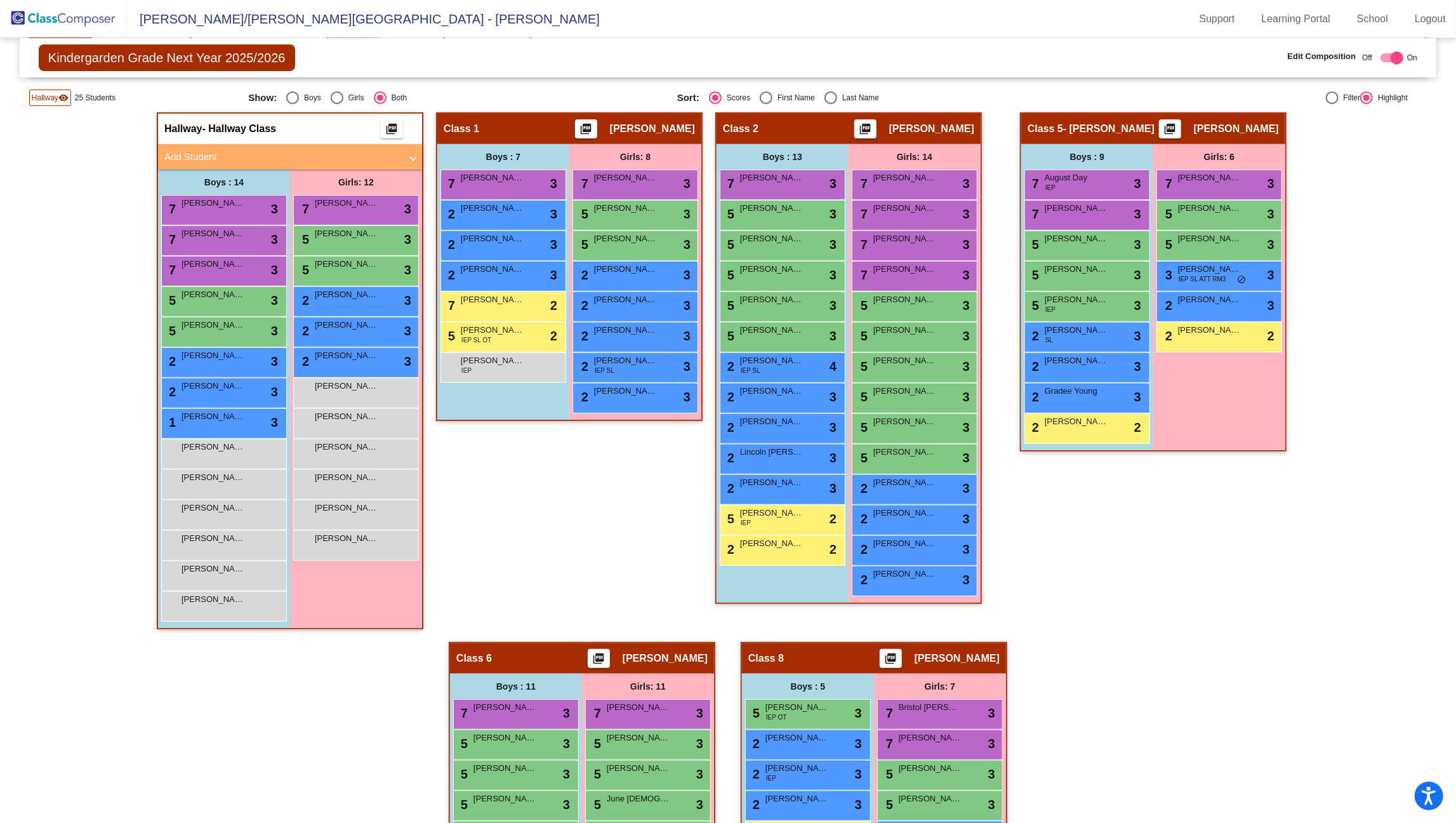
scroll to position [318, 0]
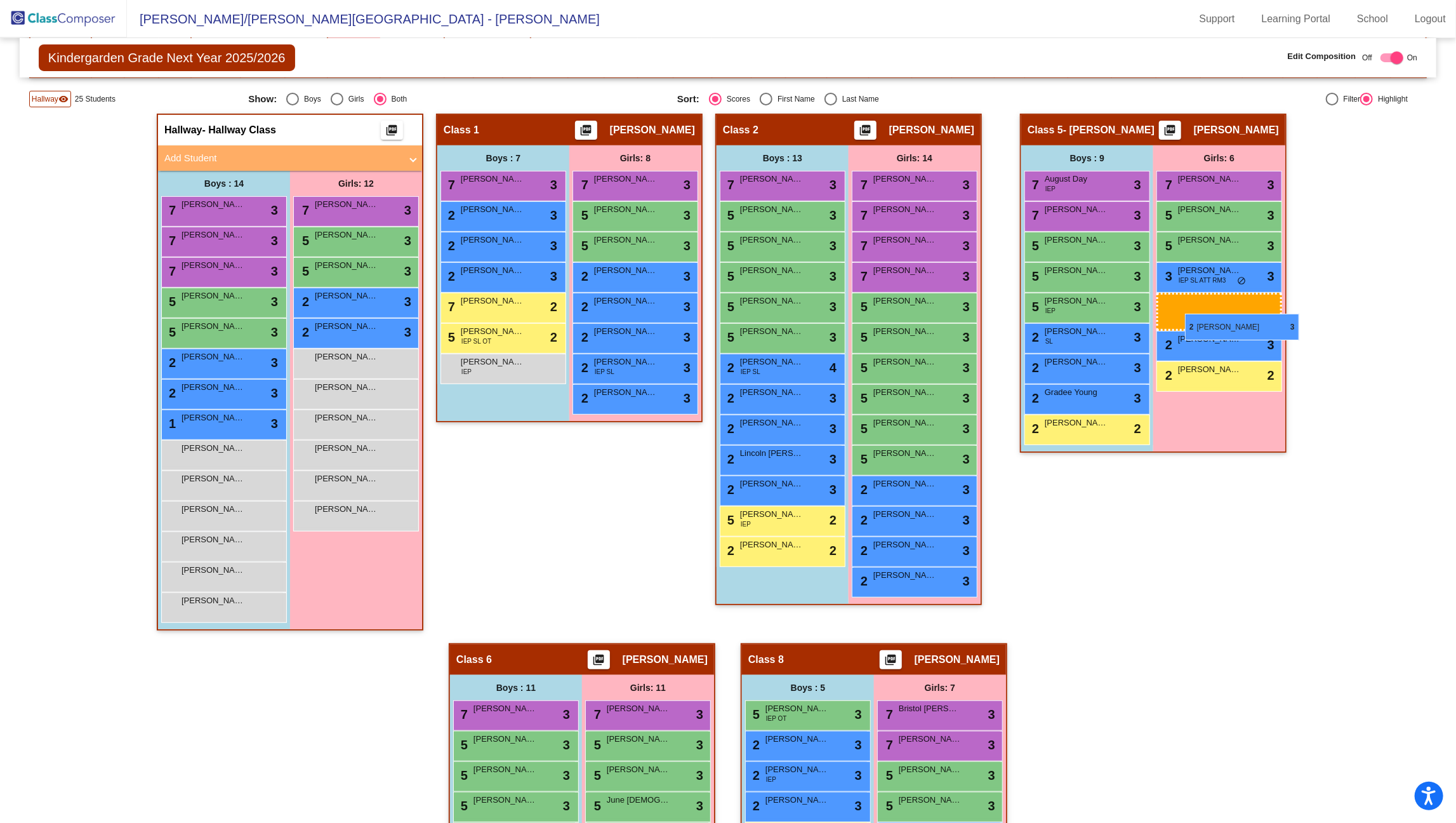
drag, startPoint x: 361, startPoint y: 367, endPoint x: 1185, endPoint y: 314, distance: 825.7
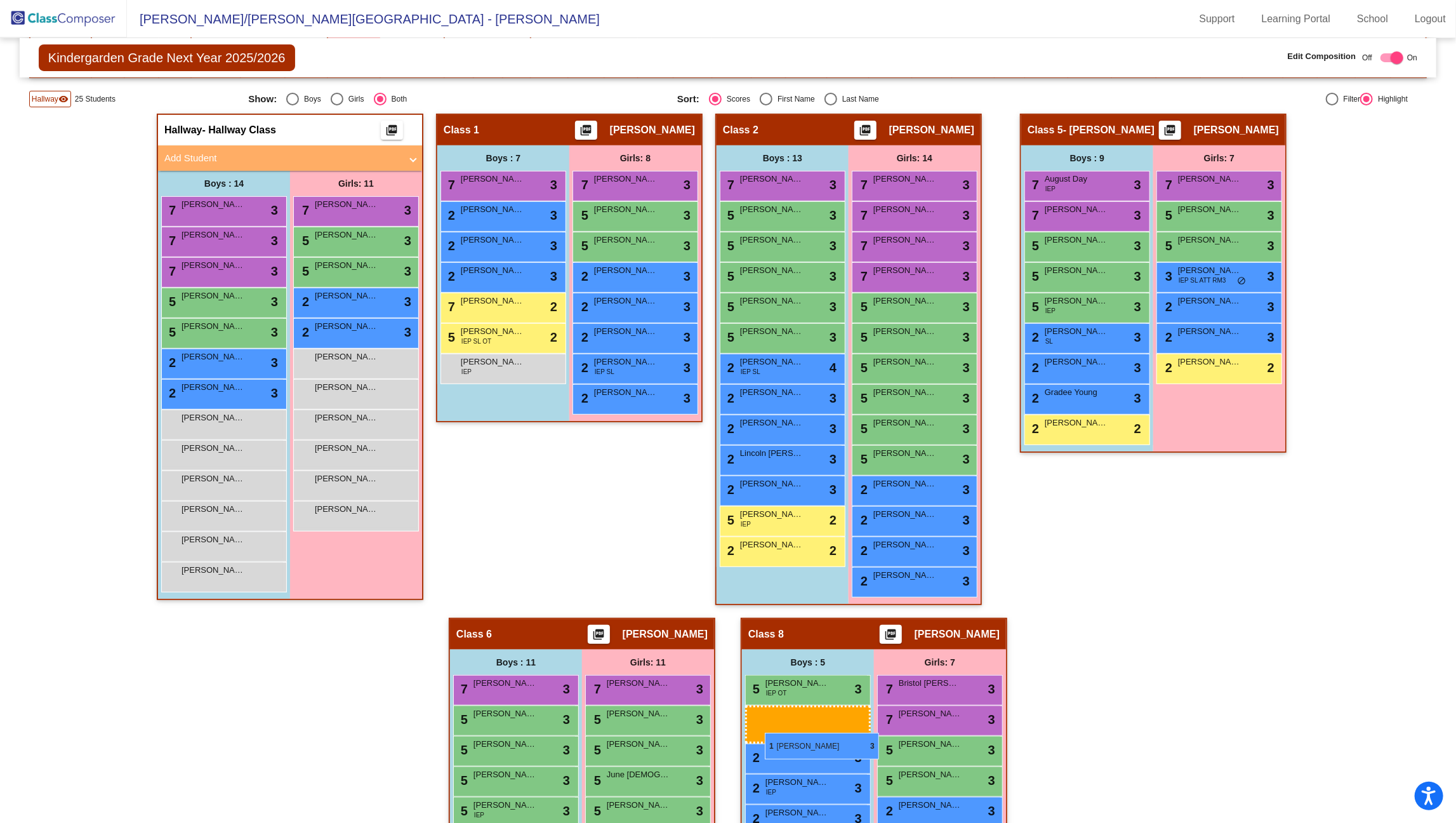
drag, startPoint x: 231, startPoint y: 423, endPoint x: 765, endPoint y: 733, distance: 617.5
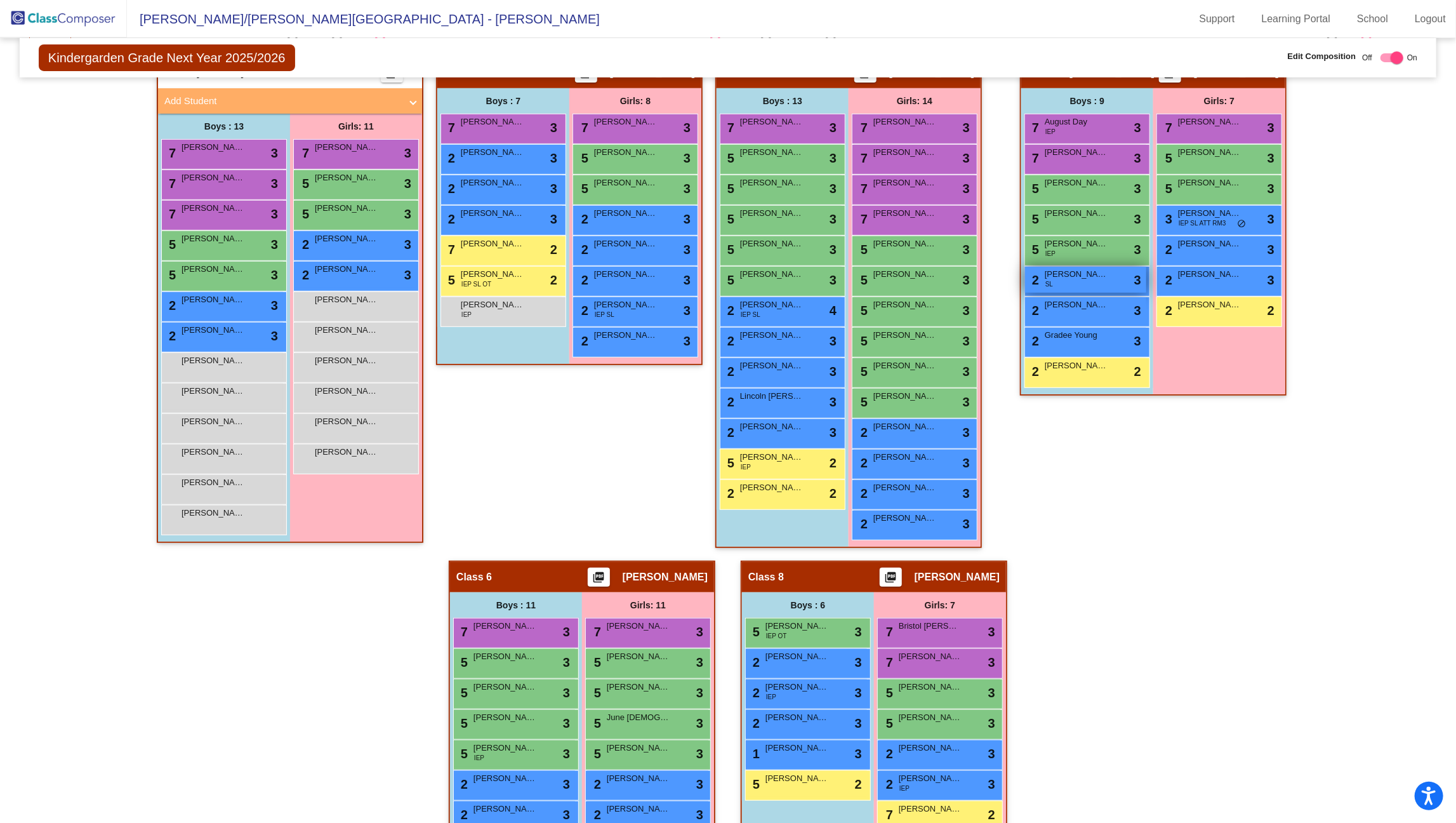
scroll to position [376, 0]
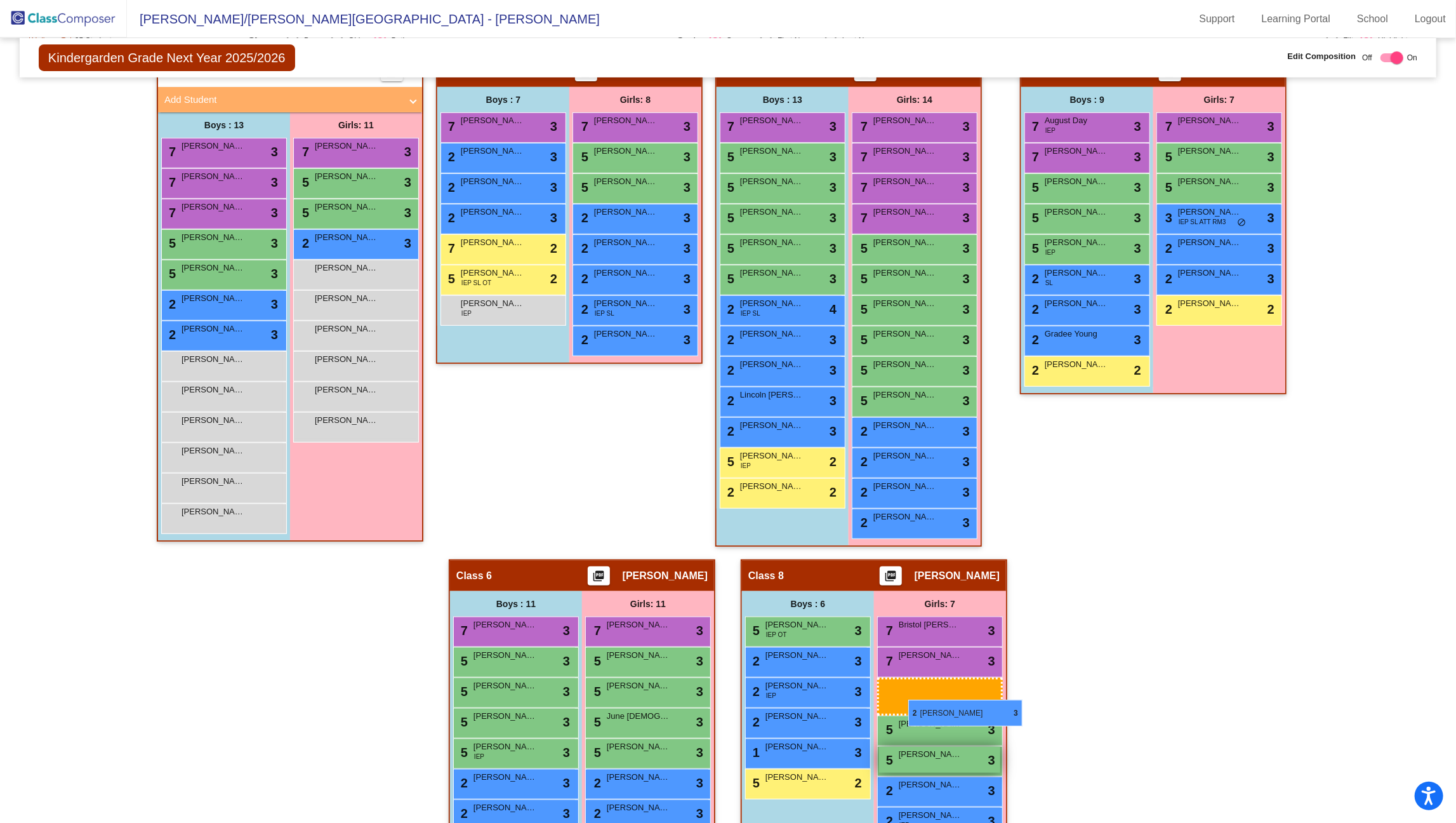
drag, startPoint x: 329, startPoint y: 277, endPoint x: 905, endPoint y: 706, distance: 718.2
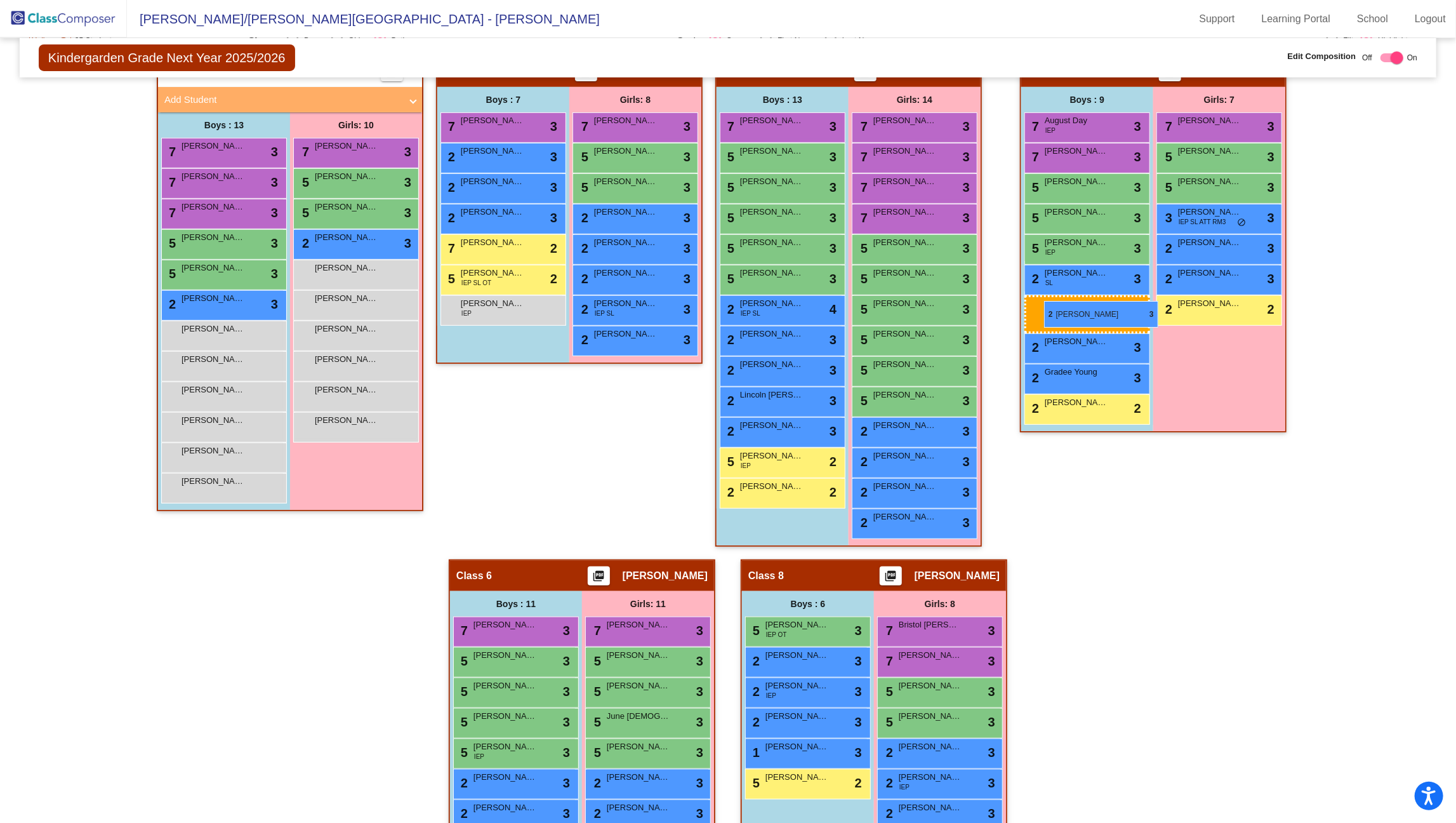
drag, startPoint x: 218, startPoint y: 299, endPoint x: 1045, endPoint y: 301, distance: 827.0
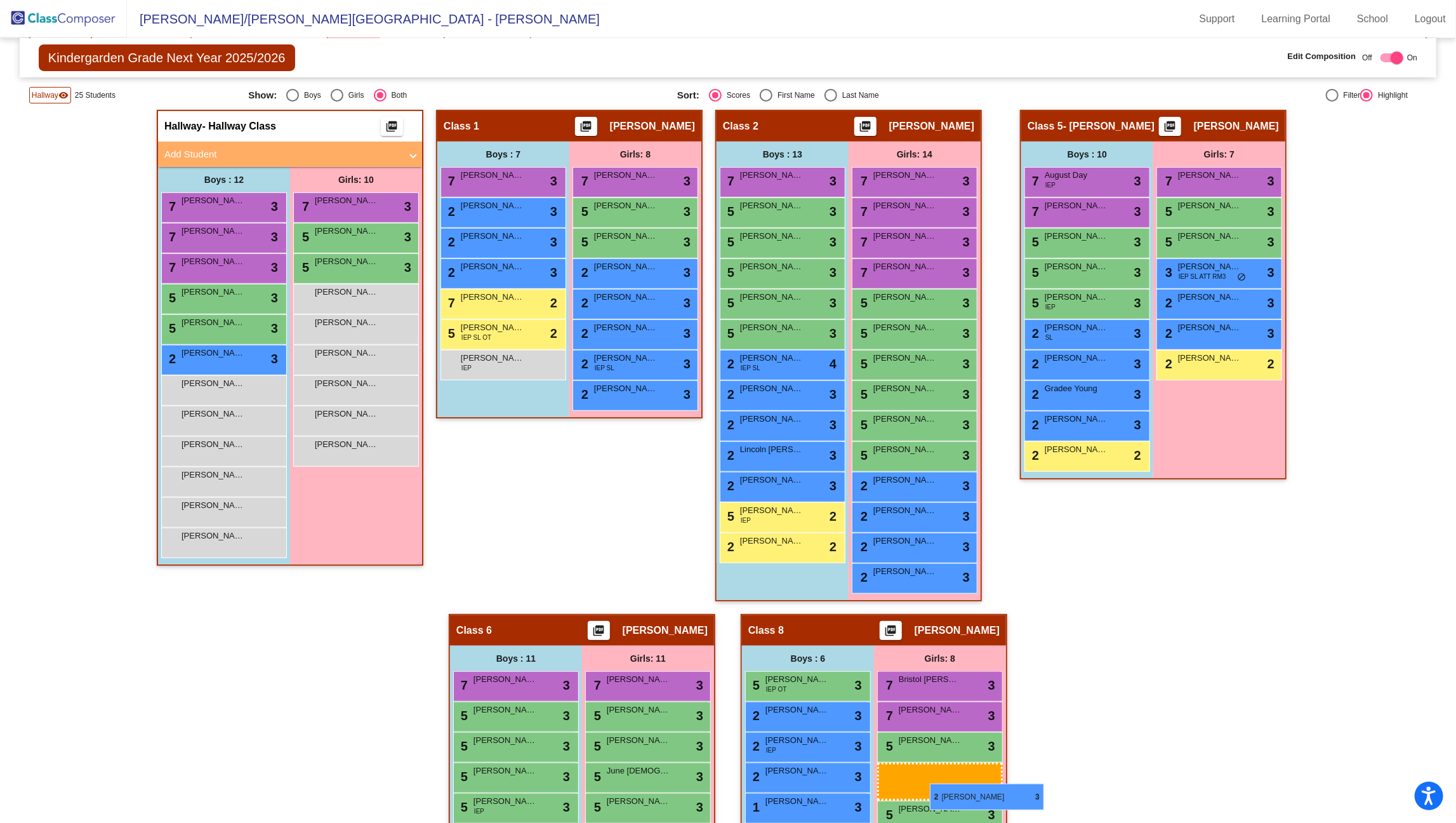
scroll to position [330, 0]
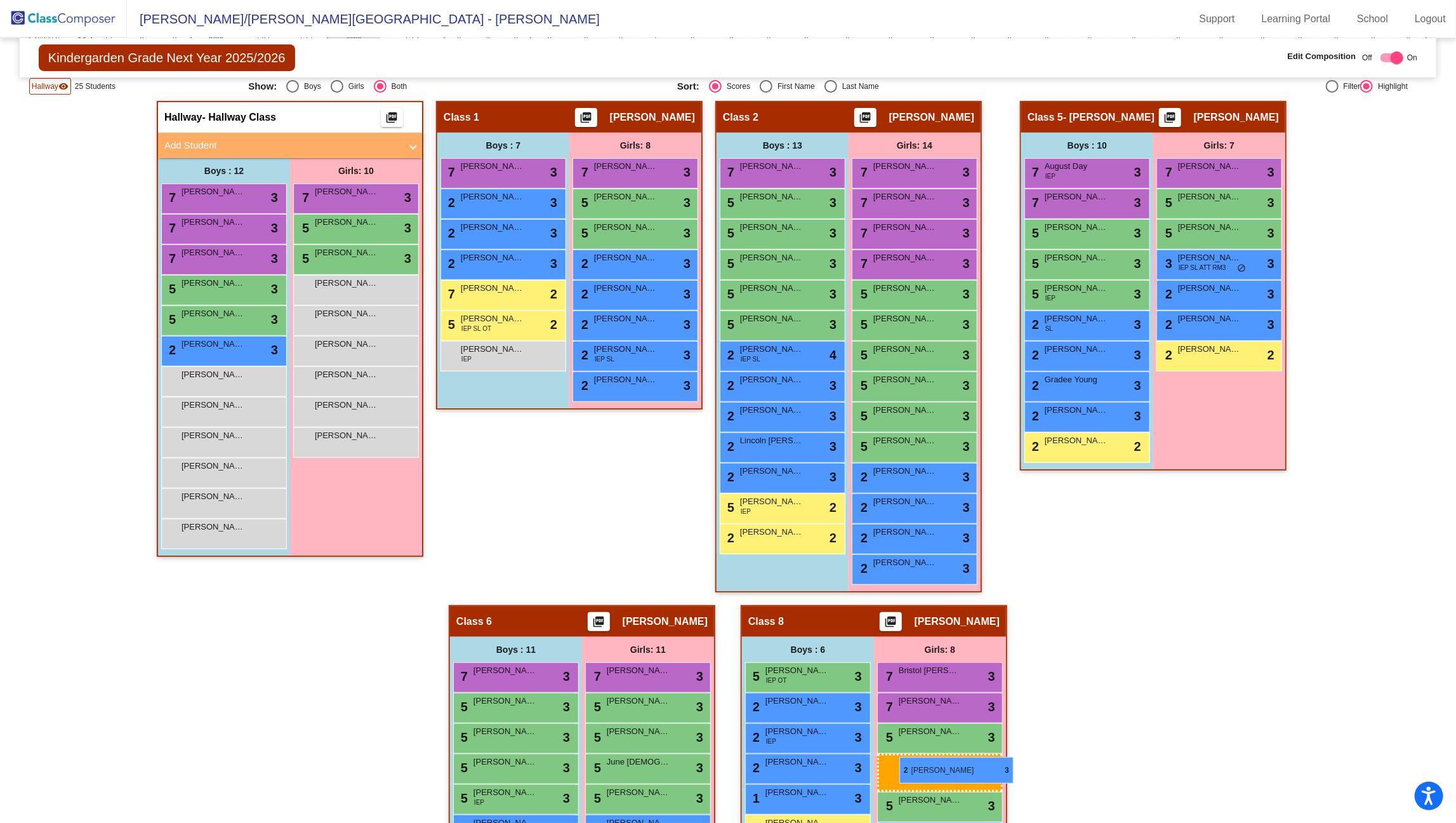
drag, startPoint x: 327, startPoint y: 359, endPoint x: 899, endPoint y: 757, distance: 696.8
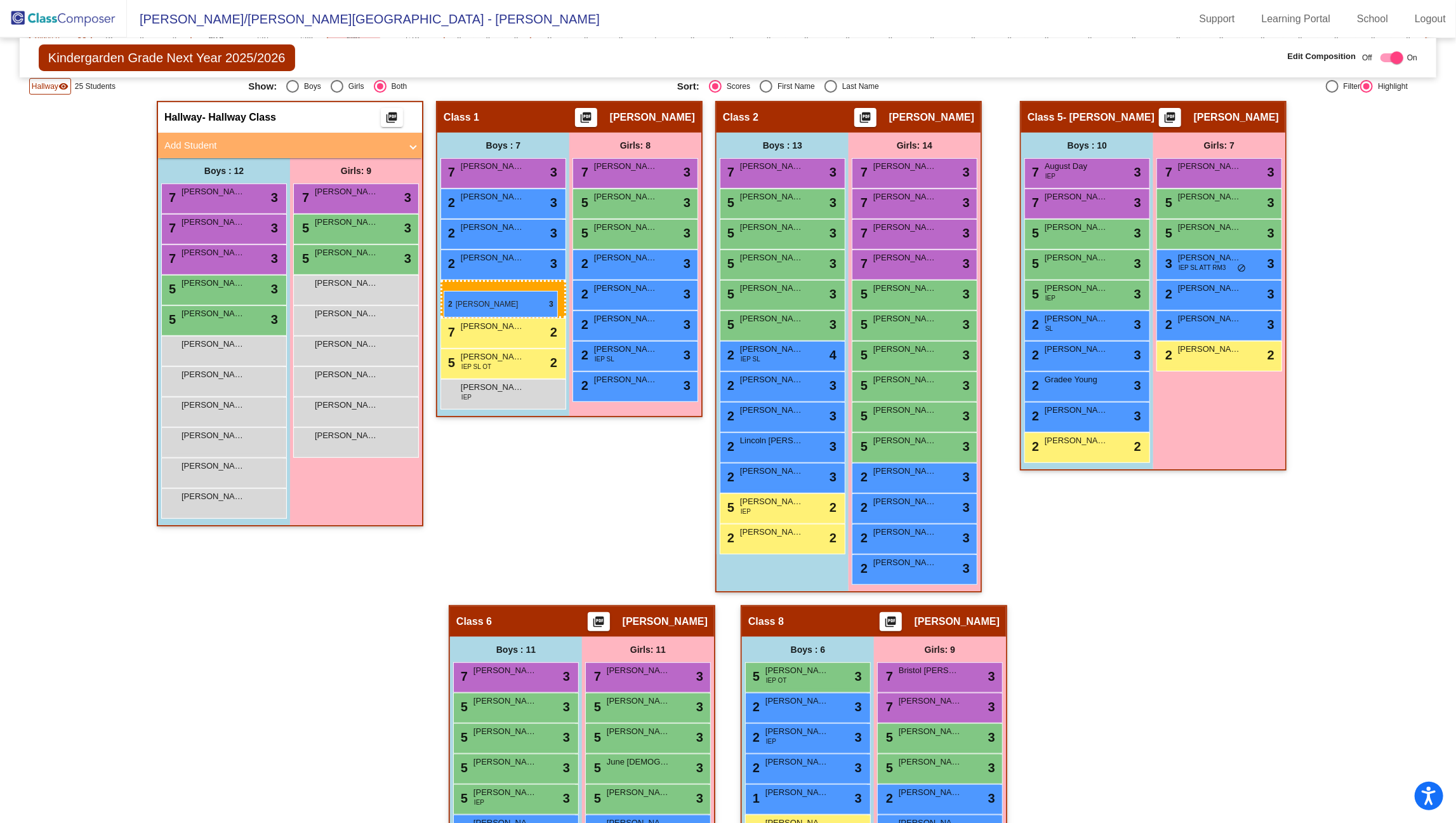
drag, startPoint x: 217, startPoint y: 338, endPoint x: 444, endPoint y: 291, distance: 231.8
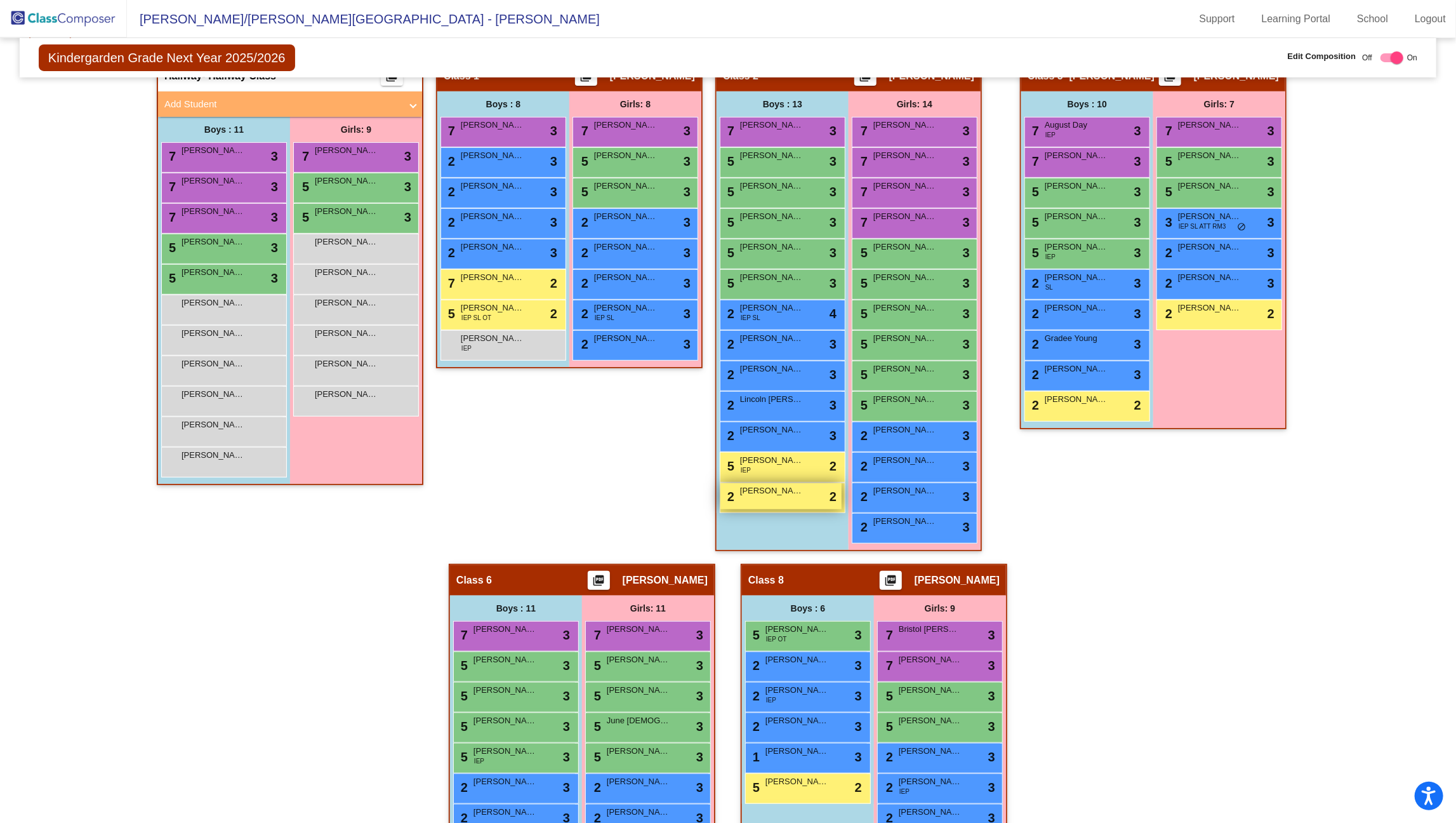
scroll to position [367, 0]
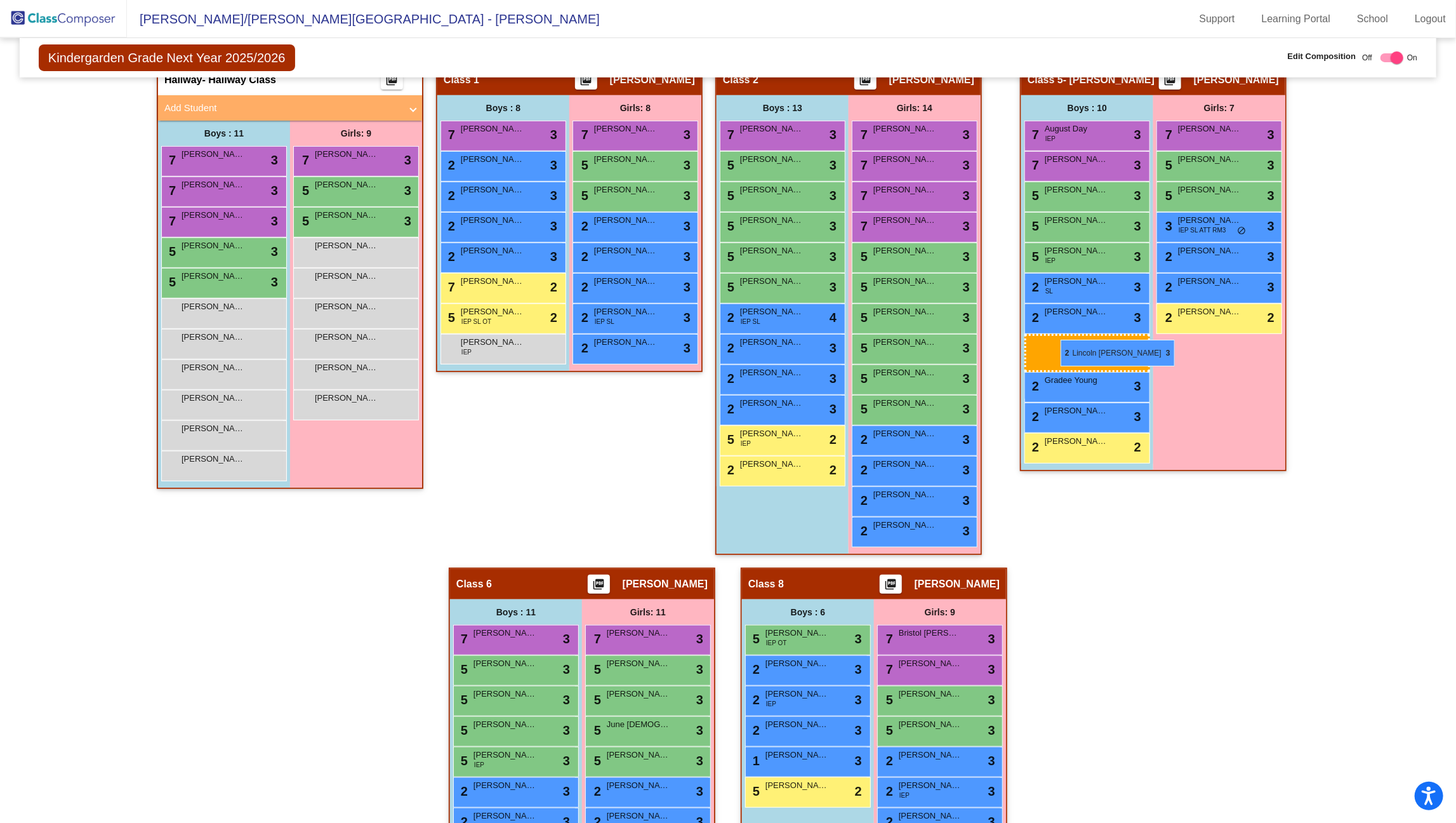
drag, startPoint x: 766, startPoint y: 404, endPoint x: 1061, endPoint y: 339, distance: 302.1
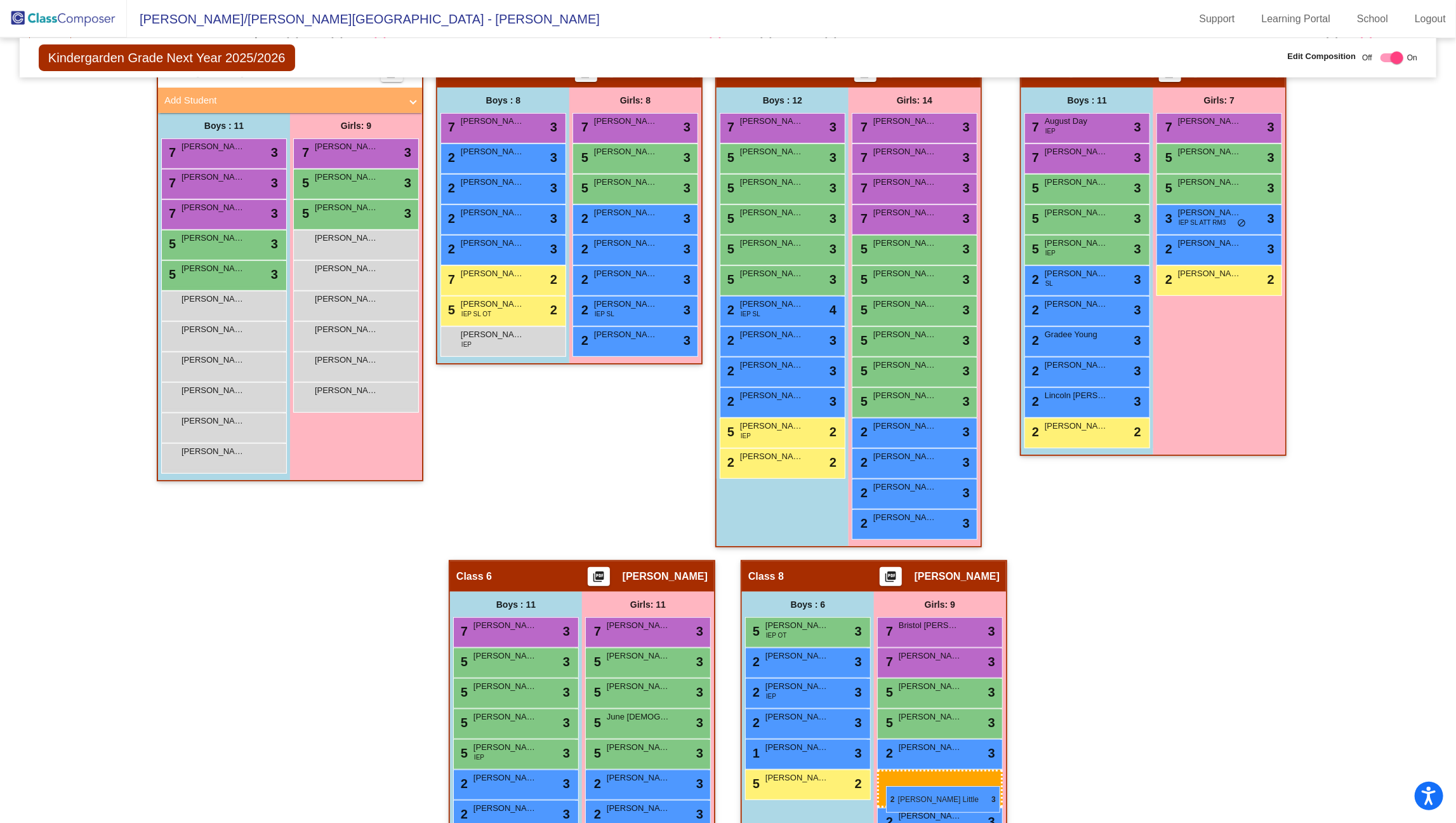
scroll to position [378, 0]
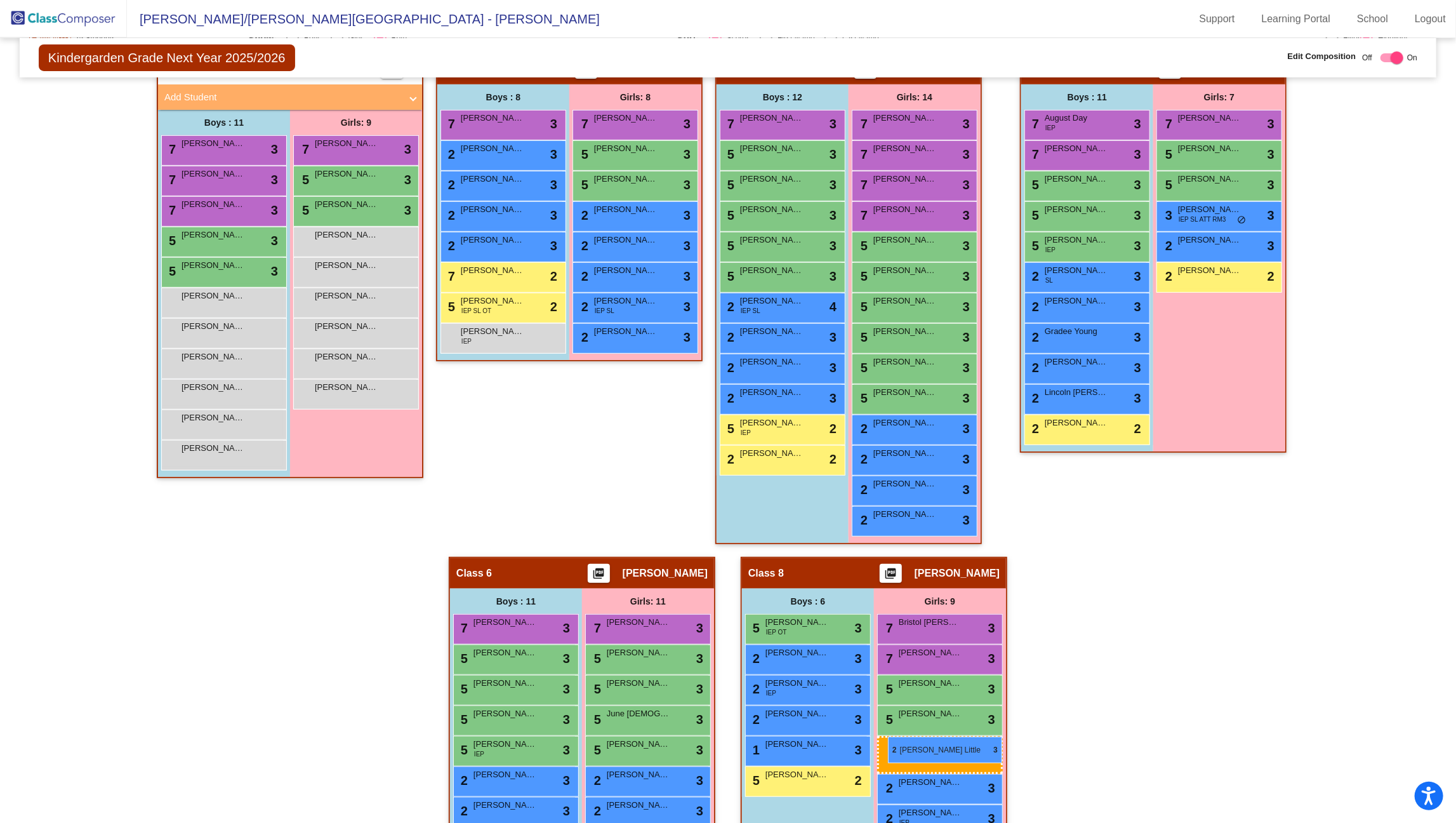
drag, startPoint x: 1230, startPoint y: 291, endPoint x: 888, endPoint y: 736, distance: 561.2
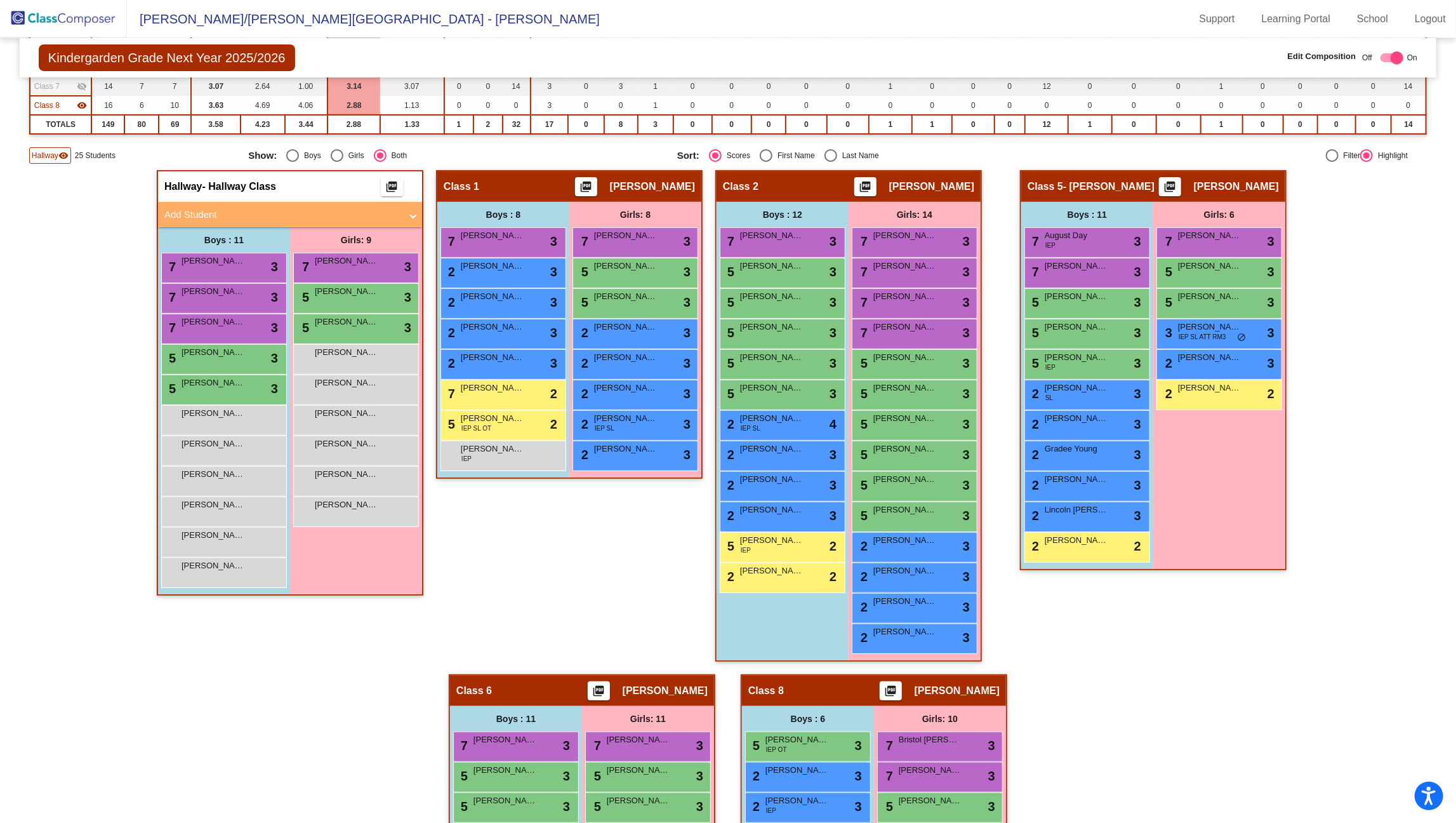
scroll to position [263, 0]
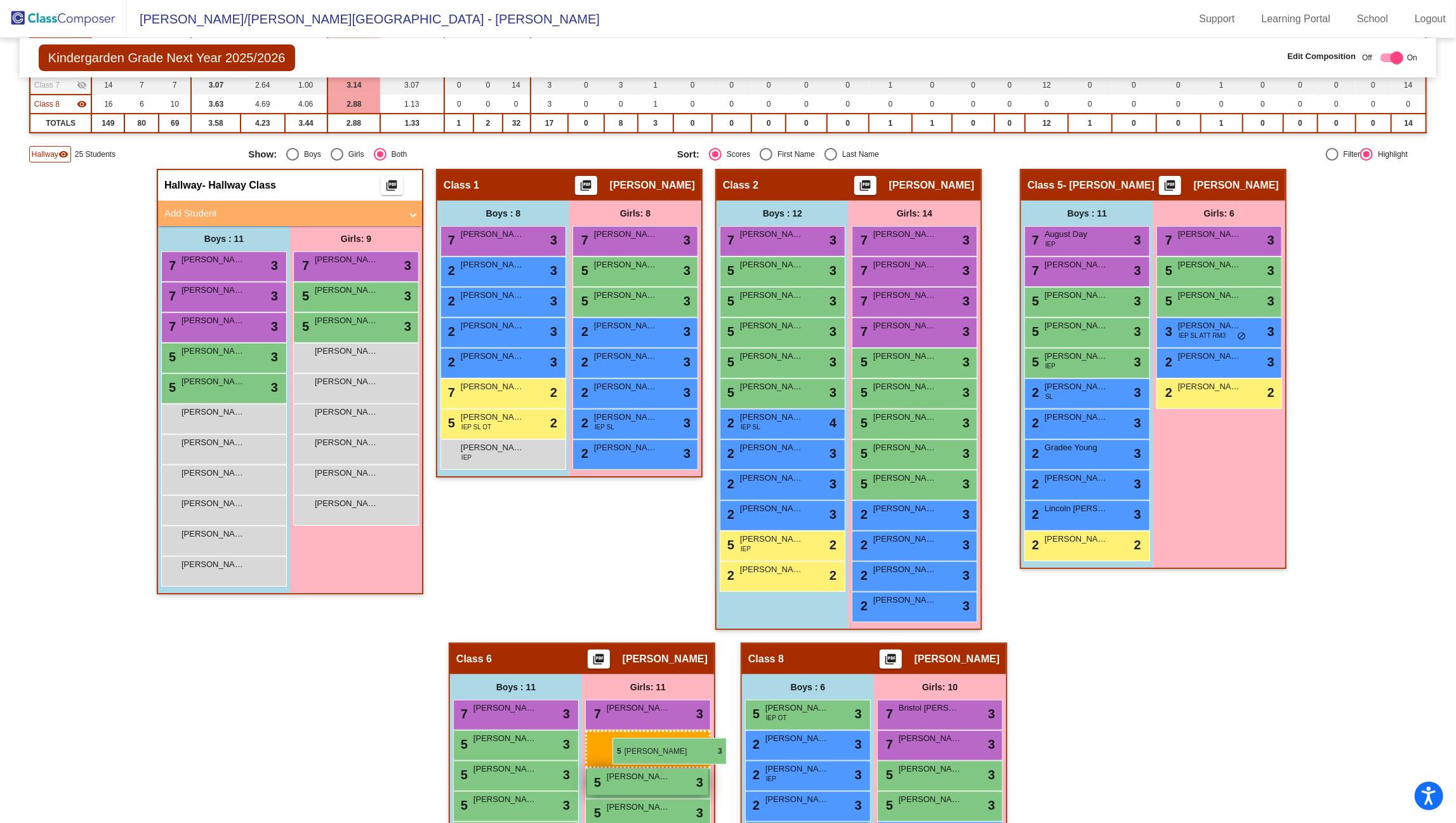
drag, startPoint x: 905, startPoint y: 441, endPoint x: 612, endPoint y: 737, distance: 416.5
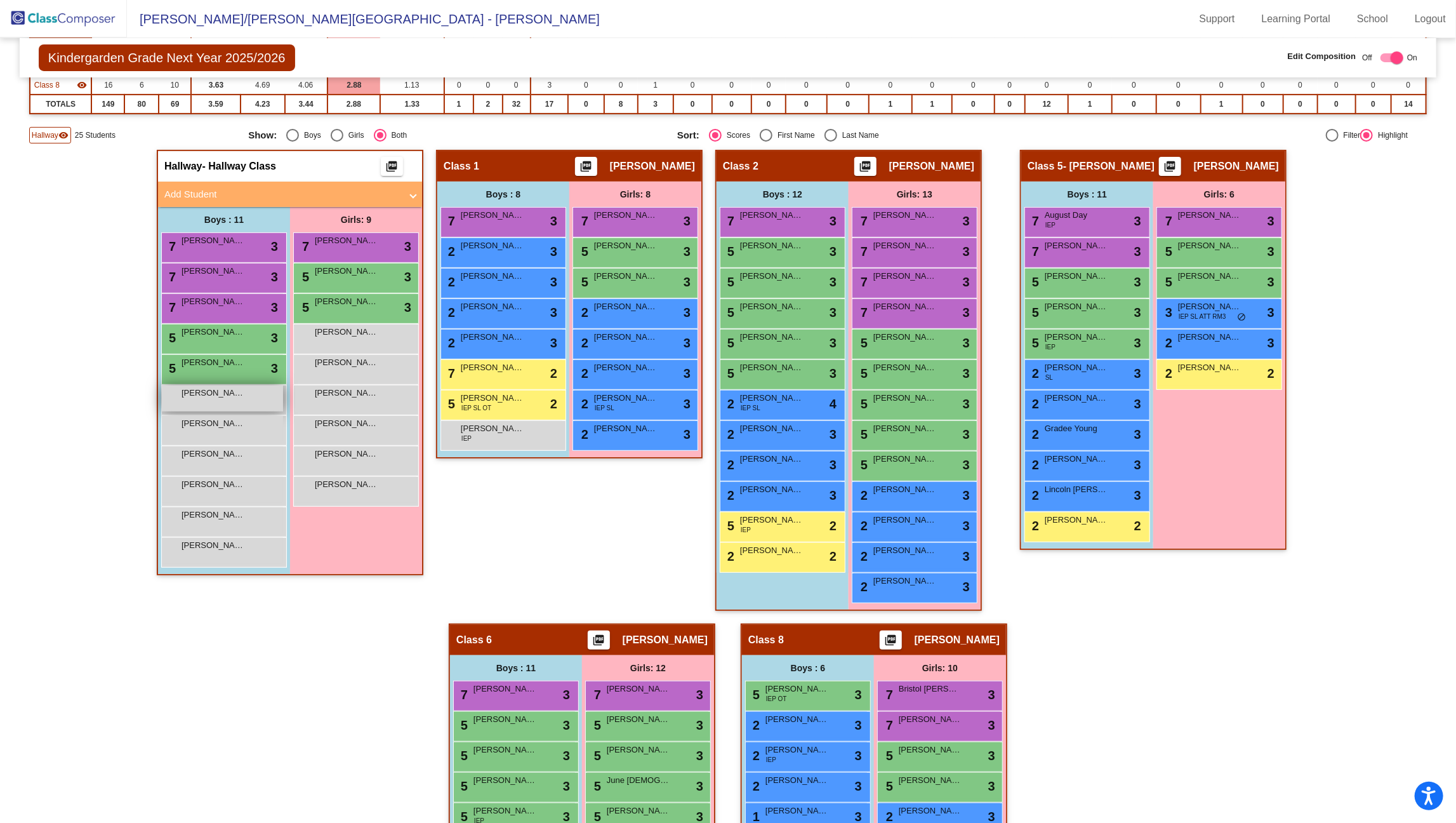
scroll to position [260, 0]
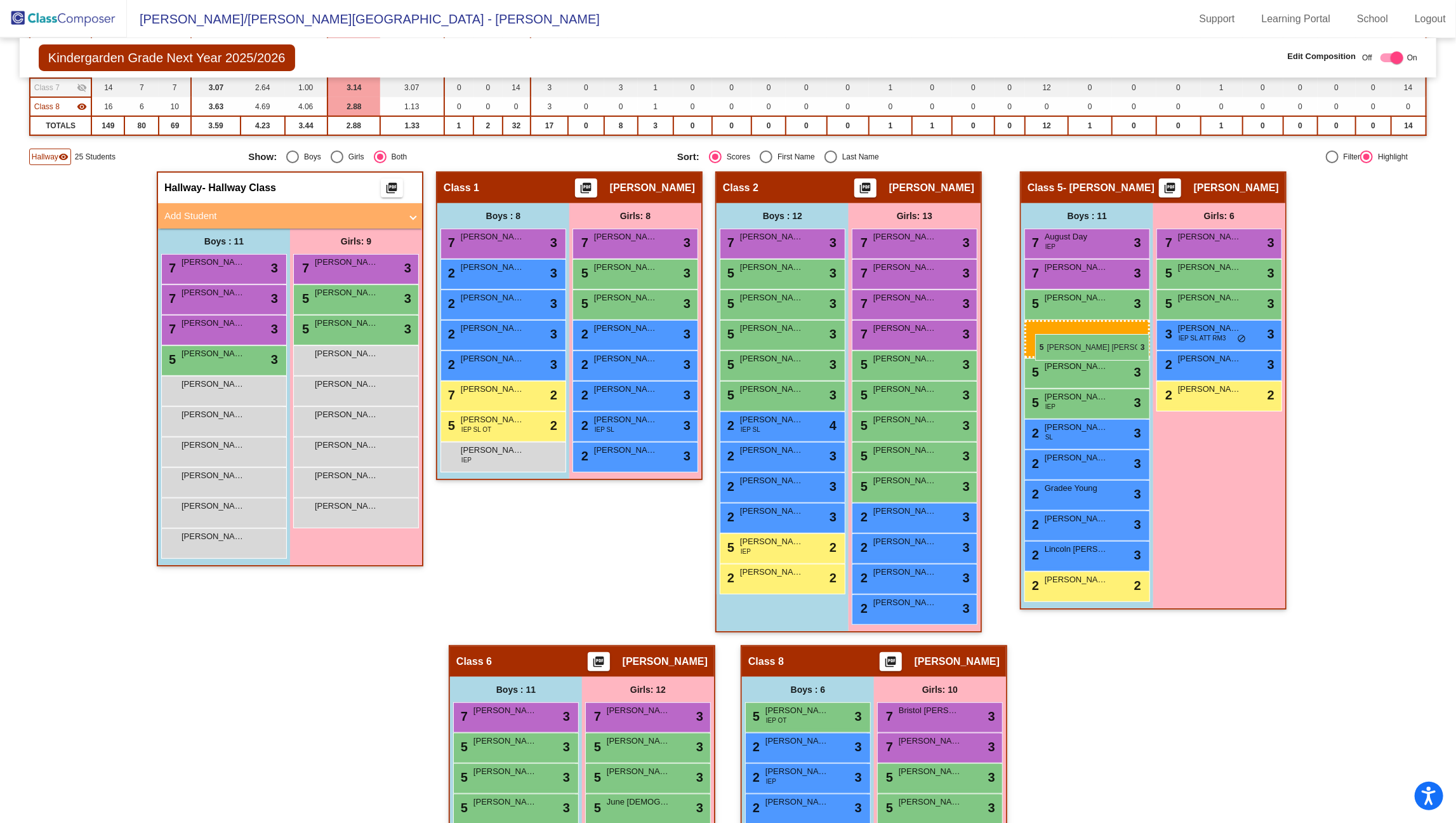
drag, startPoint x: 244, startPoint y: 384, endPoint x: 1036, endPoint y: 334, distance: 793.6
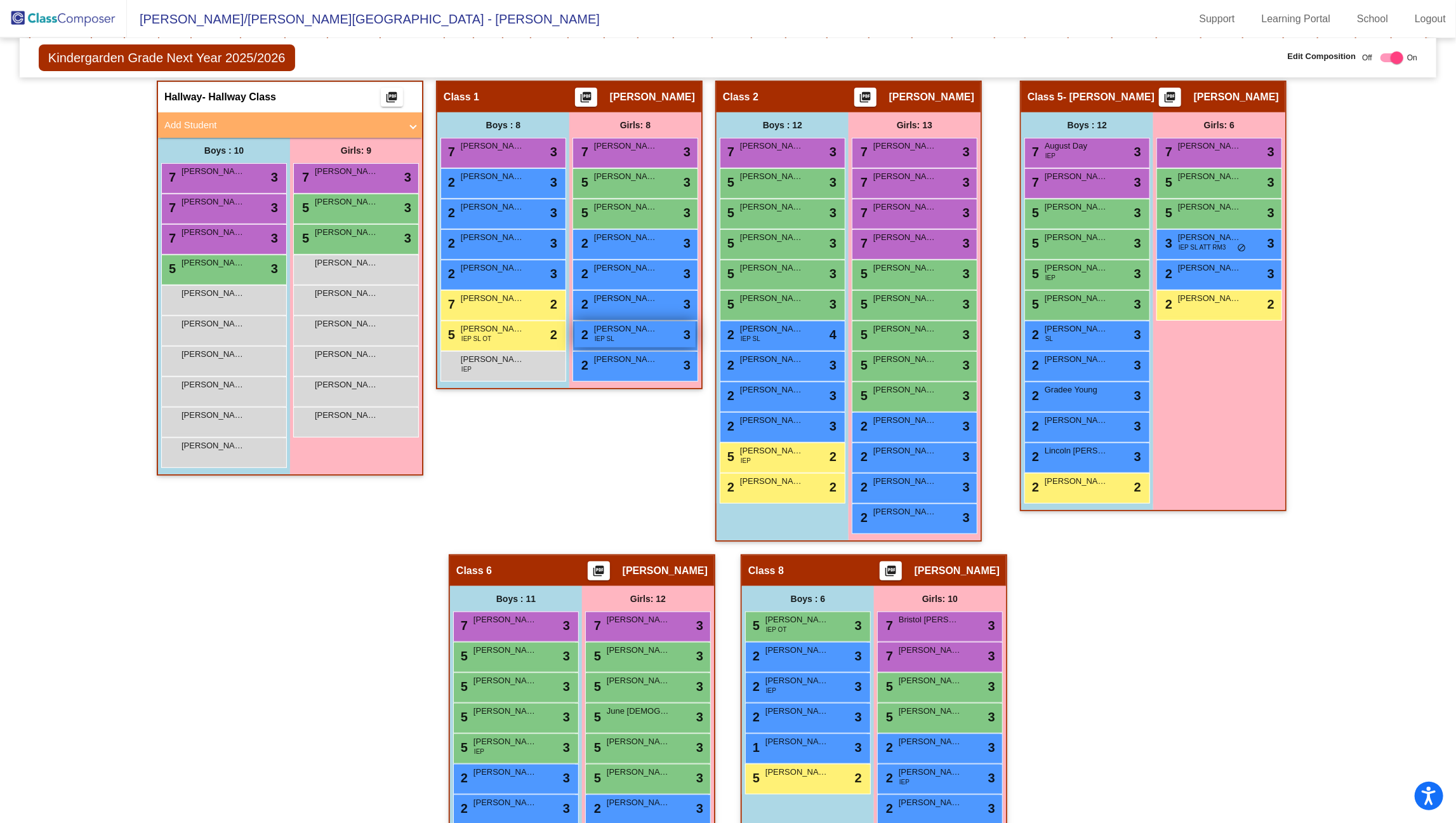
scroll to position [353, 0]
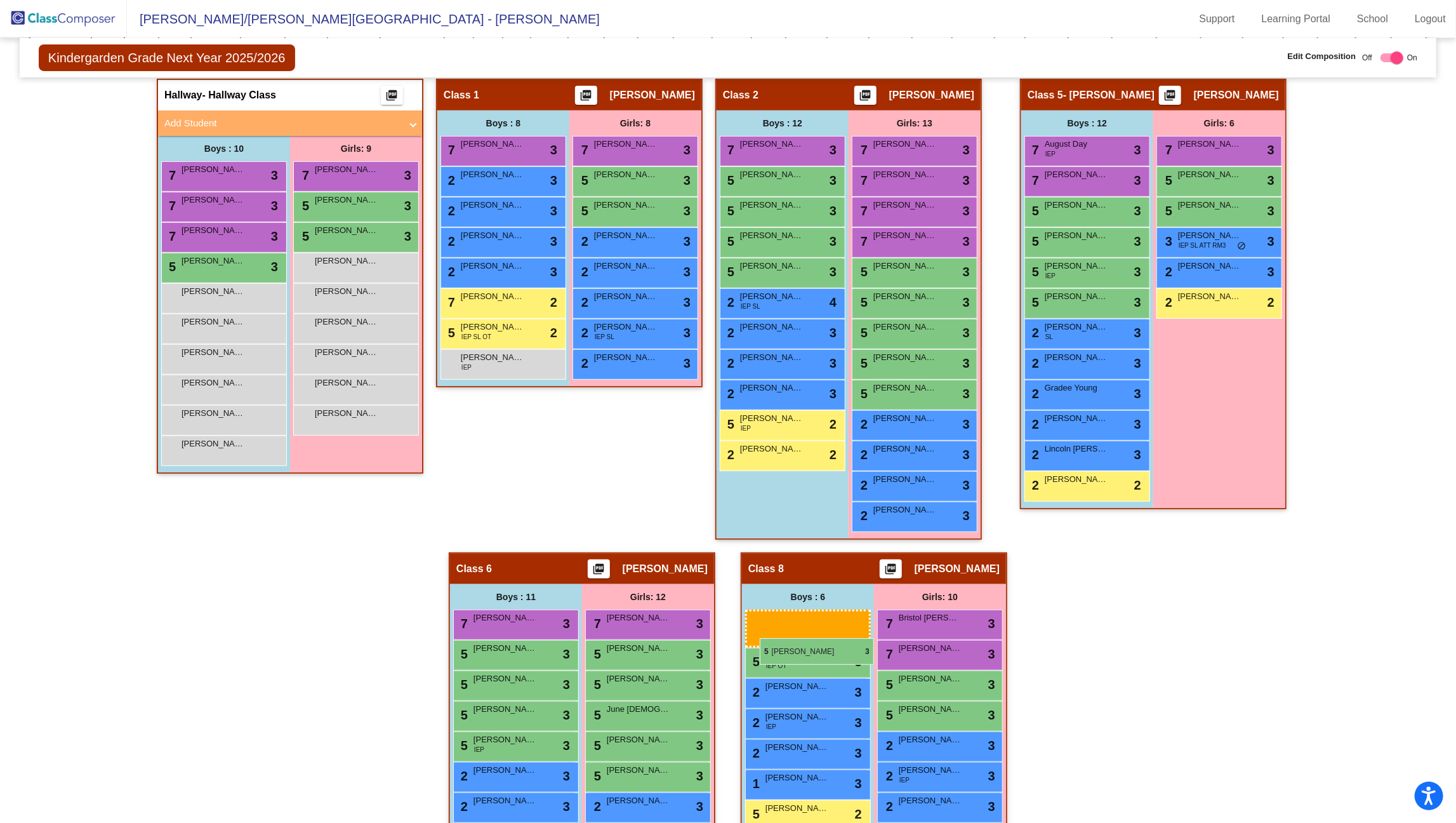
drag, startPoint x: 767, startPoint y: 207, endPoint x: 760, endPoint y: 638, distance: 431.1
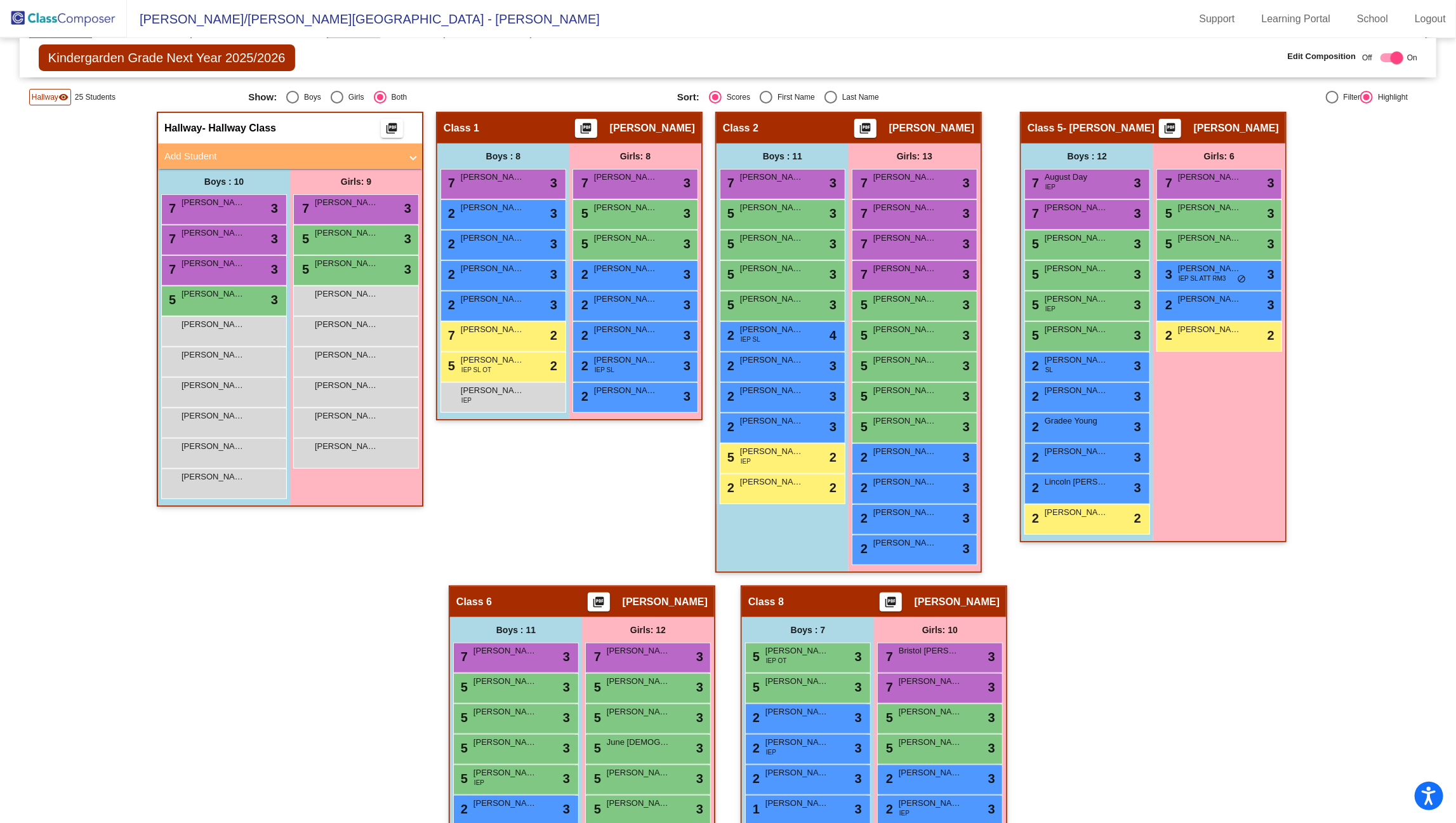
scroll to position [310, 0]
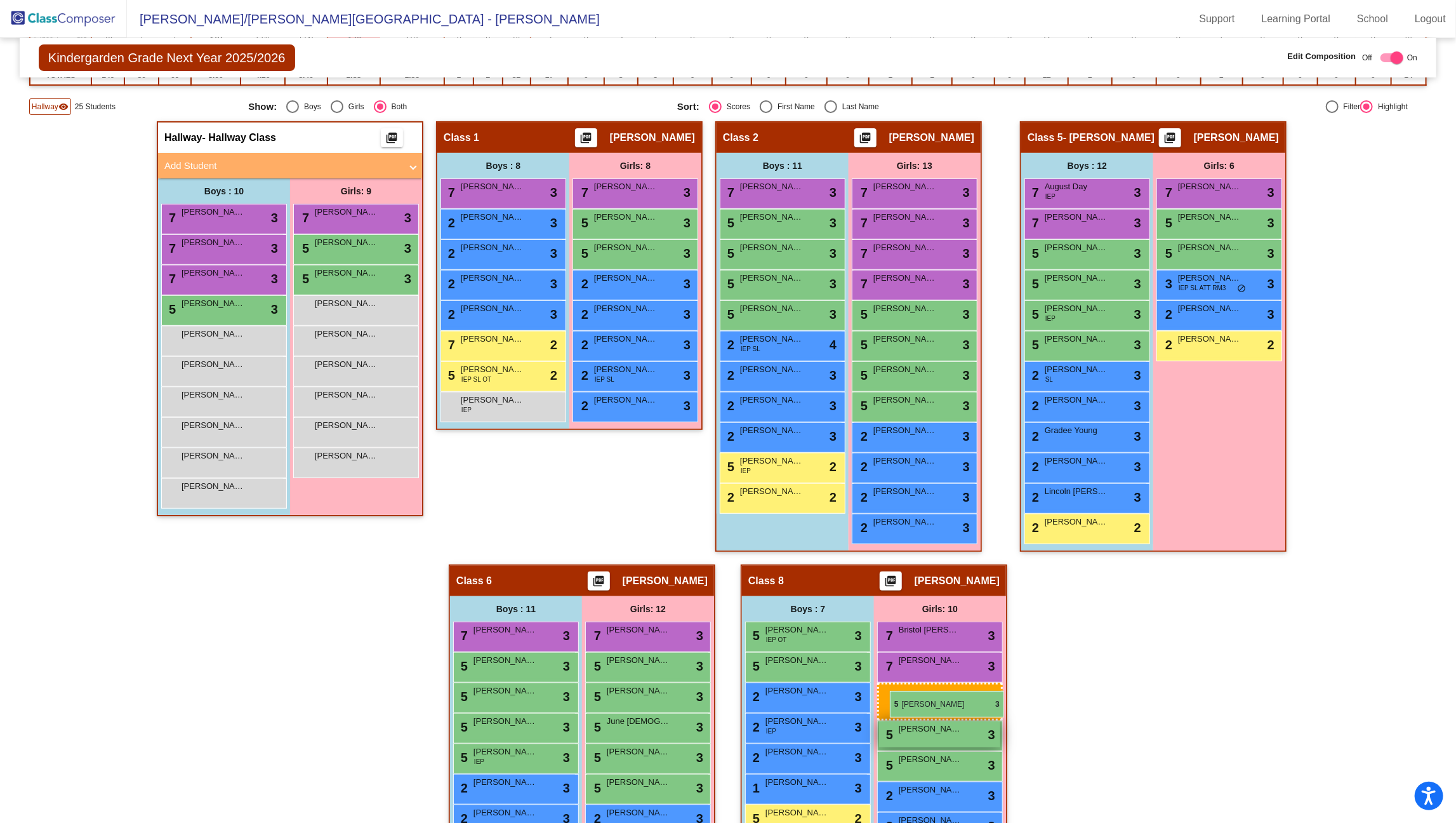
drag, startPoint x: 892, startPoint y: 440, endPoint x: 889, endPoint y: 691, distance: 251.0
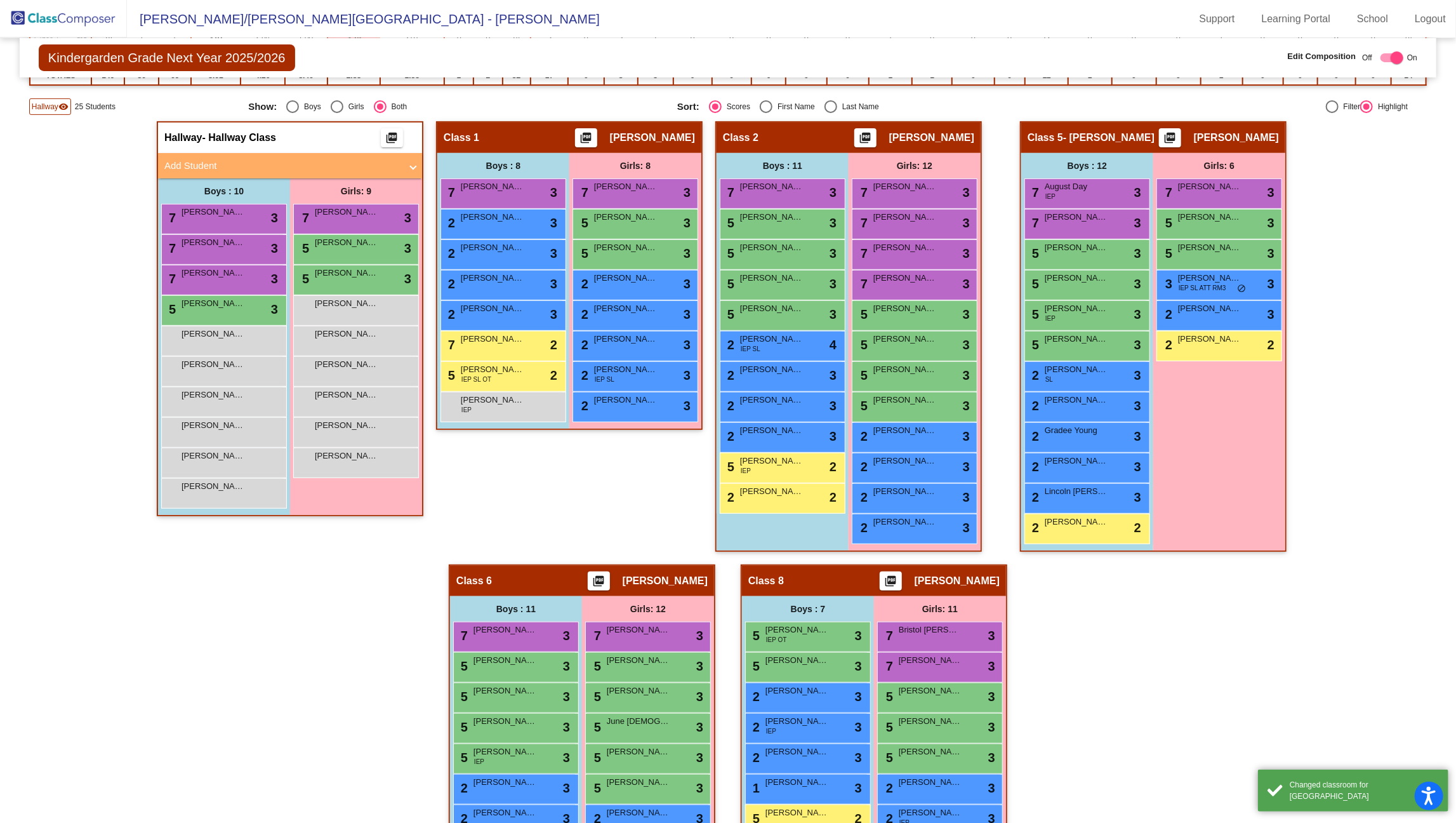
click at [1079, 661] on div "Hallway - Hallway Class picture_as_pdf Add Student First Name Last Name Student…" at bounding box center [728, 564] width 1398 height 886
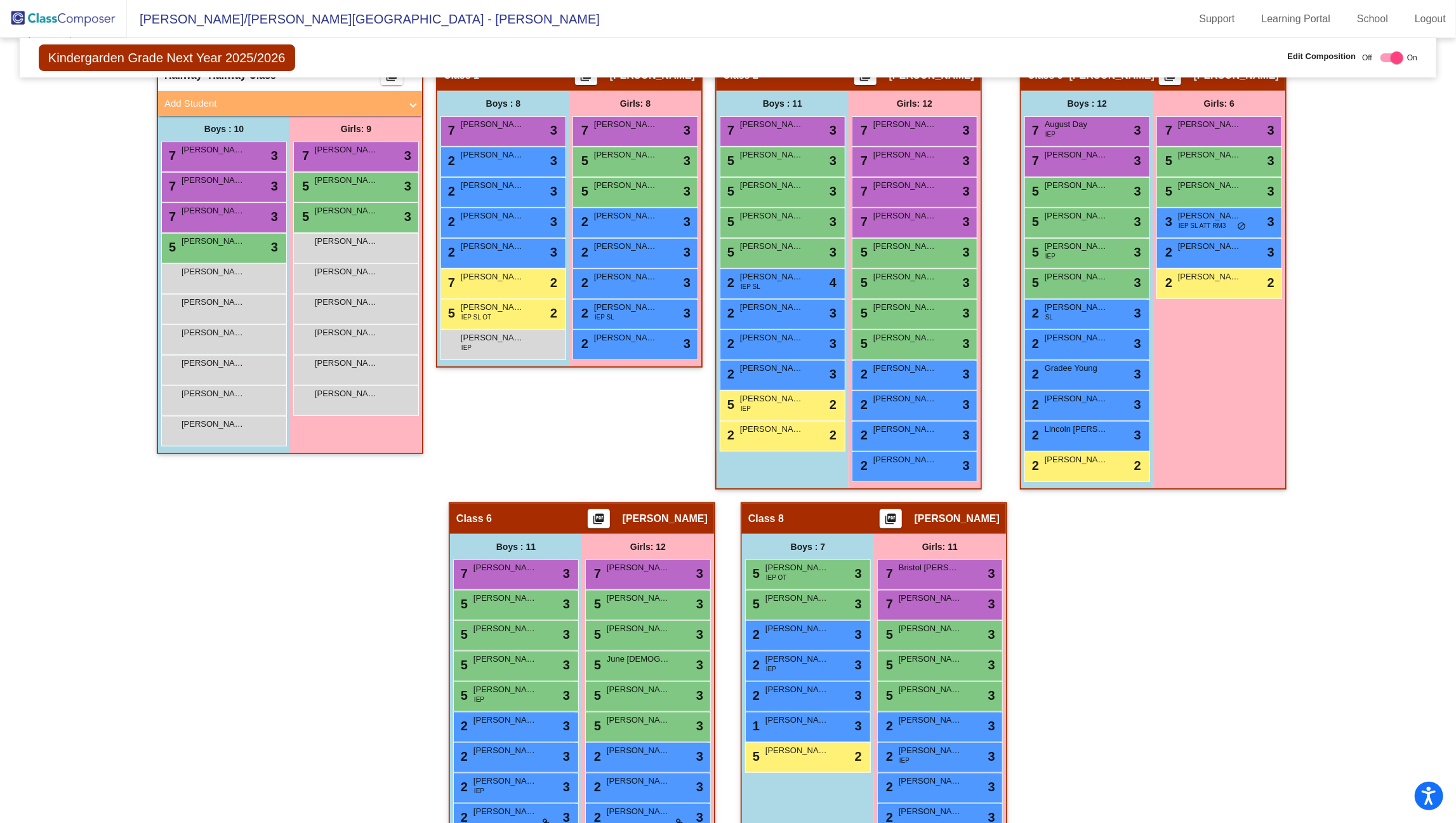
scroll to position [341, 0]
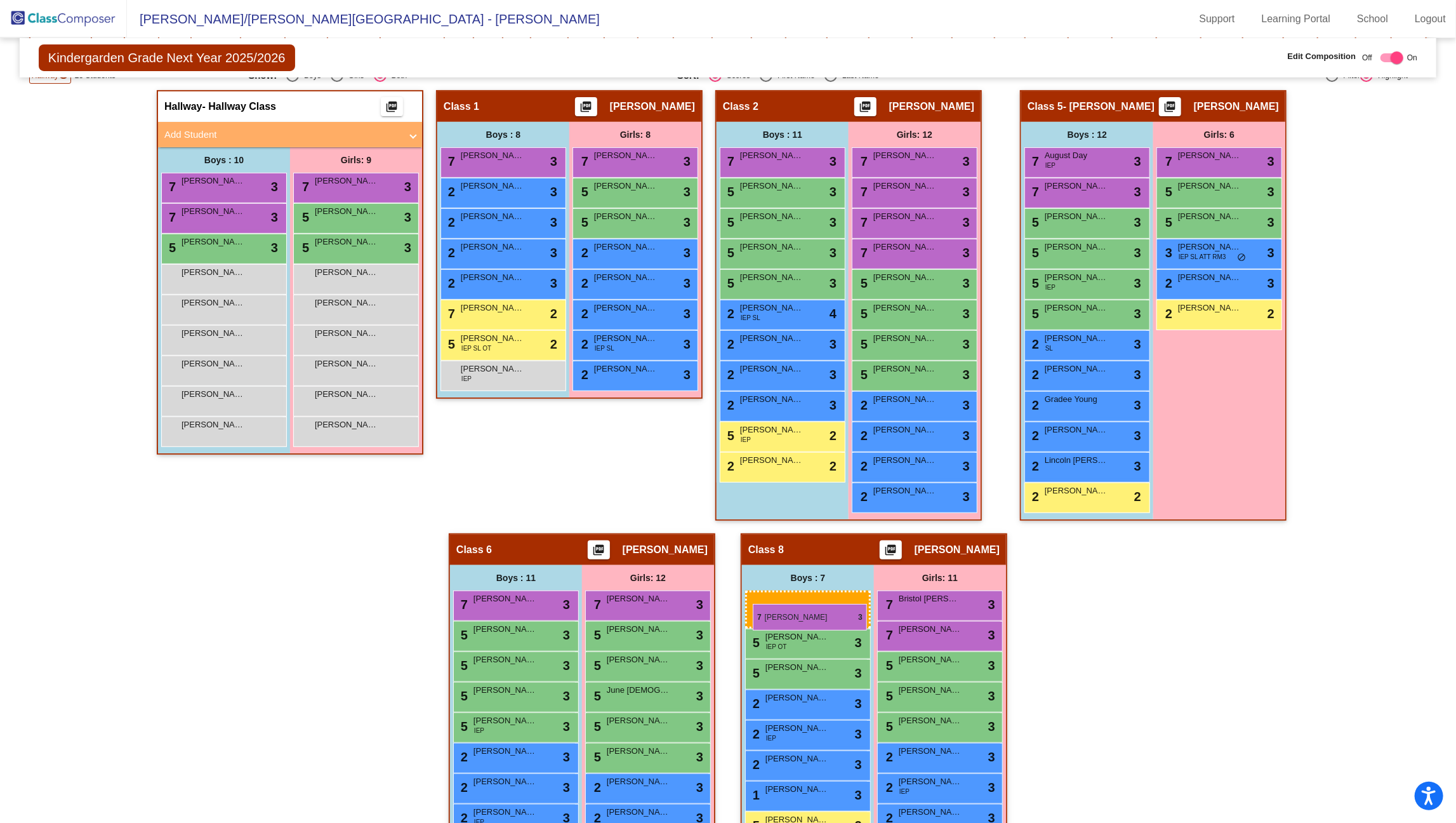
drag, startPoint x: 250, startPoint y: 222, endPoint x: 753, endPoint y: 604, distance: 631.6
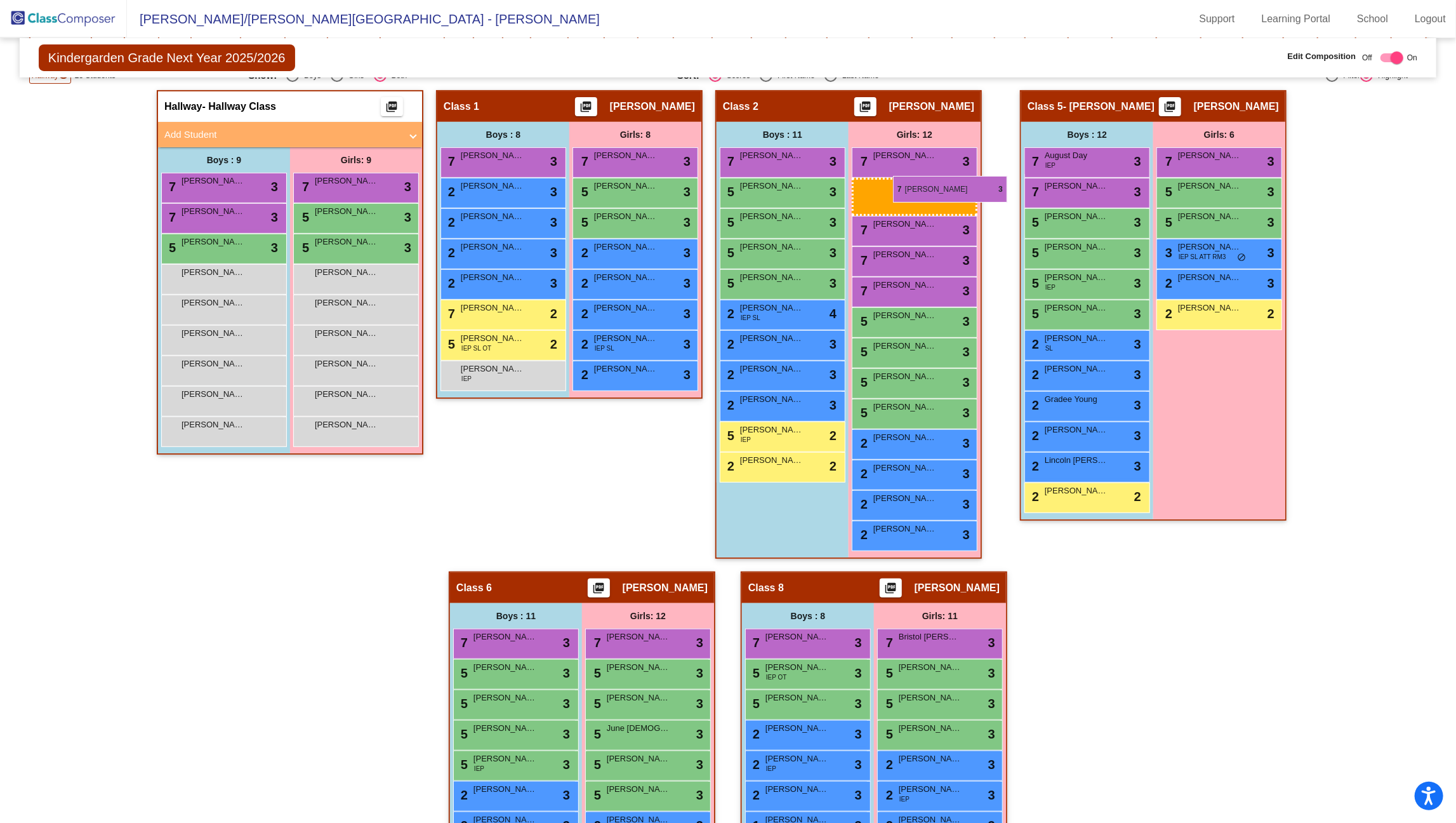
drag, startPoint x: 952, startPoint y: 624, endPoint x: 889, endPoint y: 175, distance: 453.4
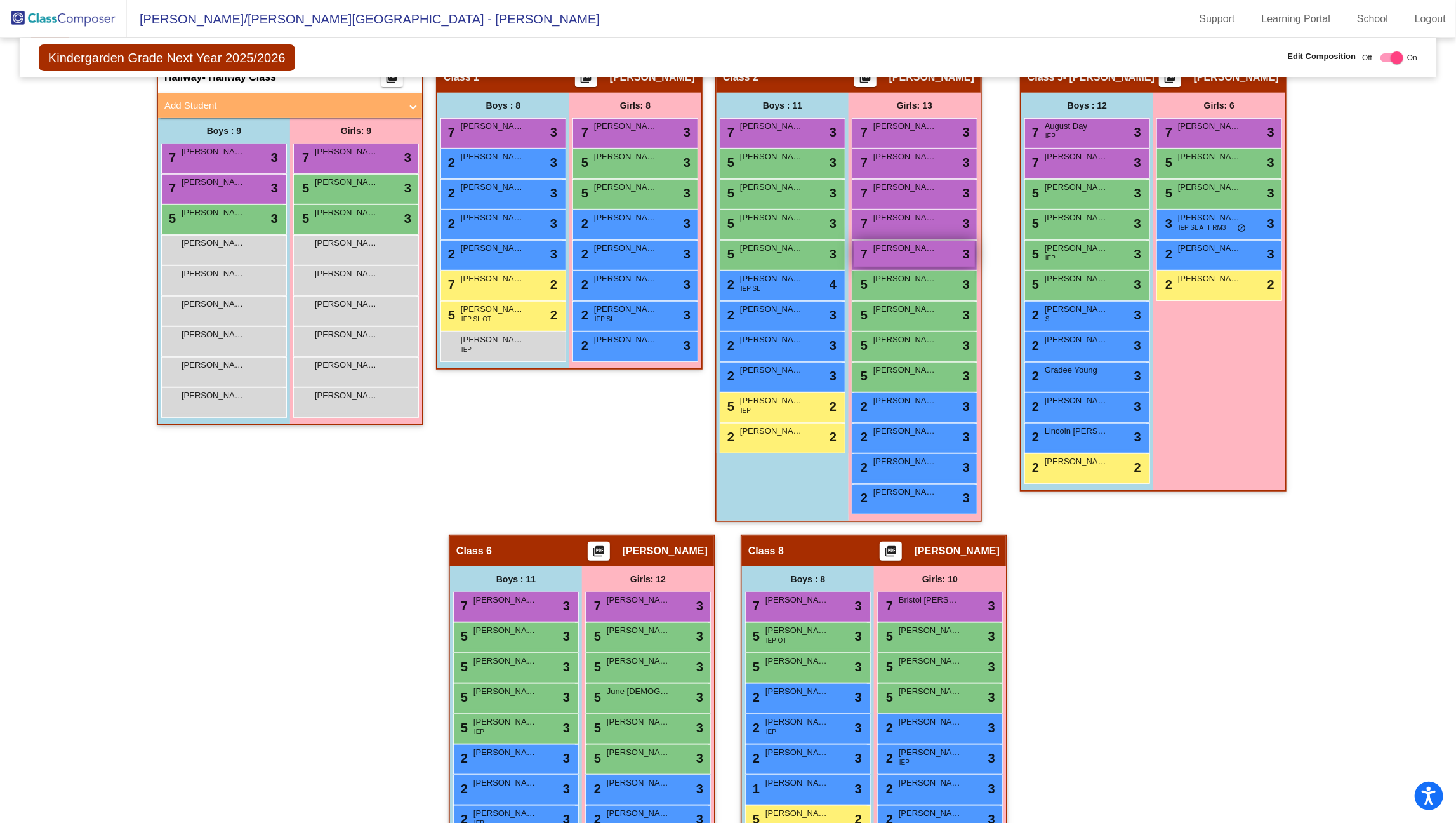
scroll to position [370, 0]
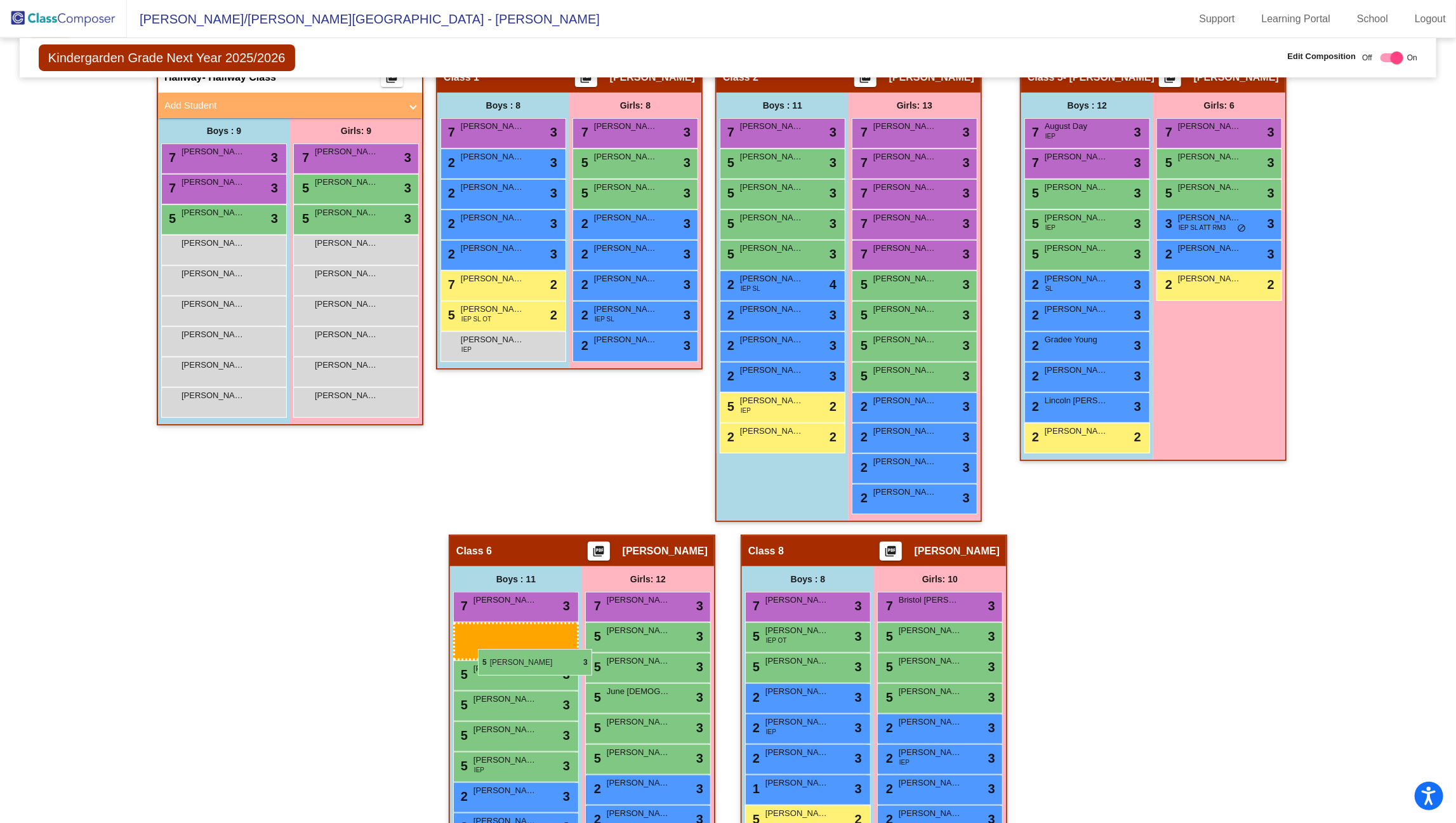
drag, startPoint x: 1080, startPoint y: 216, endPoint x: 478, endPoint y: 648, distance: 741.0
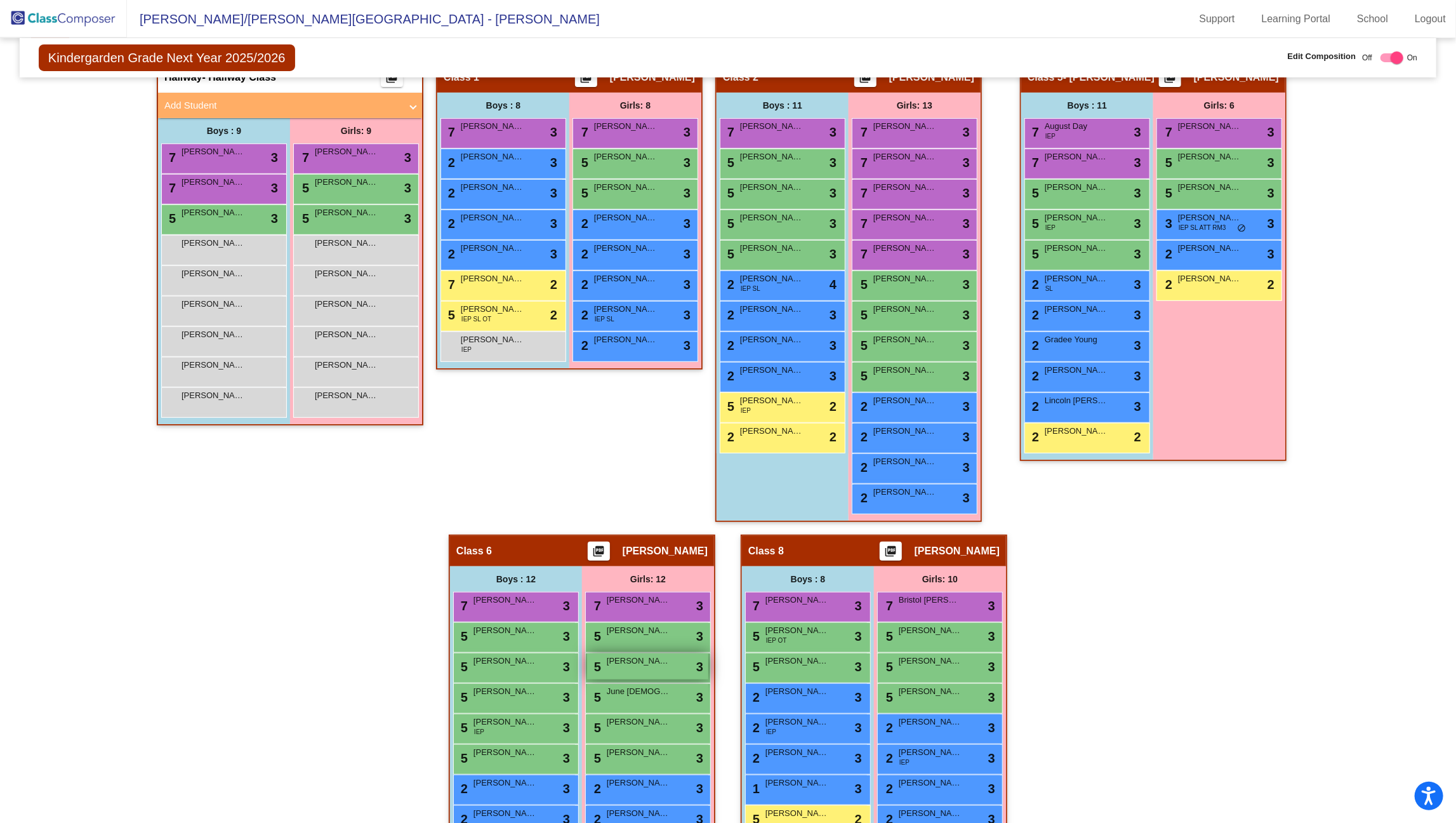
click at [672, 661] on div "5 [PERSON_NAME] lock do_not_disturb_alt 3" at bounding box center [648, 666] width 121 height 26
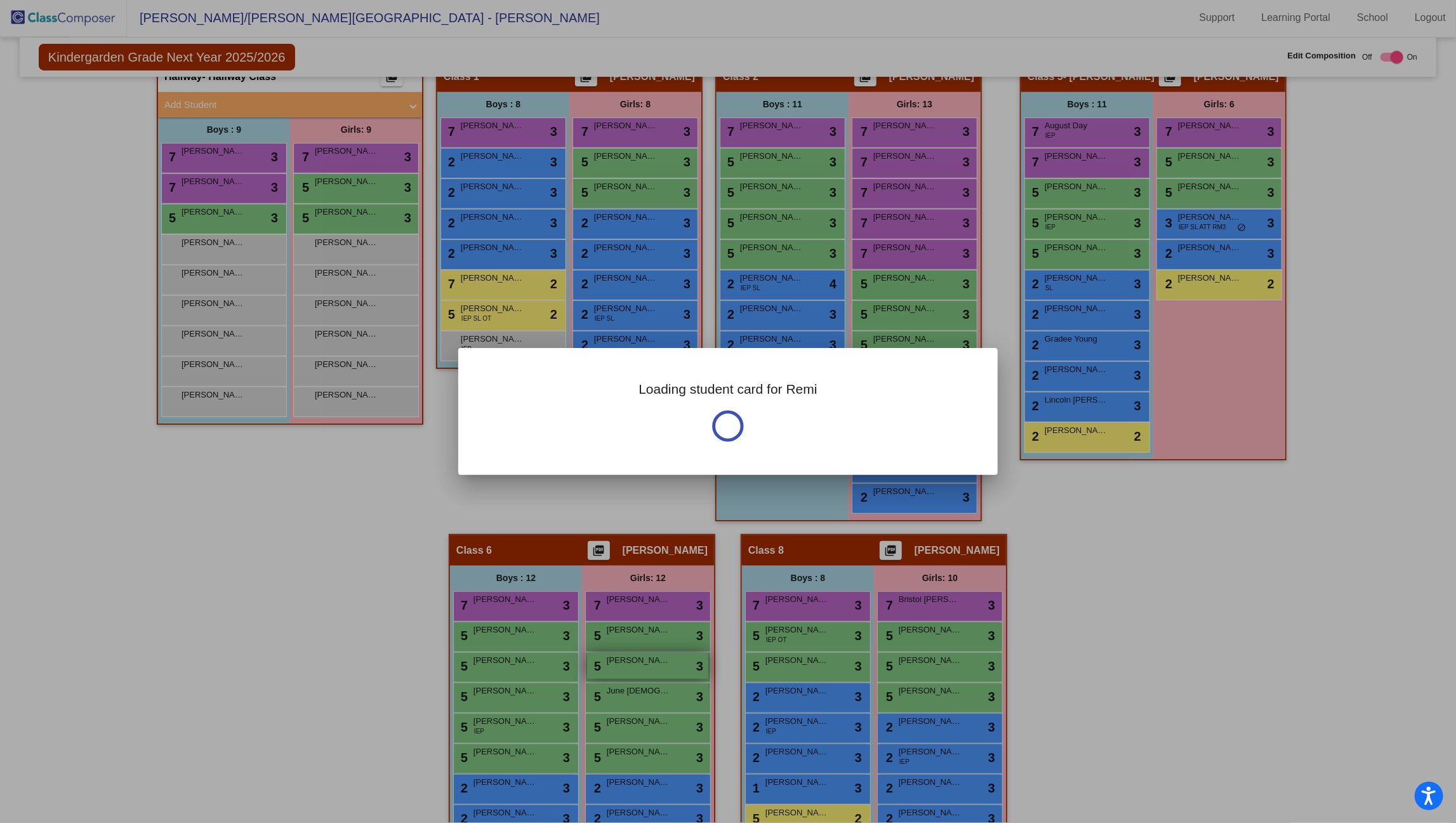
scroll to position [0, 0]
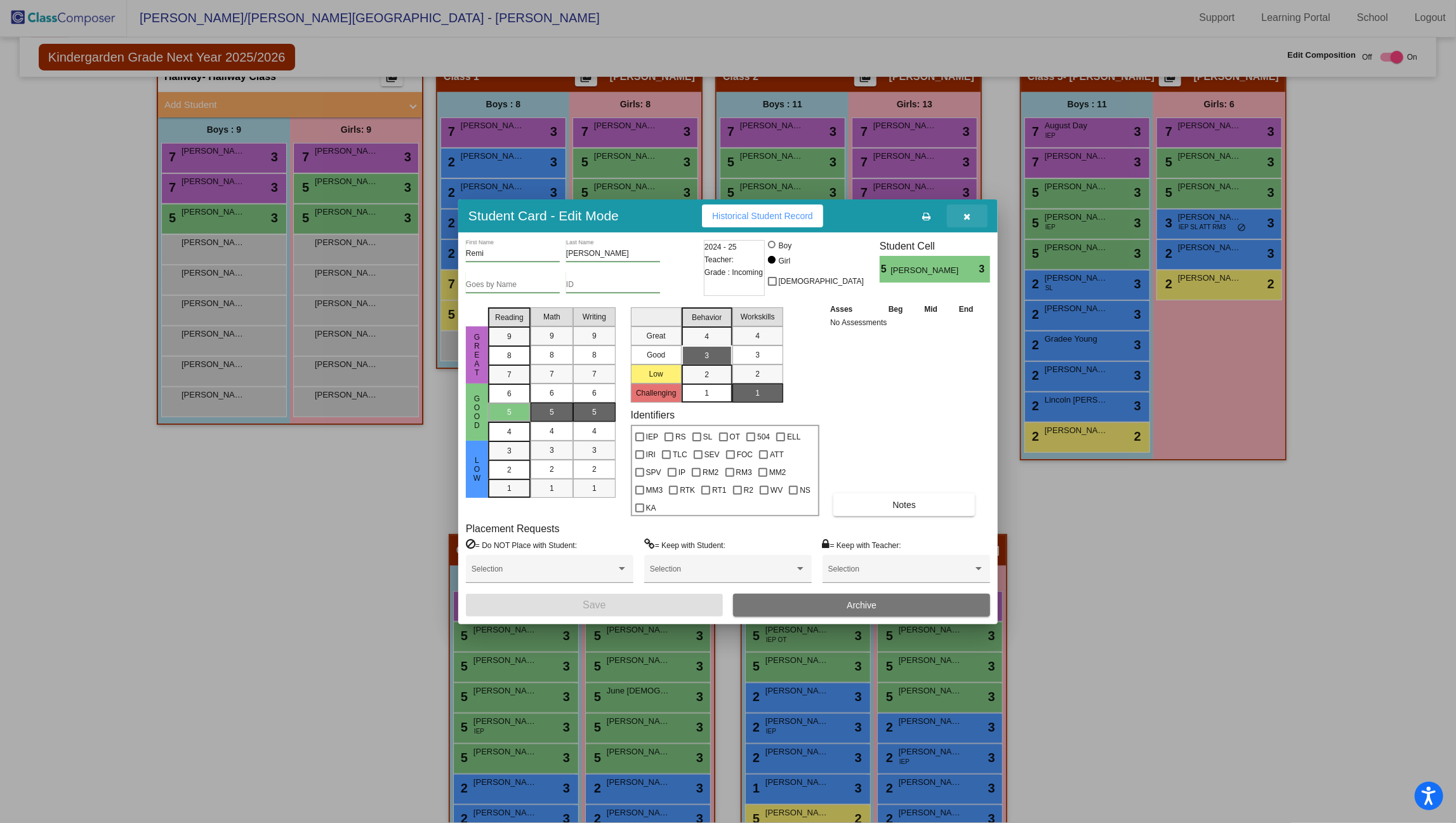
click at [964, 219] on span "button" at bounding box center [968, 216] width 7 height 10
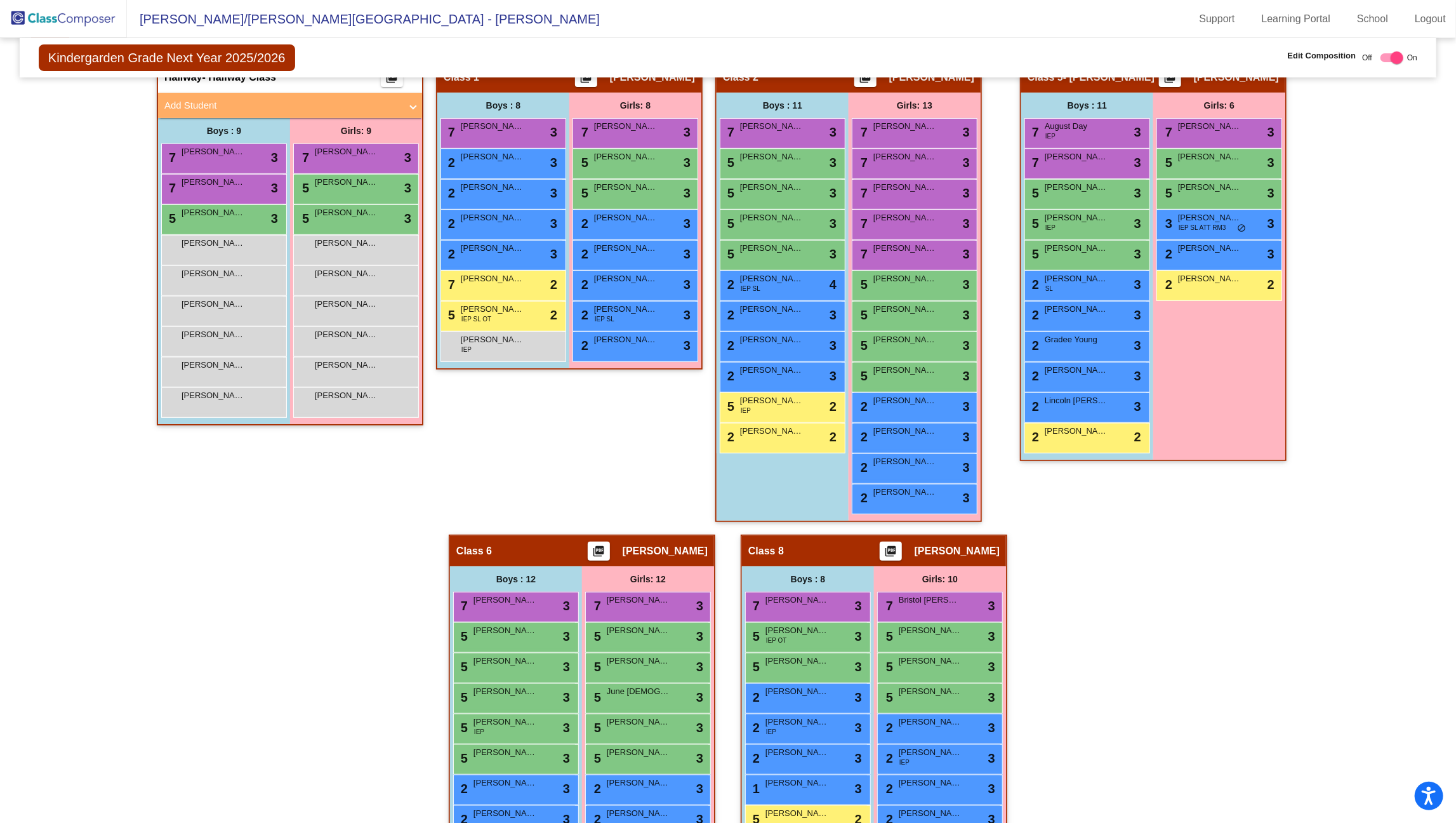
scroll to position [1, 0]
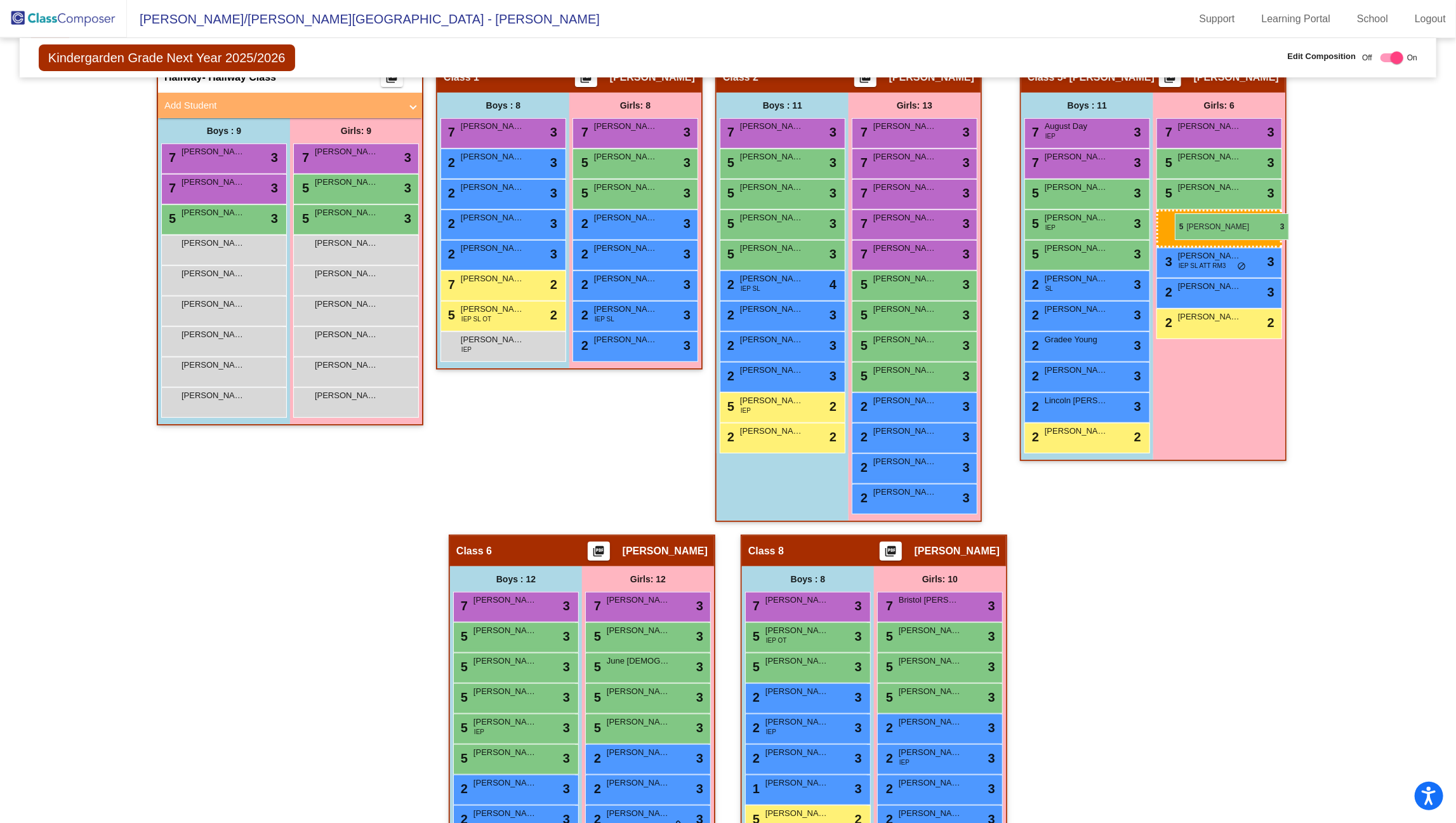
drag, startPoint x: 657, startPoint y: 669, endPoint x: 1175, endPoint y: 213, distance: 690.1
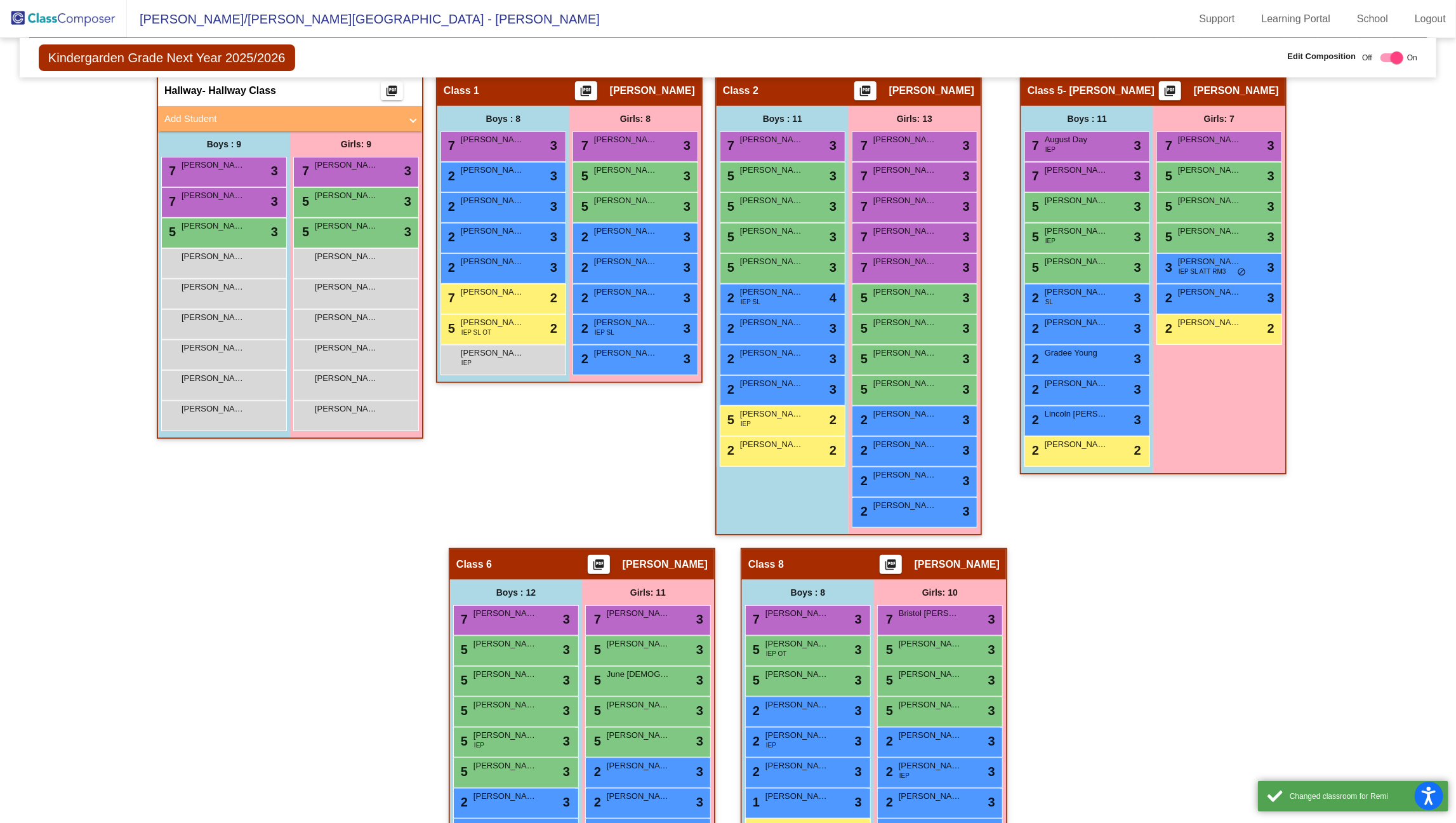
scroll to position [360, 0]
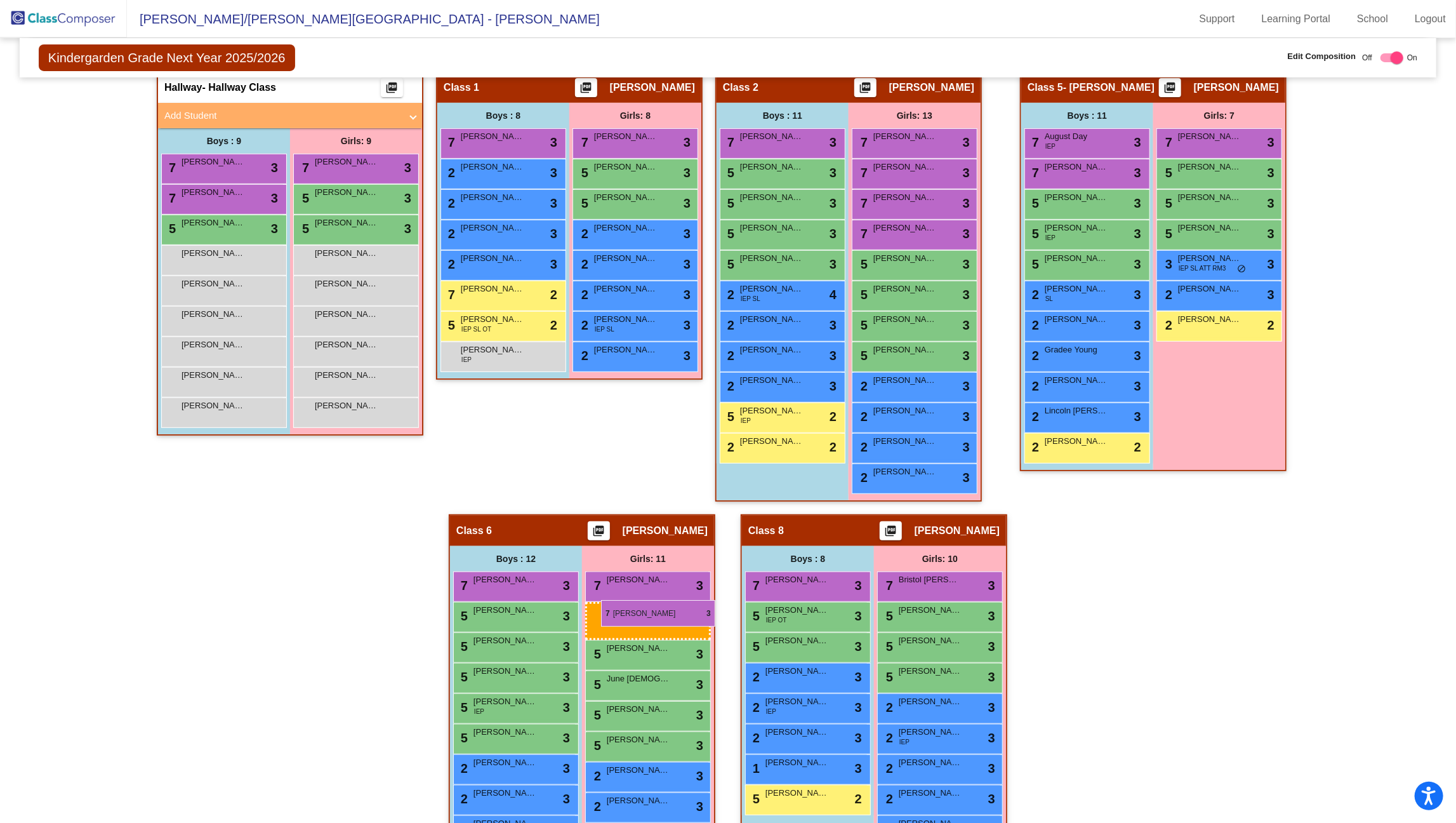
drag, startPoint x: 909, startPoint y: 241, endPoint x: 600, endPoint y: 599, distance: 472.9
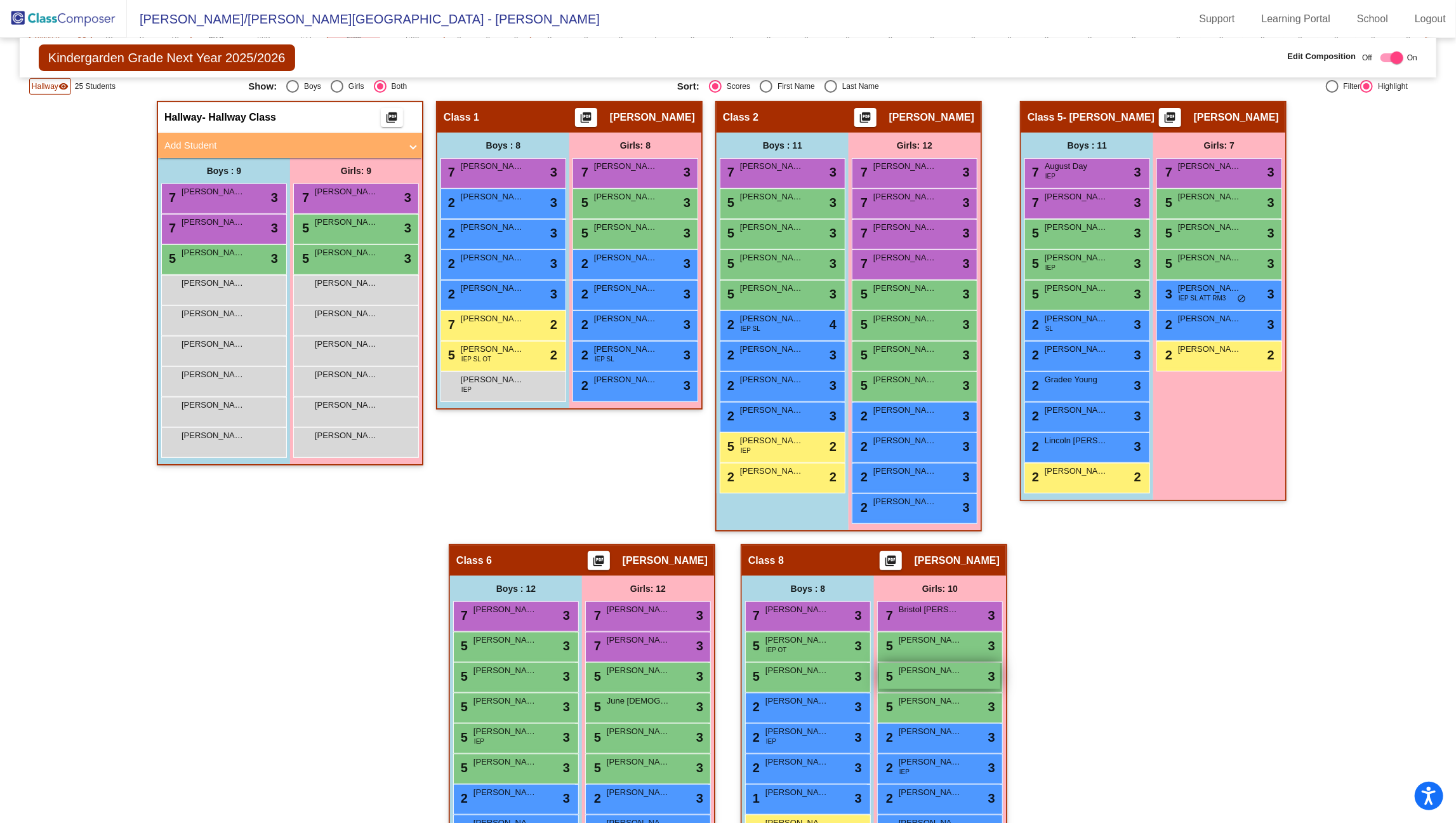
scroll to position [329, 0]
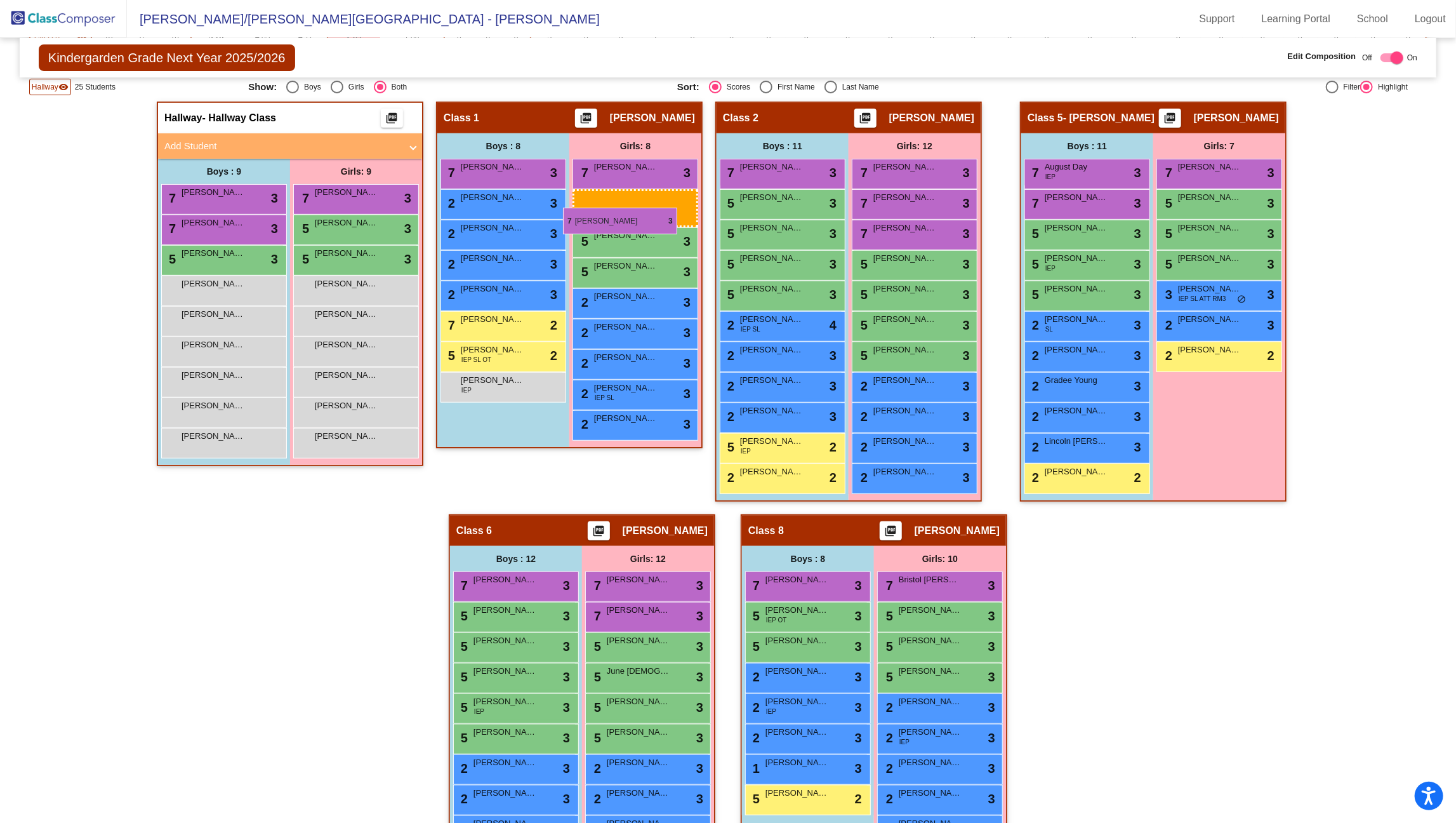
drag, startPoint x: 903, startPoint y: 201, endPoint x: 567, endPoint y: 201, distance: 336.0
drag, startPoint x: 909, startPoint y: 198, endPoint x: 587, endPoint y: 190, distance: 322.1
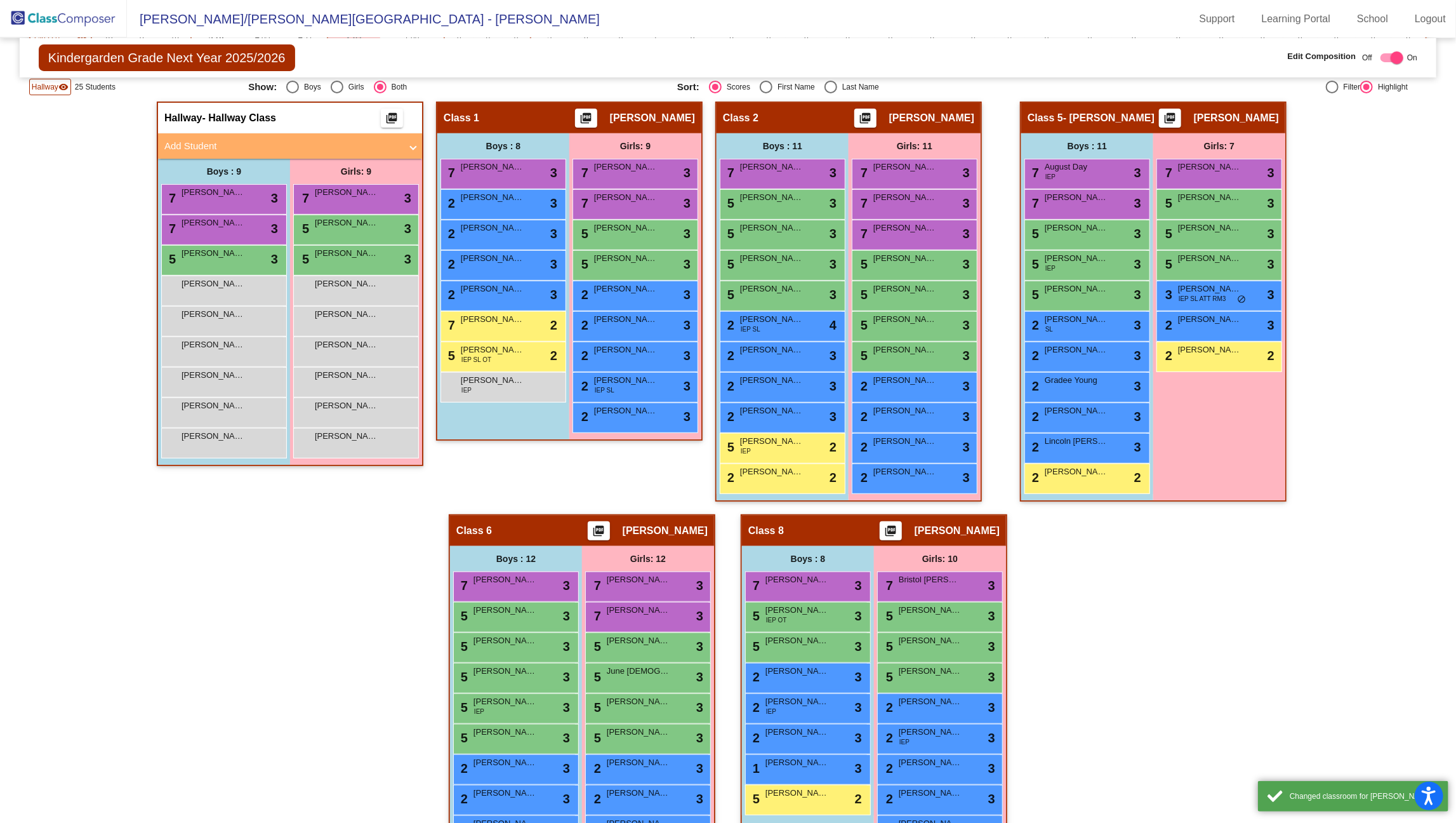
click at [1209, 613] on div "Hallway - Hallway Class picture_as_pdf Add Student First Name Last Name Student…" at bounding box center [728, 530] width 1398 height 856
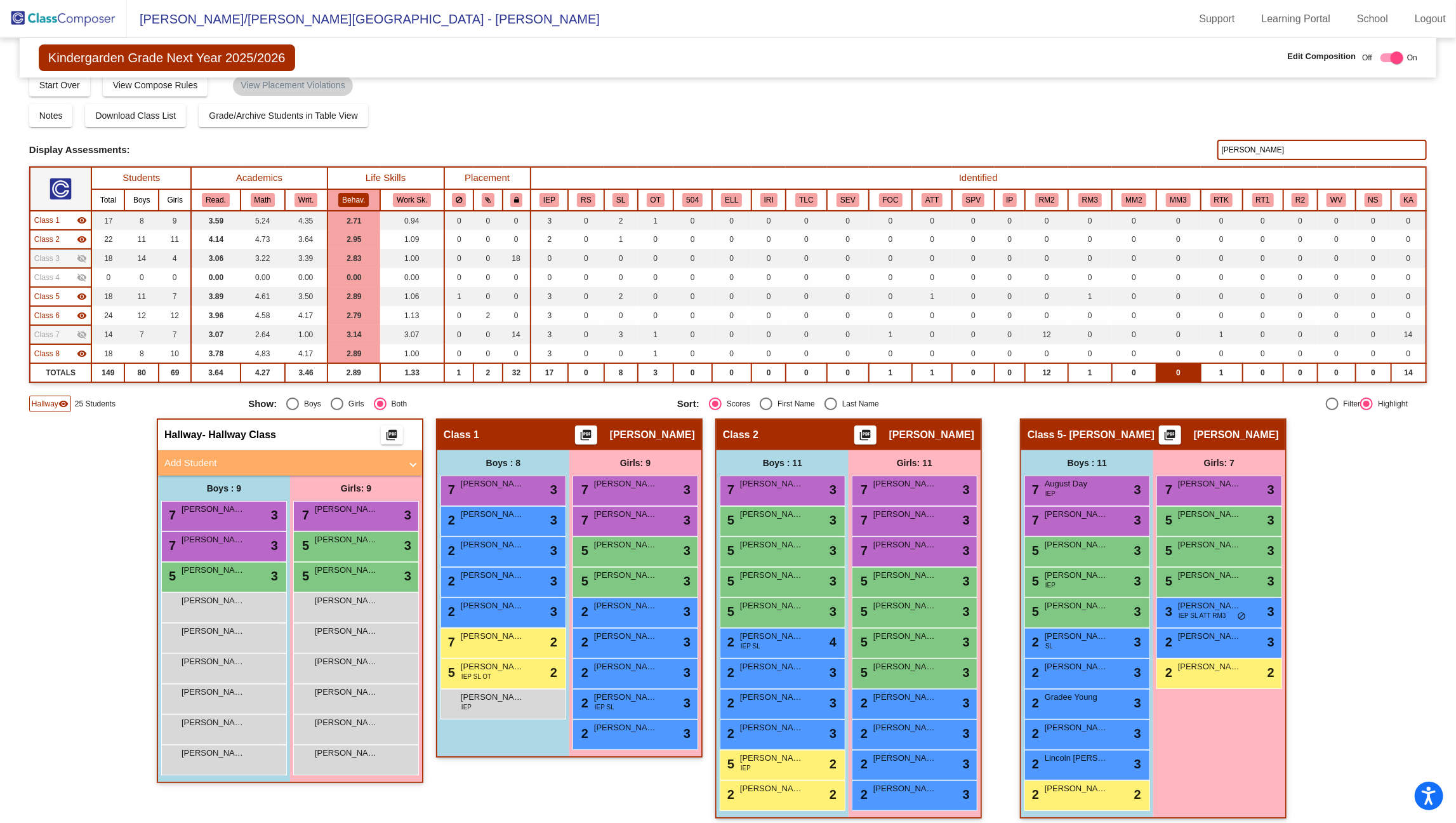
scroll to position [0, 0]
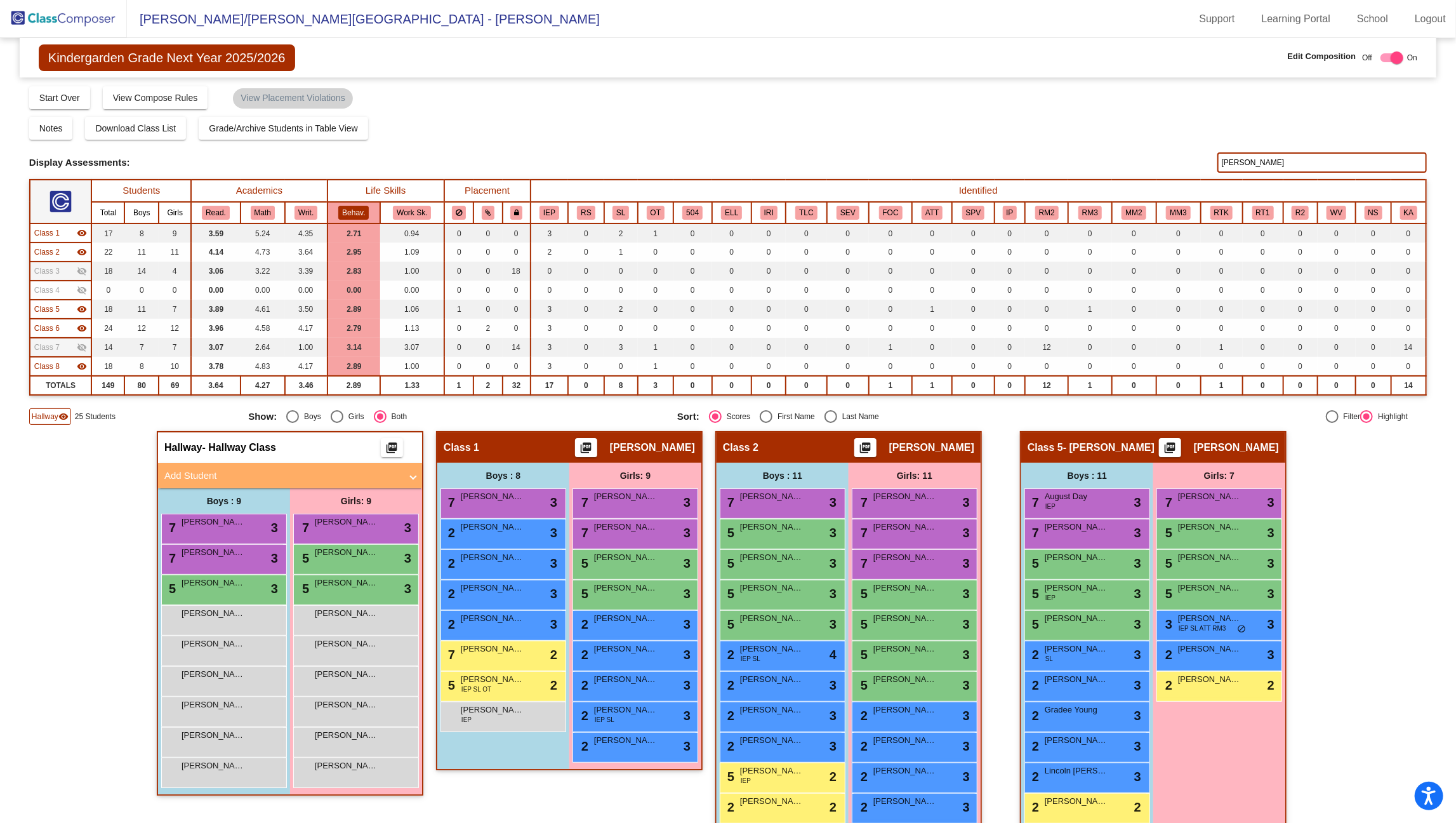
drag, startPoint x: 1313, startPoint y: 168, endPoint x: 1194, endPoint y: 160, distance: 119.3
click at [1194, 160] on div "Display Scores for Years: [DATE] - [DATE] [DATE] - [DATE] Display Assessments: …" at bounding box center [728, 162] width 1398 height 21
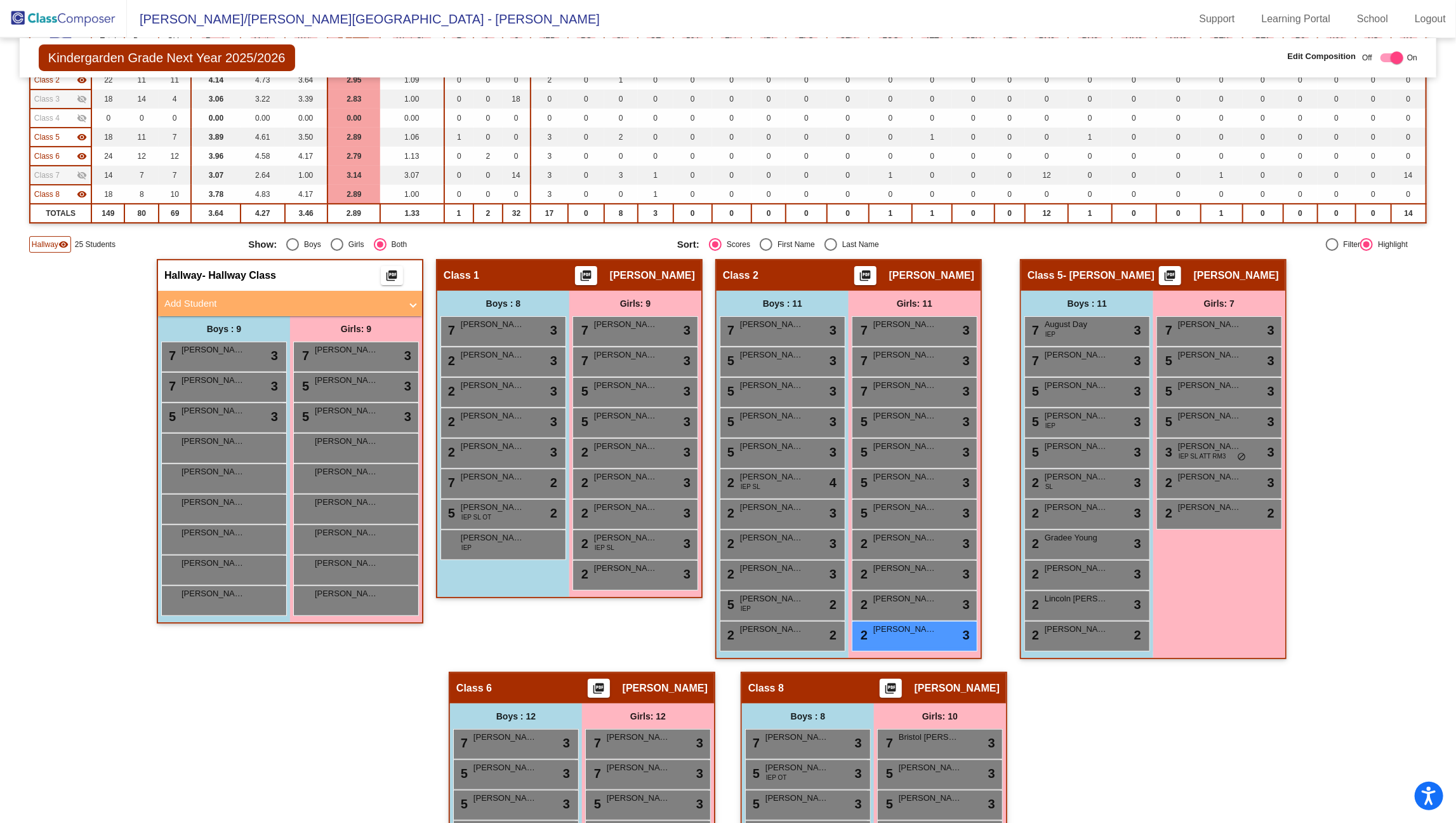
scroll to position [205, 0]
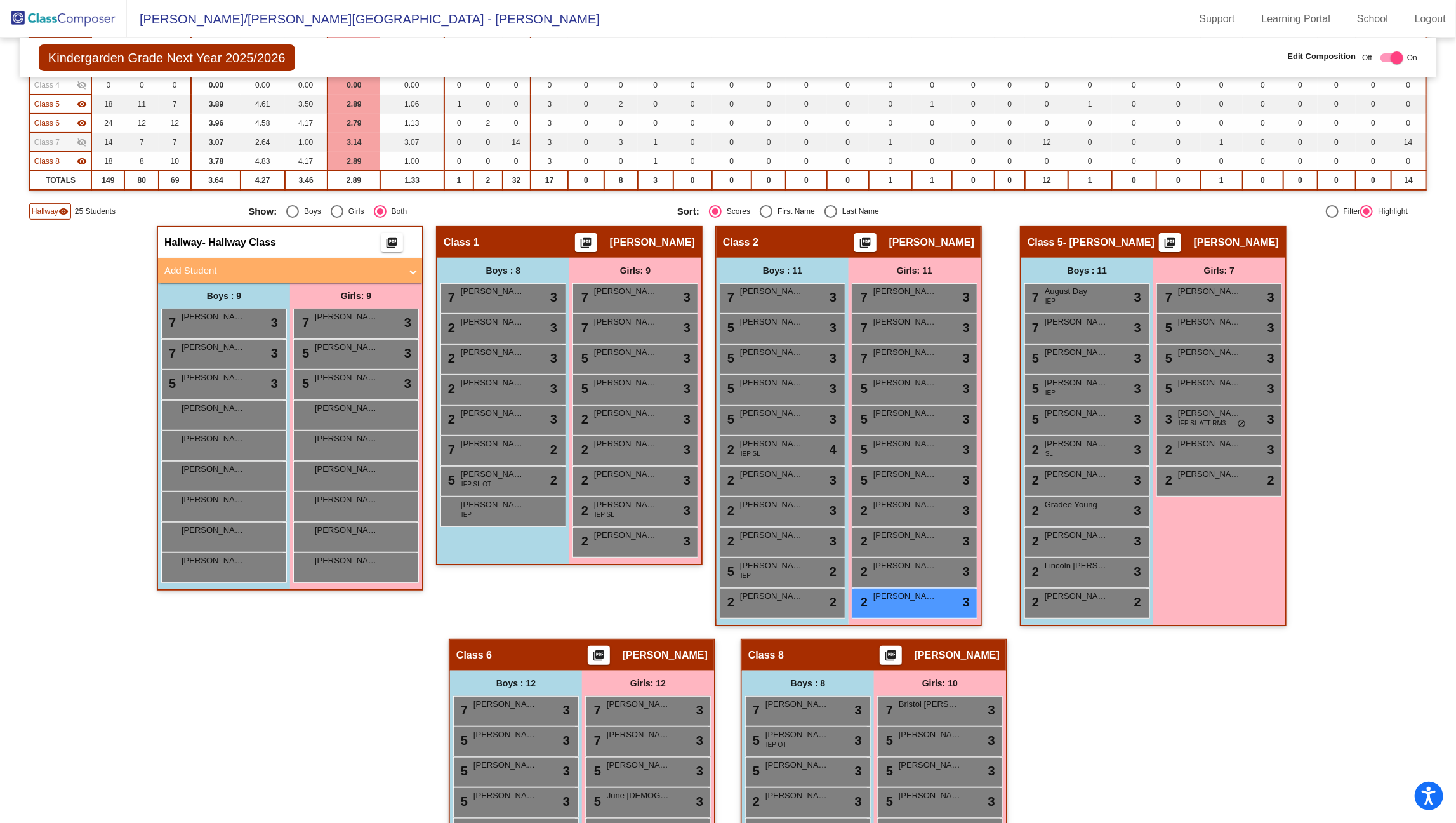
click at [1079, 655] on div "Hallway - Hallway Class picture_as_pdf Add Student First Name Last Name Student…" at bounding box center [728, 654] width 1398 height 856
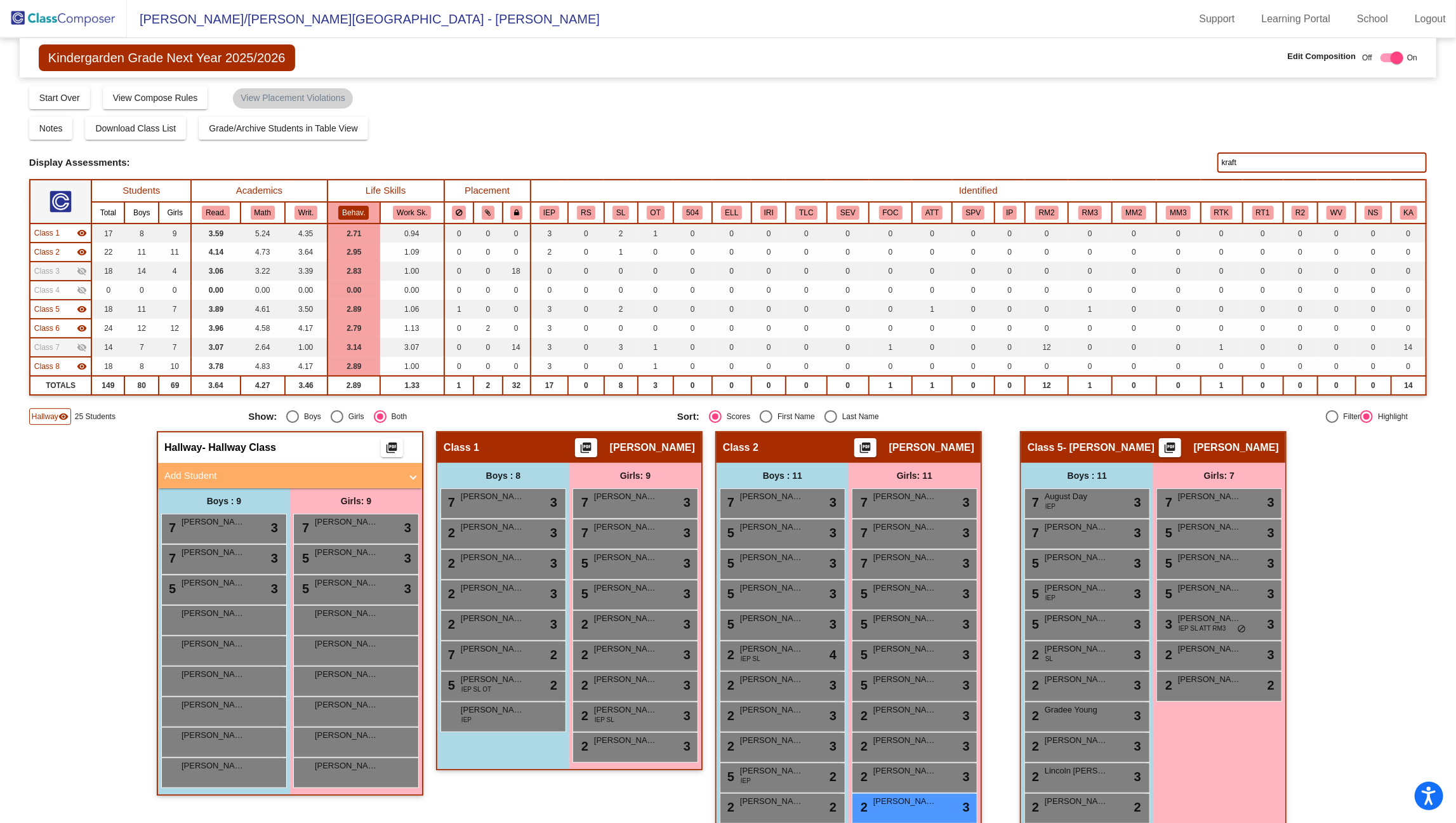
drag, startPoint x: 1265, startPoint y: 159, endPoint x: 1208, endPoint y: 163, distance: 57.1
click at [1208, 163] on div "Display Scores for Years: [DATE] - [DATE] [DATE] - [DATE] Display Assessments: …" at bounding box center [728, 162] width 1398 height 21
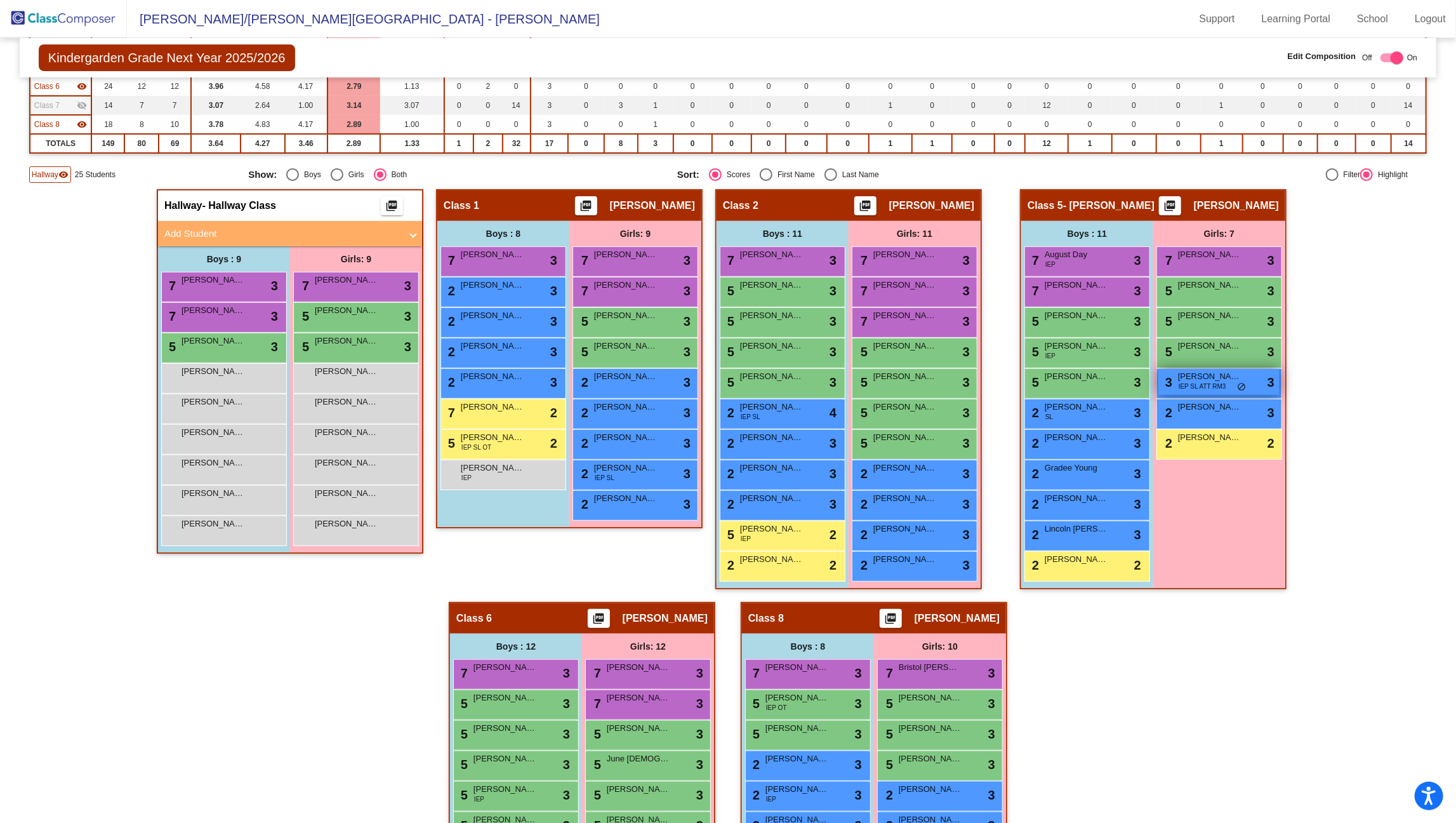
scroll to position [269, 0]
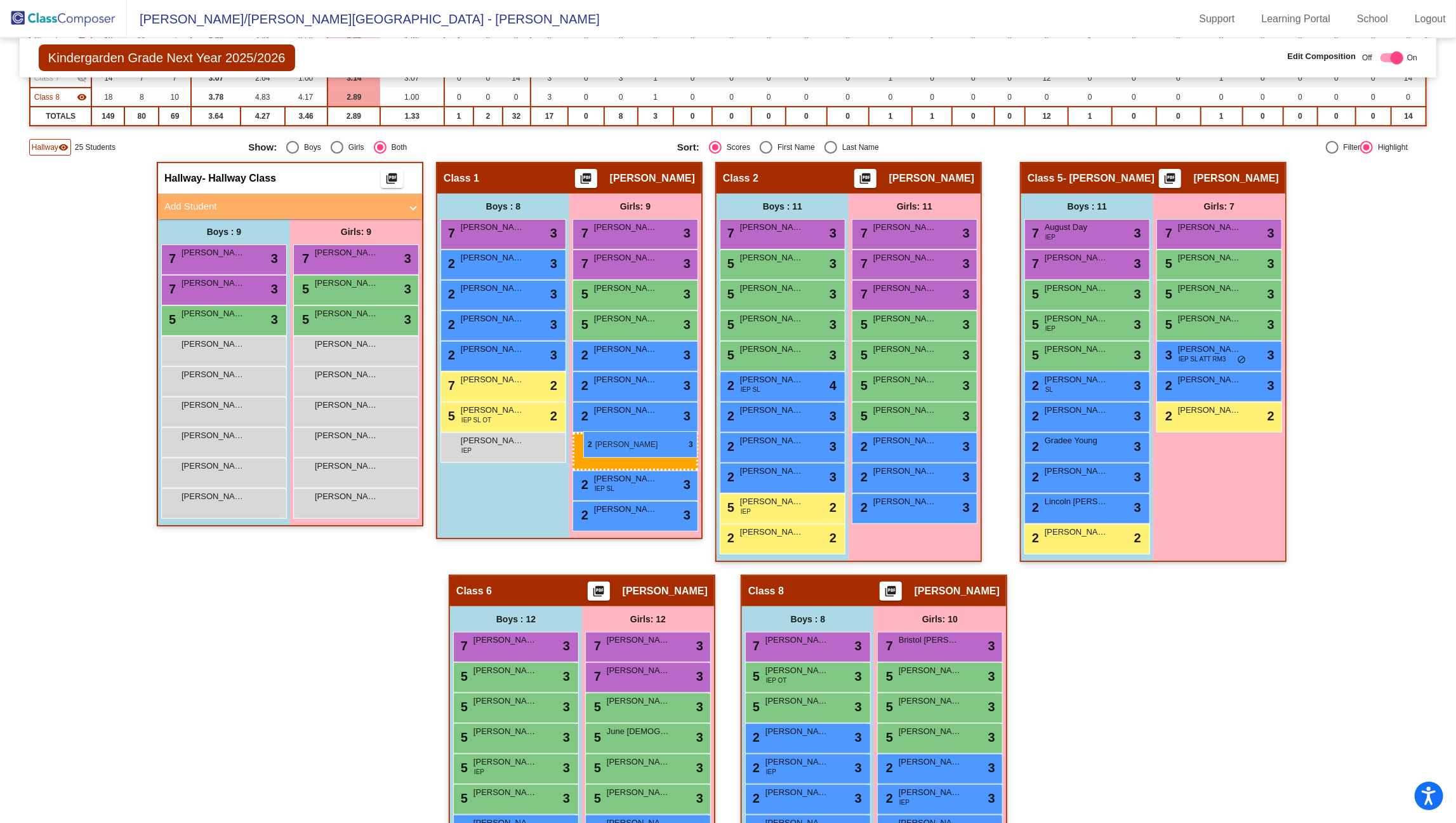
drag, startPoint x: 908, startPoint y: 532, endPoint x: 582, endPoint y: 430, distance: 341.6
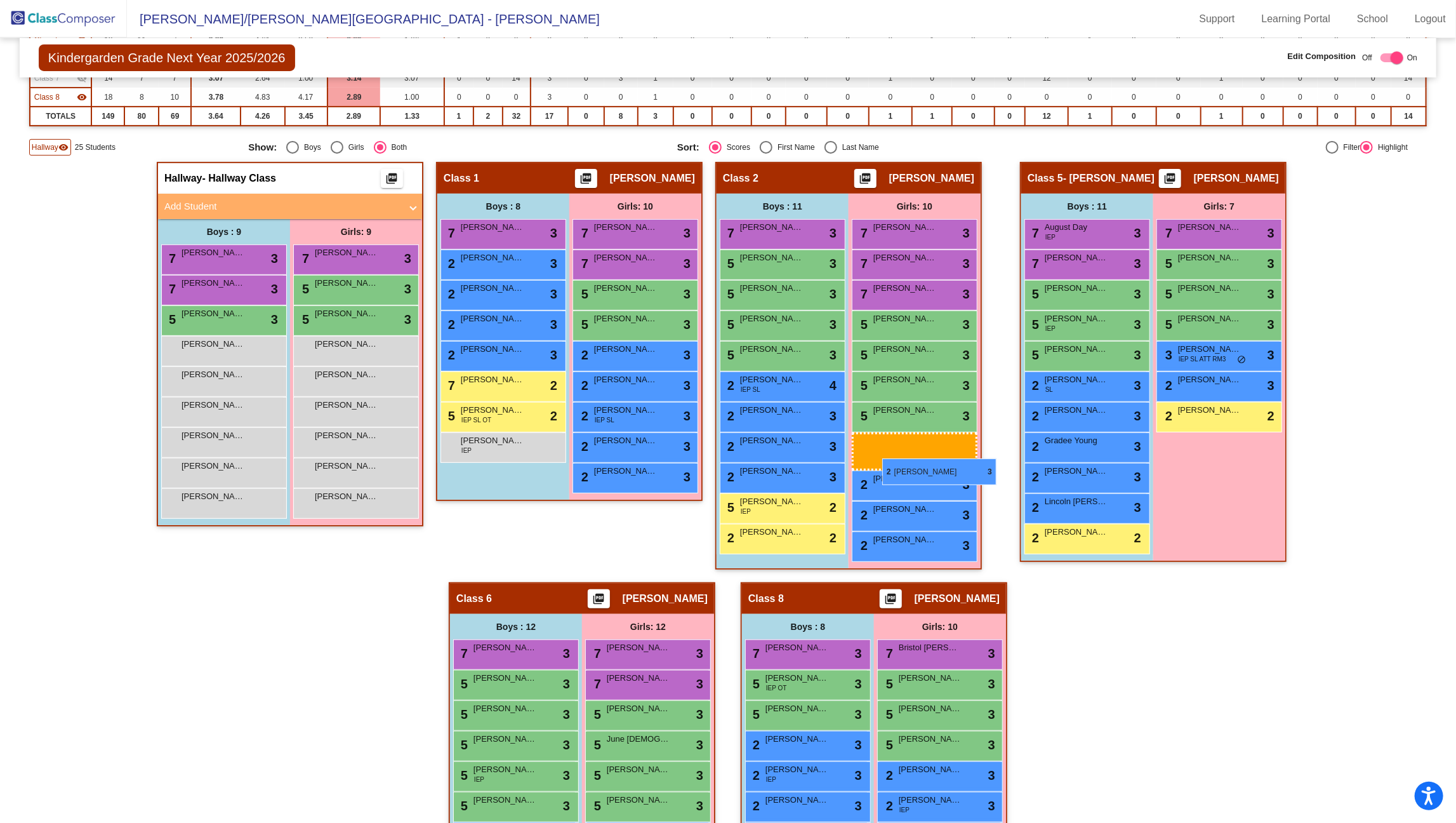
drag, startPoint x: 621, startPoint y: 413, endPoint x: 881, endPoint y: 458, distance: 263.9
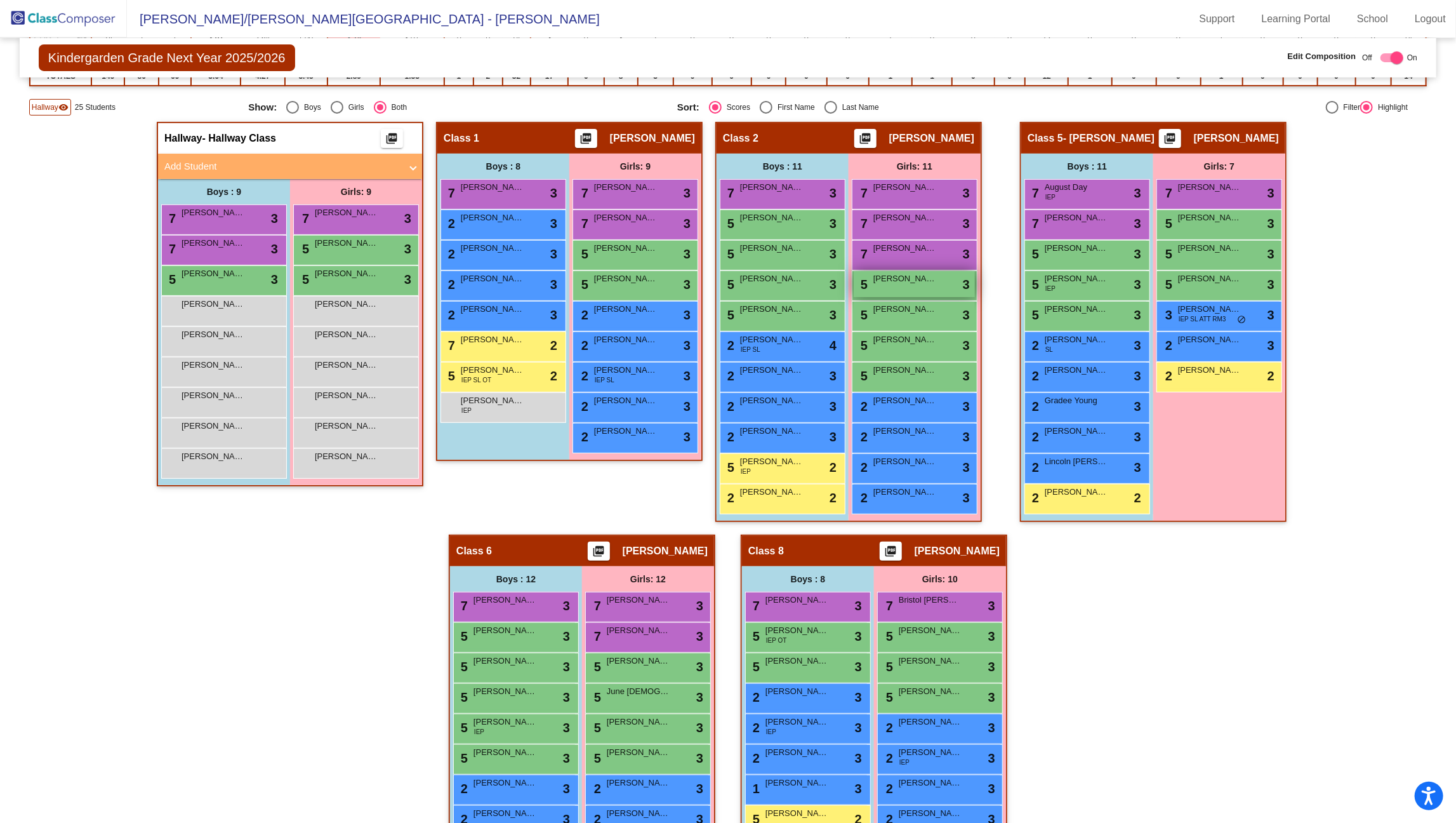
scroll to position [310, 0]
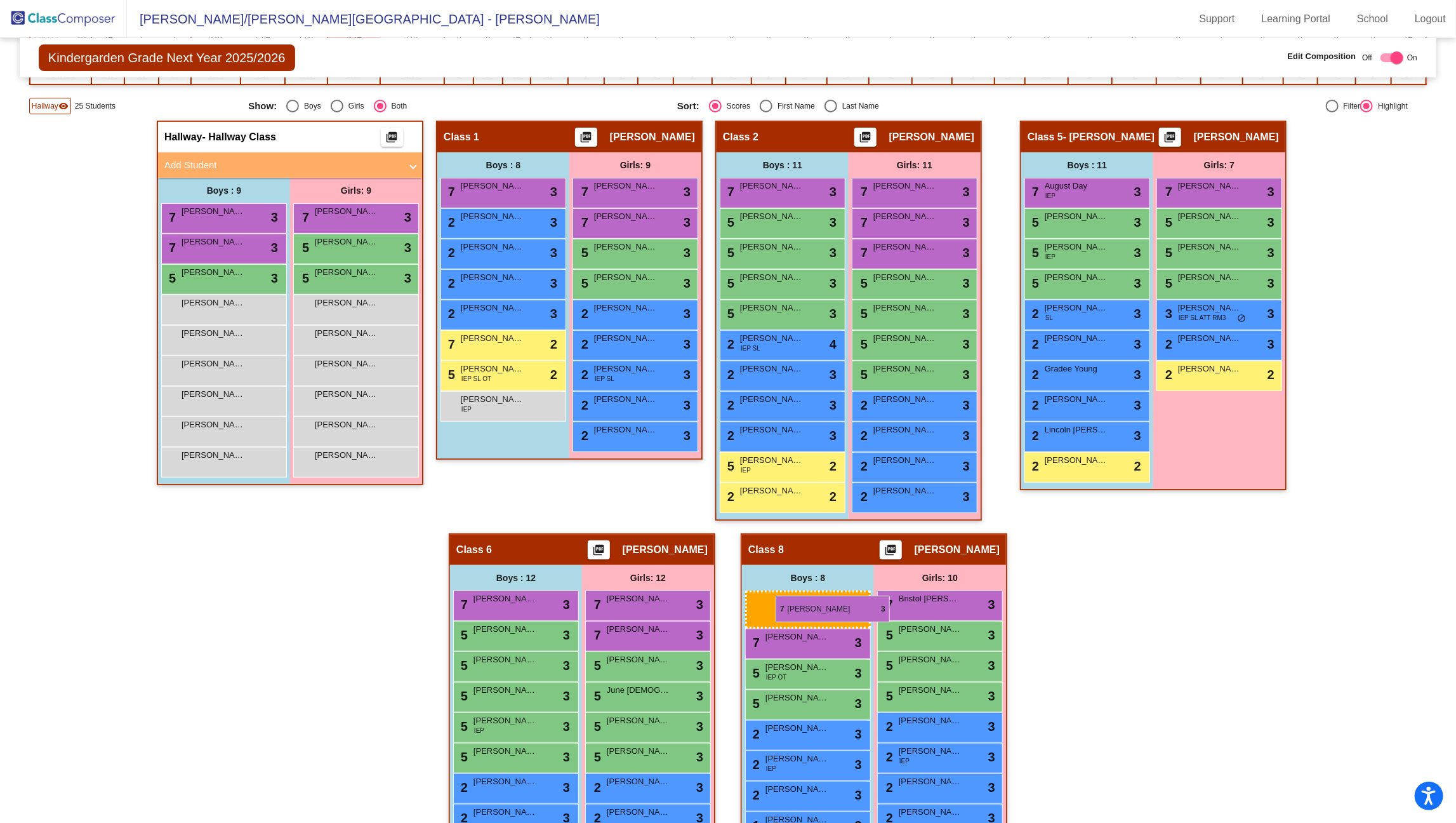
drag, startPoint x: 1081, startPoint y: 217, endPoint x: 775, endPoint y: 597, distance: 487.9
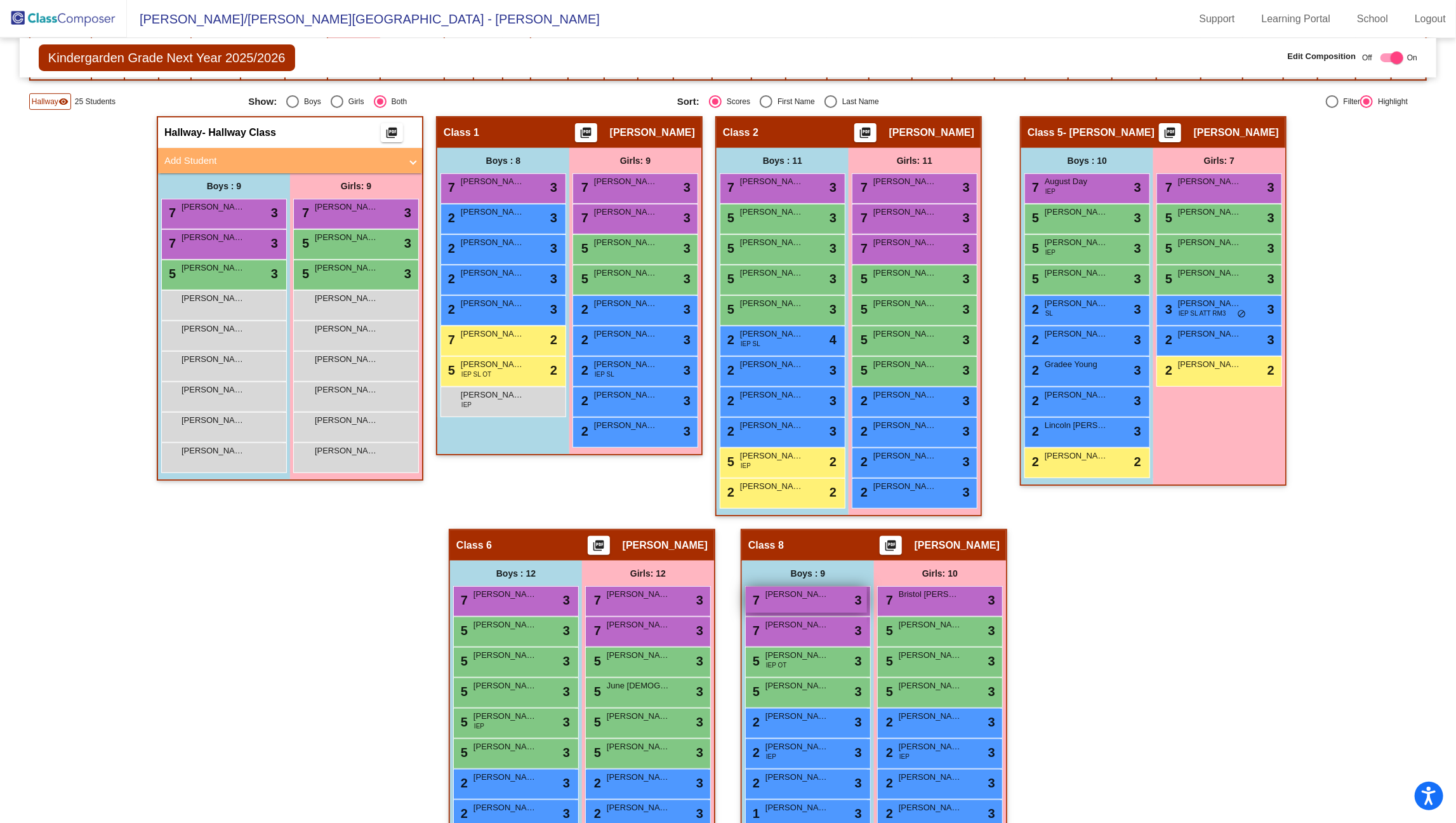
scroll to position [314, 0]
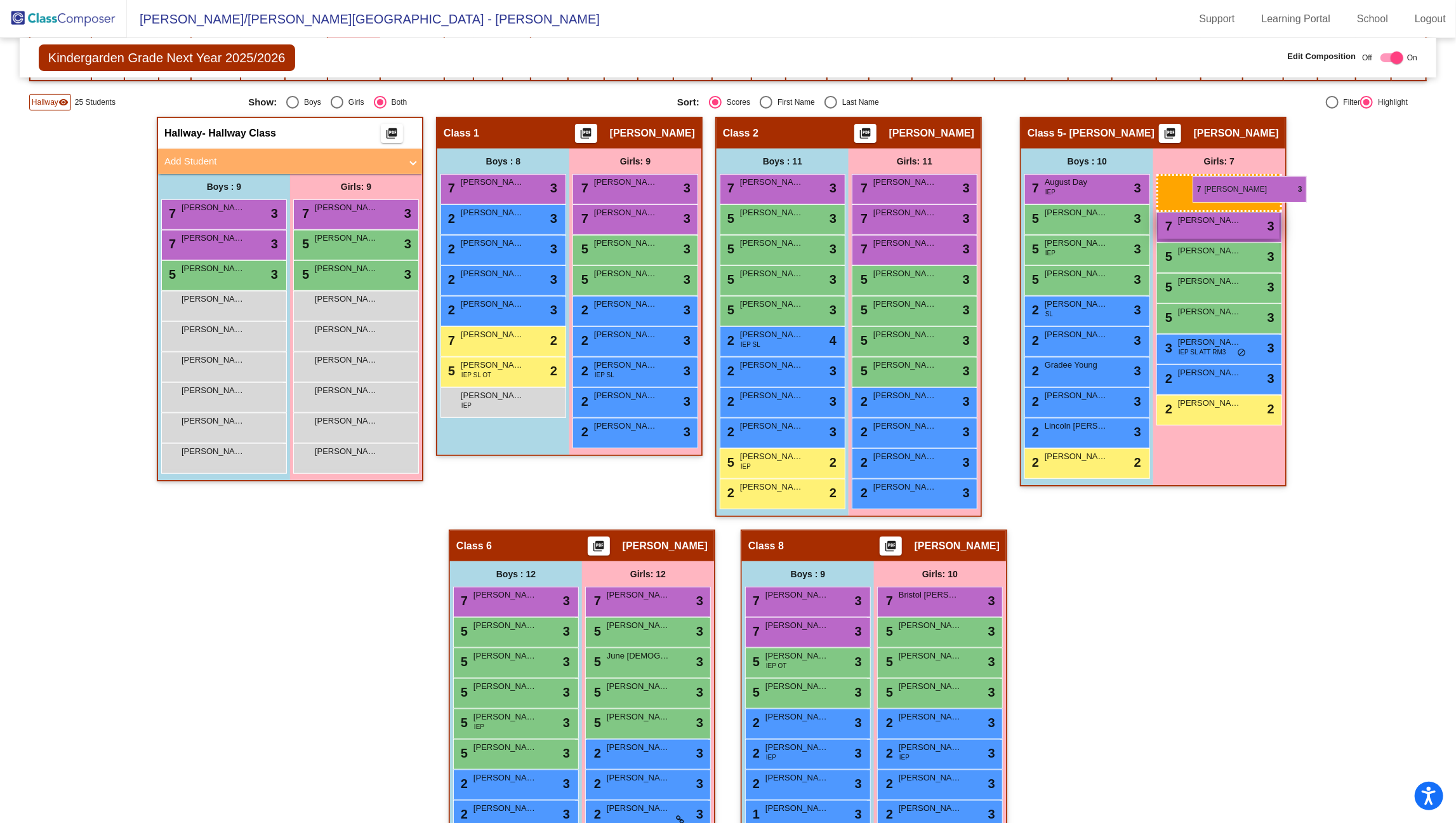
drag, startPoint x: 684, startPoint y: 601, endPoint x: 1179, endPoint y: 177, distance: 651.8
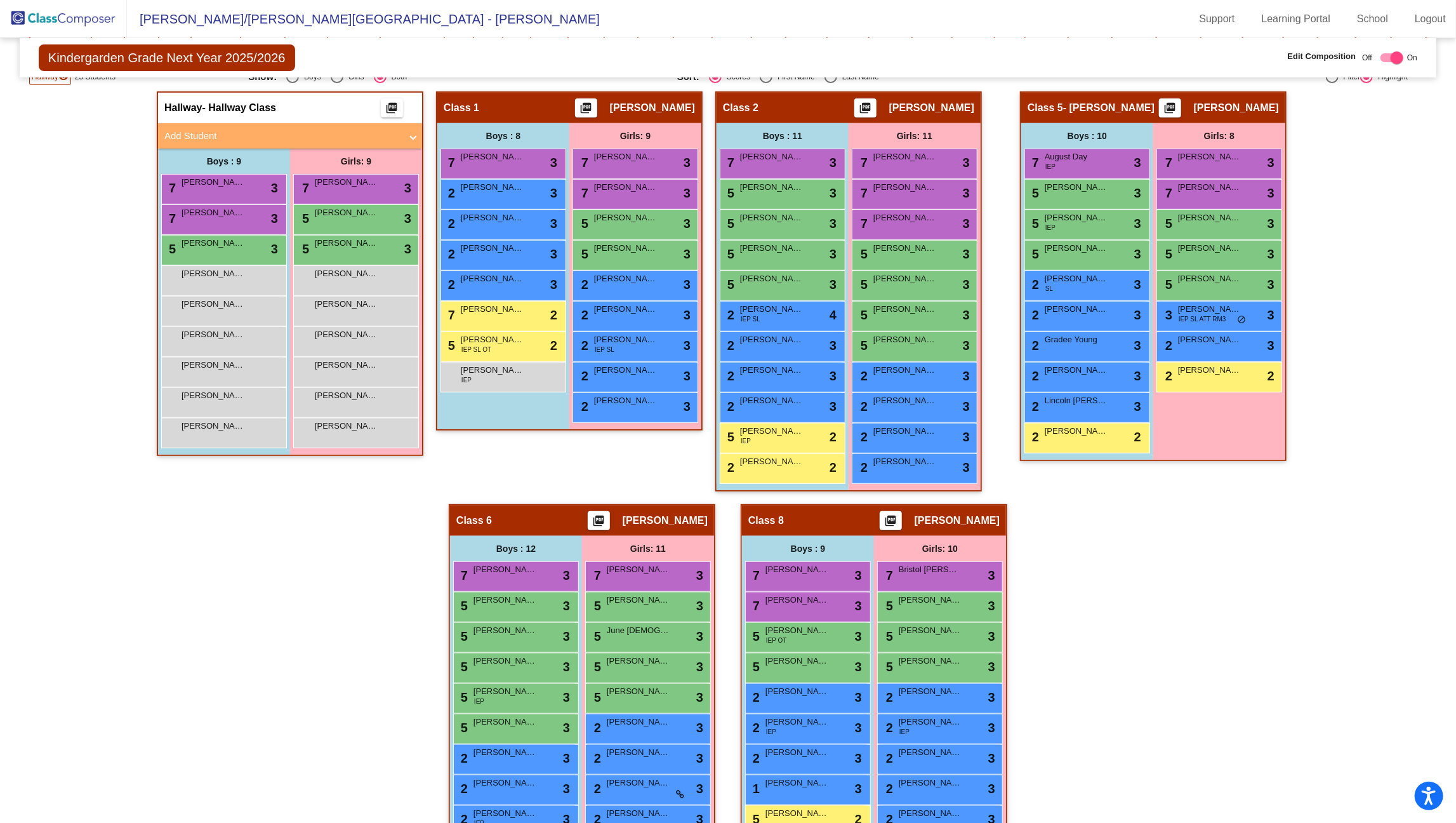
scroll to position [341, 0]
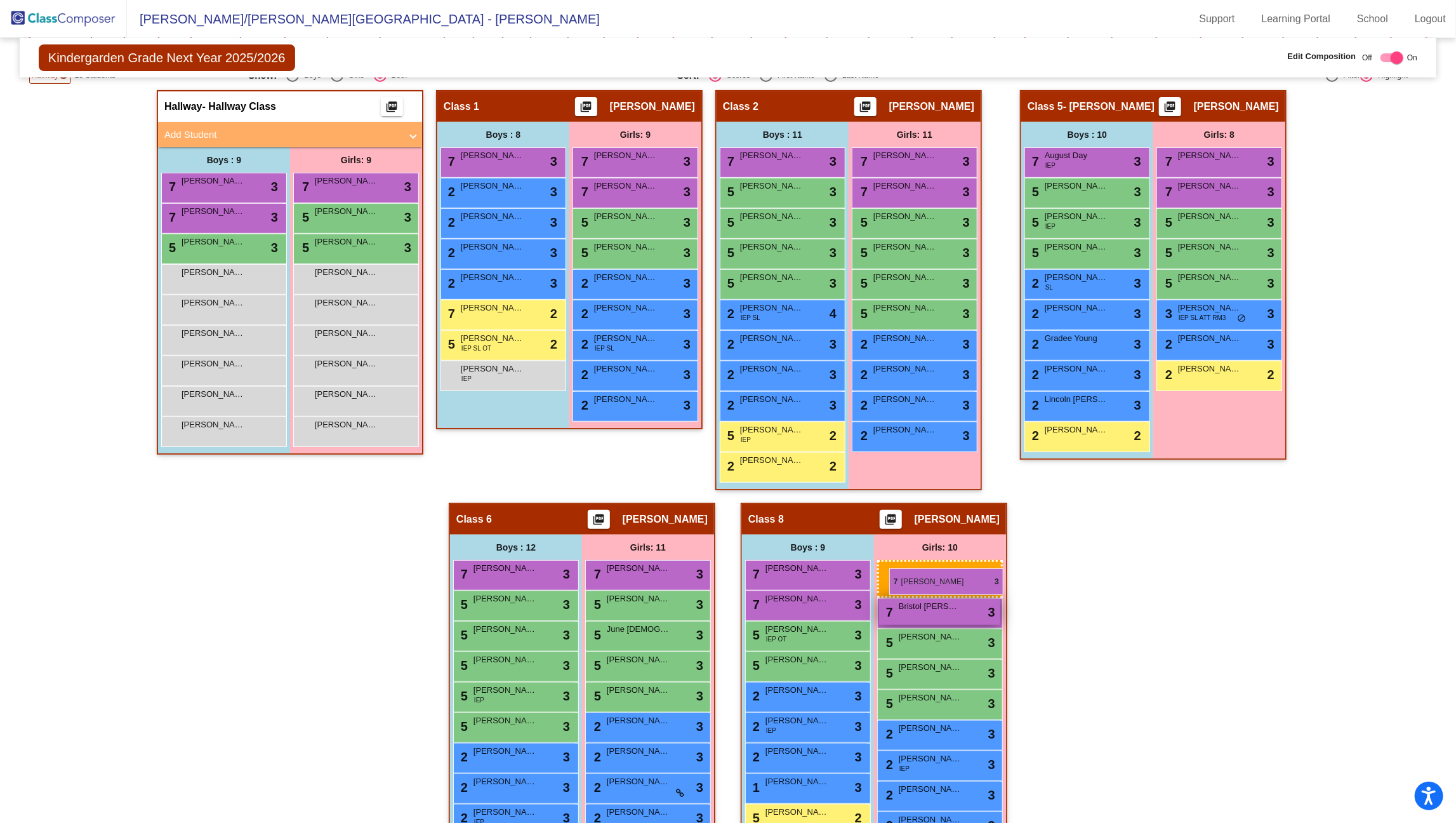
drag, startPoint x: 926, startPoint y: 151, endPoint x: 888, endPoint y: 567, distance: 417.7
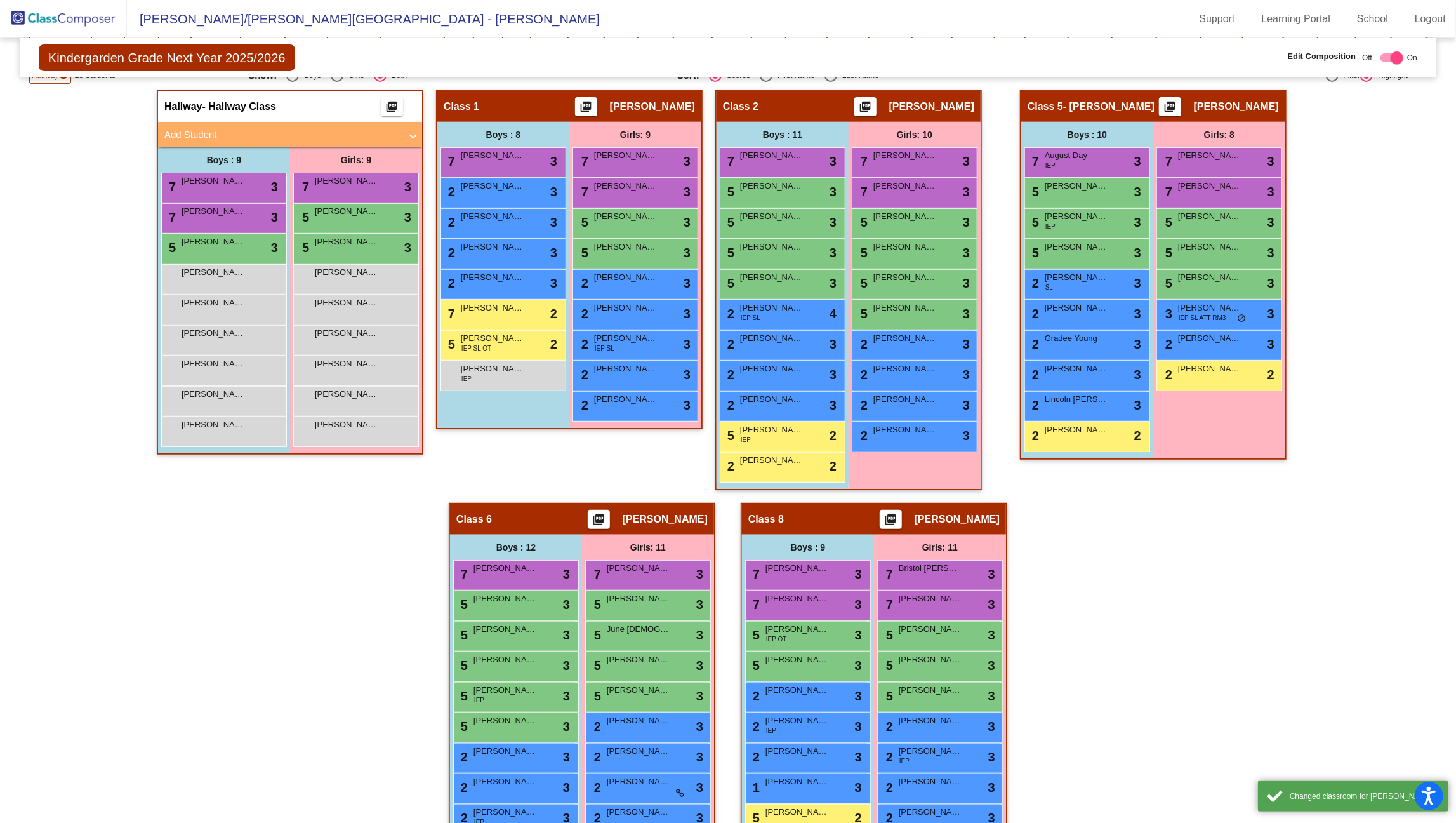
click at [1092, 570] on div "Hallway - Hallway Class picture_as_pdf Add Student First Name Last Name Student…" at bounding box center [728, 518] width 1398 height 856
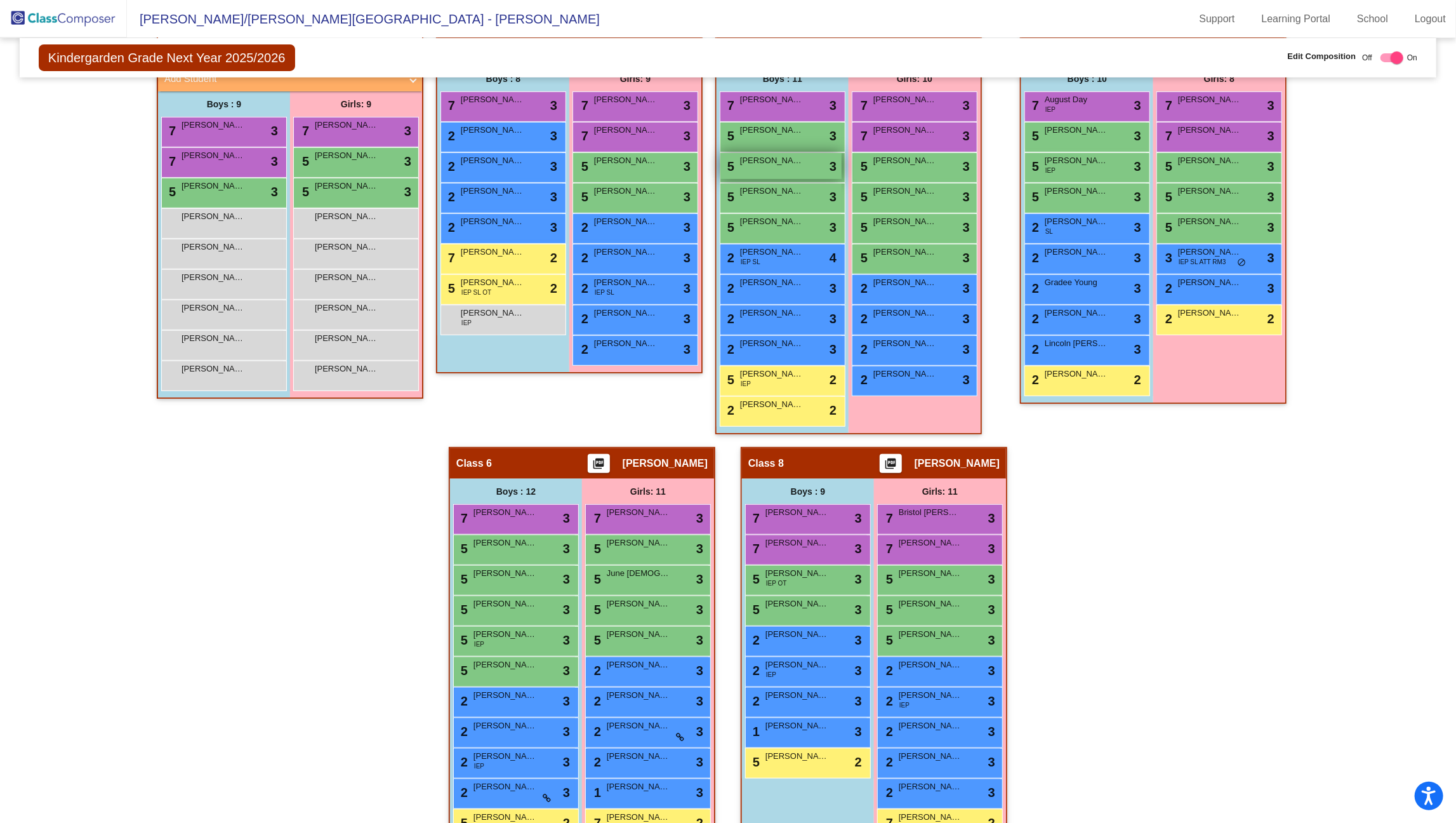
scroll to position [398, 0]
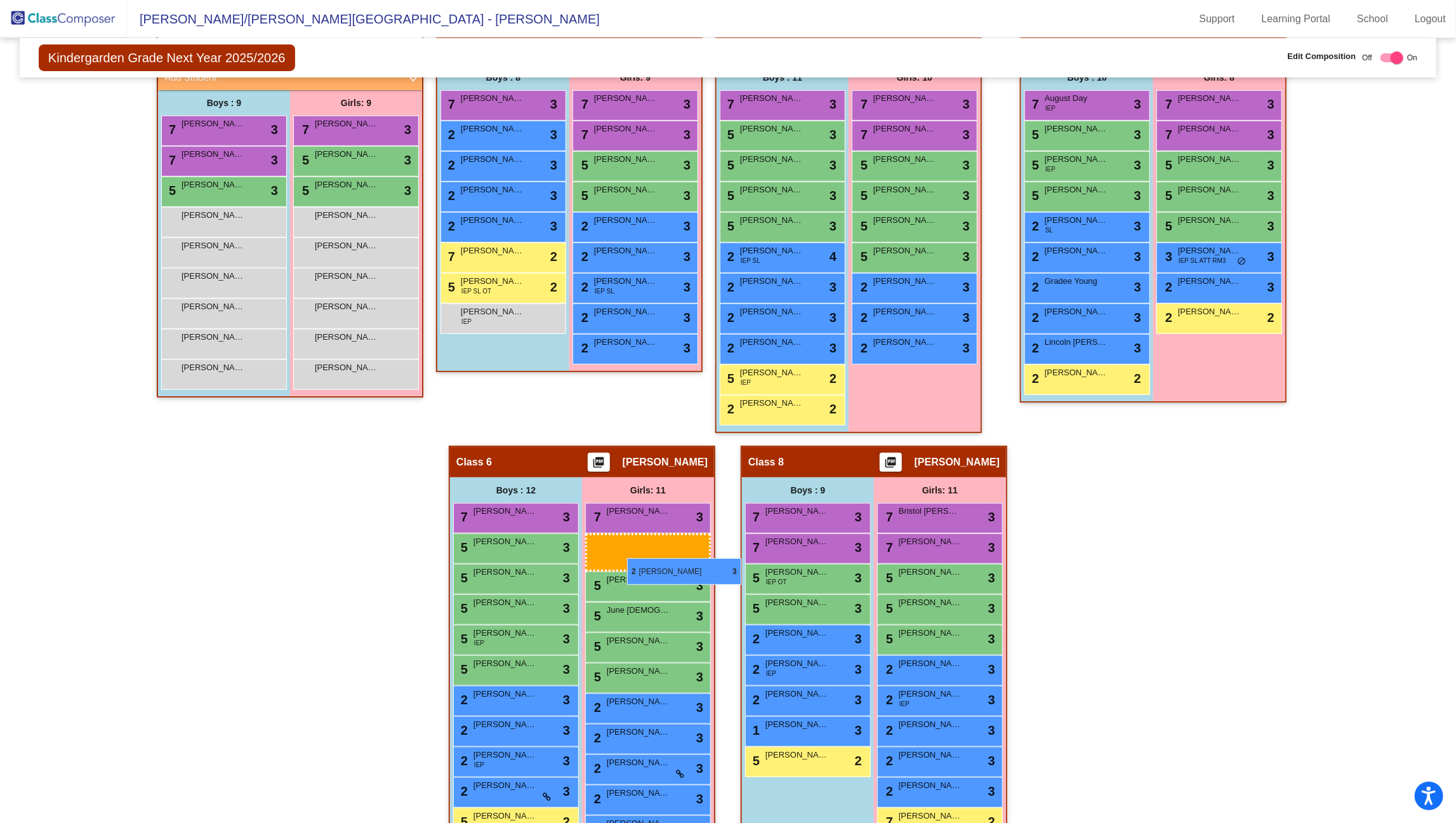
drag, startPoint x: 927, startPoint y: 282, endPoint x: 627, endPoint y: 559, distance: 408.3
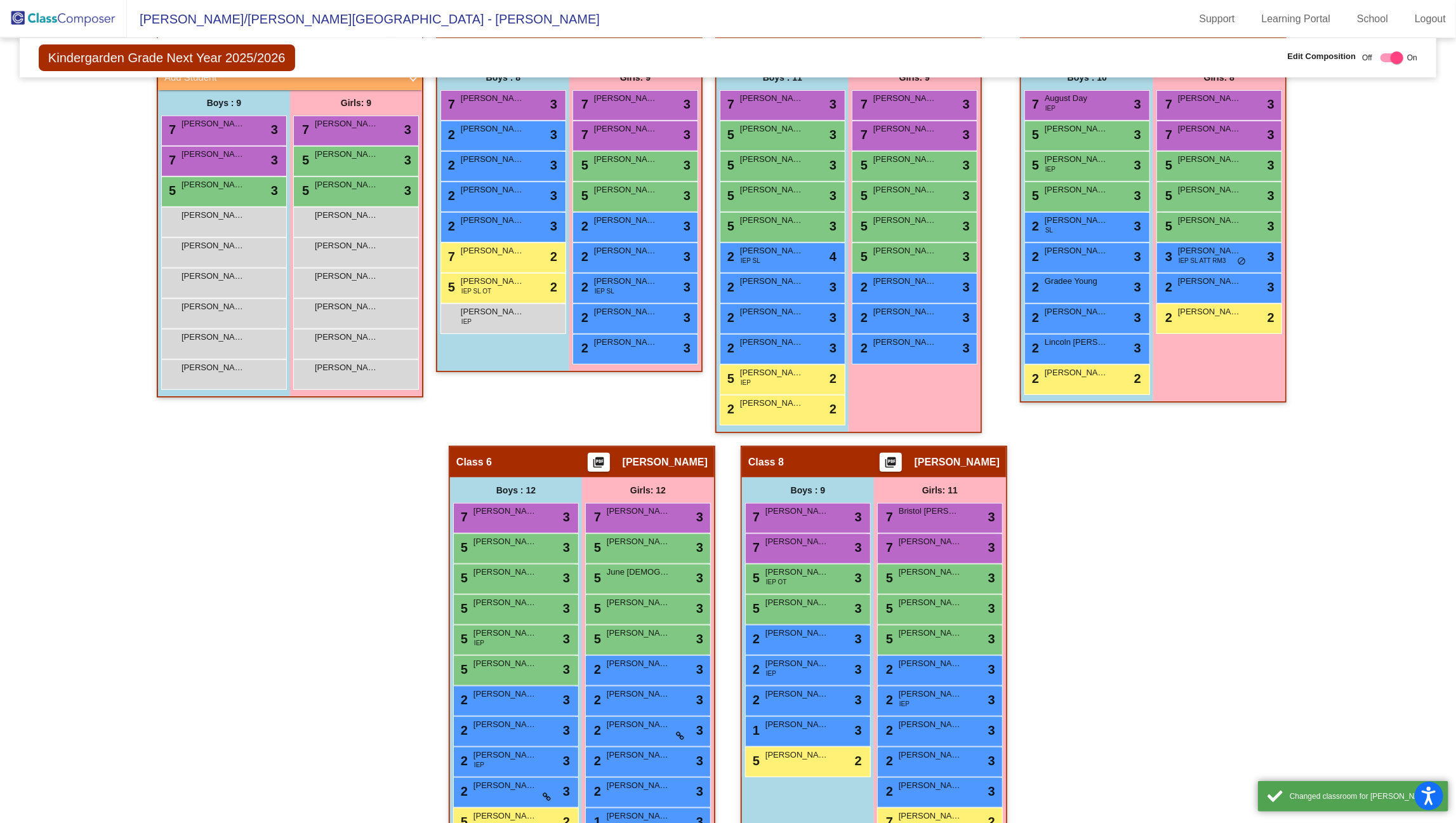
scroll to position [459, 0]
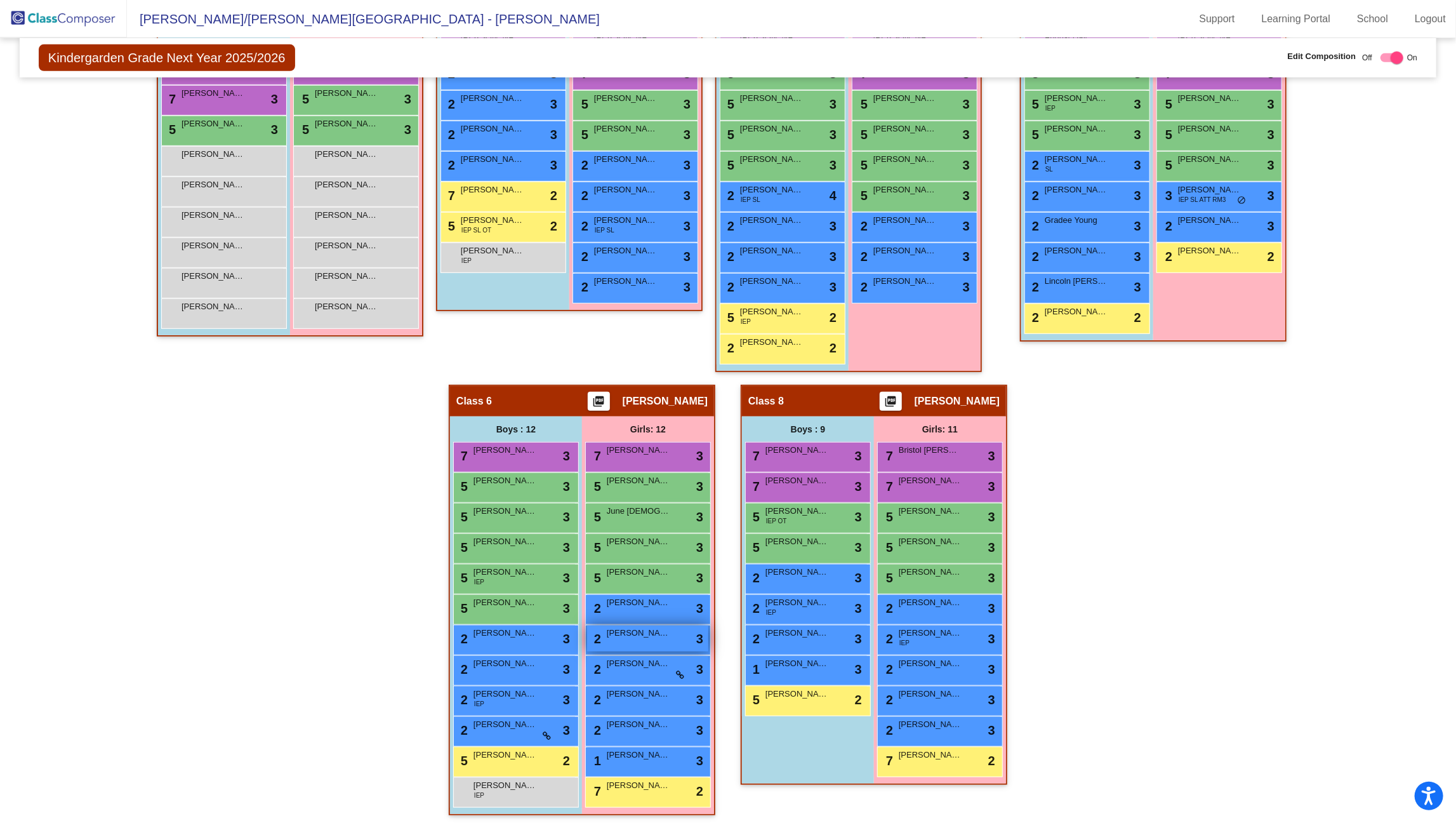
click at [659, 643] on div "2 [PERSON_NAME] lock do_not_disturb_alt 3" at bounding box center [648, 638] width 121 height 26
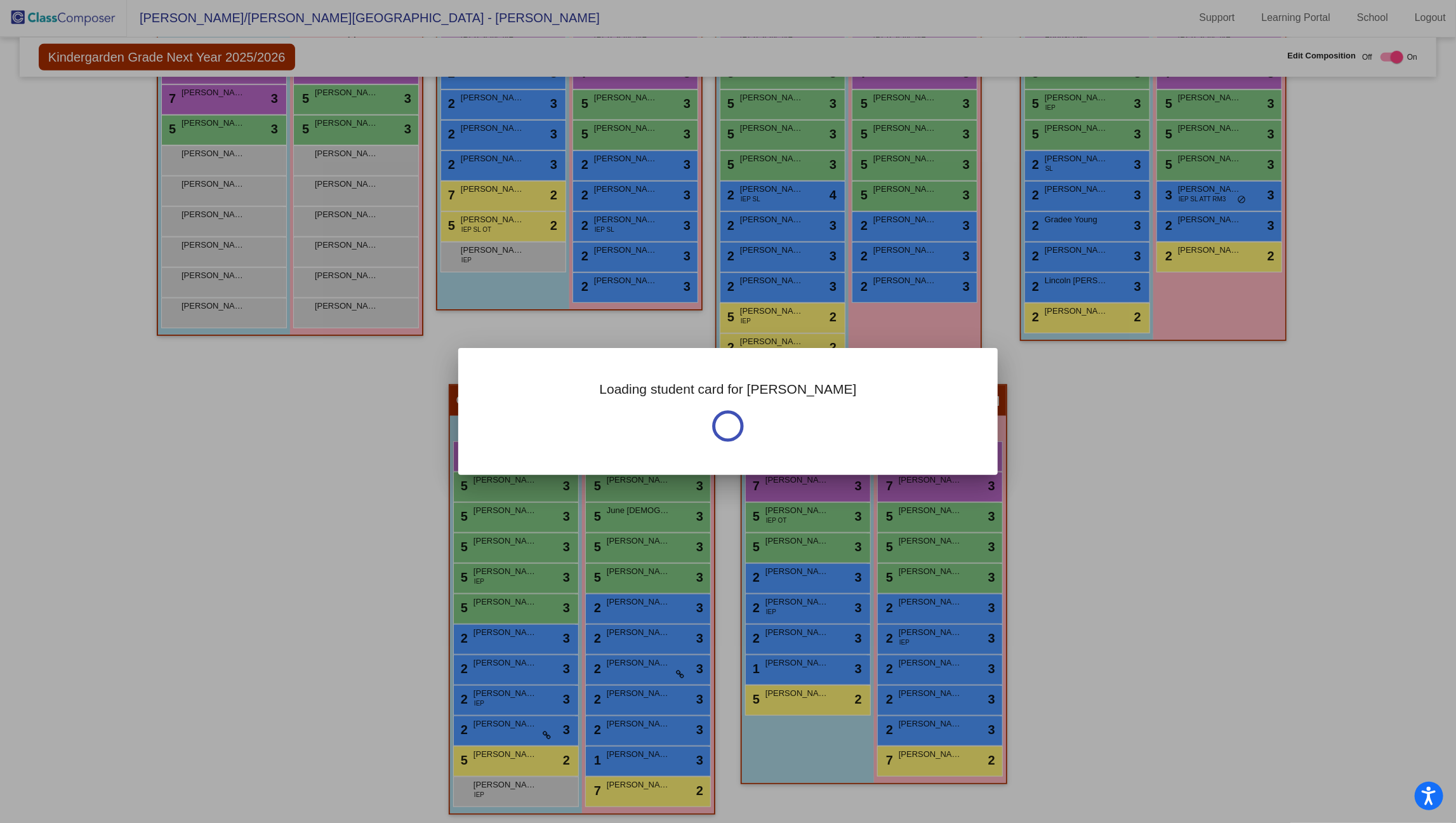
scroll to position [0, 0]
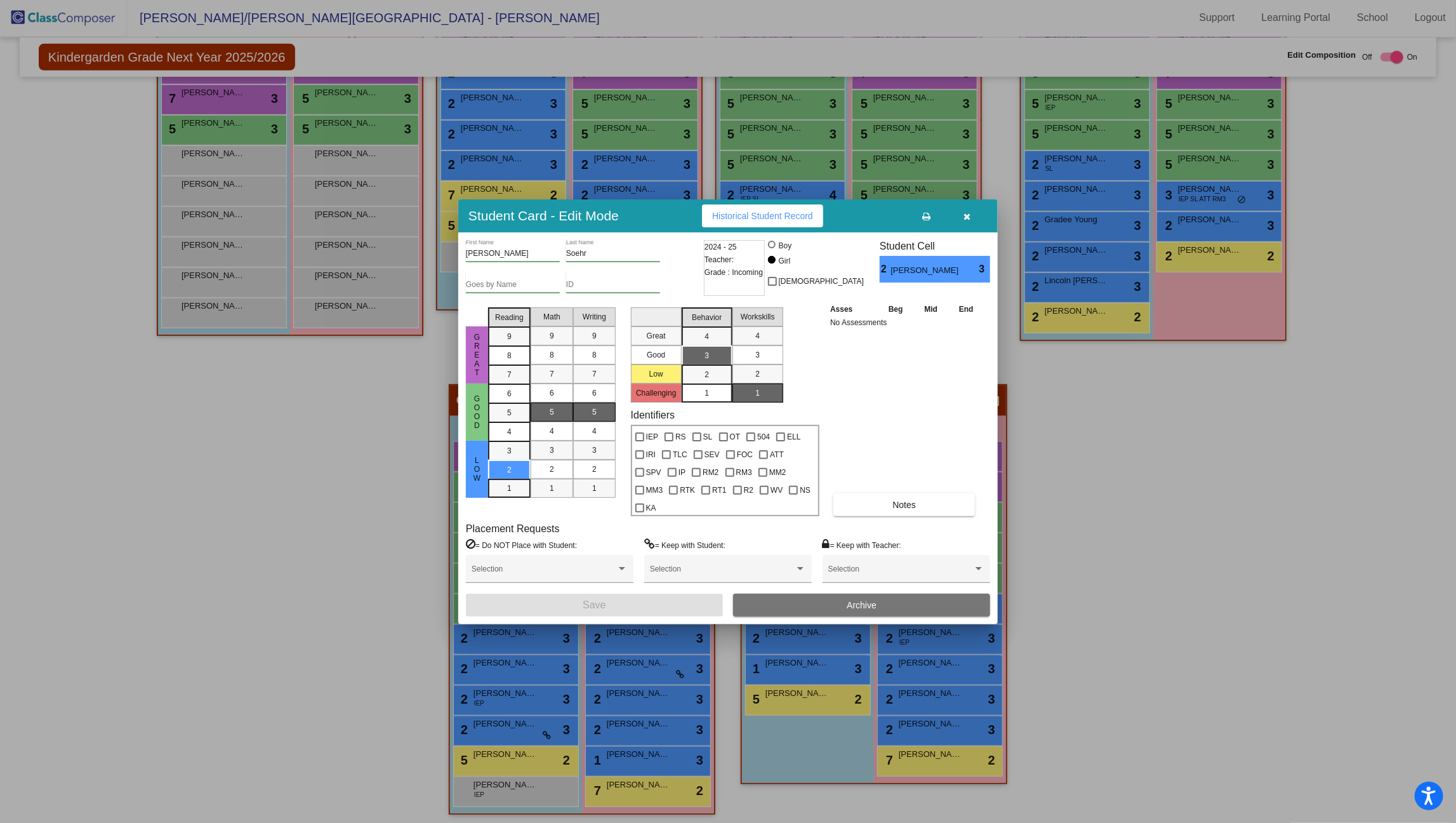
click at [967, 219] on span "button" at bounding box center [968, 216] width 7 height 10
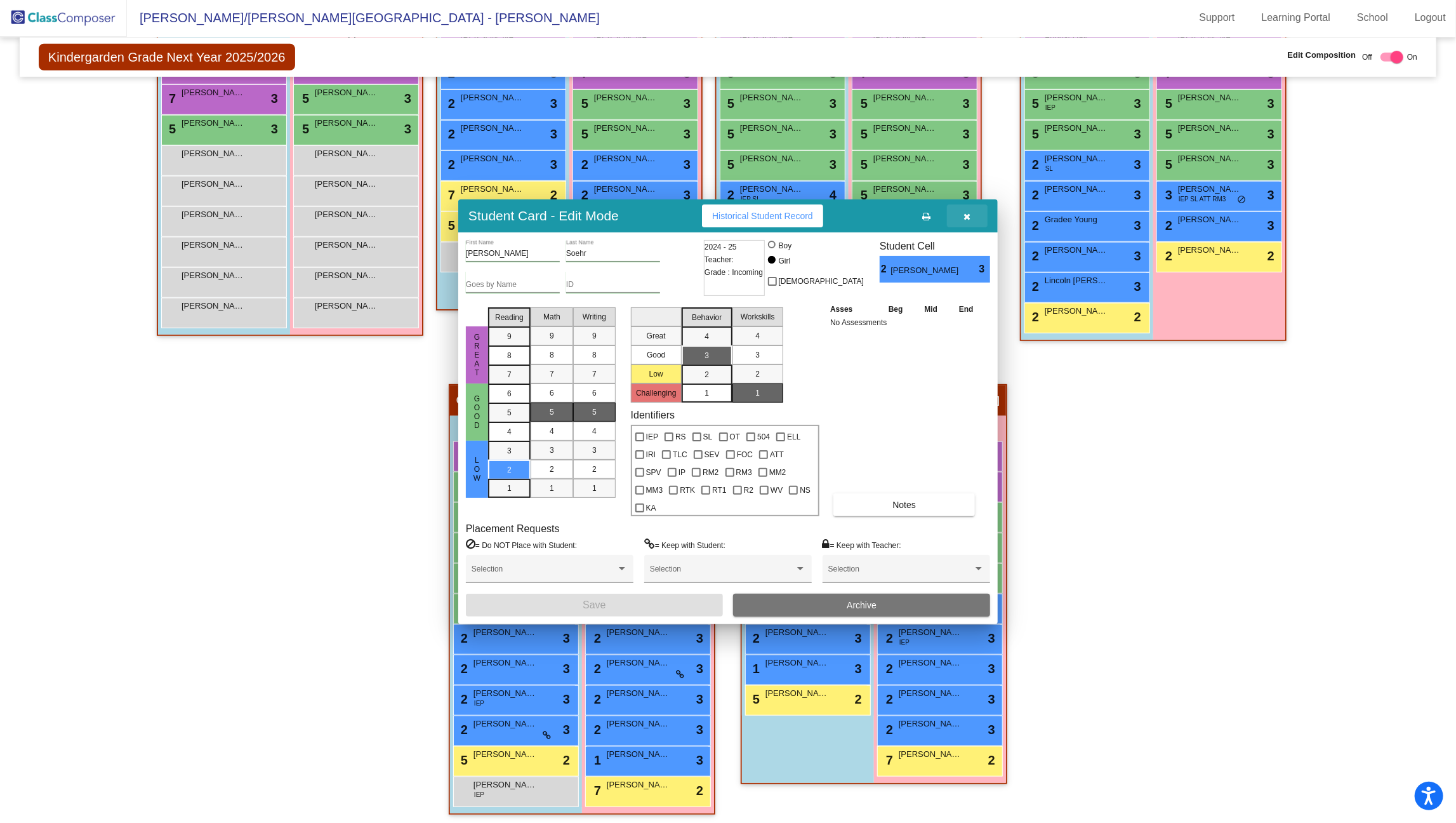
scroll to position [1, 0]
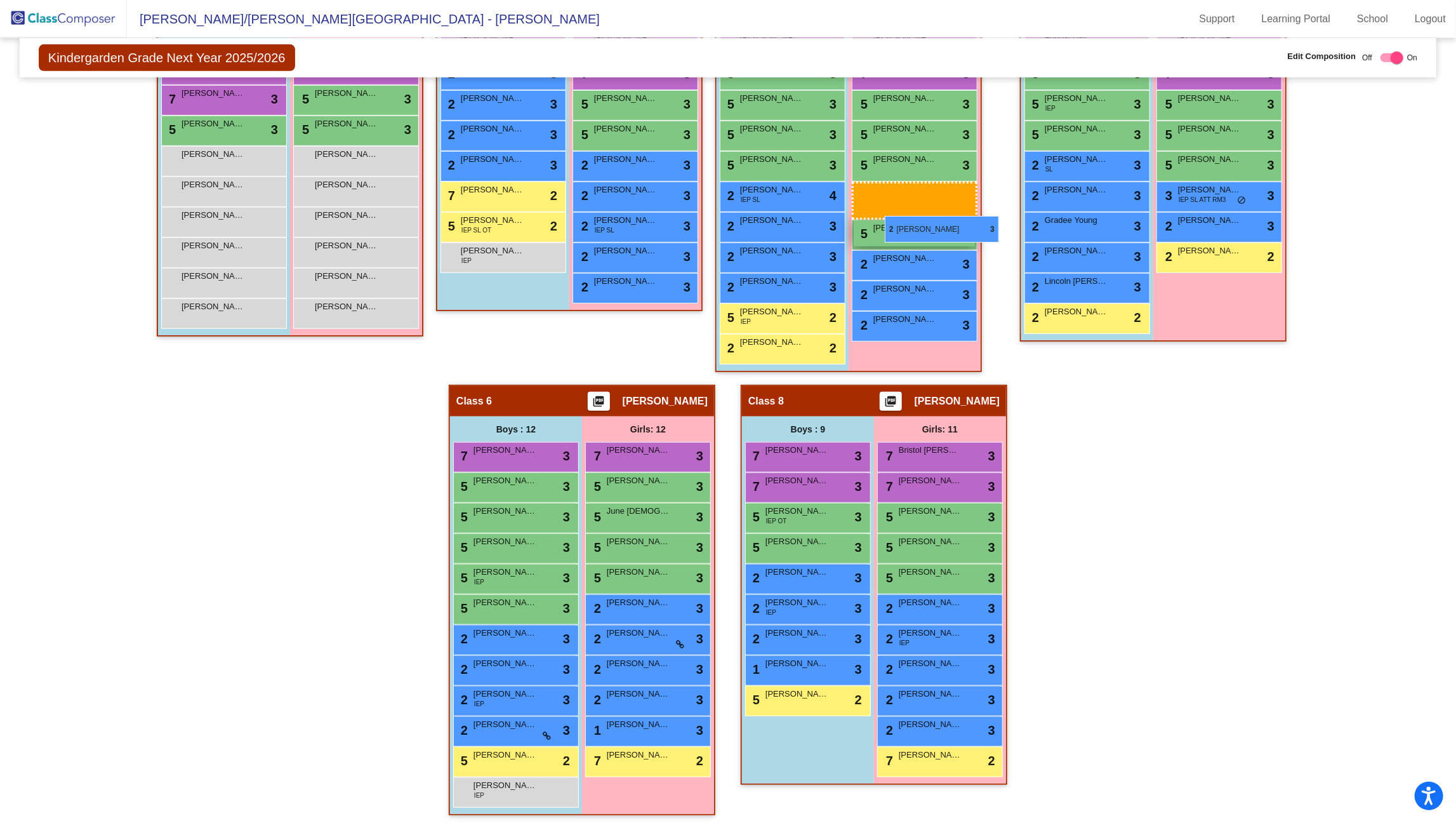
drag, startPoint x: 641, startPoint y: 631, endPoint x: 885, endPoint y: 216, distance: 481.4
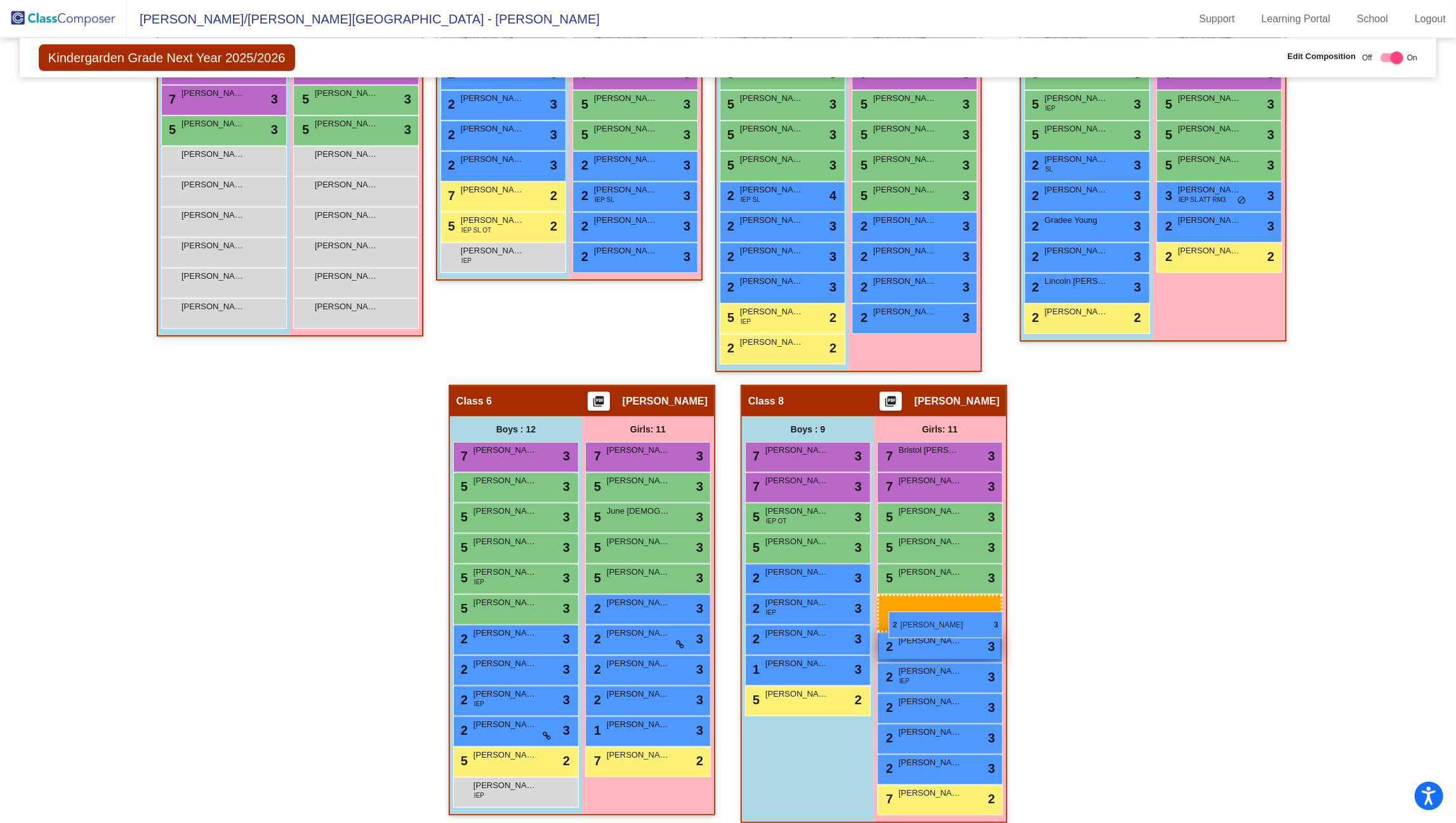
drag, startPoint x: 652, startPoint y: 162, endPoint x: 889, endPoint y: 607, distance: 504.2
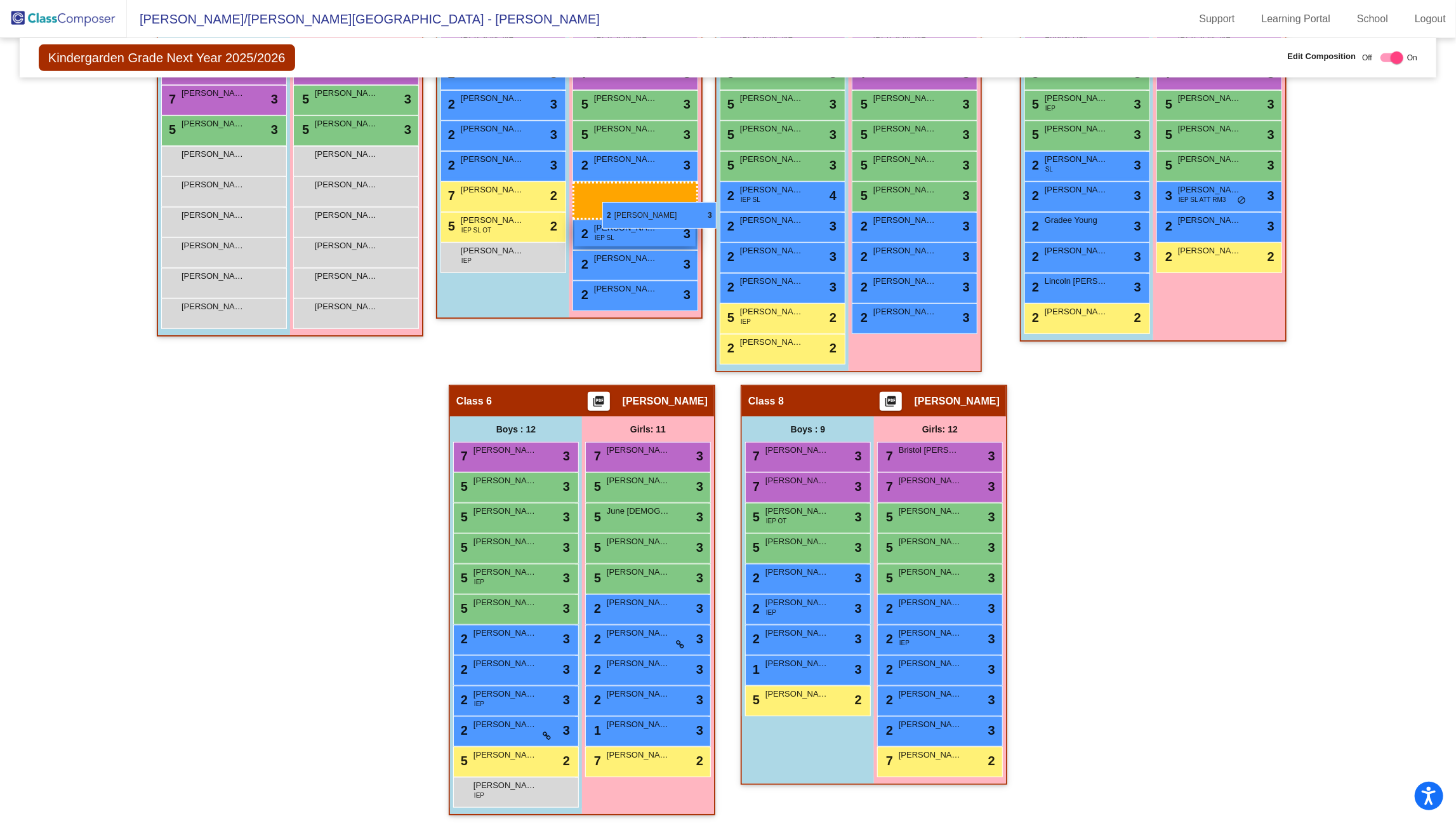
drag, startPoint x: 937, startPoint y: 665, endPoint x: 601, endPoint y: 201, distance: 572.9
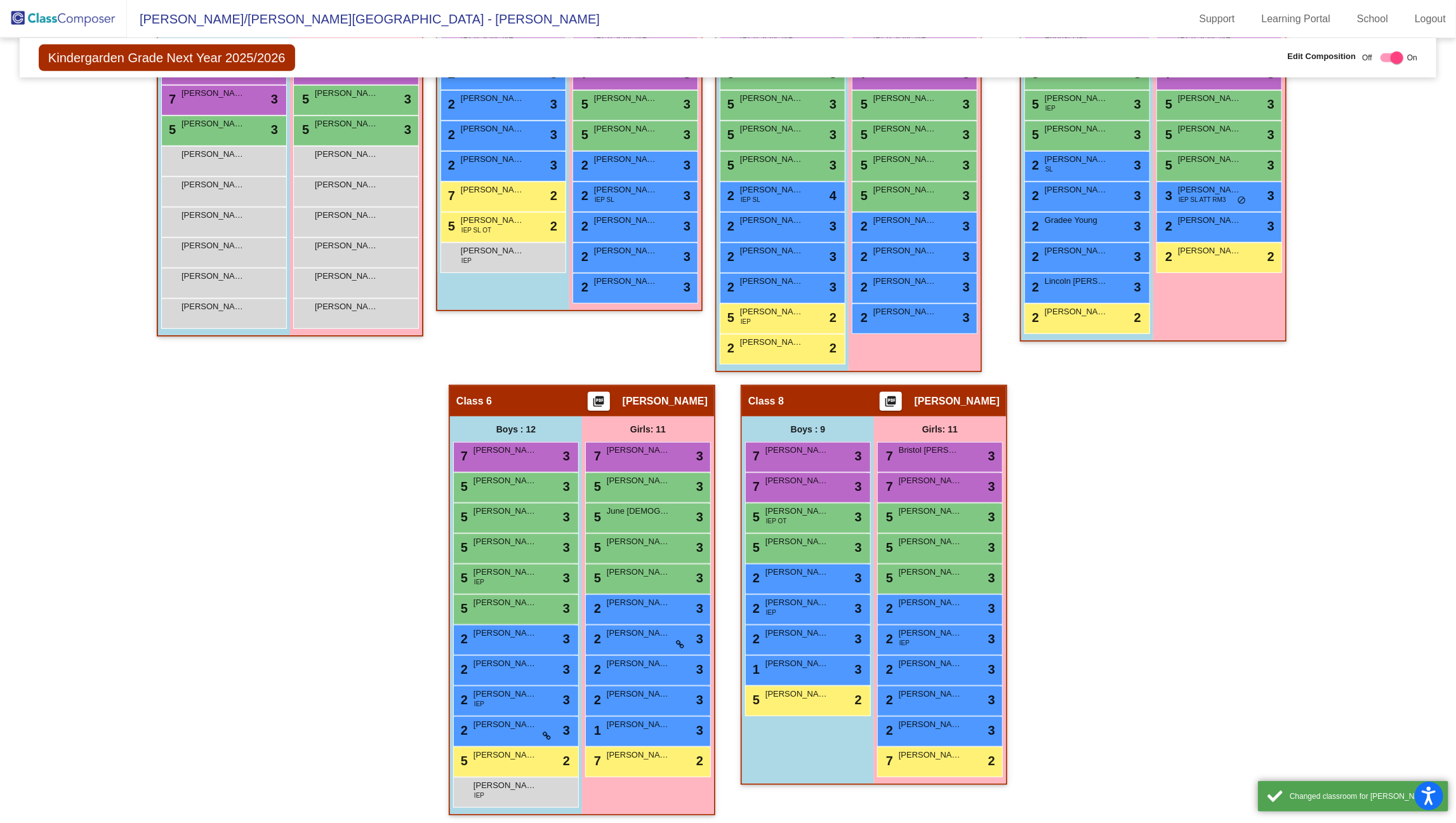
click at [1134, 481] on div "Hallway - Hallway Class picture_as_pdf Add Student First Name Last Name Student…" at bounding box center [728, 400] width 1398 height 856
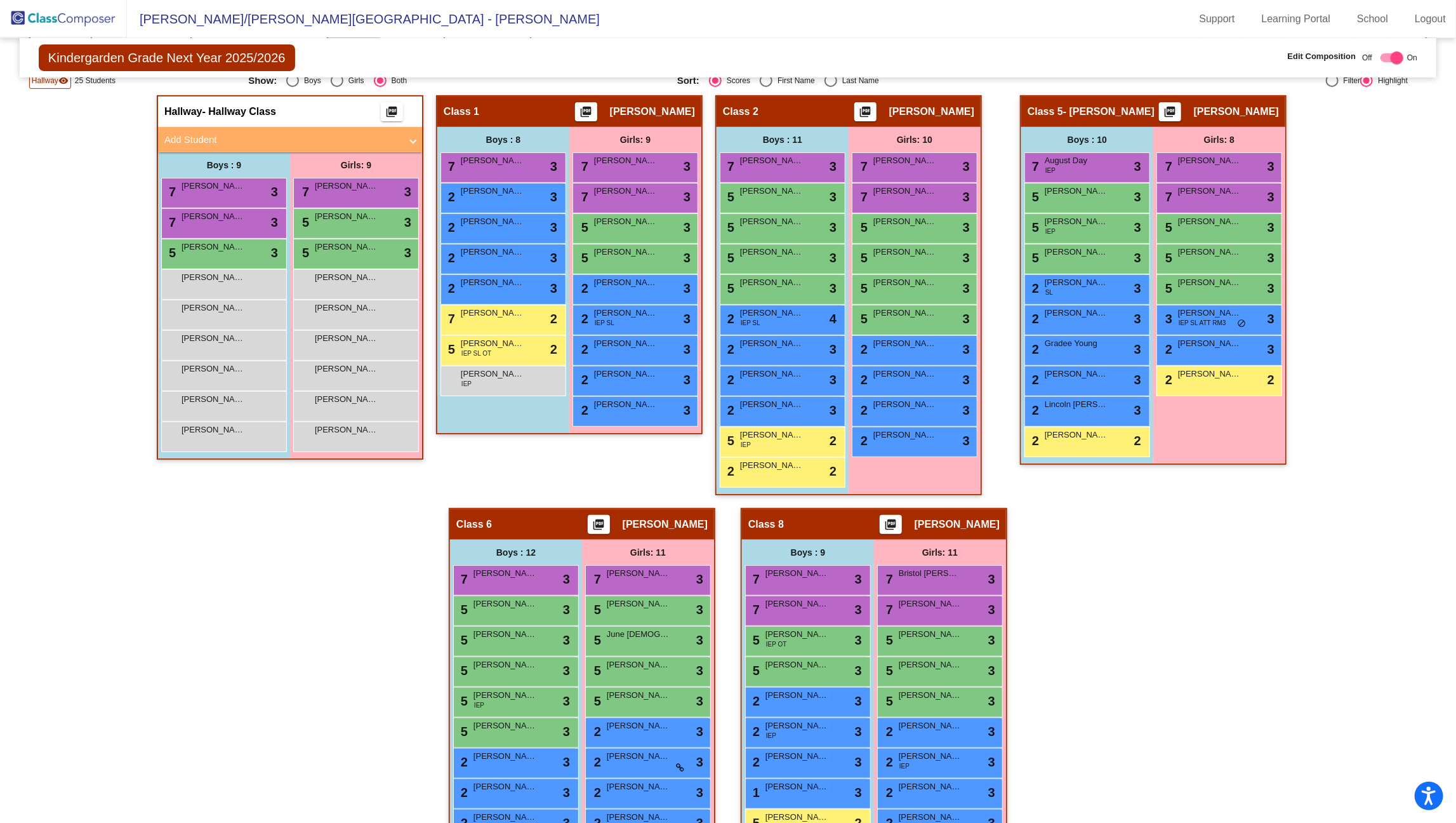
scroll to position [329, 0]
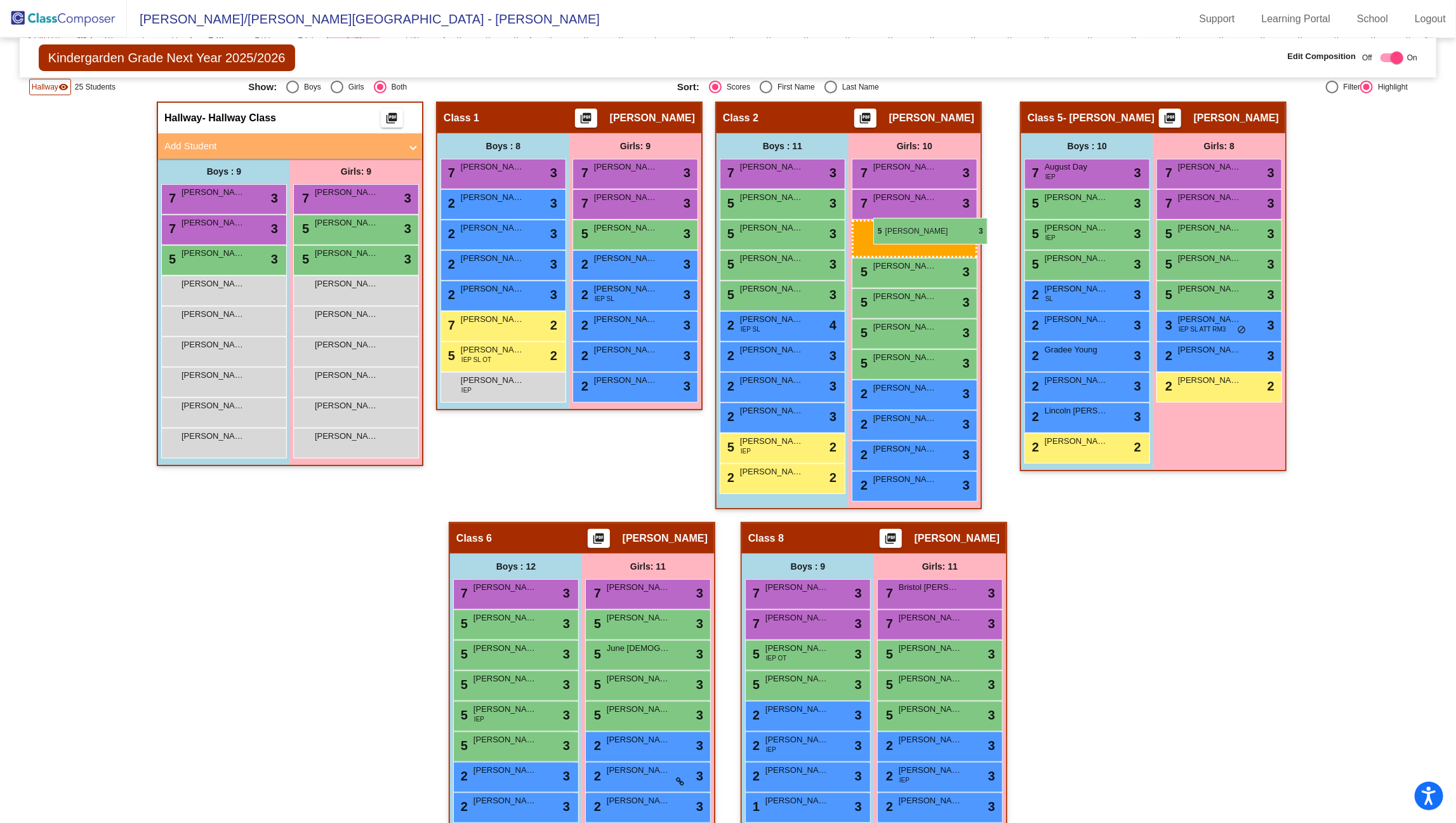
drag, startPoint x: 652, startPoint y: 224, endPoint x: 873, endPoint y: 217, distance: 221.1
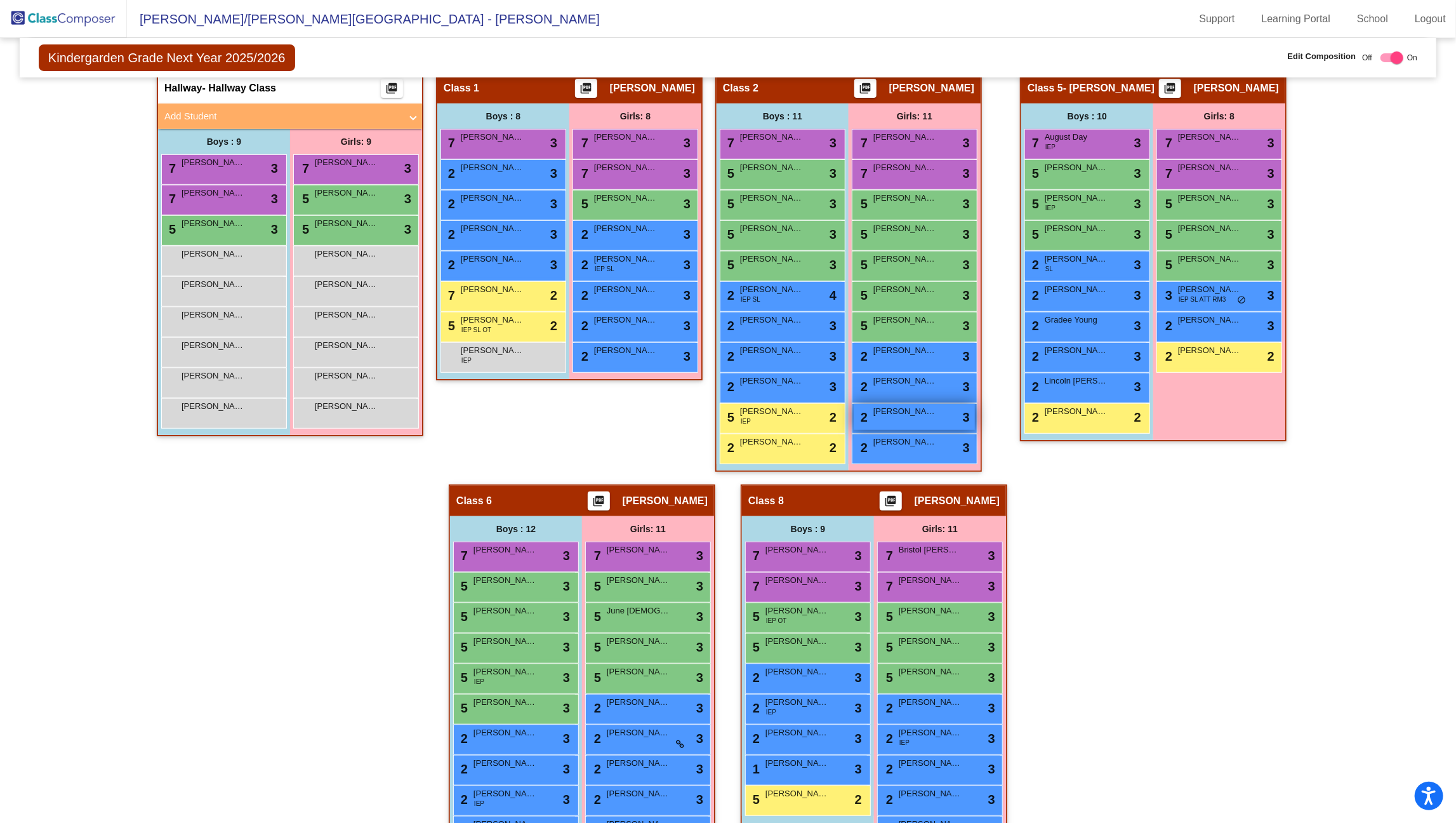
scroll to position [360, 0]
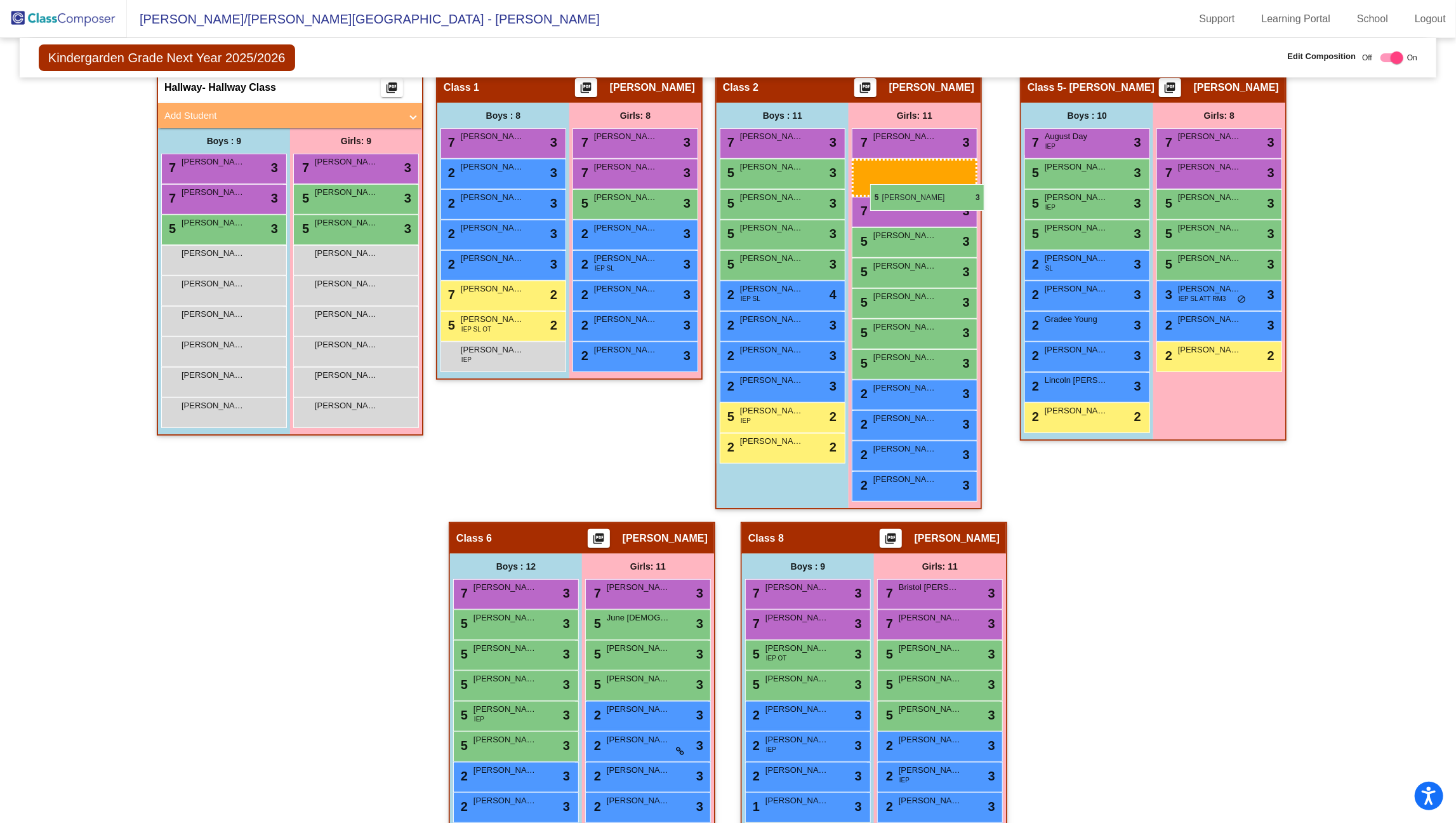
drag, startPoint x: 655, startPoint y: 582, endPoint x: 871, endPoint y: 184, distance: 452.8
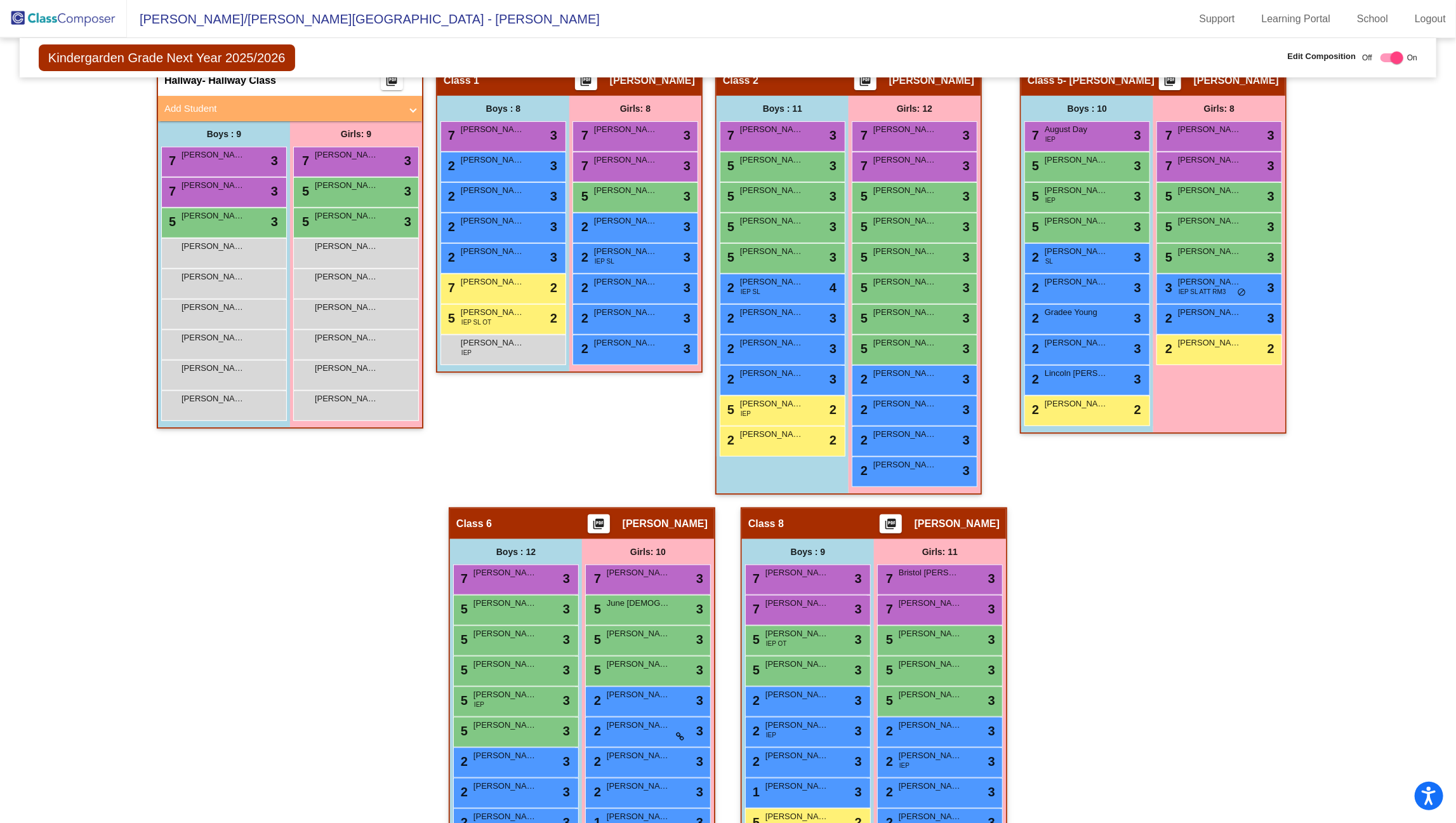
scroll to position [366, 0]
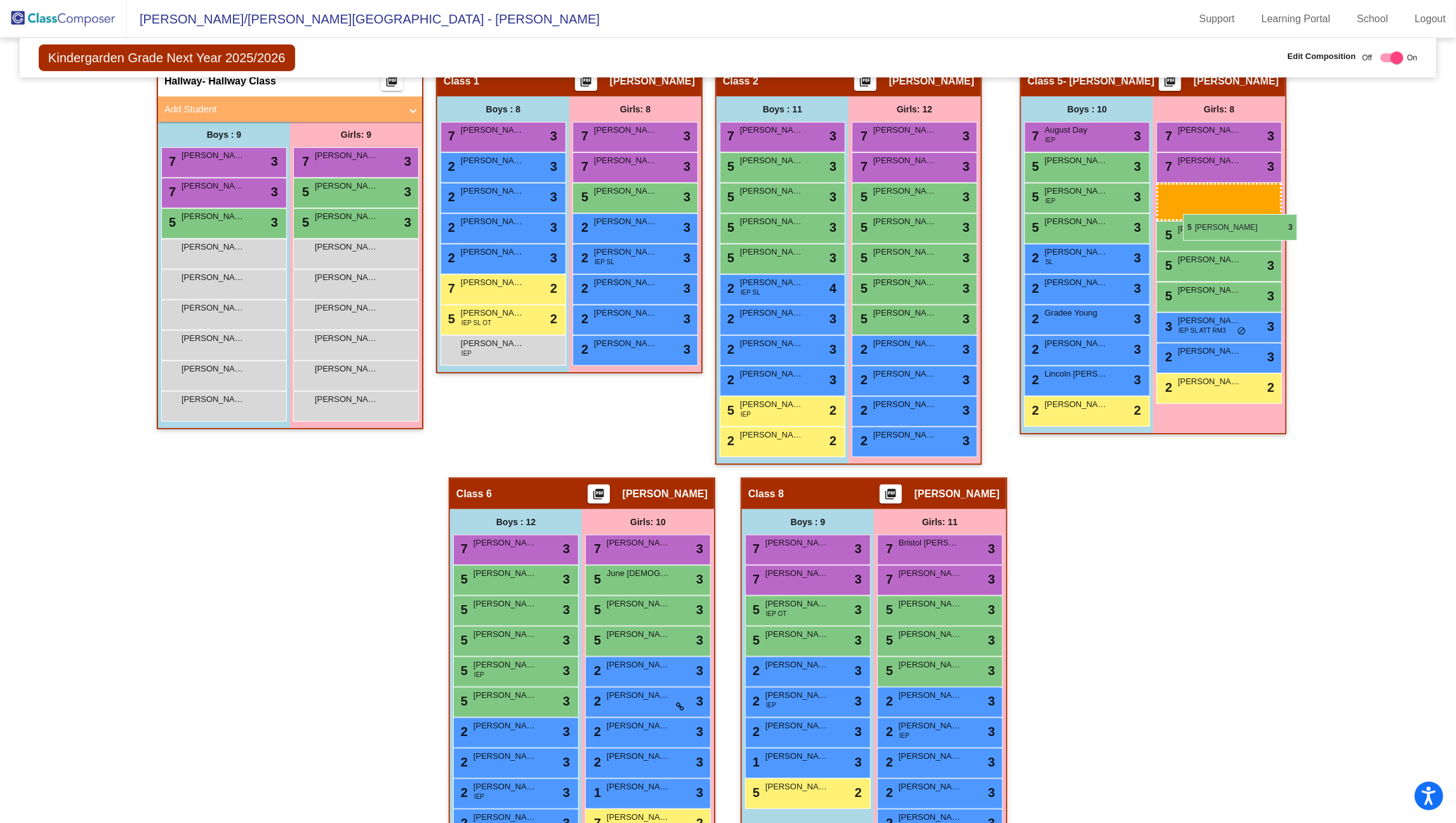
drag, startPoint x: 912, startPoint y: 292, endPoint x: 1184, endPoint y: 214, distance: 283.0
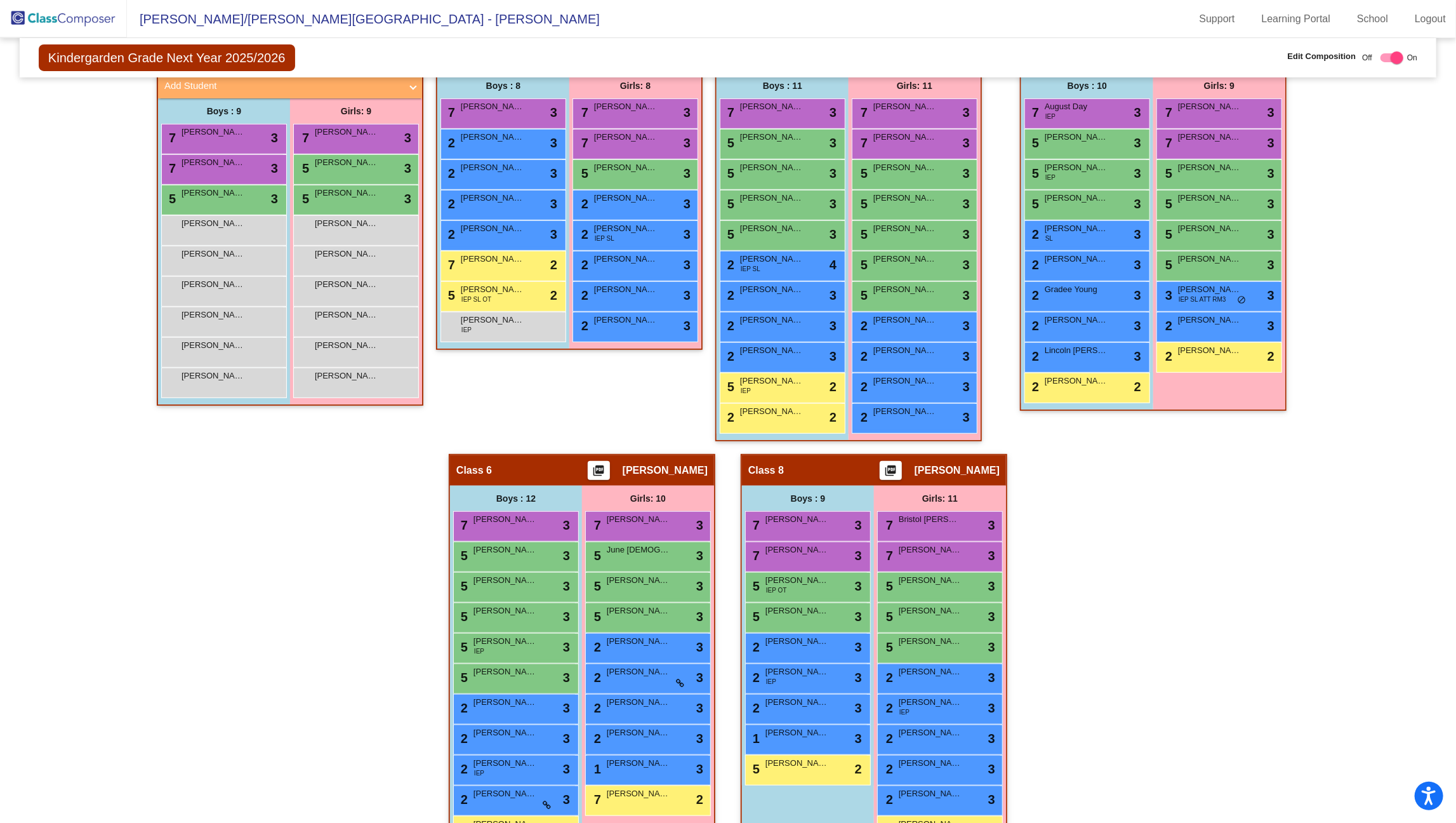
scroll to position [389, 0]
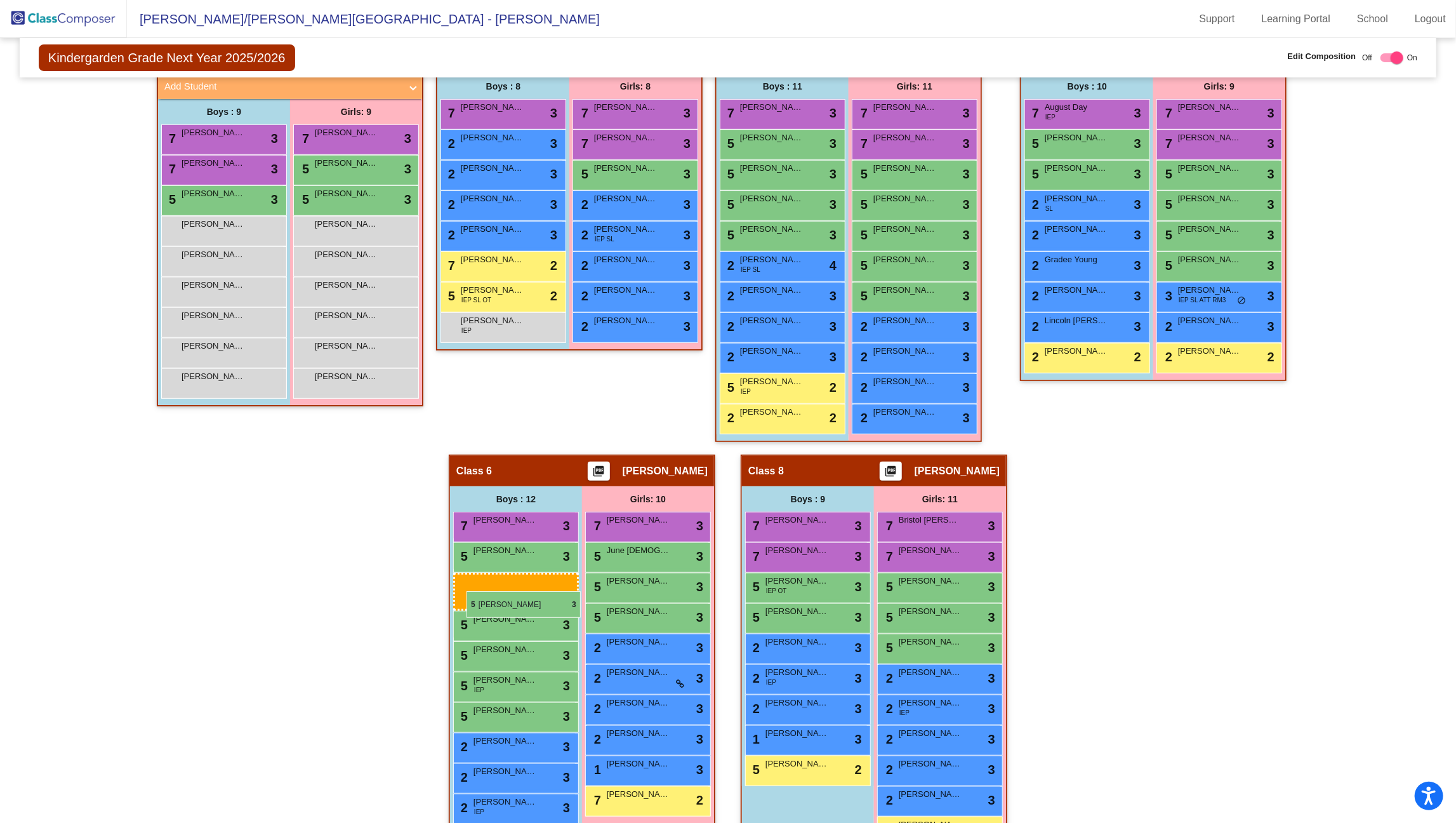
drag, startPoint x: 1086, startPoint y: 173, endPoint x: 465, endPoint y: 593, distance: 749.7
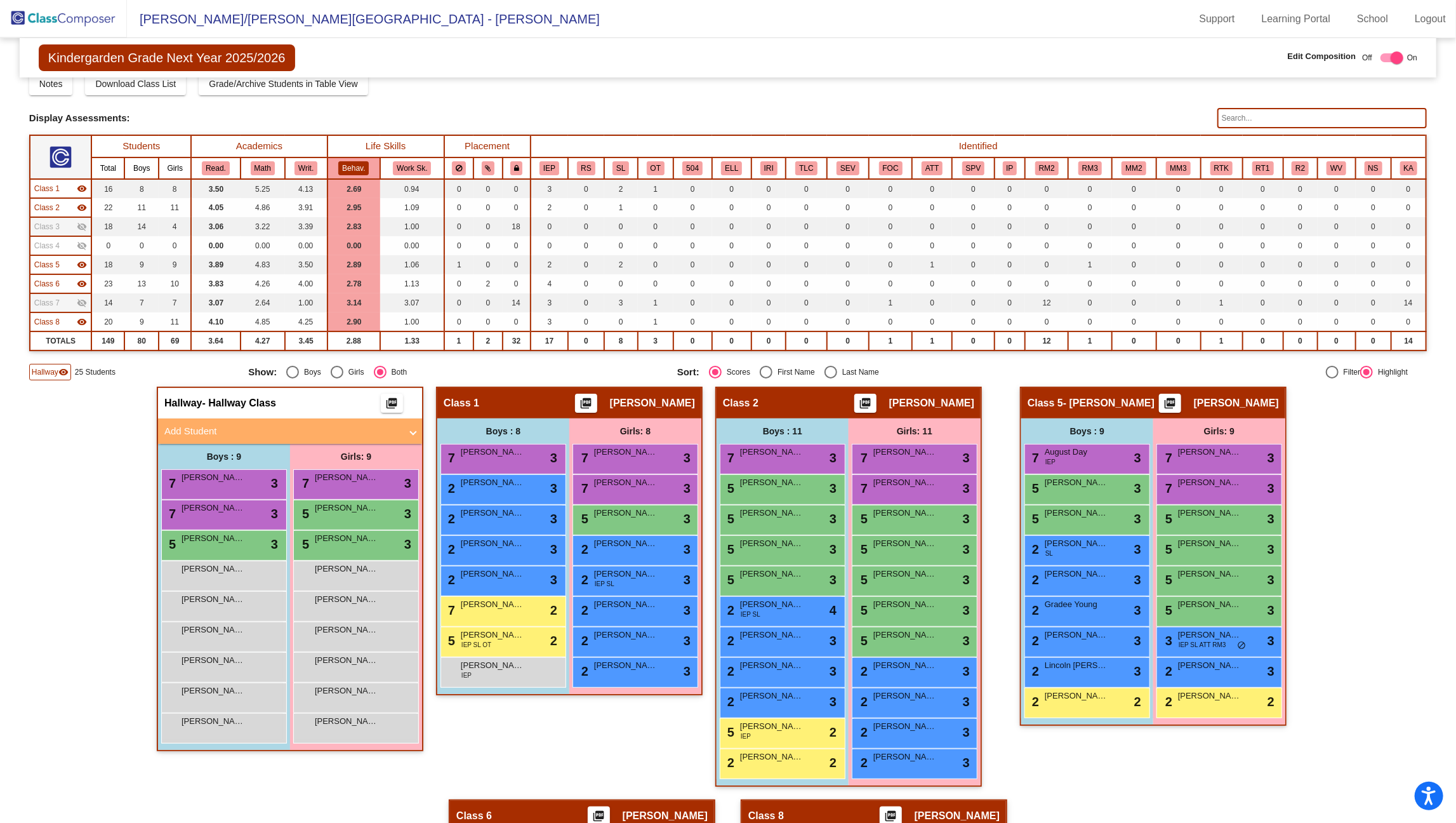
scroll to position [0, 0]
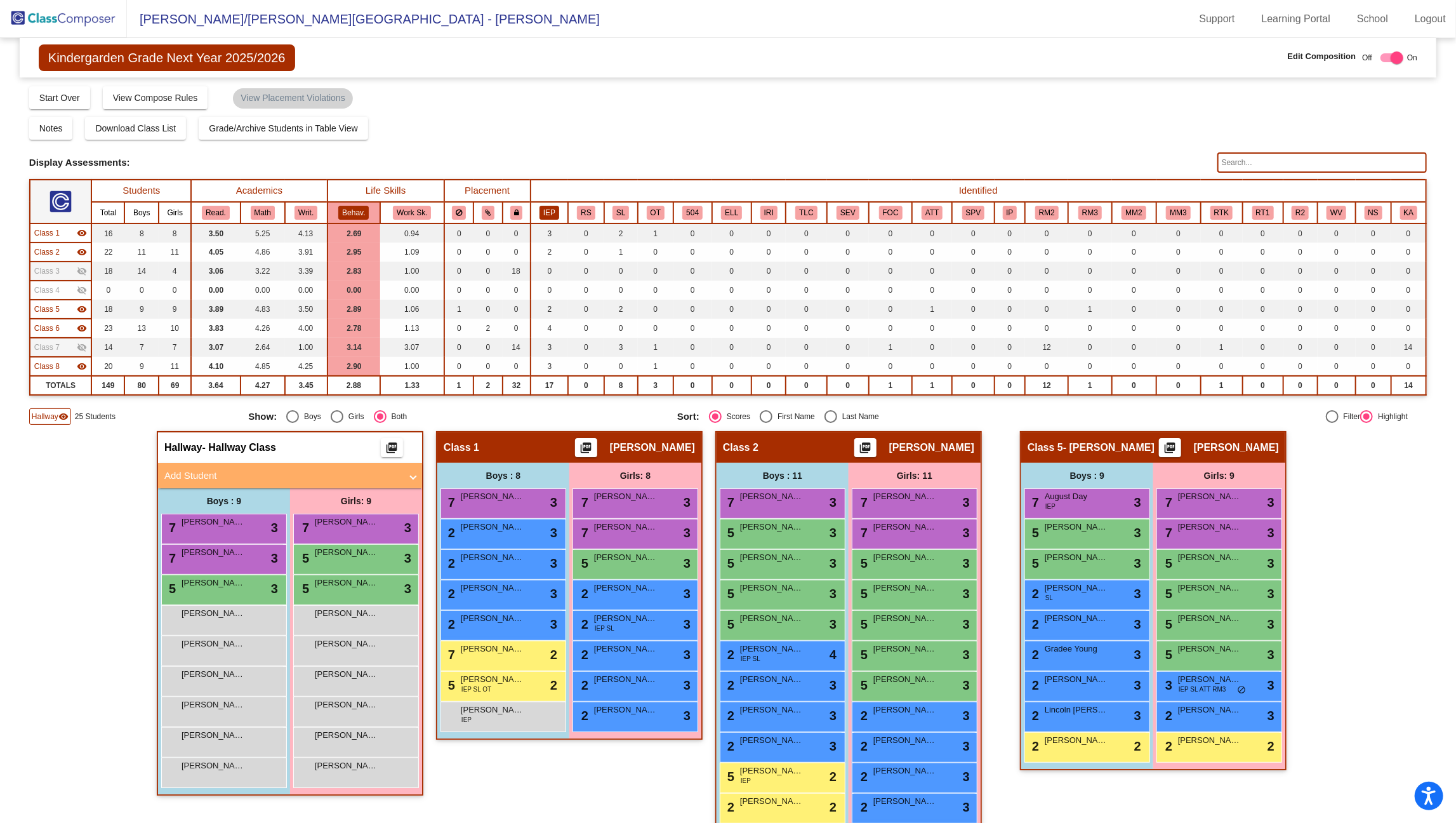
click at [549, 213] on button "IEP" at bounding box center [549, 212] width 20 height 14
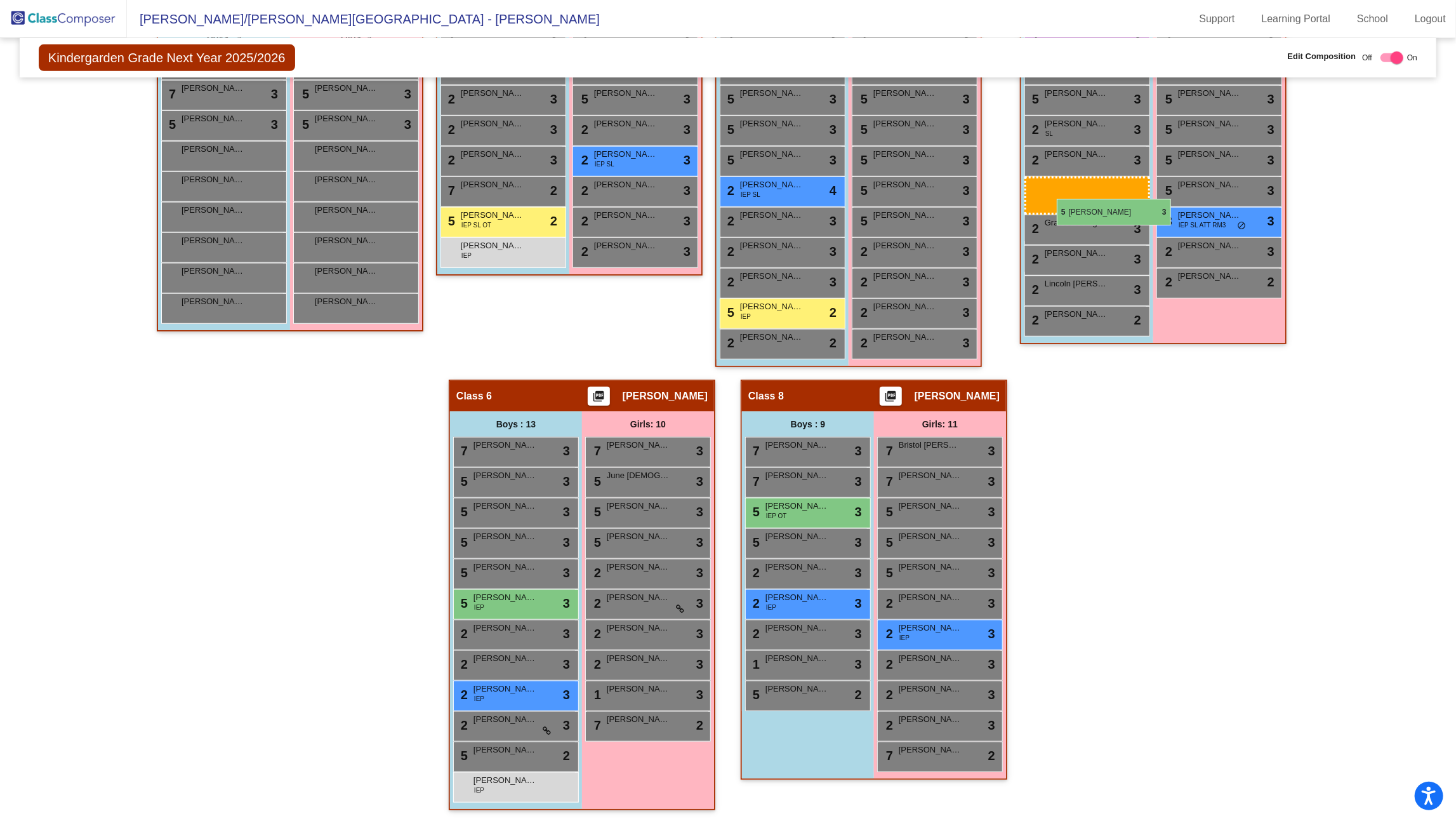
scroll to position [459, 0]
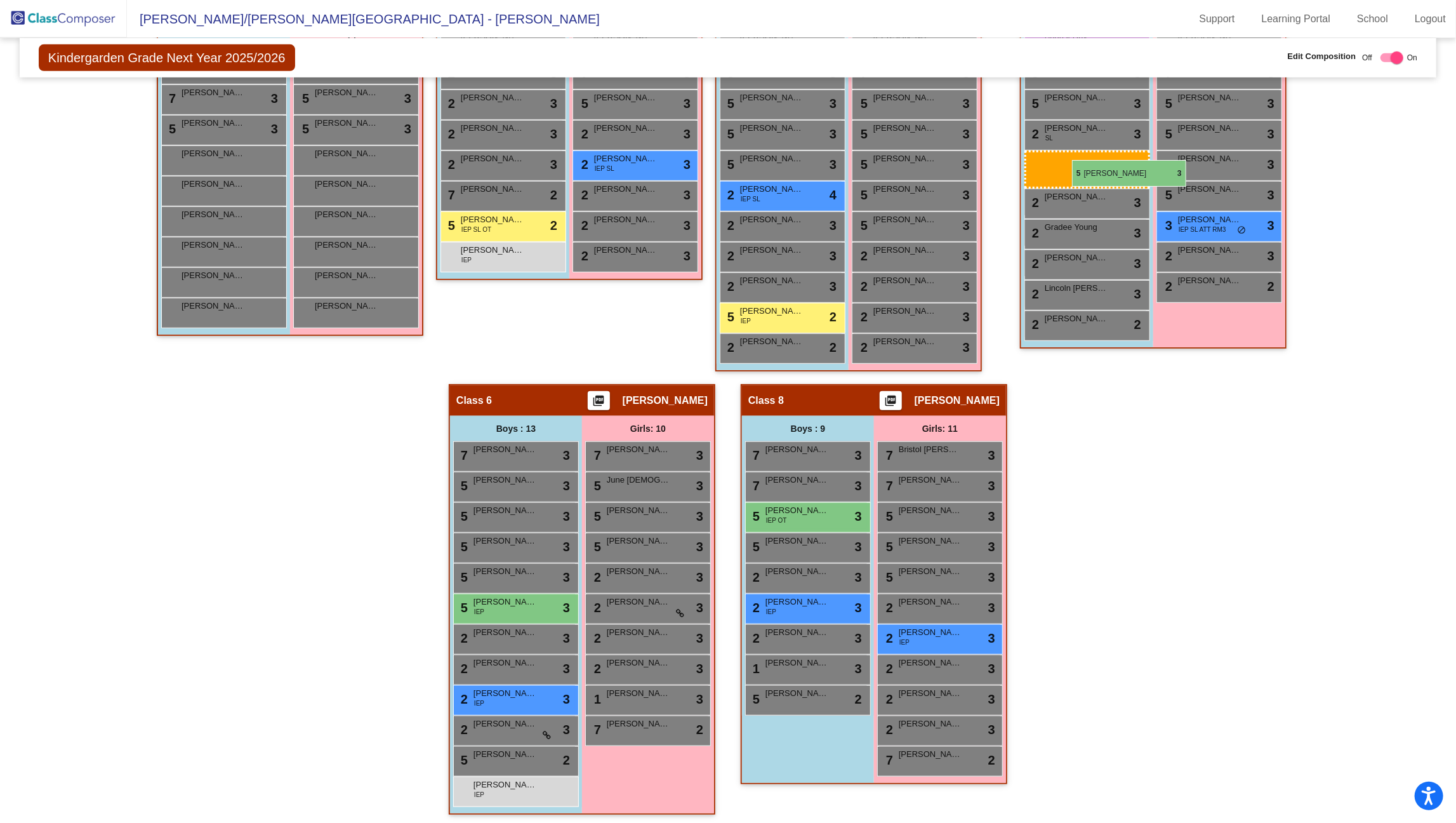
drag, startPoint x: 496, startPoint y: 547, endPoint x: 1073, endPoint y: 162, distance: 693.7
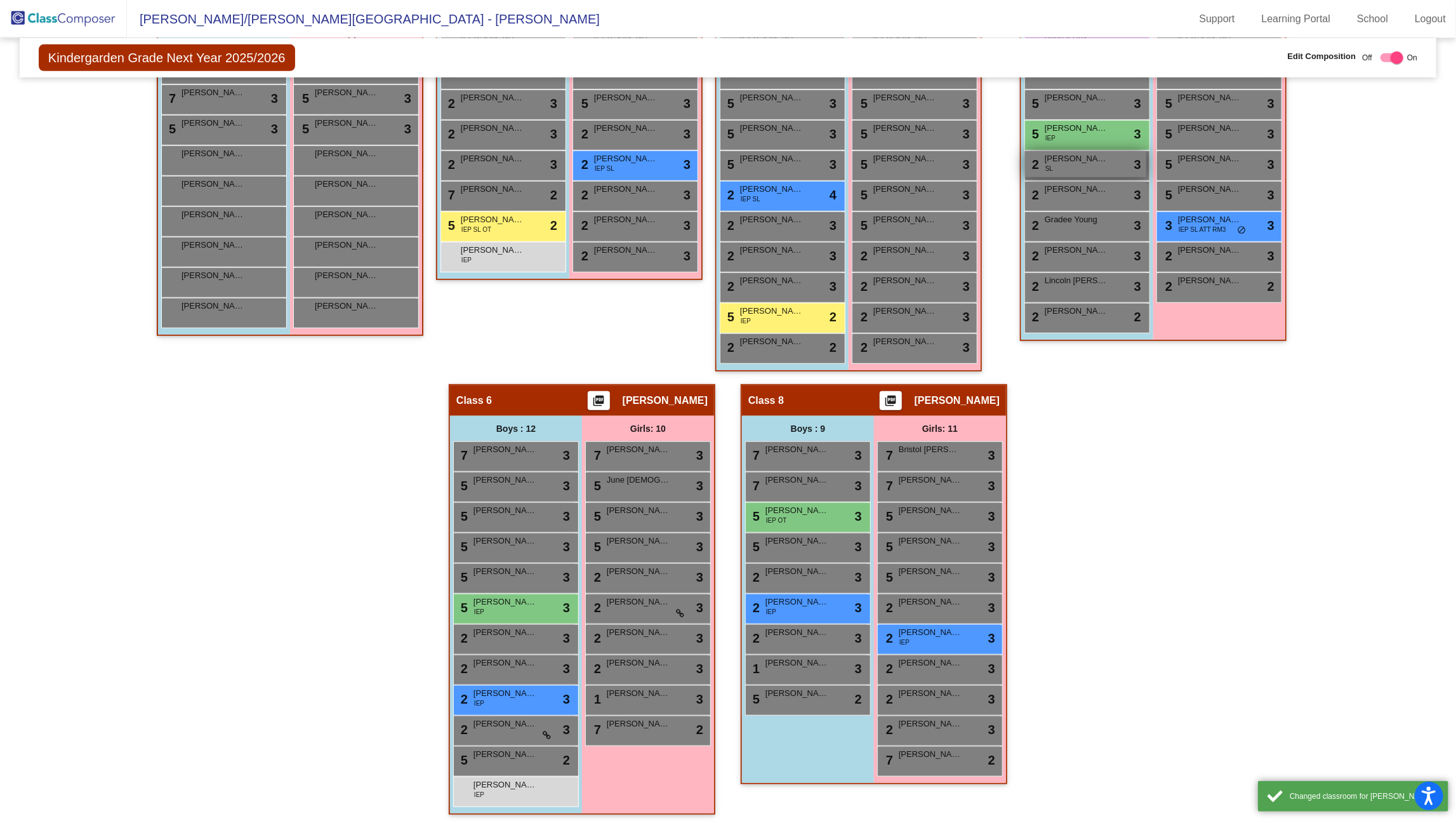
scroll to position [219, 0]
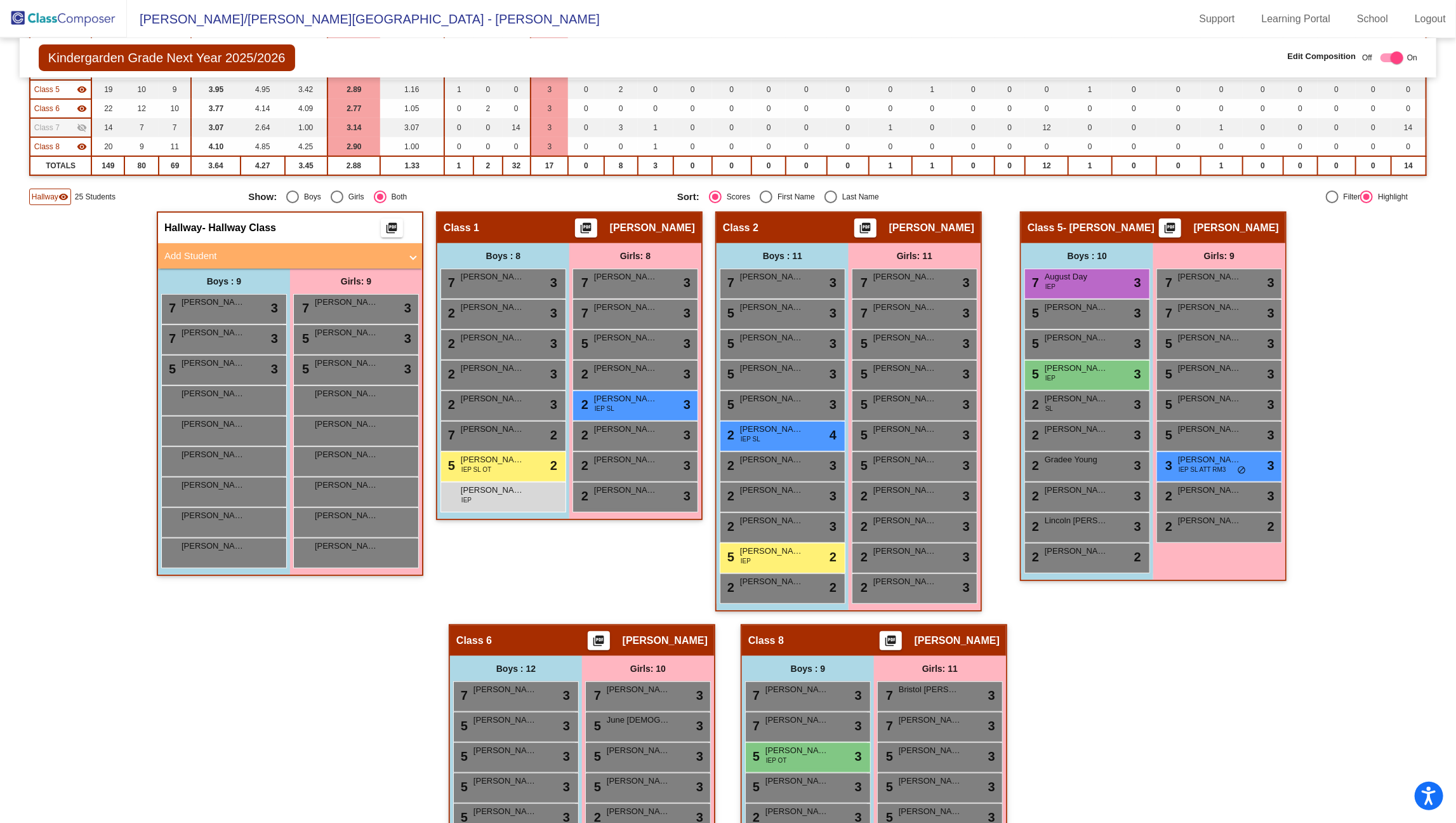
click at [1322, 429] on div "Hallway - Hallway Class picture_as_pdf Add Student First Name Last Name Student…" at bounding box center [728, 639] width 1398 height 856
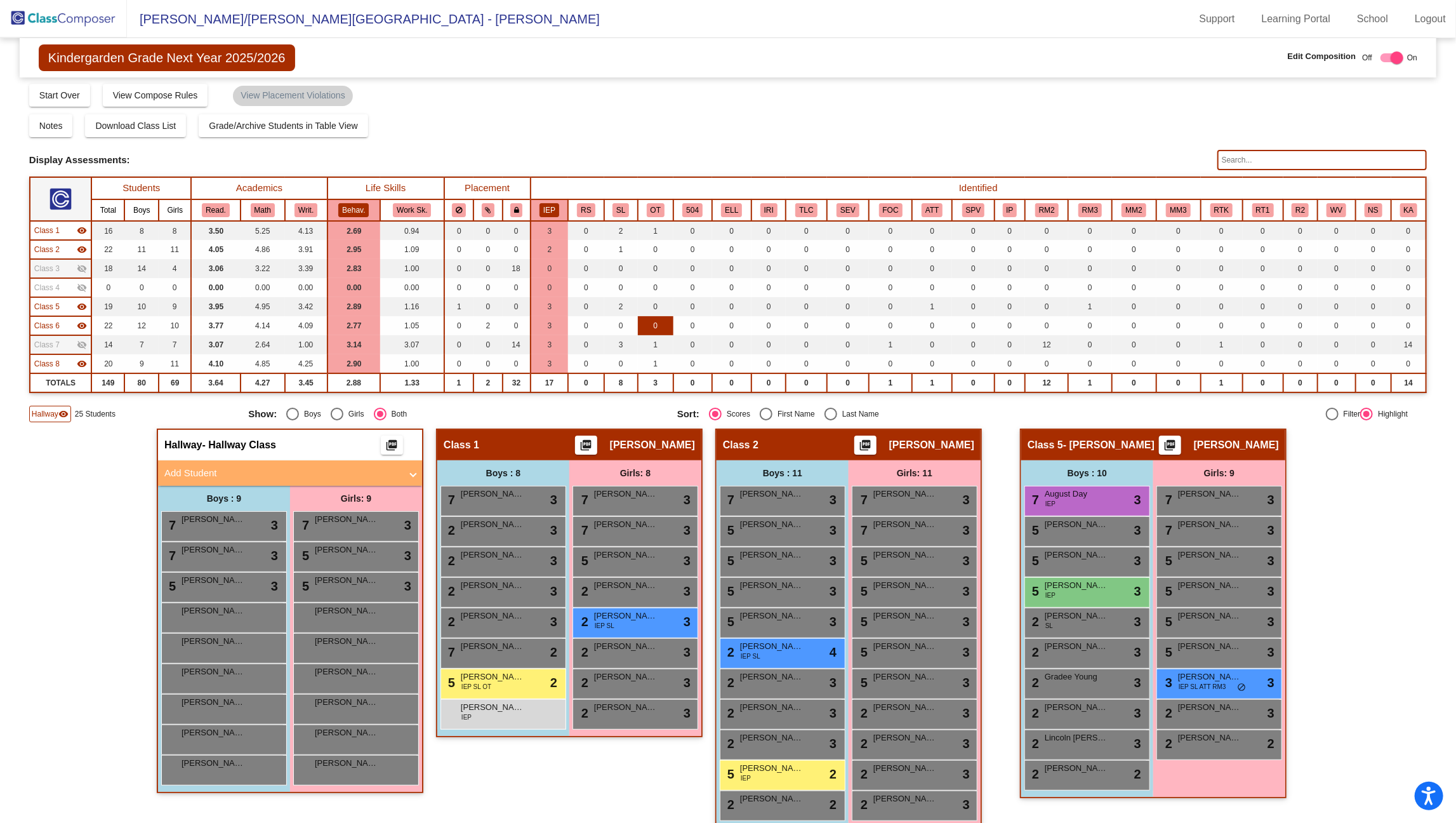
scroll to position [0, 0]
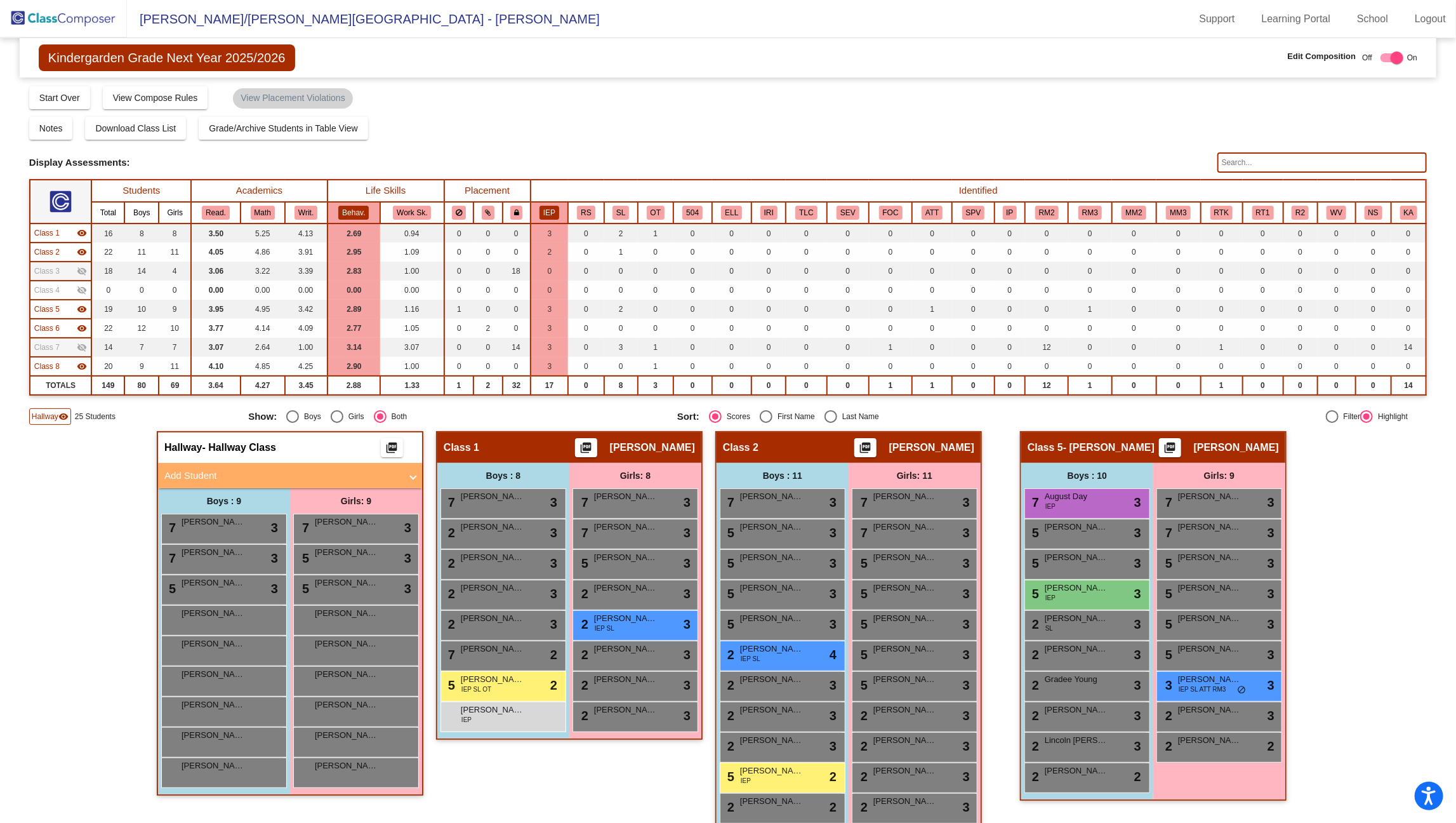
click at [544, 207] on button "IEP" at bounding box center [549, 212] width 20 height 14
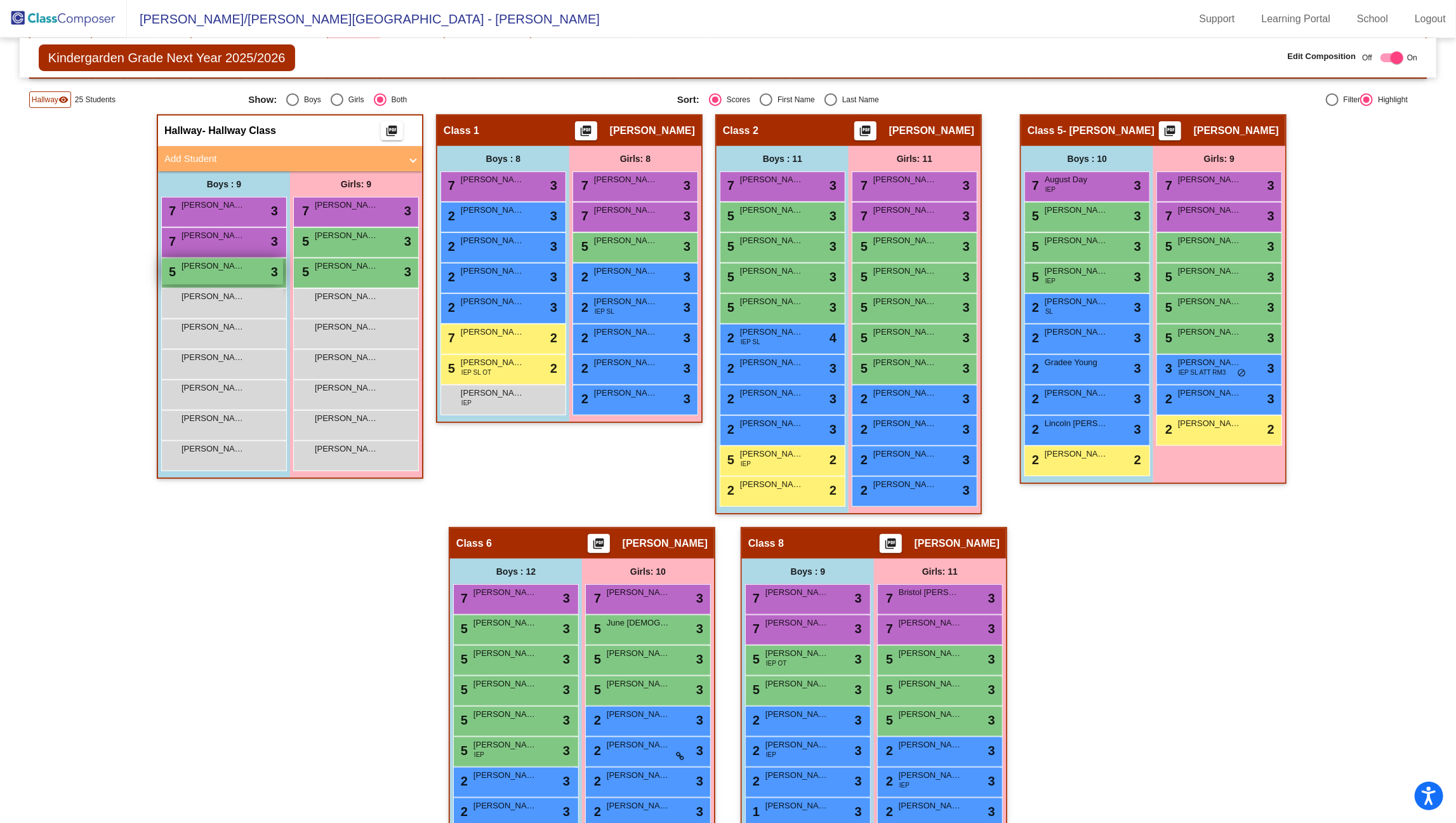
scroll to position [318, 0]
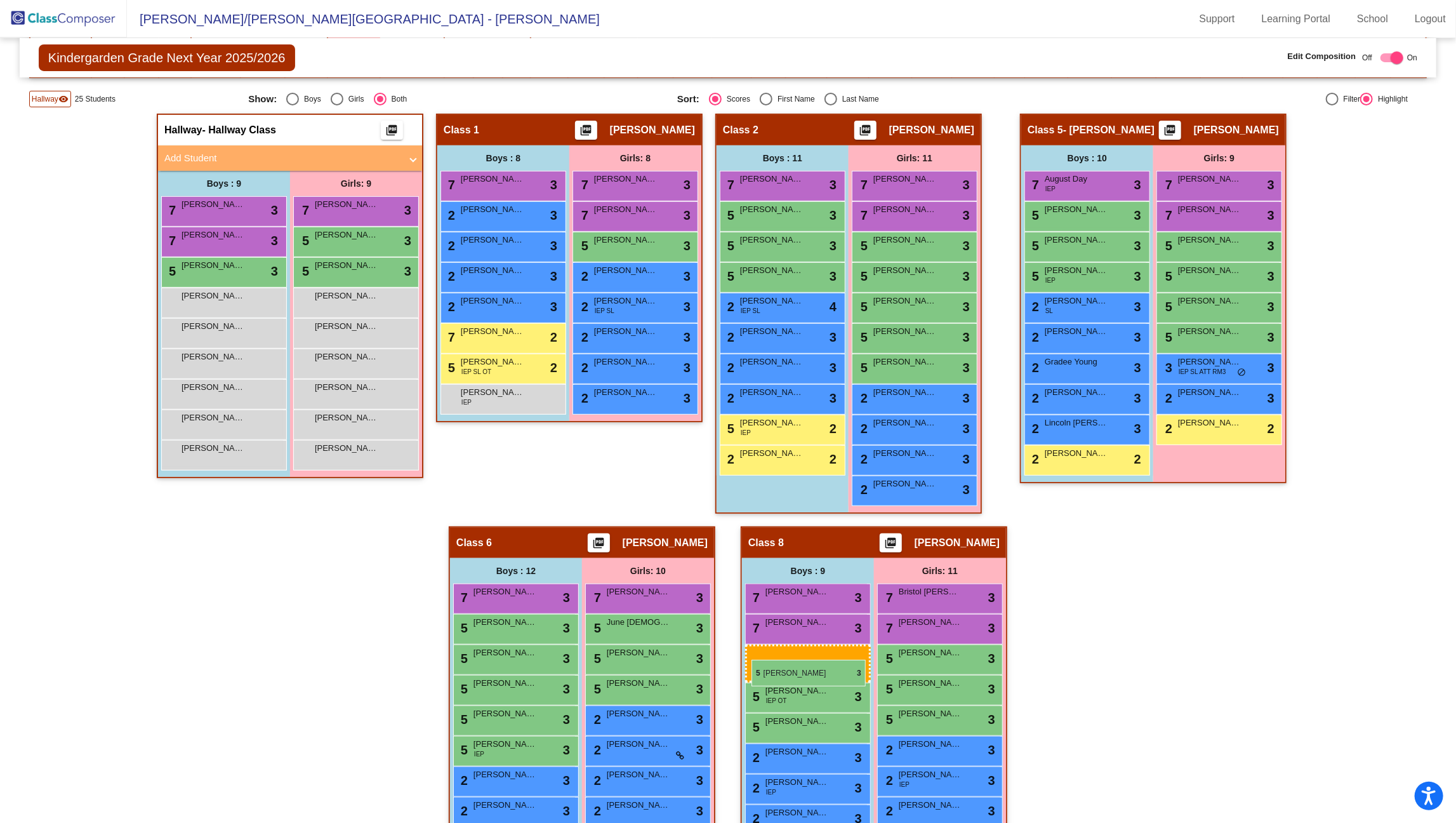
drag, startPoint x: 772, startPoint y: 270, endPoint x: 751, endPoint y: 660, distance: 390.6
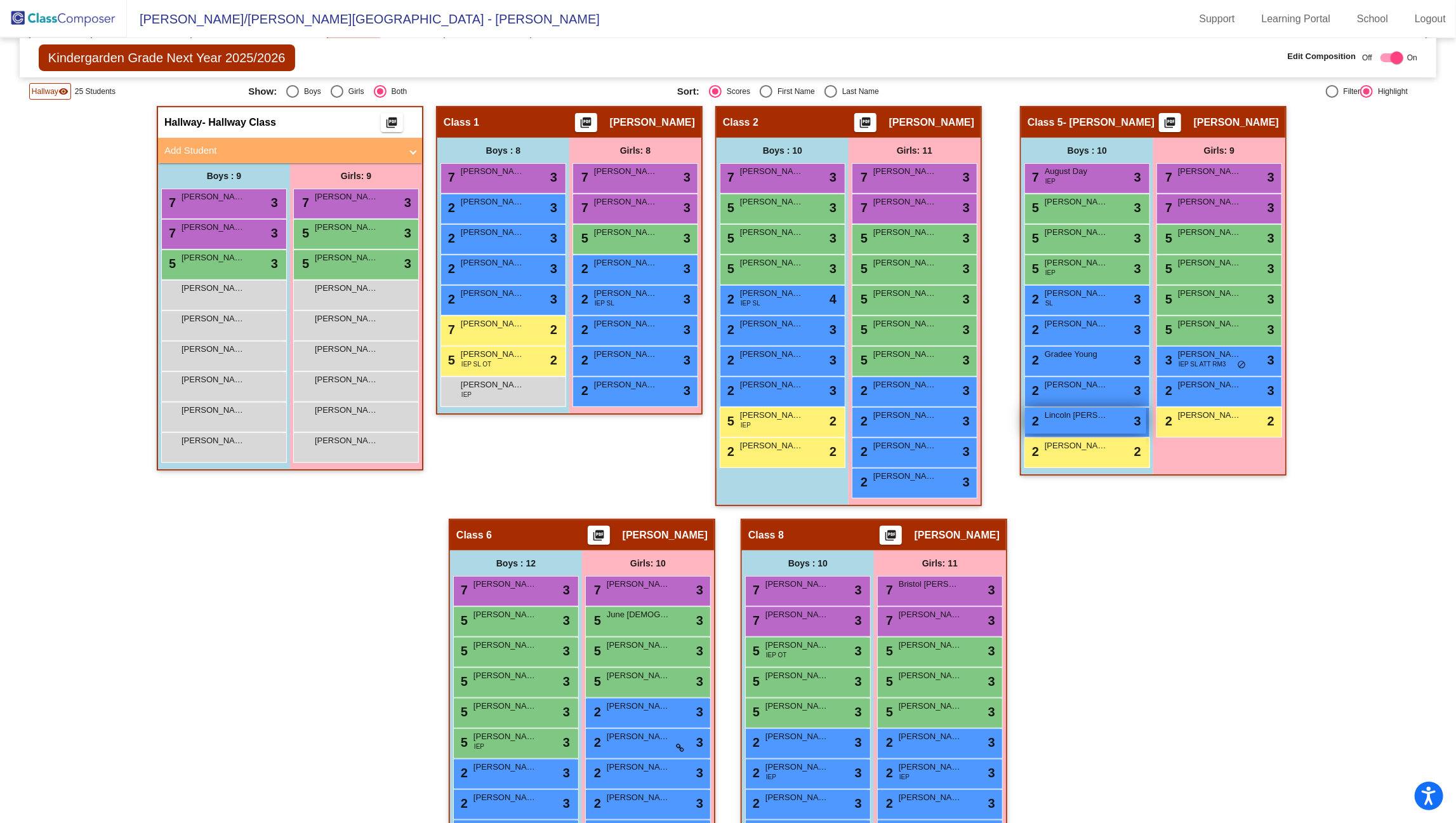
scroll to position [319, 0]
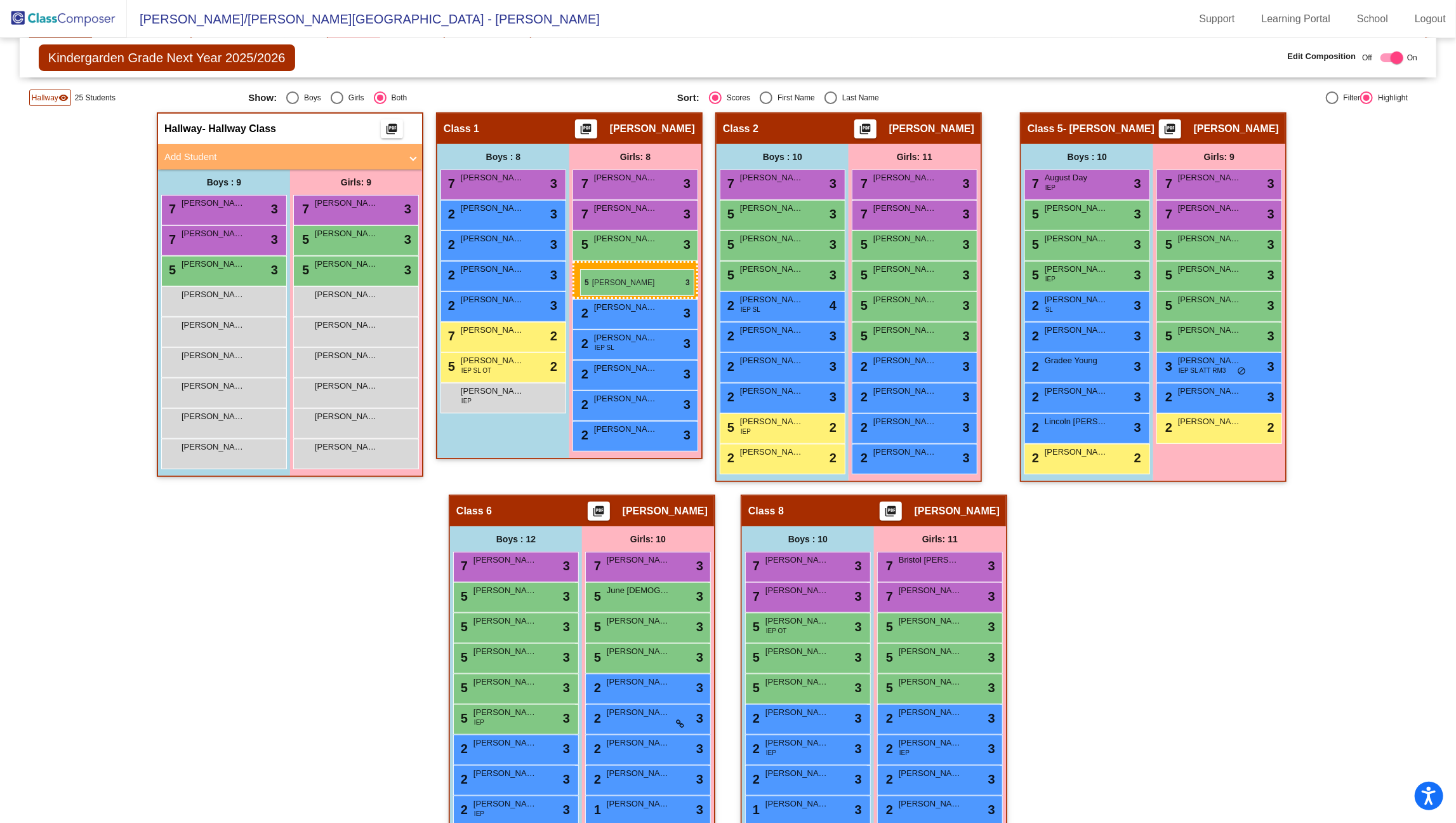
drag, startPoint x: 909, startPoint y: 273, endPoint x: 580, endPoint y: 269, distance: 329.0
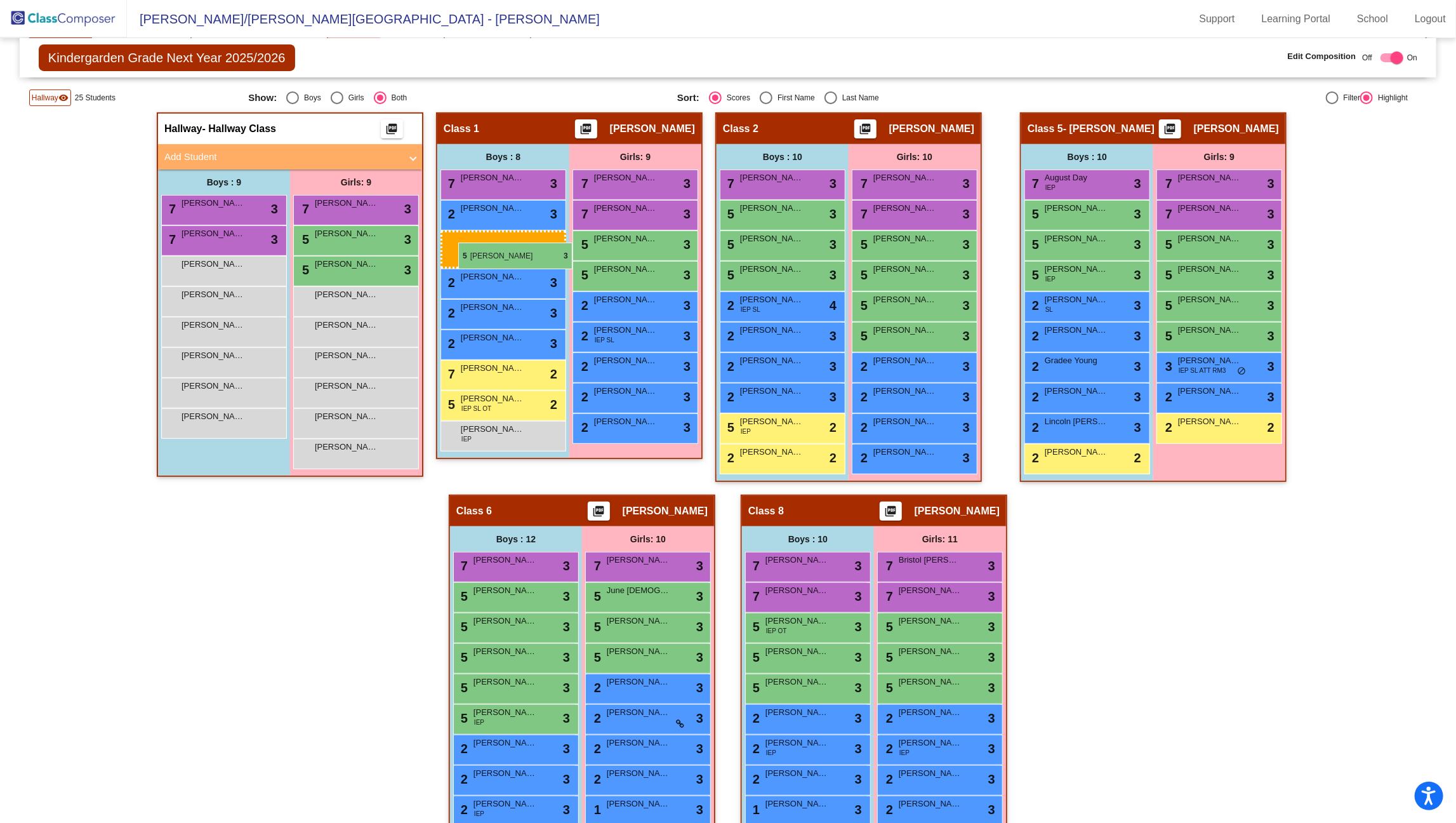
drag, startPoint x: 193, startPoint y: 269, endPoint x: 458, endPoint y: 243, distance: 266.3
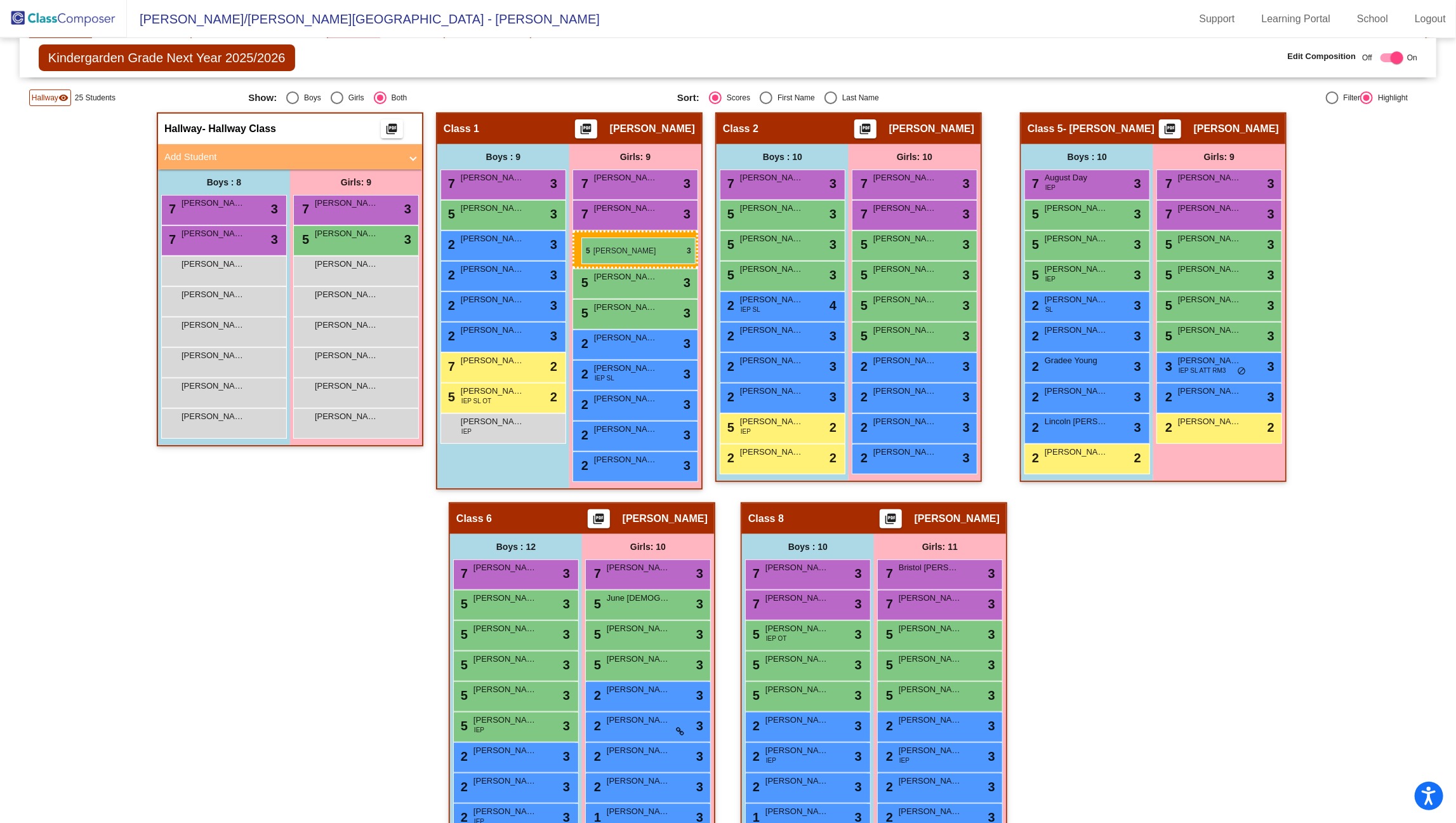
drag, startPoint x: 321, startPoint y: 245, endPoint x: 582, endPoint y: 237, distance: 261.1
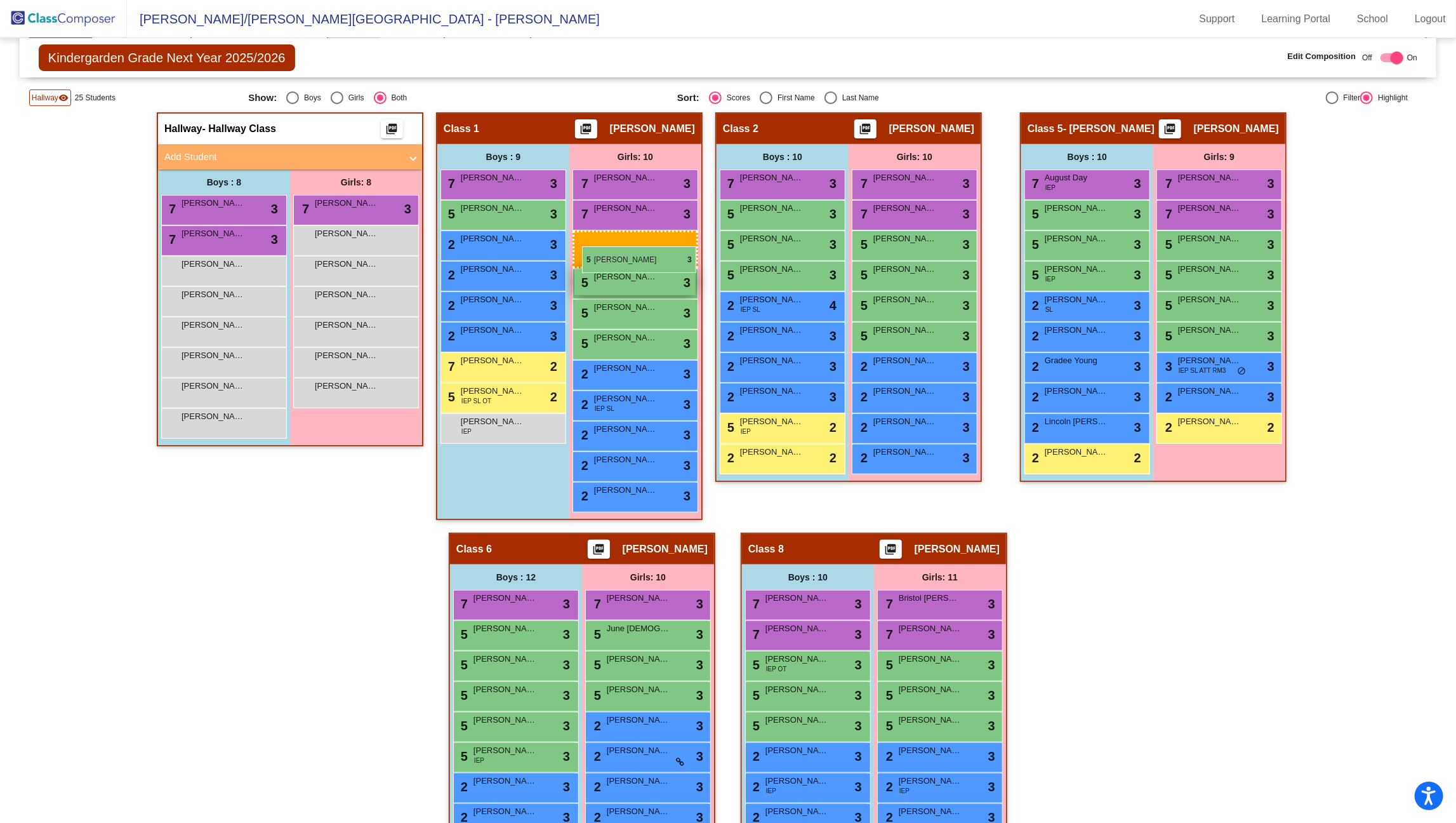
drag, startPoint x: 336, startPoint y: 241, endPoint x: 582, endPoint y: 246, distance: 246.1
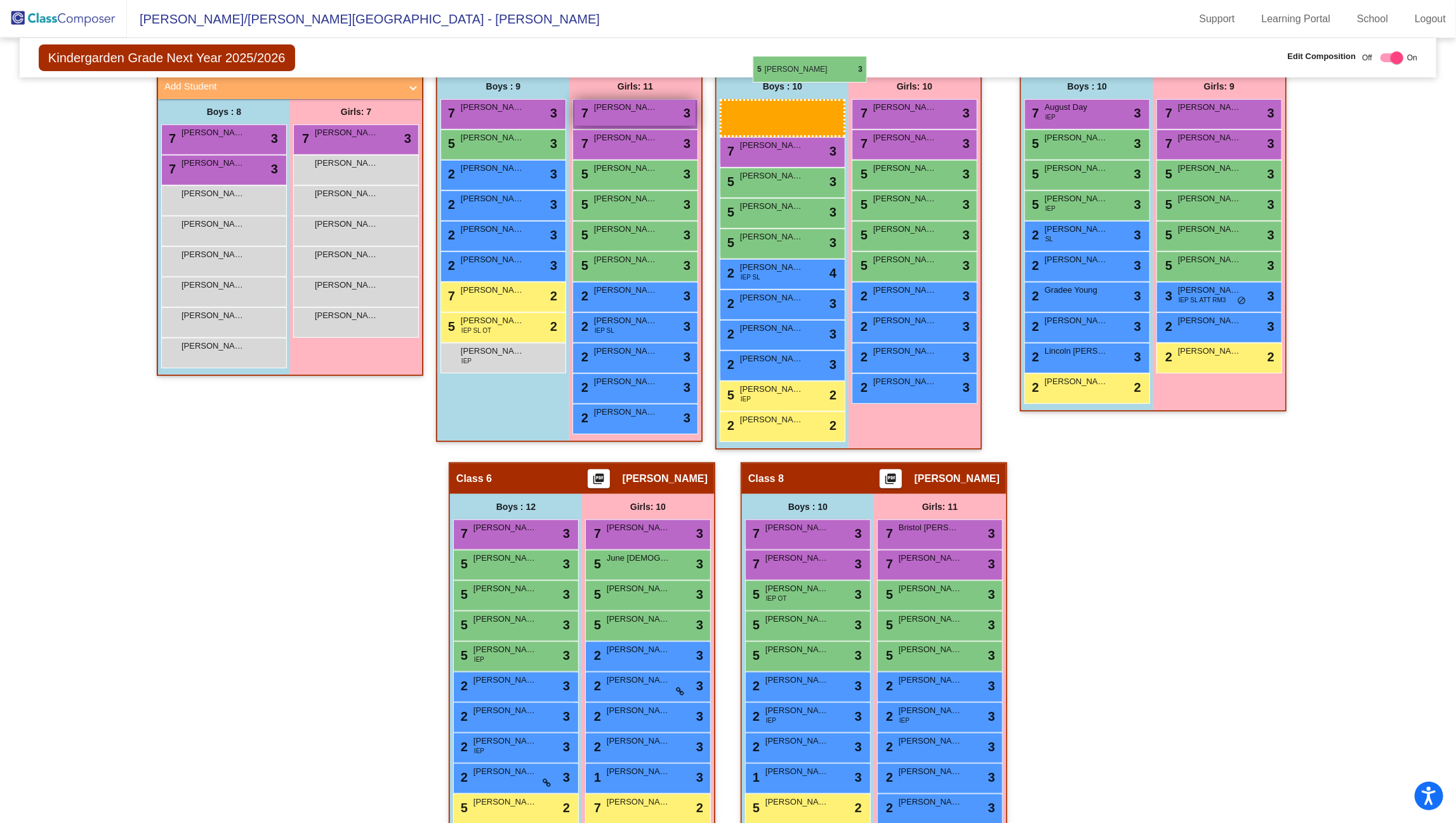
scroll to position [386, 0]
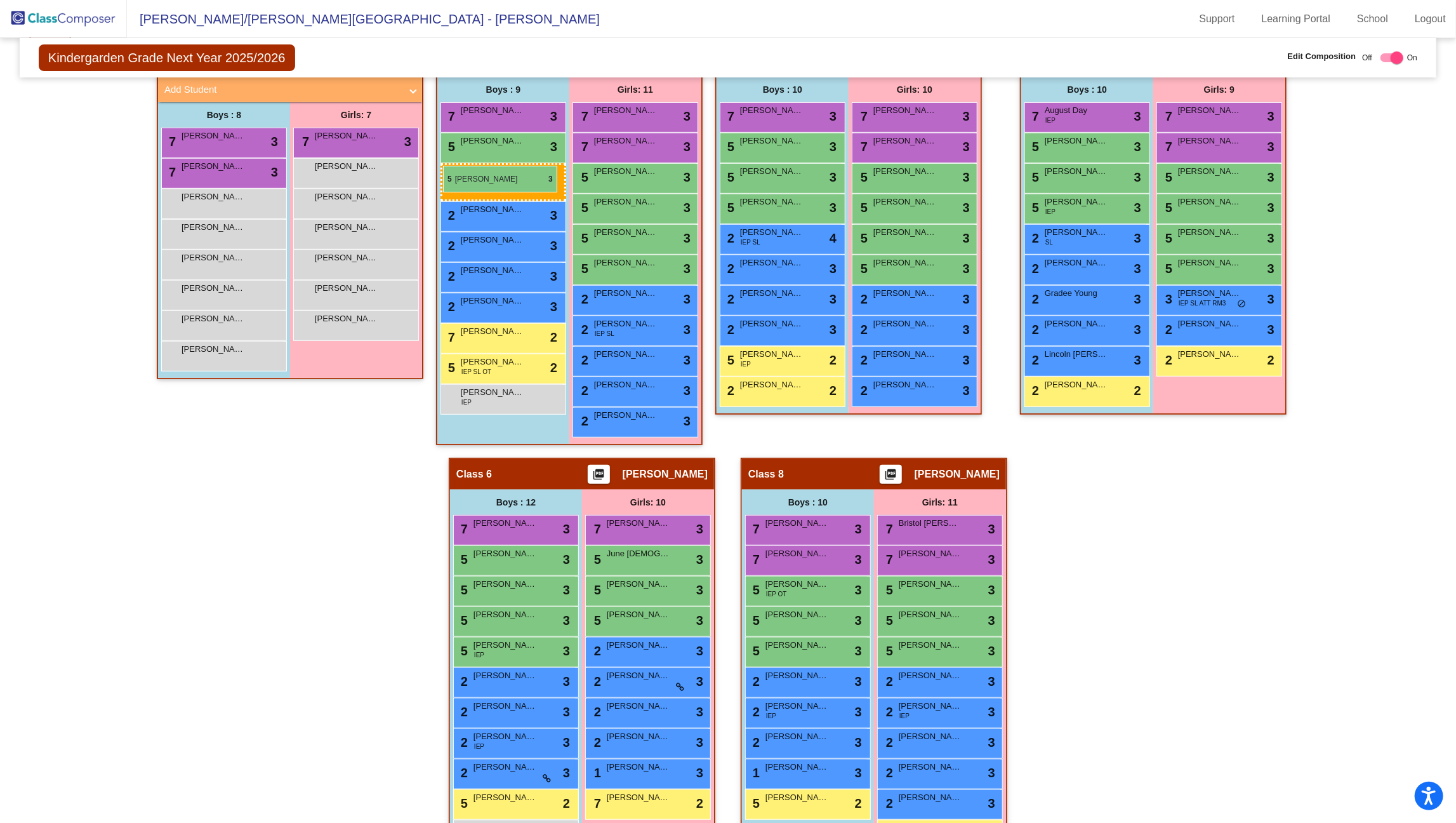
drag, startPoint x: 516, startPoint y: 540, endPoint x: 443, endPoint y: 166, distance: 381.1
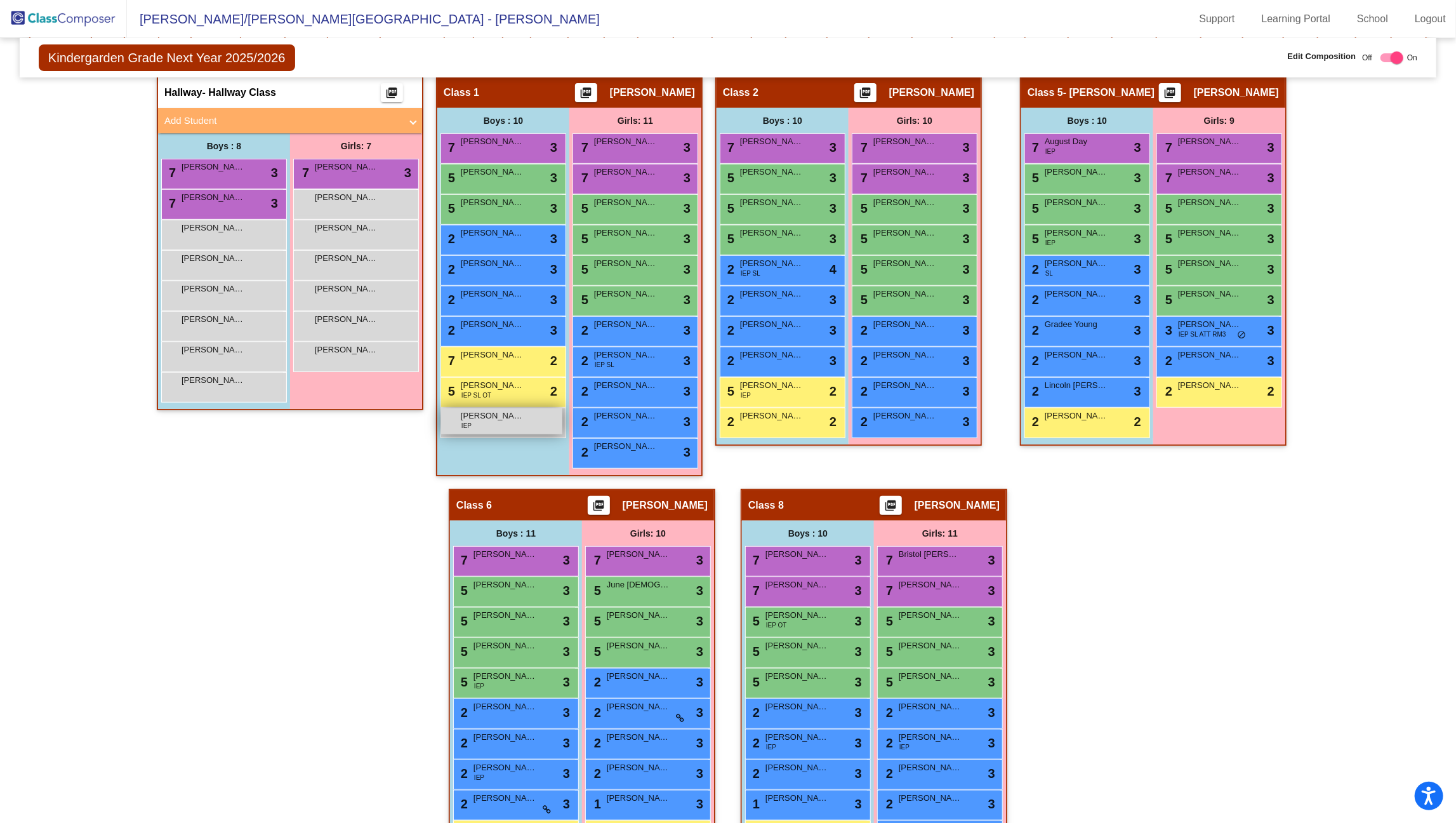
scroll to position [353, 0]
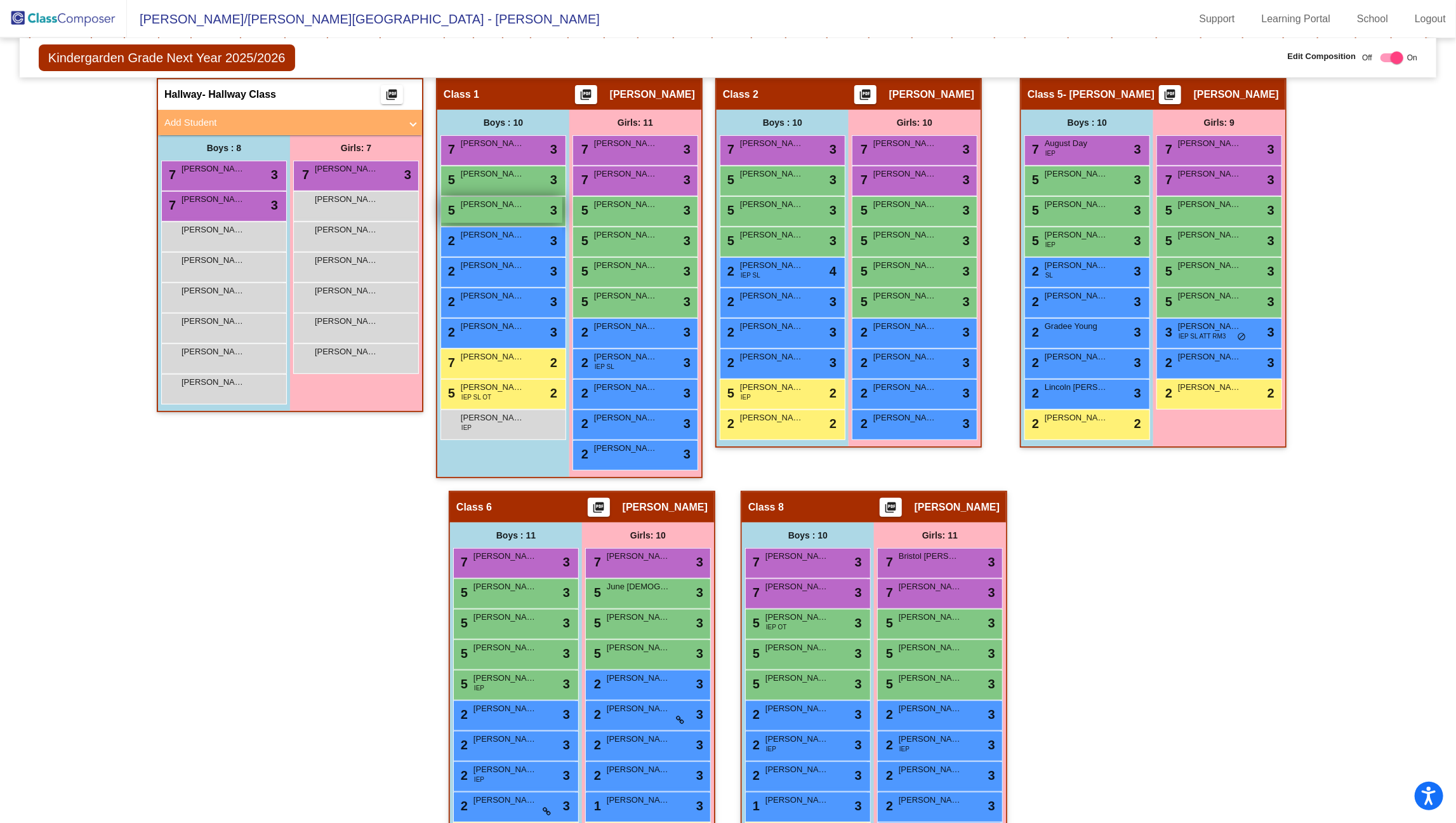
click at [491, 205] on span "[PERSON_NAME]" at bounding box center [493, 205] width 63 height 13
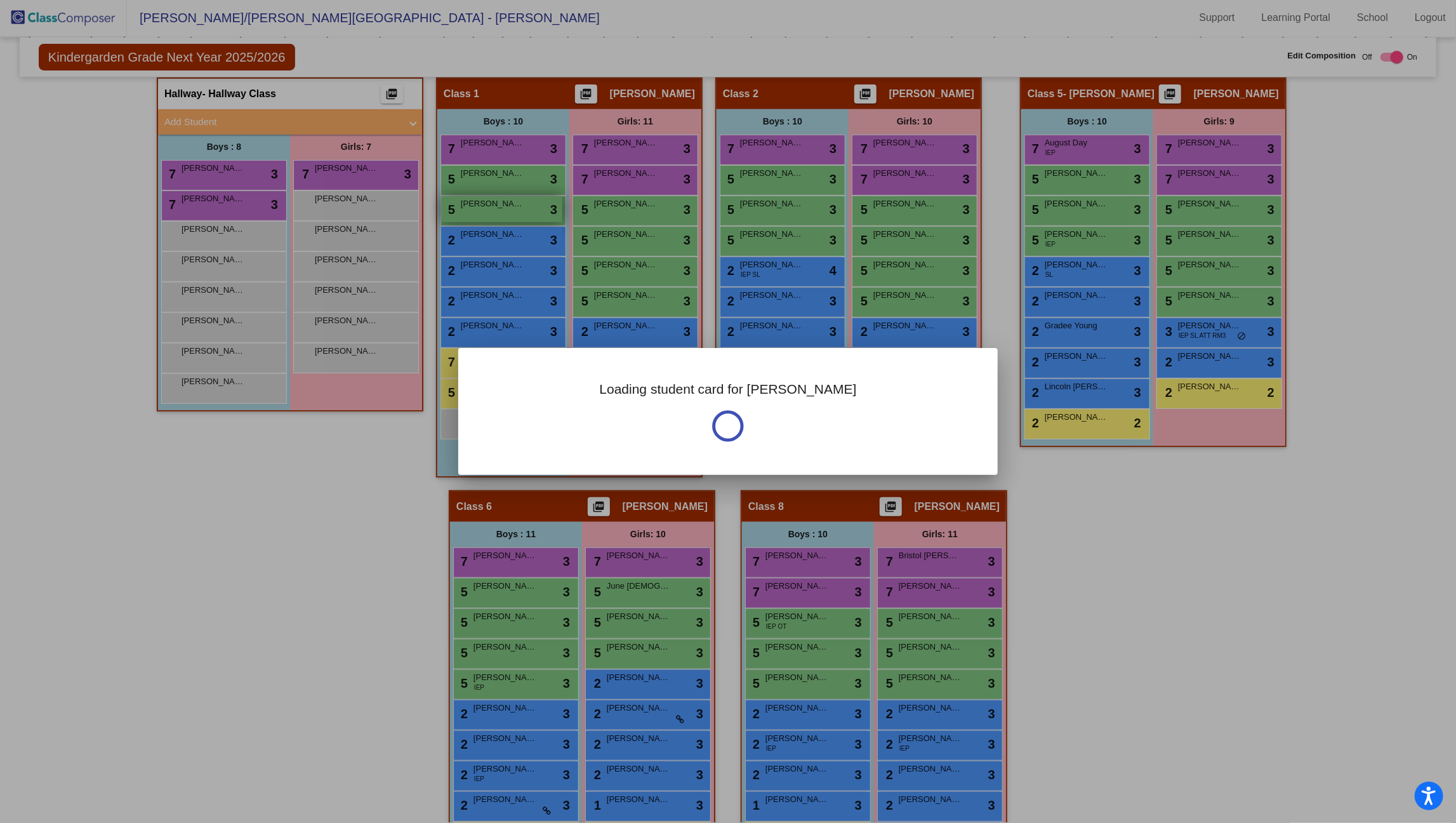
scroll to position [0, 0]
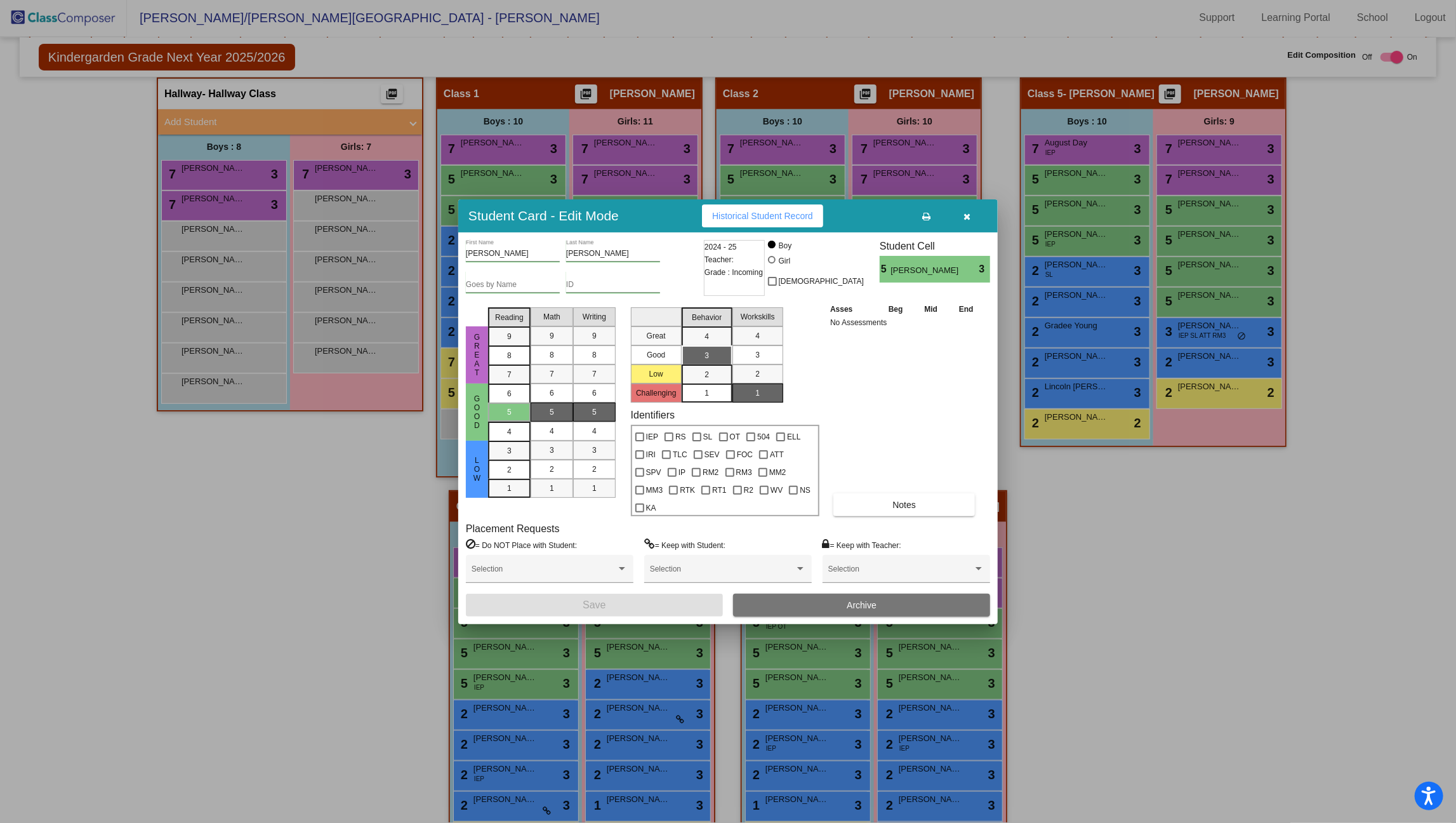
click at [690, 402] on mat-list-option "1" at bounding box center [707, 393] width 51 height 19
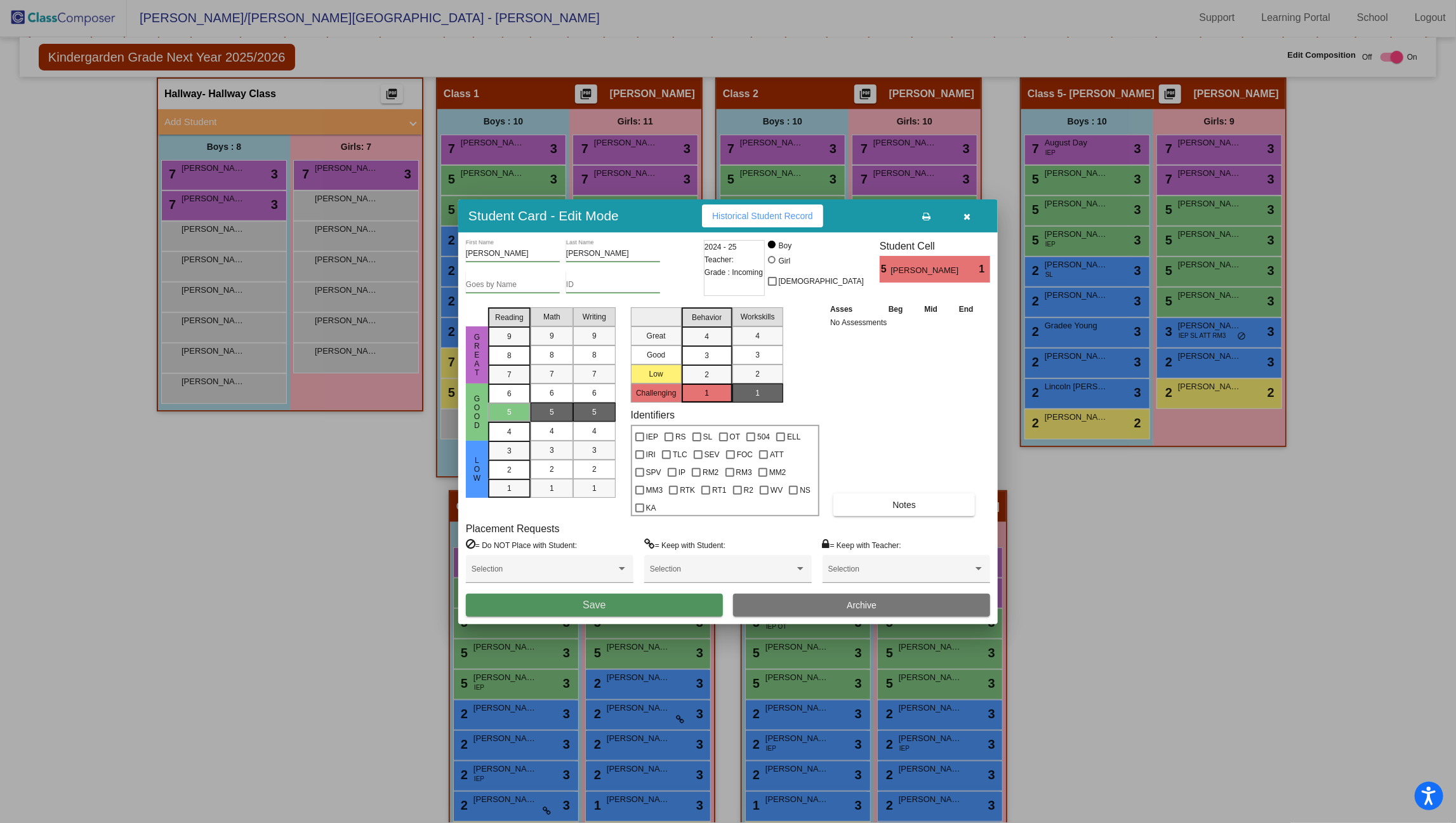
click at [573, 595] on button "Save" at bounding box center [594, 605] width 257 height 23
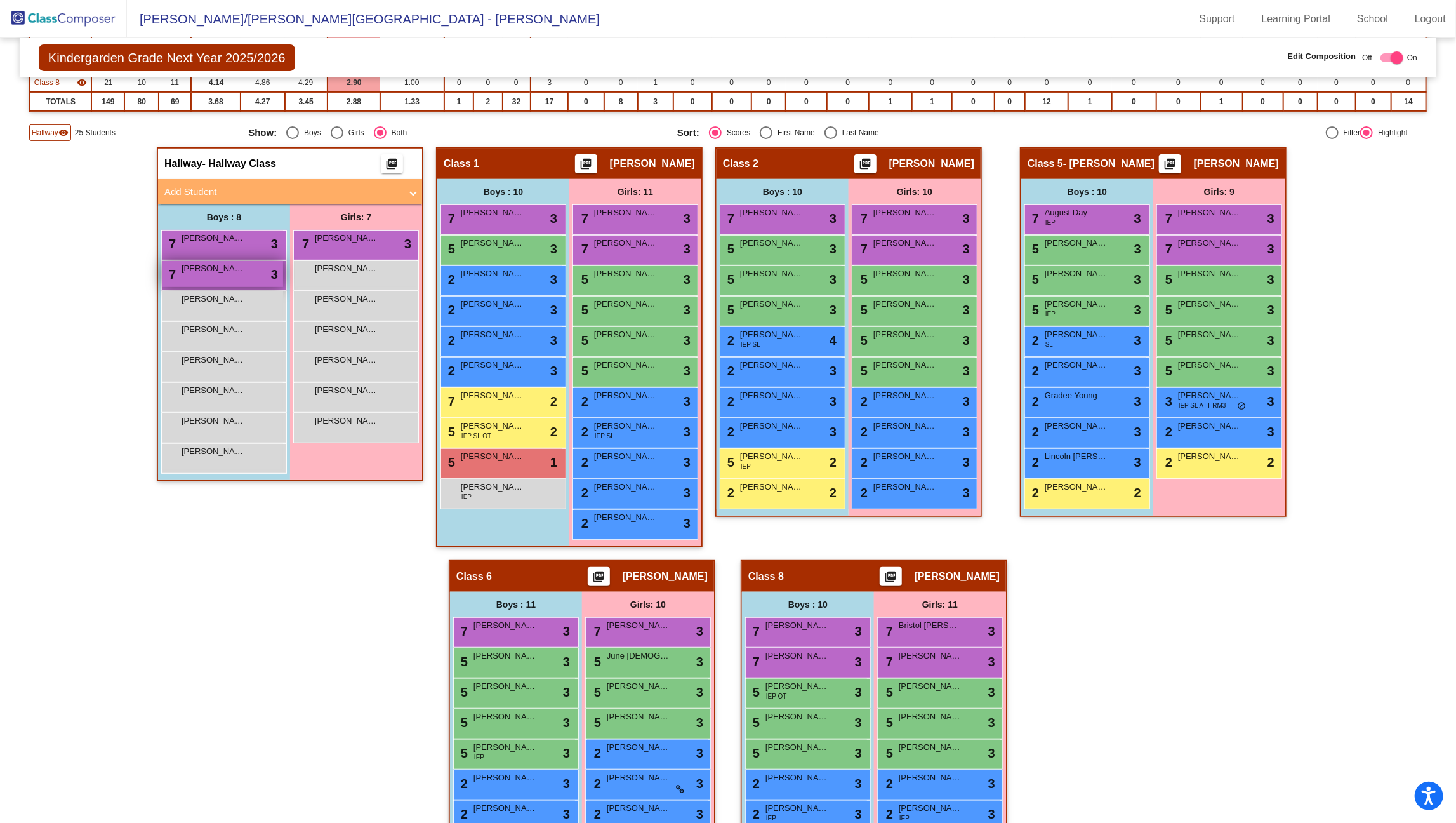
scroll to position [286, 0]
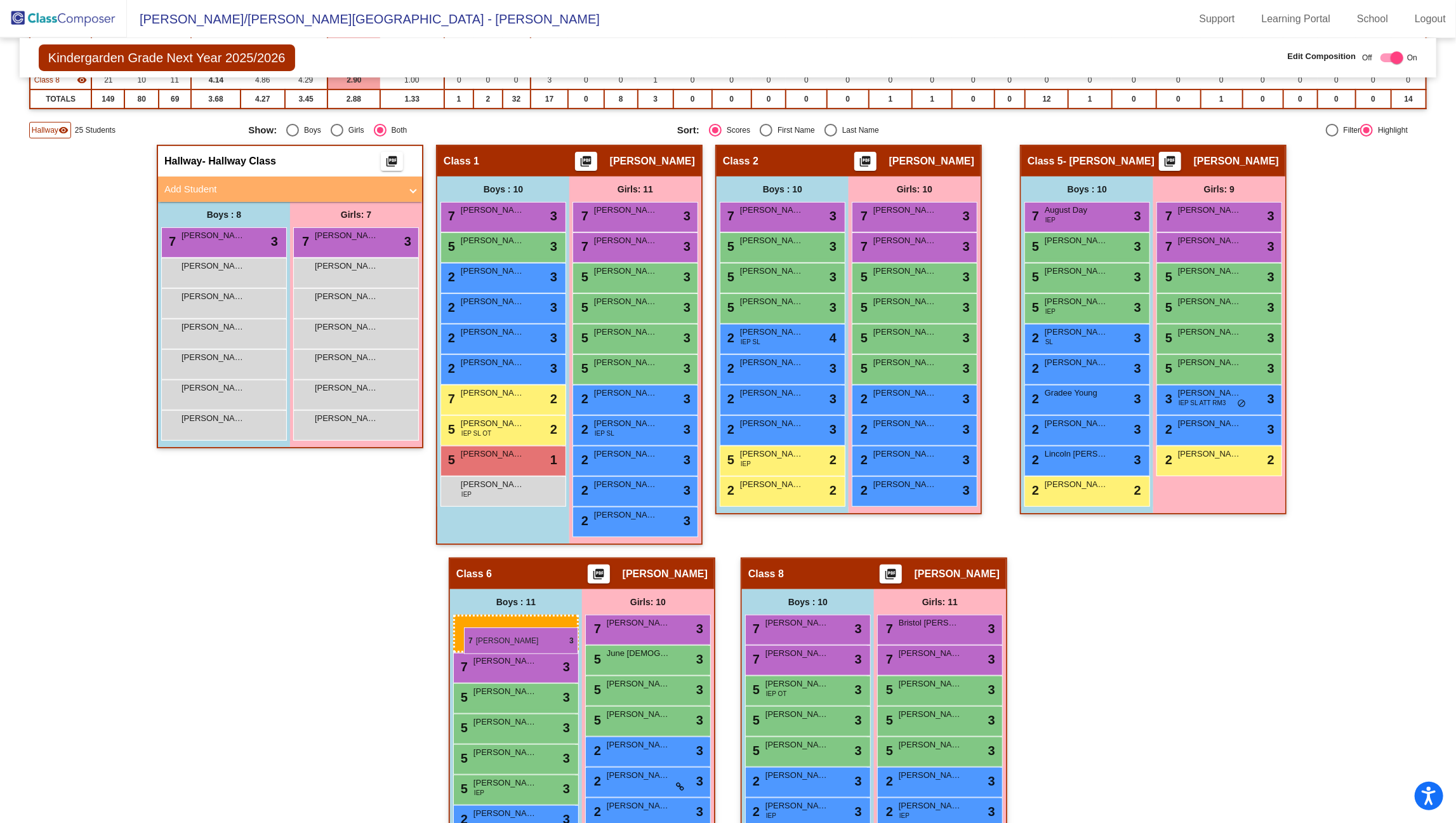
drag, startPoint x: 242, startPoint y: 247, endPoint x: 464, endPoint y: 627, distance: 440.1
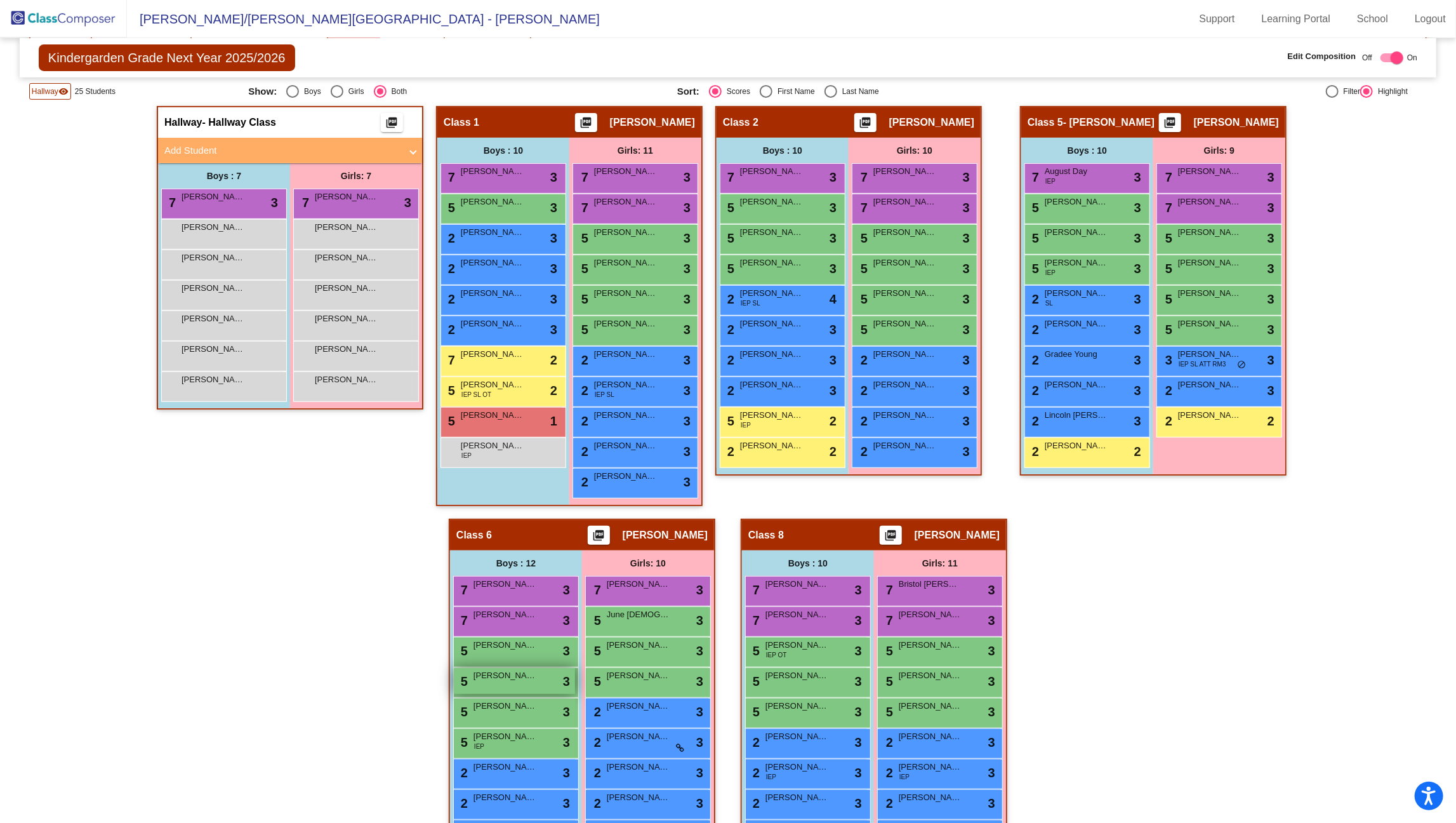
scroll to position [280, 0]
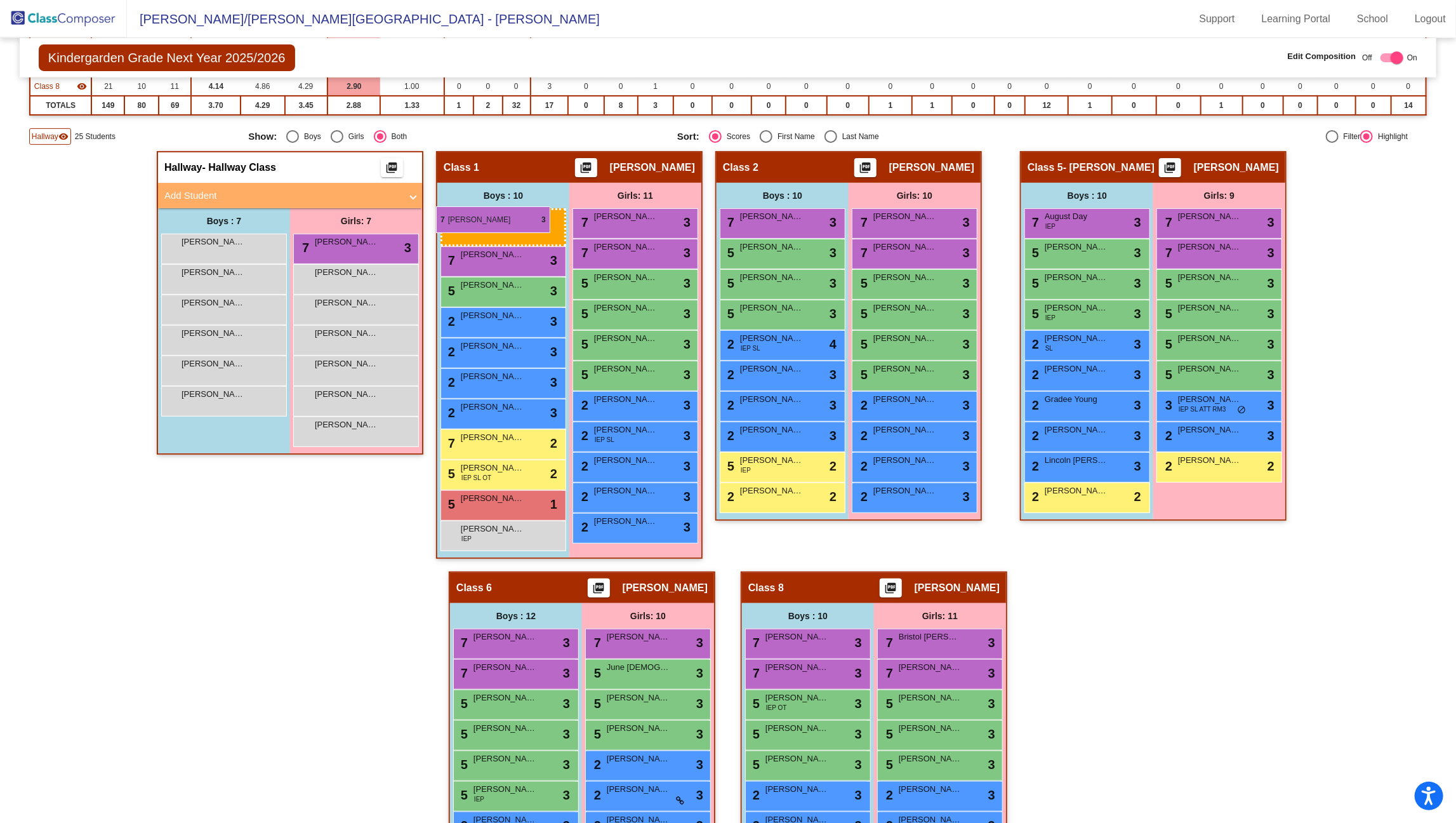
drag, startPoint x: 224, startPoint y: 237, endPoint x: 436, endPoint y: 207, distance: 214.1
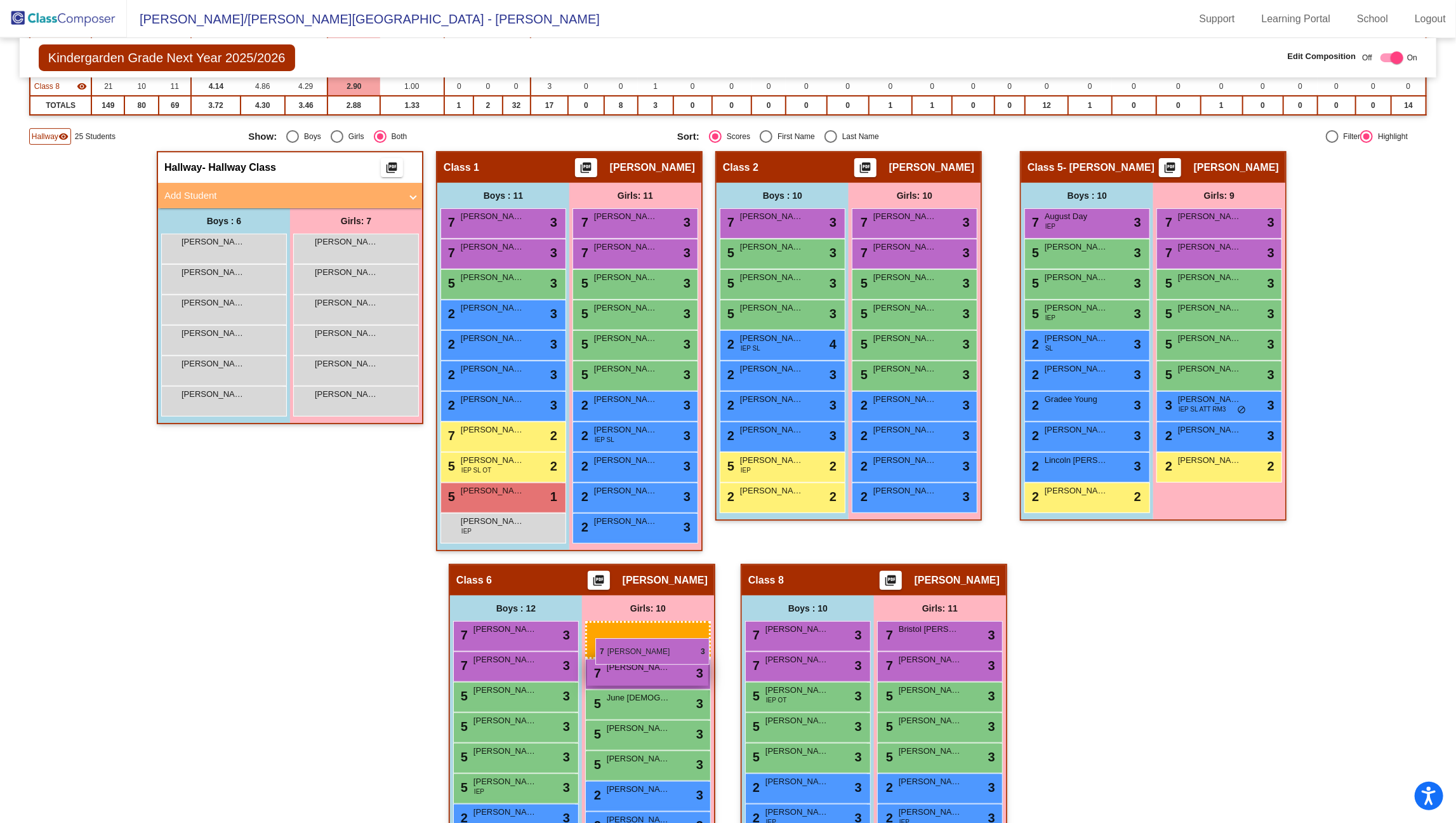
drag, startPoint x: 333, startPoint y: 245, endPoint x: 595, endPoint y: 635, distance: 469.8
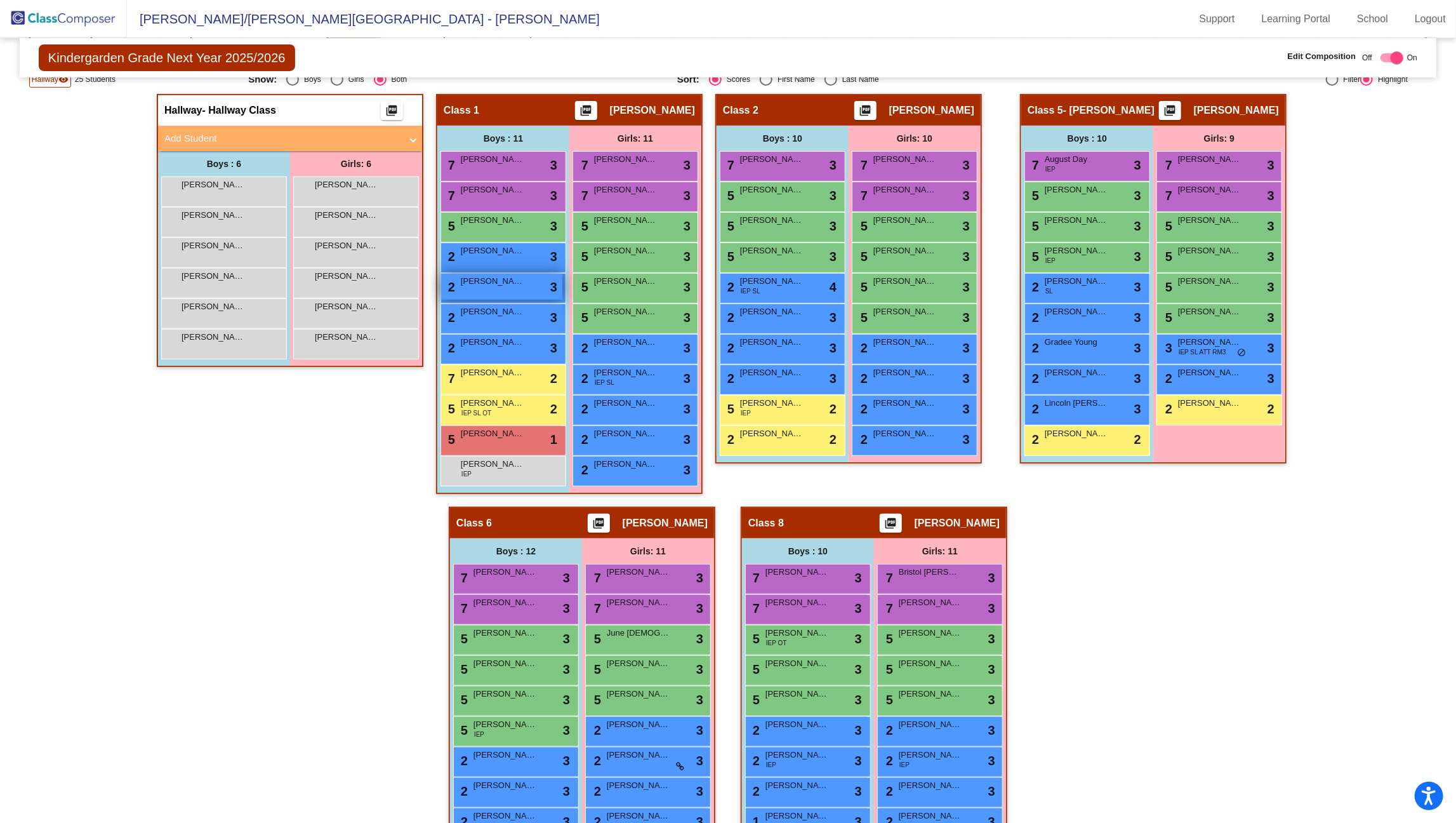
scroll to position [338, 0]
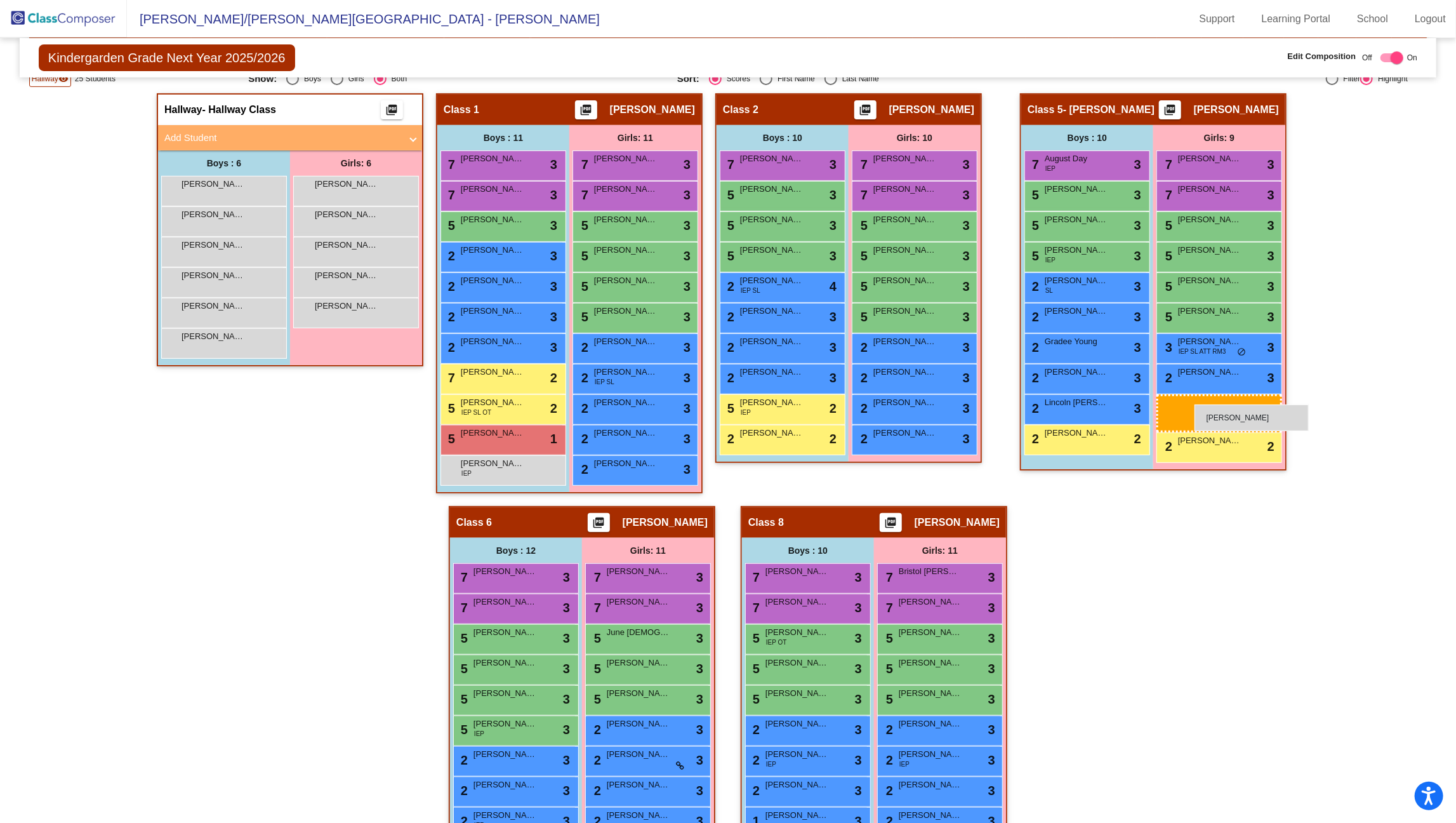
drag, startPoint x: 350, startPoint y: 267, endPoint x: 1194, endPoint y: 404, distance: 855.0
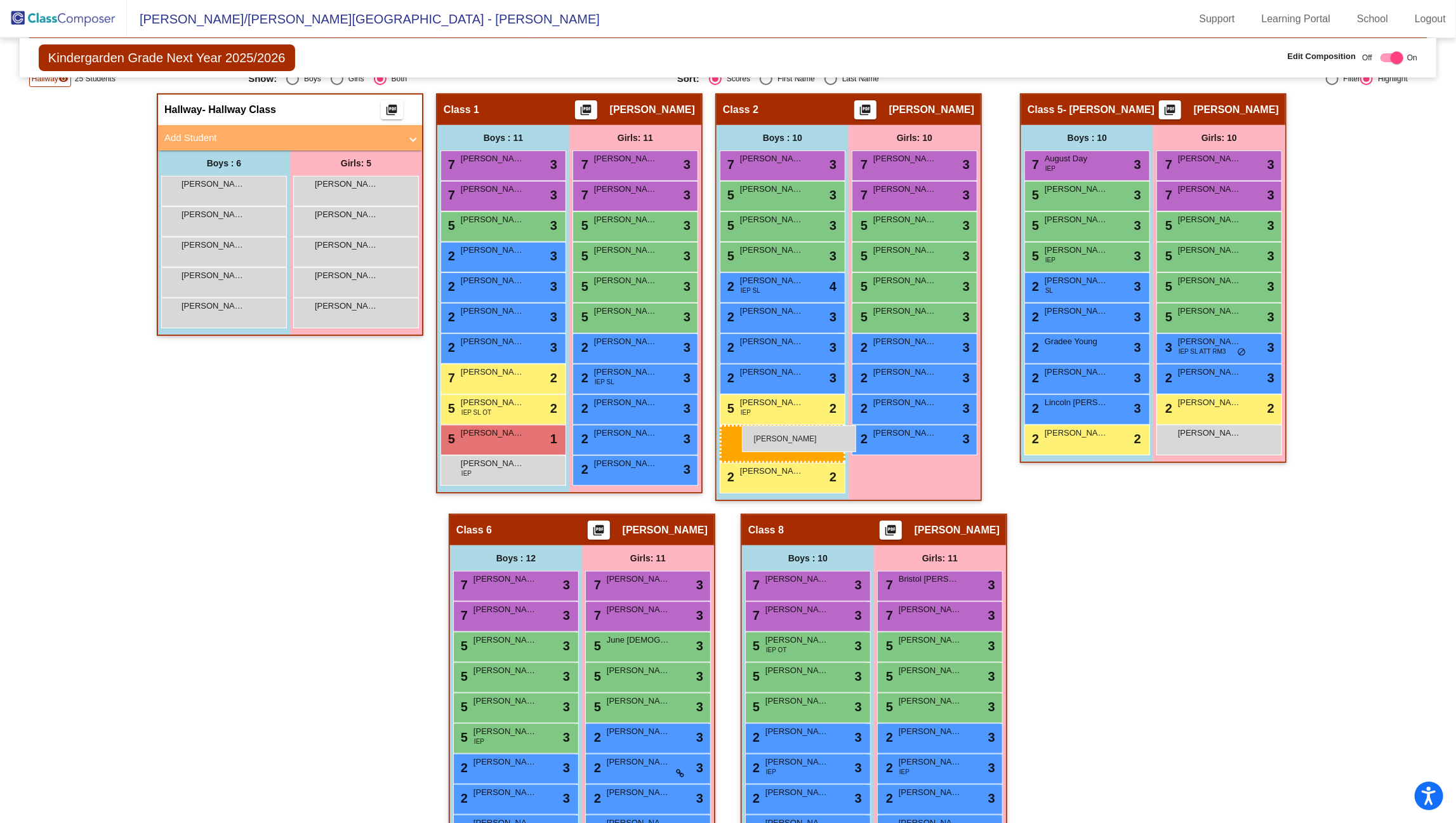
drag, startPoint x: 241, startPoint y: 185, endPoint x: 742, endPoint y: 425, distance: 555.5
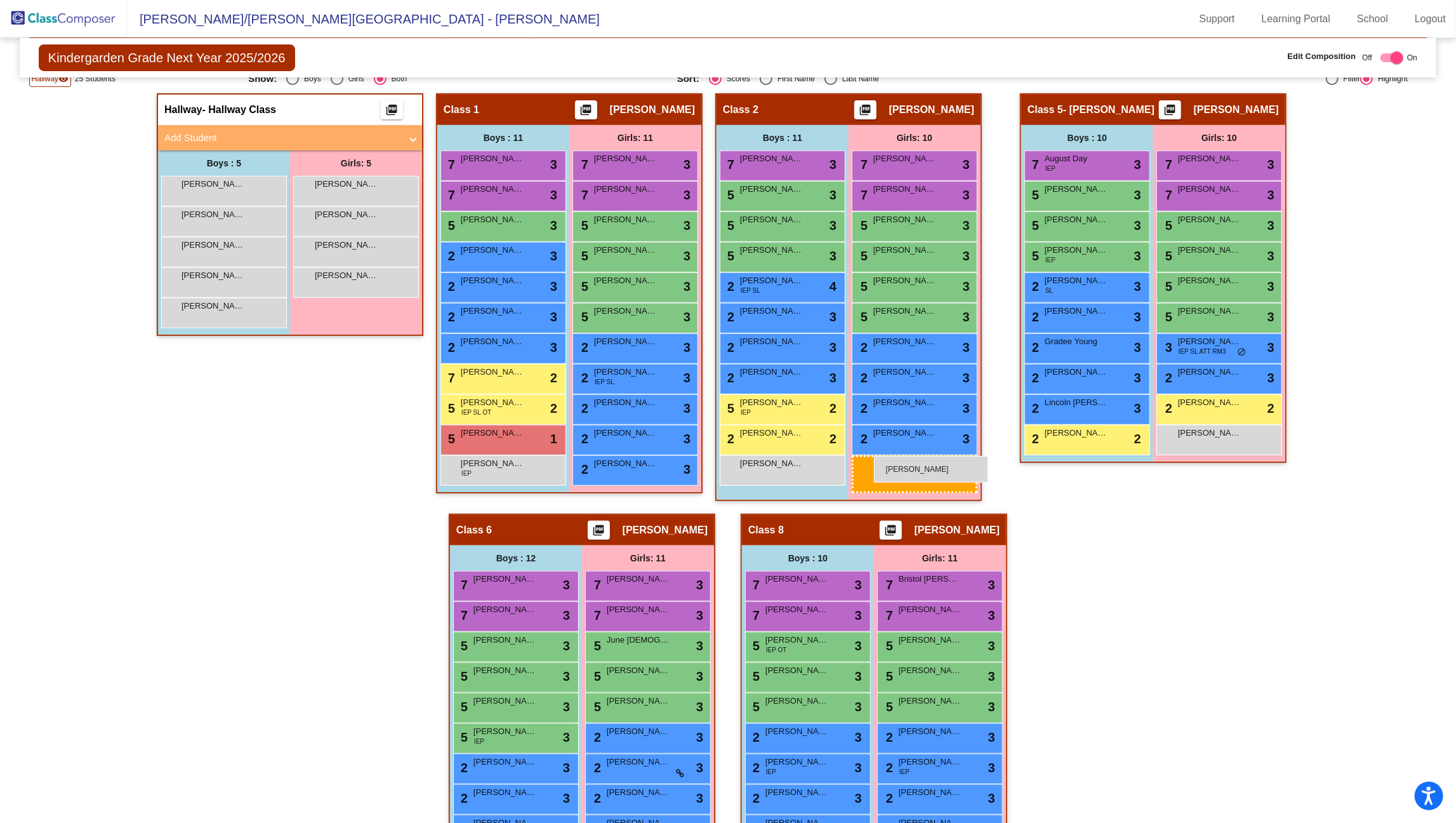
drag, startPoint x: 370, startPoint y: 181, endPoint x: 864, endPoint y: 456, distance: 565.4
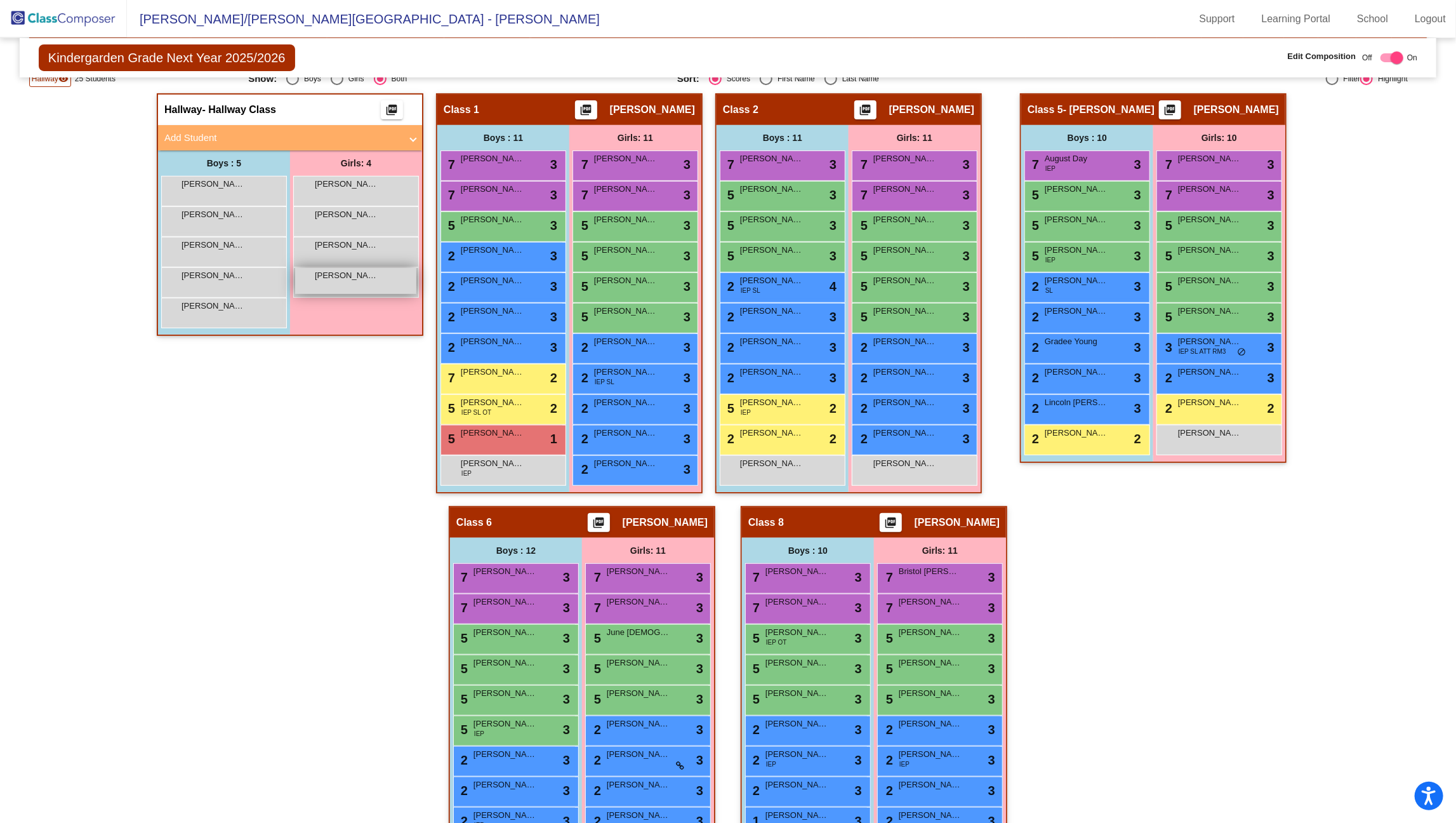
click at [361, 270] on span "[PERSON_NAME]" at bounding box center [346, 275] width 63 height 13
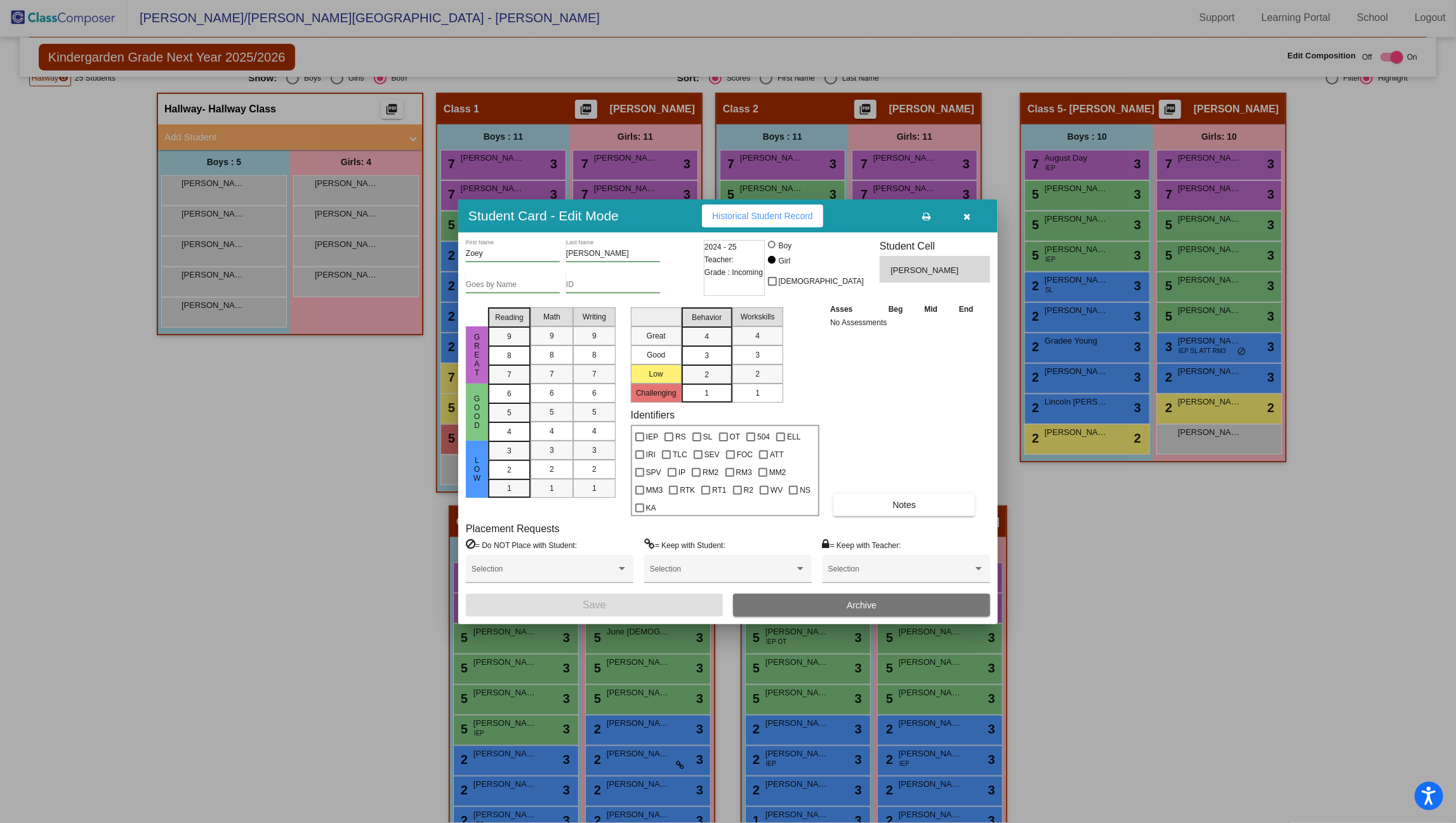
click at [360, 230] on div at bounding box center [728, 412] width 1456 height 823
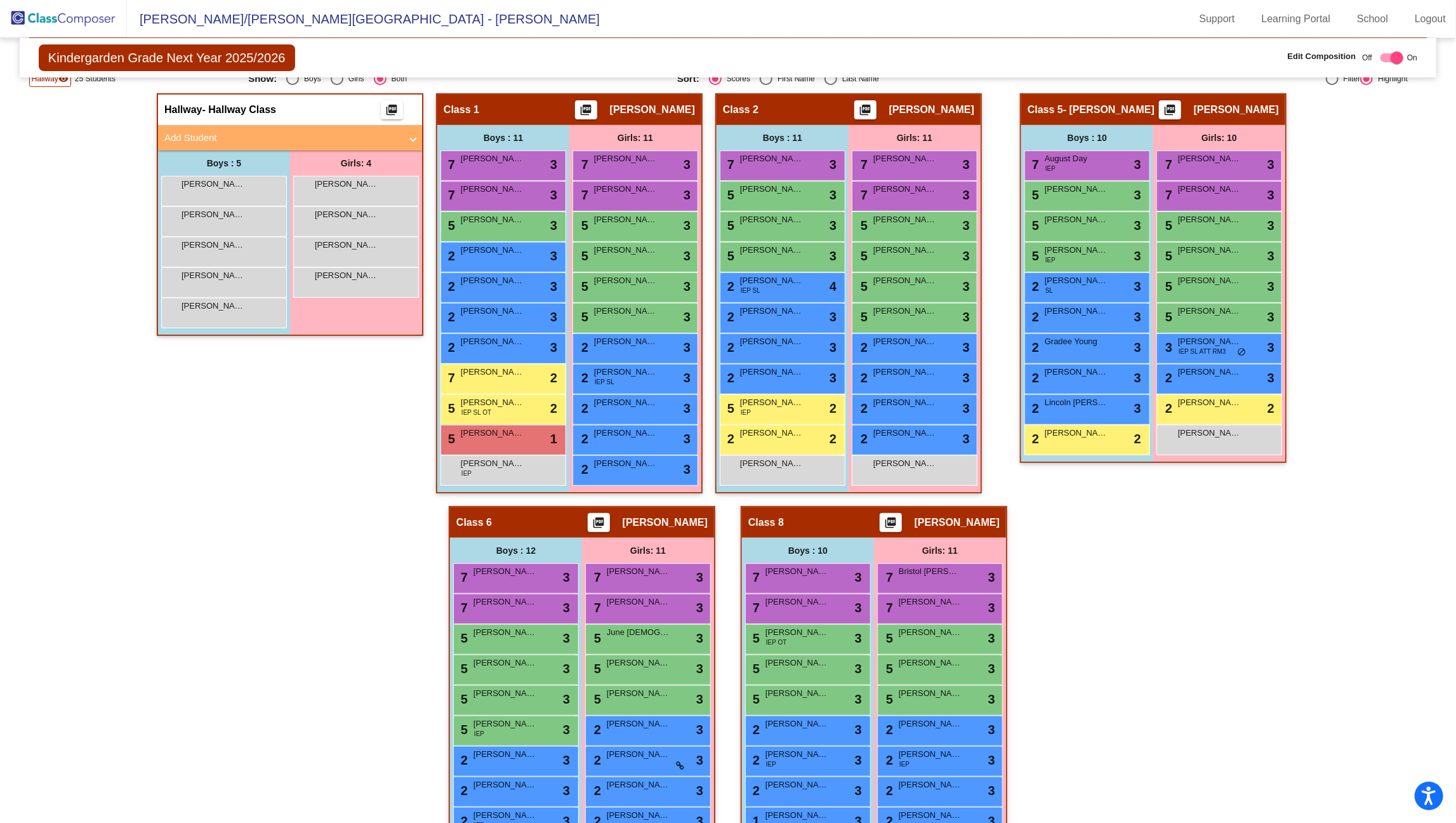
scroll to position [1, 0]
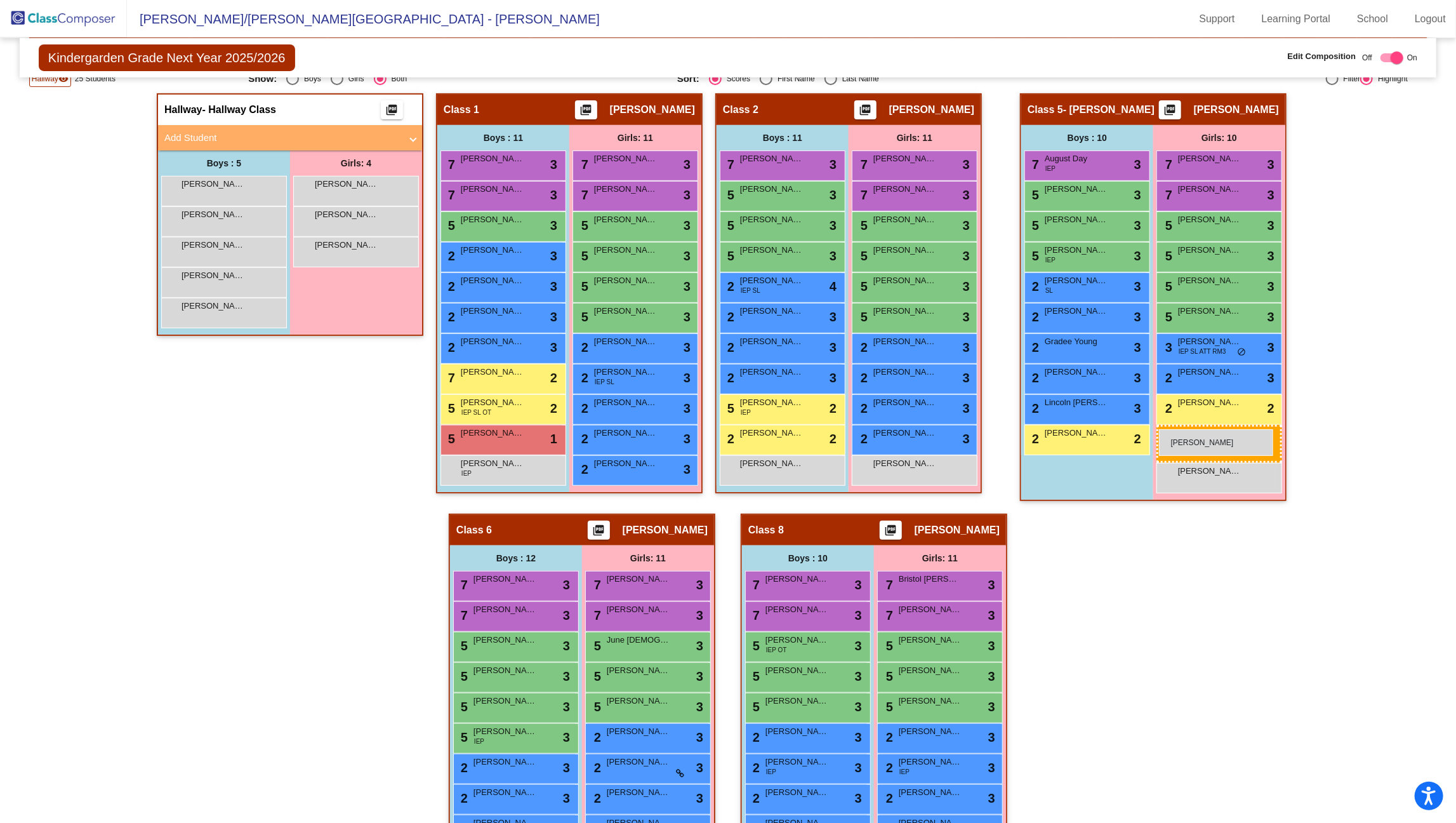
drag, startPoint x: 380, startPoint y: 185, endPoint x: 1159, endPoint y: 430, distance: 816.6
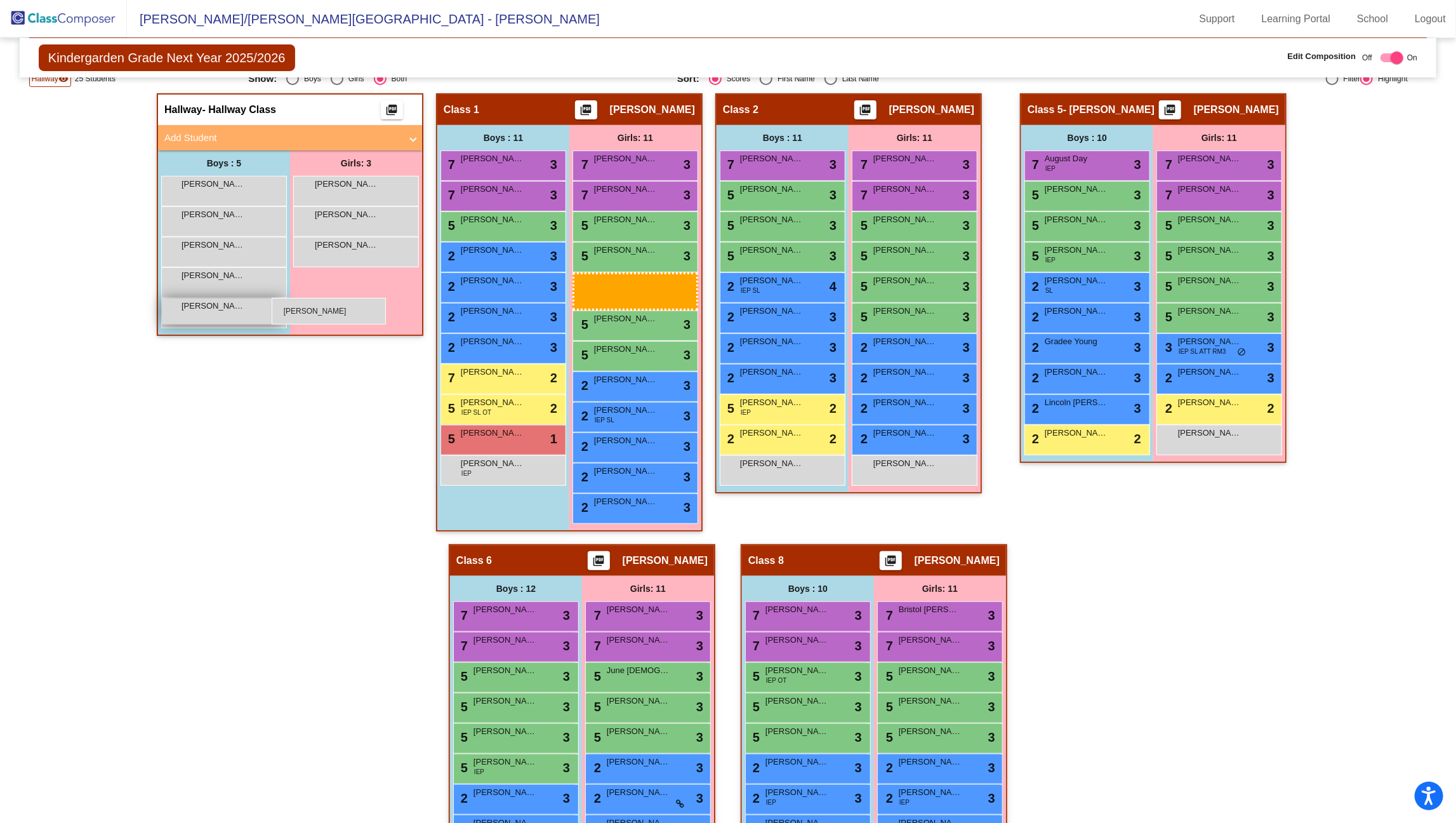
drag, startPoint x: 1224, startPoint y: 432, endPoint x: 272, endPoint y: 298, distance: 961.4
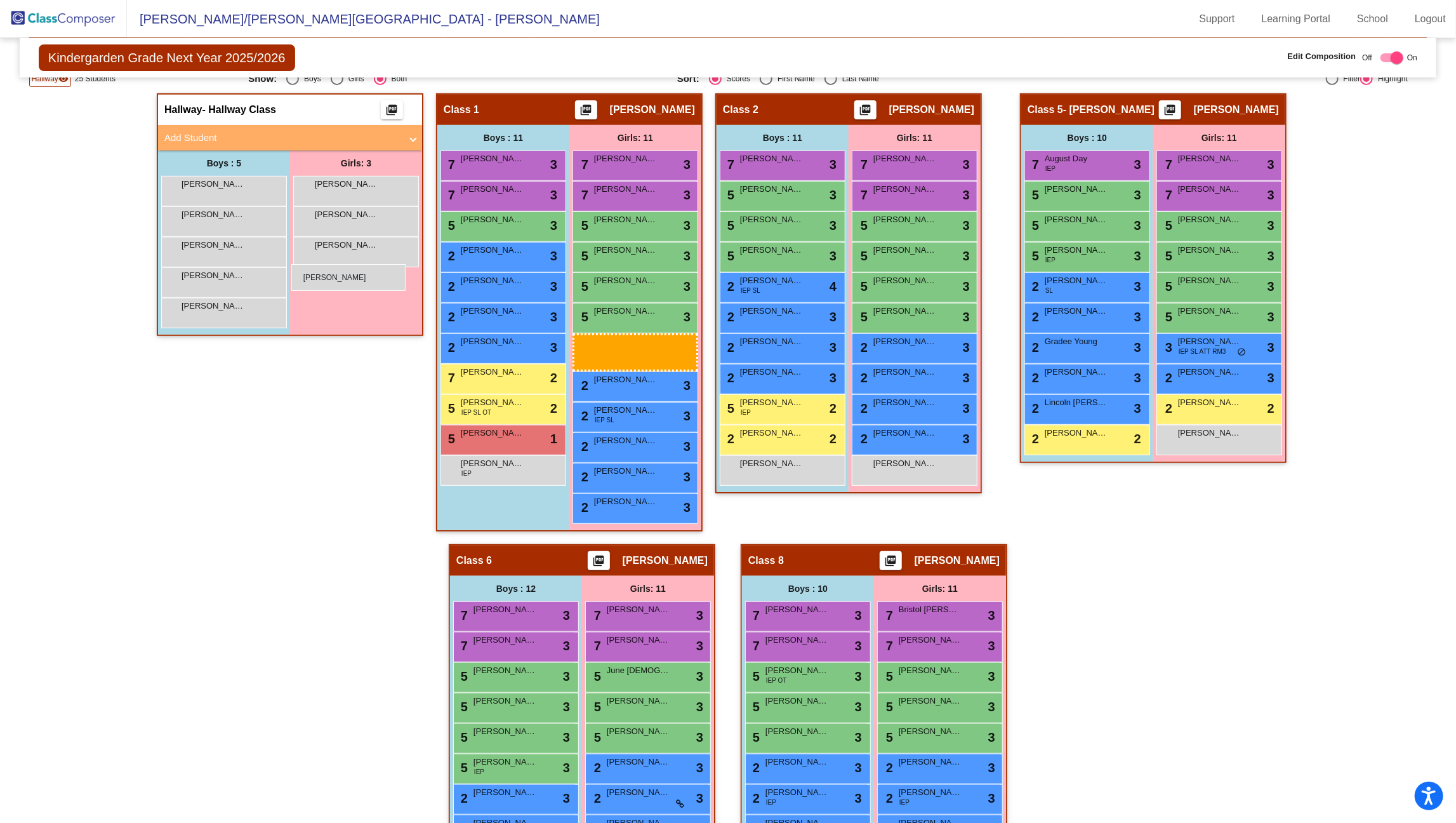
drag, startPoint x: 1204, startPoint y: 432, endPoint x: 290, endPoint y: 264, distance: 929.3
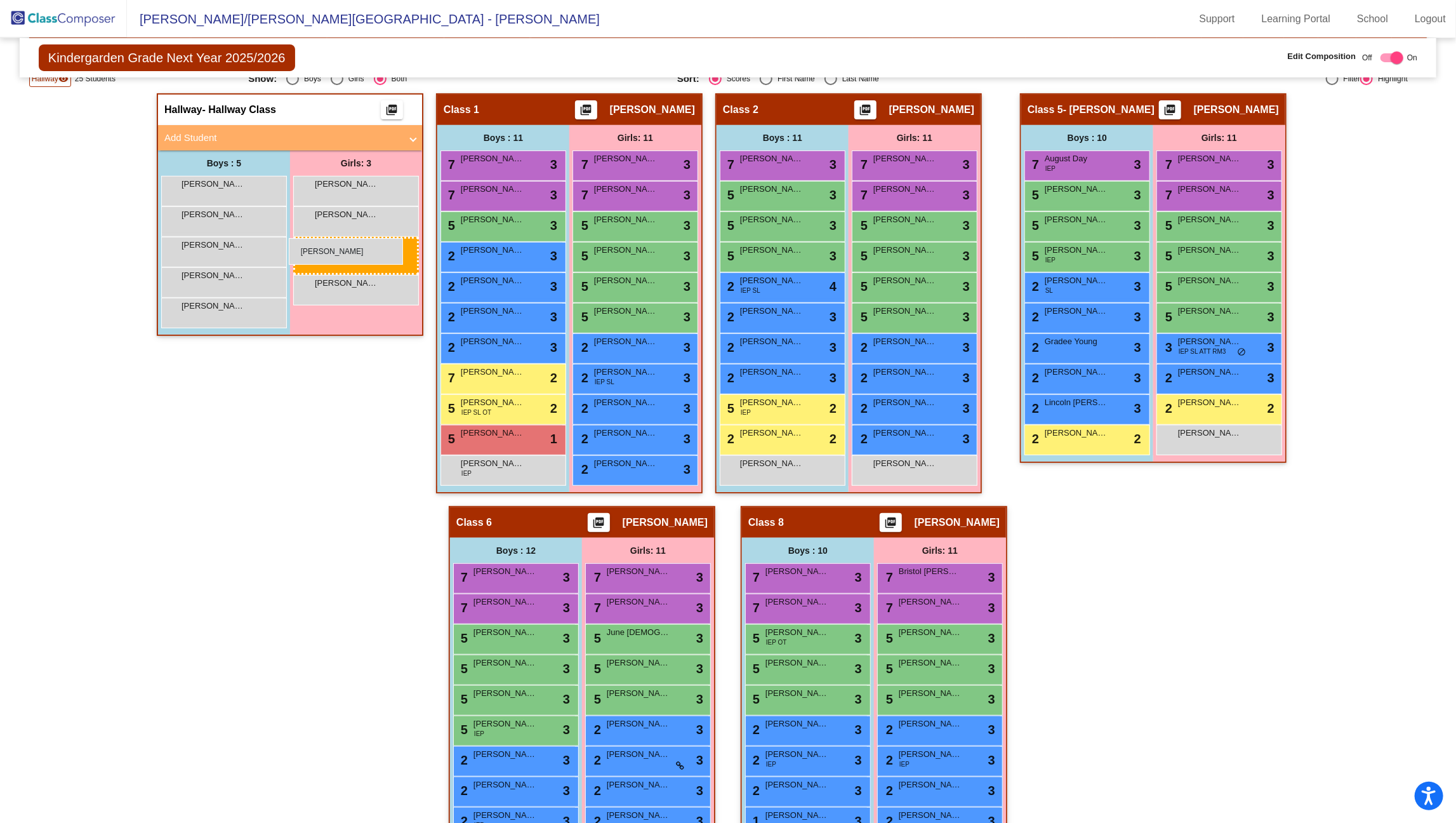
drag, startPoint x: 1230, startPoint y: 437, endPoint x: 289, endPoint y: 237, distance: 962.0
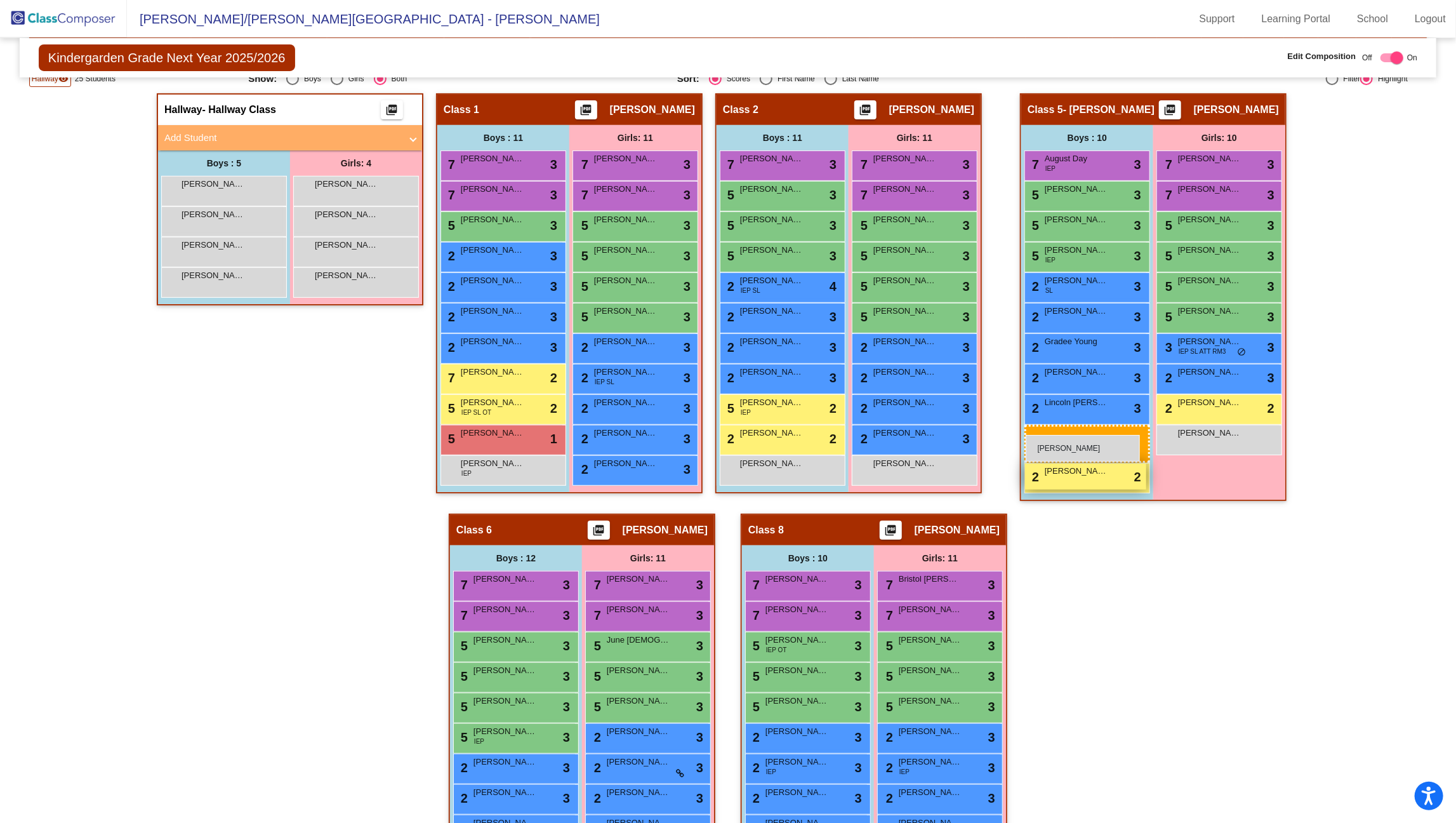
drag, startPoint x: 224, startPoint y: 183, endPoint x: 1025, endPoint y: 435, distance: 839.7
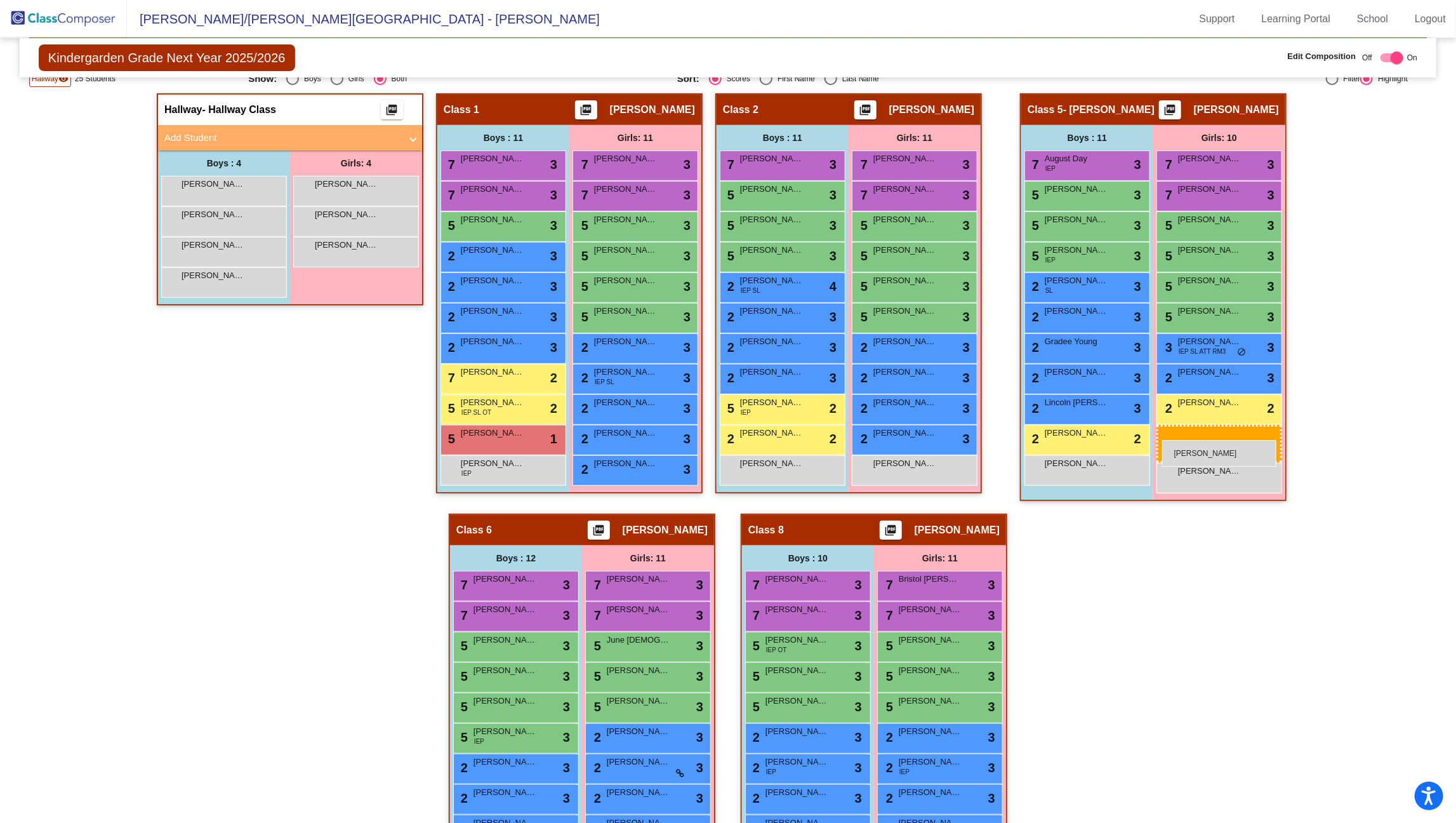
drag, startPoint x: 360, startPoint y: 215, endPoint x: 1162, endPoint y: 440, distance: 833.0
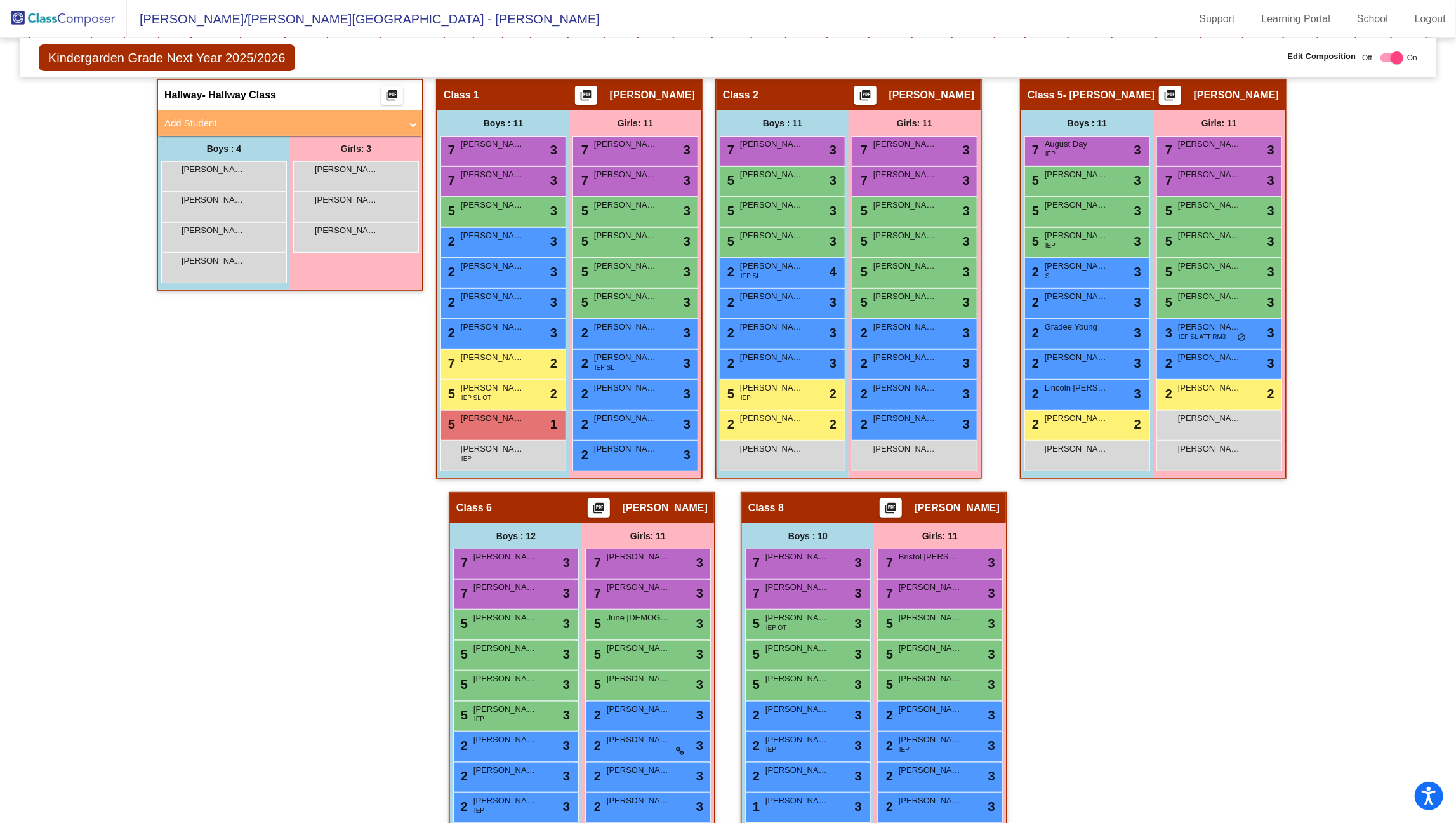
scroll to position [352, 0]
drag, startPoint x: 198, startPoint y: 229, endPoint x: 153, endPoint y: 196, distance: 55.8
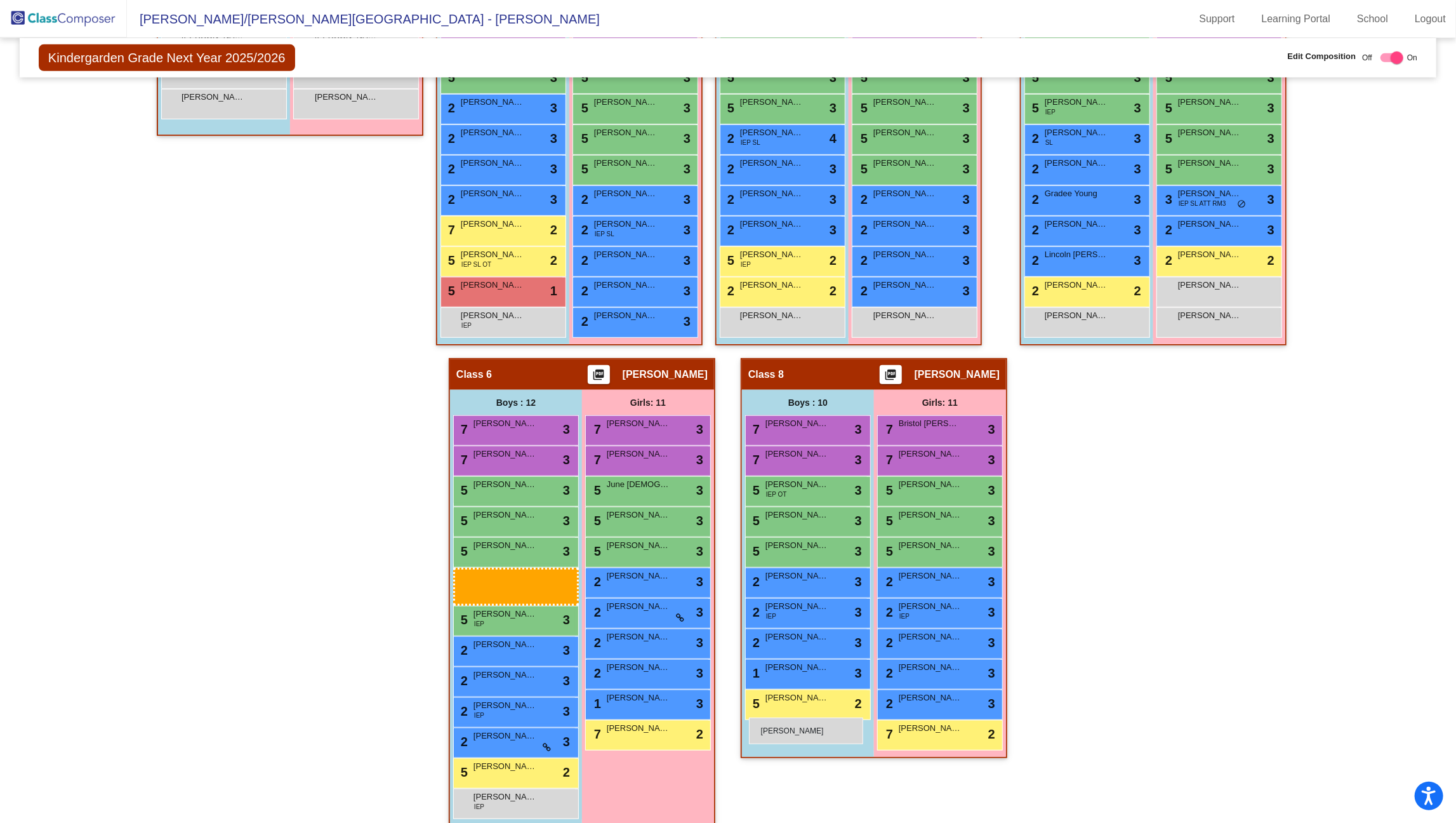
scroll to position [459, 0]
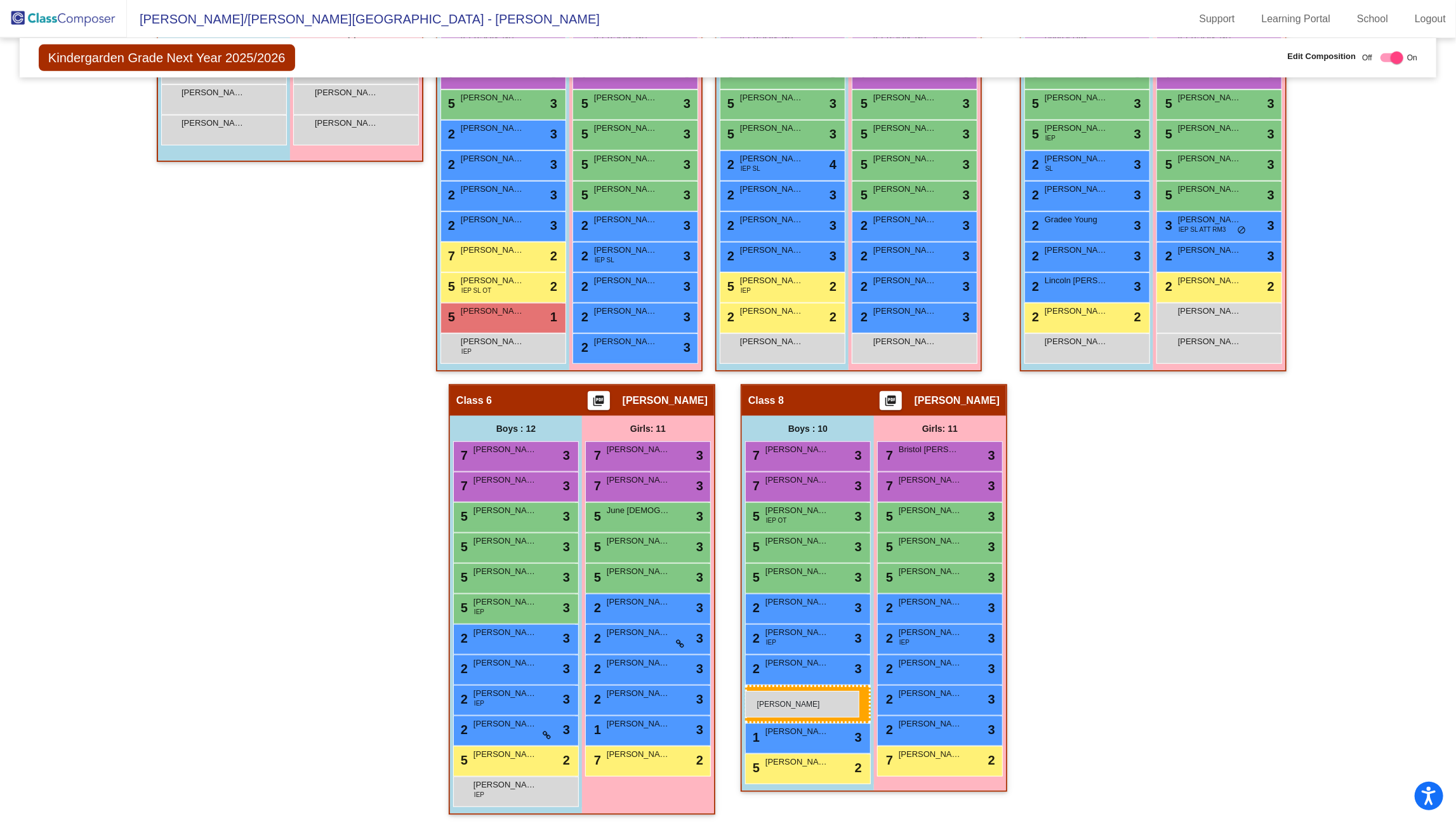
drag, startPoint x: 195, startPoint y: 167, endPoint x: 745, endPoint y: 691, distance: 759.7
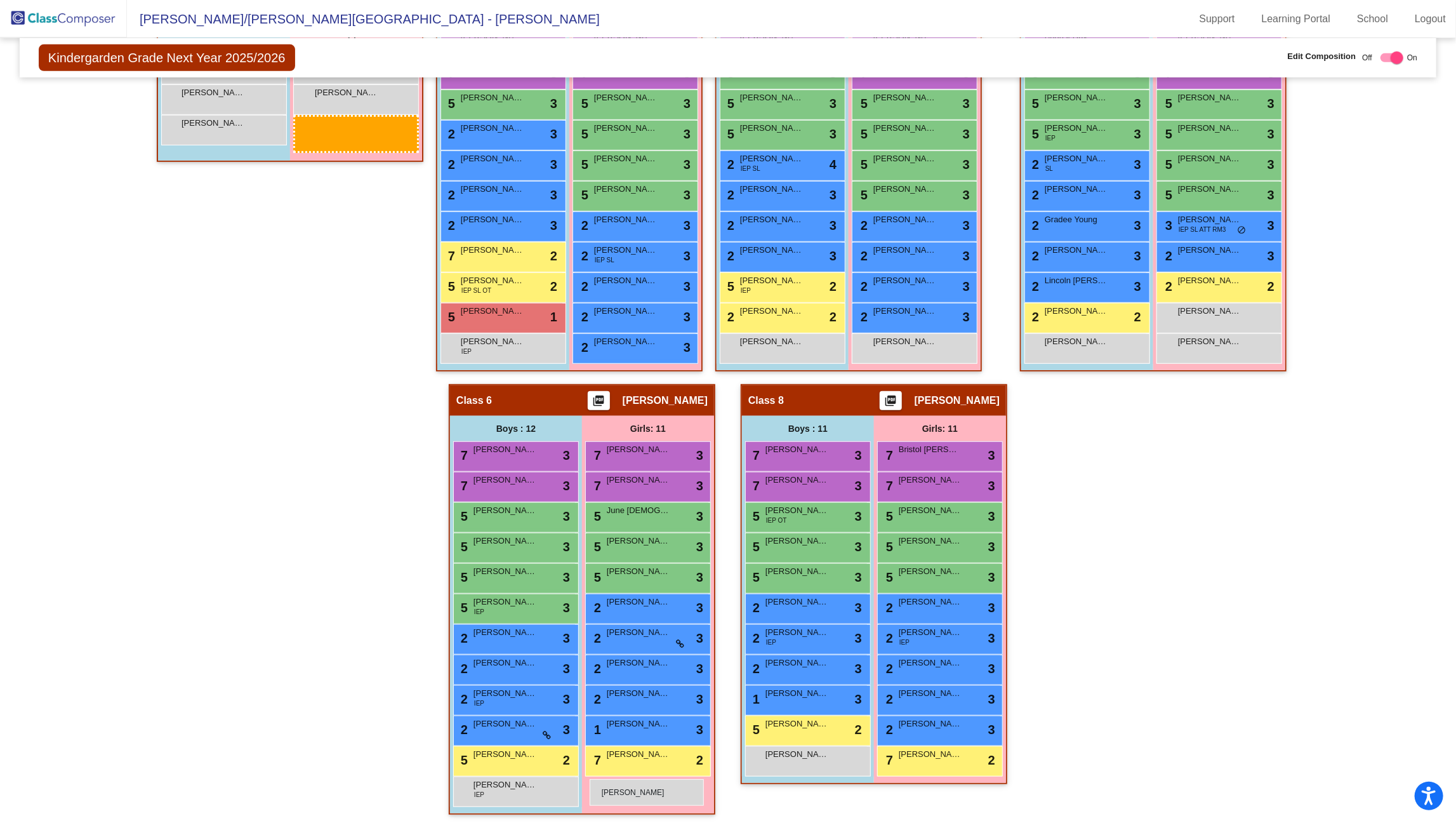
drag, startPoint x: 323, startPoint y: 285, endPoint x: 590, endPoint y: 779, distance: 561.5
click at [328, 87] on span "[PERSON_NAME]" at bounding box center [346, 93] width 63 height 13
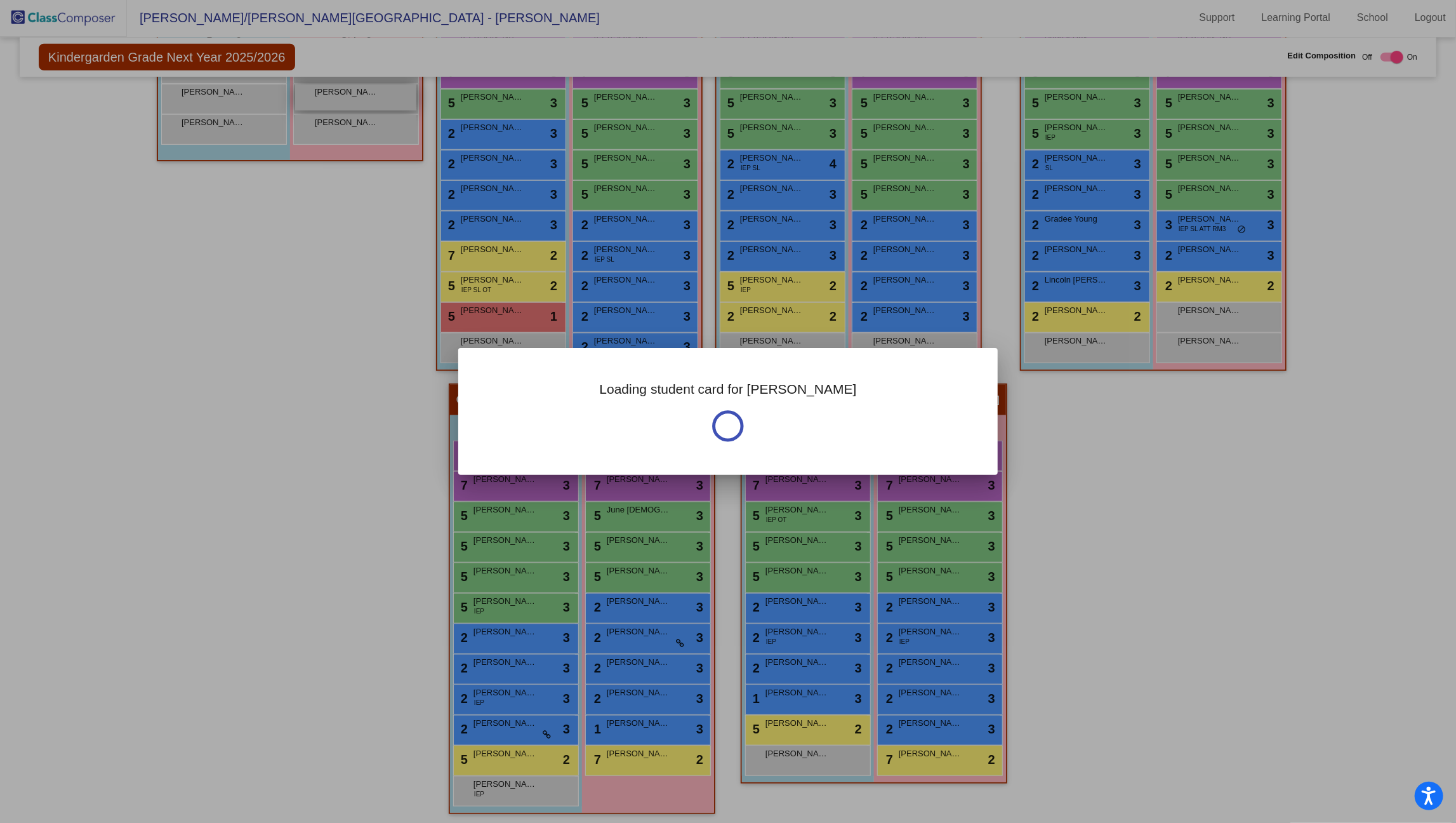
scroll to position [0, 0]
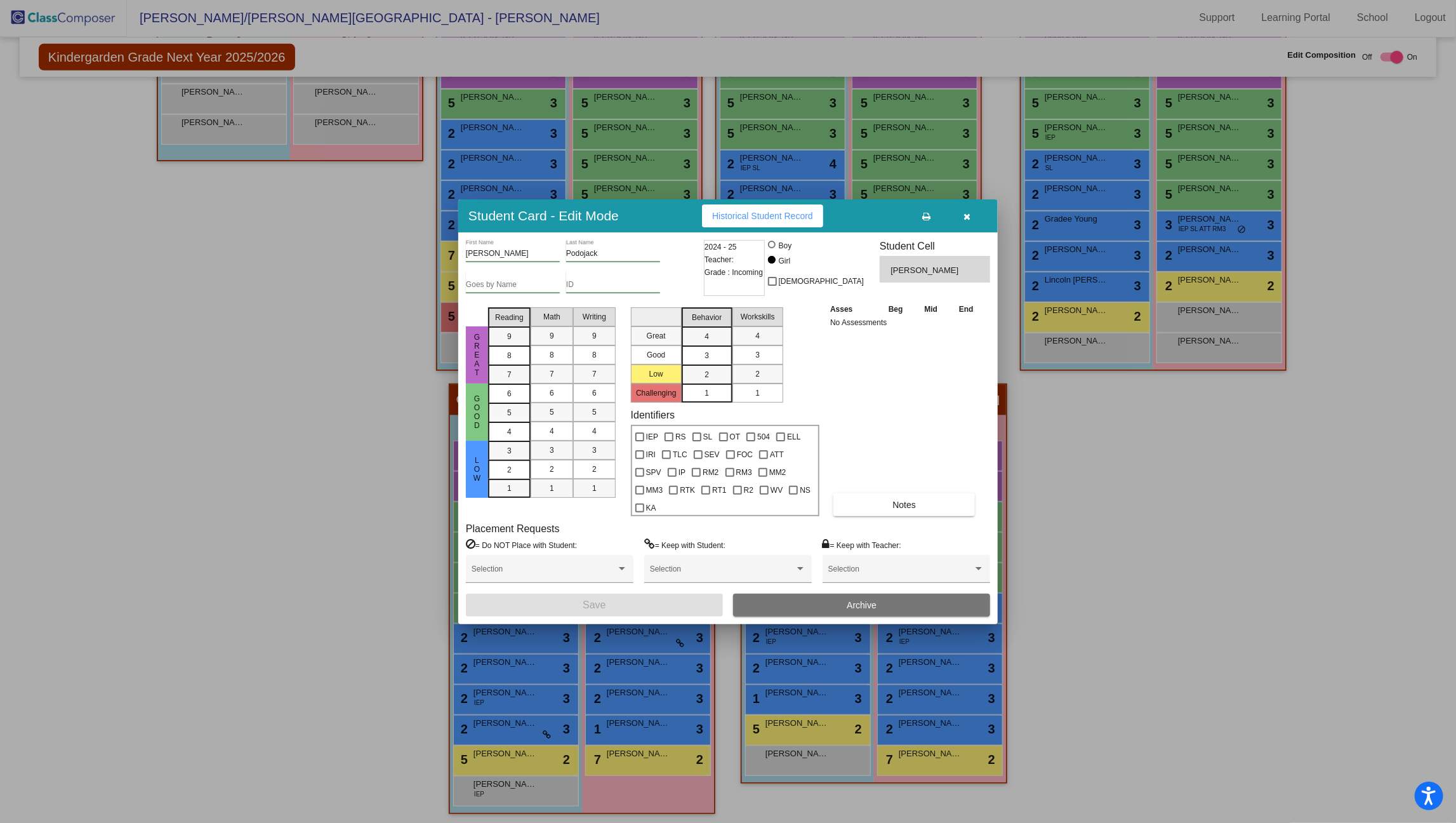
click at [272, 245] on div at bounding box center [728, 412] width 1456 height 823
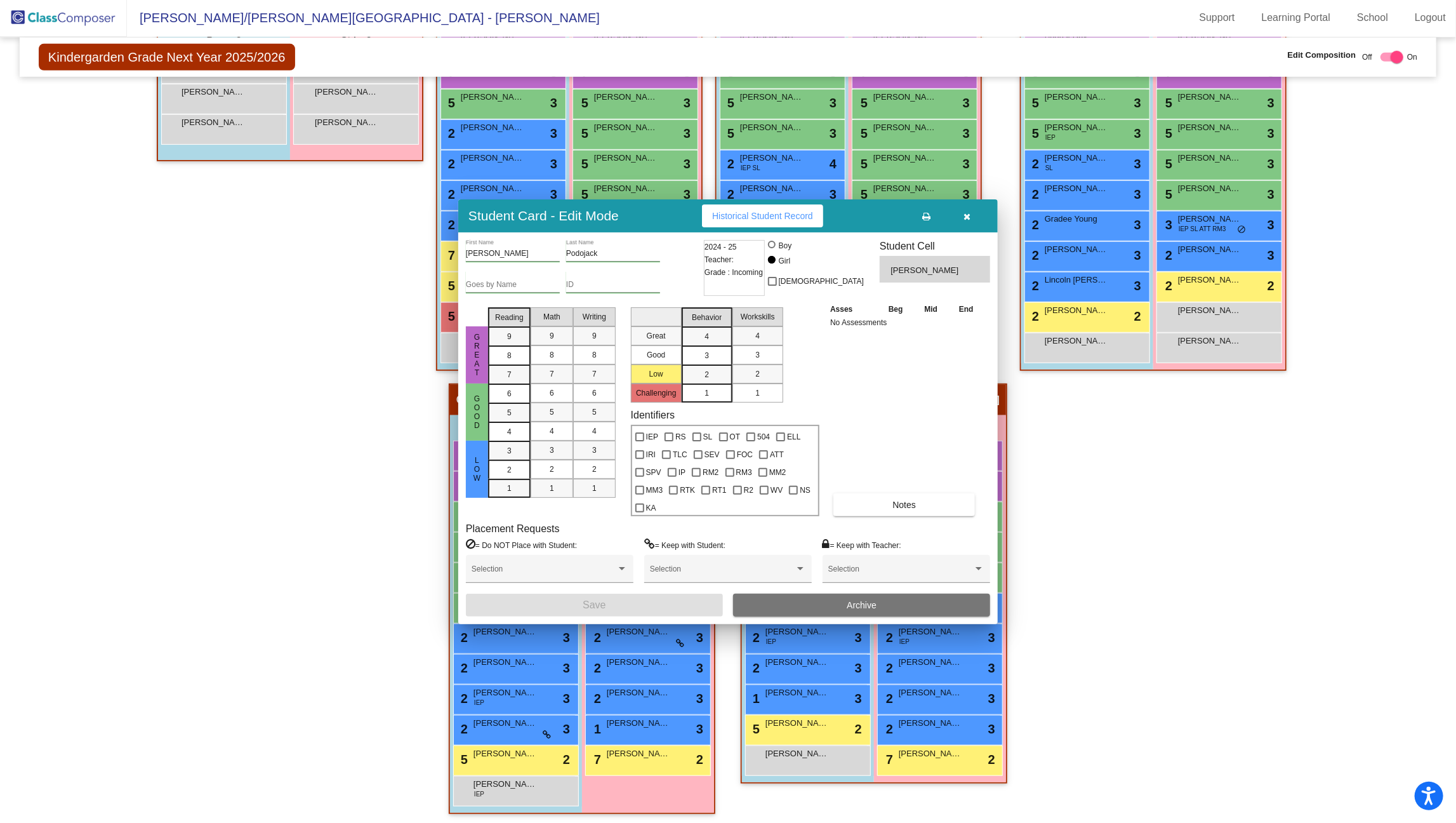
scroll to position [1, 0]
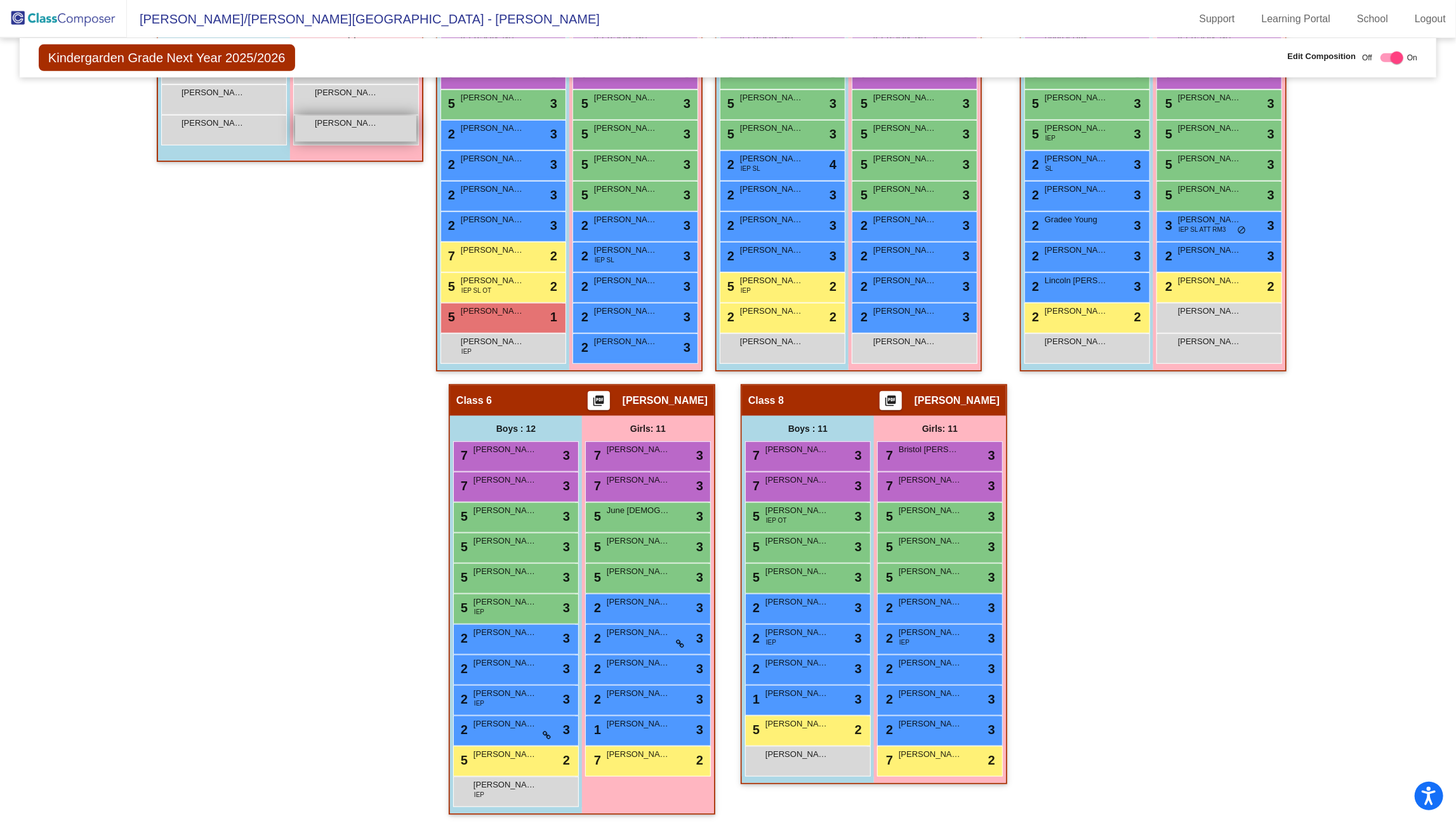
click at [357, 136] on div "[PERSON_NAME] lock do_not_disturb_alt" at bounding box center [355, 128] width 121 height 26
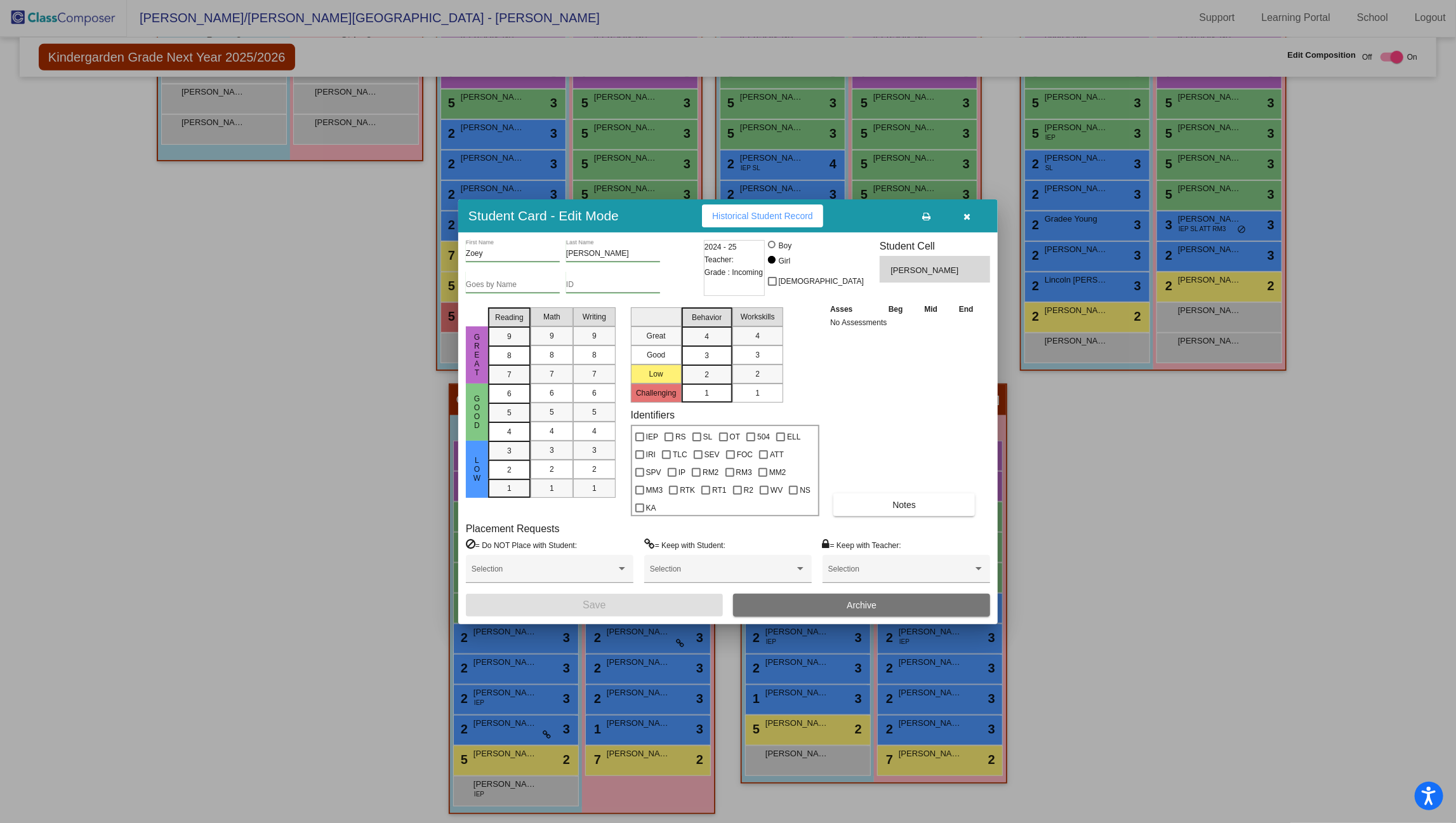
click at [244, 338] on div at bounding box center [728, 412] width 1456 height 823
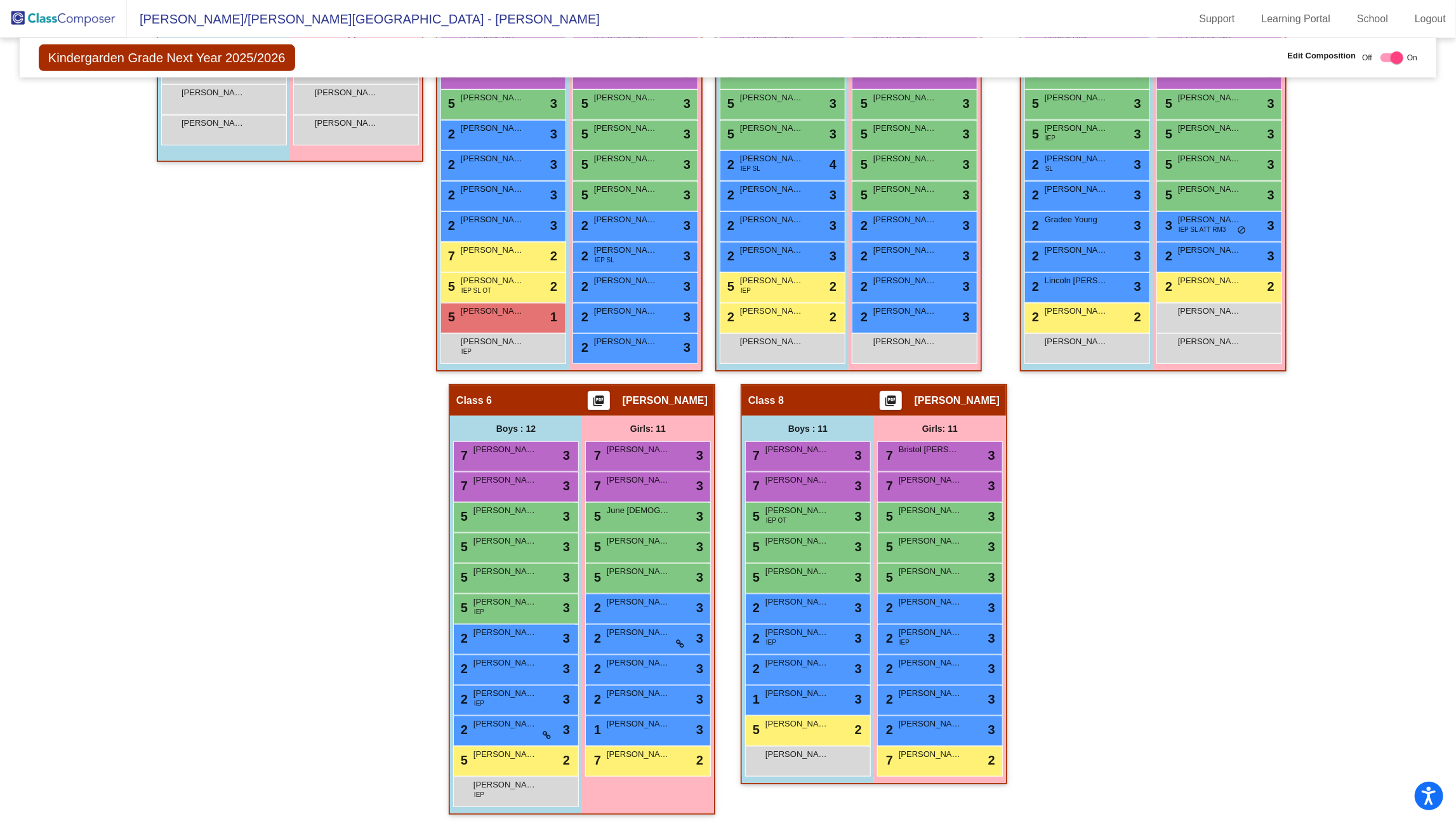
scroll to position [1, 0]
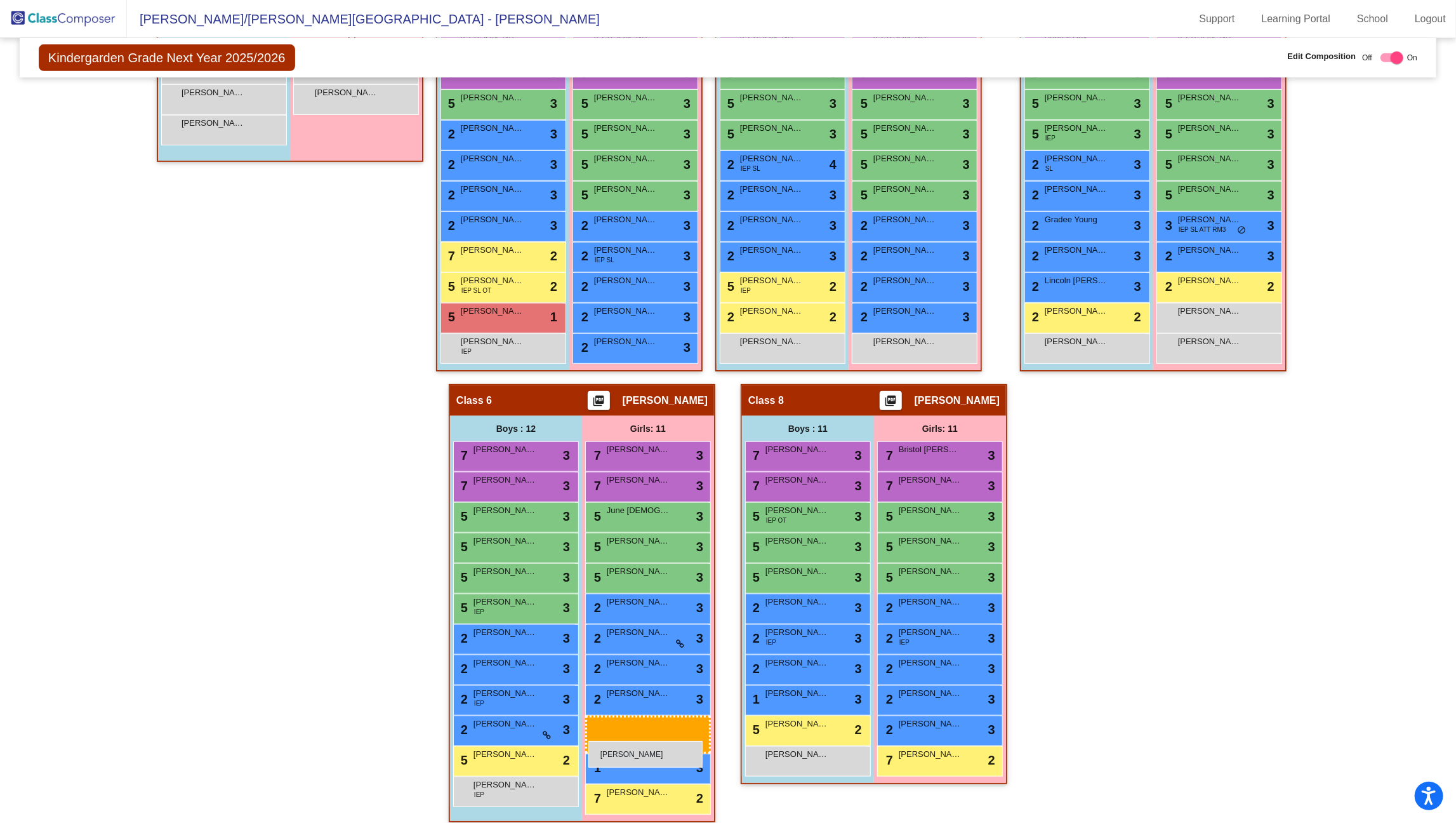
drag, startPoint x: 368, startPoint y: 138, endPoint x: 588, endPoint y: 741, distance: 641.9
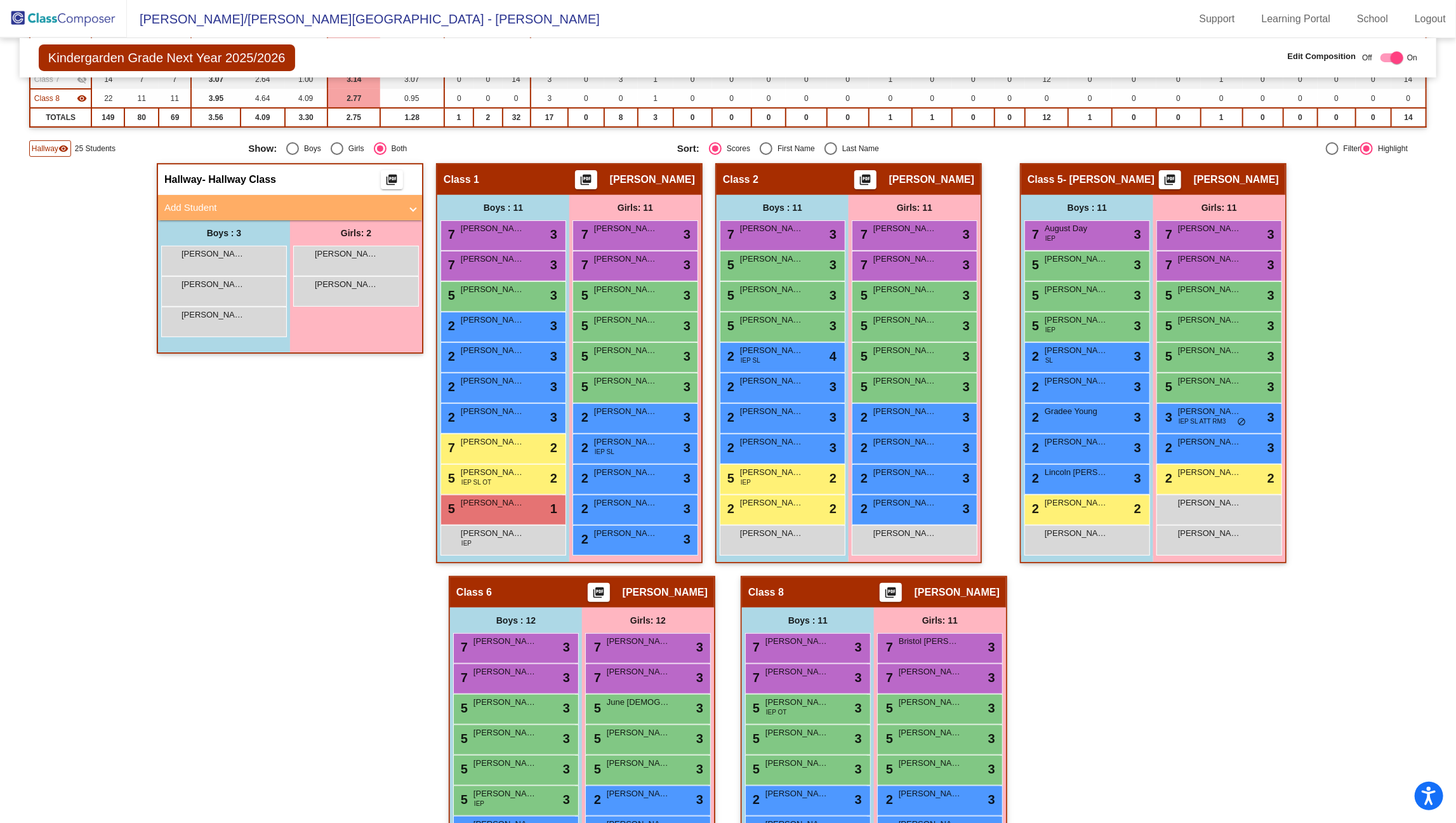
scroll to position [264, 0]
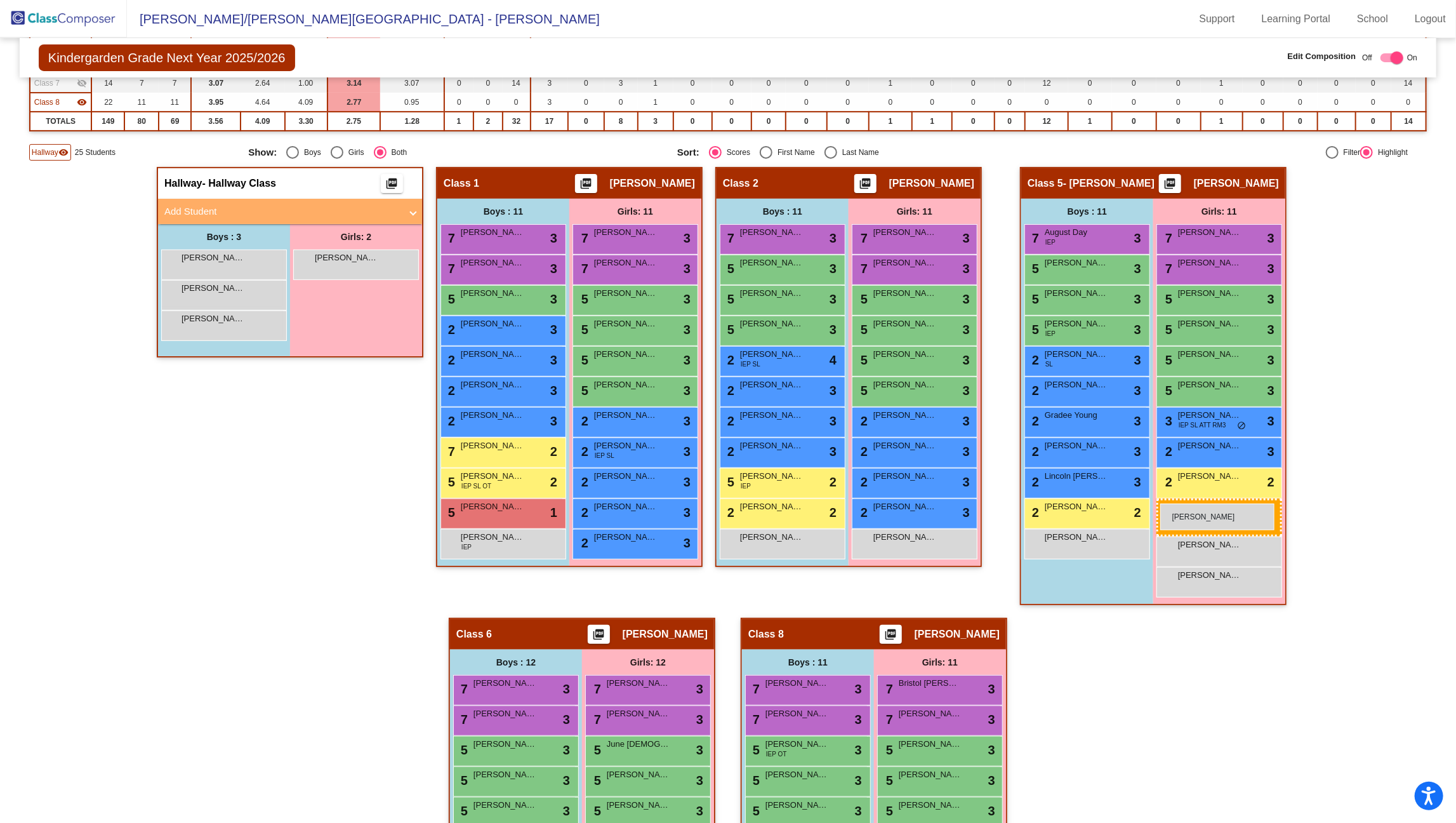
drag, startPoint x: 351, startPoint y: 280, endPoint x: 1160, endPoint y: 504, distance: 839.4
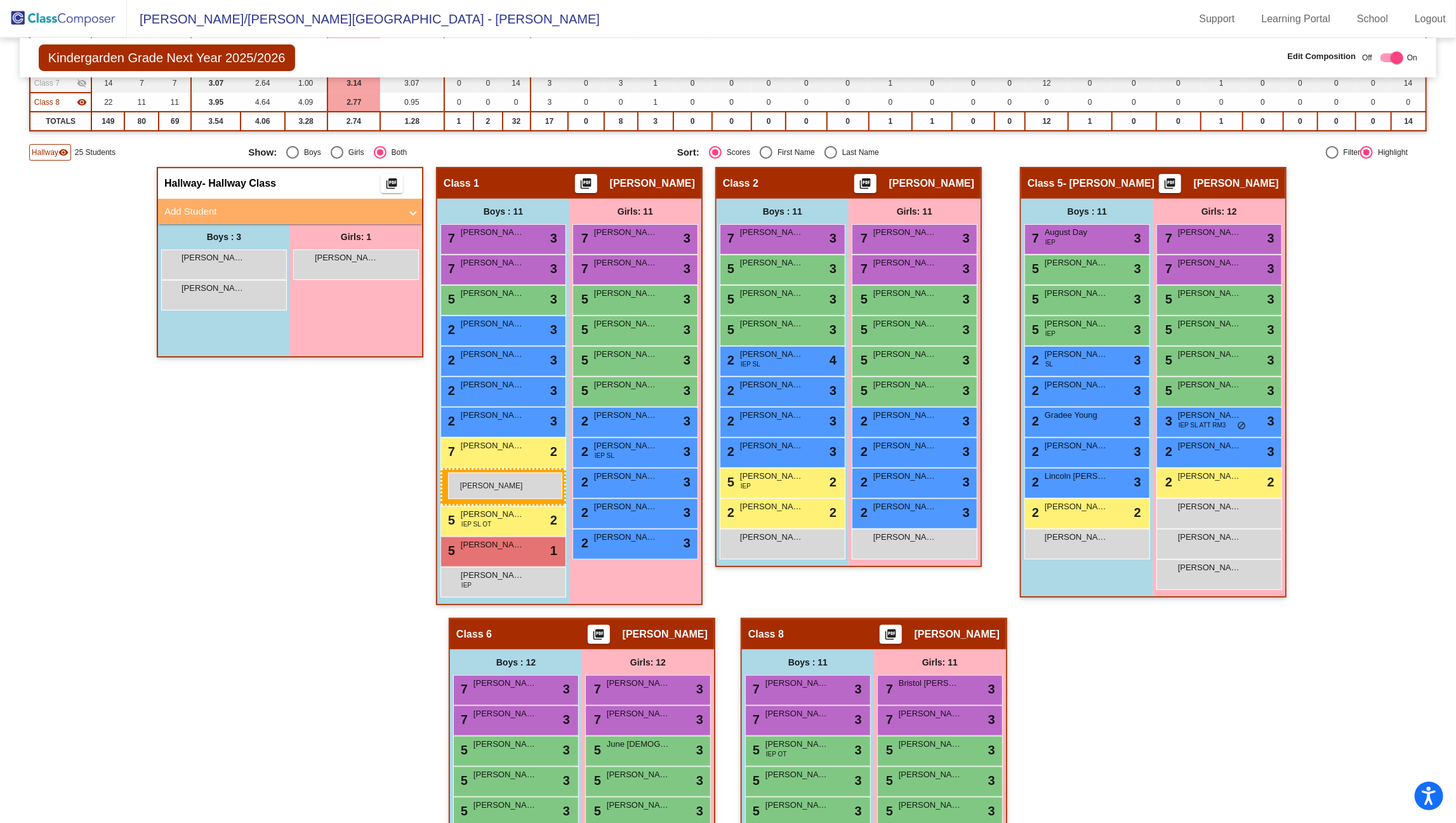
drag, startPoint x: 216, startPoint y: 291, endPoint x: 448, endPoint y: 472, distance: 294.3
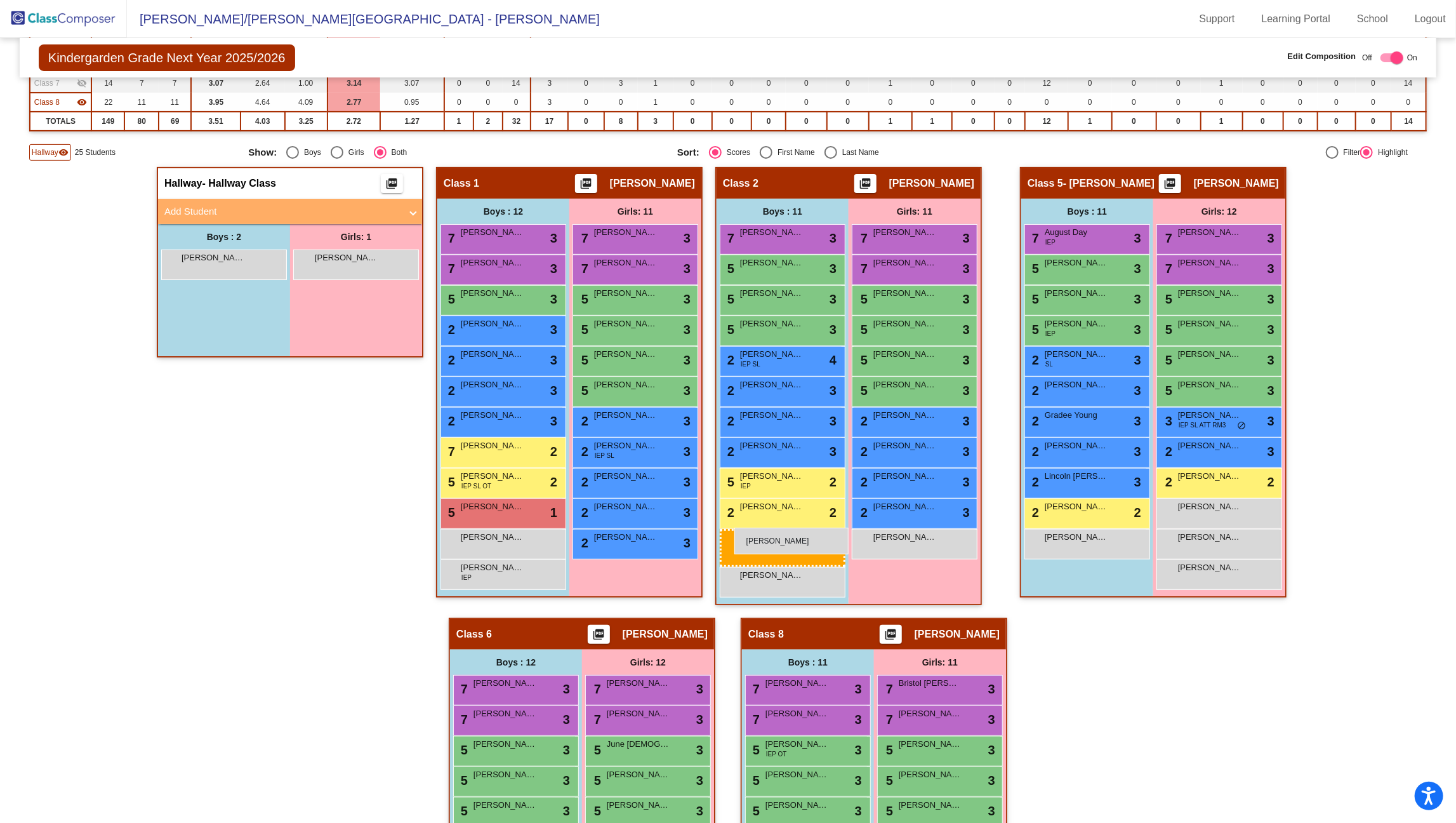
drag, startPoint x: 193, startPoint y: 288, endPoint x: 734, endPoint y: 528, distance: 591.8
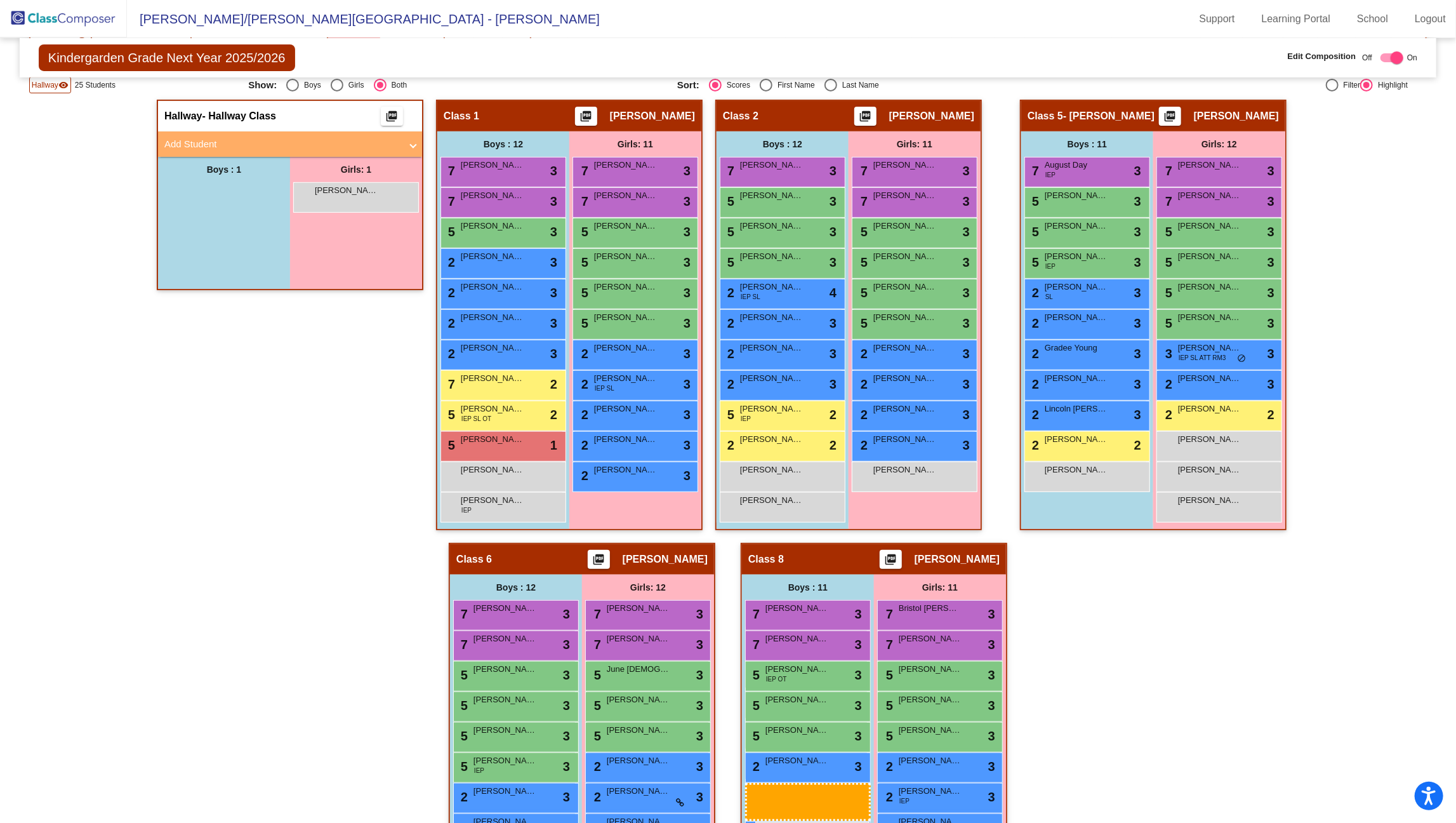
scroll to position [338, 0]
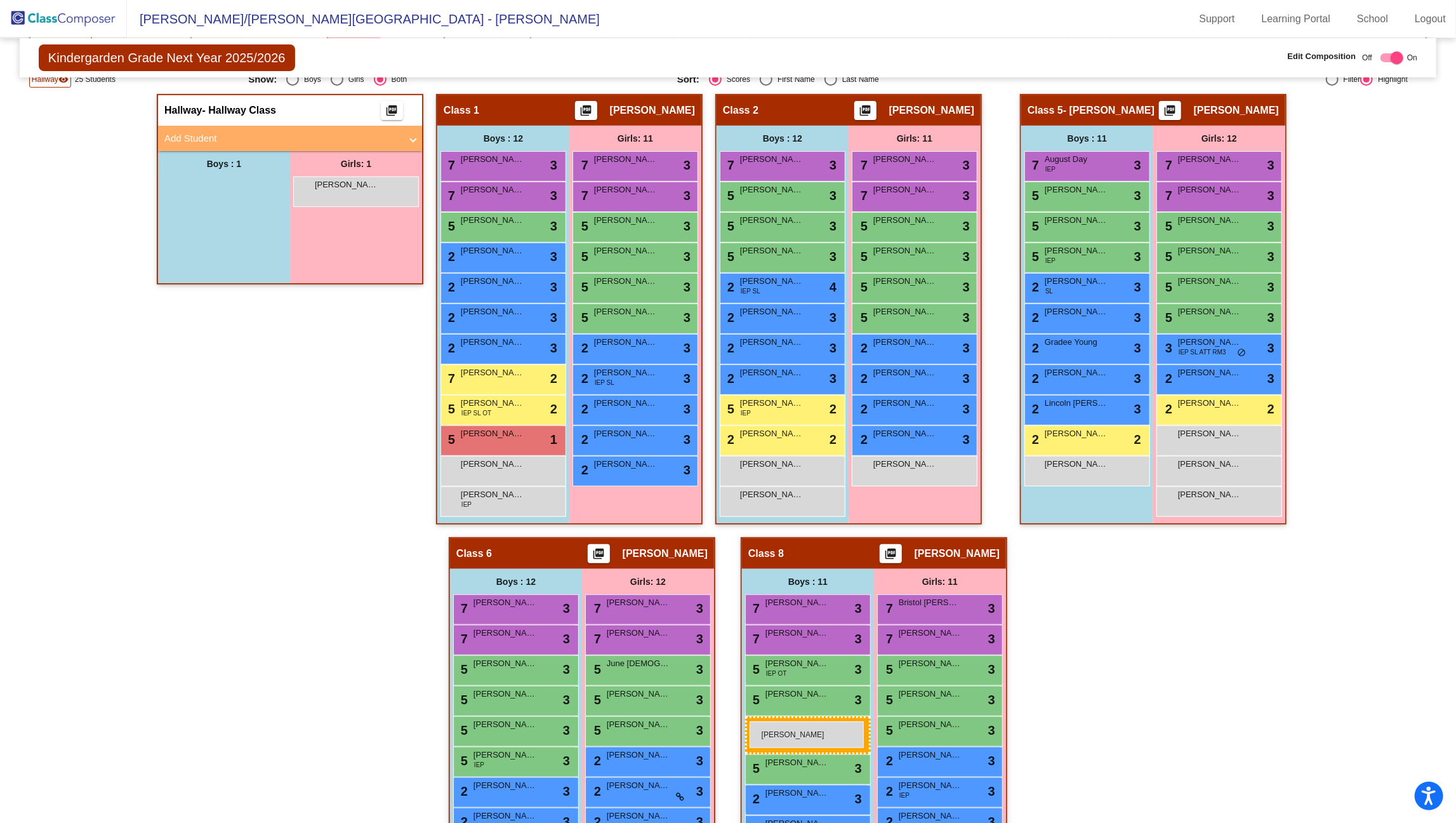
drag, startPoint x: 226, startPoint y: 258, endPoint x: 750, endPoint y: 721, distance: 699.2
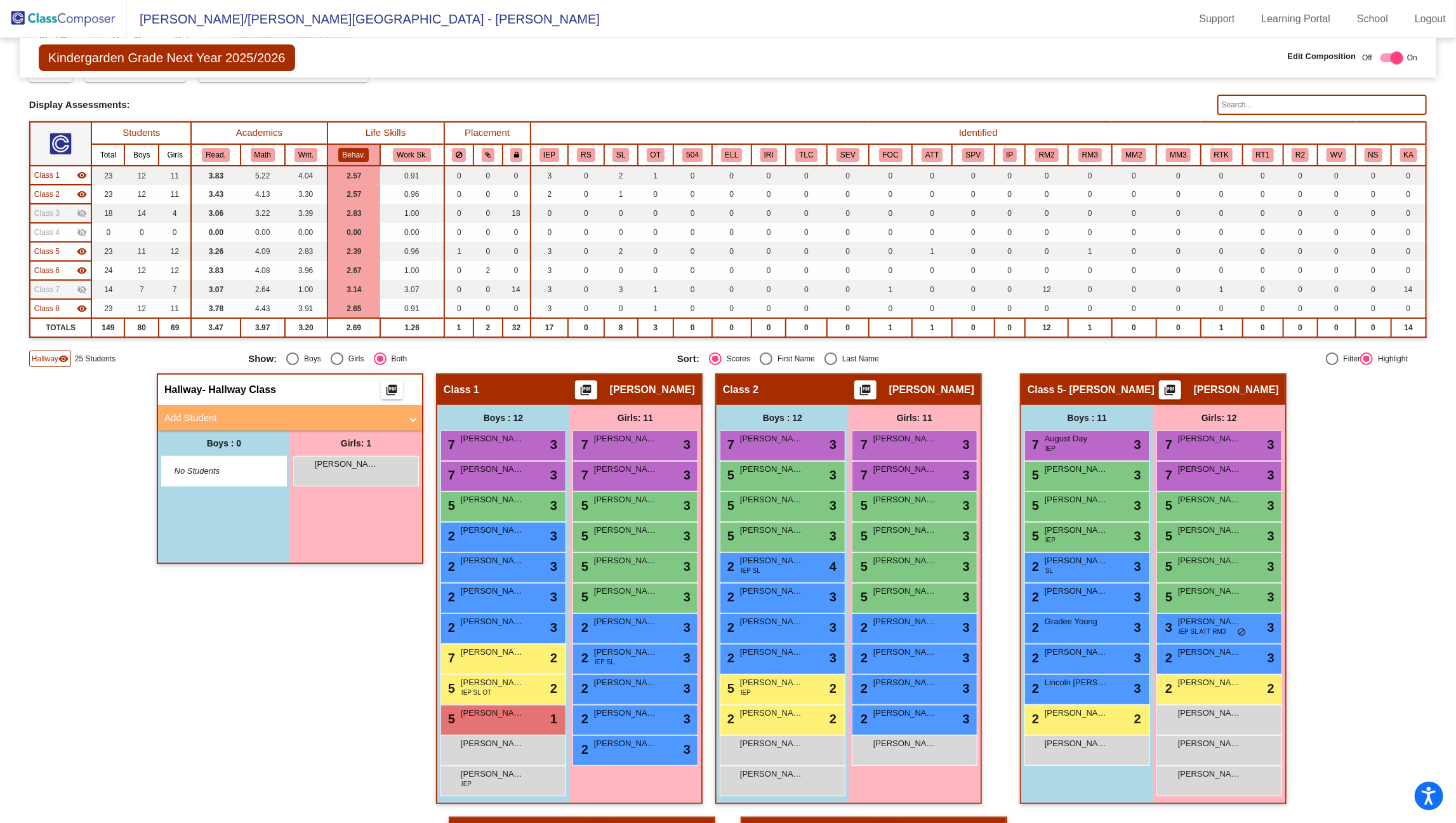
scroll to position [59, 0]
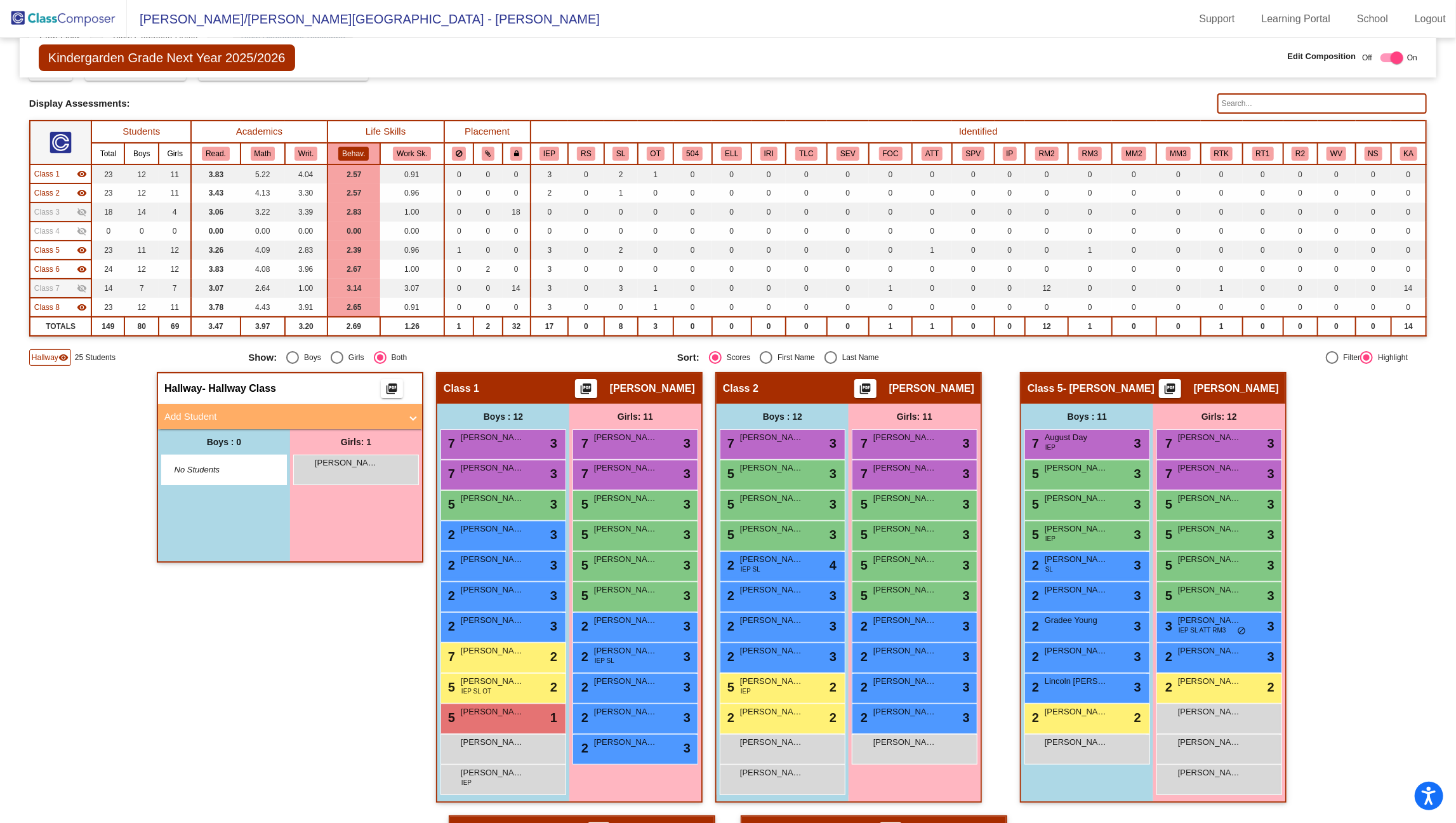
click at [82, 208] on mat-icon "visibility_off" at bounding box center [81, 211] width 10 height 10
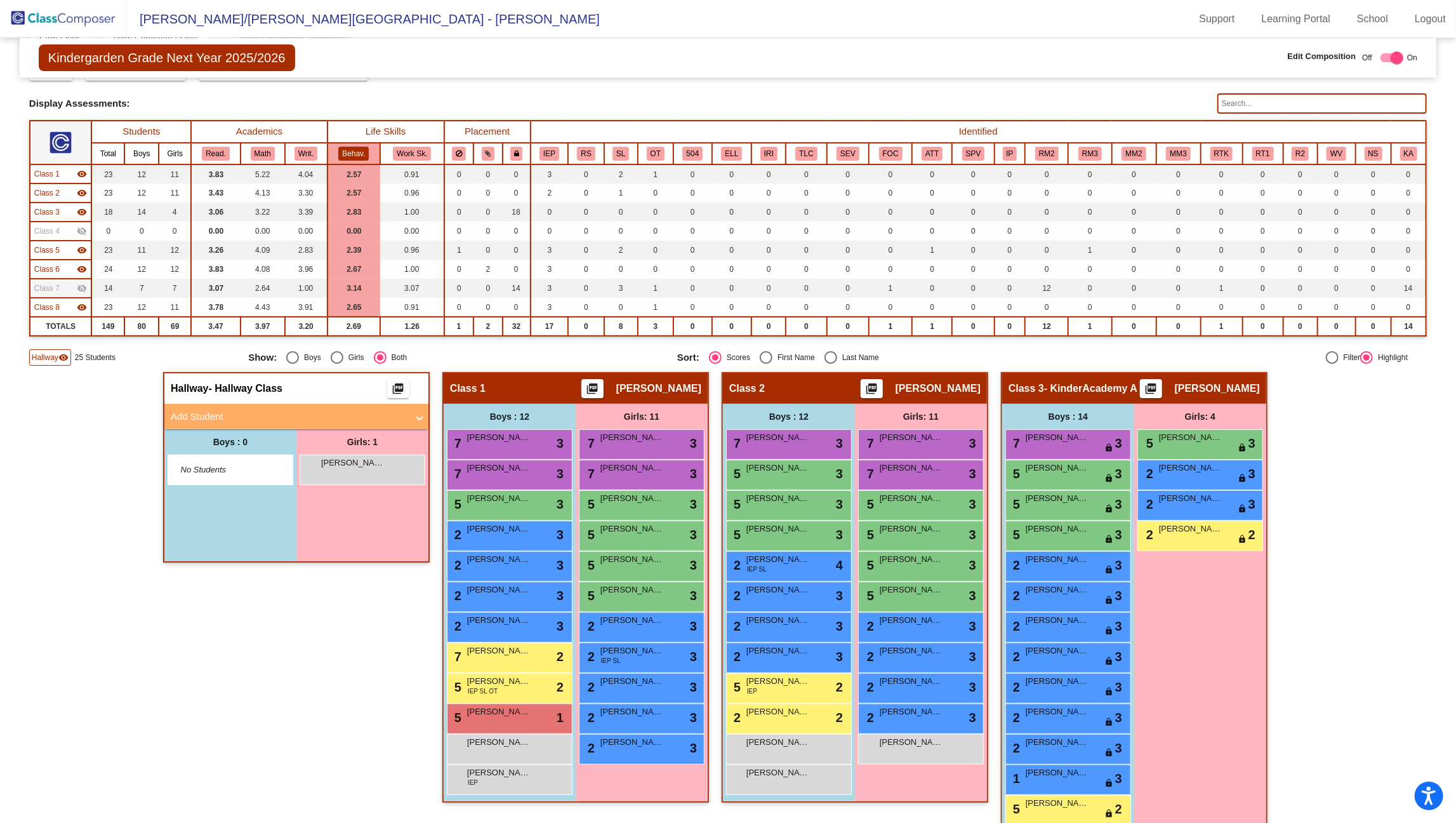
click at [81, 285] on mat-icon "visibility_off" at bounding box center [81, 288] width 10 height 10
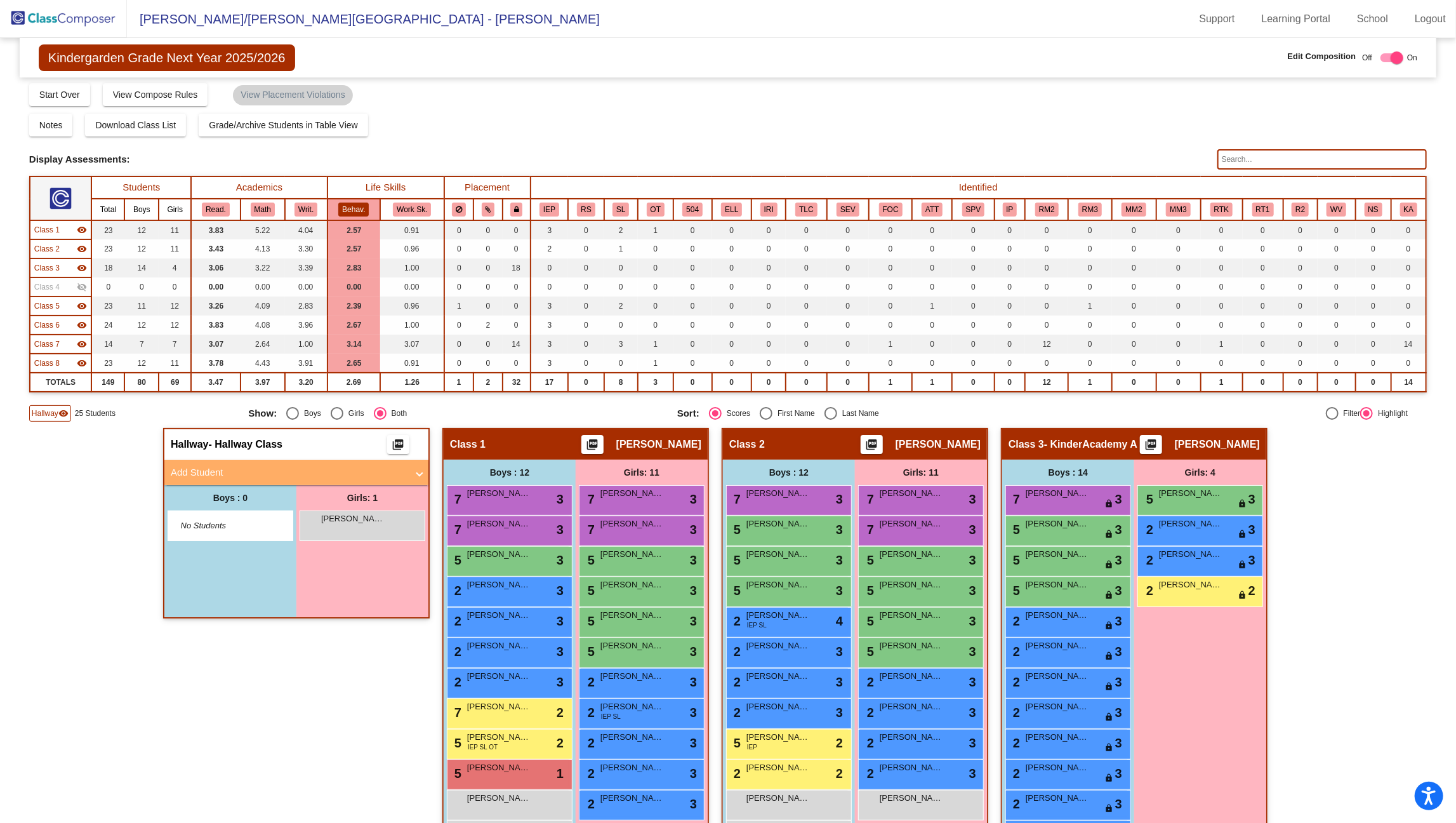
scroll to position [1, 0]
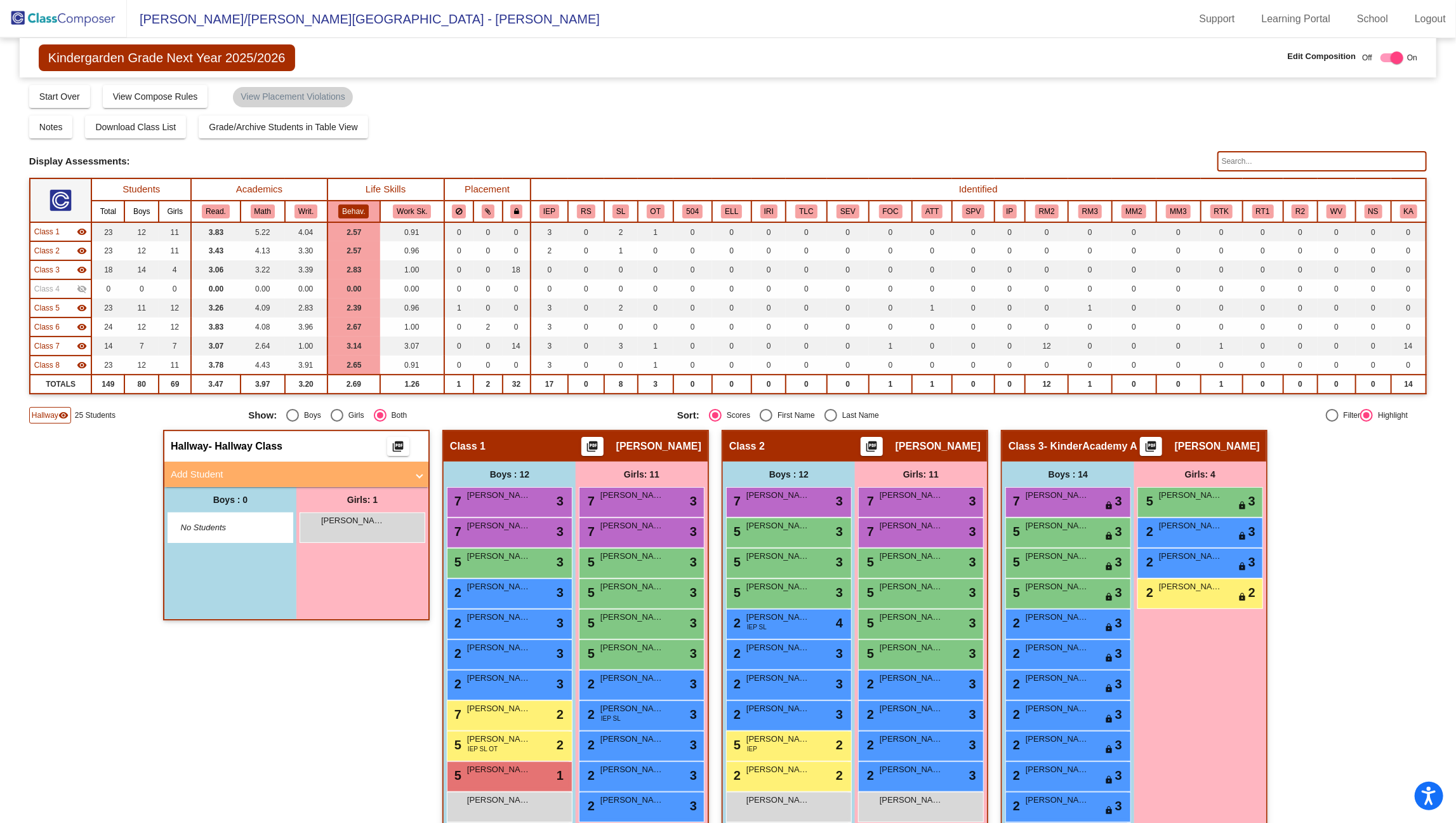
click at [1285, 159] on input "text" at bounding box center [1322, 161] width 209 height 21
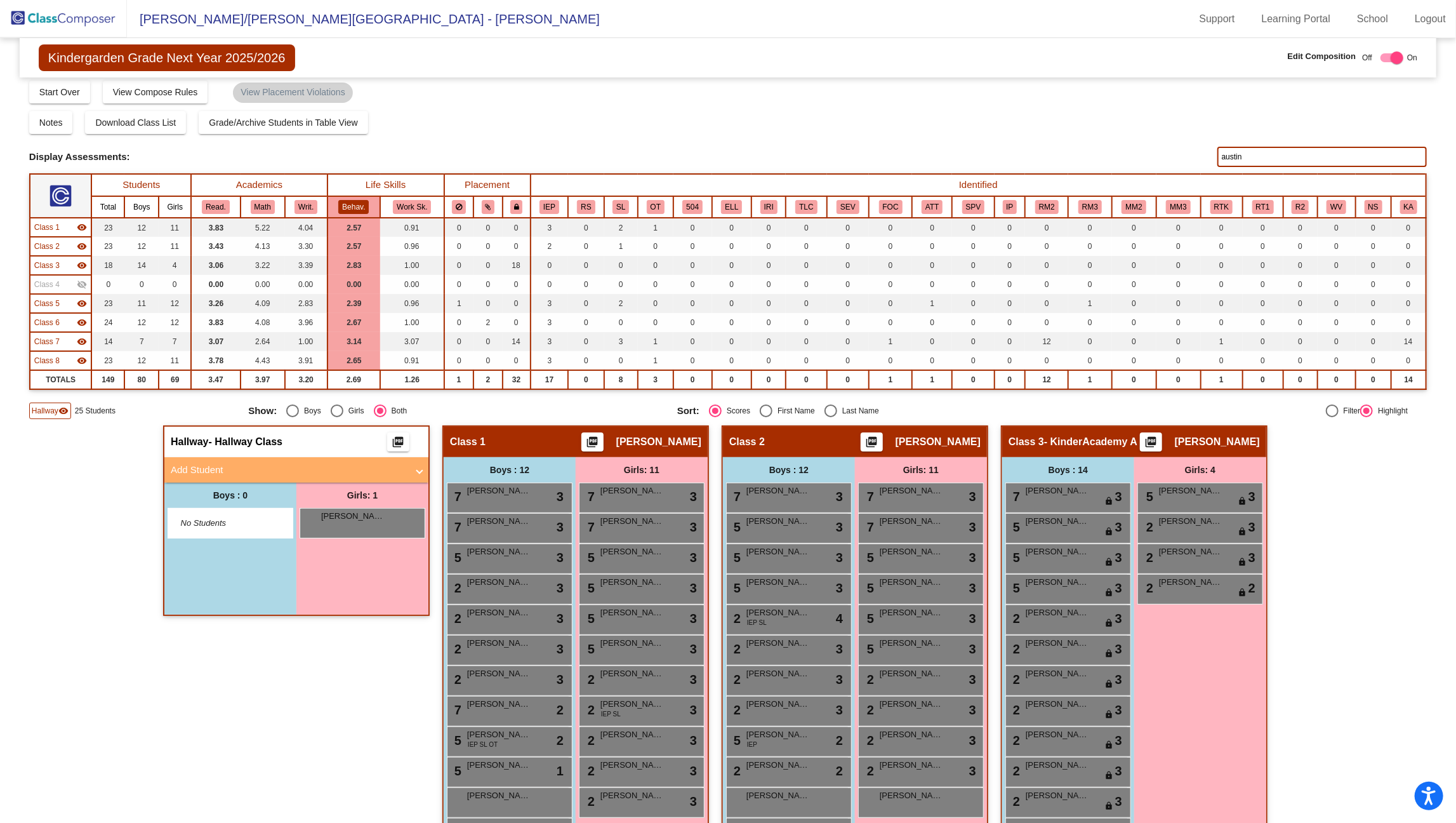
scroll to position [0, 0]
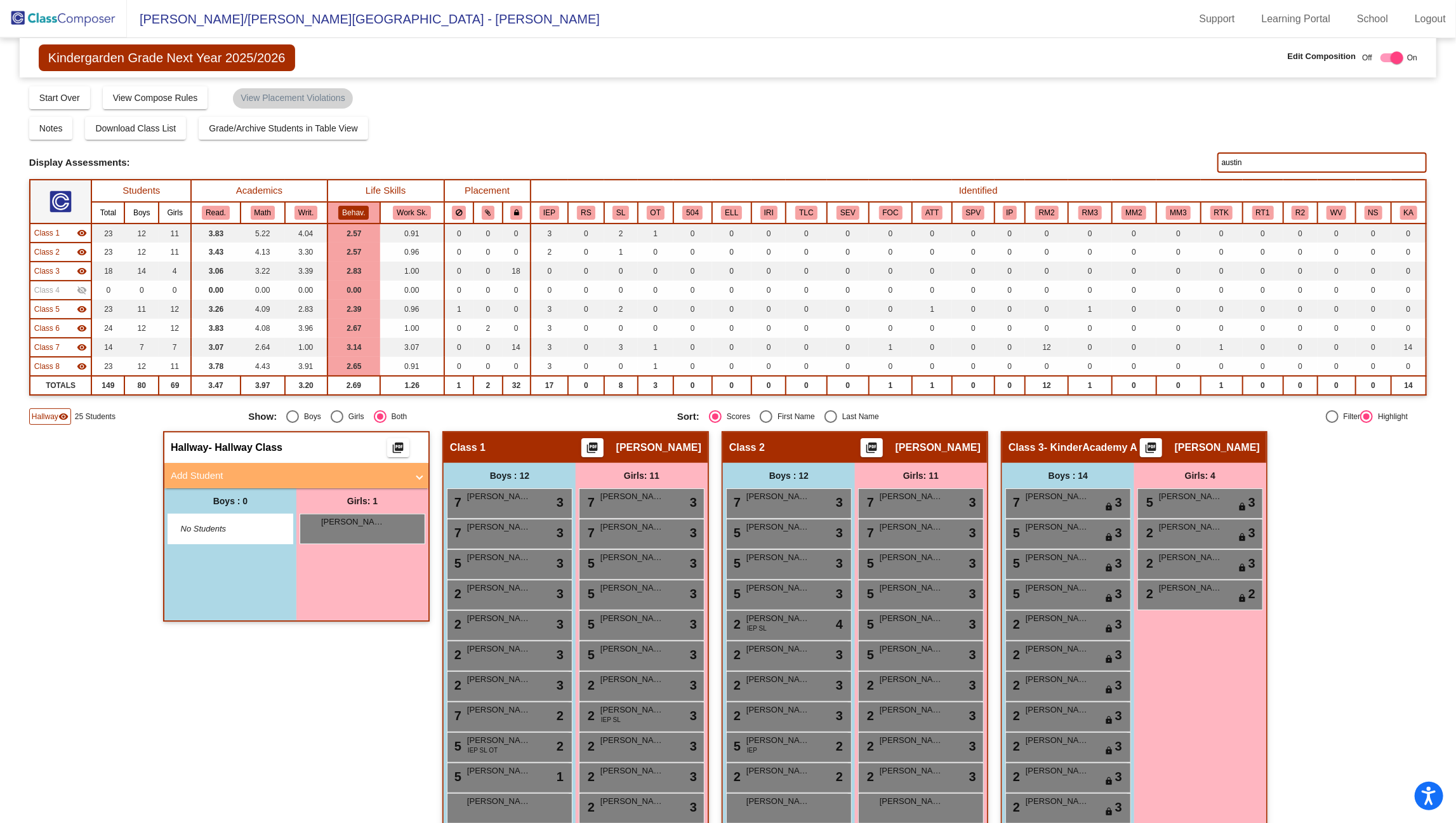
click at [1244, 158] on input "austin" at bounding box center [1322, 162] width 209 height 21
click at [1241, 160] on input "[PERSON_NAME]" at bounding box center [1322, 162] width 209 height 21
click at [1252, 163] on input "[PERSON_NAME]" at bounding box center [1322, 162] width 209 height 21
click at [1254, 163] on input "claire" at bounding box center [1322, 162] width 209 height 21
click at [1247, 162] on input "scarlett" at bounding box center [1322, 162] width 209 height 21
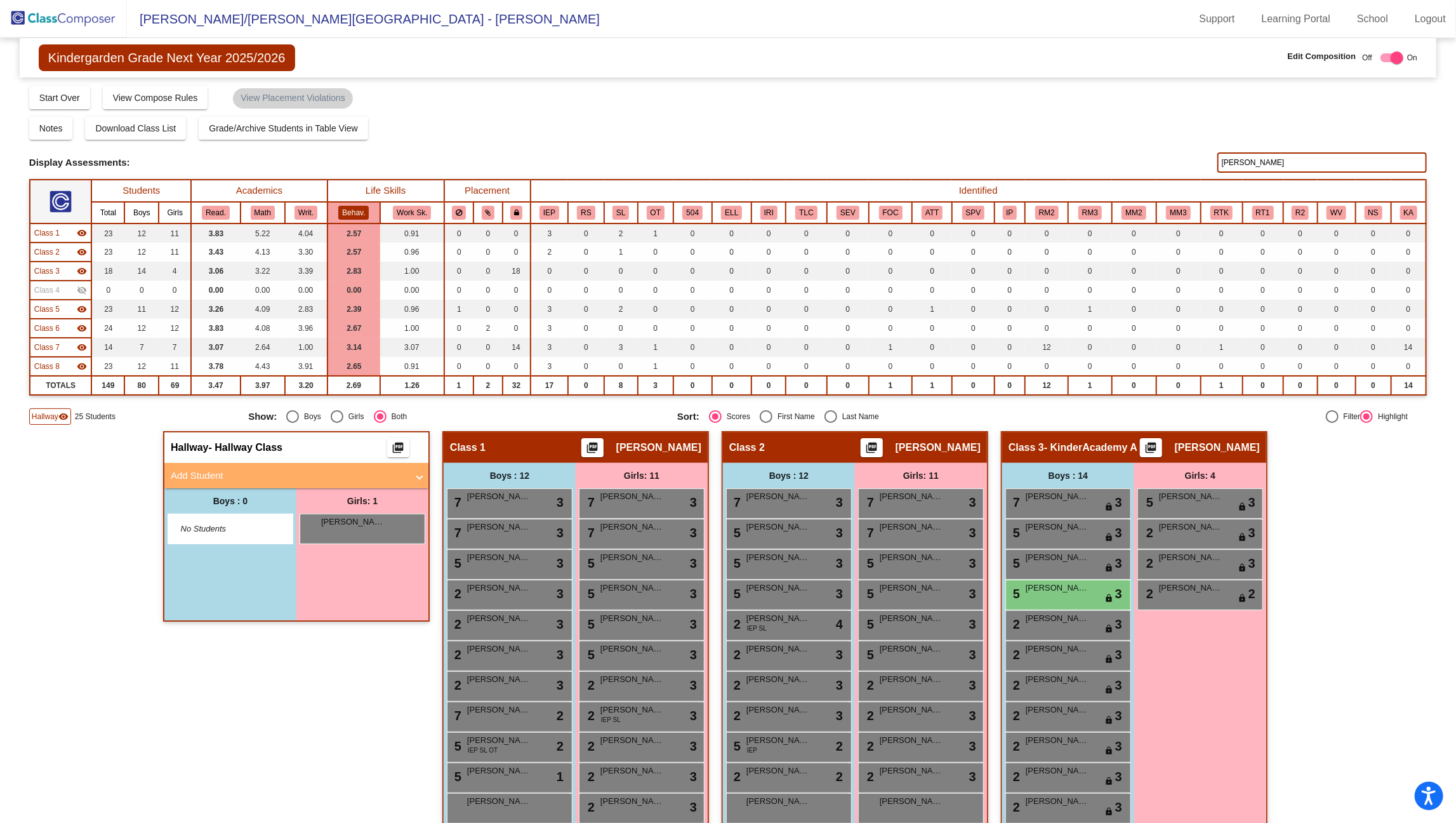
click at [1258, 155] on input "[PERSON_NAME]" at bounding box center [1322, 162] width 209 height 21
click at [1244, 155] on input "[PERSON_NAME]" at bounding box center [1322, 162] width 209 height 21
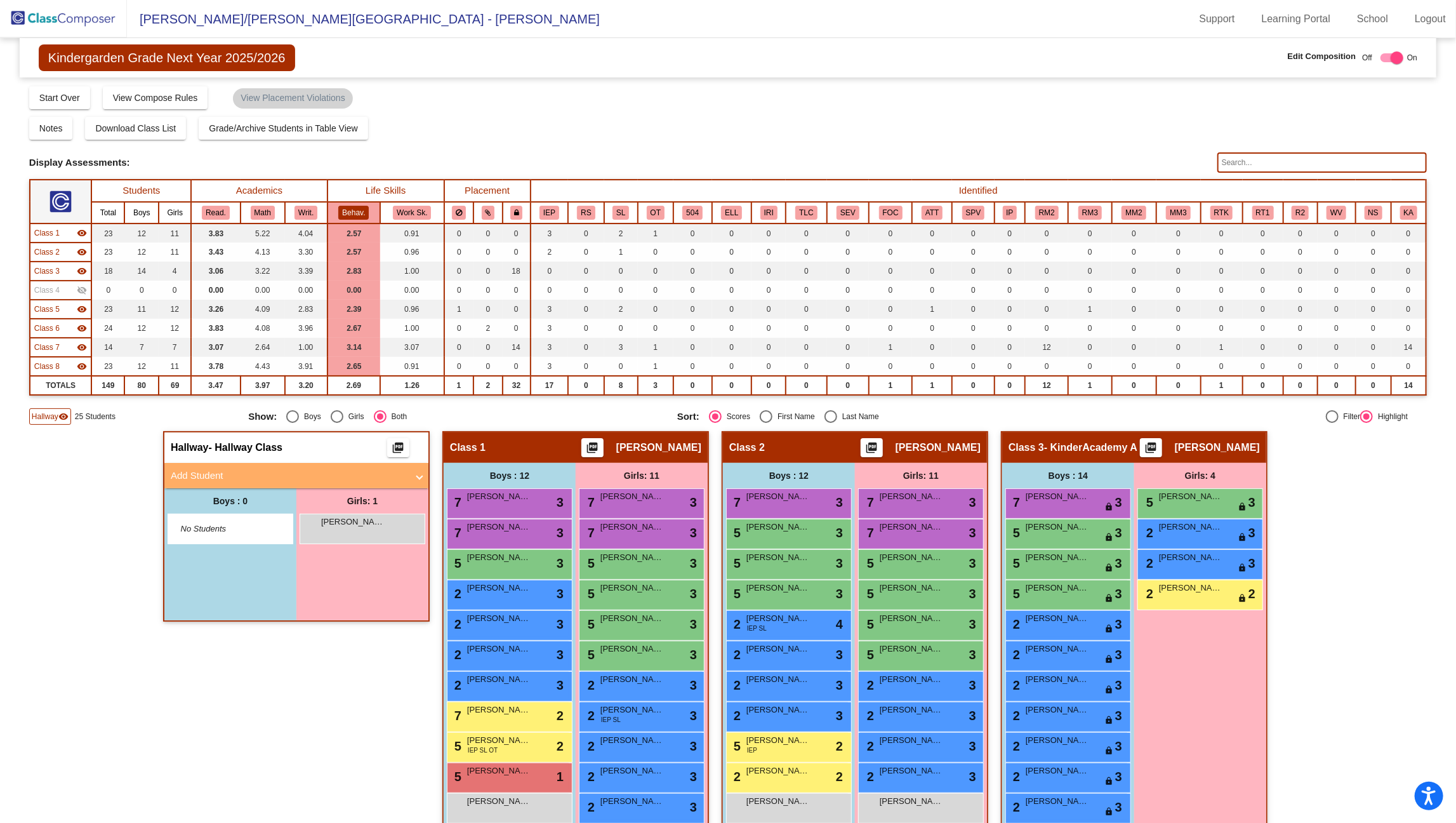
click at [1233, 162] on input "text" at bounding box center [1322, 162] width 209 height 21
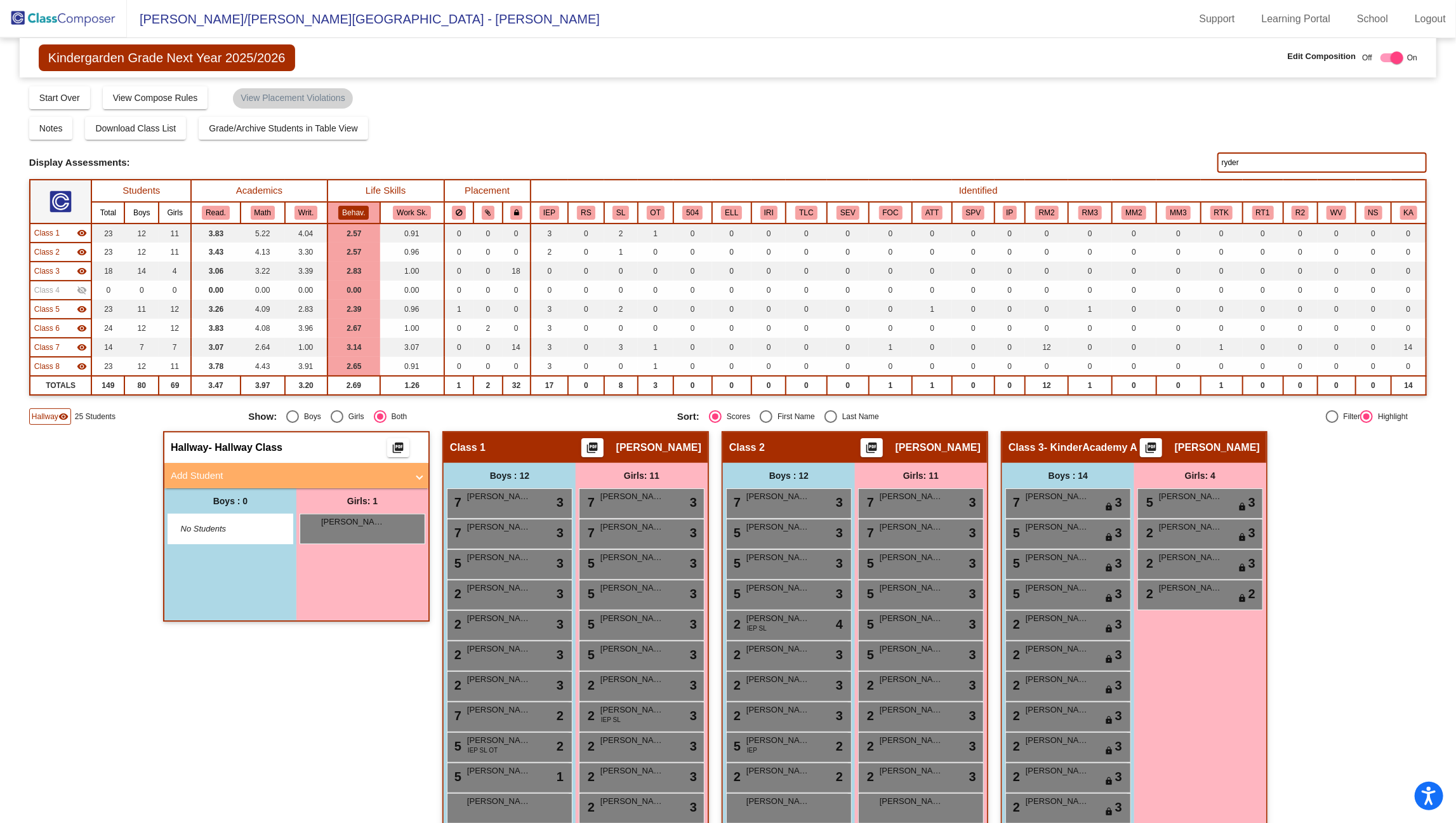
click at [1239, 163] on input "ryder" at bounding box center [1322, 162] width 209 height 21
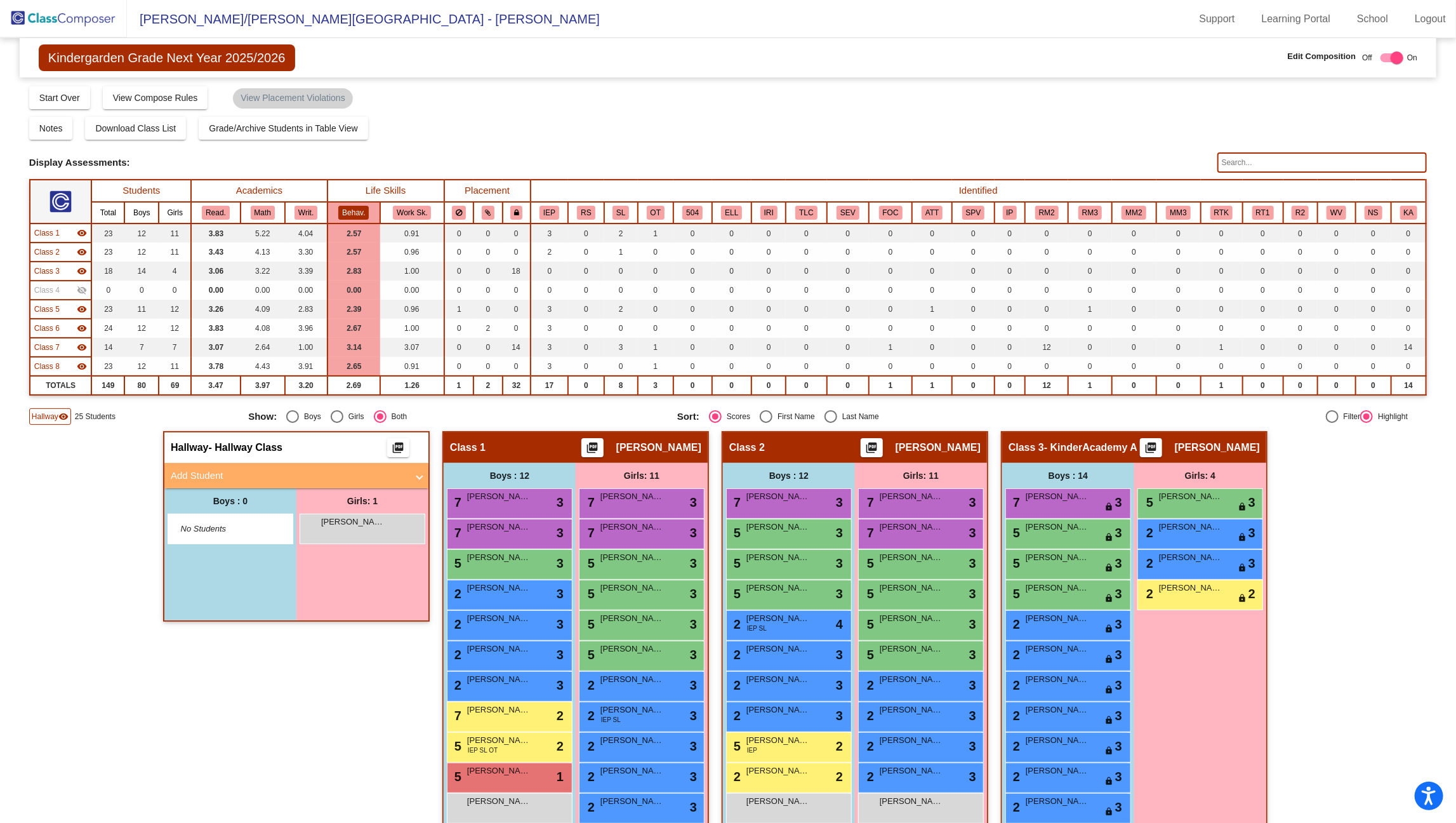
click at [1245, 169] on input "text" at bounding box center [1322, 162] width 209 height 21
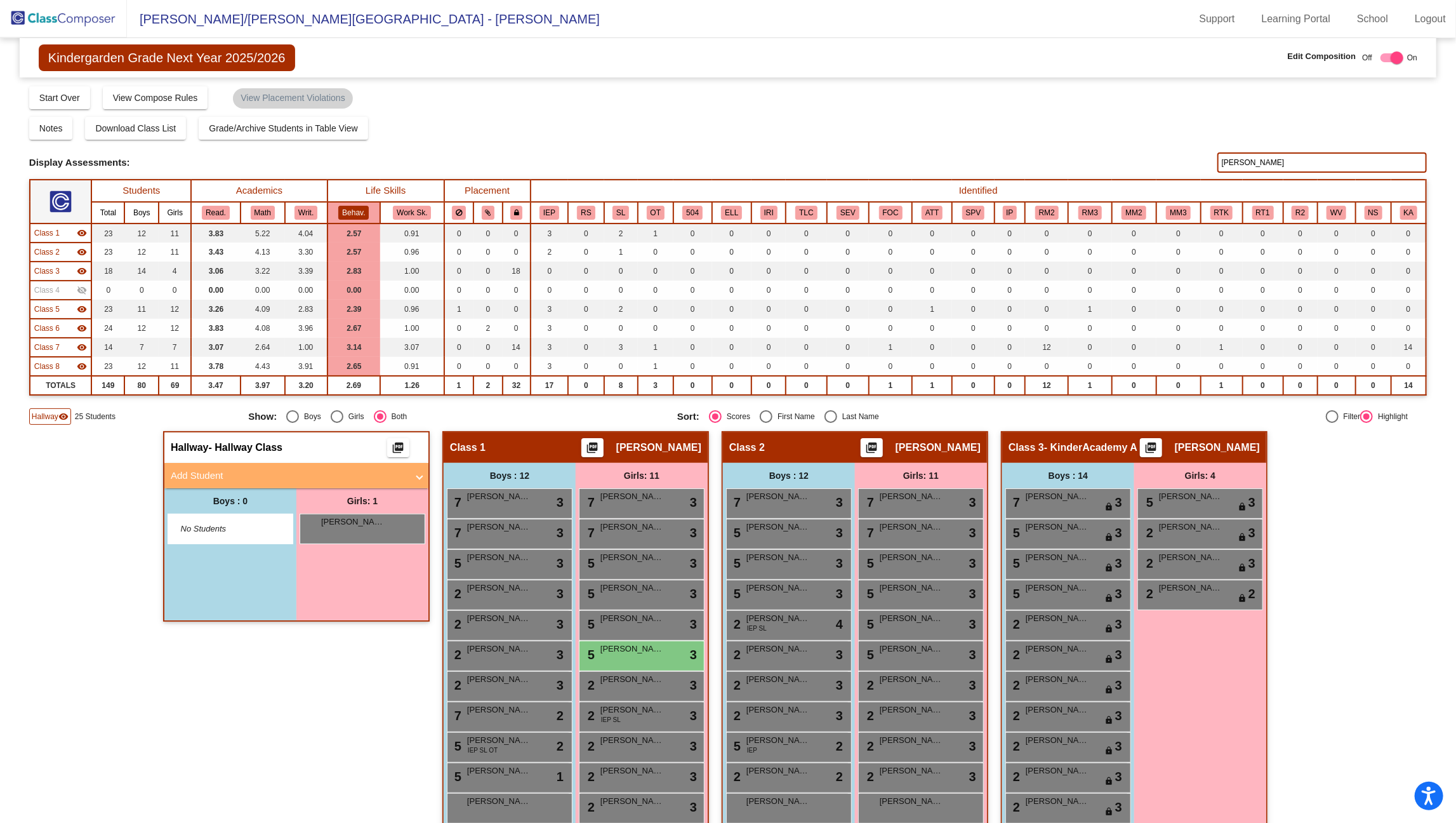
click at [1249, 164] on input "[PERSON_NAME]" at bounding box center [1322, 162] width 209 height 21
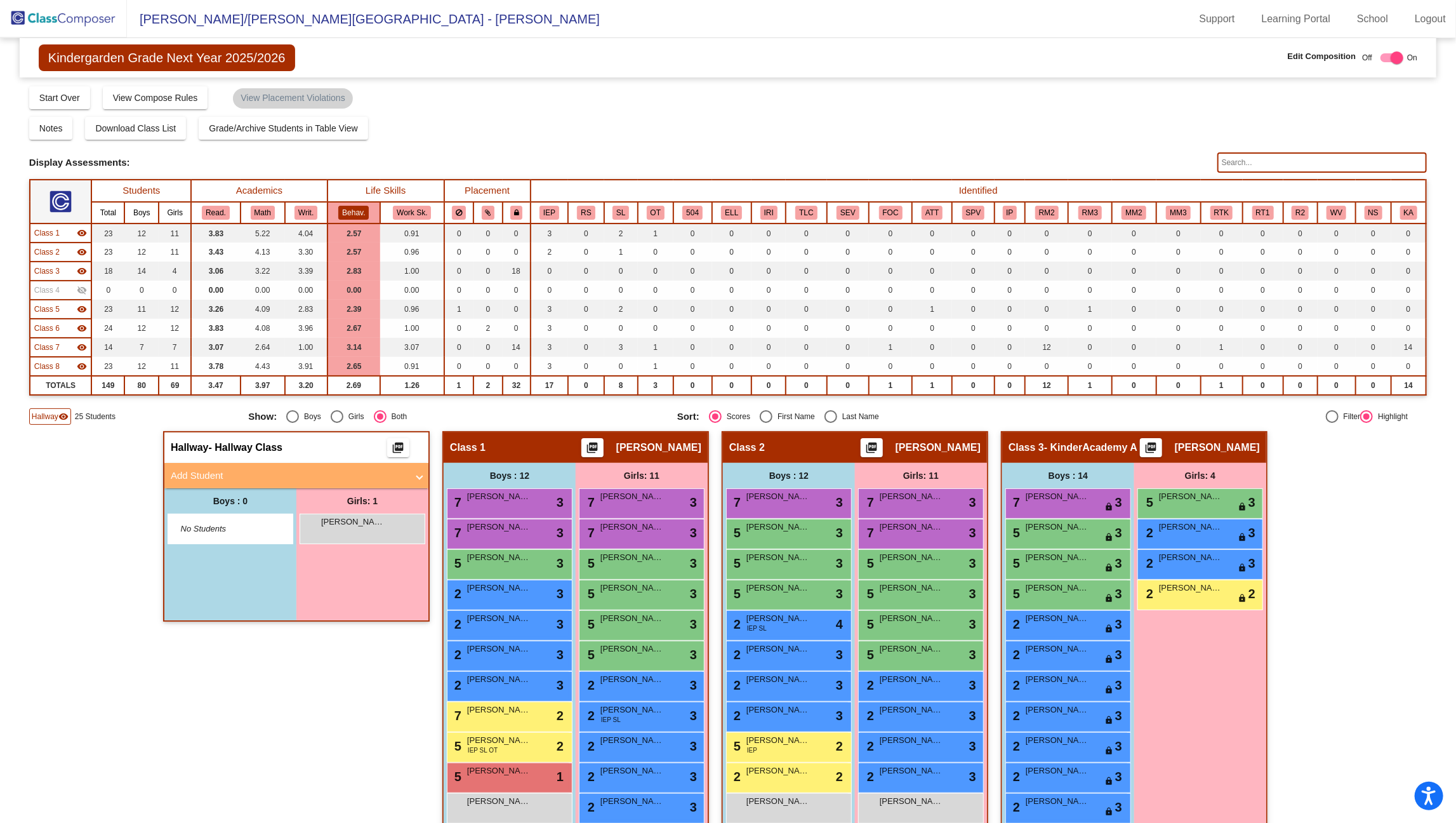
click at [1249, 164] on input "text" at bounding box center [1322, 162] width 209 height 21
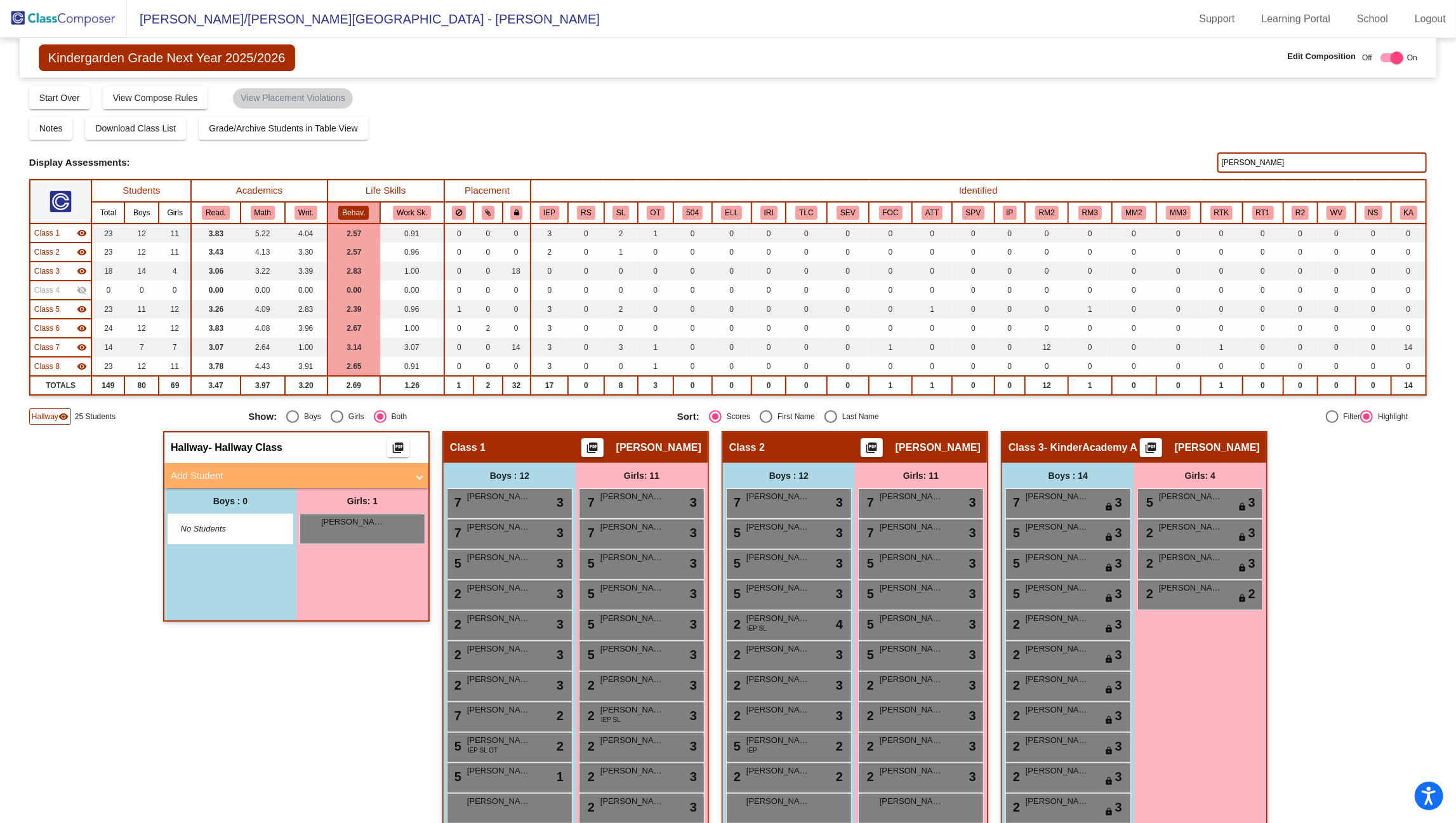
click at [1252, 164] on input "[PERSON_NAME]" at bounding box center [1322, 162] width 209 height 21
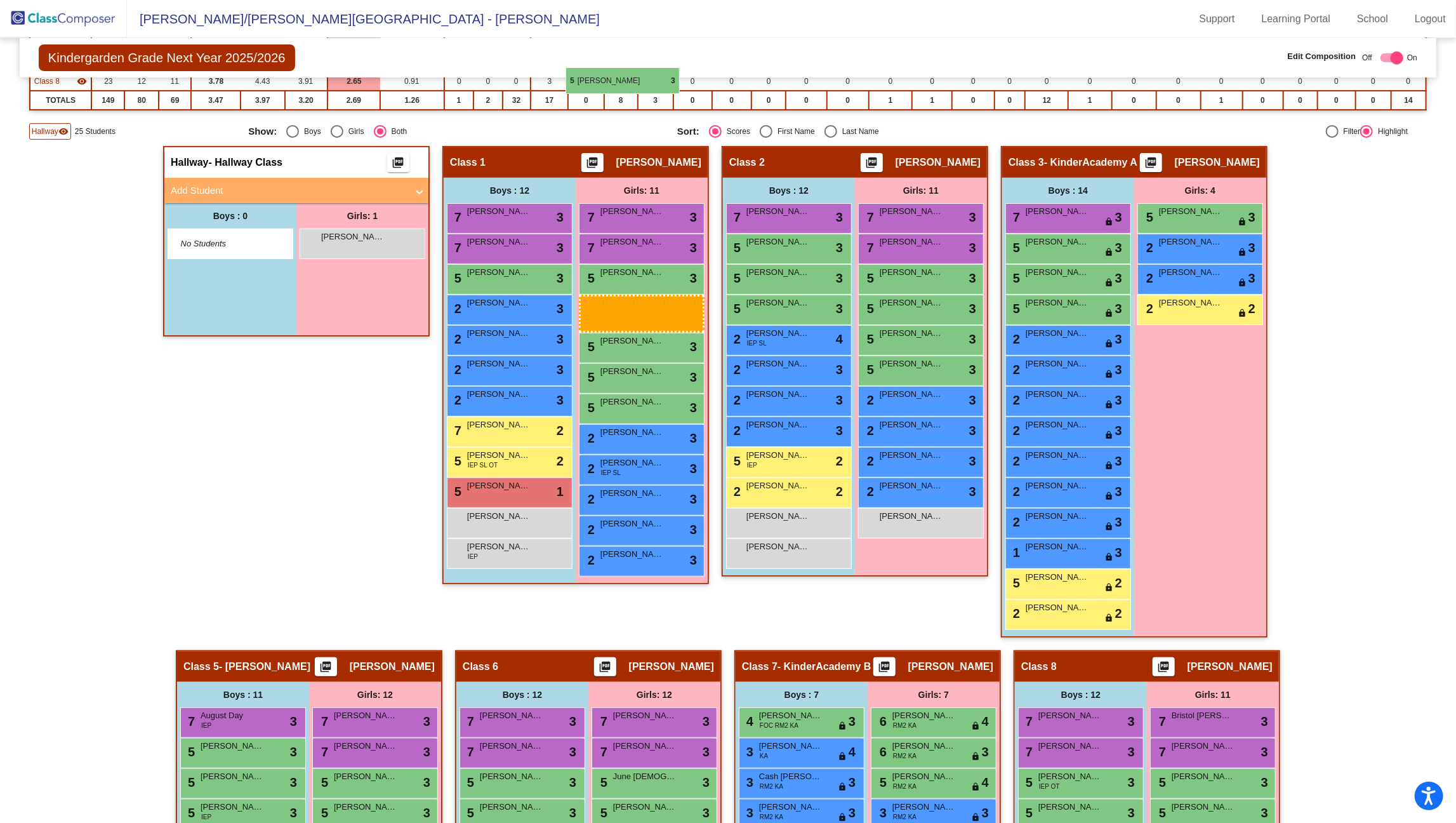
scroll to position [285, 0]
drag, startPoint x: 655, startPoint y: 548, endPoint x: 577, endPoint y: 301, distance: 259.0
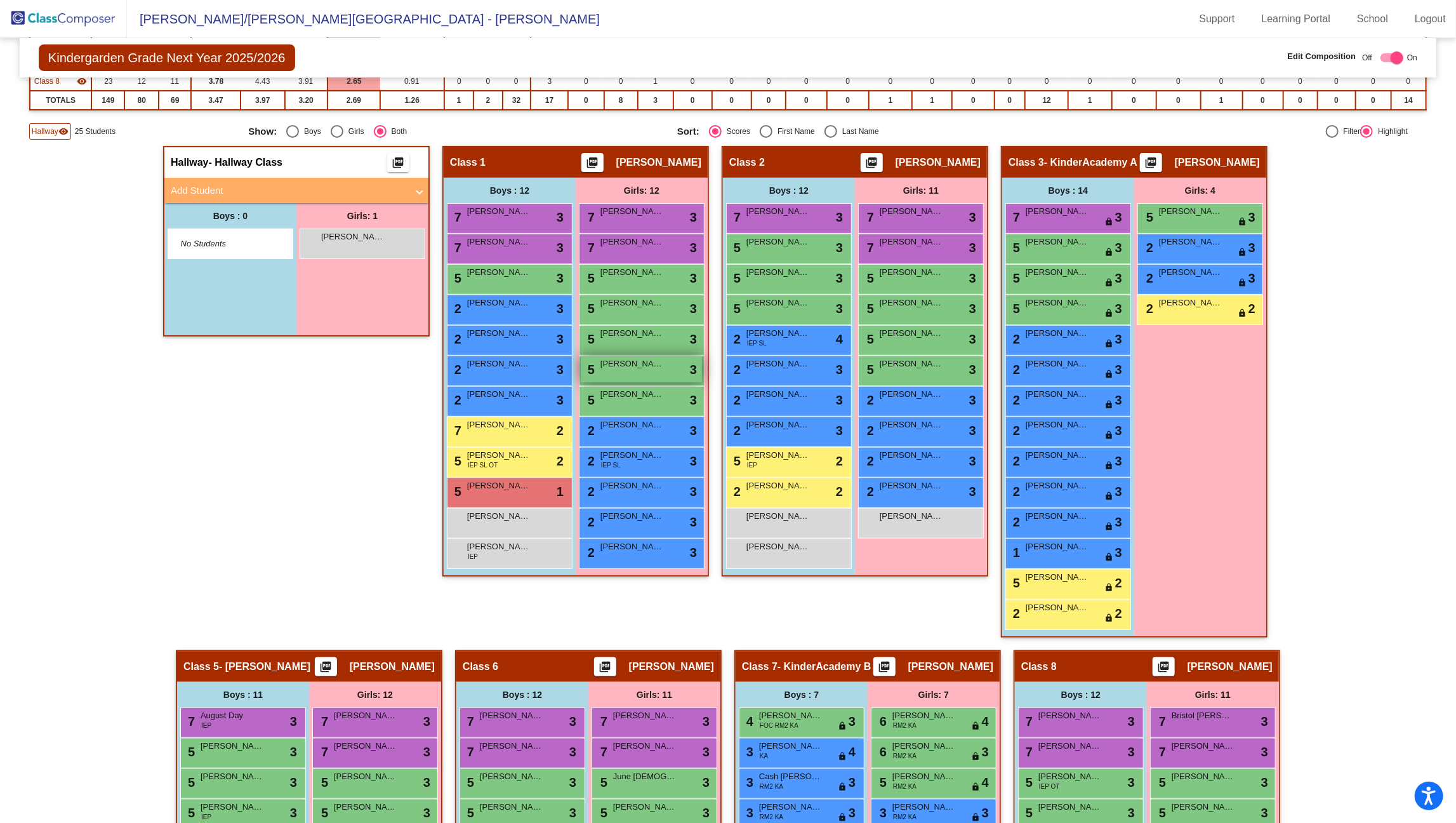
click at [630, 364] on span "[PERSON_NAME]" at bounding box center [632, 364] width 63 height 13
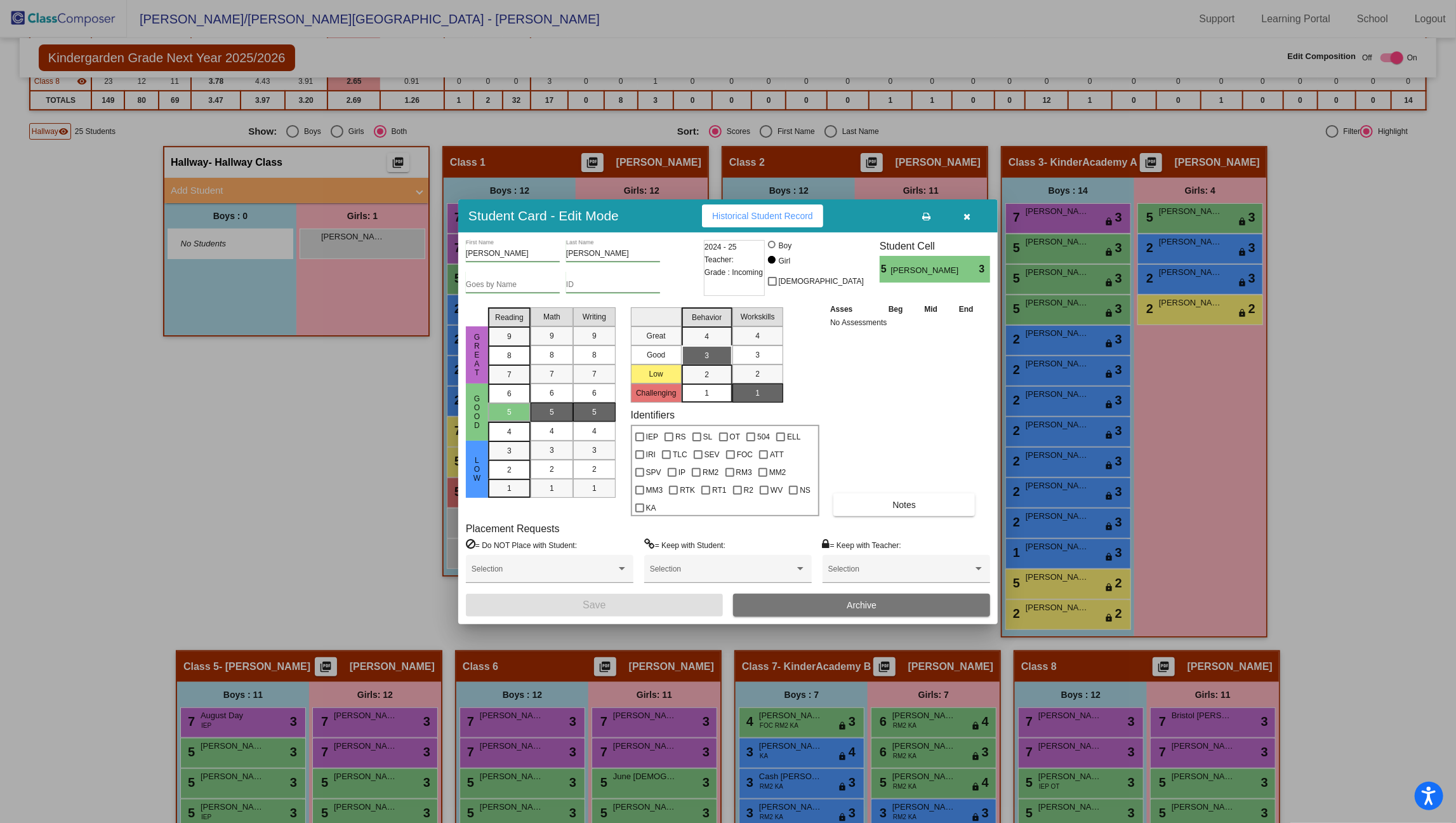
click at [340, 445] on div at bounding box center [728, 412] width 1456 height 823
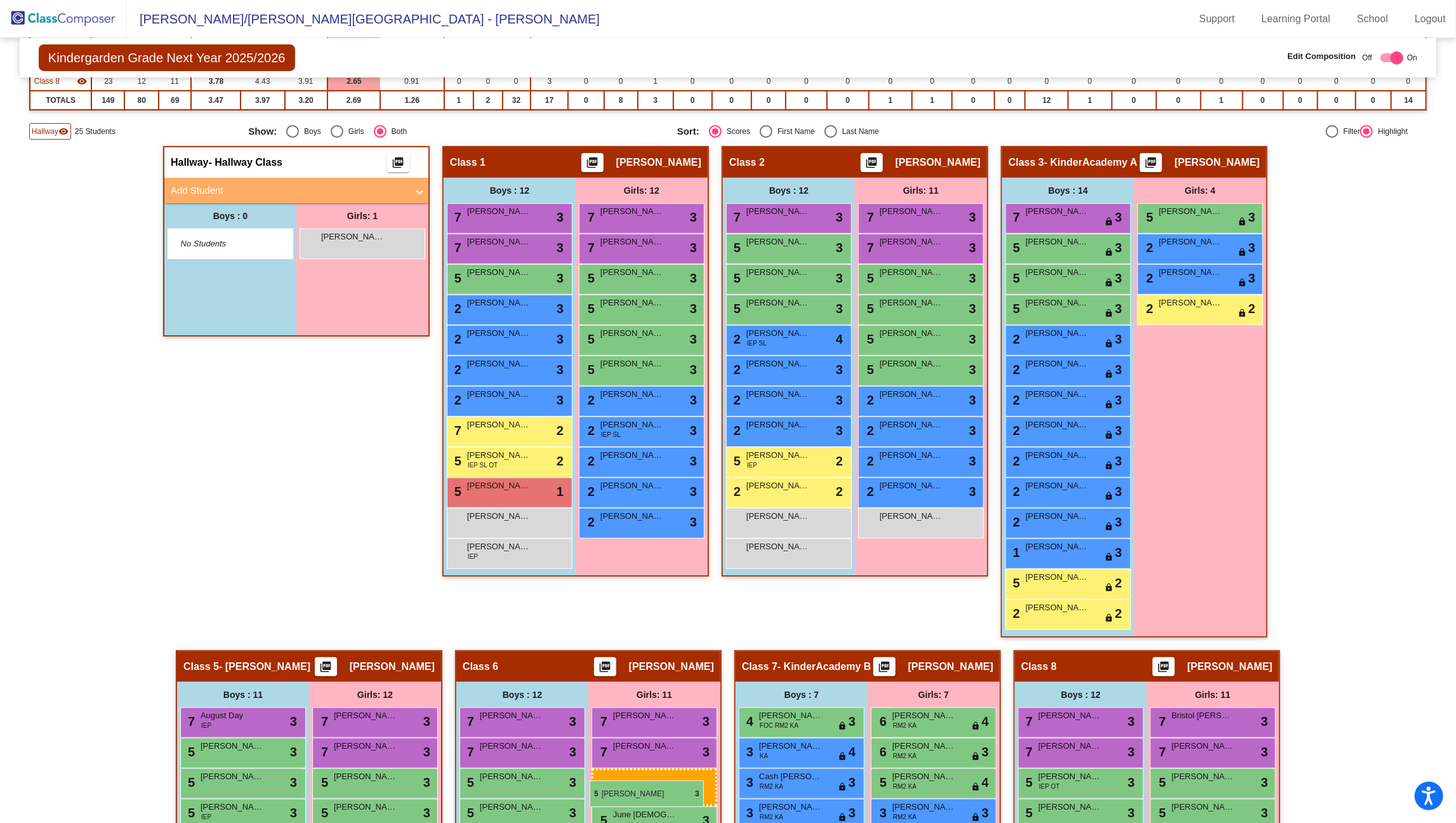
drag, startPoint x: 626, startPoint y: 327, endPoint x: 590, endPoint y: 781, distance: 455.4
click at [1399, 450] on div "Hallway - Hallway Class picture_as_pdf Add Student First Name Last Name Student…" at bounding box center [728, 620] width 1398 height 948
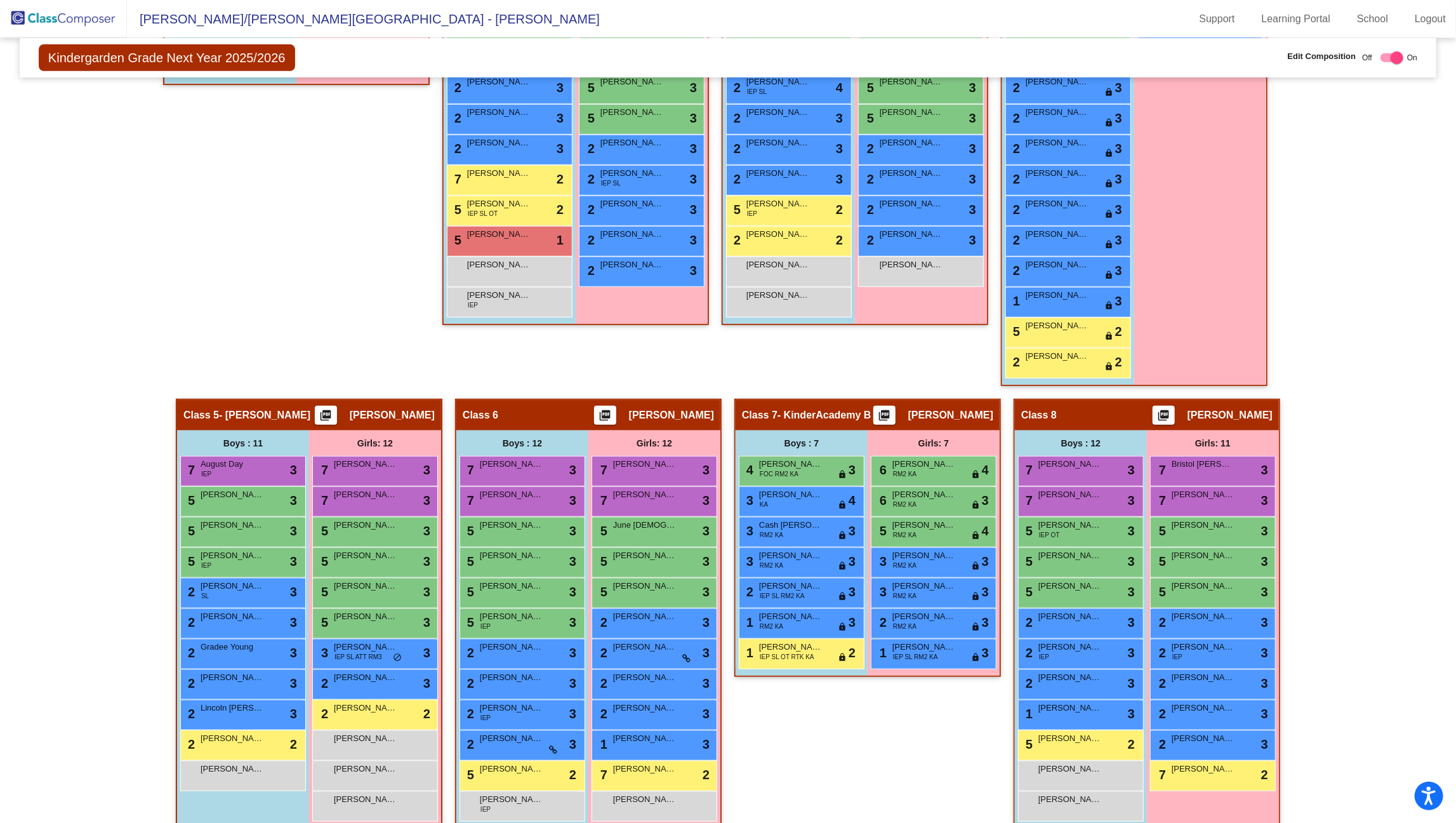
scroll to position [550, 0]
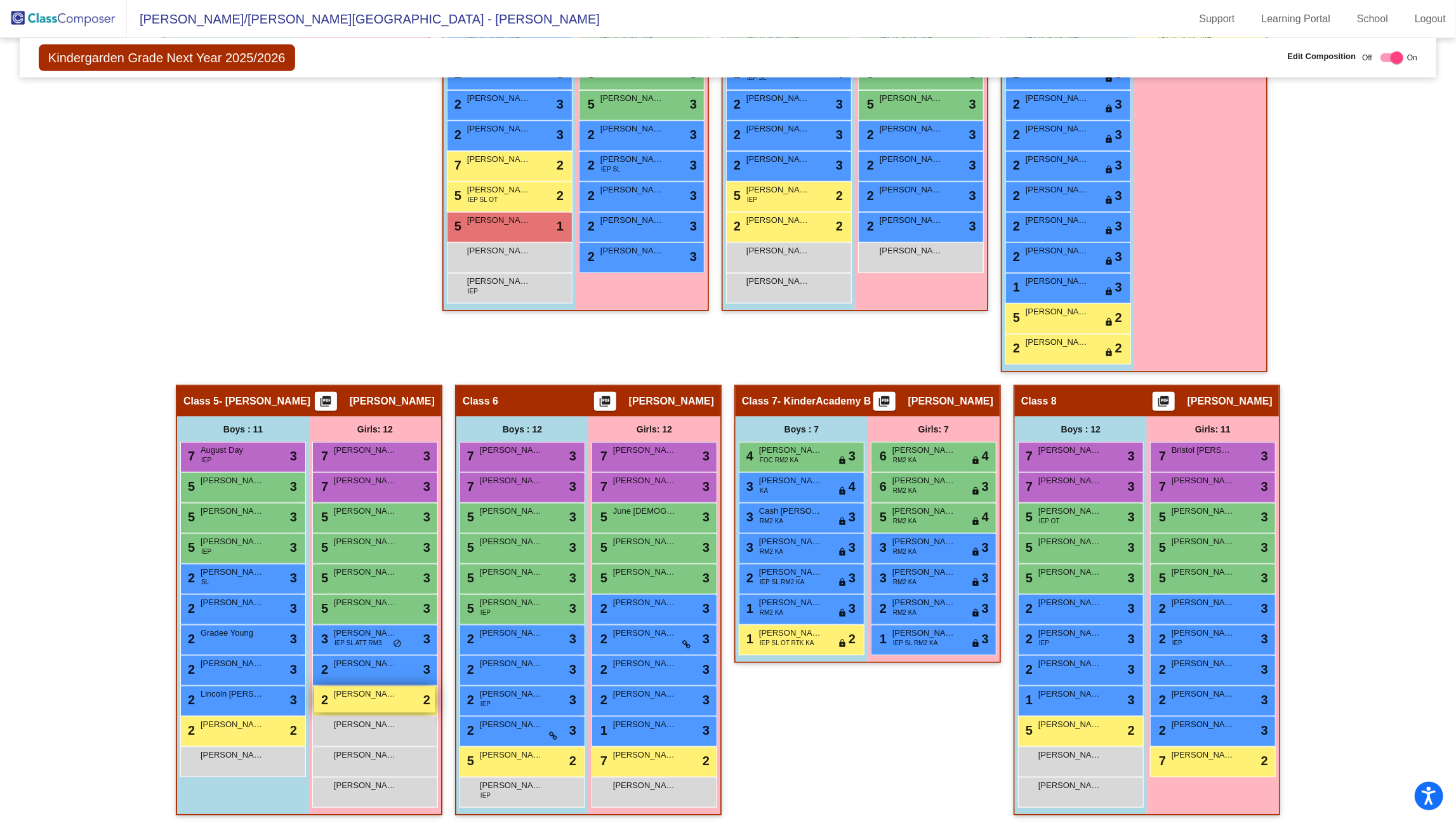
click at [375, 661] on span "[PERSON_NAME]" at bounding box center [365, 694] width 63 height 13
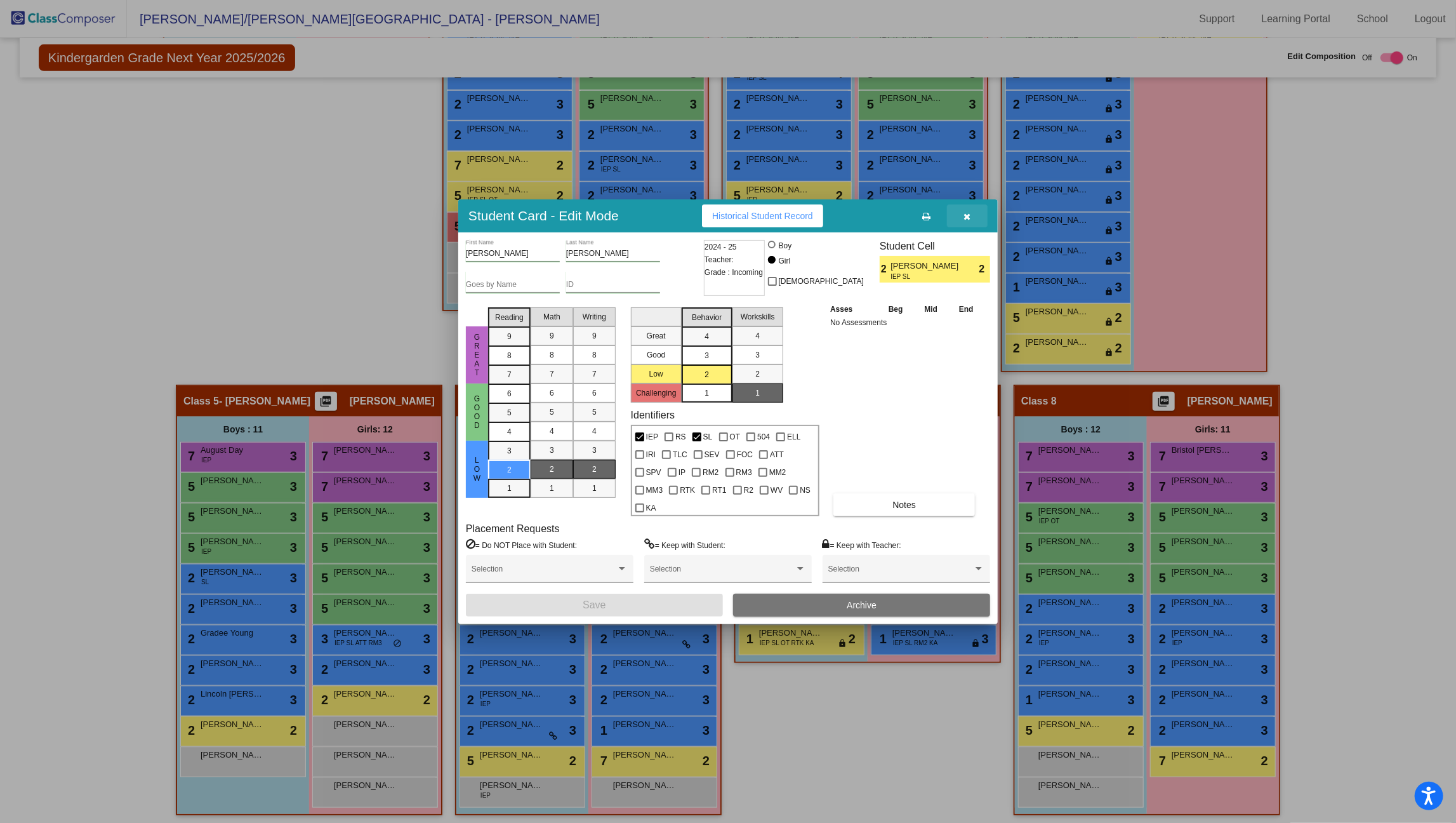
click at [966, 221] on icon "button" at bounding box center [968, 217] width 7 height 9
